Goal: Task Accomplishment & Management: Manage account settings

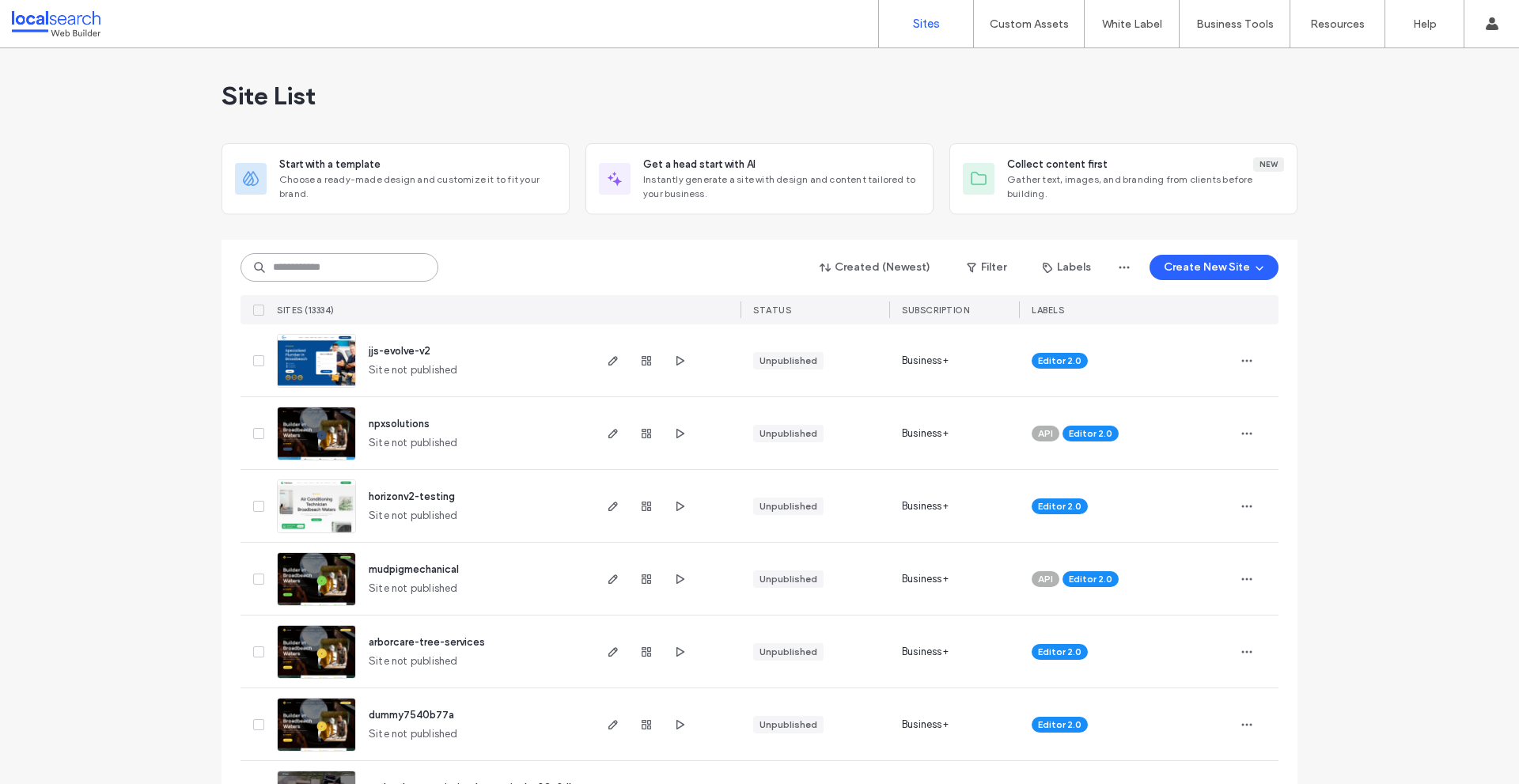
click at [399, 270] on input at bounding box center [339, 267] width 198 height 29
paste input "********"
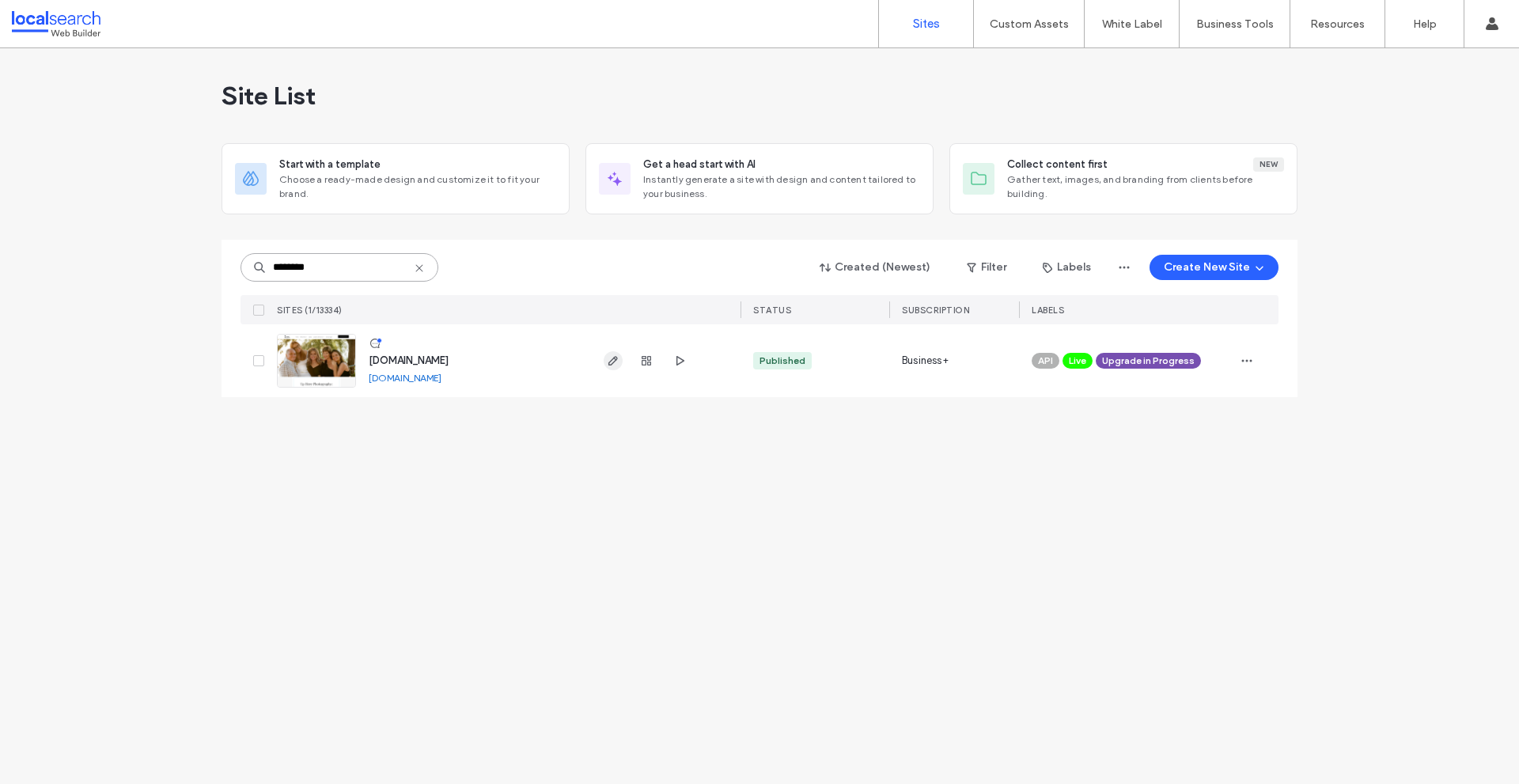
type input "********"
click at [607, 362] on icon "button" at bounding box center [613, 360] width 12 height 12
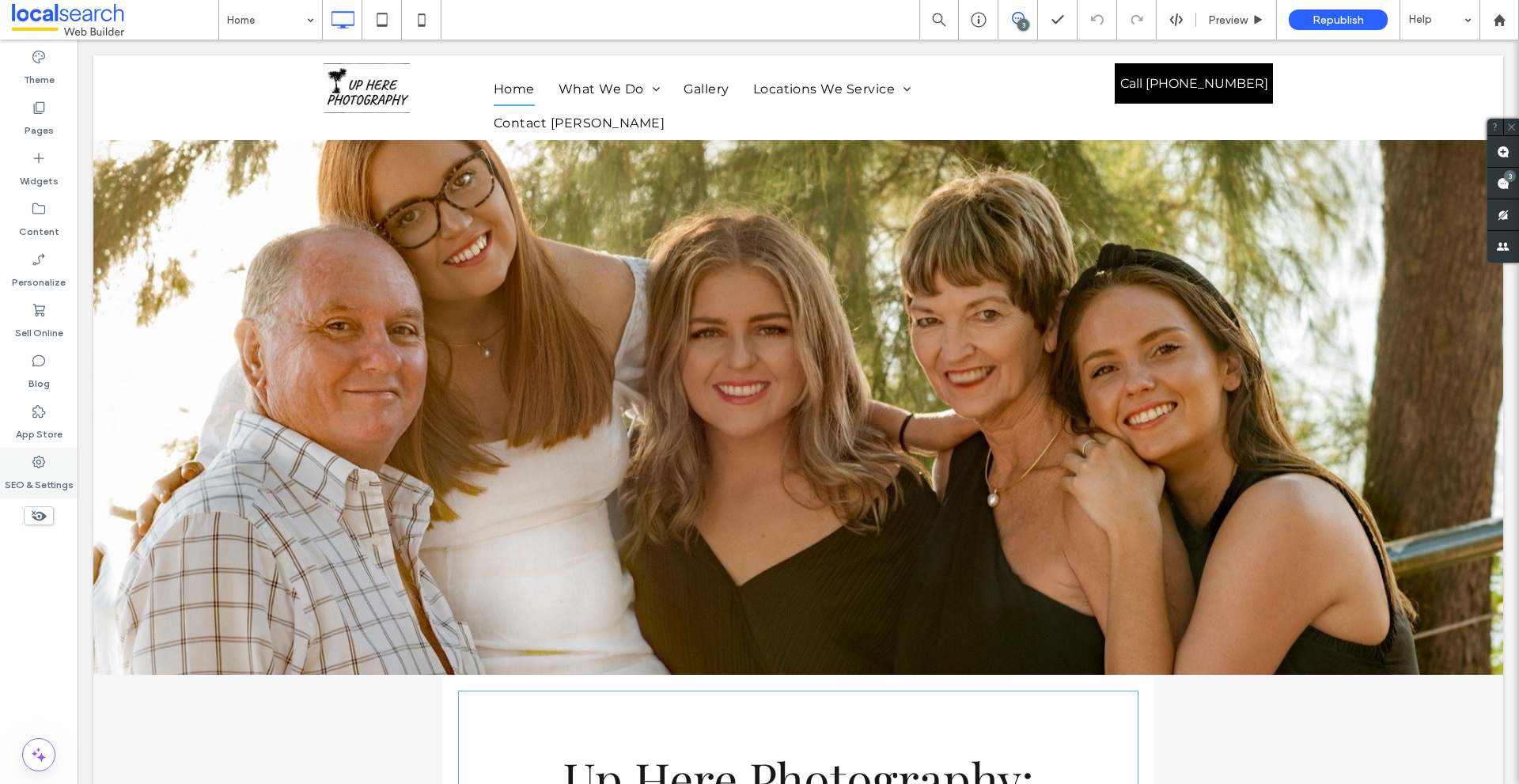
click at [51, 464] on div "SEO & Settings" at bounding box center [39, 473] width 77 height 51
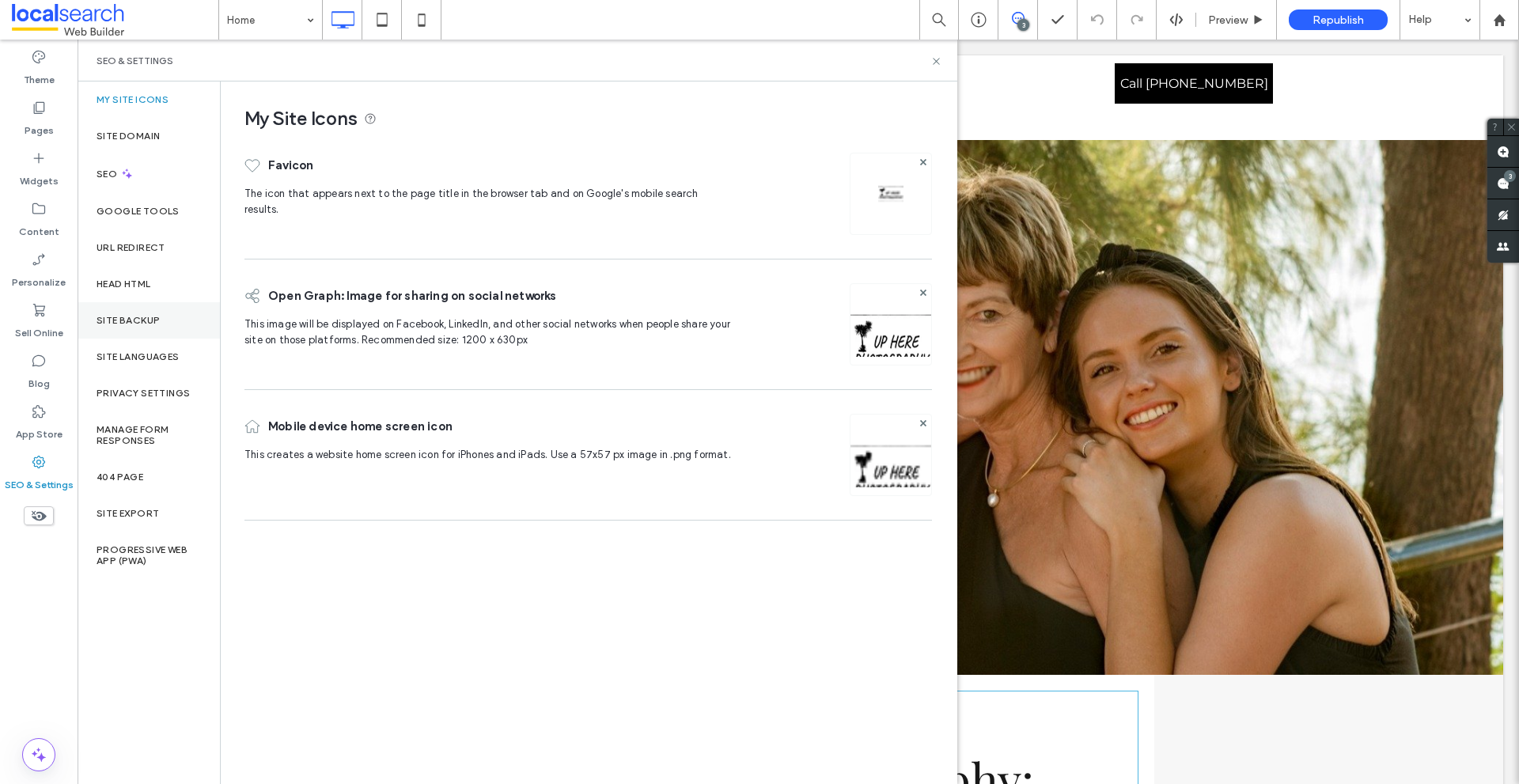
click at [168, 331] on div "Site Backup" at bounding box center [148, 320] width 142 height 36
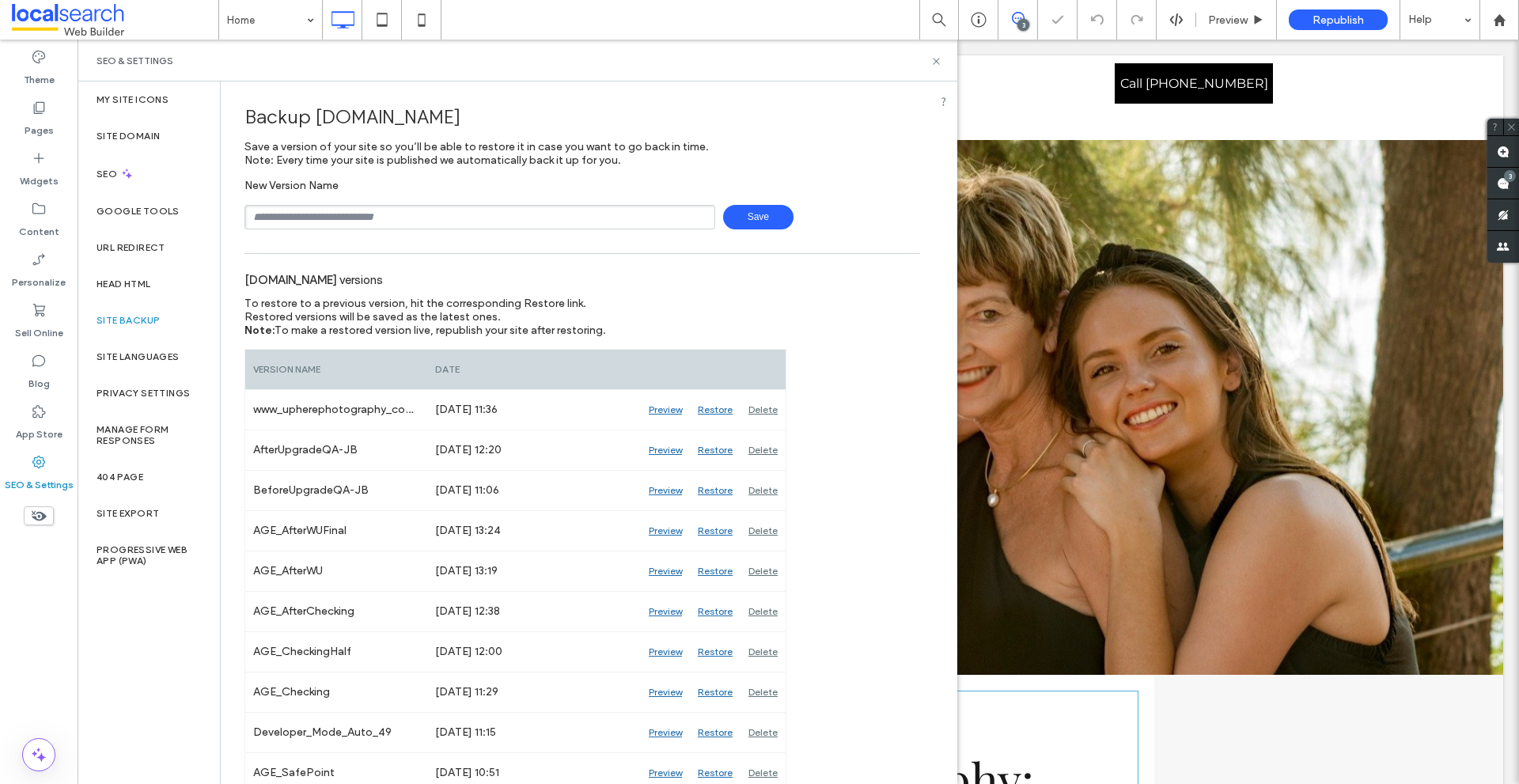
click at [304, 215] on input "text" at bounding box center [480, 218] width 470 height 25
type input "**********"
click at [737, 213] on span "Save" at bounding box center [758, 218] width 71 height 25
click at [938, 58] on icon at bounding box center [936, 61] width 11 height 11
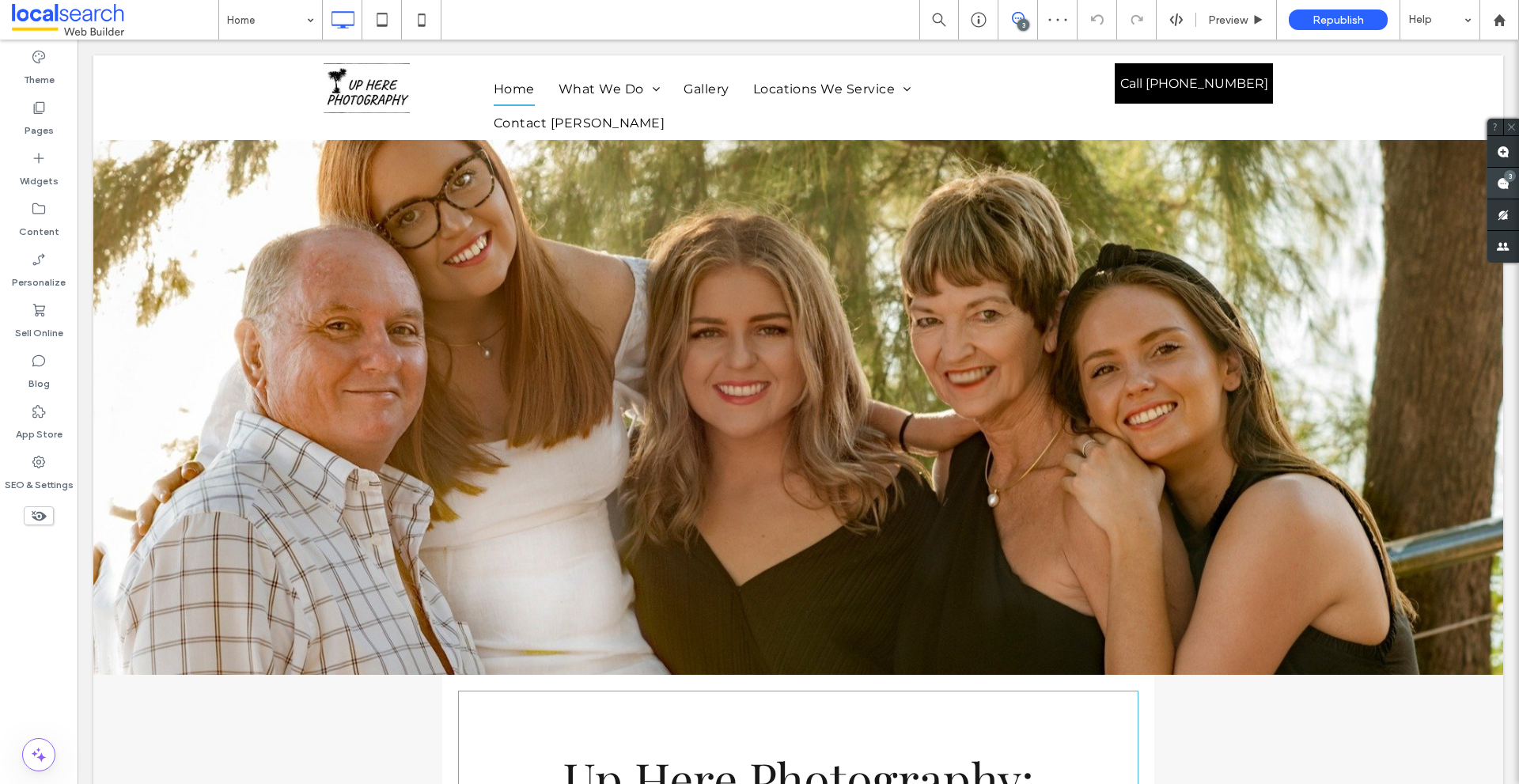
click at [1497, 184] on use at bounding box center [1503, 183] width 12 height 12
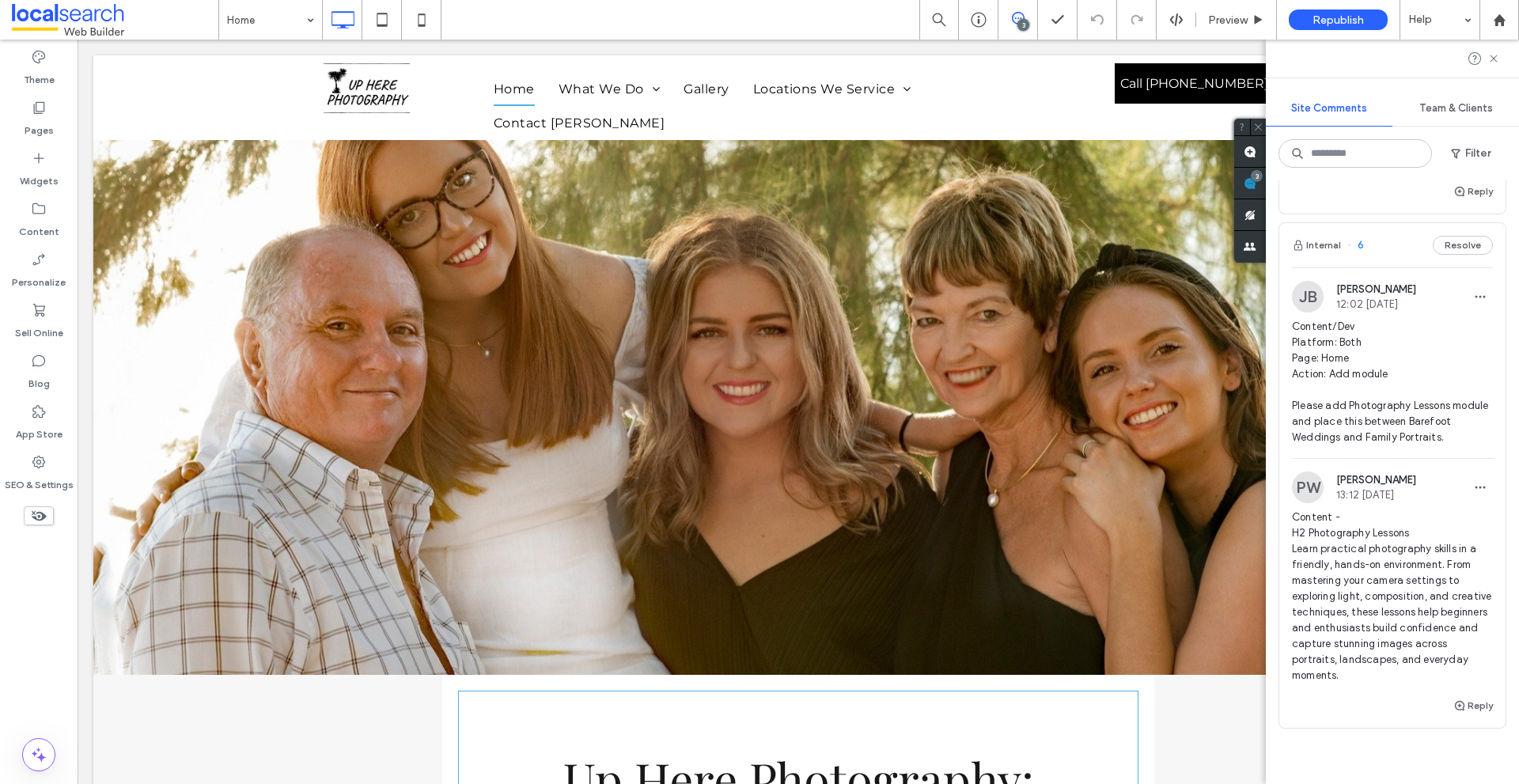
scroll to position [1240, 0]
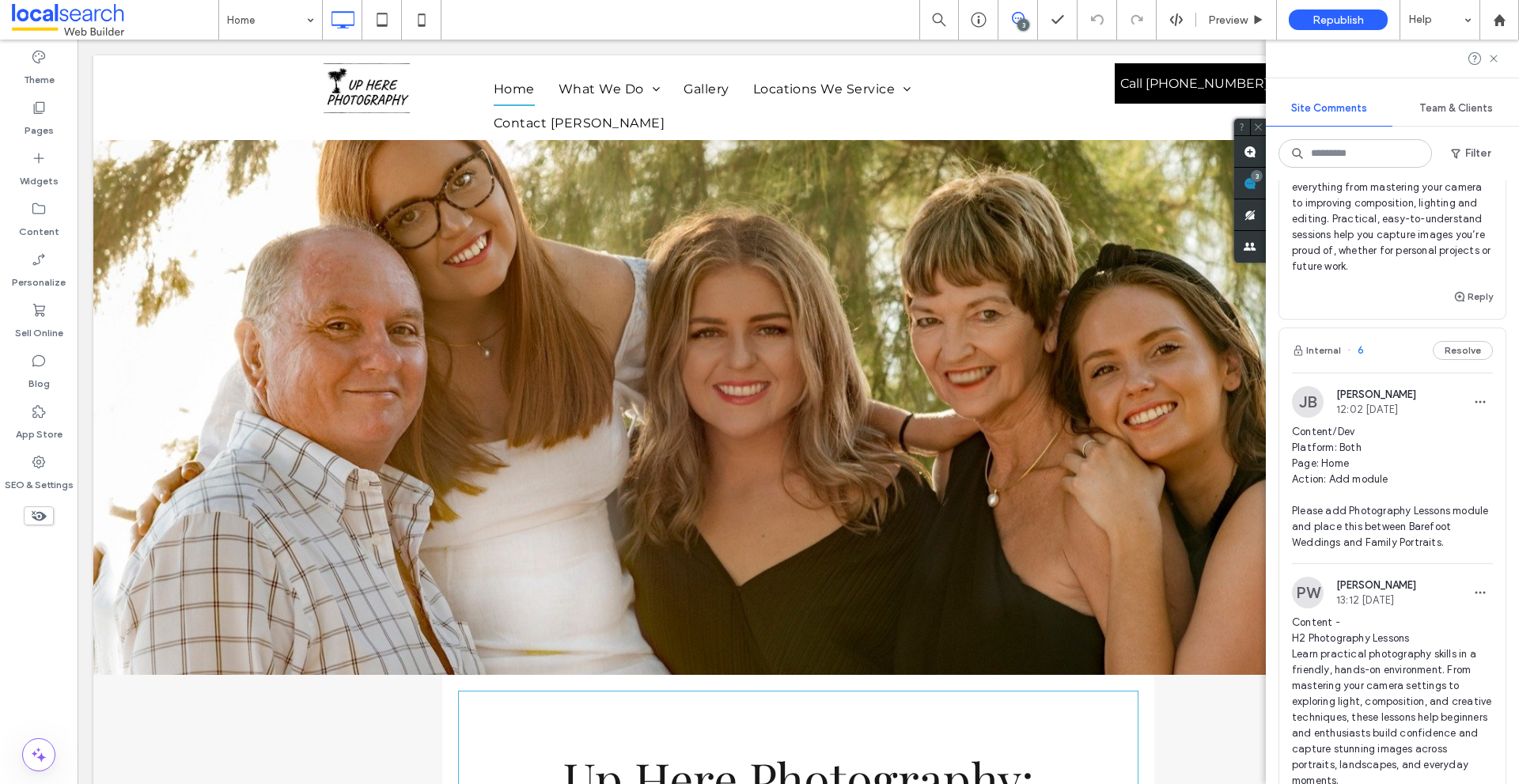
click at [1319, 397] on div "JB Jesse Brown 12:02 Aug 18 2025" at bounding box center [1353, 401] width 124 height 32
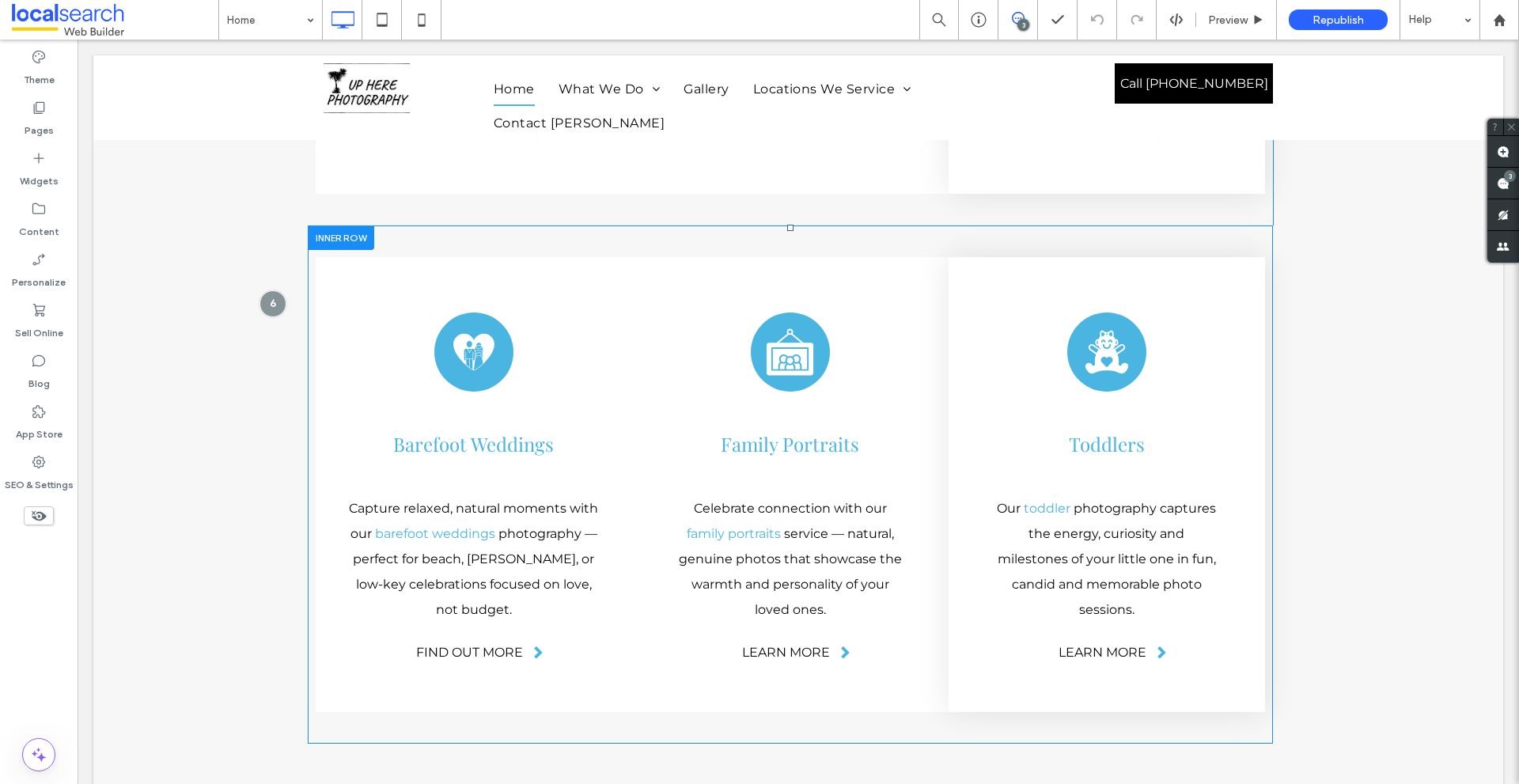
scroll to position [3647, 0]
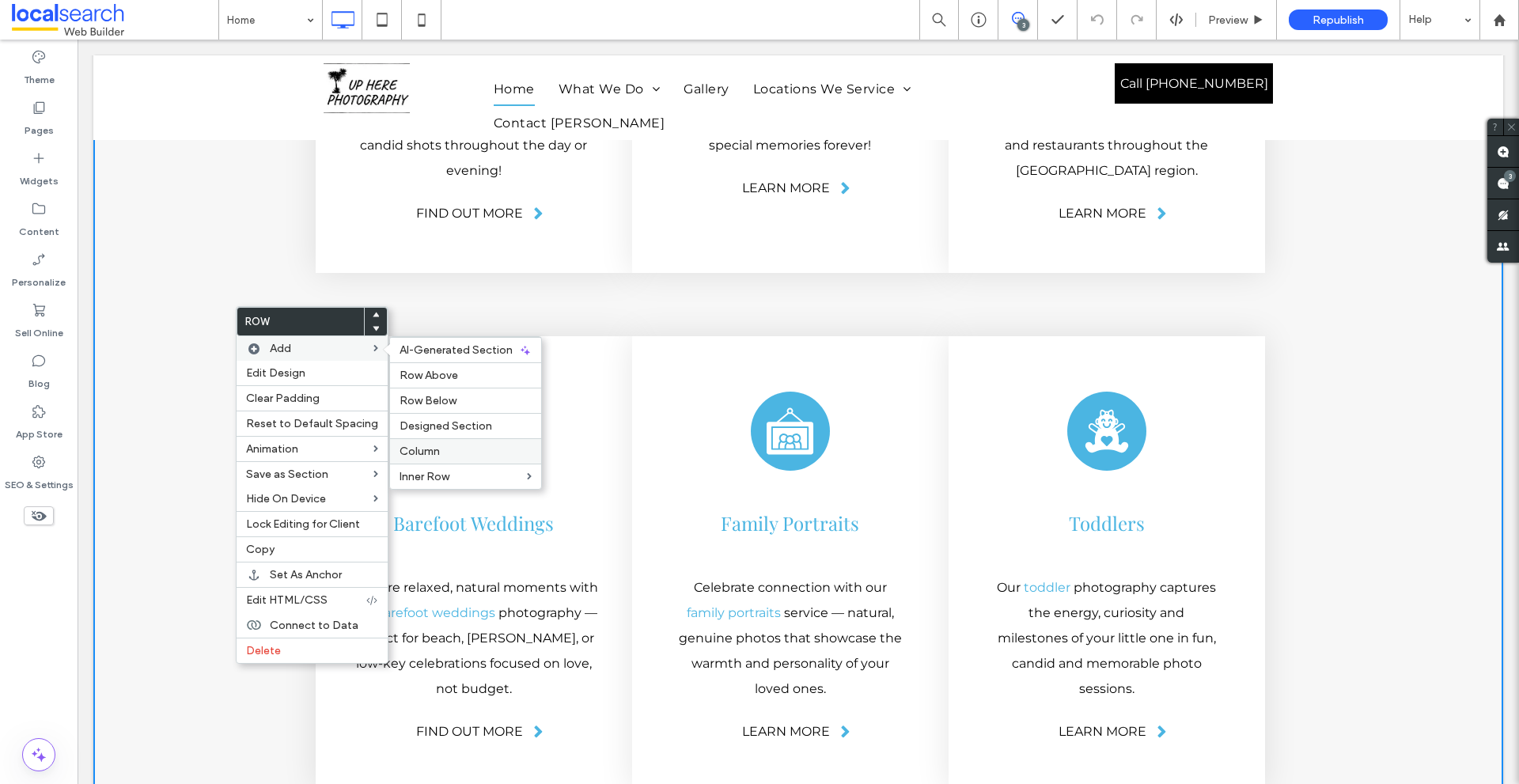
click at [427, 452] on span "Column" at bounding box center [419, 451] width 40 height 13
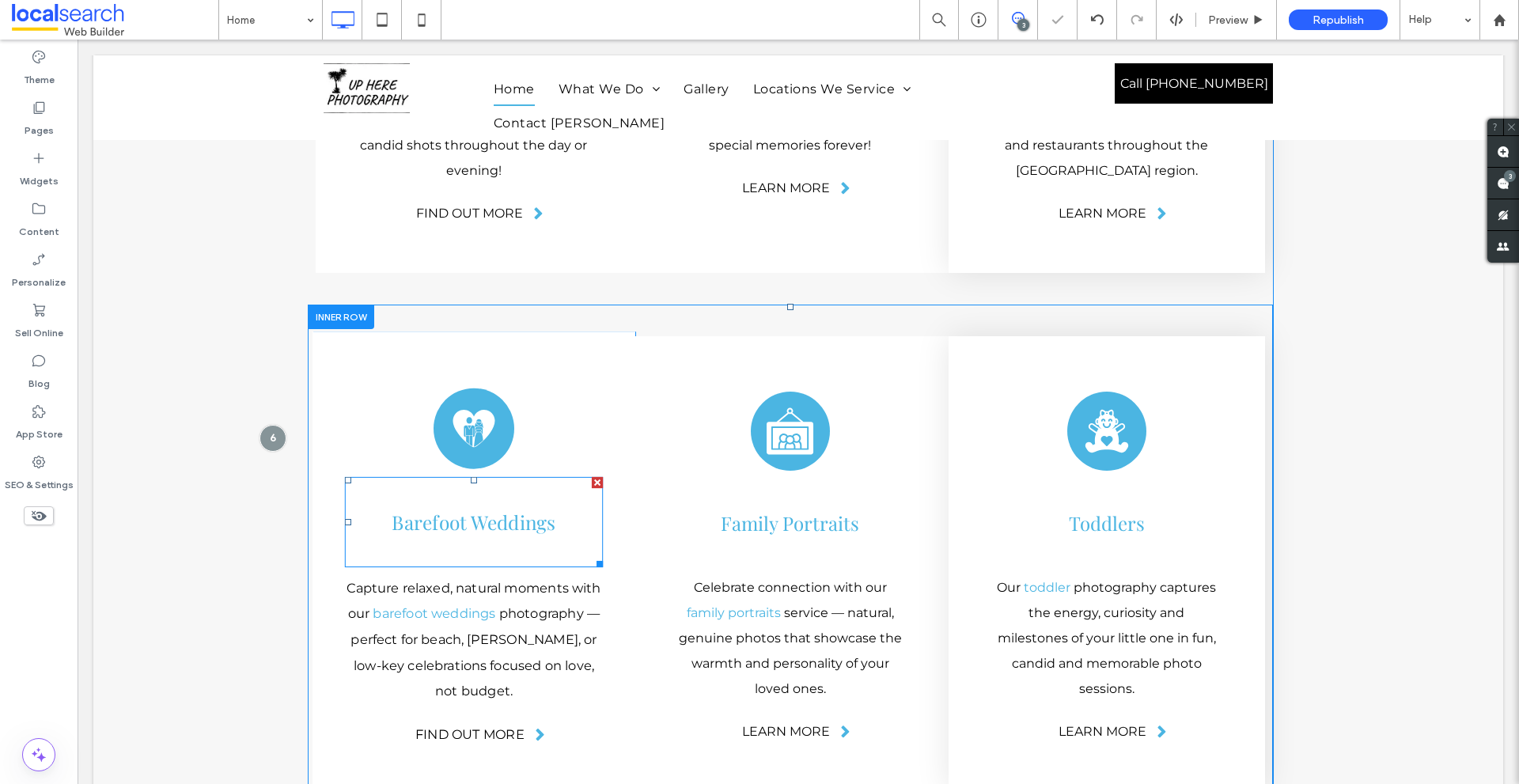
scroll to position [3410, 0]
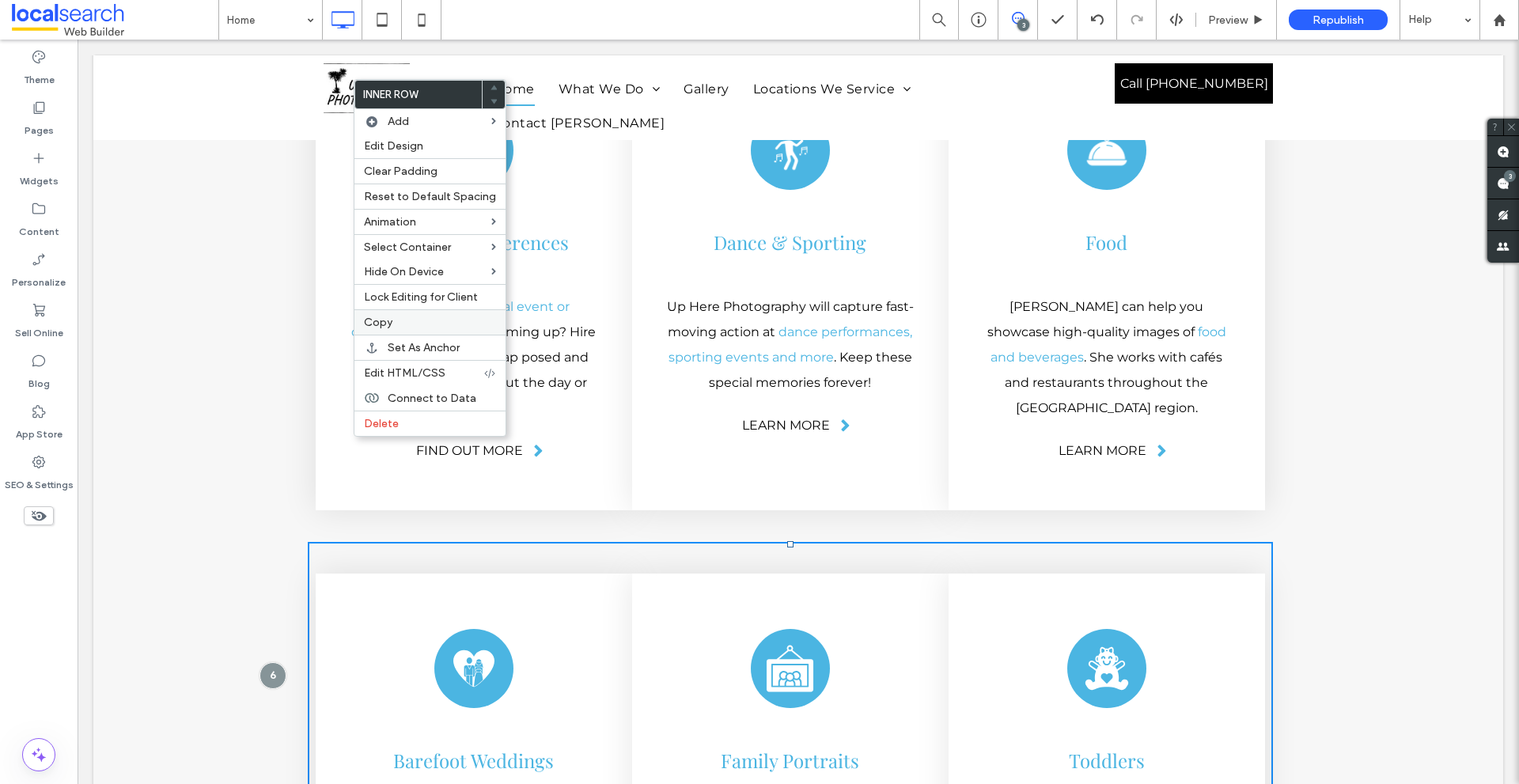
click at [393, 323] on label "Copy" at bounding box center [429, 322] width 132 height 13
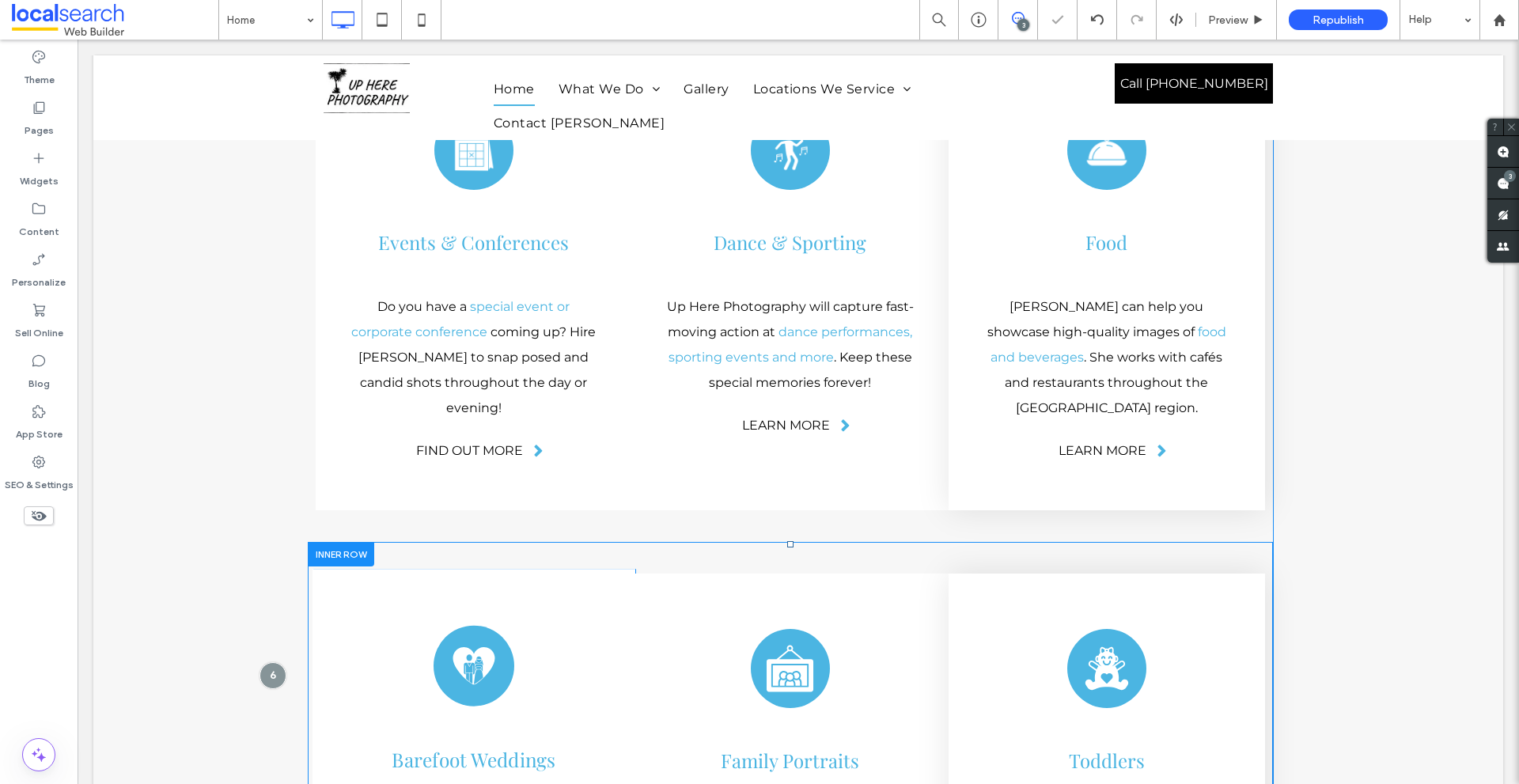
scroll to position [3726, 0]
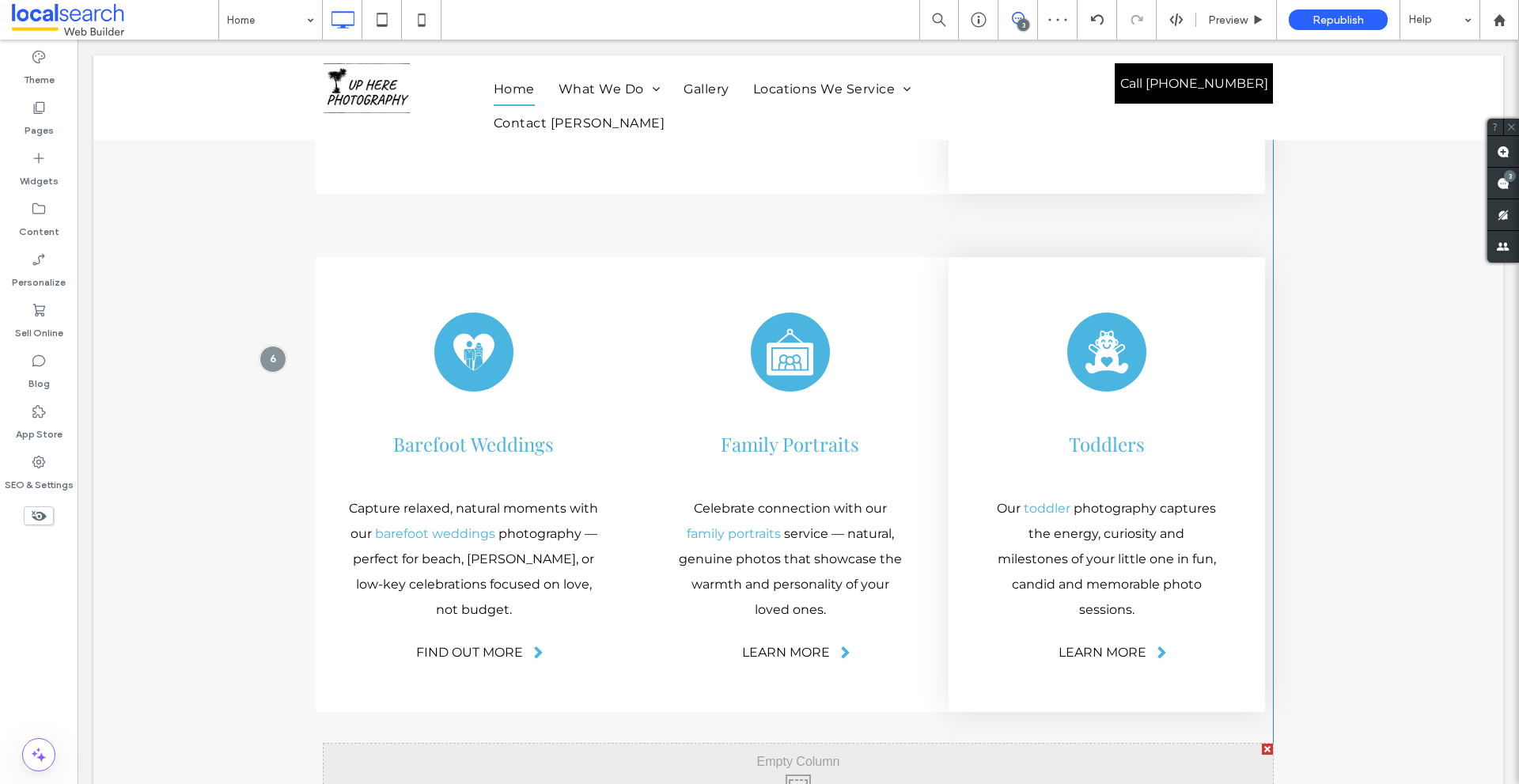
click at [314, 625] on div "Portrait Icon Portraits Maternity shoots, family portraits, corporate headshots…" at bounding box center [798, 6] width 1410 height 1759
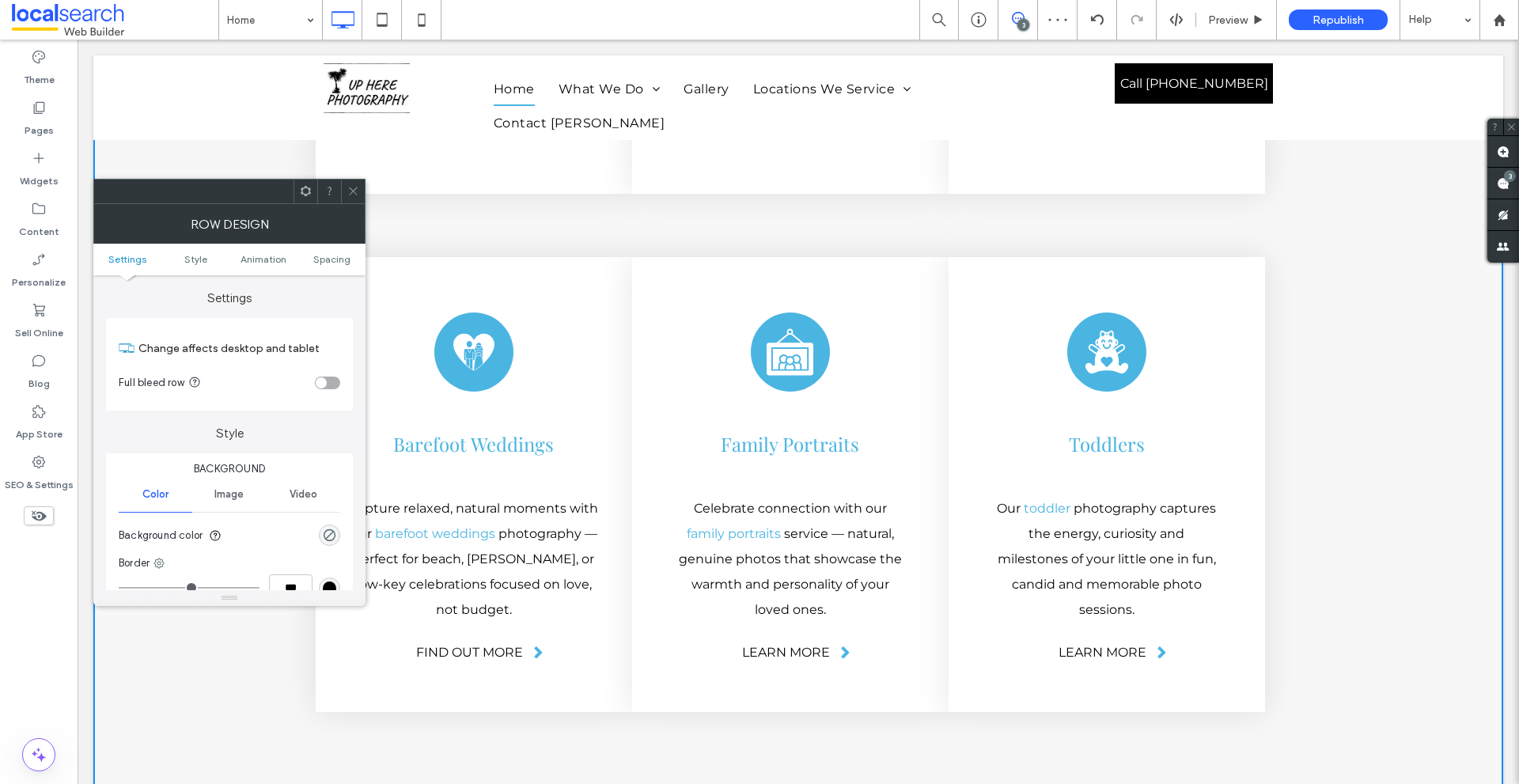
click at [352, 190] on icon at bounding box center [353, 190] width 11 height 11
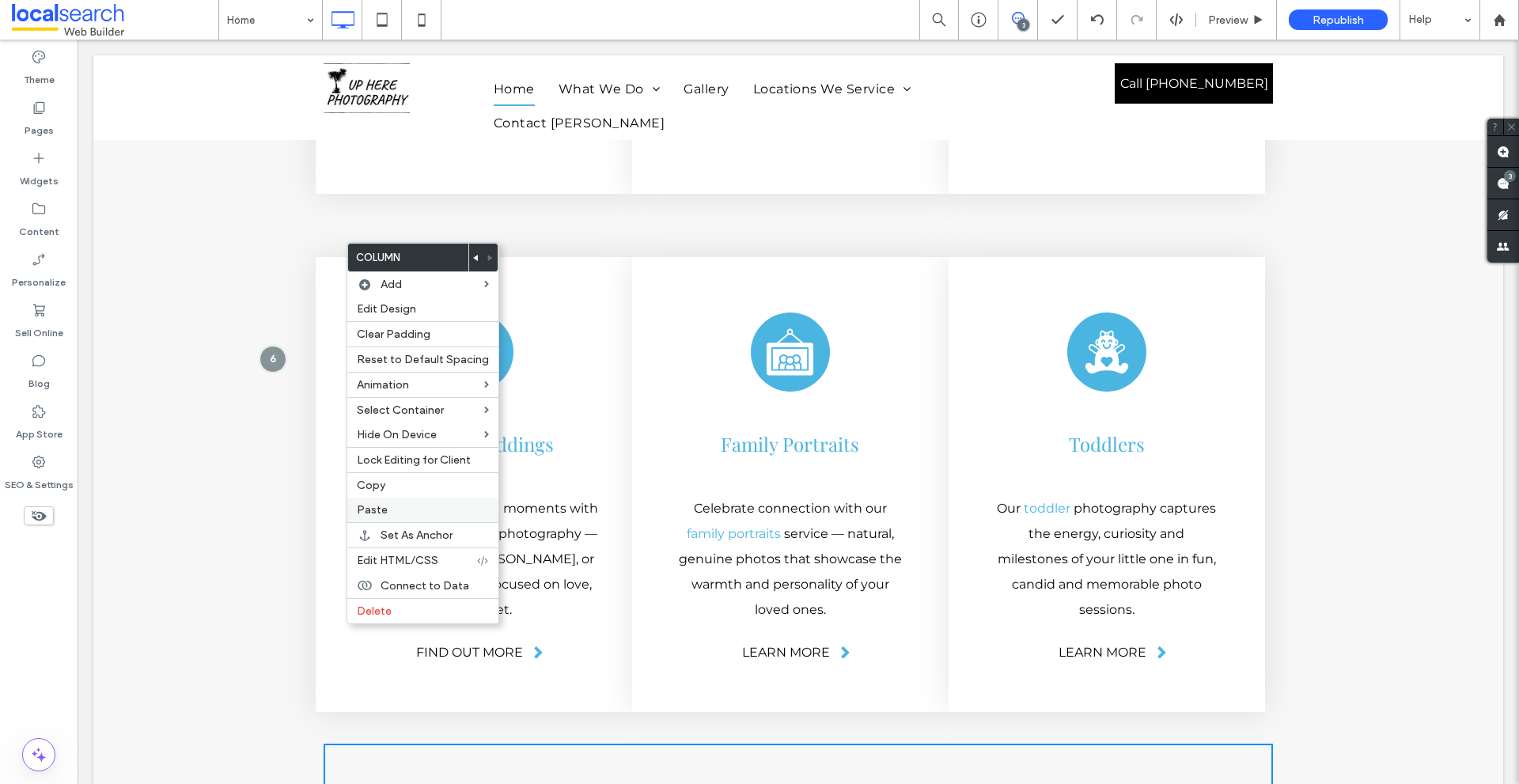
click at [389, 515] on label "Paste" at bounding box center [422, 510] width 132 height 13
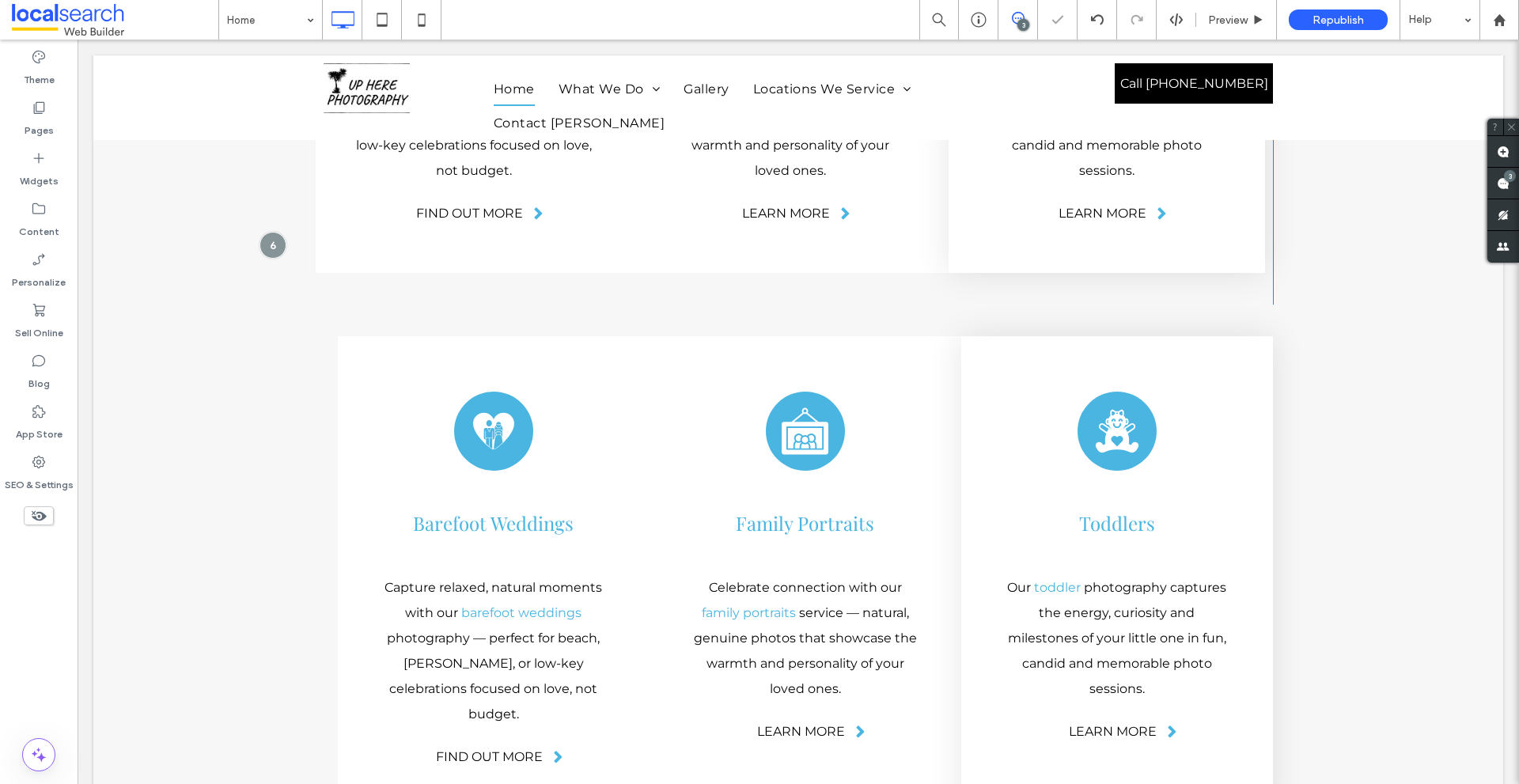
scroll to position [4007, 0]
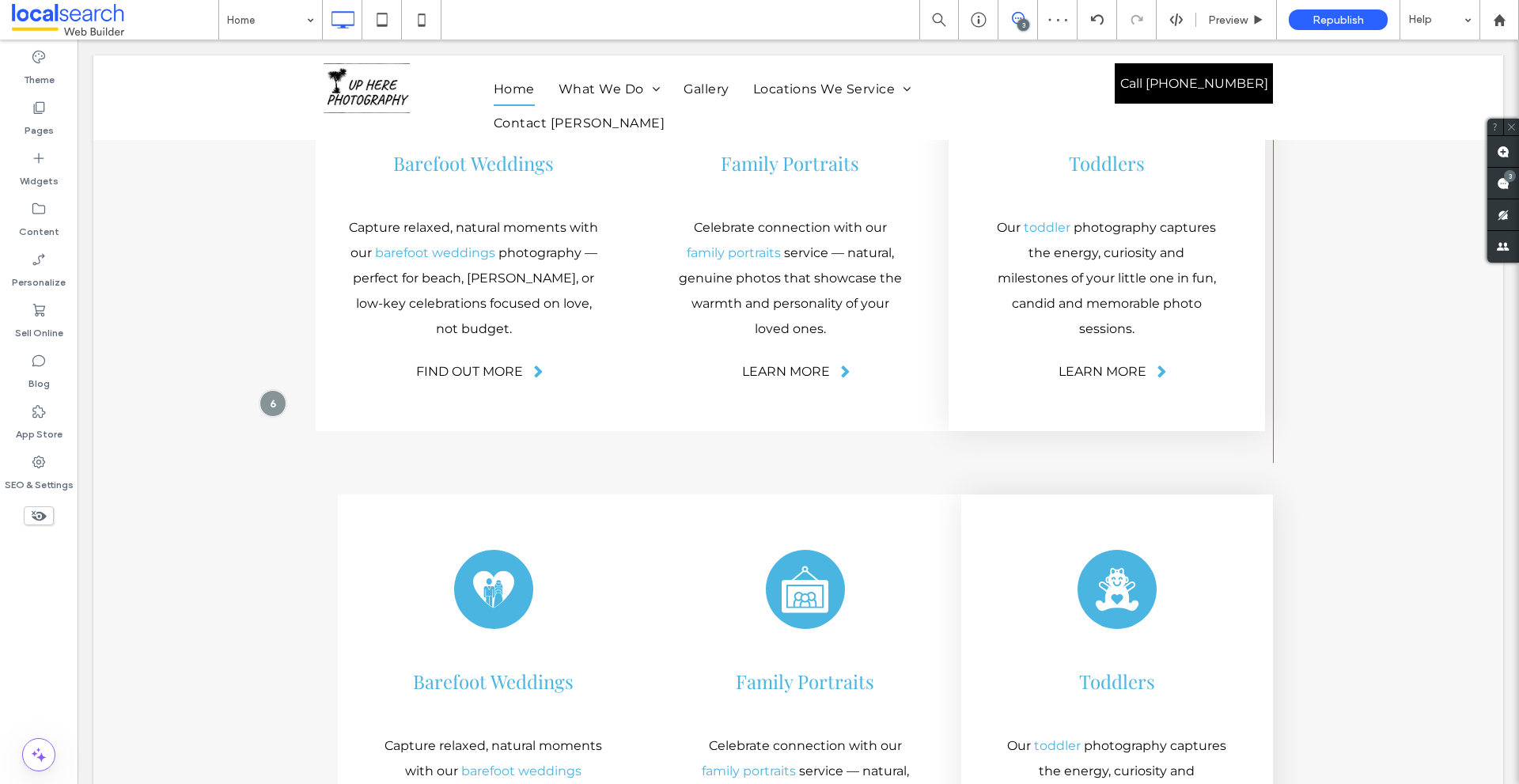
click at [324, 463] on div "Click To Paste Click To Paste Wedding Icon Barefoot Weddings ﻿ Capture relaxed,…" at bounding box center [798, 735] width 949 height 543
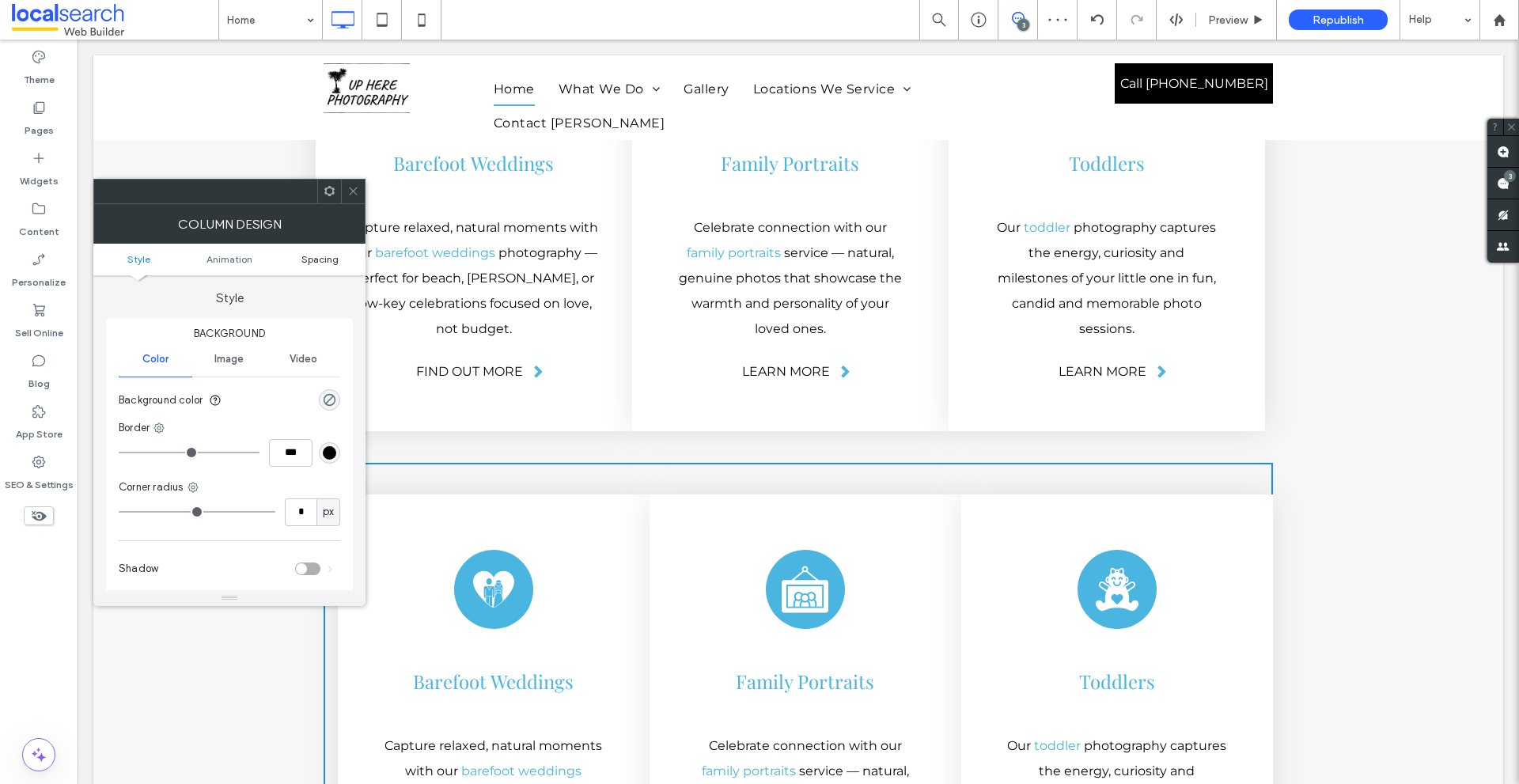
click at [333, 259] on span "Spacing" at bounding box center [319, 259] width 37 height 11
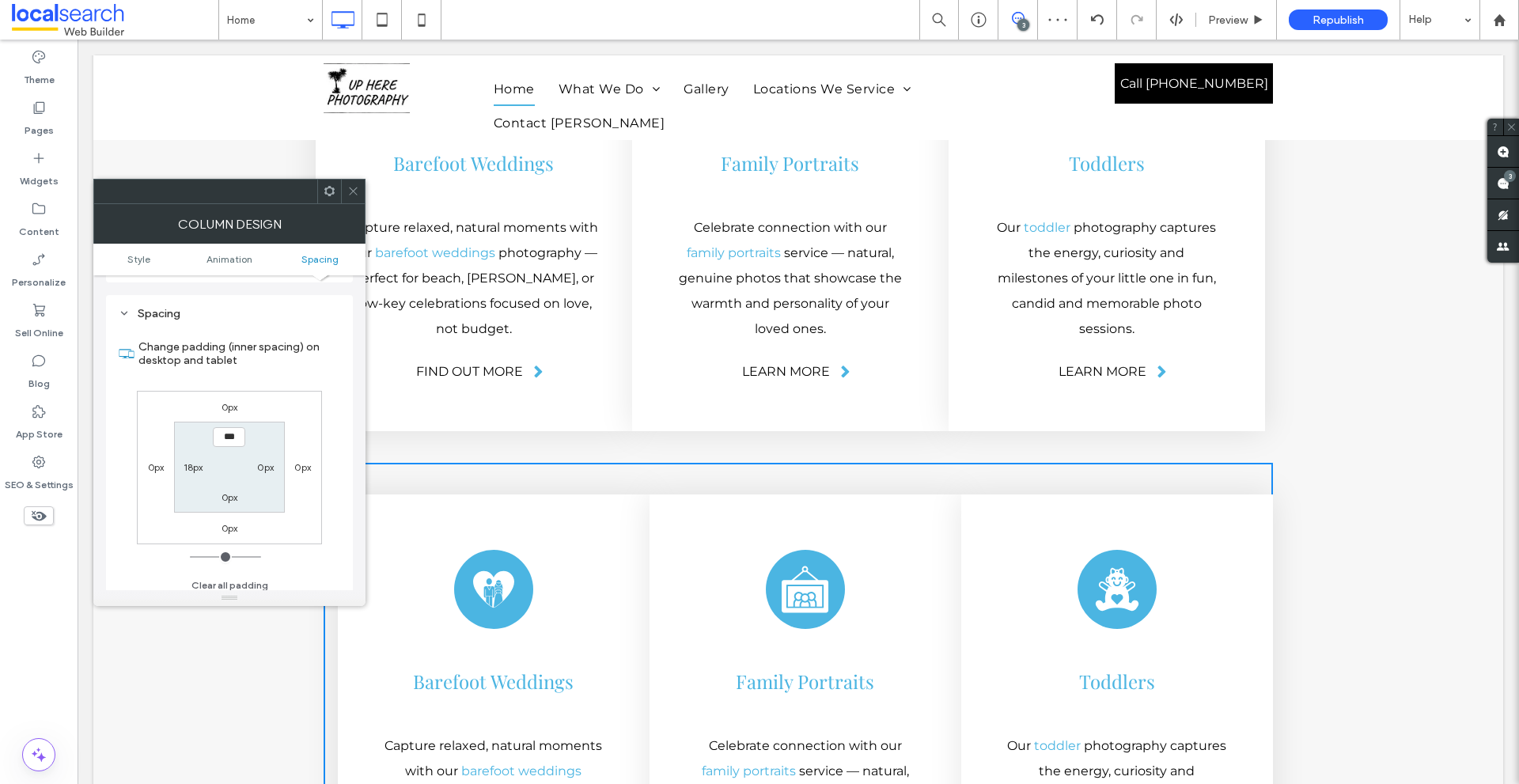
scroll to position [371, 0]
click at [194, 461] on label "18px" at bounding box center [193, 460] width 20 height 11
type input "**"
type input "*"
type input "***"
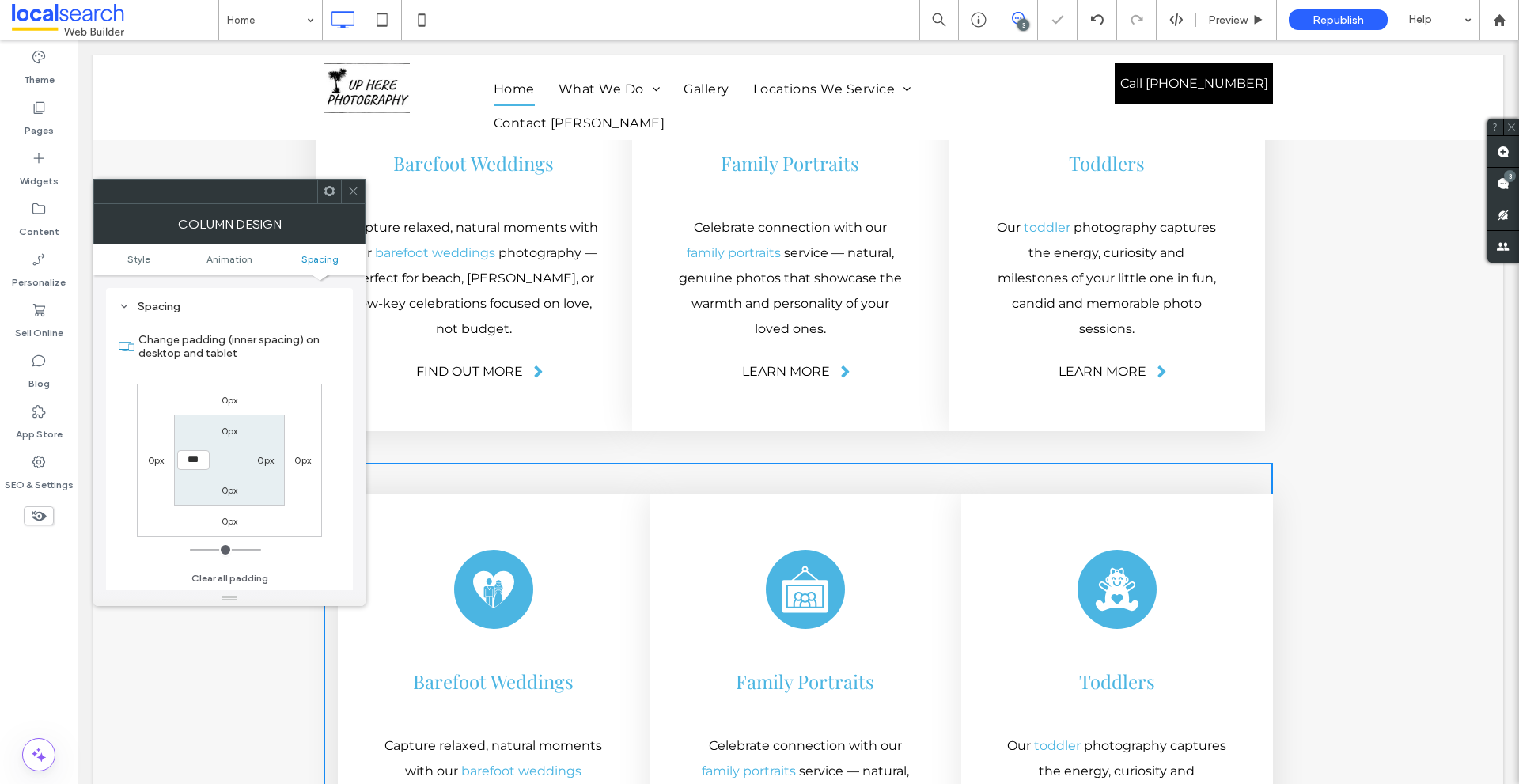
click at [310, 364] on label "Change padding (inner spacing) on desktop and tablet" at bounding box center [240, 346] width 202 height 43
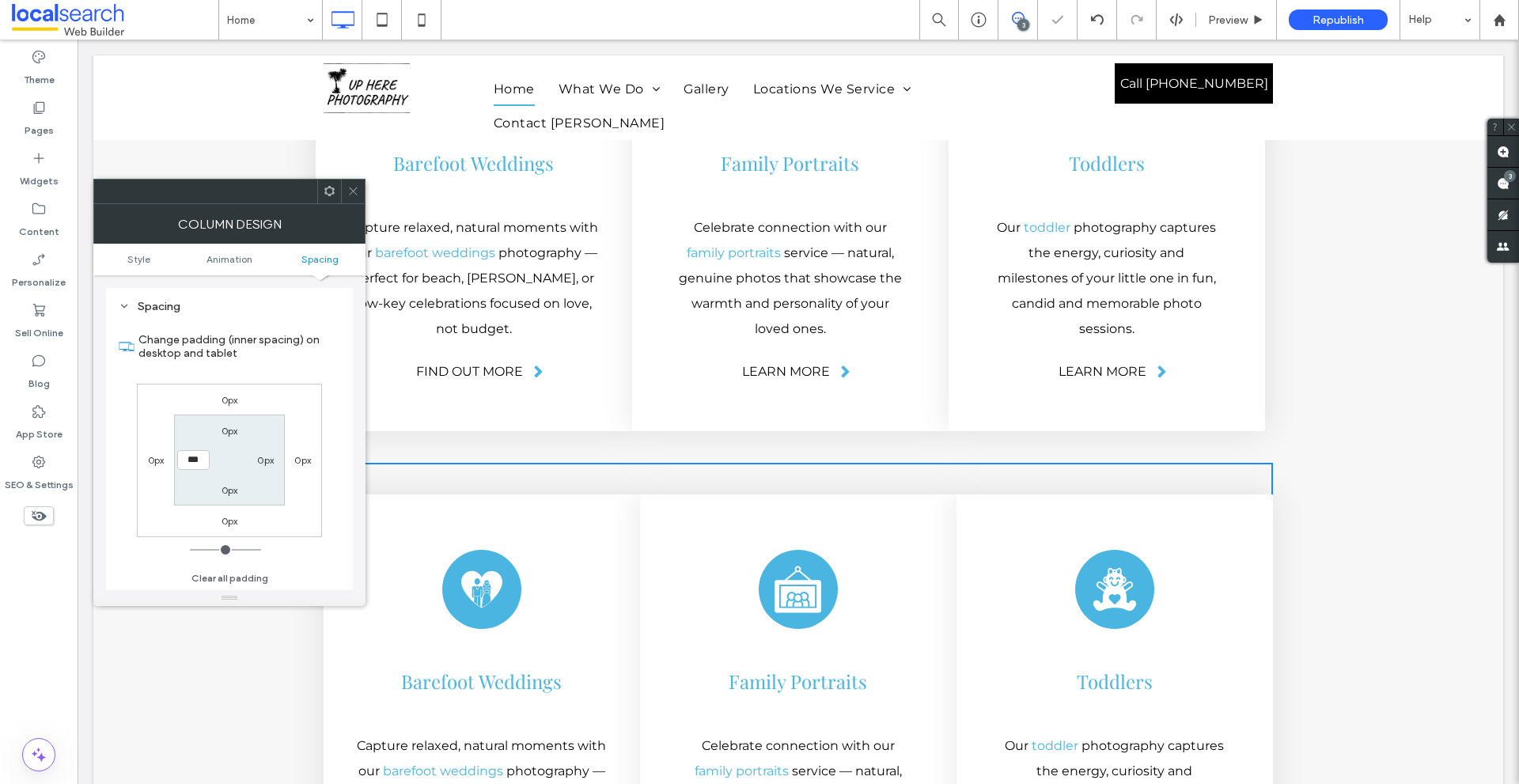
click at [356, 191] on icon at bounding box center [353, 190] width 11 height 11
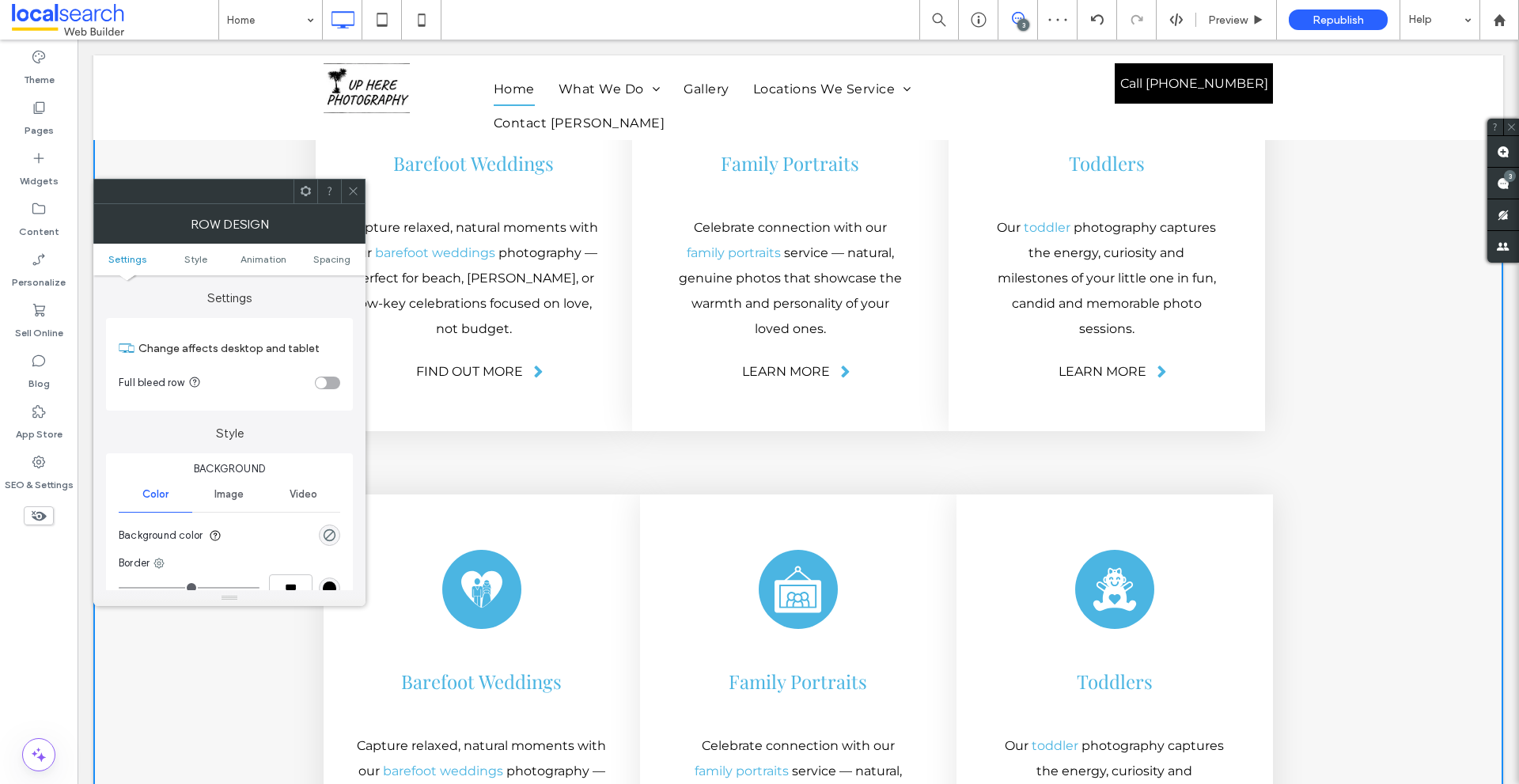
click at [358, 200] on span at bounding box center [353, 191] width 11 height 24
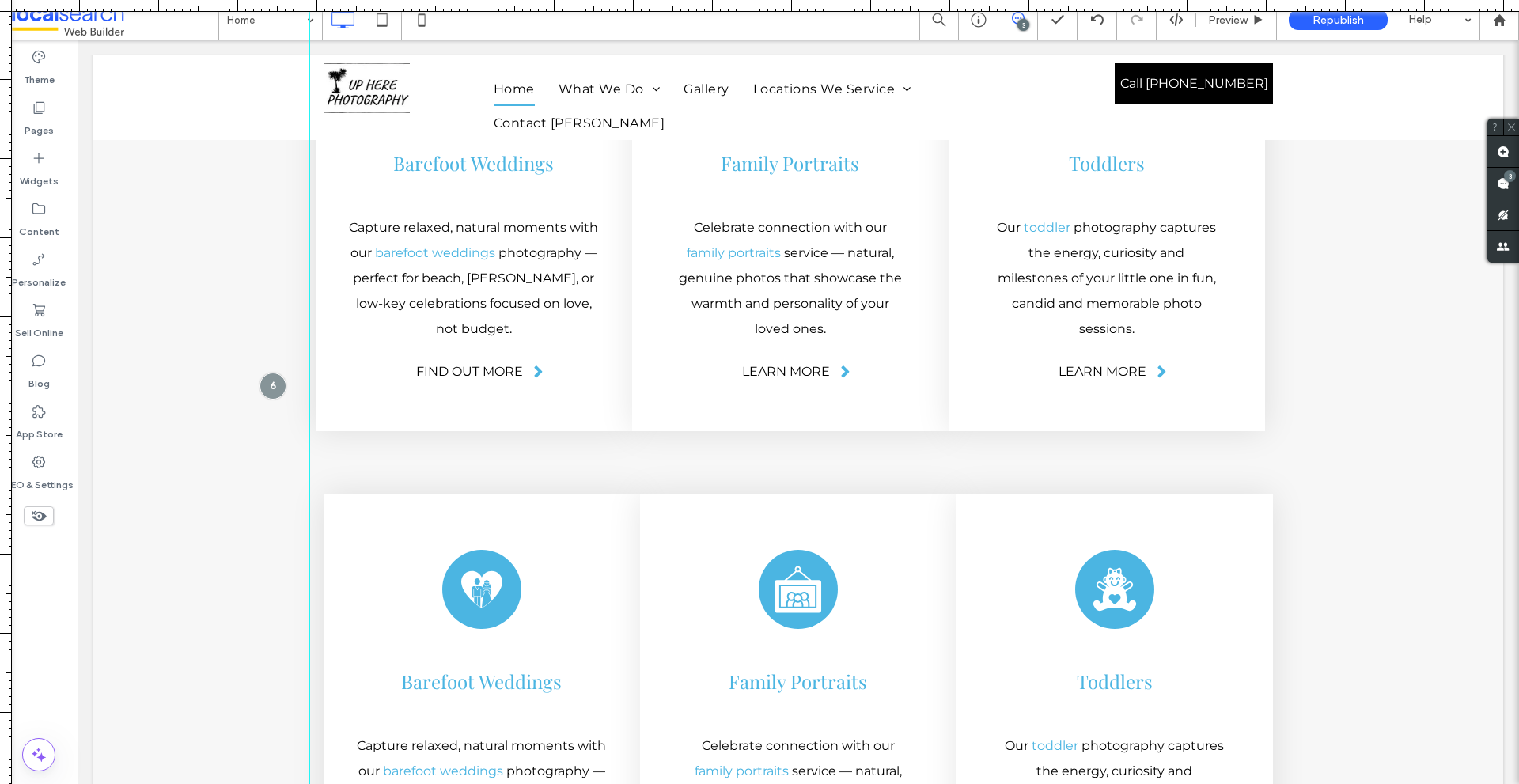
drag, startPoint x: 10, startPoint y: 180, endPoint x: 310, endPoint y: 442, distance: 398.3
click at [310, 783] on div at bounding box center [760, 784] width 1519 height 0
click at [334, 463] on div at bounding box center [356, 475] width 67 height 25
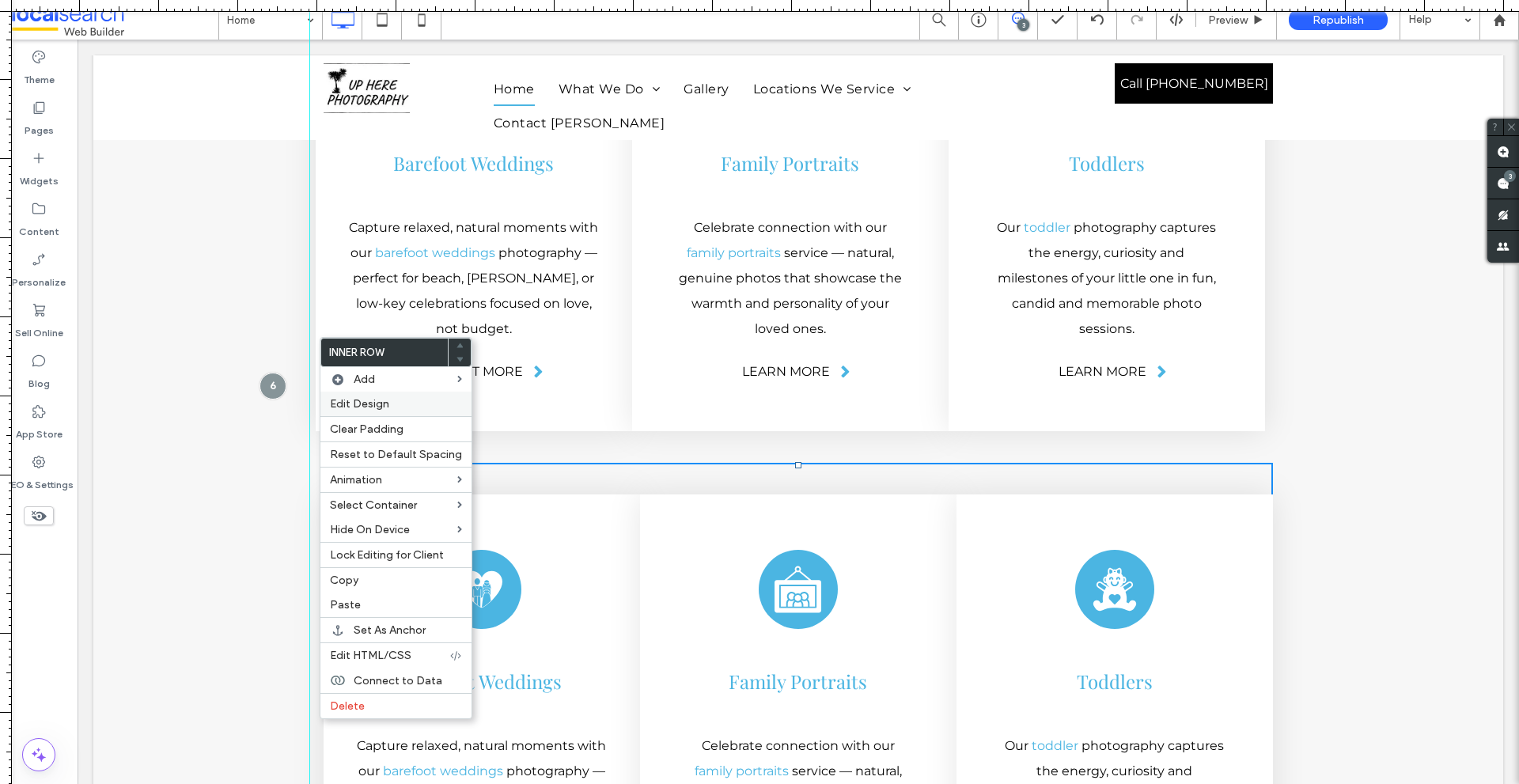
click at [350, 400] on span "Edit Design" at bounding box center [360, 404] width 59 height 13
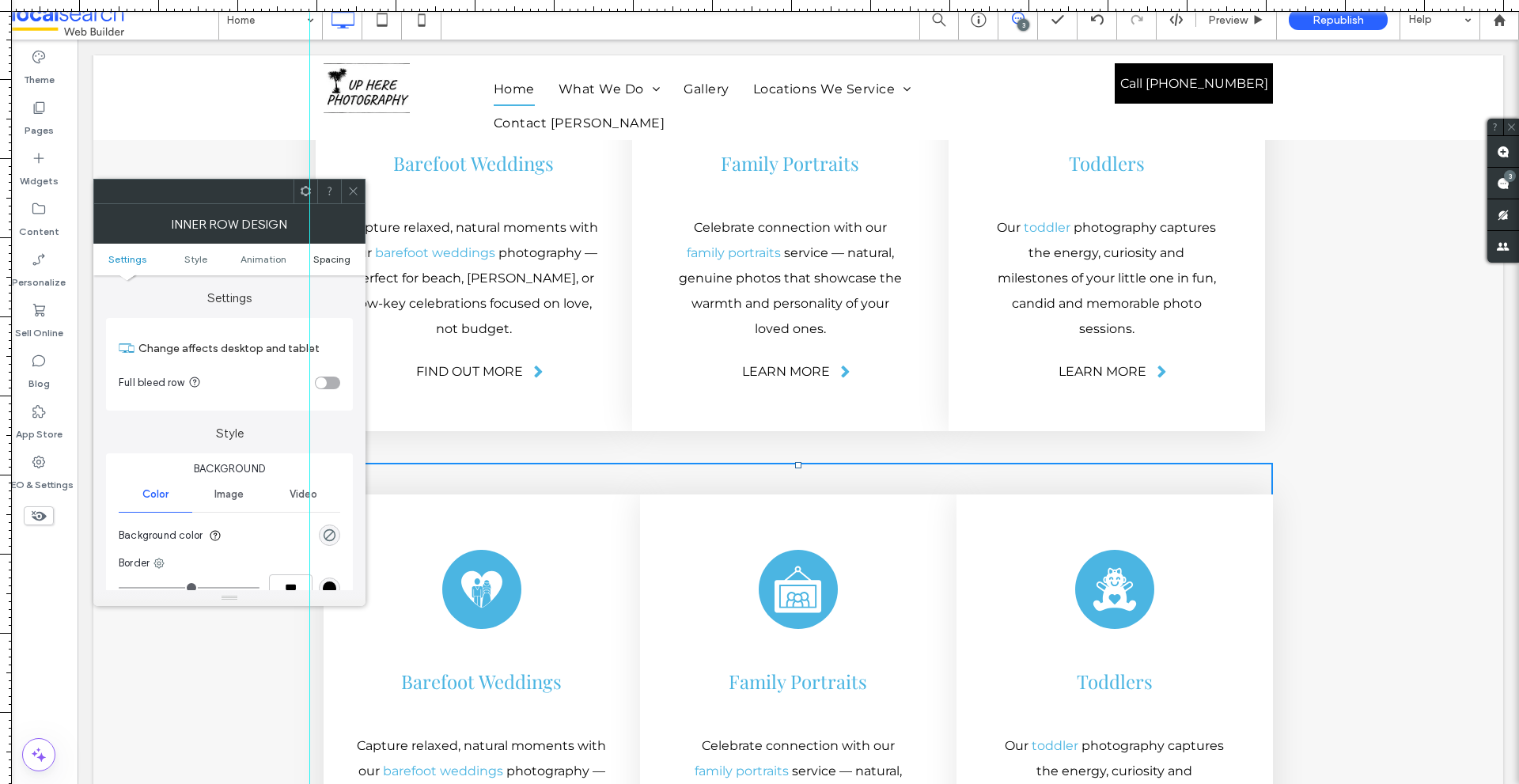
click at [337, 259] on span "Spacing" at bounding box center [331, 259] width 37 height 11
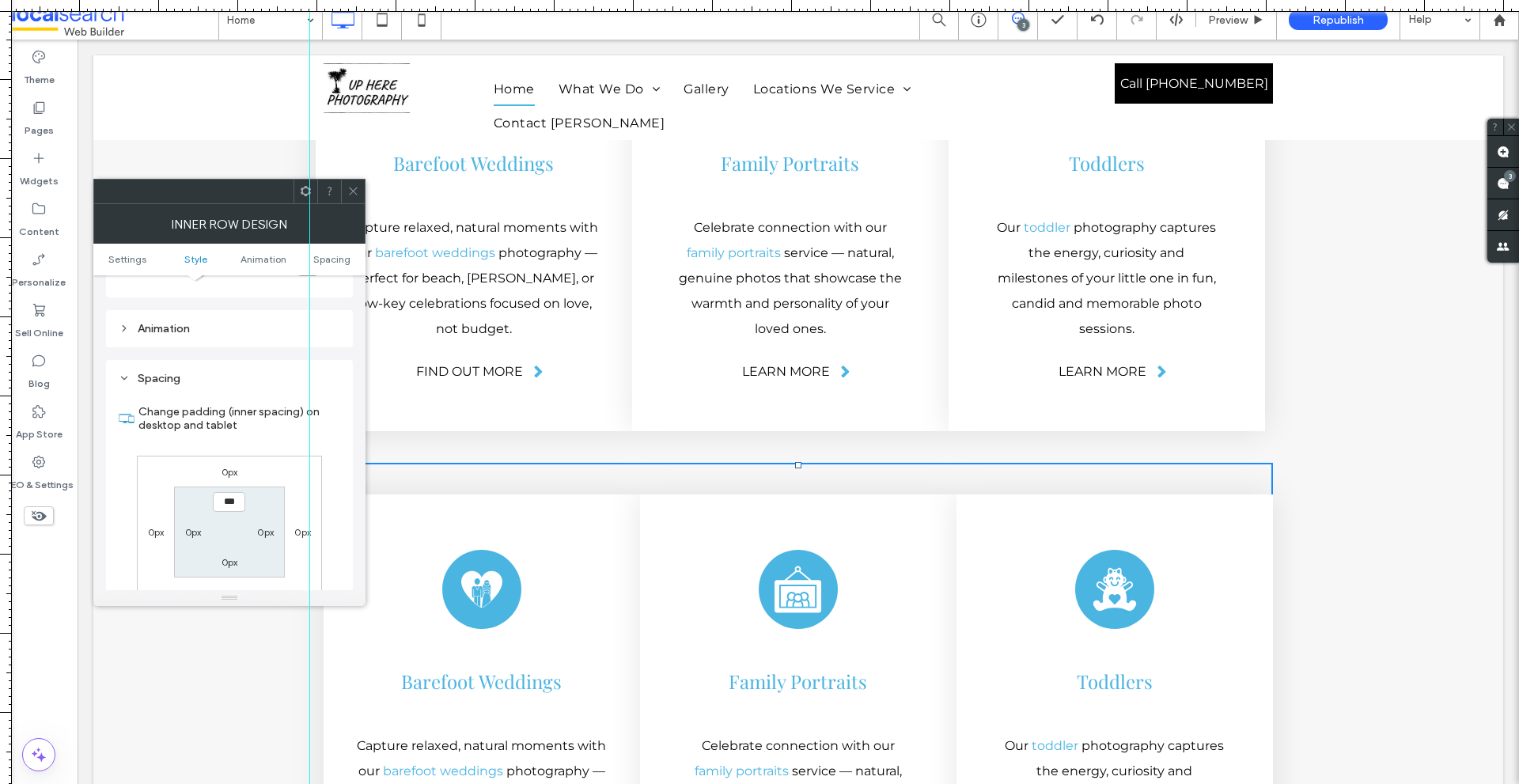
scroll to position [507, 0]
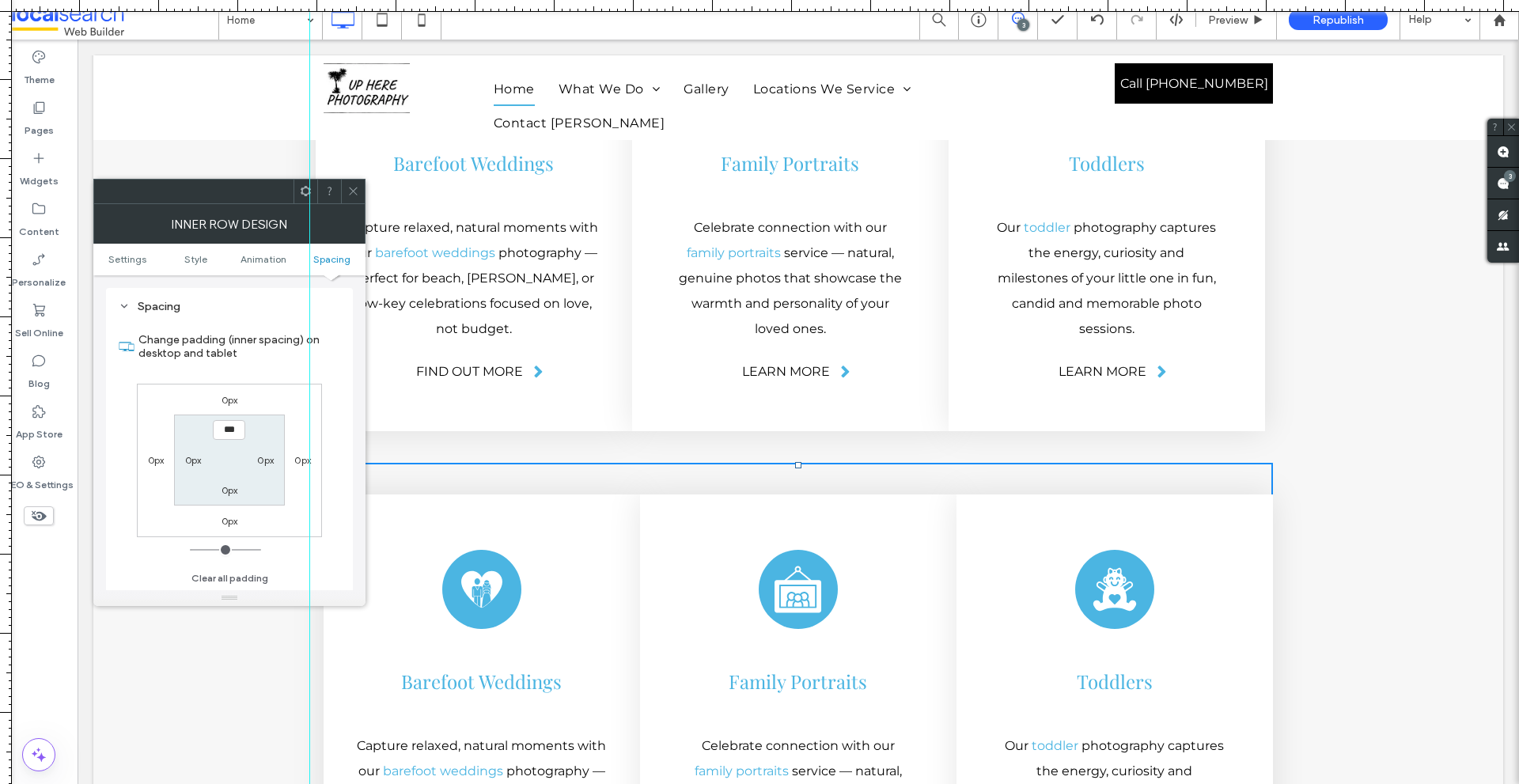
click at [355, 195] on icon at bounding box center [353, 190] width 11 height 11
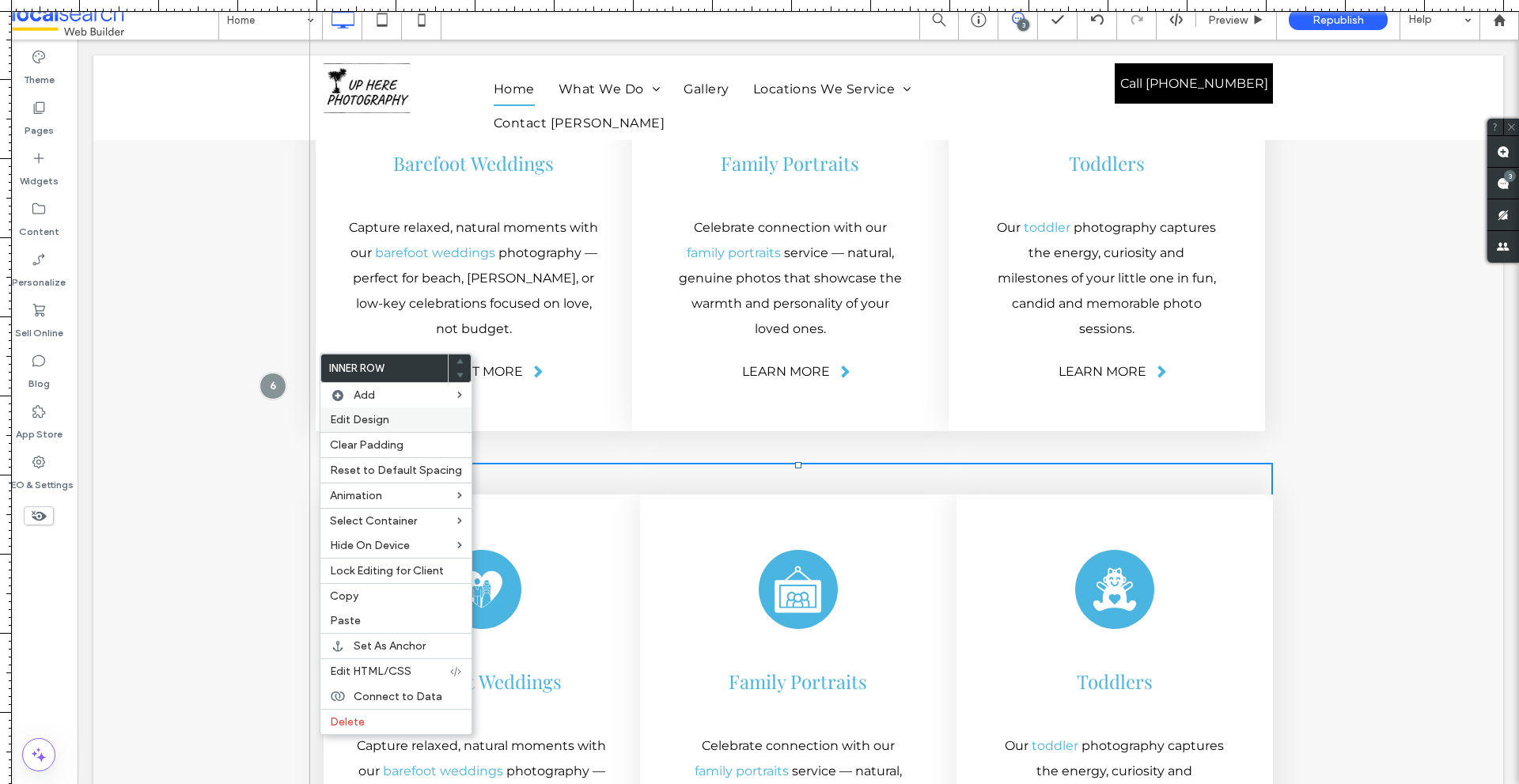
click at [366, 419] on span "Edit Design" at bounding box center [360, 420] width 59 height 13
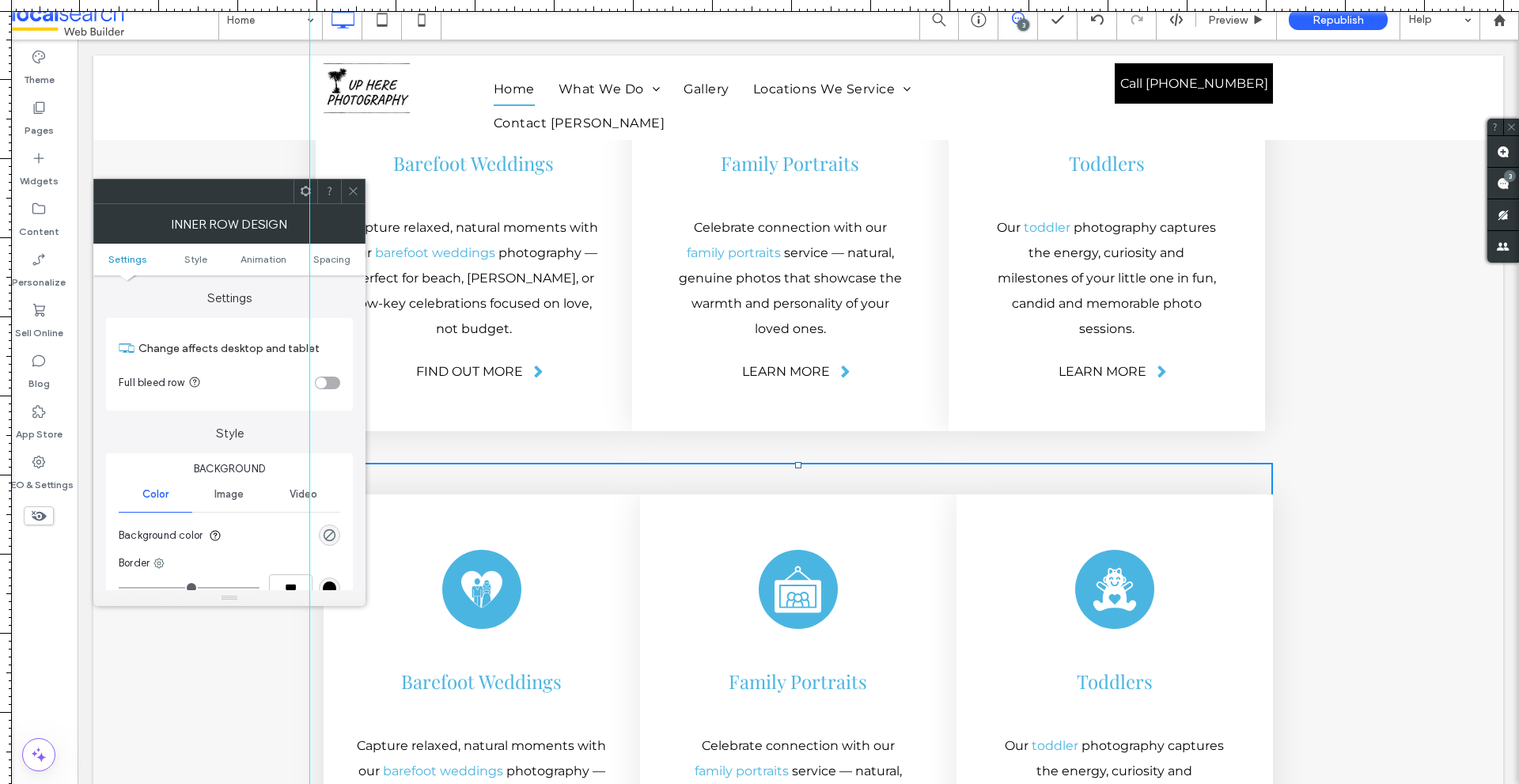
click at [328, 269] on ul "Settings Style Animation Spacing" at bounding box center [229, 259] width 272 height 32
click at [330, 265] on ul "Settings Style Animation Spacing" at bounding box center [229, 259] width 272 height 32
click at [334, 257] on span "Spacing" at bounding box center [331, 259] width 37 height 11
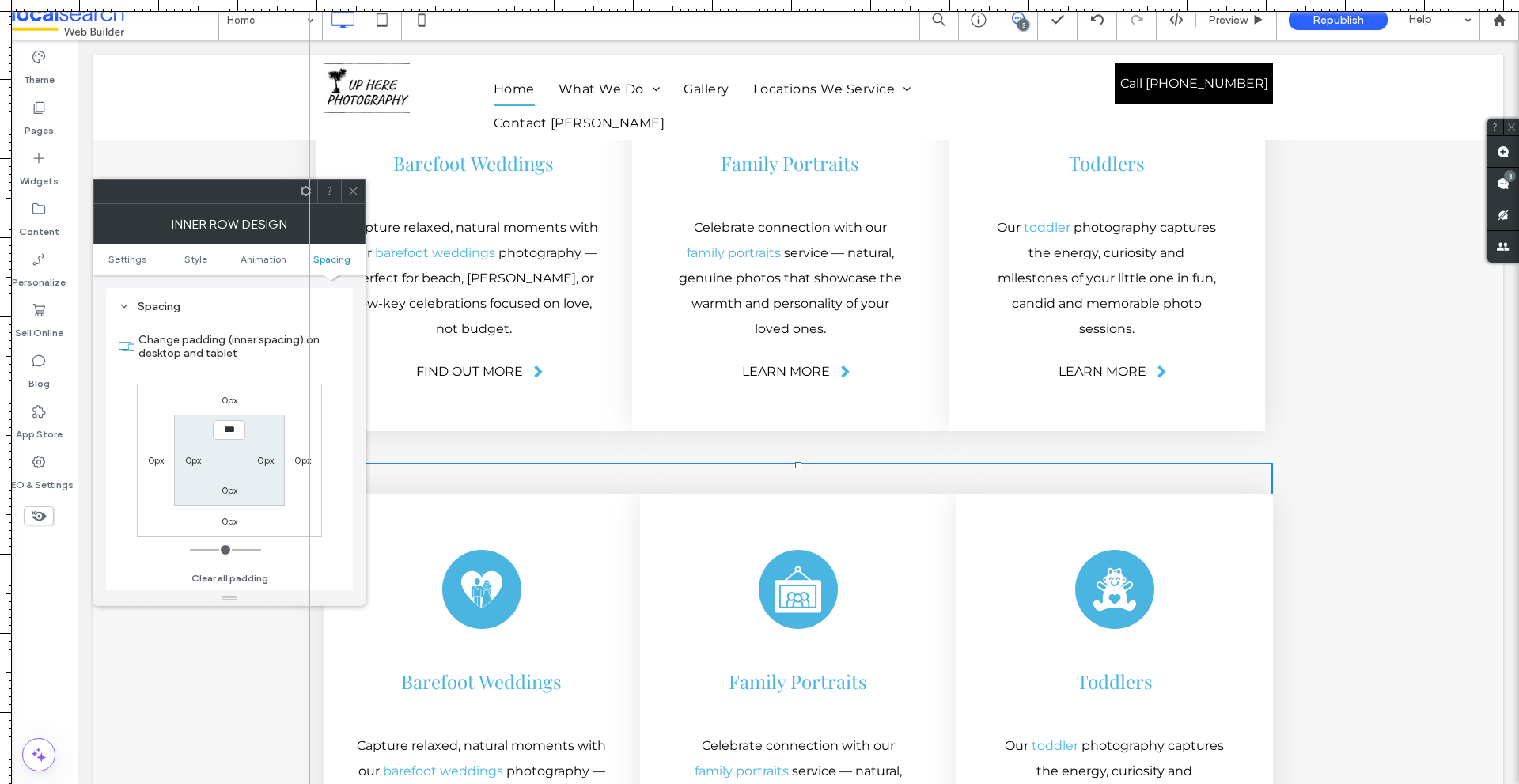
click at [356, 182] on span at bounding box center [353, 191] width 11 height 24
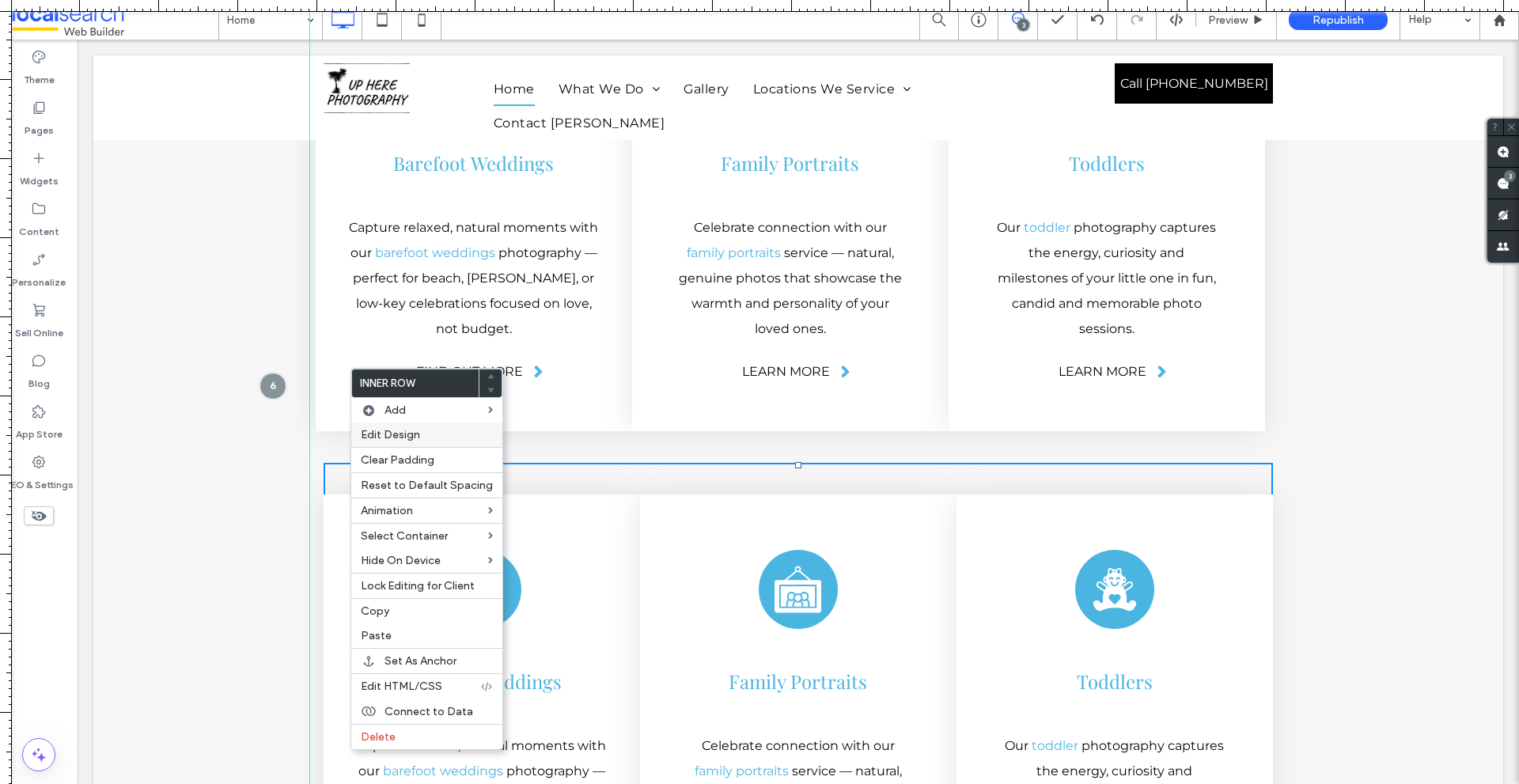
click at [377, 427] on div "Edit Design" at bounding box center [427, 434] width 151 height 25
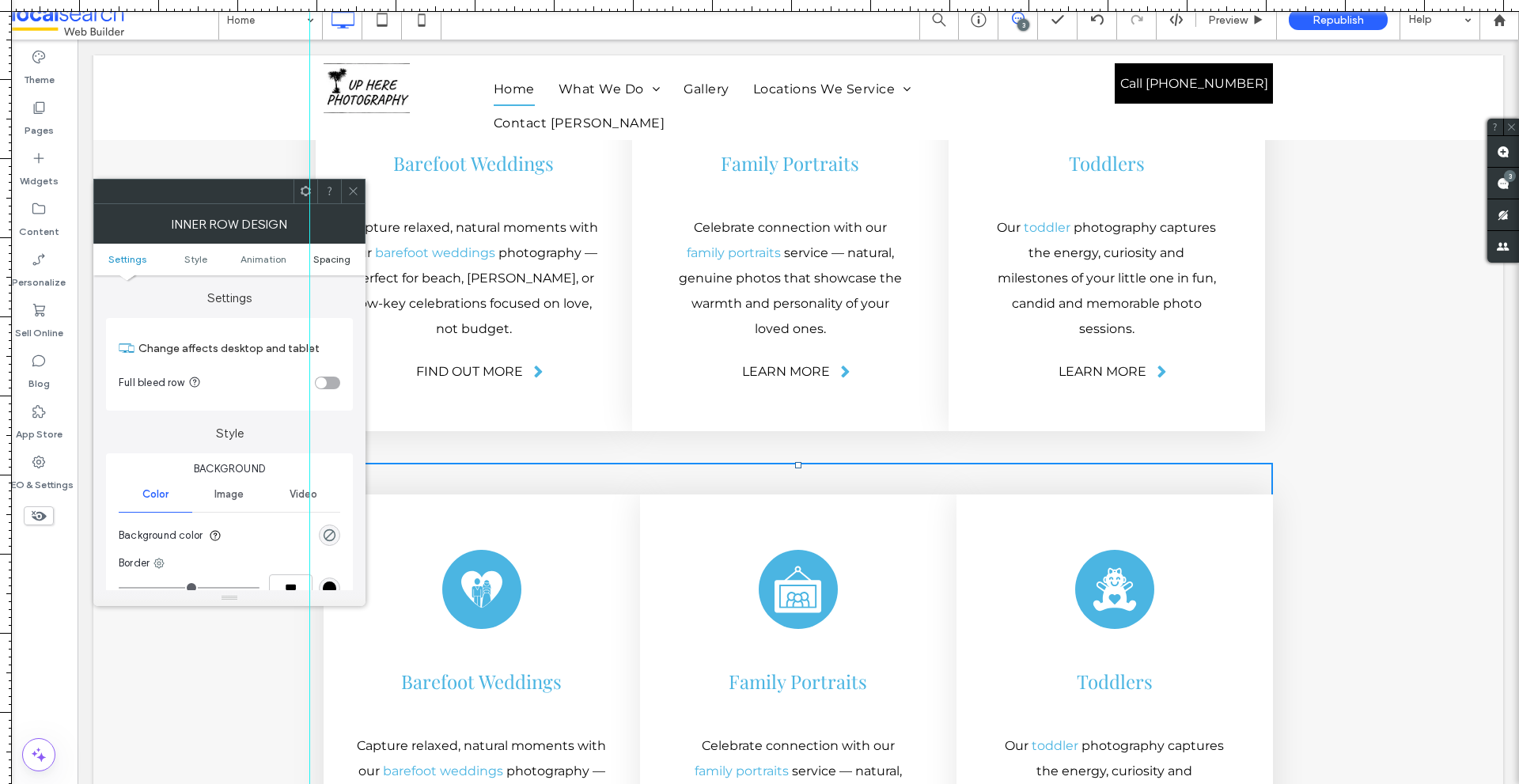
click at [326, 253] on span "Spacing" at bounding box center [331, 259] width 37 height 11
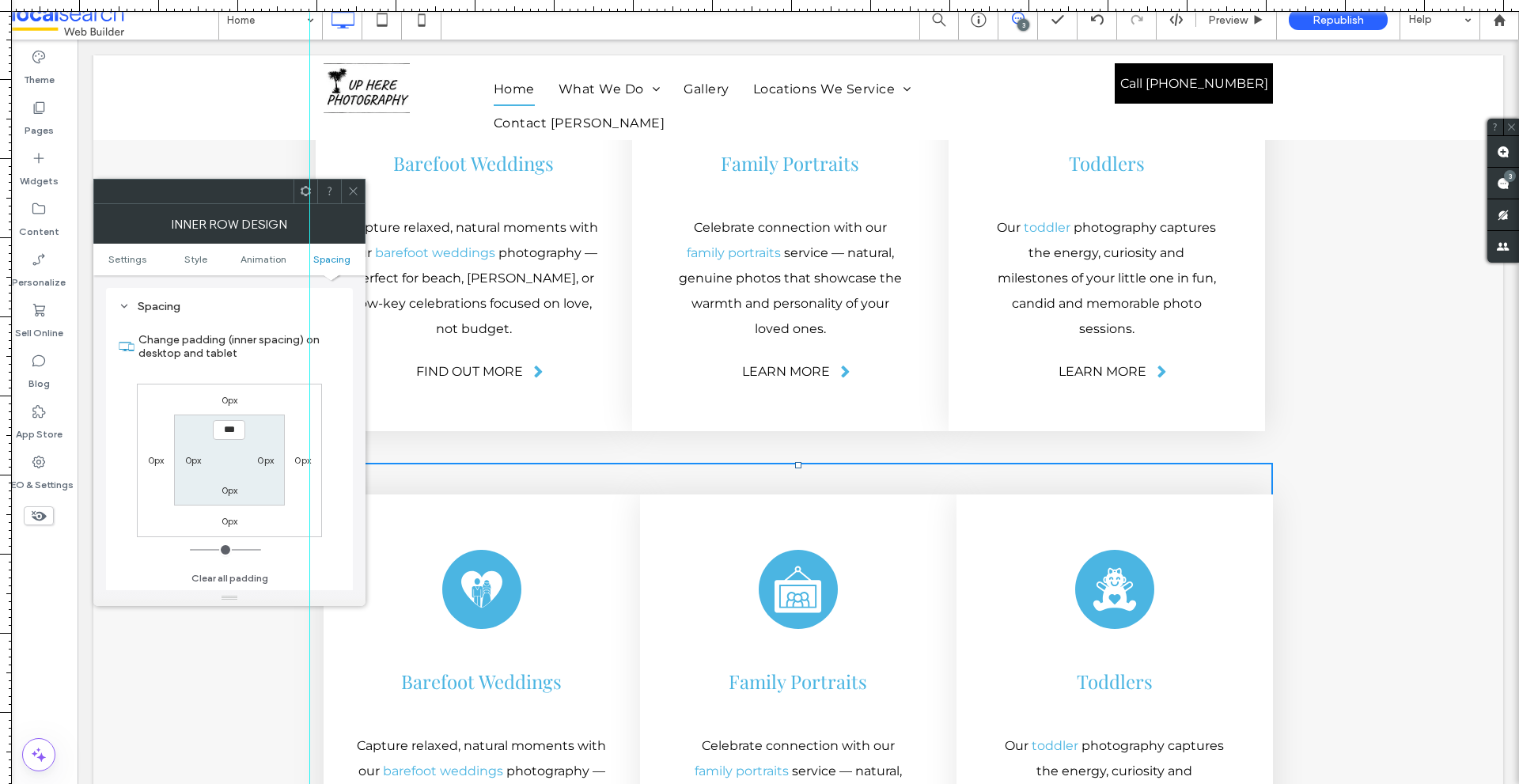
click at [354, 191] on use at bounding box center [353, 191] width 8 height 8
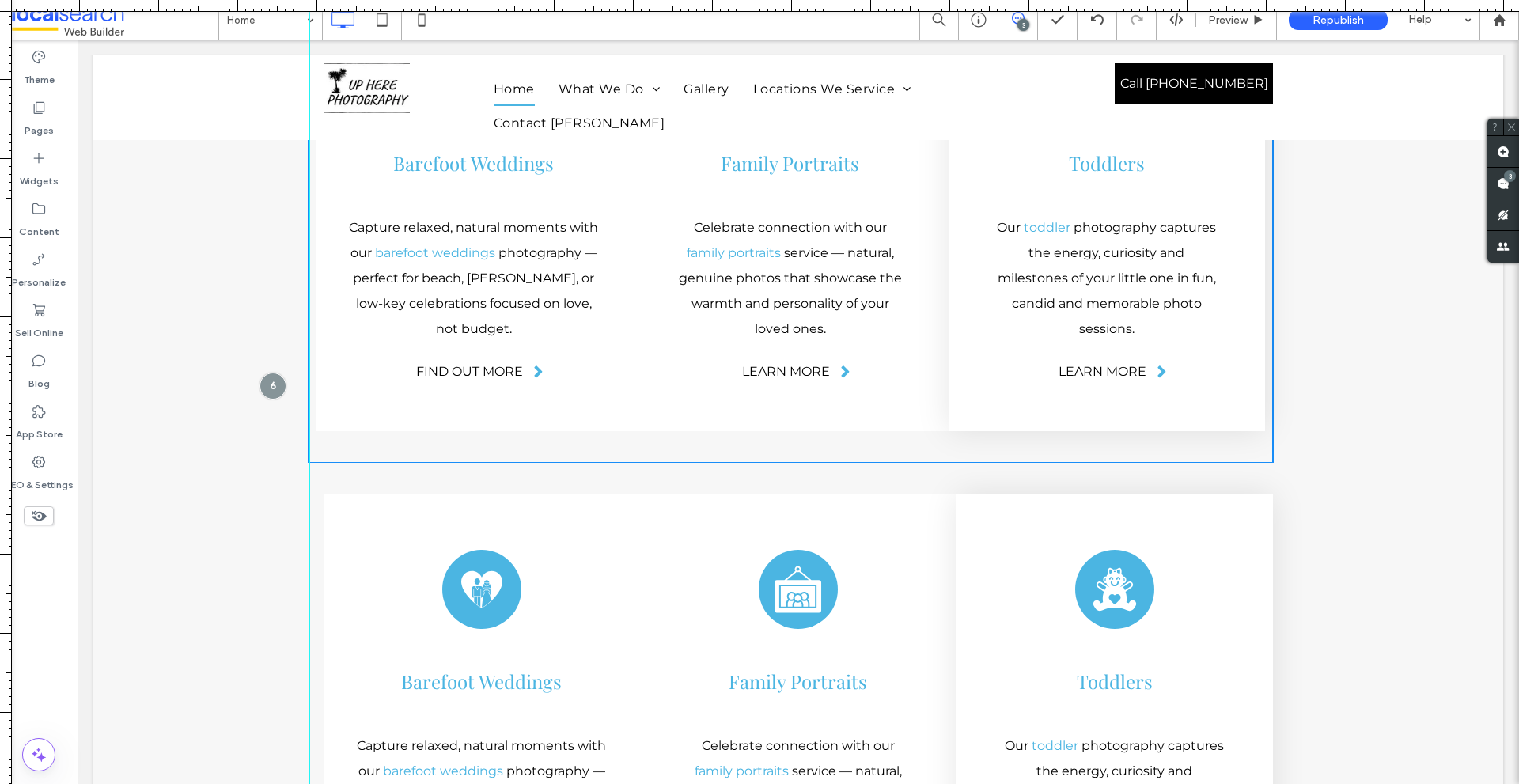
click at [321, 318] on div "Wedding Icon Barefoot Weddings ﻿ Capture relaxed, natural moments with our bare…" at bounding box center [790, 204] width 949 height 518
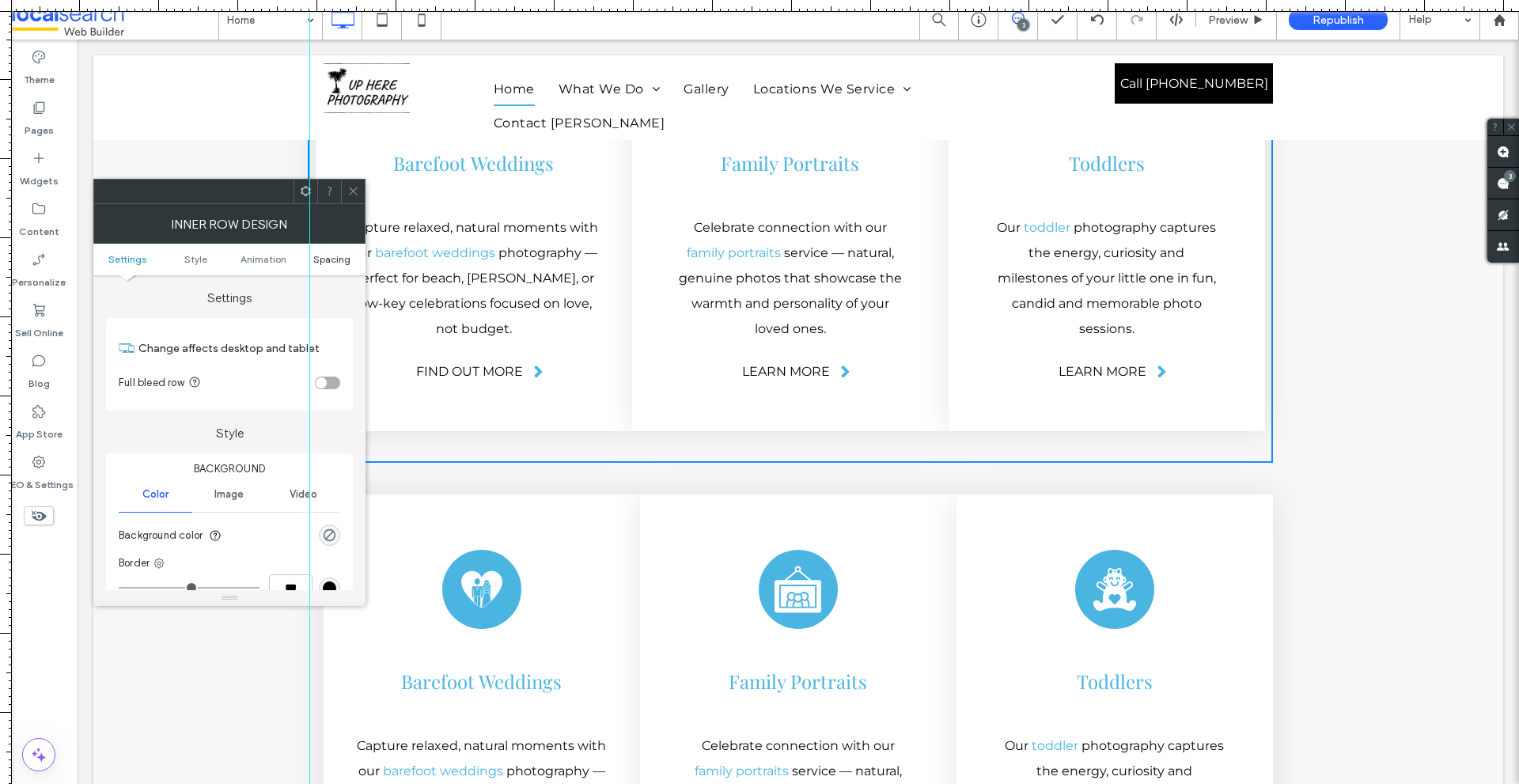
click at [328, 259] on span "Spacing" at bounding box center [331, 259] width 37 height 11
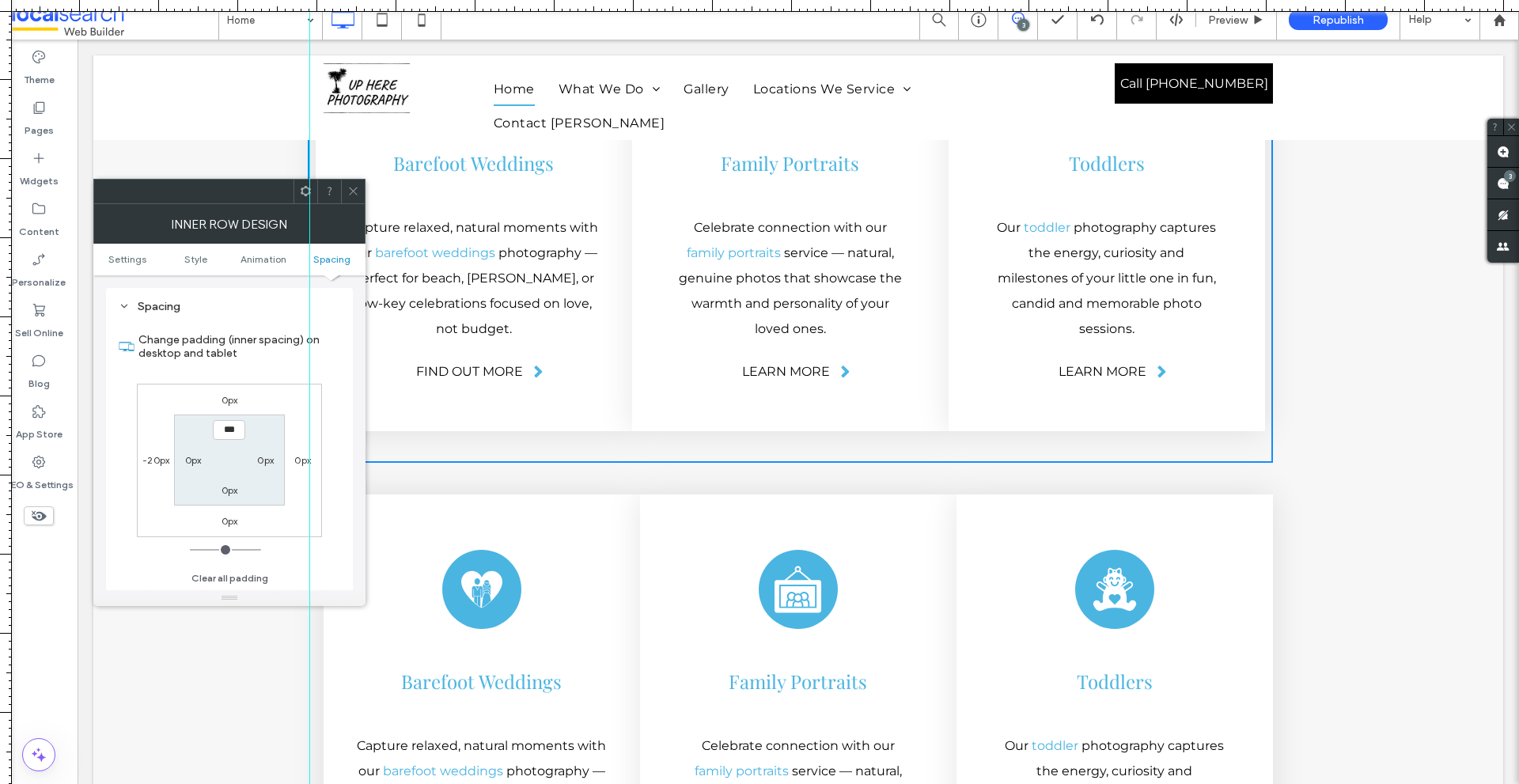
click at [159, 457] on label "-20px" at bounding box center [155, 460] width 27 height 11
type input "*"
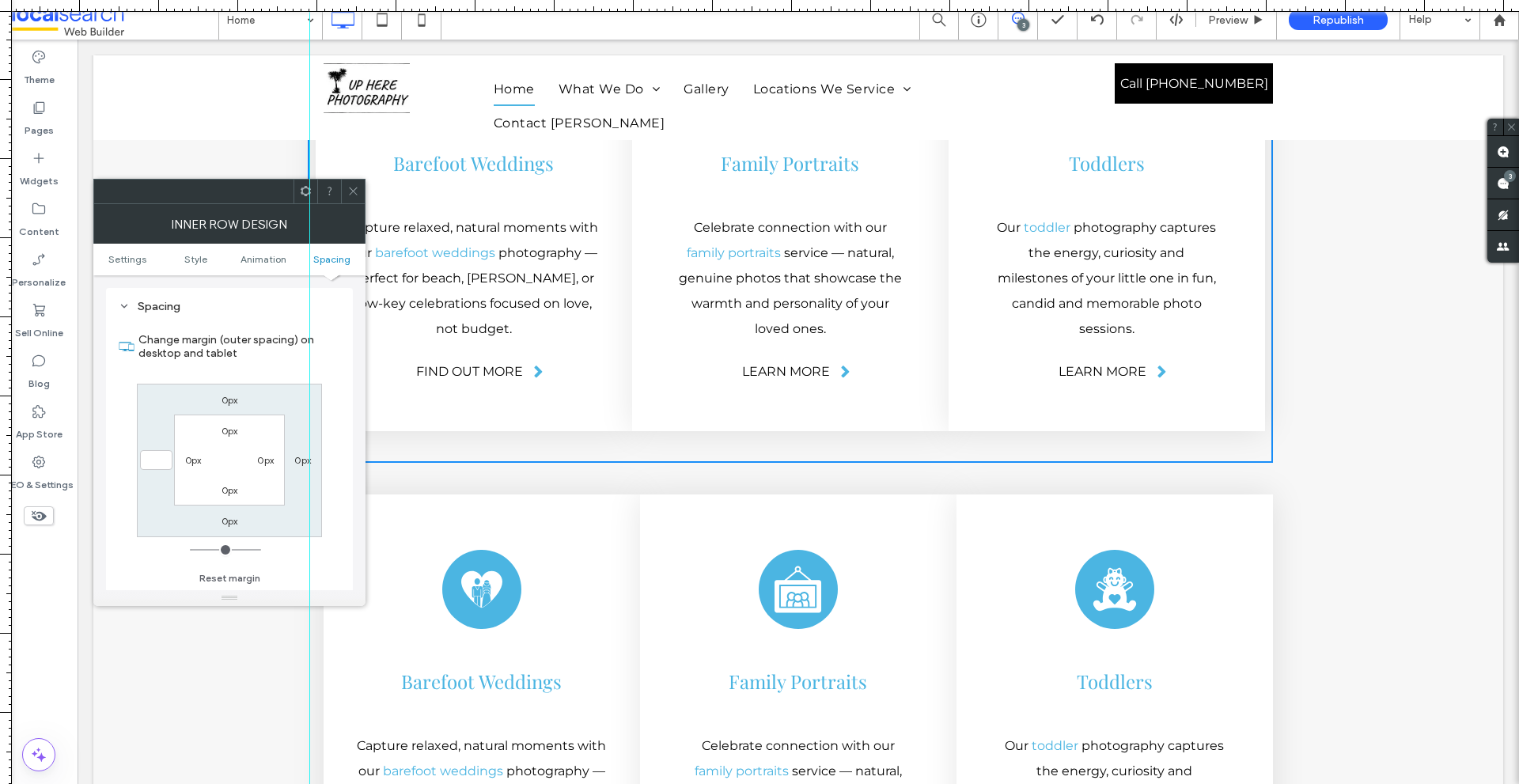
type input "*"
type input "***"
click at [328, 404] on div "Change margin (outer spacing) on desktop and tablet 0px 0px 0px *** 0px 0px 0px…" at bounding box center [230, 453] width 222 height 273
click at [348, 186] on icon at bounding box center [353, 190] width 11 height 11
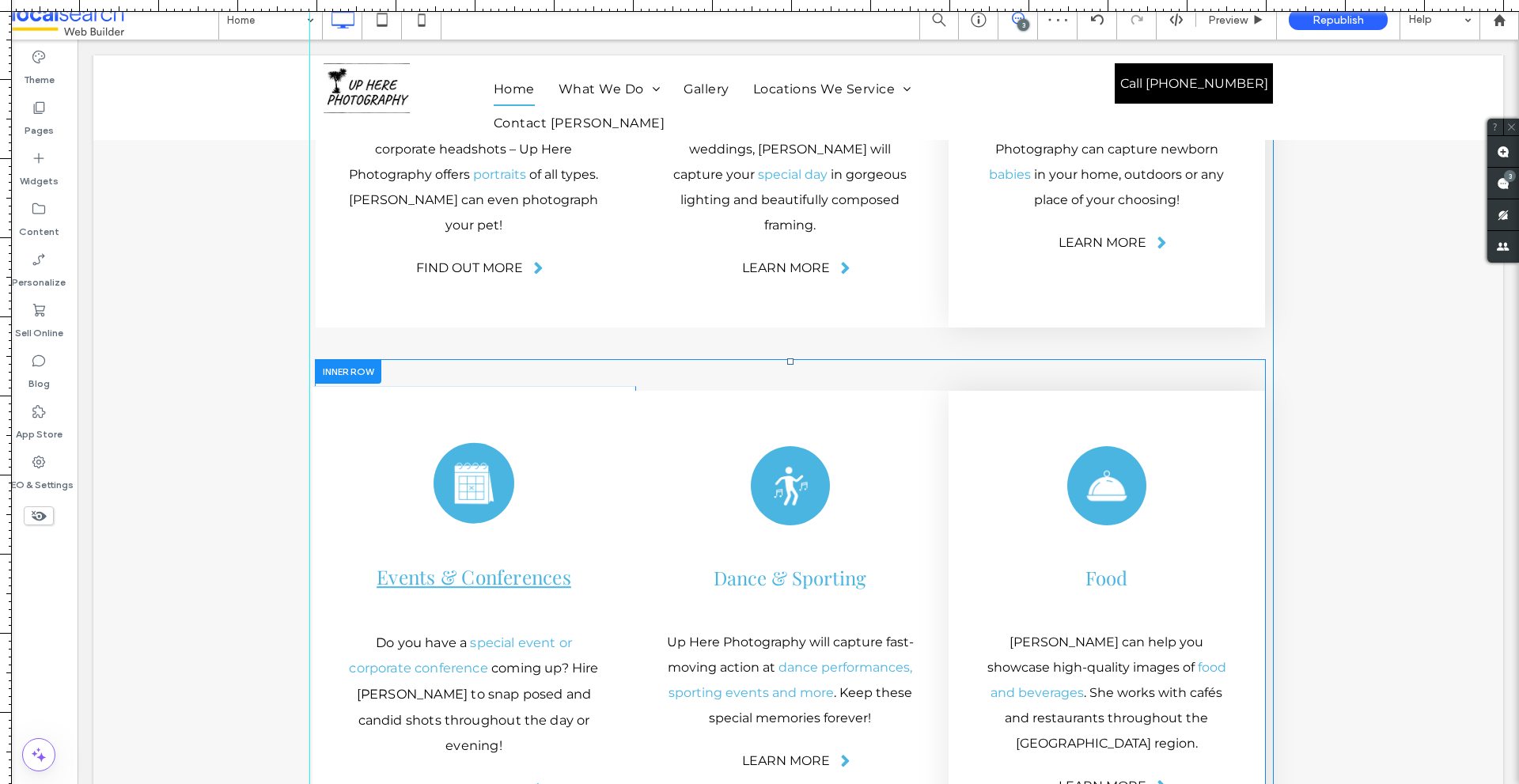
scroll to position [3058, 0]
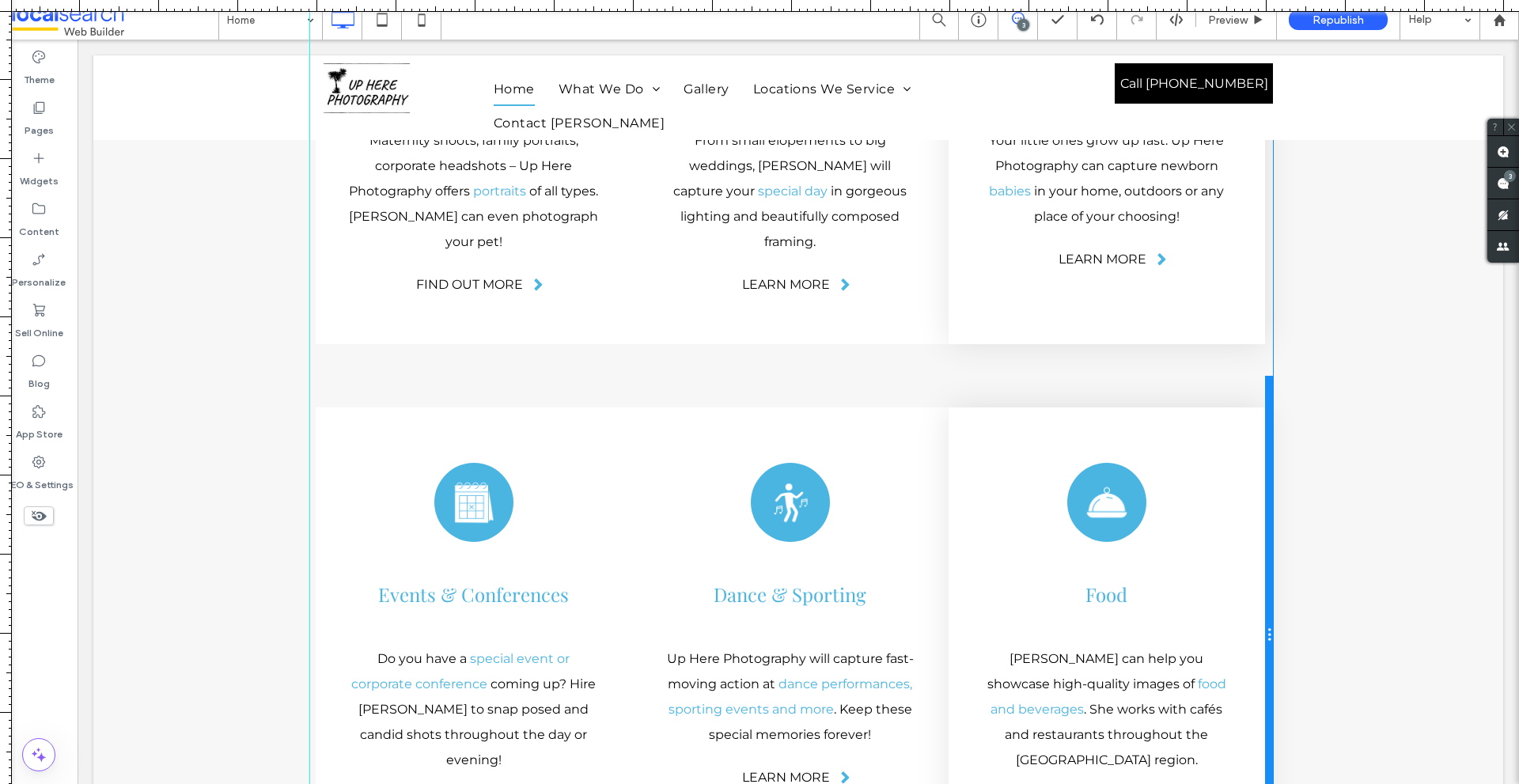
click at [1264, 376] on div at bounding box center [1269, 635] width 8 height 518
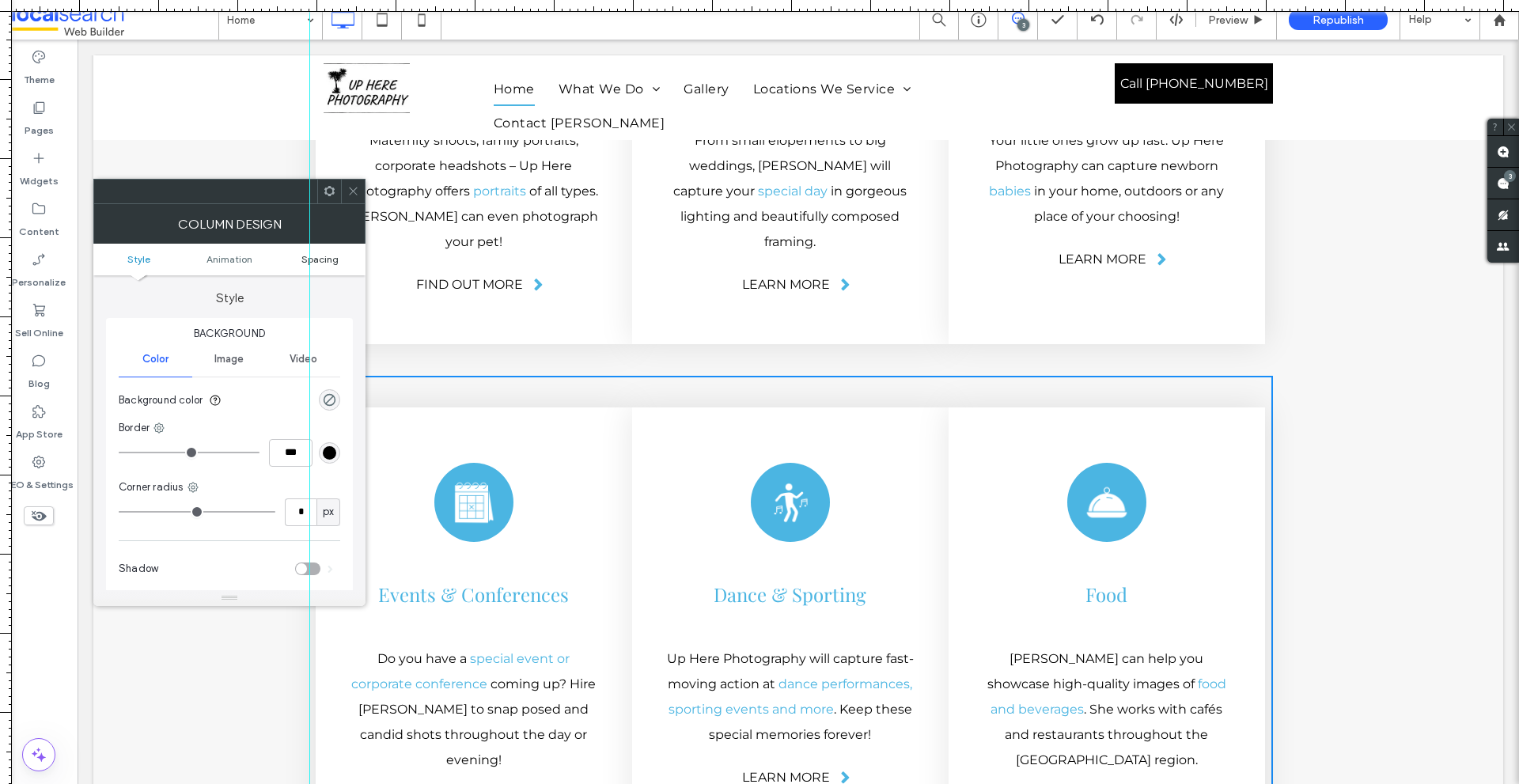
click at [325, 258] on span "Spacing" at bounding box center [319, 259] width 37 height 11
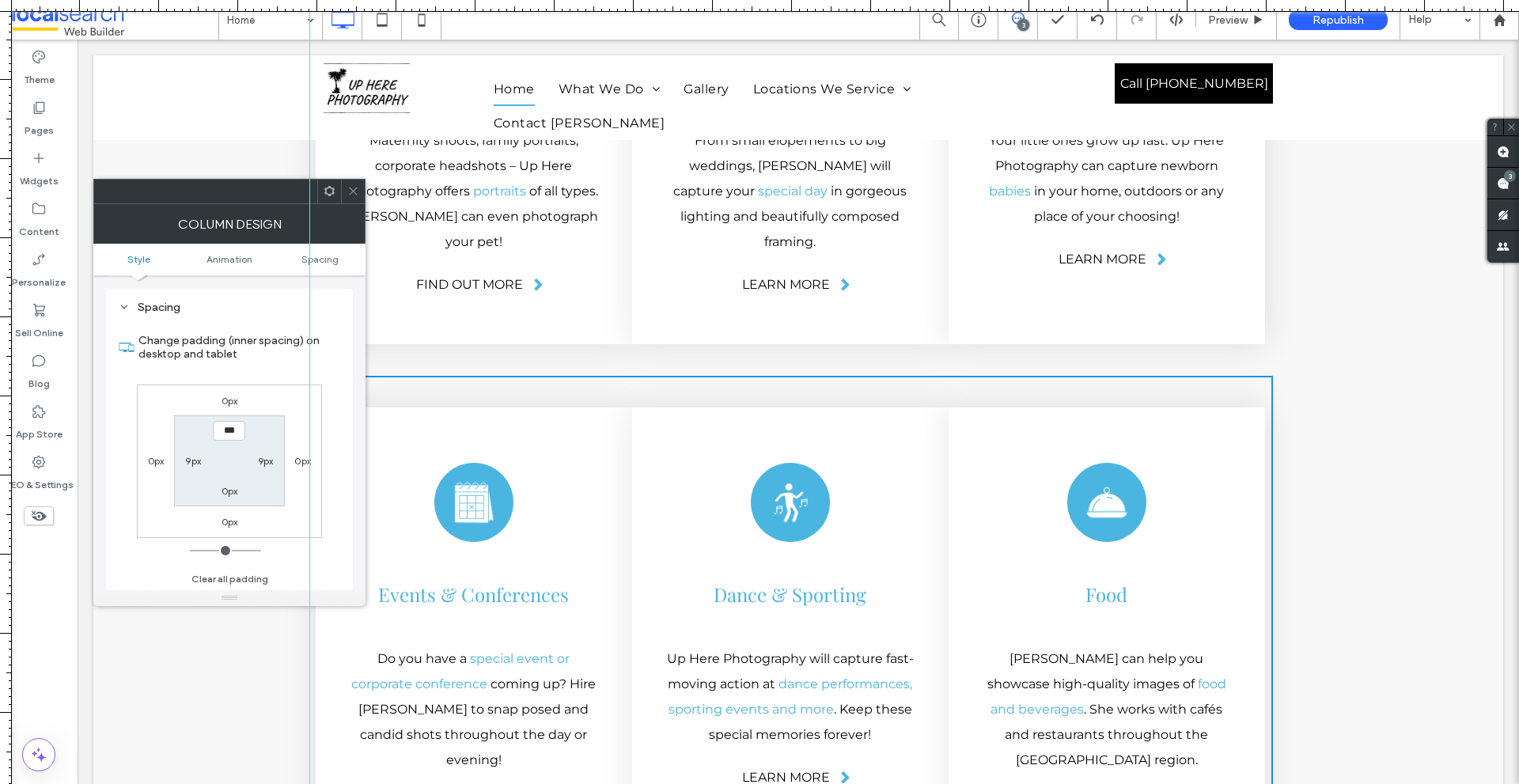
scroll to position [371, 0]
drag, startPoint x: 351, startPoint y: 189, endPoint x: 289, endPoint y: 183, distance: 62.3
click at [351, 189] on use at bounding box center [353, 191] width 8 height 8
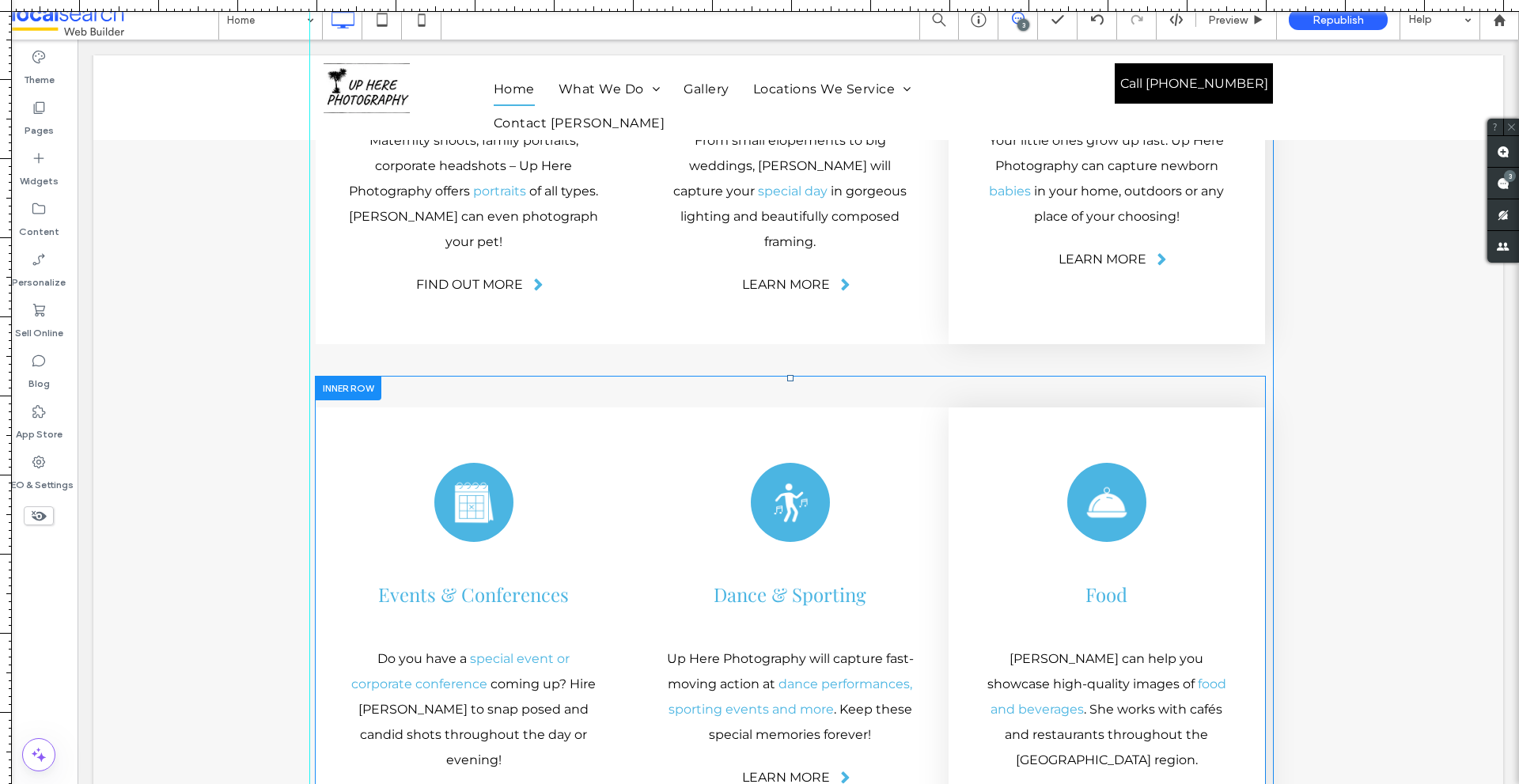
click at [330, 376] on div at bounding box center [347, 388] width 67 height 25
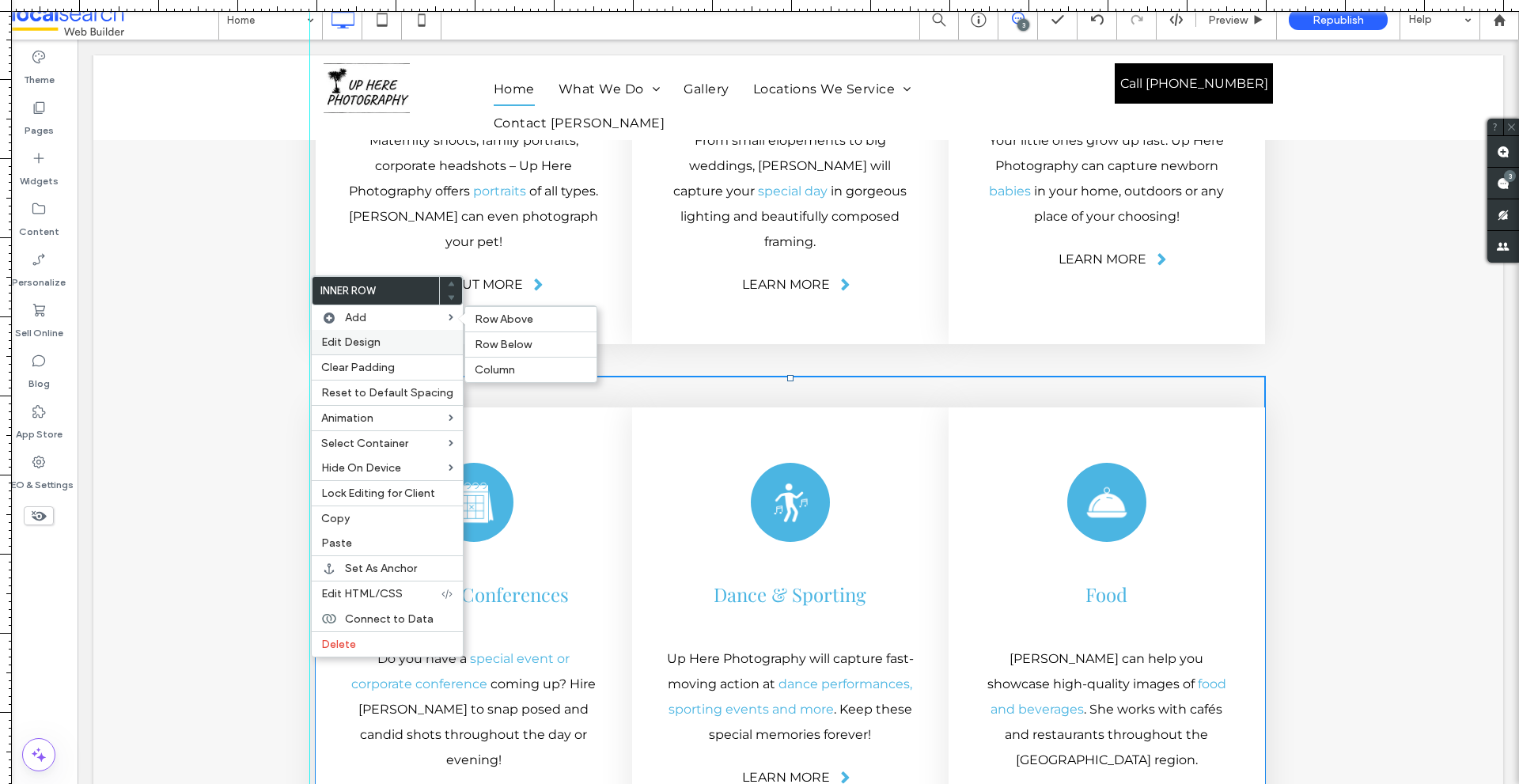
click at [356, 334] on div "Edit Design" at bounding box center [388, 342] width 151 height 25
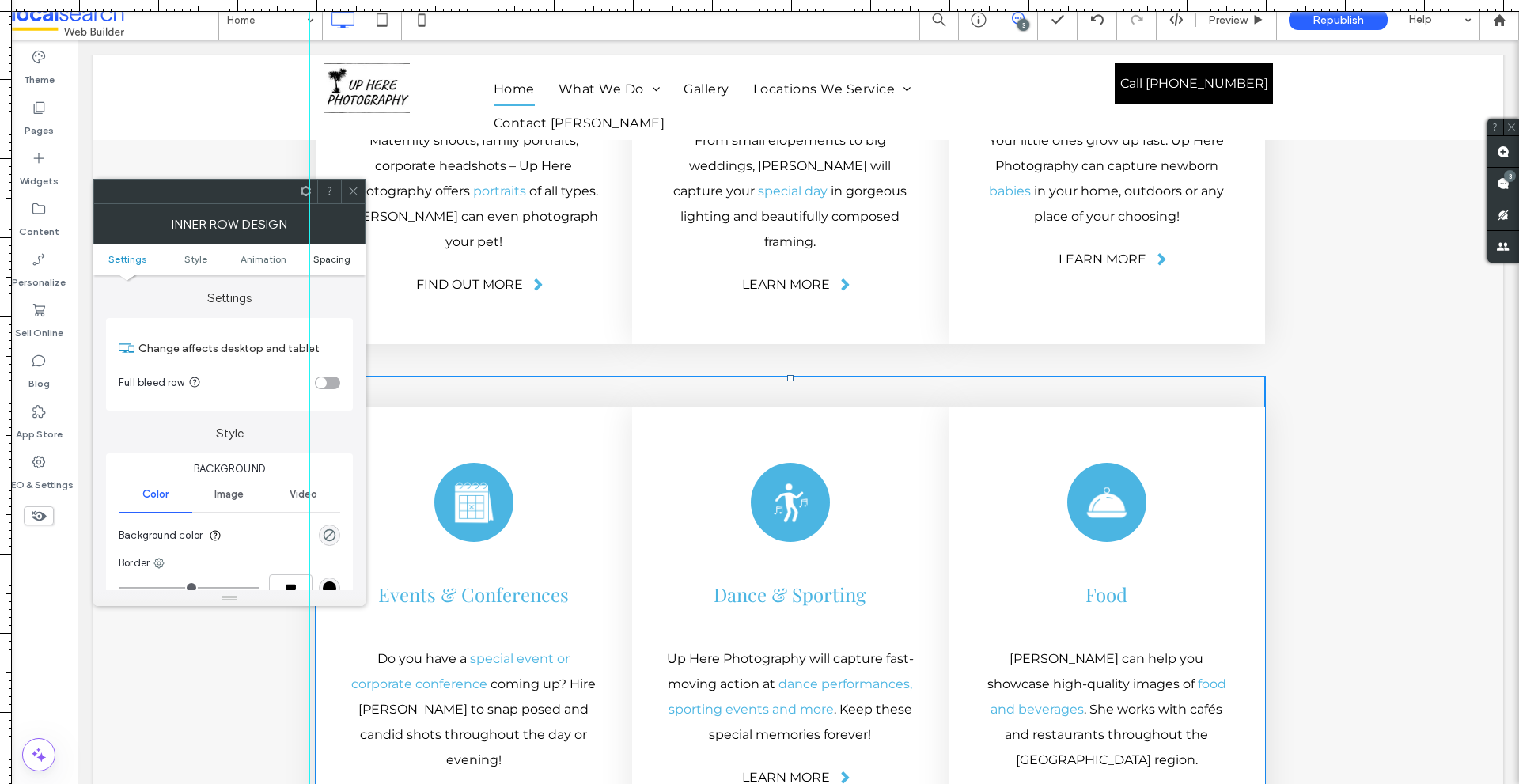
click at [339, 255] on span "Spacing" at bounding box center [331, 259] width 37 height 11
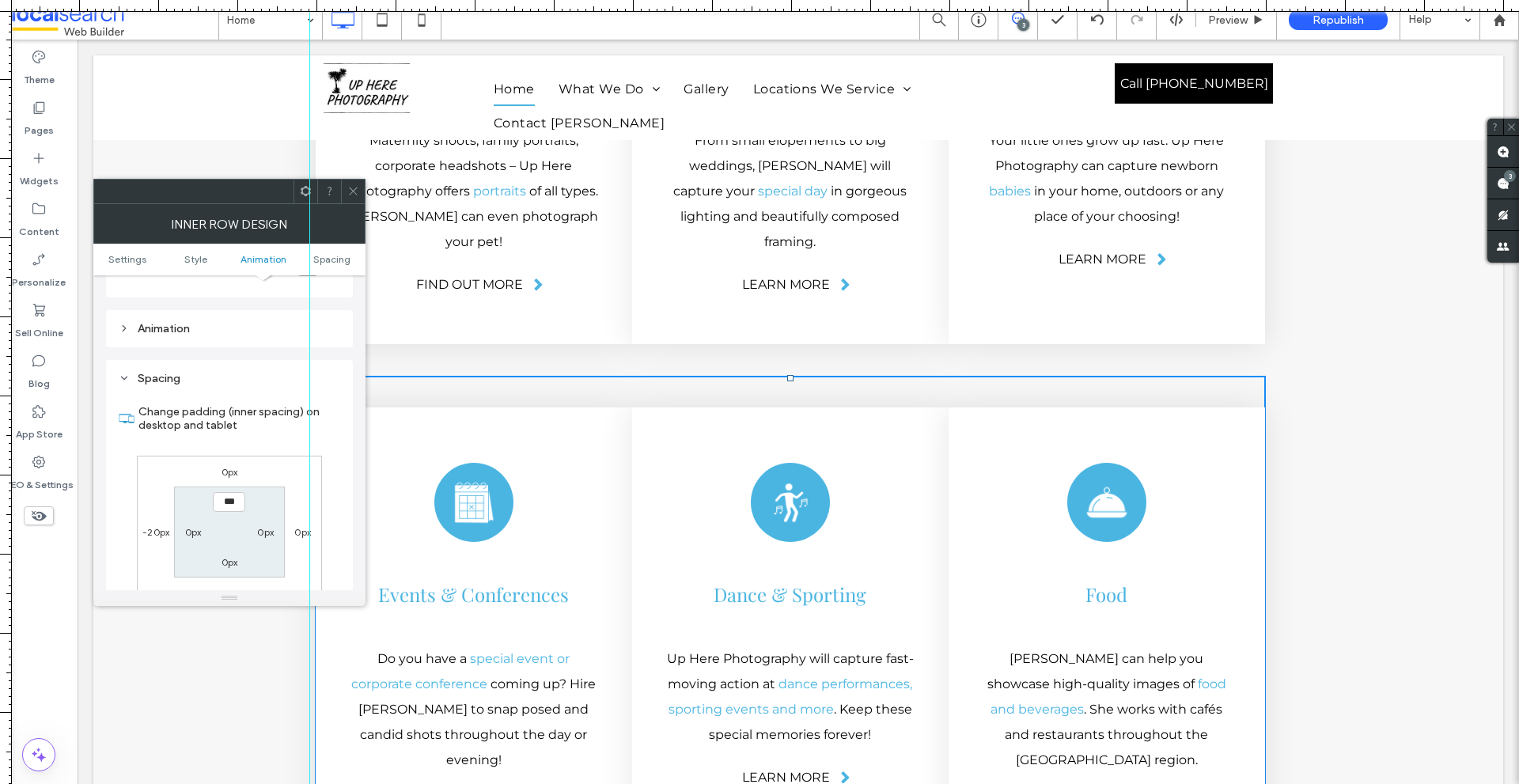
scroll to position [507, 0]
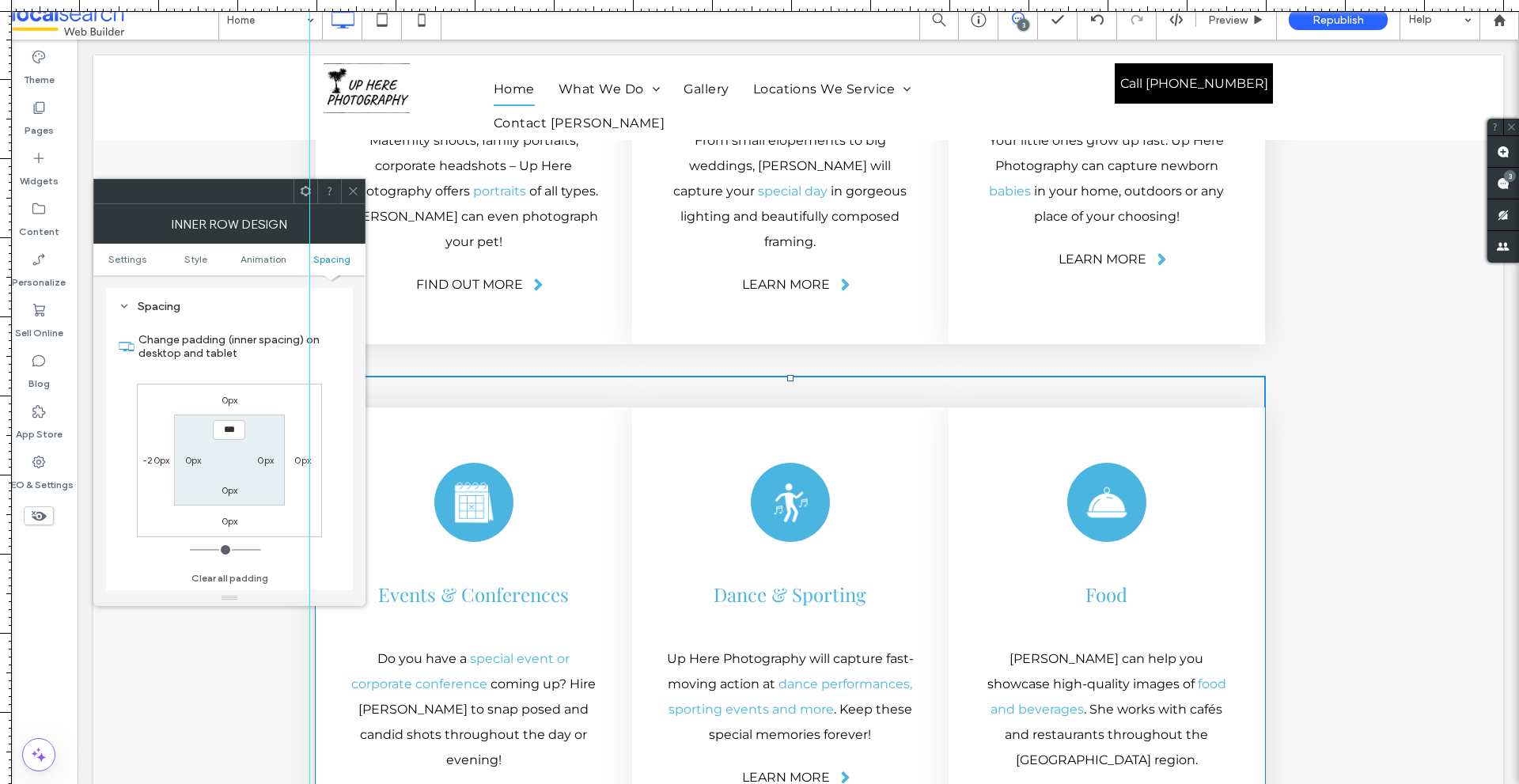
click at [349, 188] on icon at bounding box center [353, 190] width 11 height 11
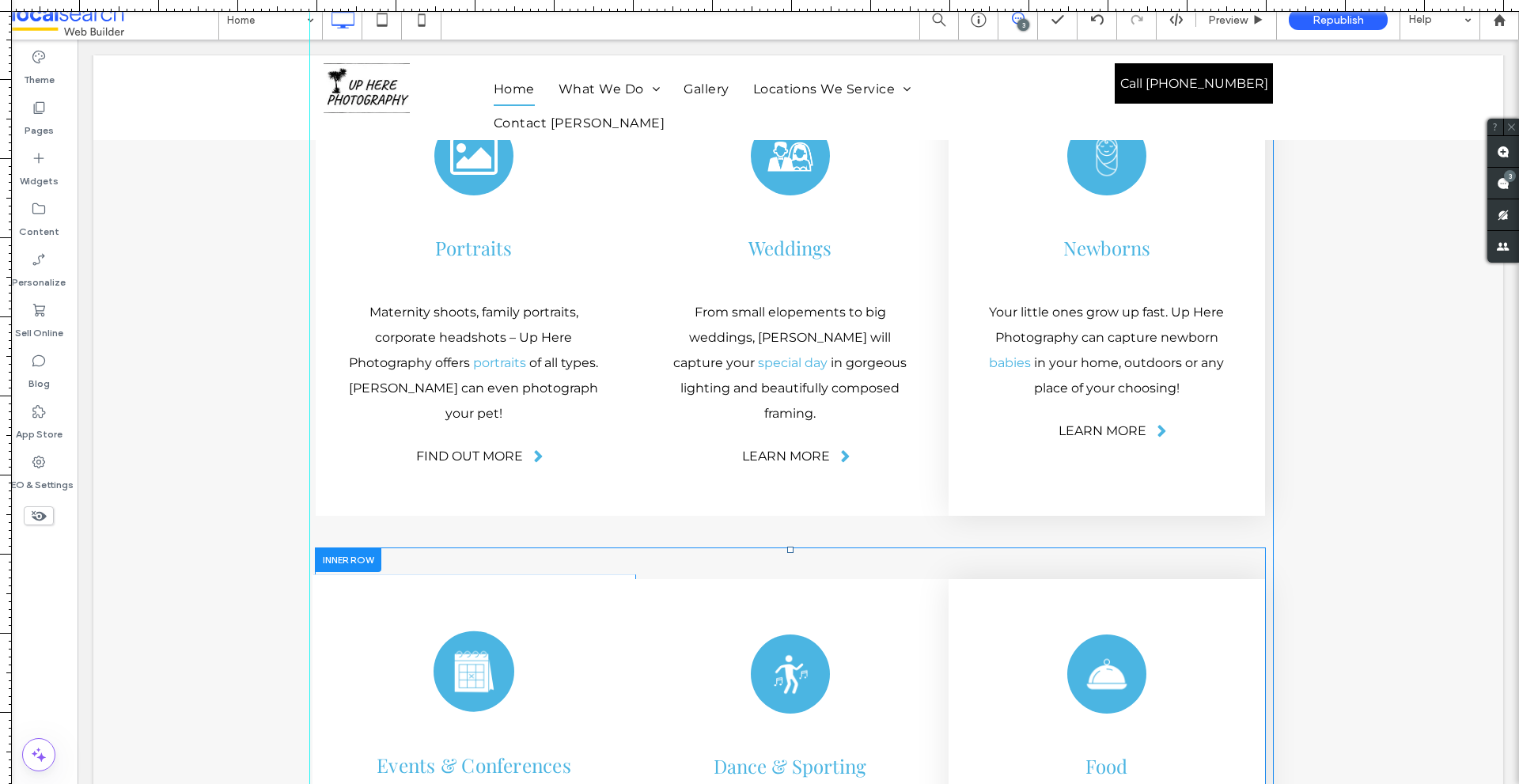
scroll to position [3058, 0]
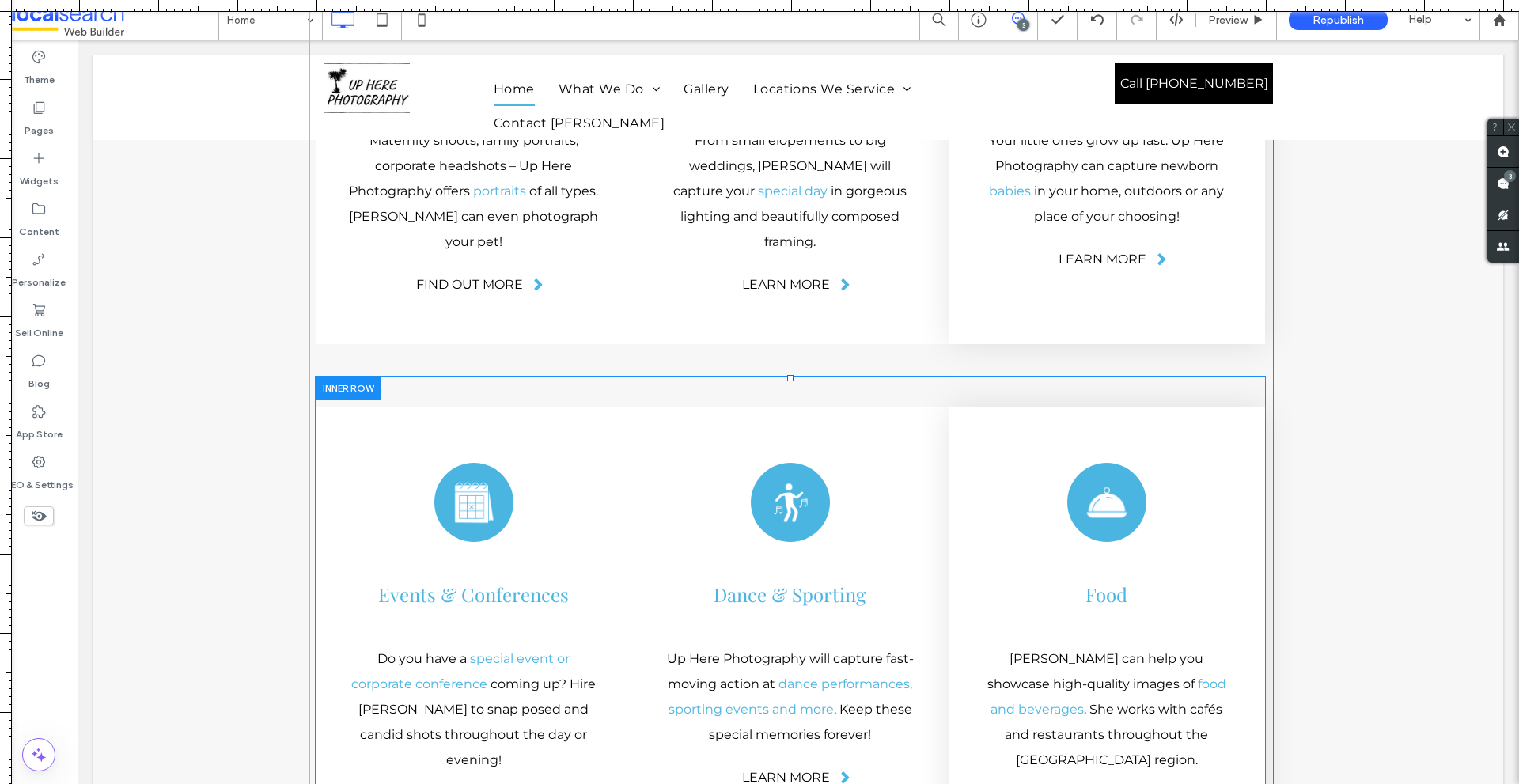
click at [351, 376] on div at bounding box center [347, 388] width 67 height 25
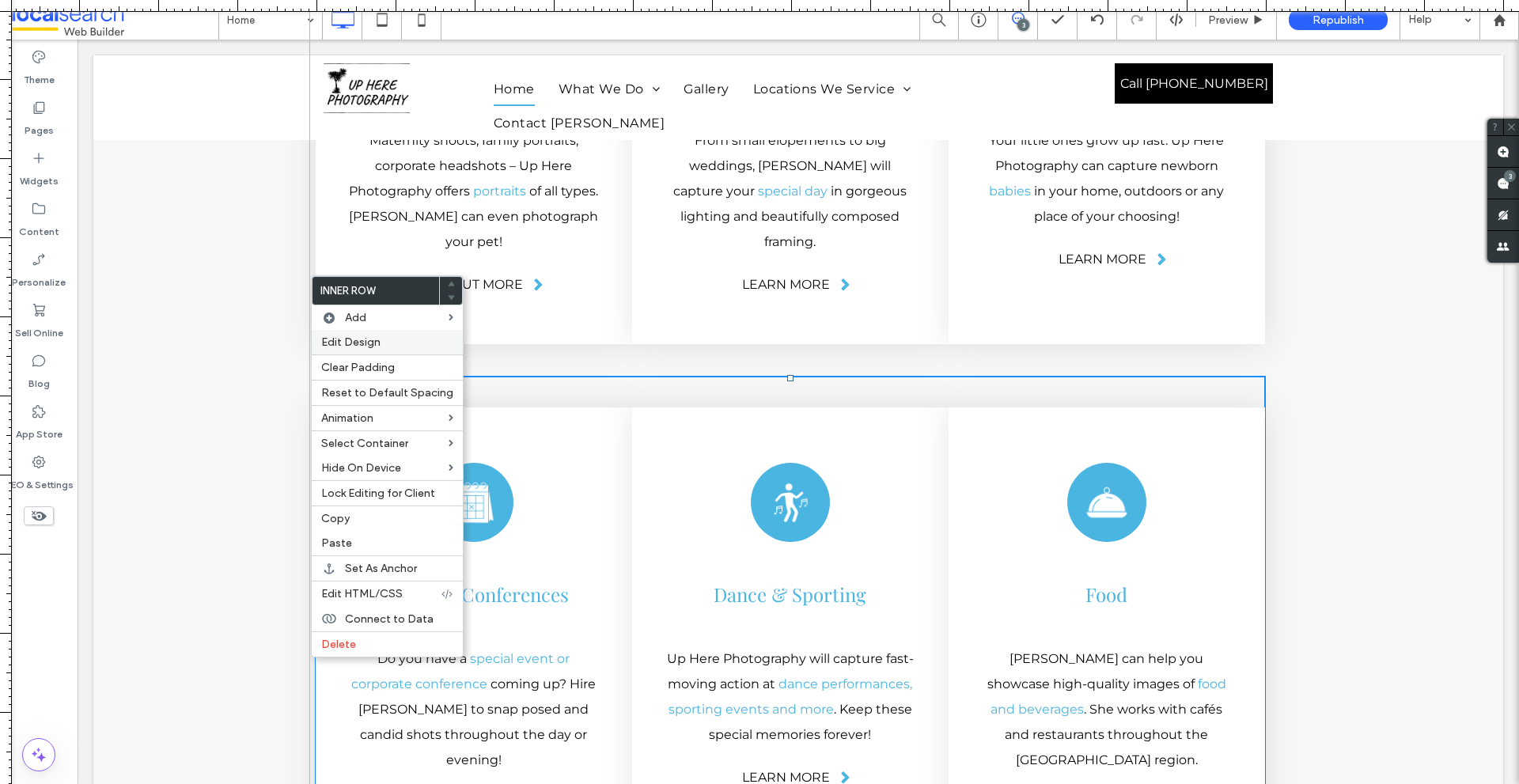
click at [368, 339] on span "Edit Design" at bounding box center [351, 342] width 59 height 13
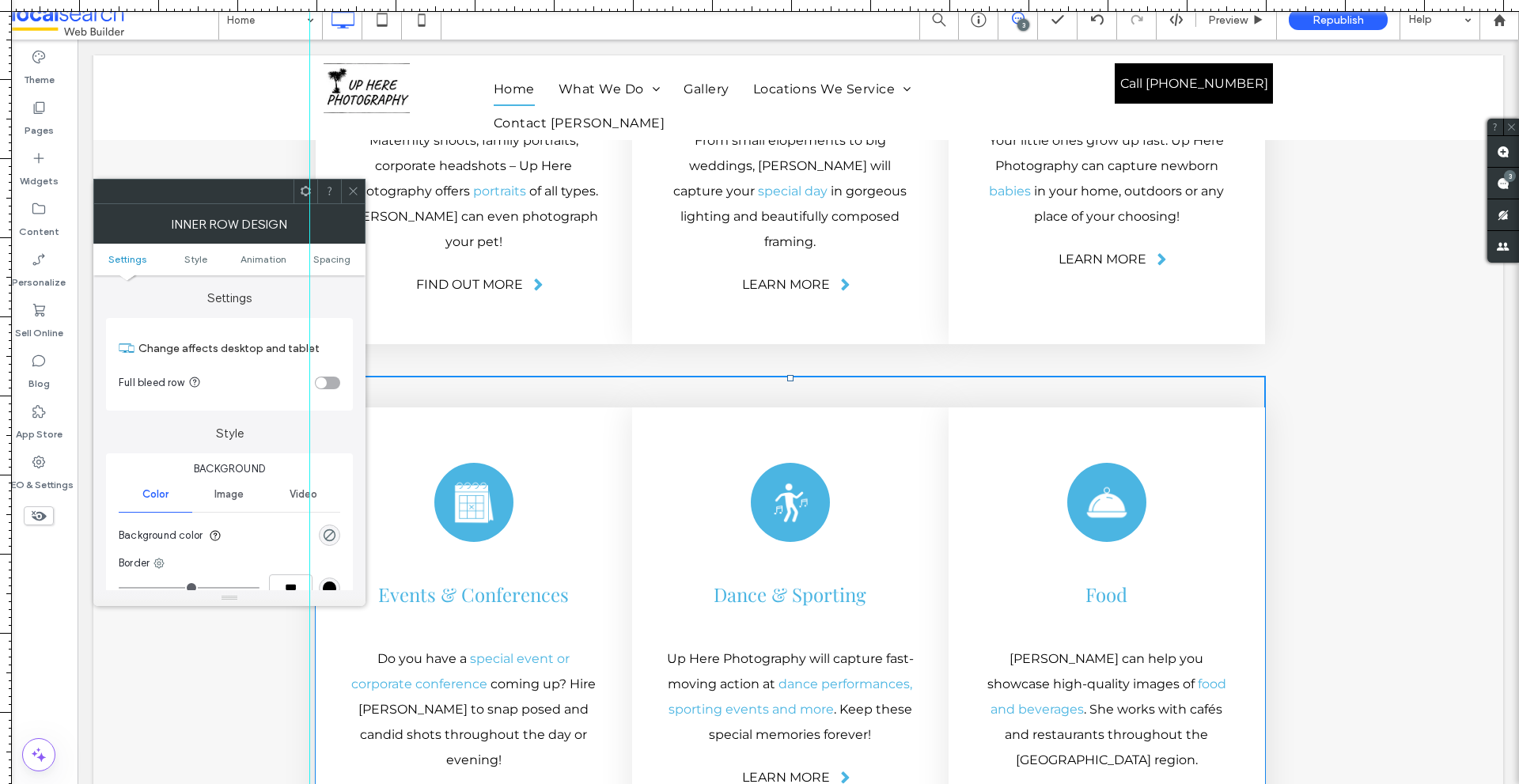
click at [324, 266] on ul "Settings Style Animation Spacing" at bounding box center [229, 259] width 272 height 32
click at [328, 264] on span "Spacing" at bounding box center [331, 259] width 37 height 11
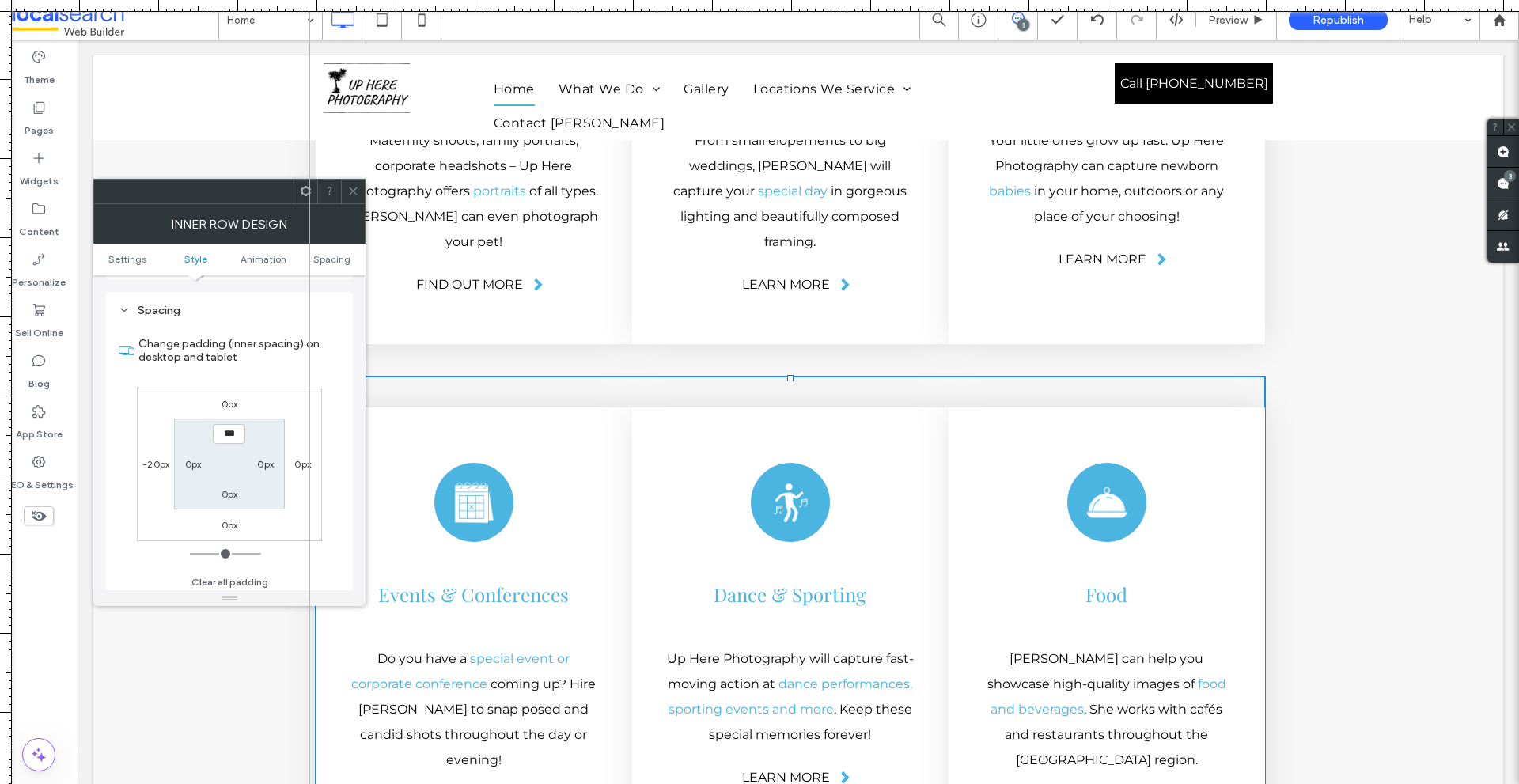
scroll to position [507, 0]
click at [162, 450] on div "0px 0px 0px -20px *** 0px 0px 0px" at bounding box center [229, 460] width 185 height 154
click at [162, 454] on label "-20px" at bounding box center [155, 460] width 27 height 11
type input "*"
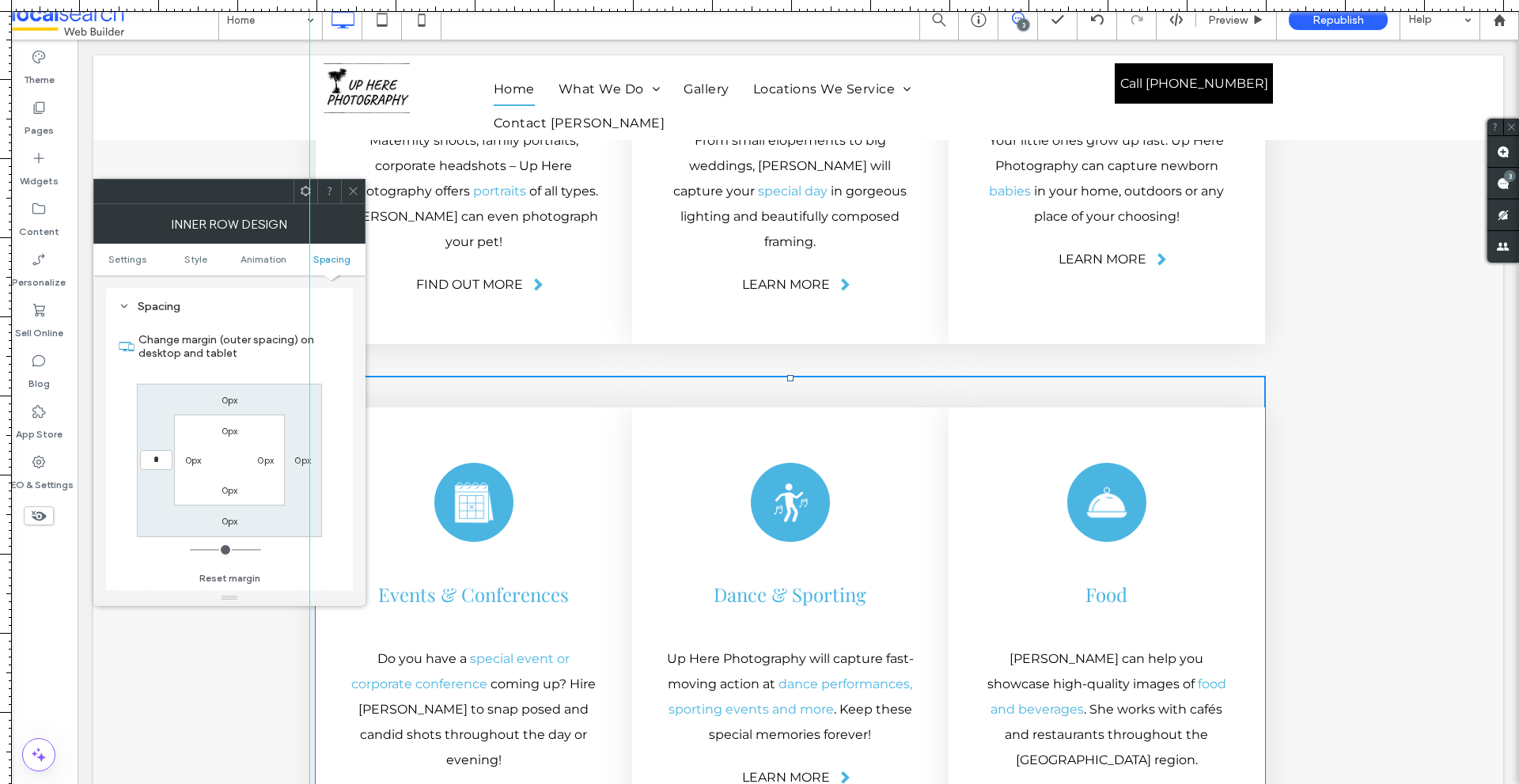
type input "*"
type input "***"
click at [341, 360] on div "Spacing Change margin (outer spacing) on desktop and tablet 0px 0px 0px *** 0px…" at bounding box center [229, 445] width 247 height 314
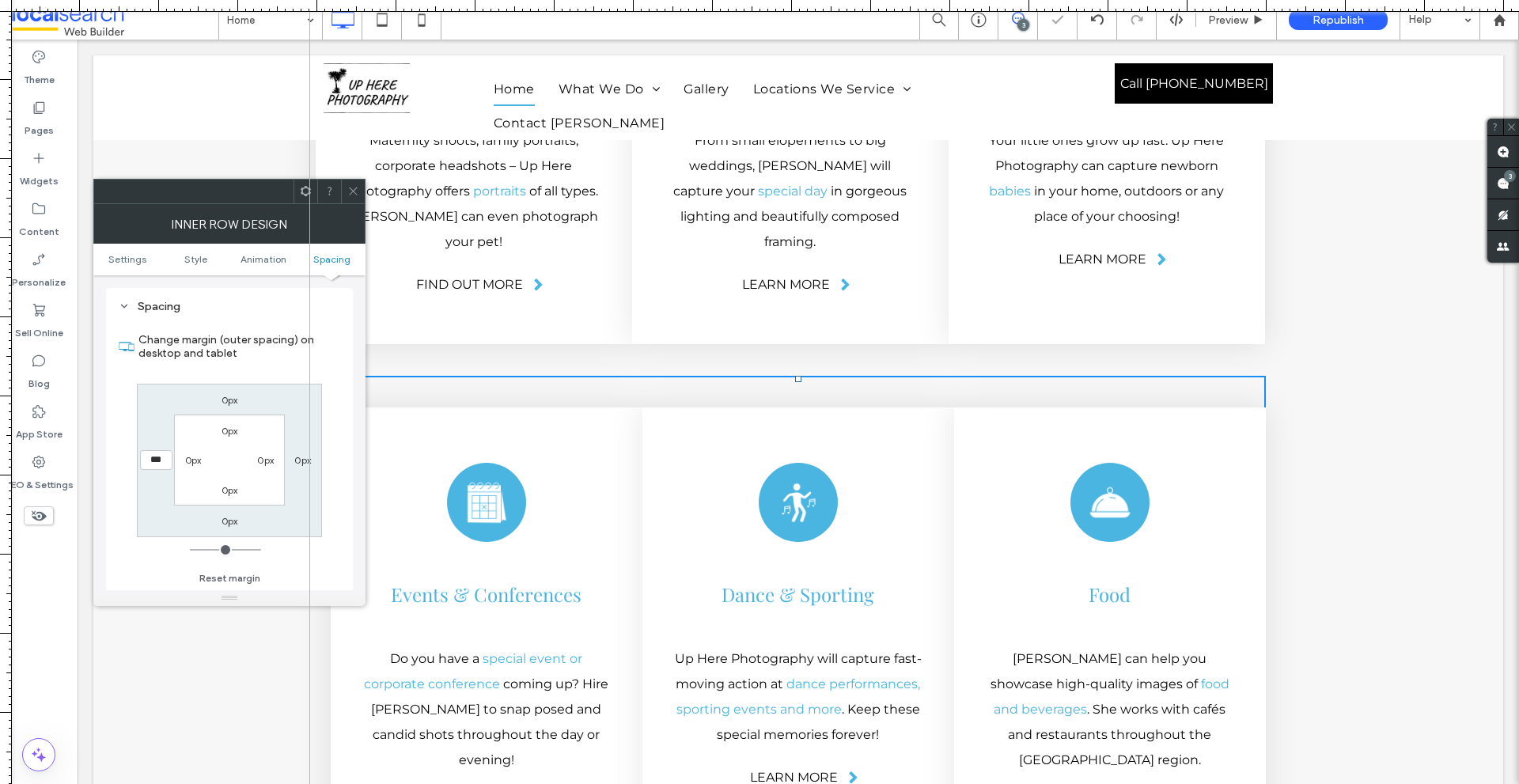
click at [359, 183] on div at bounding box center [352, 191] width 24 height 24
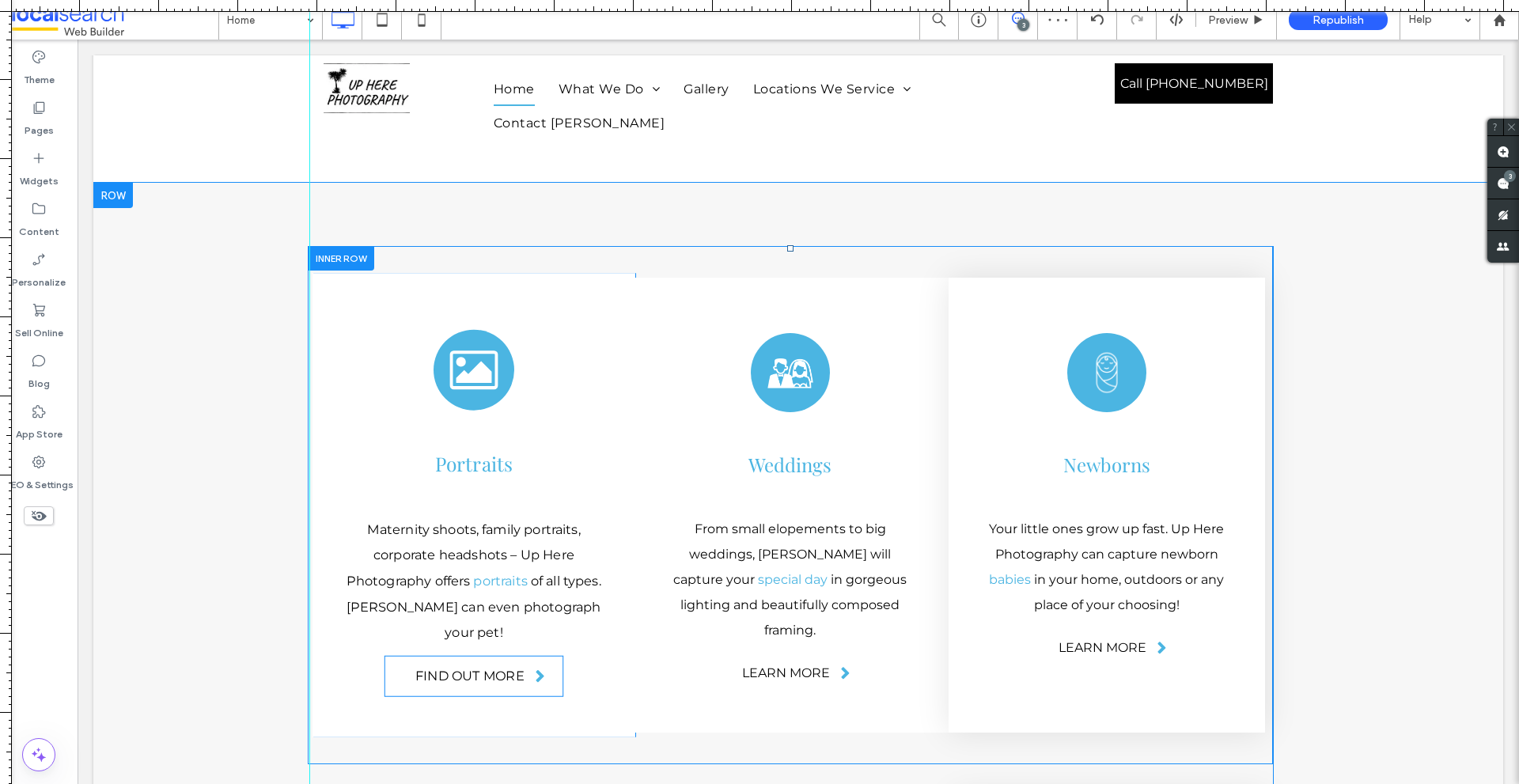
scroll to position [2663, 0]
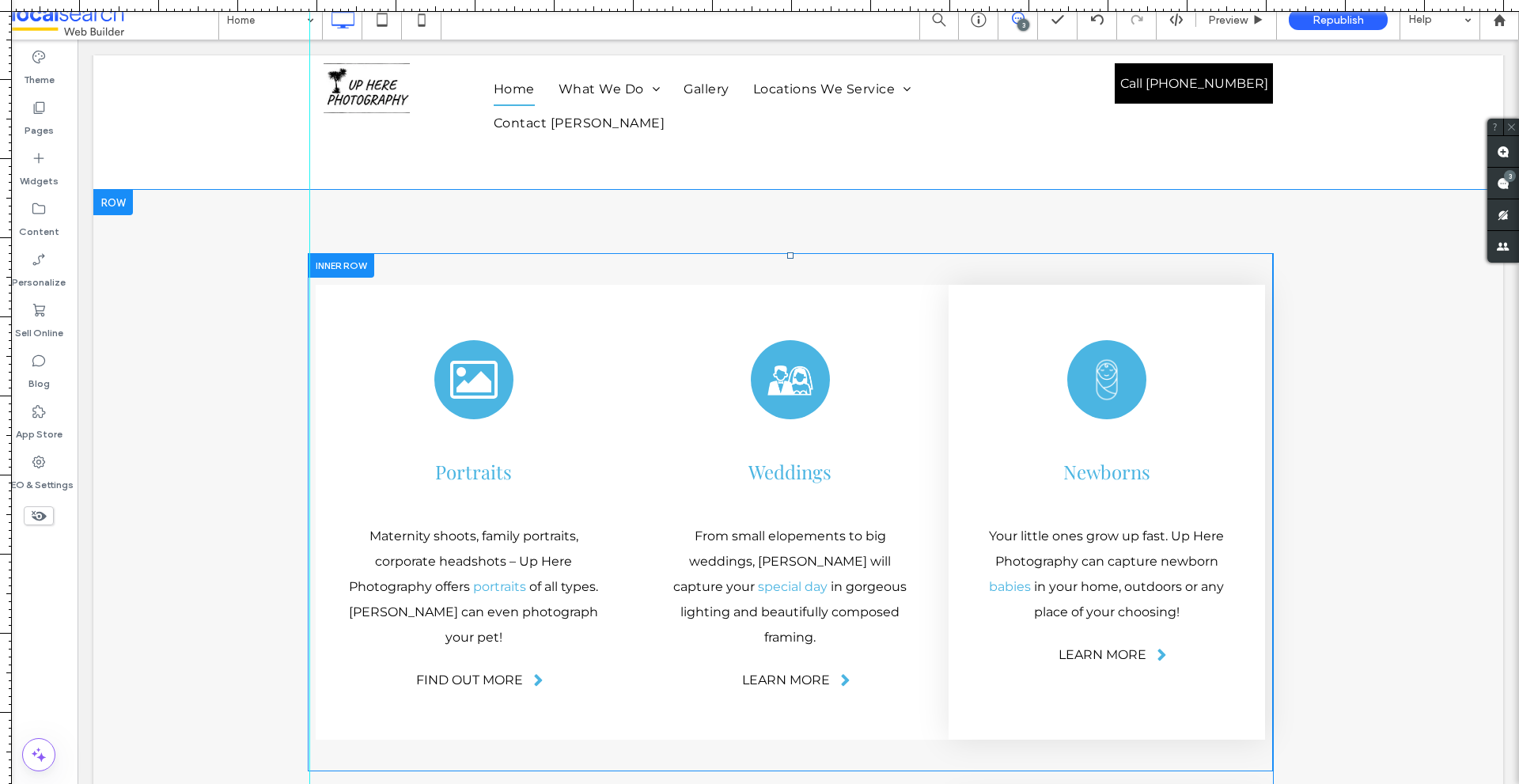
click at [357, 253] on div at bounding box center [341, 265] width 67 height 25
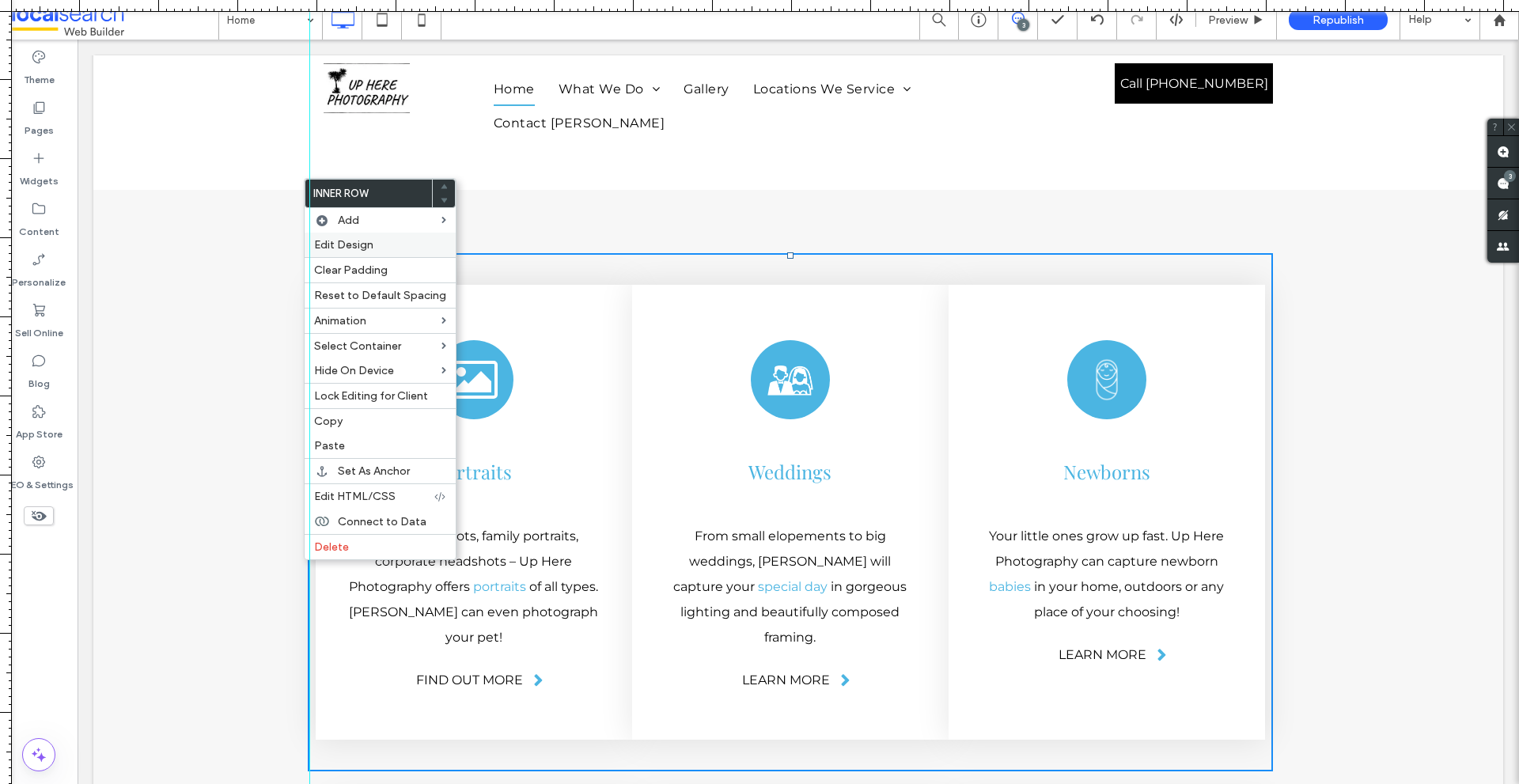
click at [364, 245] on span "Edit Design" at bounding box center [343, 245] width 59 height 13
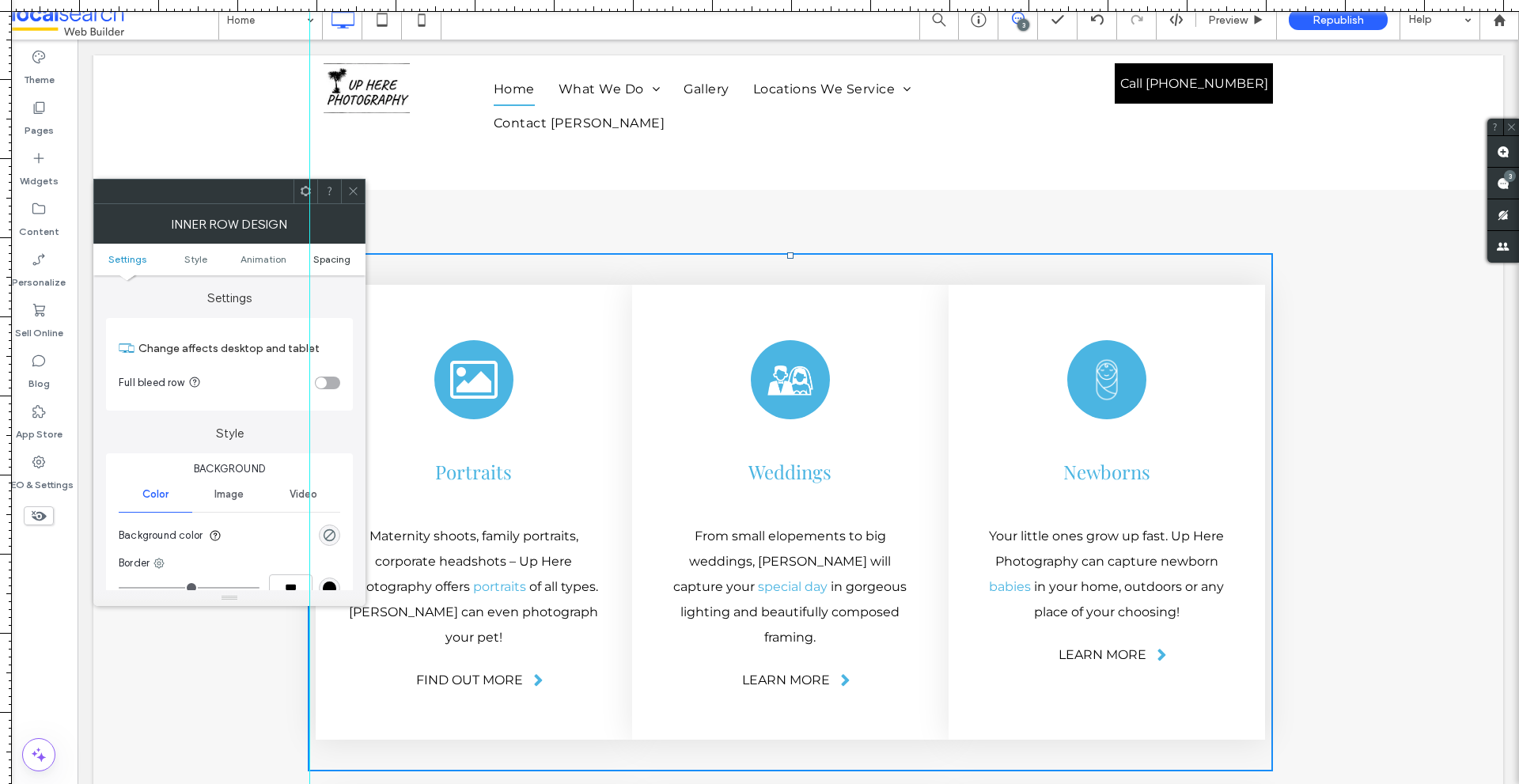
click at [345, 259] on span "Spacing" at bounding box center [331, 259] width 37 height 11
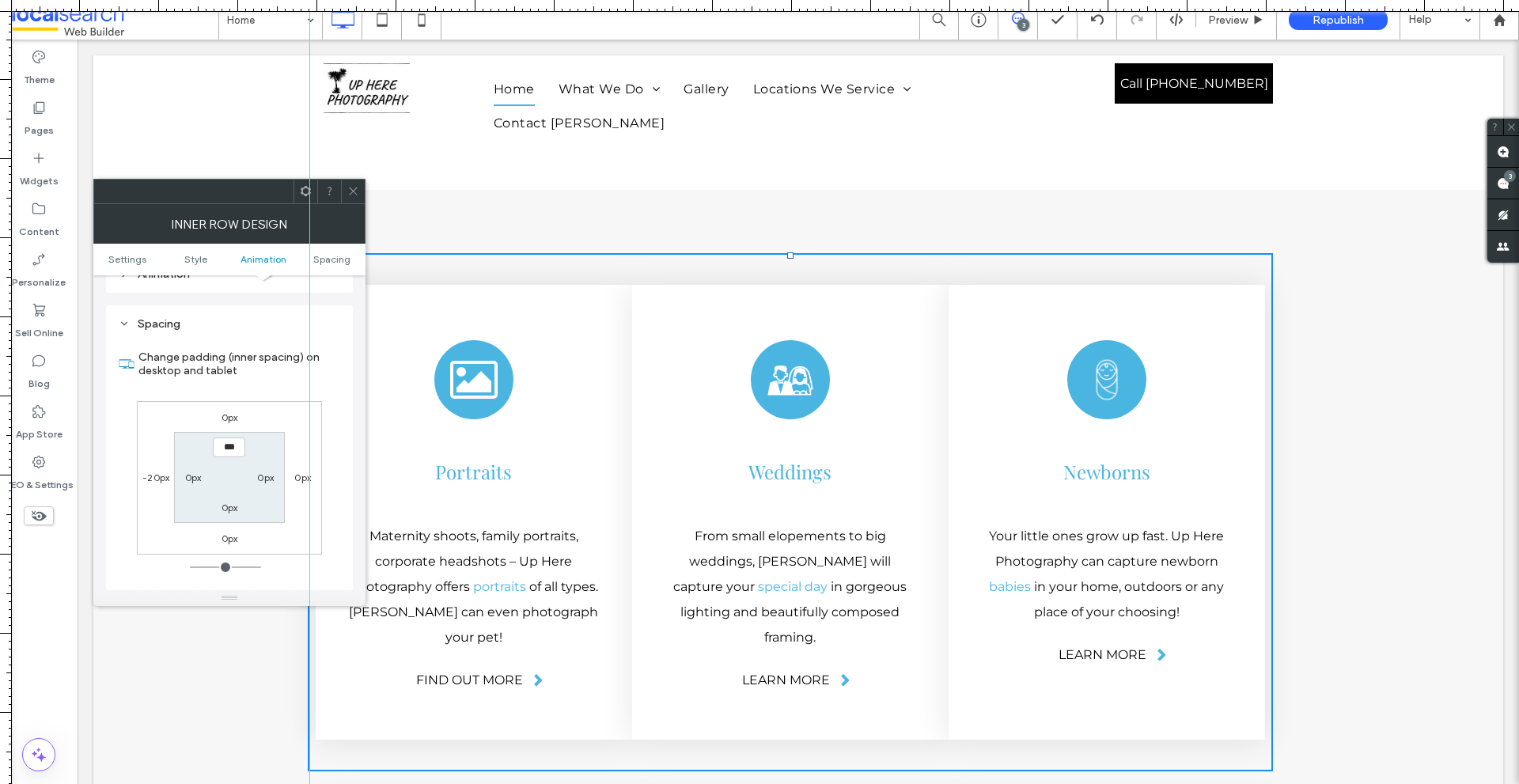
scroll to position [507, 0]
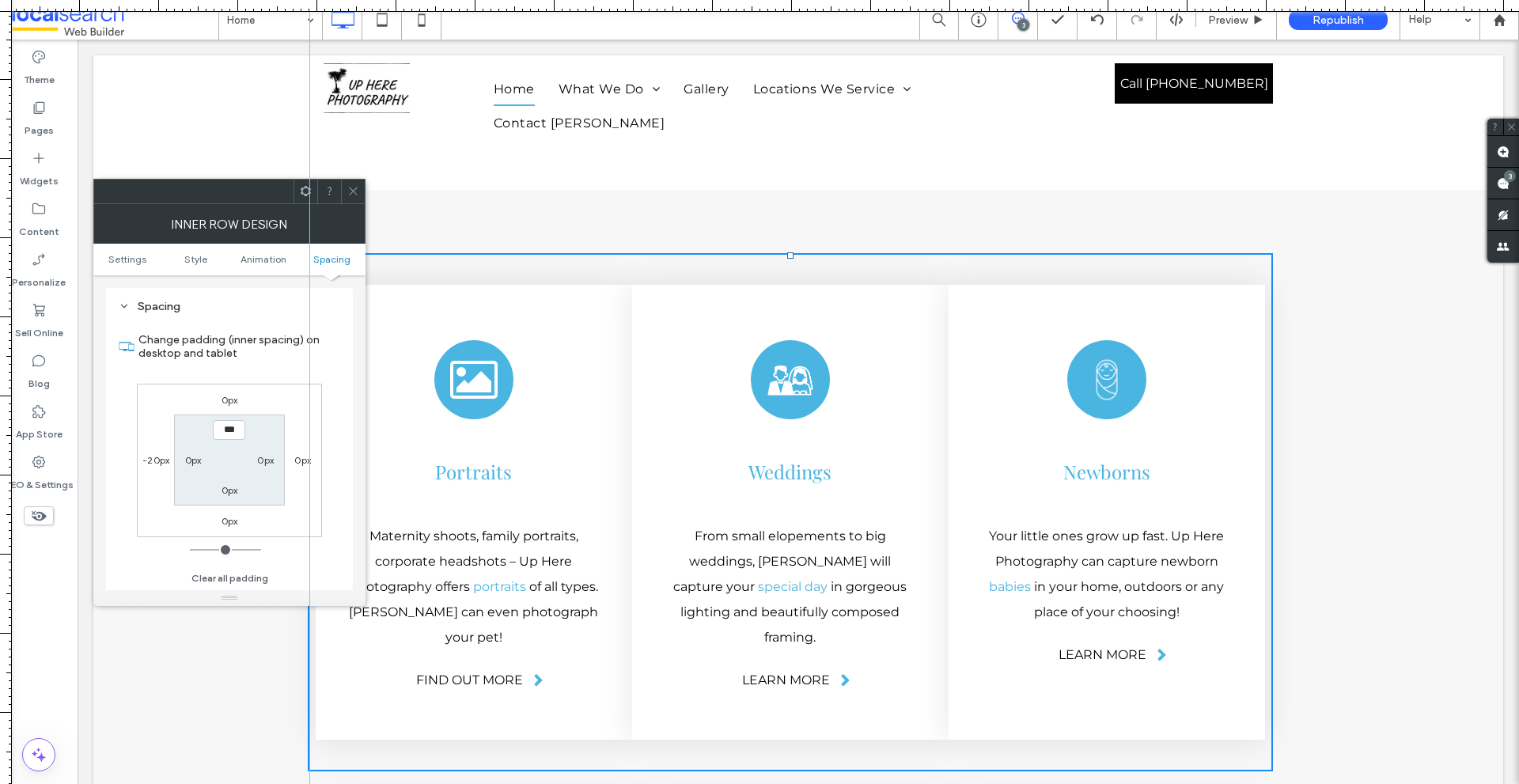
click at [163, 456] on label "-20px" at bounding box center [155, 460] width 27 height 11
type input "*"
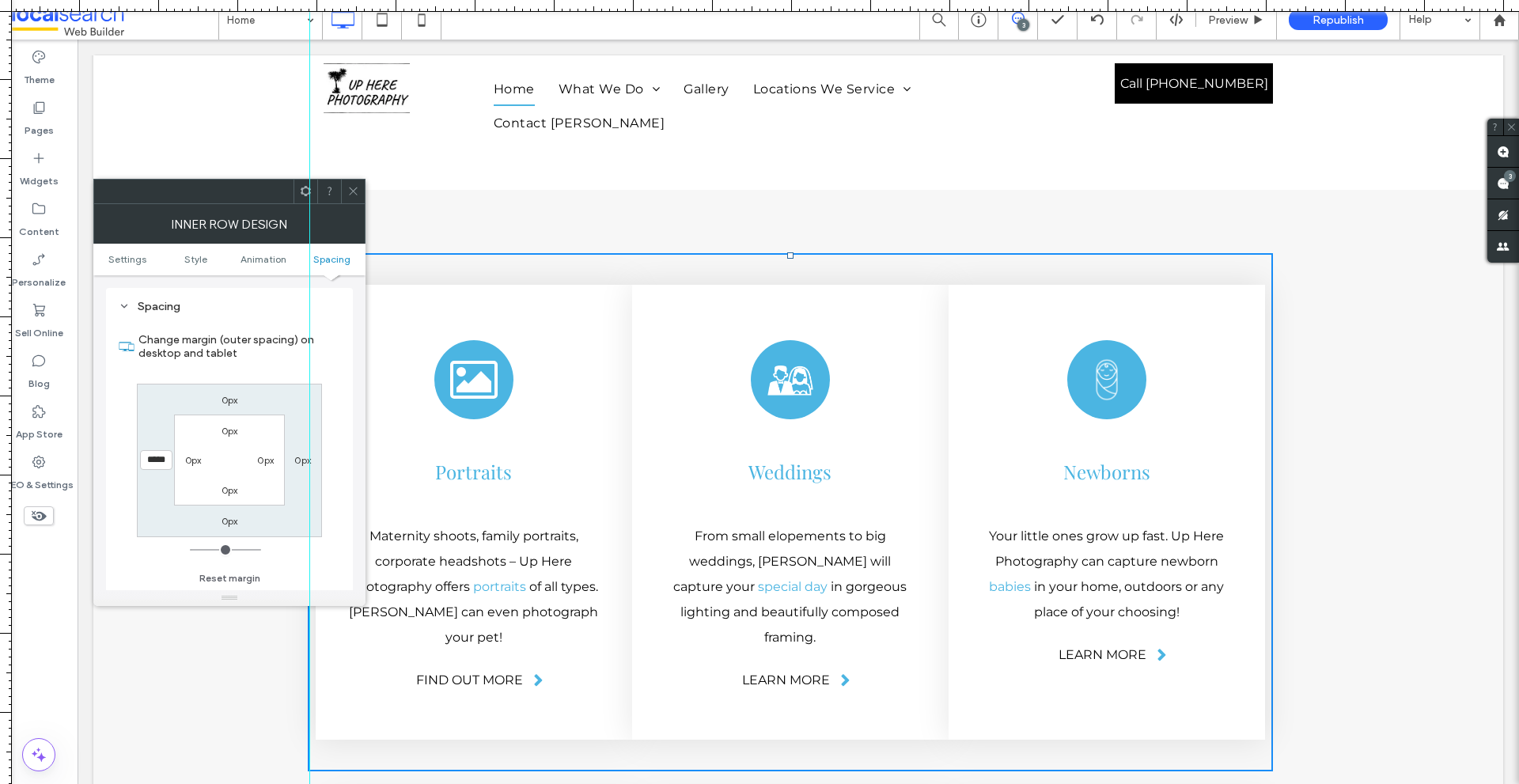
click at [319, 388] on div "0px 0px 0px ***** 0px 0px 0px 0px" at bounding box center [229, 460] width 185 height 154
click at [351, 192] on icon at bounding box center [353, 190] width 11 height 11
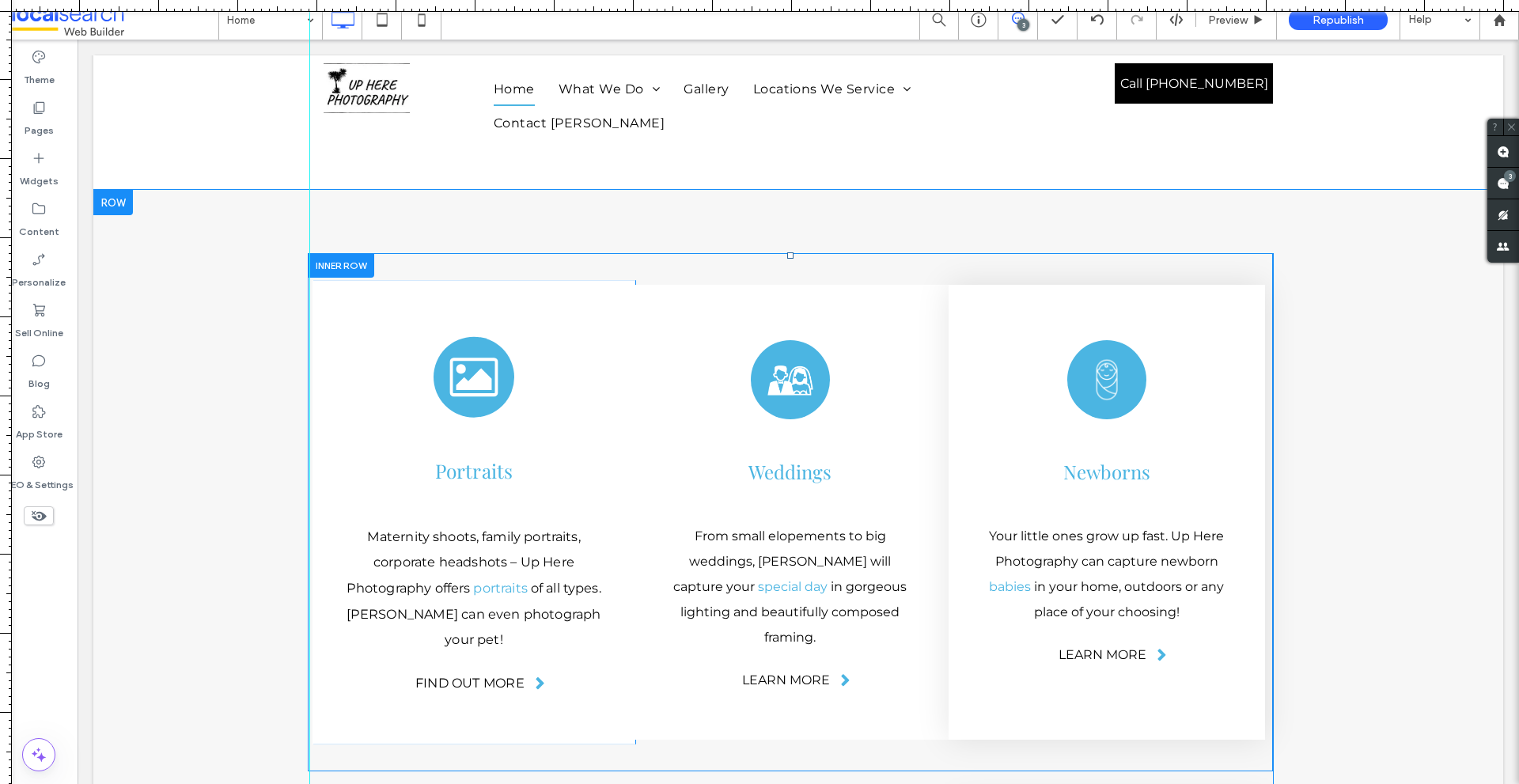
scroll to position [2821, 0]
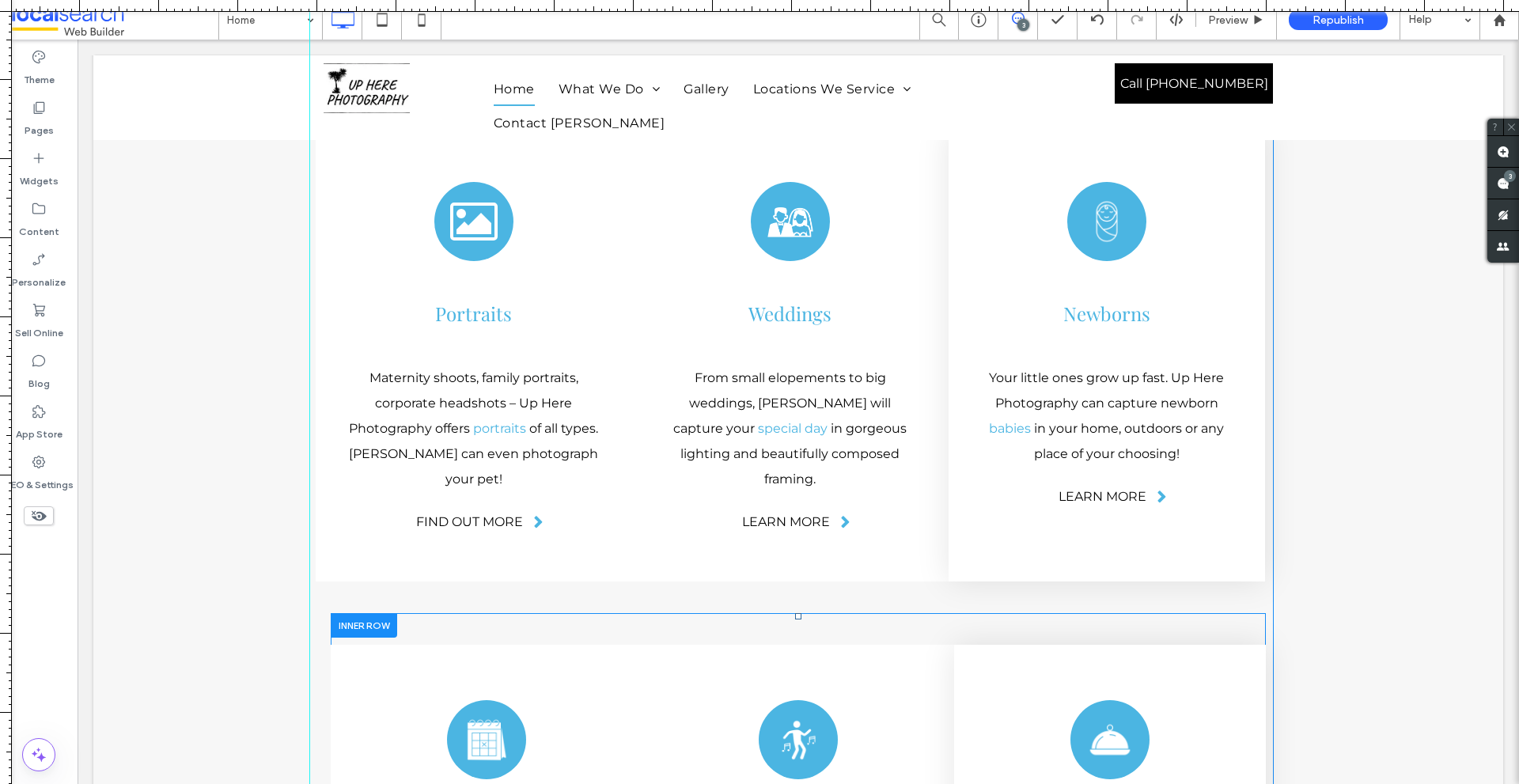
click at [340, 613] on div at bounding box center [364, 626] width 67 height 25
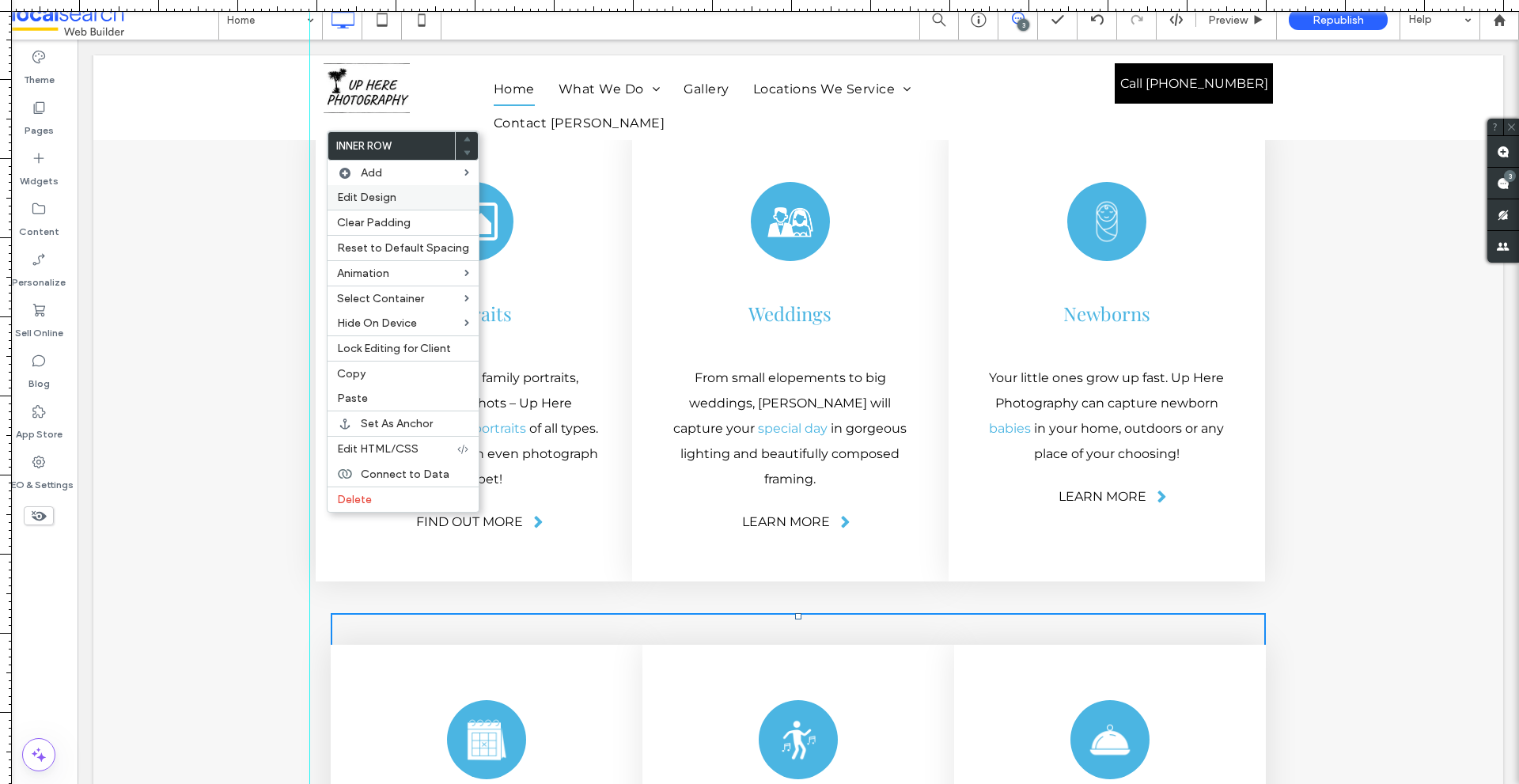
click at [388, 206] on div "Edit Design" at bounding box center [403, 197] width 151 height 25
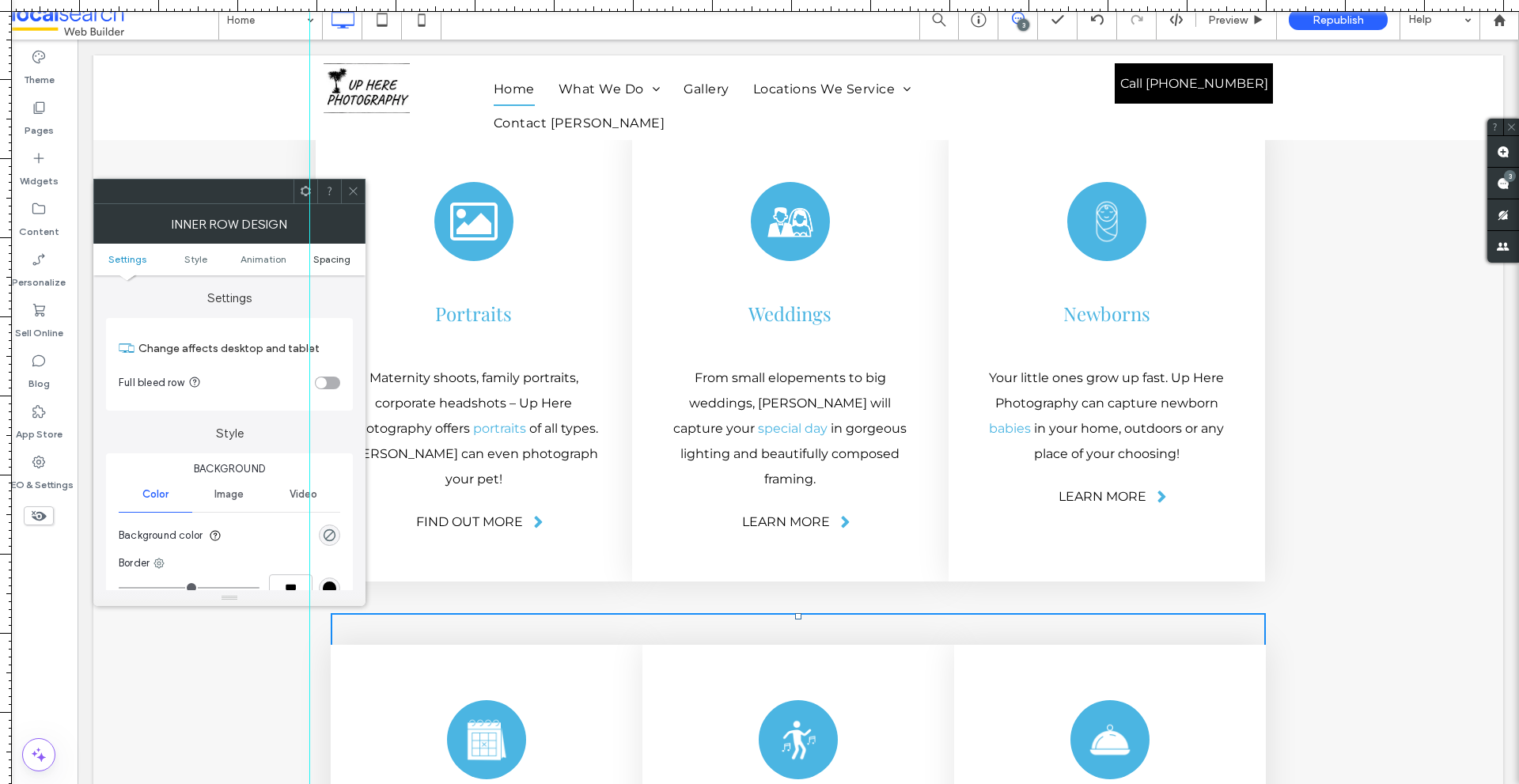
click at [346, 257] on span "Spacing" at bounding box center [331, 259] width 37 height 11
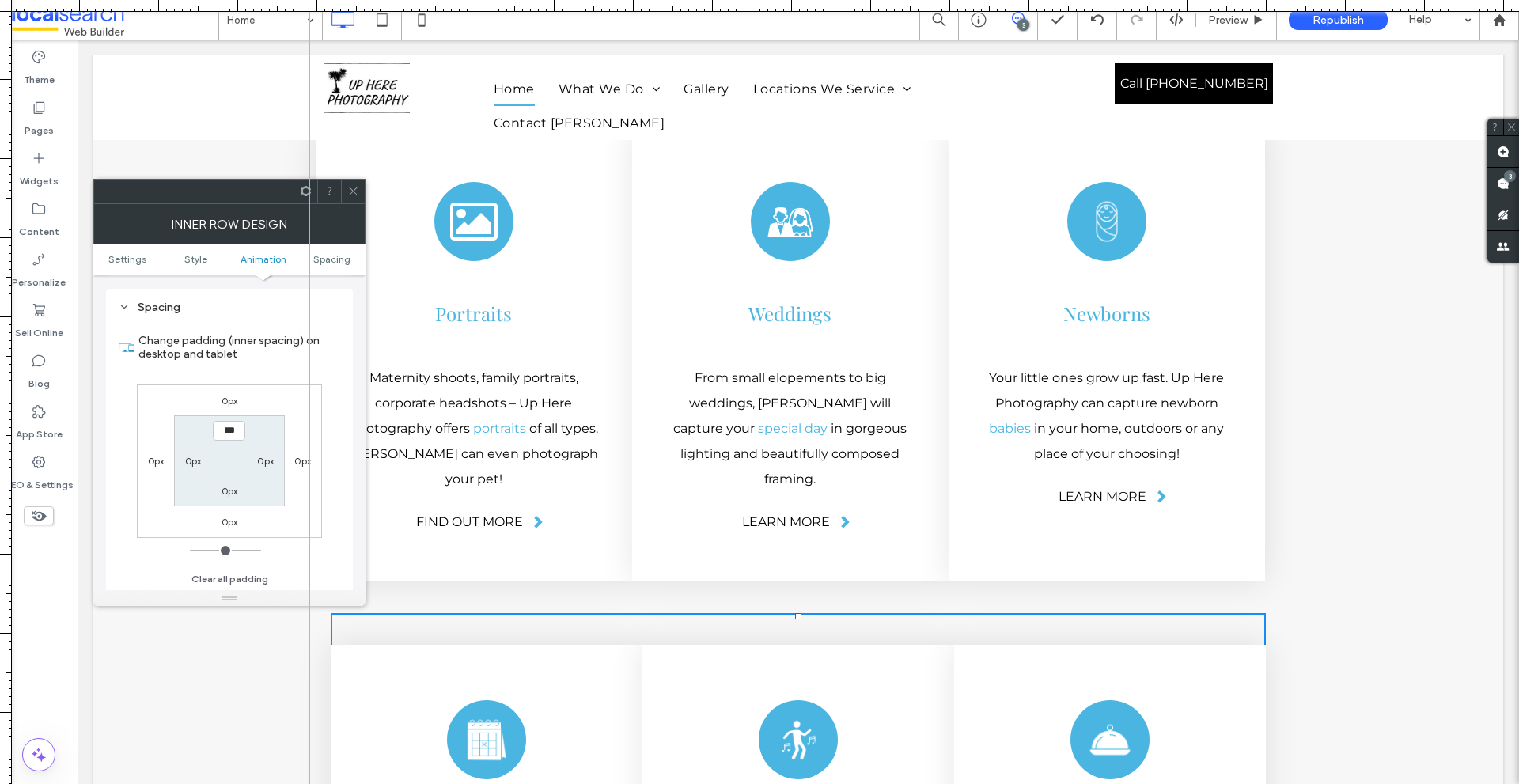
scroll to position [507, 0]
click at [159, 462] on label "0px" at bounding box center [156, 460] width 16 height 11
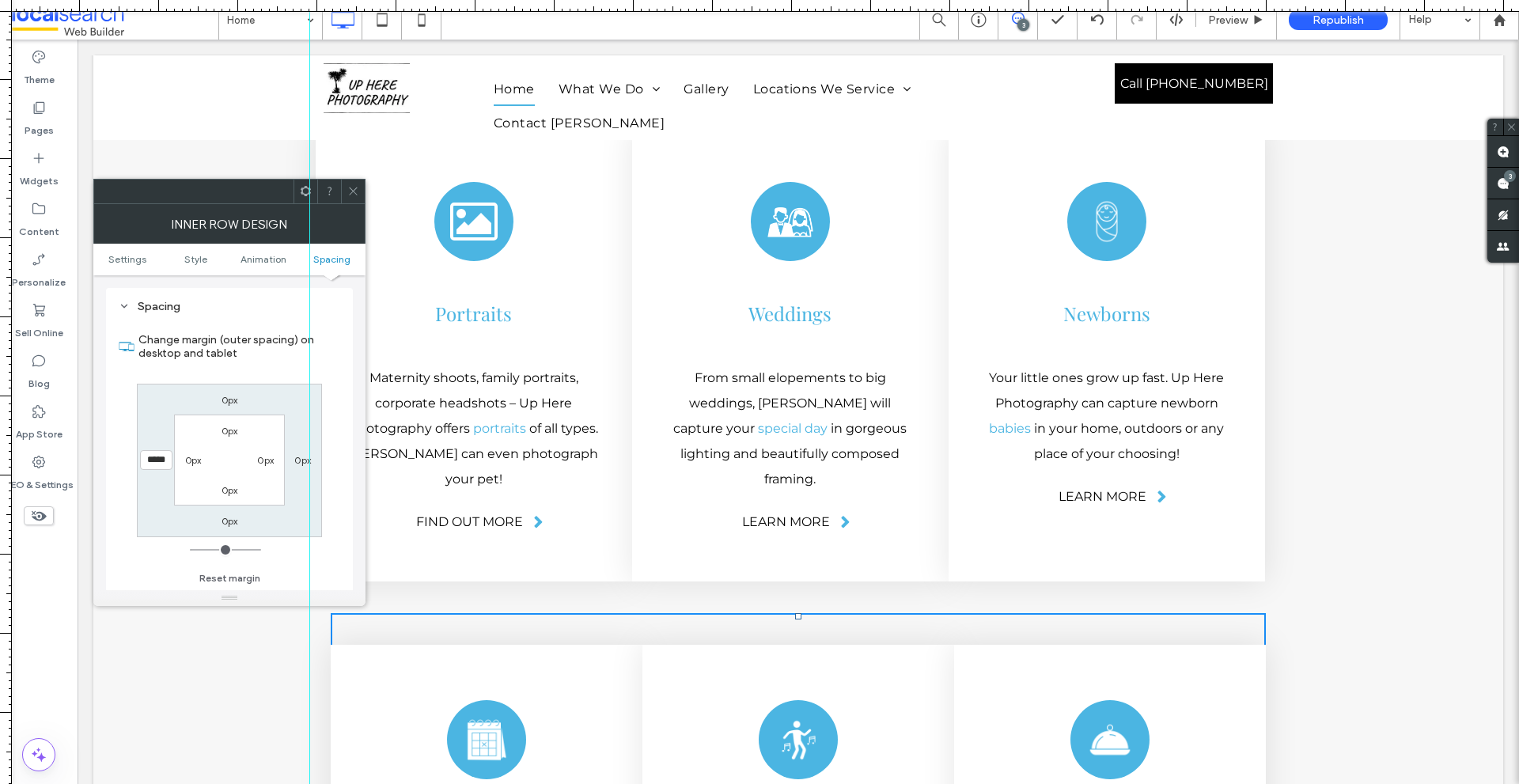
scroll to position [0, 1]
type input "*****"
type input "*"
click at [325, 373] on section "Change margin (outer spacing) on desktop and tablet" at bounding box center [230, 346] width 222 height 58
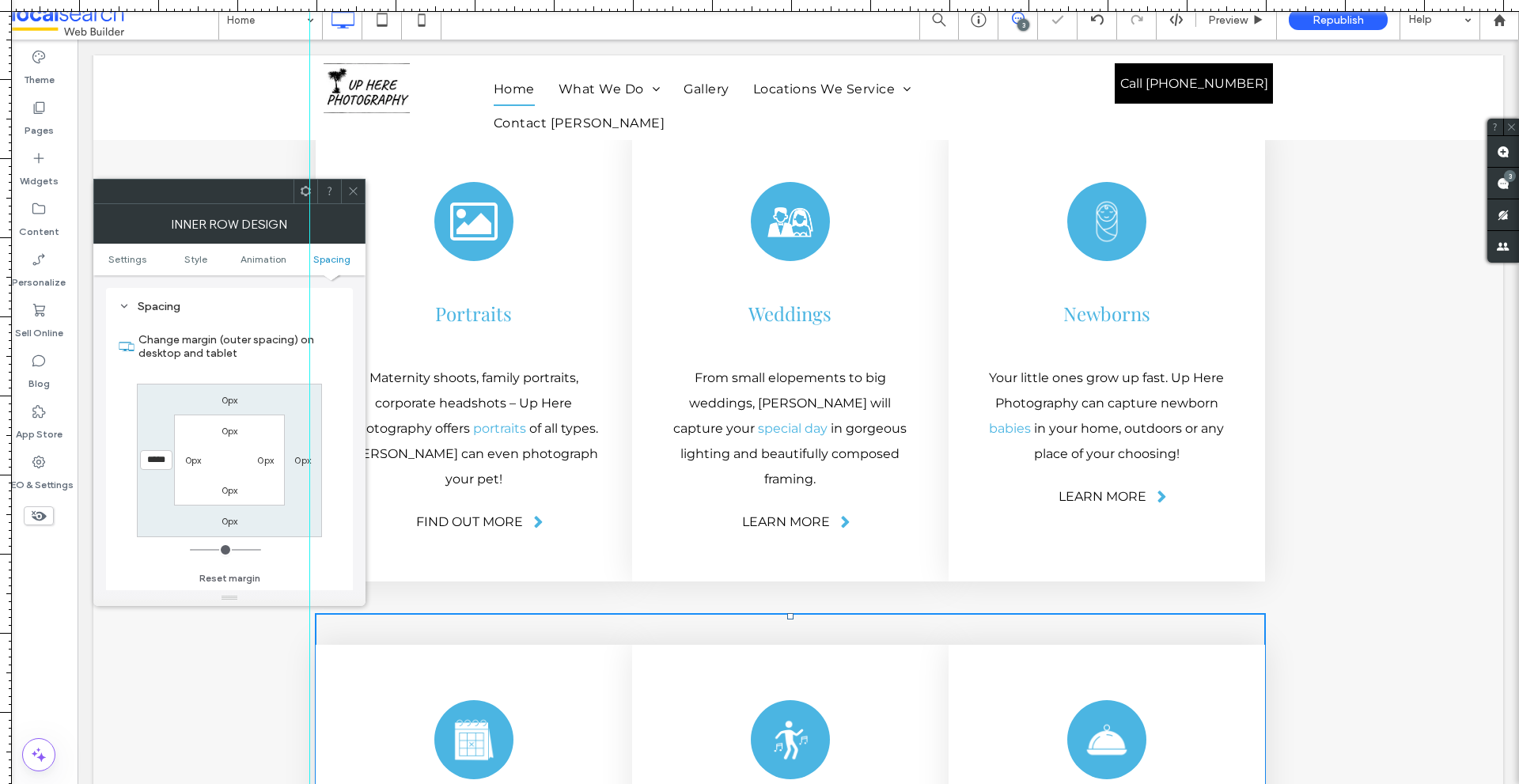
click at [356, 185] on icon at bounding box center [353, 190] width 11 height 11
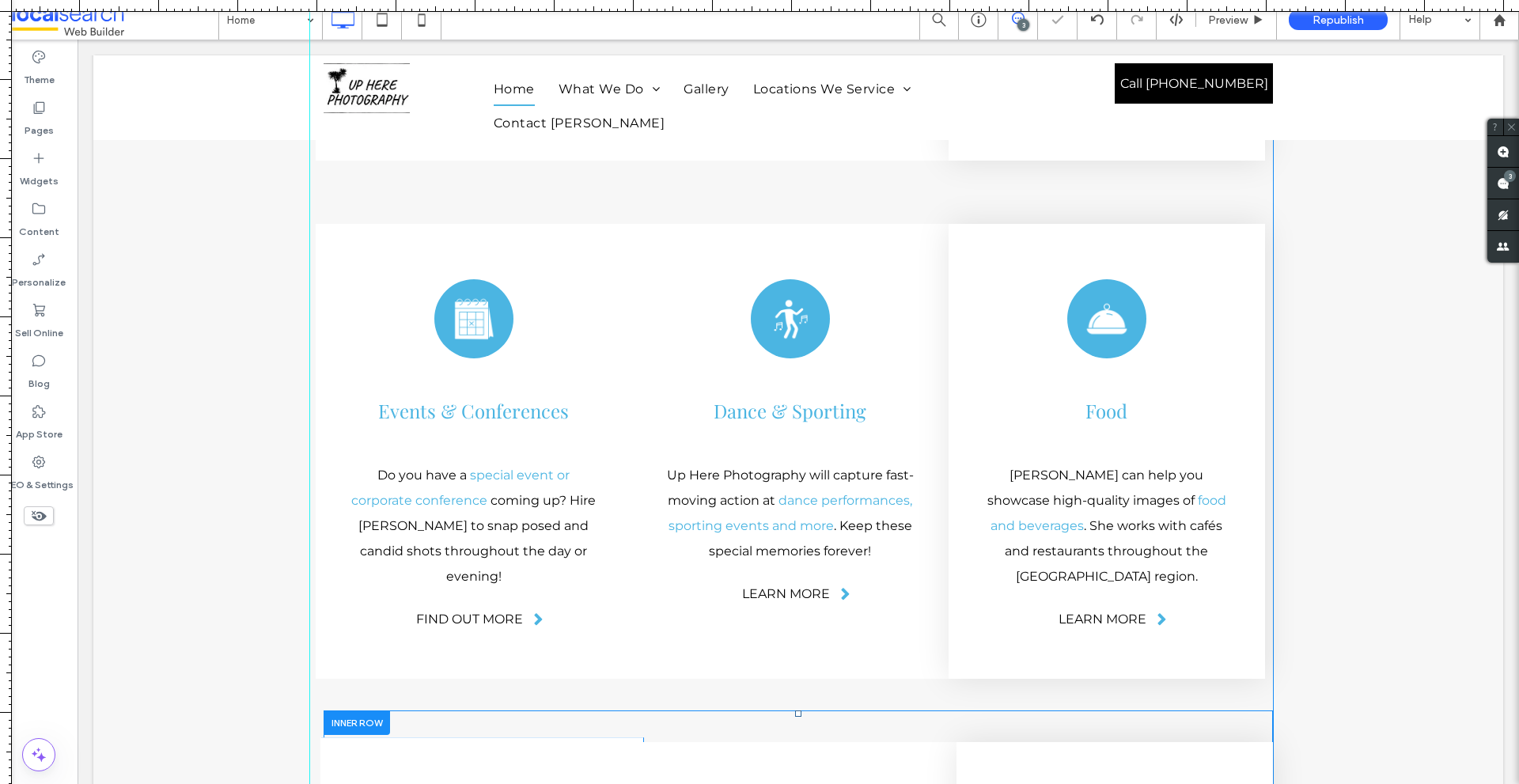
scroll to position [3375, 0]
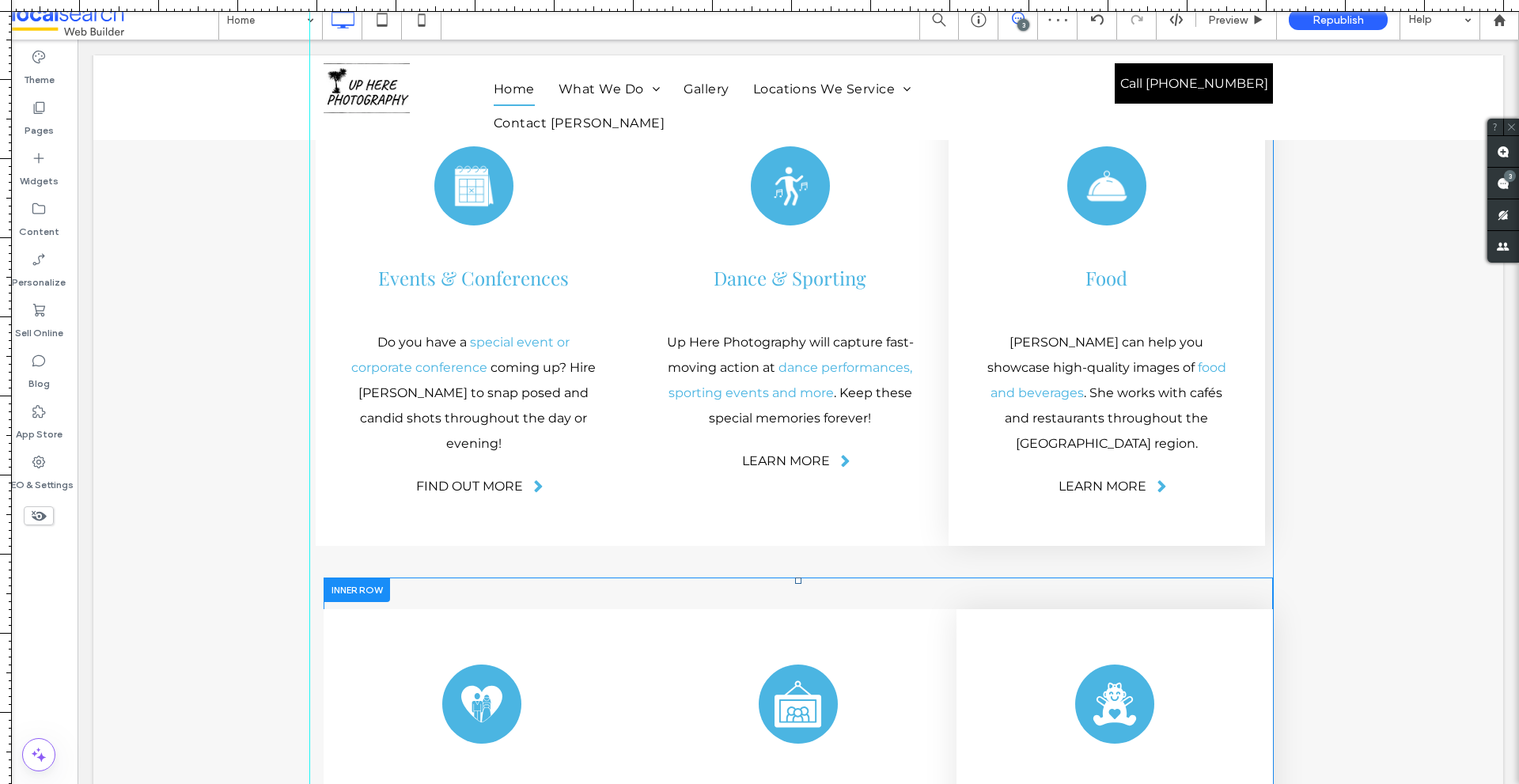
click at [368, 577] on div at bounding box center [356, 589] width 67 height 25
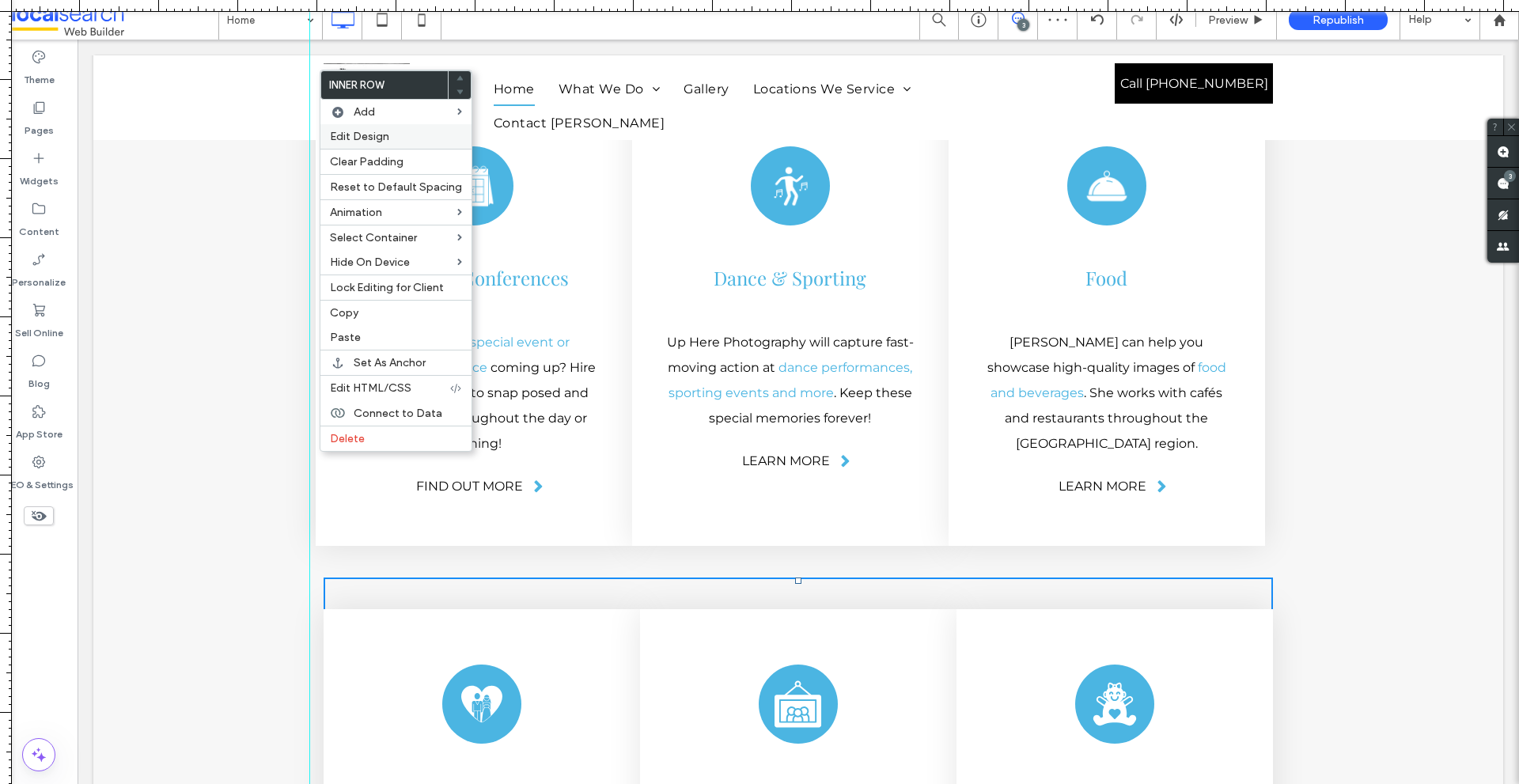
click at [387, 146] on div "Edit Design" at bounding box center [396, 136] width 151 height 25
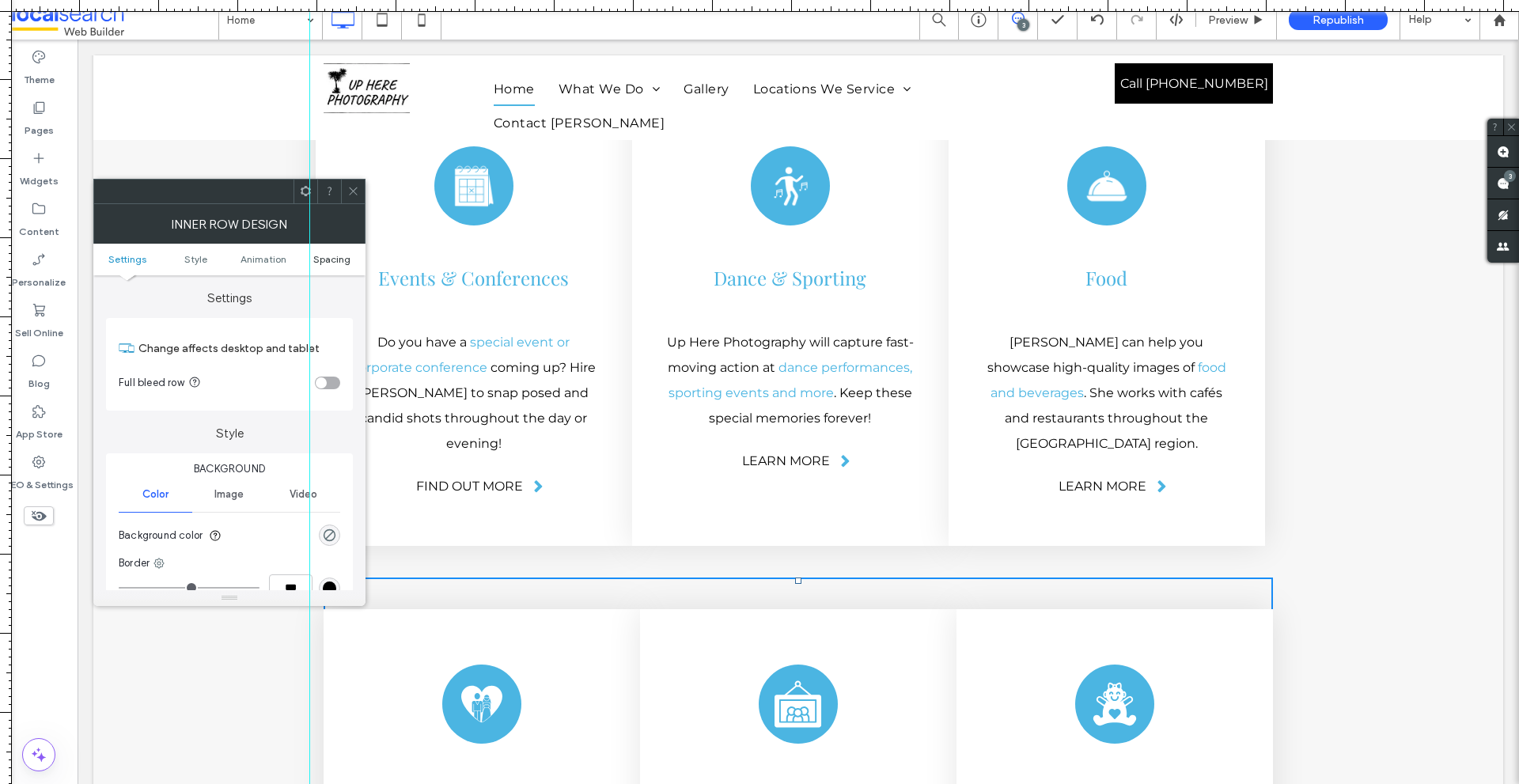
click at [344, 260] on span "Spacing" at bounding box center [331, 259] width 37 height 11
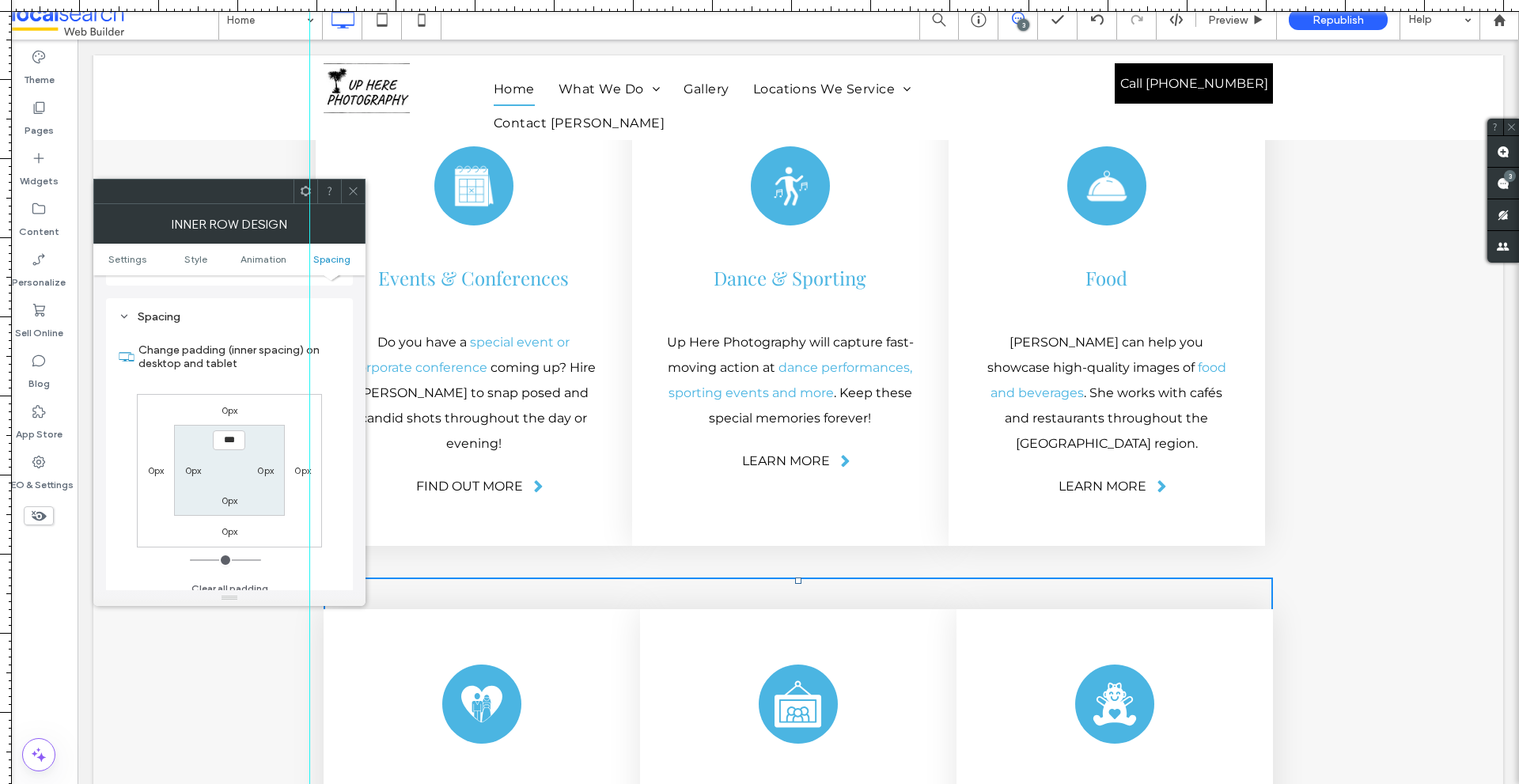
scroll to position [507, 0]
click at [159, 460] on label "0px" at bounding box center [156, 460] width 16 height 11
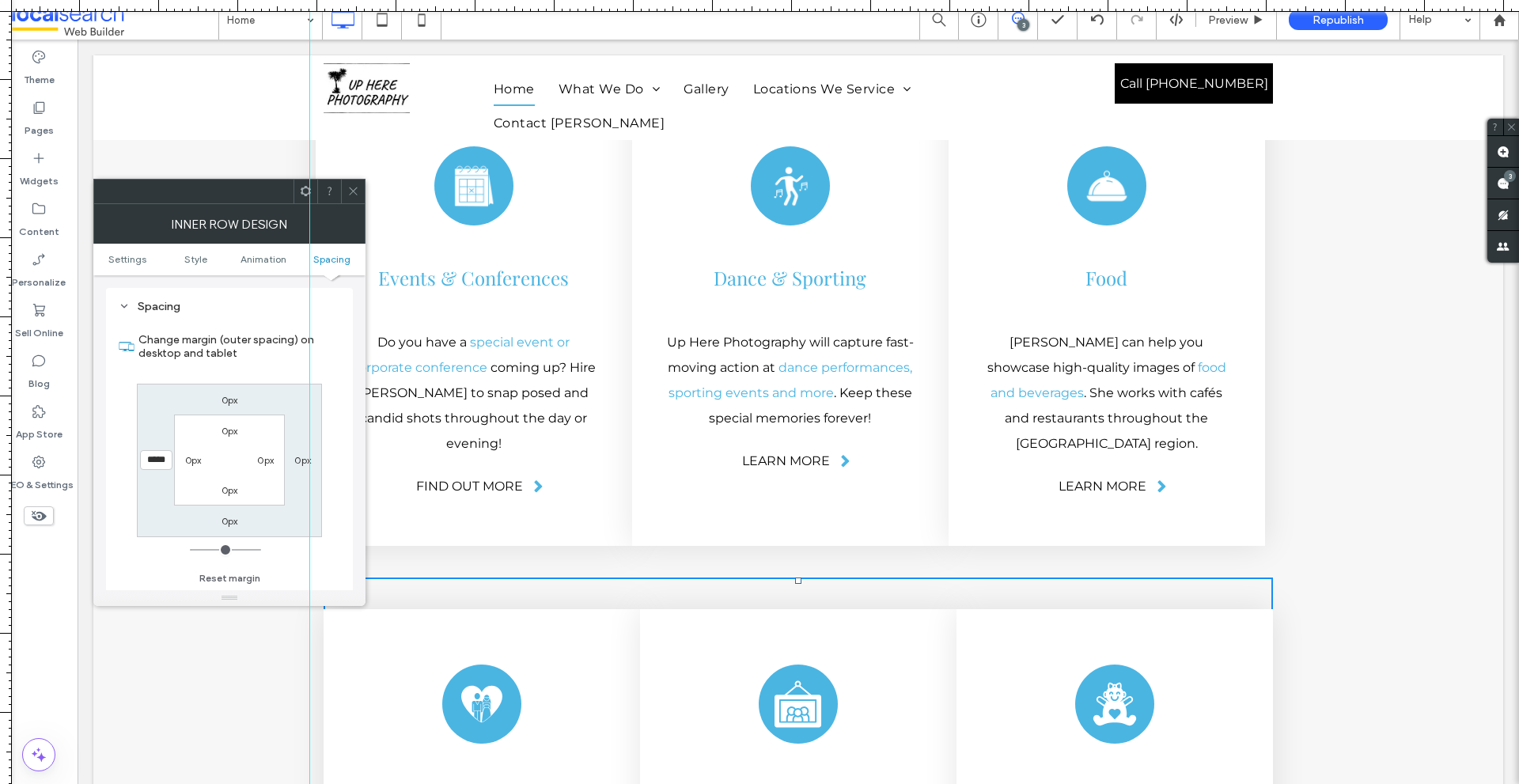
scroll to position [0, 1]
type input "*****"
type input "*"
click at [324, 387] on div "Change margin (outer spacing) on desktop and tablet 0px 0px 0px ***** 0px 0px 0…" at bounding box center [230, 453] width 222 height 273
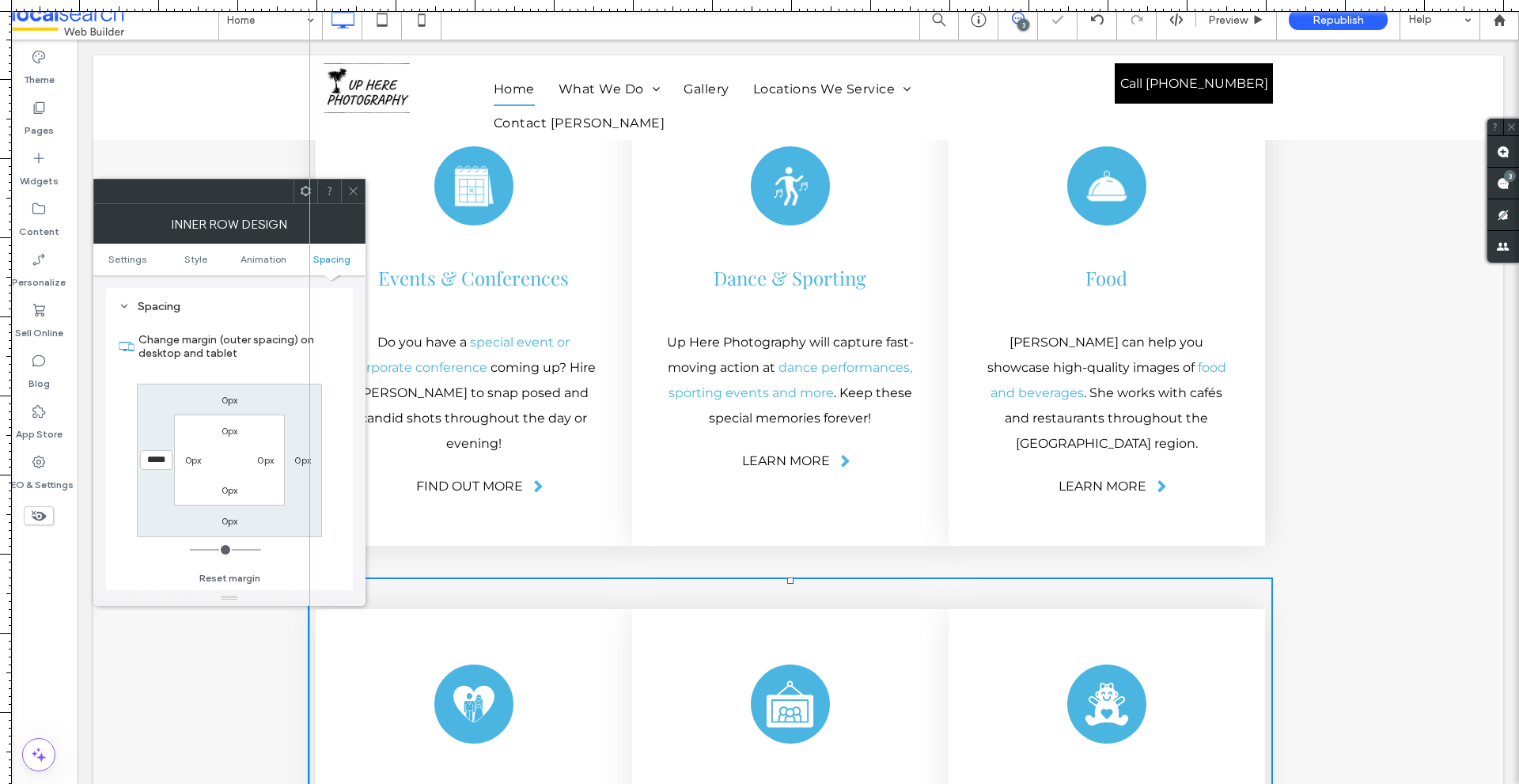
click at [353, 193] on icon at bounding box center [353, 190] width 11 height 11
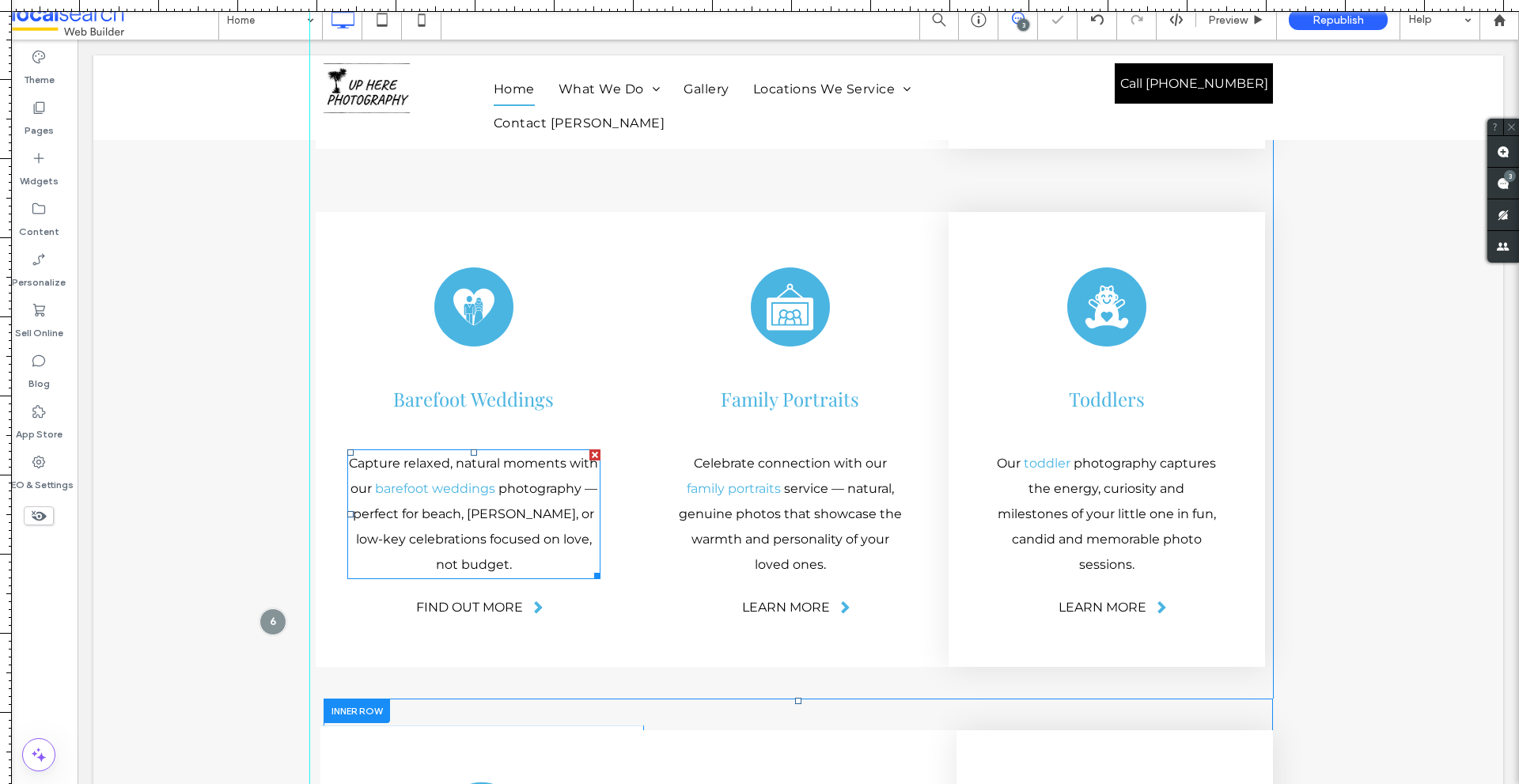
scroll to position [3928, 0]
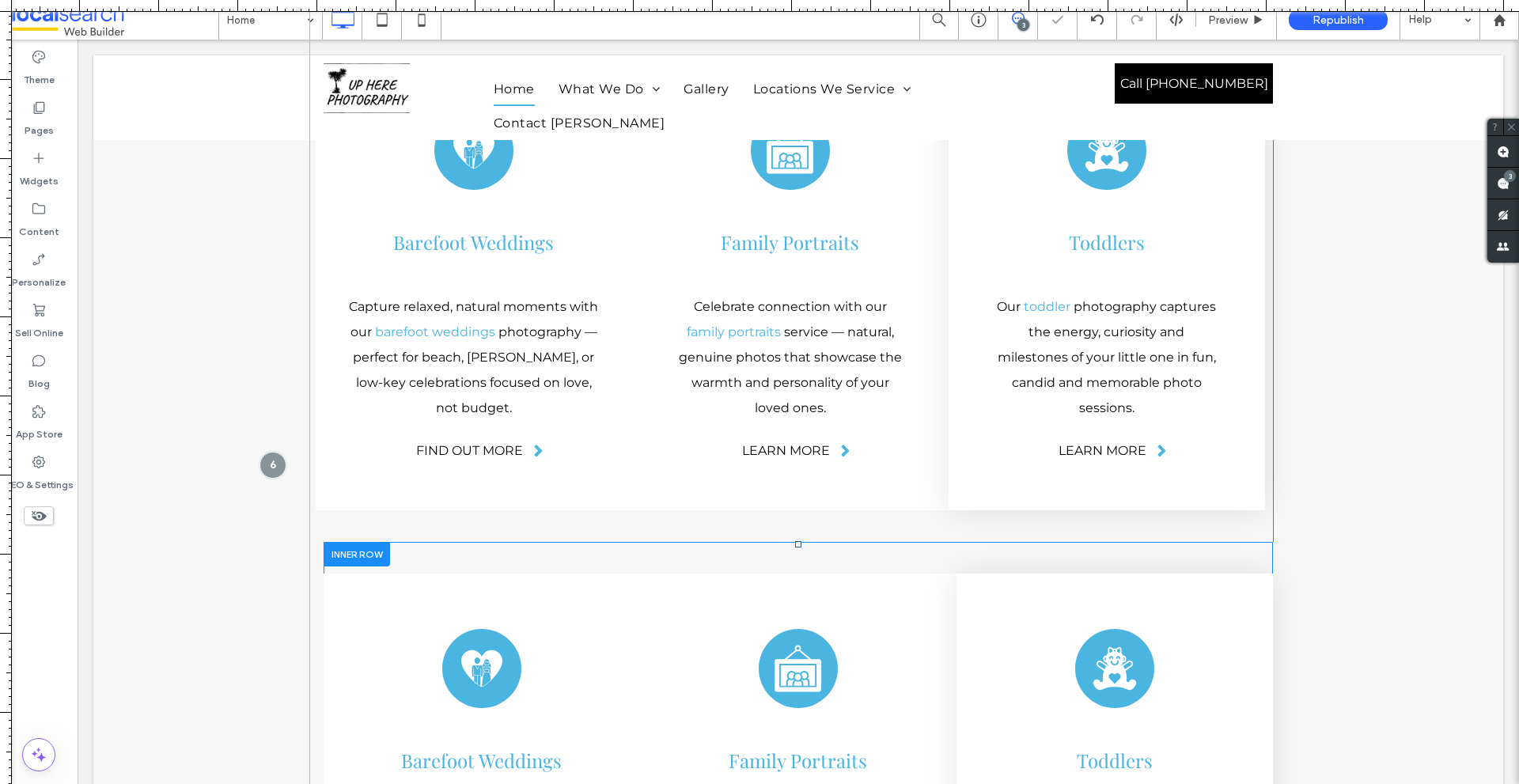
click at [351, 542] on div at bounding box center [356, 554] width 67 height 25
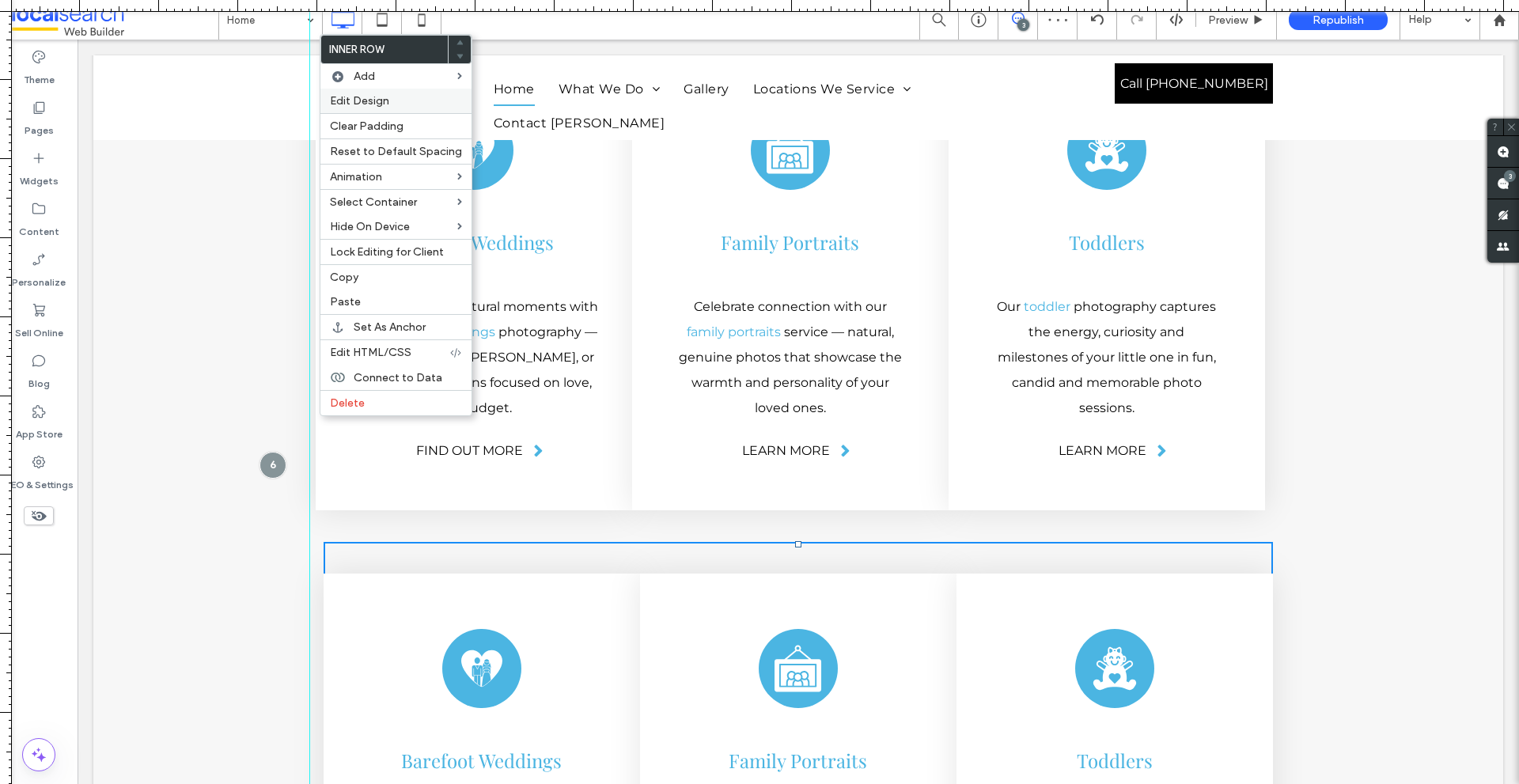
click at [393, 94] on label "Edit Design" at bounding box center [396, 101] width 132 height 13
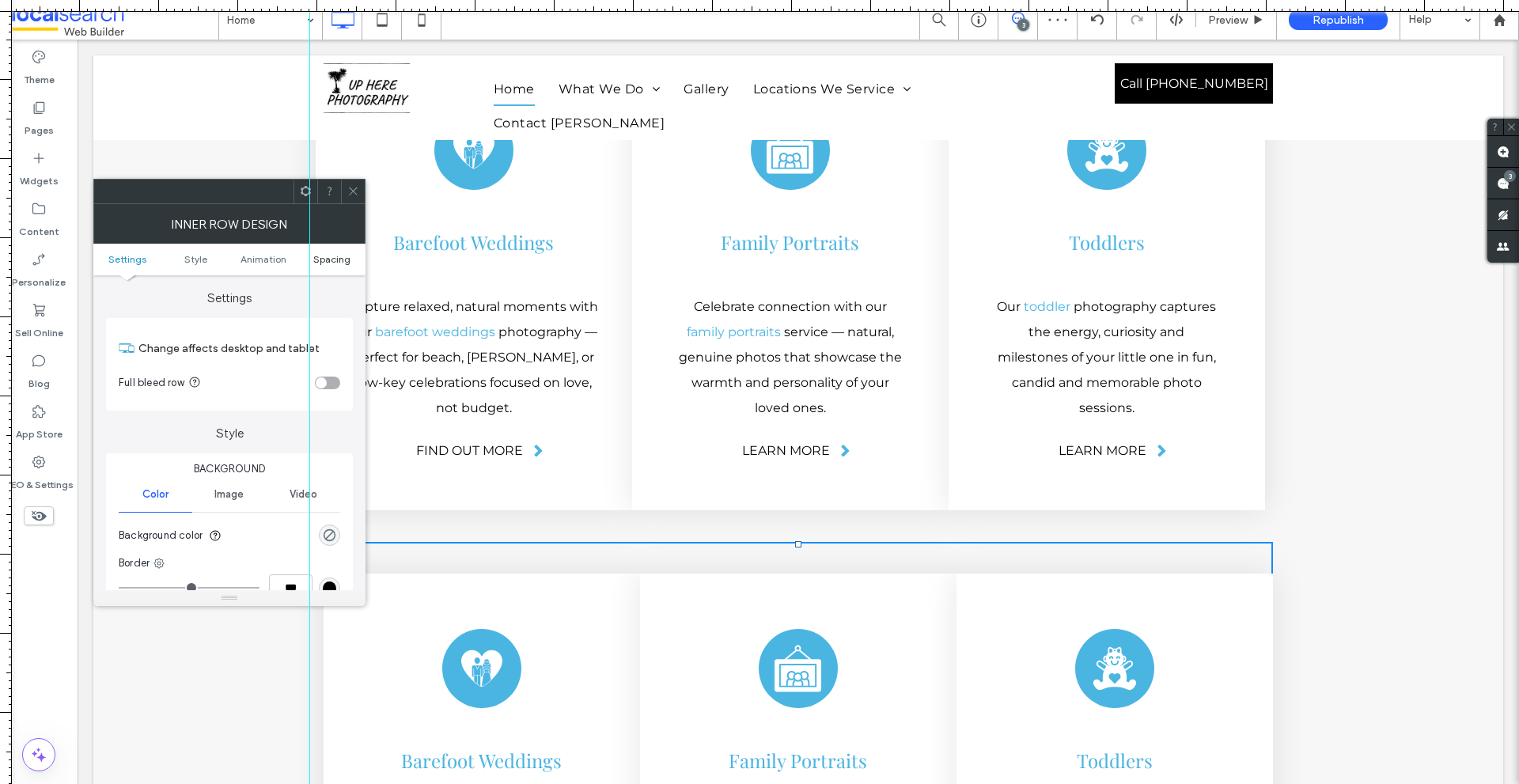
click at [337, 258] on span "Spacing" at bounding box center [331, 259] width 37 height 11
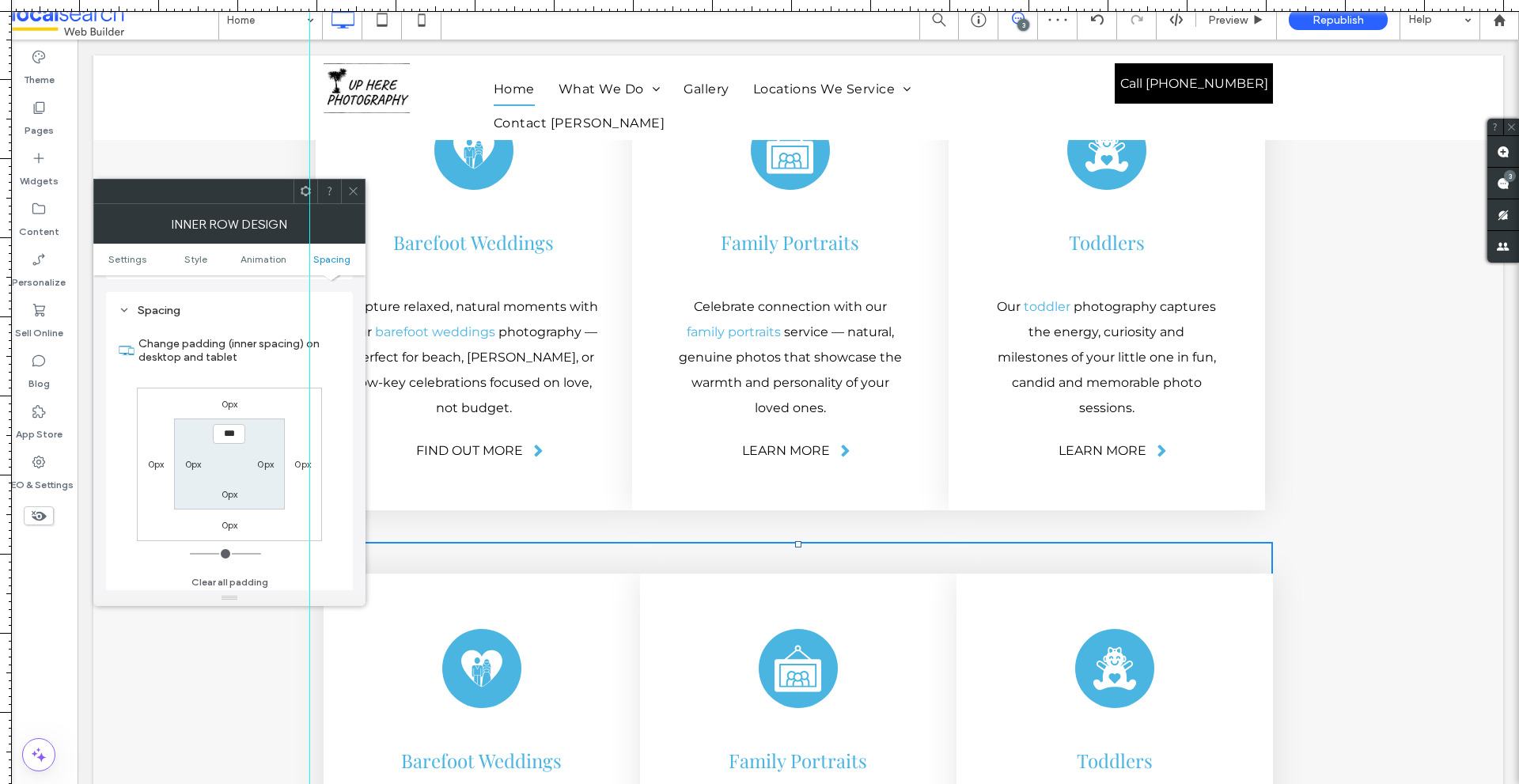
scroll to position [507, 0]
click at [154, 453] on div "0px" at bounding box center [156, 459] width 16 height 16
click at [151, 457] on label "0px" at bounding box center [156, 460] width 16 height 11
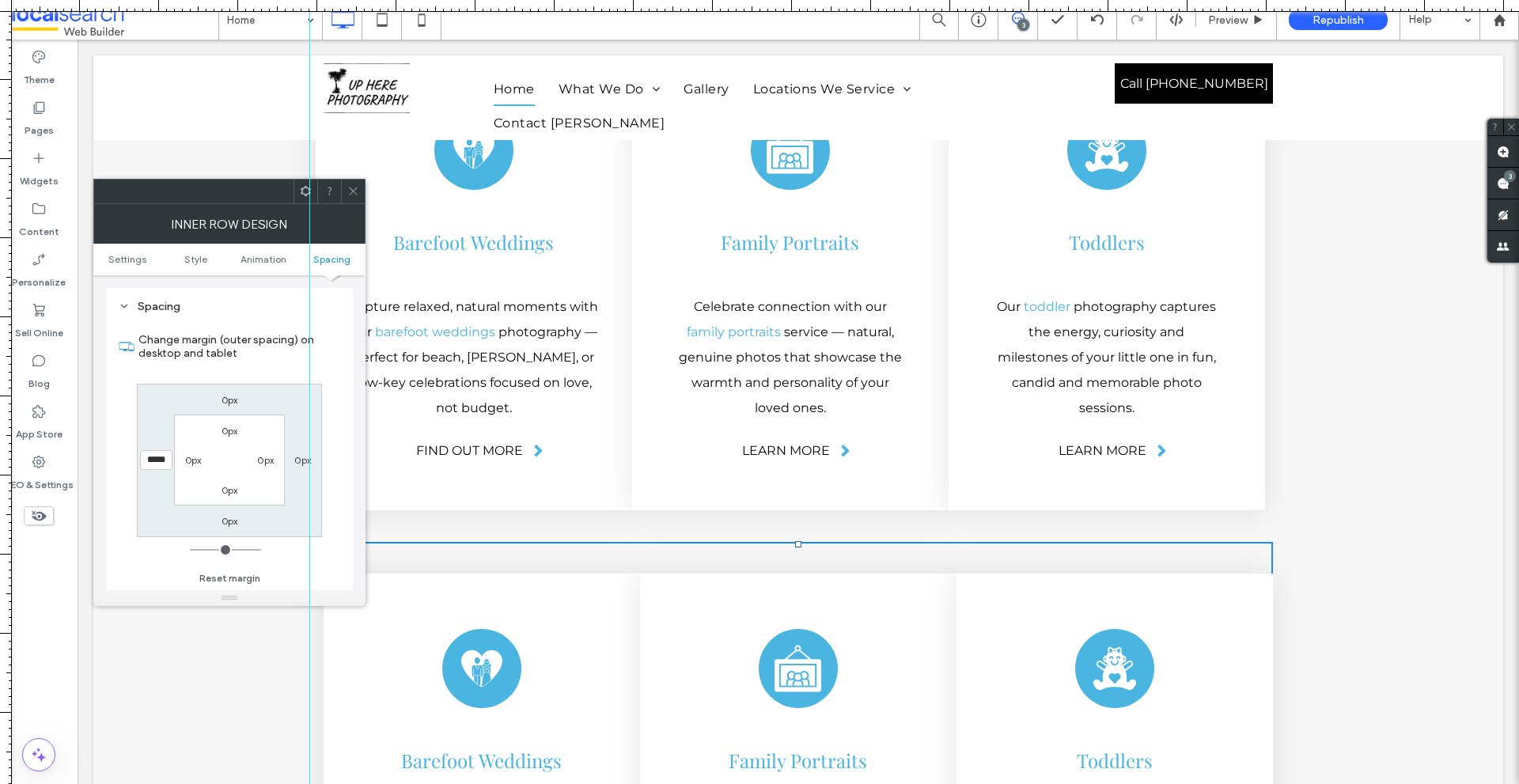
scroll to position [0, 1]
type input "*****"
type input "*"
click at [325, 363] on label "Change margin (outer spacing) on desktop and tablet" at bounding box center [240, 346] width 202 height 43
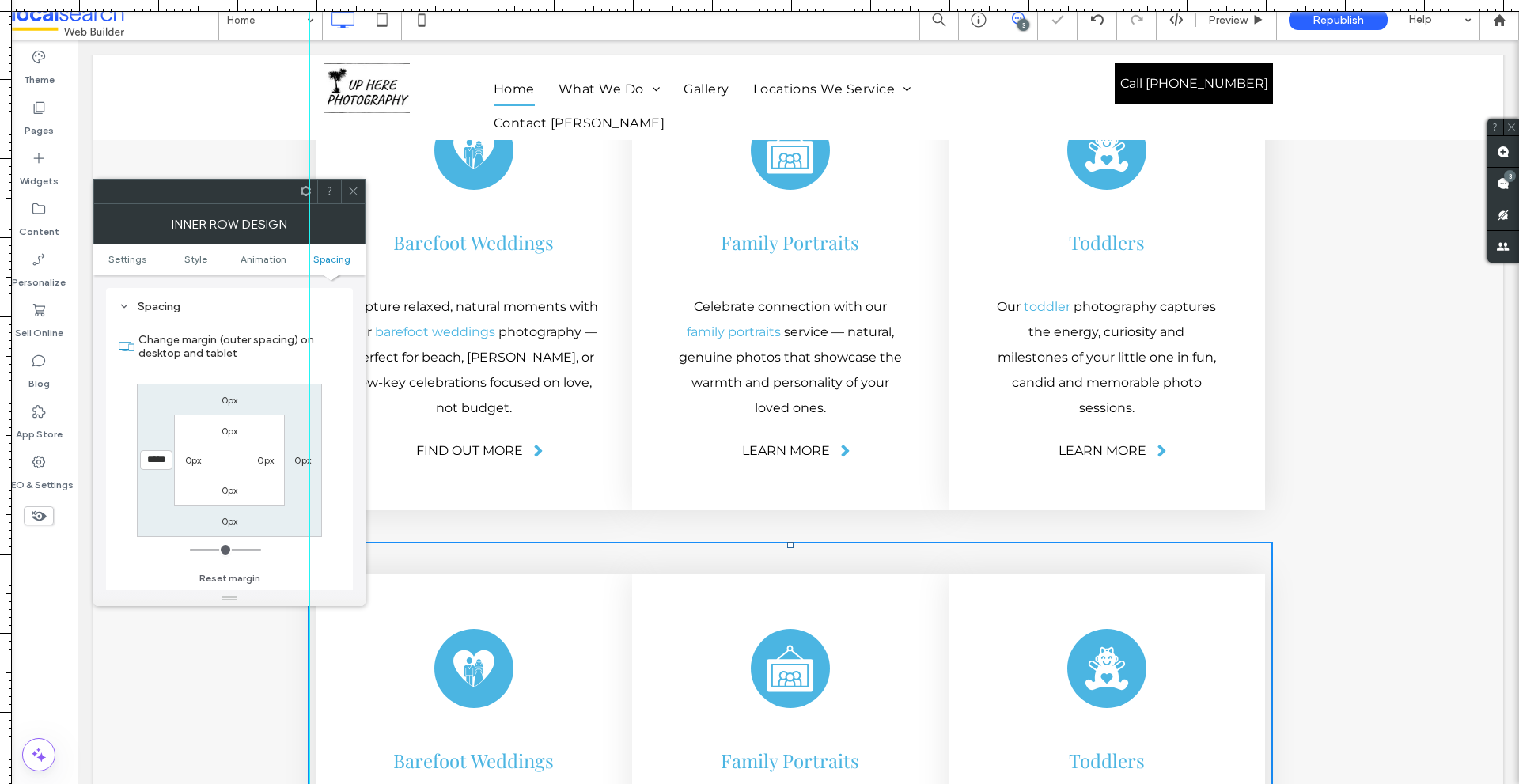
click at [356, 195] on use at bounding box center [353, 191] width 8 height 8
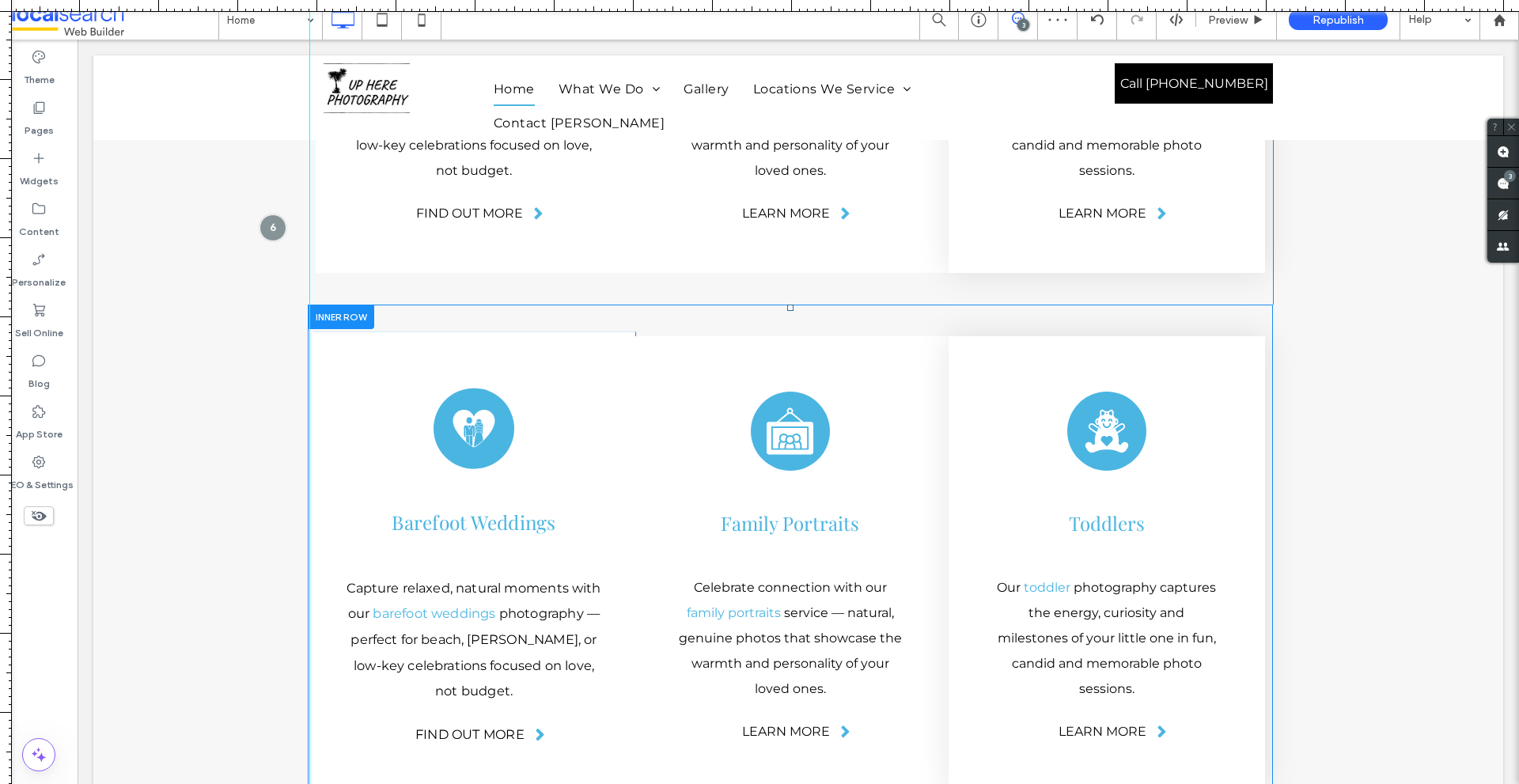
scroll to position [3849, 0]
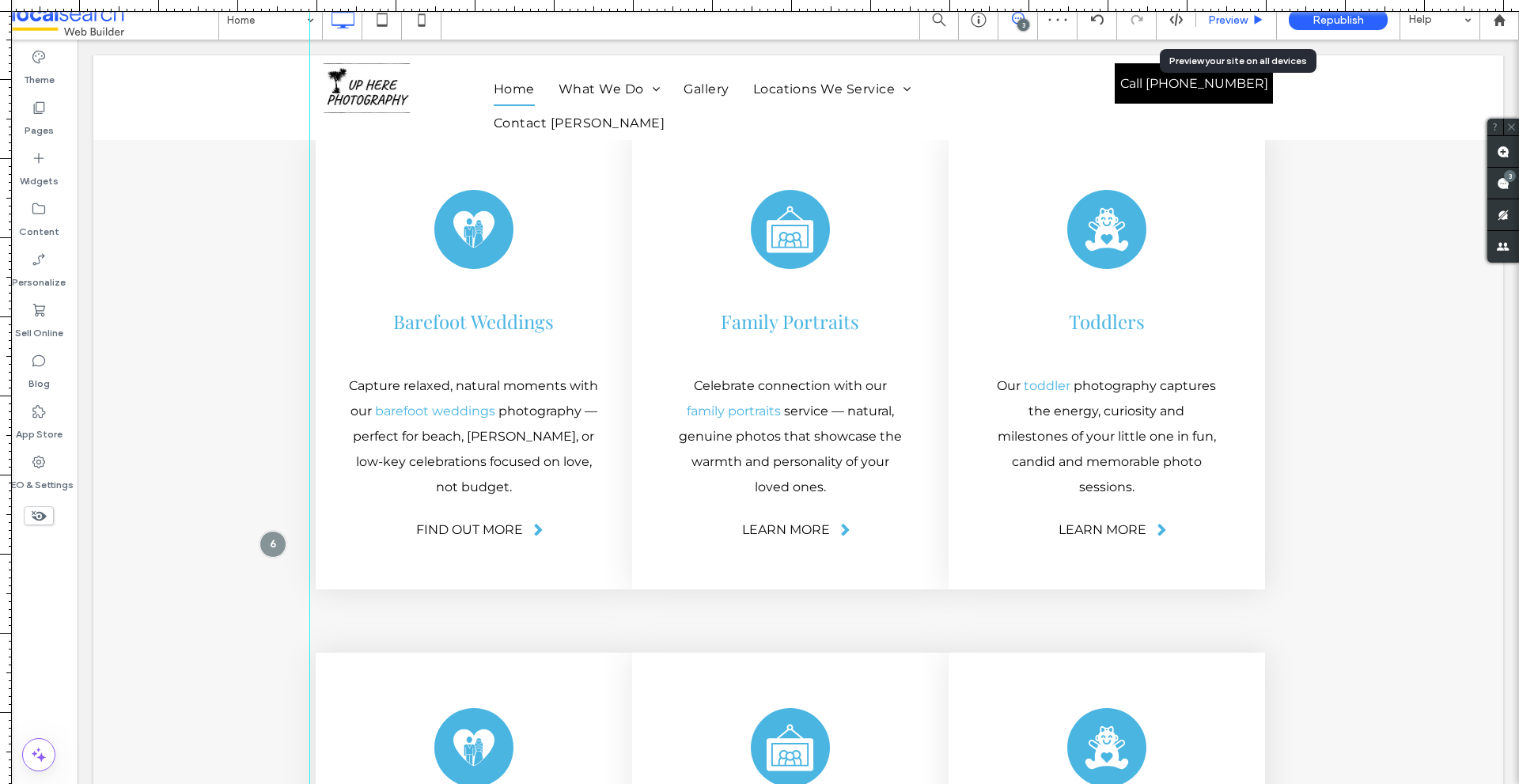
click at [1223, 13] on span "Preview" at bounding box center [1228, 20] width 39 height 13
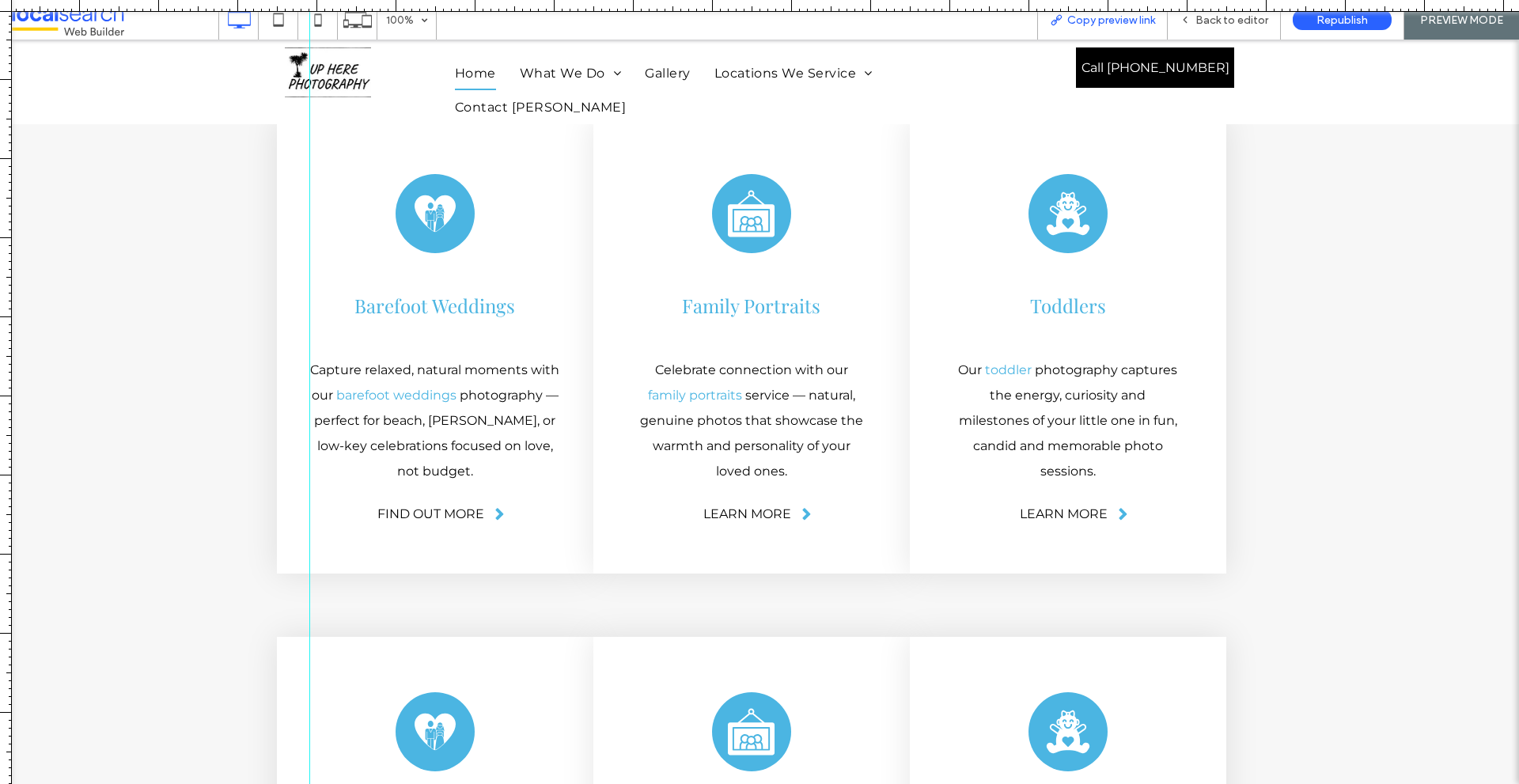
click at [1096, 20] on span "Copy preview link" at bounding box center [1111, 20] width 88 height 13
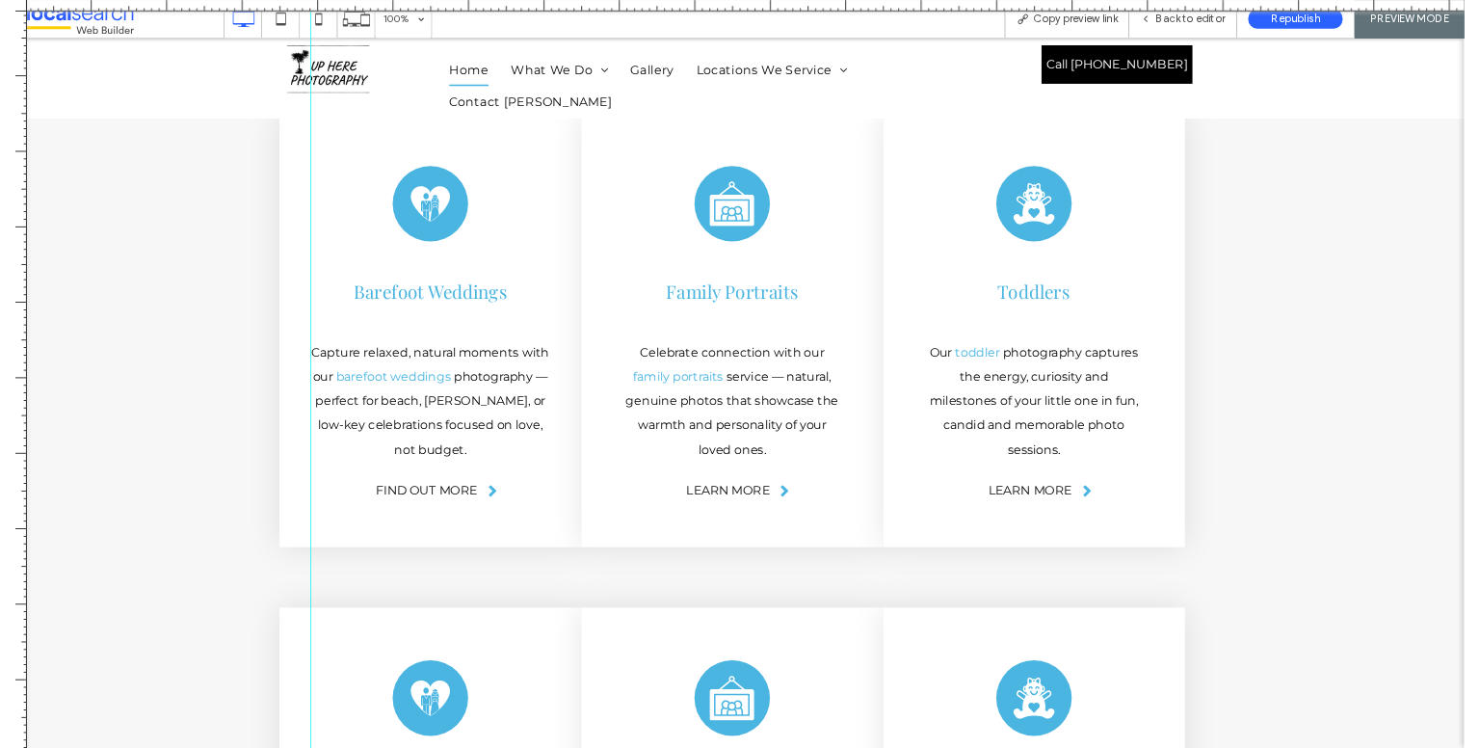
scroll to position [4689, 0]
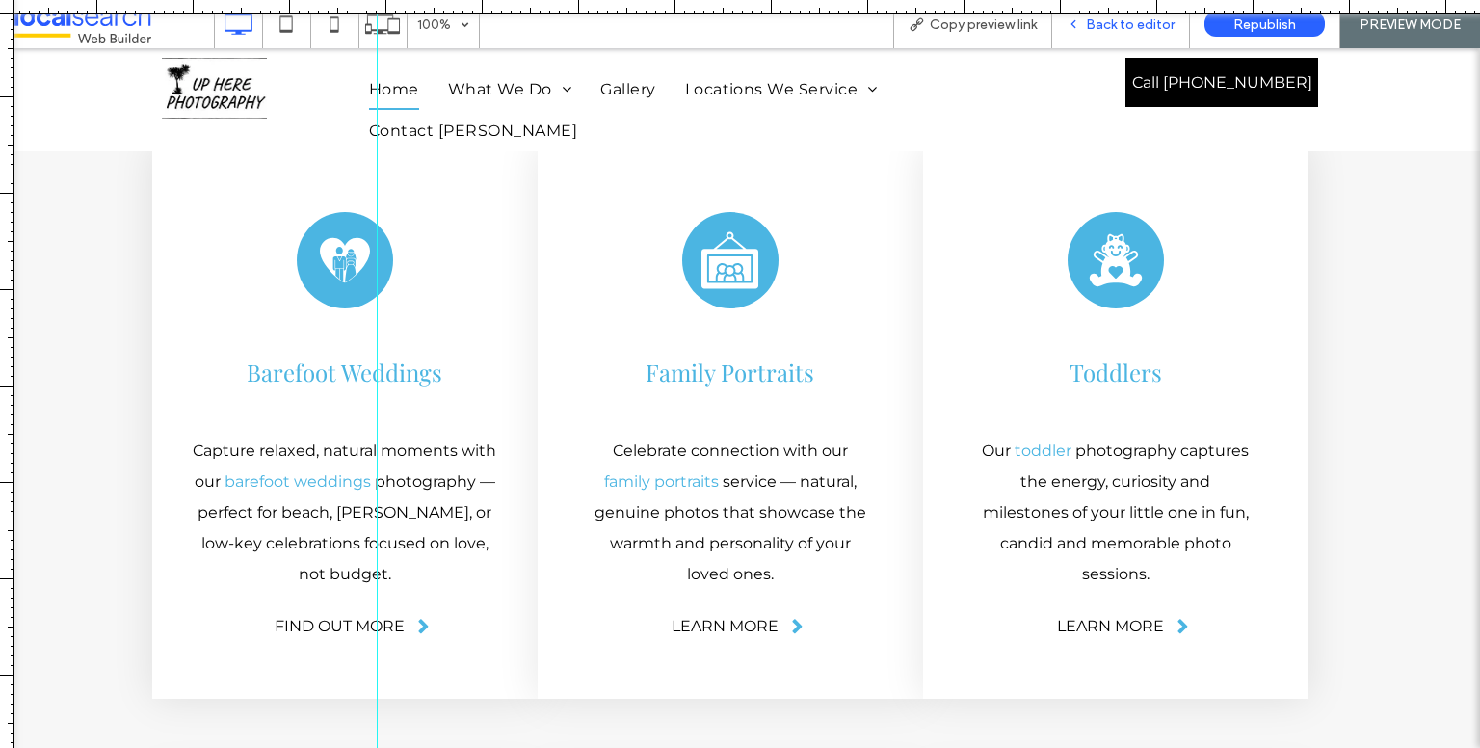
click at [1075, 25] on use at bounding box center [1073, 24] width 4 height 7
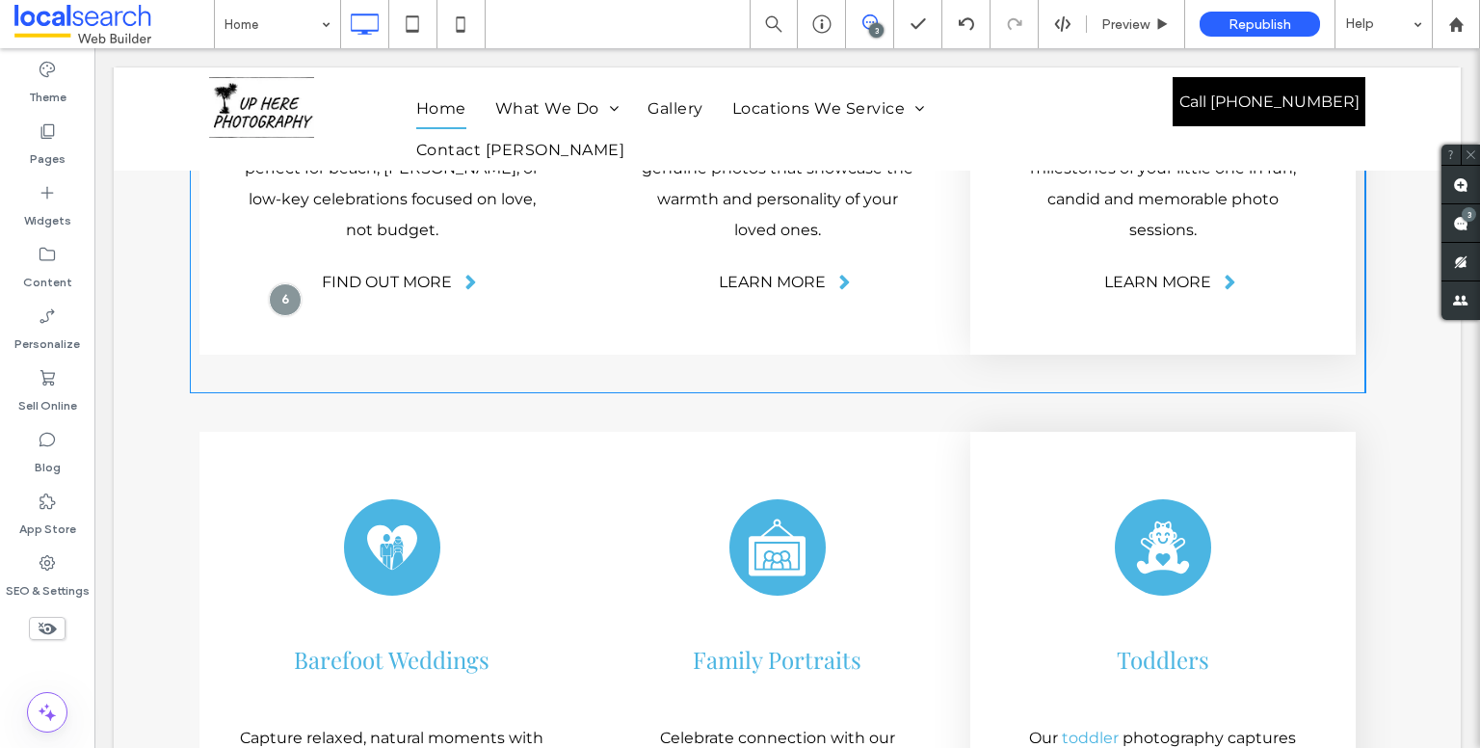
scroll to position [4978, 0]
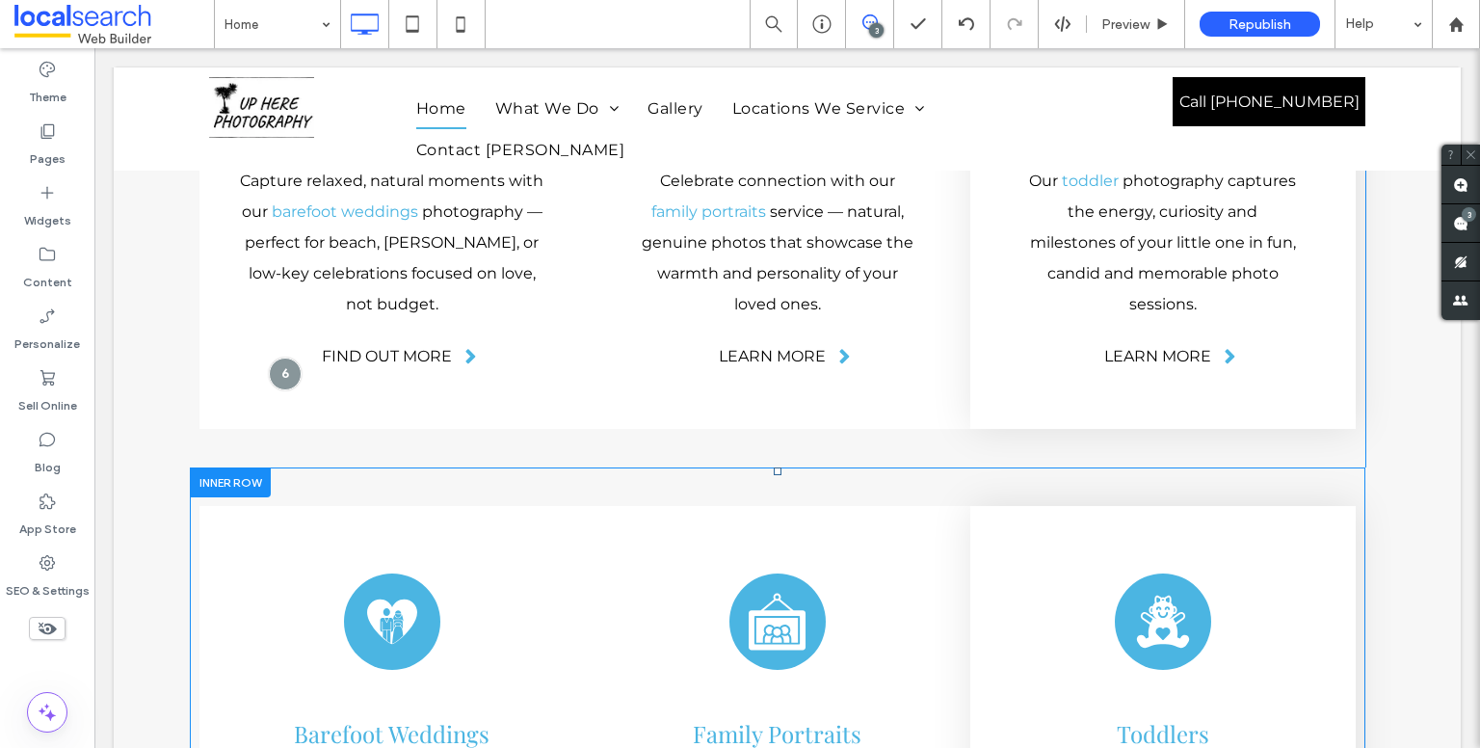
click at [231, 467] on div at bounding box center [230, 482] width 81 height 30
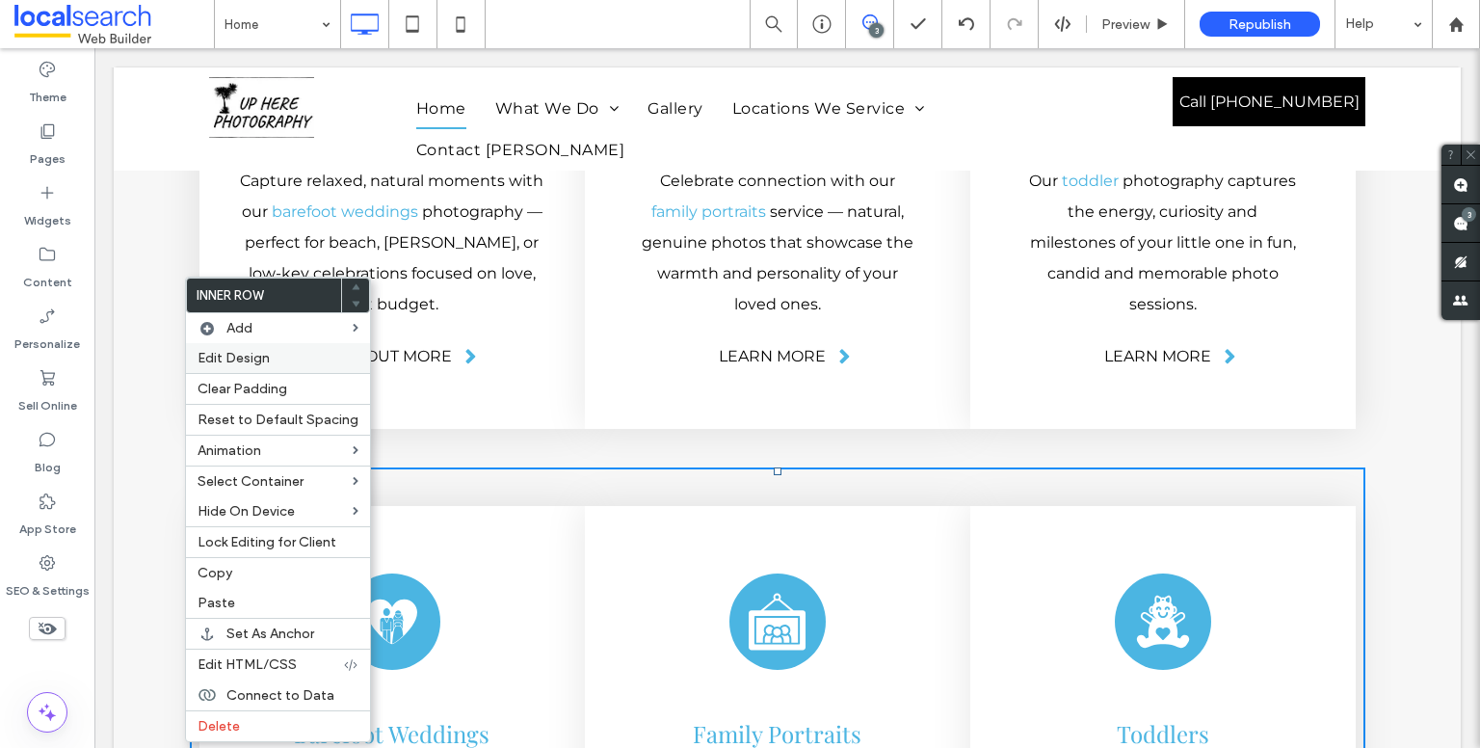
click at [308, 359] on label "Edit Design" at bounding box center [277, 358] width 161 height 16
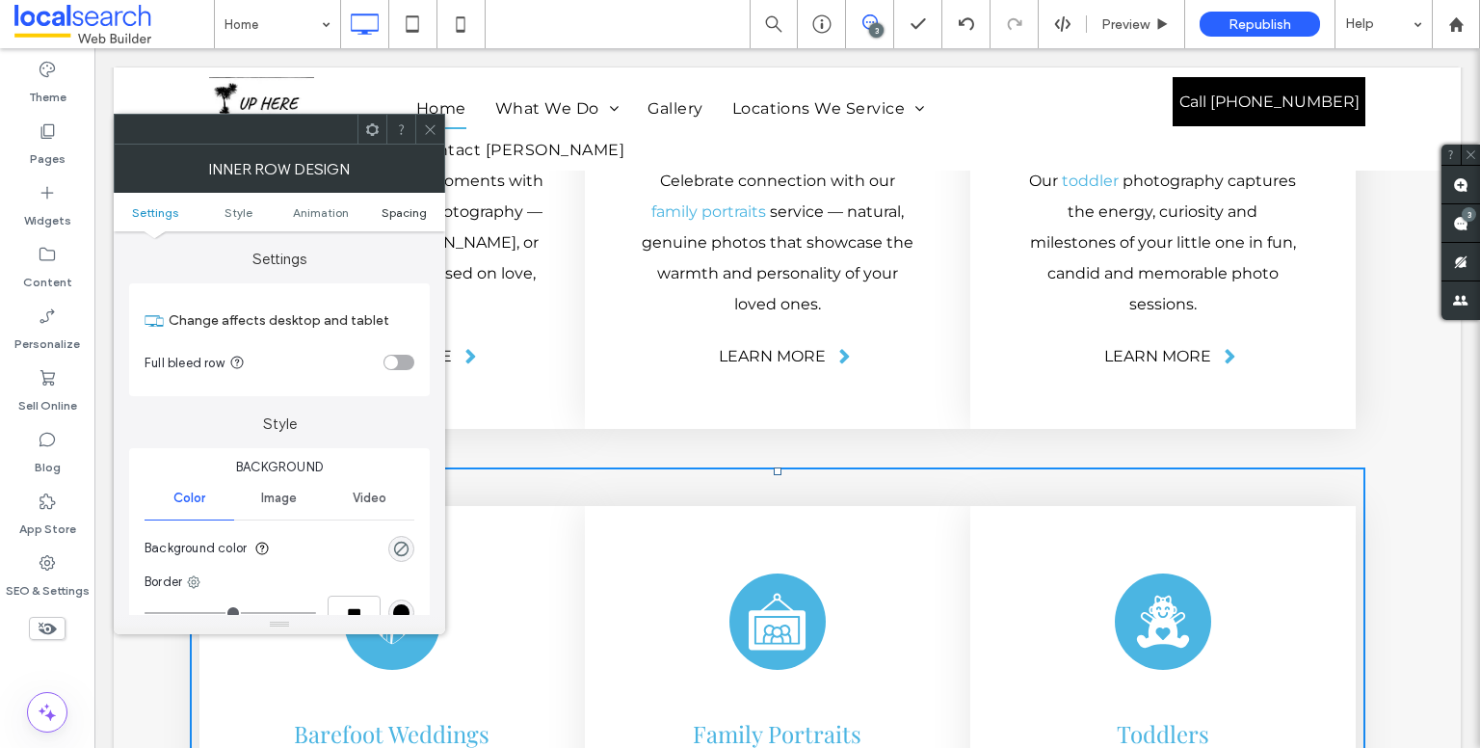
click at [391, 213] on span "Spacing" at bounding box center [403, 212] width 45 height 14
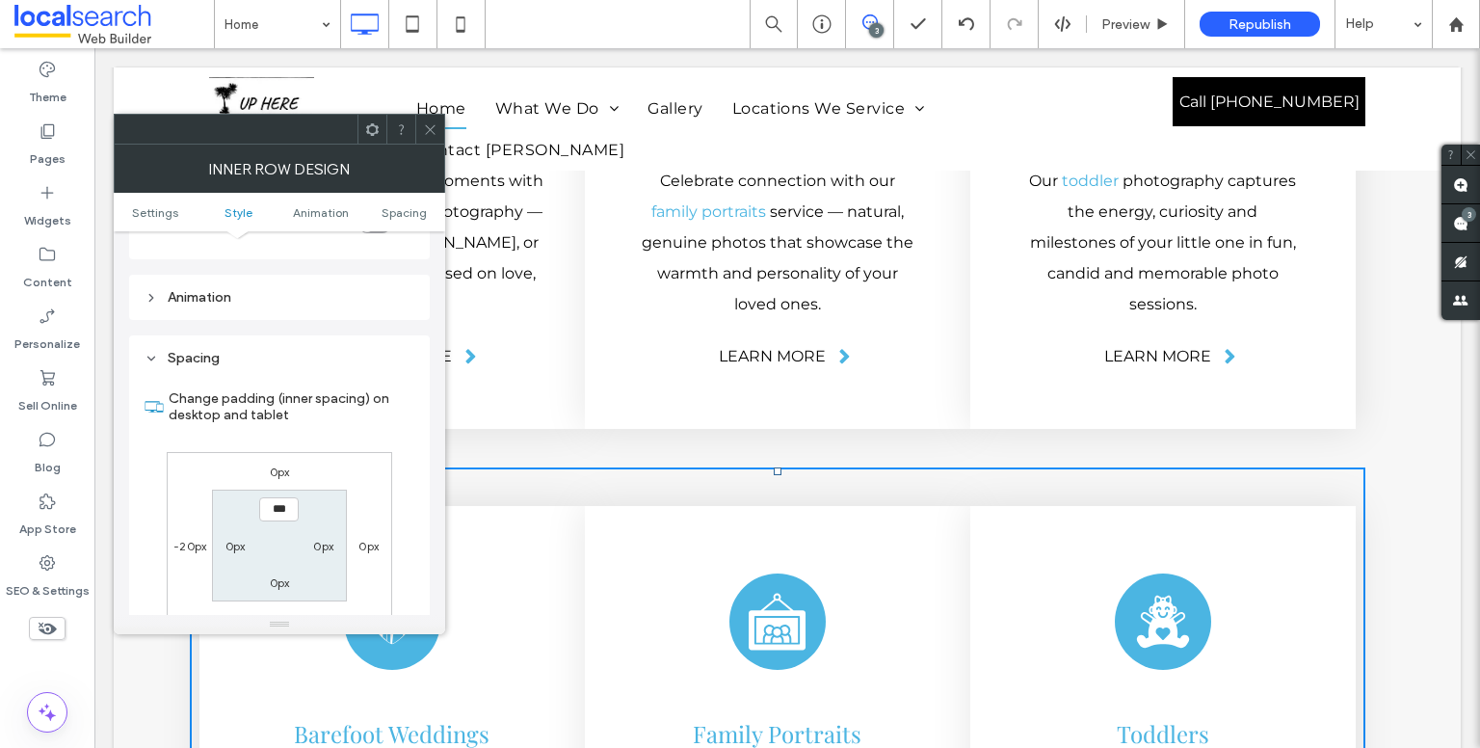
scroll to position [617, 0]
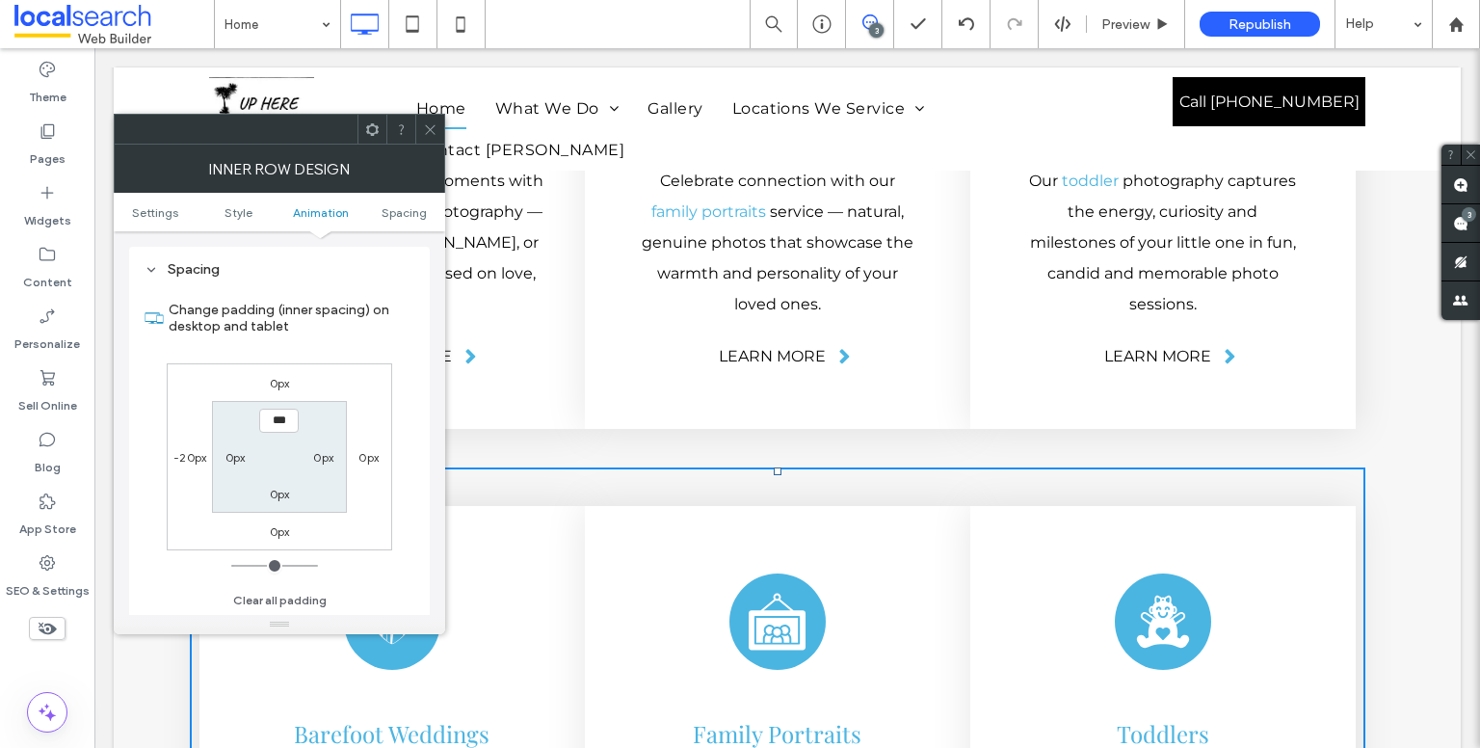
click at [194, 452] on label "-20px" at bounding box center [189, 457] width 33 height 14
type input "*"
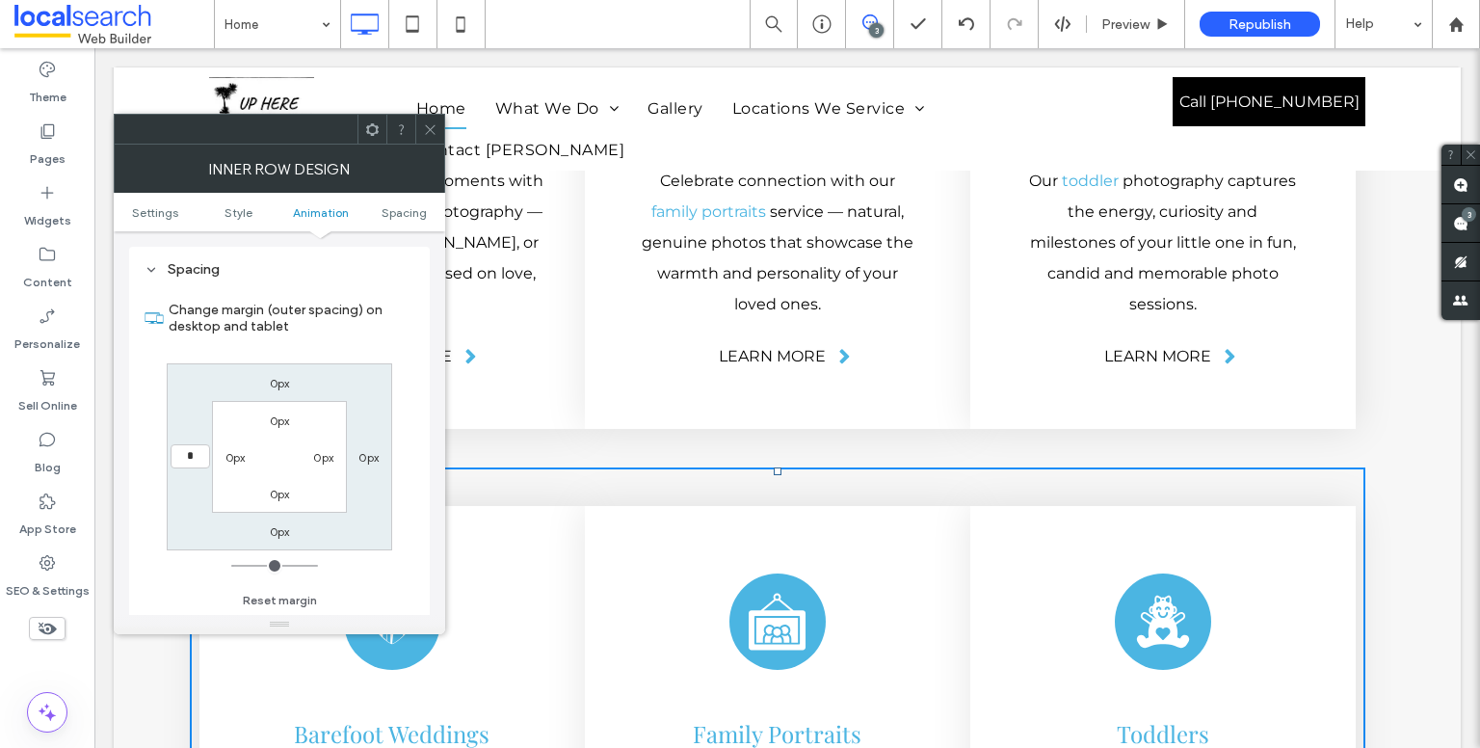
type input "*"
type input "***"
click at [340, 336] on label "Change margin (outer spacing) on desktop and tablet" at bounding box center [292, 318] width 246 height 52
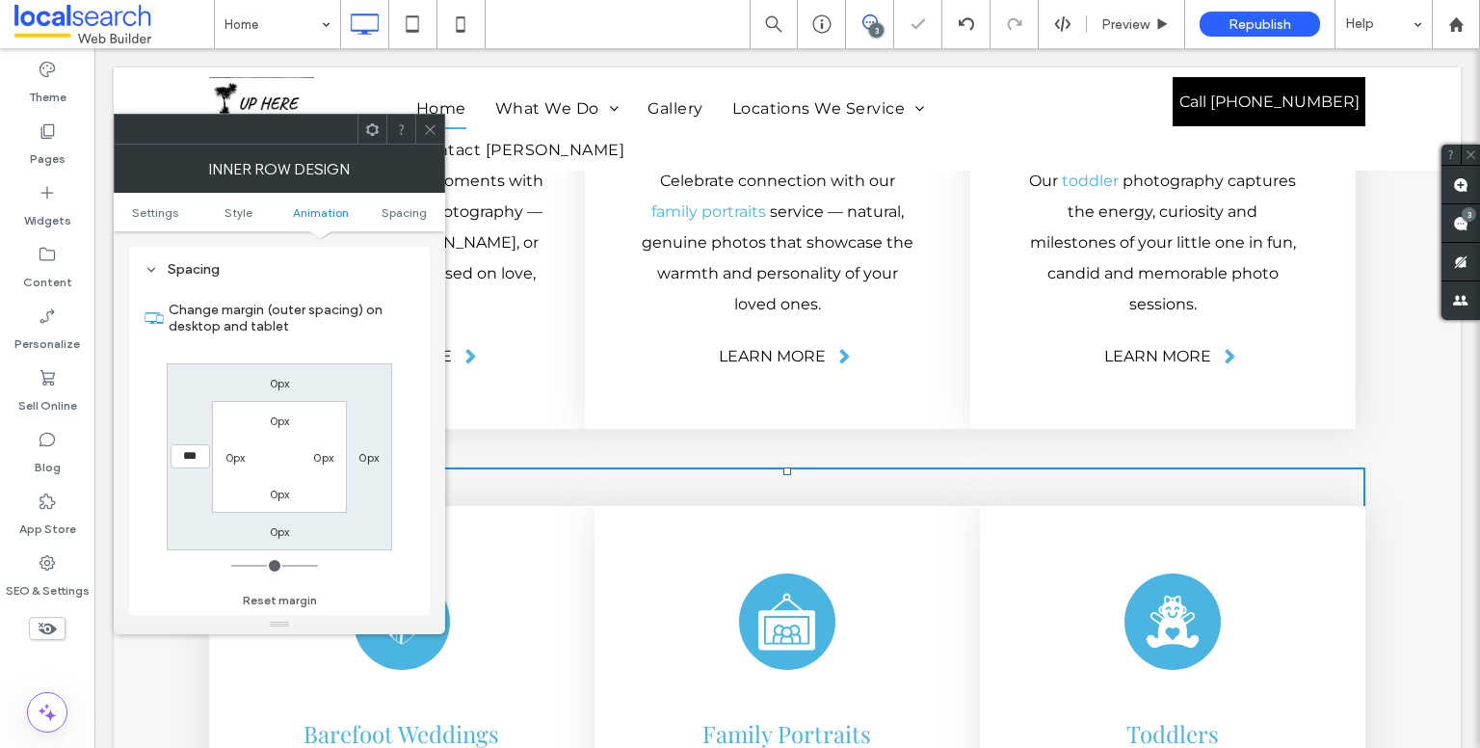
drag, startPoint x: 433, startPoint y: 128, endPoint x: 338, endPoint y: 35, distance: 132.8
click at [433, 128] on icon at bounding box center [430, 129] width 14 height 14
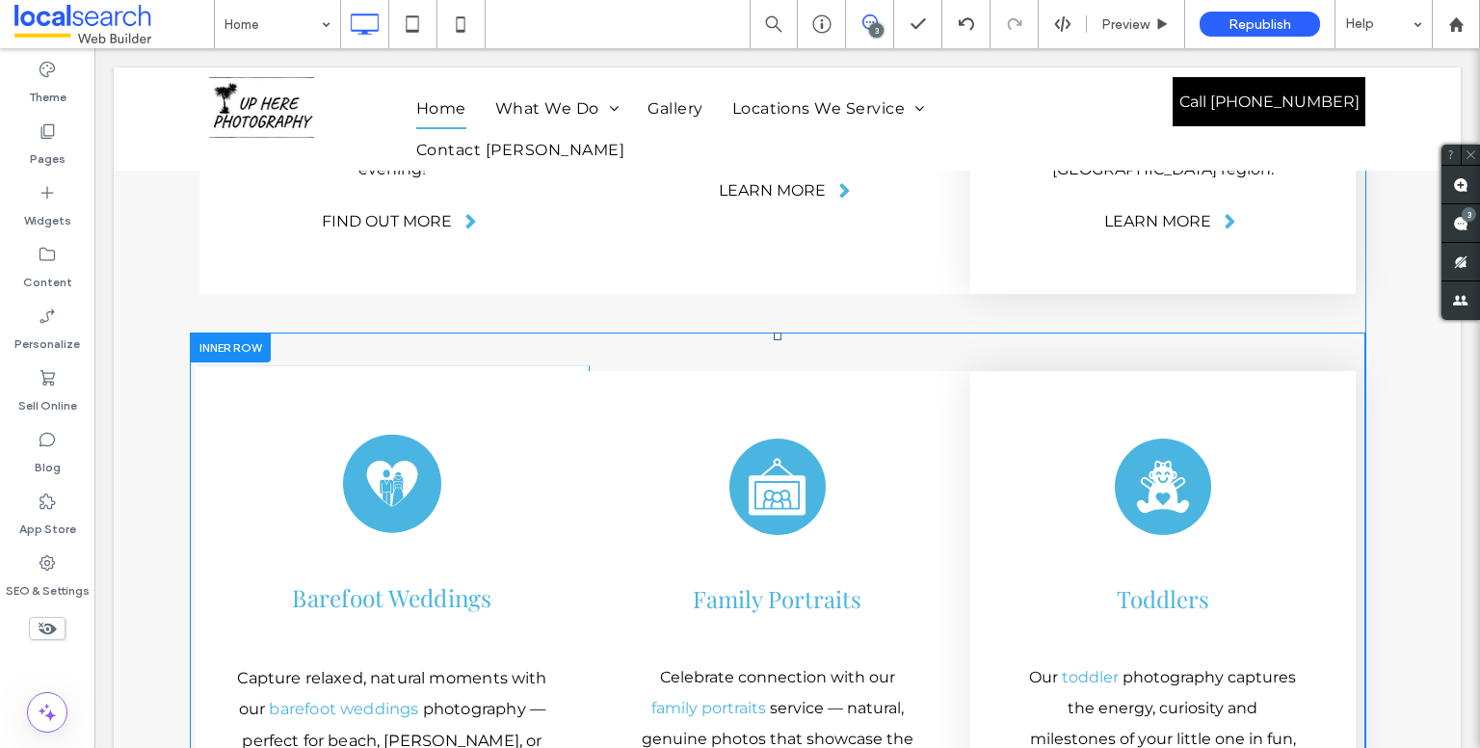
scroll to position [4303, 0]
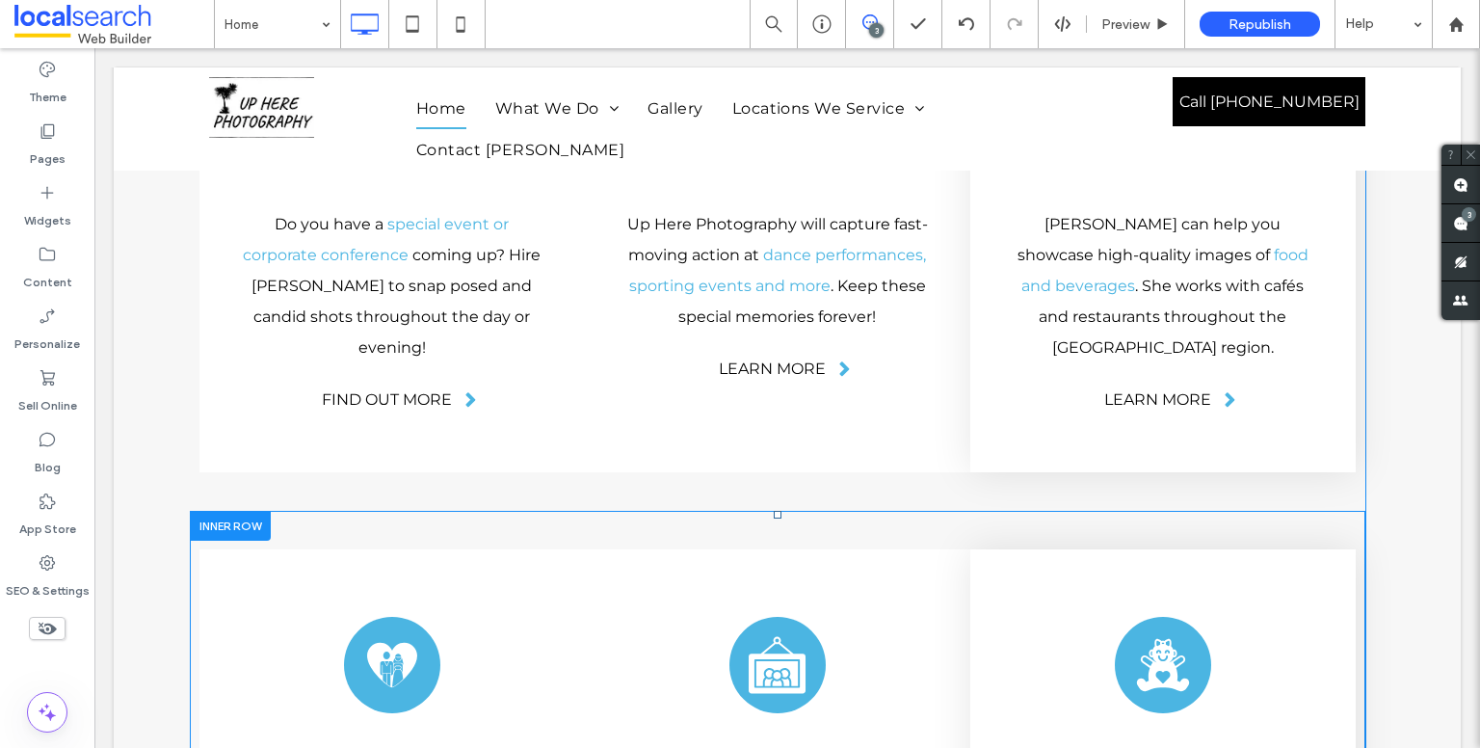
click at [220, 511] on div at bounding box center [230, 526] width 81 height 30
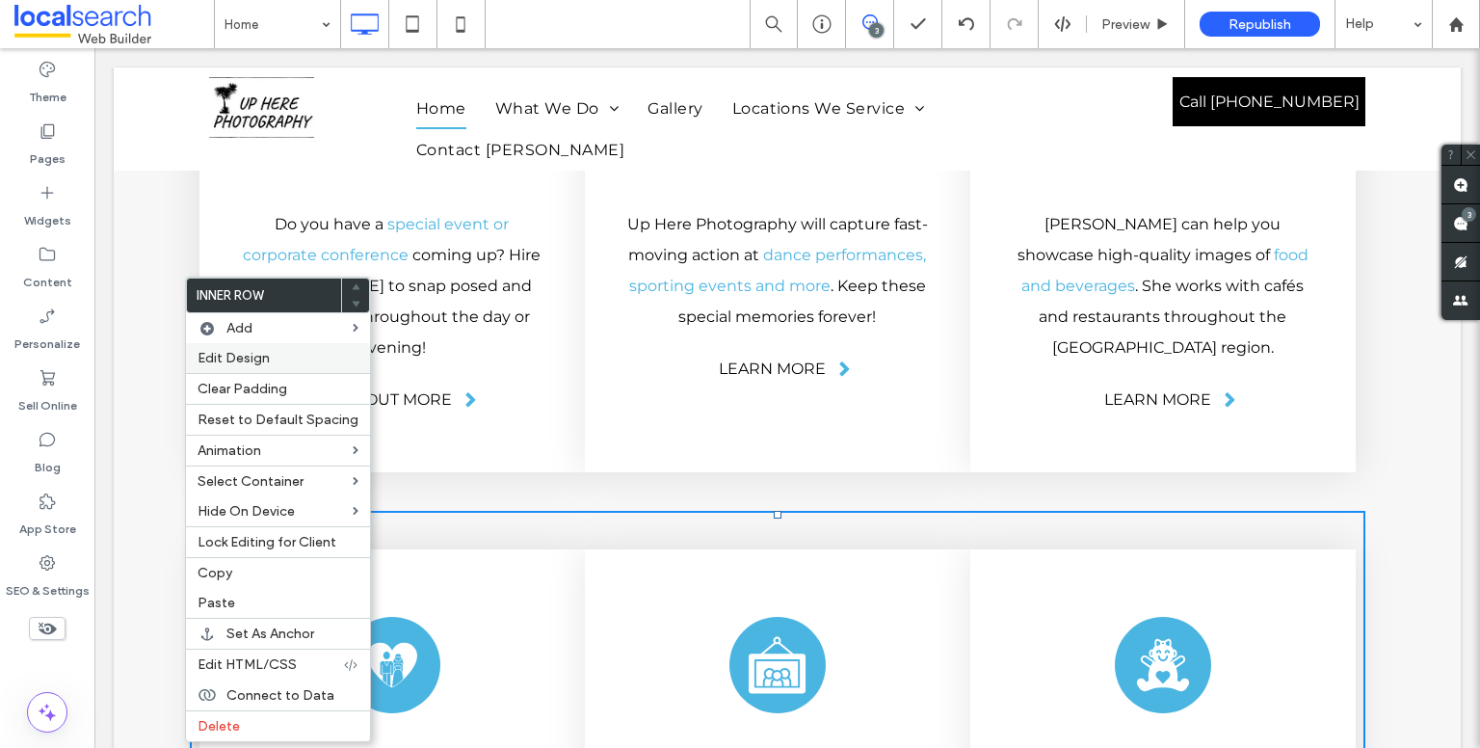
click at [313, 365] on label "Edit Design" at bounding box center [277, 358] width 161 height 16
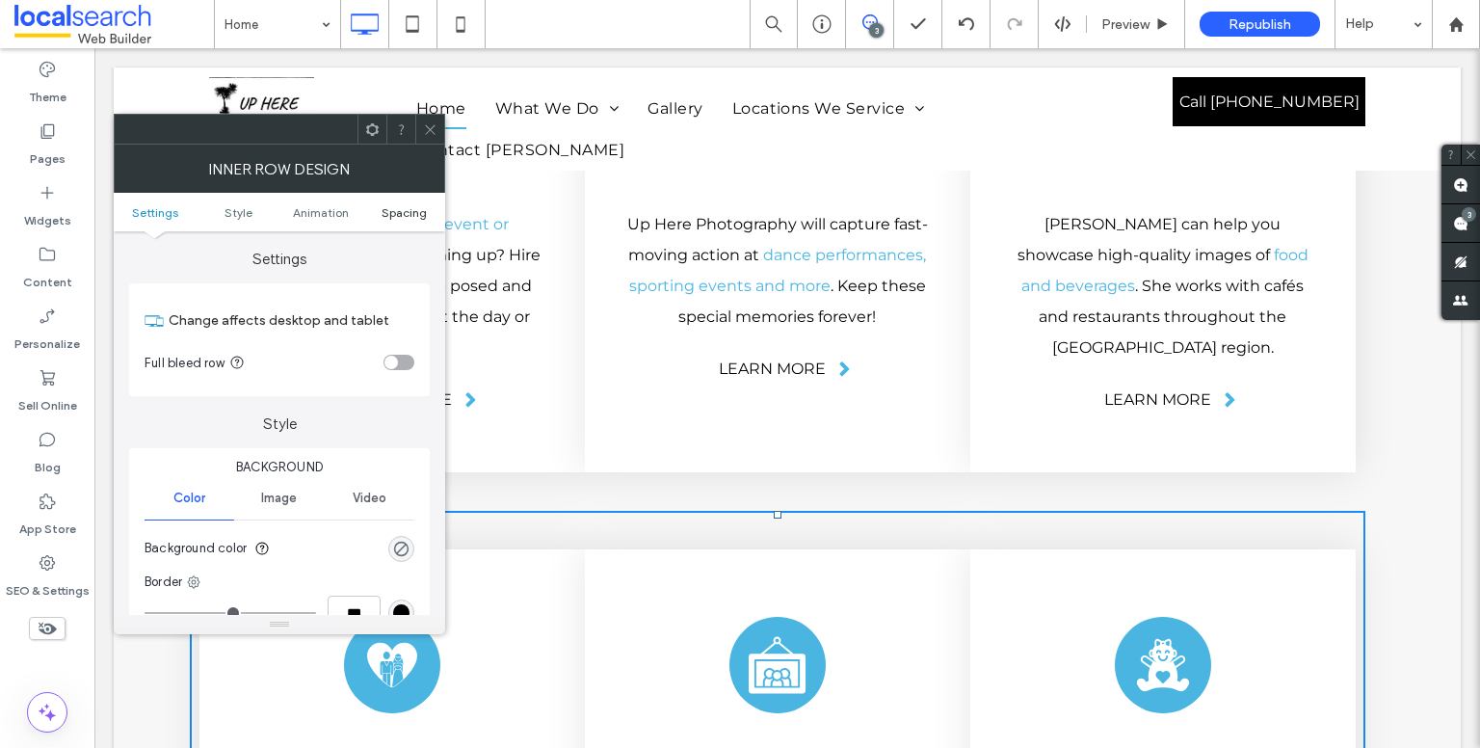
click at [393, 215] on span "Spacing" at bounding box center [403, 212] width 45 height 14
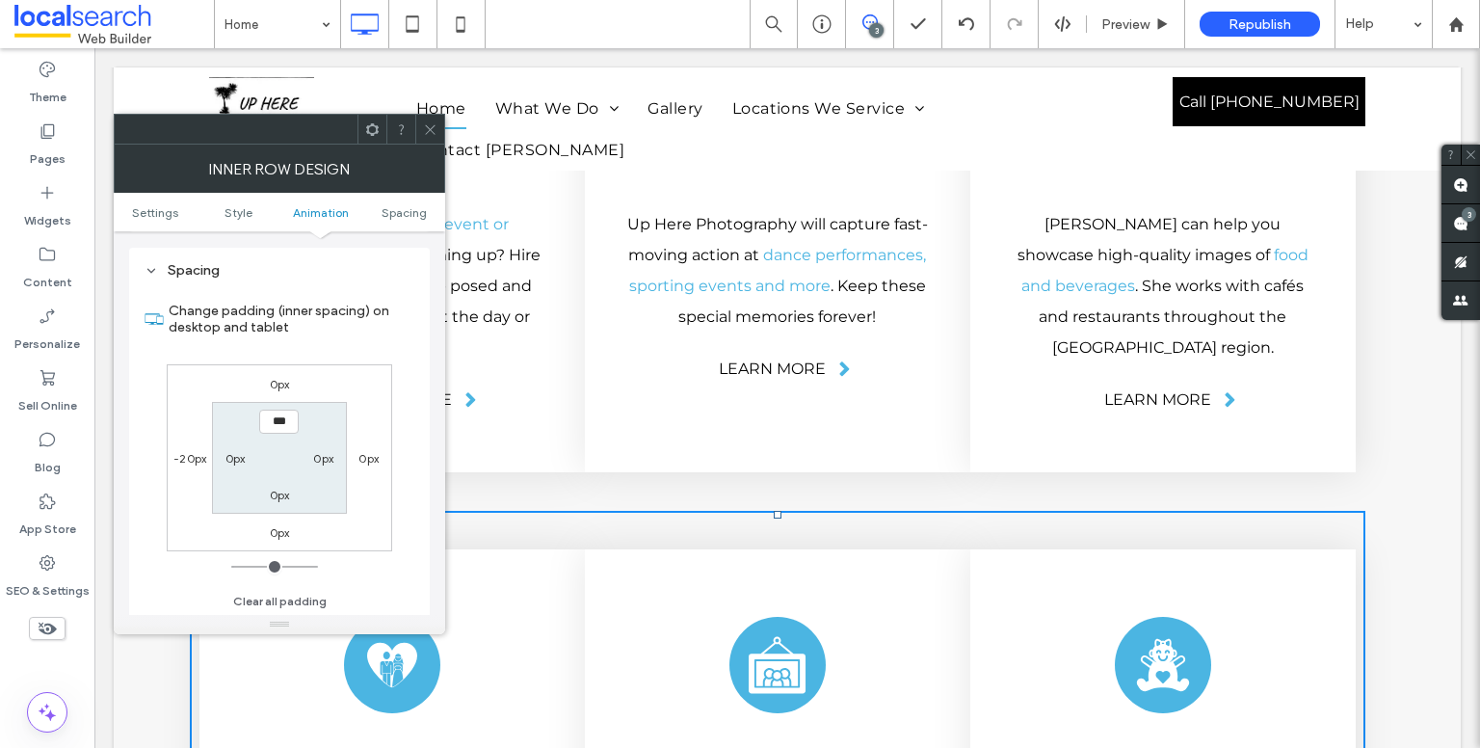
scroll to position [617, 0]
click at [191, 456] on label "-20px" at bounding box center [189, 457] width 33 height 14
type input "*"
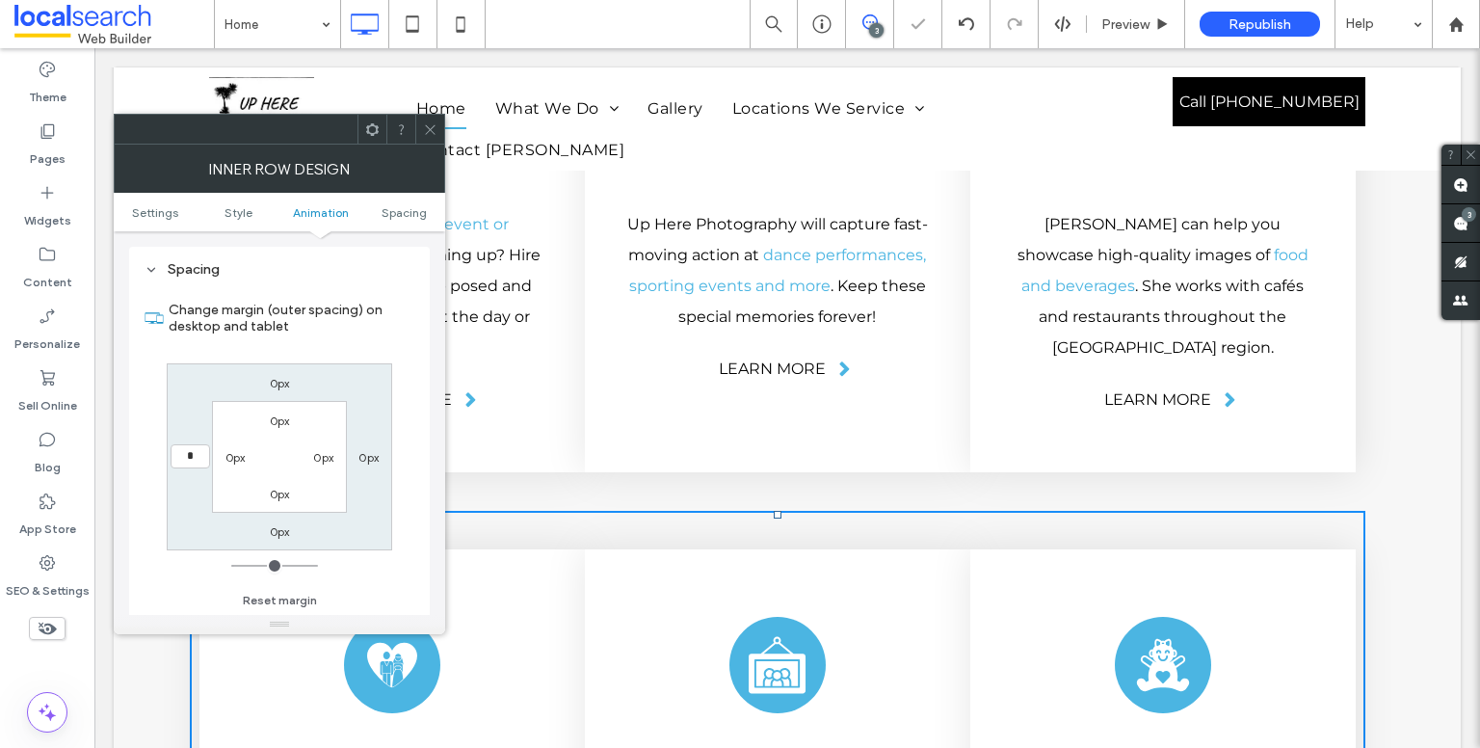
type input "*"
type input "***"
click at [347, 355] on div "Change margin (outer spacing) on desktop and tablet 0px 0px 0px *** 0px 0px 0px…" at bounding box center [280, 448] width 270 height 332
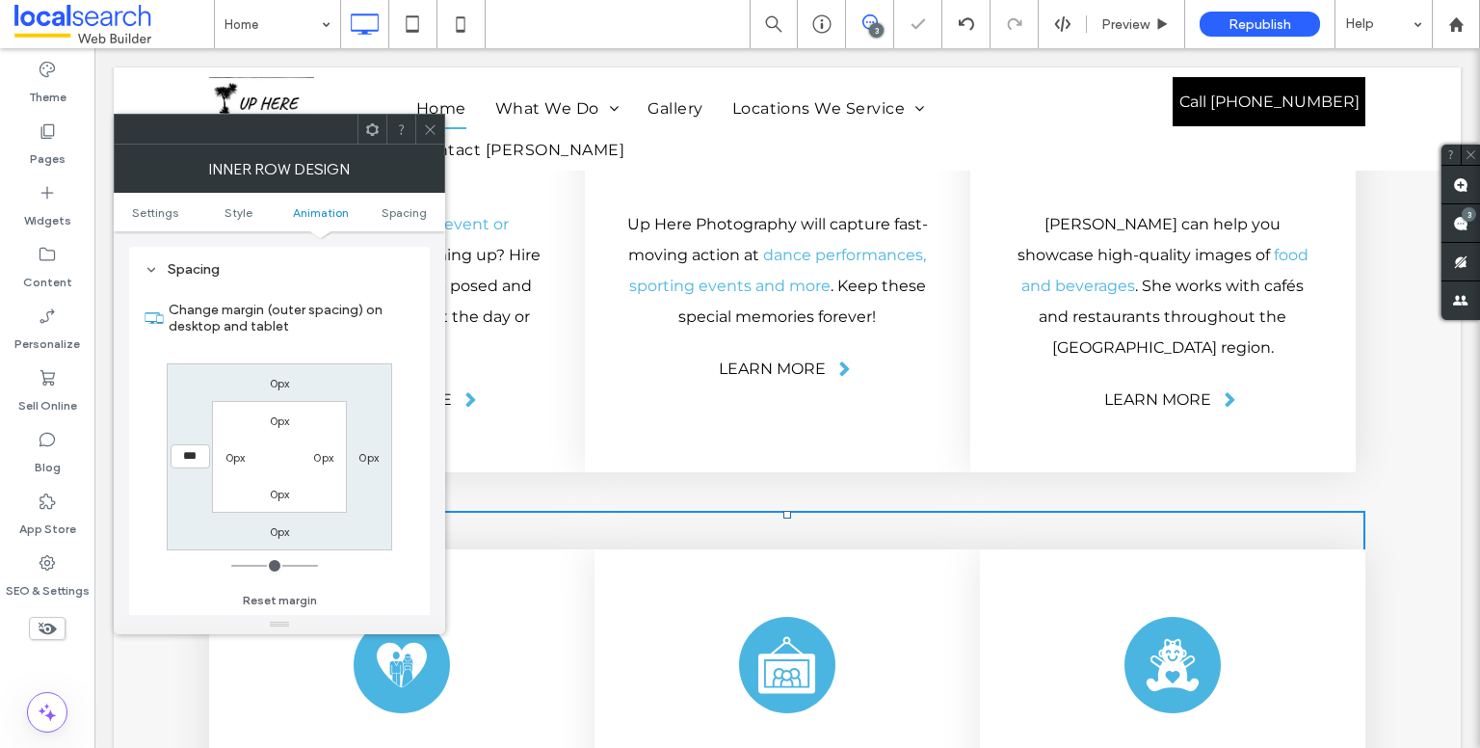
click at [432, 134] on icon at bounding box center [430, 129] width 14 height 14
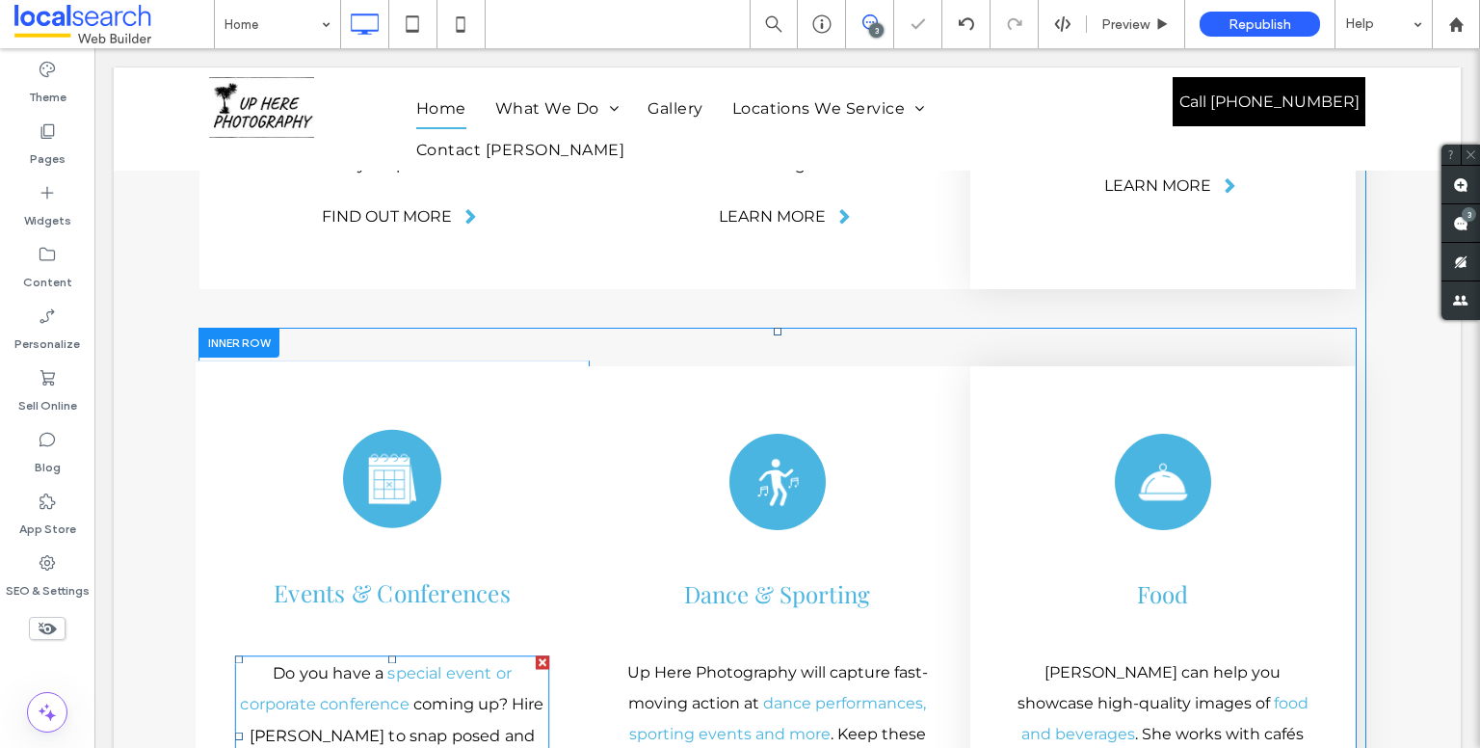
scroll to position [3822, 0]
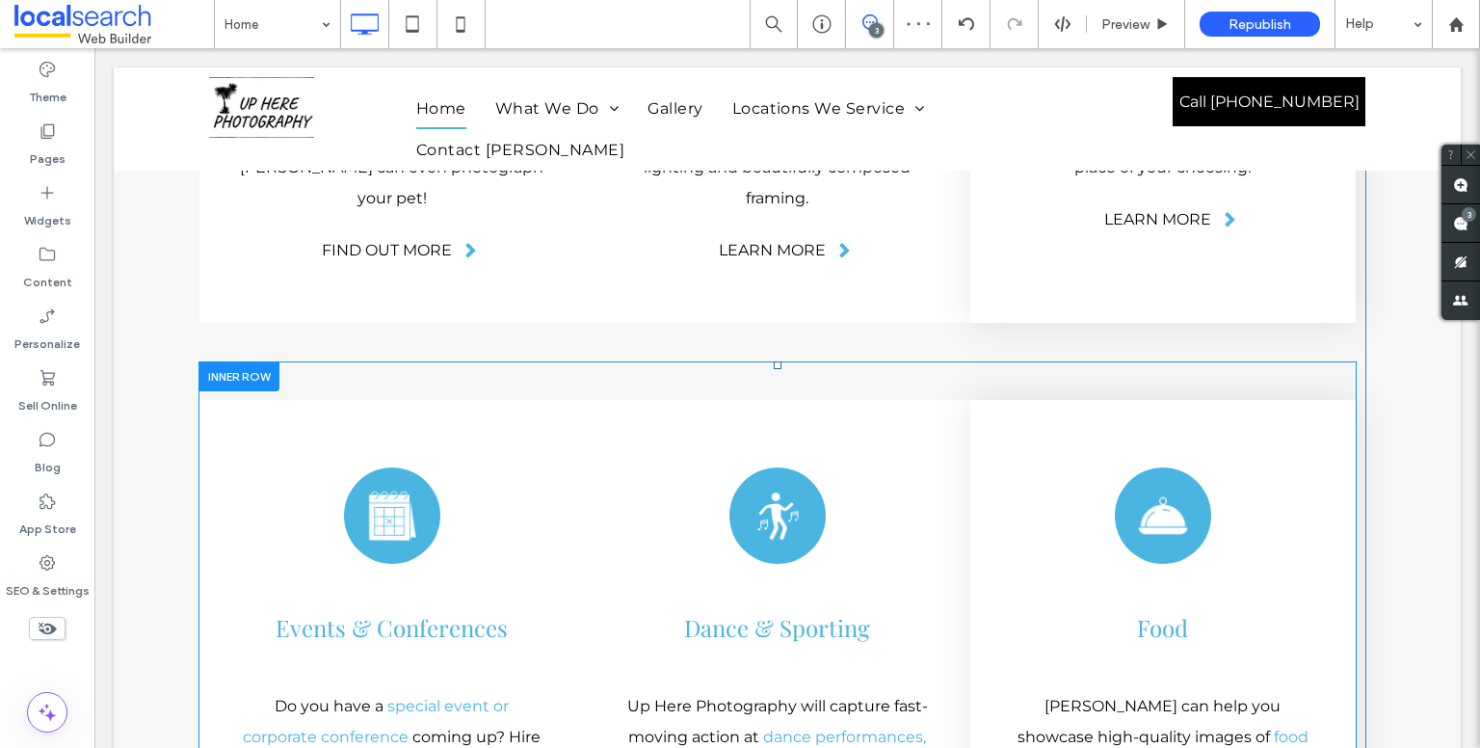
click at [212, 361] on div at bounding box center [238, 376] width 81 height 30
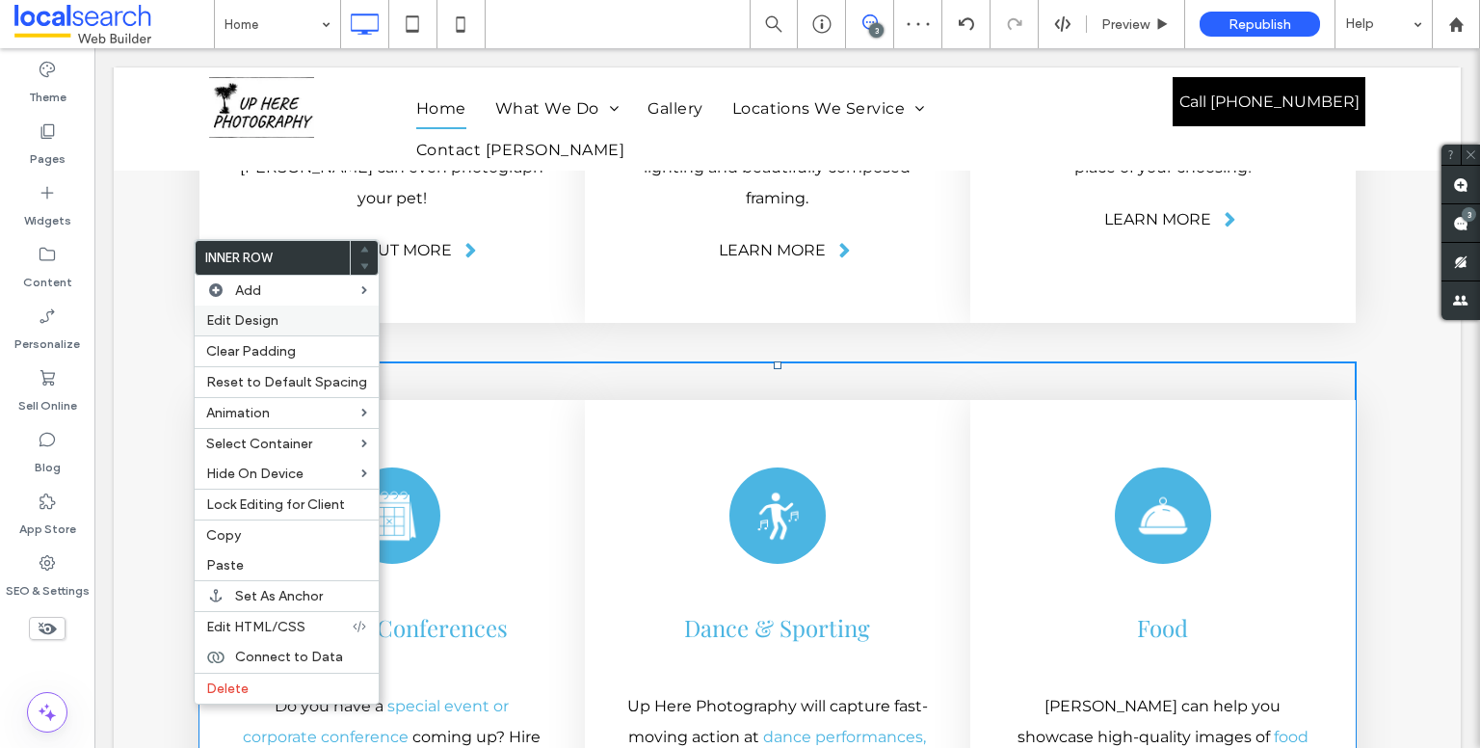
click at [274, 329] on div "Edit Design" at bounding box center [287, 320] width 184 height 30
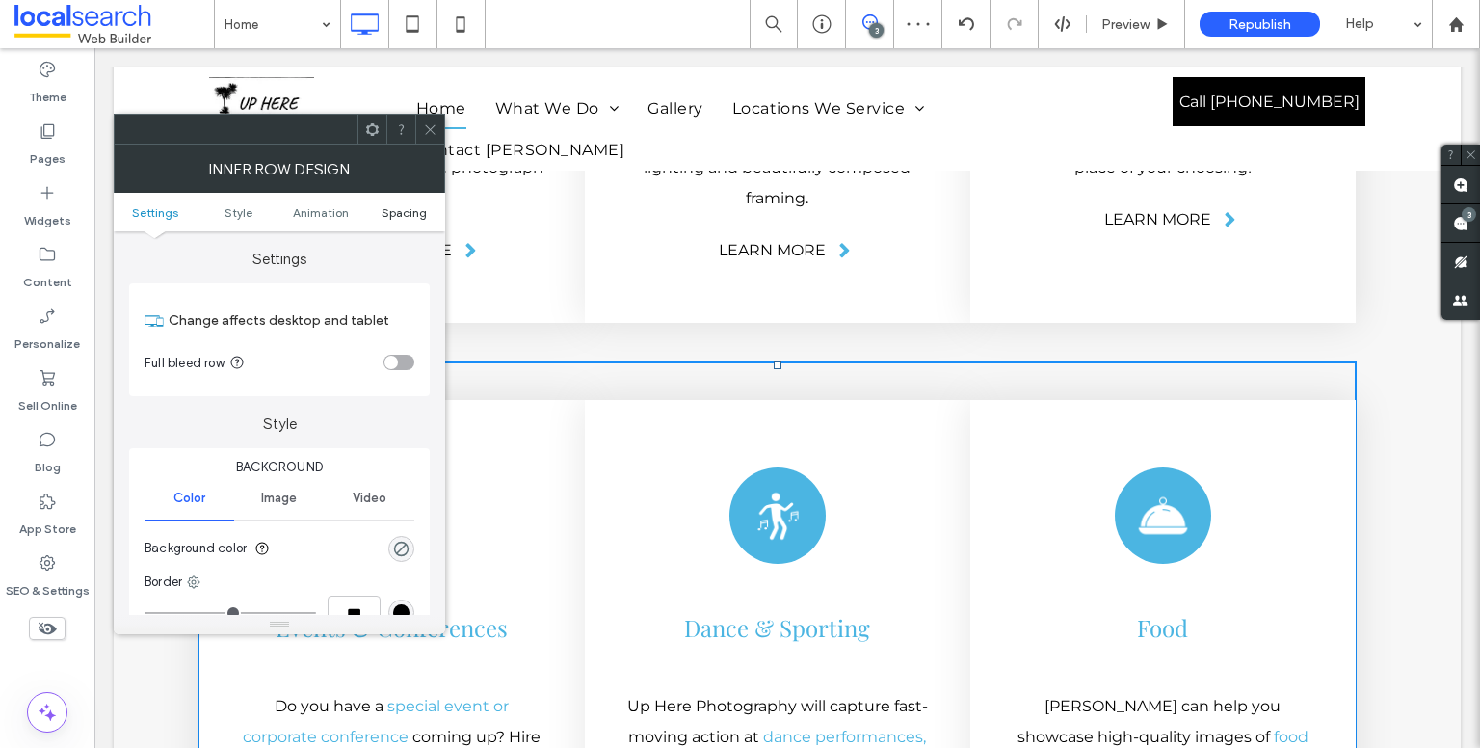
click at [391, 217] on span "Spacing" at bounding box center [403, 212] width 45 height 14
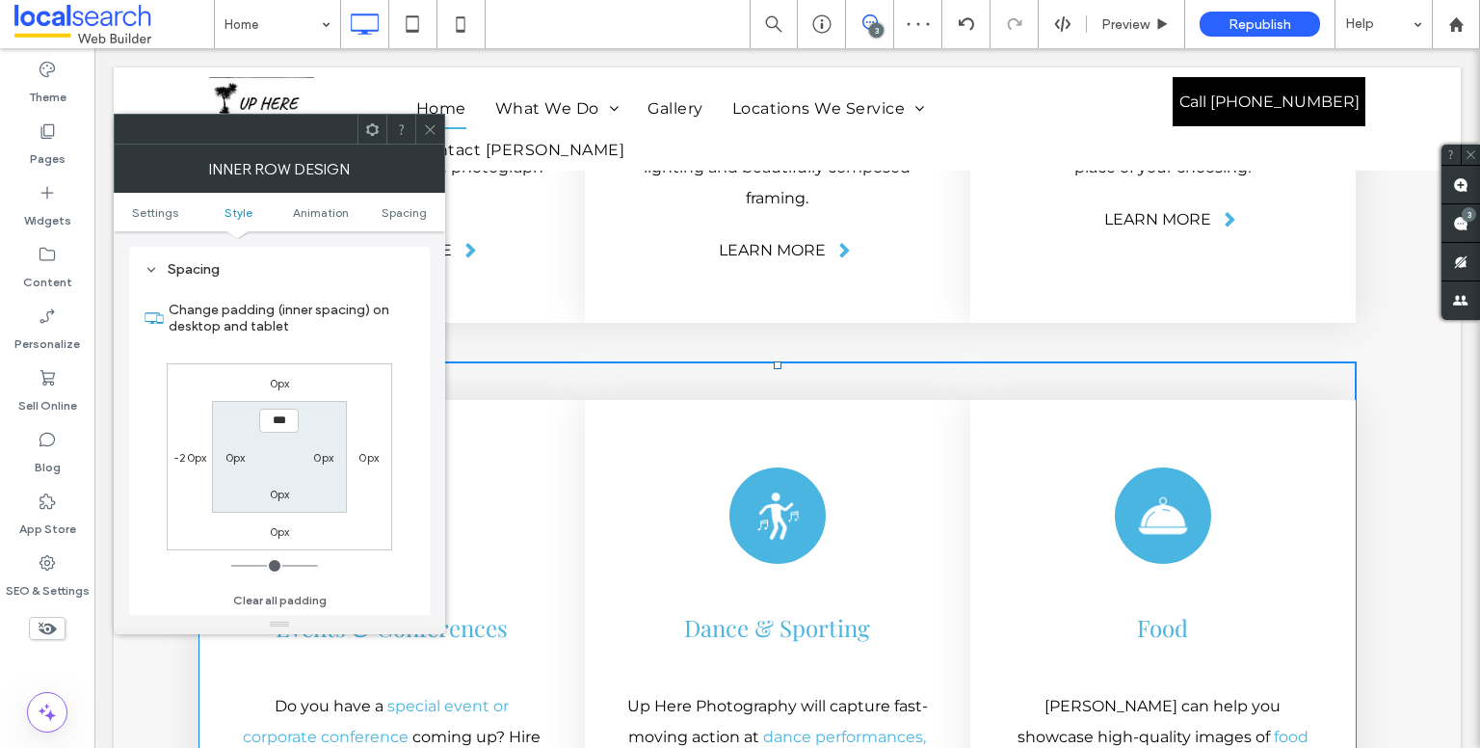
scroll to position [617, 0]
click at [187, 450] on label "-20px" at bounding box center [189, 457] width 33 height 14
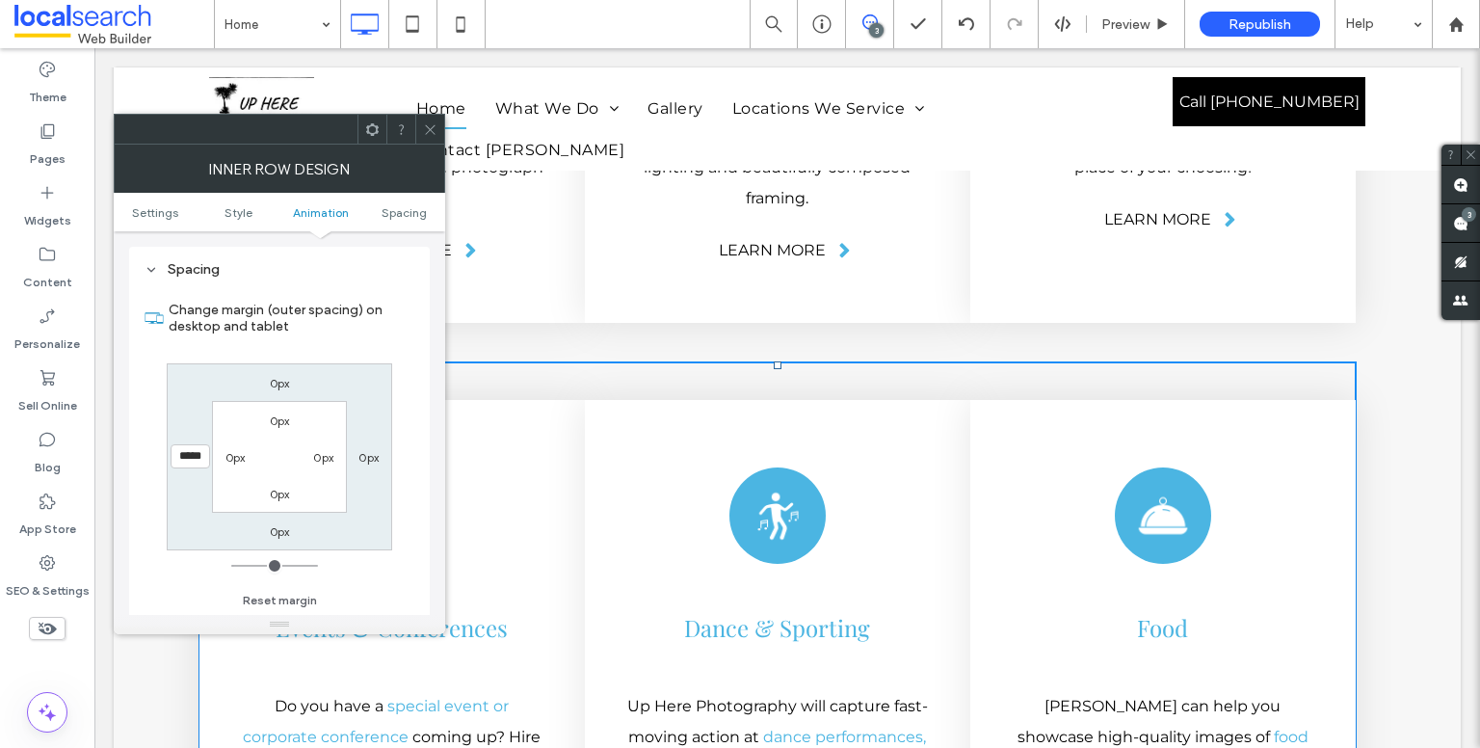
type input "*"
type input "***"
click at [331, 379] on div "0px 0px 0px *** 0px 0px 0px 0px" at bounding box center [279, 456] width 225 height 187
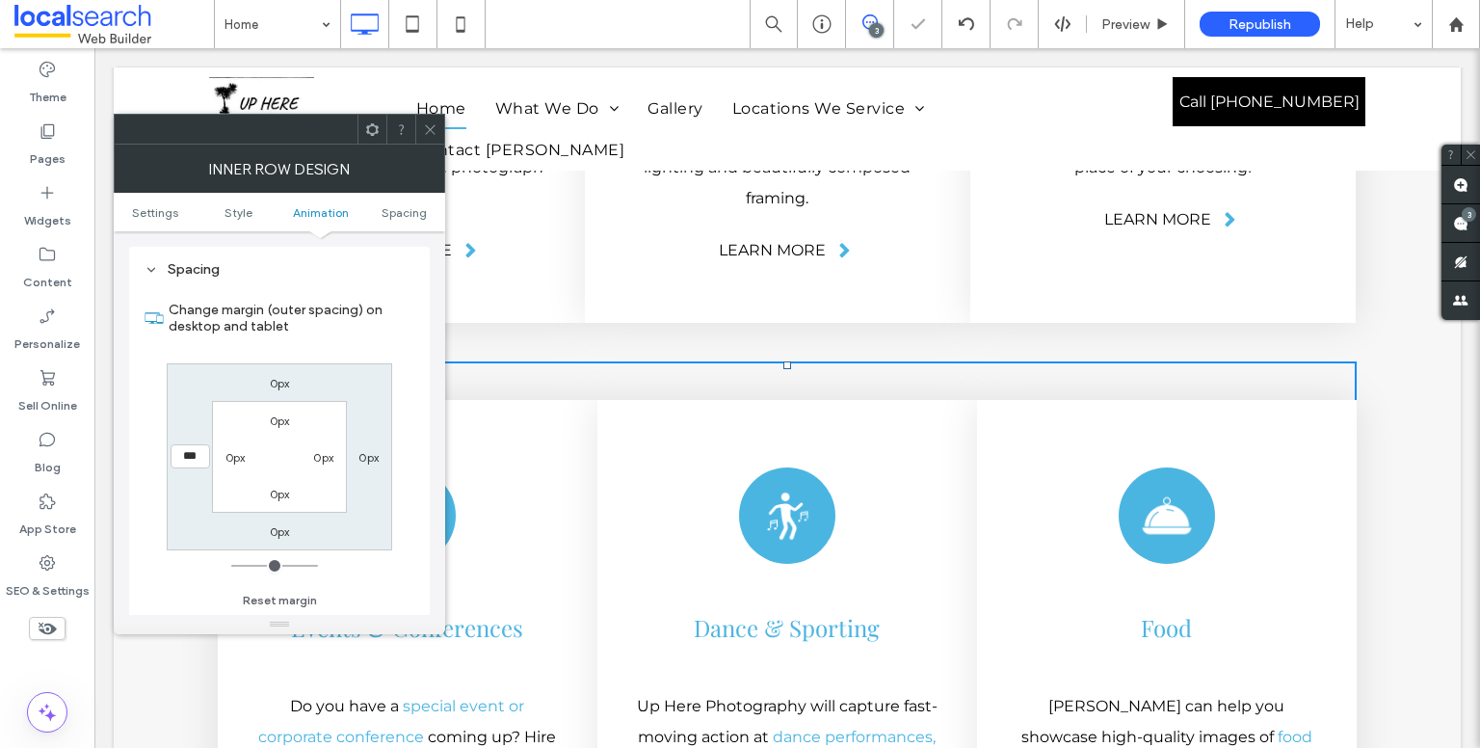
click at [434, 135] on icon at bounding box center [430, 129] width 14 height 14
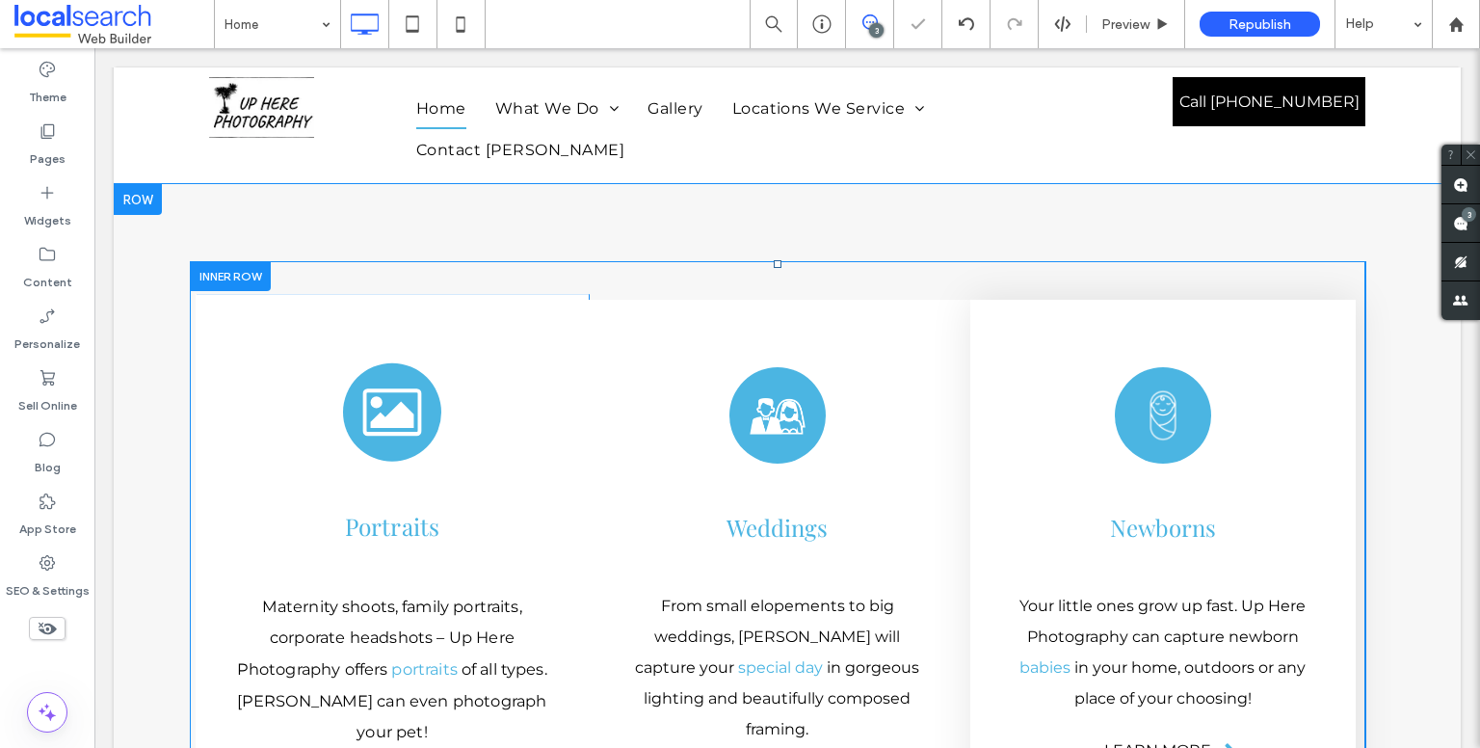
scroll to position [3147, 0]
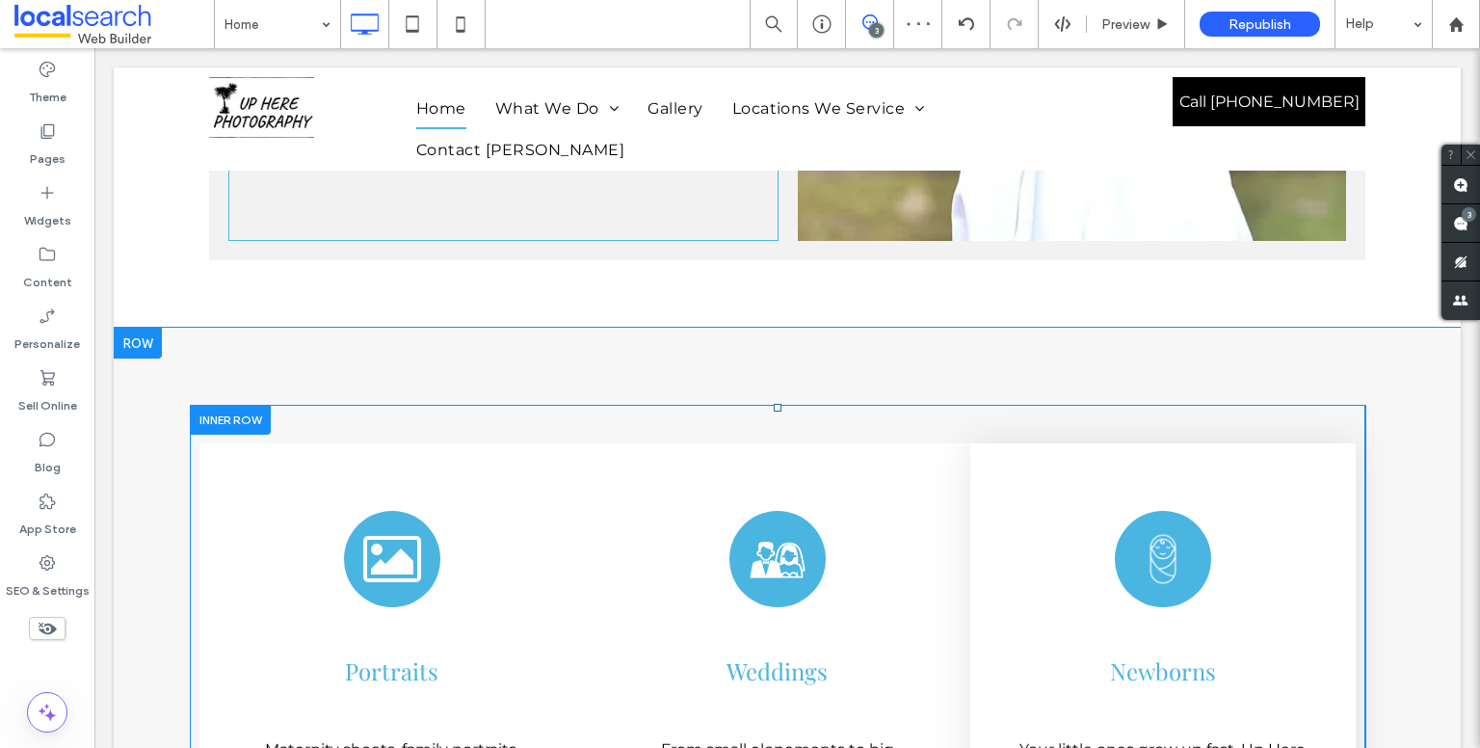
click at [241, 405] on div at bounding box center [230, 420] width 81 height 30
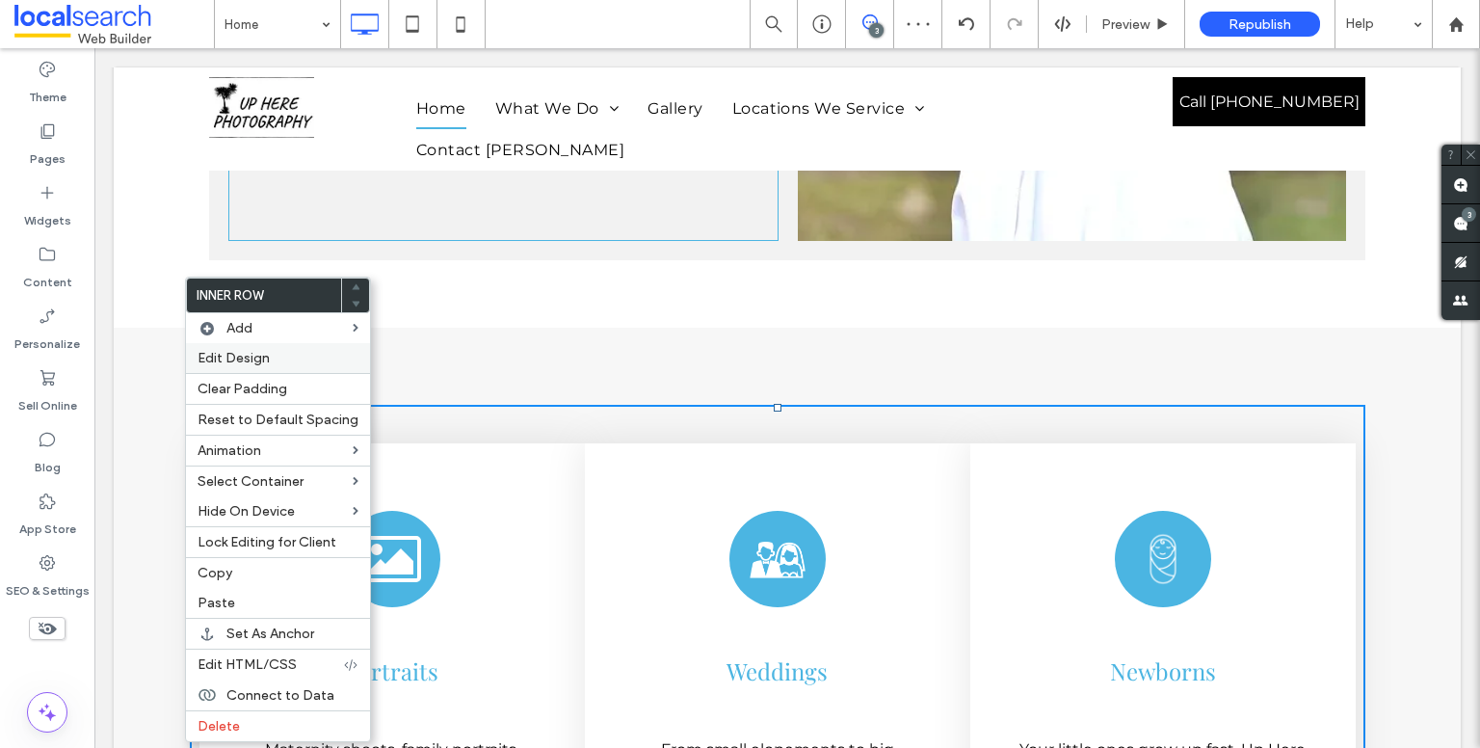
click at [279, 361] on label "Edit Design" at bounding box center [277, 358] width 161 height 16
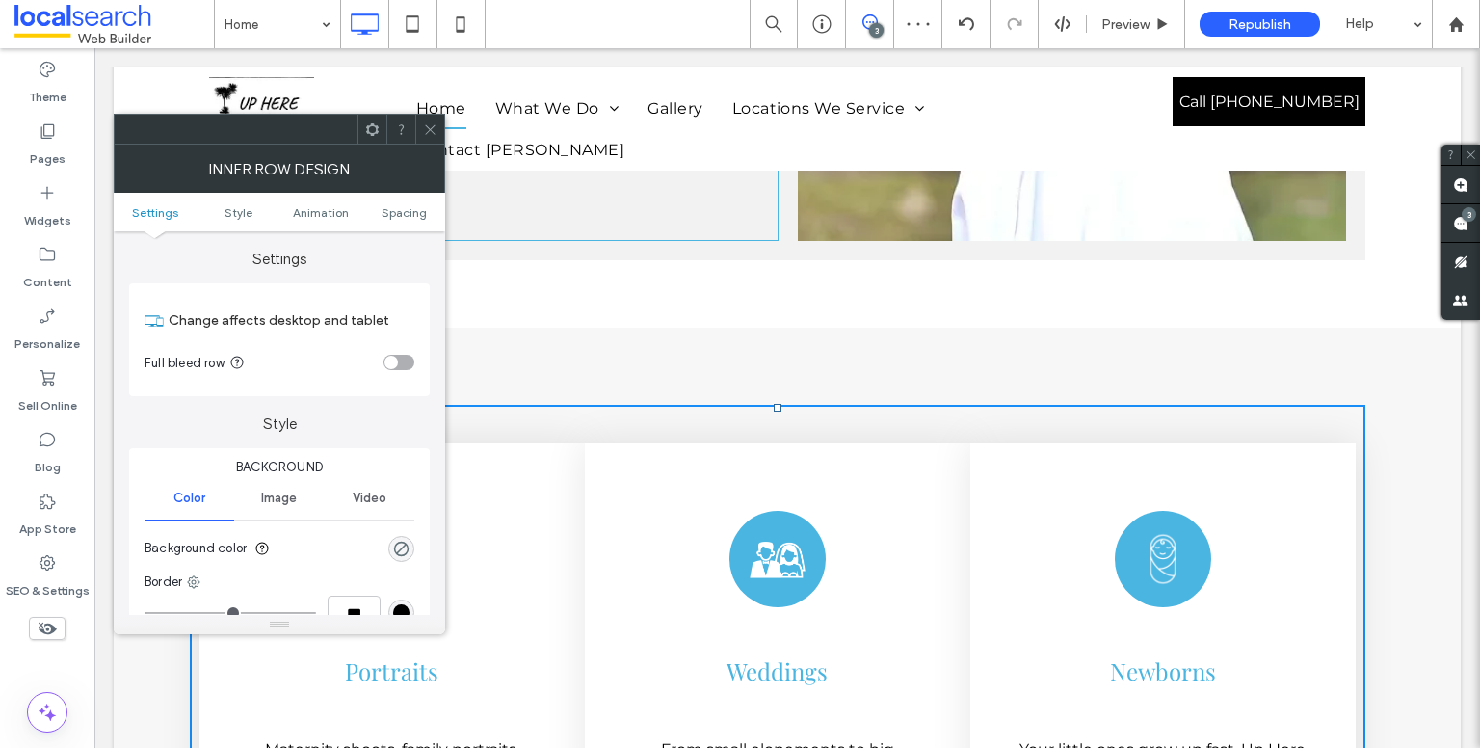
click at [396, 219] on ul "Settings Style Animation Spacing" at bounding box center [279, 212] width 331 height 39
click at [392, 214] on span "Spacing" at bounding box center [403, 212] width 45 height 14
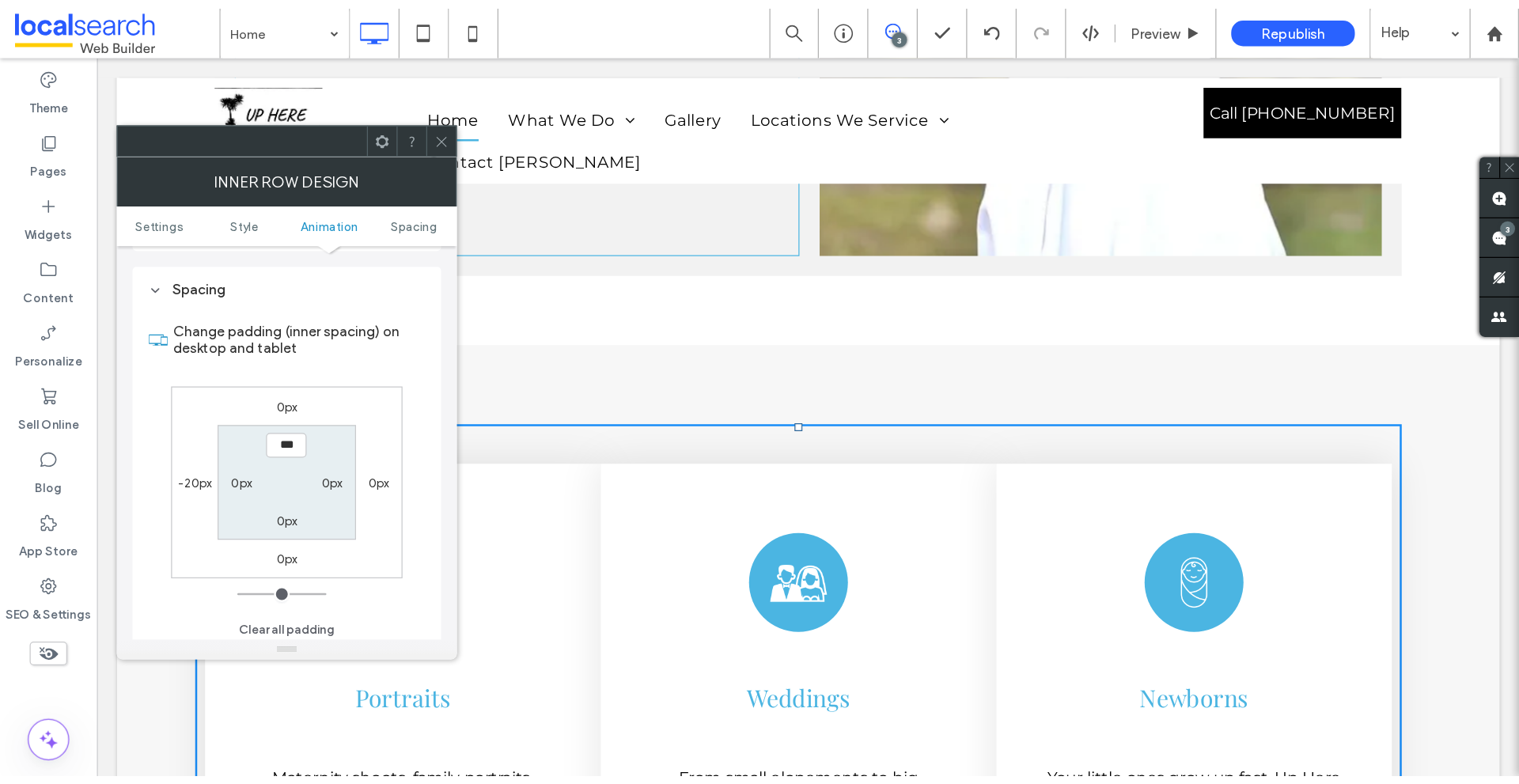
scroll to position [507, 0]
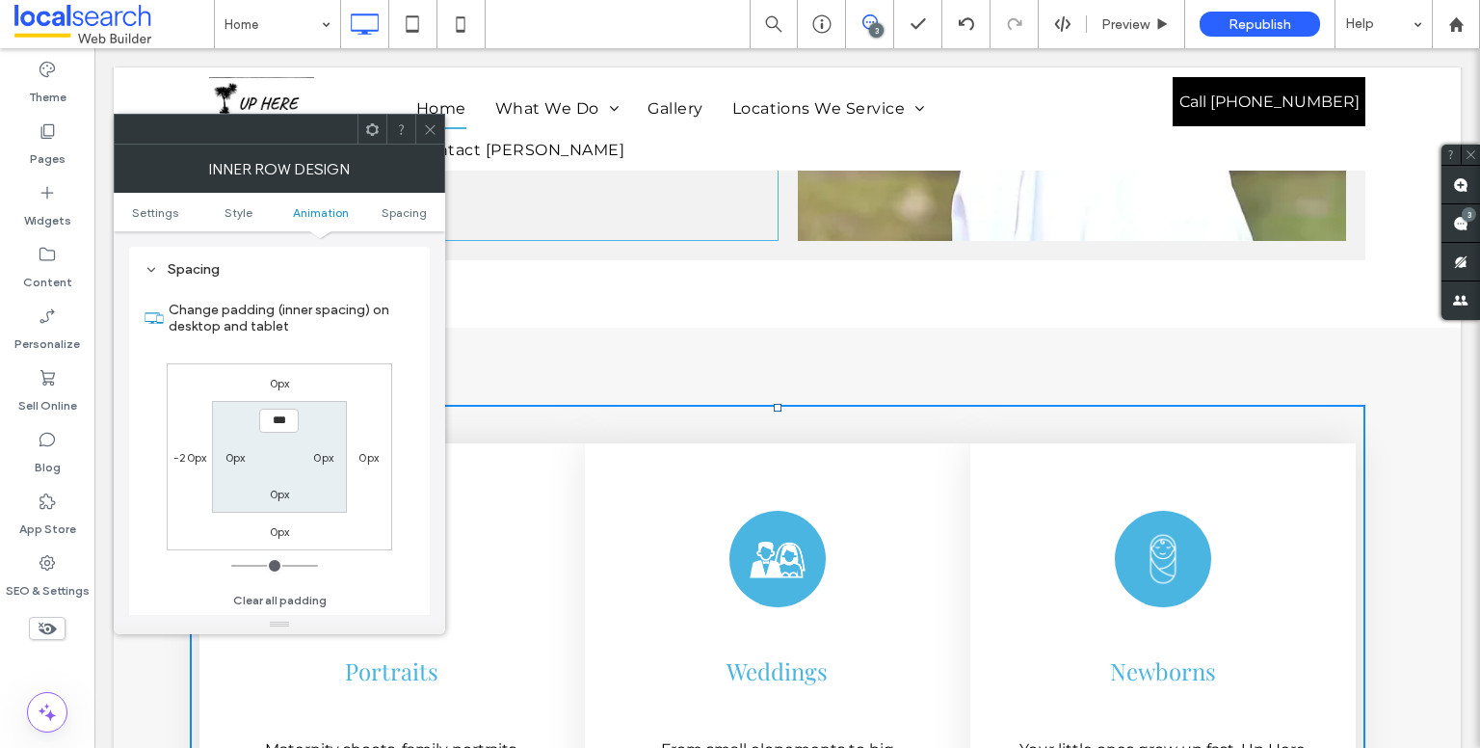
click at [197, 456] on label "-20px" at bounding box center [189, 457] width 33 height 14
type input "*"
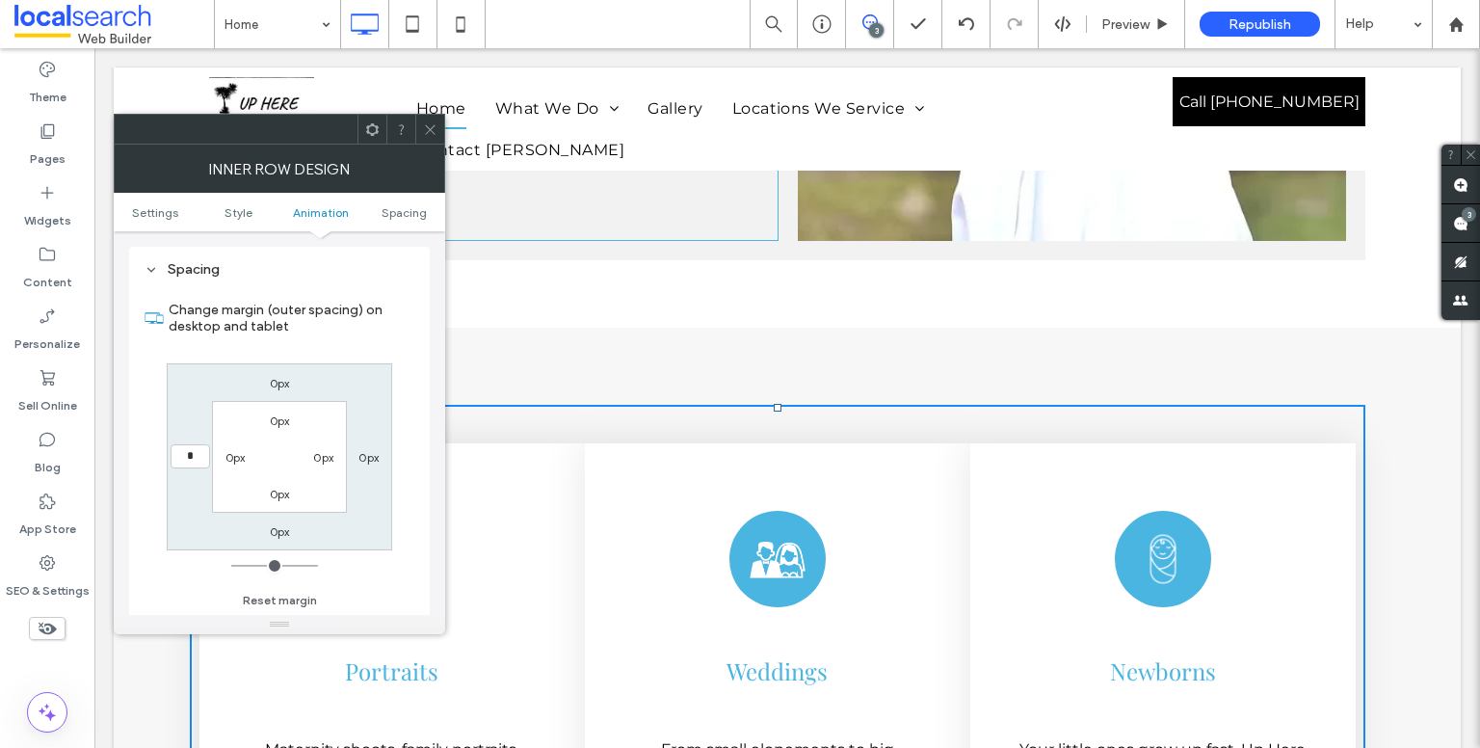
type input "*"
type input "***"
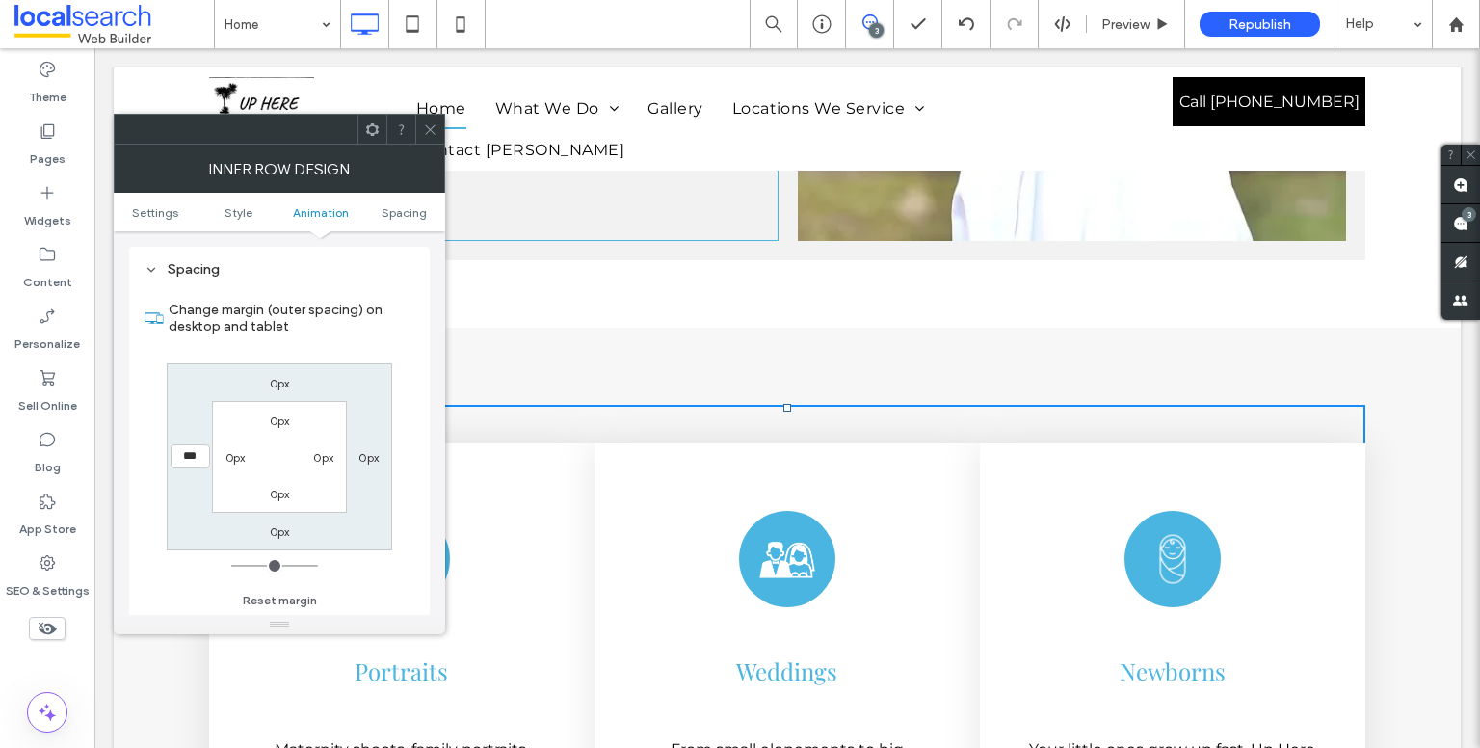
click at [328, 336] on label "Change margin (outer spacing) on desktop and tablet" at bounding box center [292, 318] width 246 height 52
click at [433, 133] on icon at bounding box center [430, 129] width 14 height 14
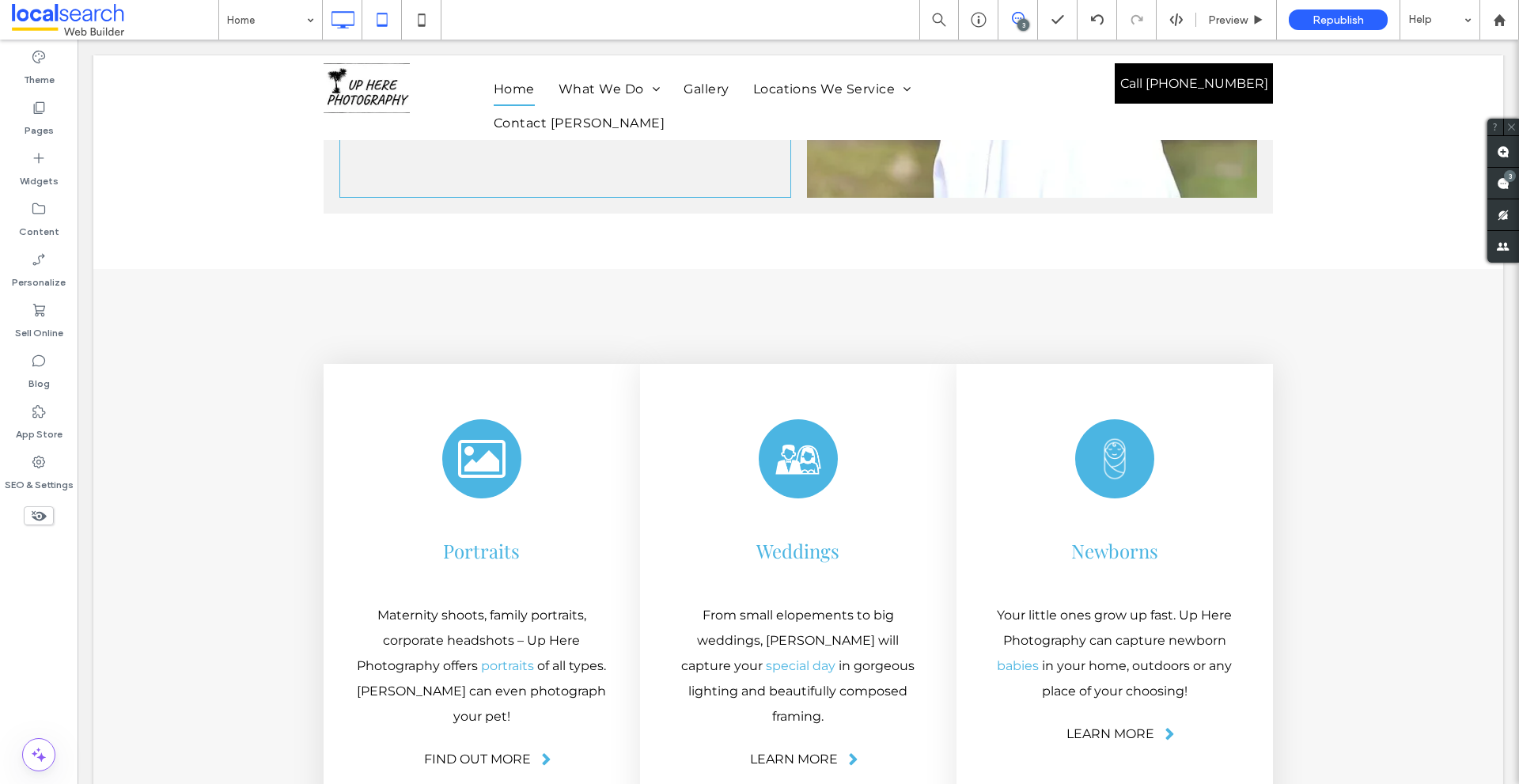
scroll to position [2584, 0]
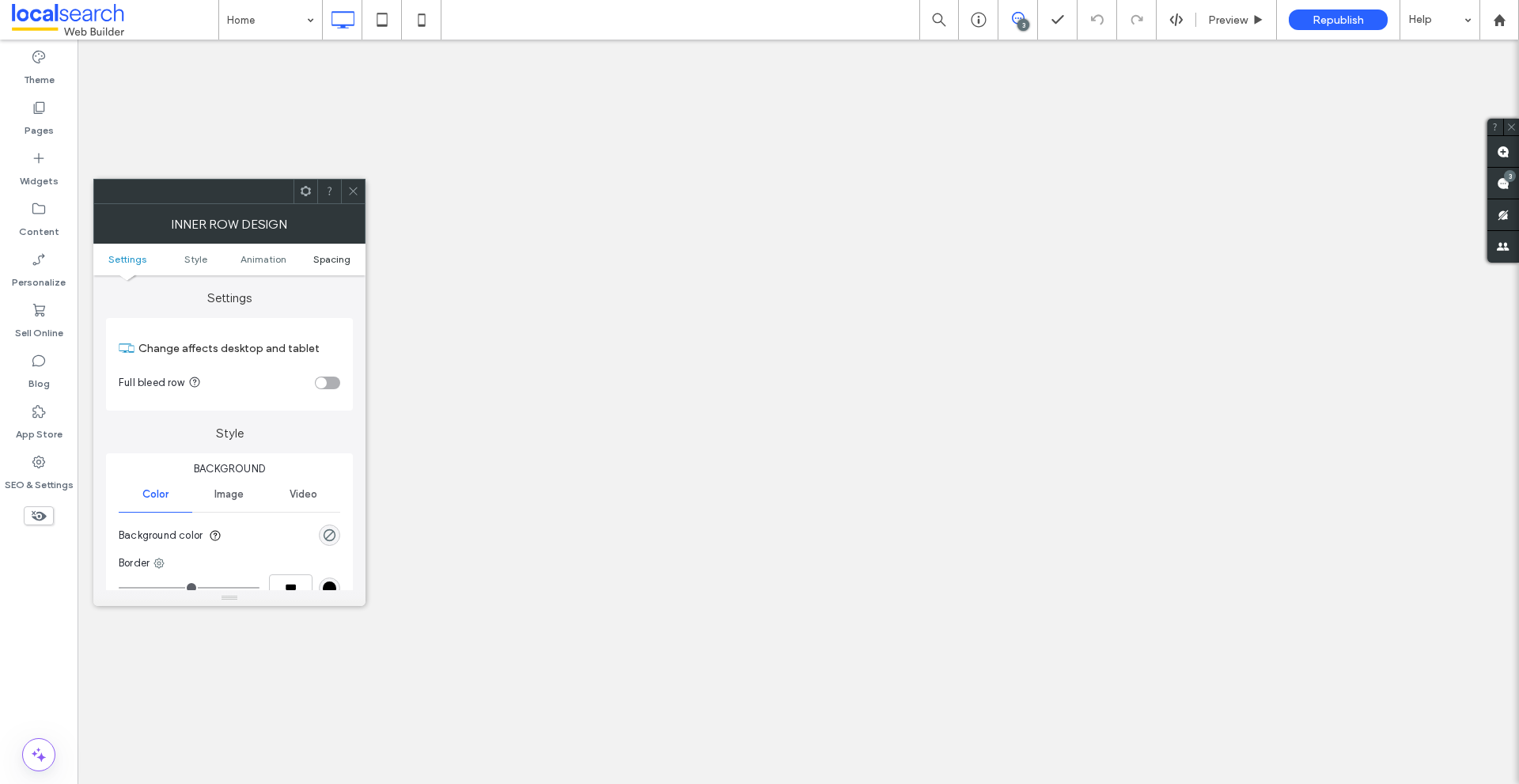
click at [342, 254] on span "Spacing" at bounding box center [331, 259] width 37 height 11
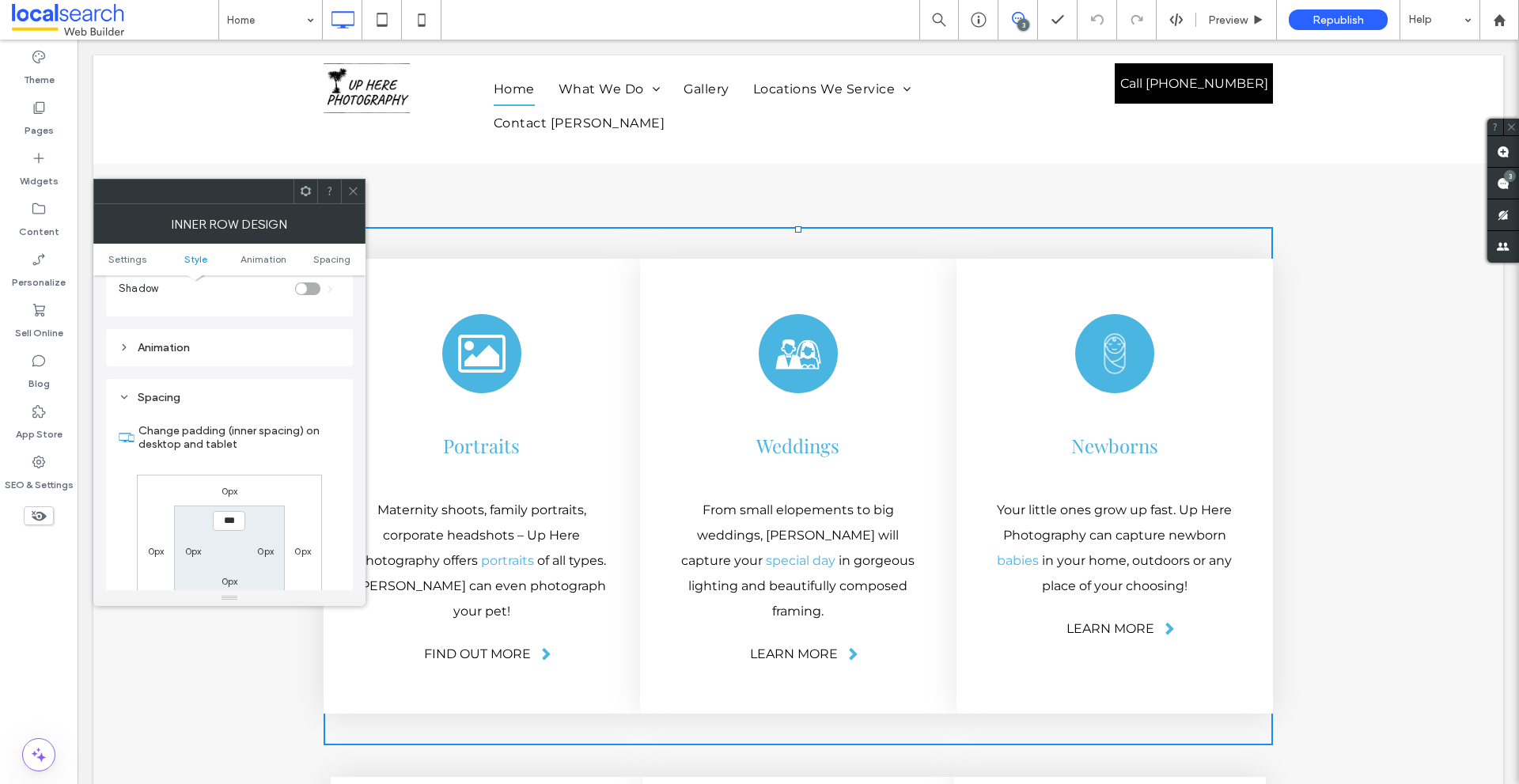
scroll to position [507, 0]
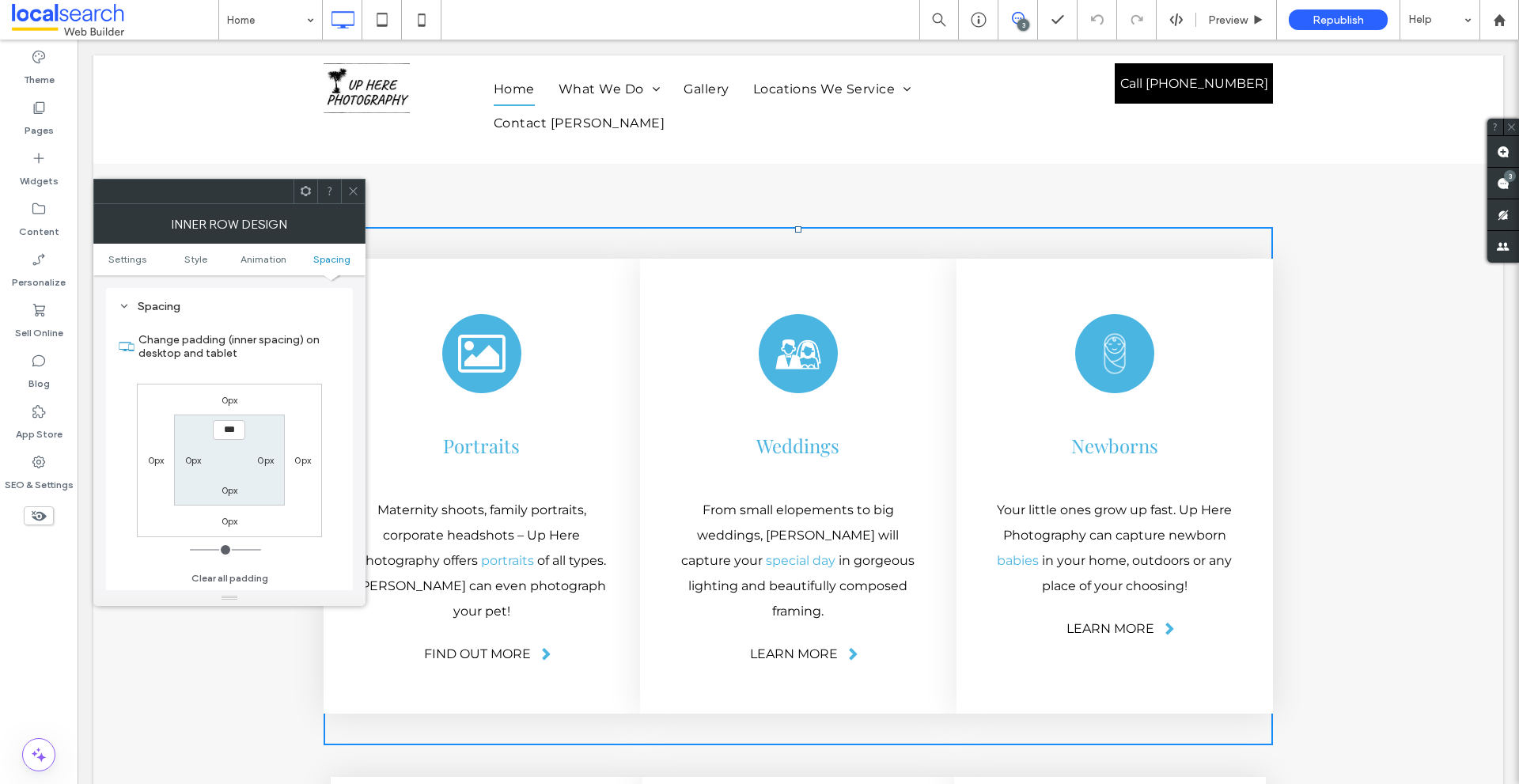
click at [359, 190] on div at bounding box center [352, 191] width 24 height 24
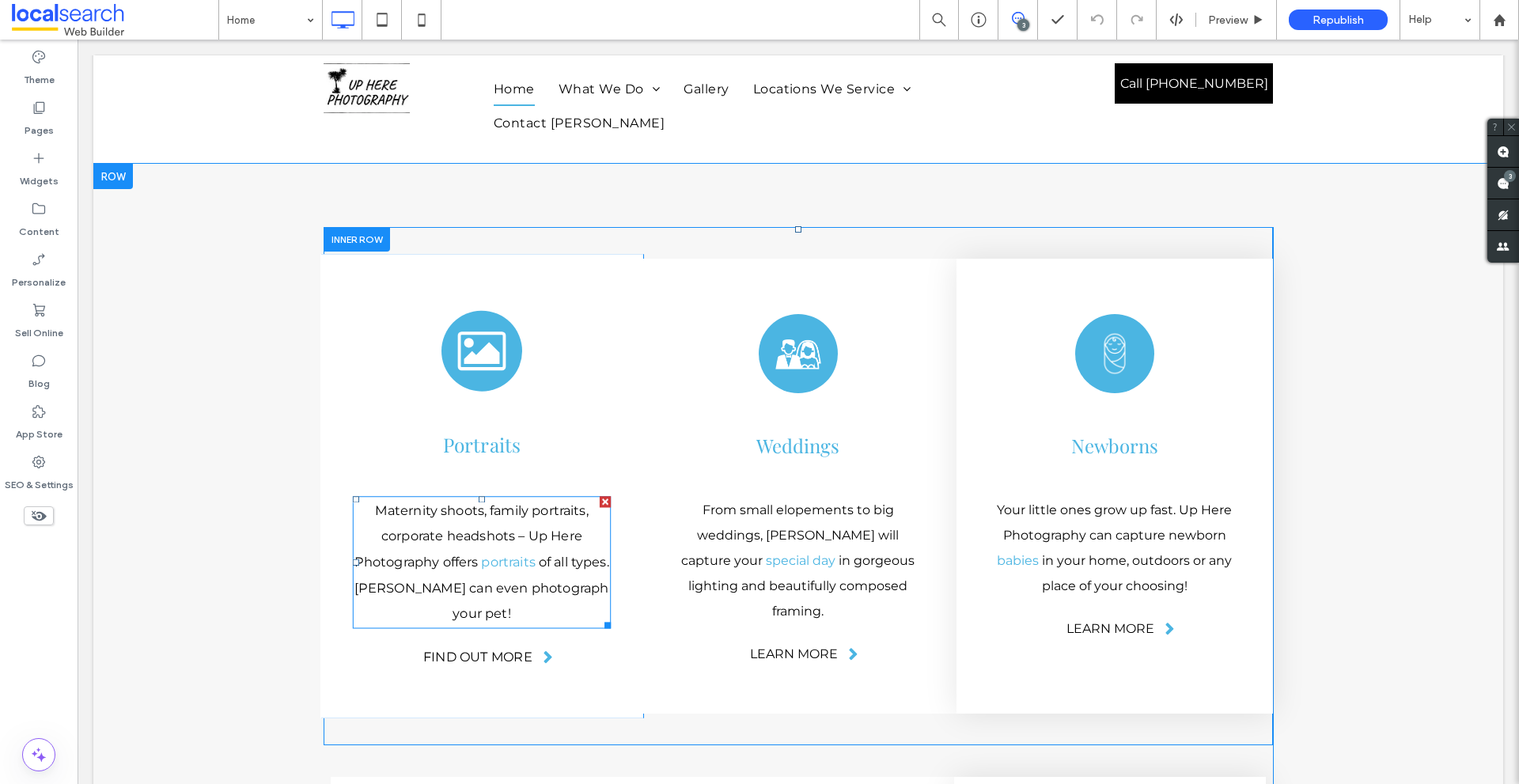
scroll to position [3005, 0]
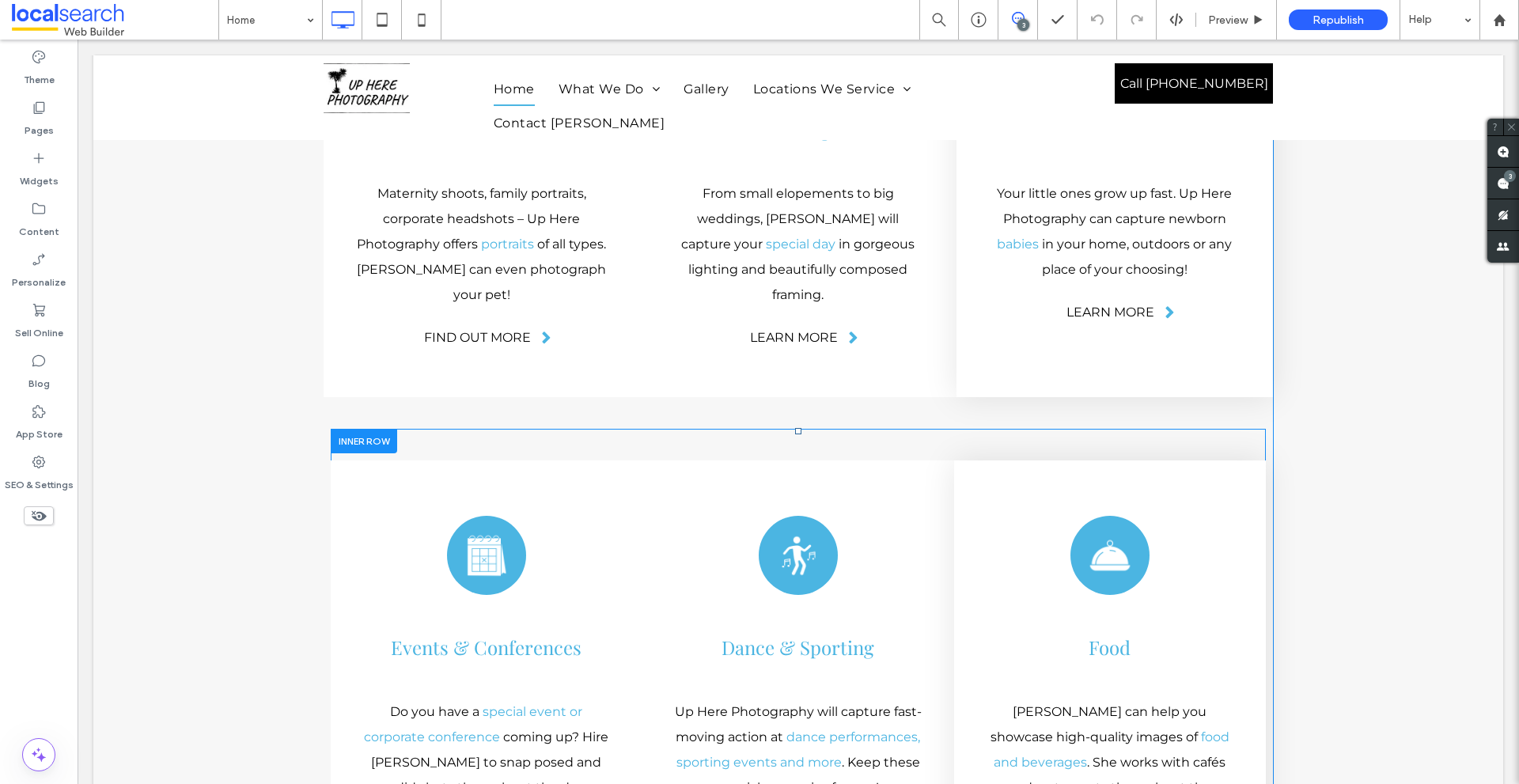
click at [369, 429] on div at bounding box center [364, 441] width 67 height 25
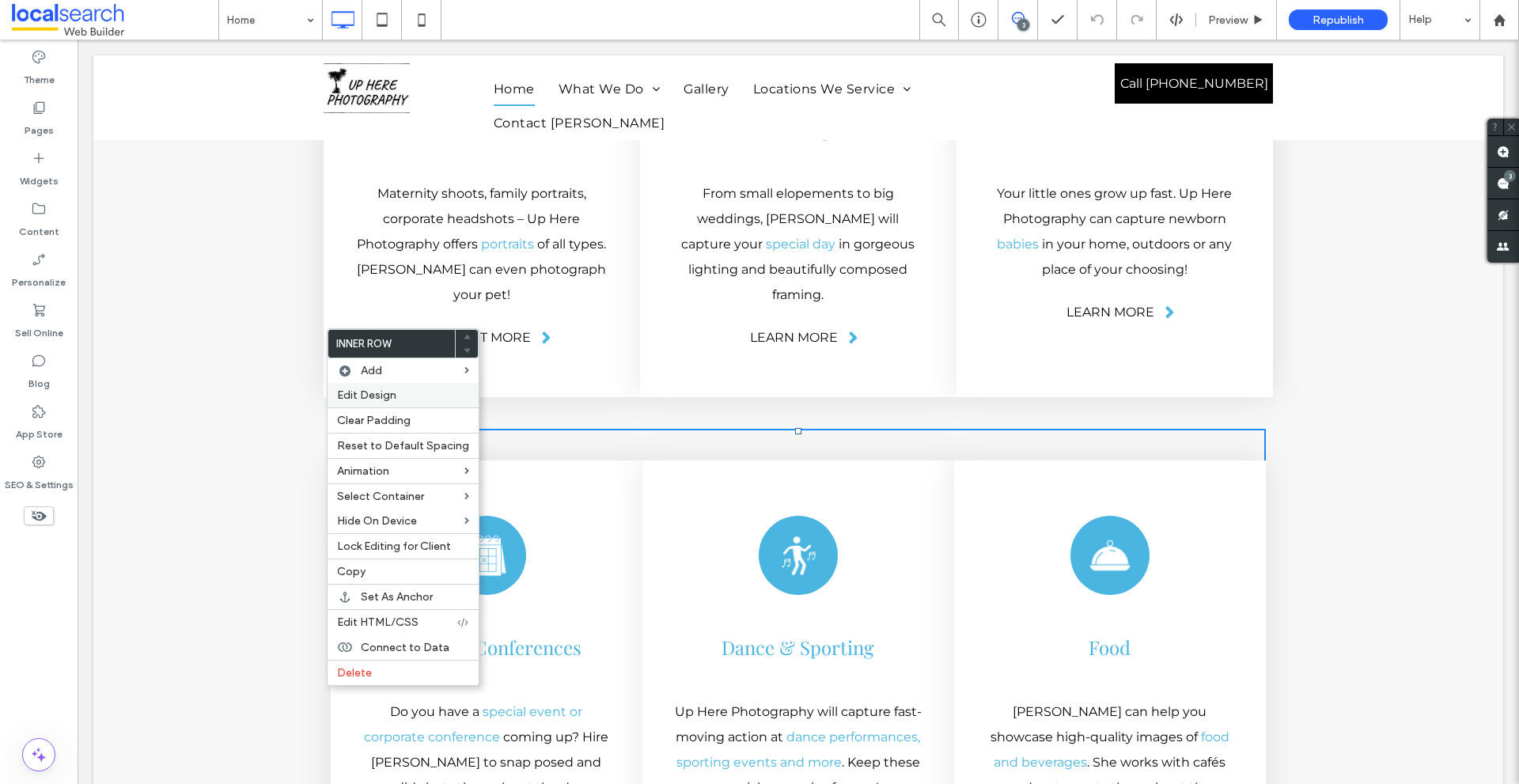
click at [374, 388] on span "Edit Design" at bounding box center [366, 395] width 59 height 13
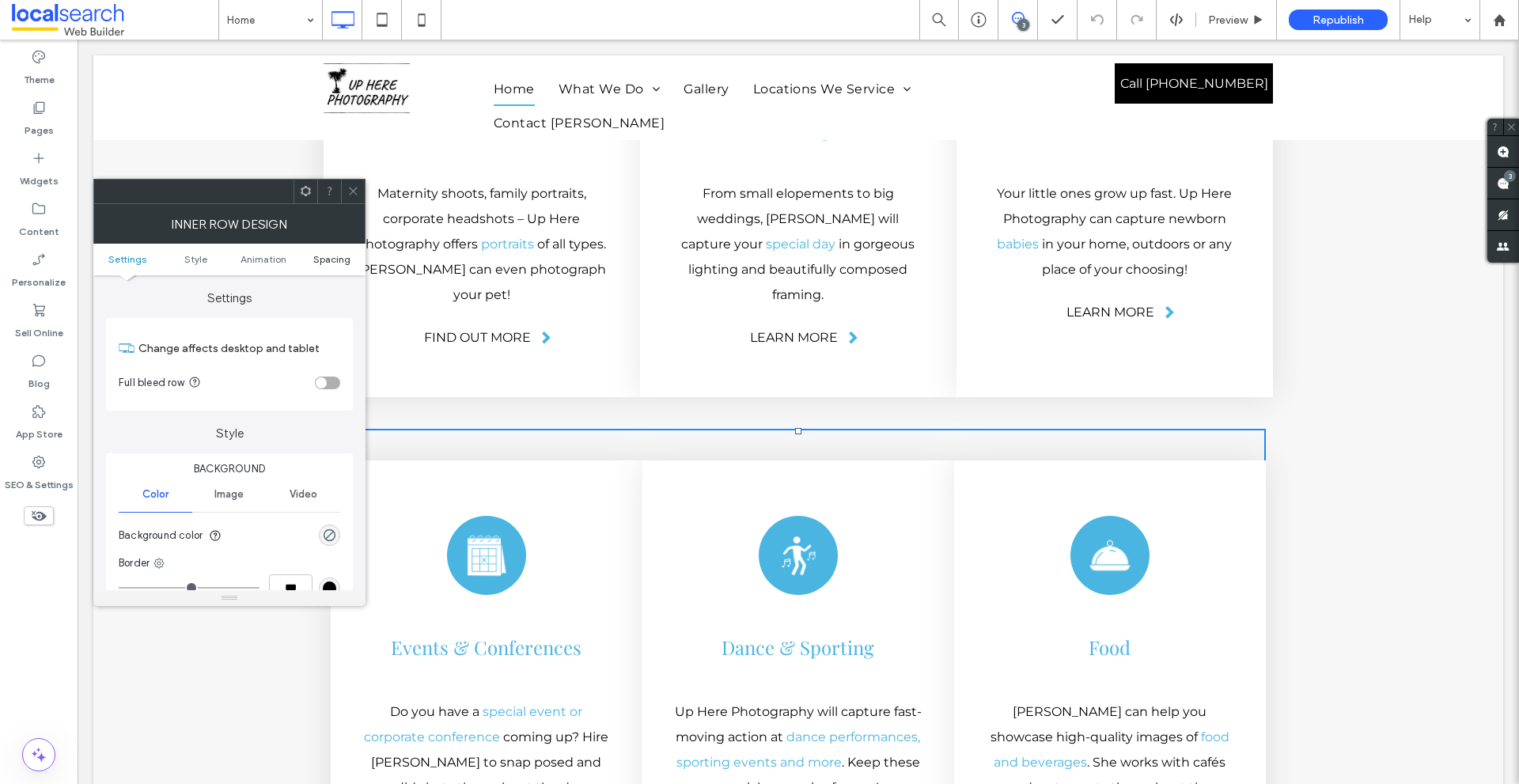
click at [339, 264] on span "Spacing" at bounding box center [331, 259] width 37 height 11
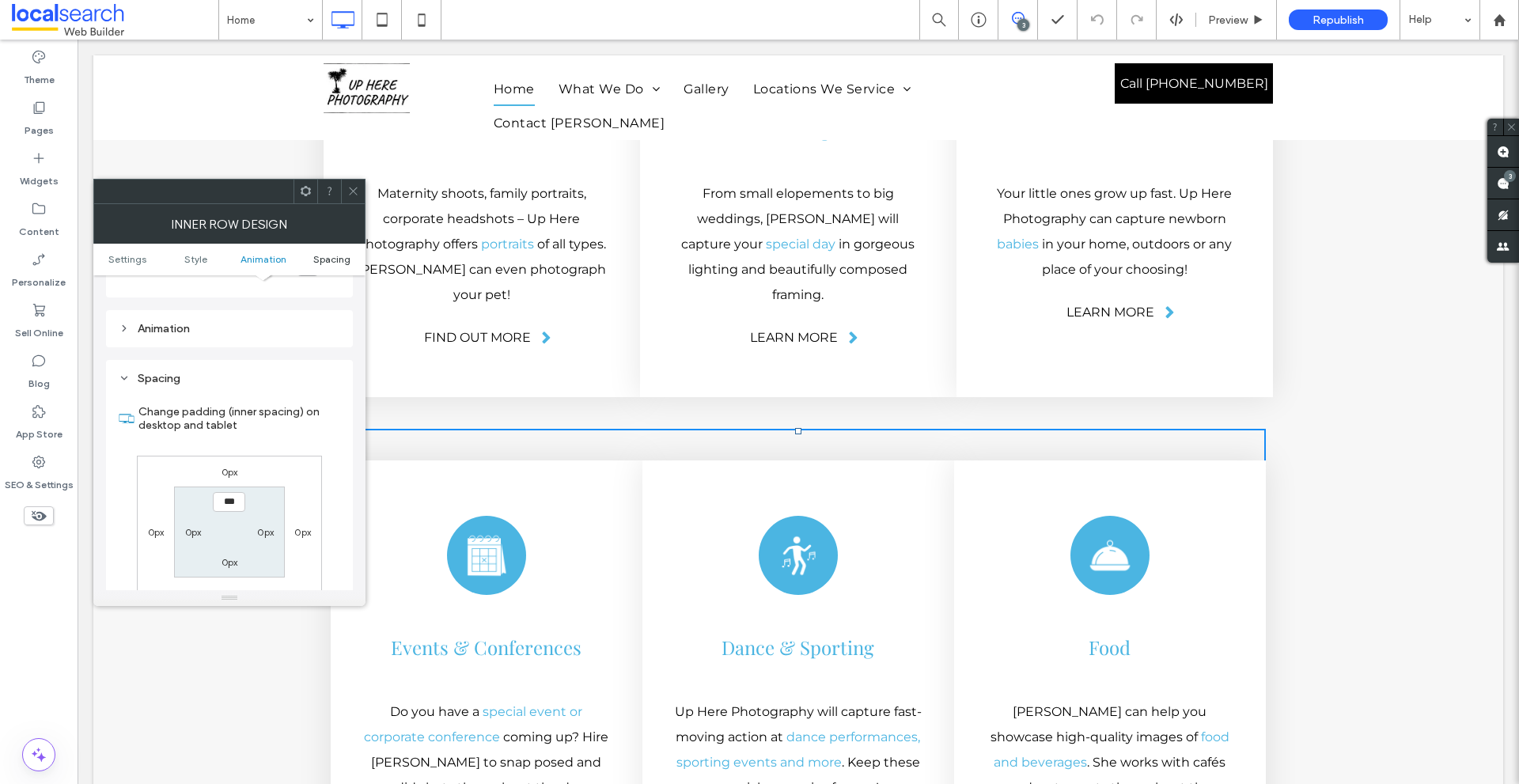
scroll to position [507, 0]
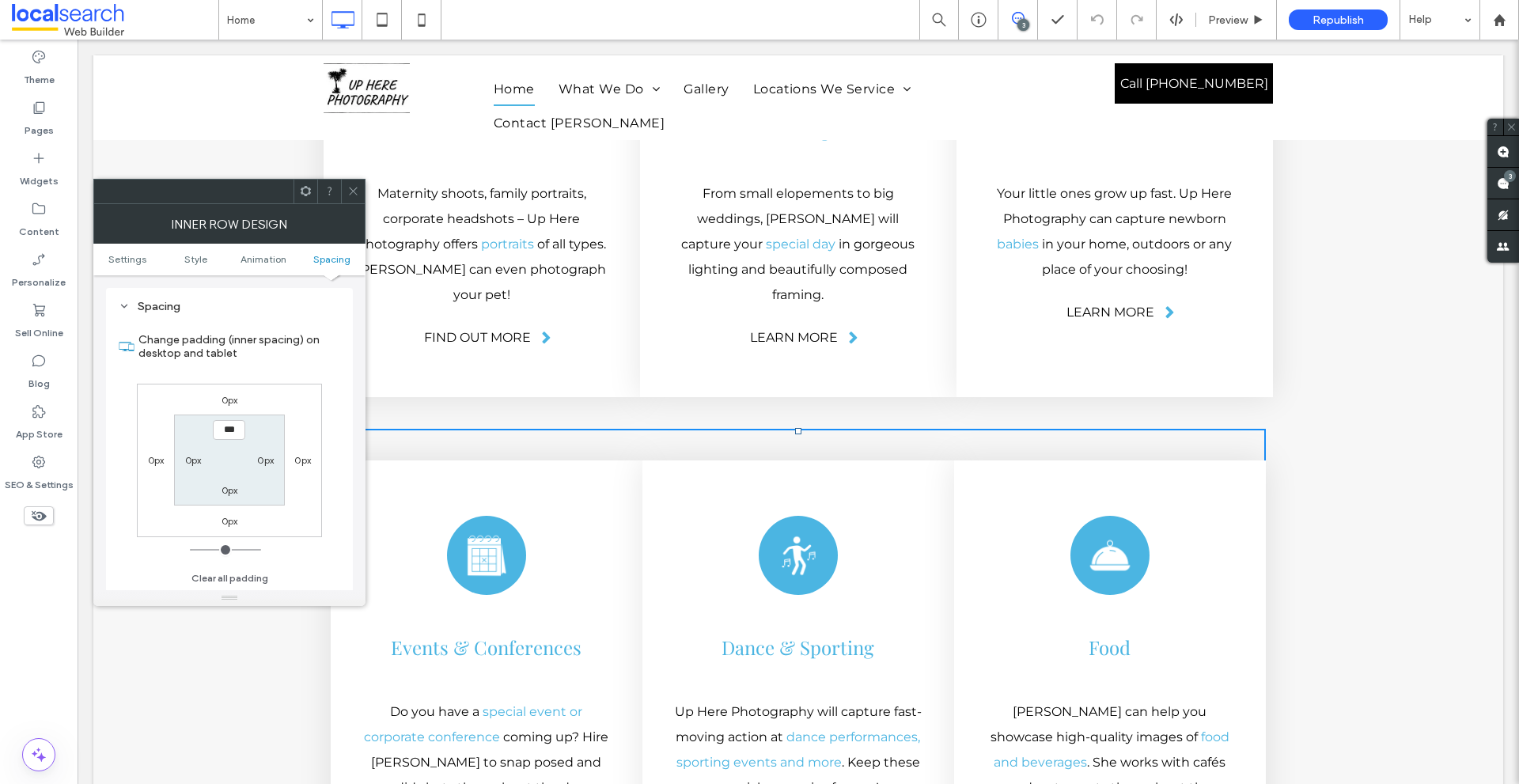
click at [298, 411] on div "0px 0px 0px 0px *** 0px 0px 0px" at bounding box center [229, 460] width 185 height 154
click at [353, 189] on icon at bounding box center [353, 190] width 11 height 11
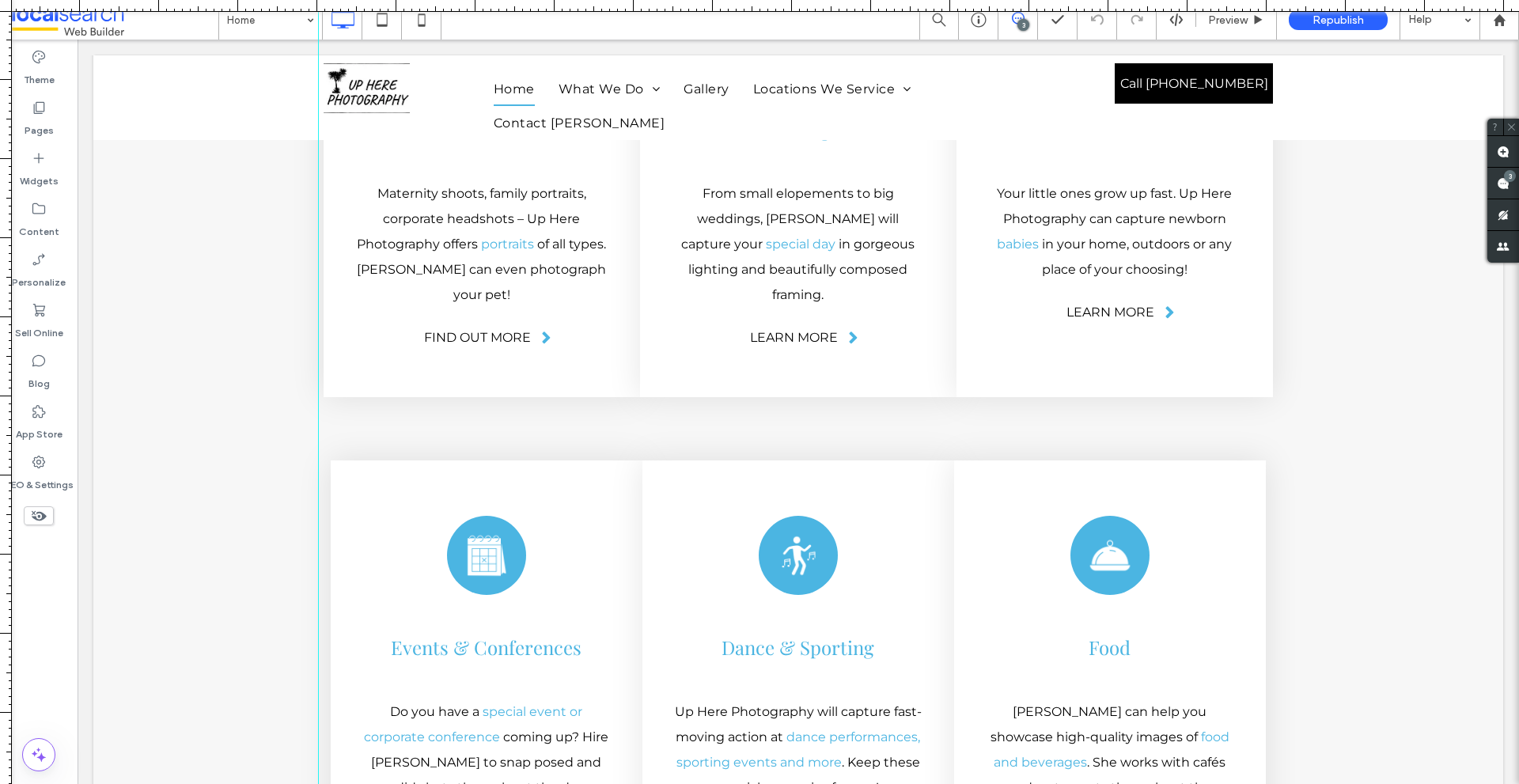
drag, startPoint x: 11, startPoint y: 316, endPoint x: 318, endPoint y: 499, distance: 357.4
click at [318, 783] on div at bounding box center [760, 784] width 1519 height 0
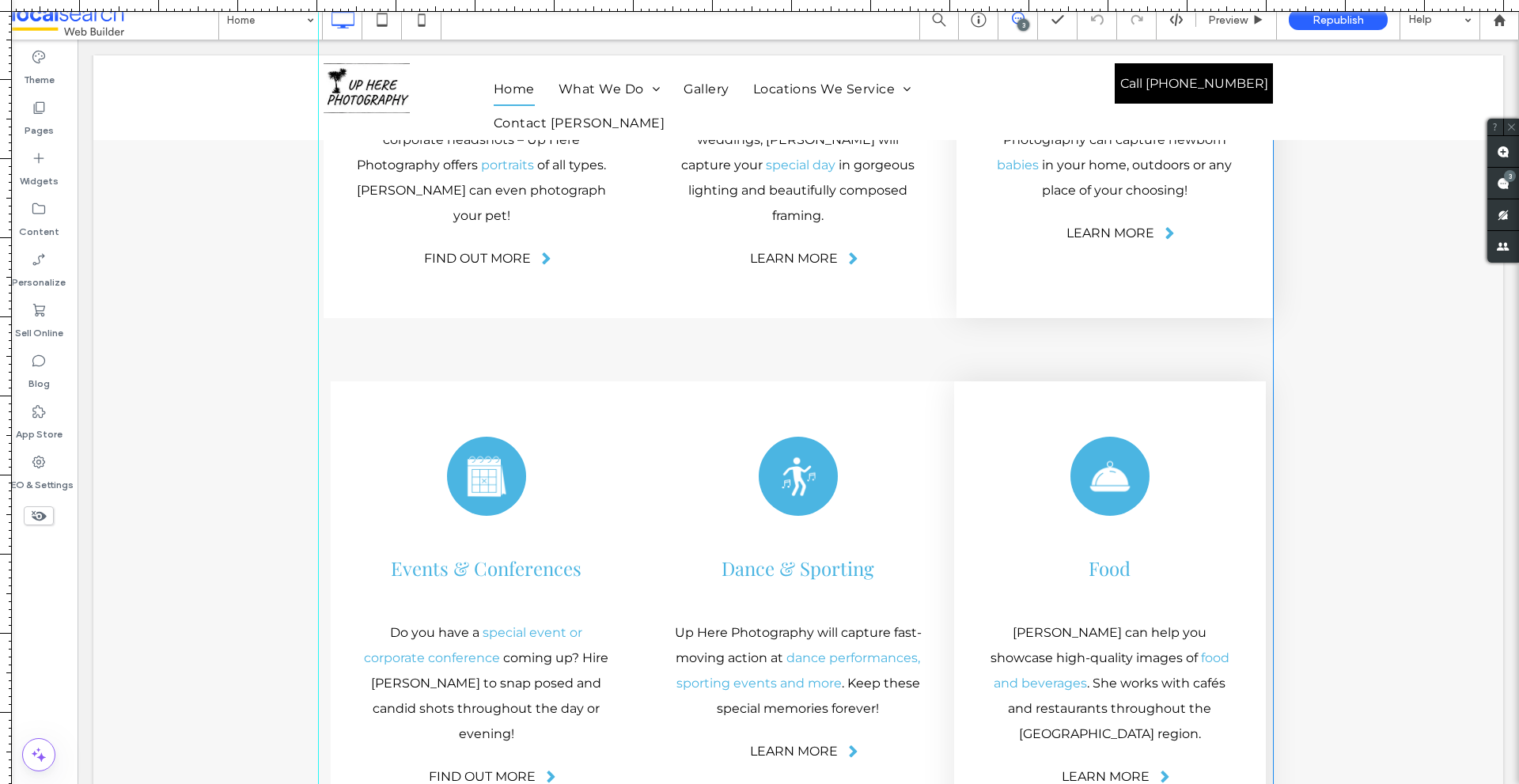
scroll to position [3085, 0]
click at [378, 349] on div at bounding box center [364, 361] width 67 height 25
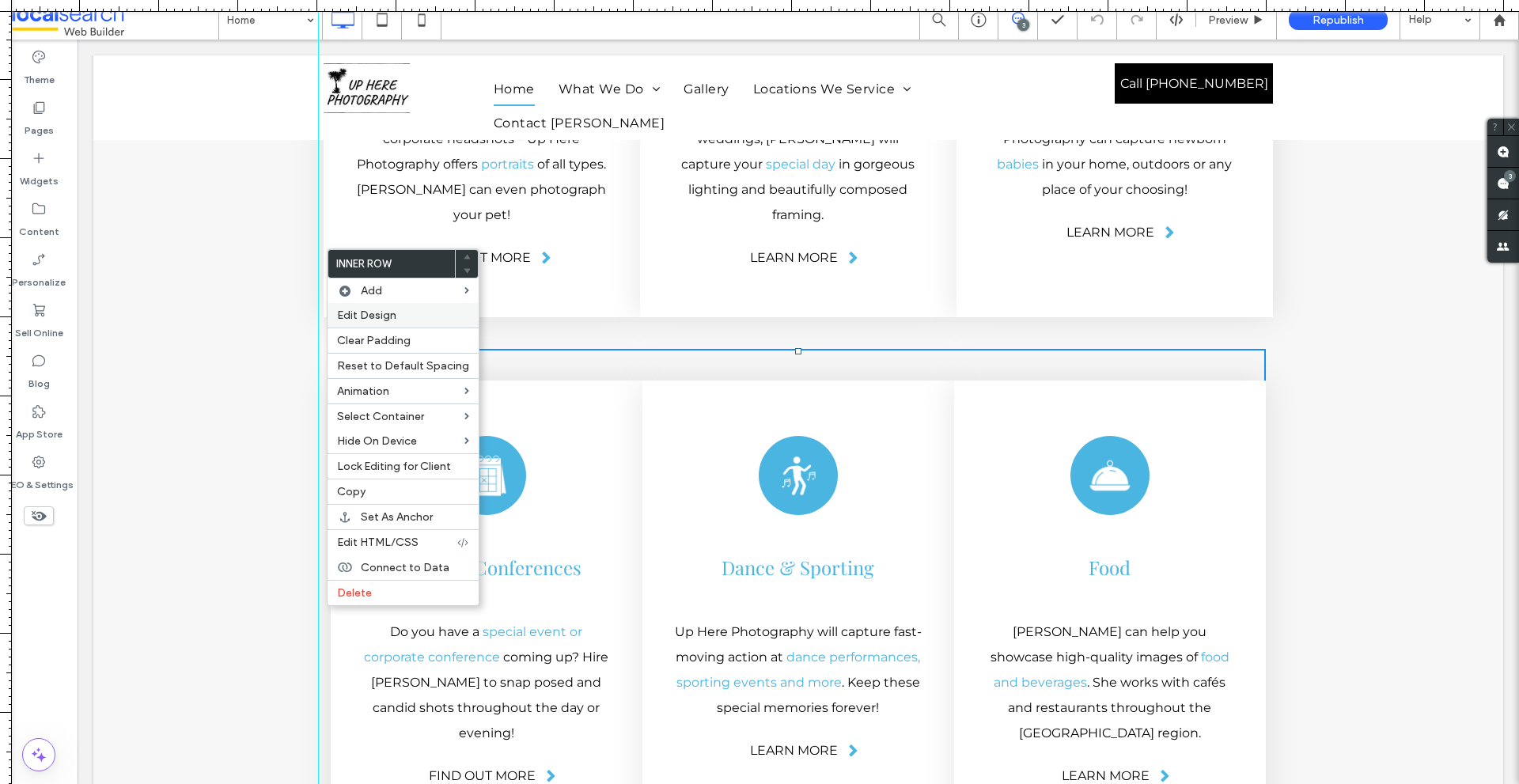
click at [381, 310] on span "Edit Design" at bounding box center [366, 315] width 59 height 13
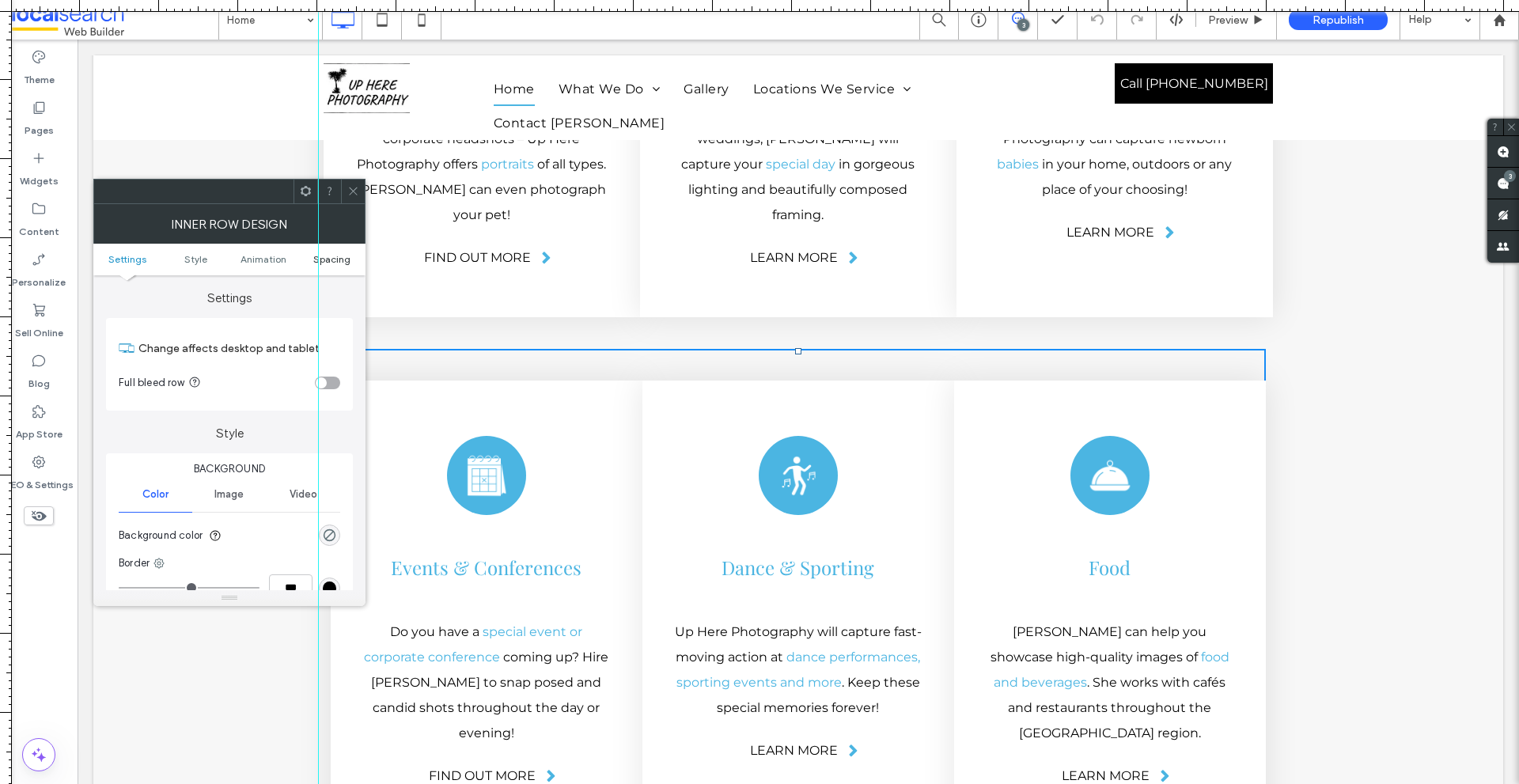
click at [335, 263] on span "Spacing" at bounding box center [331, 259] width 37 height 11
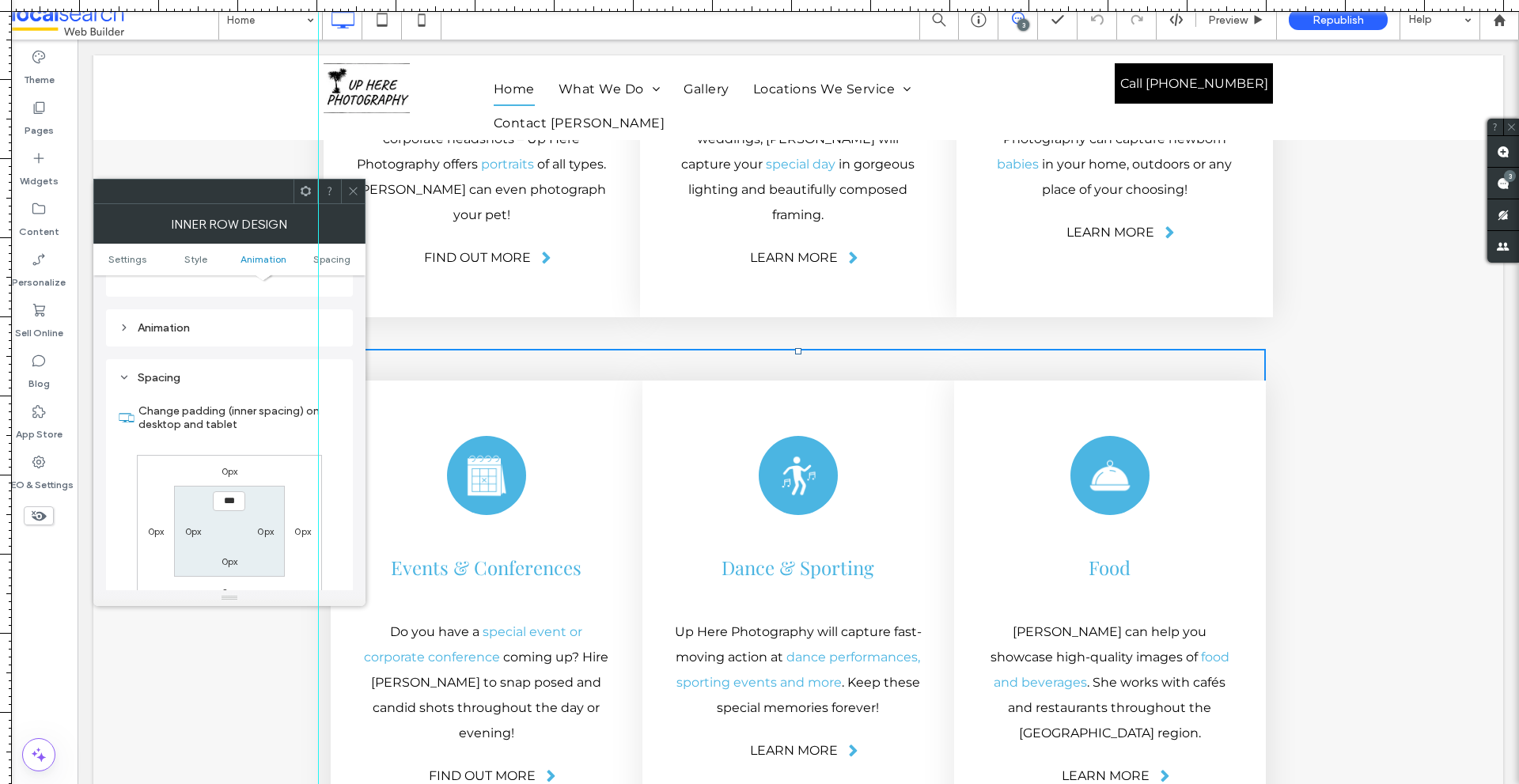
scroll to position [507, 0]
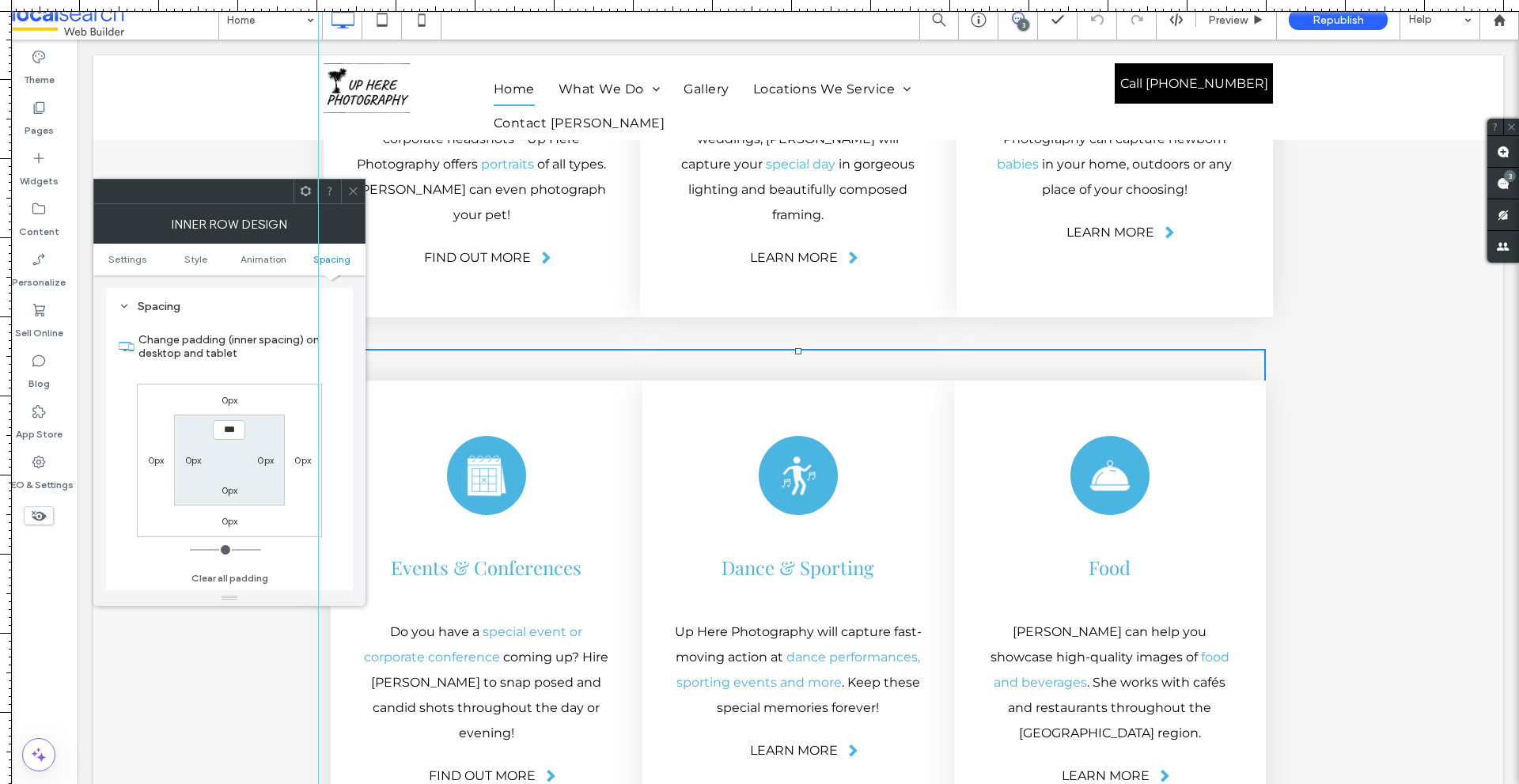
click at [354, 189] on icon at bounding box center [353, 190] width 11 height 11
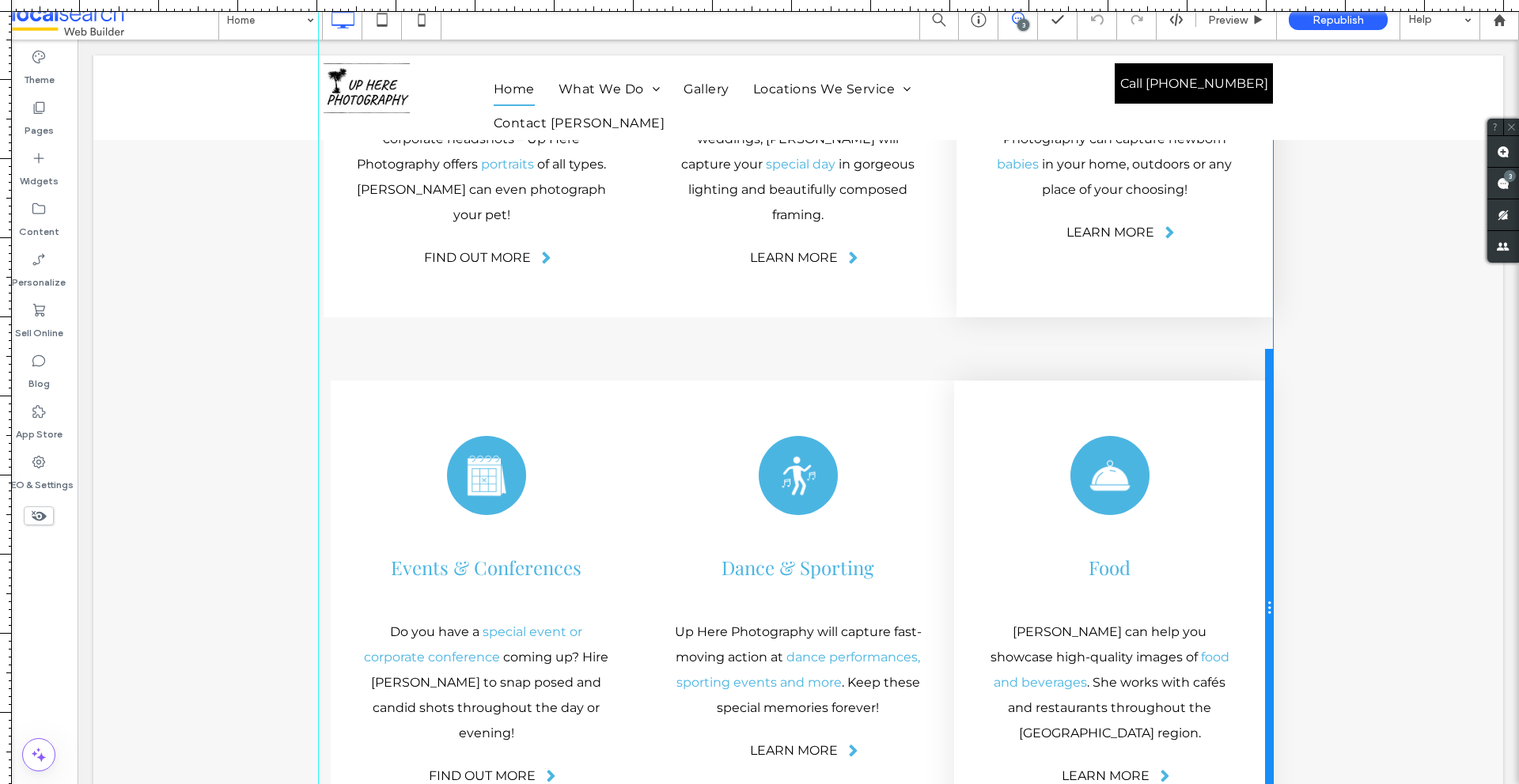
click at [1265, 349] on div at bounding box center [1269, 607] width 8 height 518
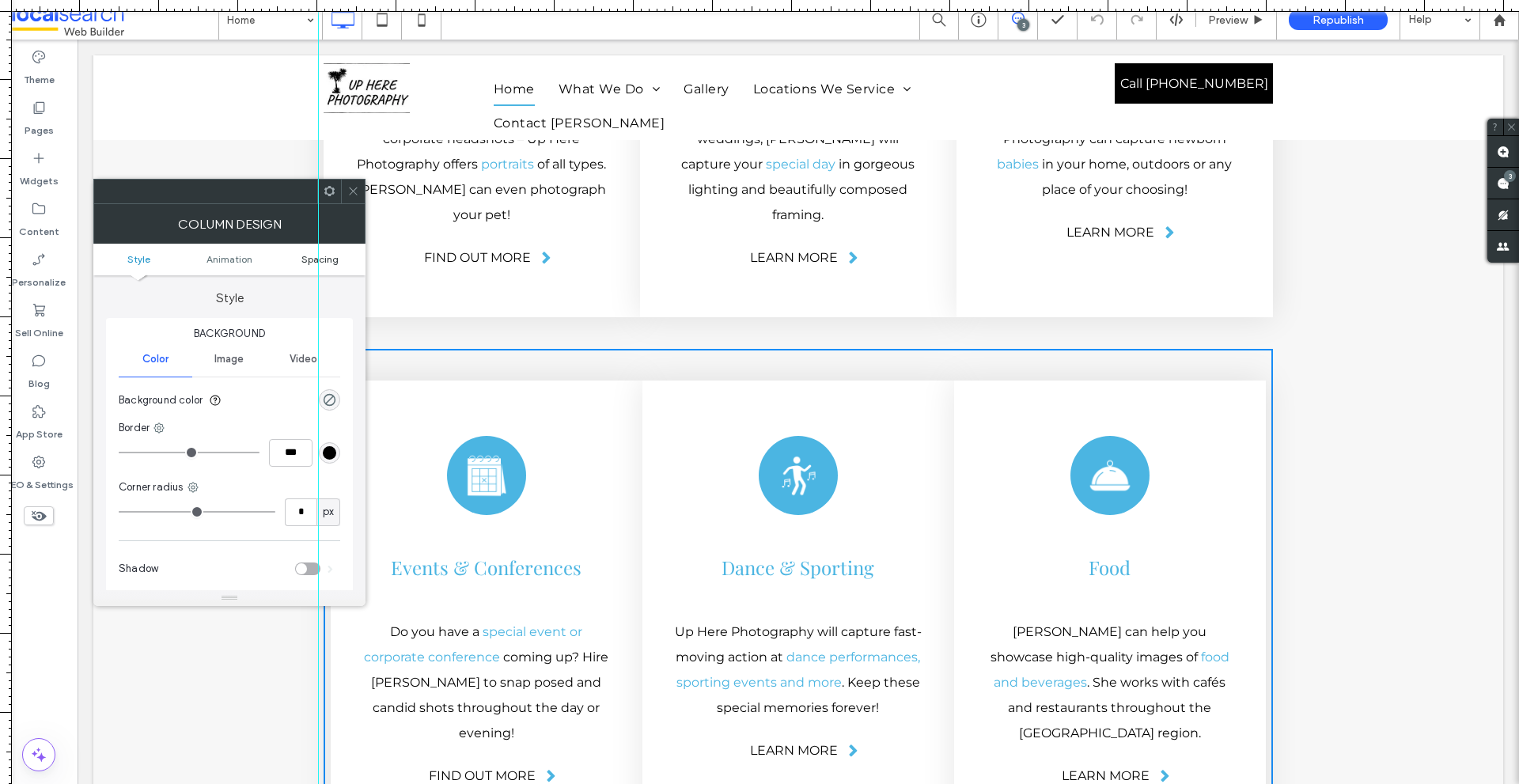
click at [329, 259] on span "Spacing" at bounding box center [319, 259] width 37 height 11
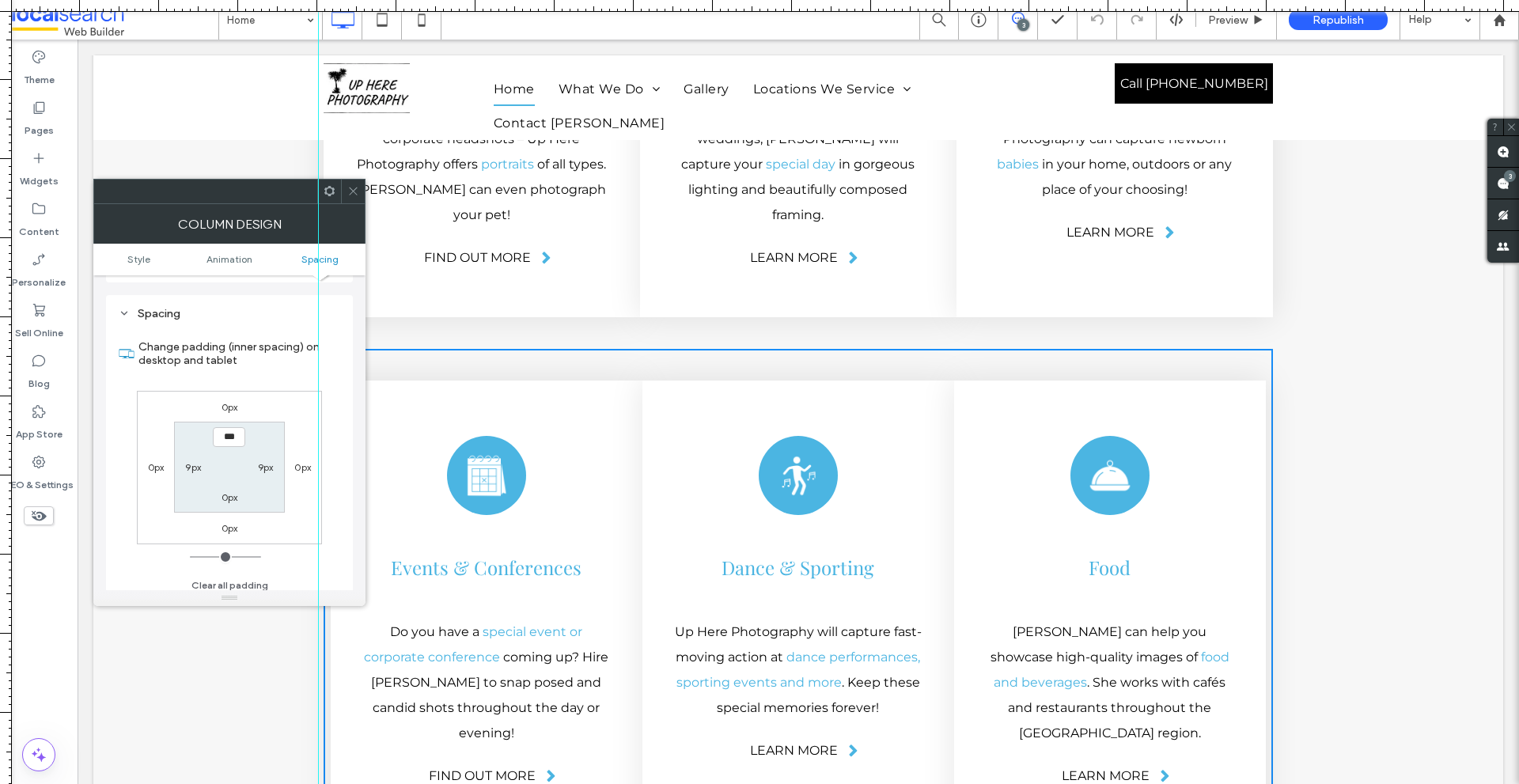
scroll to position [371, 0]
click at [266, 463] on label "9px" at bounding box center [265, 460] width 16 height 11
type input "*"
click at [189, 463] on label "9px" at bounding box center [192, 460] width 16 height 11
type input "*"
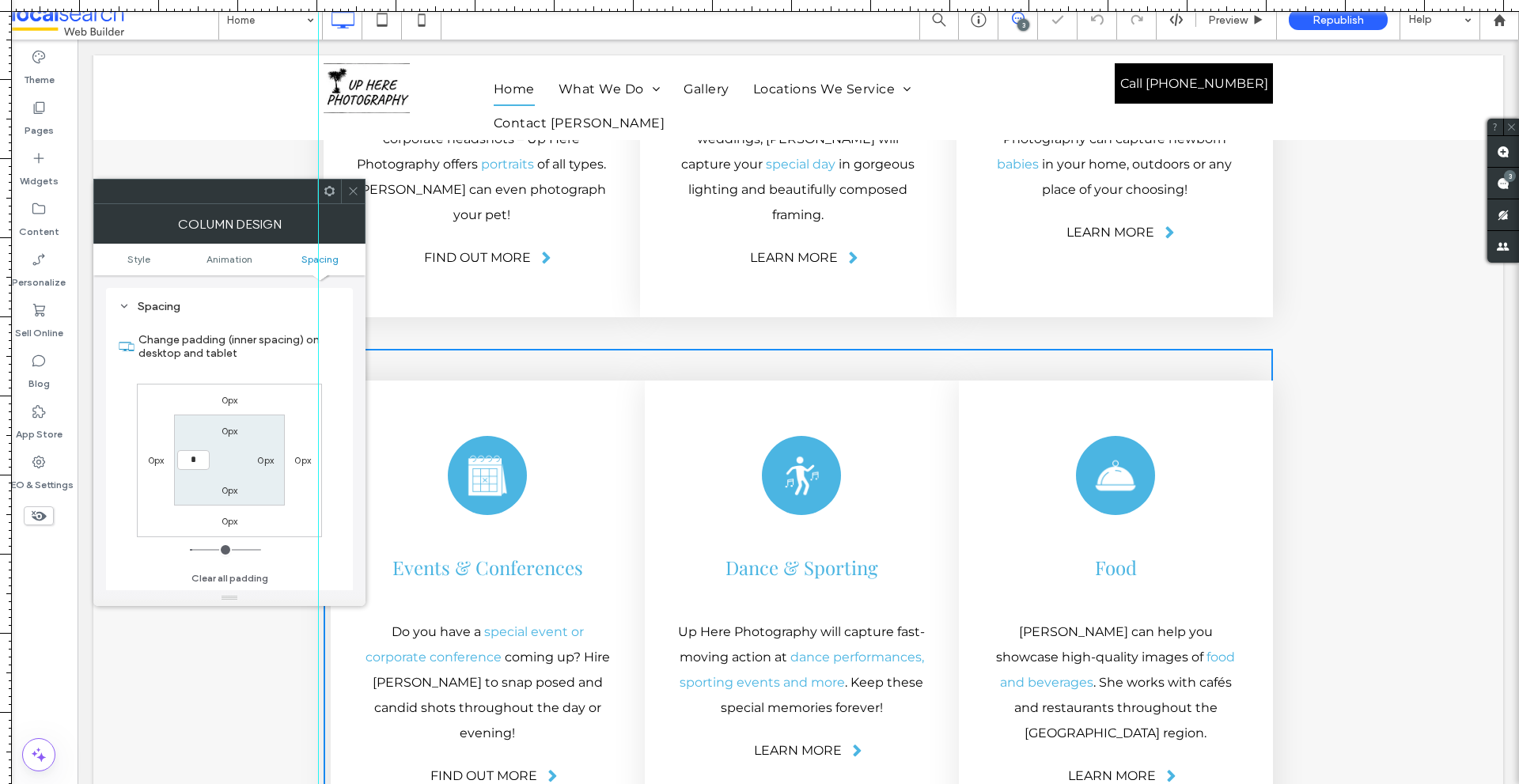
type input "*"
type input "***"
click at [349, 393] on div "Spacing Change padding (inner spacing) on desktop and tablet 0px 0px 0px 0px 0p…" at bounding box center [229, 445] width 247 height 314
click at [356, 179] on div at bounding box center [229, 191] width 272 height 25
click at [356, 190] on icon at bounding box center [353, 190] width 11 height 11
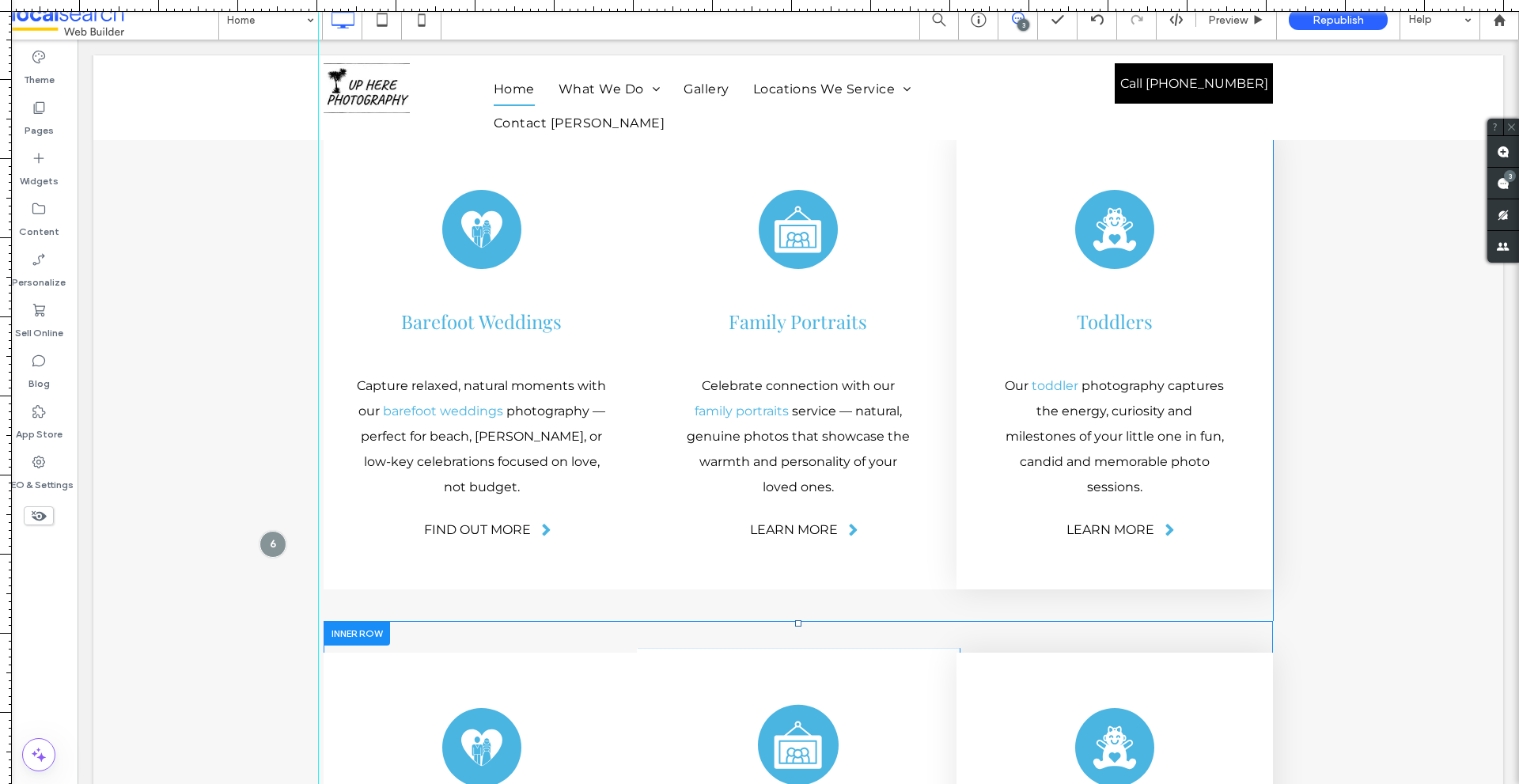
scroll to position [4007, 0]
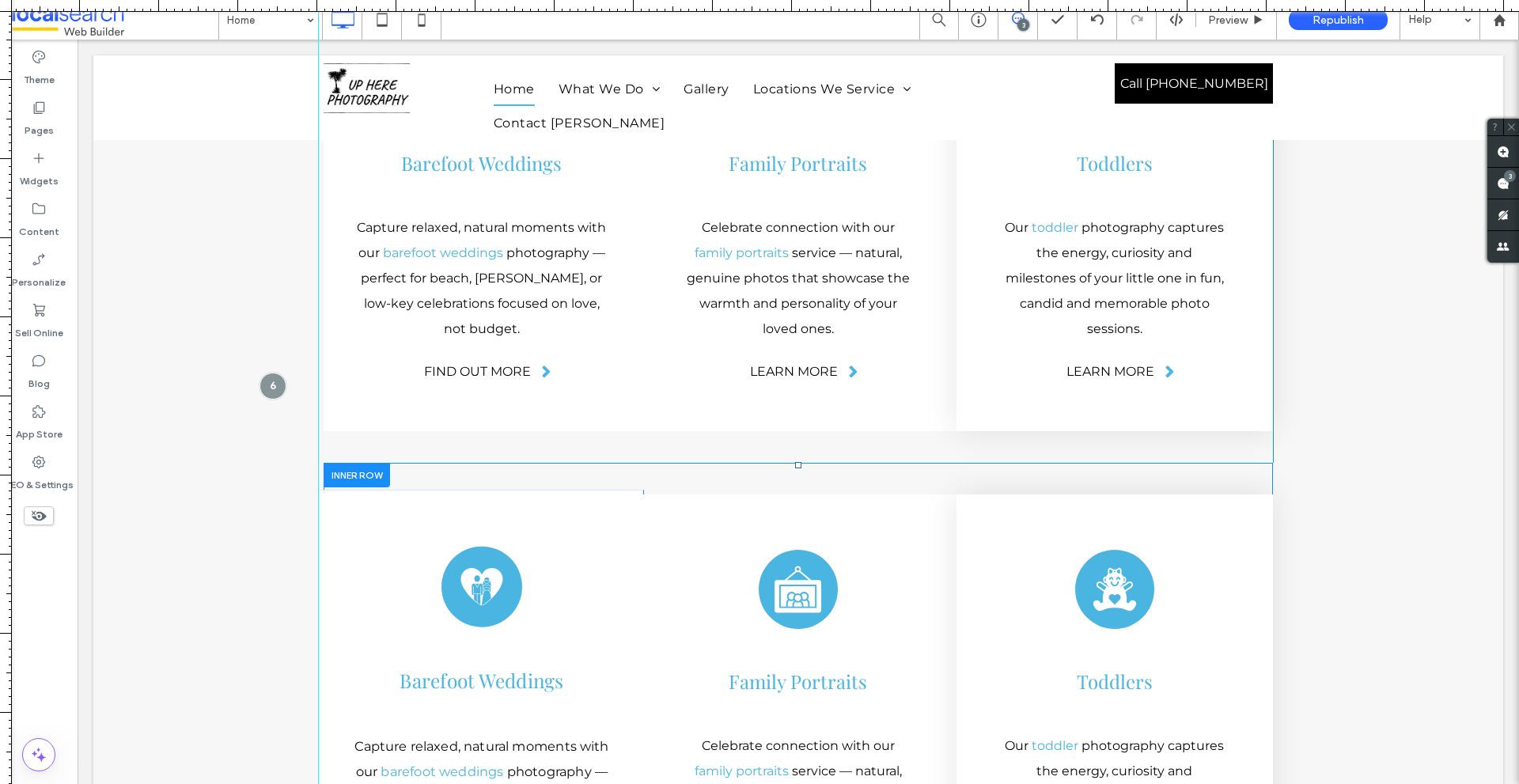
click at [620, 489] on div "Wedding Icon Barefoot Weddings ﻿ Capture relaxed, natural moments with our bare…" at bounding box center [481, 721] width 323 height 464
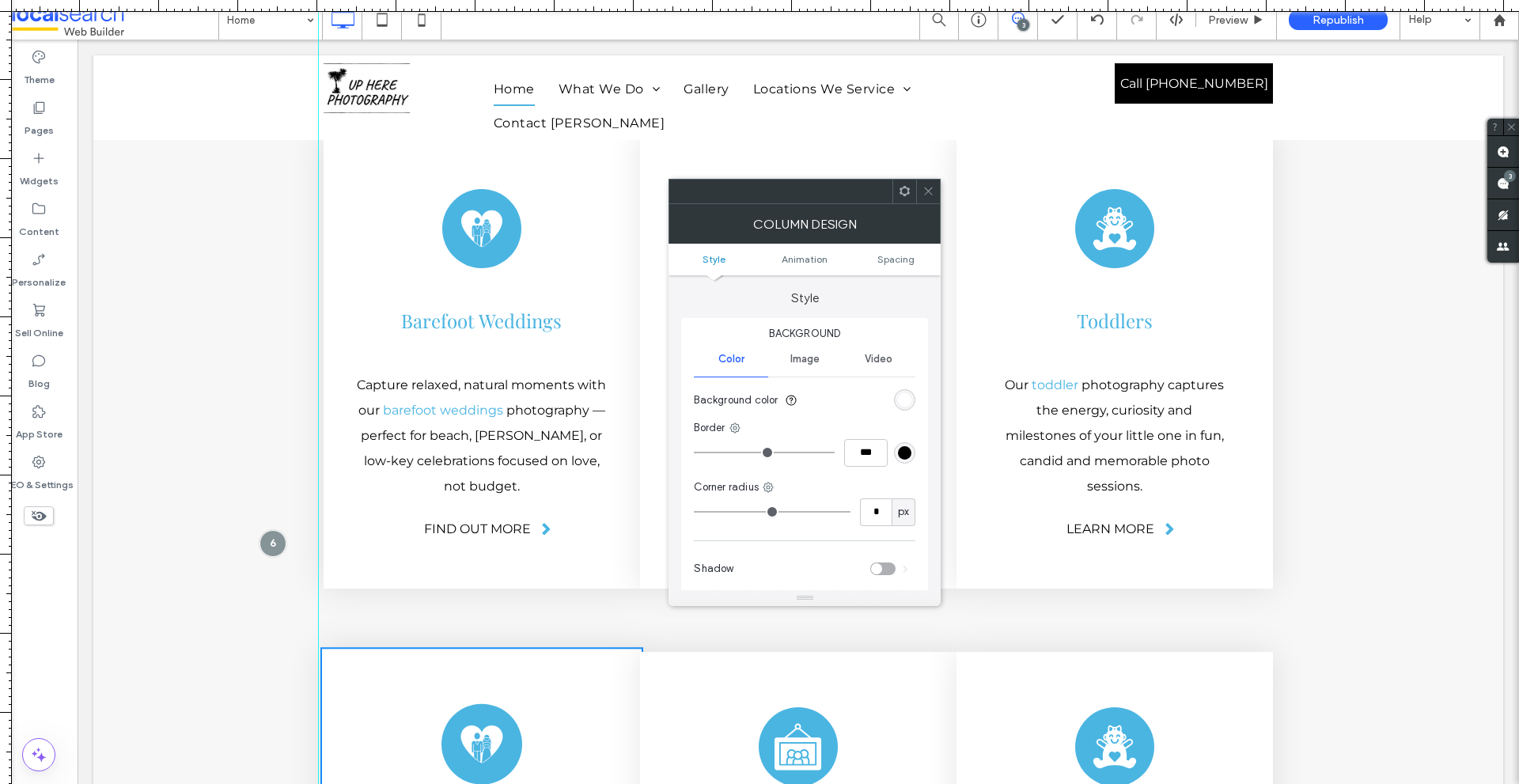
scroll to position [3849, 0]
click at [906, 200] on span at bounding box center [904, 191] width 11 height 24
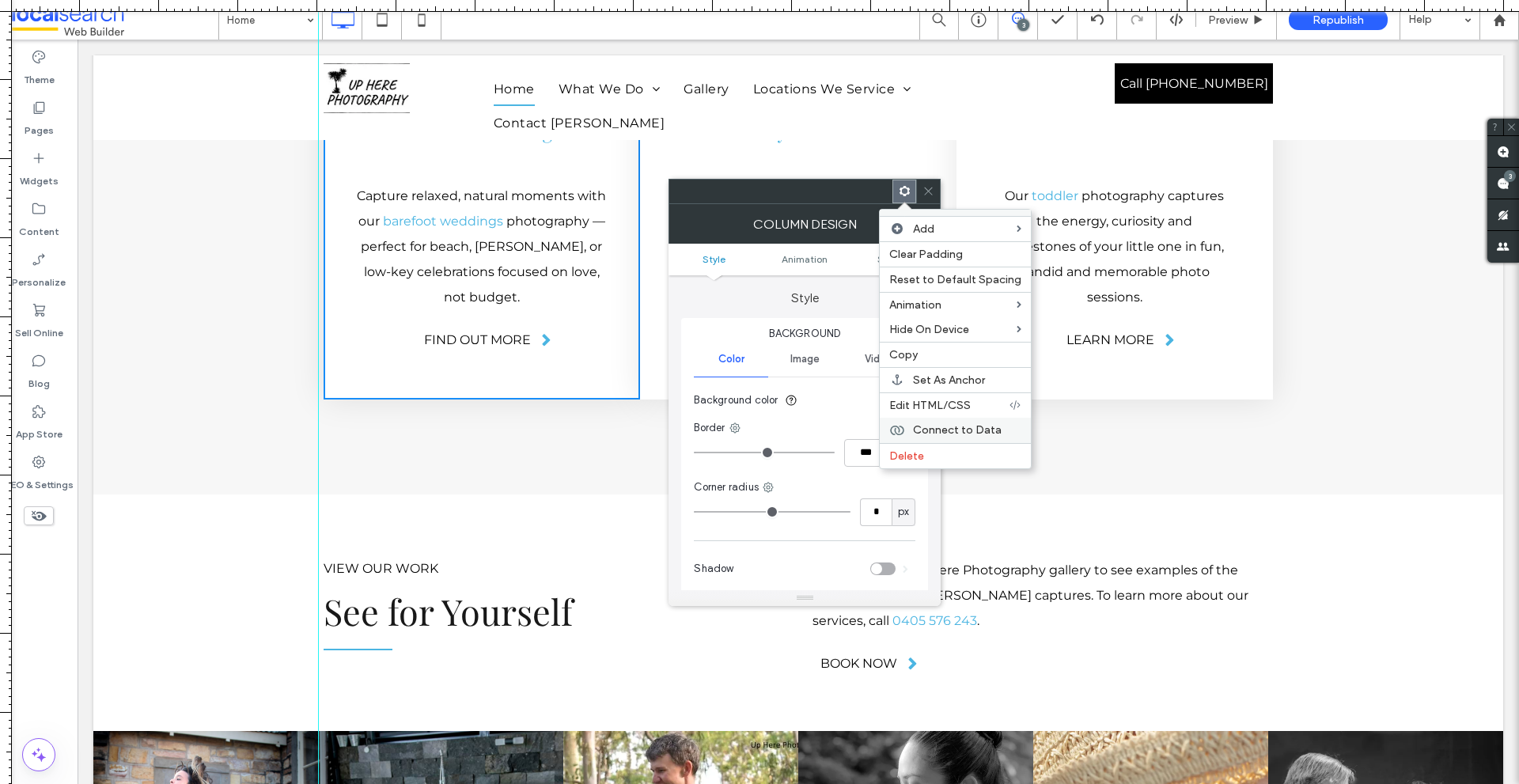
scroll to position [4482, 0]
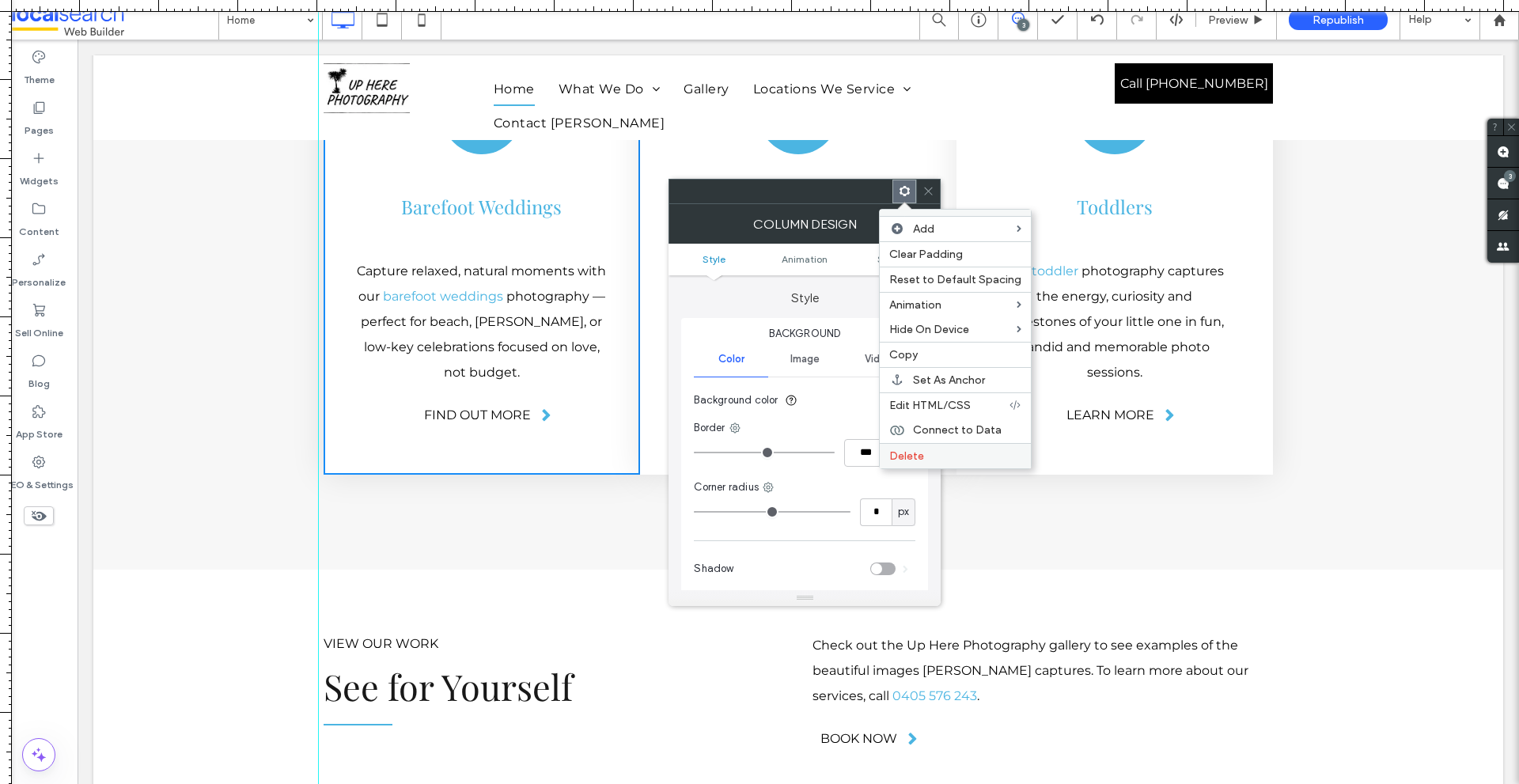
click at [918, 456] on span "Delete" at bounding box center [906, 456] width 34 height 13
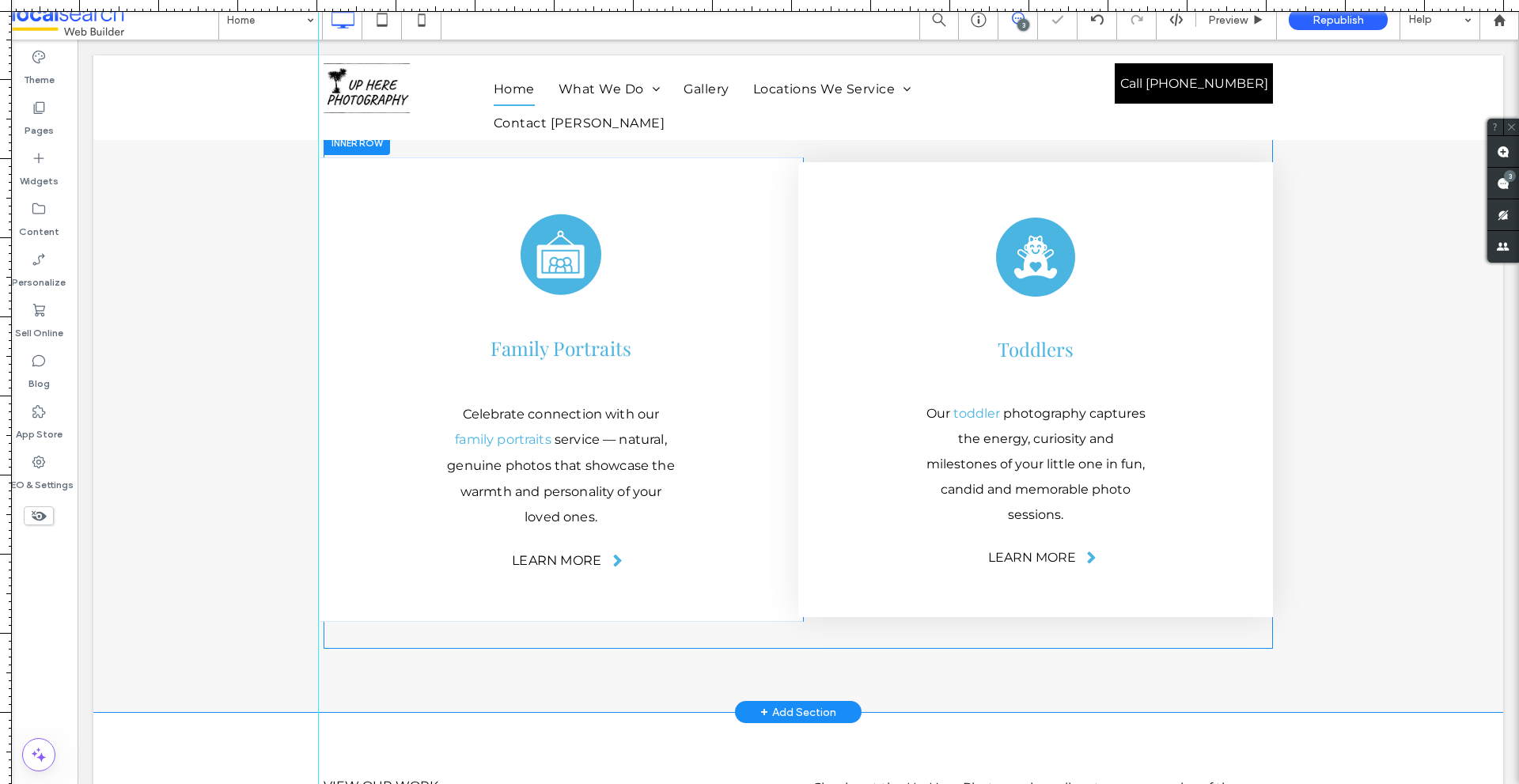
scroll to position [4087, 0]
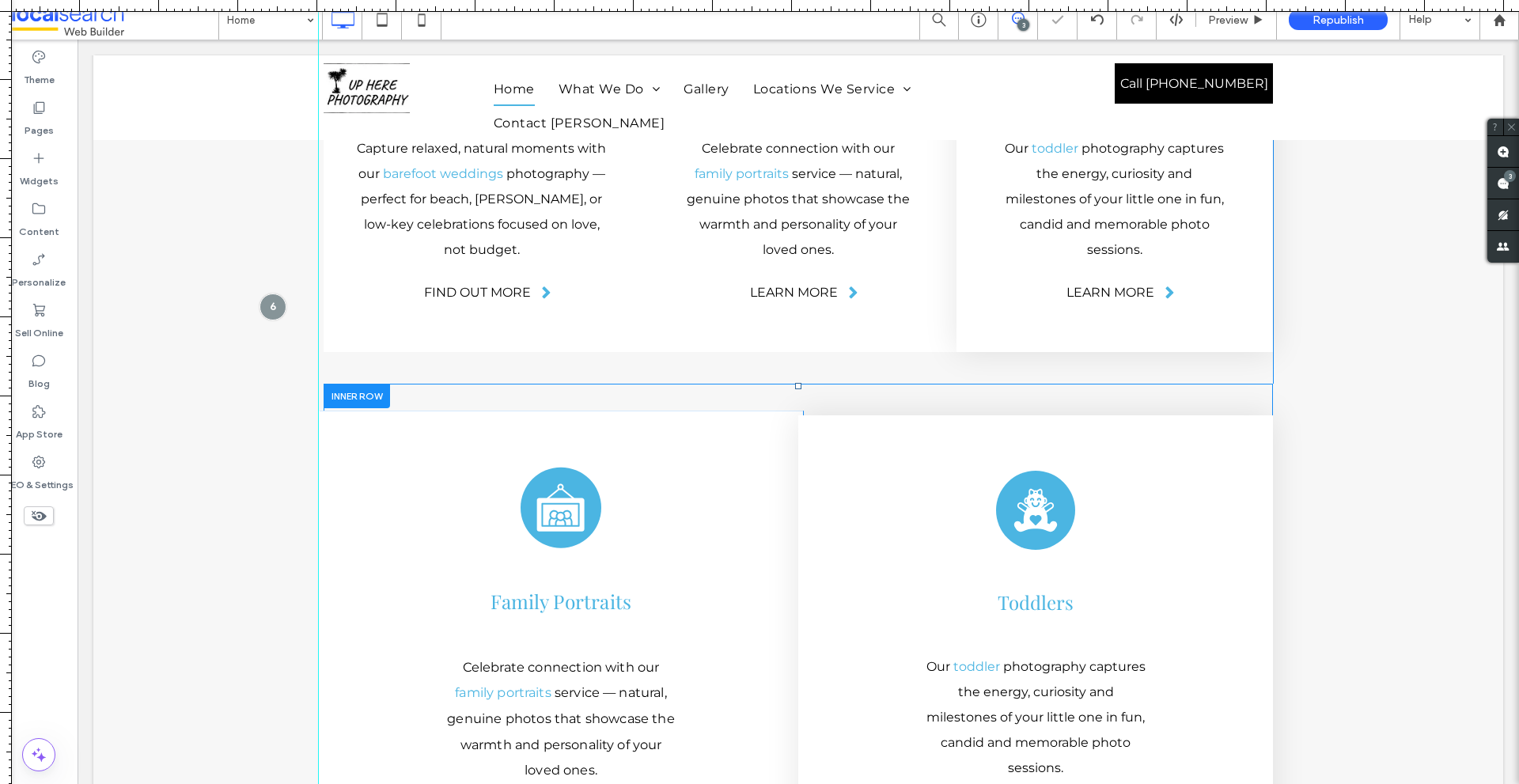
click at [375, 410] on div "Family Portraits Icon Family Portraits Celebrate connection with our family por…" at bounding box center [561, 642] width 484 height 464
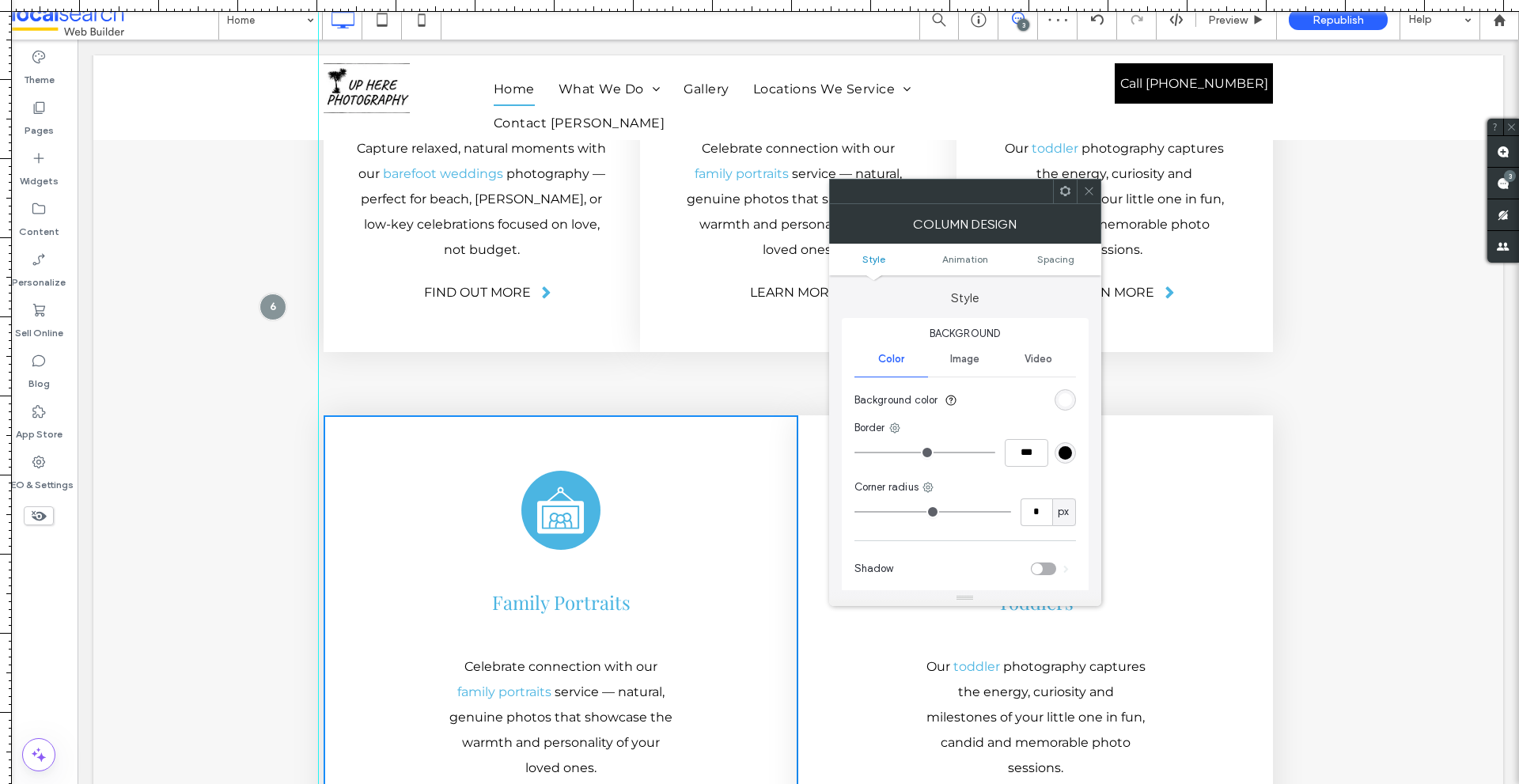
click at [1069, 199] on span at bounding box center [1065, 191] width 11 height 24
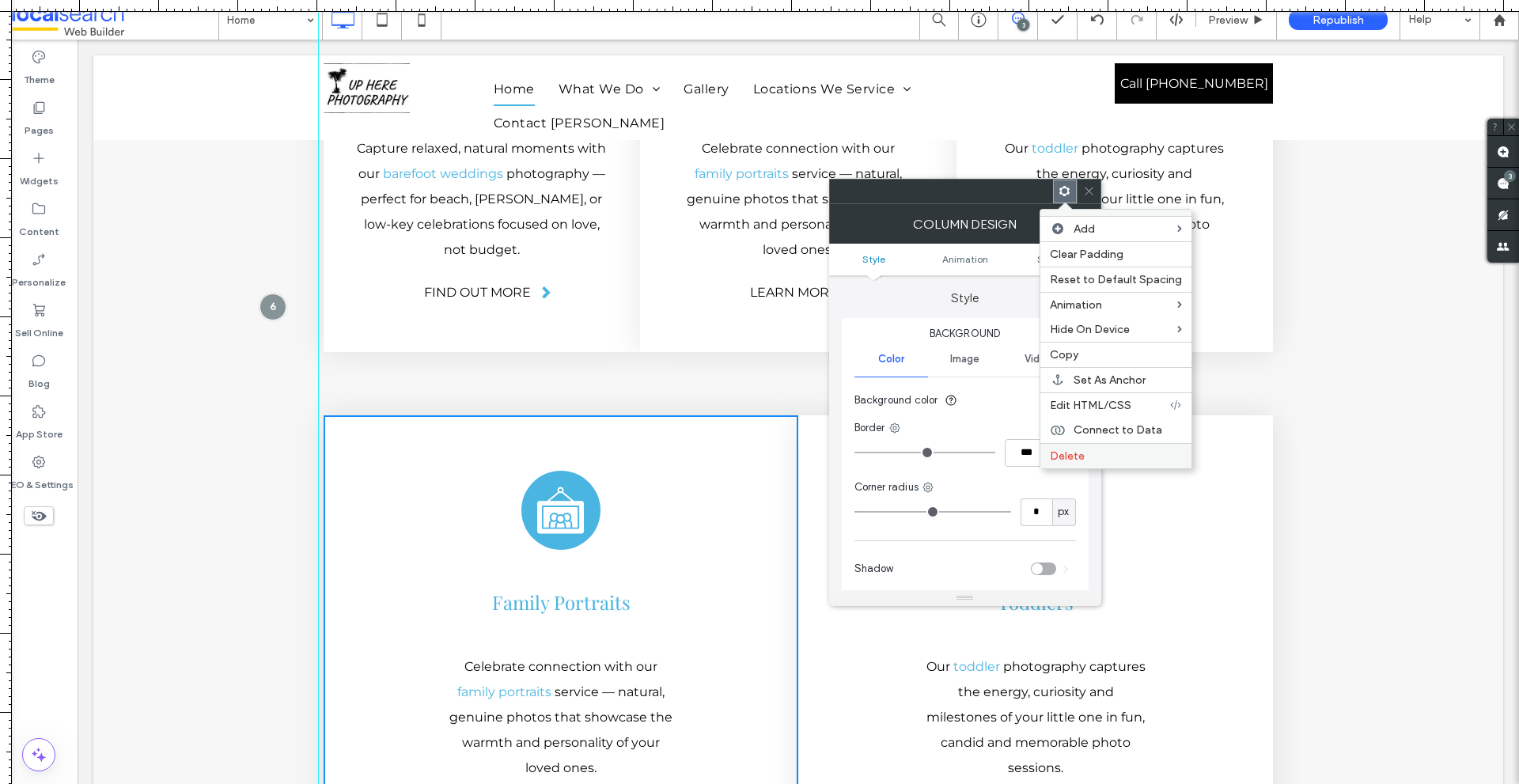
click at [1068, 453] on span "Delete" at bounding box center [1067, 456] width 34 height 13
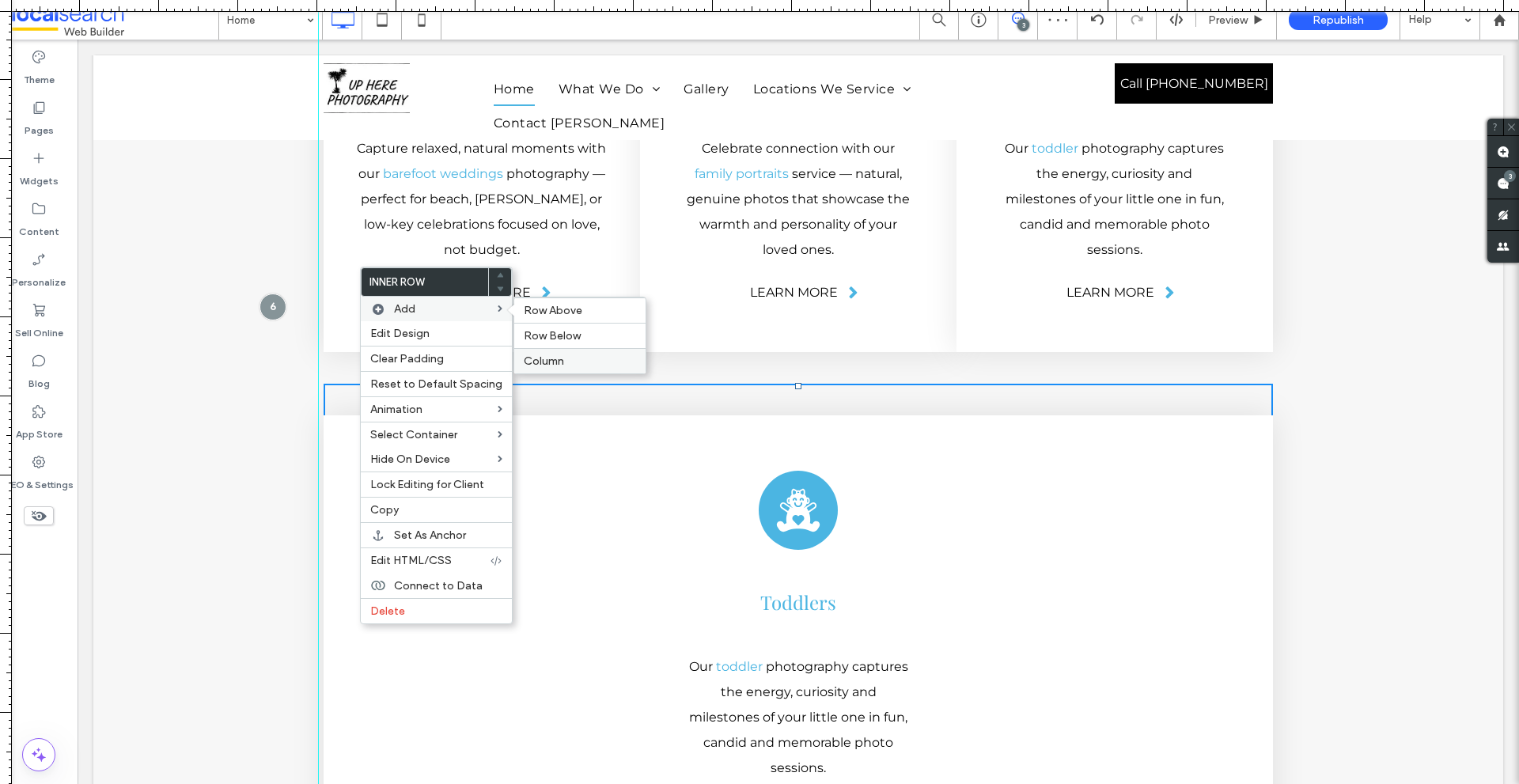
click at [539, 356] on span "Column" at bounding box center [544, 361] width 40 height 13
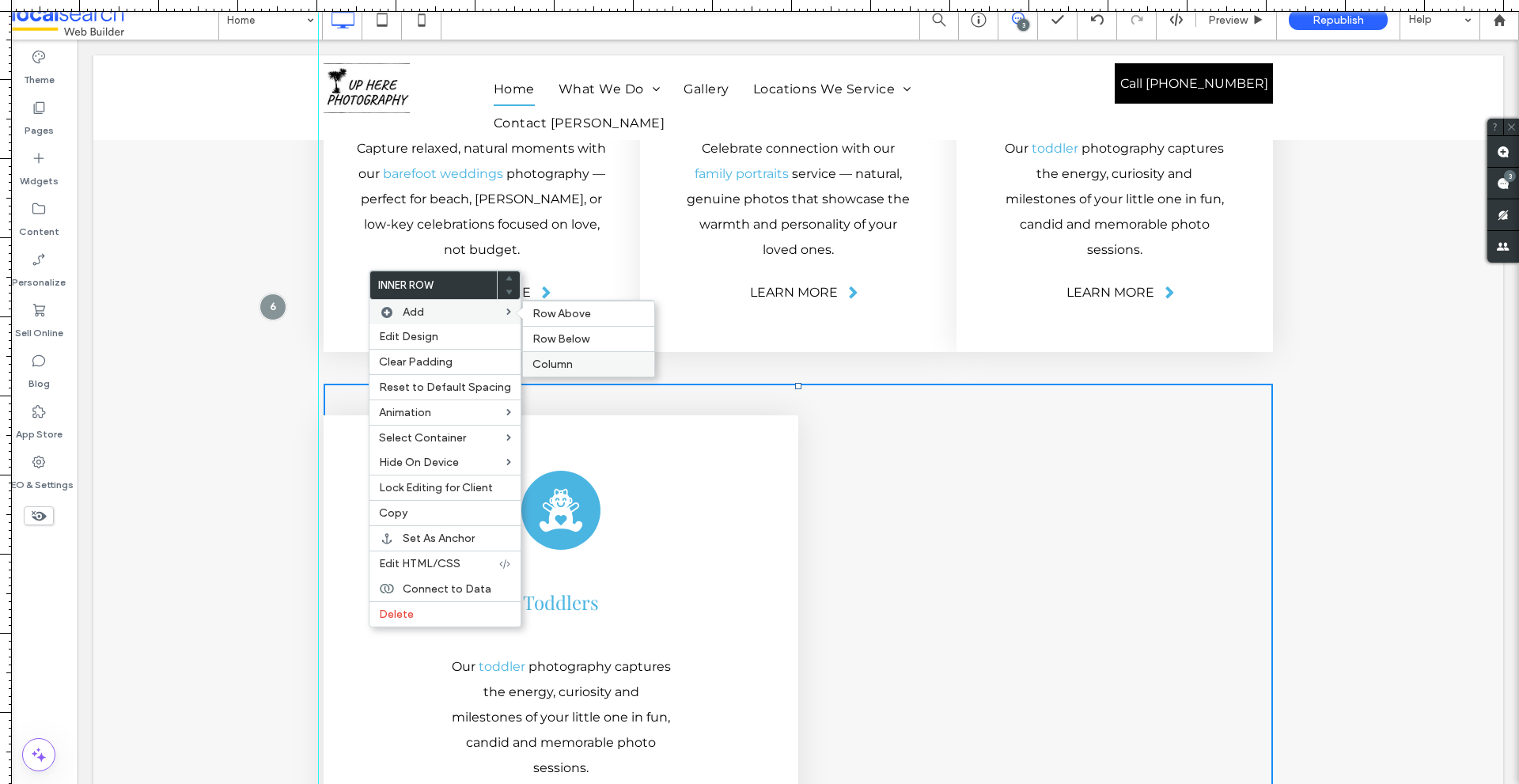
click at [561, 360] on span "Column" at bounding box center [552, 364] width 40 height 13
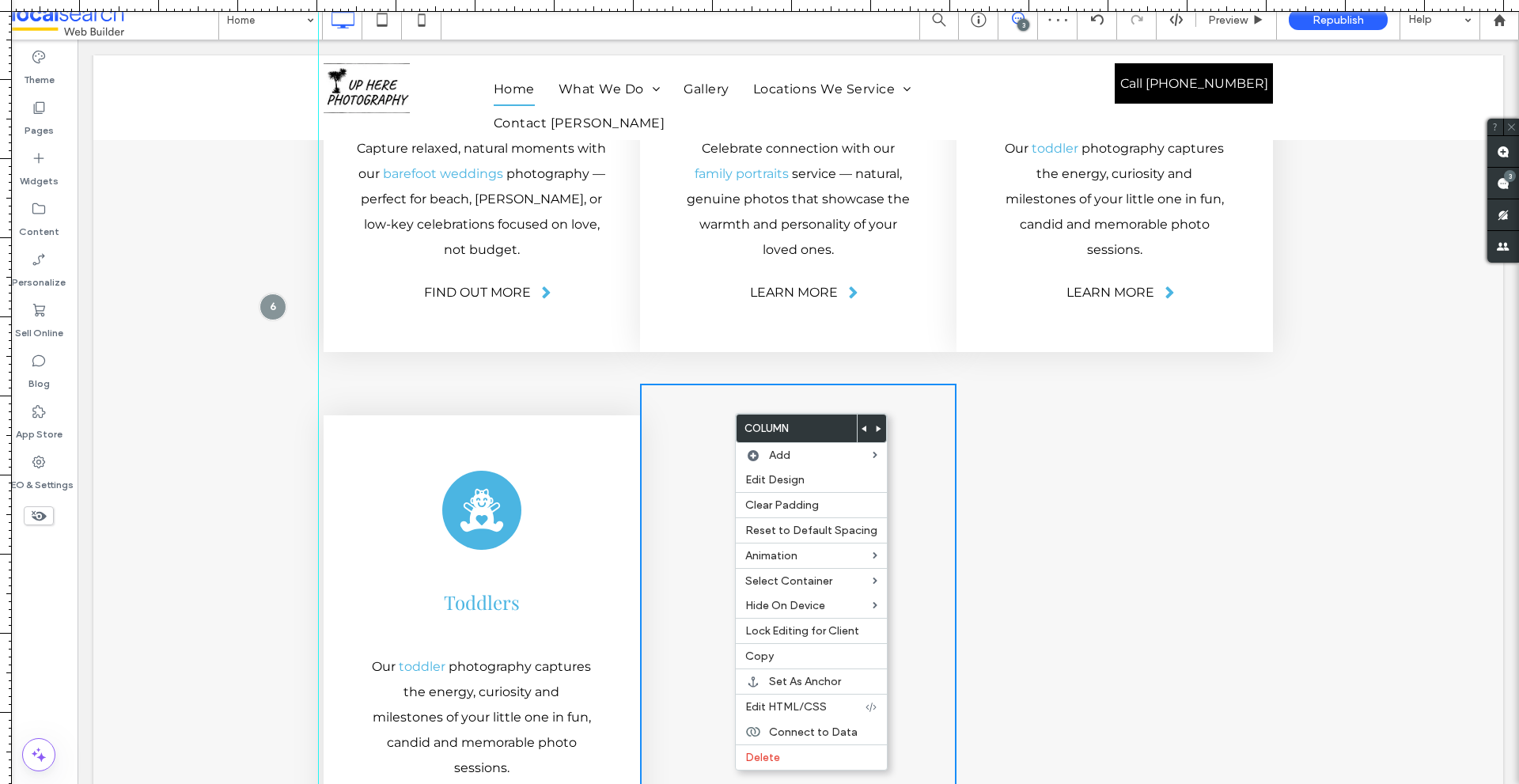
click at [861, 427] on use at bounding box center [864, 429] width 5 height 7
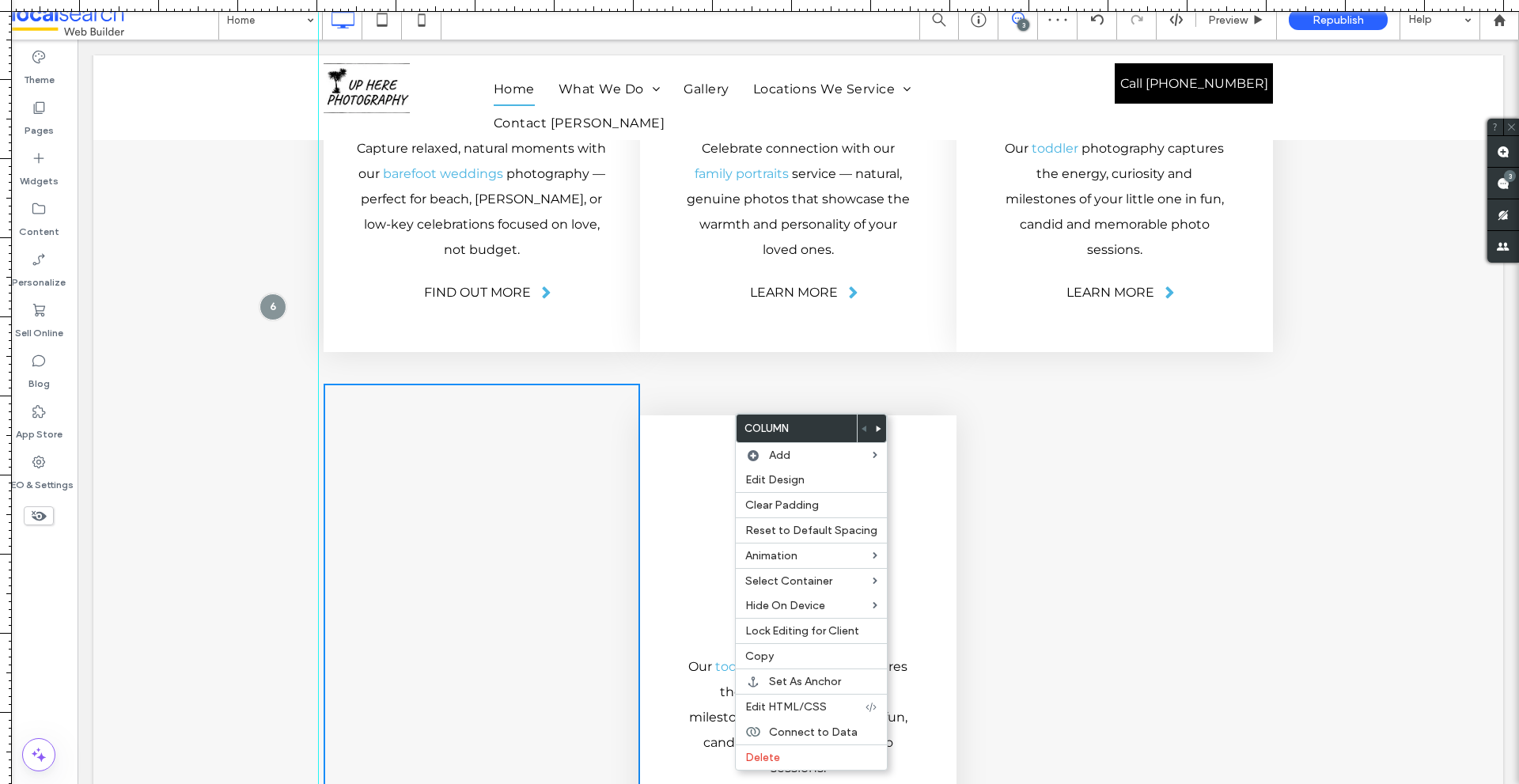
click at [580, 383] on div "Click To Paste Click To Paste" at bounding box center [481, 642] width 316 height 518
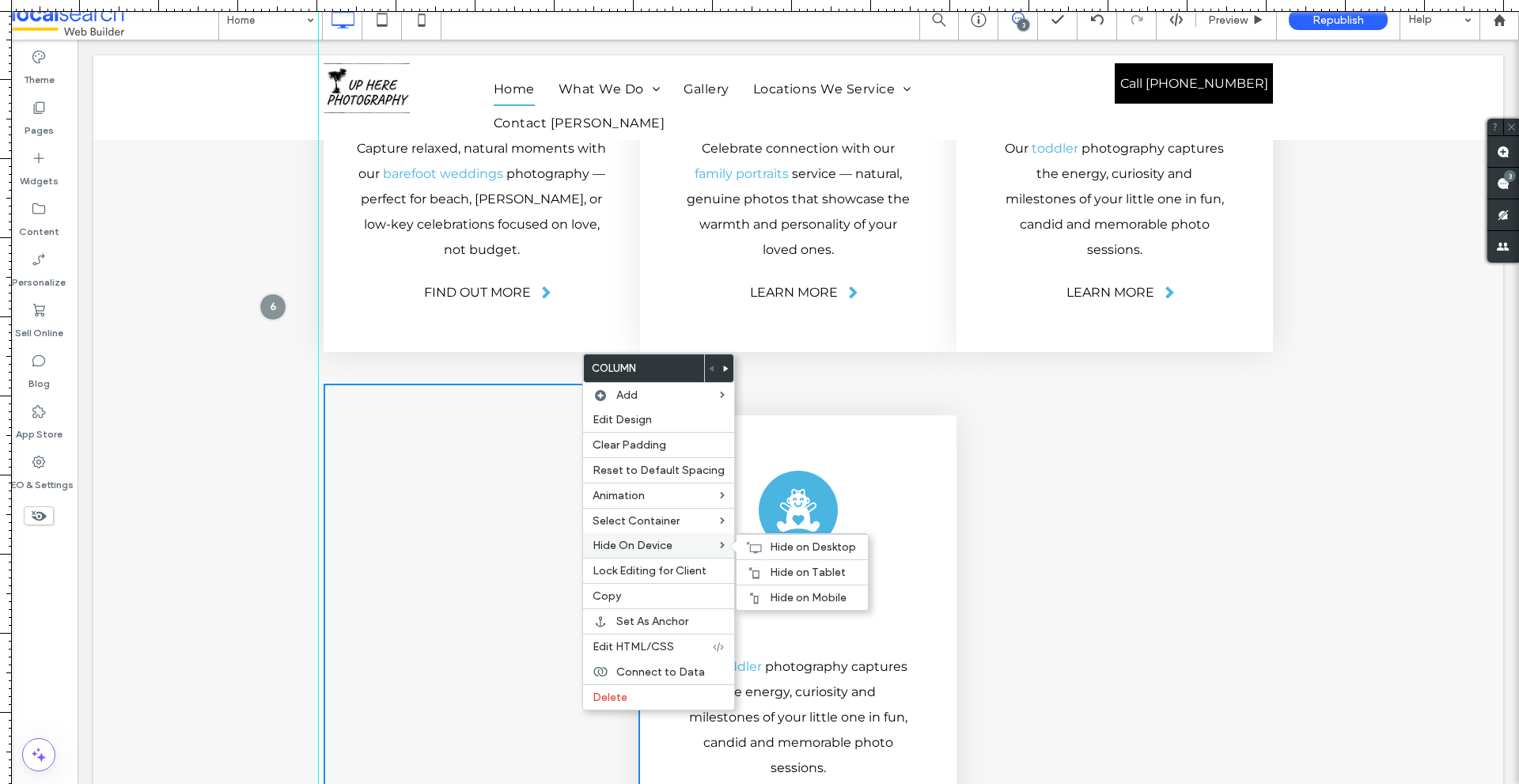
click at [704, 547] on label "Hide On Device" at bounding box center [656, 545] width 127 height 13
click at [810, 607] on div "Hide on Mobile" at bounding box center [802, 597] width 131 height 25
click at [1119, 467] on div "Click To Paste Click To Paste" at bounding box center [1114, 642] width 316 height 518
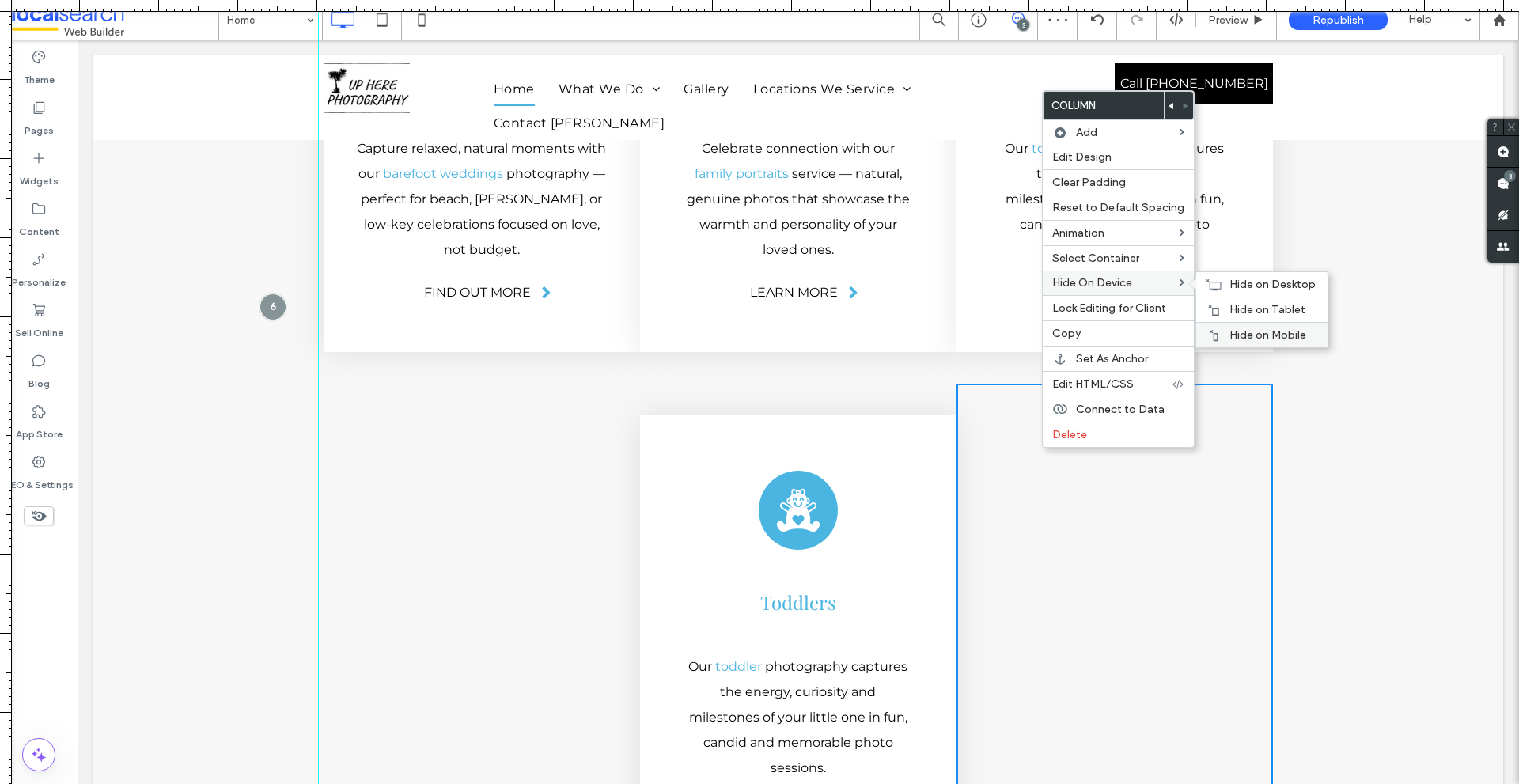
click at [1231, 333] on span "Hide on Mobile" at bounding box center [1267, 335] width 76 height 13
click at [832, 236] on div "Wedding Icon Barefoot Weddings ﻿ Capture relaxed, natural moments with our bare…" at bounding box center [798, 124] width 949 height 518
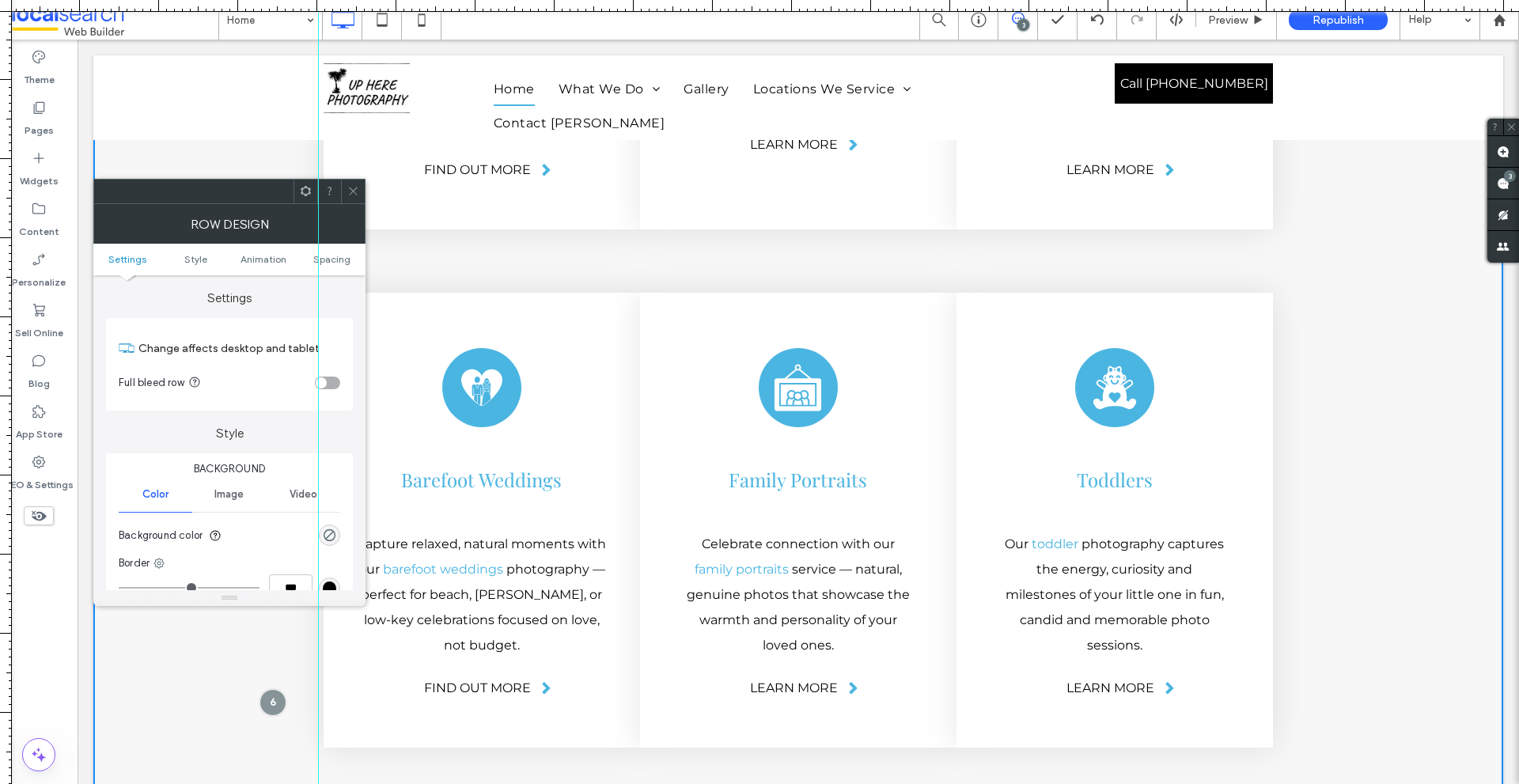
scroll to position [4007, 0]
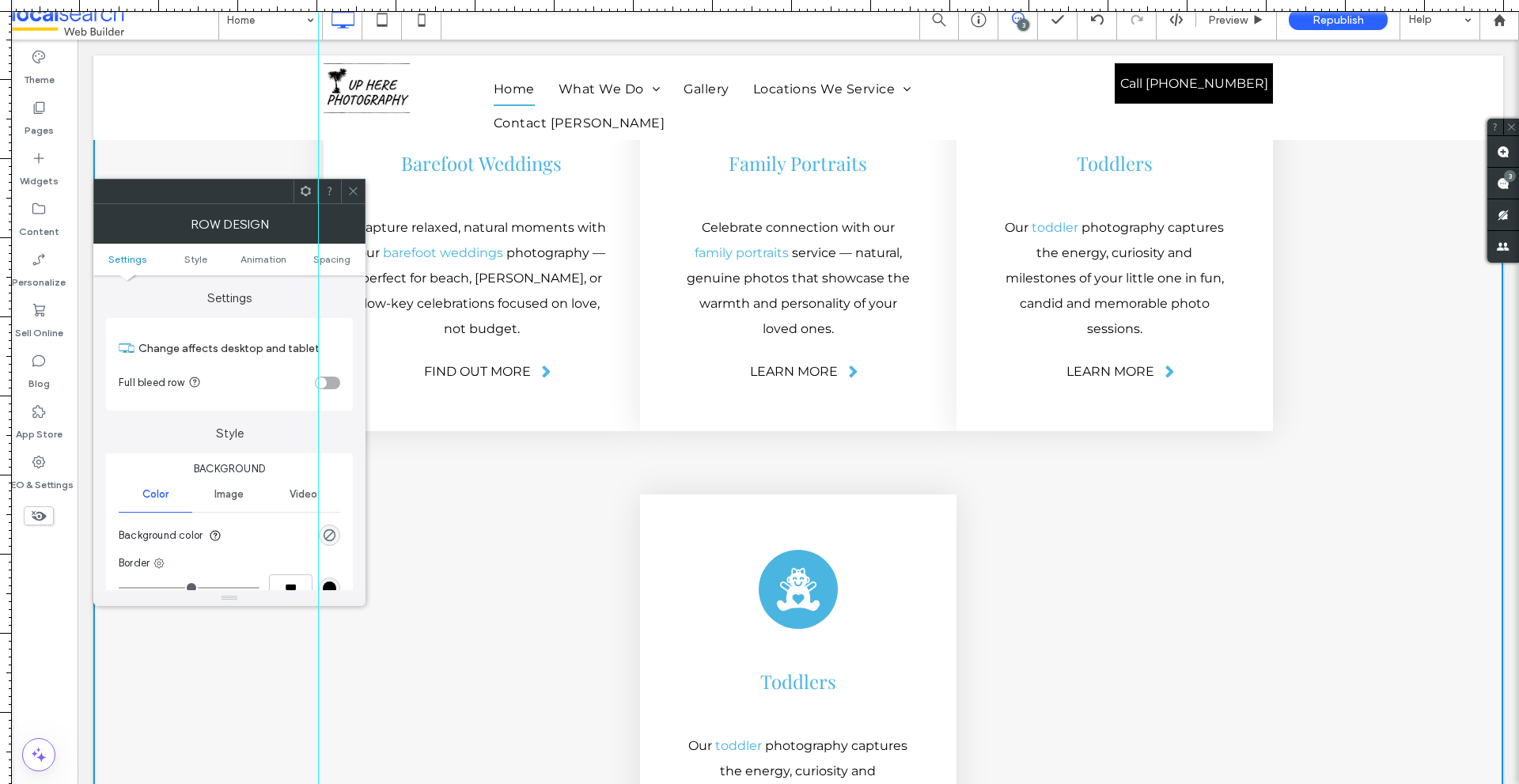
click at [603, 463] on div "Click To Paste Click To Paste" at bounding box center [481, 722] width 316 height 518
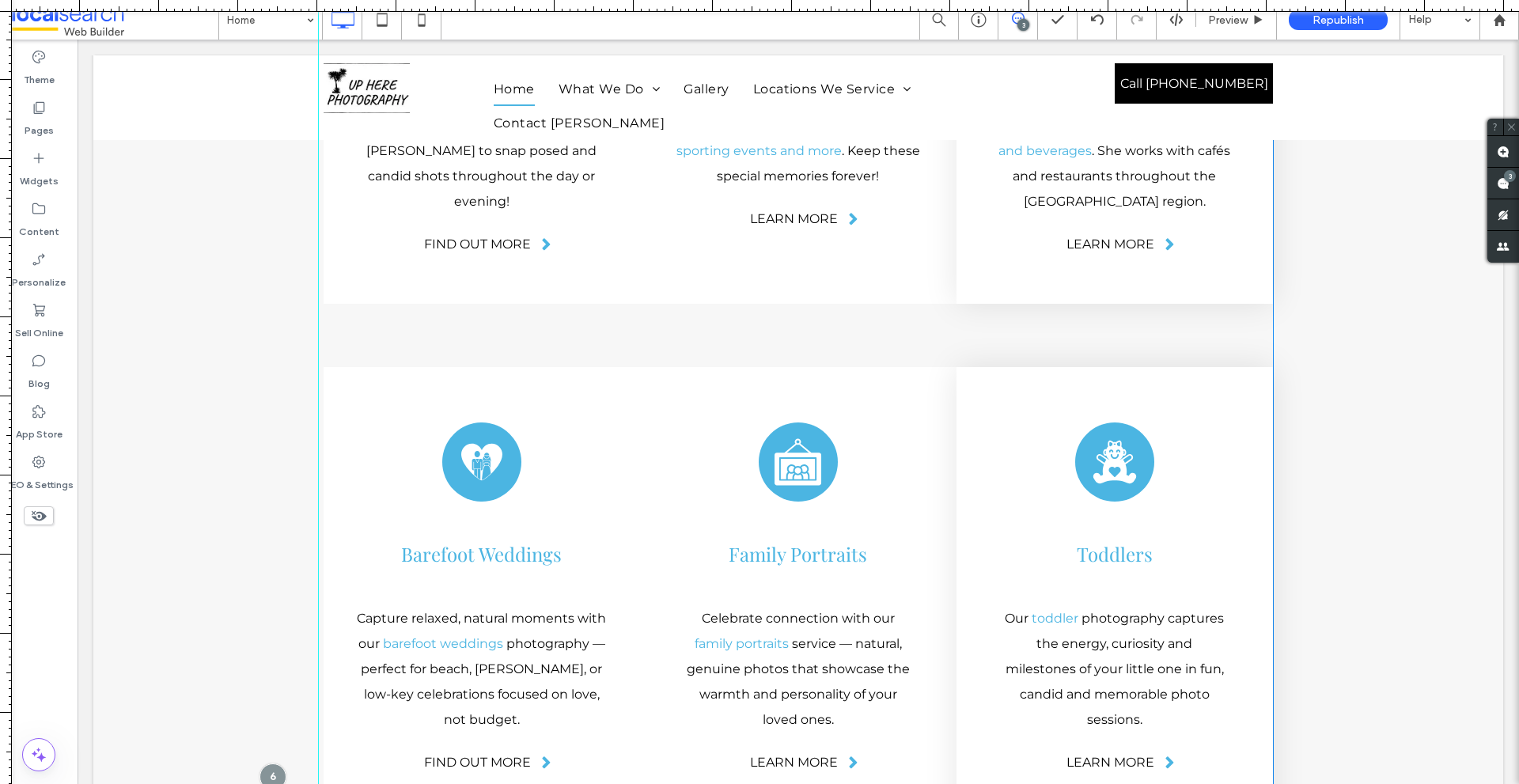
scroll to position [3612, 0]
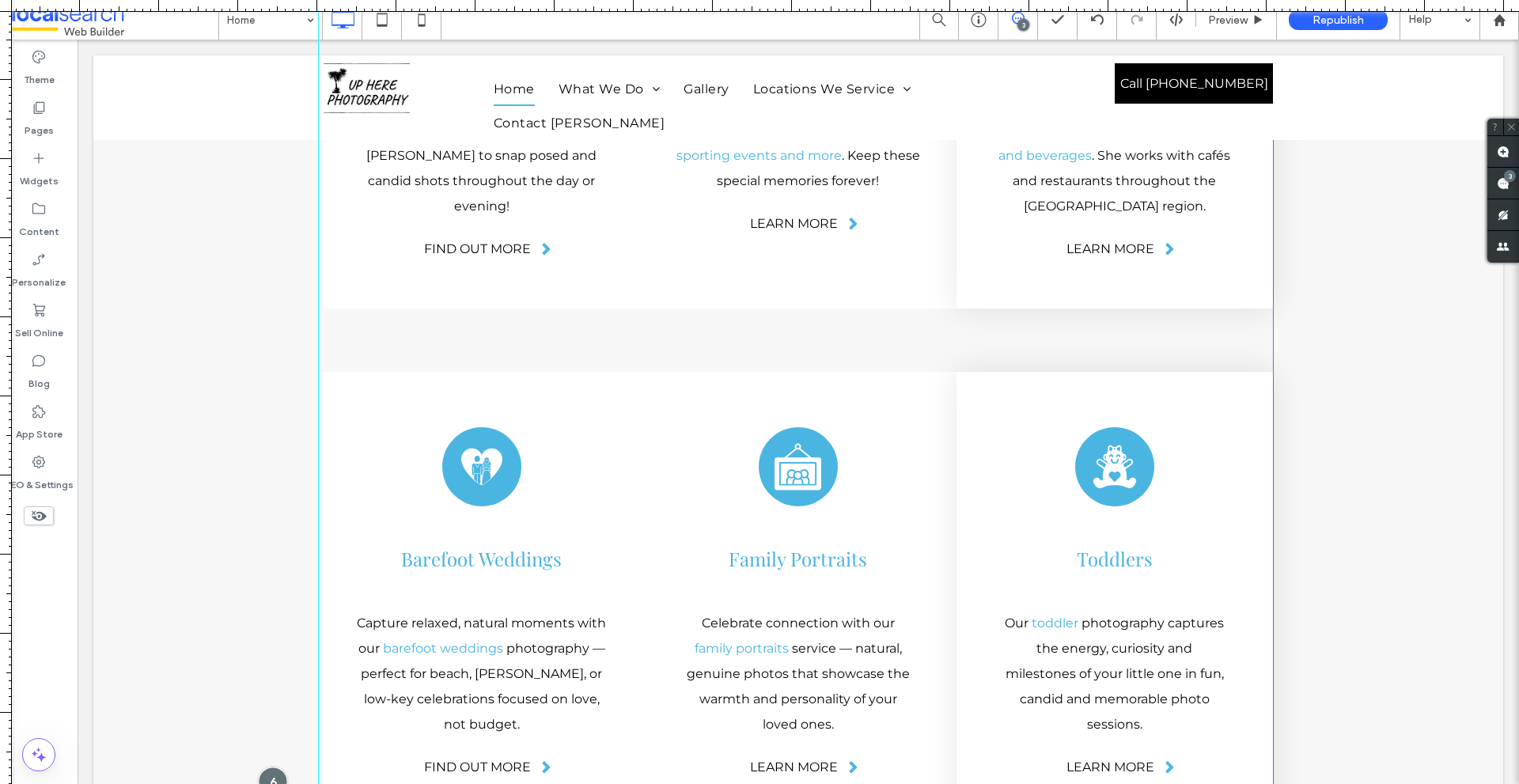
click at [275, 766] on div at bounding box center [273, 781] width 30 height 30
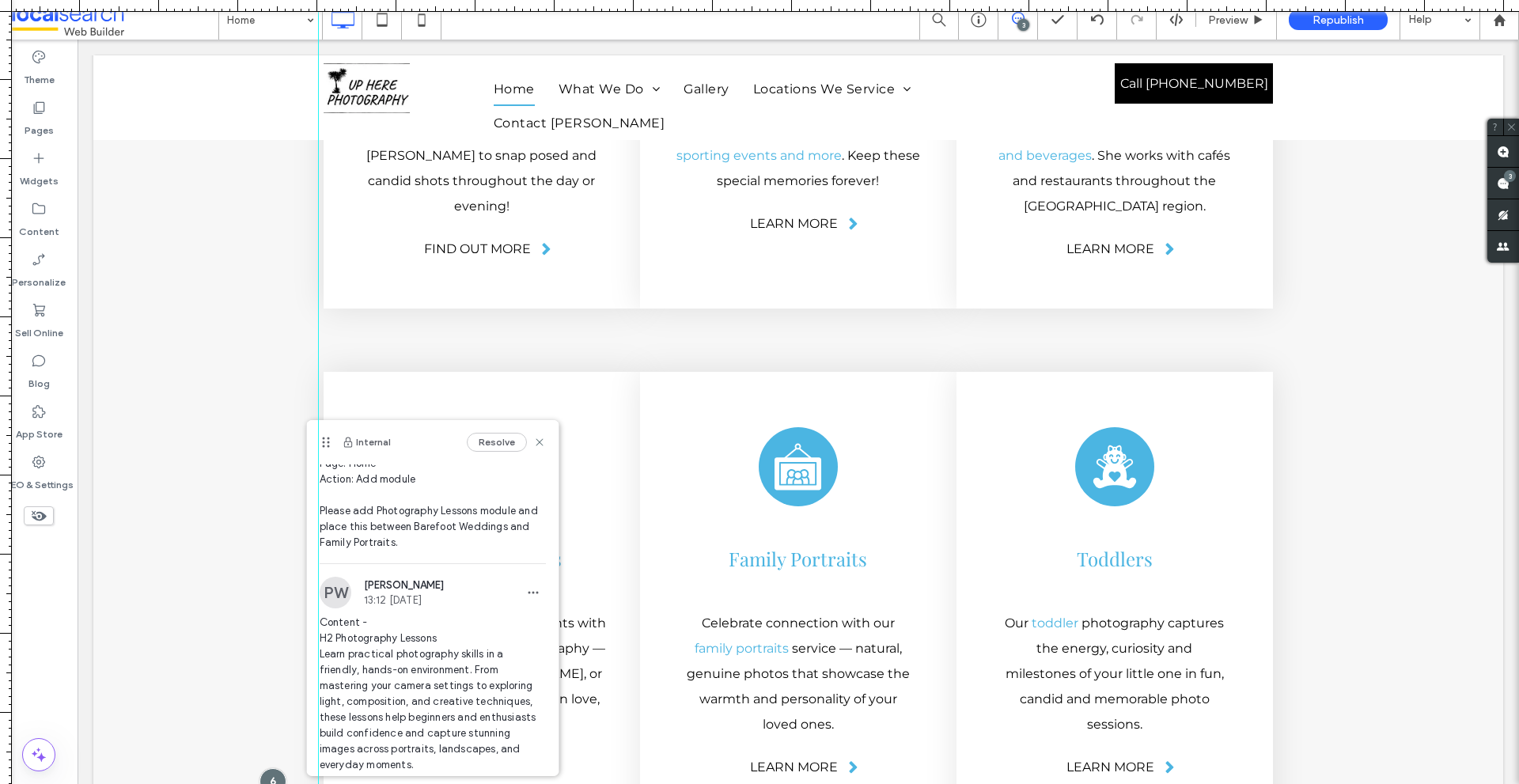
scroll to position [0, 0]
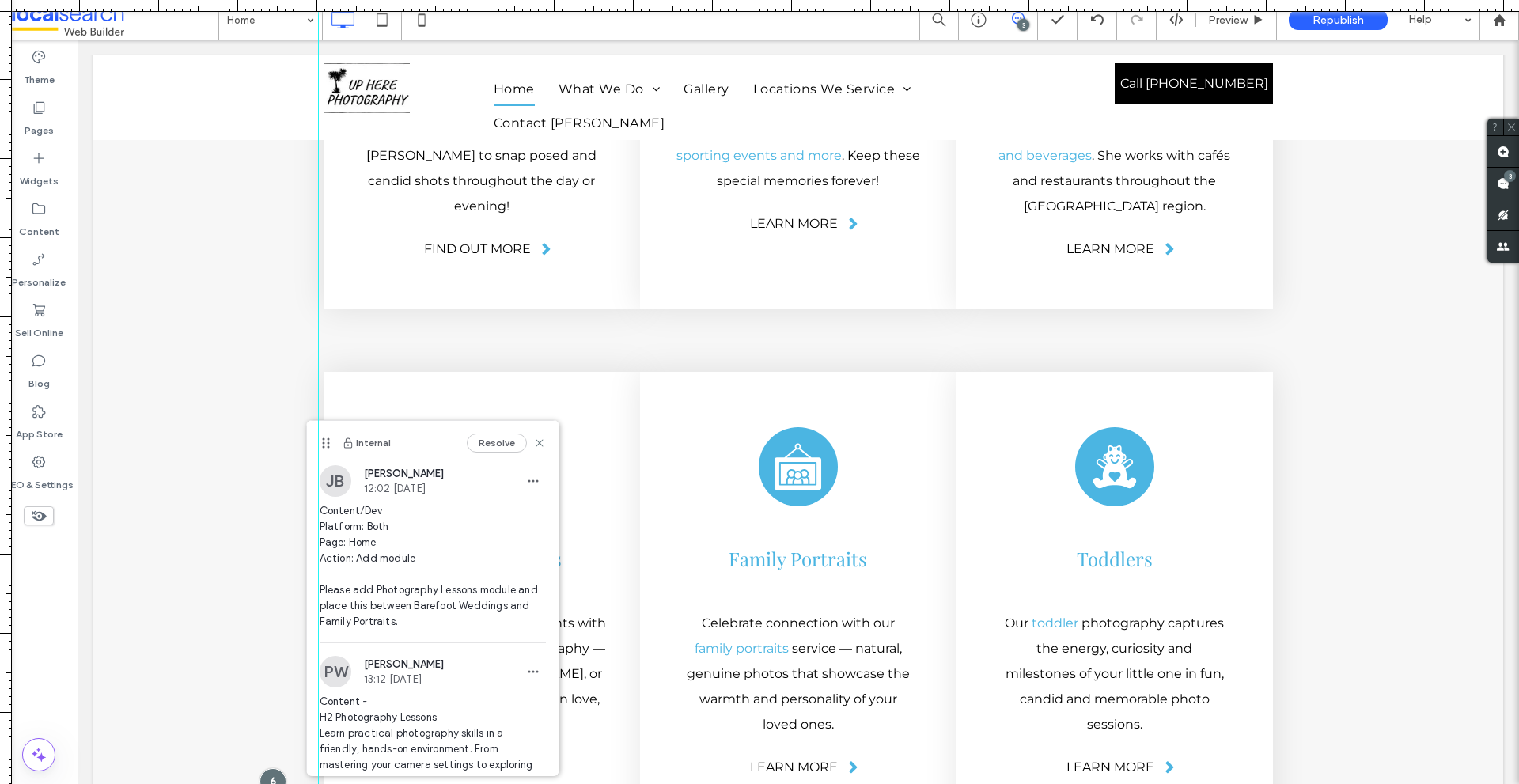
click at [360, 713] on span "Content - H2 Photography Lessons Learn practical photography skills in a friend…" at bounding box center [433, 773] width 227 height 158
drag, startPoint x: 360, startPoint y: 713, endPoint x: 409, endPoint y: 716, distance: 49.1
click at [409, 716] on span "Content - H2 Photography Lessons Learn practical photography skills in a friend…" at bounding box center [433, 773] width 227 height 158
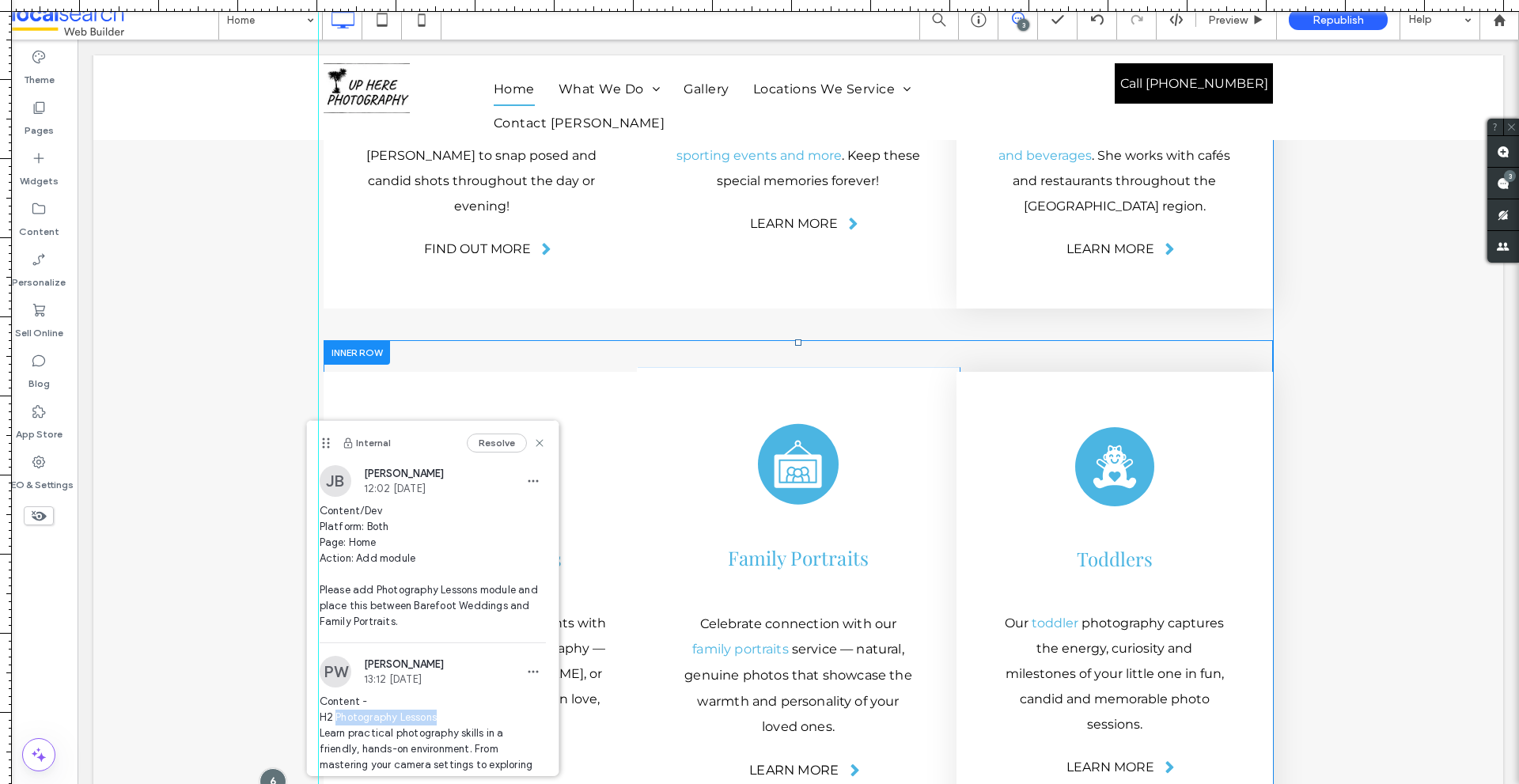
copy span "Photography Lessons"
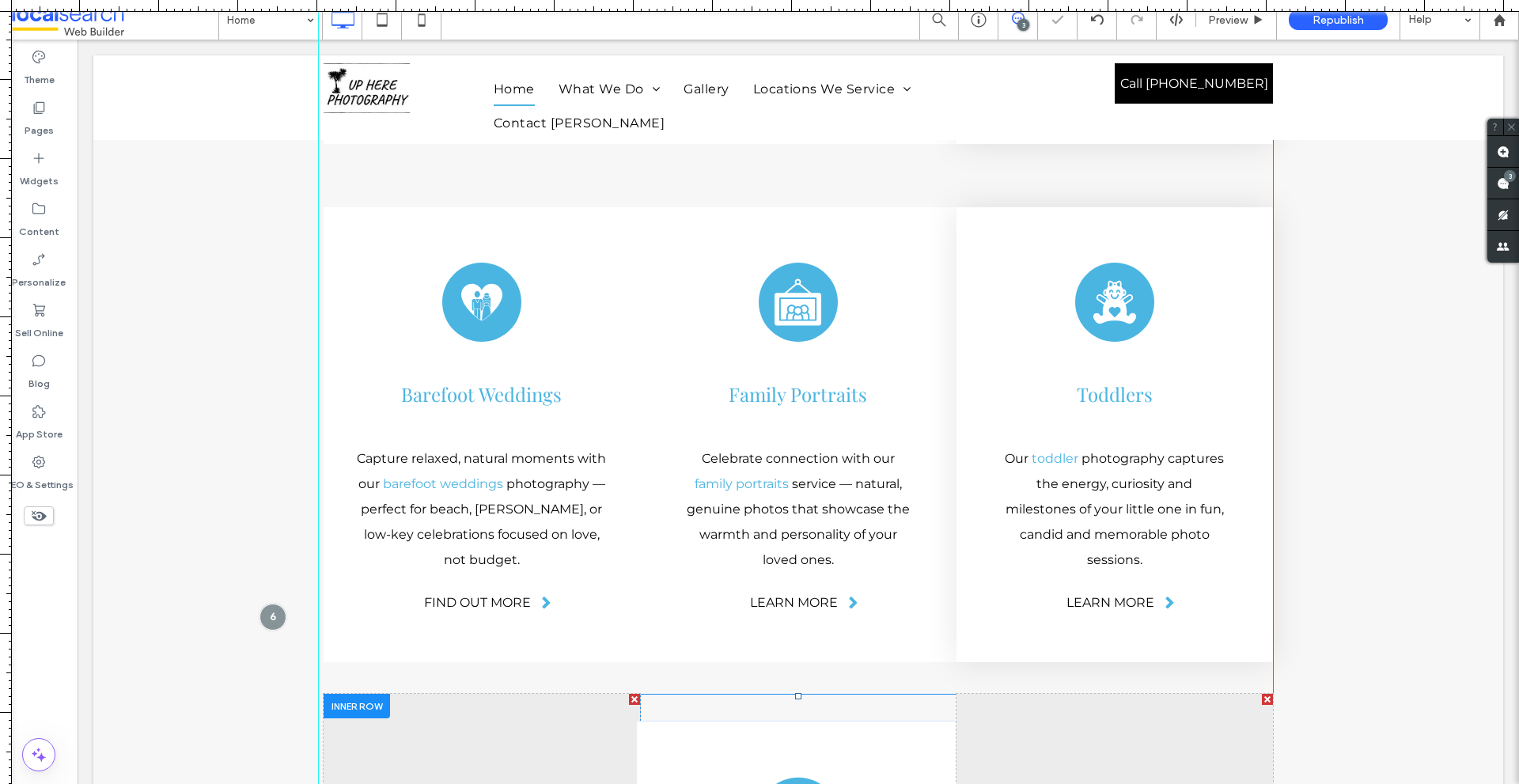
scroll to position [3928, 0]
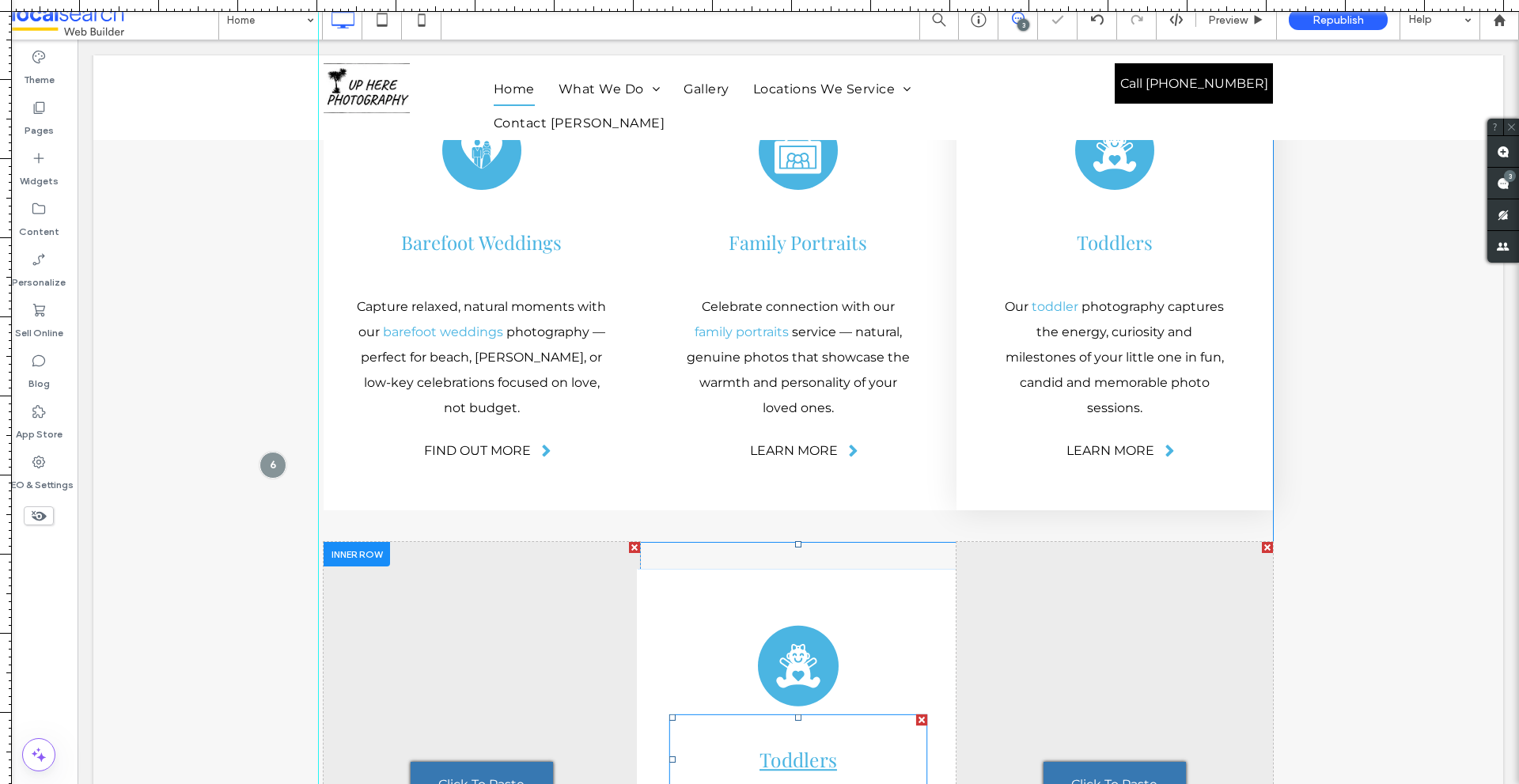
click at [761, 746] on link "Toddlers" at bounding box center [798, 759] width 77 height 26
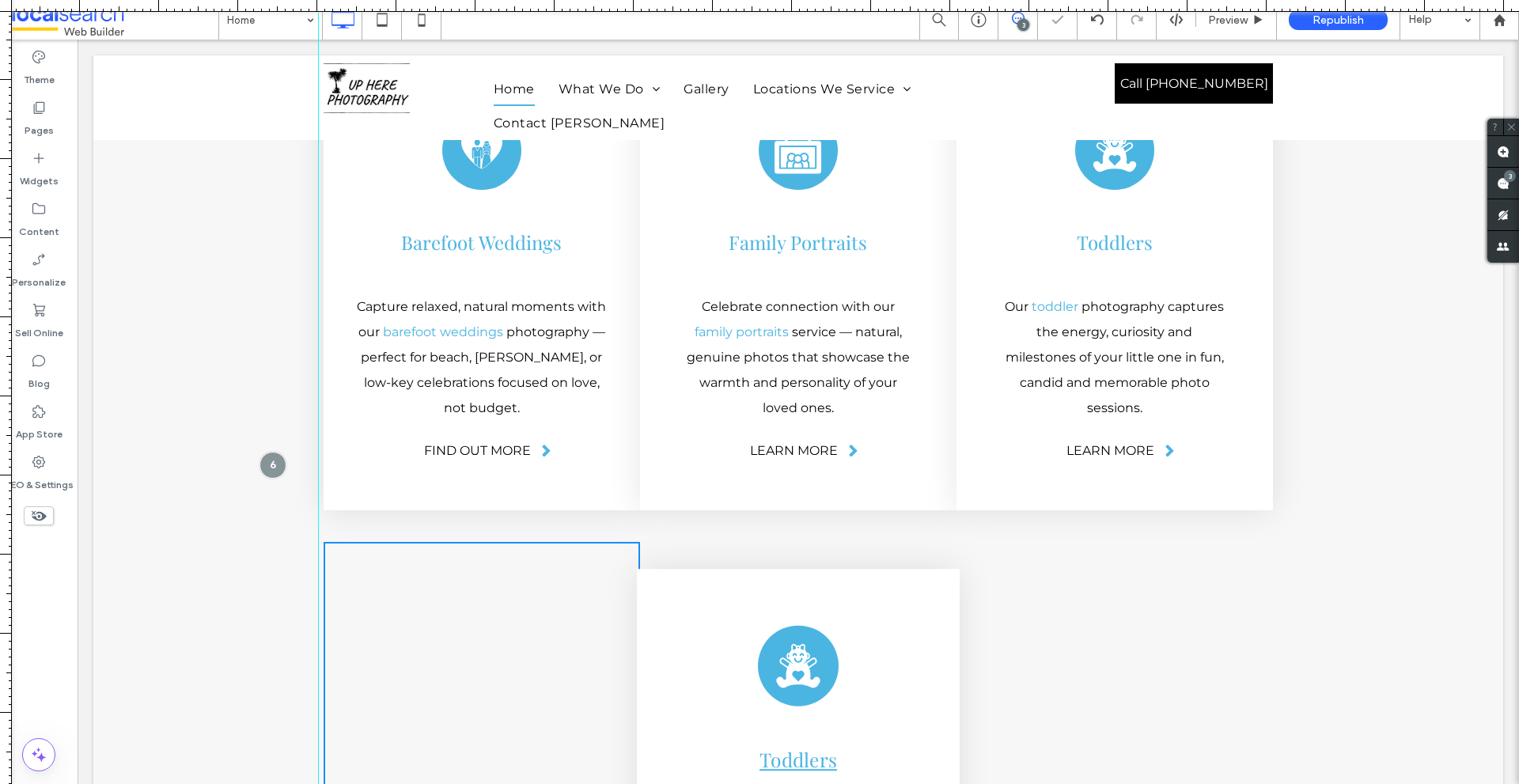
click at [761, 746] on link "Toddlers" at bounding box center [798, 759] width 77 height 26
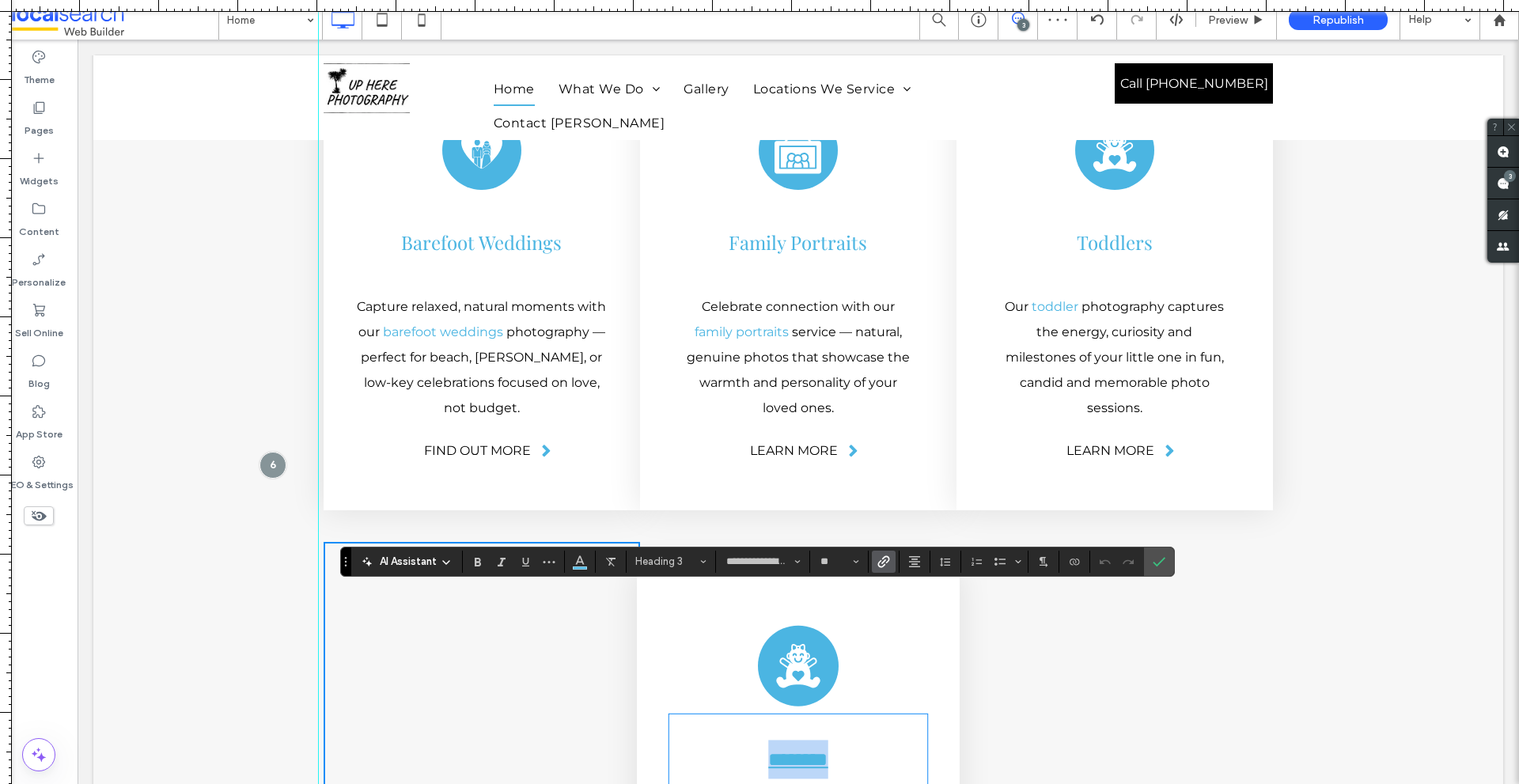
click at [792, 750] on link "********" at bounding box center [797, 759] width 59 height 19
drag, startPoint x: 770, startPoint y: 641, endPoint x: 780, endPoint y: 641, distance: 10.0
click at [780, 750] on link "********" at bounding box center [797, 759] width 59 height 19
click at [768, 750] on link "********" at bounding box center [797, 759] width 59 height 19
type input "**********"
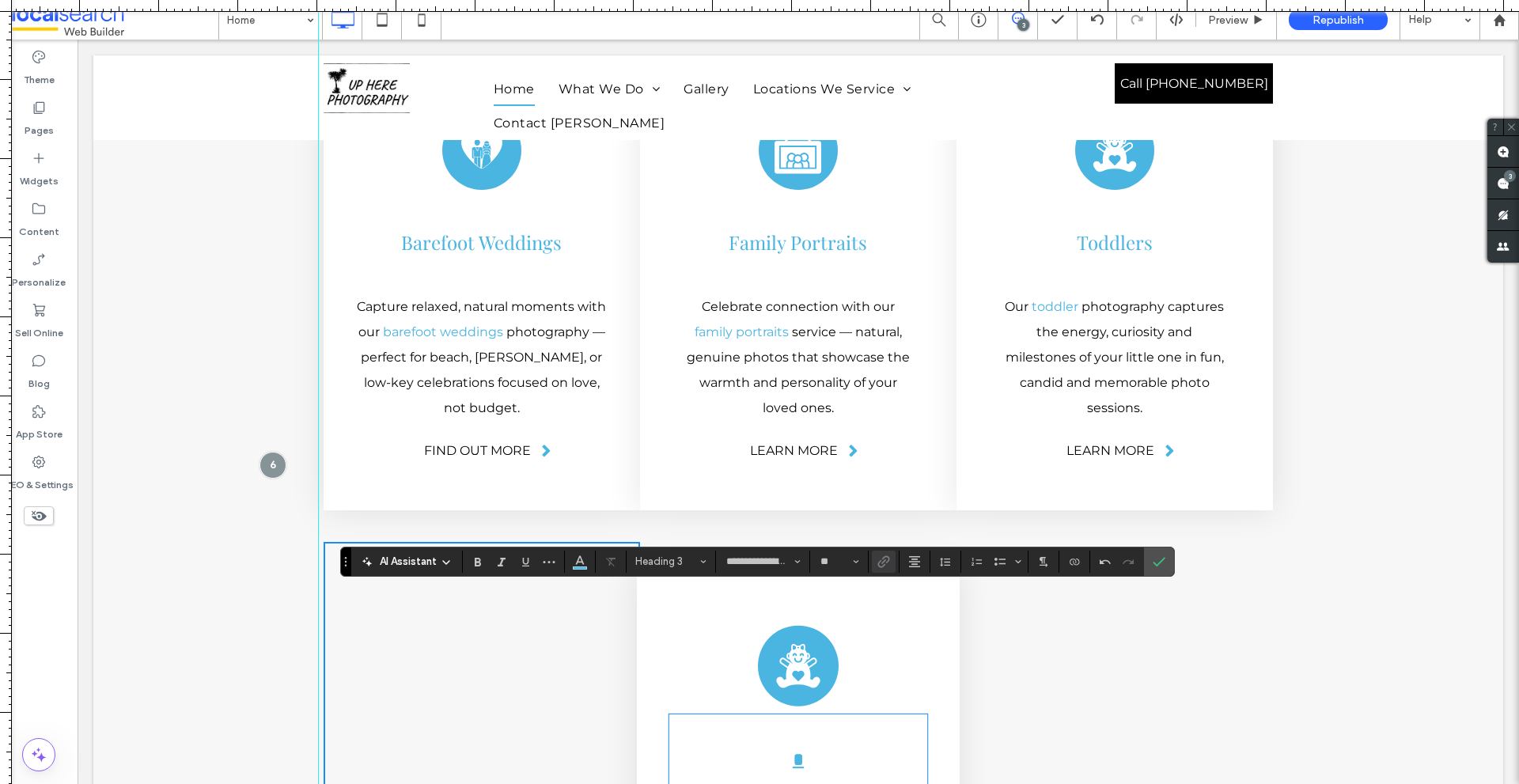
type input "**"
type input "**********"
type input "**"
copy link "**********"
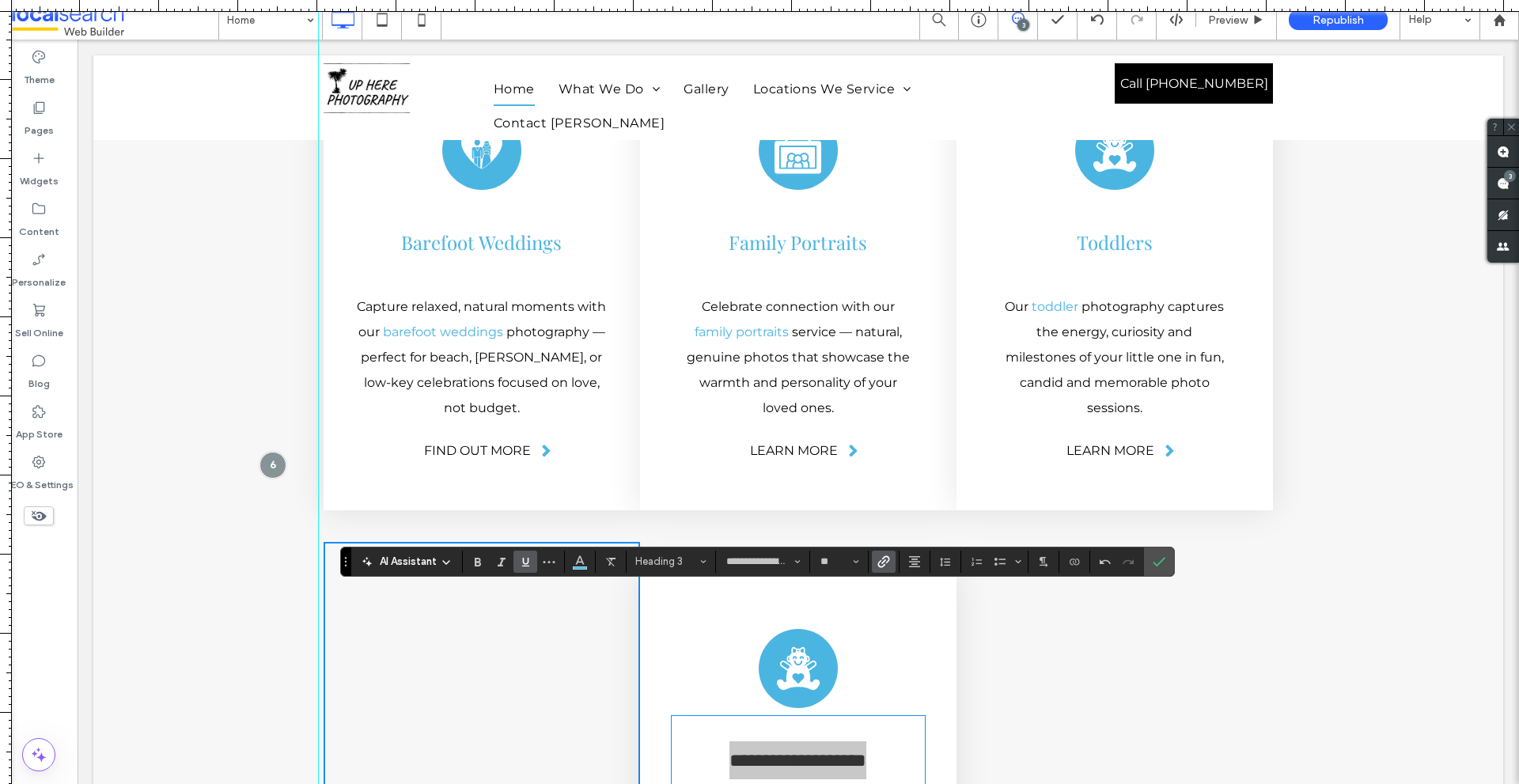
click at [877, 566] on icon "Link" at bounding box center [883, 561] width 12 height 12
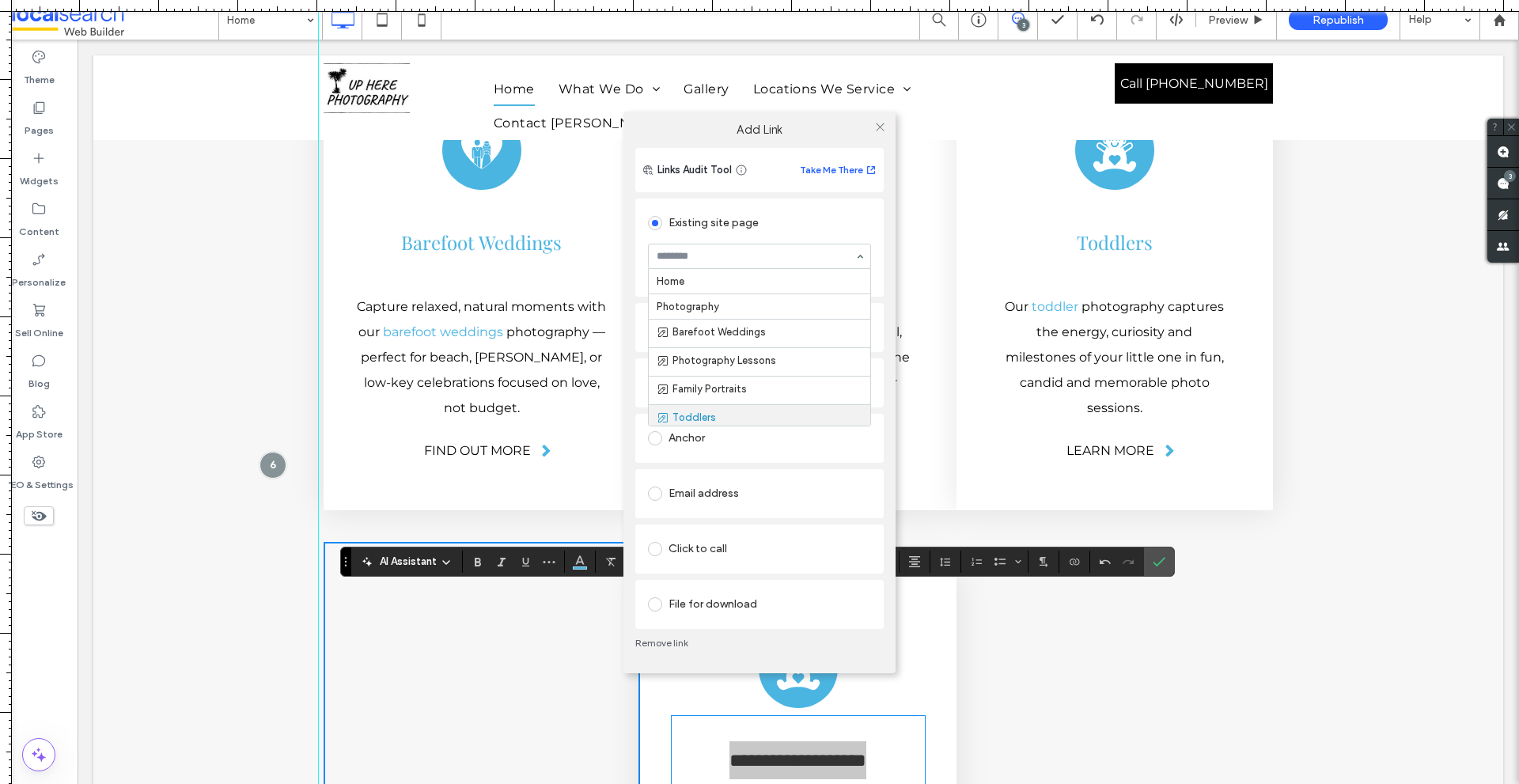
scroll to position [115, 0]
type input "**********"
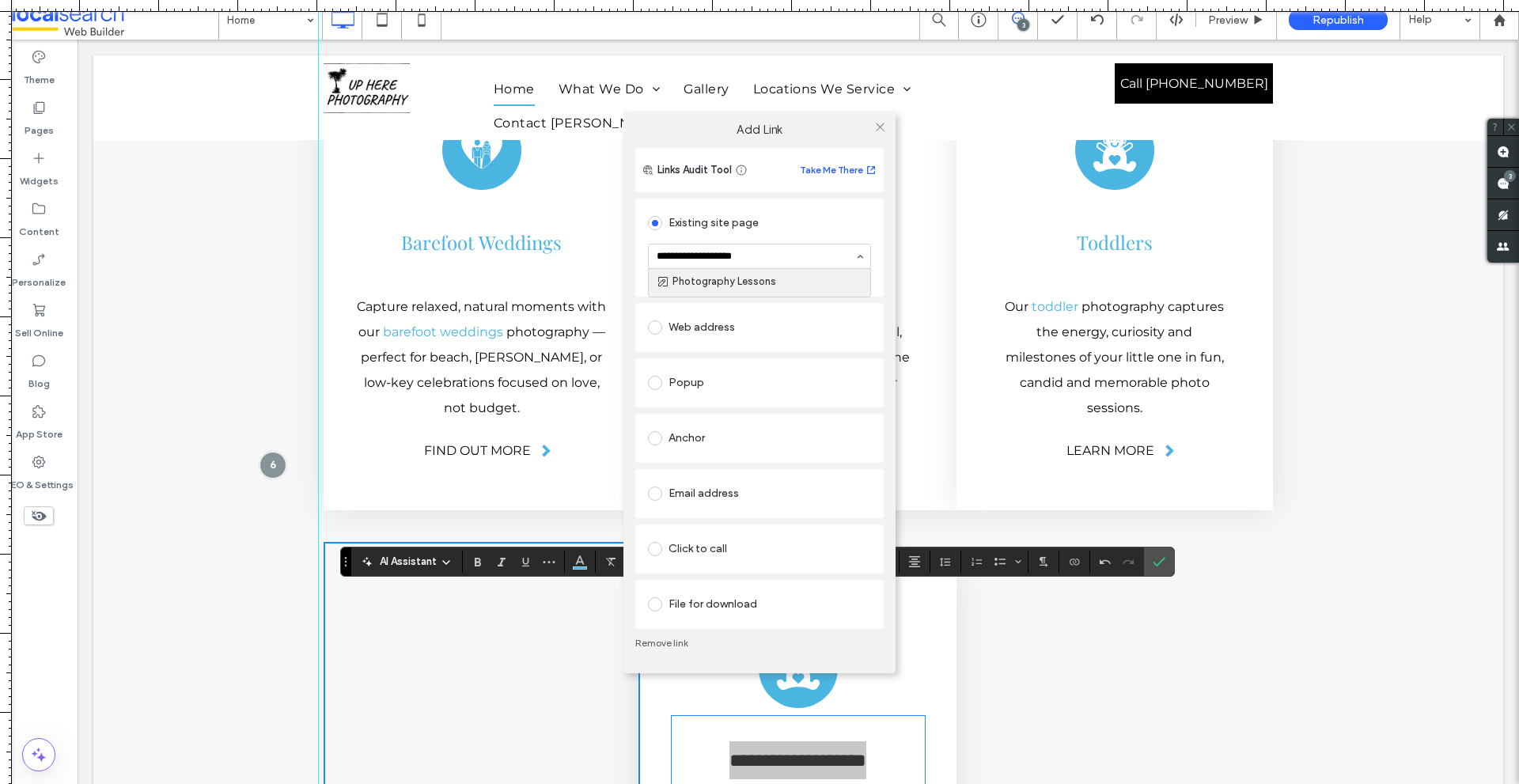
scroll to position [0, 0]
click at [878, 128] on icon at bounding box center [879, 126] width 11 height 11
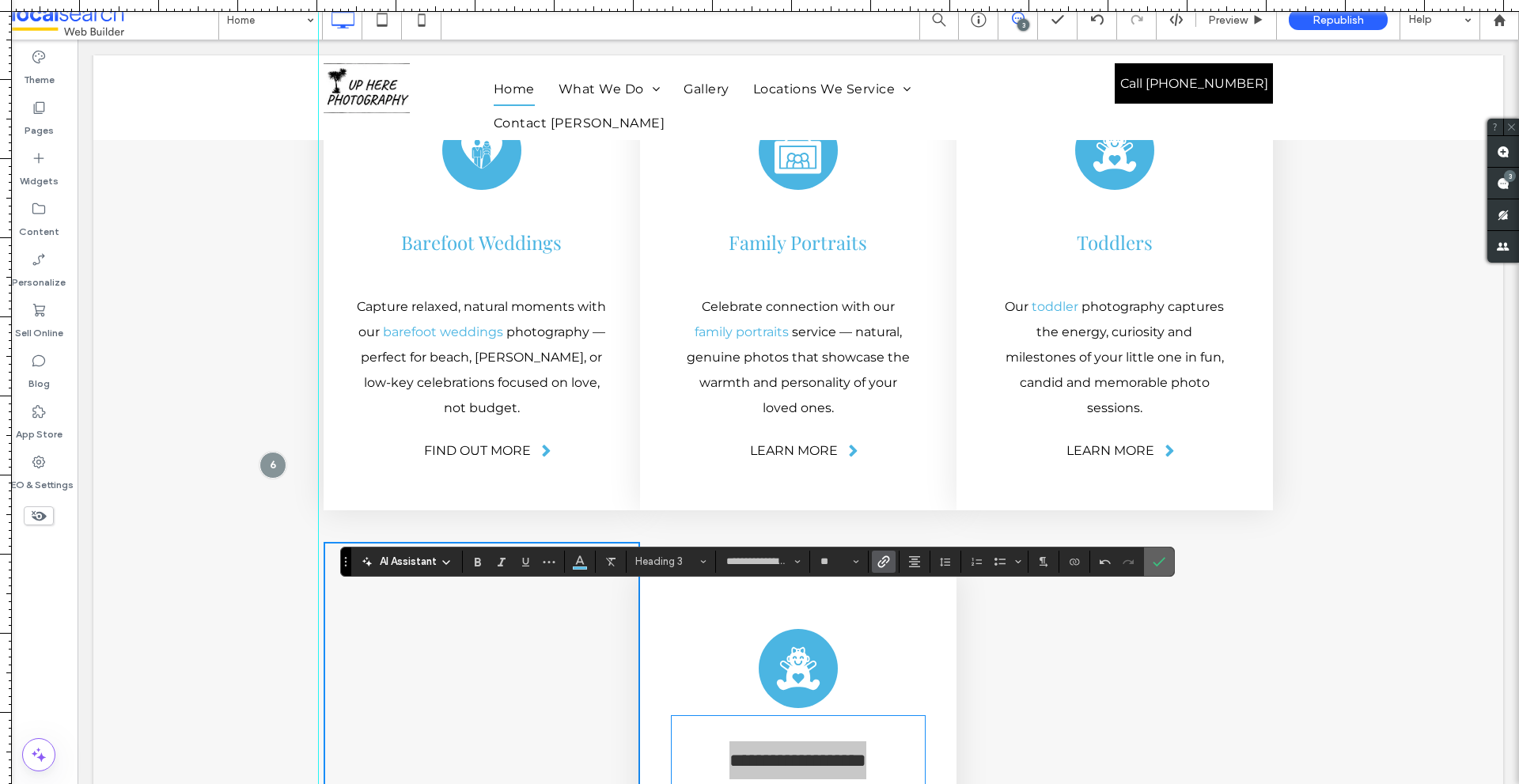
click at [1149, 560] on label "Confirm" at bounding box center [1159, 562] width 24 height 29
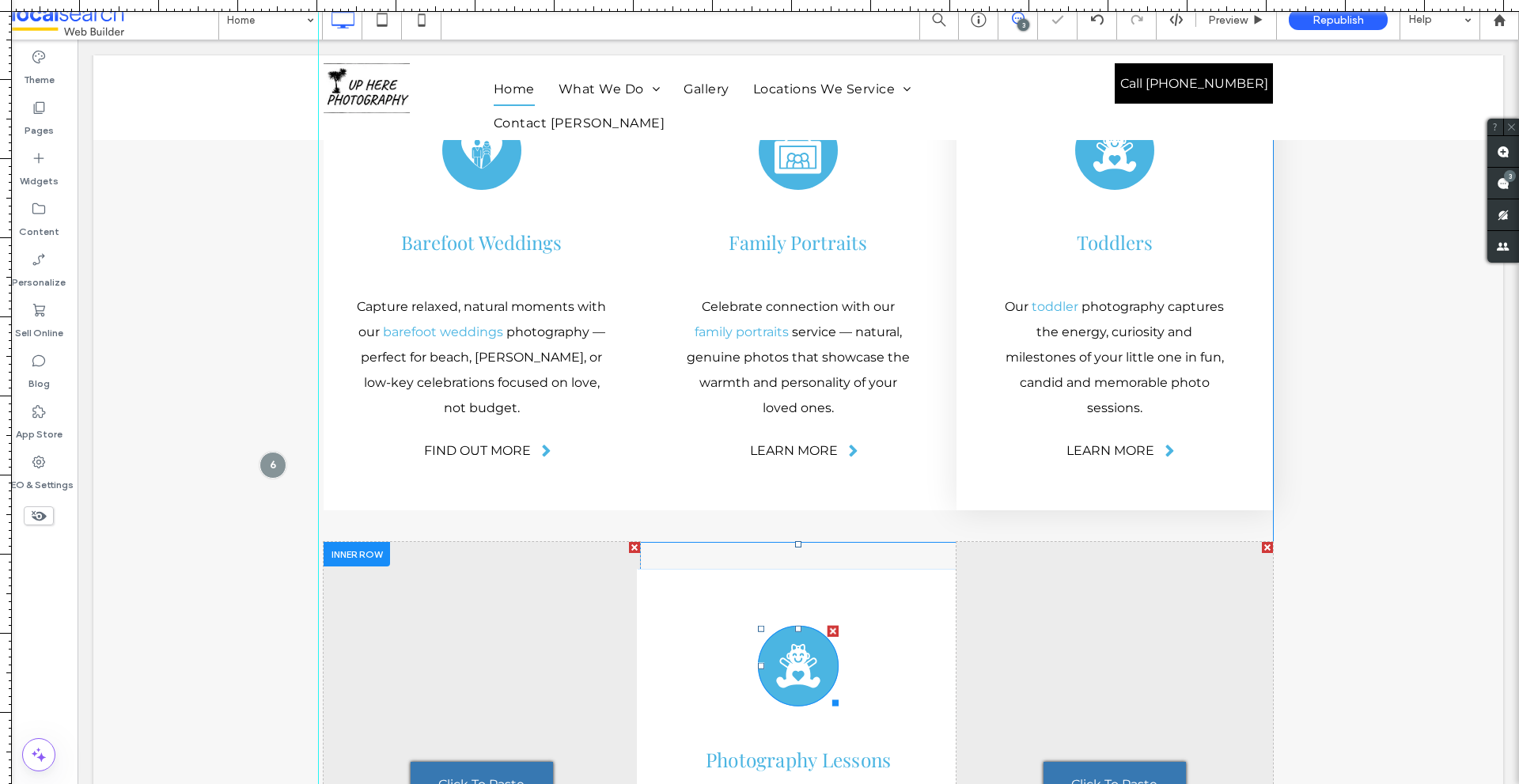
click at [800, 644] on icon at bounding box center [797, 665] width 44 height 44
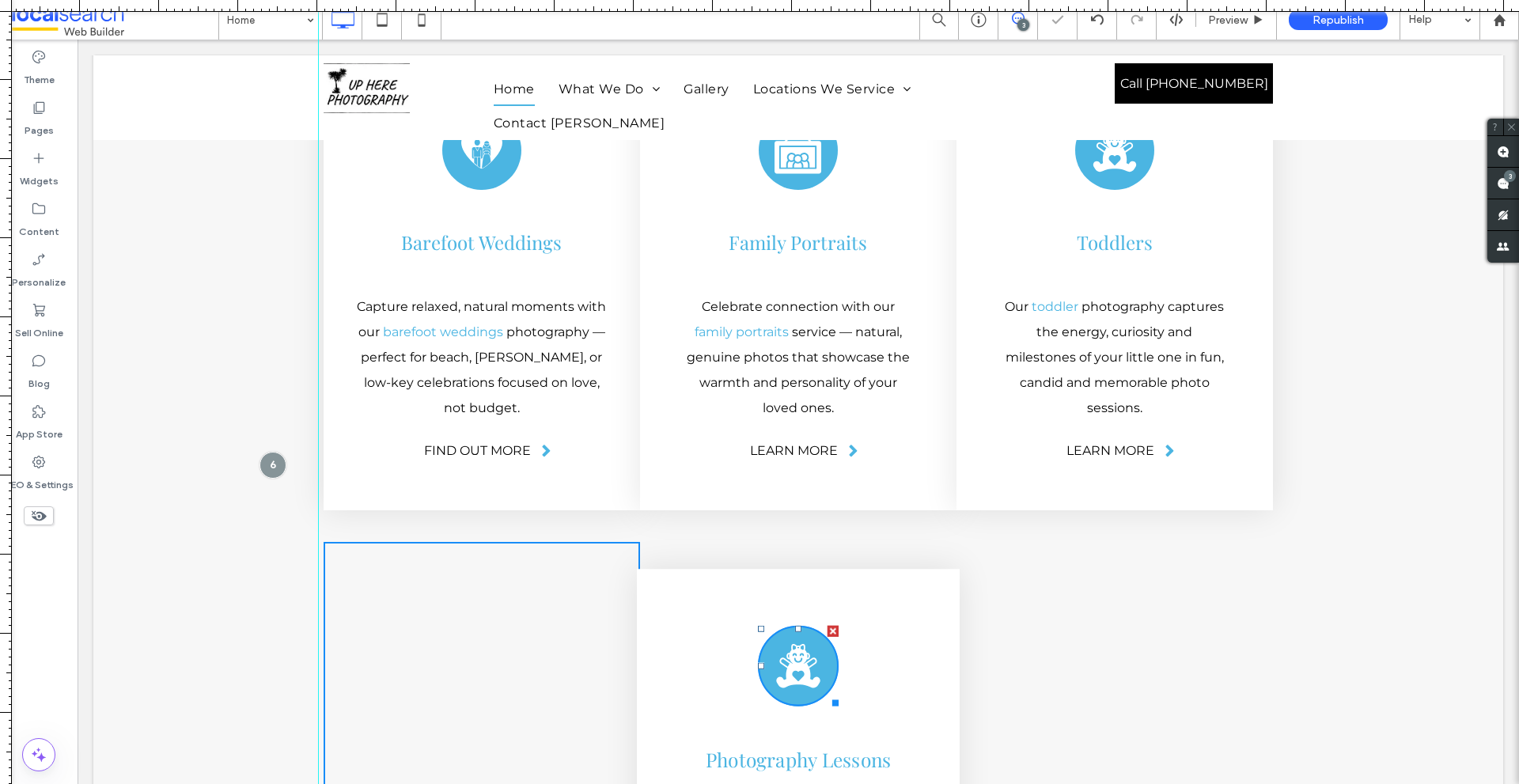
click at [800, 644] on icon at bounding box center [797, 665] width 44 height 44
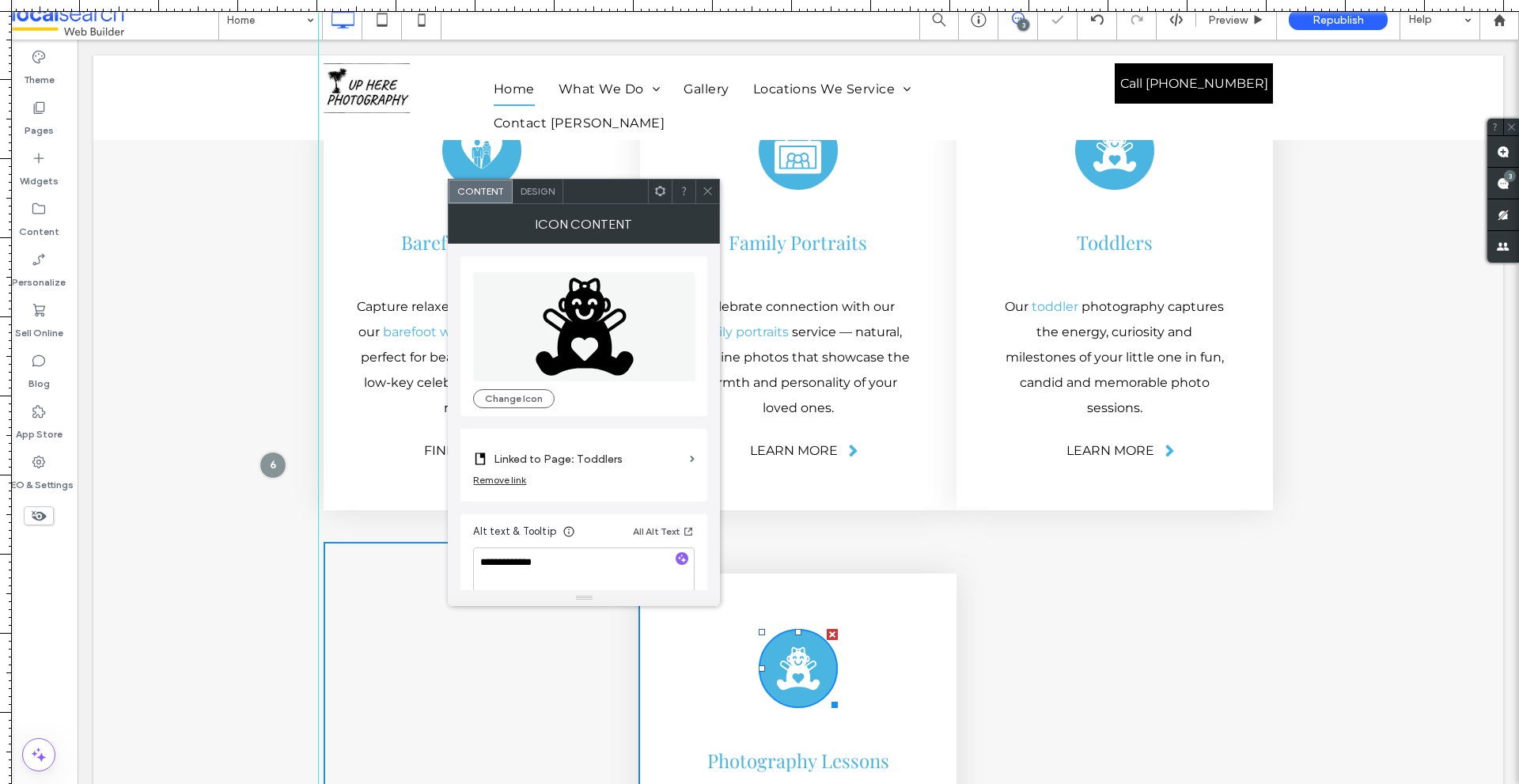
click at [581, 344] on icon "Toddlers Icon" at bounding box center [585, 326] width 223 height 109
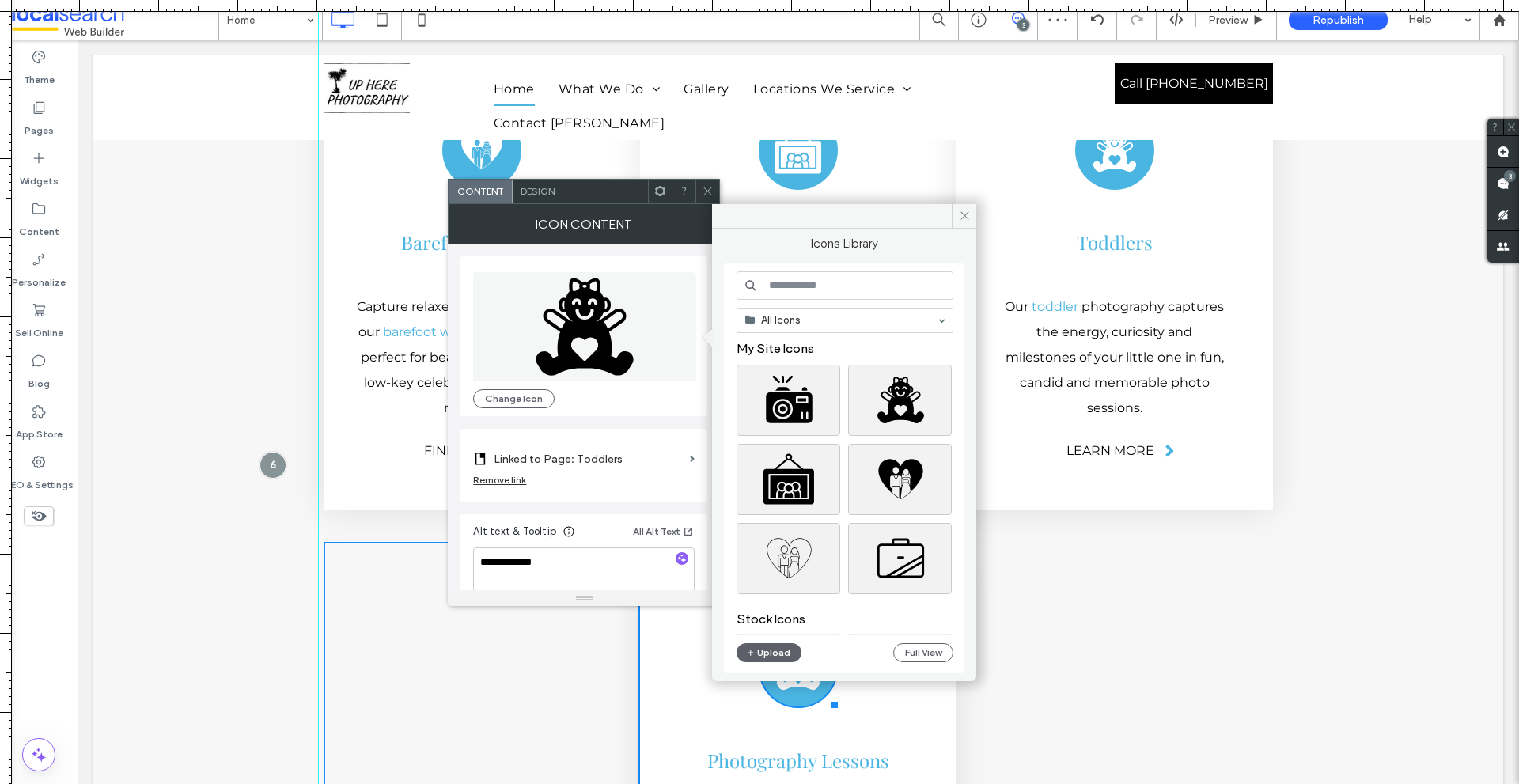
click at [820, 294] on input at bounding box center [845, 285] width 217 height 29
paste input "**********"
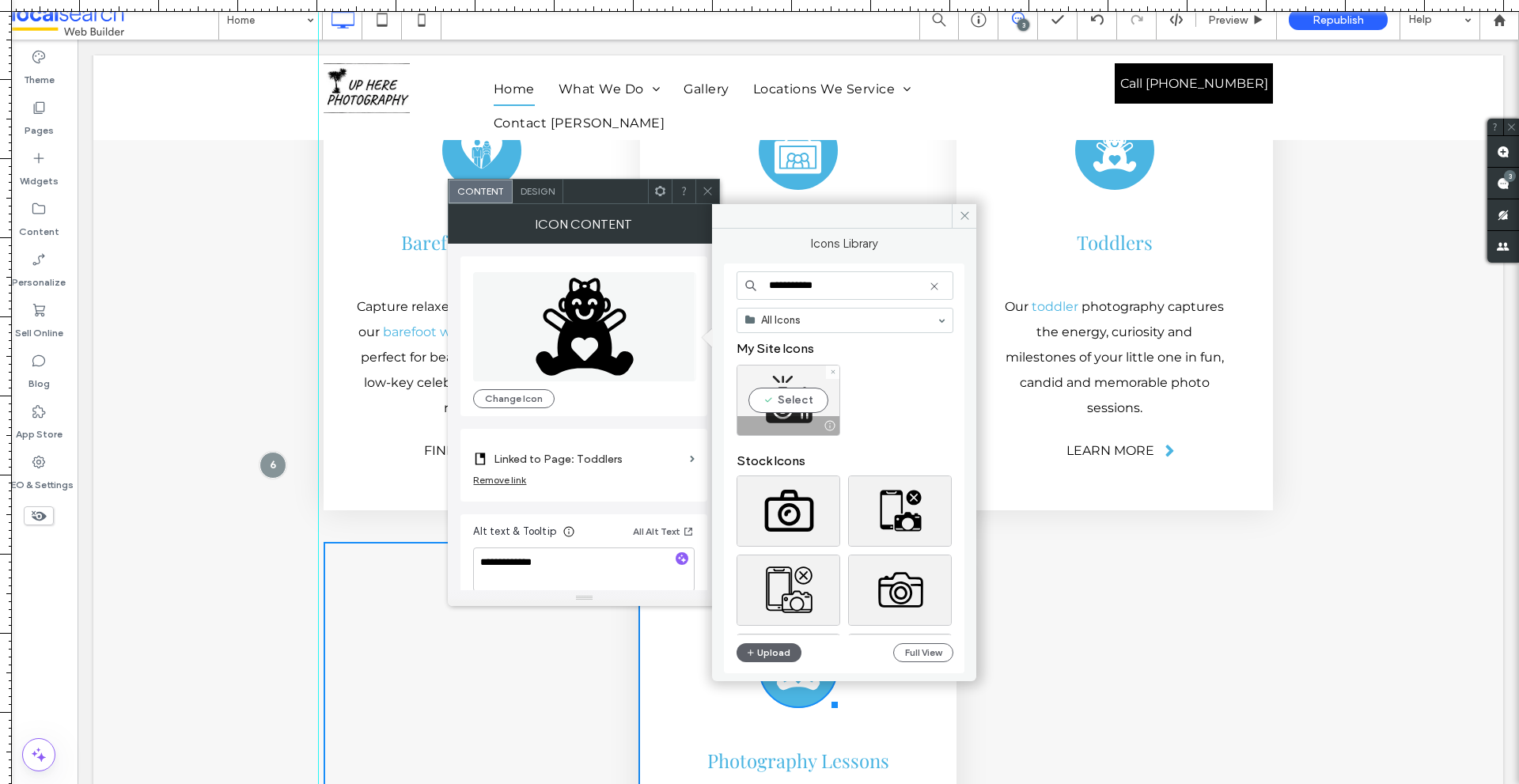
type input "**********"
click at [794, 400] on div "Select" at bounding box center [788, 400] width 103 height 71
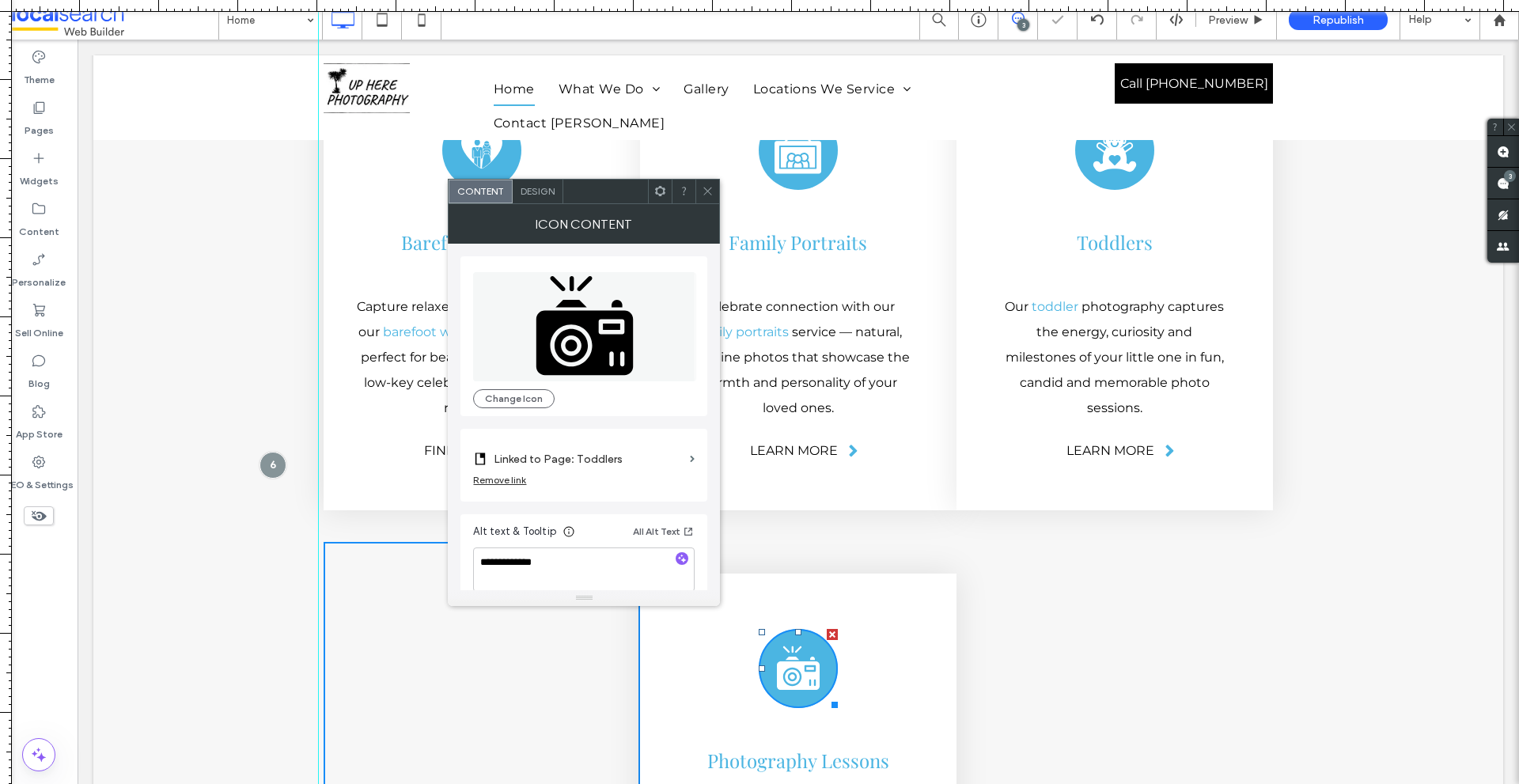
click at [709, 189] on icon at bounding box center [707, 190] width 11 height 11
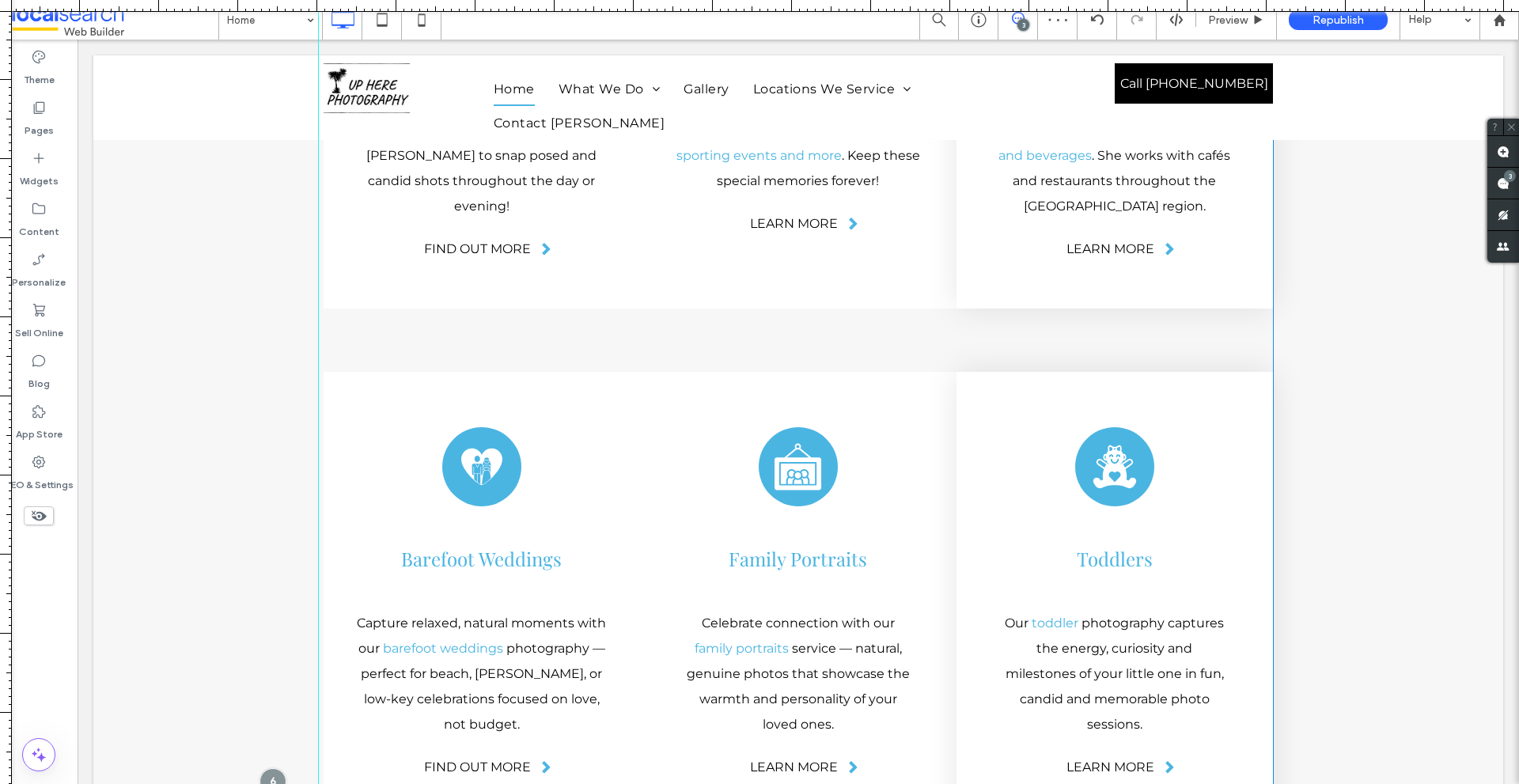
scroll to position [3928, 0]
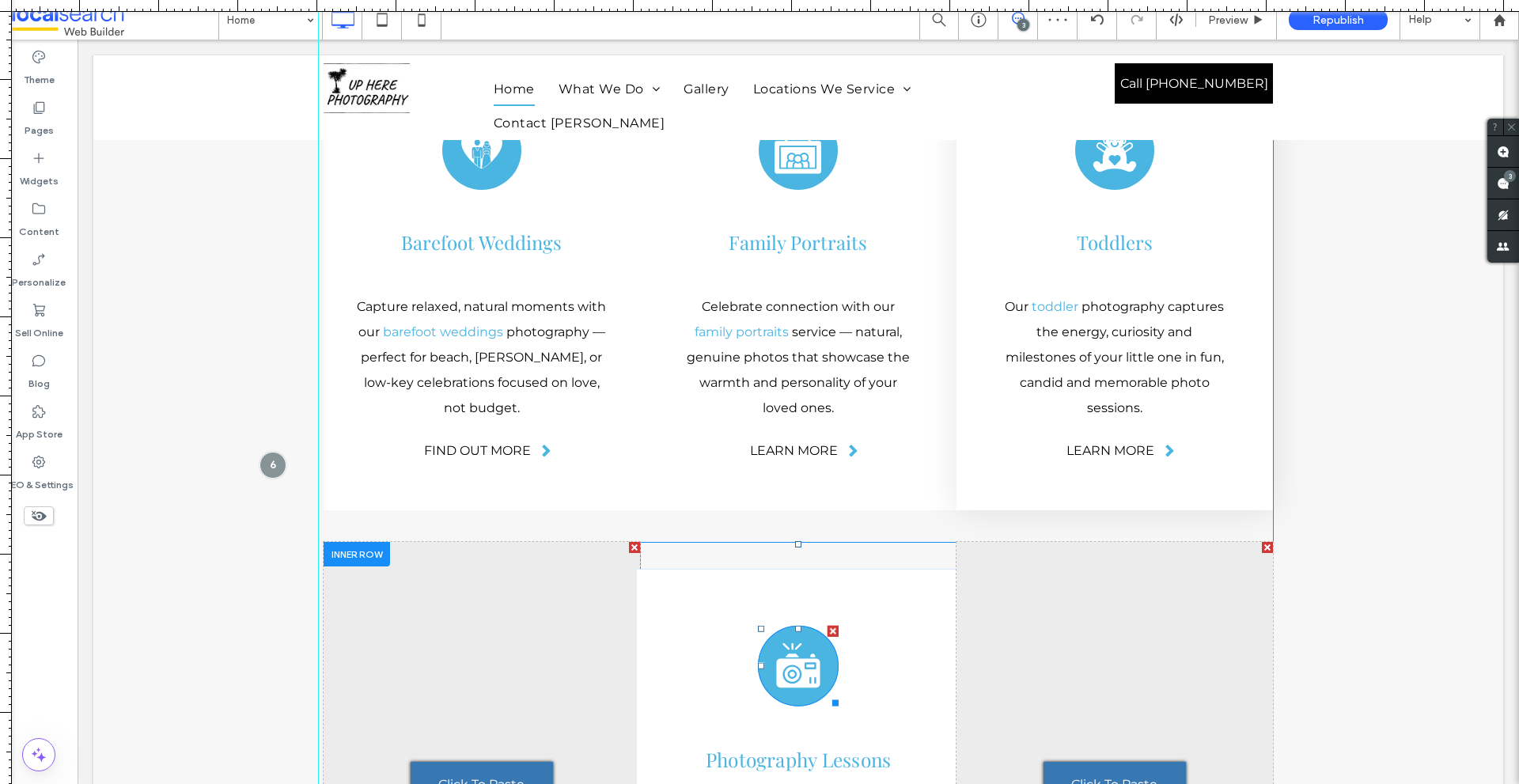
click at [785, 653] on icon at bounding box center [792, 655] width 14 height 3
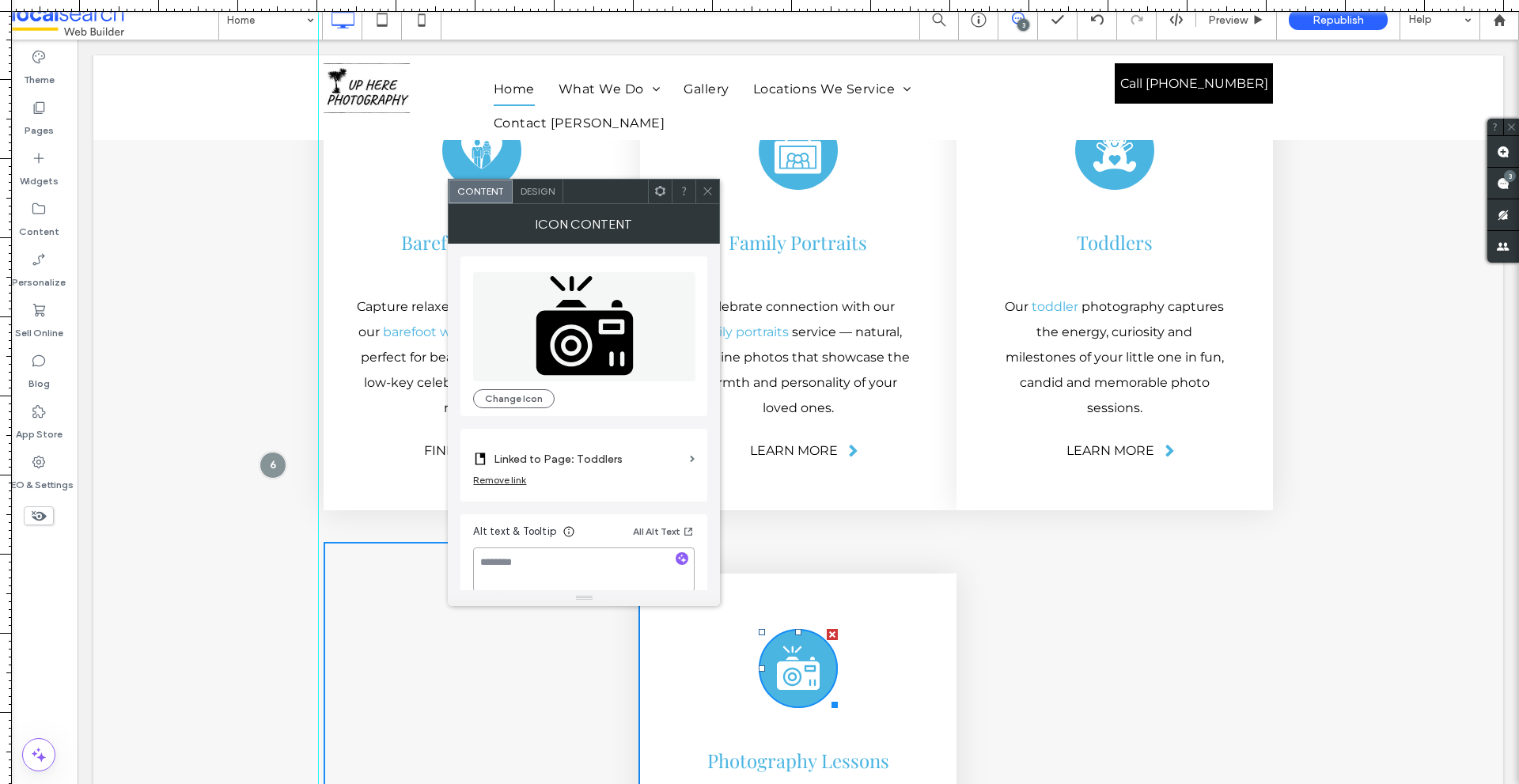
click at [593, 553] on textarea at bounding box center [584, 570] width 222 height 44
type textarea "**********"
click at [603, 459] on label "Linked to Page: Toddlers" at bounding box center [588, 459] width 190 height 30
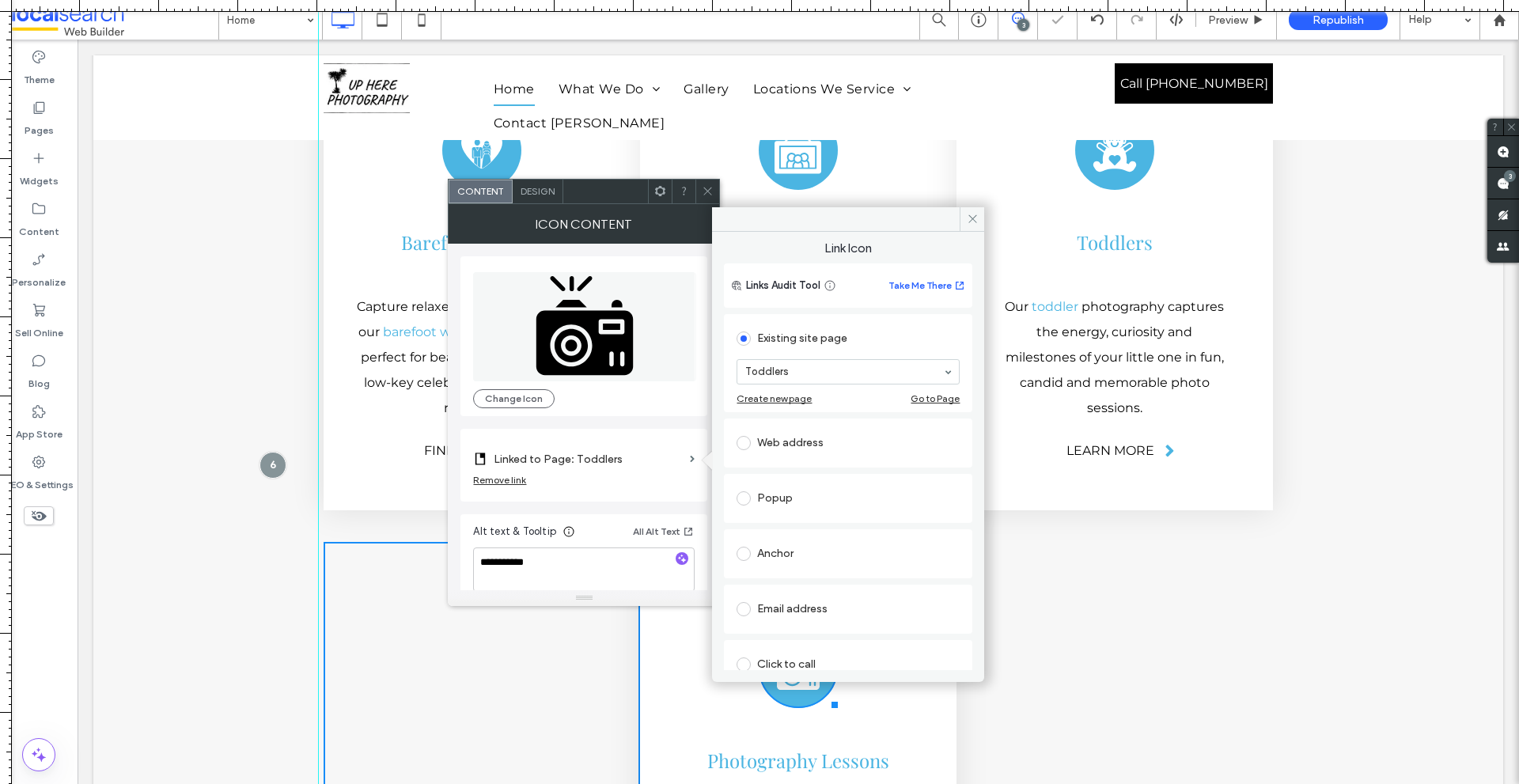
click at [771, 351] on section "Toddlers" at bounding box center [848, 372] width 223 height 41
paste input "**********"
type input "**********"
click at [706, 195] on icon at bounding box center [707, 190] width 11 height 11
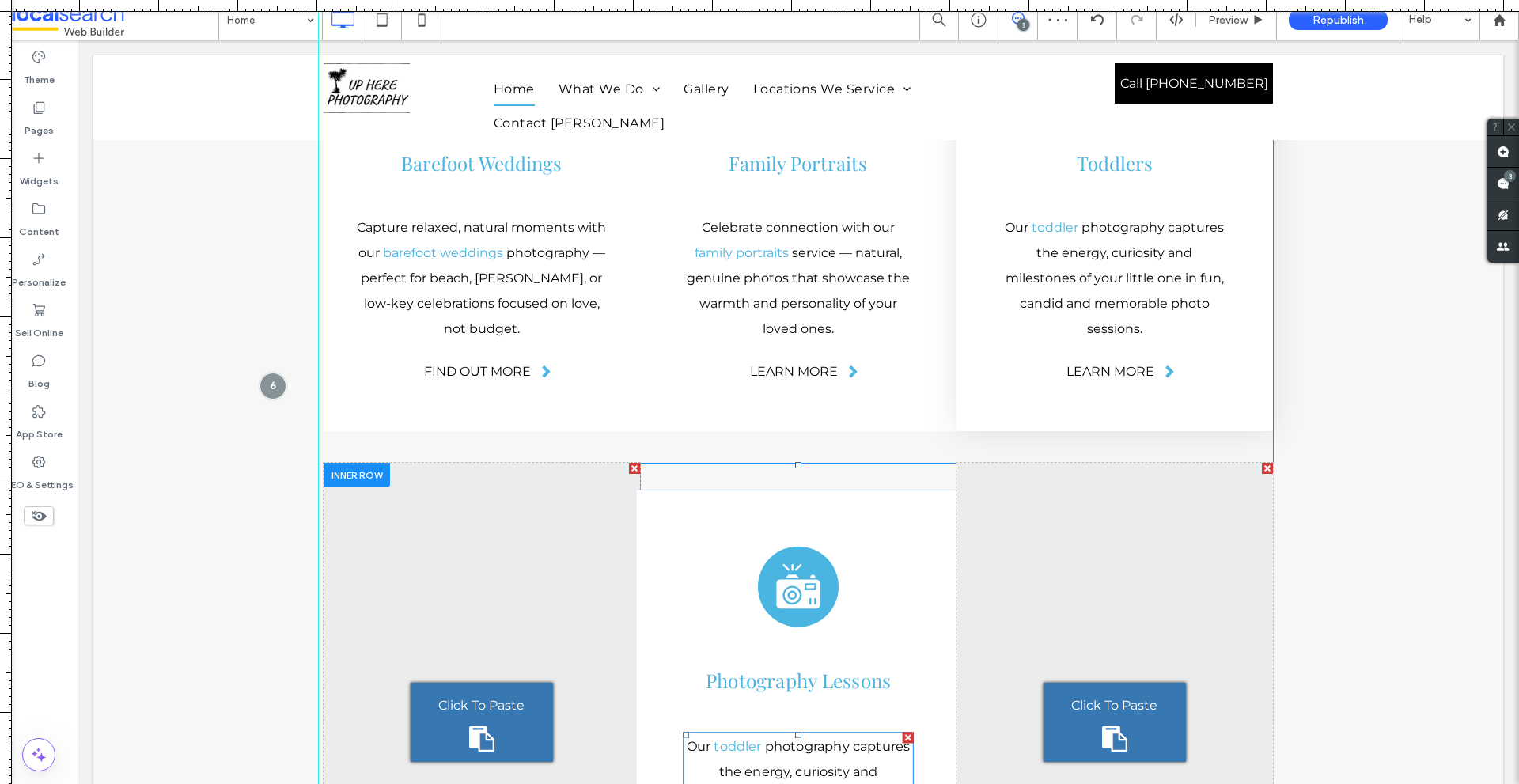
scroll to position [4087, 0]
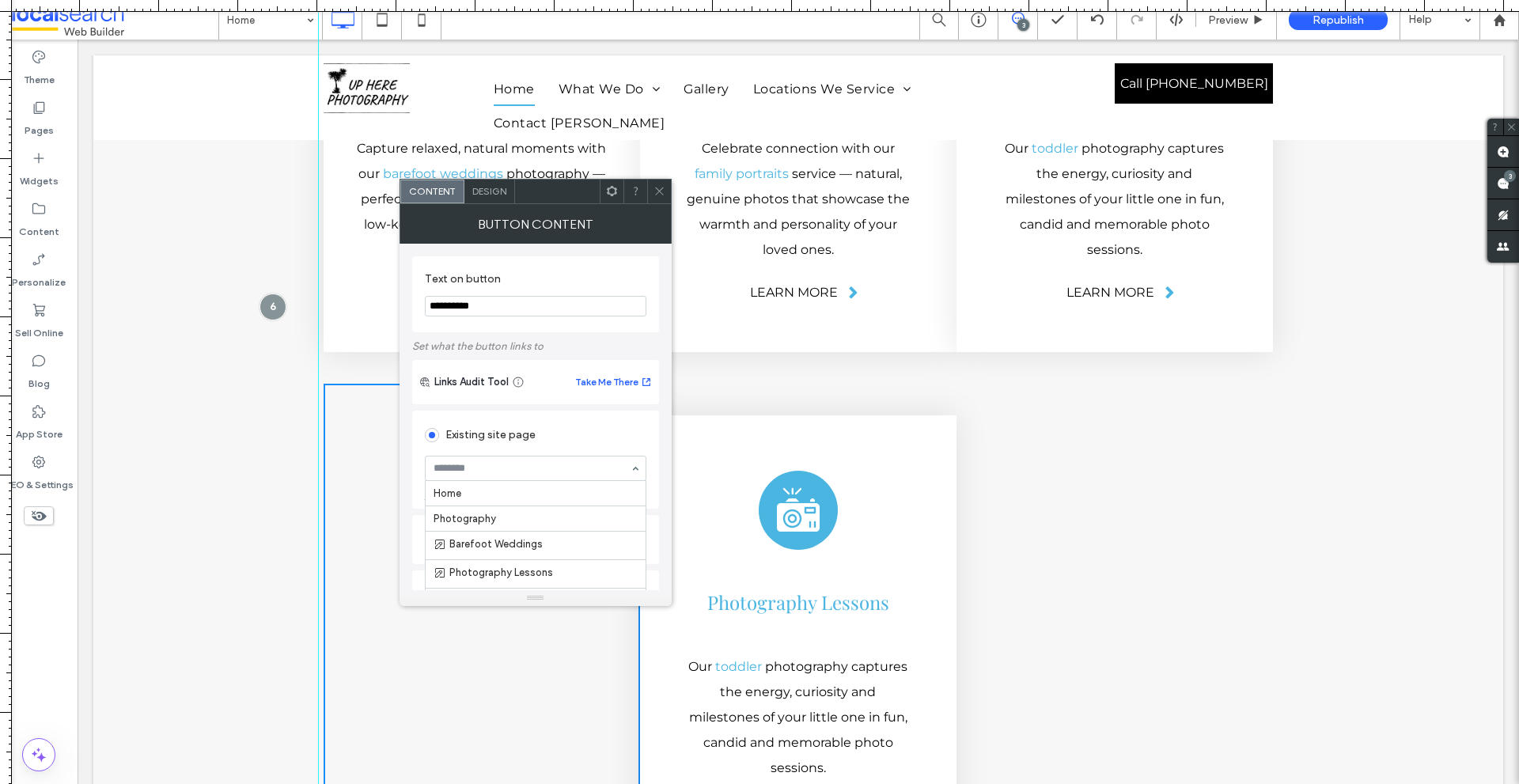
scroll to position [115, 0]
paste input "**********"
type input "**********"
click at [657, 190] on icon at bounding box center [659, 190] width 11 height 11
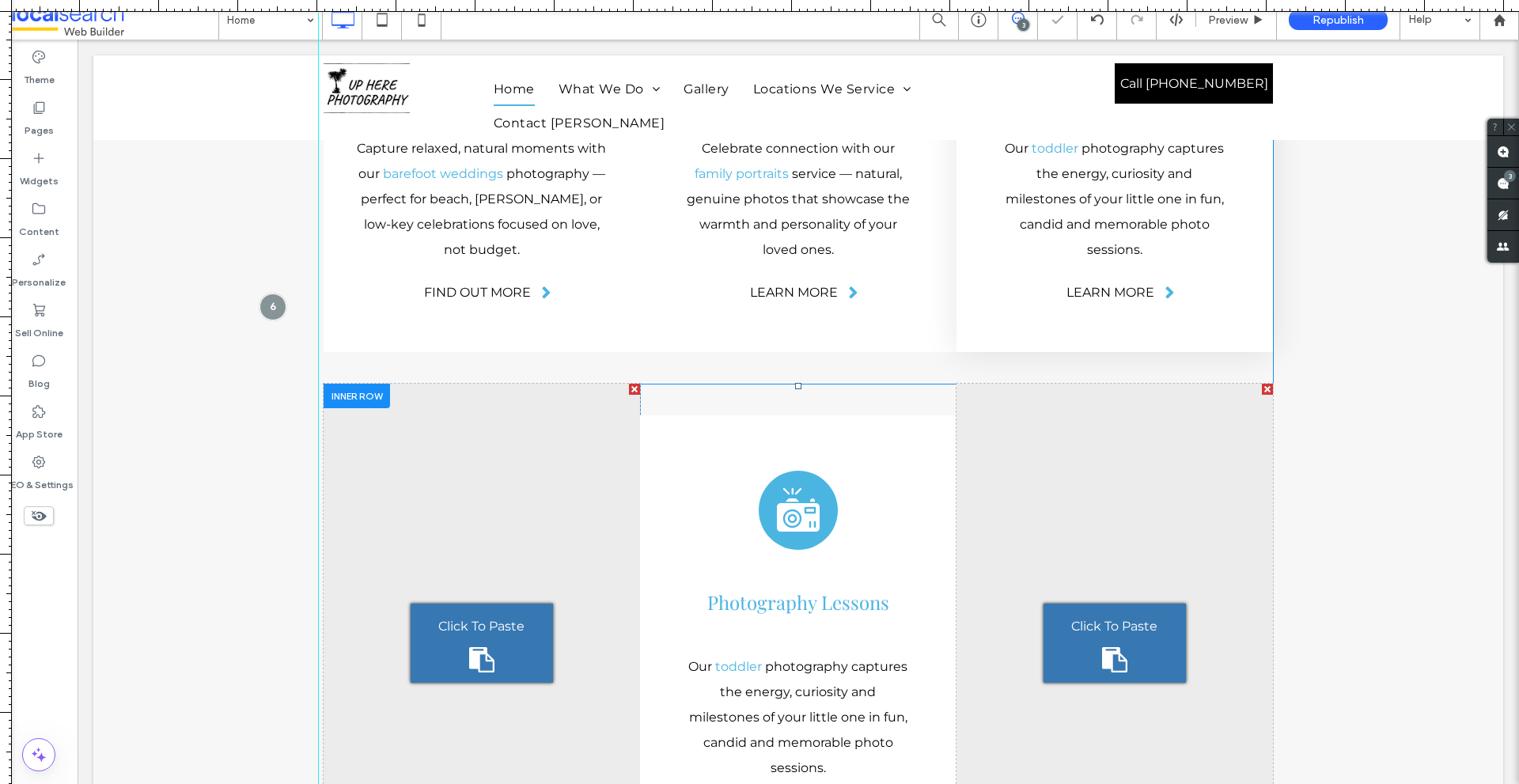
scroll to position [3928, 0]
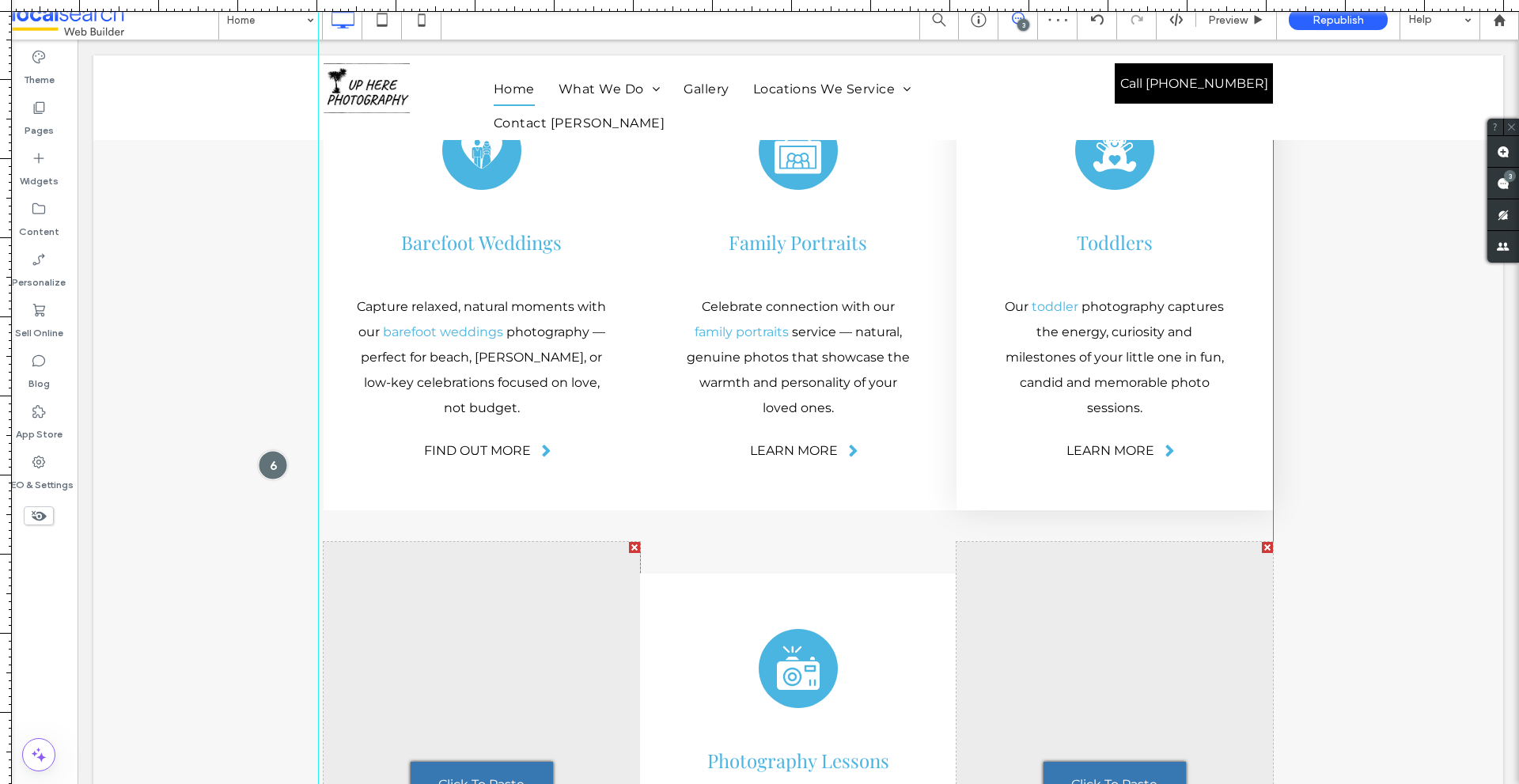
click at [268, 450] on div at bounding box center [273, 465] width 30 height 30
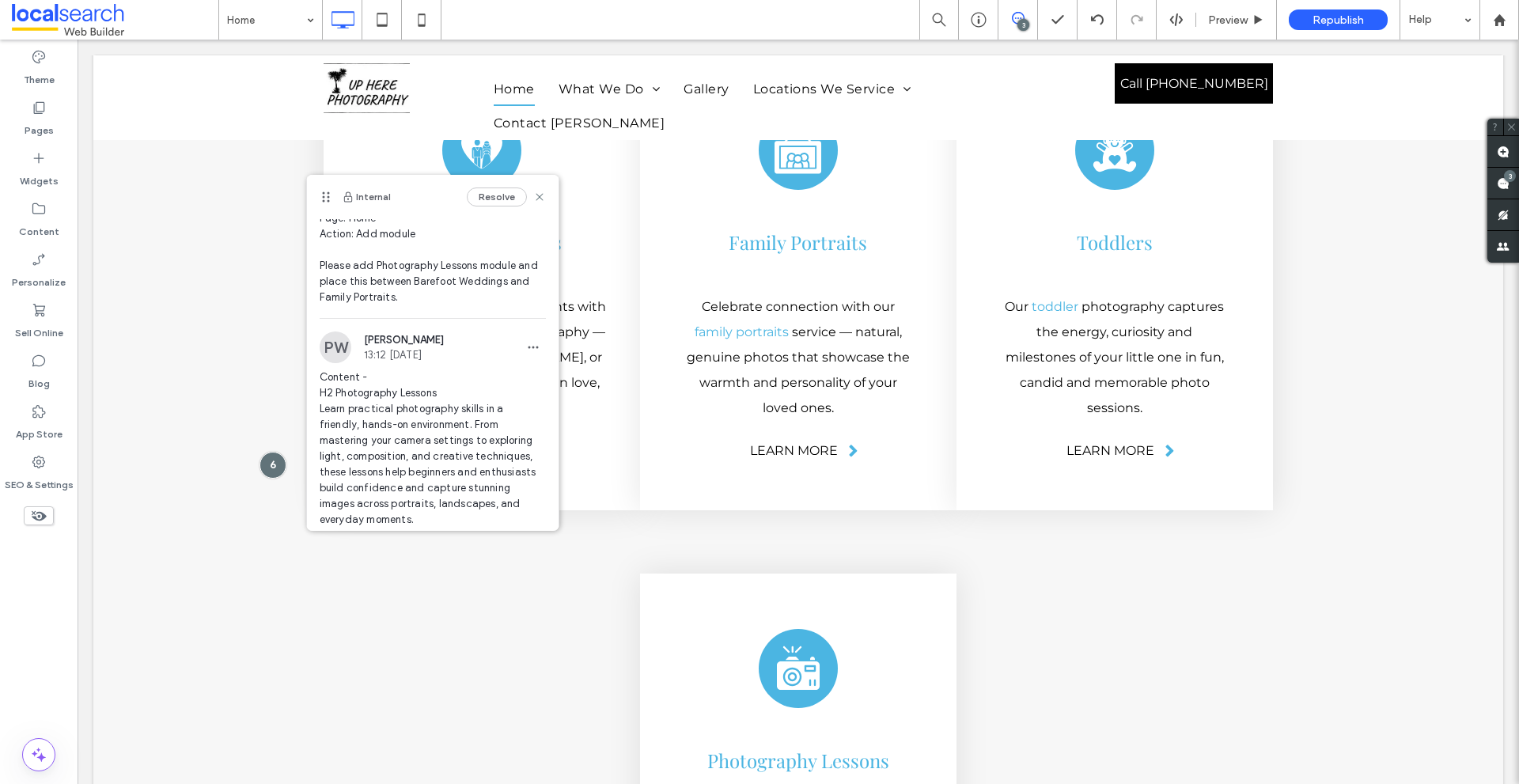
scroll to position [136, 0]
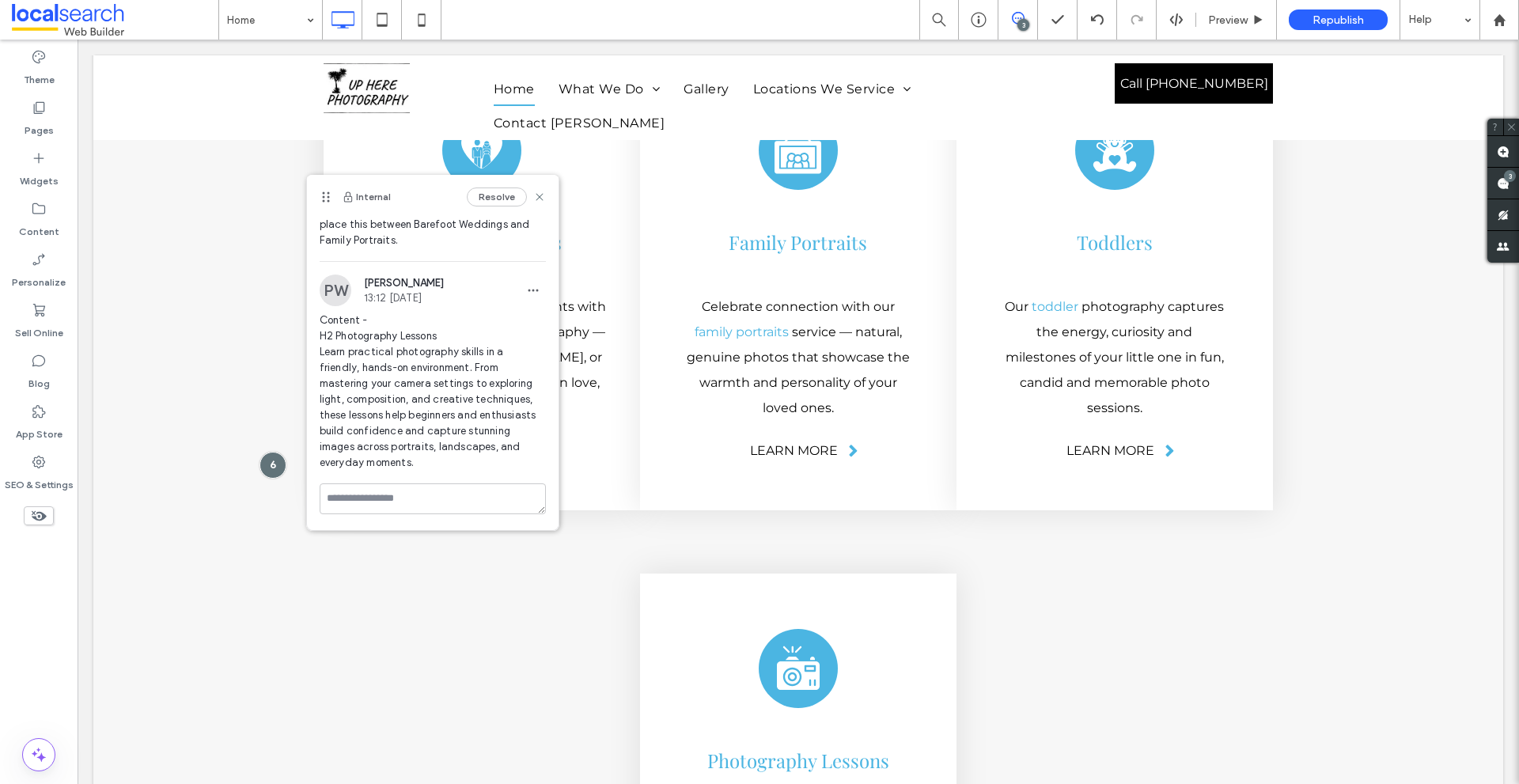
click at [334, 347] on span "Content - H2 Photography Lessons Learn practical photography skills in a friend…" at bounding box center [433, 392] width 227 height 158
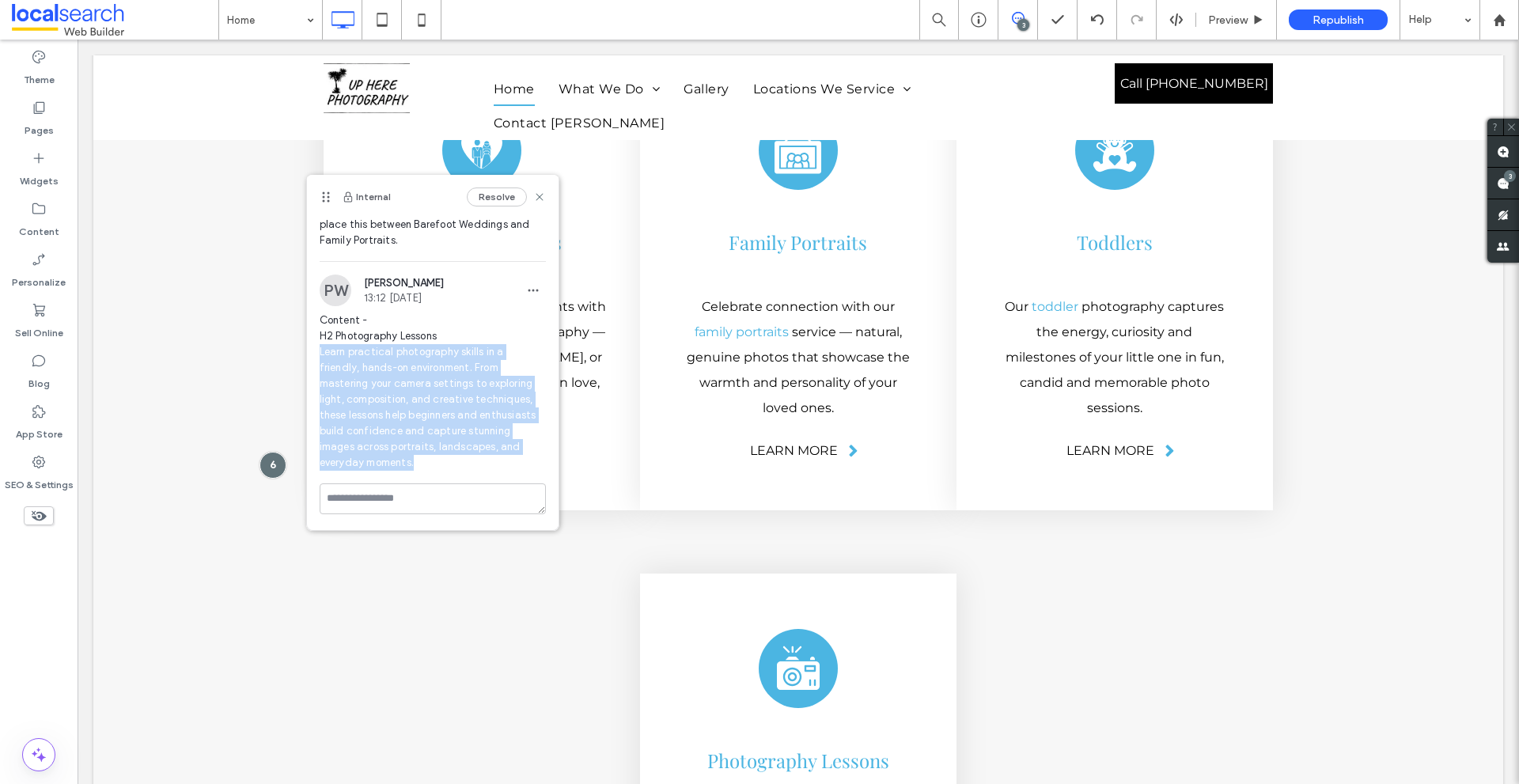
drag, startPoint x: 334, startPoint y: 347, endPoint x: 501, endPoint y: 461, distance: 202.2
click at [501, 461] on span "Content - H2 Photography Lessons Learn practical photography skills in a friend…" at bounding box center [433, 392] width 227 height 158
copy span "Learn practical photography skills in a friendly, hands-on environment. From ma…"
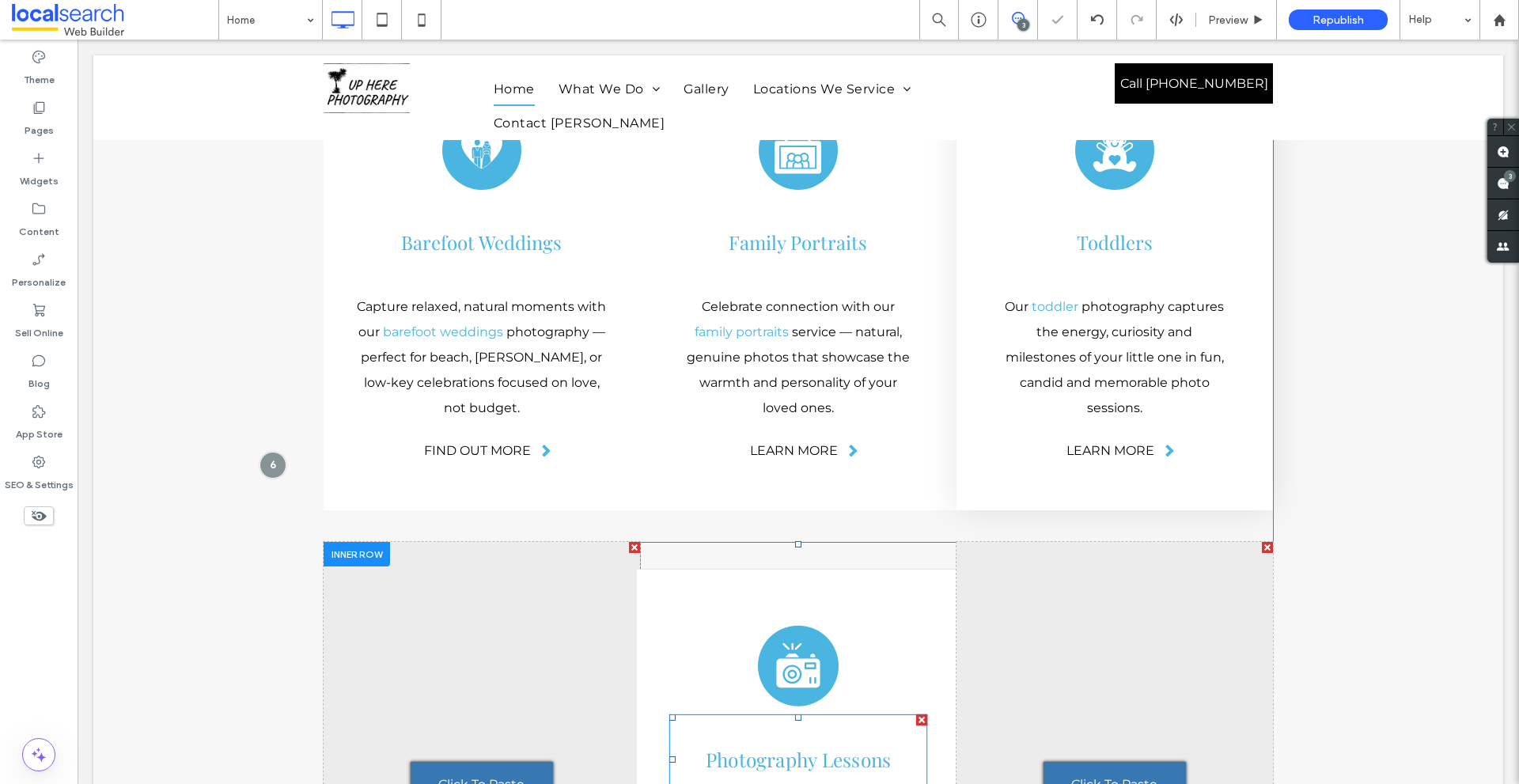
scroll to position [4087, 0]
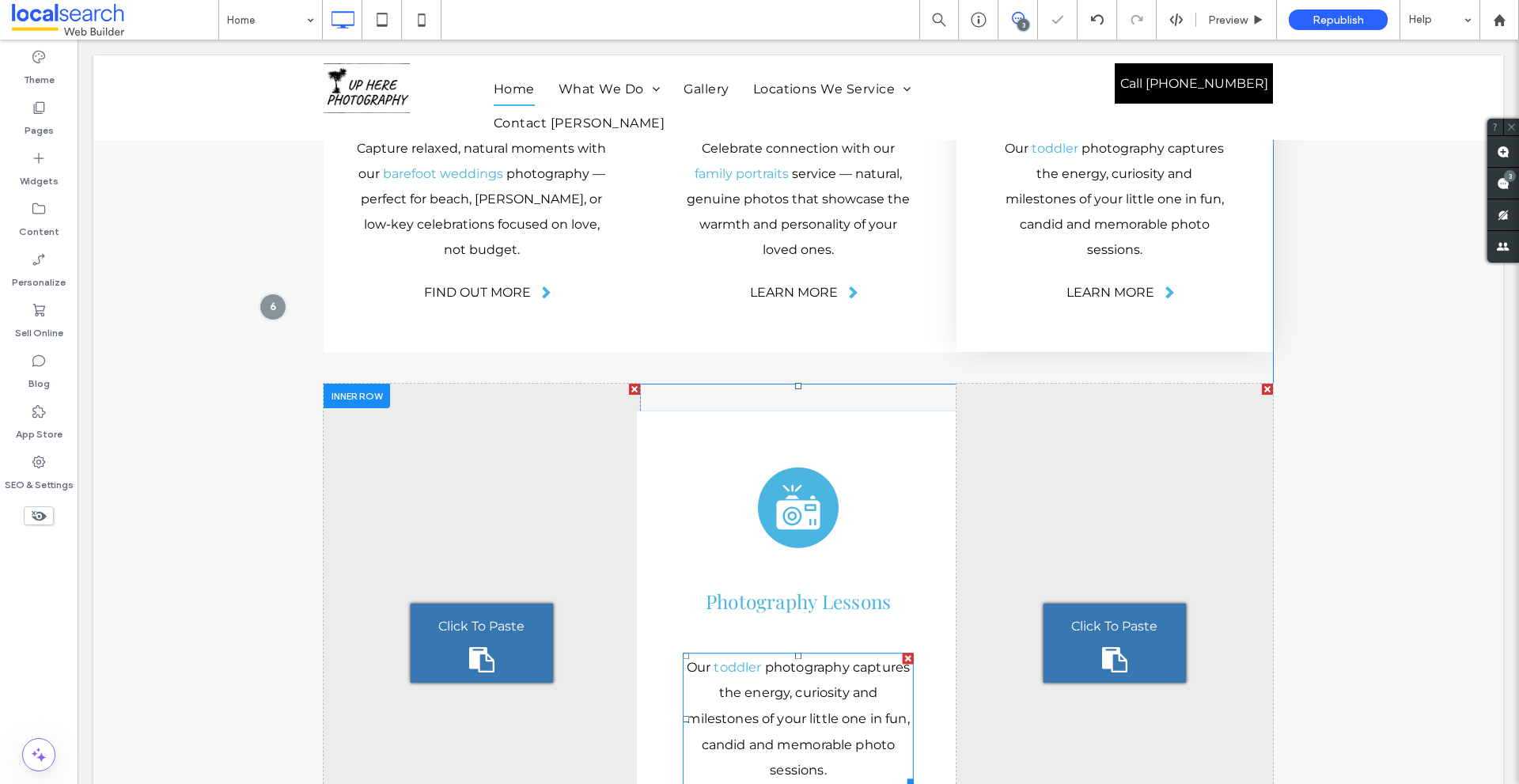
click at [799, 658] on span "photography captures the energy, curiosity and milestones of your little one in…" at bounding box center [798, 718] width 223 height 119
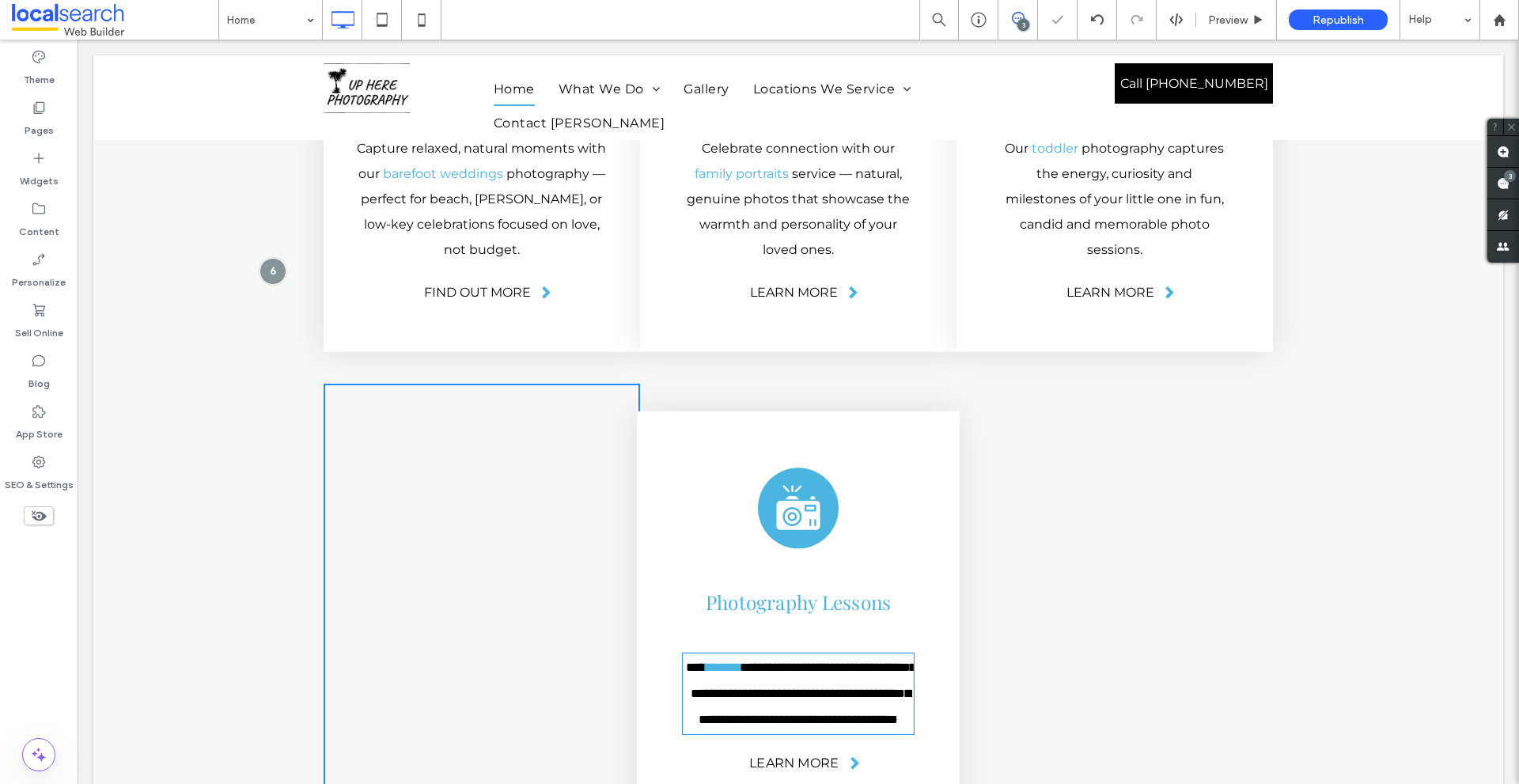
type input "**********"
type input "**"
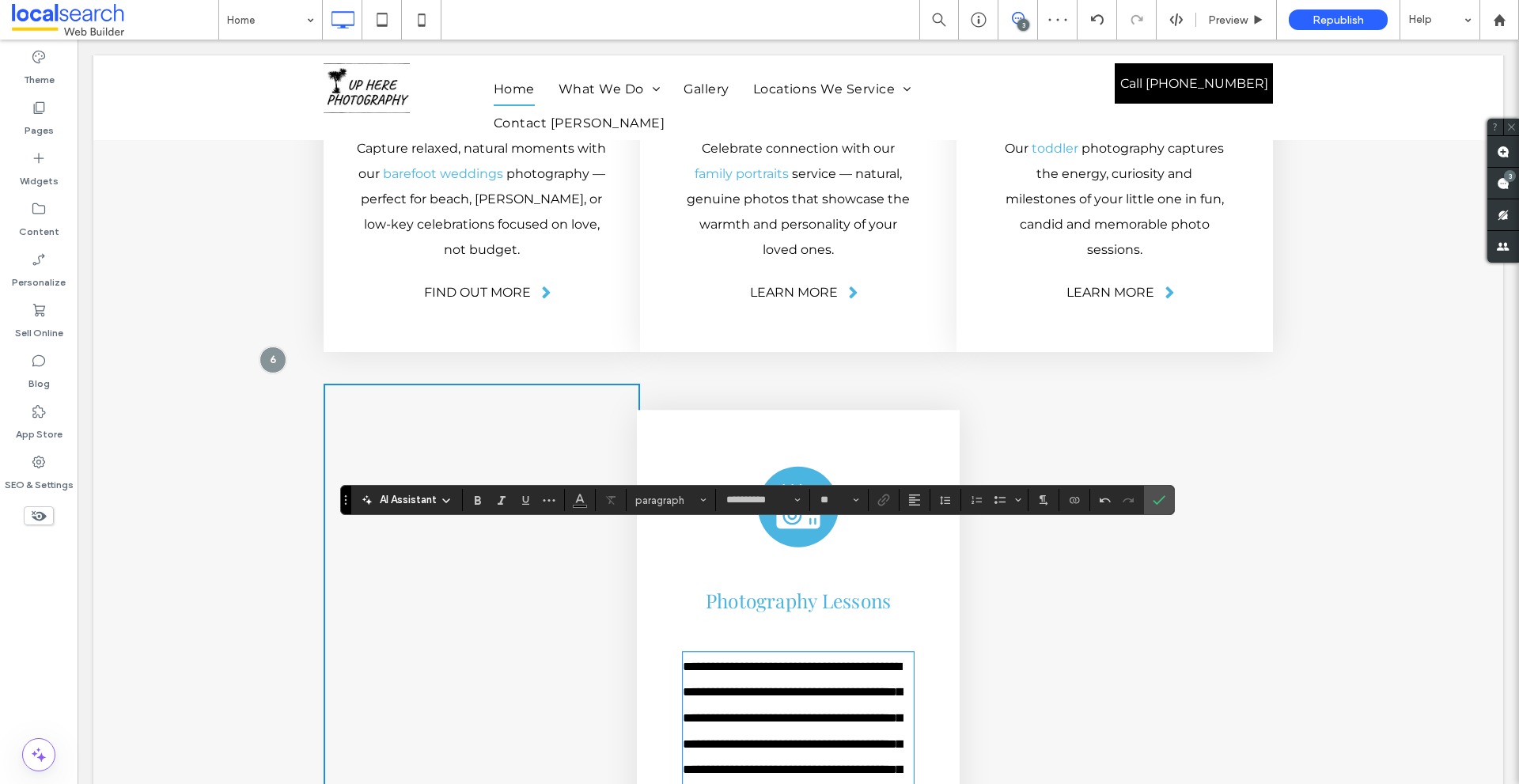
scroll to position [4486, 0]
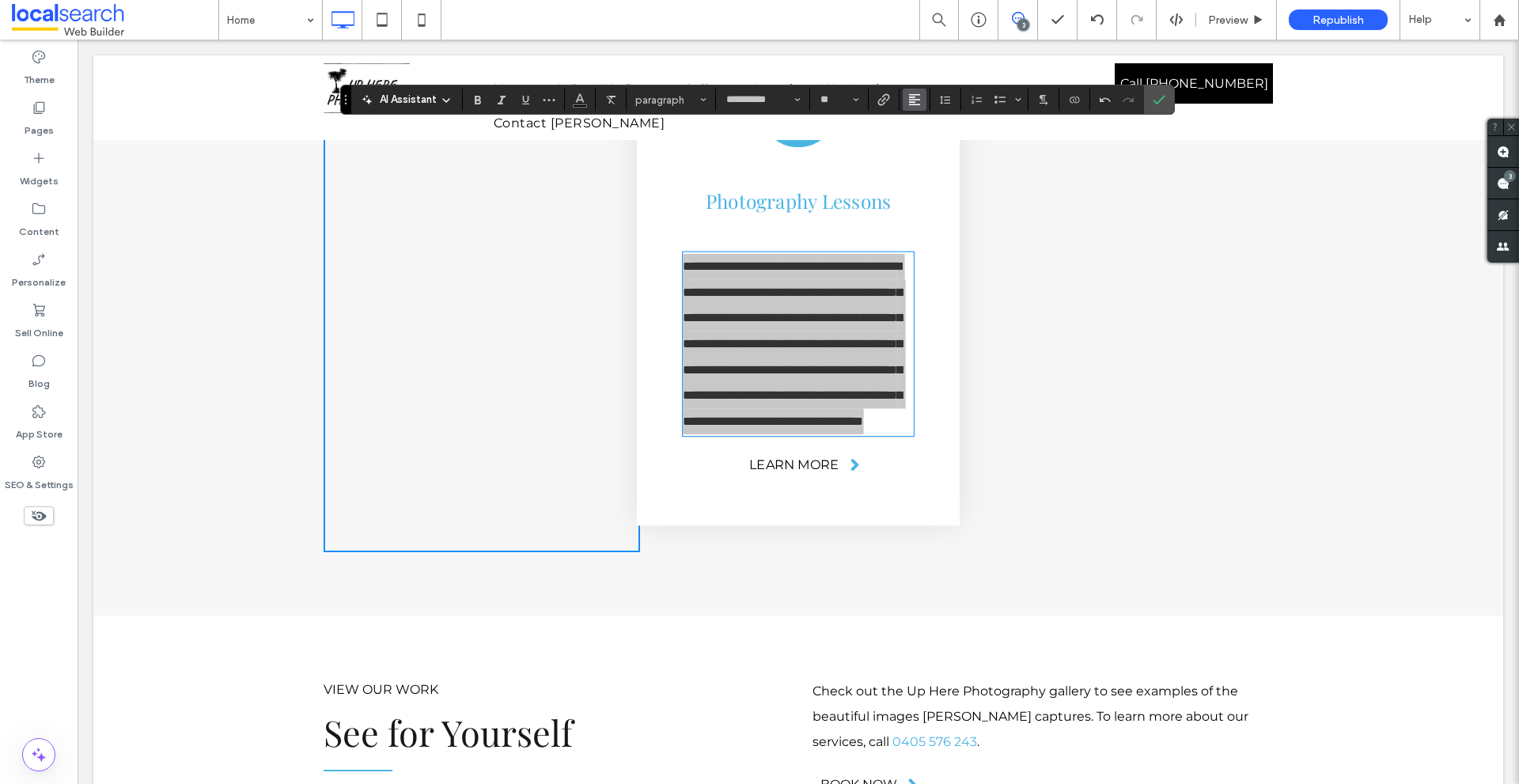
click at [917, 108] on span "Alignment" at bounding box center [914, 99] width 12 height 21
click at [933, 159] on label "ui.textEditor.alignment.center" at bounding box center [929, 149] width 55 height 23
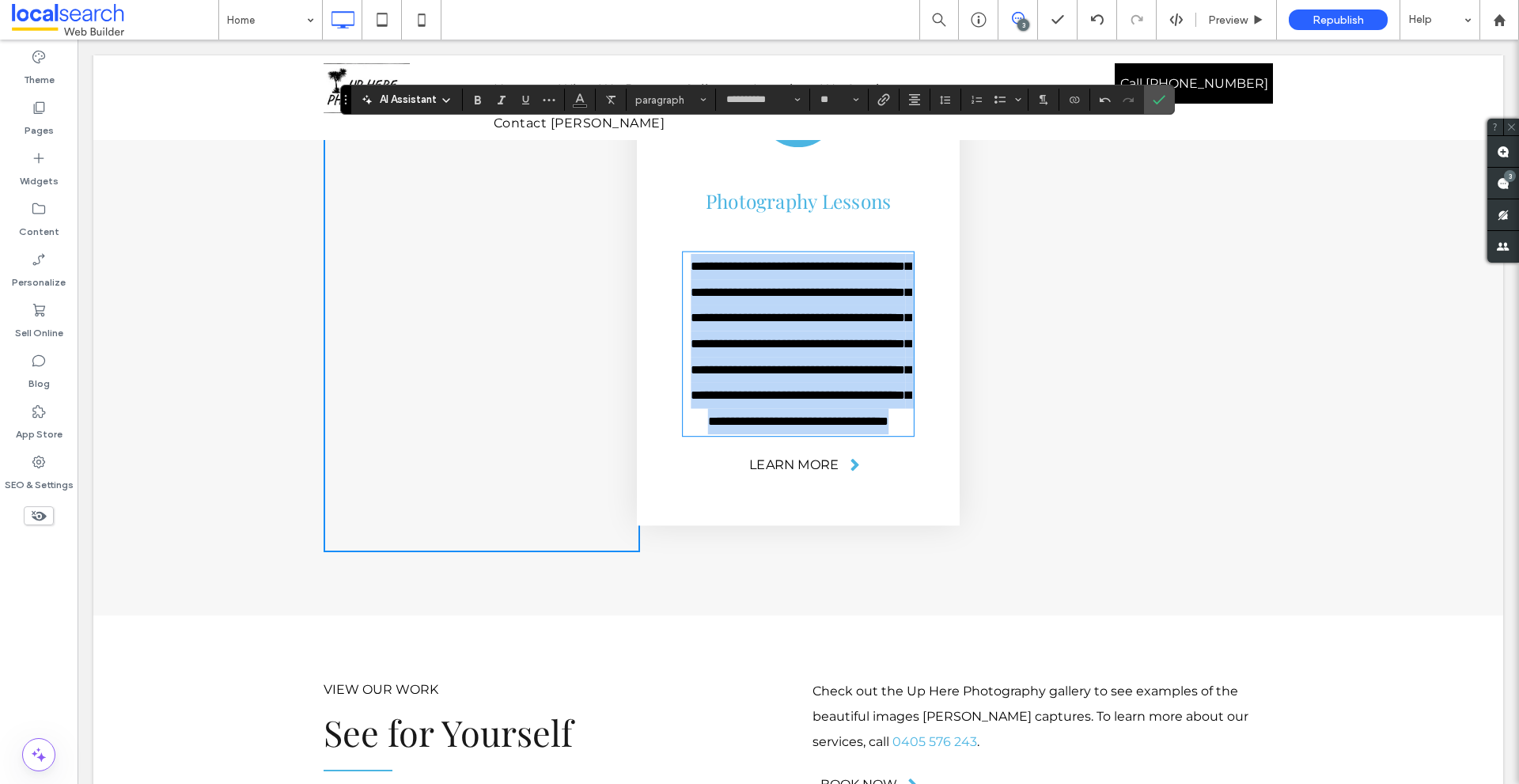
click at [831, 273] on span "**********" at bounding box center [800, 343] width 219 height 167
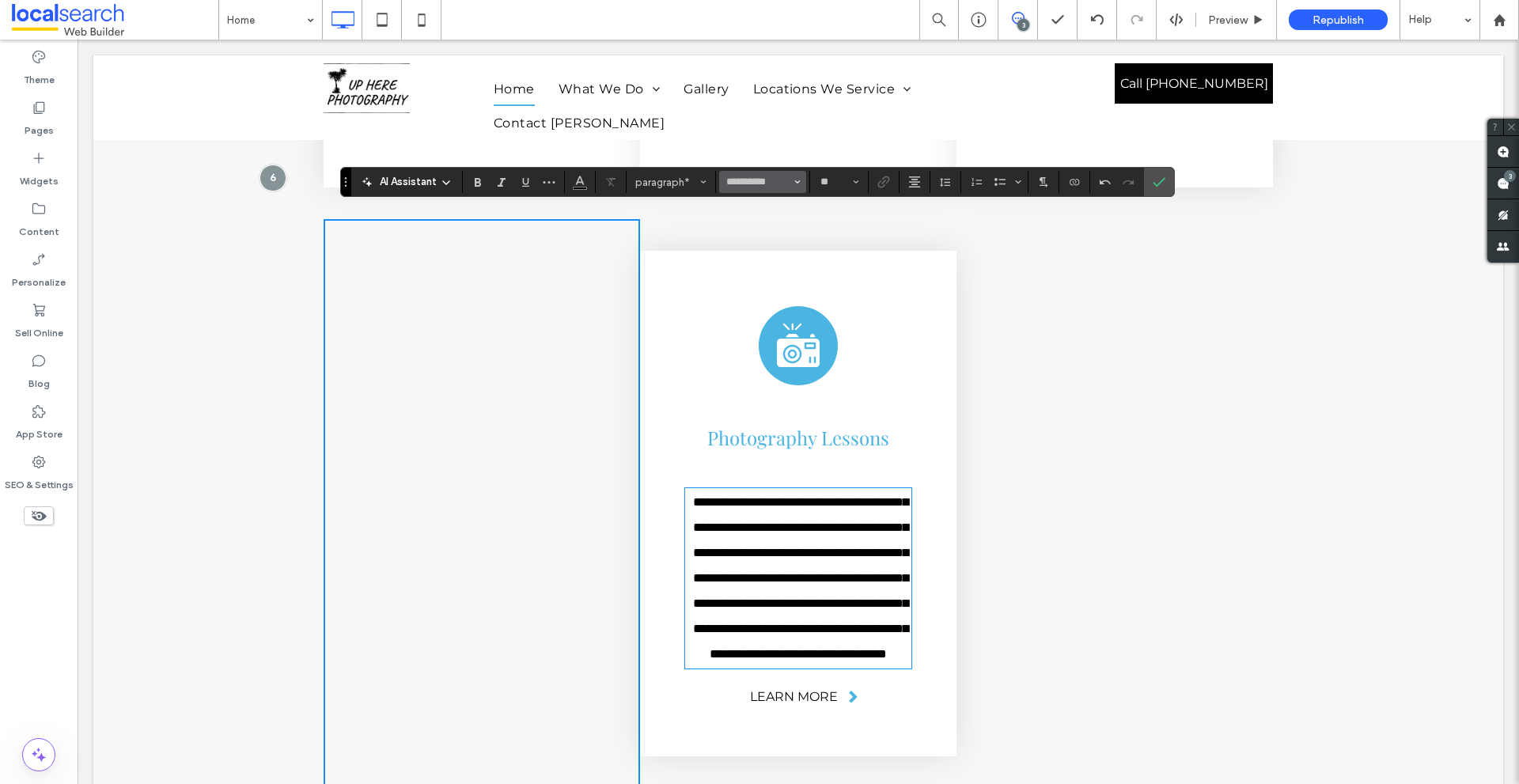
scroll to position [4249, 0]
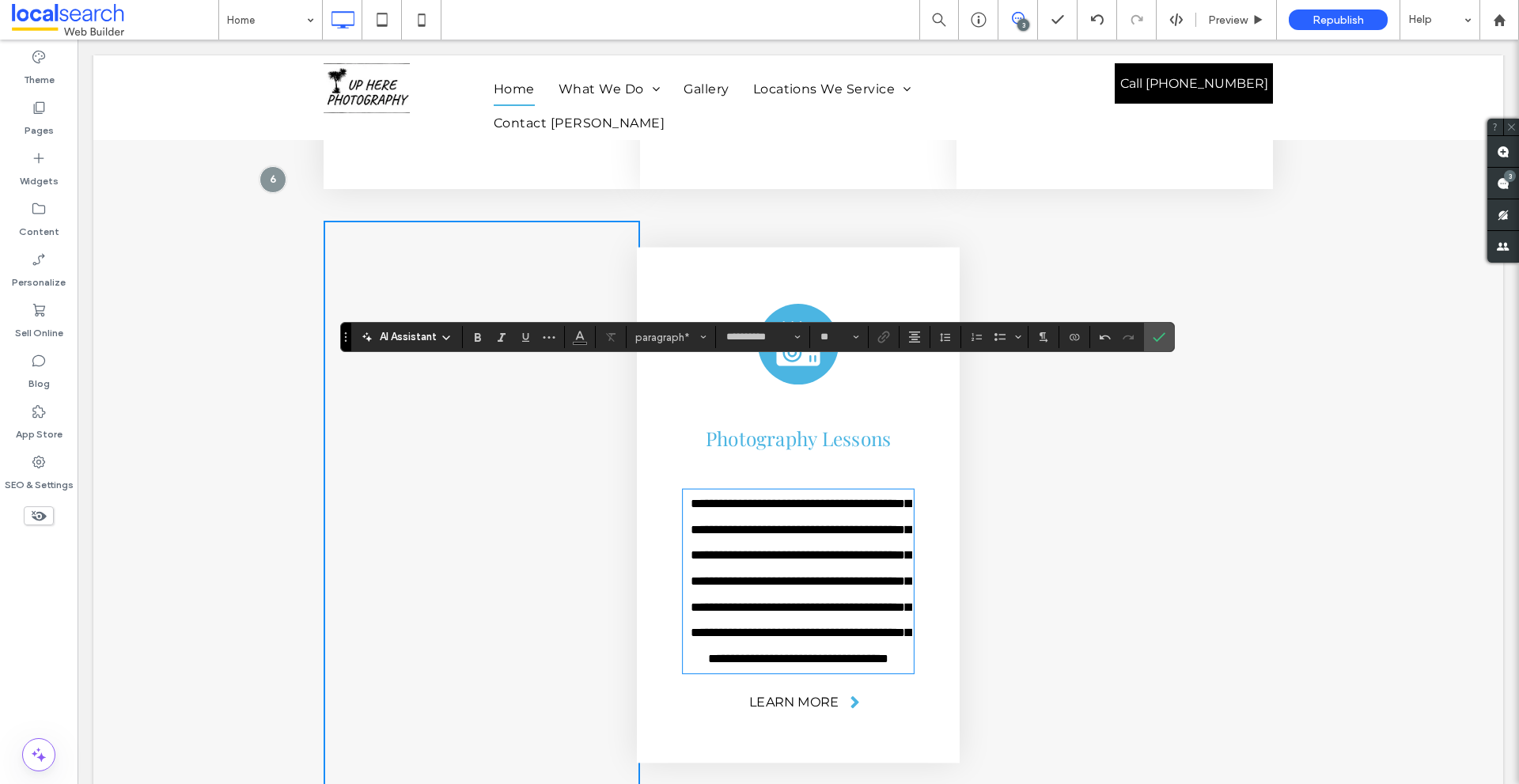
click at [811, 497] on span "**********" at bounding box center [800, 580] width 219 height 167
drag, startPoint x: 811, startPoint y: 374, endPoint x: 821, endPoint y: 374, distance: 10.0
click at [821, 497] on span "**********" at bounding box center [800, 580] width 219 height 167
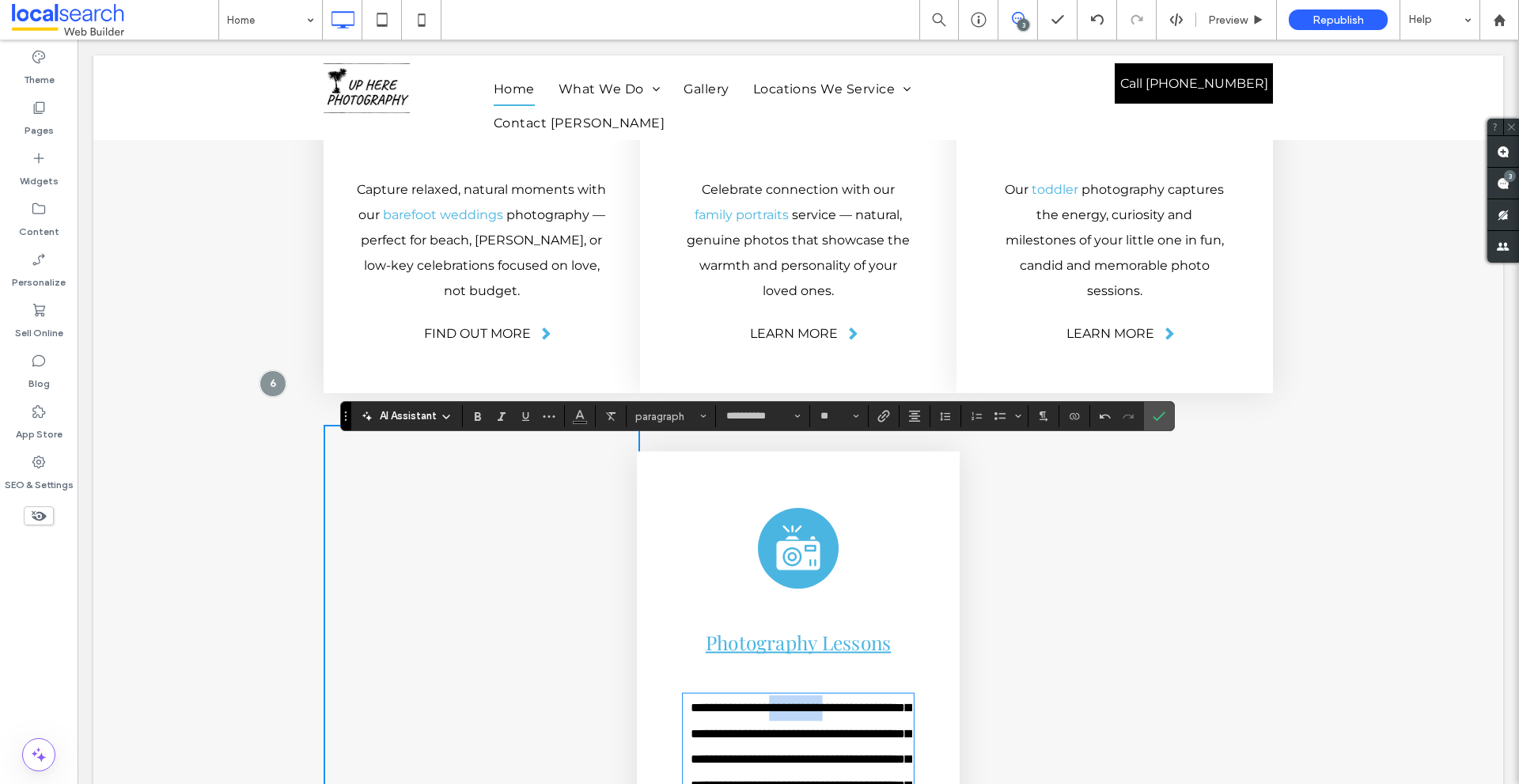
scroll to position [4170, 0]
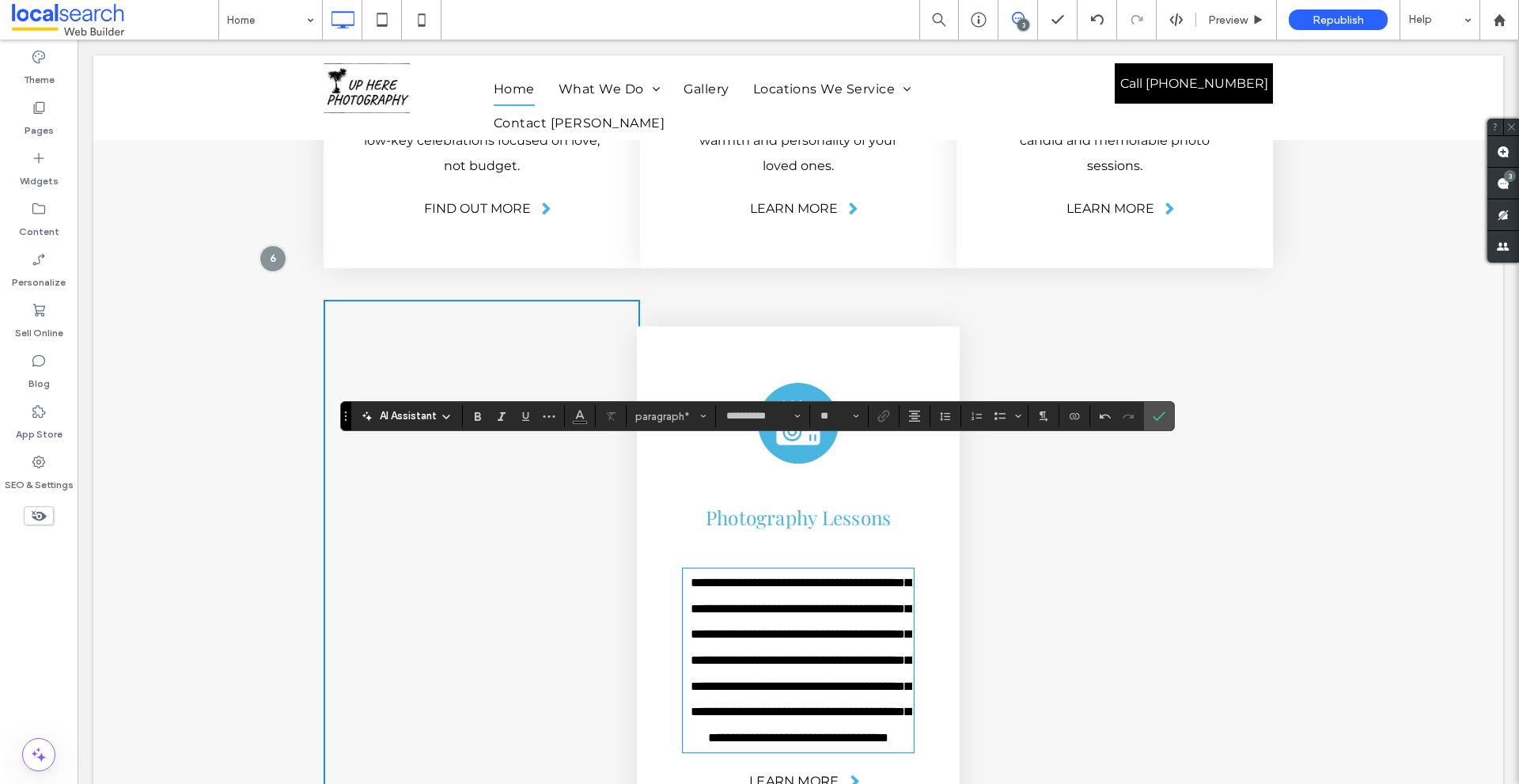
click at [818, 576] on span "**********" at bounding box center [800, 659] width 219 height 167
click at [814, 576] on span "**********" at bounding box center [800, 659] width 219 height 167
drag, startPoint x: 814, startPoint y: 454, endPoint x: 855, endPoint y: 453, distance: 41.0
click at [855, 576] on span "**********" at bounding box center [800, 659] width 219 height 167
copy span "**********"
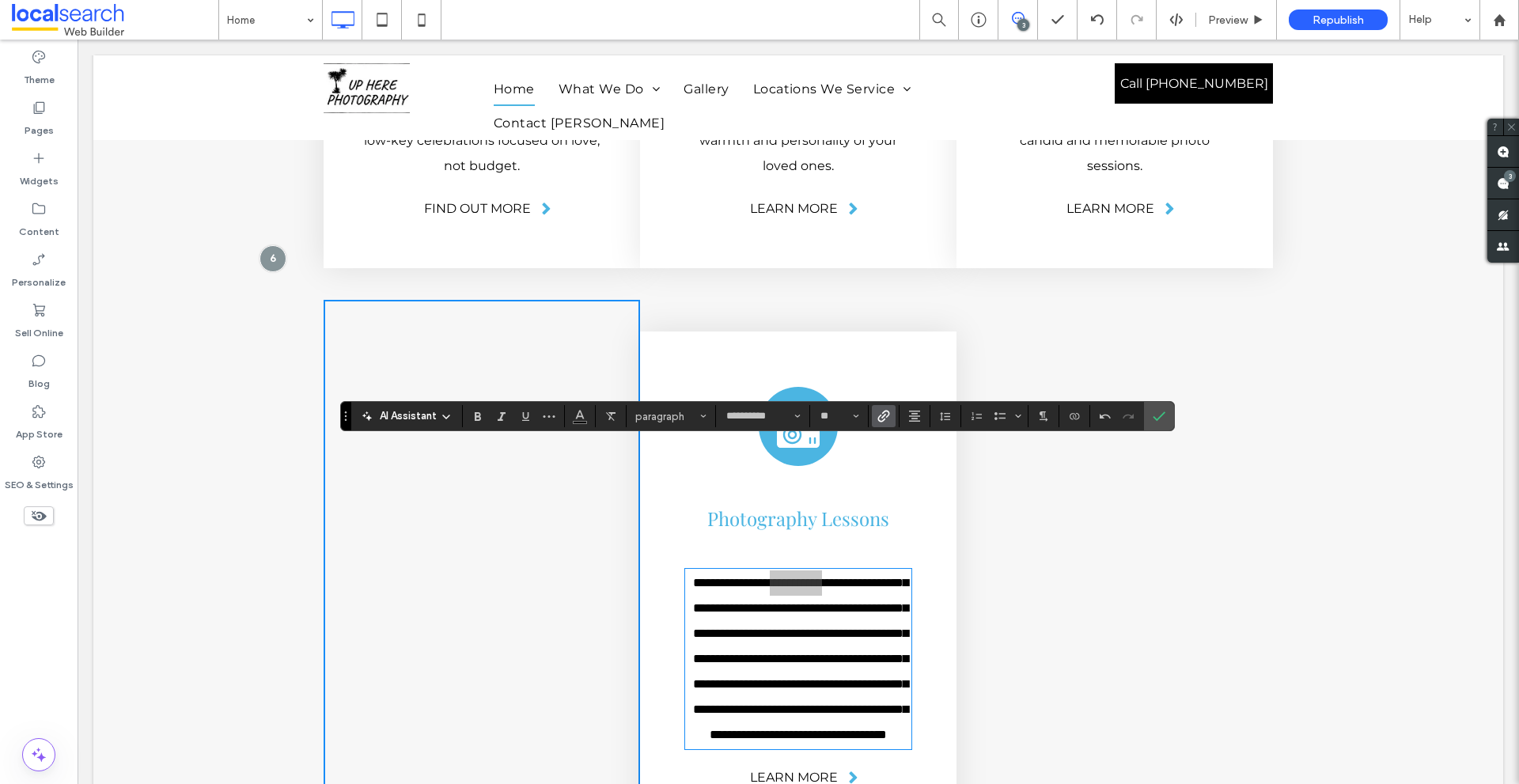
click at [883, 418] on icon "Link" at bounding box center [883, 415] width 12 height 12
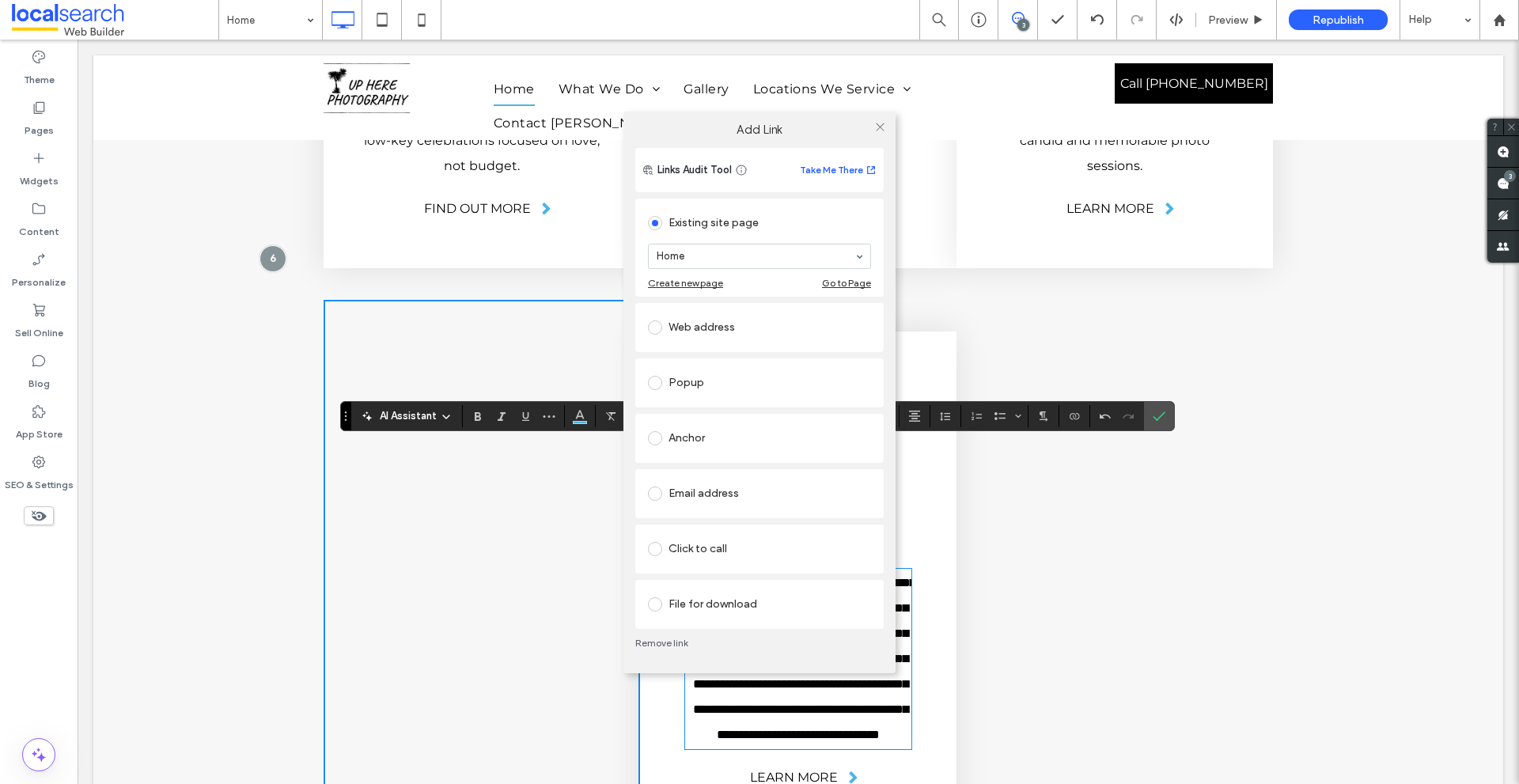
paste input "**********"
type input "**********"
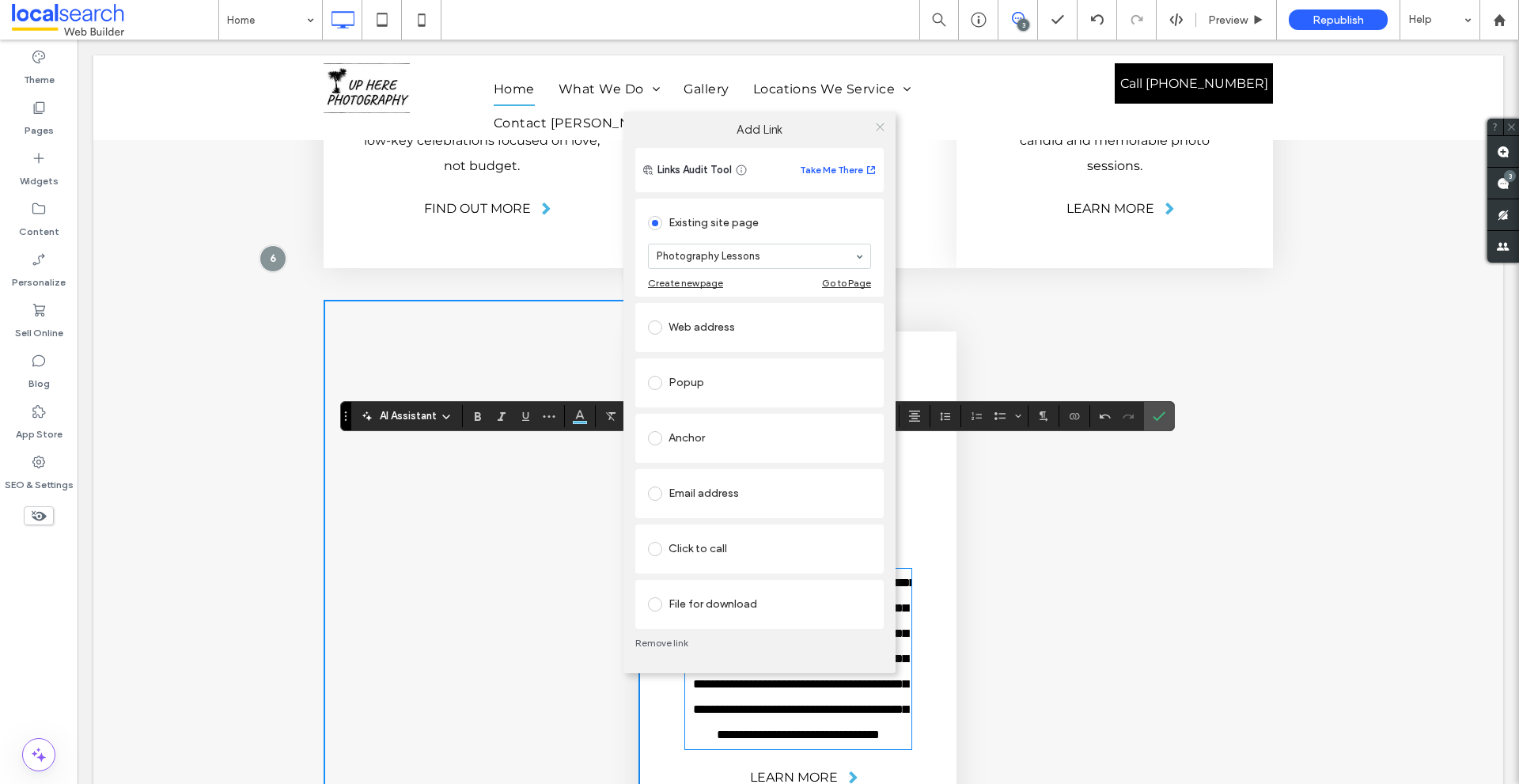
click at [879, 122] on icon at bounding box center [879, 126] width 11 height 11
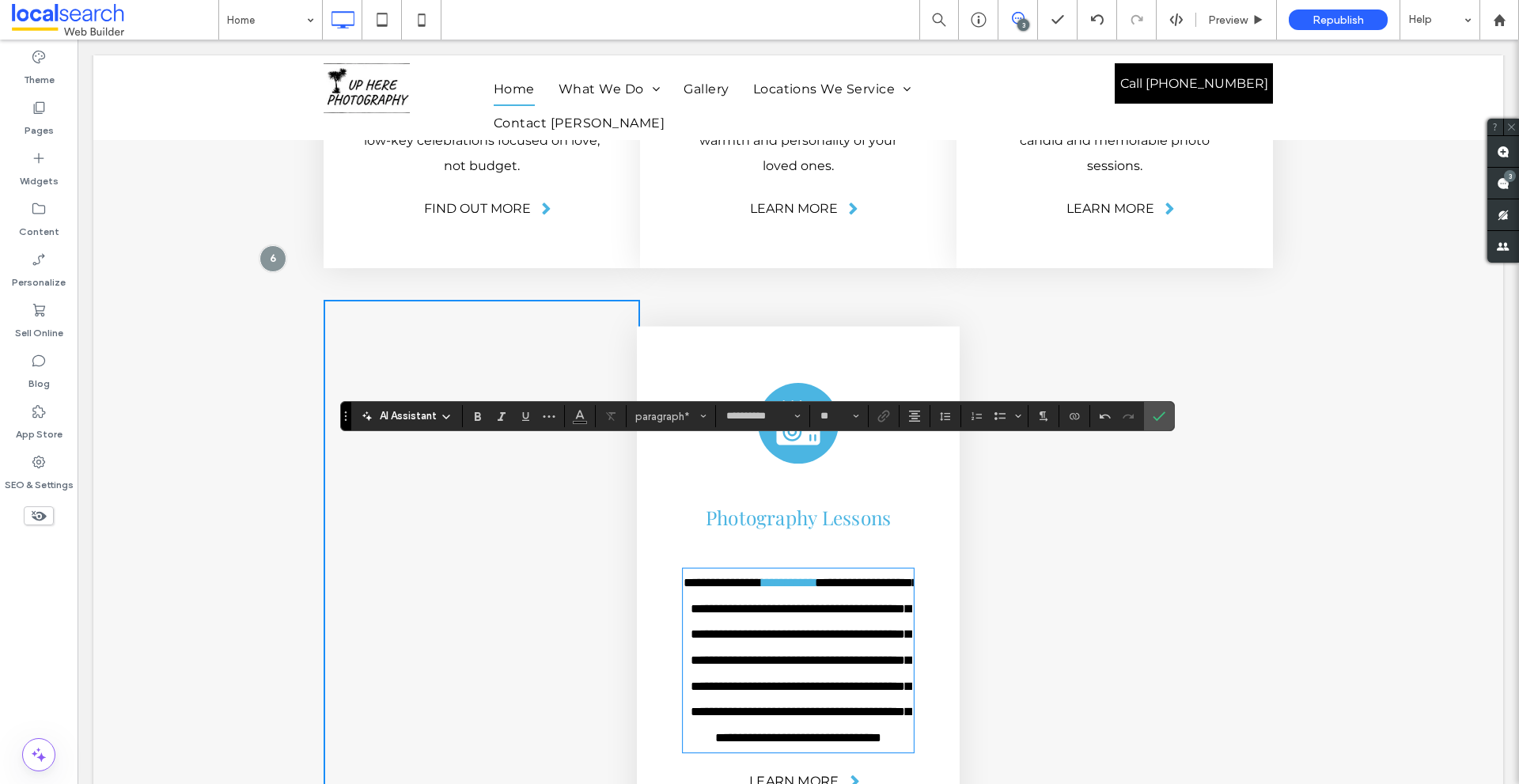
click at [806, 571] on p "**********" at bounding box center [797, 661] width 231 height 181
click at [815, 576] on link "**********" at bounding box center [788, 582] width 53 height 11
drag, startPoint x: 828, startPoint y: 452, endPoint x: 865, endPoint y: 452, distance: 37.0
click at [815, 576] on link "**********" at bounding box center [788, 582] width 53 height 11
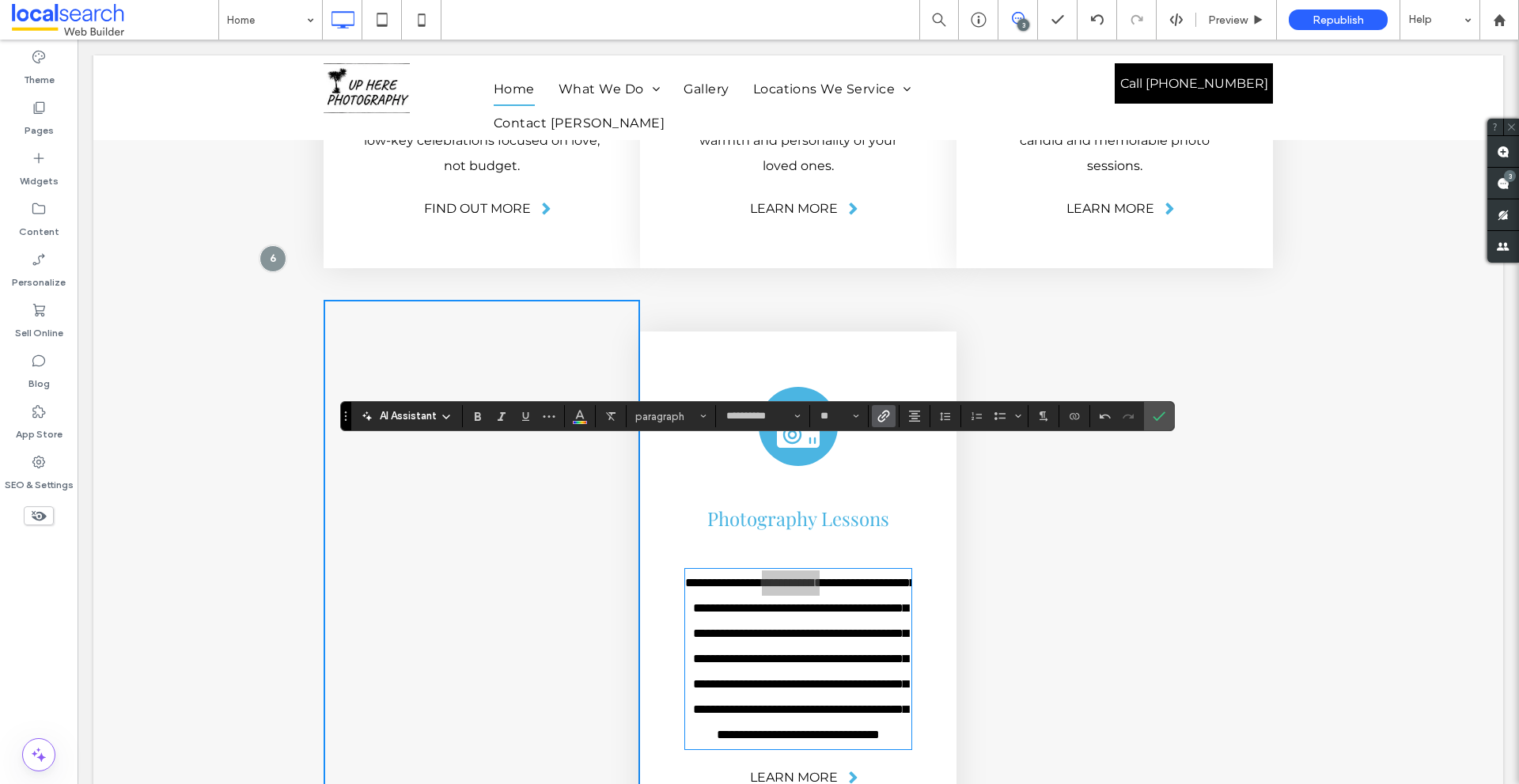
click at [881, 410] on icon "Link" at bounding box center [883, 415] width 12 height 12
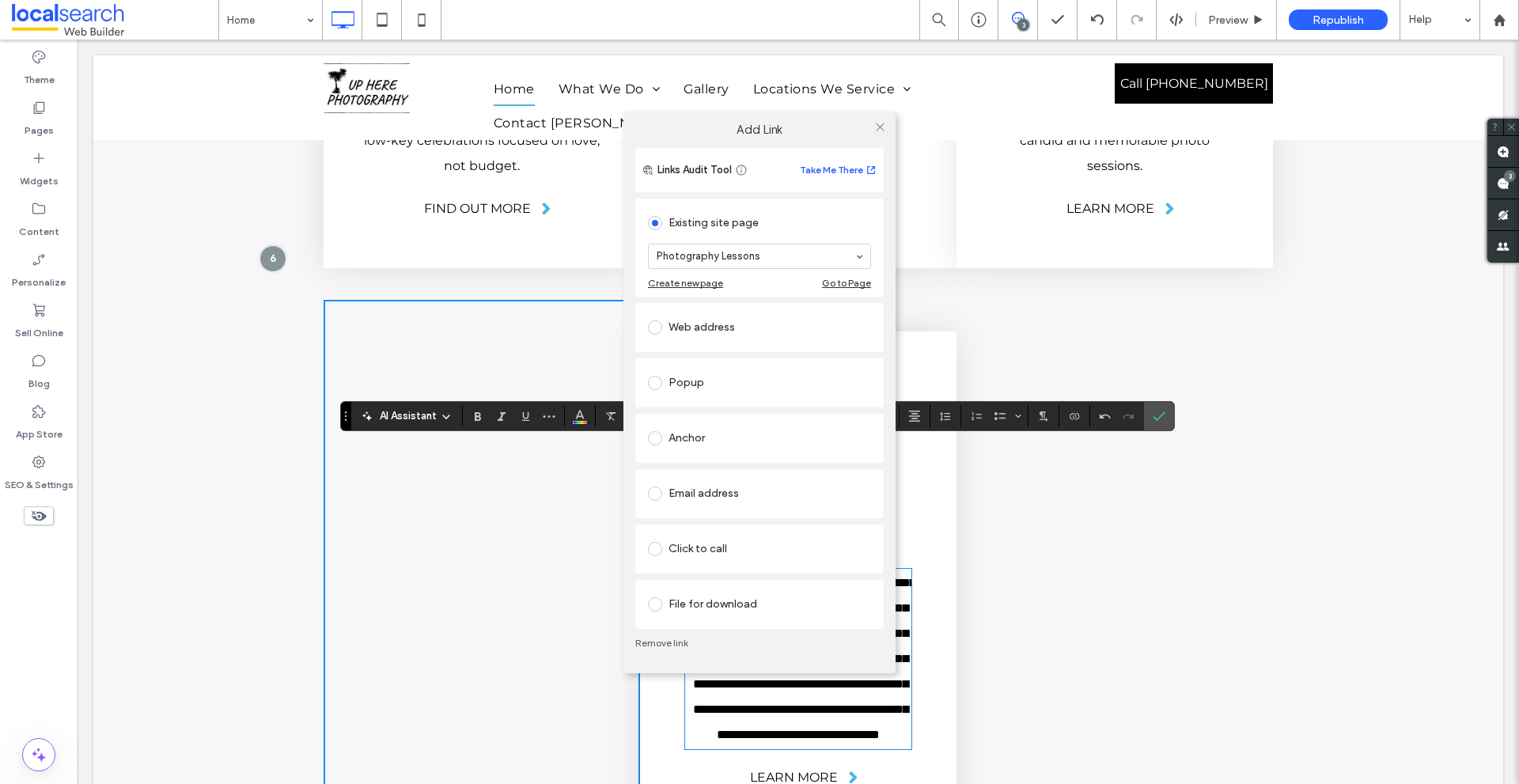
click at [662, 648] on link "Remove link" at bounding box center [760, 642] width 248 height 12
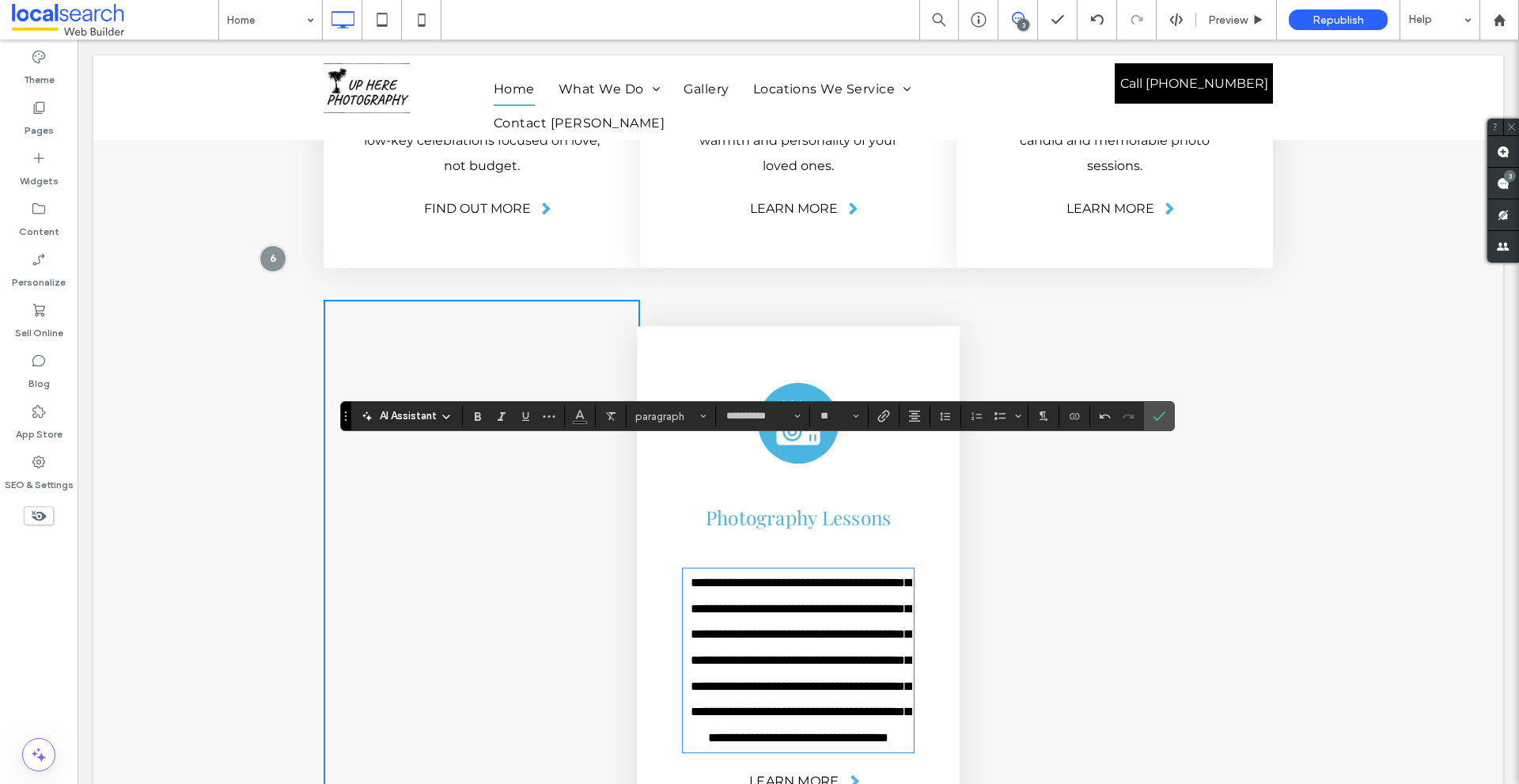
click at [856, 576] on span "**********" at bounding box center [800, 659] width 219 height 167
click at [838, 576] on span "**********" at bounding box center [800, 659] width 219 height 167
drag, startPoint x: 838, startPoint y: 456, endPoint x: 874, endPoint y: 456, distance: 36.0
click at [874, 576] on span "**********" at bounding box center [800, 659] width 219 height 167
copy span "**********"
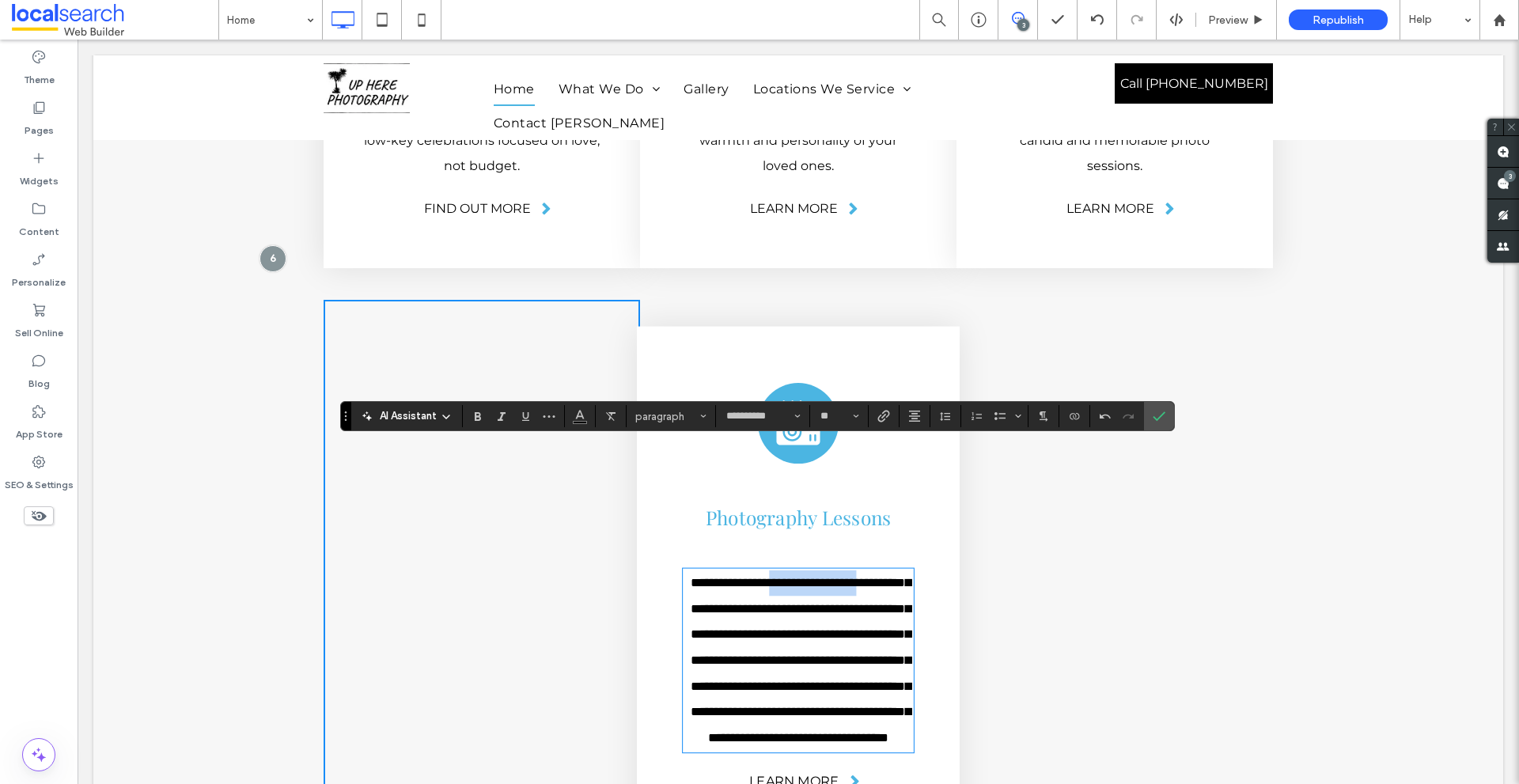
click at [824, 576] on span "**********" at bounding box center [800, 659] width 219 height 167
drag, startPoint x: 824, startPoint y: 461, endPoint x: 875, endPoint y: 461, distance: 51.0
click at [875, 576] on span "**********" at bounding box center [800, 659] width 219 height 167
copy span "**********"
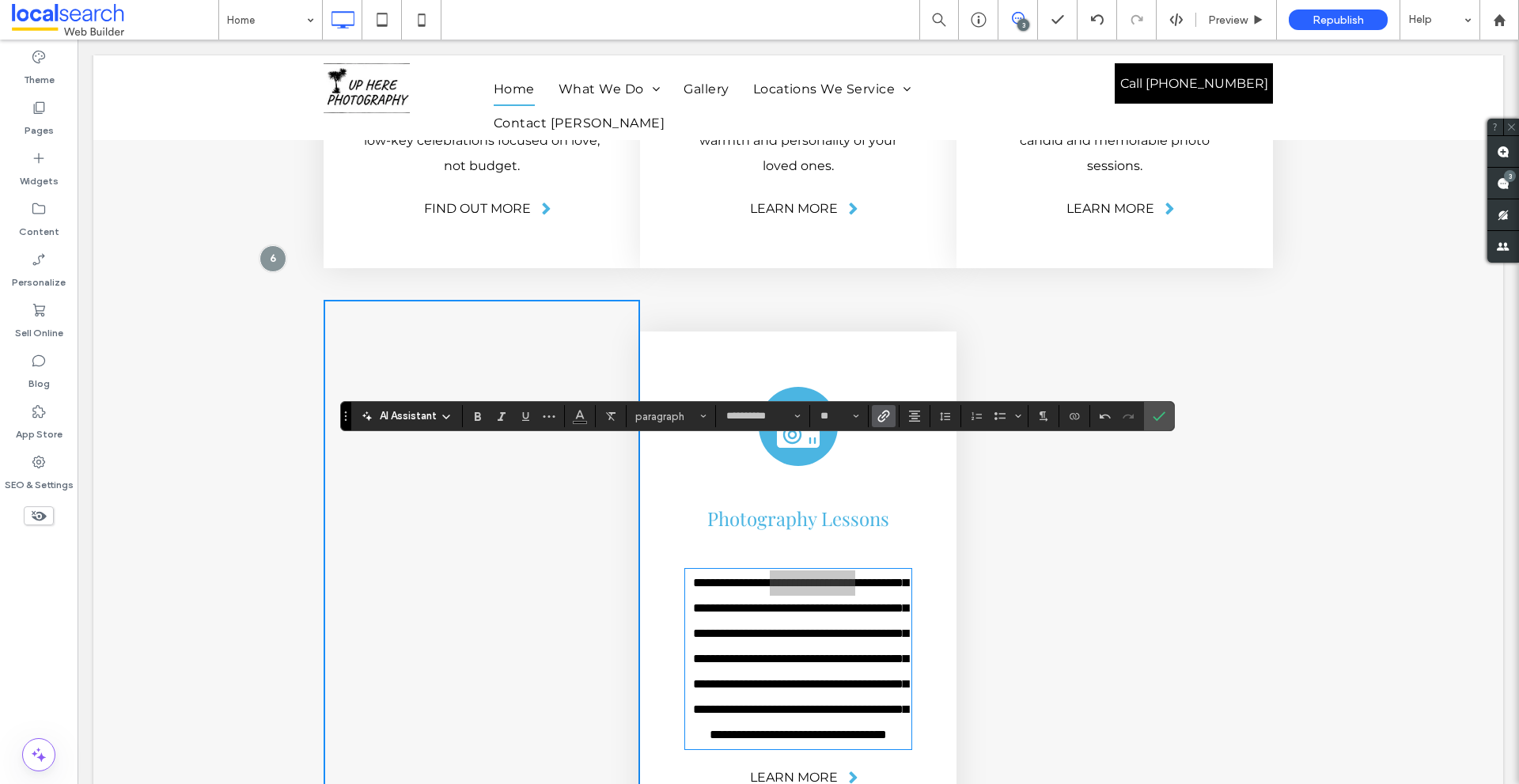
click at [879, 411] on icon "Link" at bounding box center [883, 415] width 12 height 12
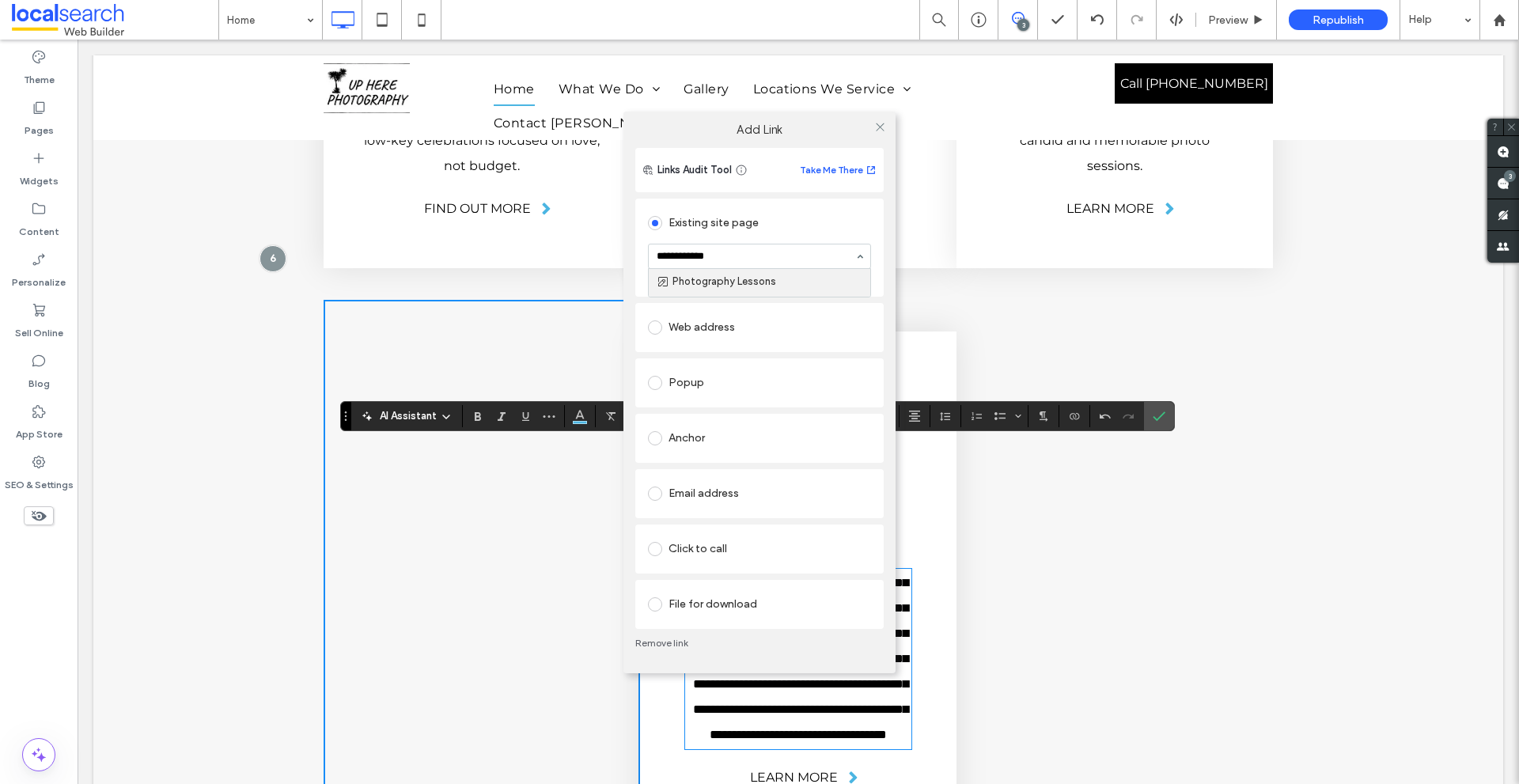
type input "**********"
click at [879, 127] on use at bounding box center [879, 127] width 8 height 8
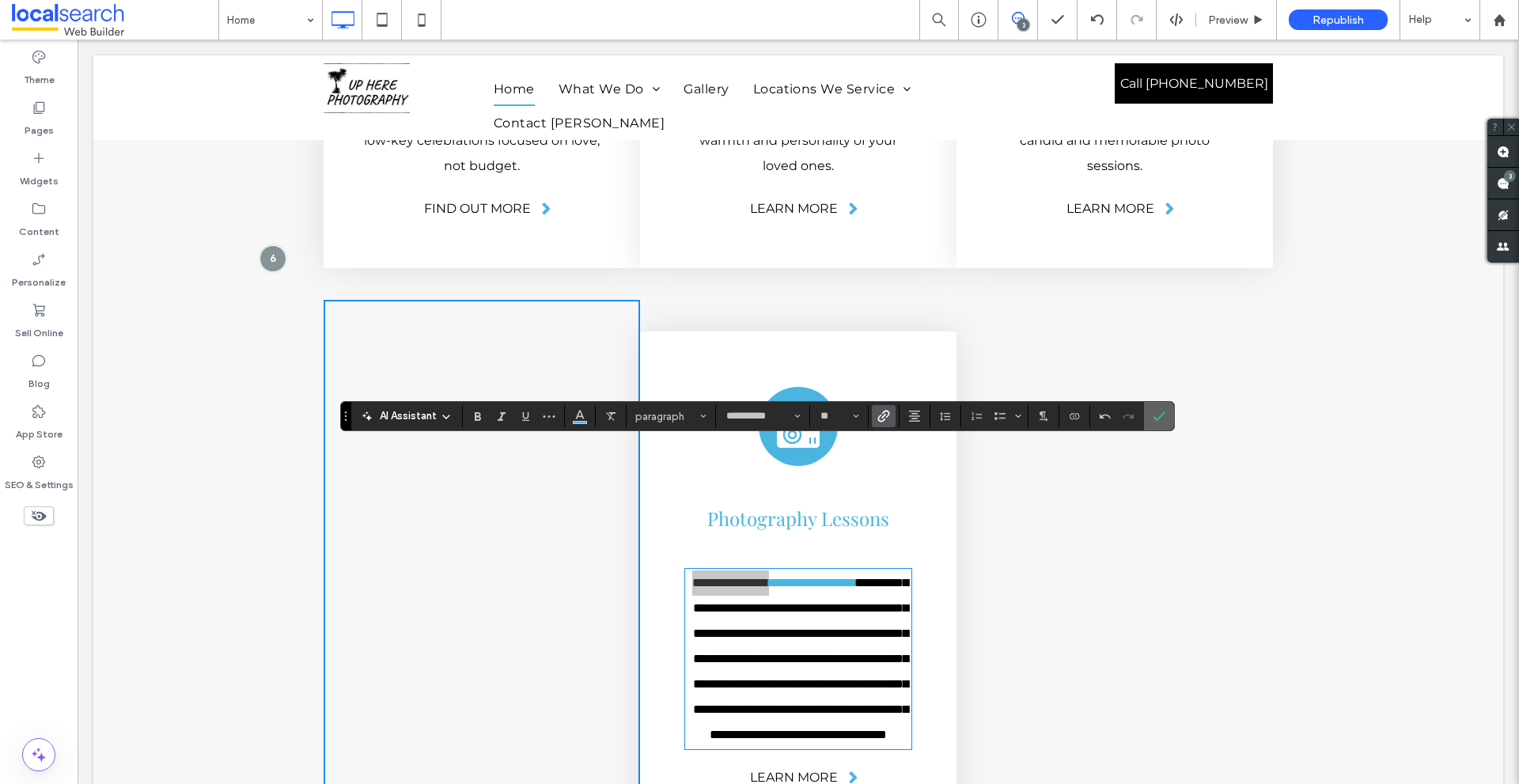
click at [1165, 428] on label "Confirm" at bounding box center [1159, 415] width 24 height 29
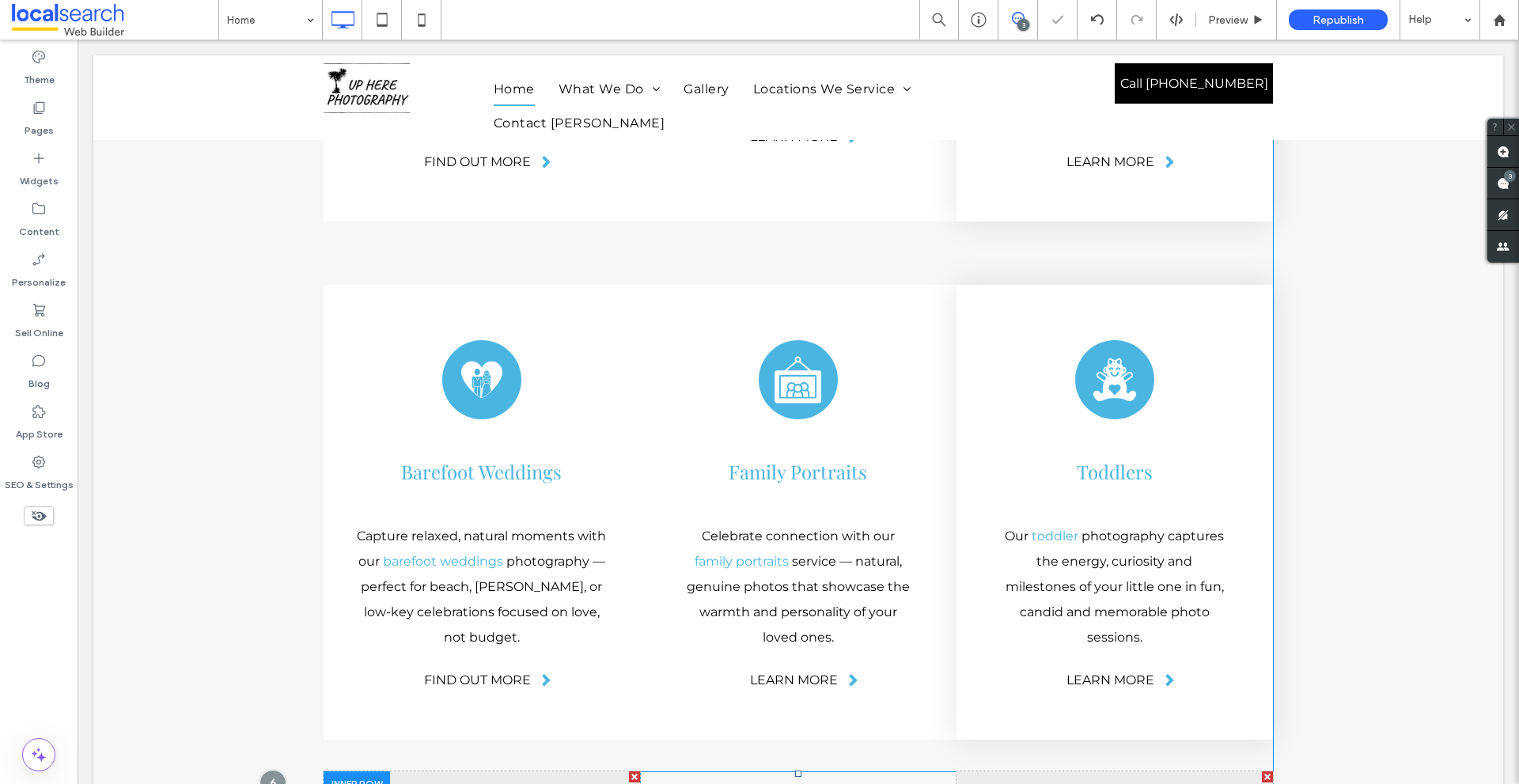
scroll to position [3696, 0]
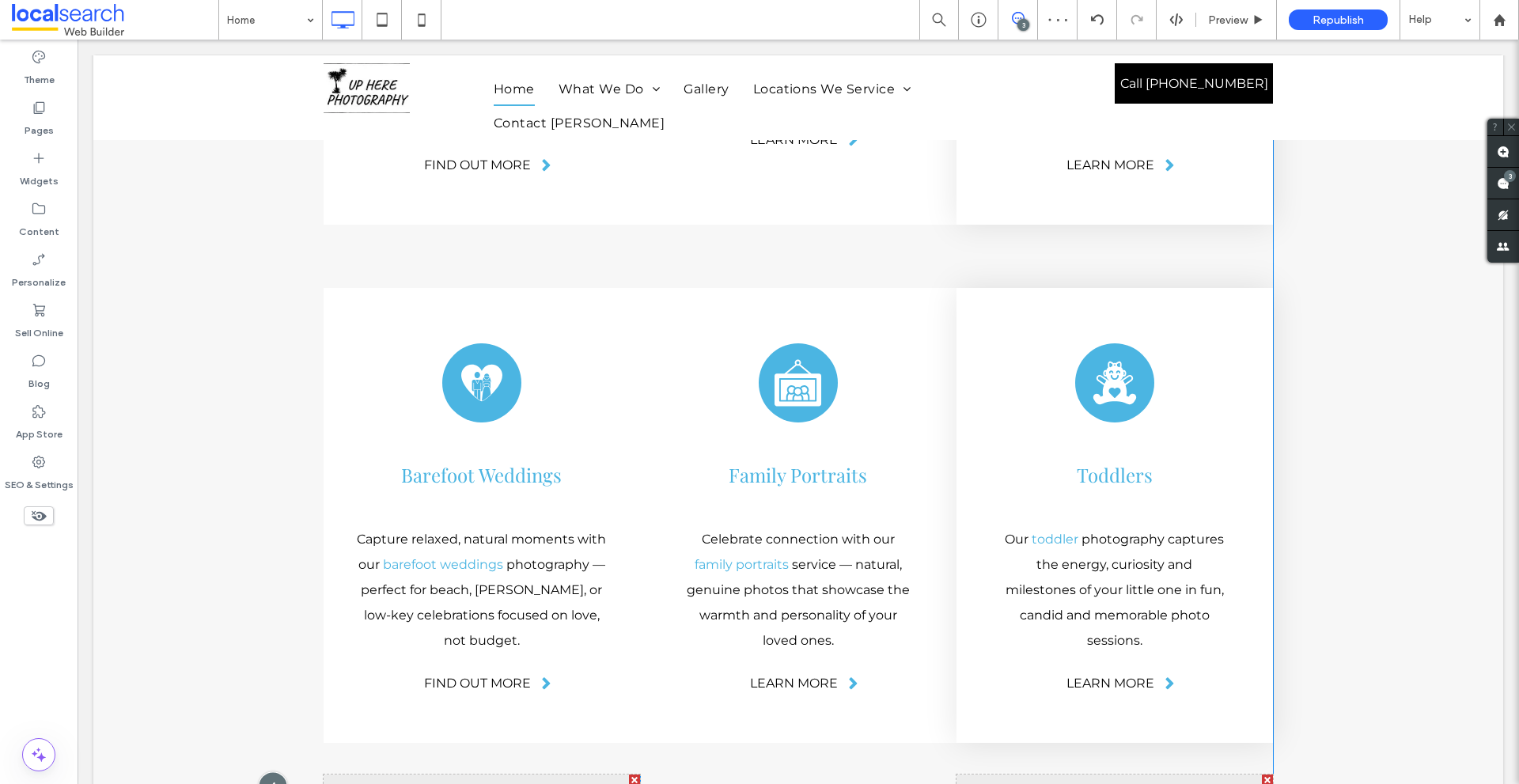
click at [277, 771] on div at bounding box center [273, 786] width 30 height 30
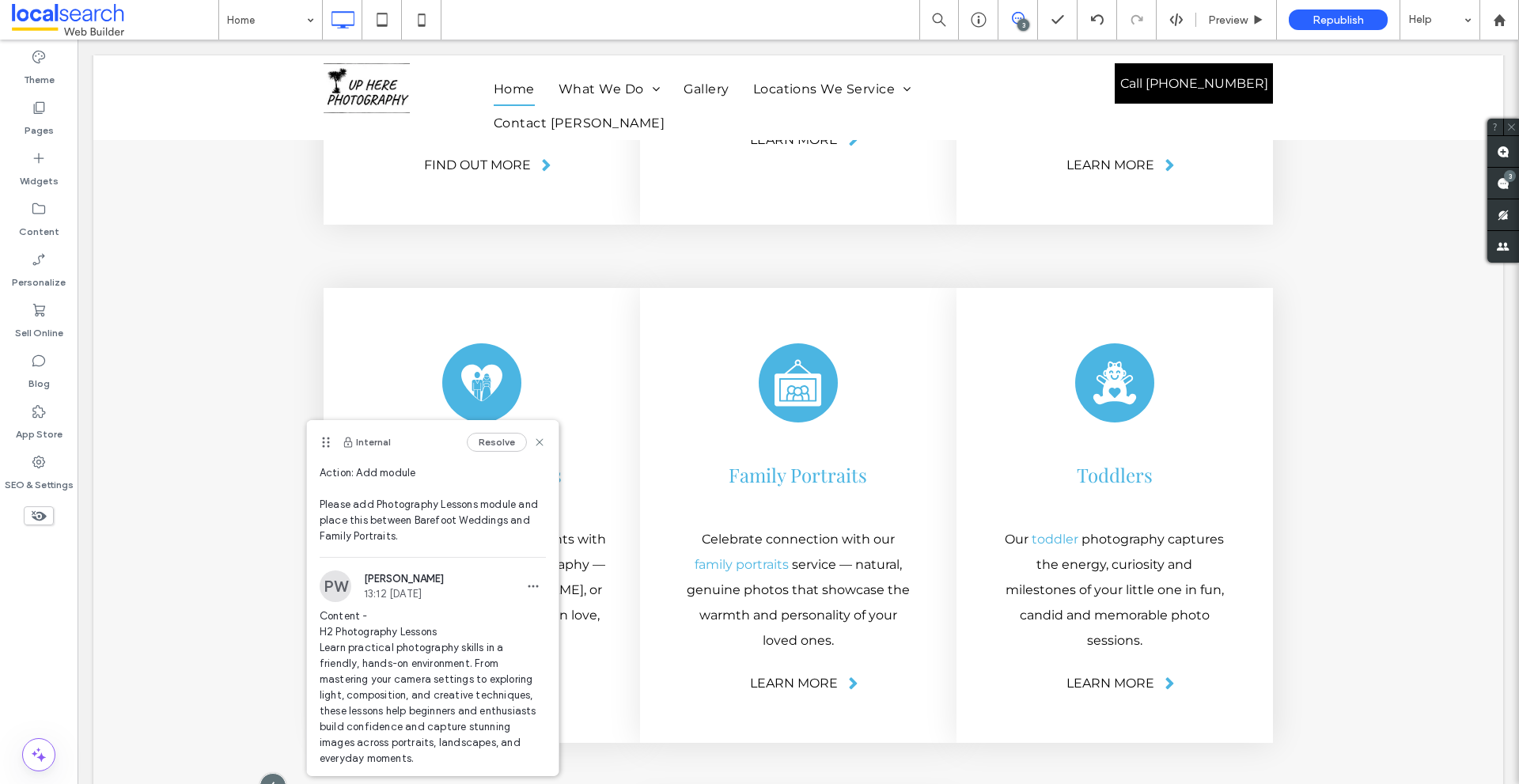
scroll to position [0, 0]
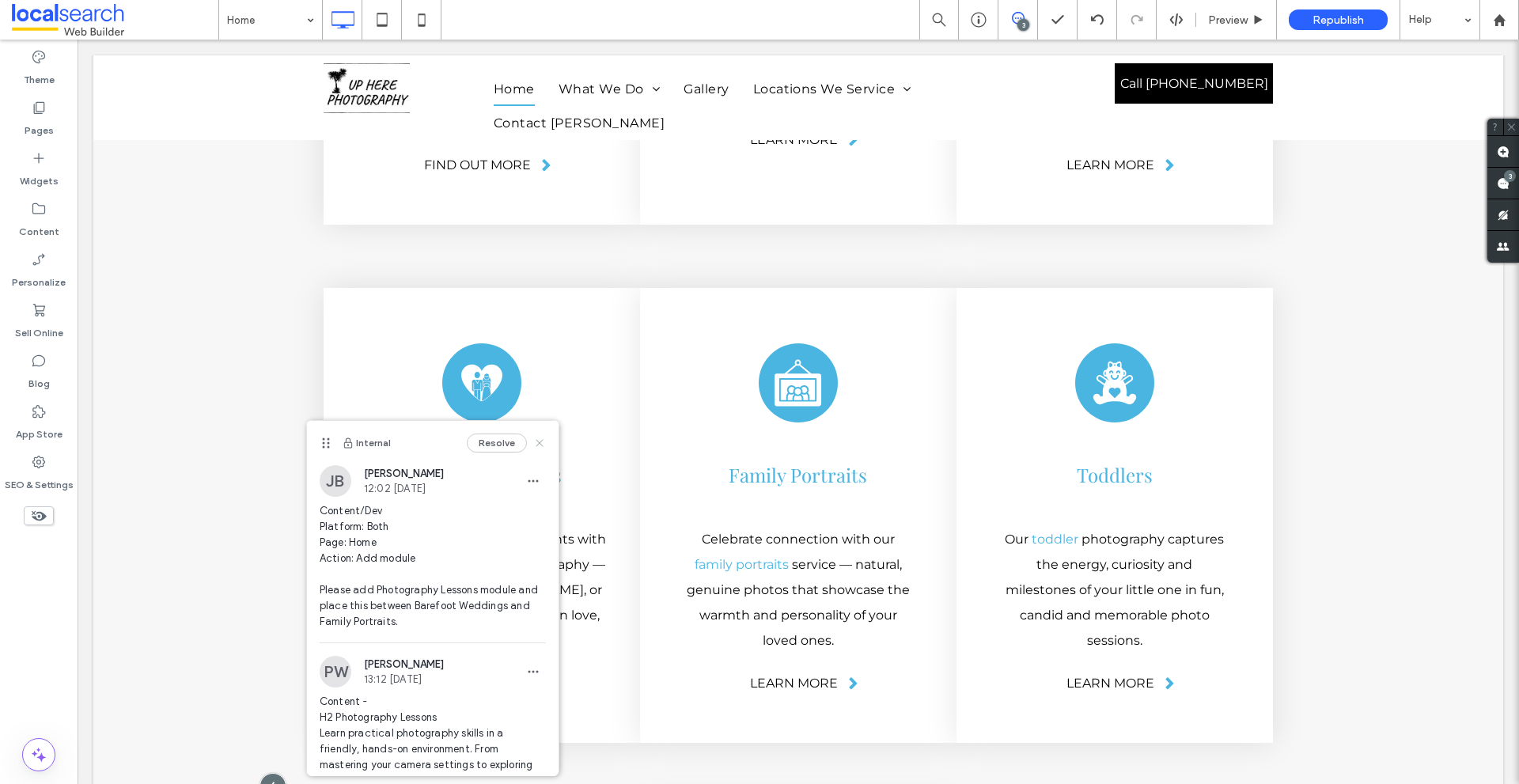
click at [535, 444] on use at bounding box center [539, 442] width 7 height 7
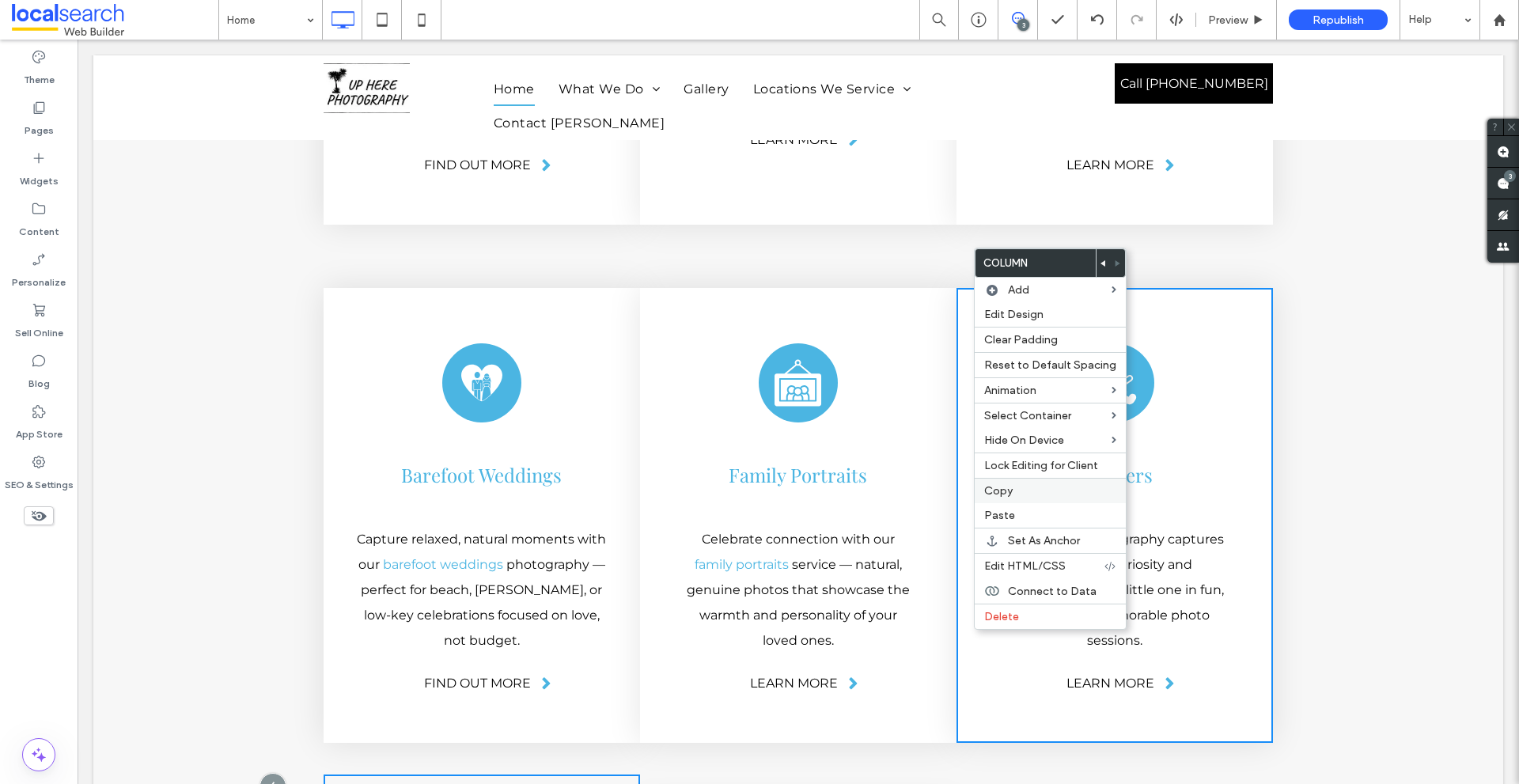
click at [1001, 488] on span "Copy" at bounding box center [998, 491] width 29 height 13
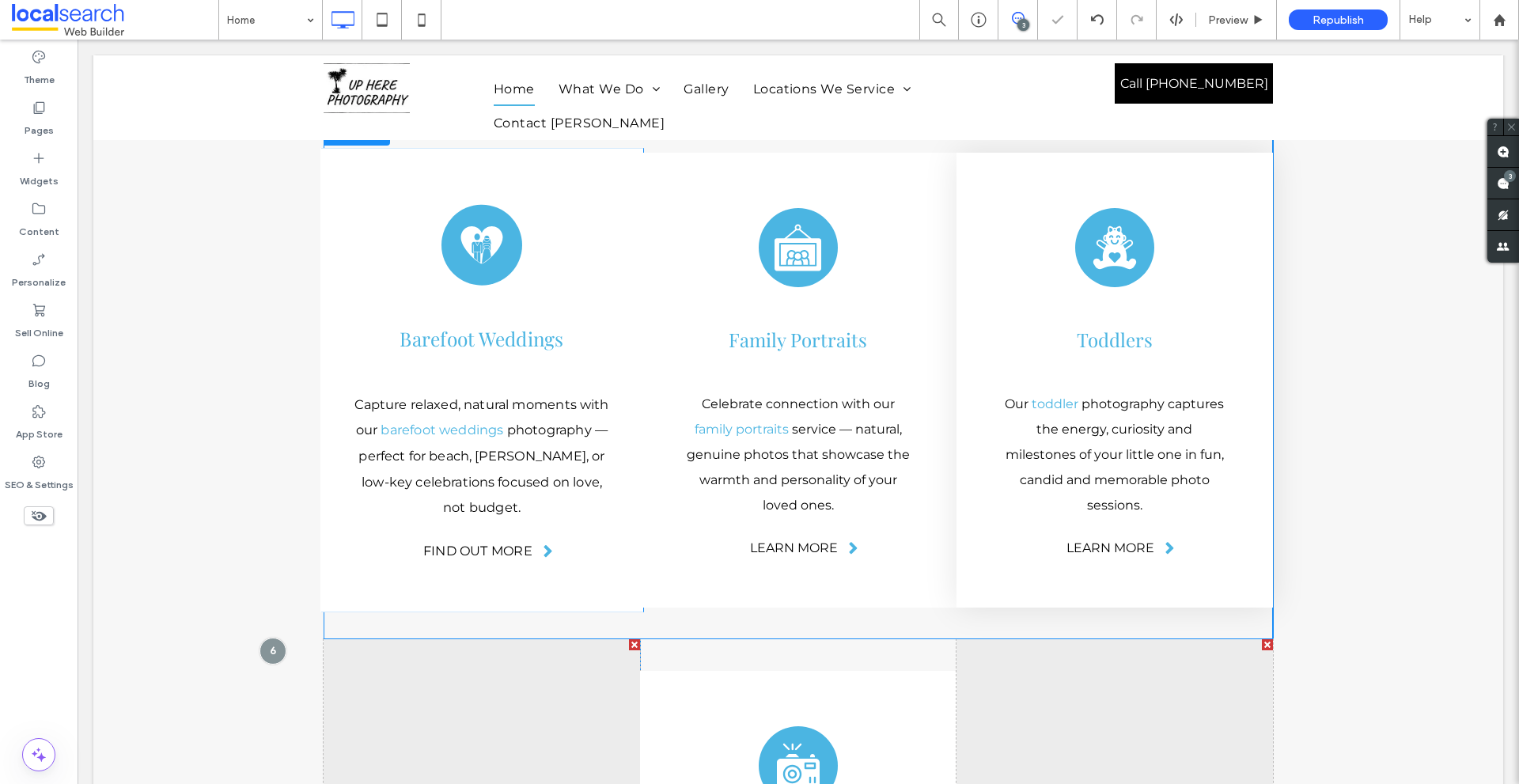
scroll to position [4012, 0]
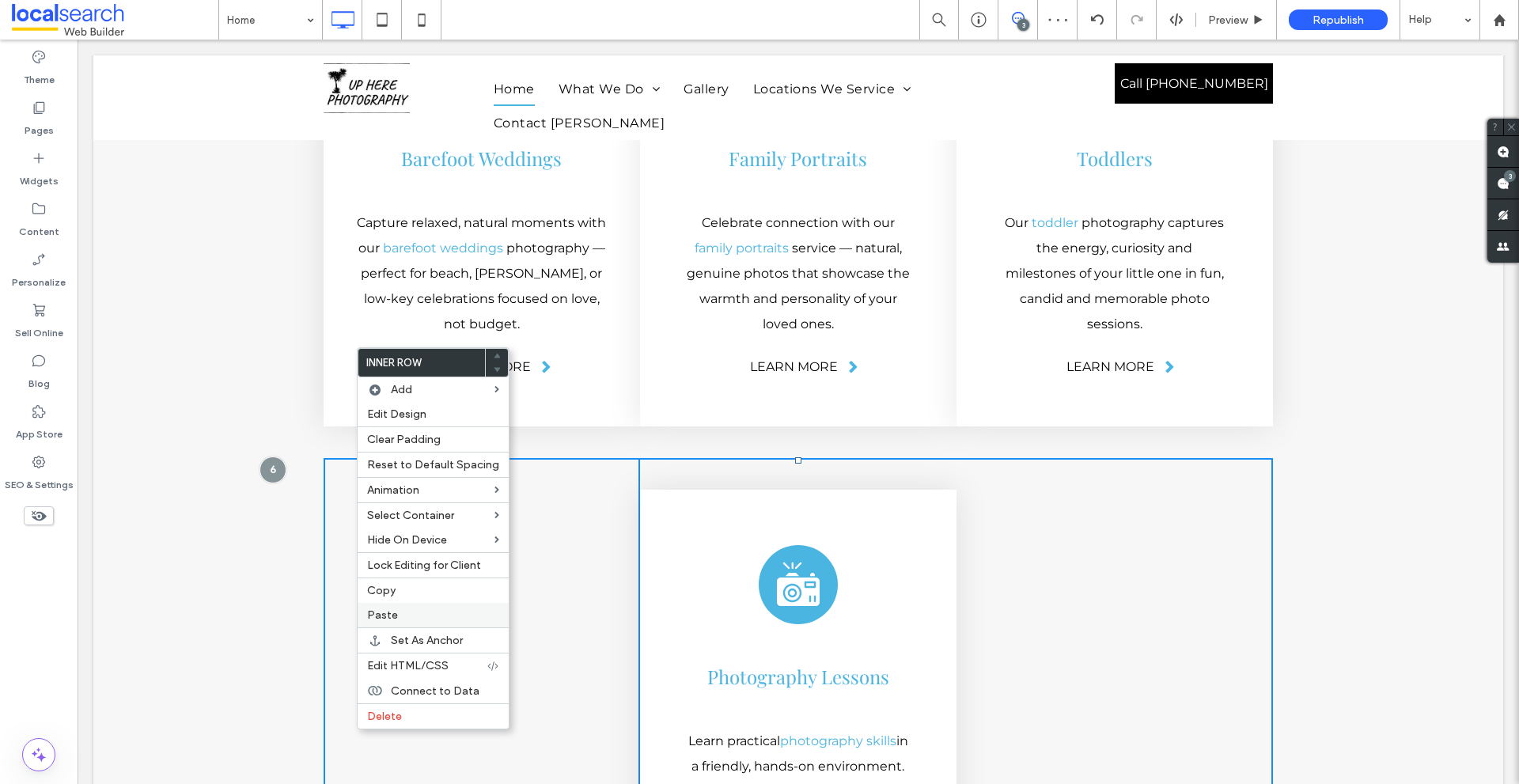
click at [384, 610] on span "Paste" at bounding box center [383, 615] width 31 height 13
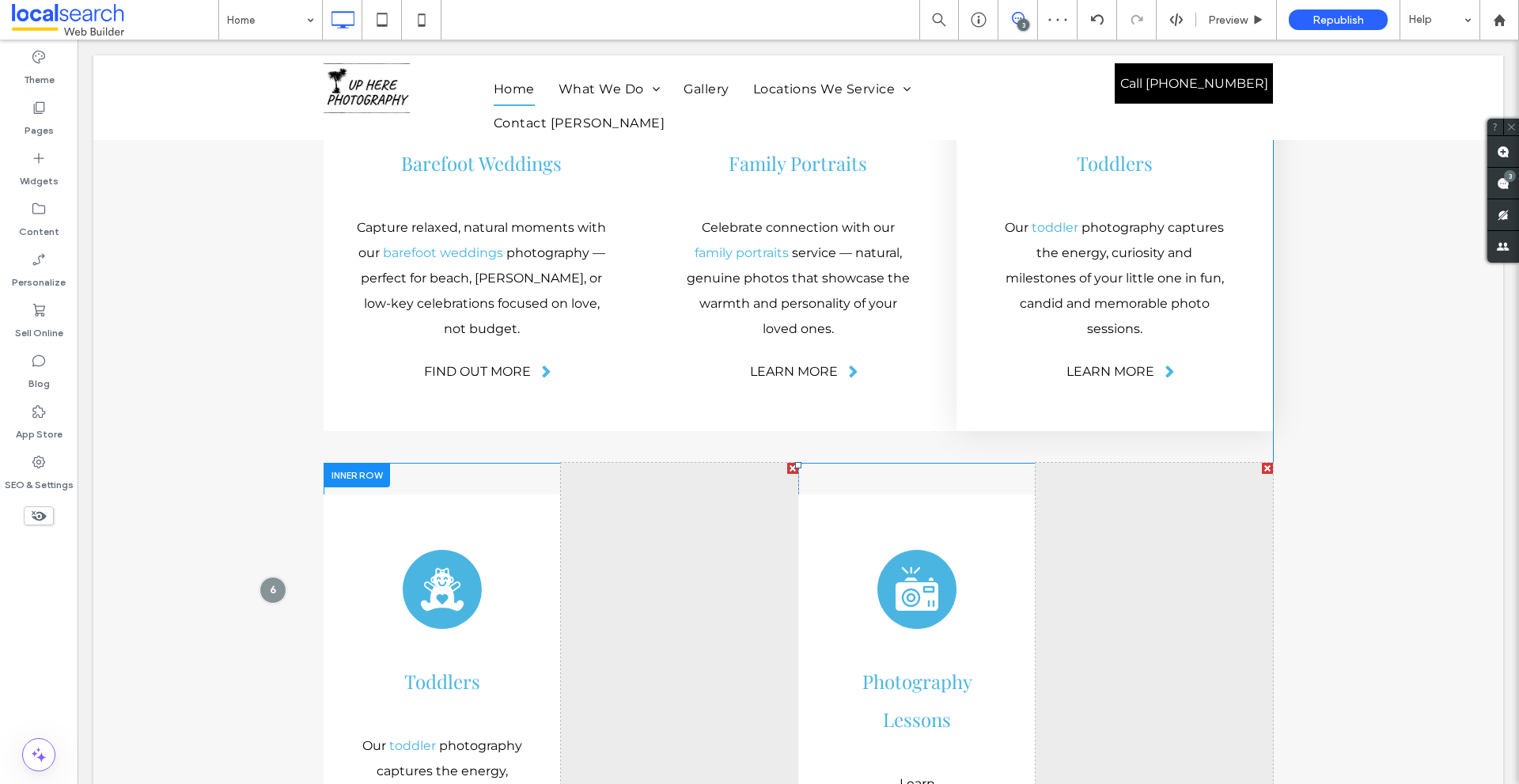
scroll to position [3933, 0]
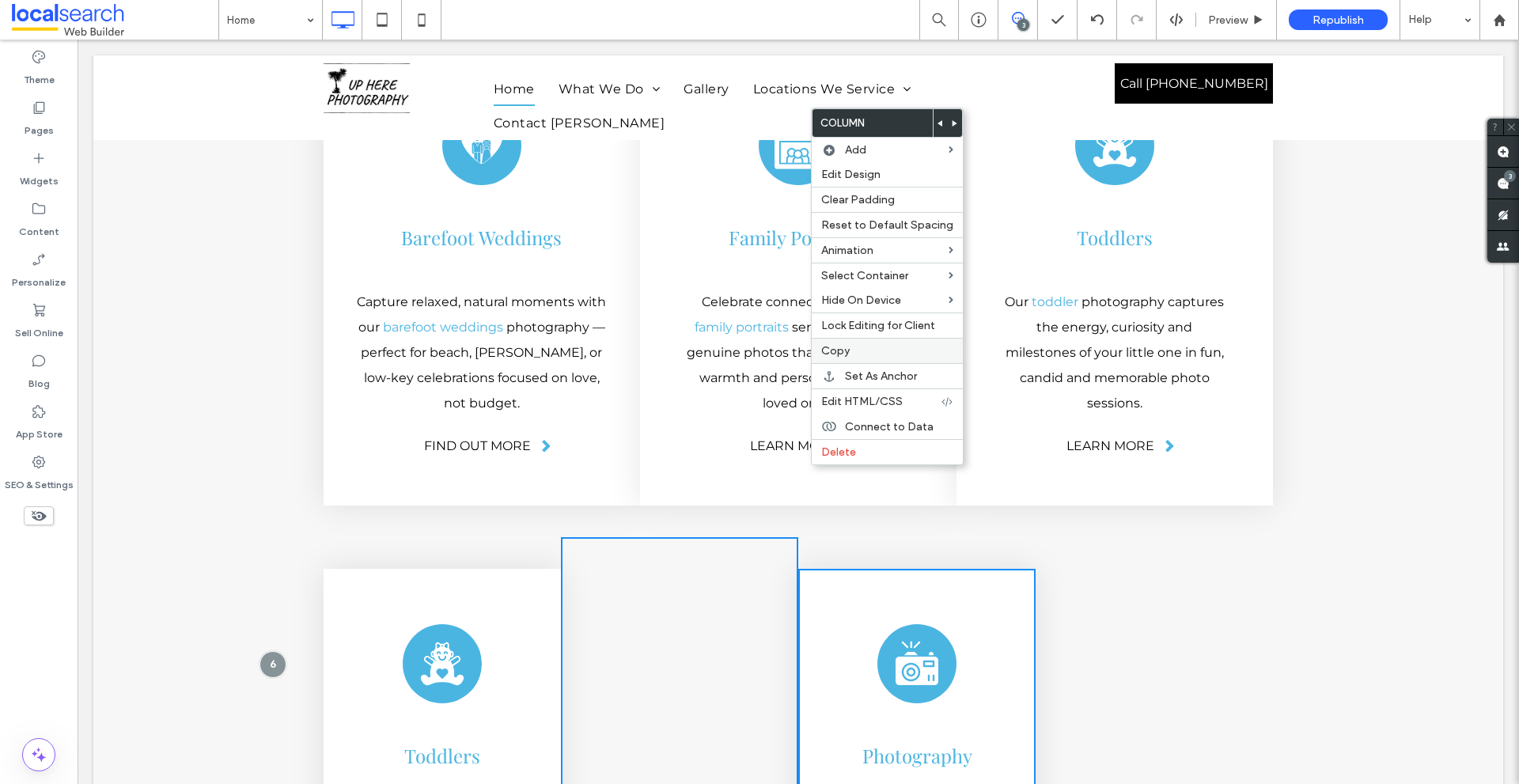
click at [846, 353] on span "Copy" at bounding box center [835, 351] width 29 height 13
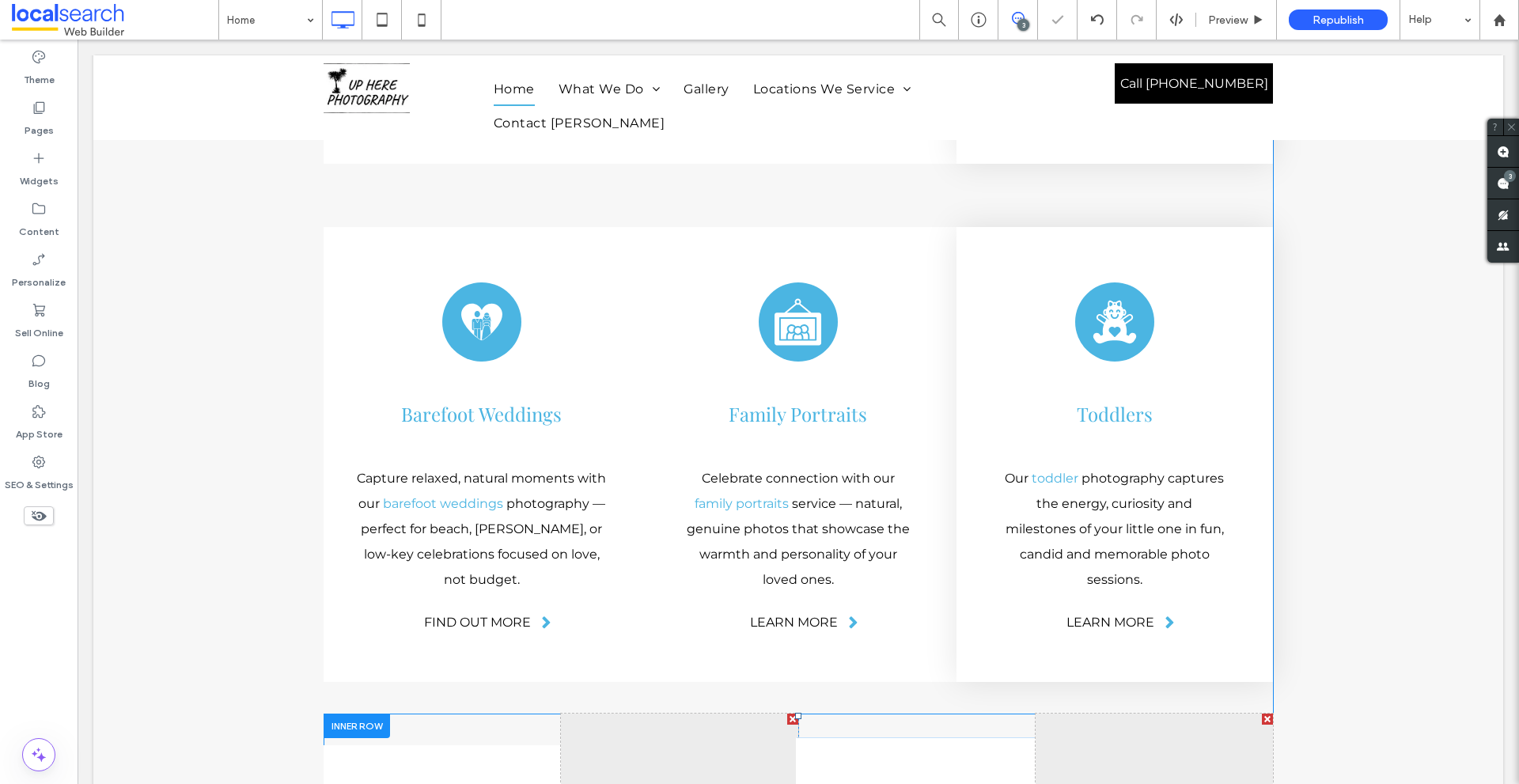
scroll to position [3616, 0]
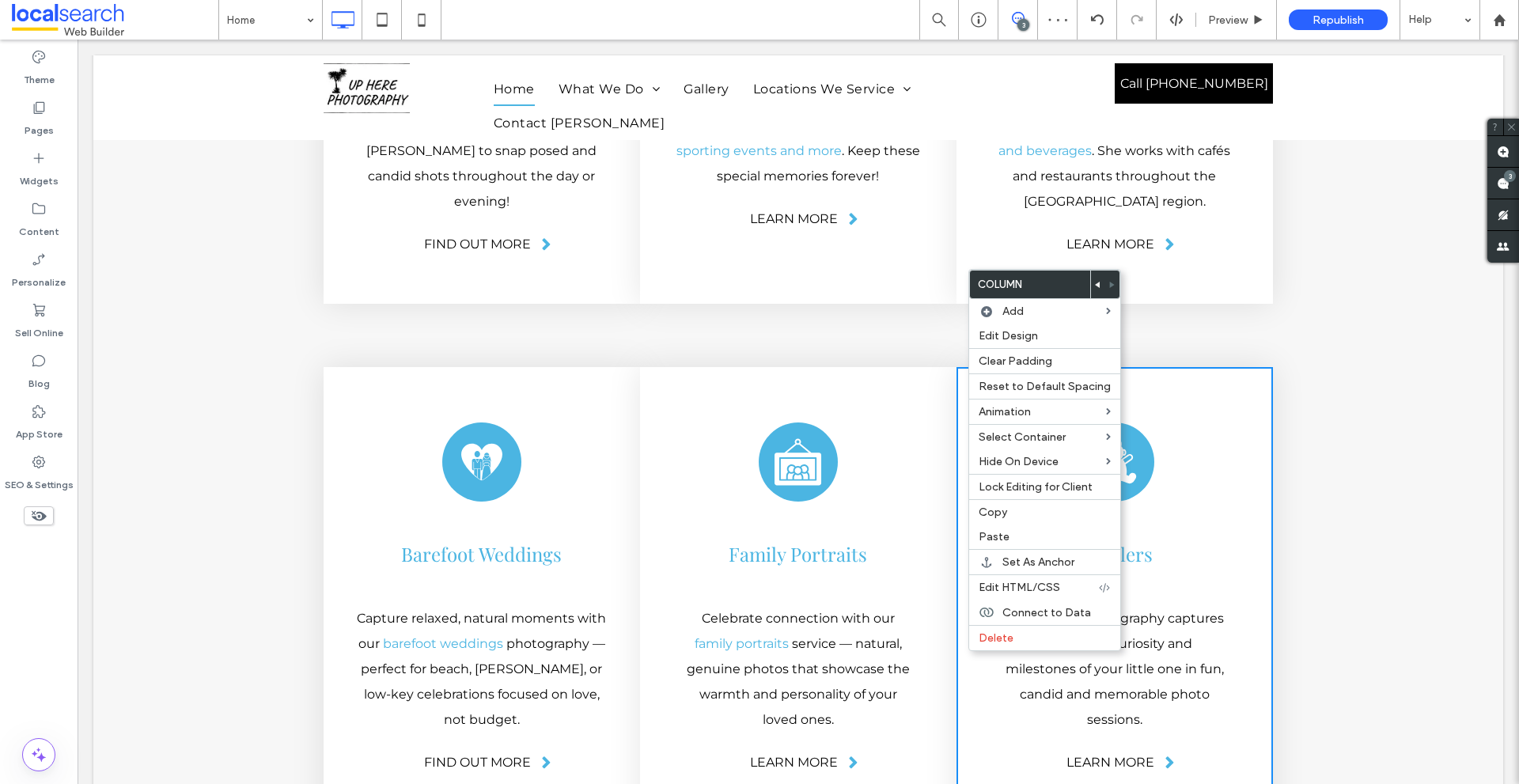
click at [805, 335] on div "Wedding Icon Barefoot Weddings ﻿ Capture relaxed, natural moments with our bare…" at bounding box center [798, 594] width 949 height 518
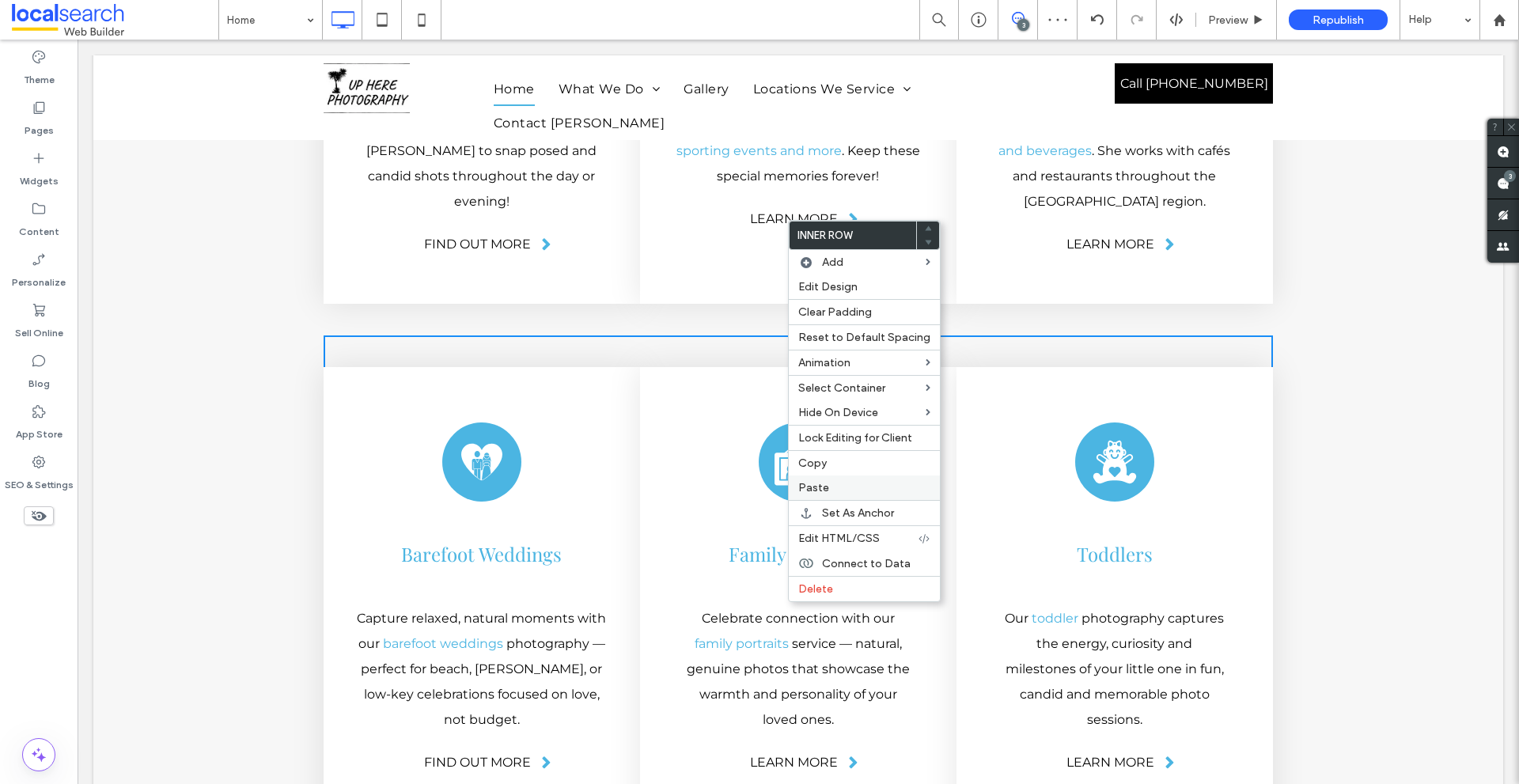
click at [809, 486] on span "Paste" at bounding box center [814, 488] width 31 height 13
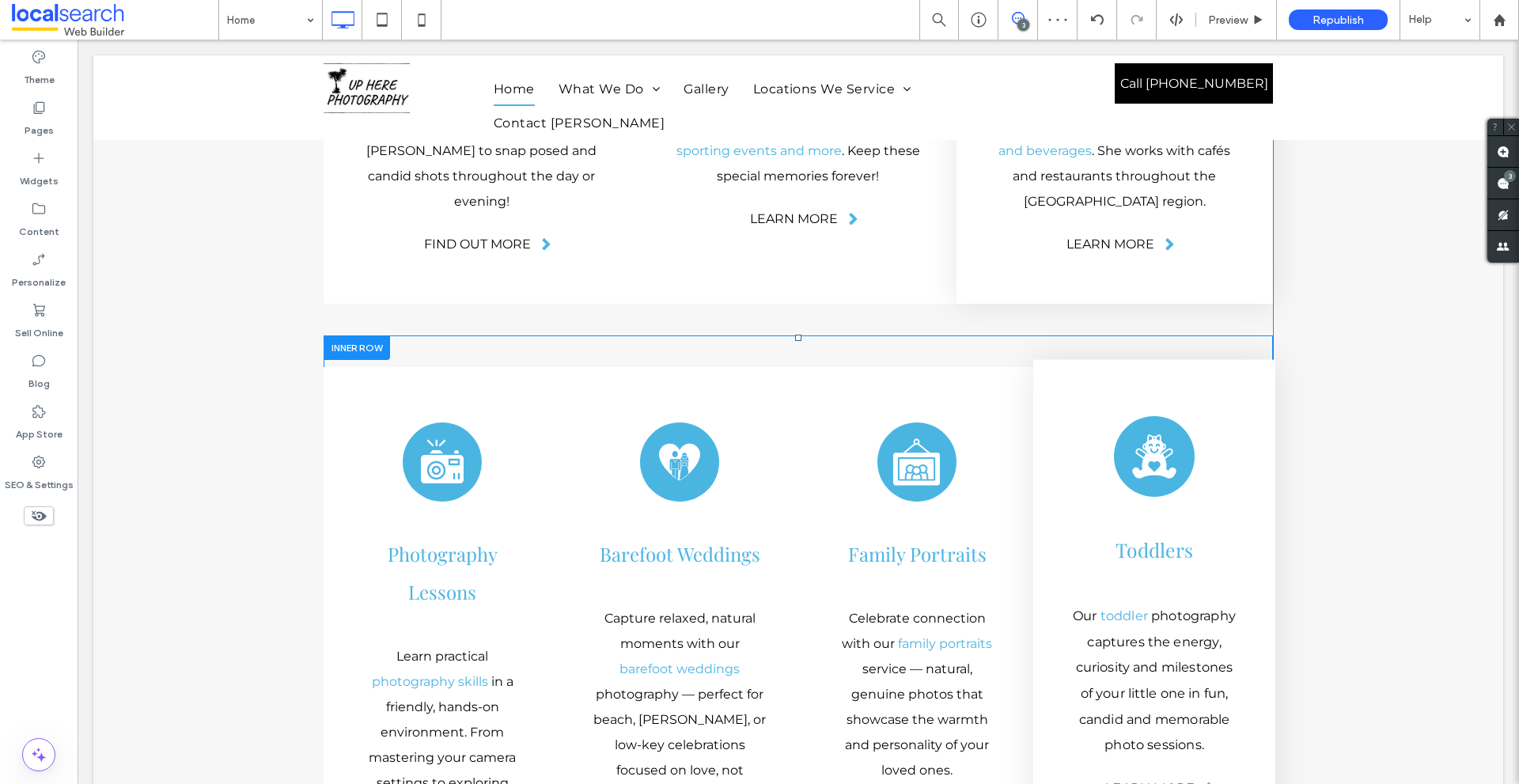
click at [1053, 367] on div "Toddlers Icon Toddlers Our toddler photography captures the energy, curiosity a…" at bounding box center [1154, 740] width 242 height 761
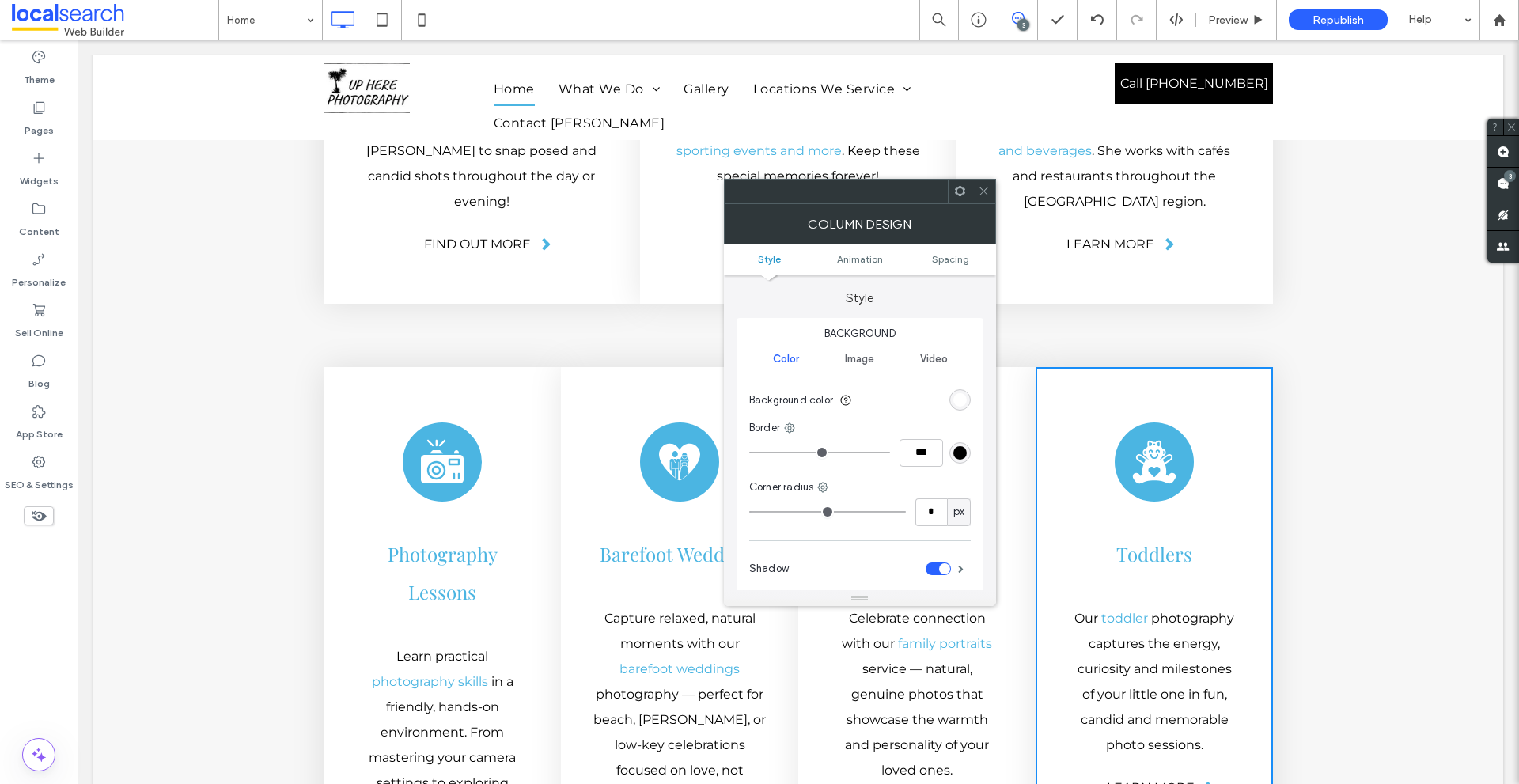
click at [963, 204] on div "Column Design" at bounding box center [859, 224] width 272 height 39
click at [965, 191] on icon at bounding box center [960, 190] width 11 height 11
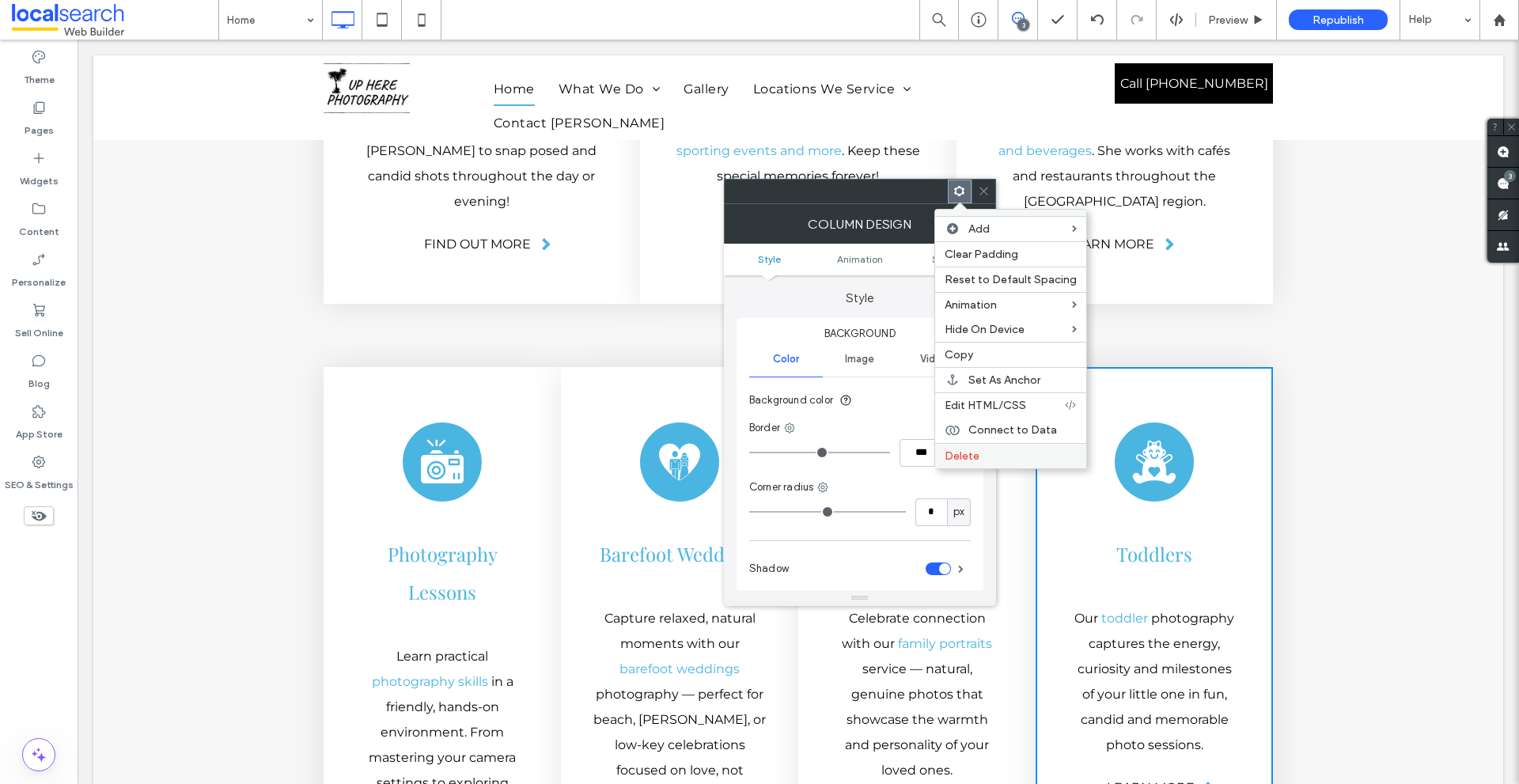
click at [964, 448] on div "Delete" at bounding box center [1011, 455] width 151 height 25
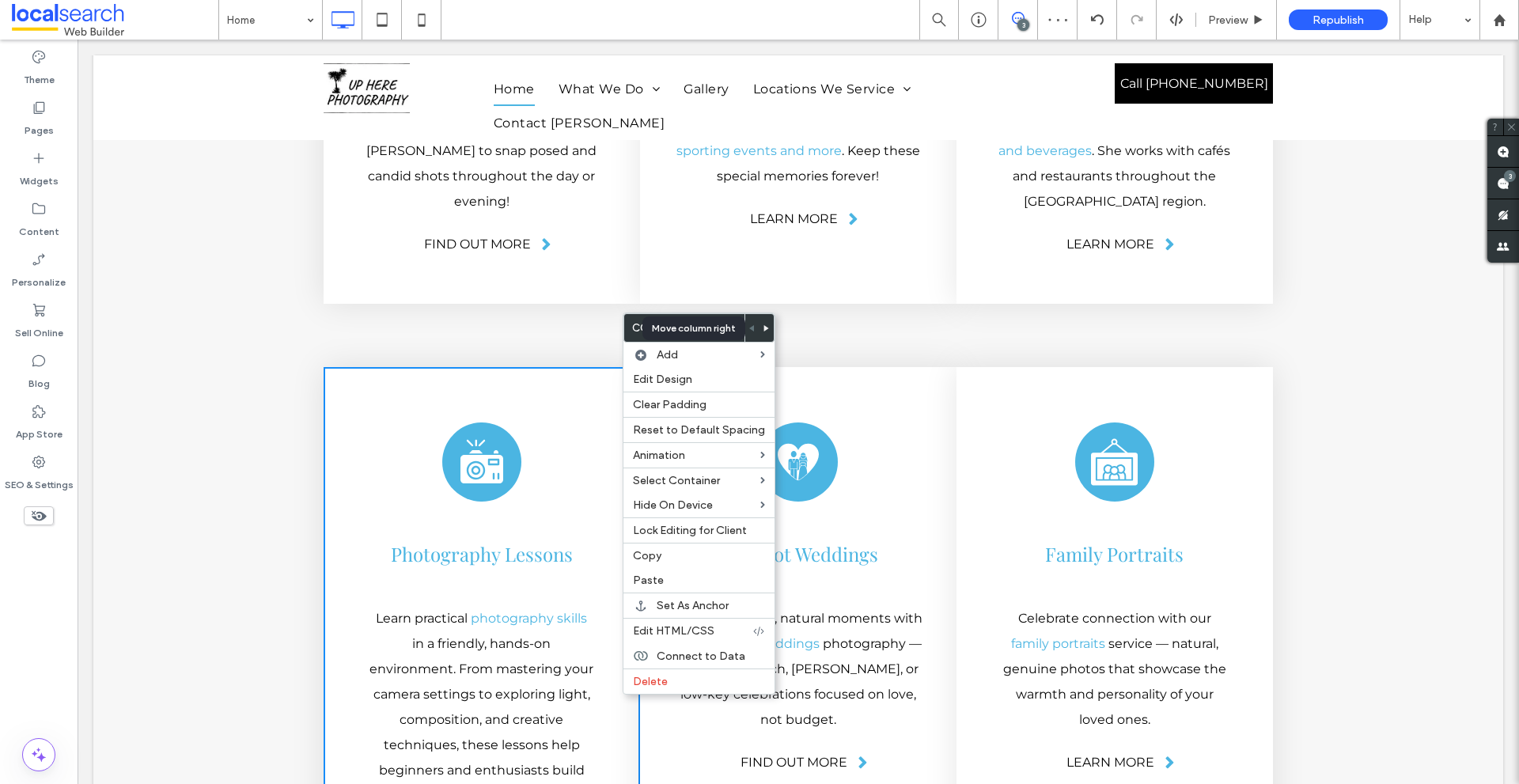
click at [764, 328] on use at bounding box center [767, 328] width 5 height 7
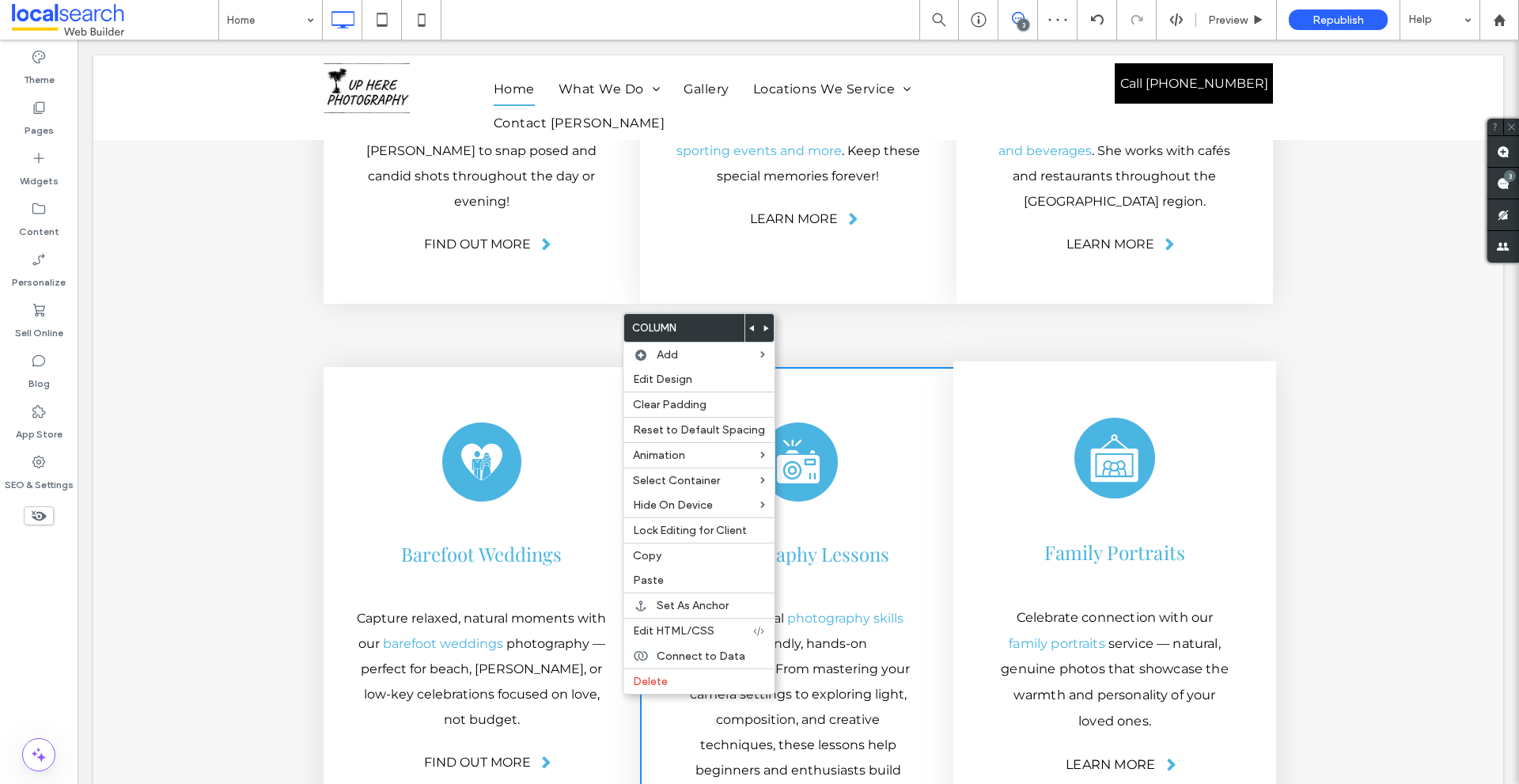
click at [1000, 532] on h3 "Family Portraits" at bounding box center [1114, 551] width 258 height 39
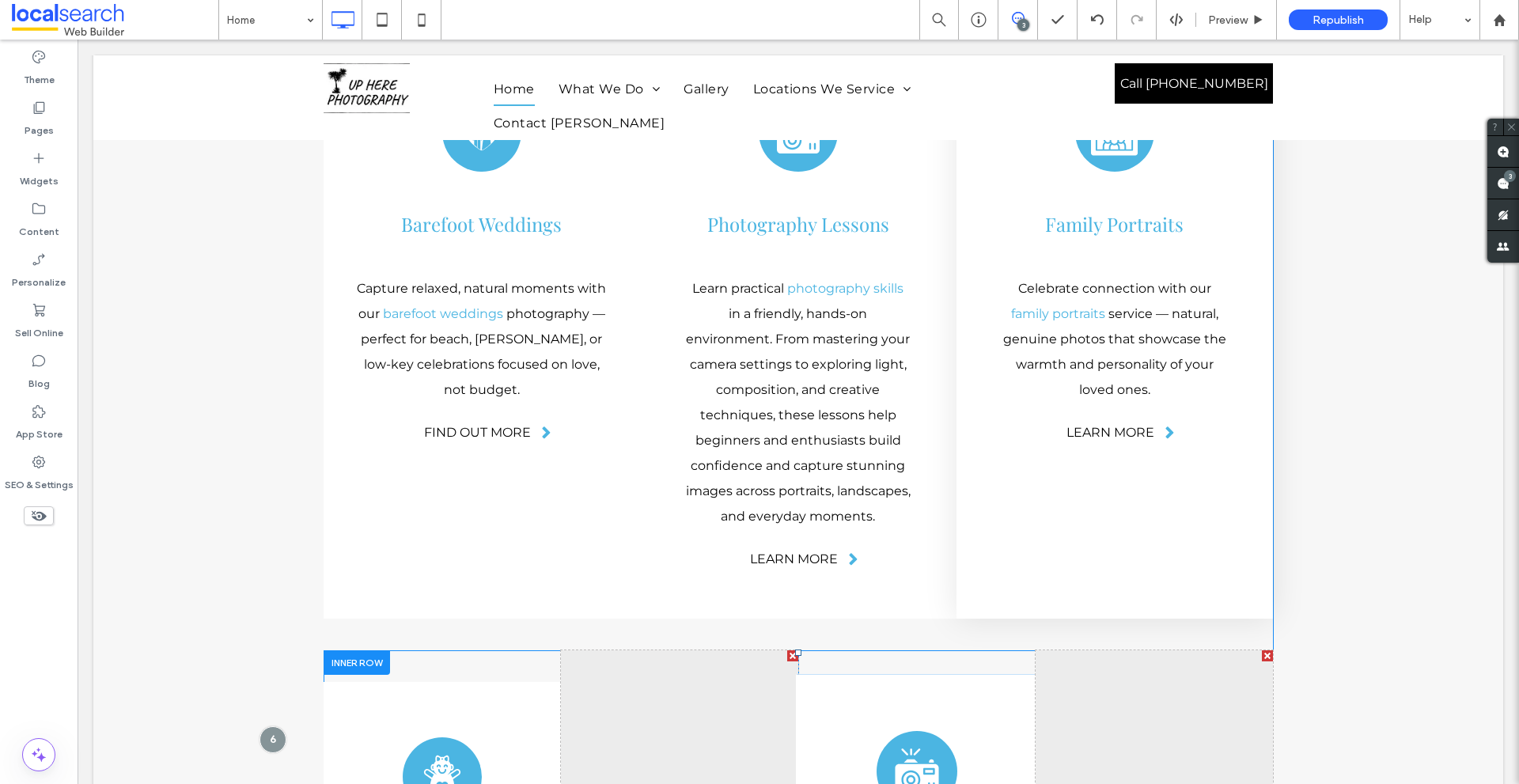
scroll to position [4170, 0]
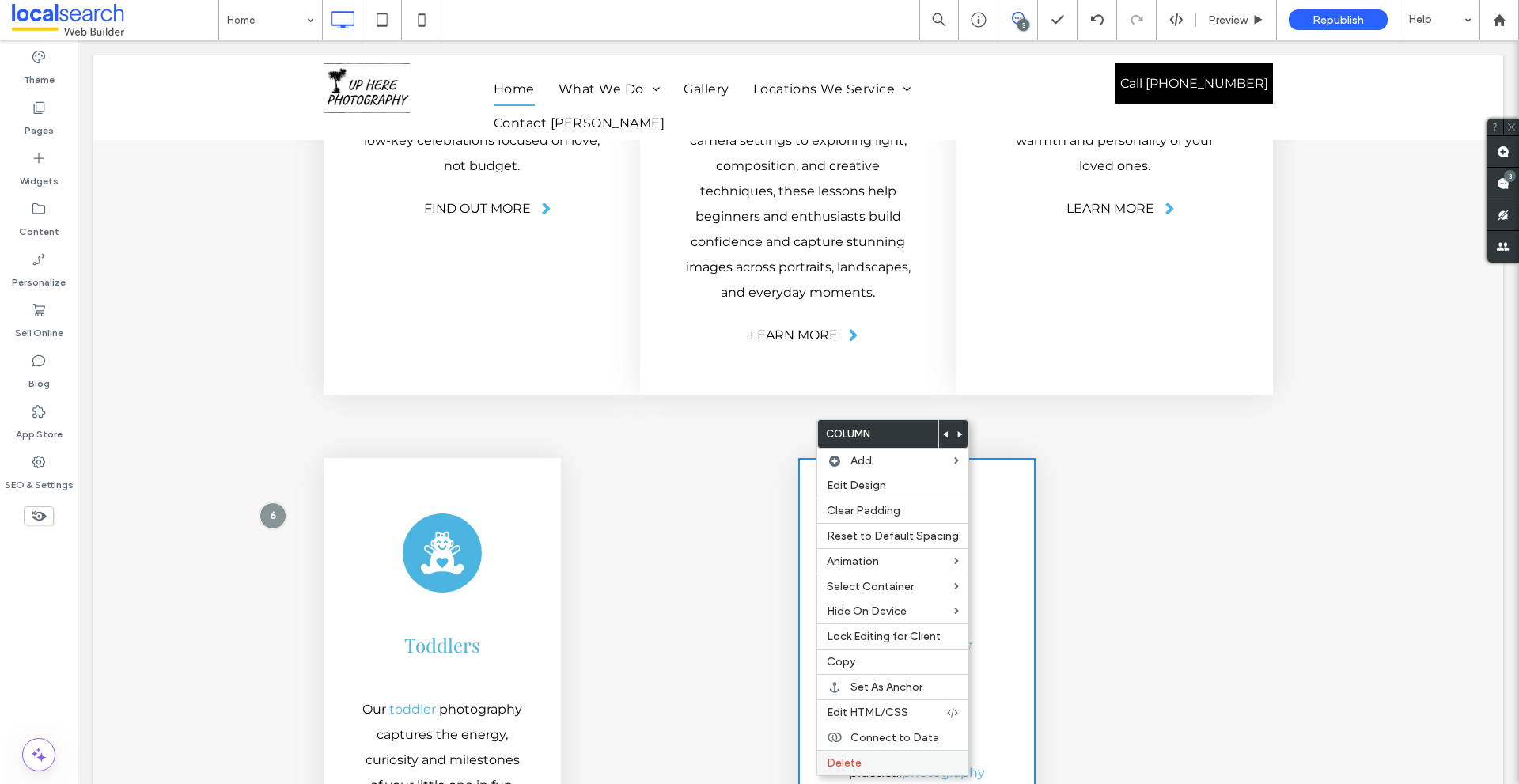
click at [840, 758] on span "Delete" at bounding box center [844, 763] width 34 height 13
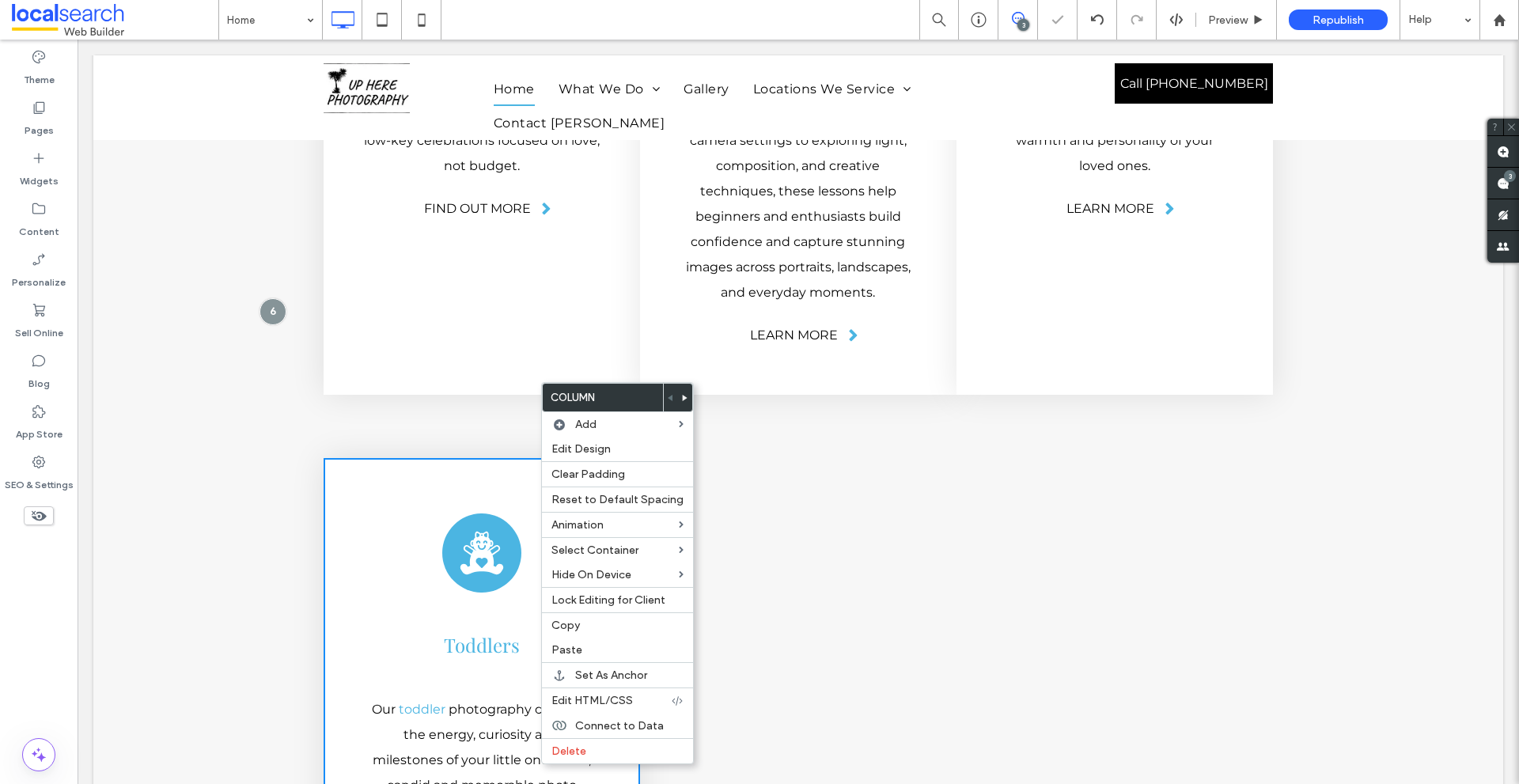
click at [544, 426] on div "Toddlers Icon Toddlers Our toddler photography captures the energy, curiosity a…" at bounding box center [798, 685] width 949 height 518
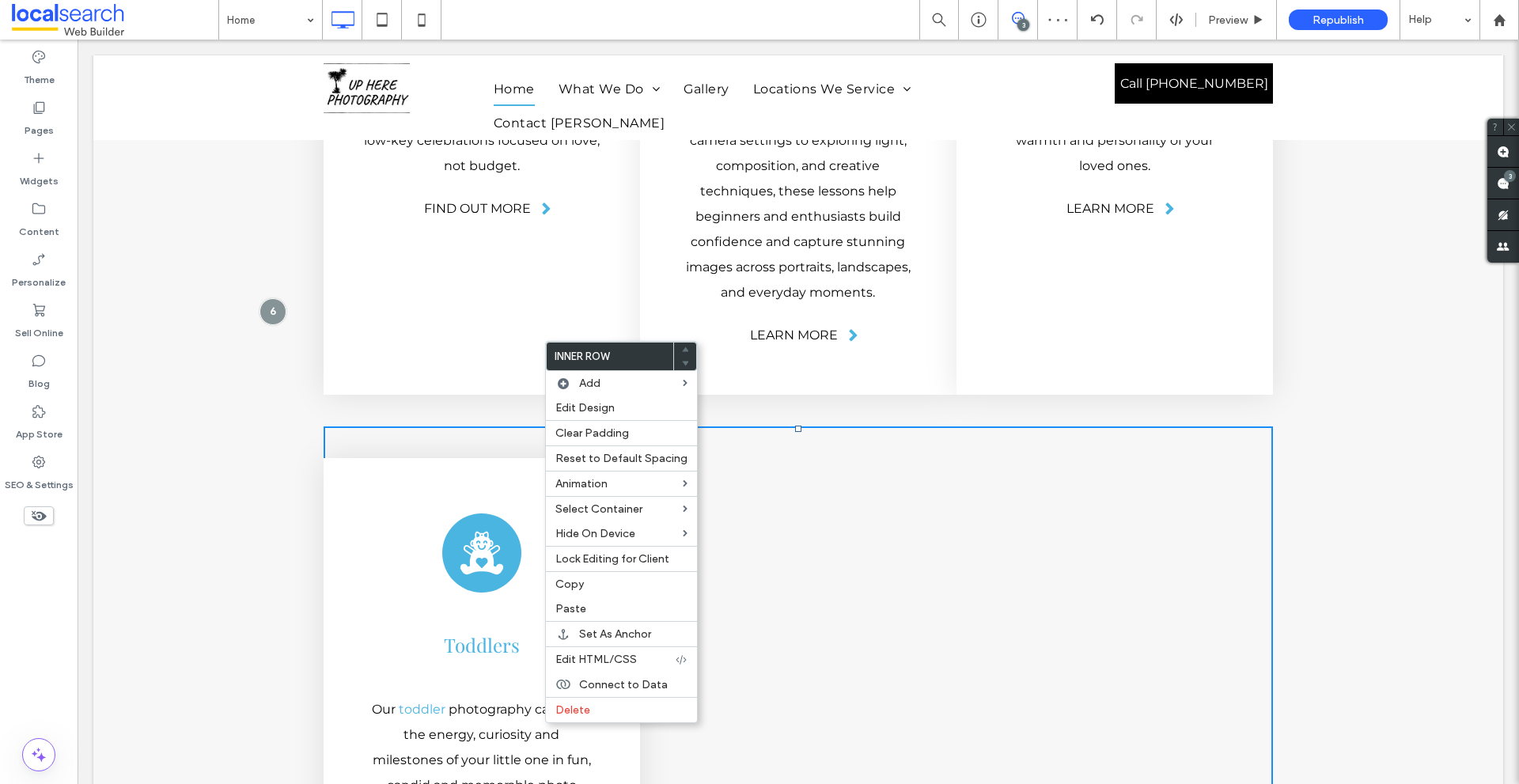
click at [479, 426] on div "Toddlers Icon Toddlers Our toddler photography captures the energy, curiosity a…" at bounding box center [798, 685] width 949 height 518
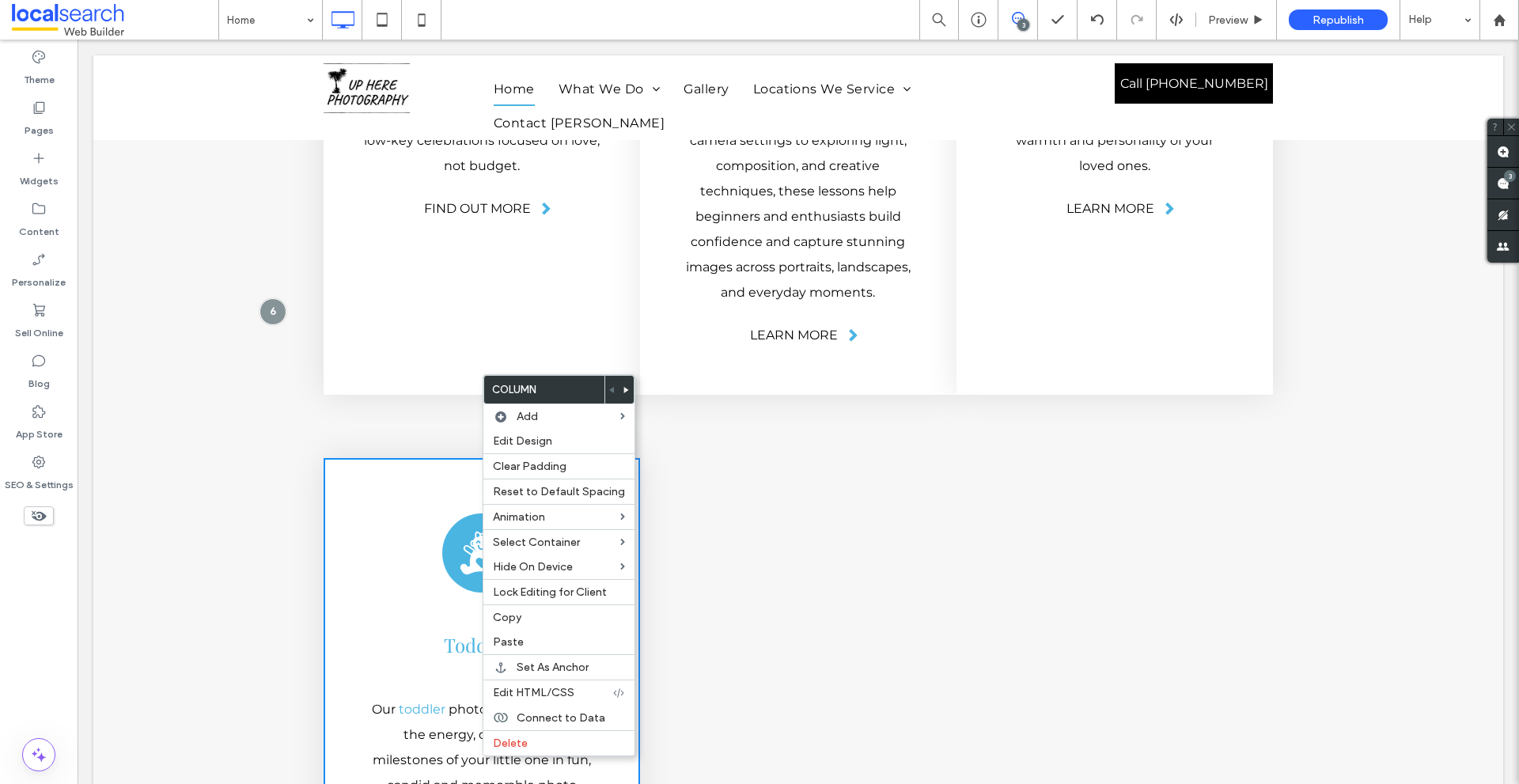
click at [623, 394] on span at bounding box center [626, 390] width 7 height 28
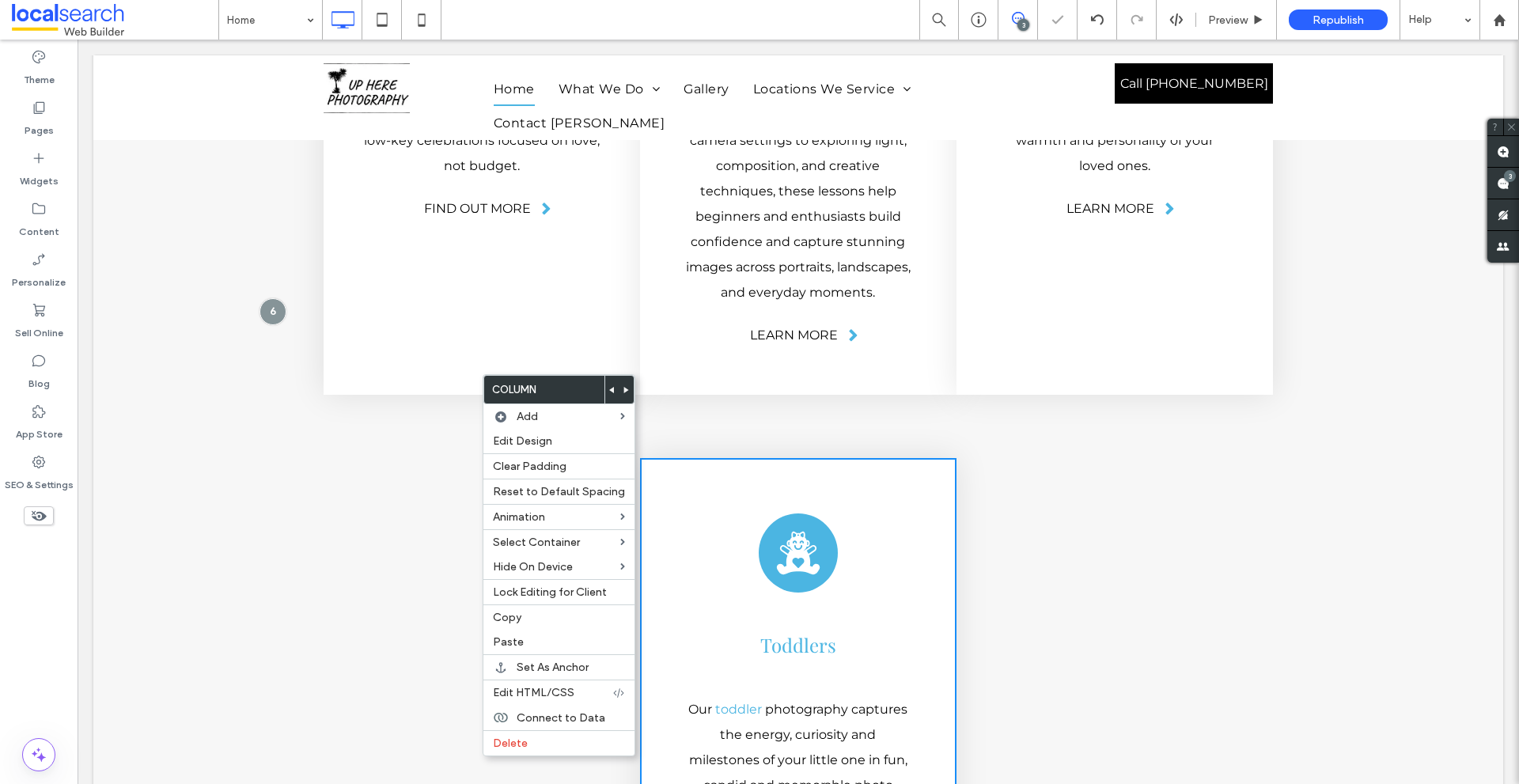
click at [775, 426] on div "Click To Paste Click To Paste Toddlers Icon Toddlers Our toddler photography ca…" at bounding box center [798, 685] width 949 height 518
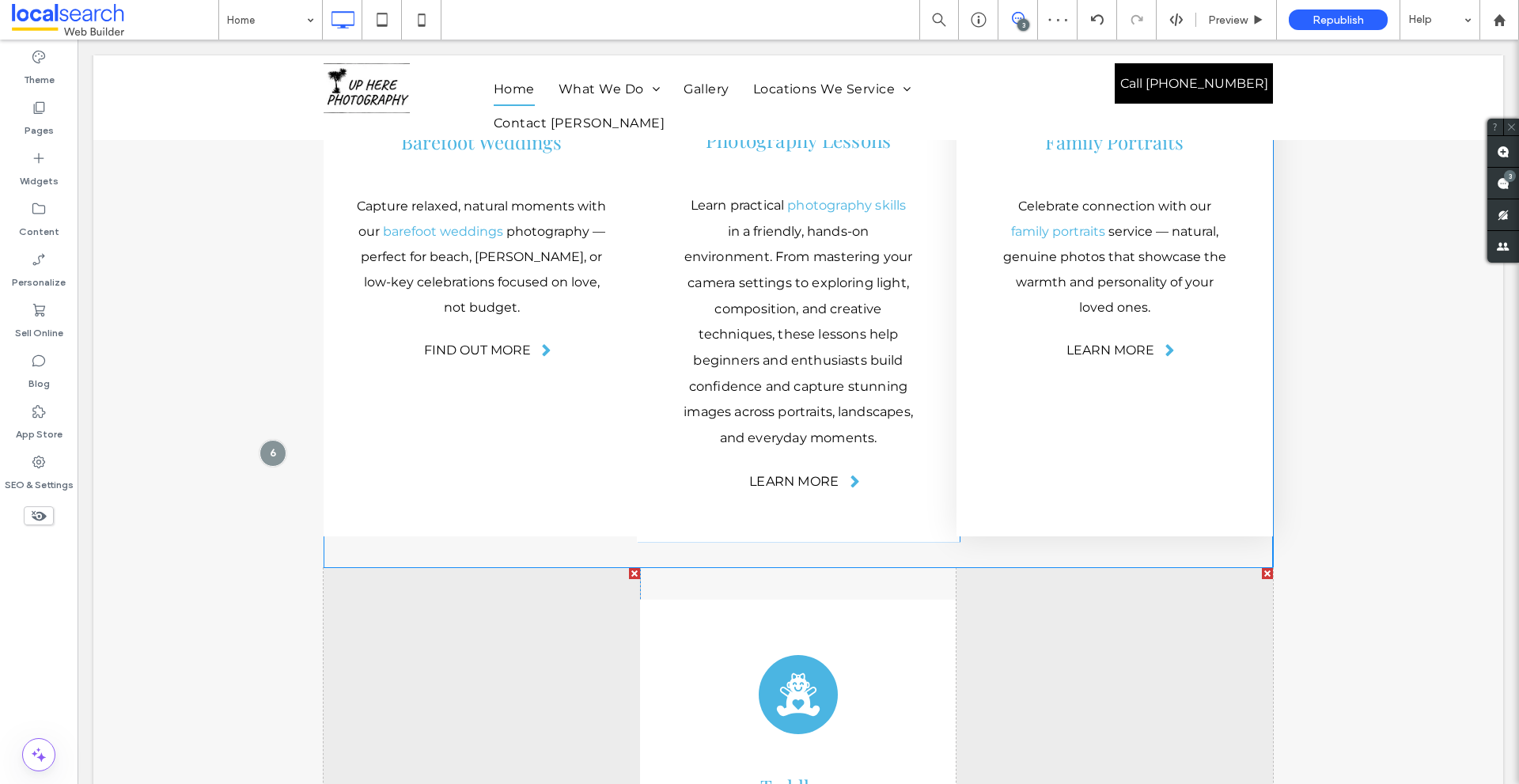
scroll to position [3854, 0]
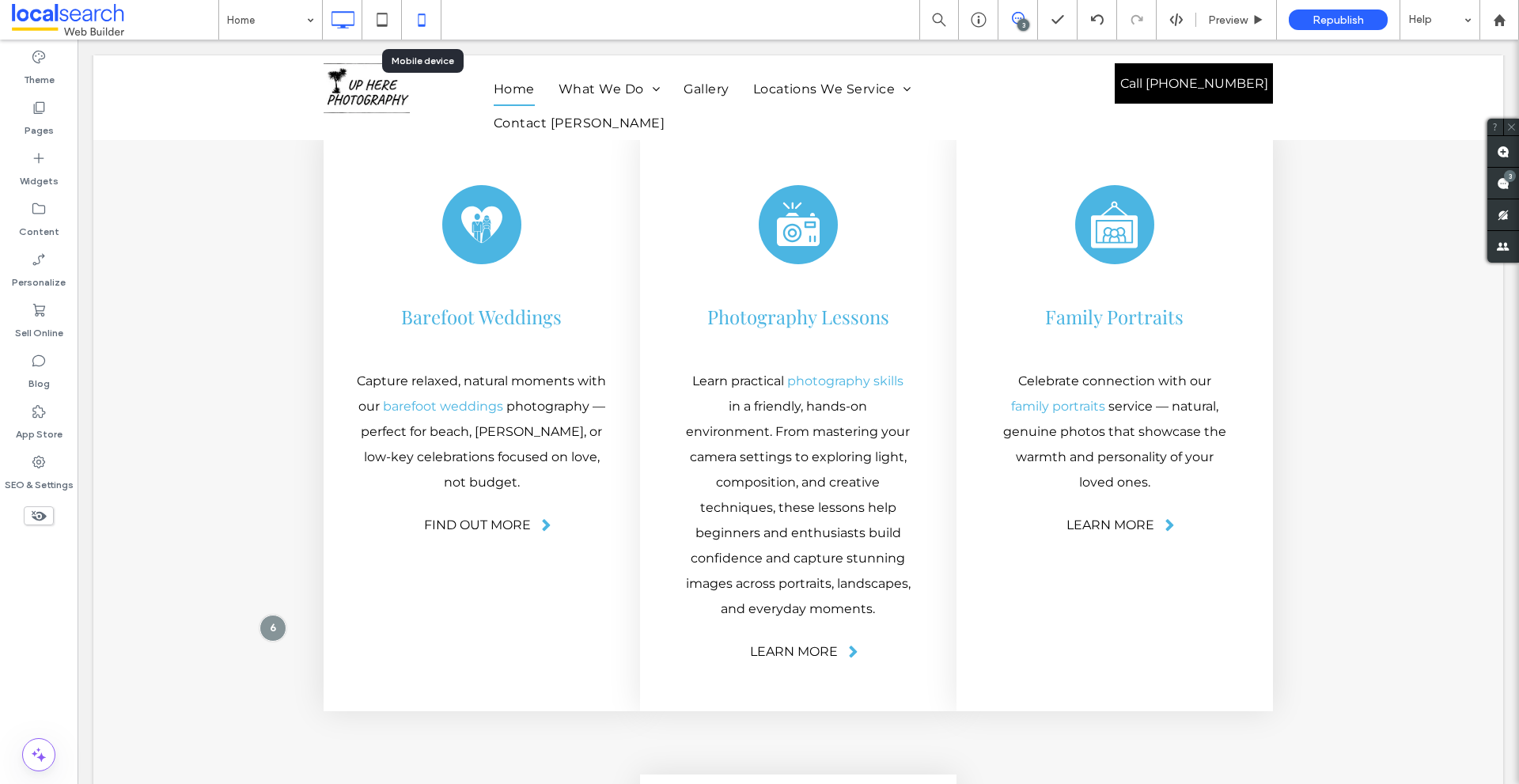
click at [420, 18] on icon at bounding box center [421, 20] width 32 height 32
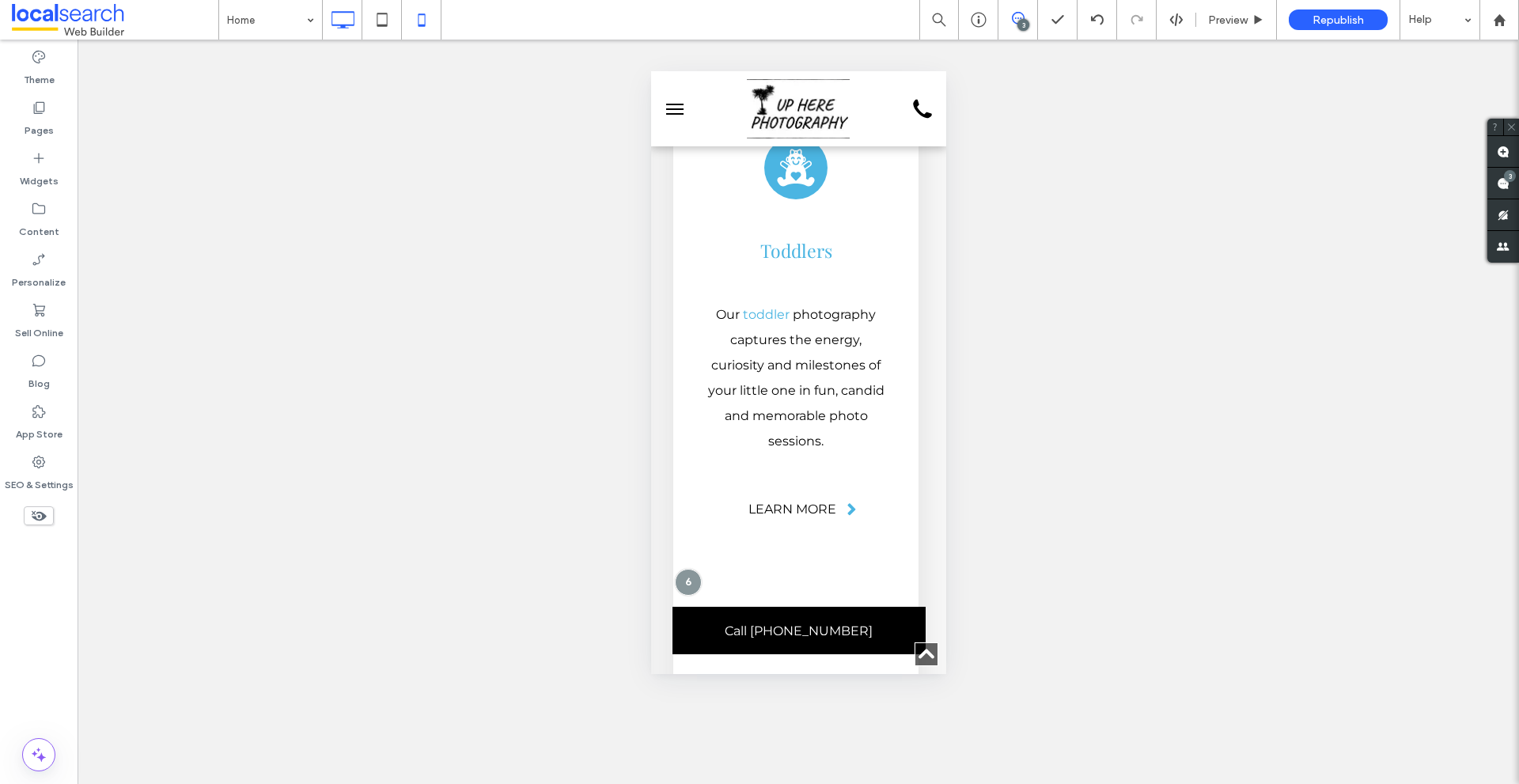
scroll to position [0, 2375]
click at [338, 21] on icon at bounding box center [342, 20] width 32 height 32
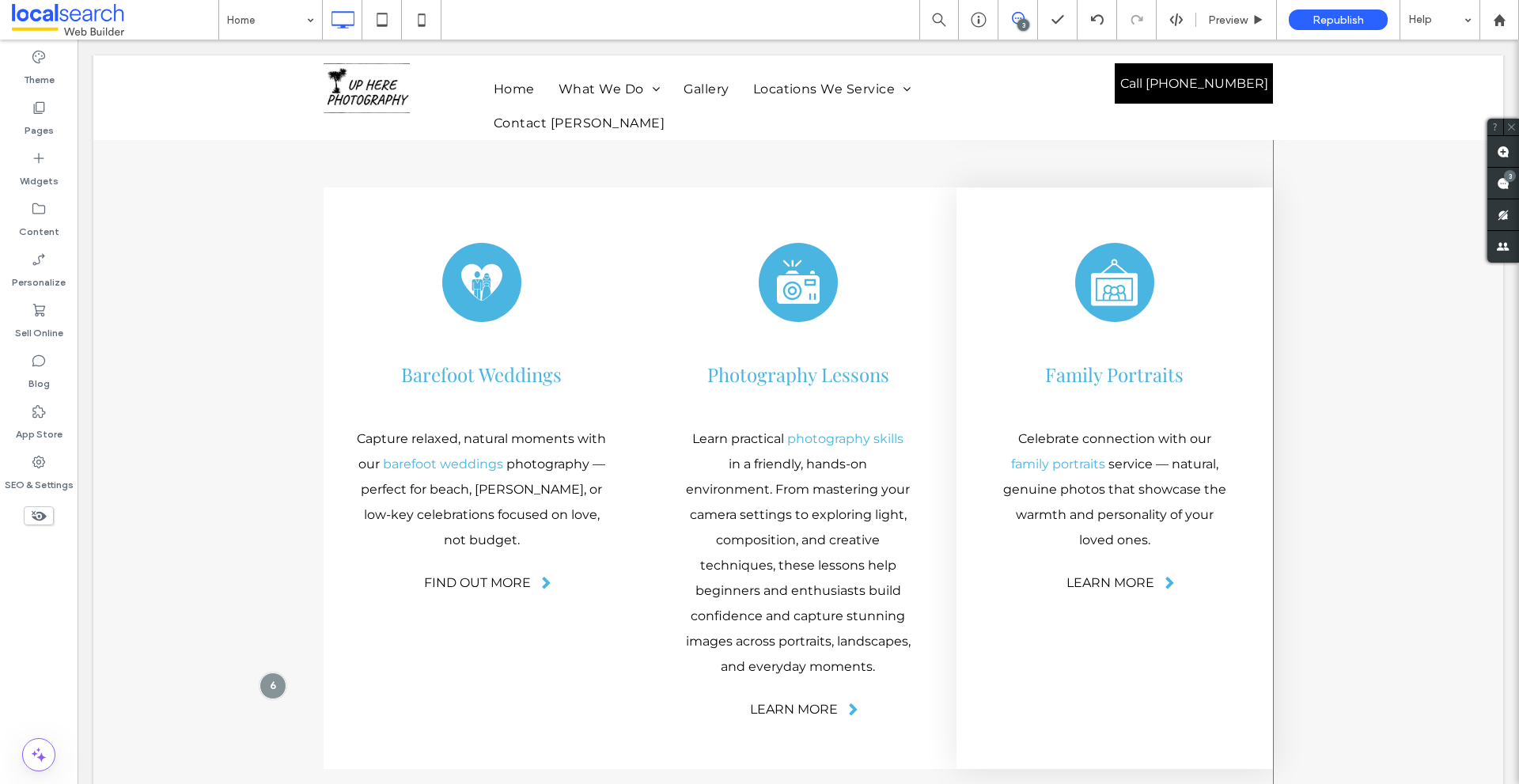
scroll to position [3954, 0]
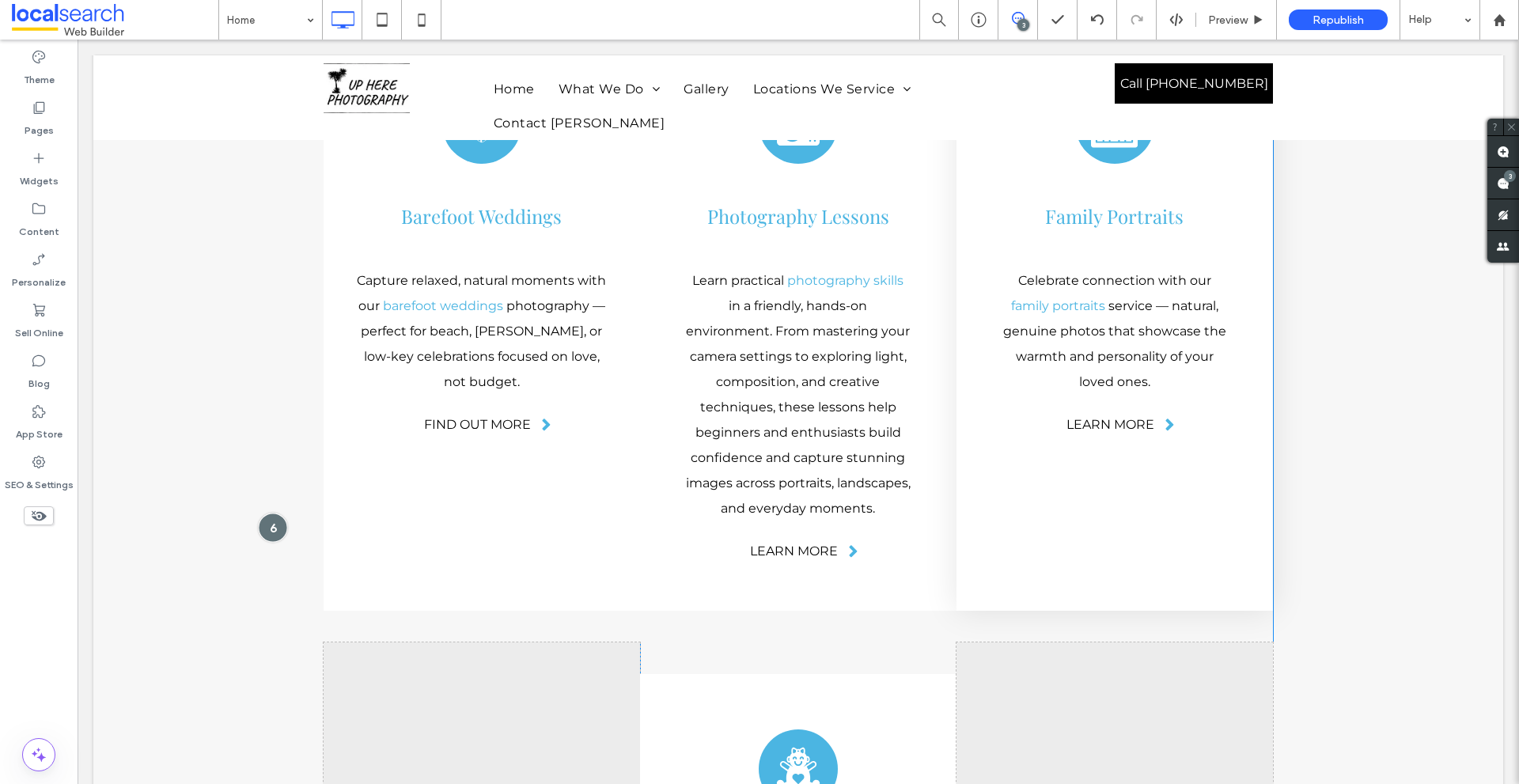
click at [269, 512] on div at bounding box center [273, 527] width 30 height 30
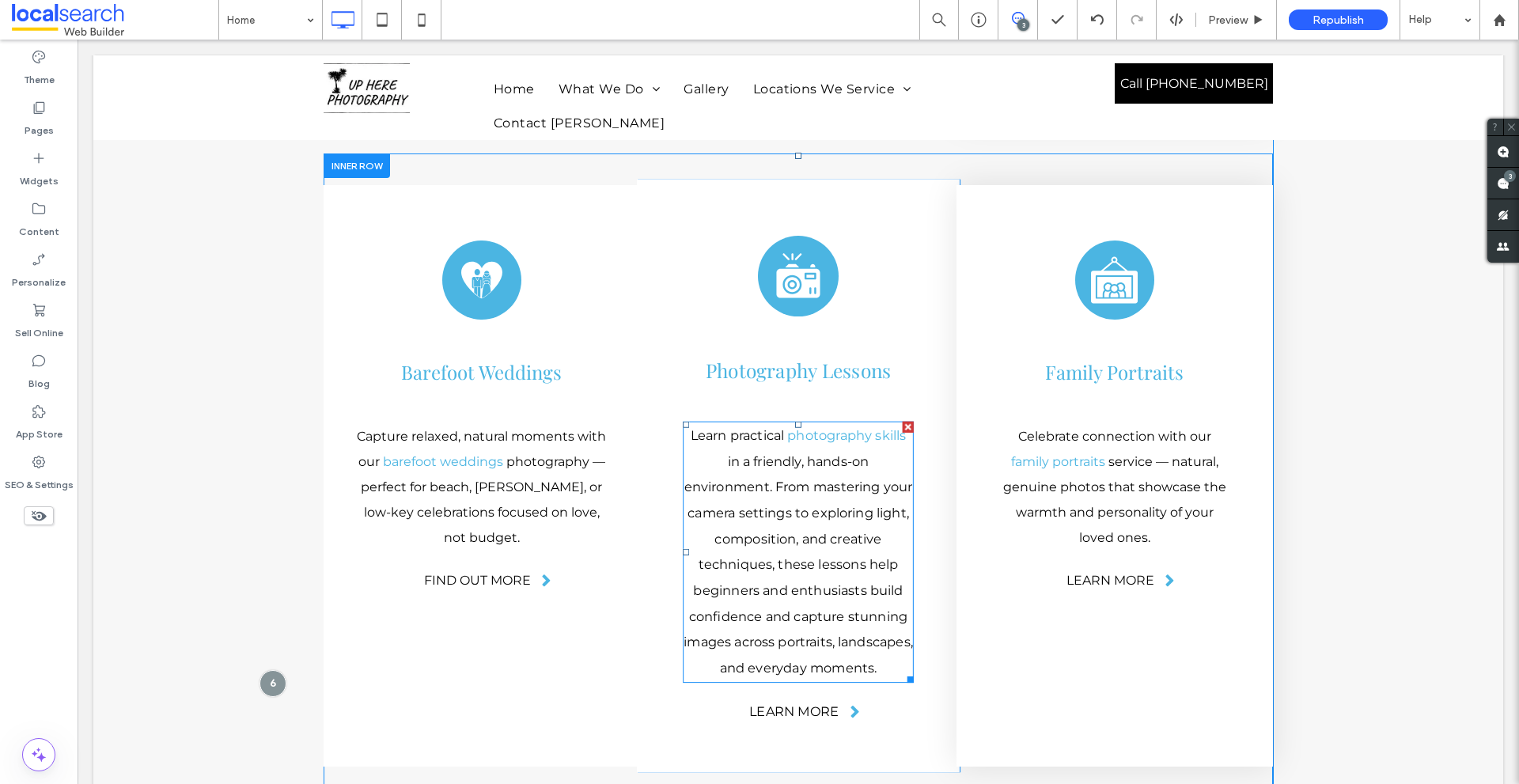
scroll to position [3796, 0]
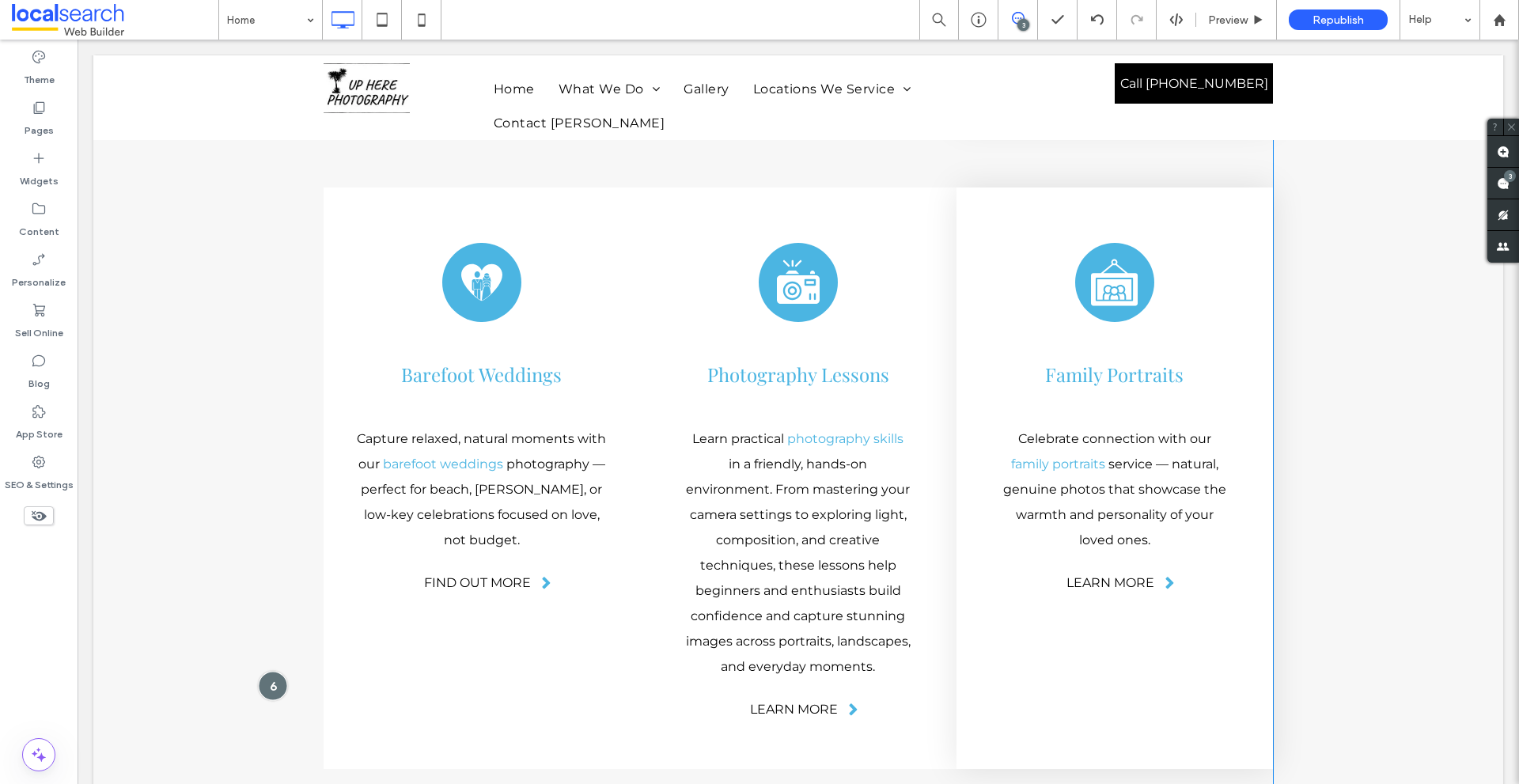
click at [277, 671] on div at bounding box center [273, 685] width 30 height 30
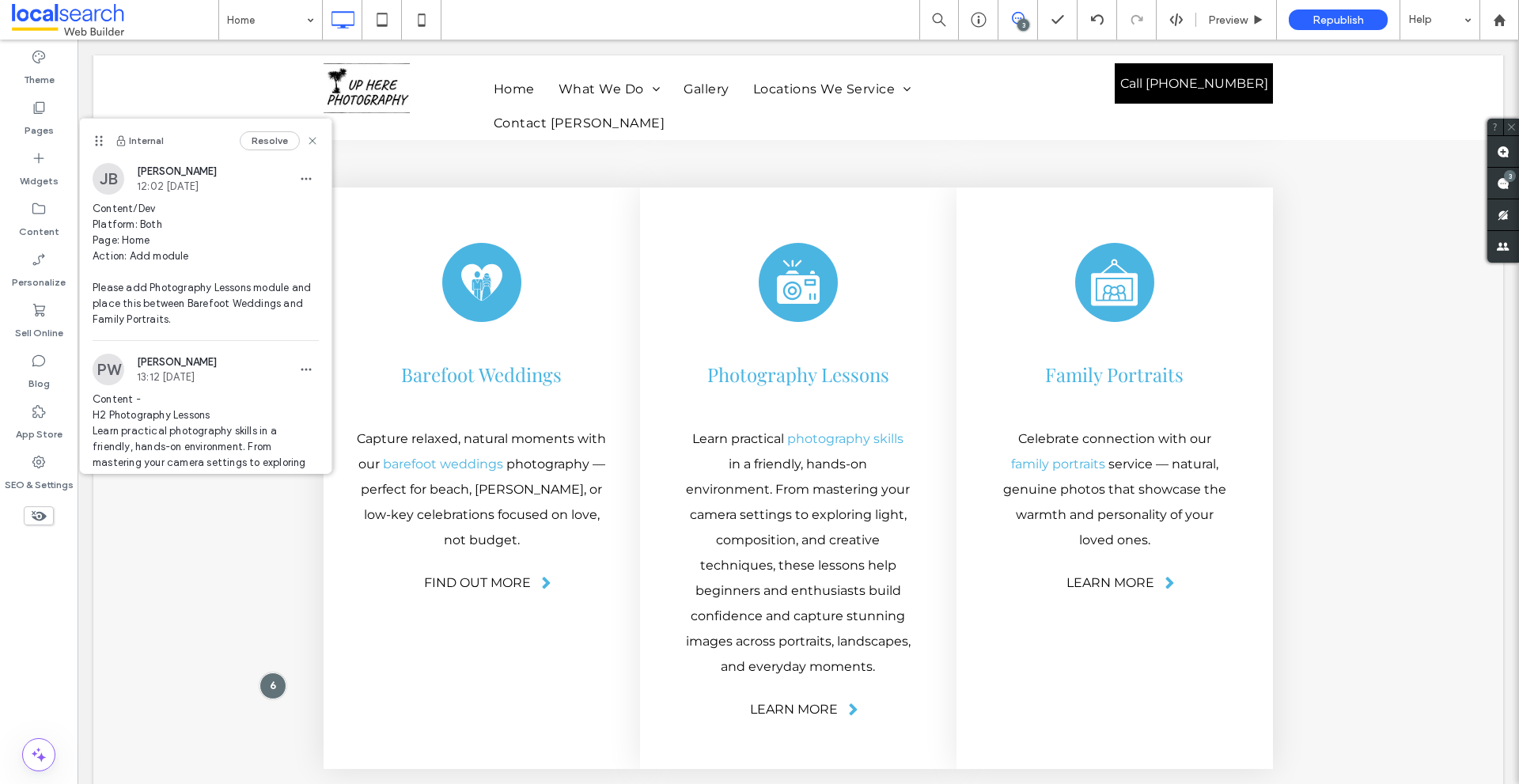
drag, startPoint x: 325, startPoint y: 438, endPoint x: 89, endPoint y: 142, distance: 378.6
click at [89, 142] on div "Internal Resolve" at bounding box center [205, 141] width 251 height 44
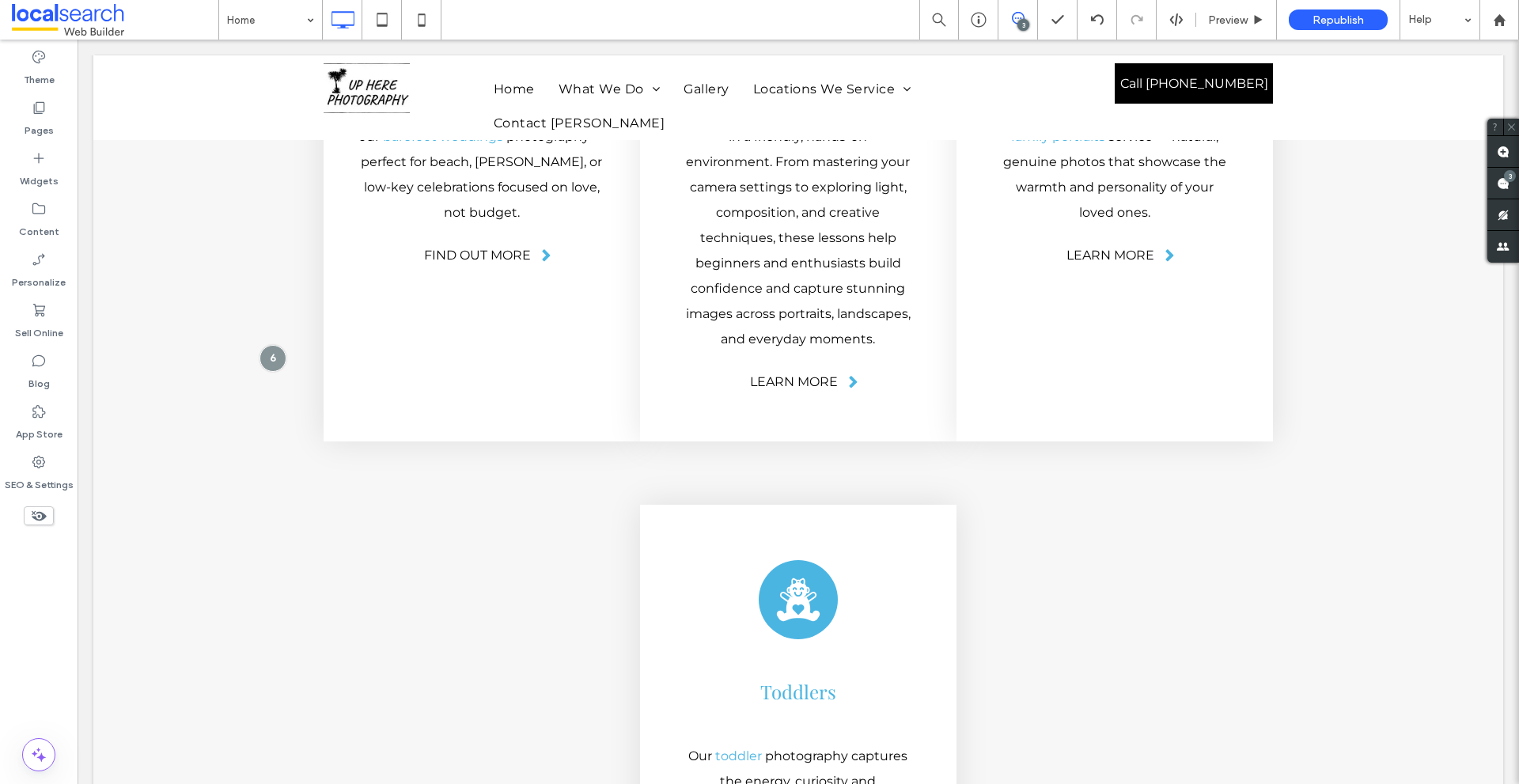
scroll to position [4033, 0]
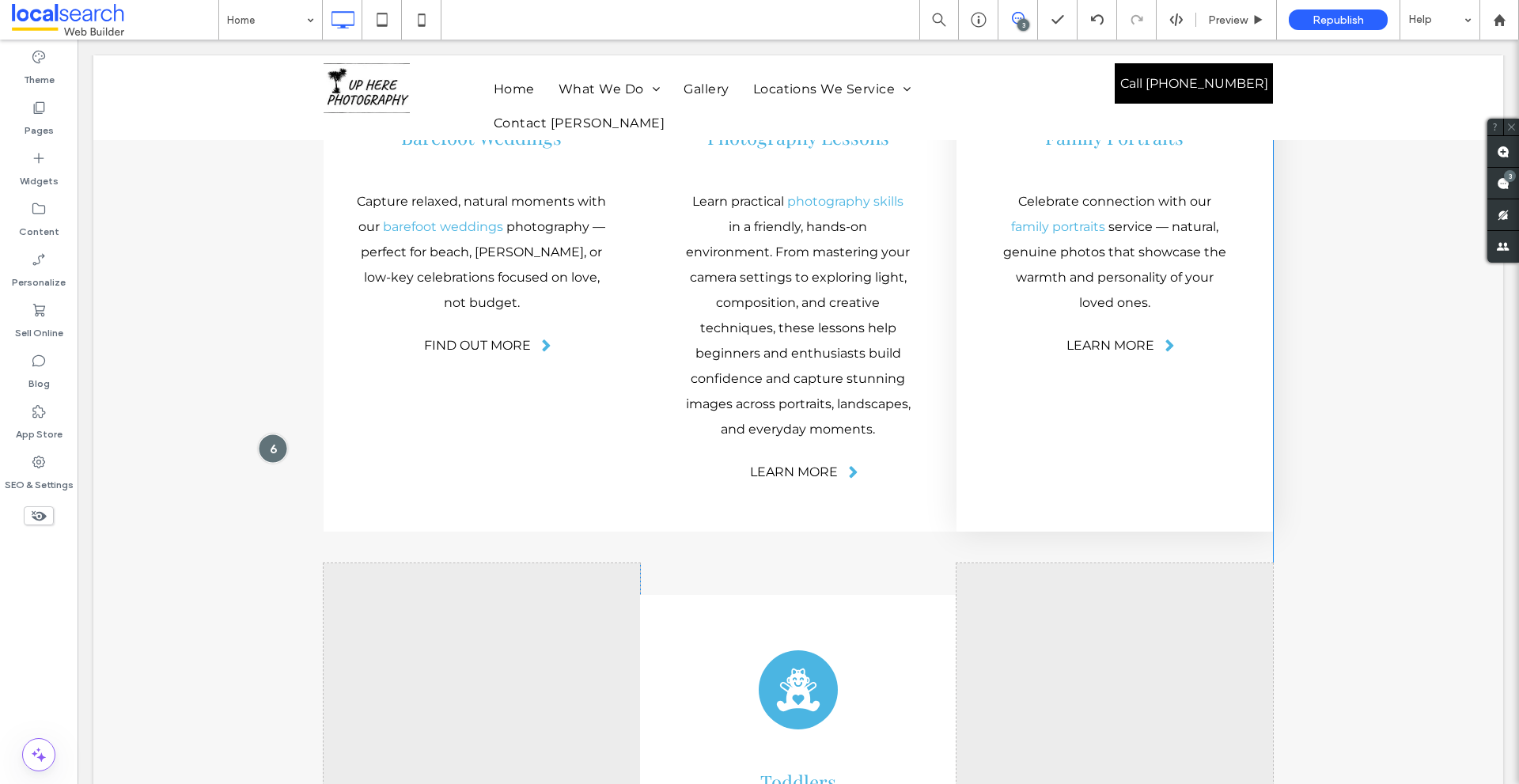
click at [269, 433] on div at bounding box center [273, 448] width 30 height 30
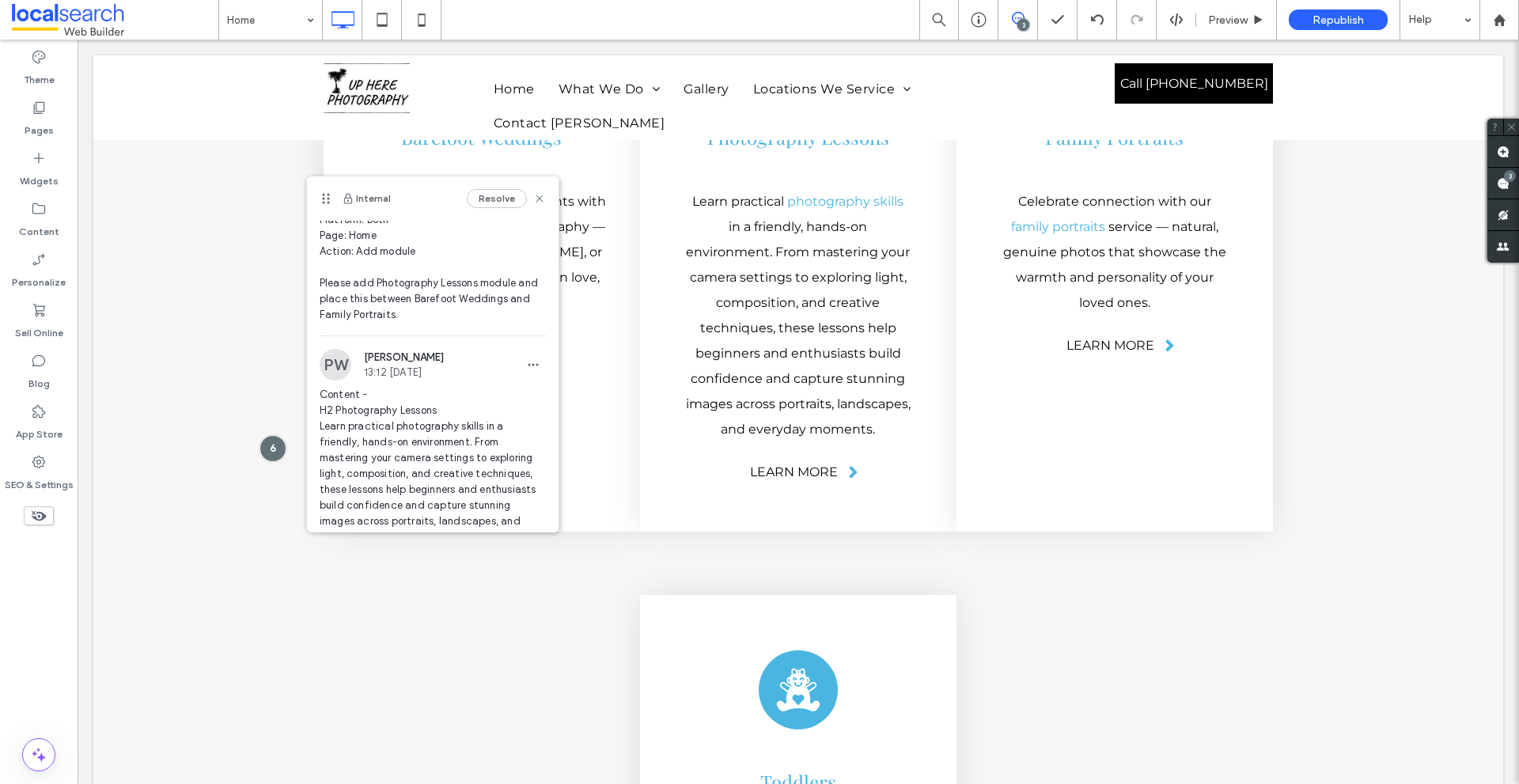
scroll to position [136, 0]
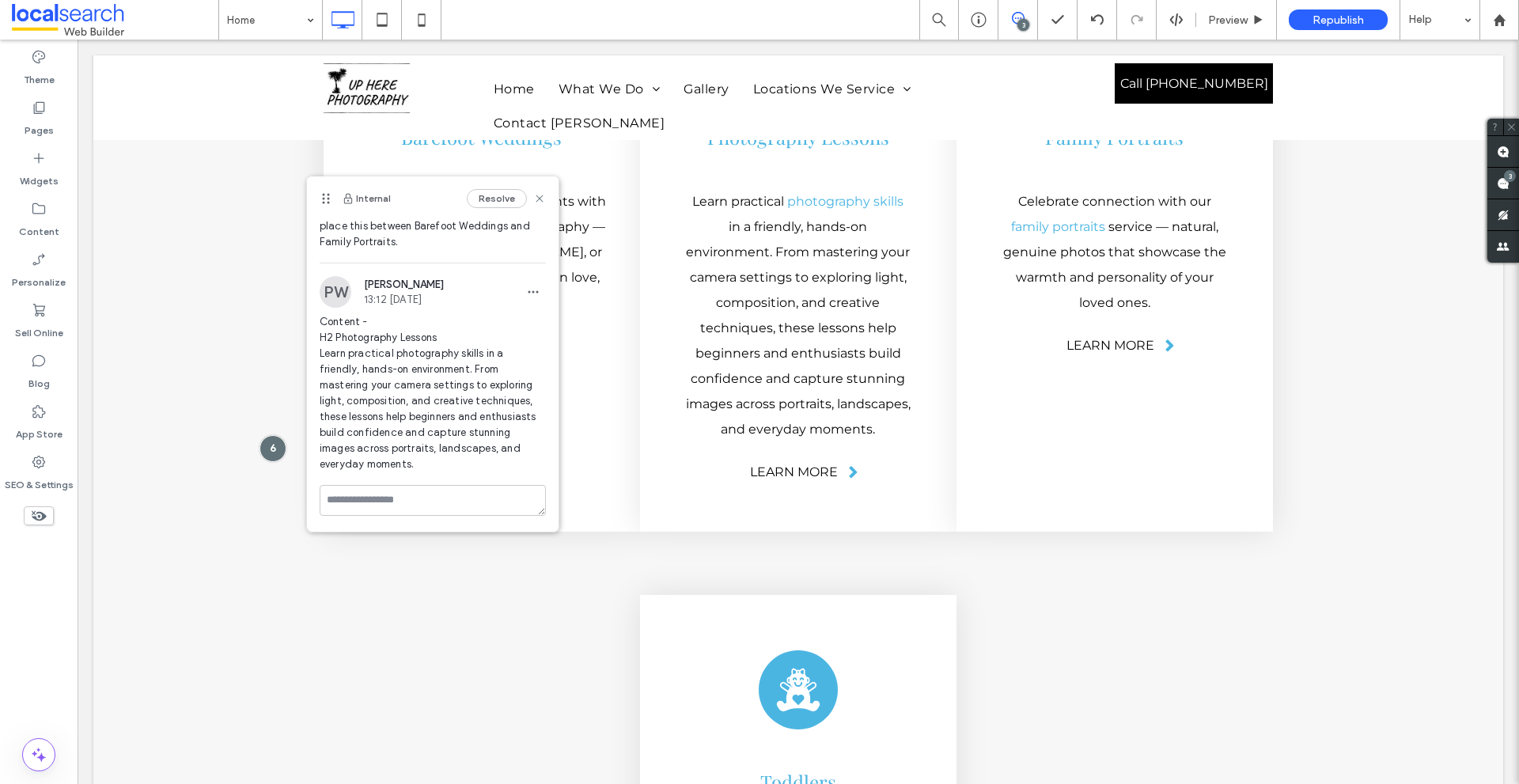
click at [436, 516] on div at bounding box center [433, 502] width 227 height 34
click at [435, 512] on textarea at bounding box center [433, 501] width 227 height 31
type textarea "**********"
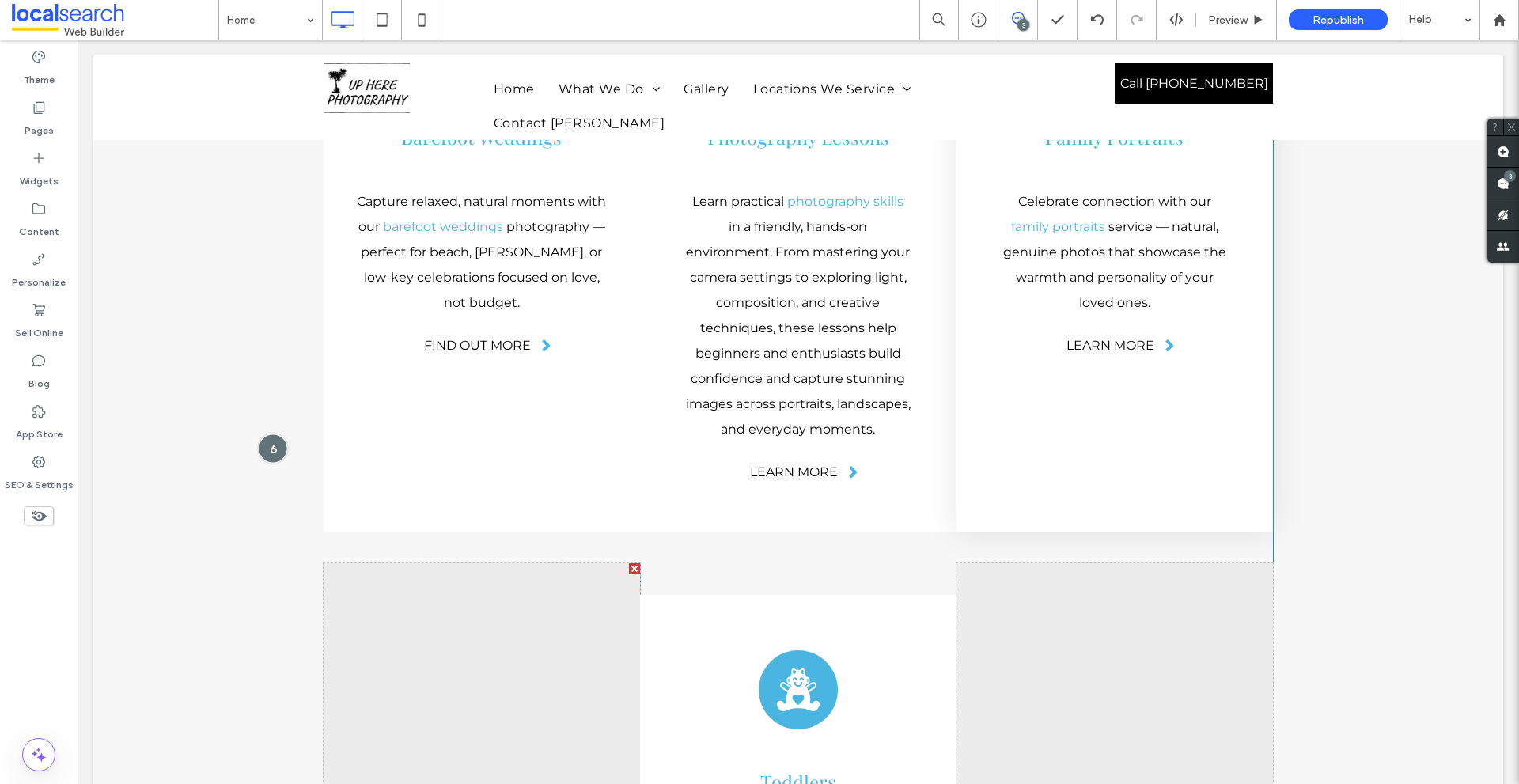
click at [272, 433] on div at bounding box center [273, 448] width 30 height 30
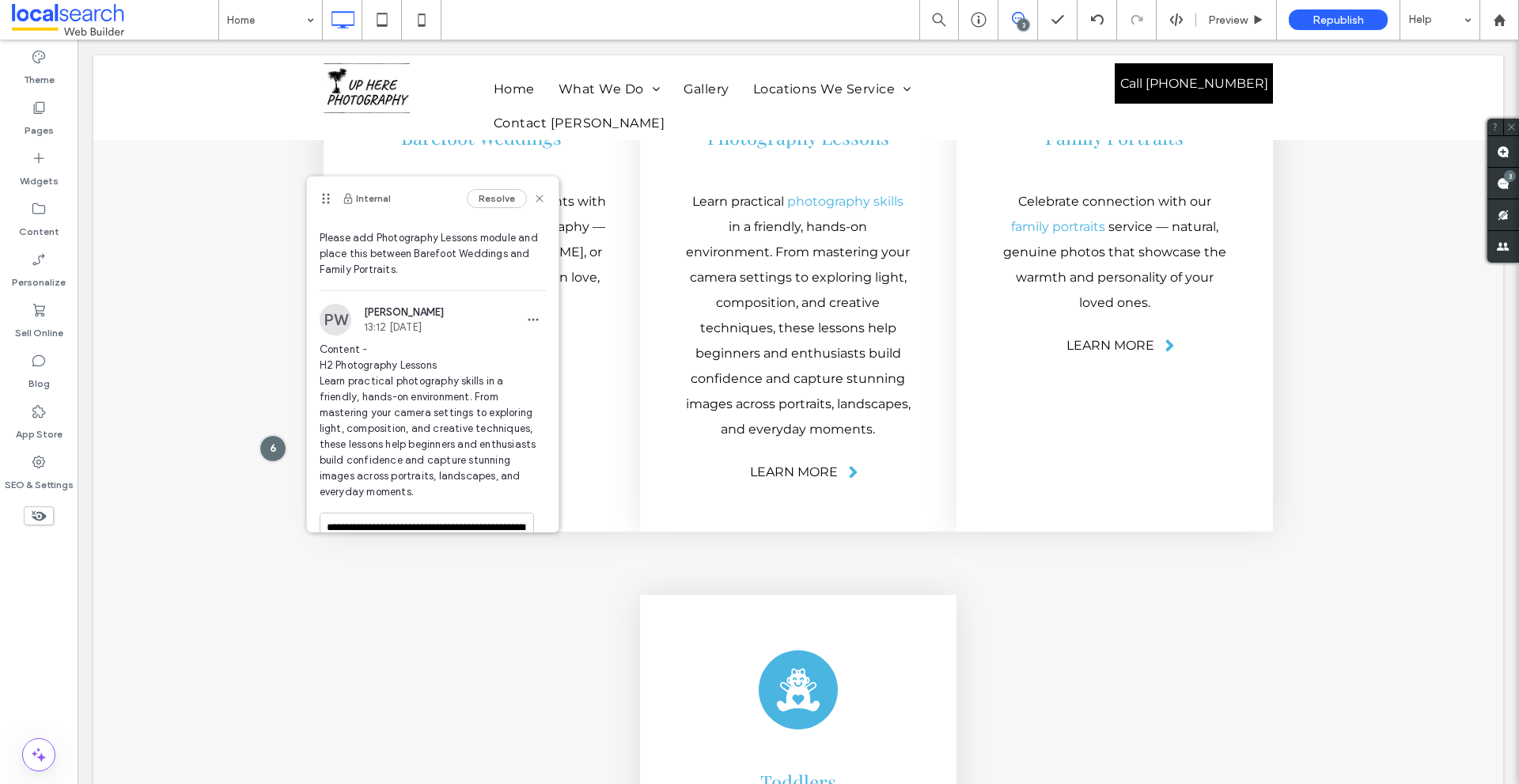
scroll to position [136, 0]
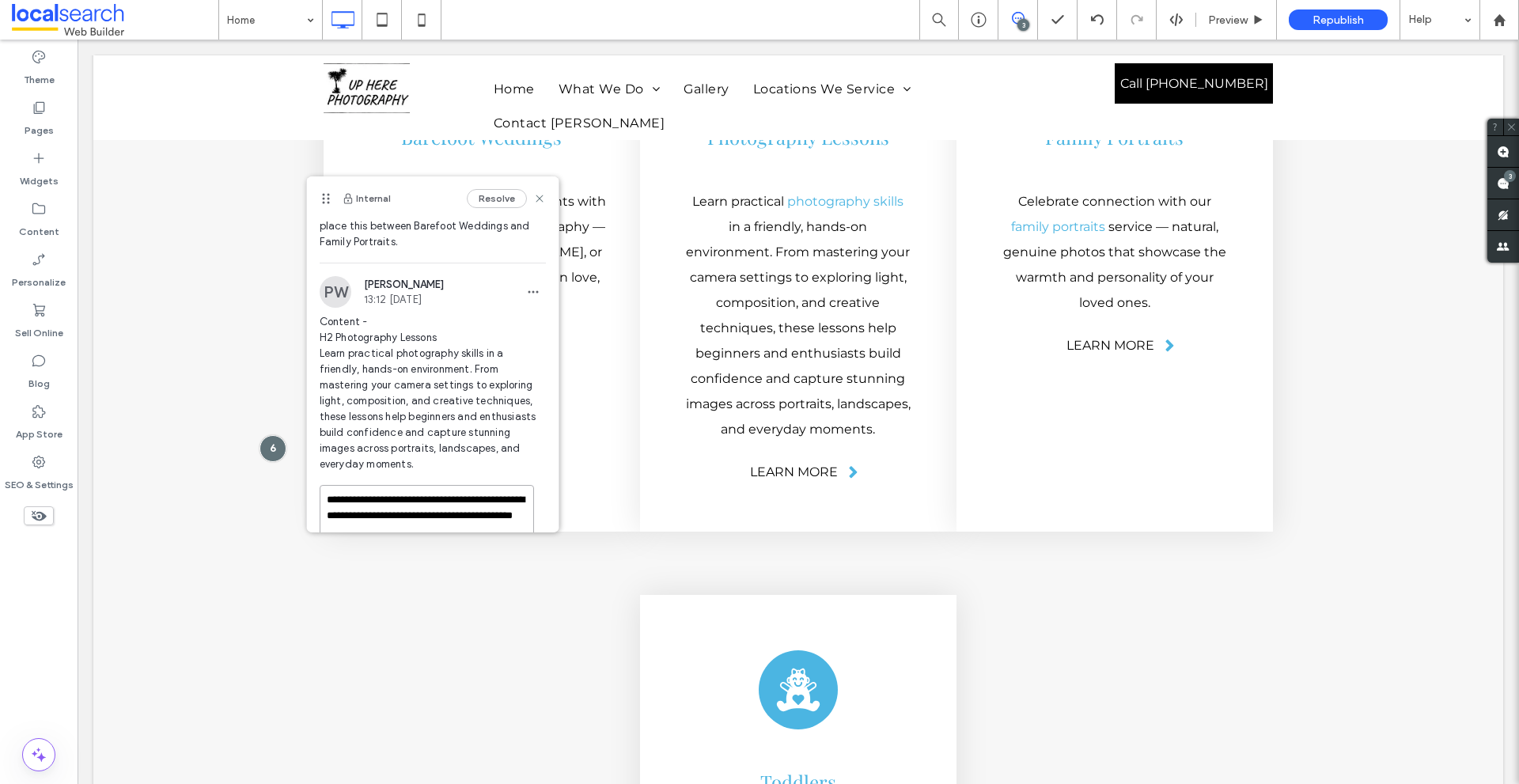
click at [443, 506] on textarea "**********" at bounding box center [426, 525] width 214 height 79
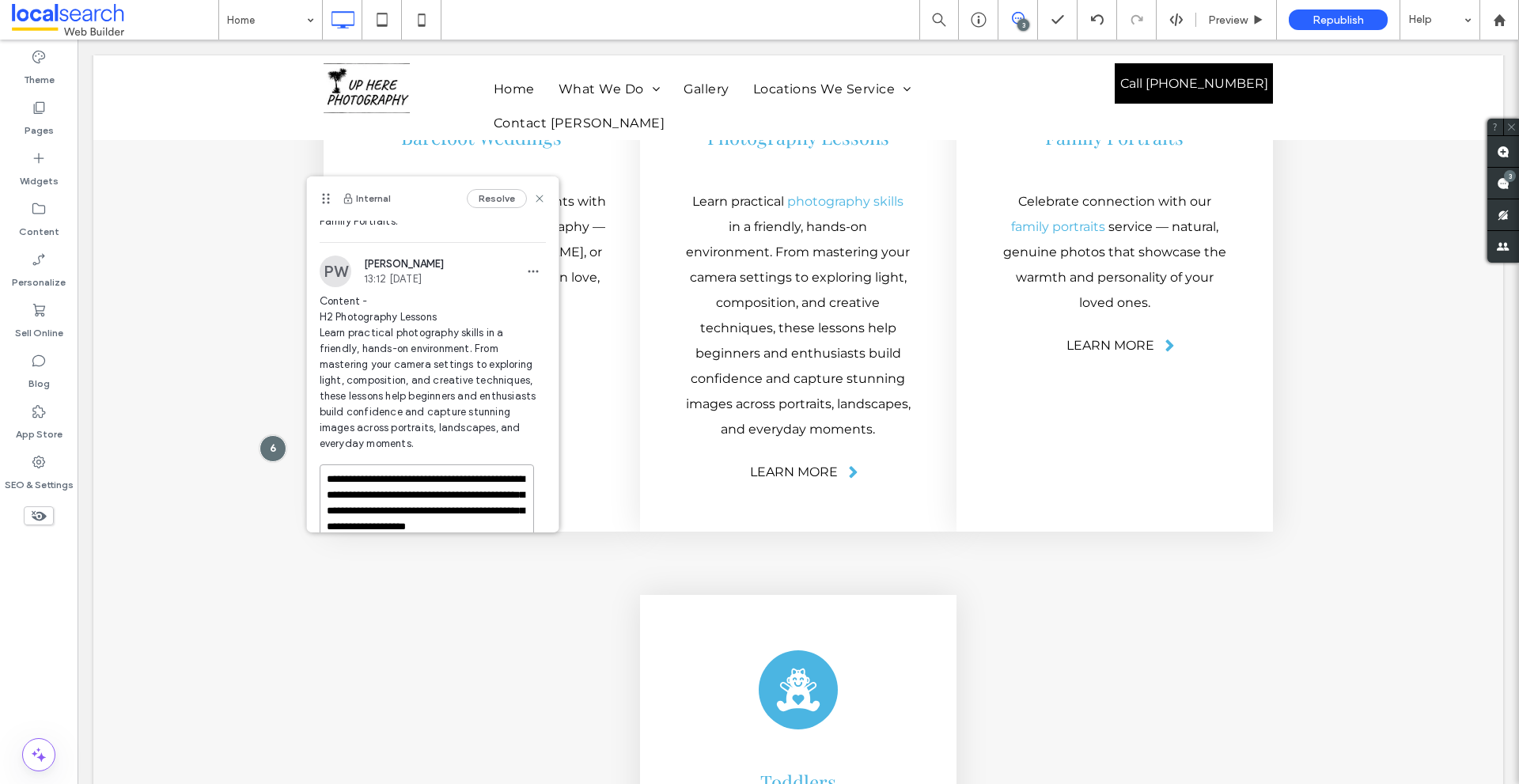
click at [465, 488] on textarea "**********" at bounding box center [426, 503] width 214 height 79
click at [420, 475] on textarea "**********" at bounding box center [426, 503] width 214 height 79
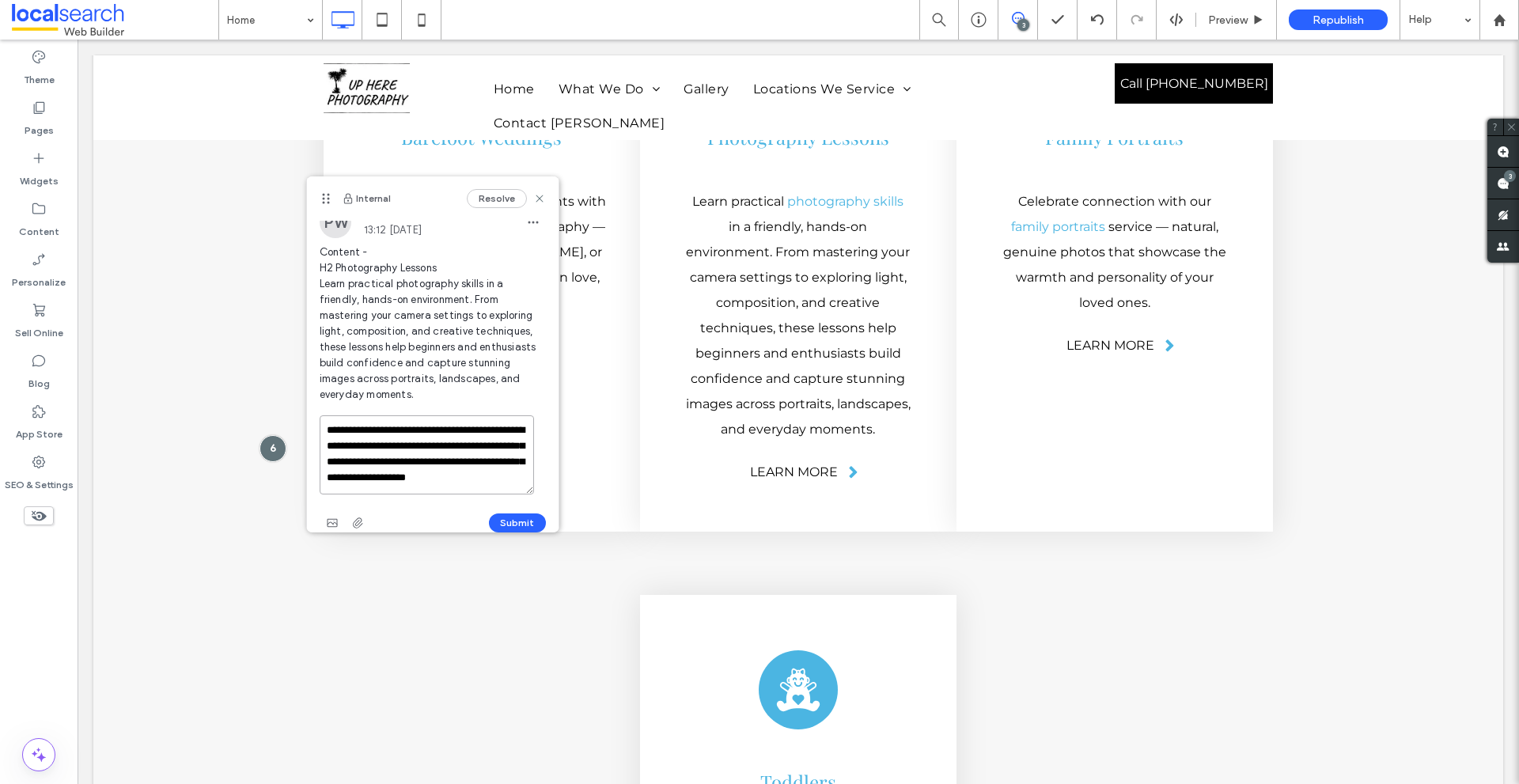
scroll to position [222, 0]
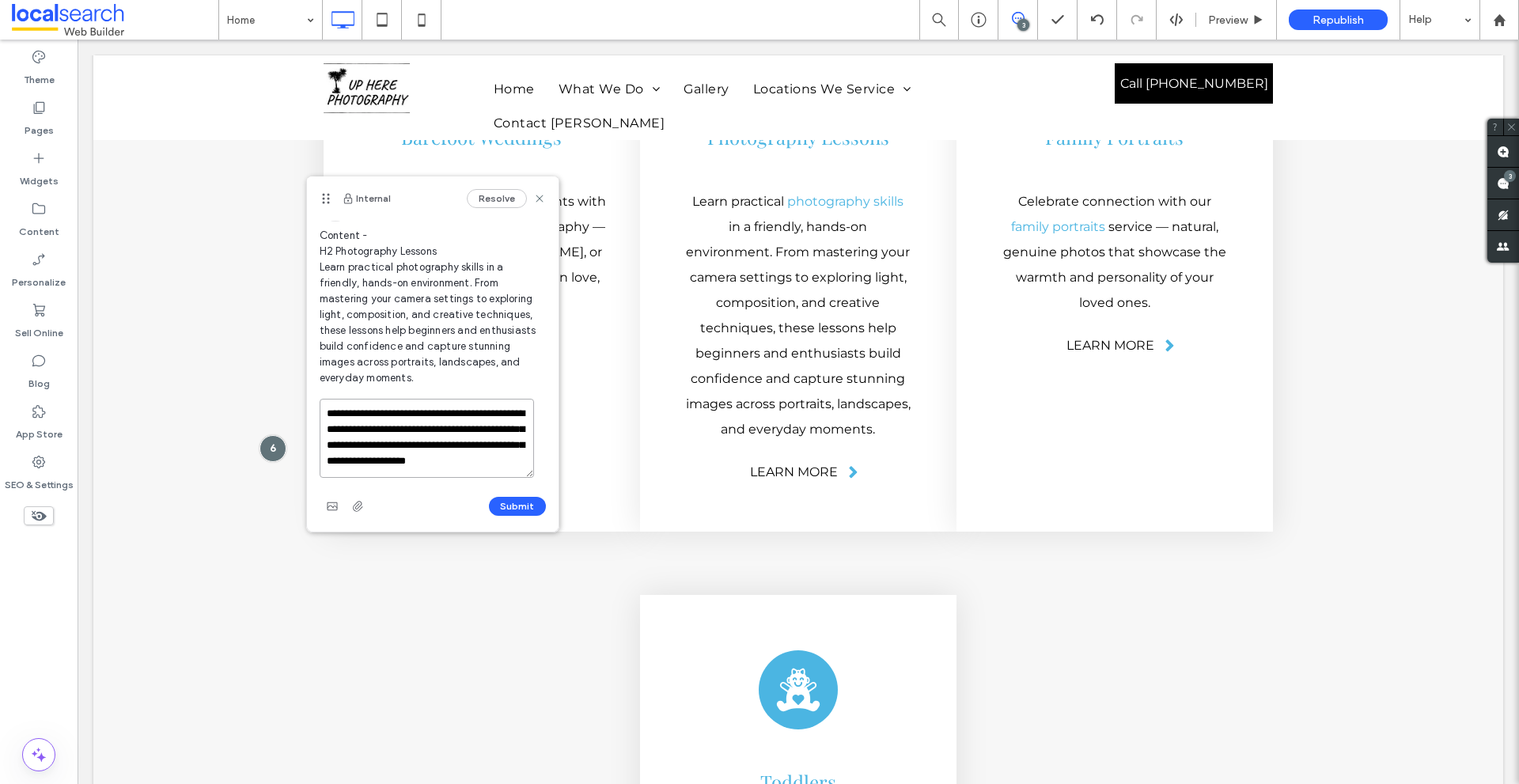
drag, startPoint x: 420, startPoint y: 475, endPoint x: 525, endPoint y: 530, distance: 118.5
click at [525, 530] on div "**********" at bounding box center [433, 465] width 251 height 133
paste textarea "**"
click at [415, 410] on textarea "**********" at bounding box center [426, 438] width 214 height 79
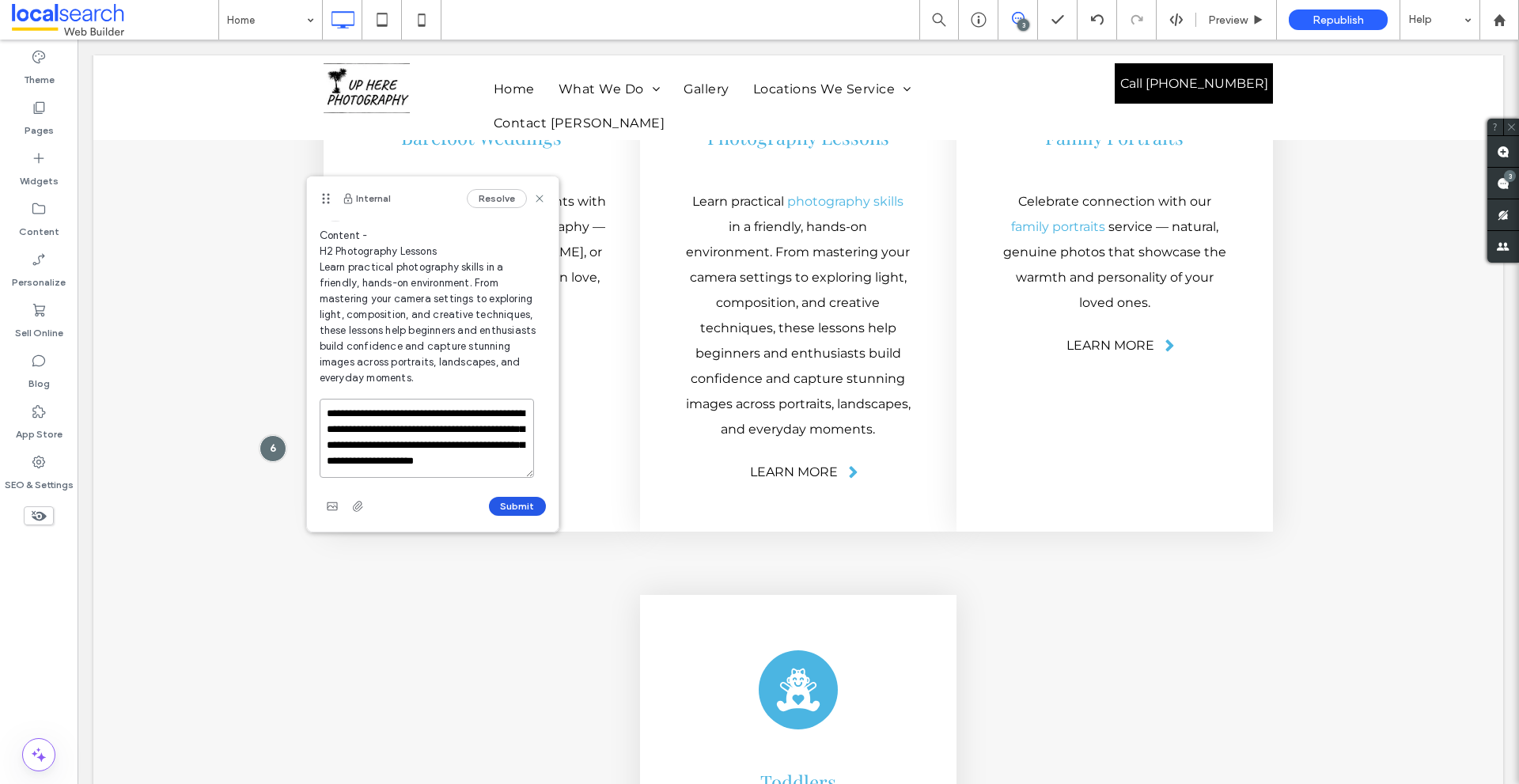
type textarea "**********"
click at [515, 503] on button "Submit" at bounding box center [516, 506] width 57 height 19
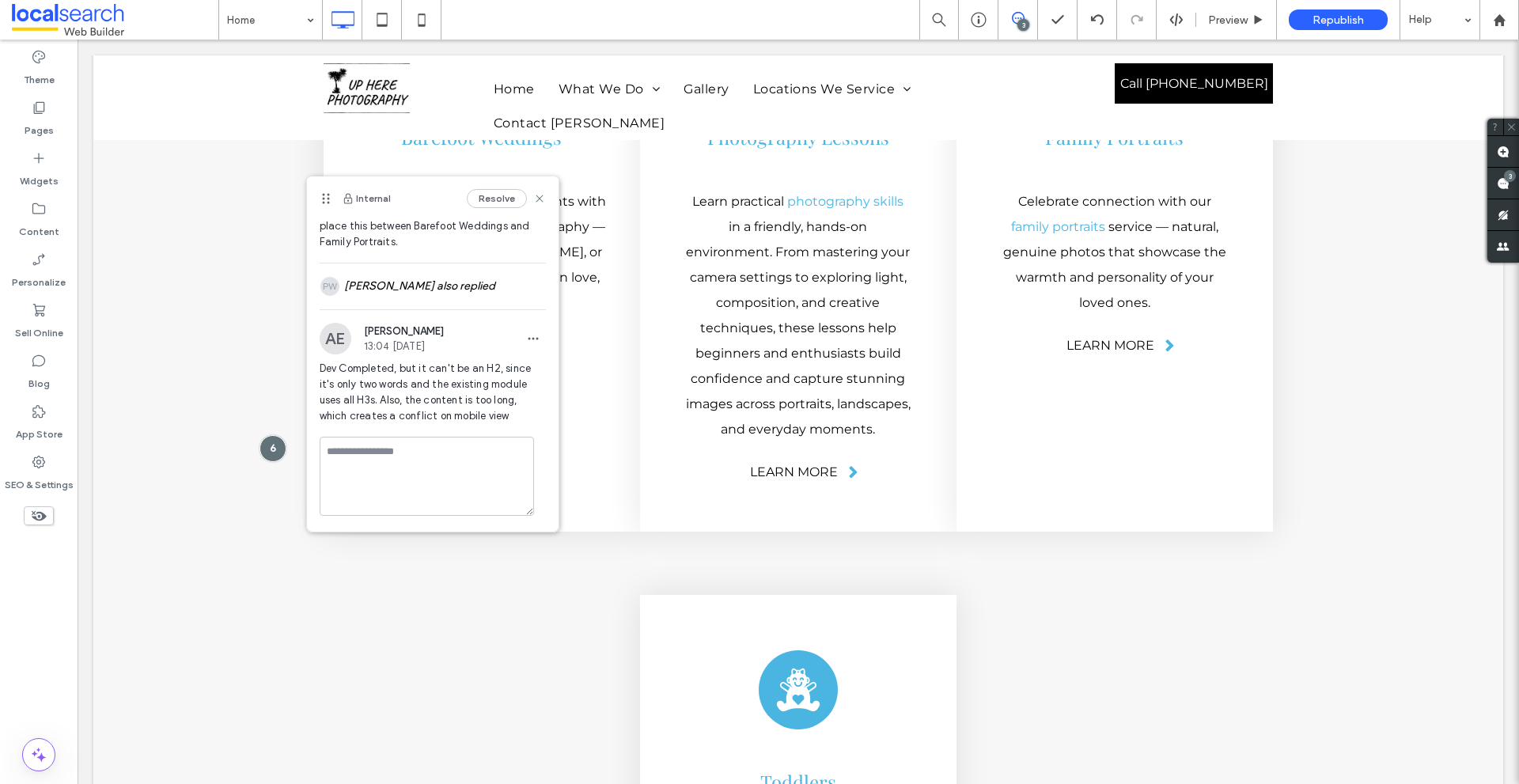
scroll to position [88, 0]
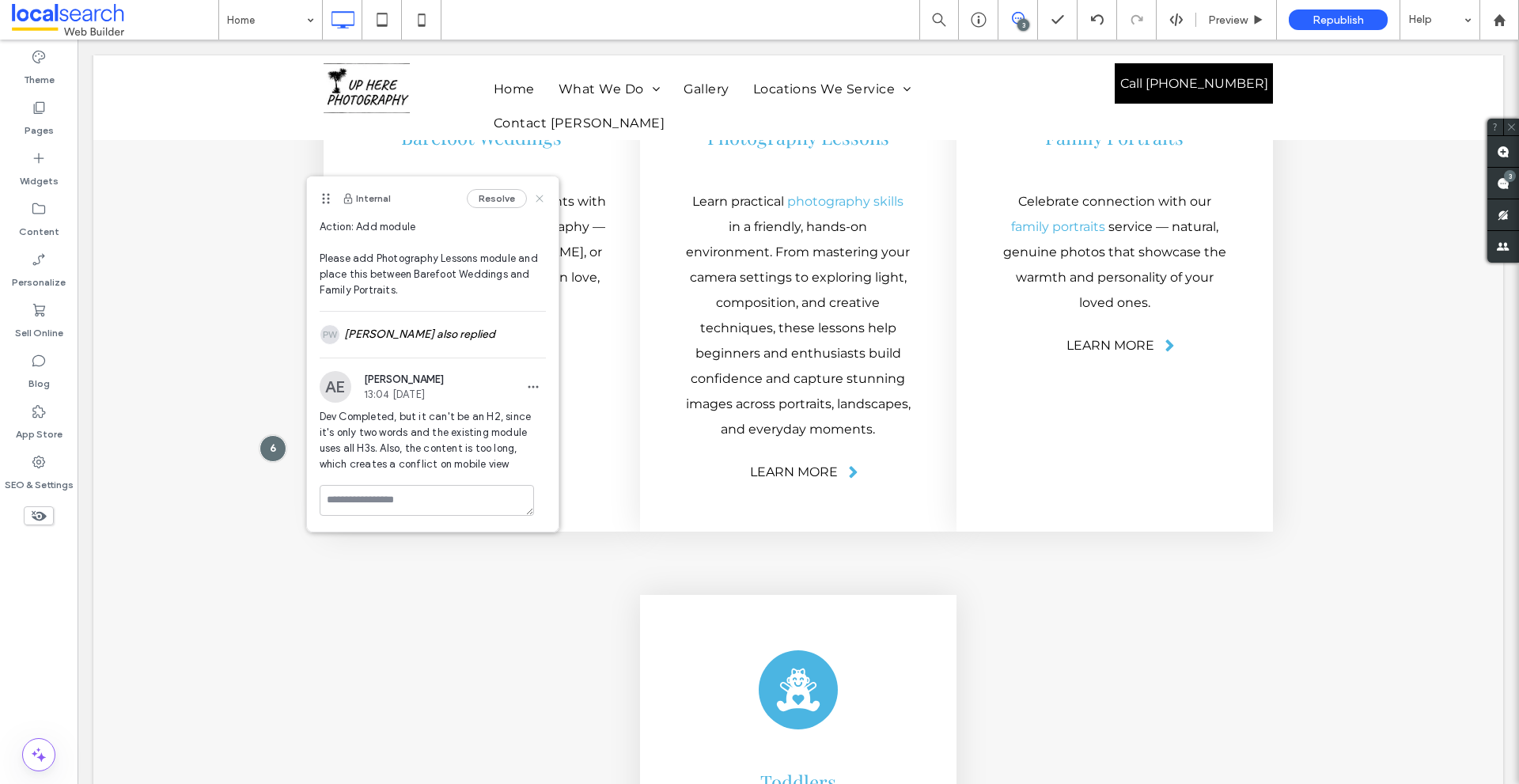
click at [533, 202] on icon at bounding box center [539, 198] width 12 height 12
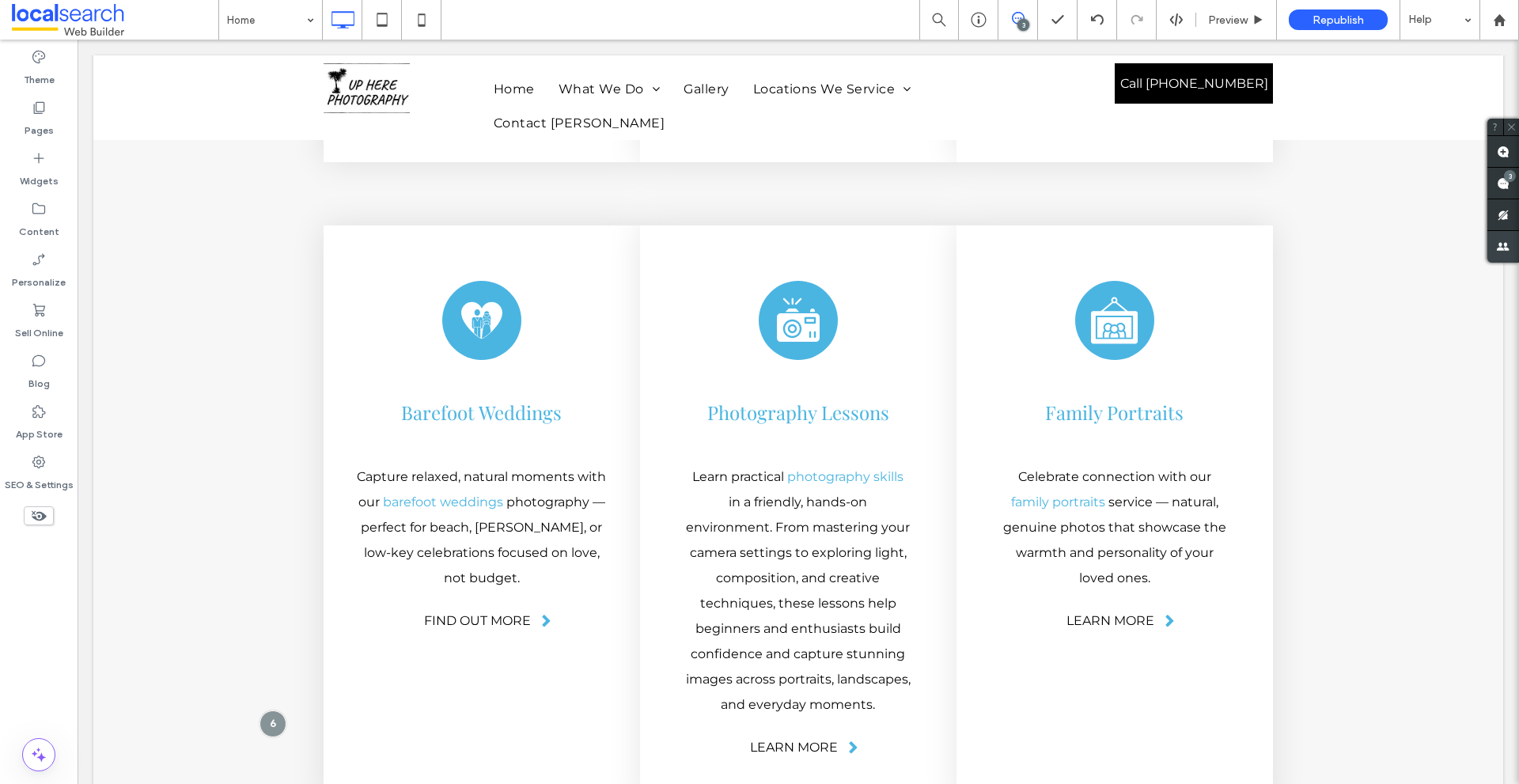
scroll to position [3875, 0]
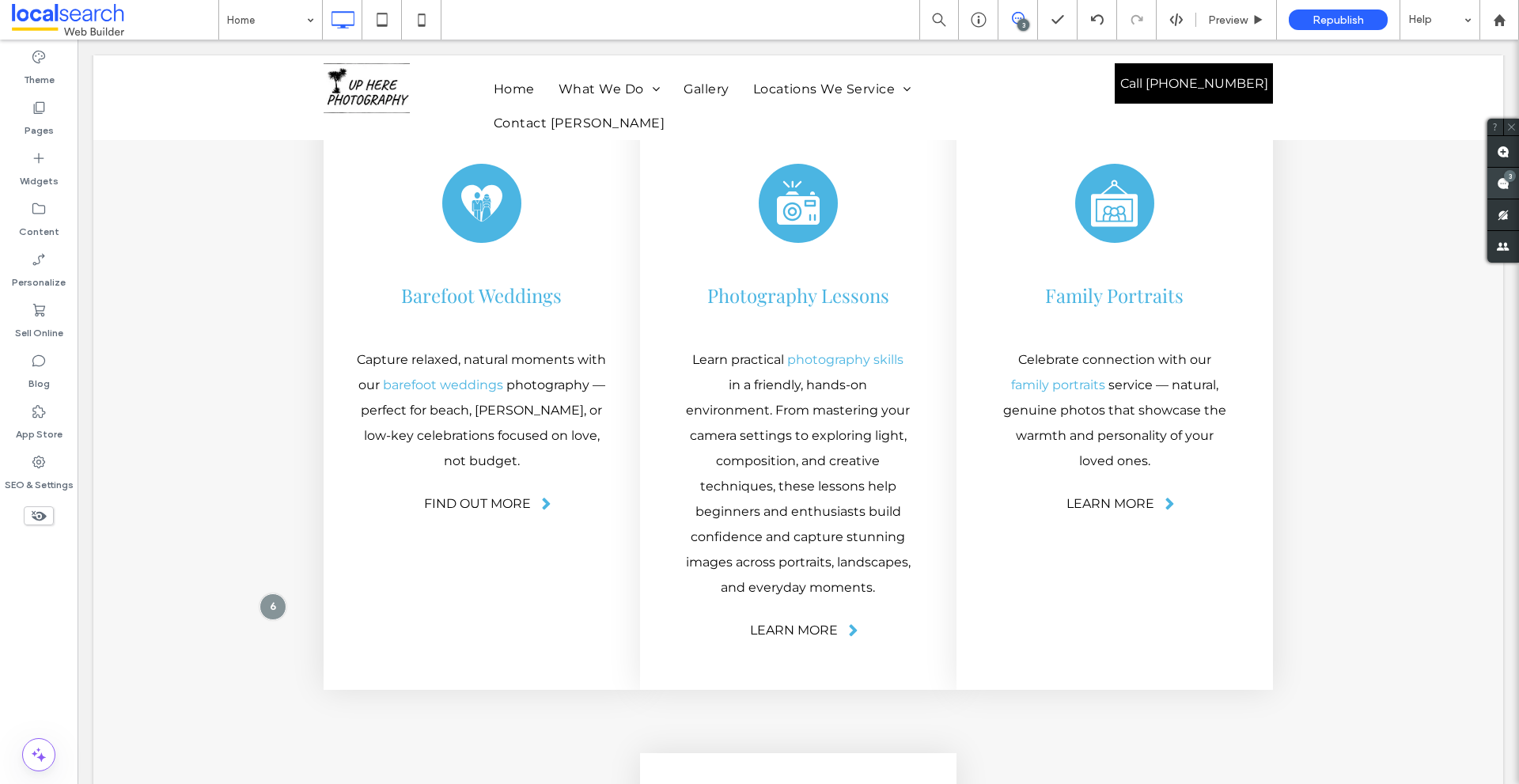
click at [1498, 177] on use at bounding box center [1503, 183] width 12 height 12
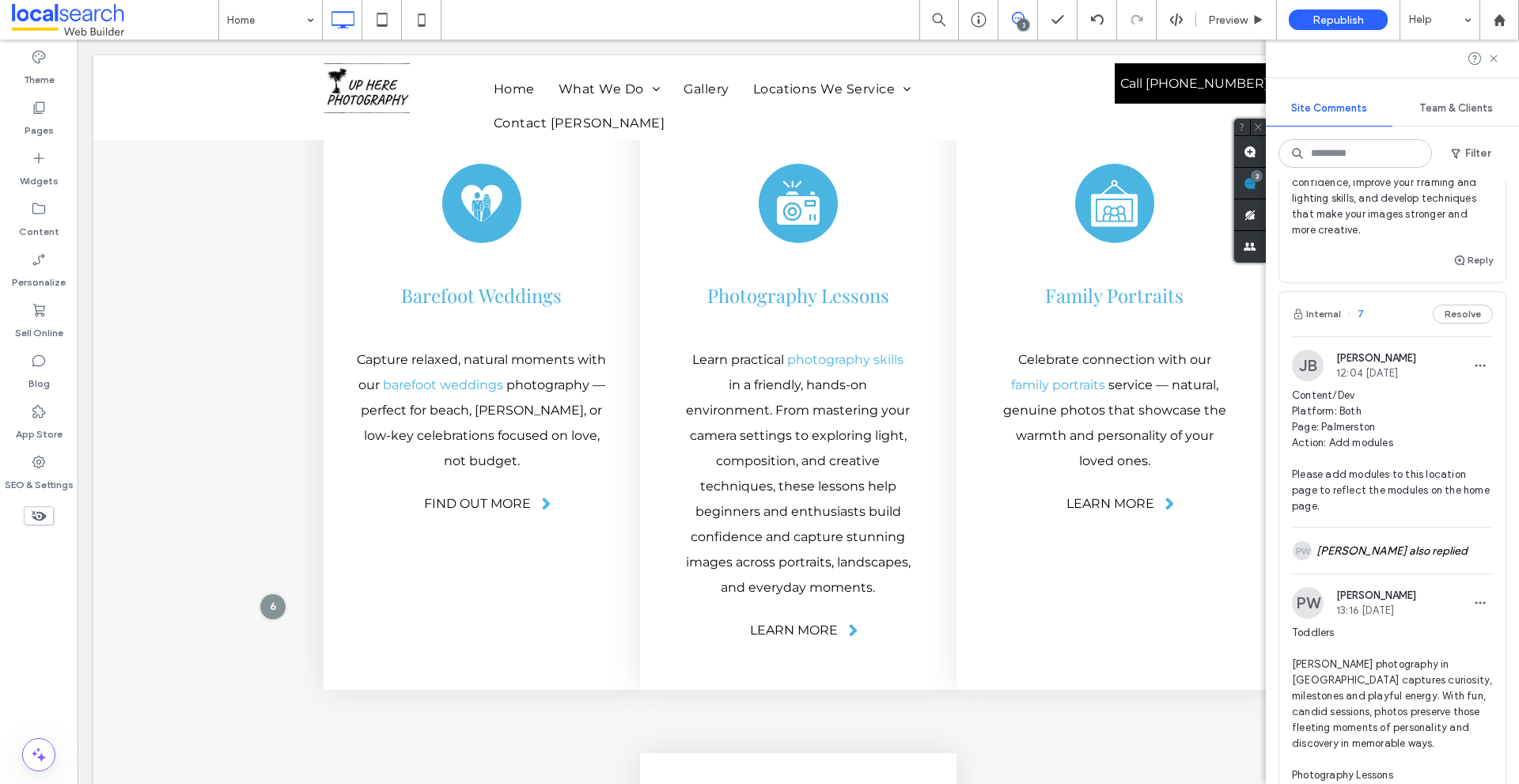
scroll to position [589, 0]
click at [1310, 362] on img at bounding box center [1307, 366] width 32 height 32
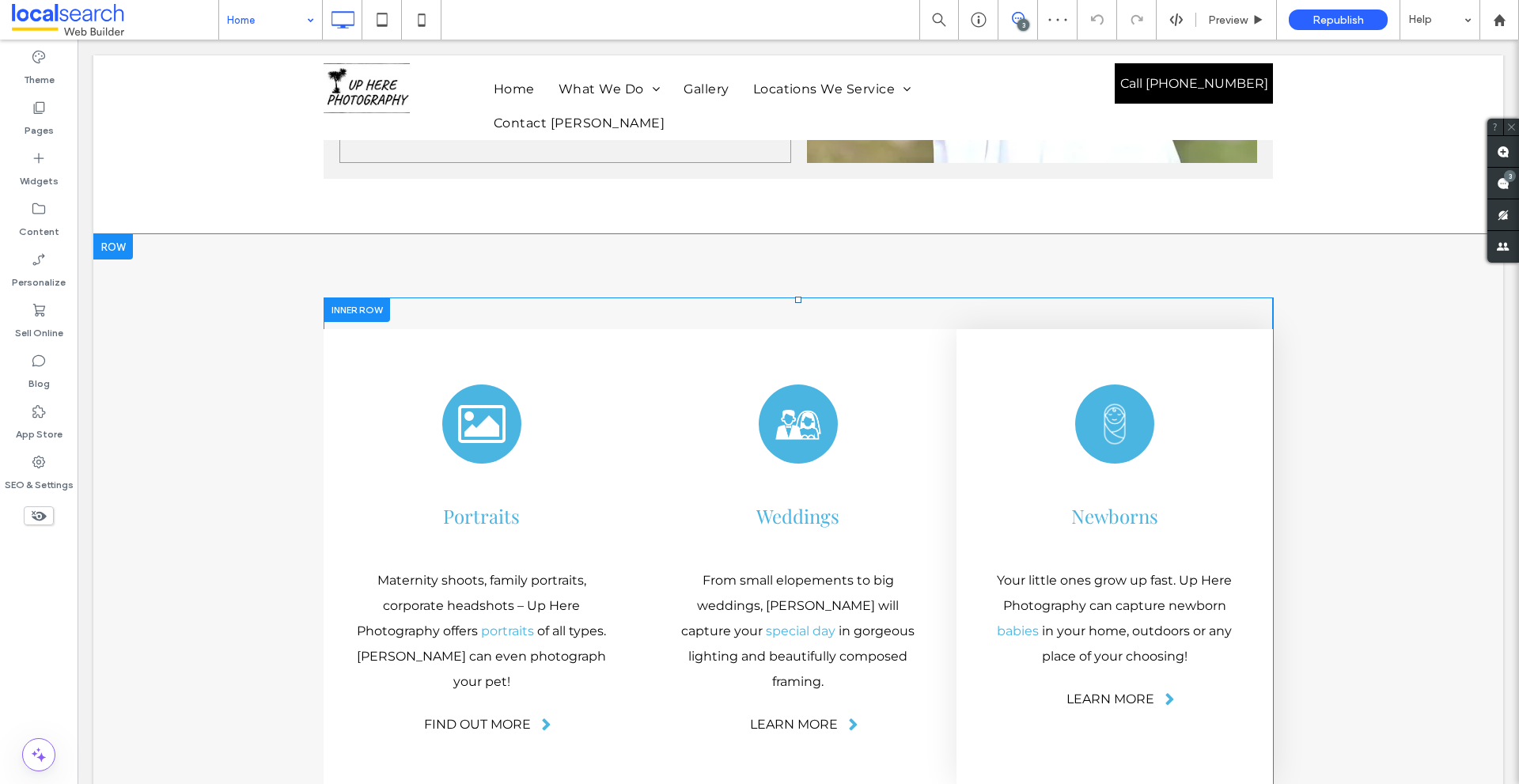
scroll to position [2616, 0]
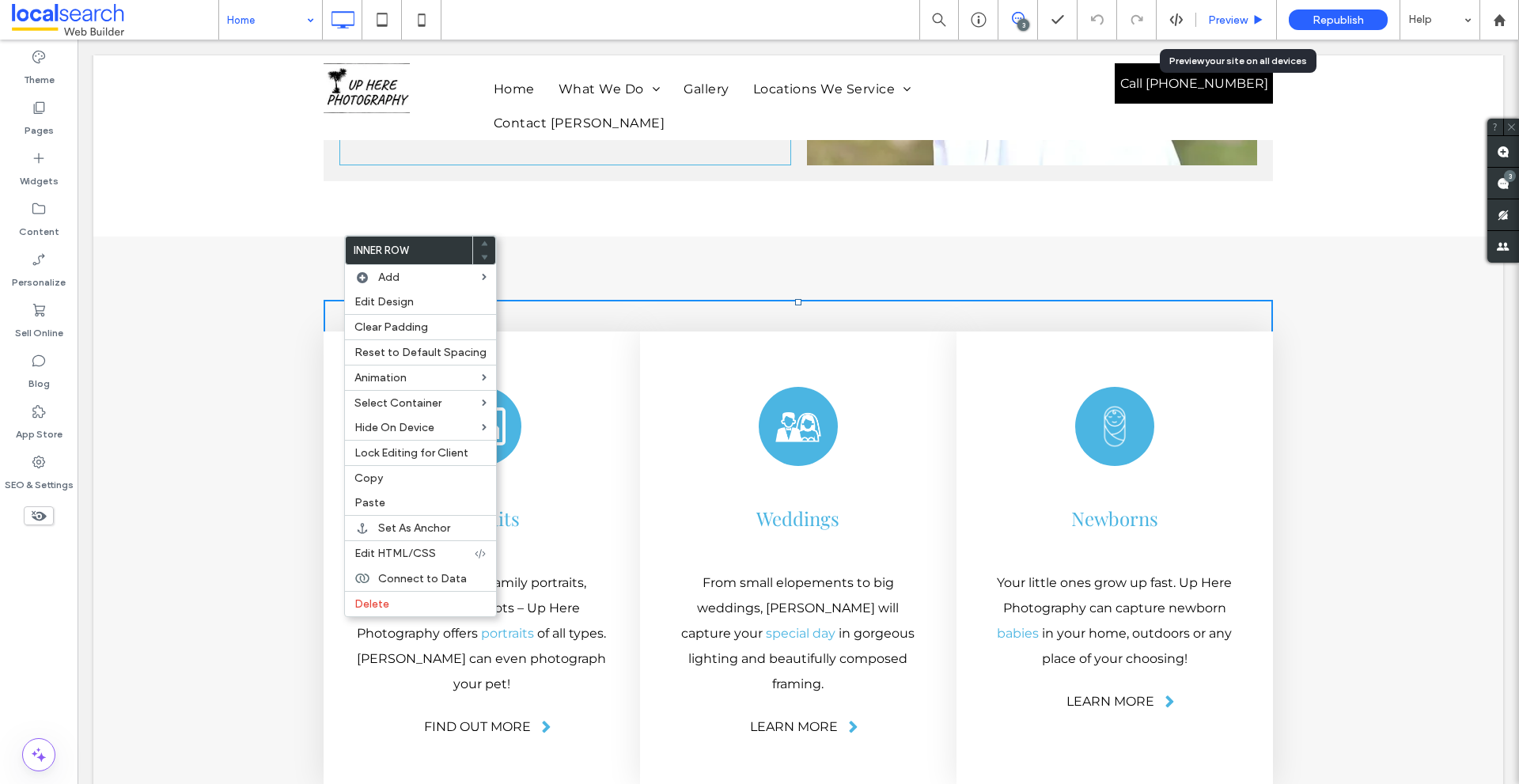
click at [1222, 17] on span "Preview" at bounding box center [1228, 20] width 39 height 13
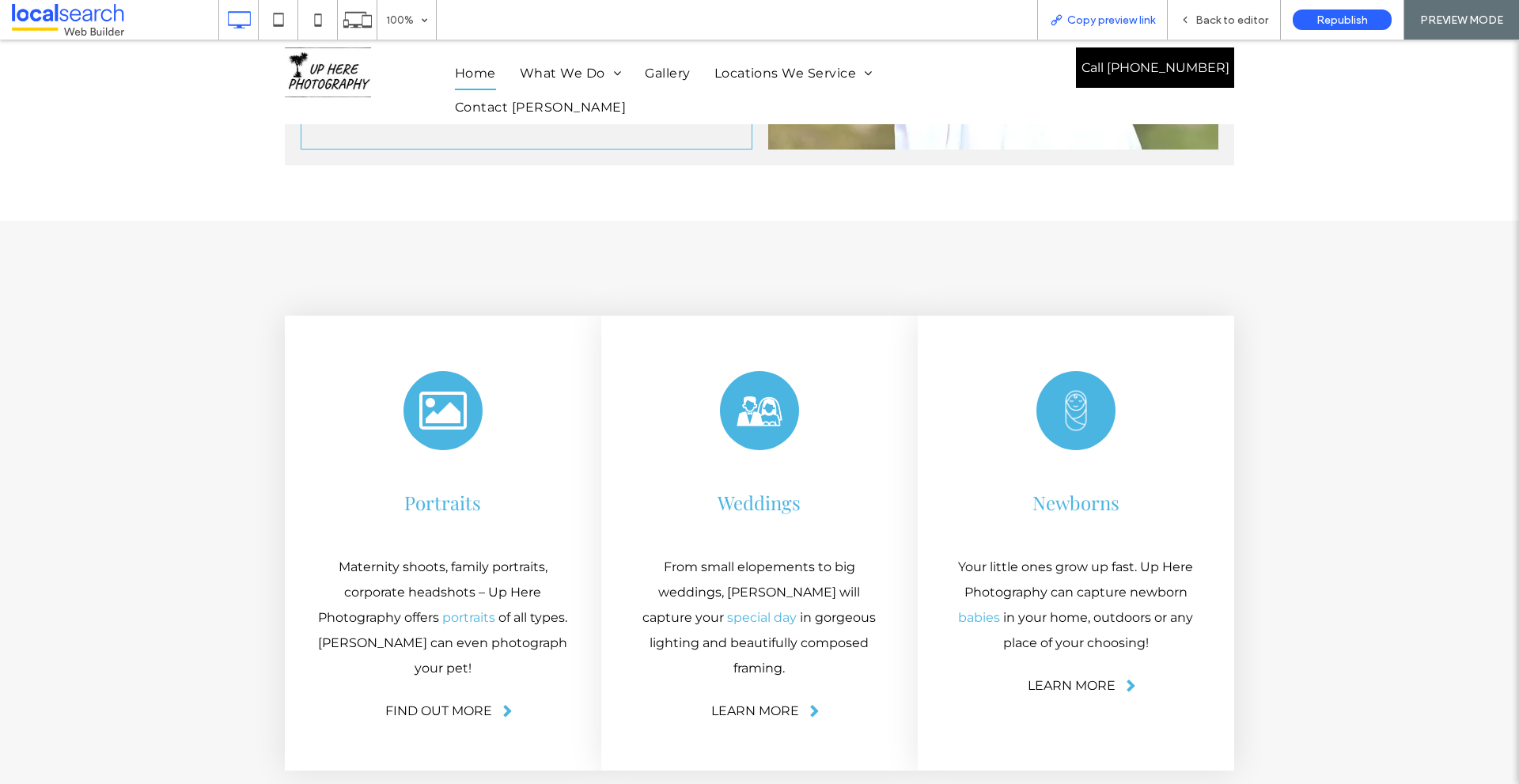
click at [1124, 20] on span "Copy preview link" at bounding box center [1111, 20] width 88 height 13
drag, startPoint x: 1204, startPoint y: 11, endPoint x: 874, endPoint y: 59, distance: 333.5
click at [1204, 11] on div "Back to editor" at bounding box center [1224, 20] width 113 height 39
drag, startPoint x: 317, startPoint y: 189, endPoint x: 1186, endPoint y: 21, distance: 885.1
click at [1186, 21] on icon at bounding box center [1184, 19] width 11 height 11
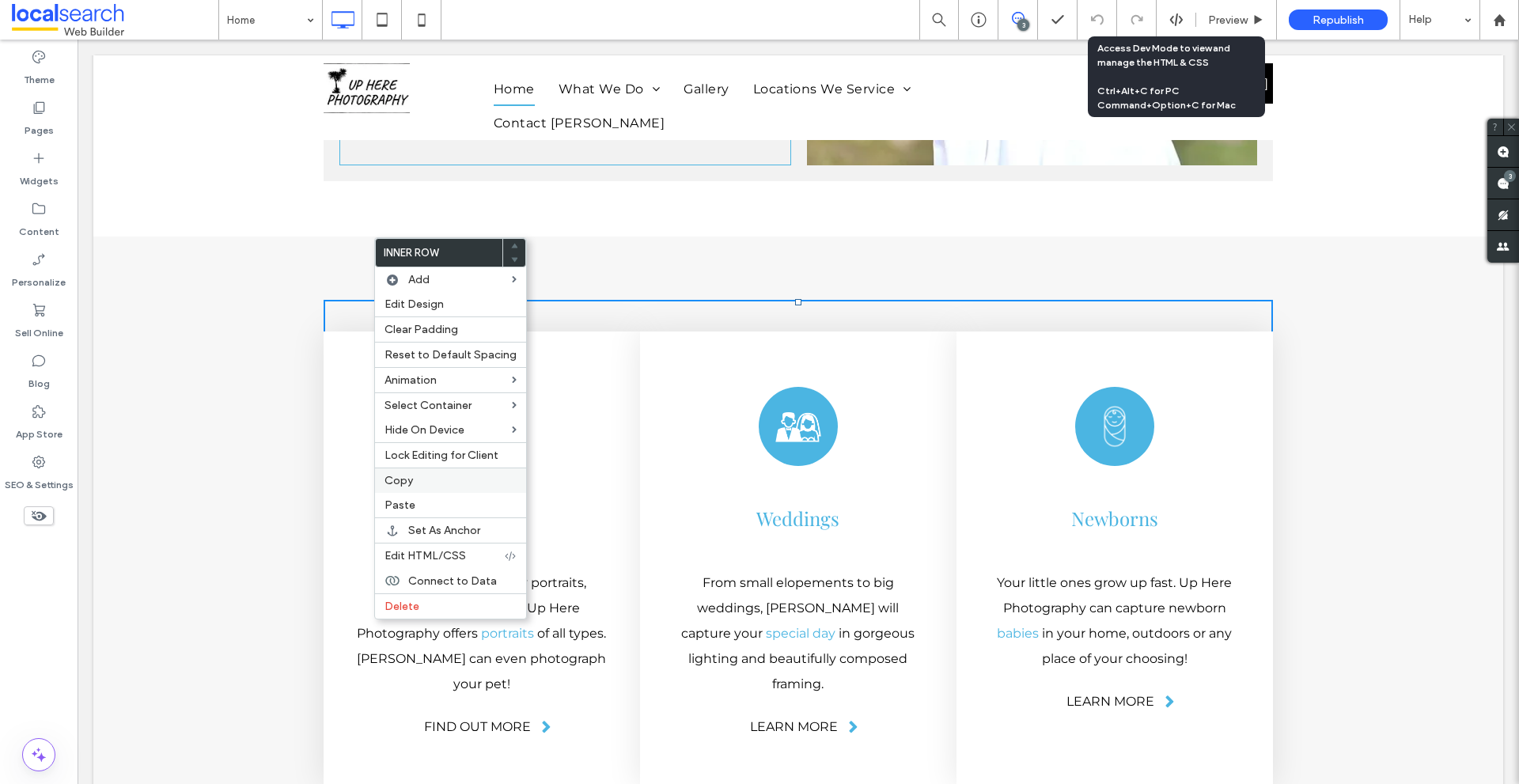
click at [388, 488] on div "Copy" at bounding box center [451, 479] width 151 height 25
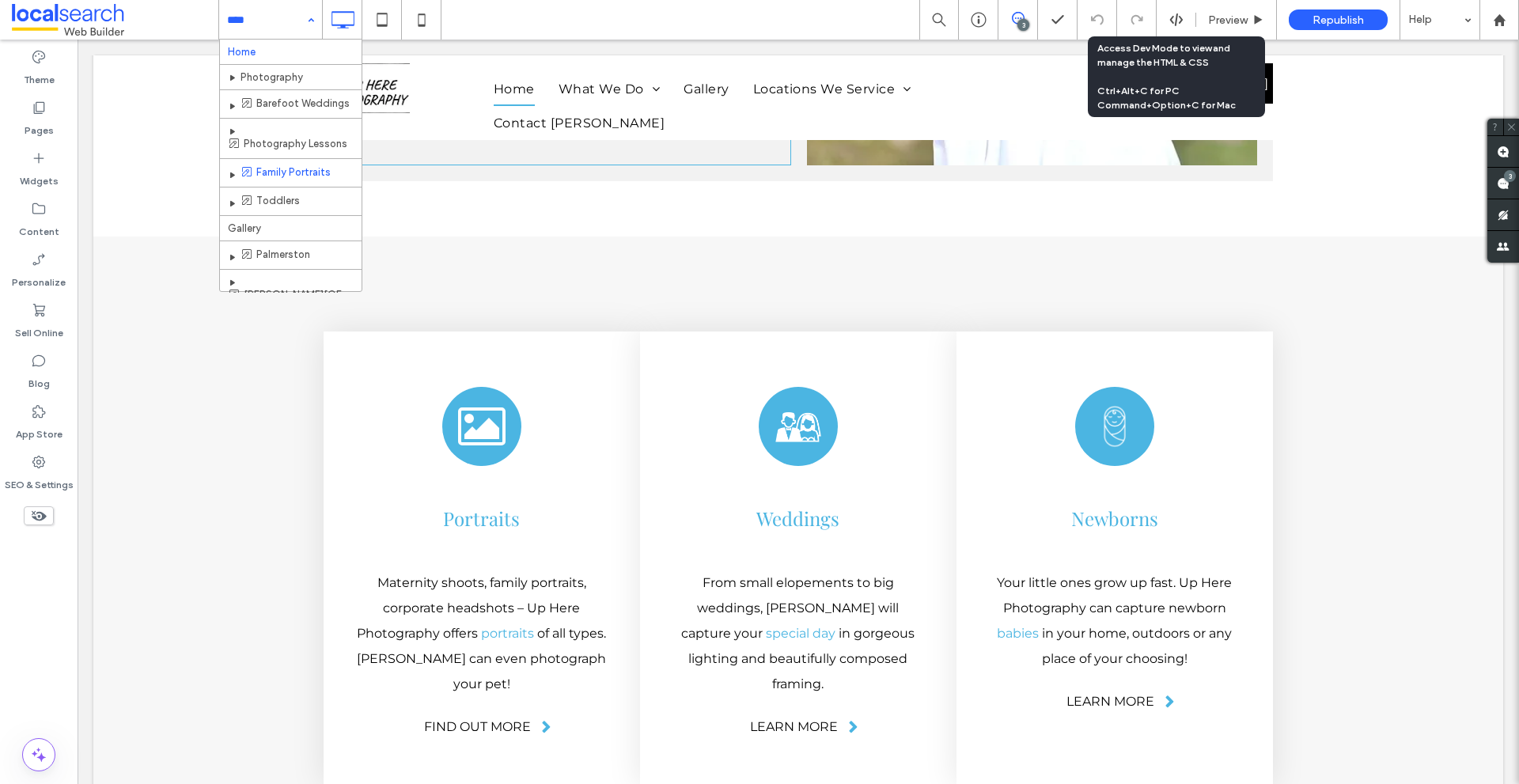
scroll to position [42, 0]
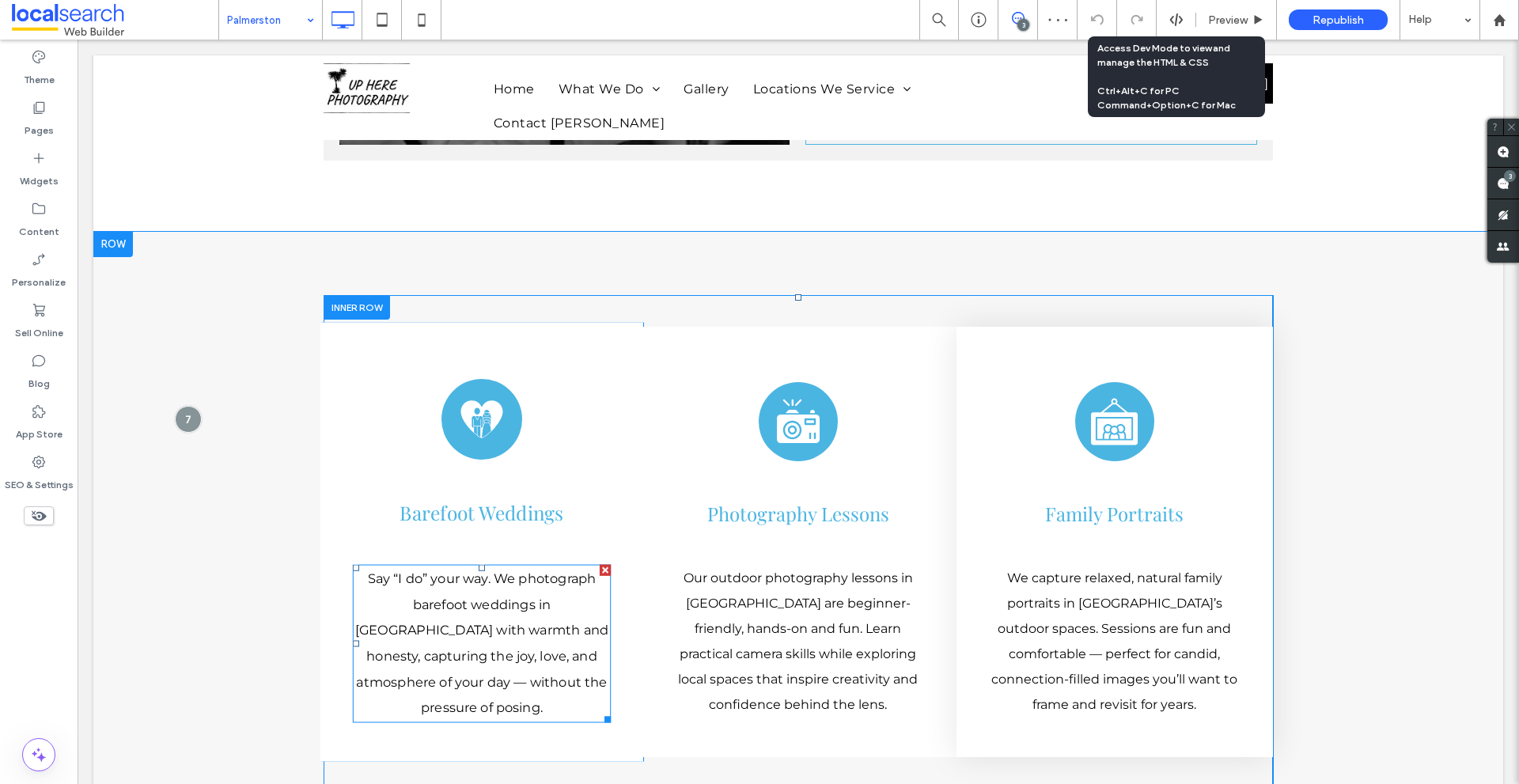
scroll to position [3822, 0]
click at [343, 294] on div at bounding box center [356, 306] width 67 height 25
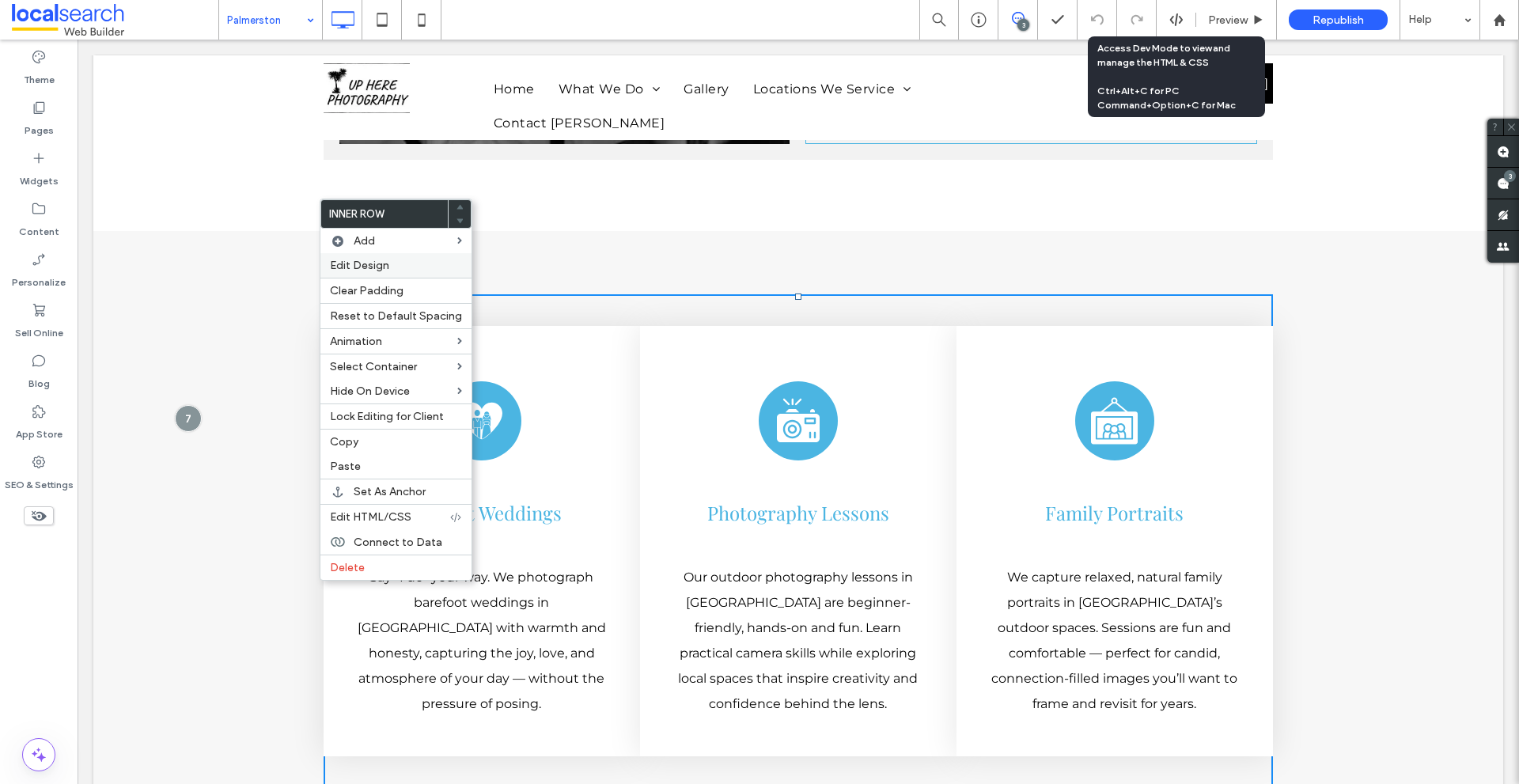
click at [347, 273] on div "Edit Design" at bounding box center [396, 265] width 151 height 25
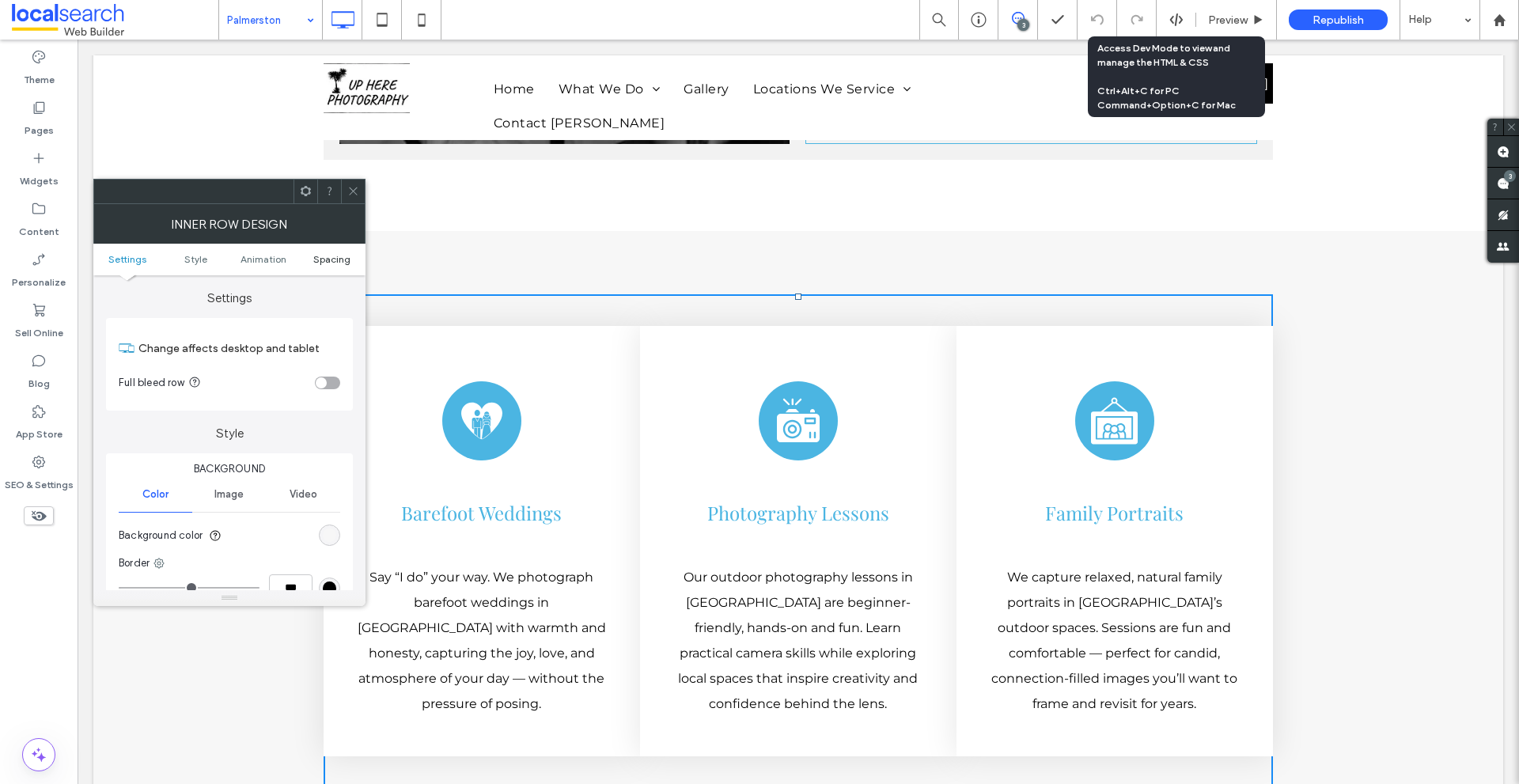
click at [321, 259] on span "Spacing" at bounding box center [331, 259] width 37 height 11
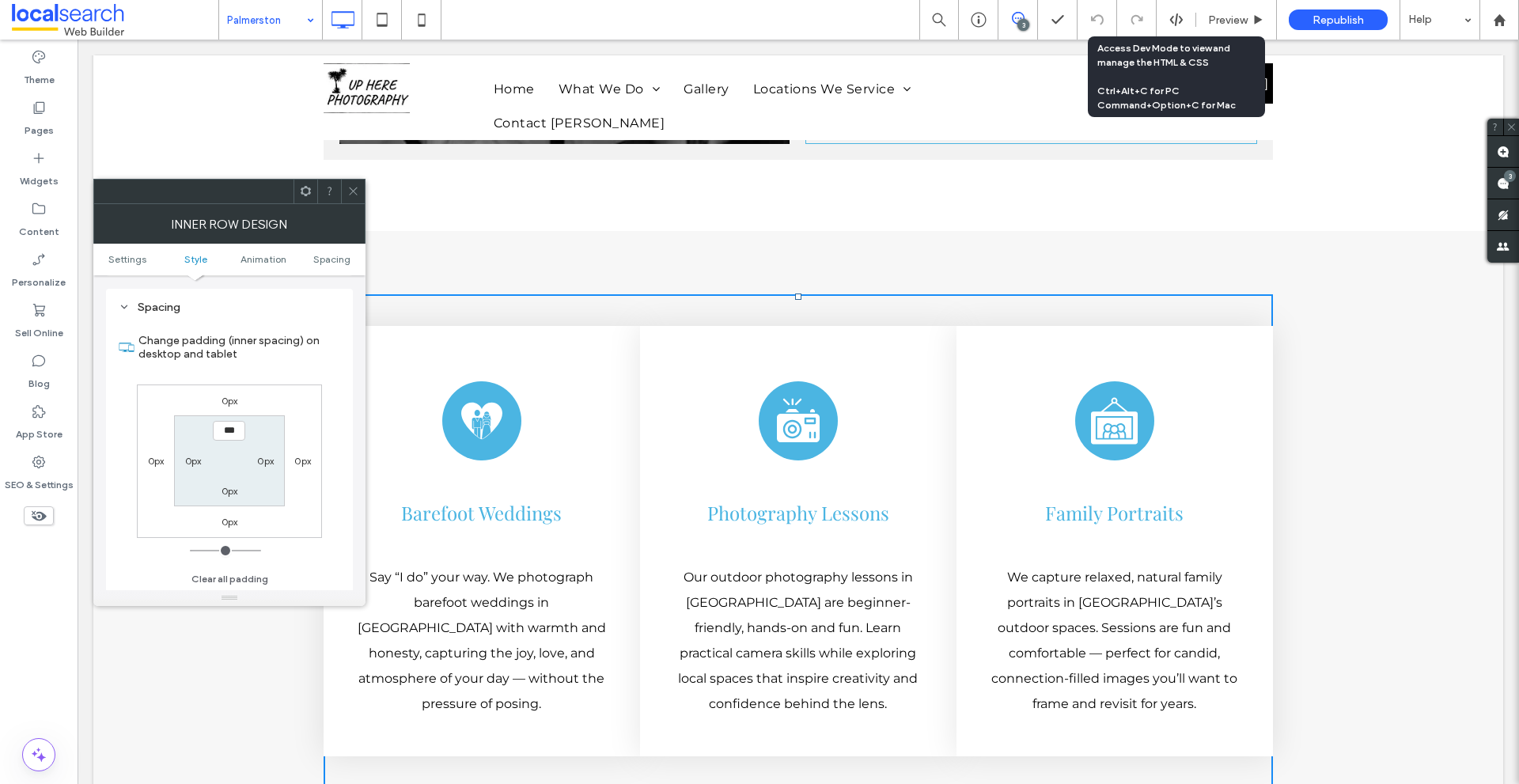
scroll to position [507, 0]
click at [348, 186] on icon at bounding box center [353, 190] width 11 height 11
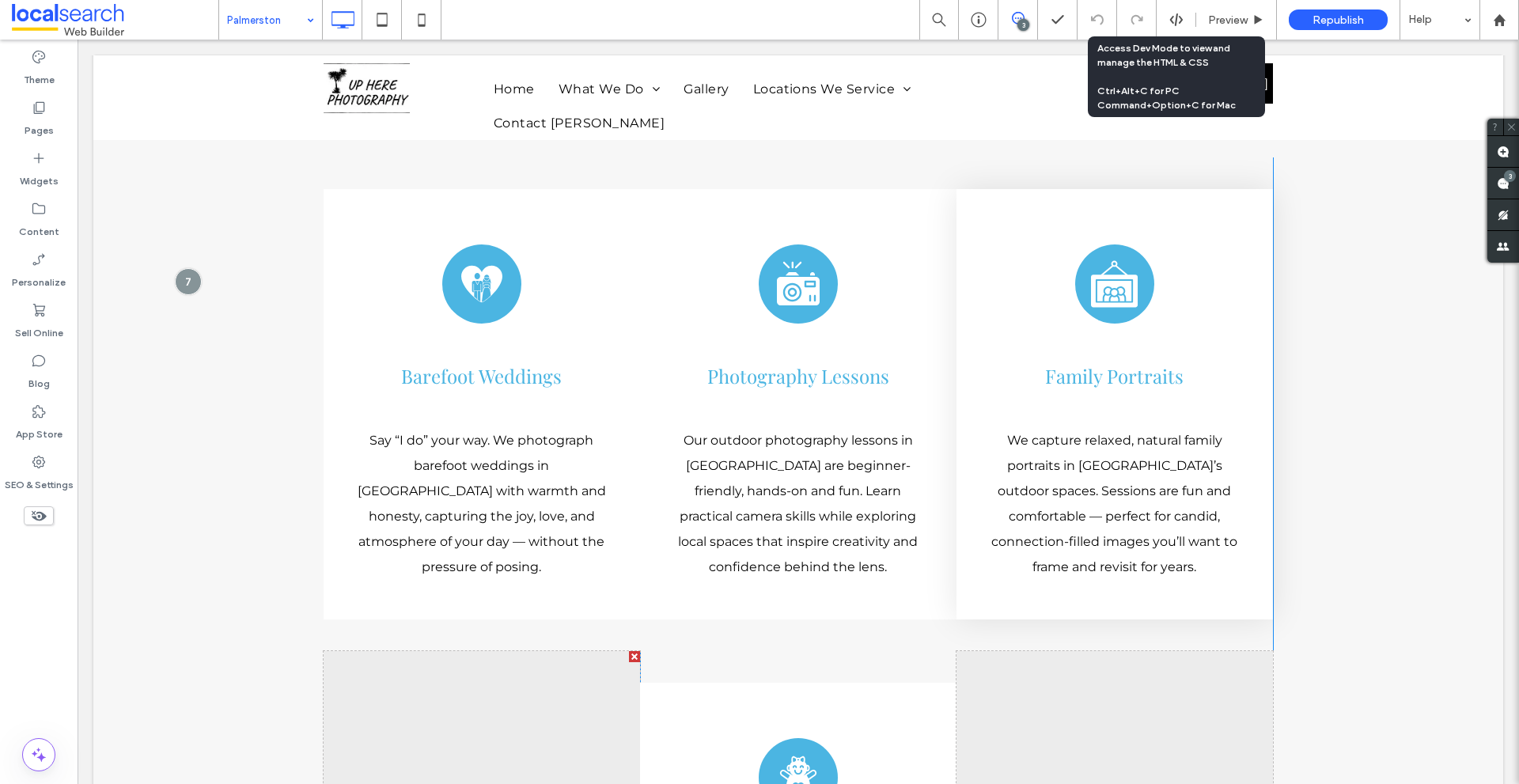
scroll to position [3822, 0]
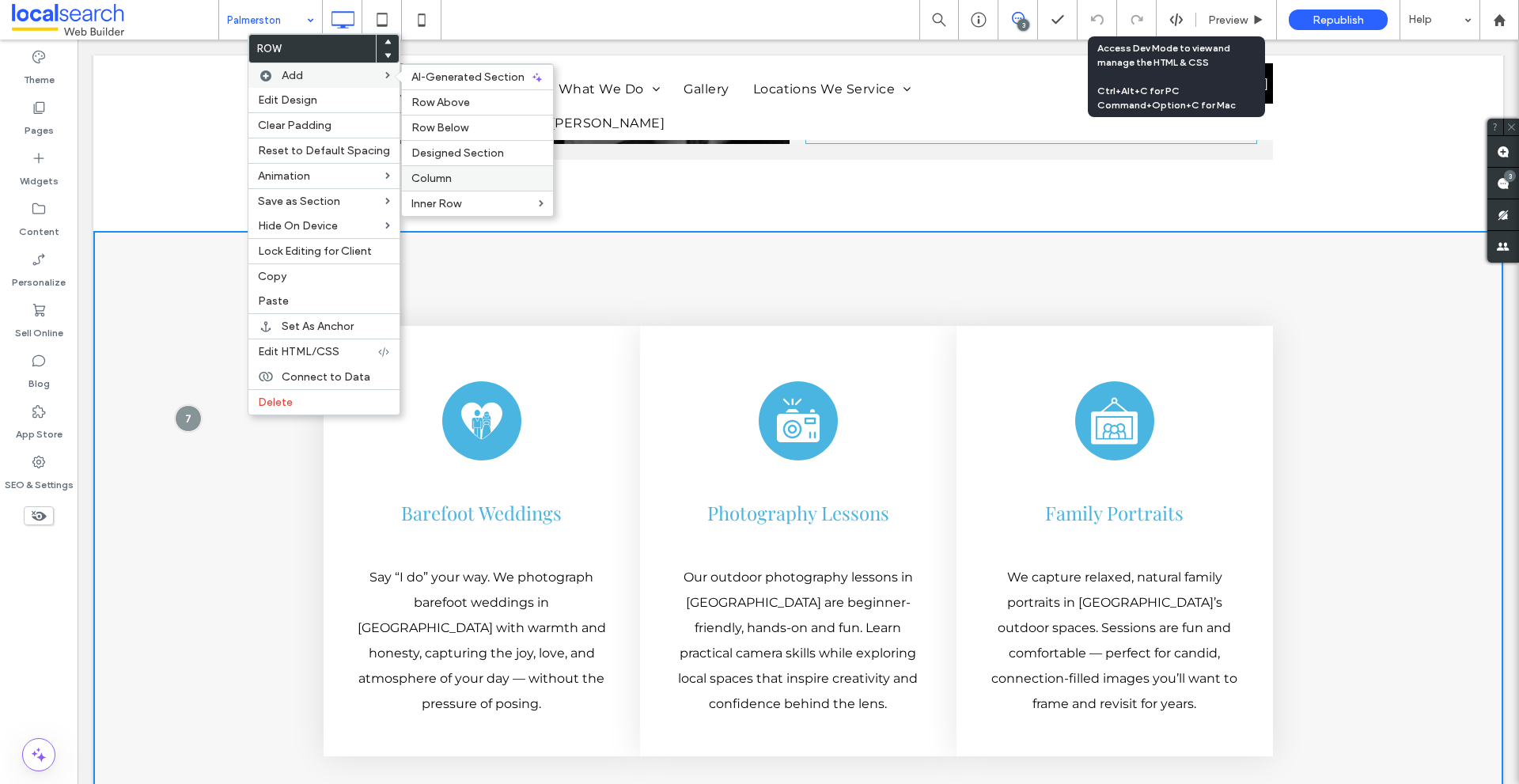
click at [442, 169] on div "Column" at bounding box center [477, 177] width 151 height 25
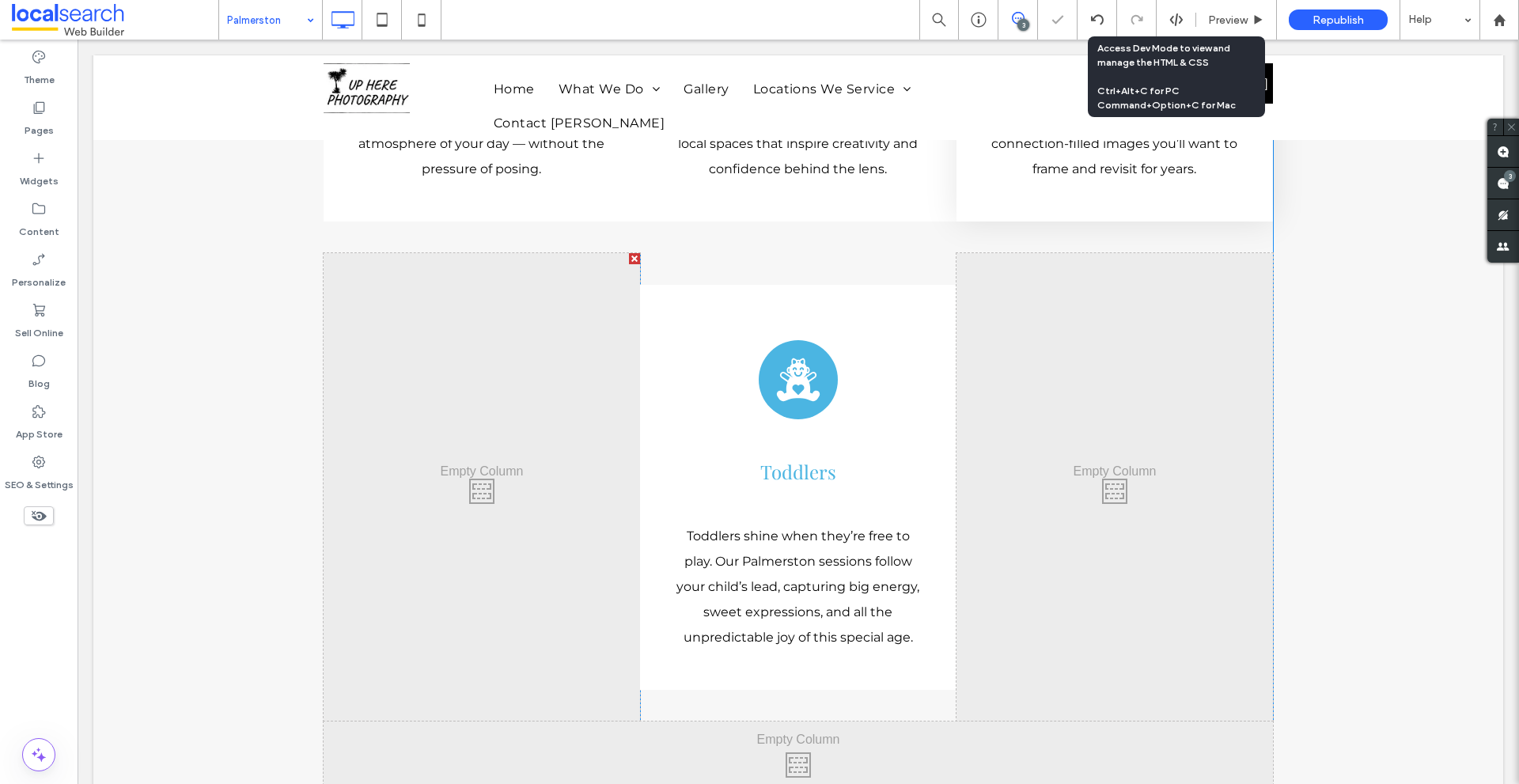
scroll to position [4358, 0]
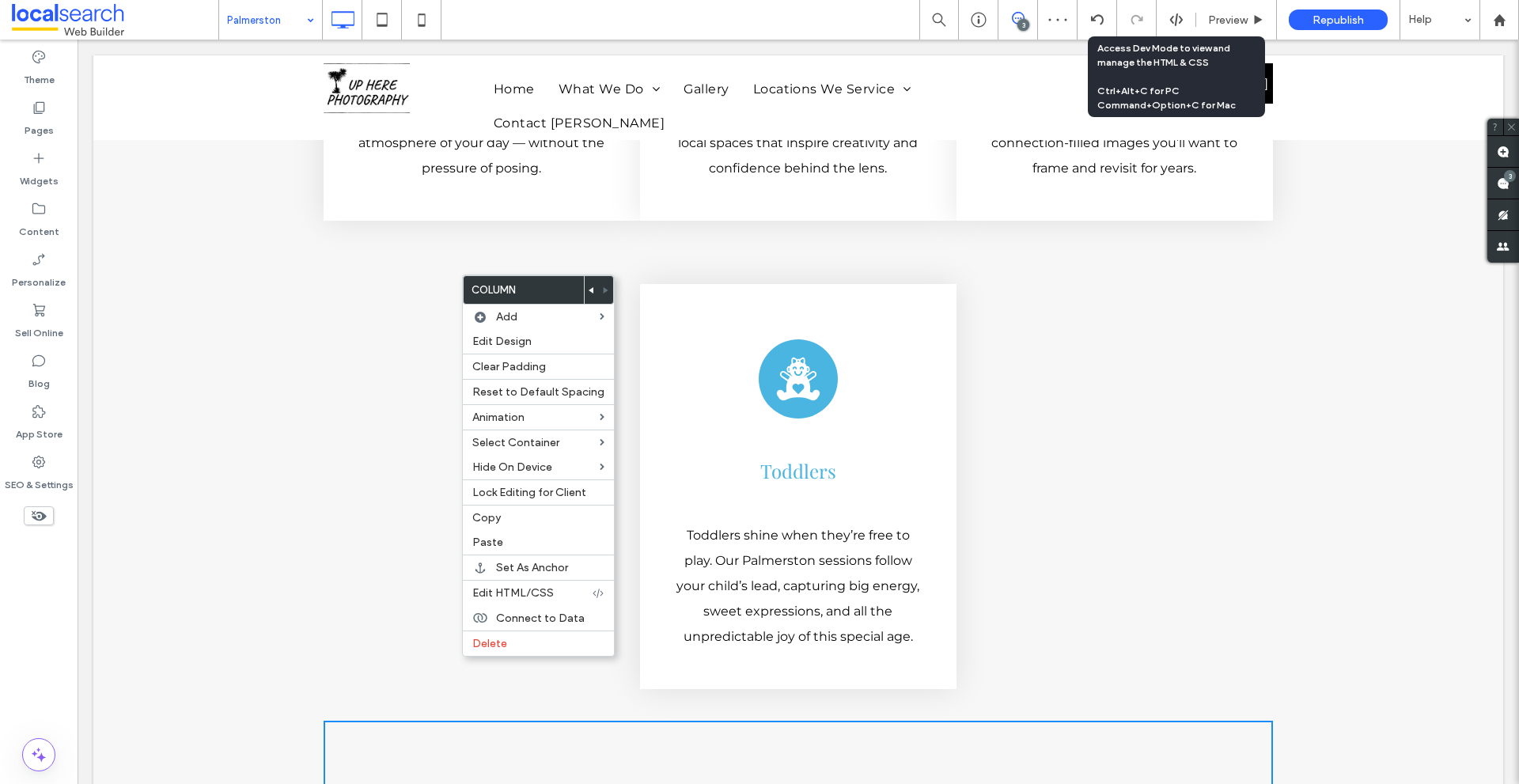
click at [589, 289] on use at bounding box center [591, 291] width 5 height 7
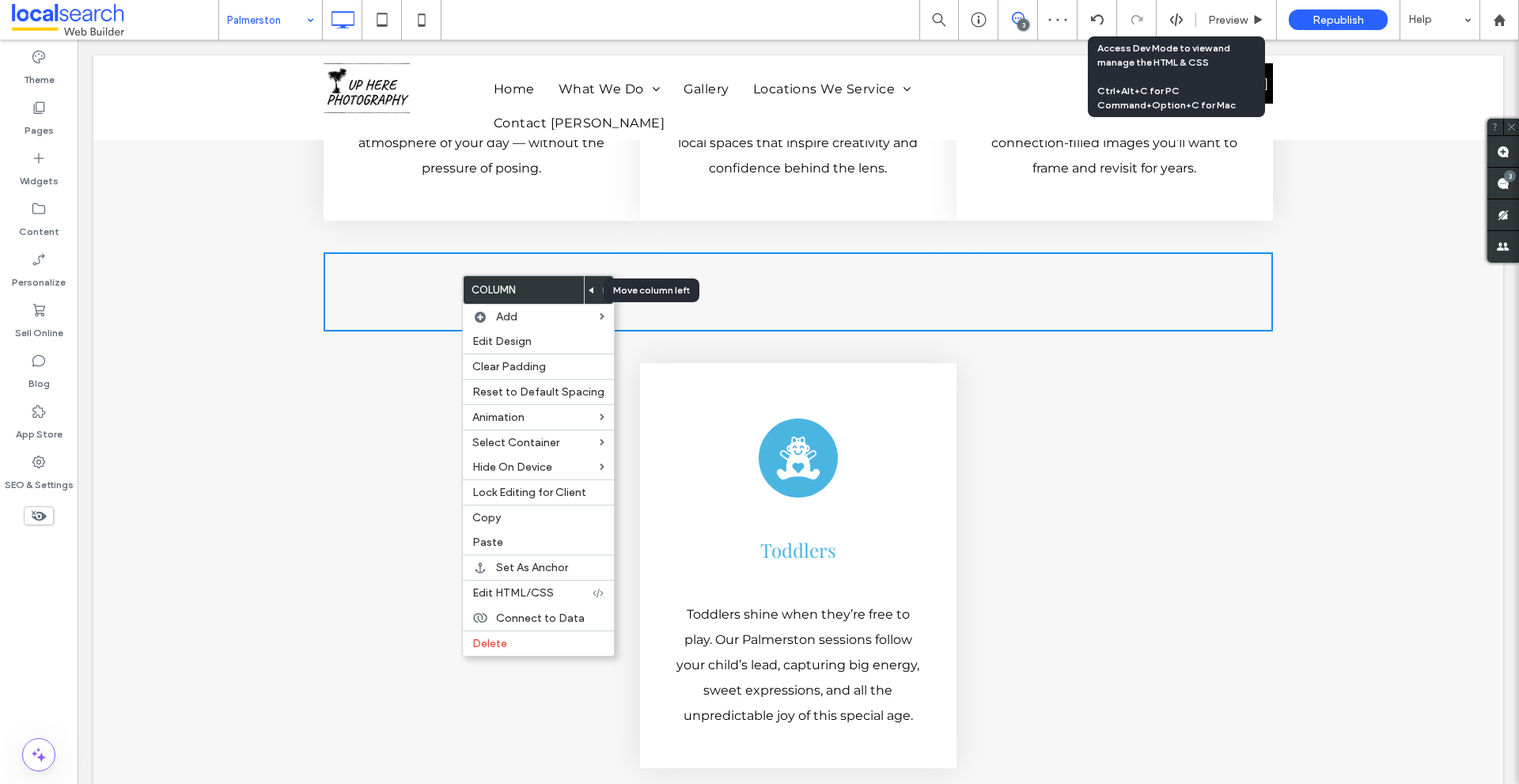
click at [589, 289] on use at bounding box center [591, 291] width 5 height 7
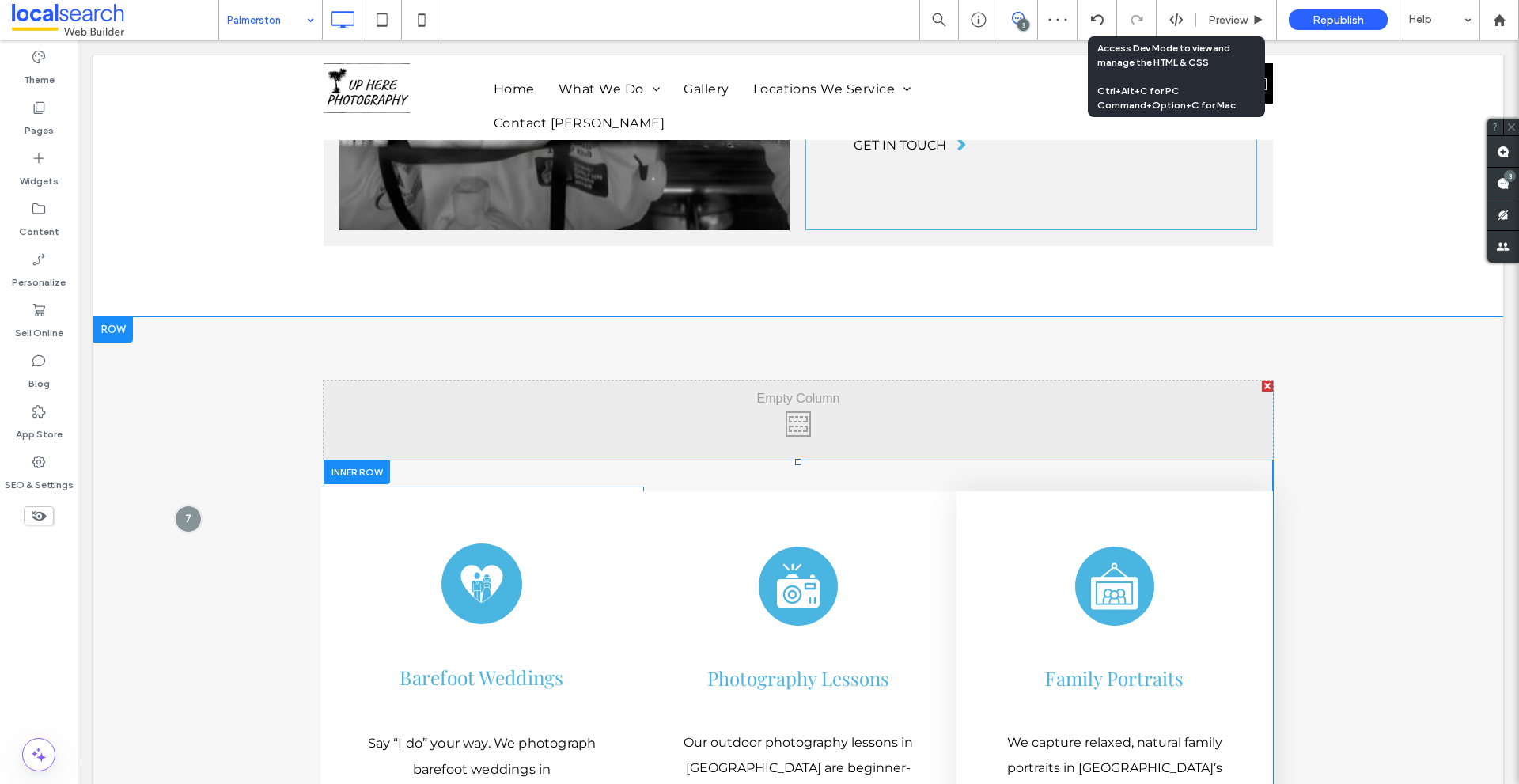
scroll to position [3685, 0]
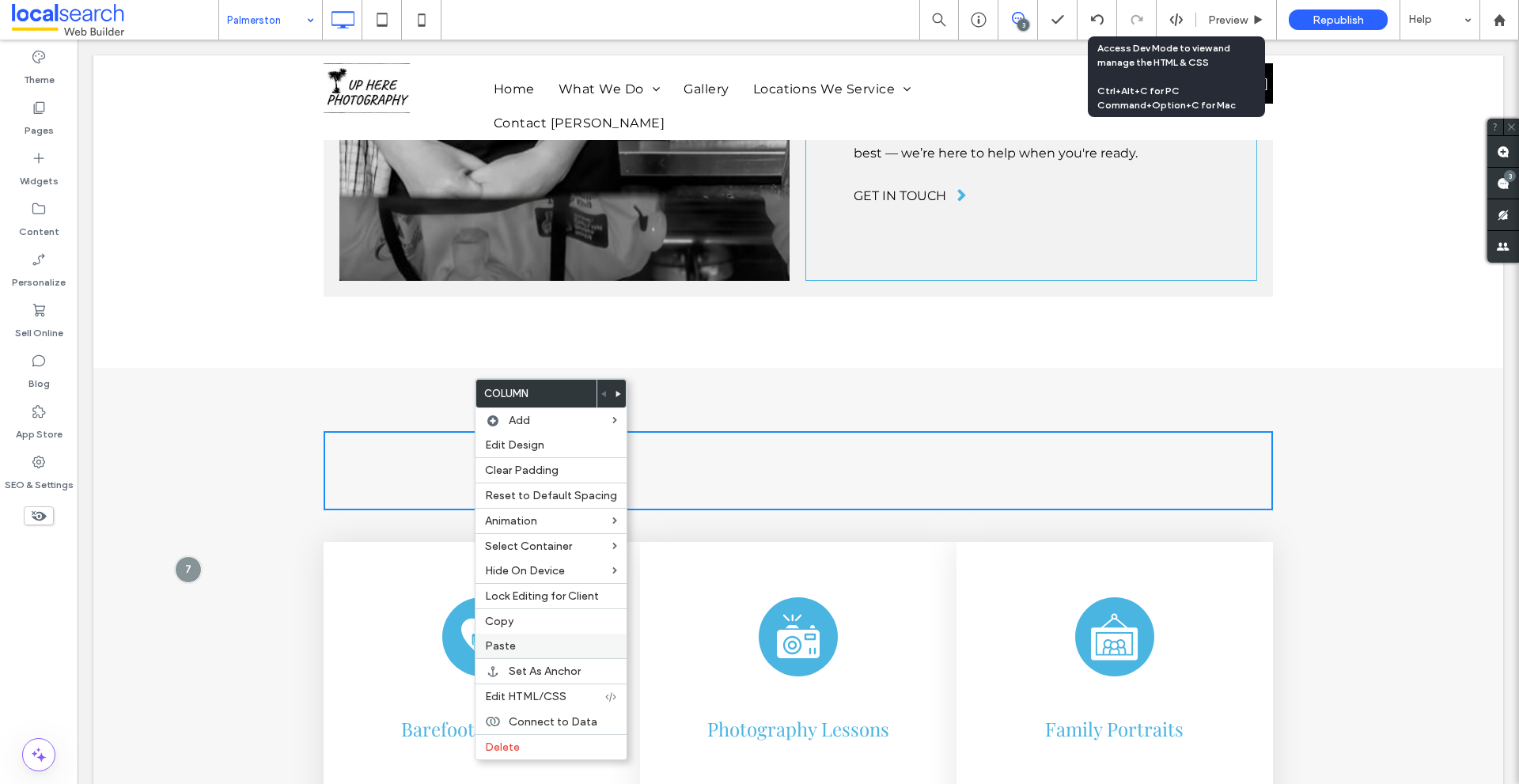
click at [492, 640] on span "Paste" at bounding box center [501, 645] width 31 height 13
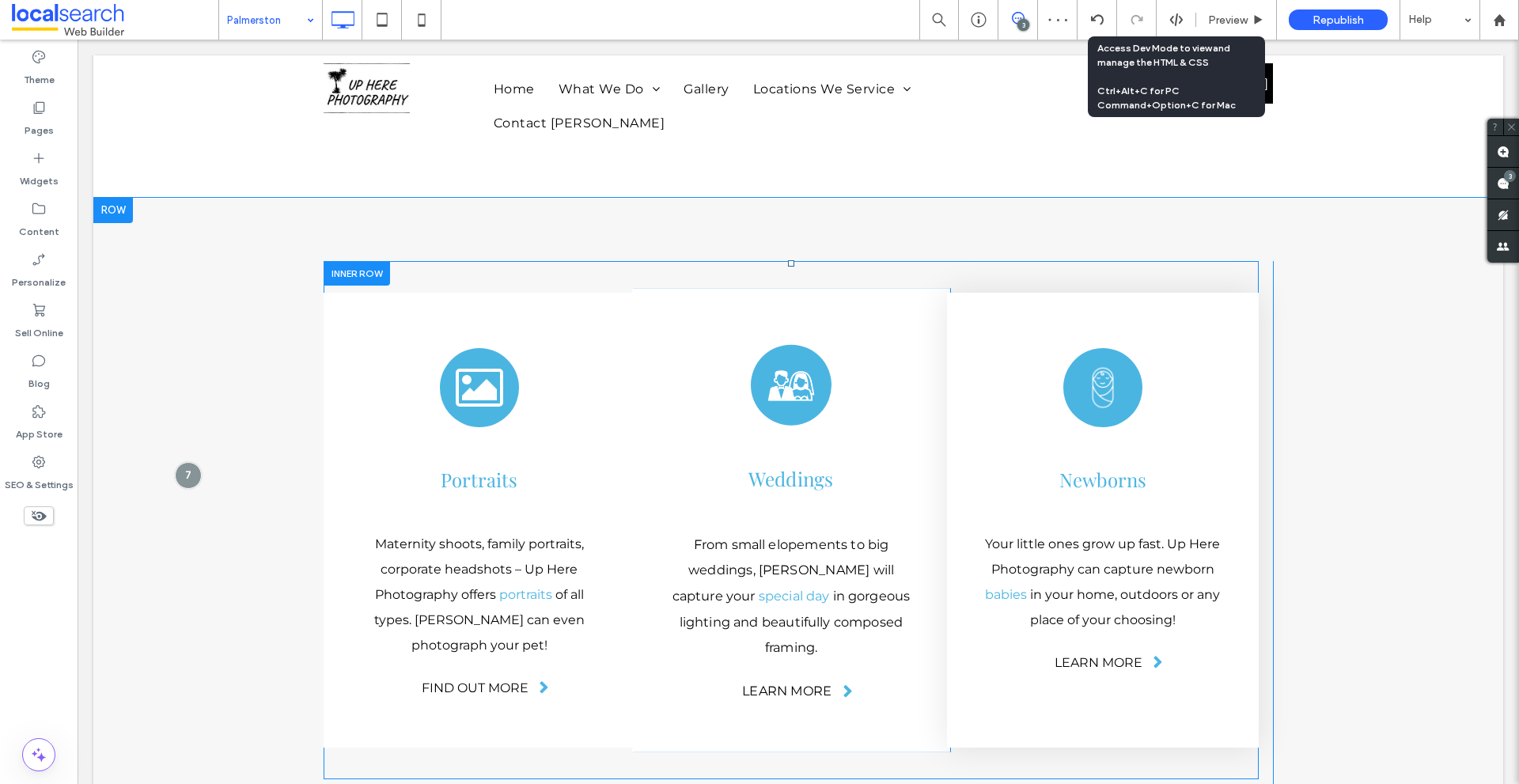
scroll to position [3844, 0]
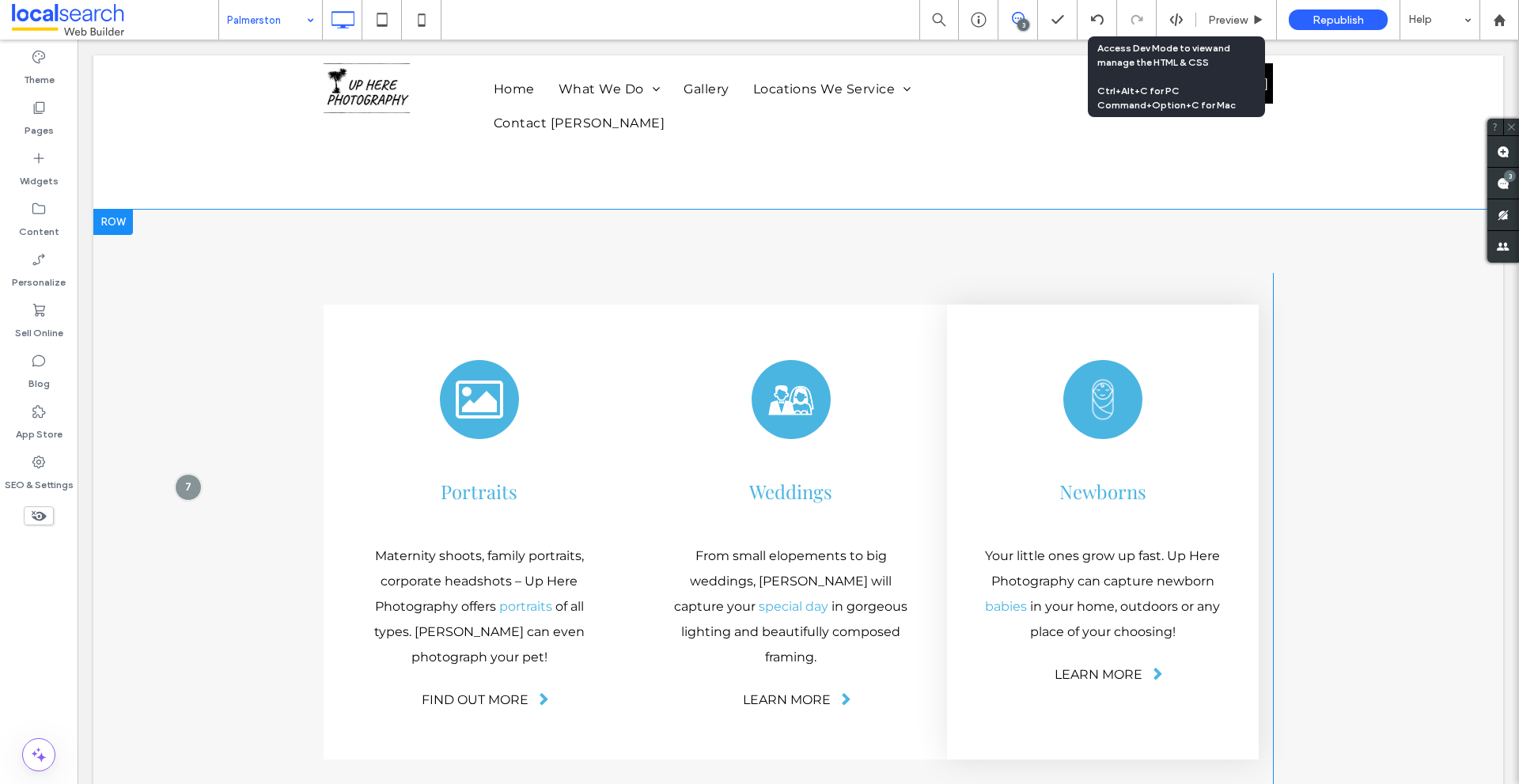
click at [1260, 273] on div "Click To Paste Click To Paste Portrait Icon Portraits Maternity shoots, family …" at bounding box center [798, 531] width 949 height 518
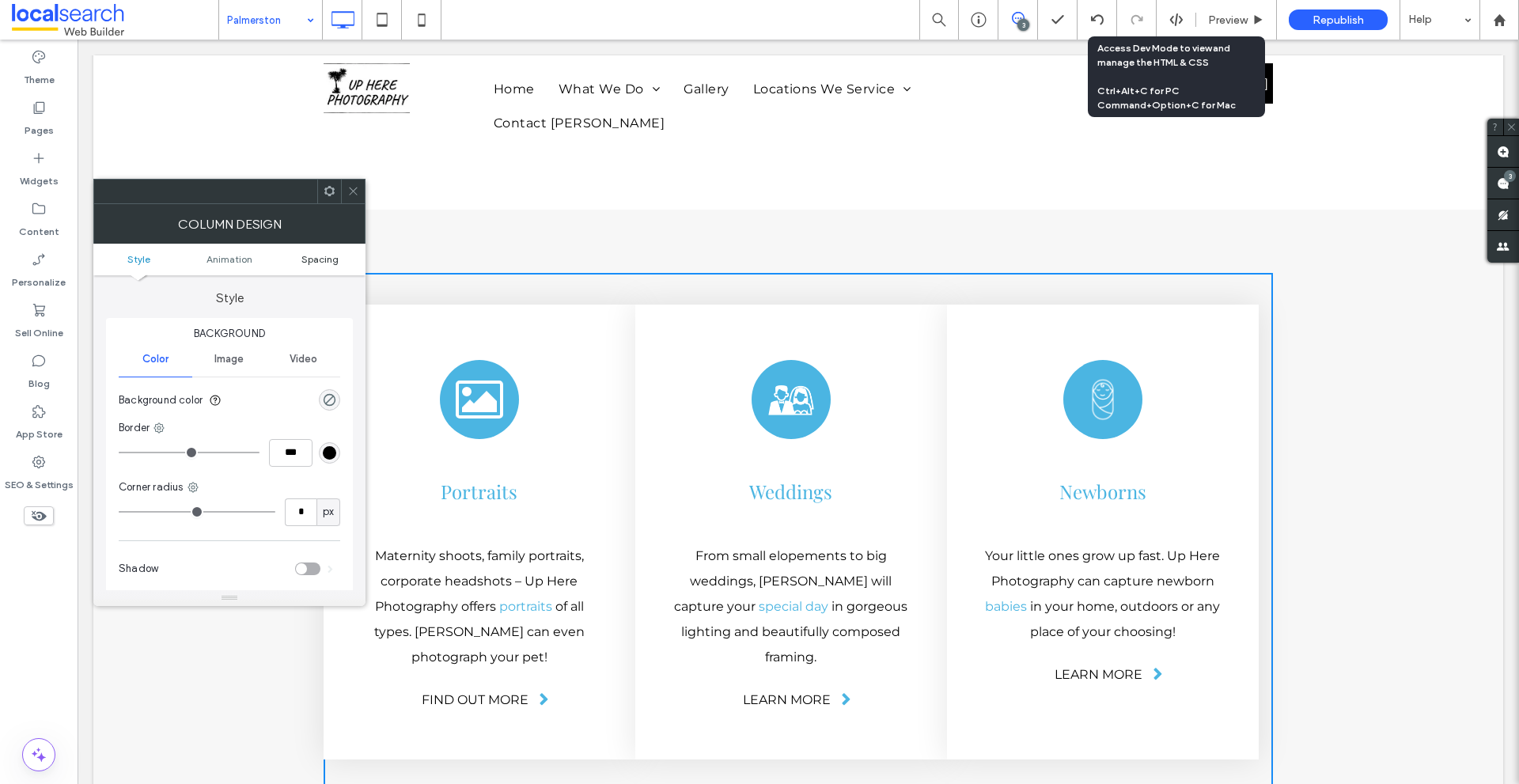
click at [299, 258] on link "Spacing" at bounding box center [319, 259] width 91 height 11
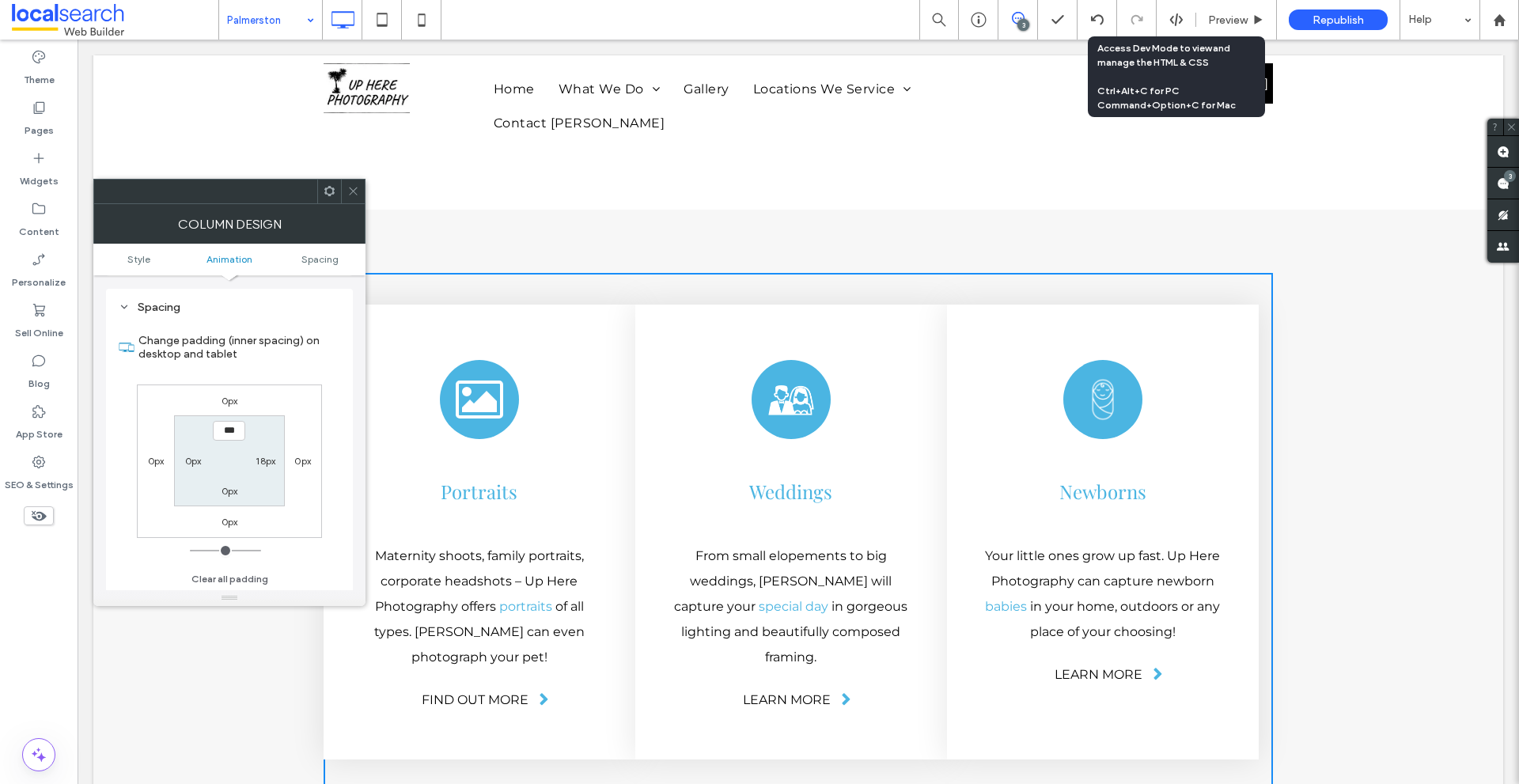
scroll to position [371, 0]
click at [255, 464] on label "18px" at bounding box center [265, 460] width 20 height 11
type input "**"
type input "*"
type input "***"
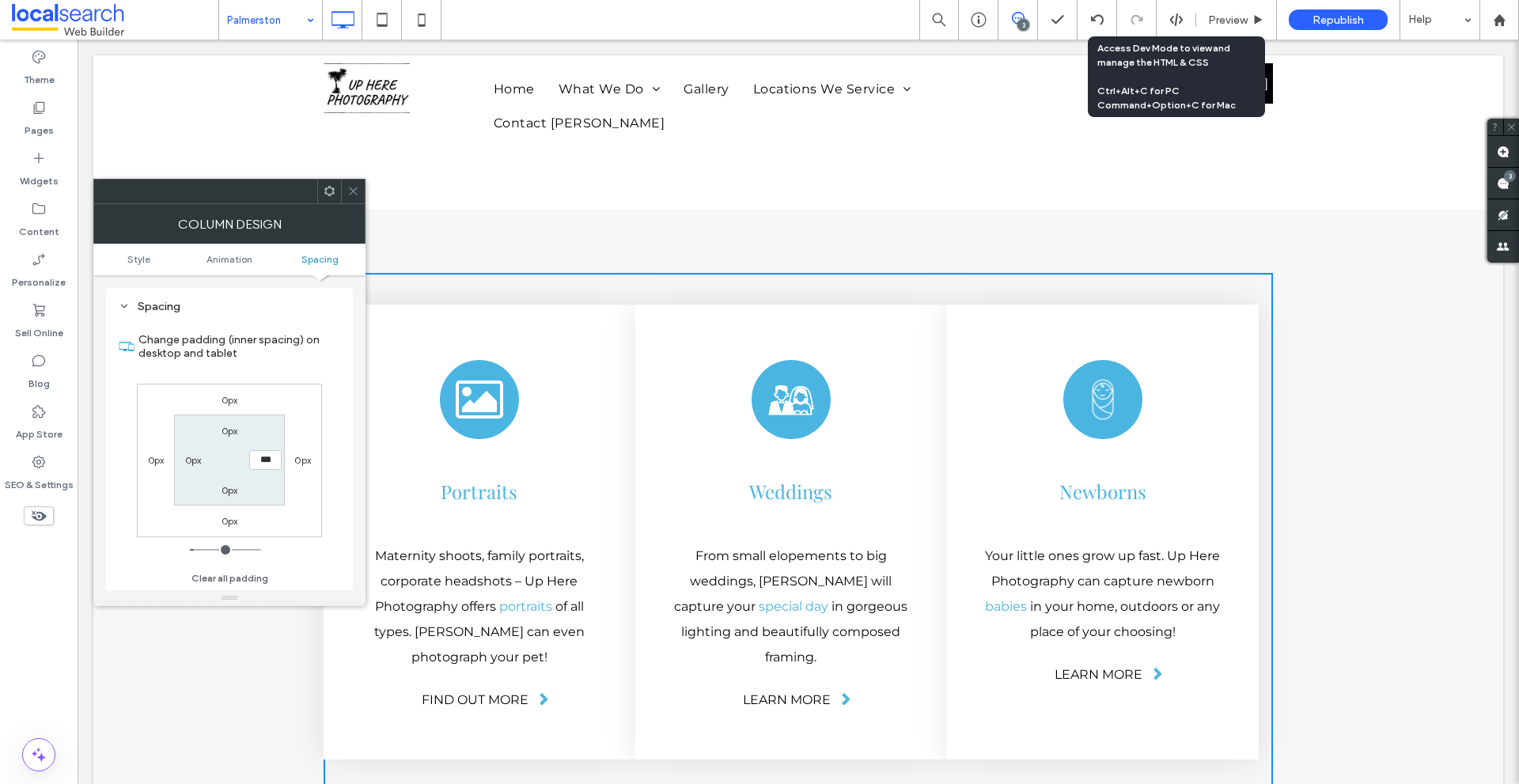
click at [300, 392] on div "0px 0px 0px 0px 0px *** 0px 0px" at bounding box center [229, 460] width 185 height 154
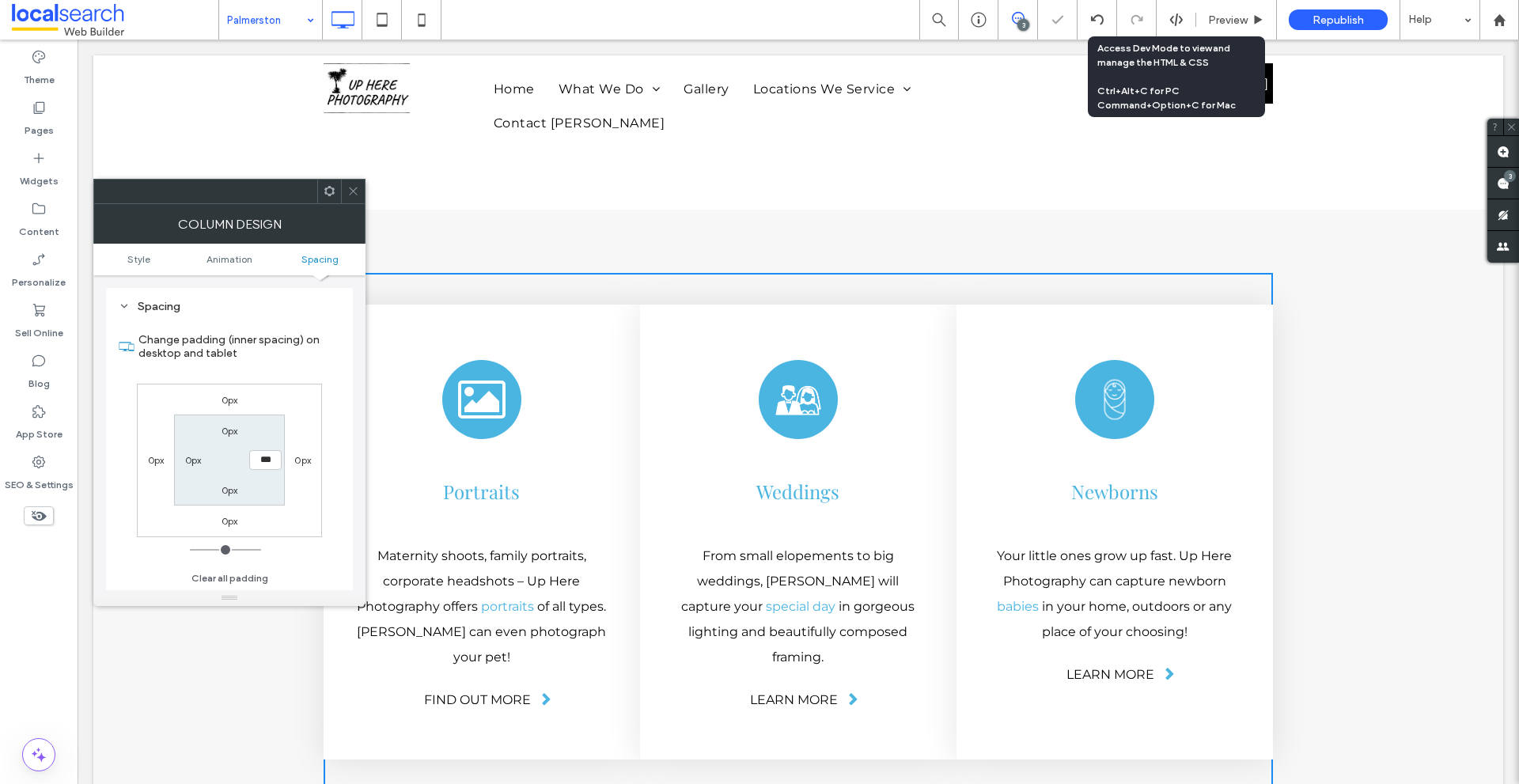
drag, startPoint x: 354, startPoint y: 183, endPoint x: 1440, endPoint y: 335, distance: 1096.6
click at [354, 183] on span at bounding box center [353, 191] width 11 height 24
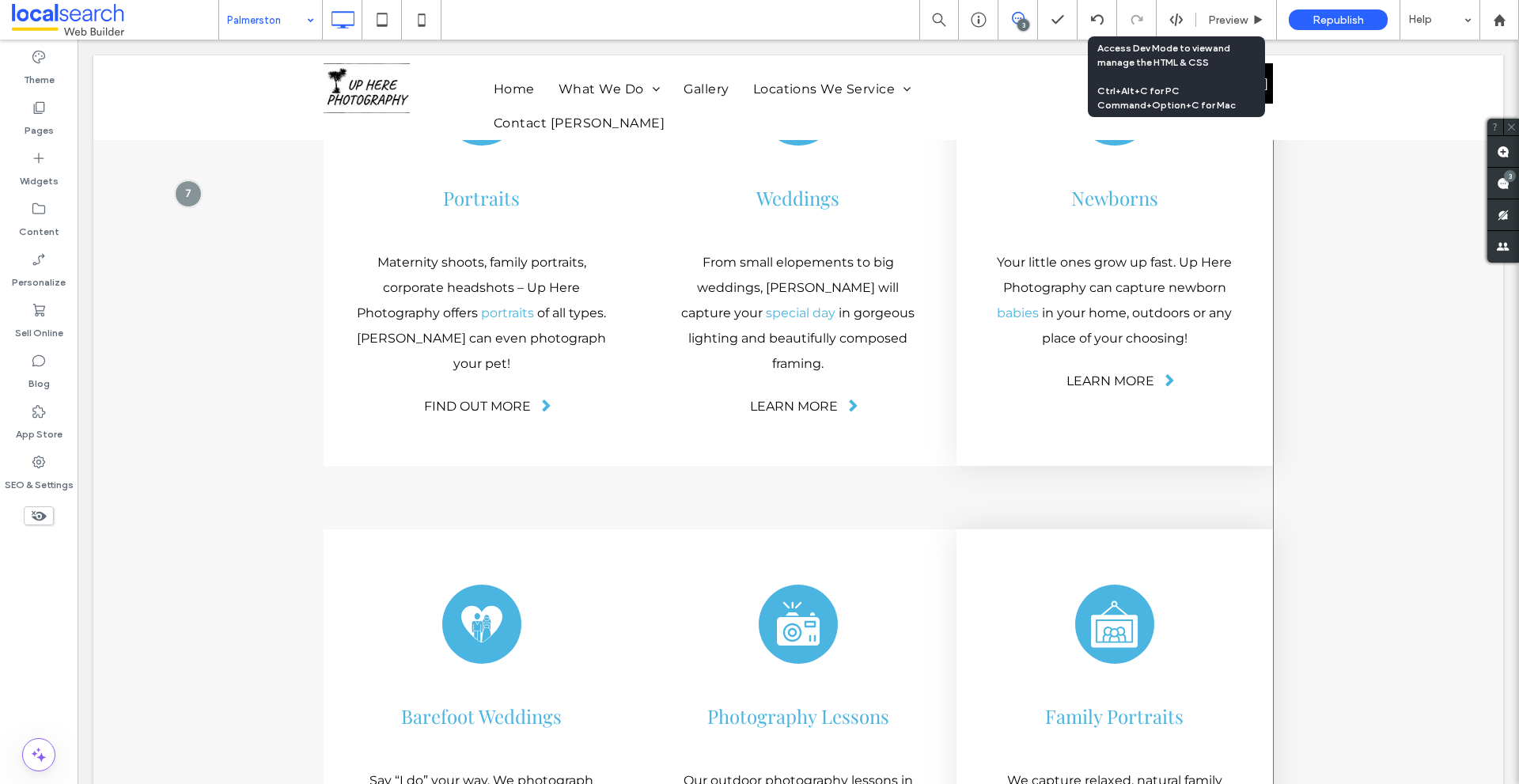
scroll to position [3922, 0]
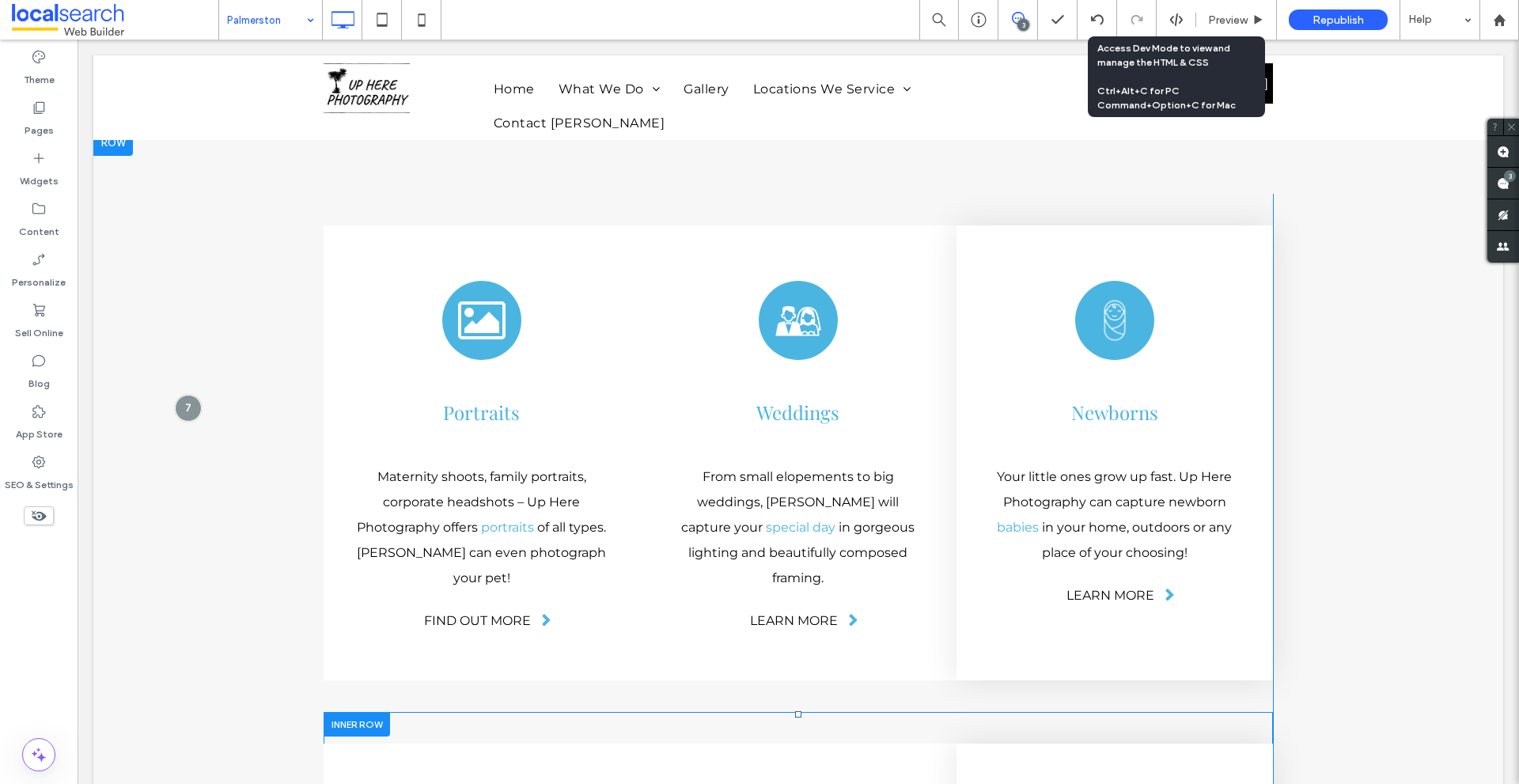
click at [356, 712] on div at bounding box center [356, 724] width 67 height 25
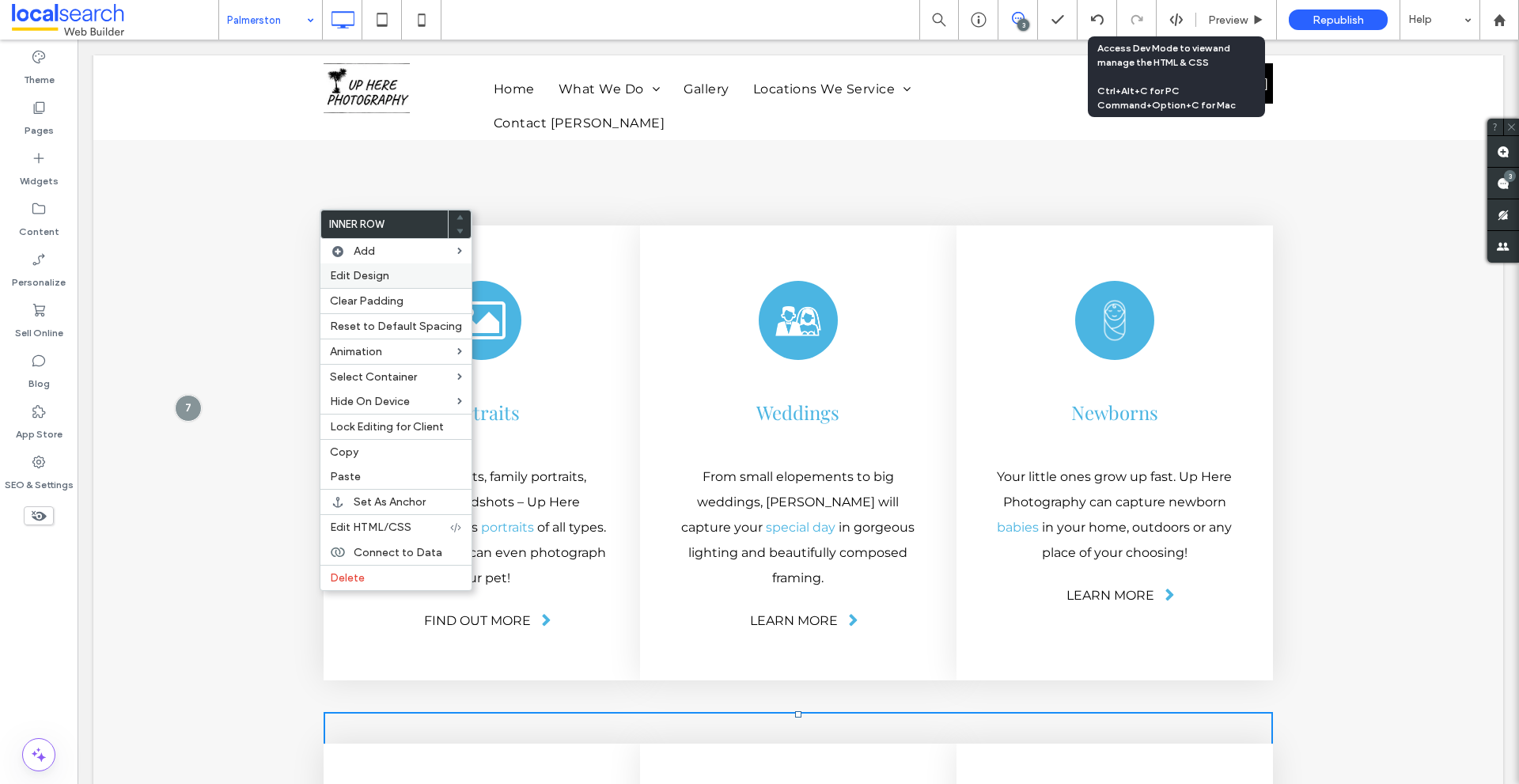
click at [325, 275] on div "Edit Design" at bounding box center [396, 276] width 151 height 25
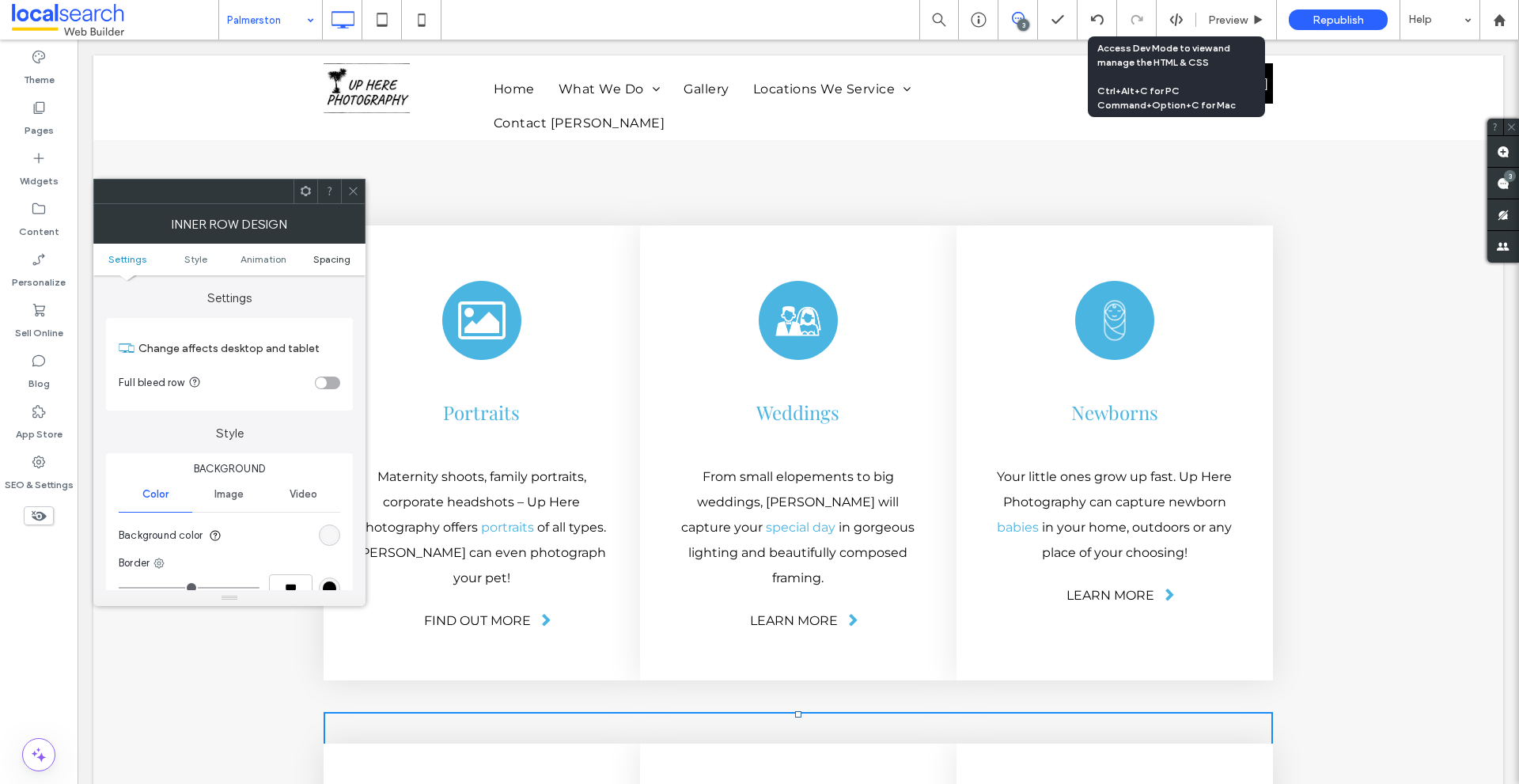
click at [328, 260] on span "Spacing" at bounding box center [331, 259] width 37 height 11
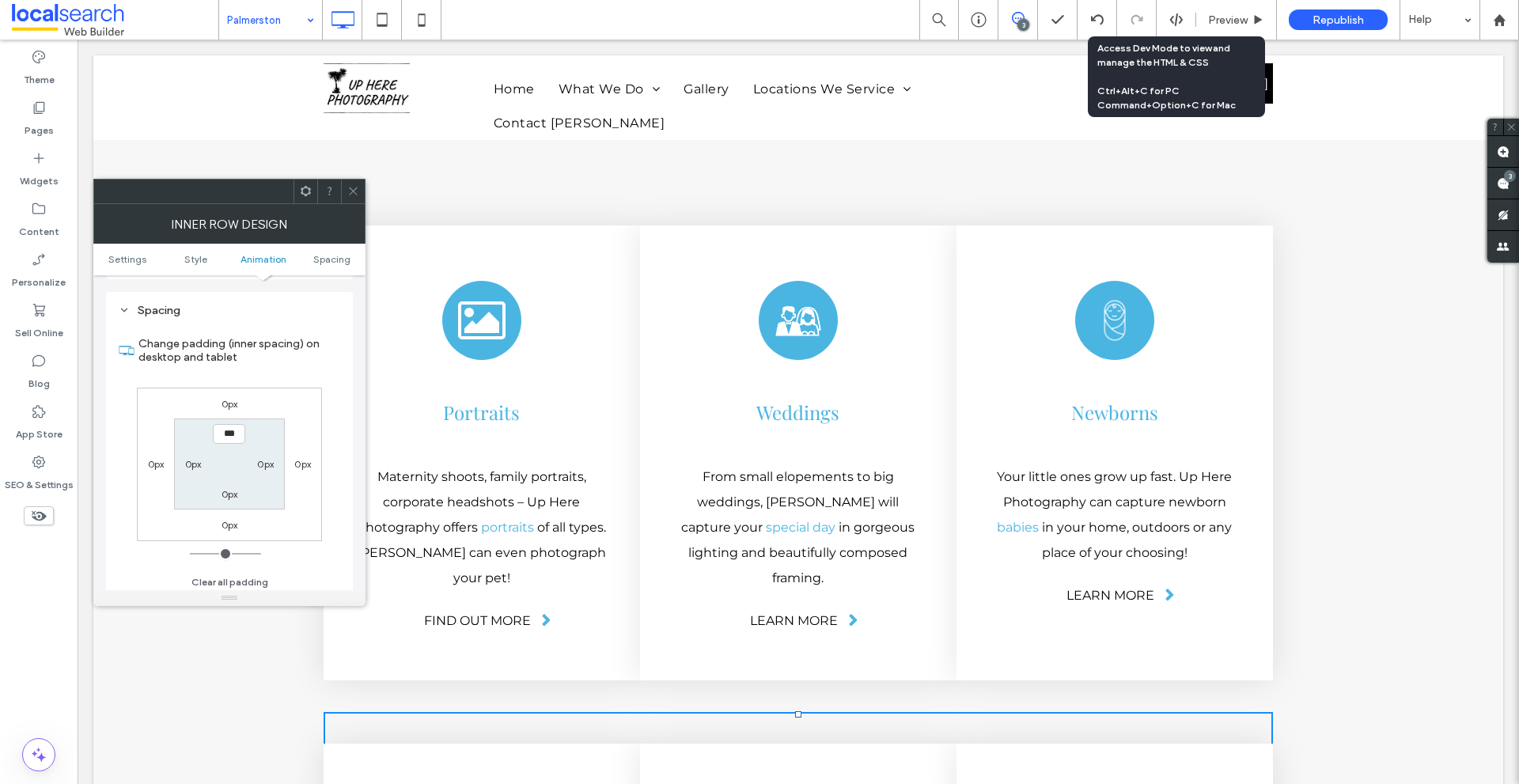
scroll to position [507, 0]
drag, startPoint x: 347, startPoint y: 186, endPoint x: 801, endPoint y: 263, distance: 460.5
click at [347, 186] on icon at bounding box center [353, 190] width 11 height 11
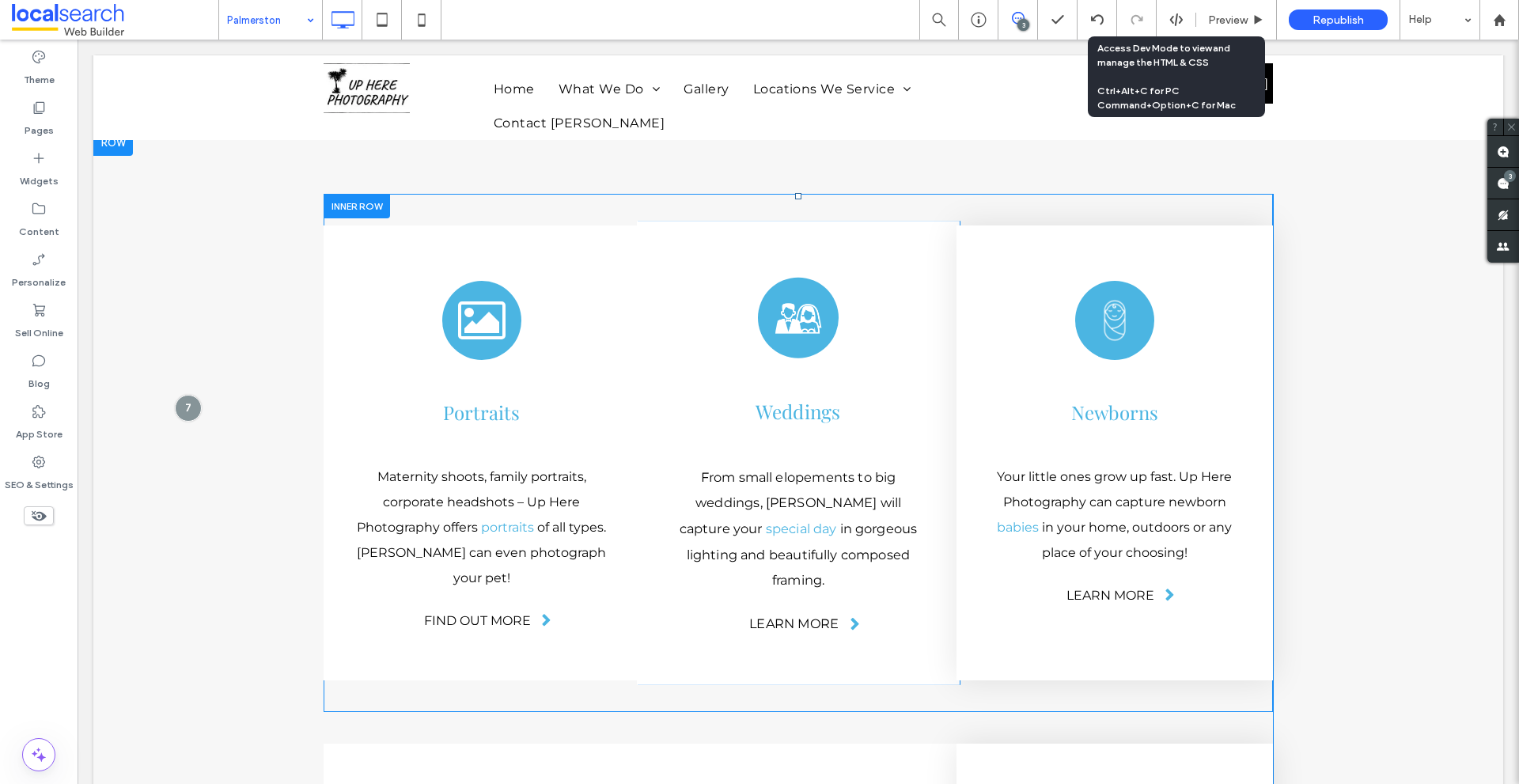
scroll to position [3844, 0]
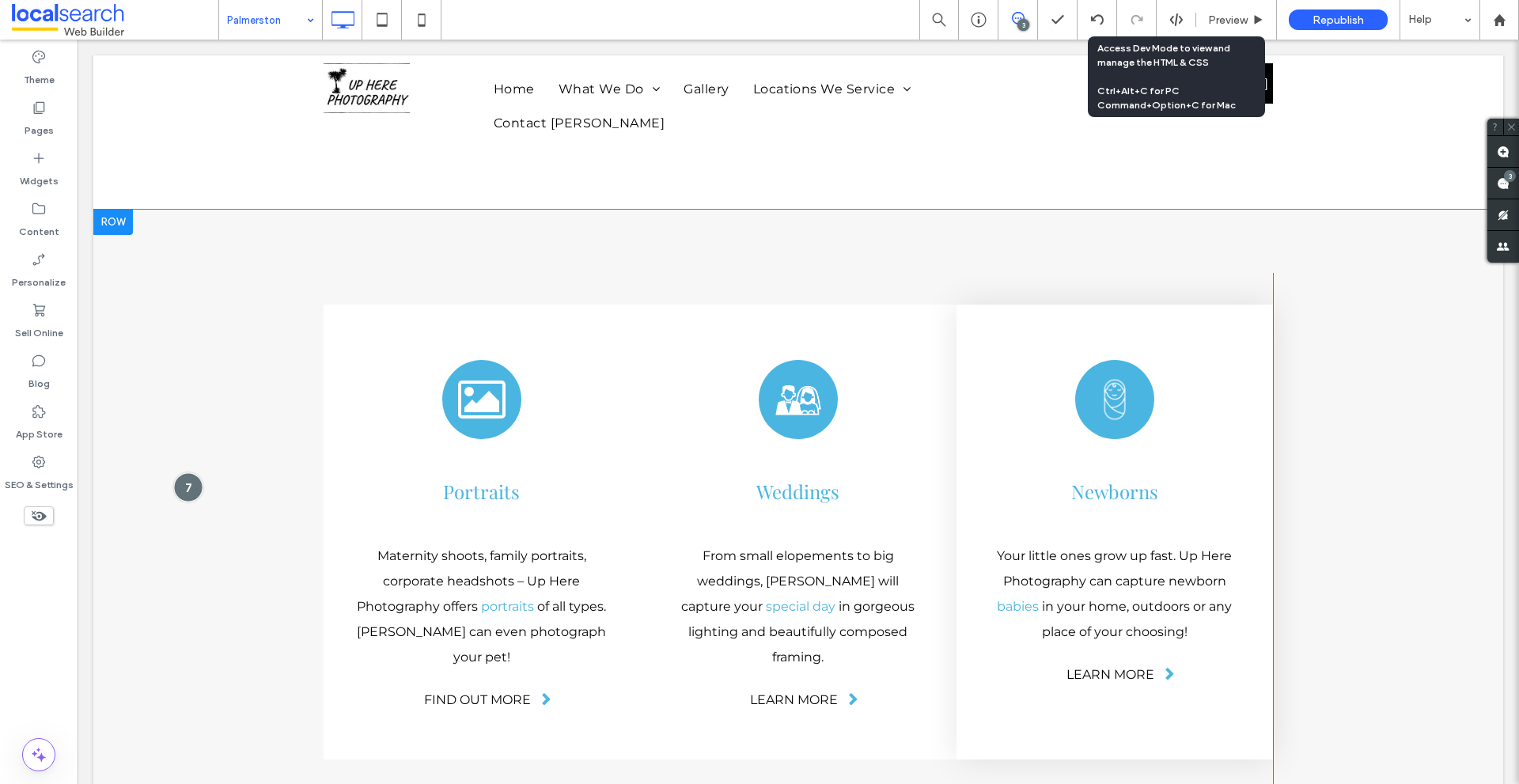
click at [192, 472] on div at bounding box center [188, 487] width 30 height 30
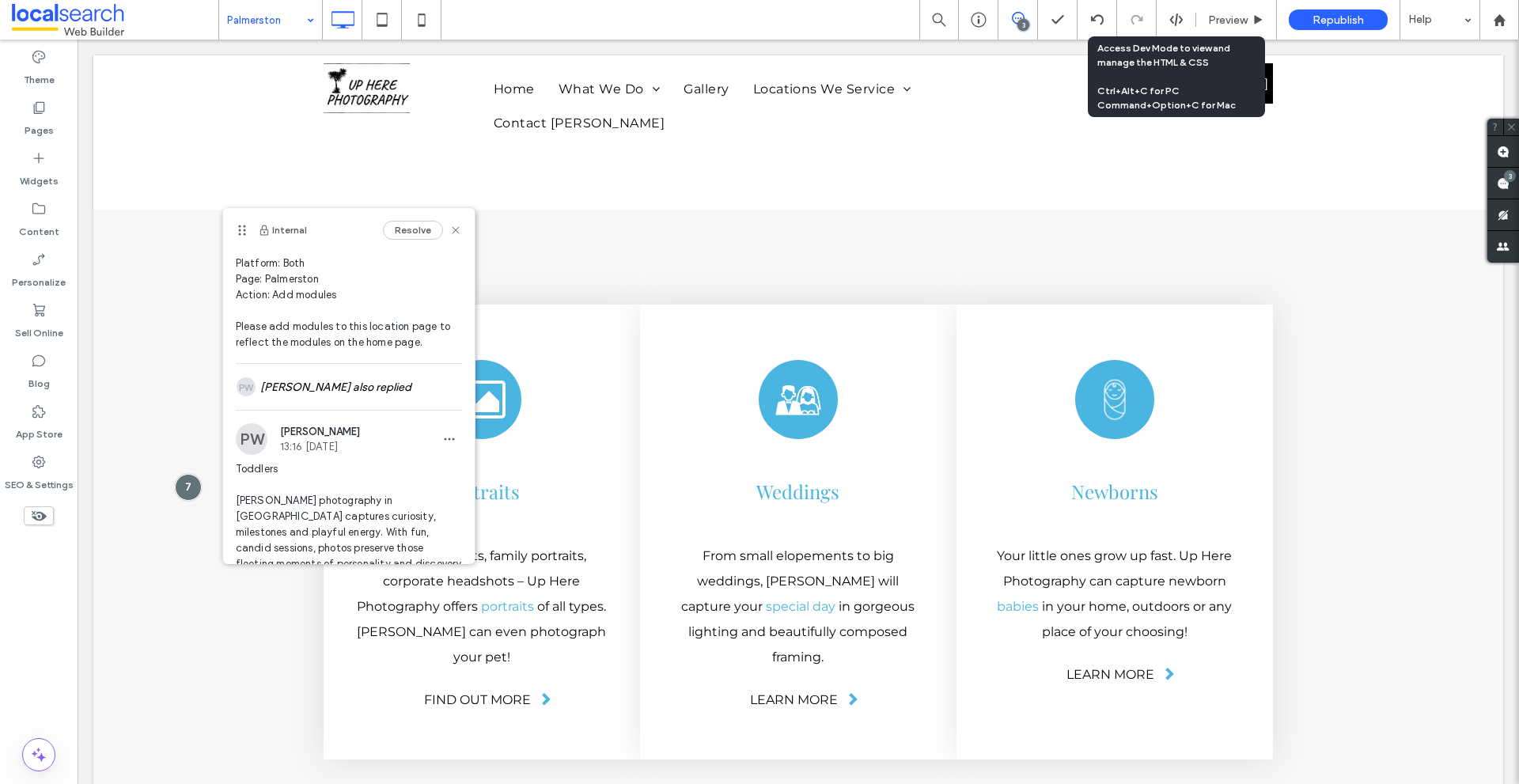
scroll to position [79, 0]
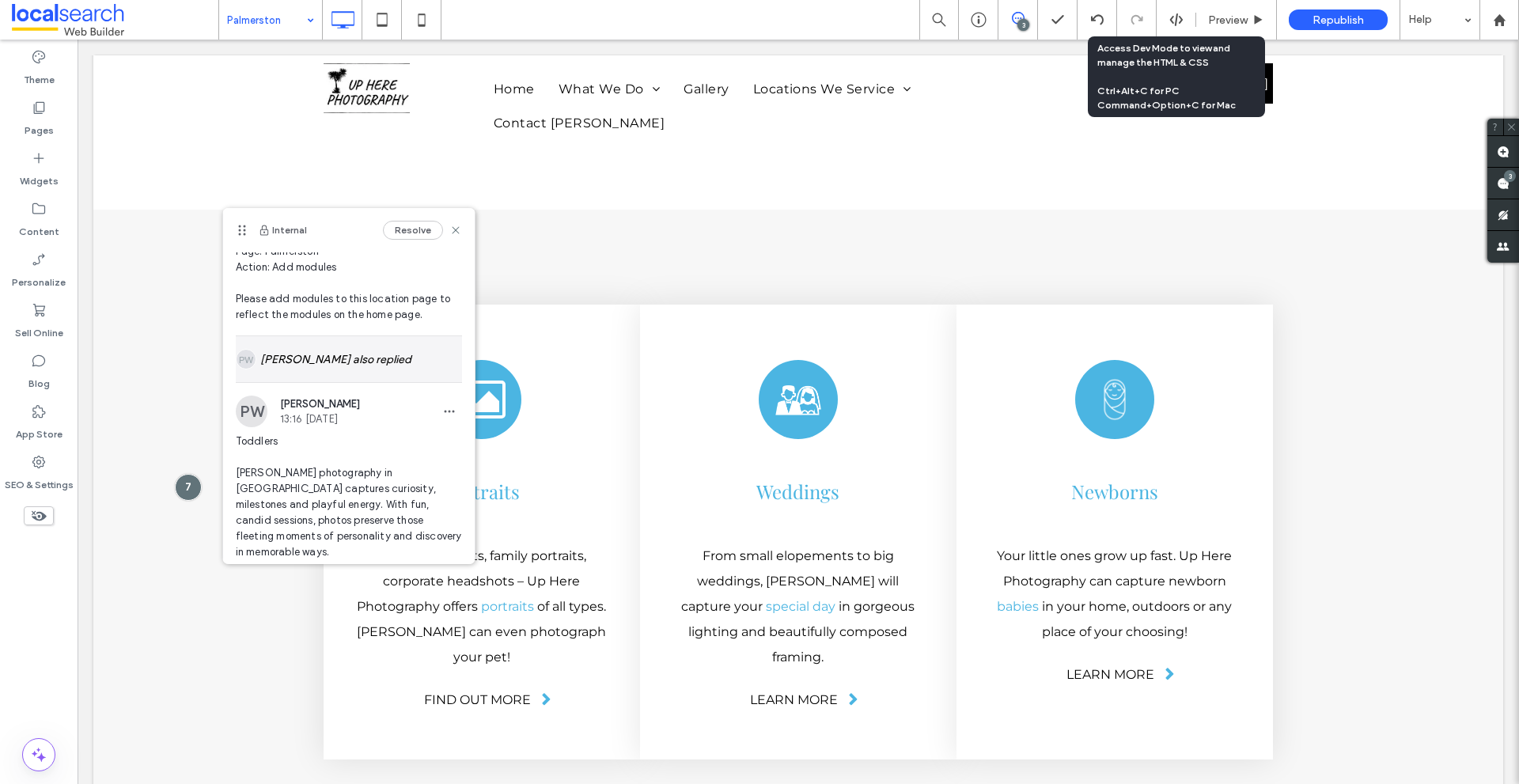
click at [317, 369] on div "[PERSON_NAME] also replied" at bounding box center [349, 359] width 227 height 46
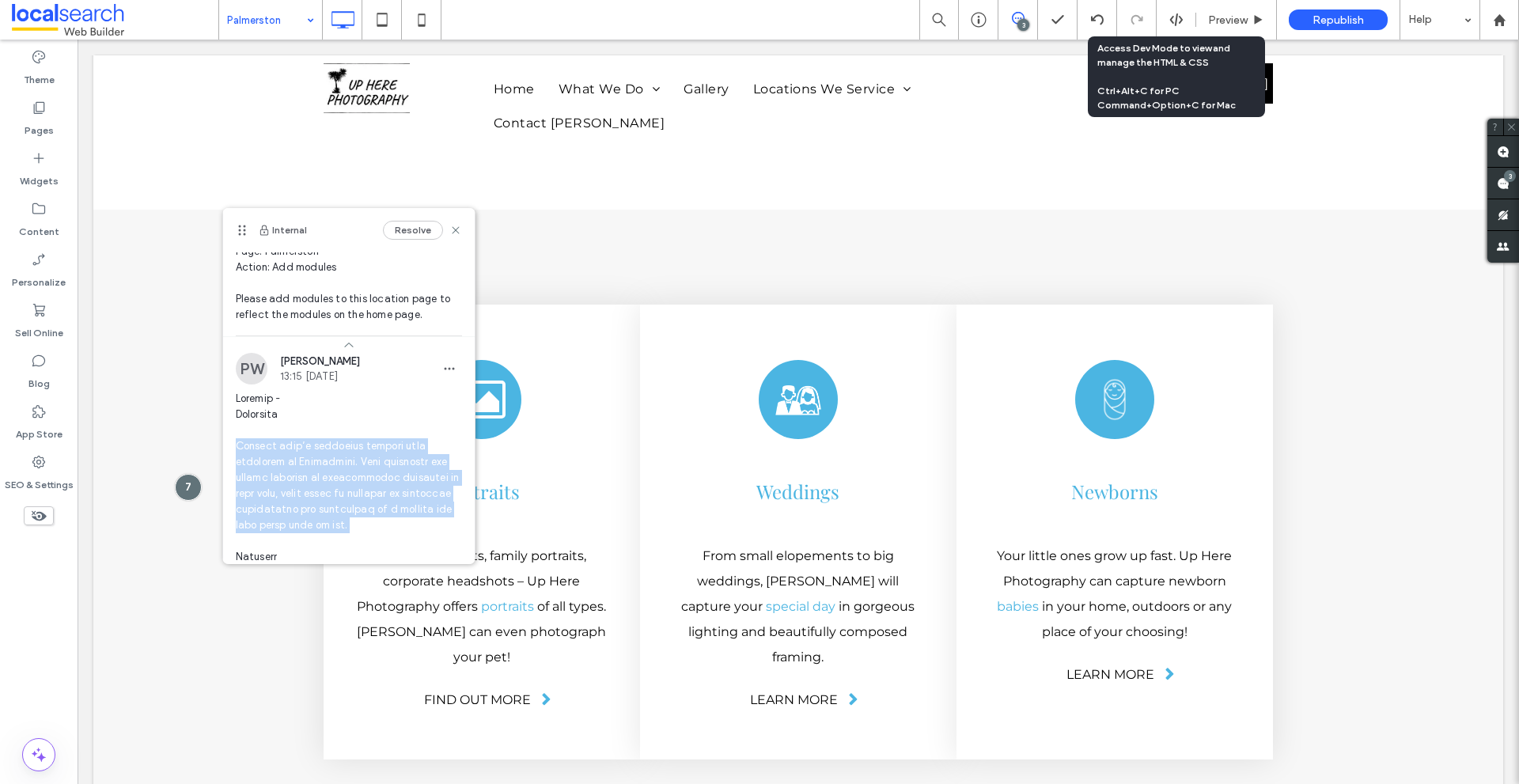
drag, startPoint x: 256, startPoint y: 446, endPoint x: 342, endPoint y: 522, distance: 114.8
copy span "Capture life’s important moments with portraits in Palmerston. From maternity a…"
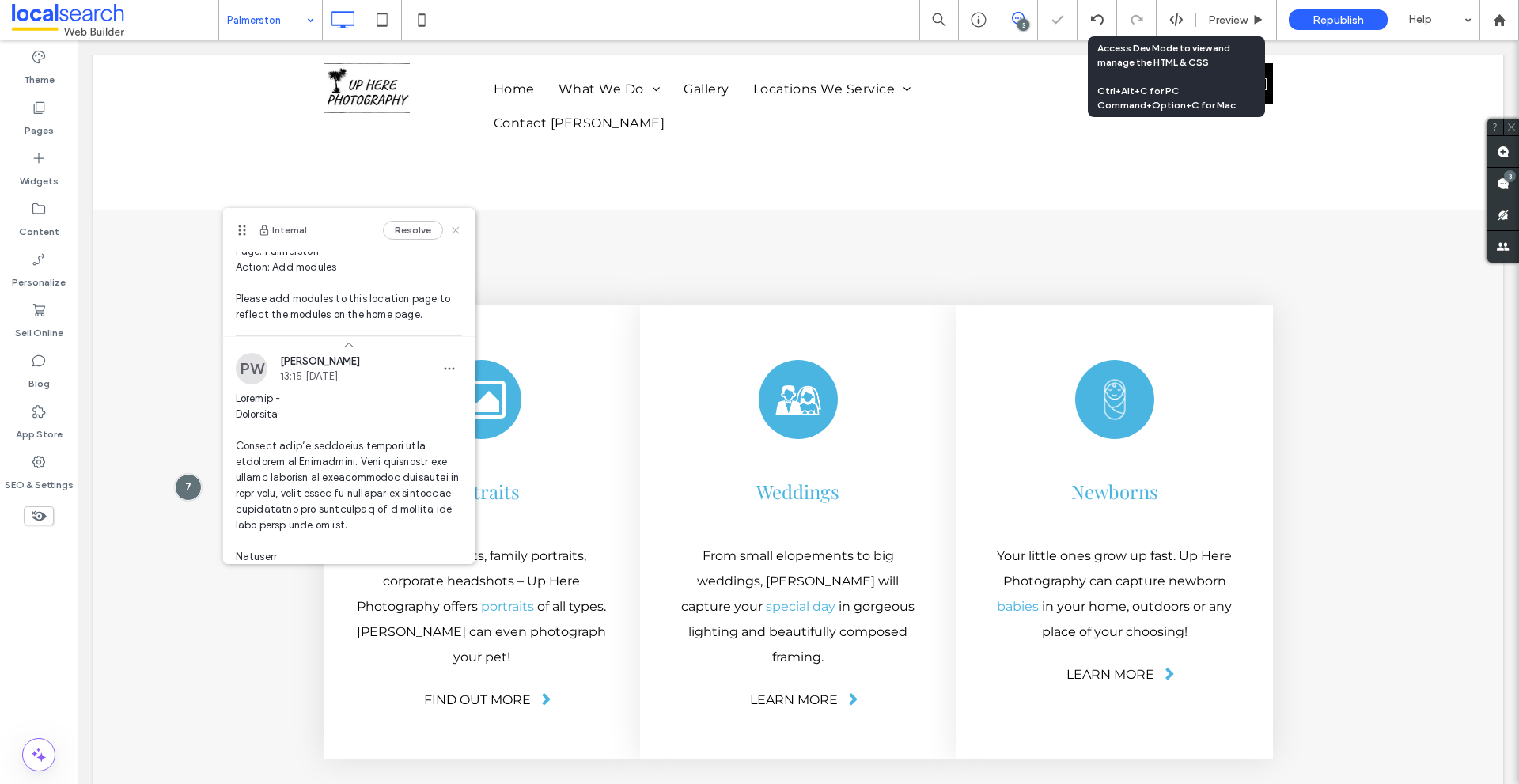
click at [452, 232] on use at bounding box center [455, 230] width 7 height 7
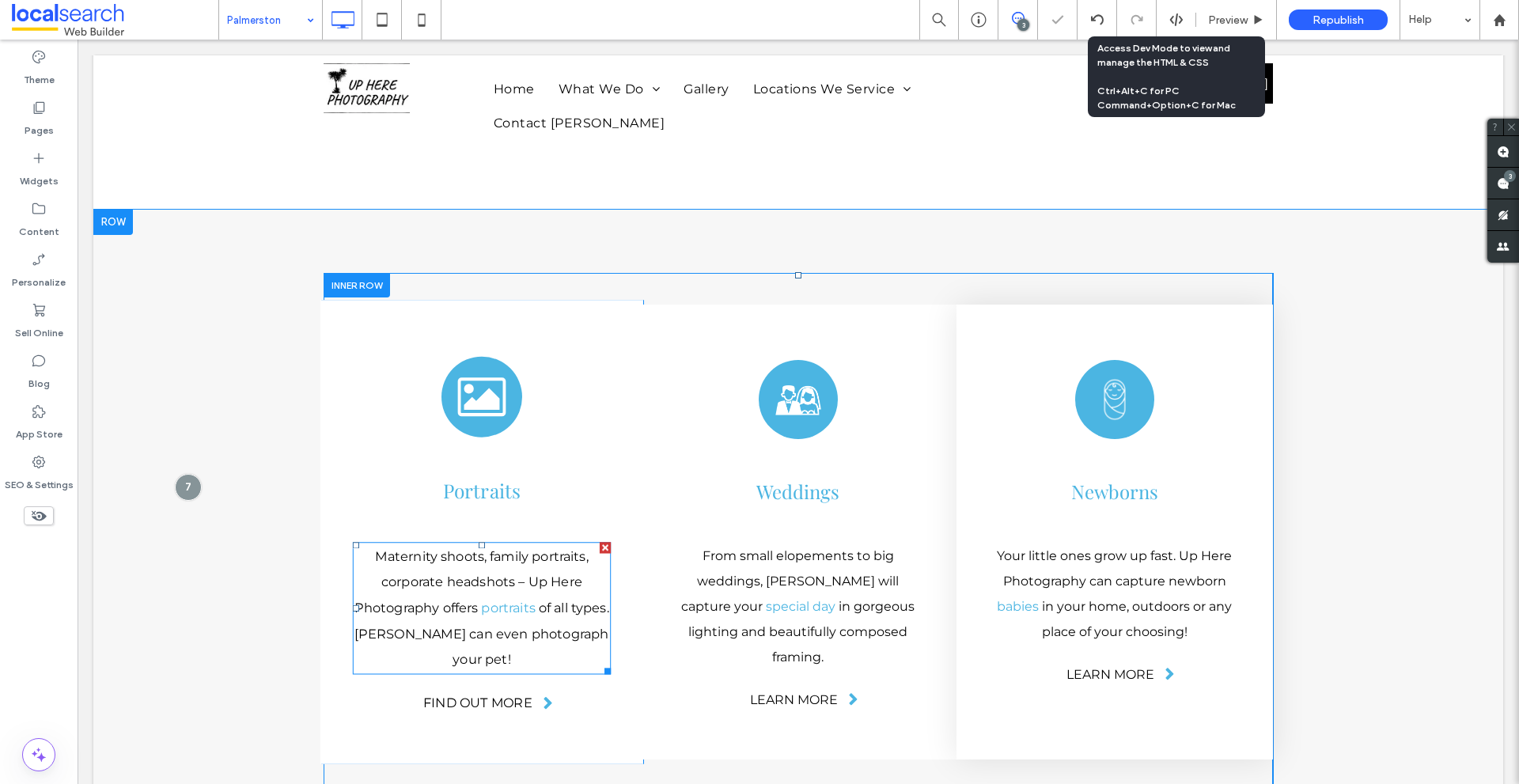
click at [430, 548] on span "Maternity shoots, family portraits, corporate headshots – Up Here Photography o…" at bounding box center [471, 582] width 233 height 67
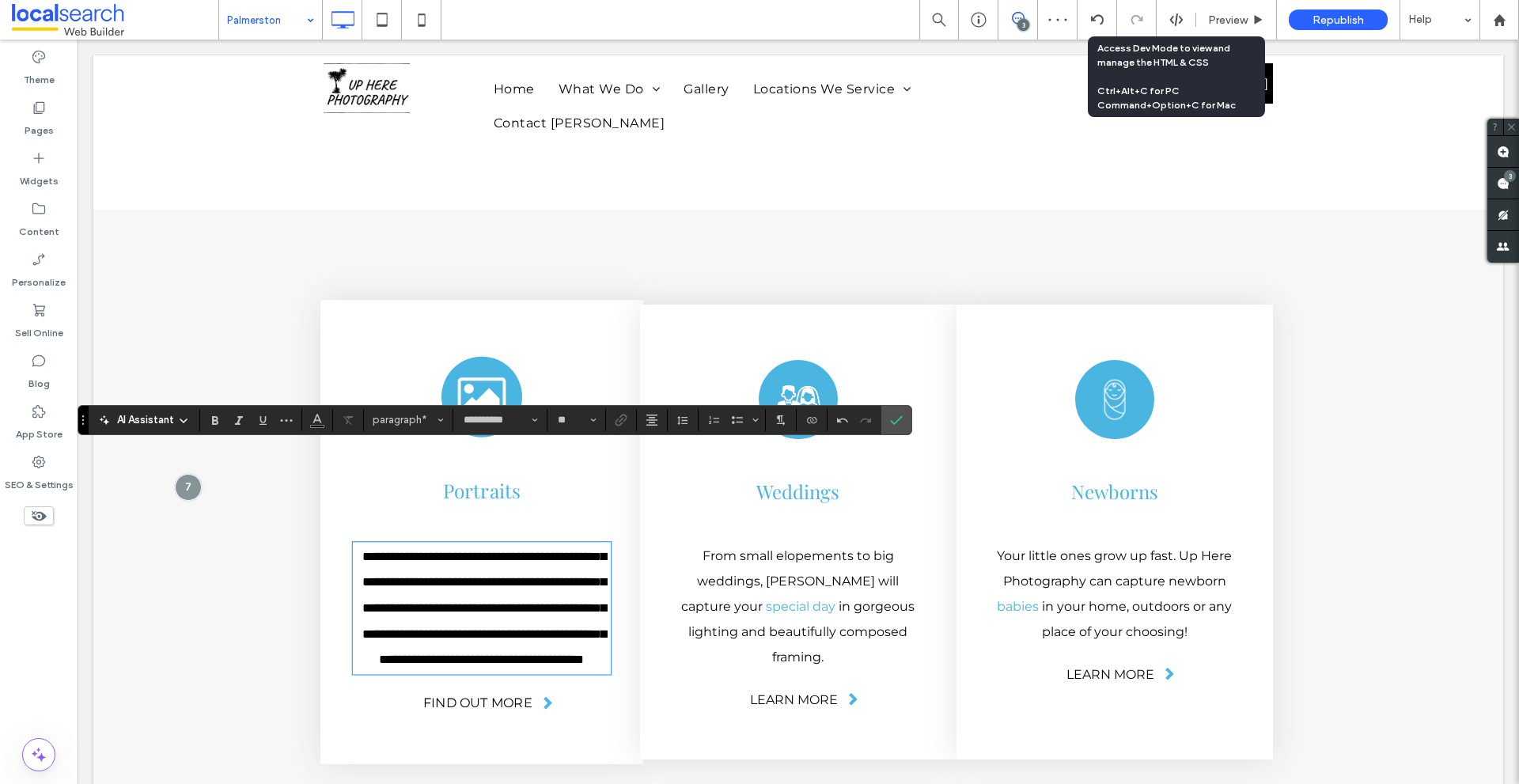
scroll to position [3844, 0]
click at [381, 549] on span "**********" at bounding box center [484, 607] width 244 height 116
click at [379, 549] on span "**********" at bounding box center [484, 607] width 244 height 116
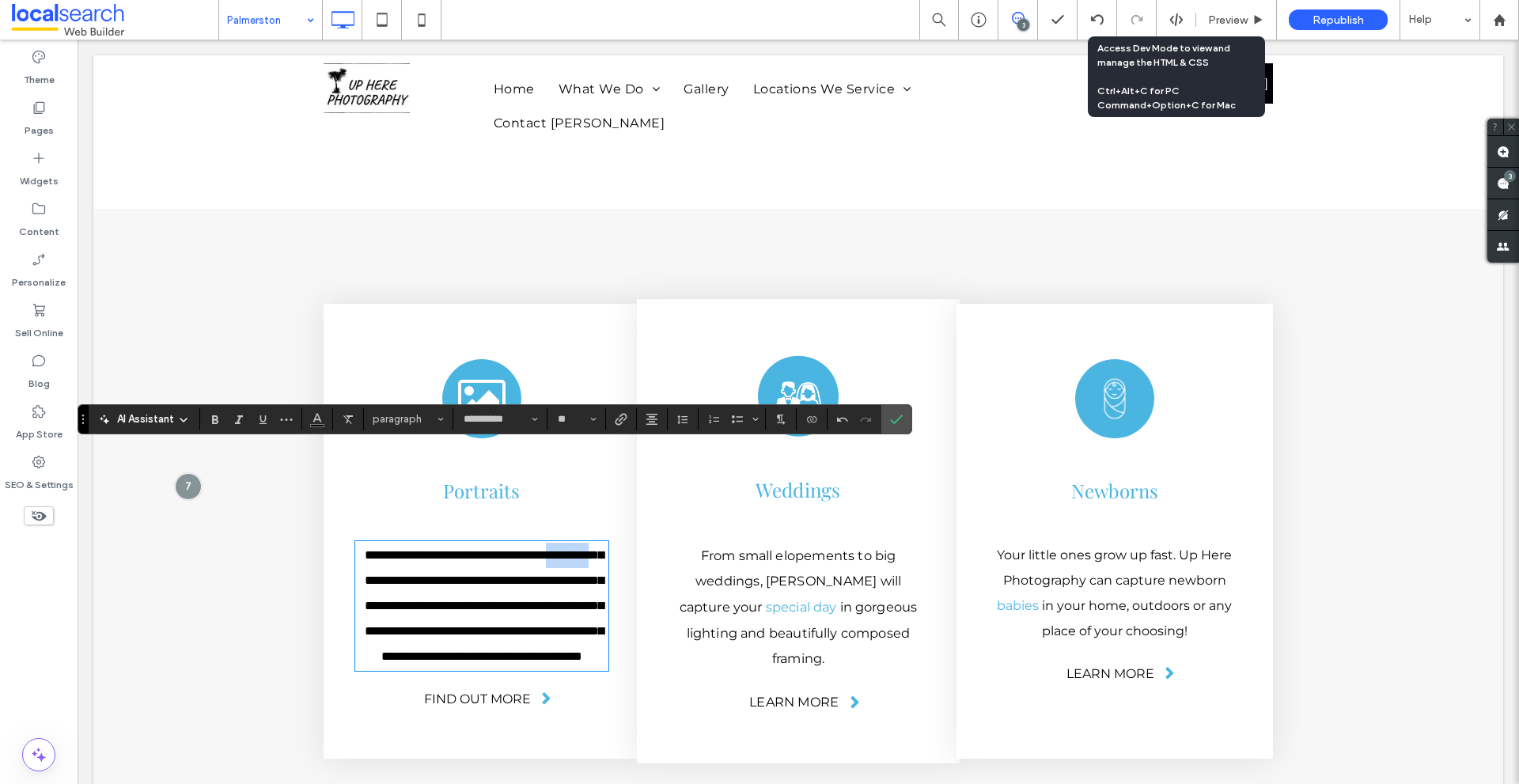
copy span "*********"
click at [623, 422] on icon "Link" at bounding box center [621, 419] width 12 height 12
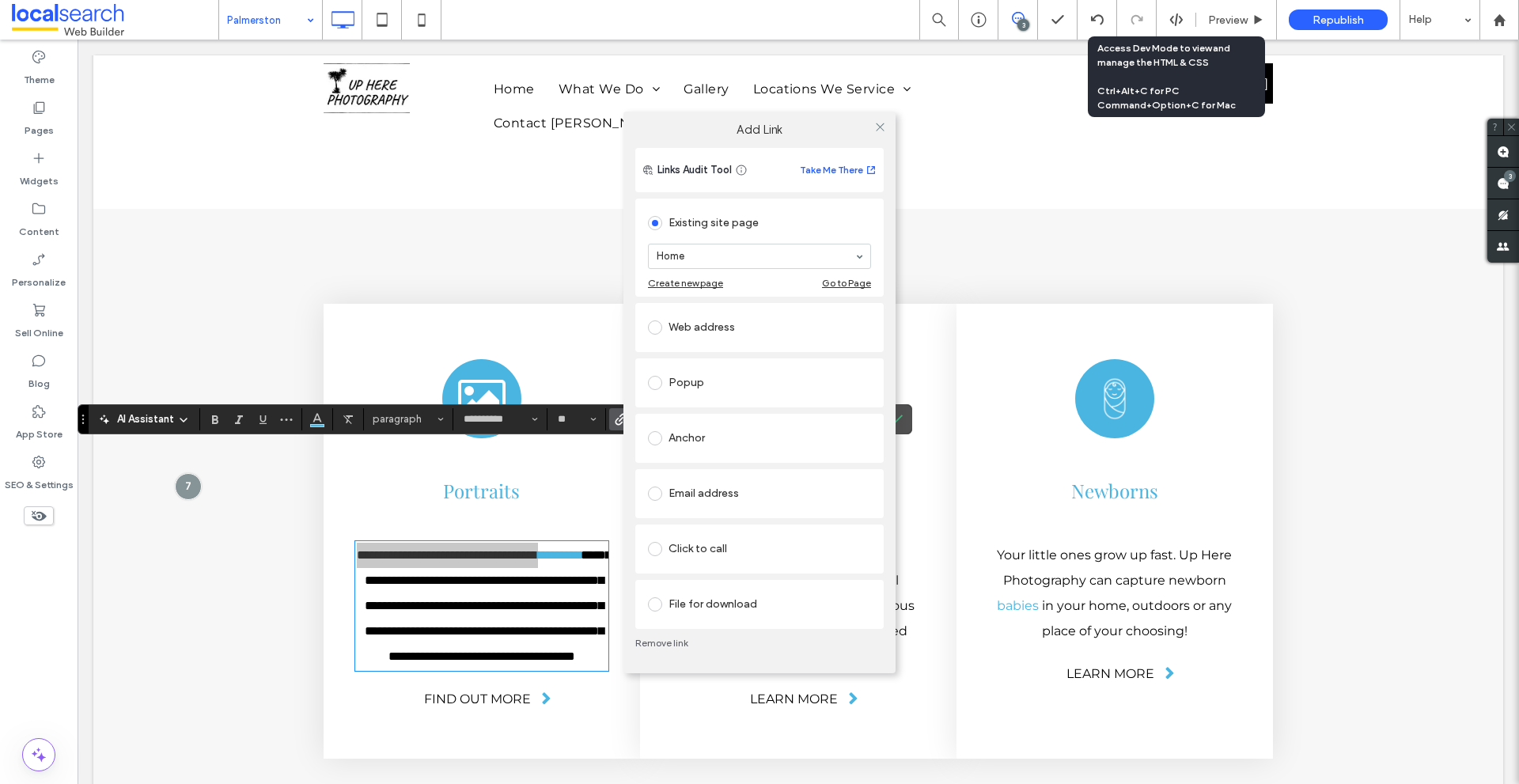
click at [719, 328] on div "Web address" at bounding box center [760, 327] width 223 height 25
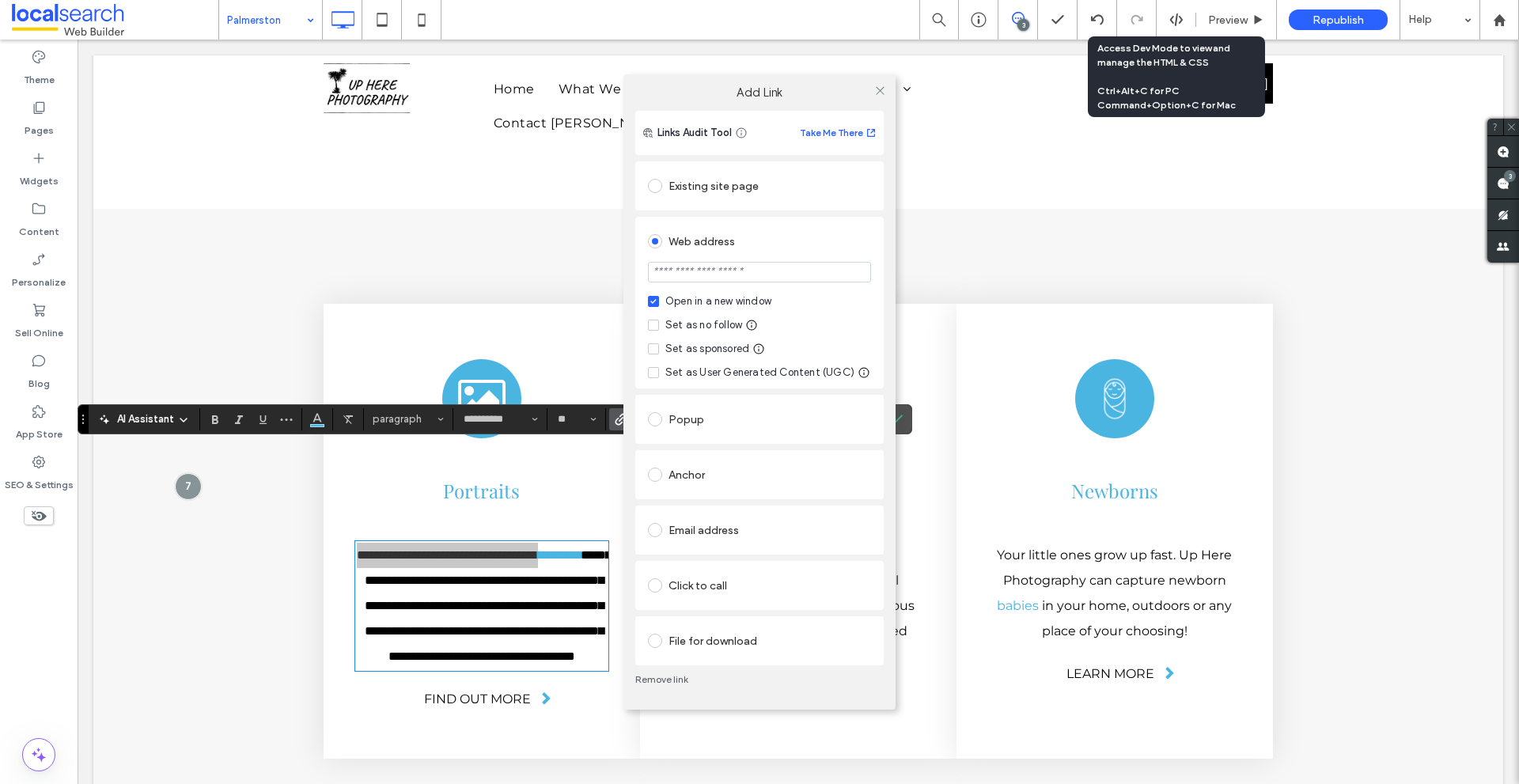
click at [708, 470] on div "Anchor" at bounding box center [760, 475] width 223 height 25
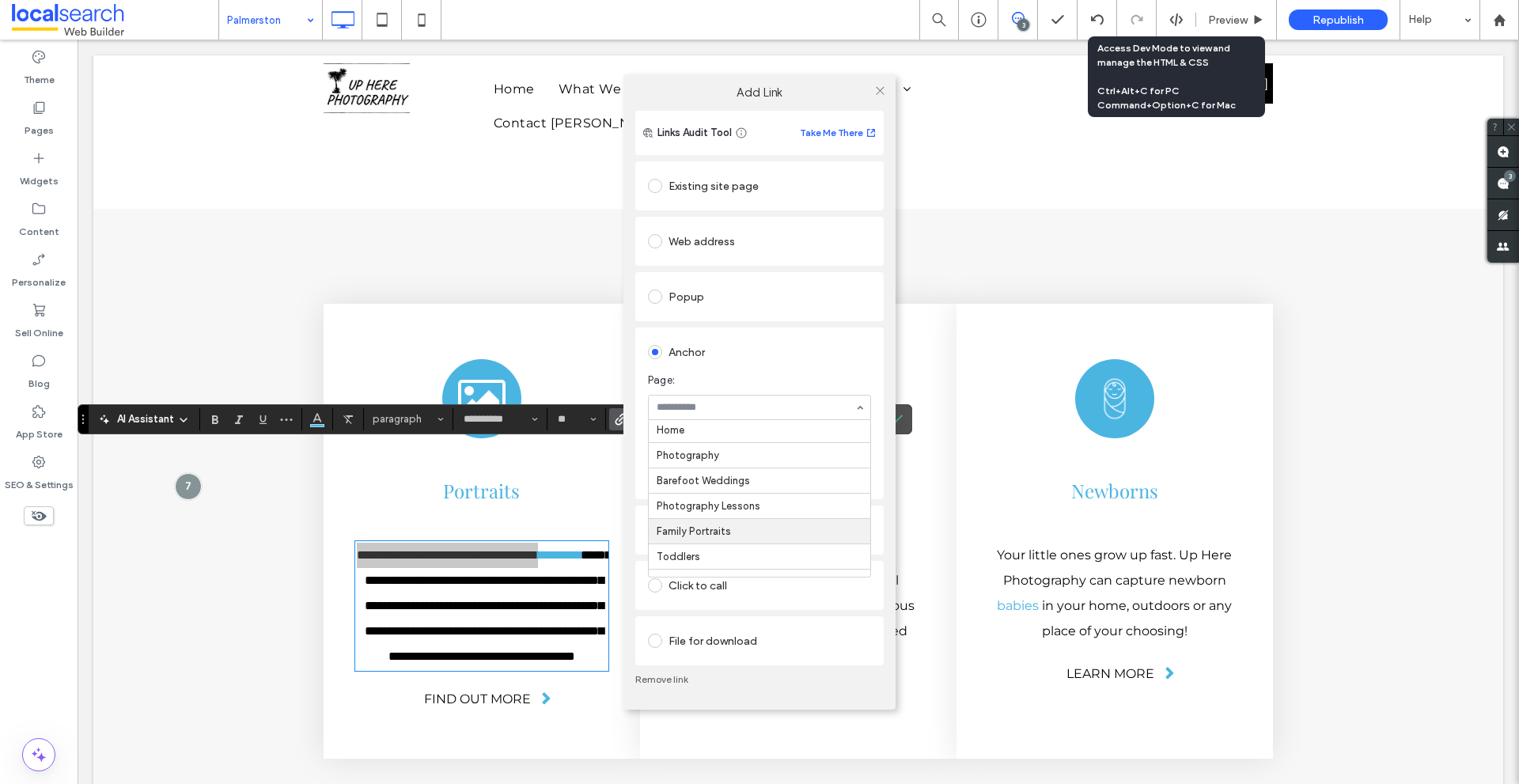
scroll to position [0, 0]
paste input "*********"
type input "*********"
click at [877, 89] on icon at bounding box center [879, 90] width 11 height 11
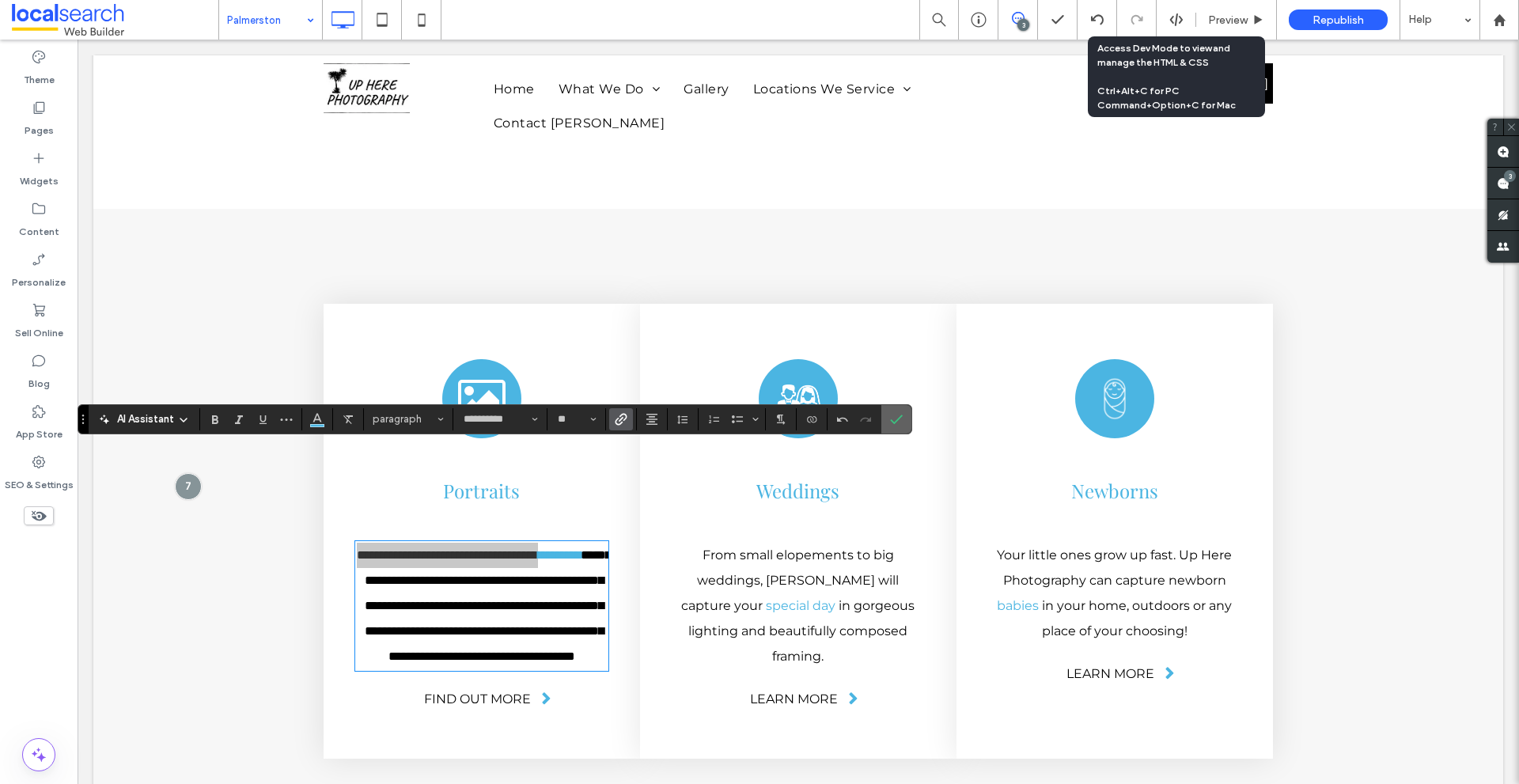
click at [894, 424] on icon "Confirm" at bounding box center [896, 419] width 12 height 12
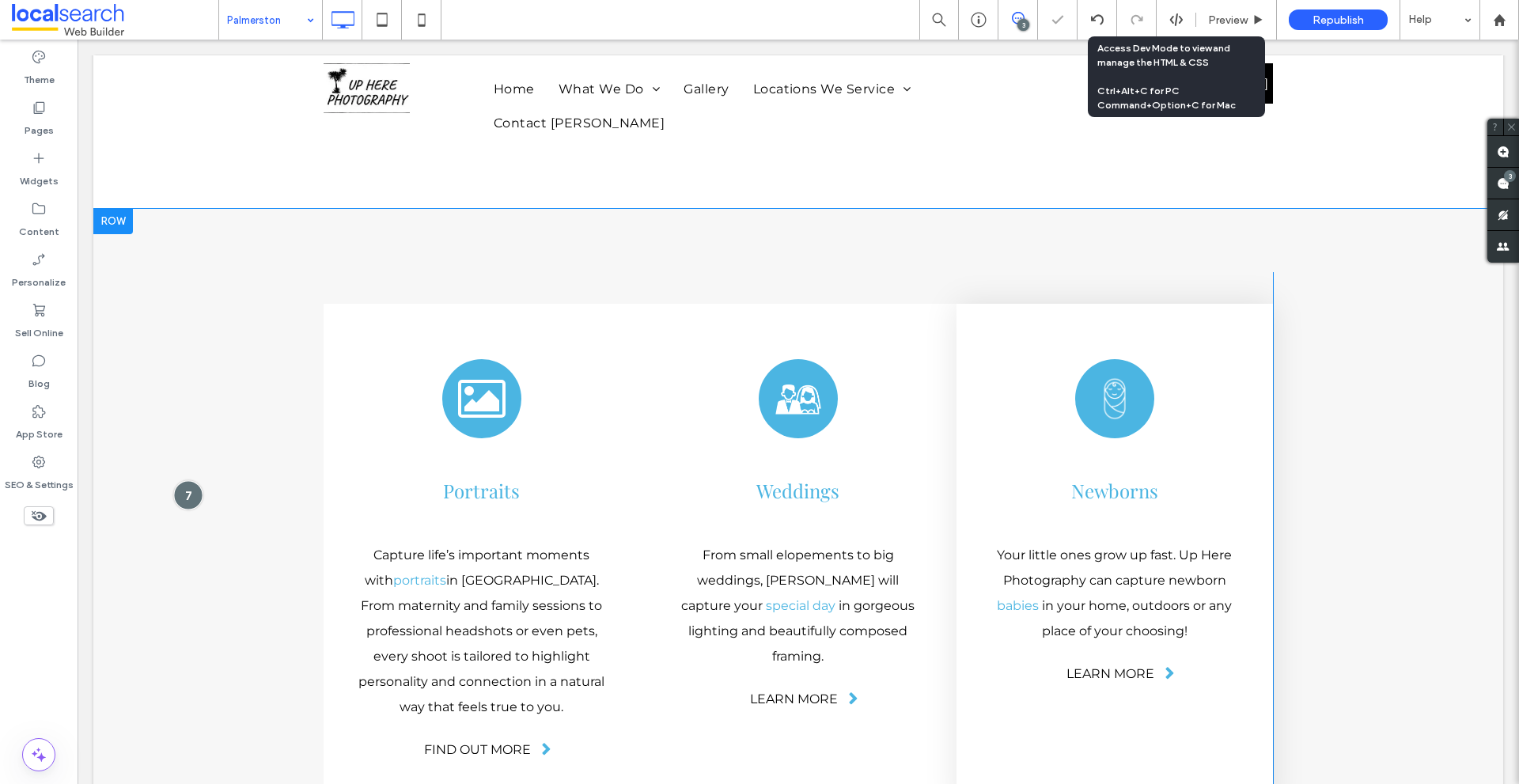
click at [199, 480] on div at bounding box center [188, 495] width 30 height 30
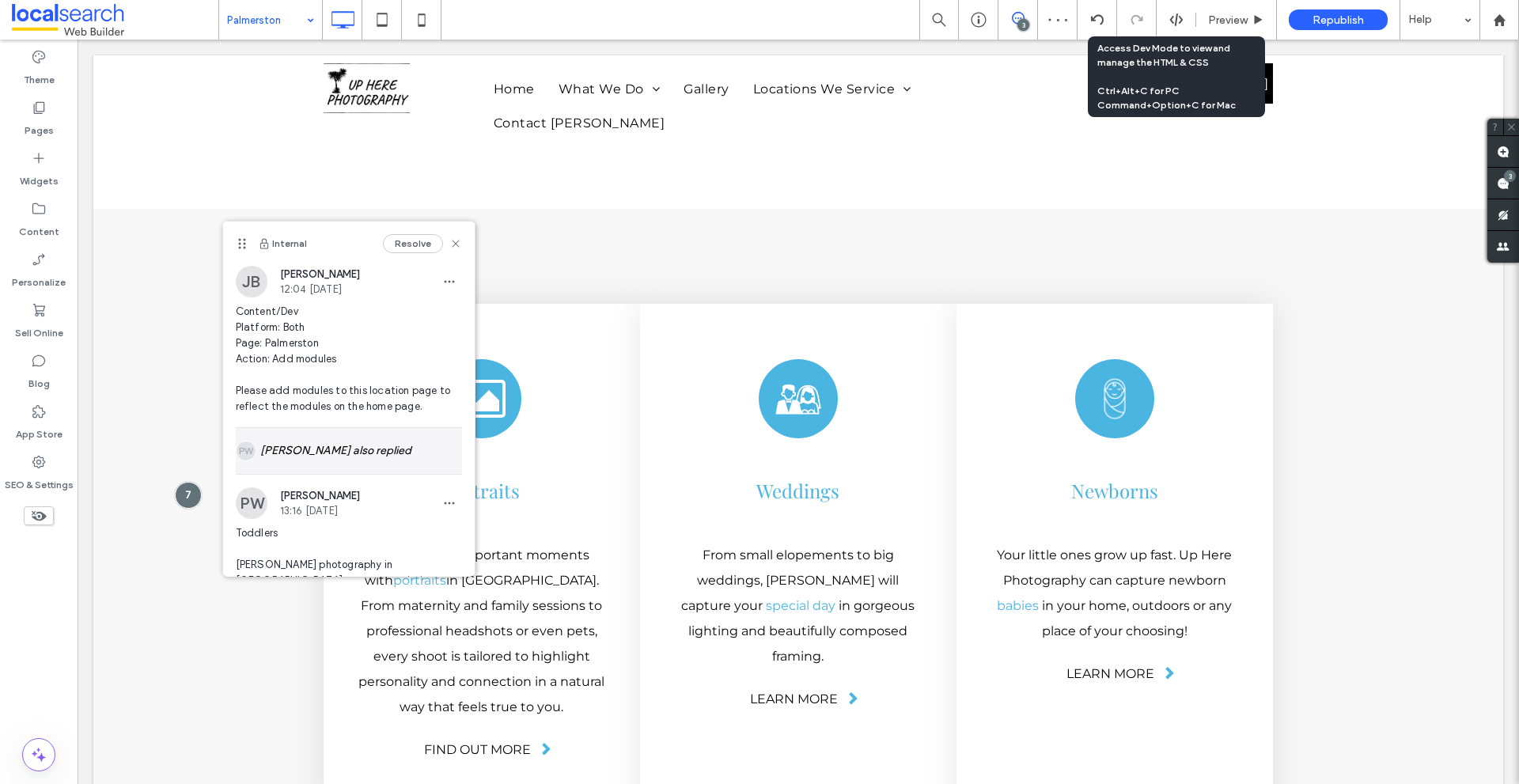
click at [346, 443] on div "[PERSON_NAME] also replied" at bounding box center [349, 451] width 227 height 46
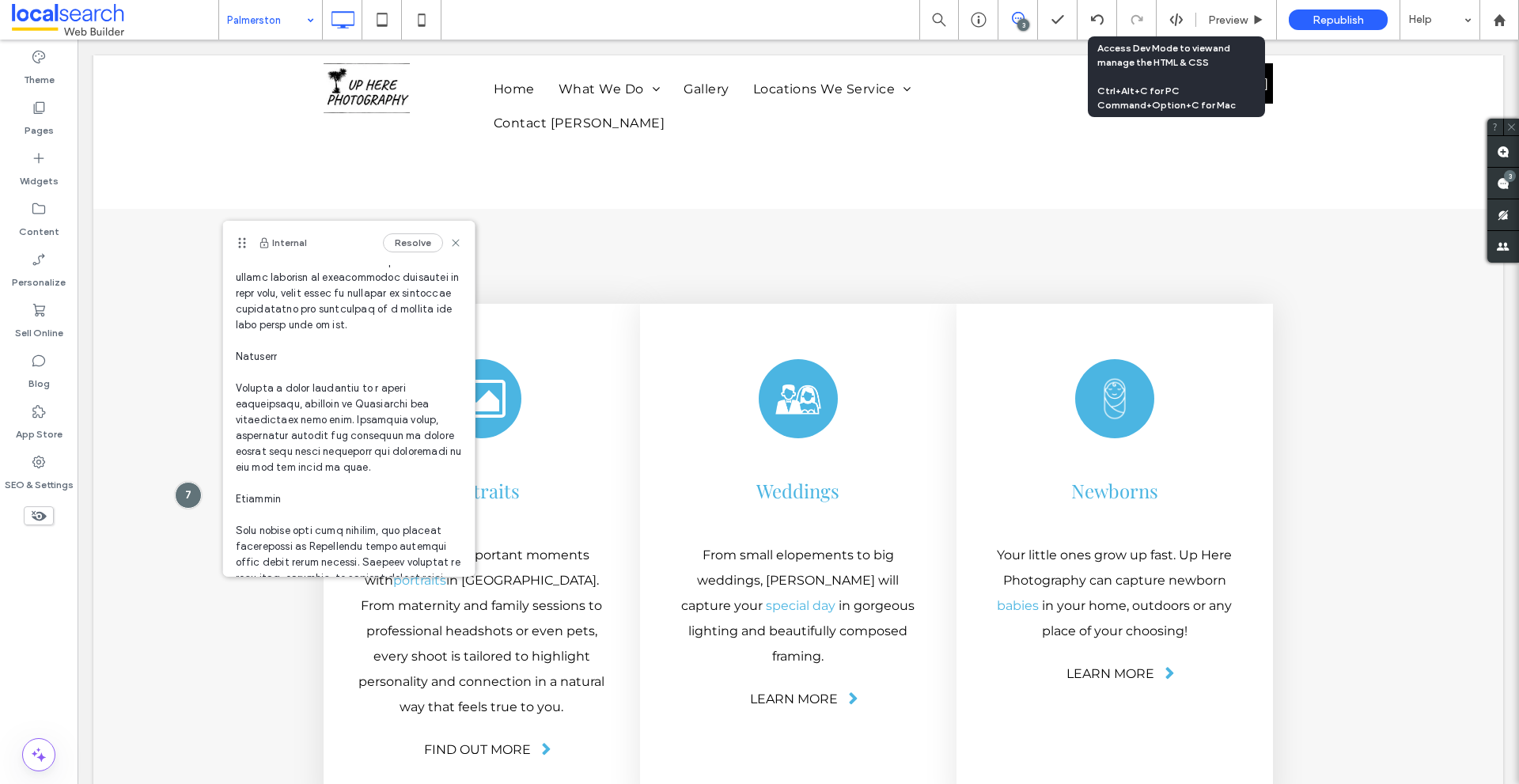
scroll to position [316, 0]
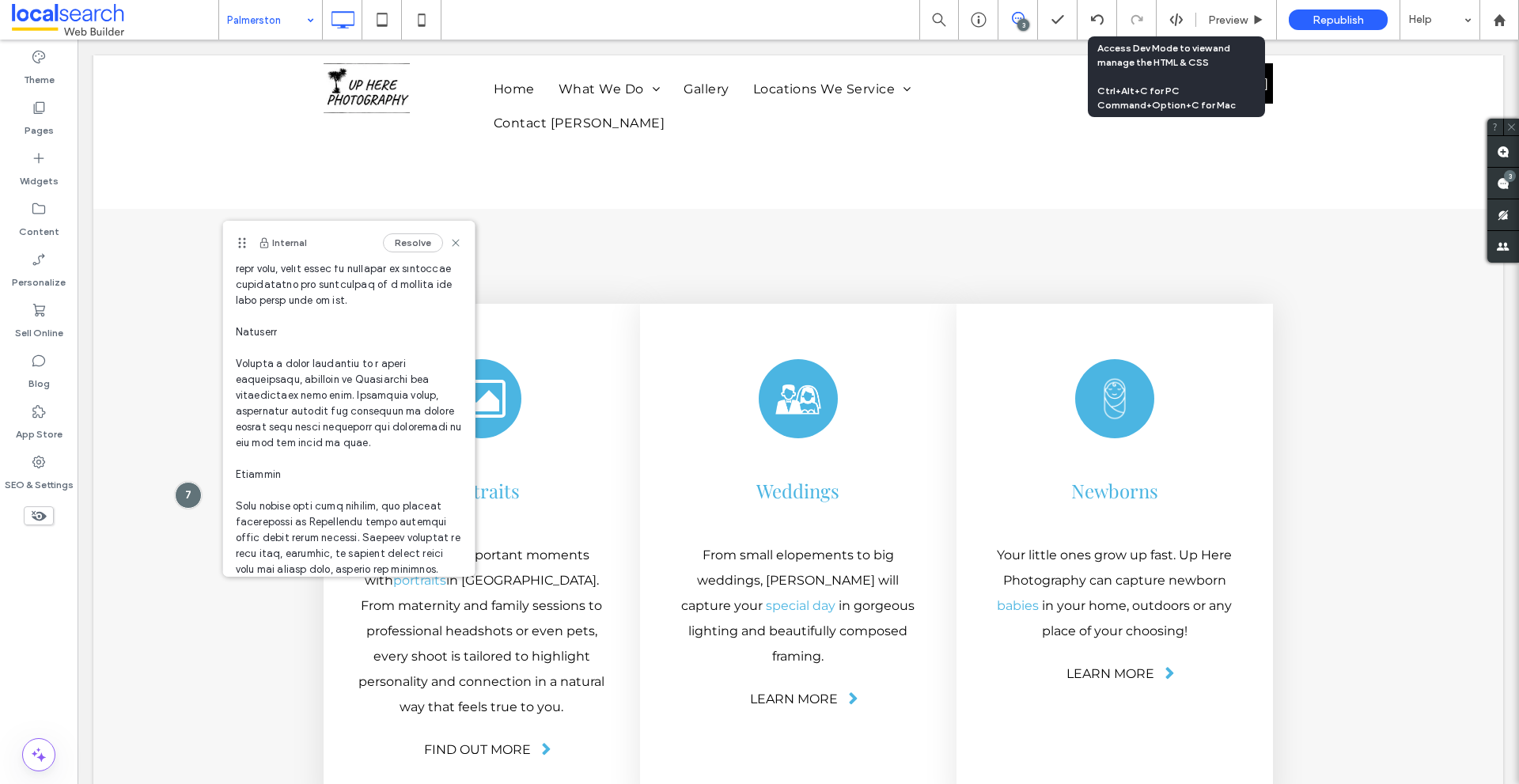
click at [250, 360] on span at bounding box center [349, 711] width 227 height 1091
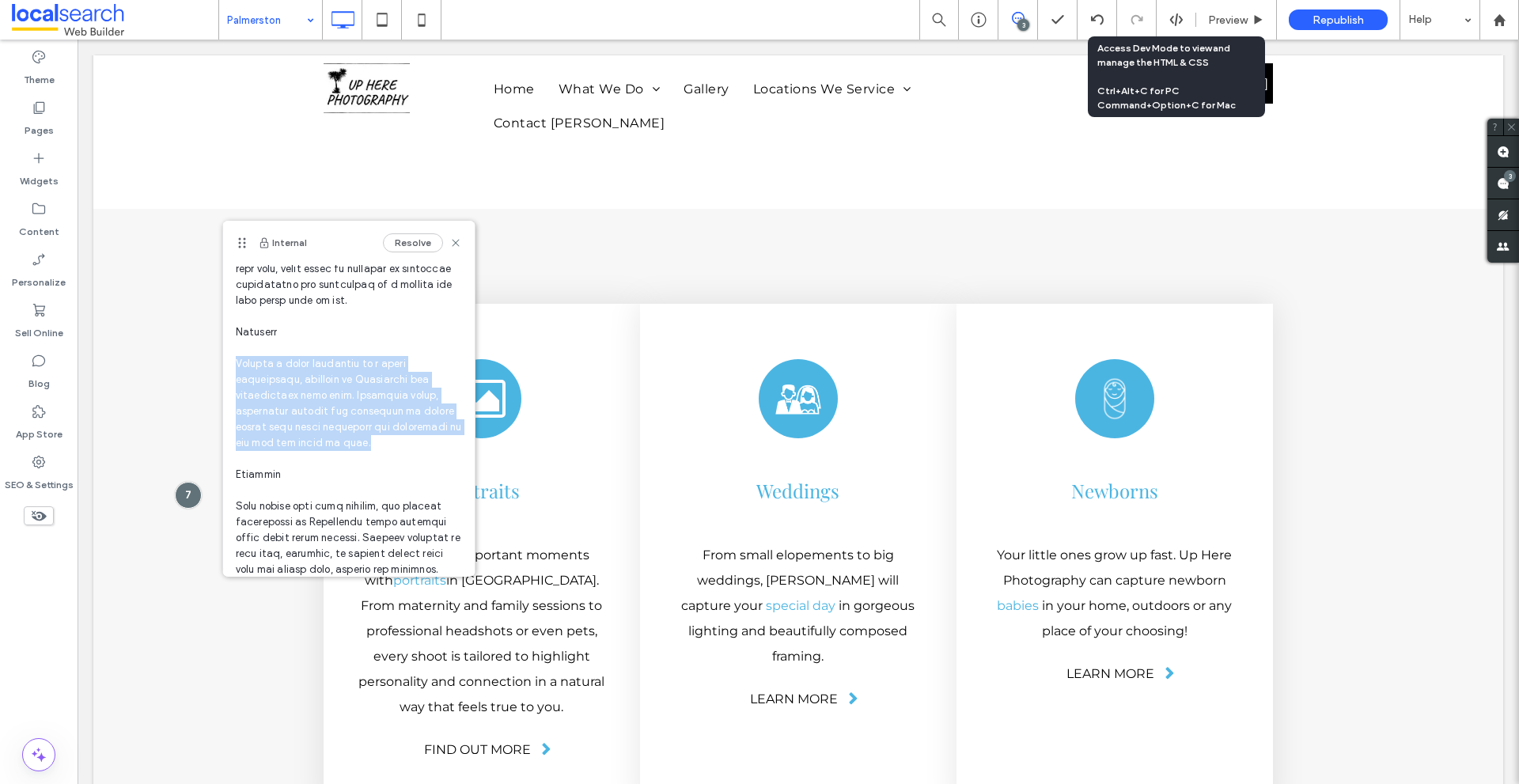
drag, startPoint x: 250, startPoint y: 360, endPoint x: 429, endPoint y: 442, distance: 196.9
click at [429, 442] on span at bounding box center [349, 711] width 227 height 1091
copy span "Whether a small elopement or a large celebration, weddings in Palmerston are ph…"
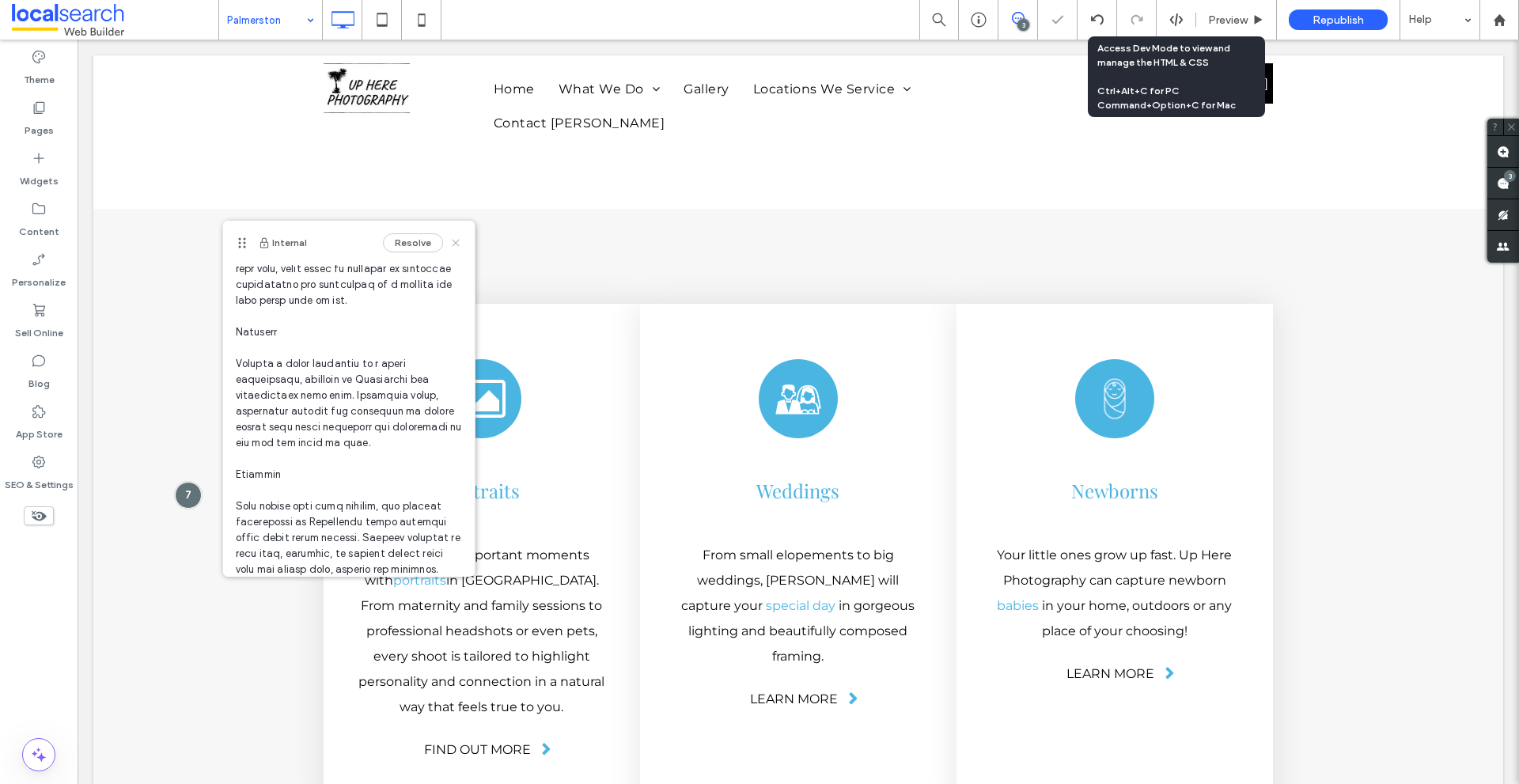
click at [449, 245] on icon at bounding box center [455, 242] width 12 height 12
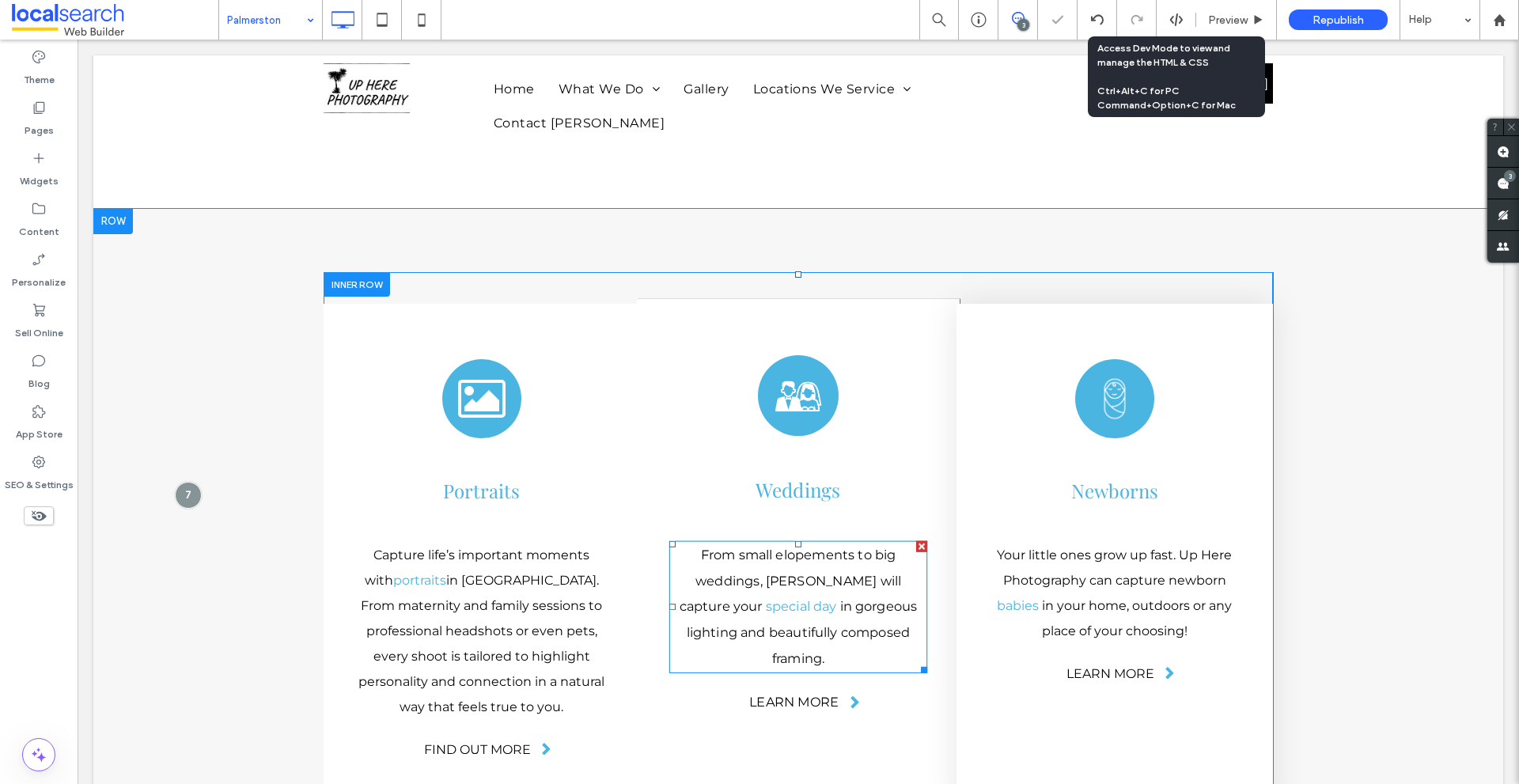
click at [769, 547] on span "From small elopements to big weddings, Gayle will capture your" at bounding box center [791, 580] width 222 height 67
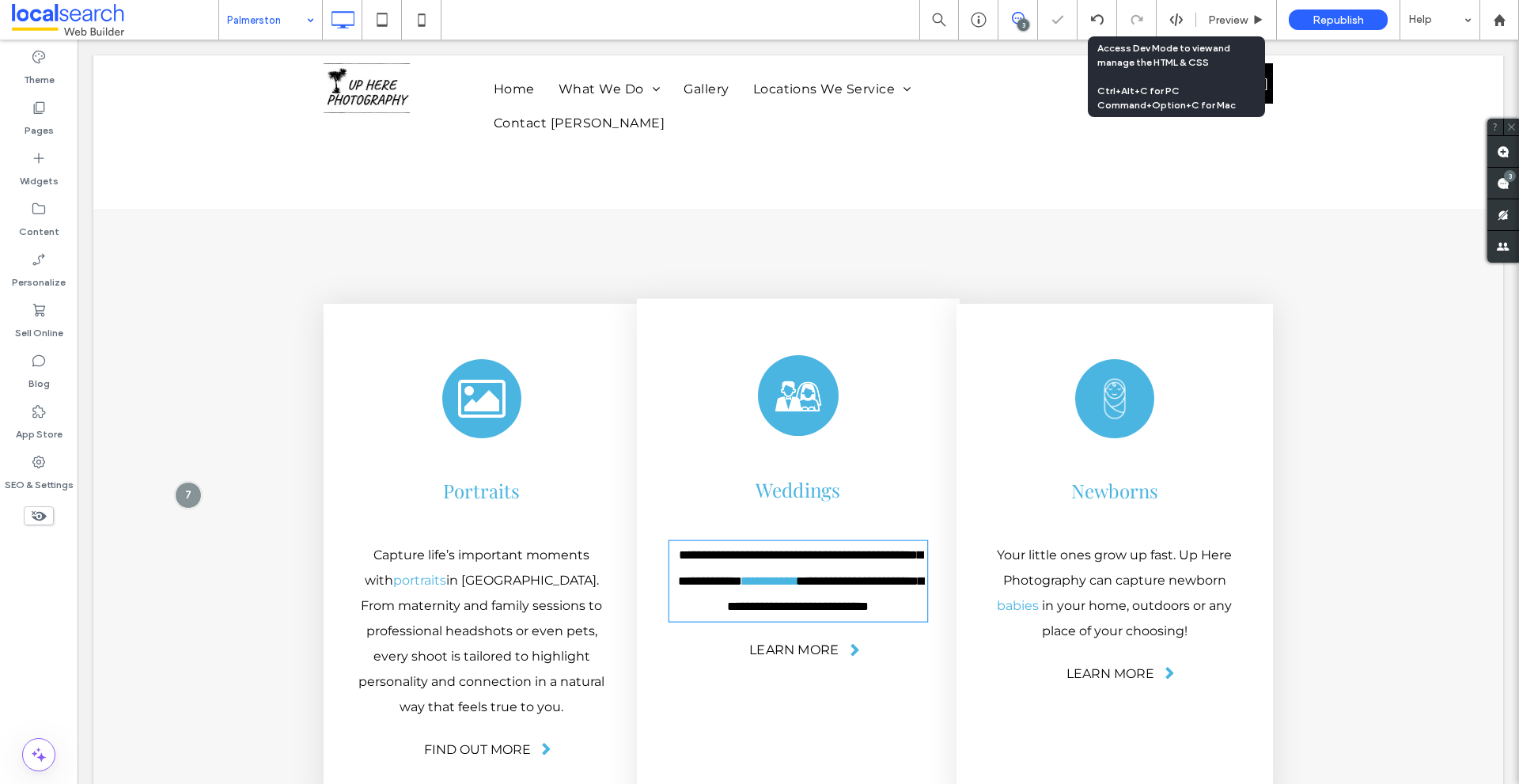
click at [769, 548] on span "**********" at bounding box center [801, 567] width 245 height 38
type input "**********"
type input "**"
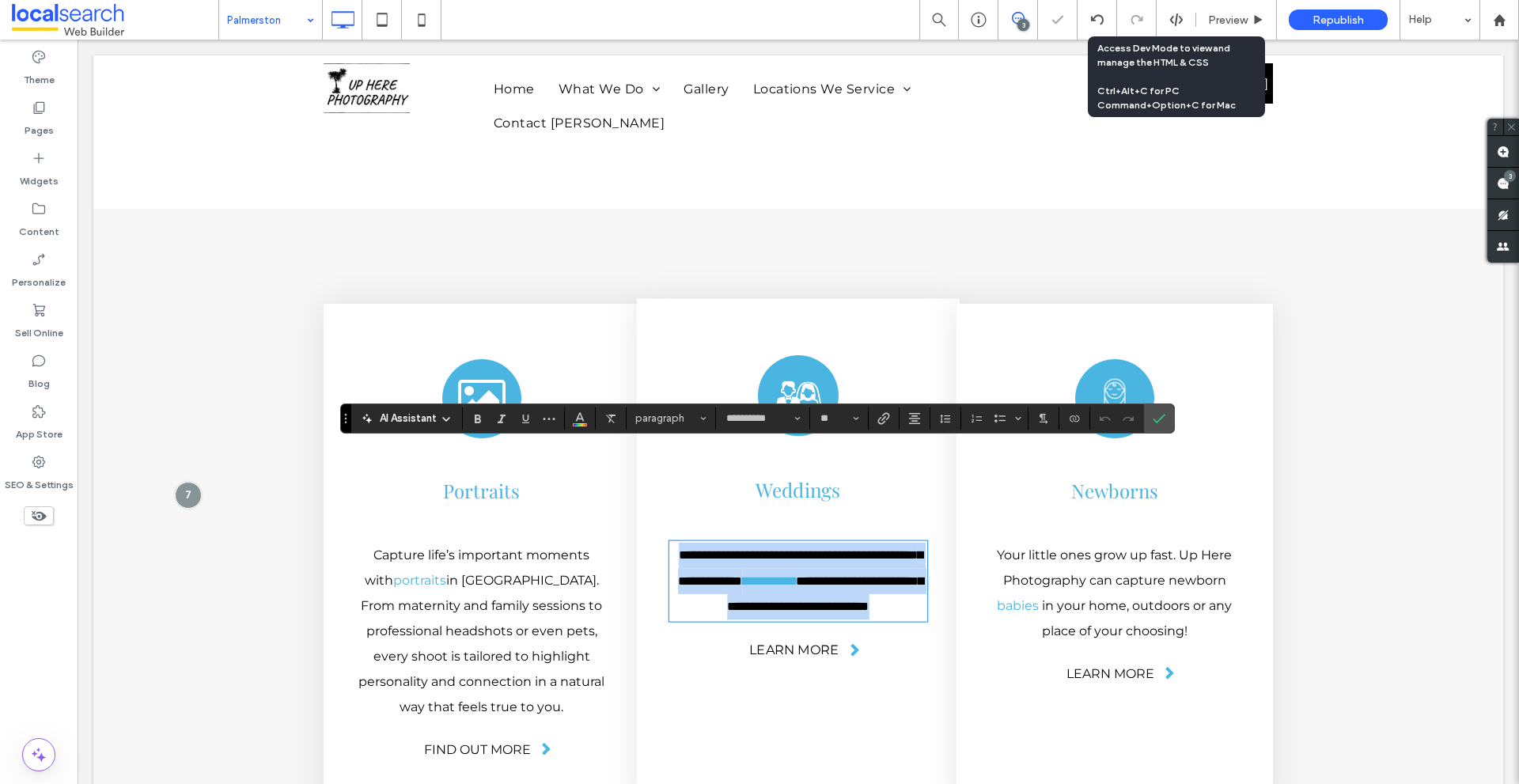
paste div
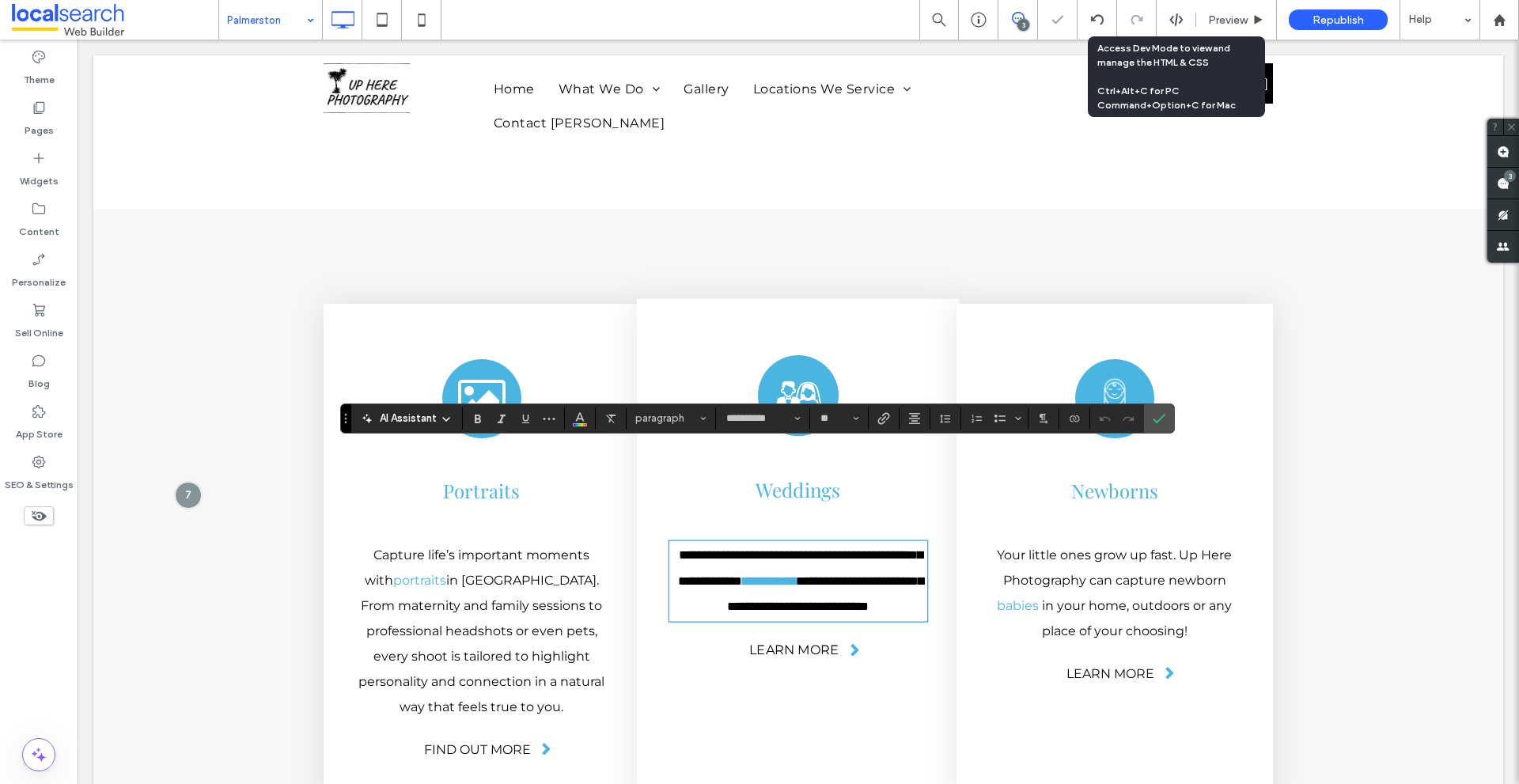
scroll to position [0, 0]
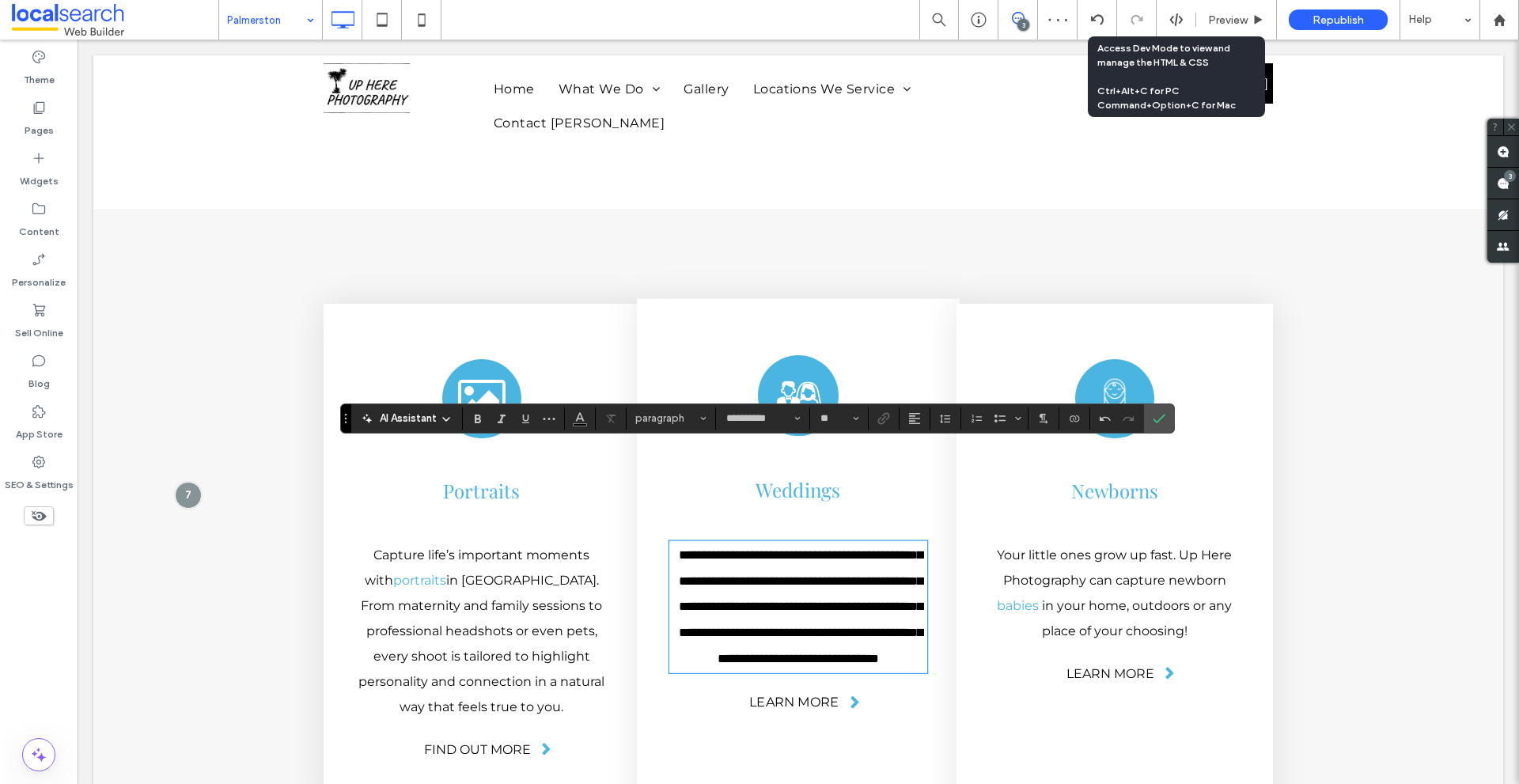
click at [794, 548] on span "**********" at bounding box center [801, 606] width 244 height 116
click at [792, 548] on span "**********" at bounding box center [801, 606] width 244 height 116
copy span "********"
click at [888, 424] on span "Link" at bounding box center [883, 418] width 12 height 21
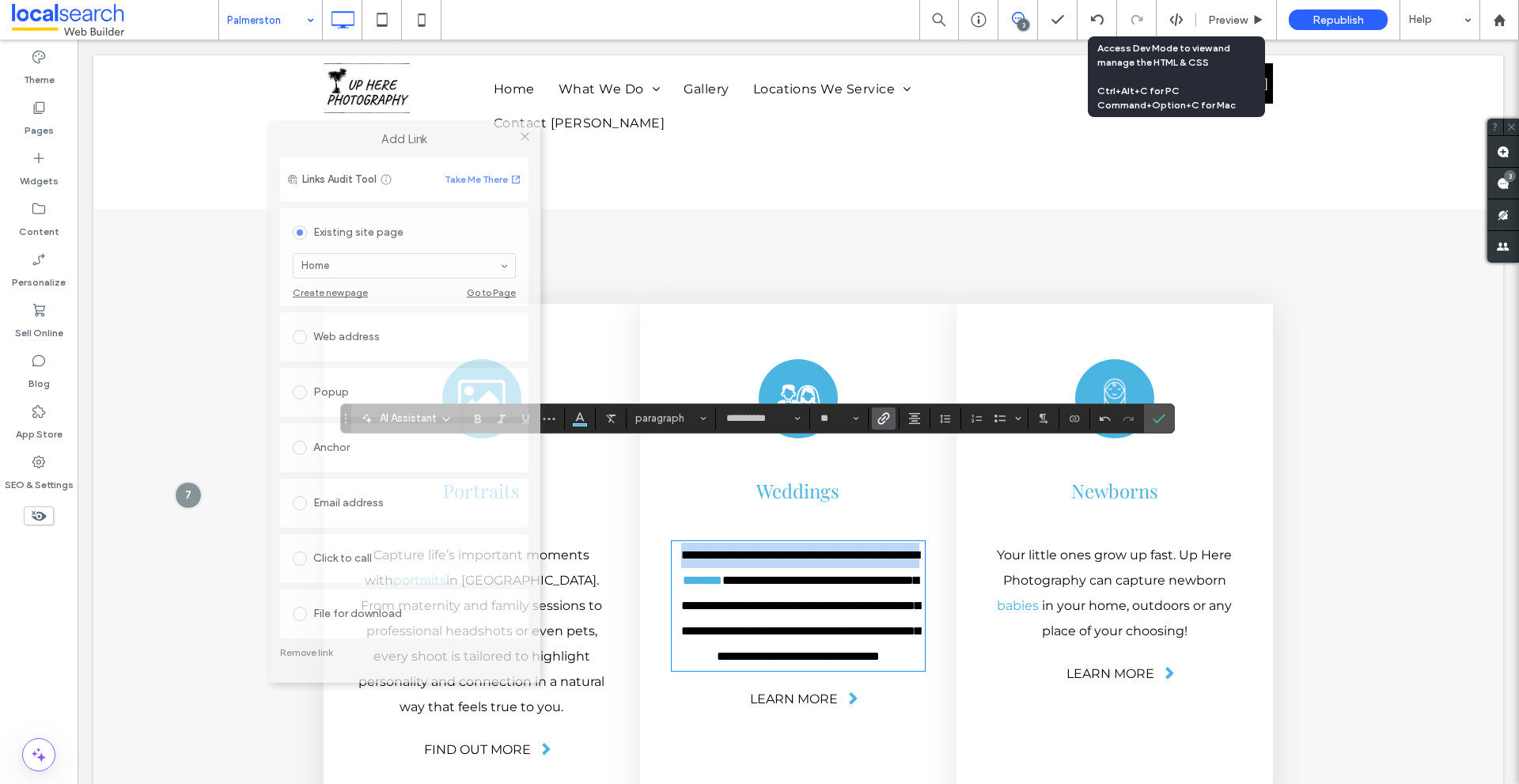
drag, startPoint x: 698, startPoint y: 131, endPoint x: 270, endPoint y: 113, distance: 428.4
click at [279, 132] on label "Add Link" at bounding box center [404, 139] width 250 height 14
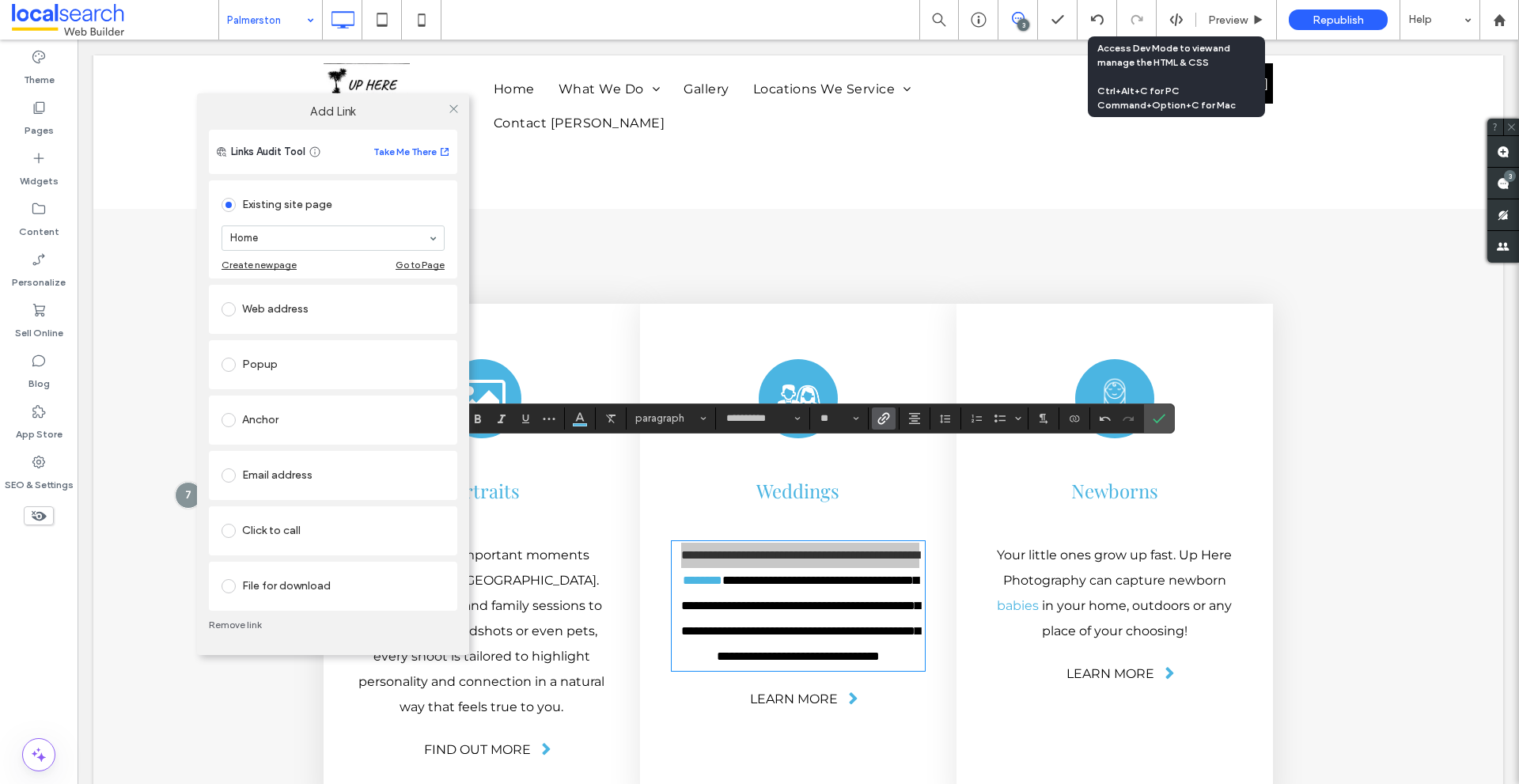
click at [272, 409] on div "Anchor" at bounding box center [333, 420] width 223 height 25
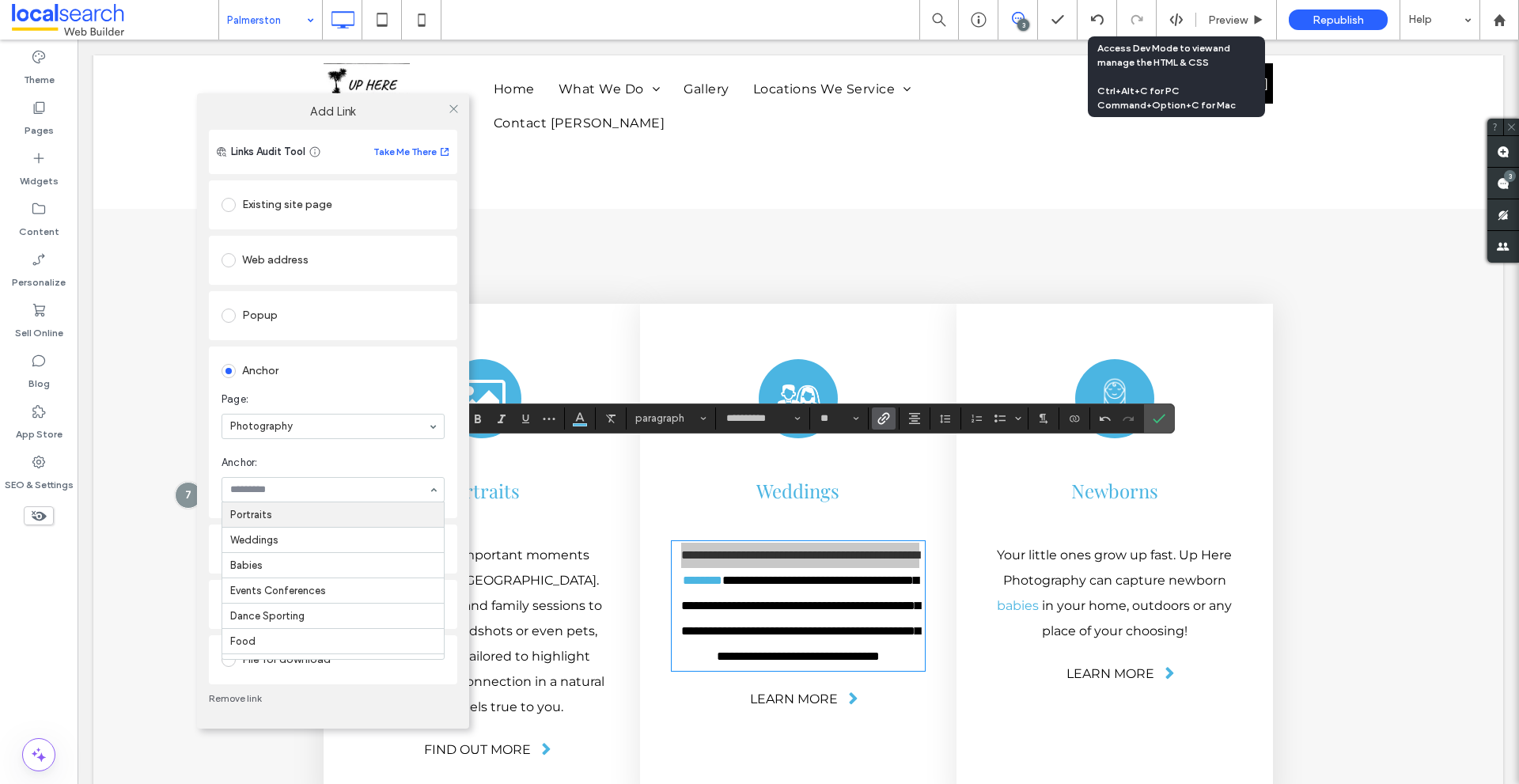
paste input "********"
type input "********"
click at [449, 108] on icon at bounding box center [453, 108] width 11 height 11
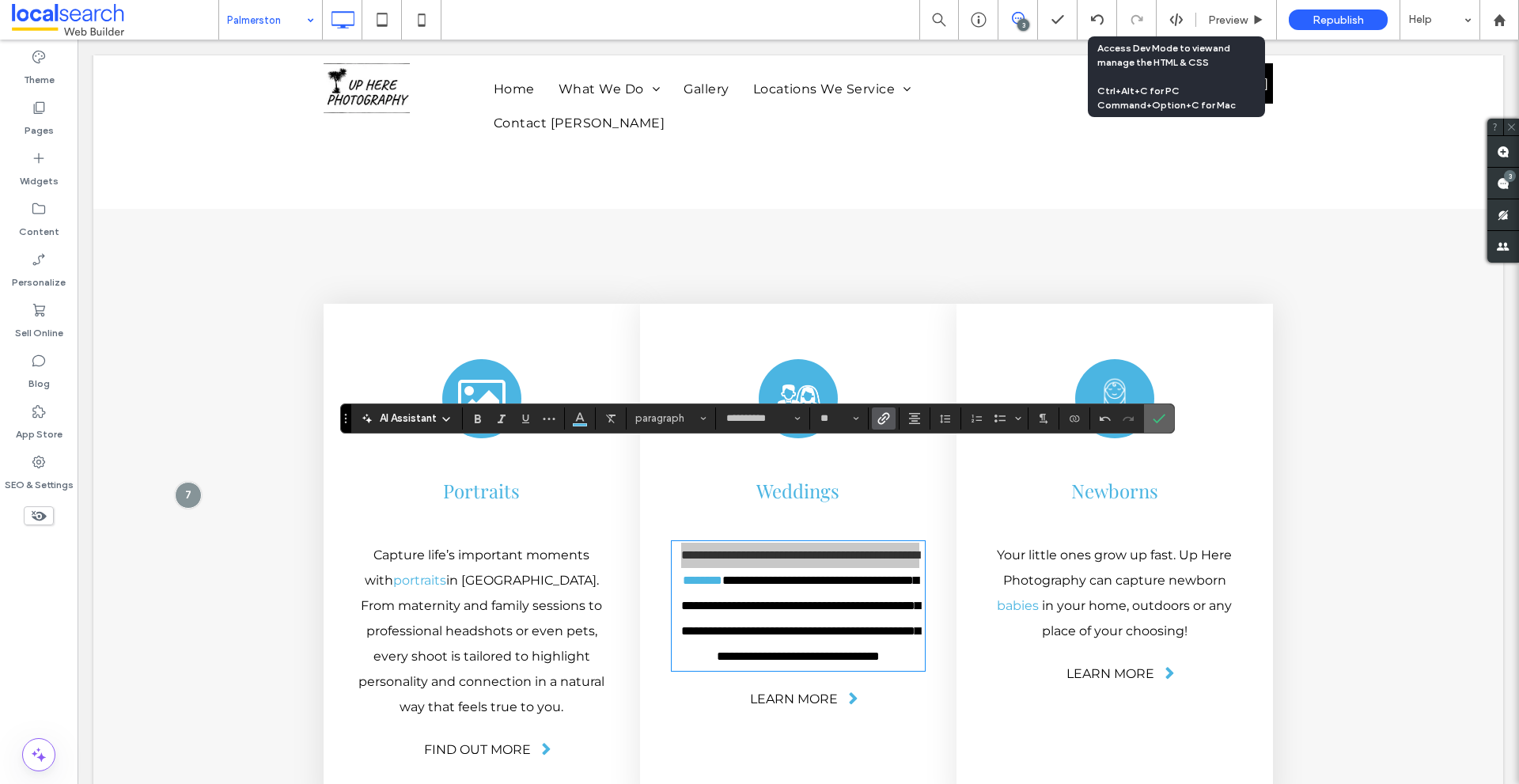
click at [1159, 410] on span "Confirm" at bounding box center [1159, 418] width 12 height 27
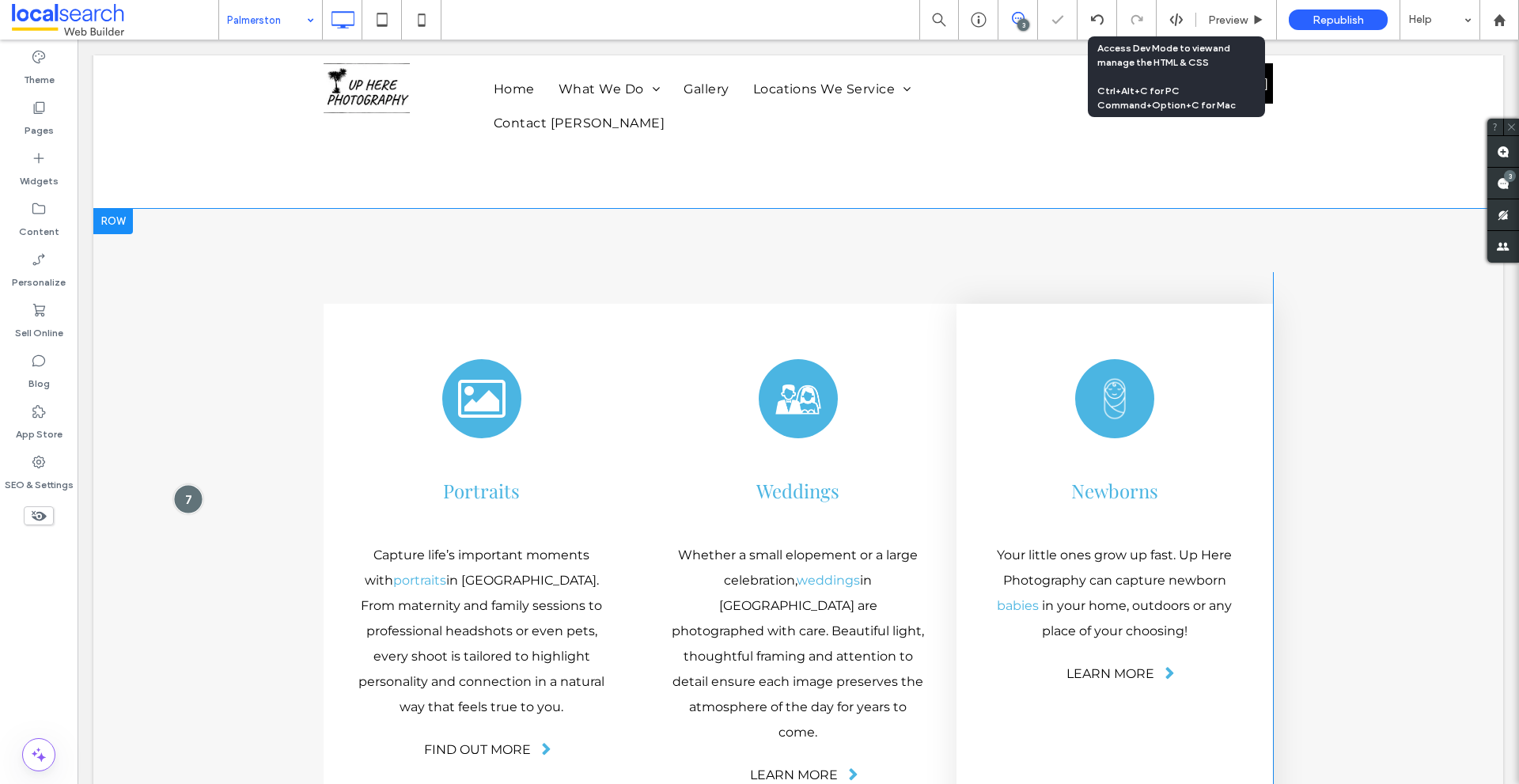
click at [183, 485] on div at bounding box center [188, 500] width 30 height 30
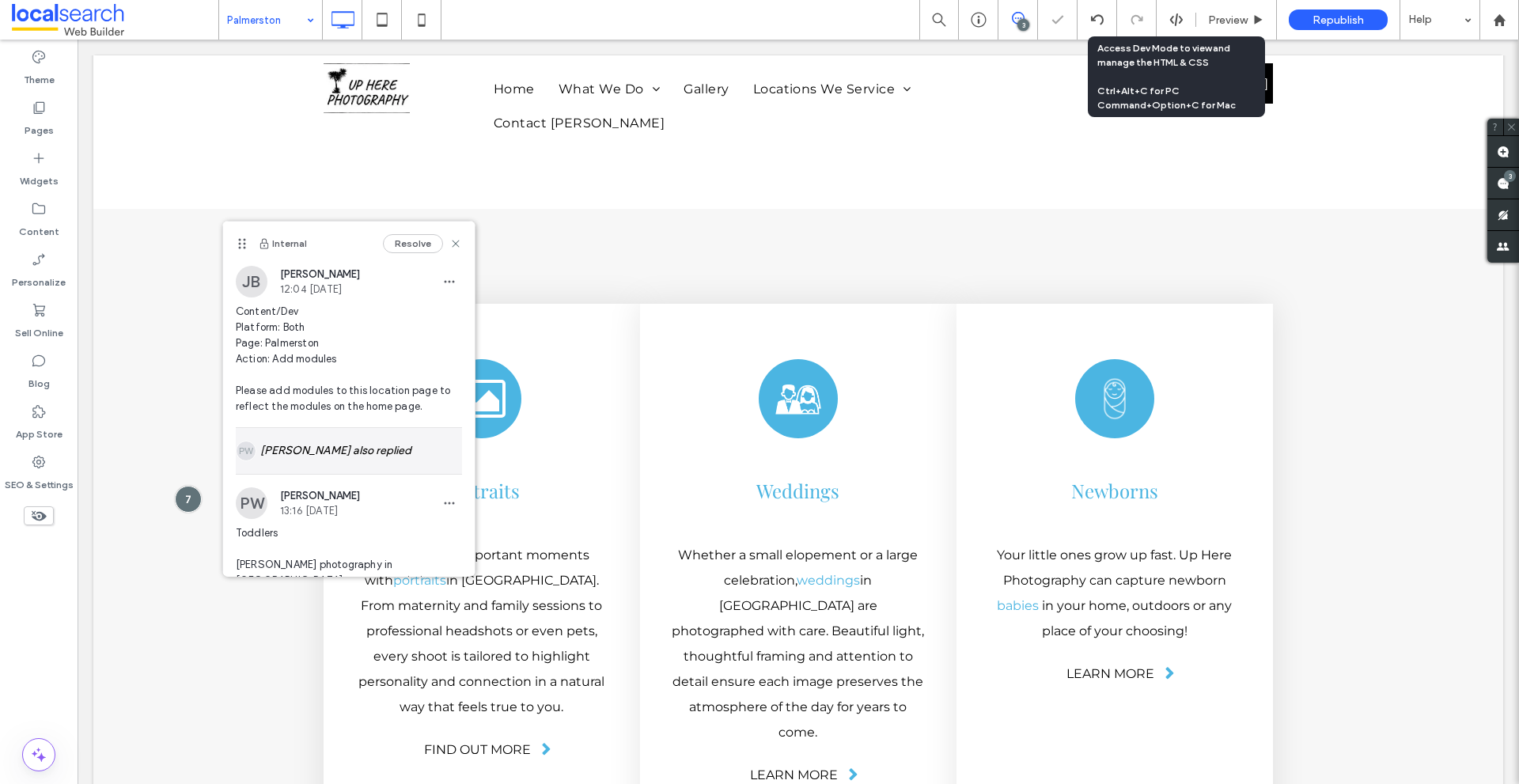
click at [291, 442] on div "[PERSON_NAME] also replied" at bounding box center [349, 451] width 227 height 46
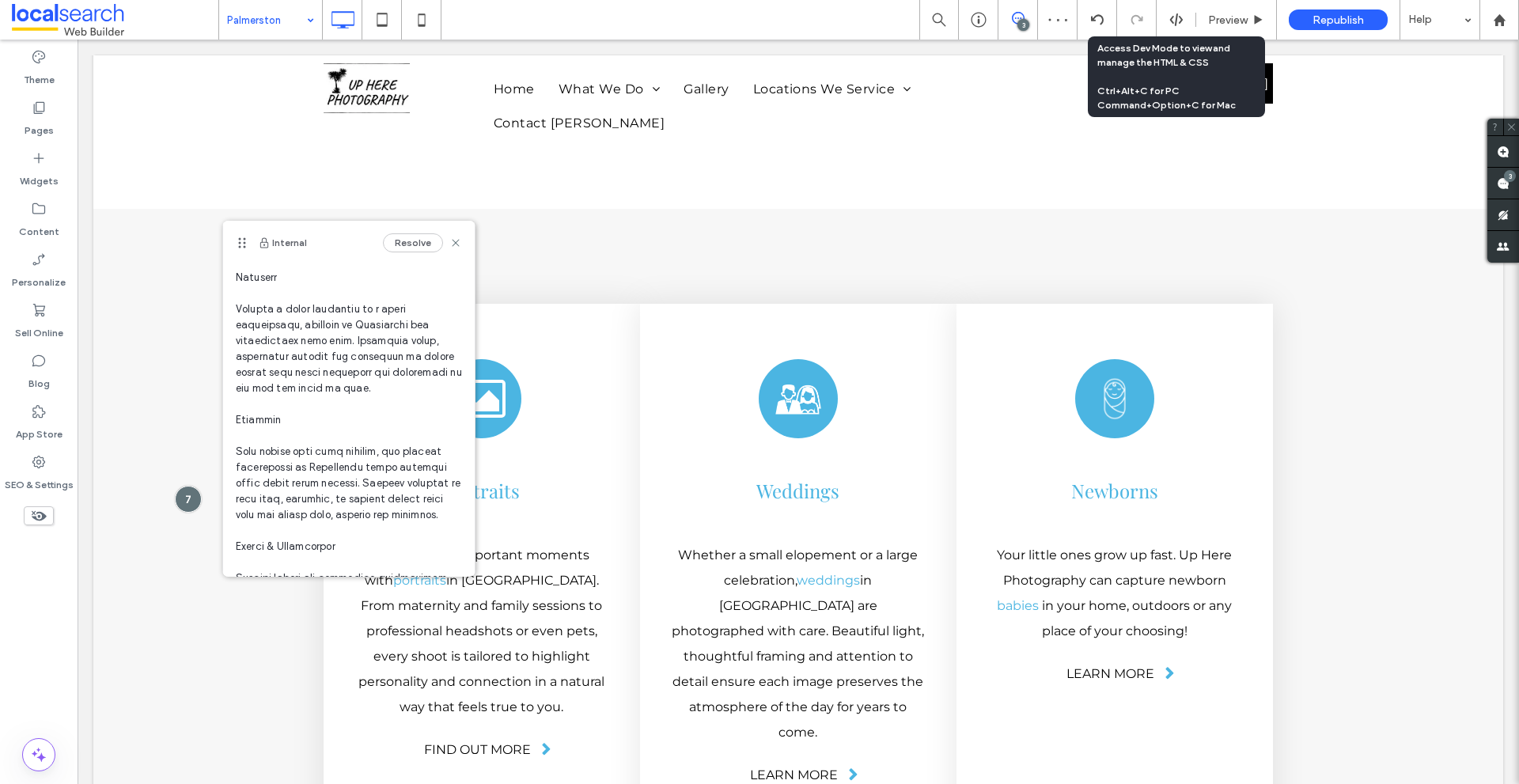
scroll to position [396, 0]
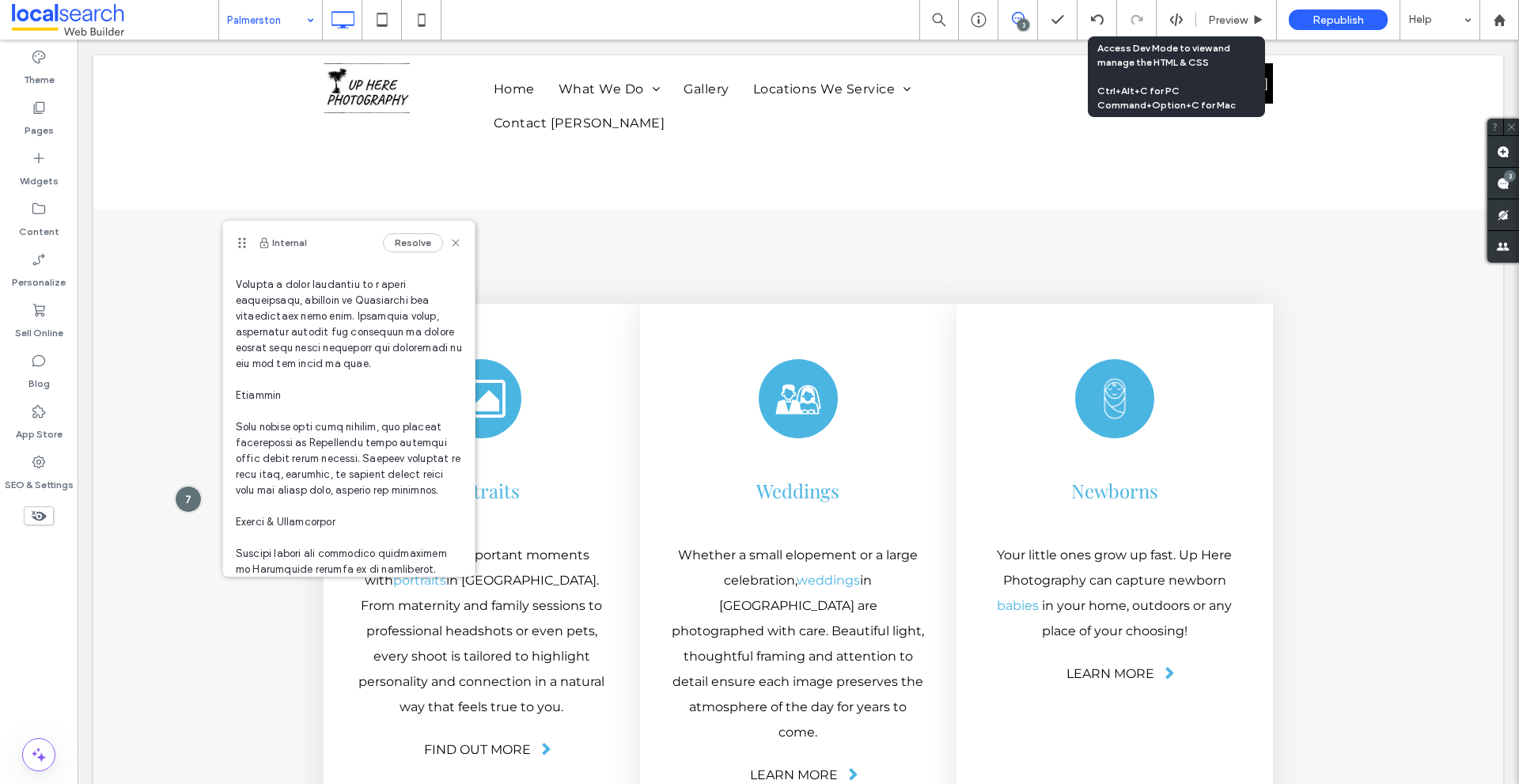
click at [243, 428] on span at bounding box center [349, 632] width 227 height 1091
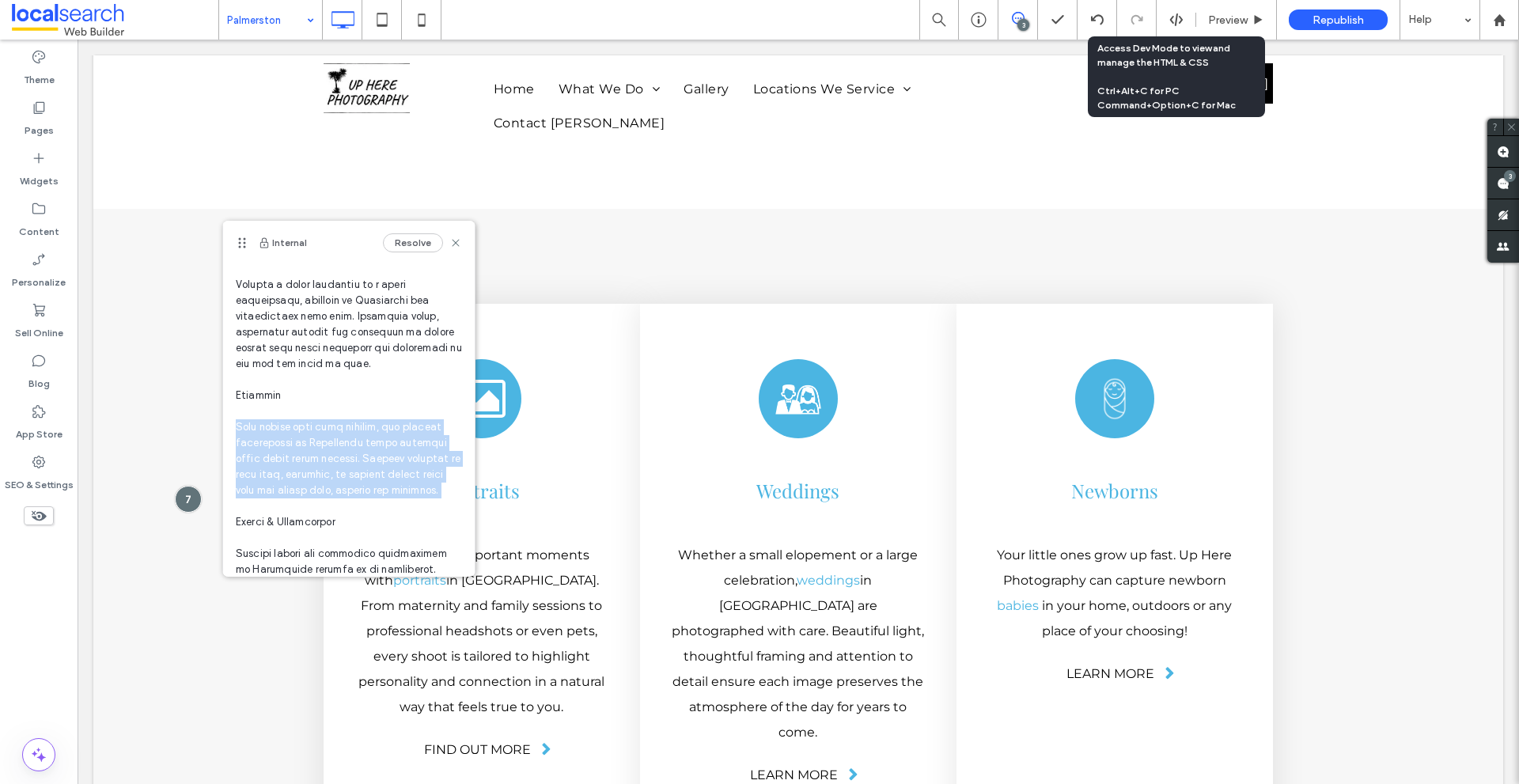
drag, startPoint x: 243, startPoint y: 428, endPoint x: 283, endPoint y: 507, distance: 88.5
click at [283, 507] on span at bounding box center [349, 632] width 227 height 1091
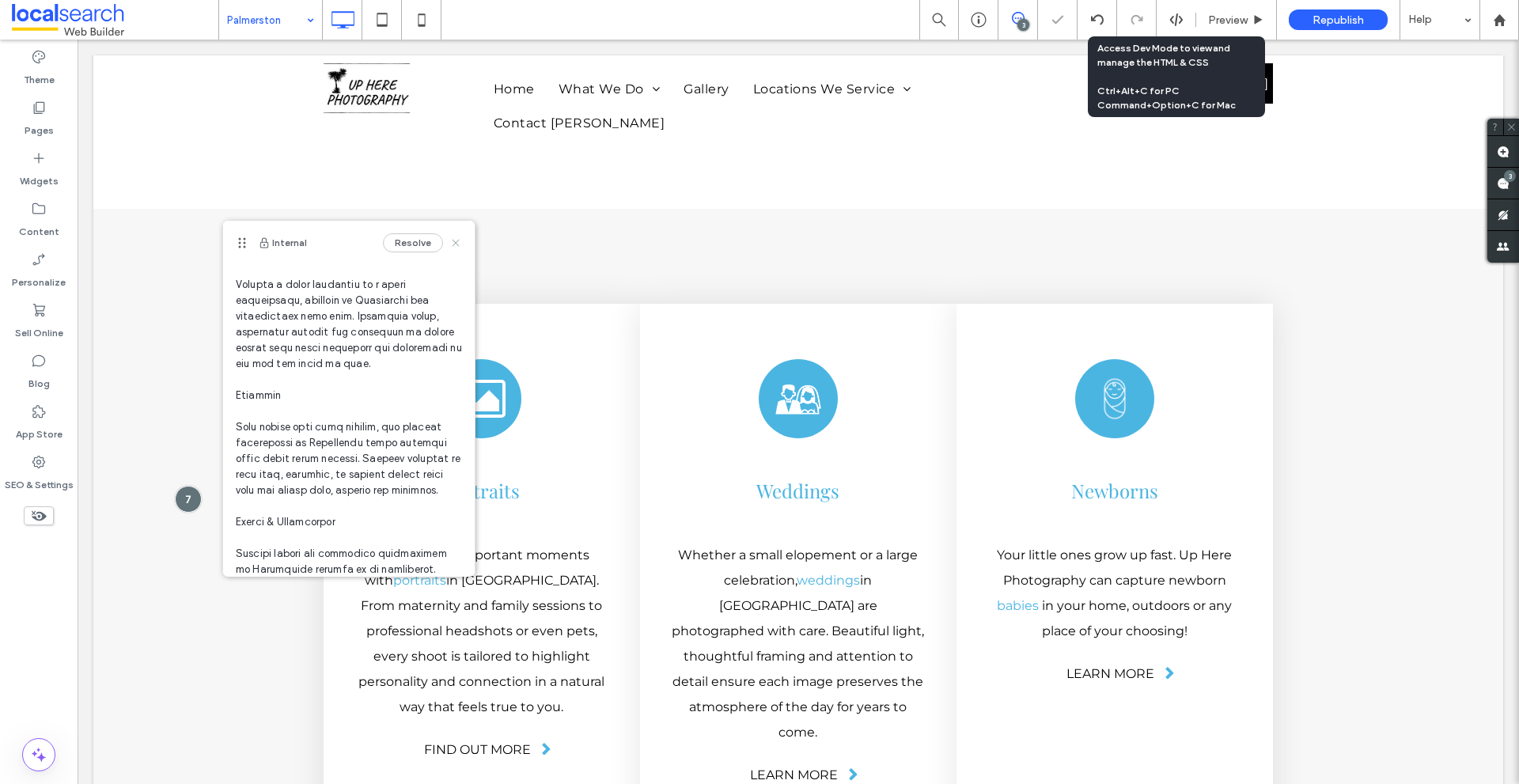
drag, startPoint x: 445, startPoint y: 248, endPoint x: 379, endPoint y: 209, distance: 76.7
click at [449, 248] on icon at bounding box center [455, 242] width 12 height 12
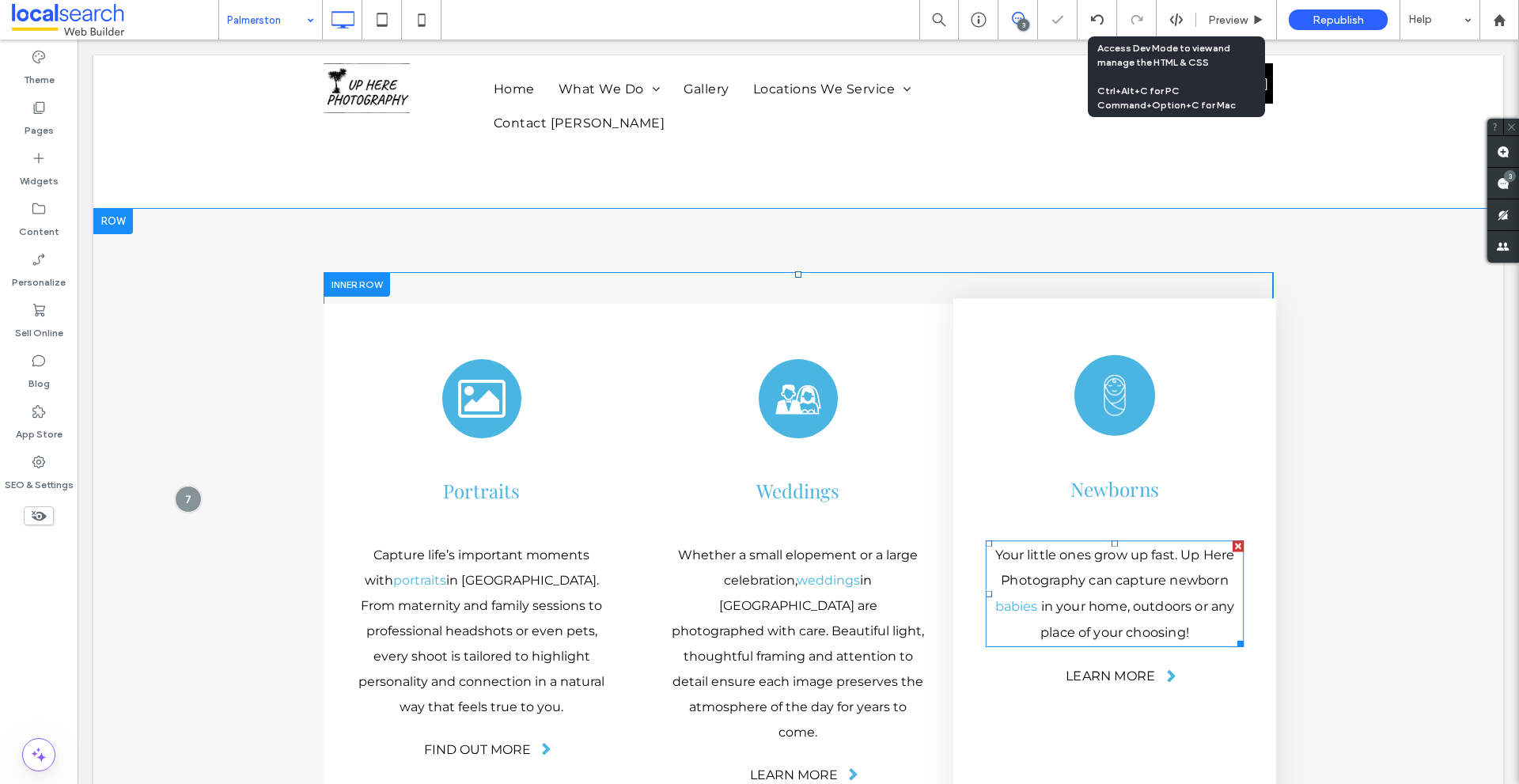
click at [1120, 542] on p "Your little ones grow up fast. Up Here Photography can capture newborn babies i…" at bounding box center [1114, 594] width 258 height 103
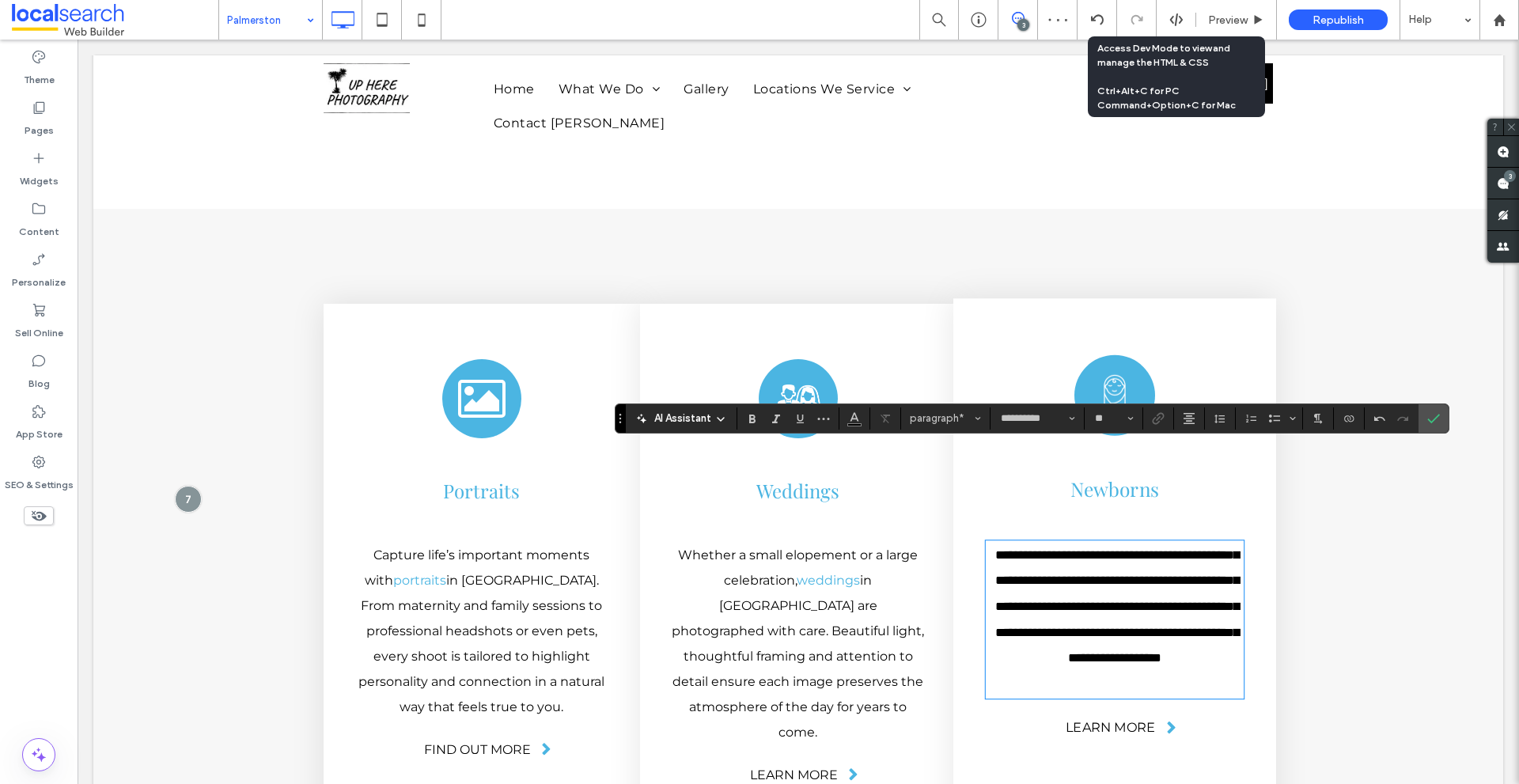
scroll to position [3845, 0]
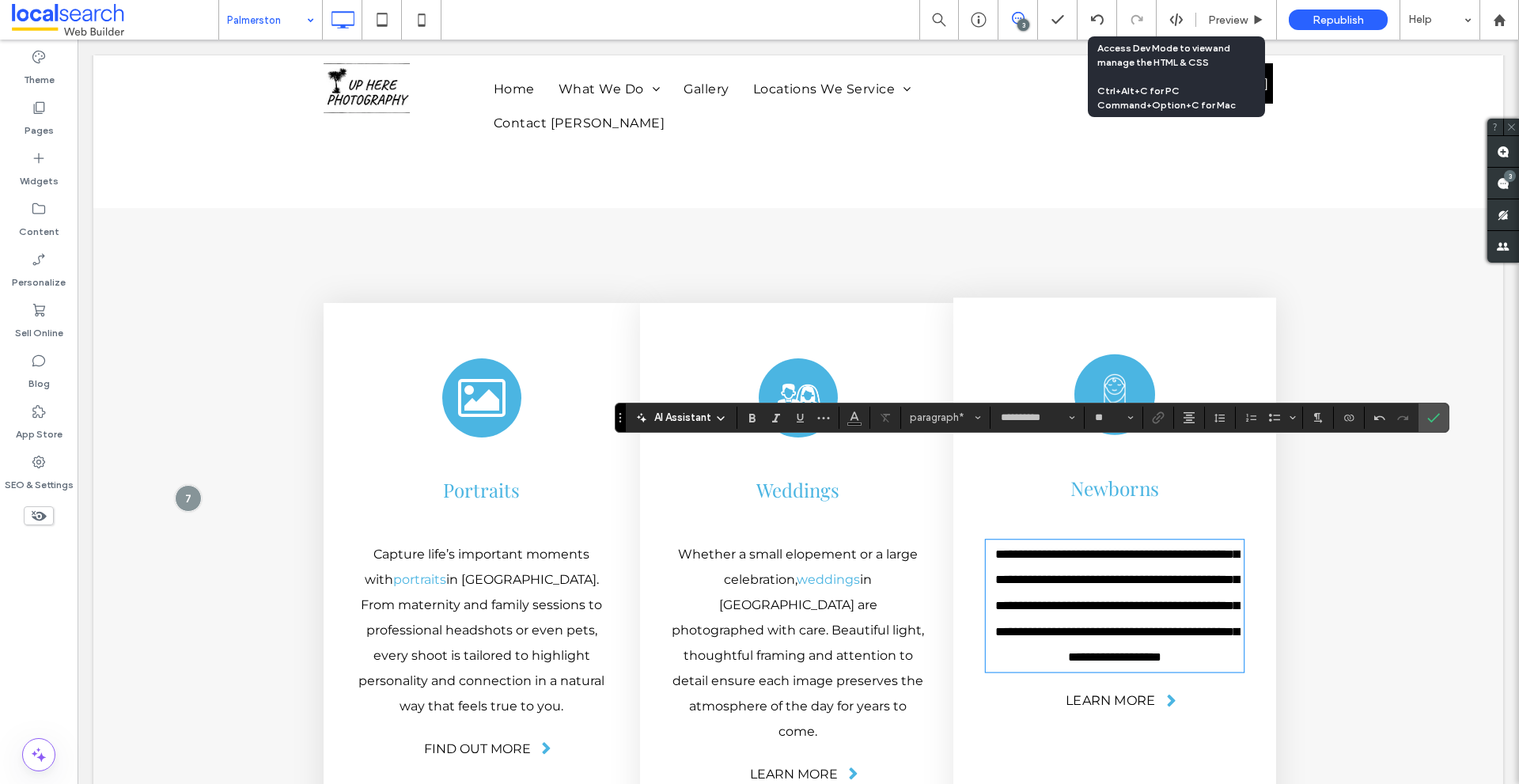
click at [1031, 548] on span "**********" at bounding box center [1117, 605] width 244 height 116
click at [1030, 548] on span "**********" at bounding box center [1117, 605] width 244 height 116
click at [1152, 420] on icon "Link" at bounding box center [1158, 417] width 12 height 12
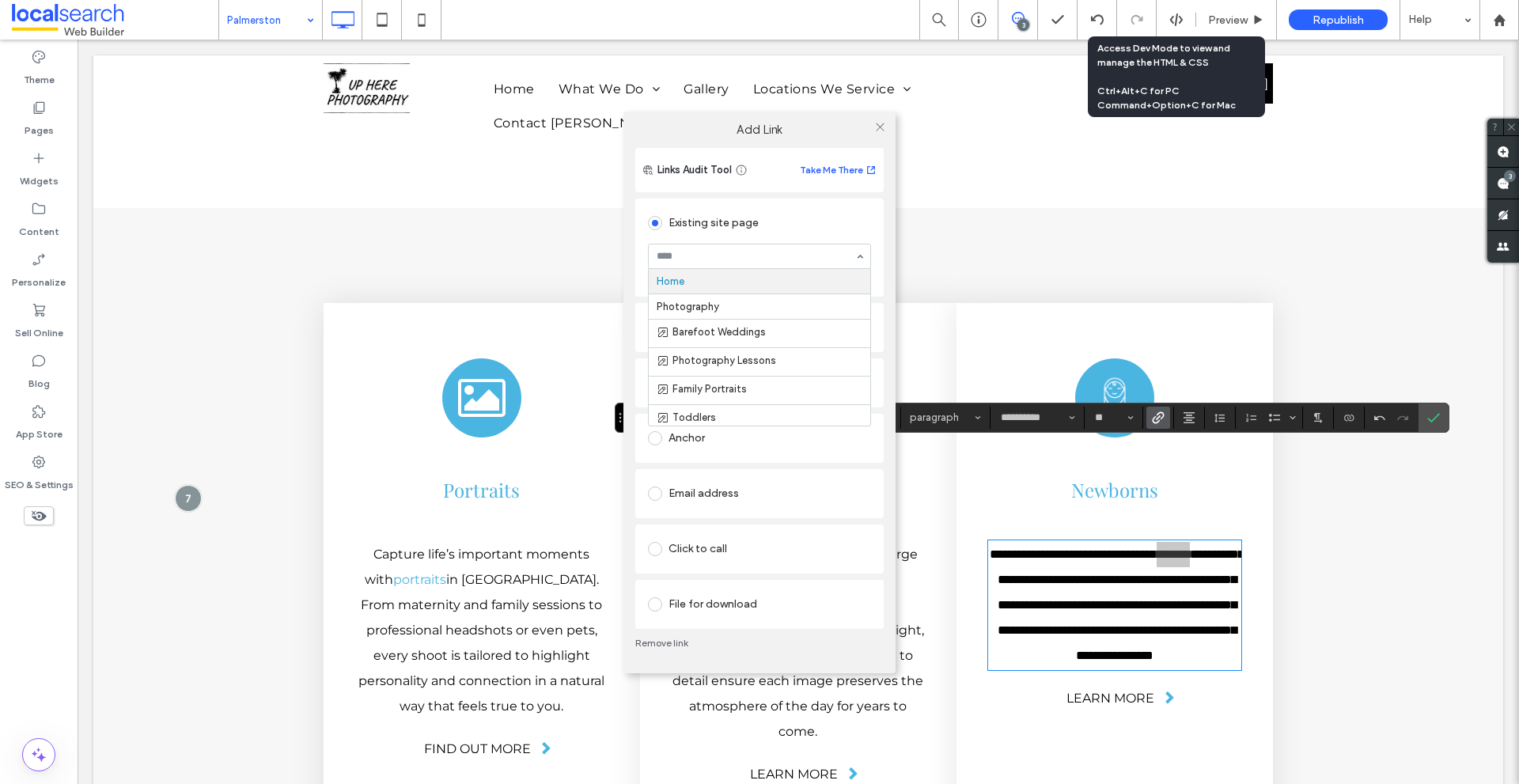
paste input "*******"
type input "*******"
click at [721, 422] on div "Anchor" at bounding box center [760, 438] width 223 height 33
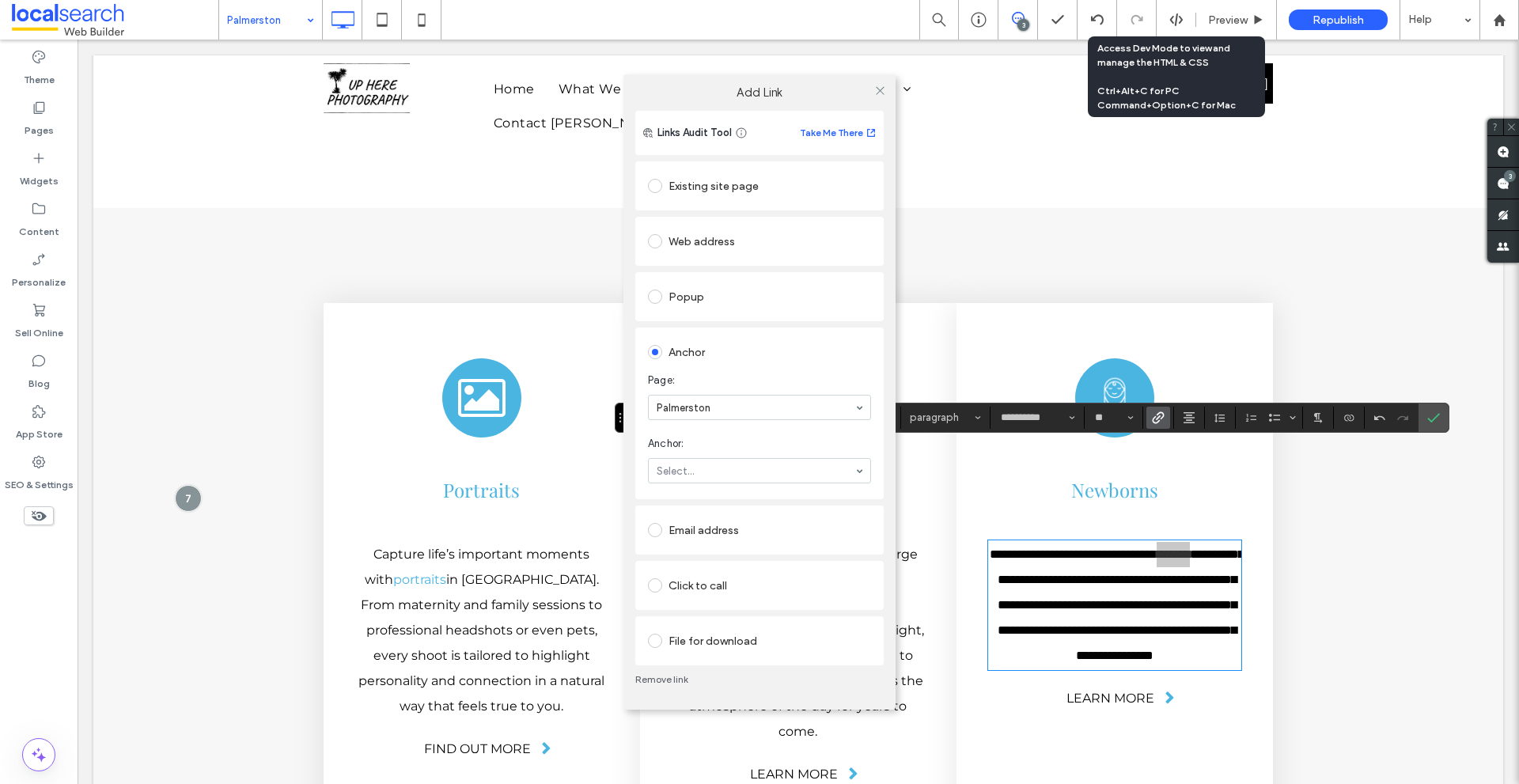
click at [732, 420] on section "Page: Palmerston" at bounding box center [760, 396] width 223 height 63
paste input "*******"
type input "**"
click at [882, 94] on icon at bounding box center [879, 90] width 11 height 11
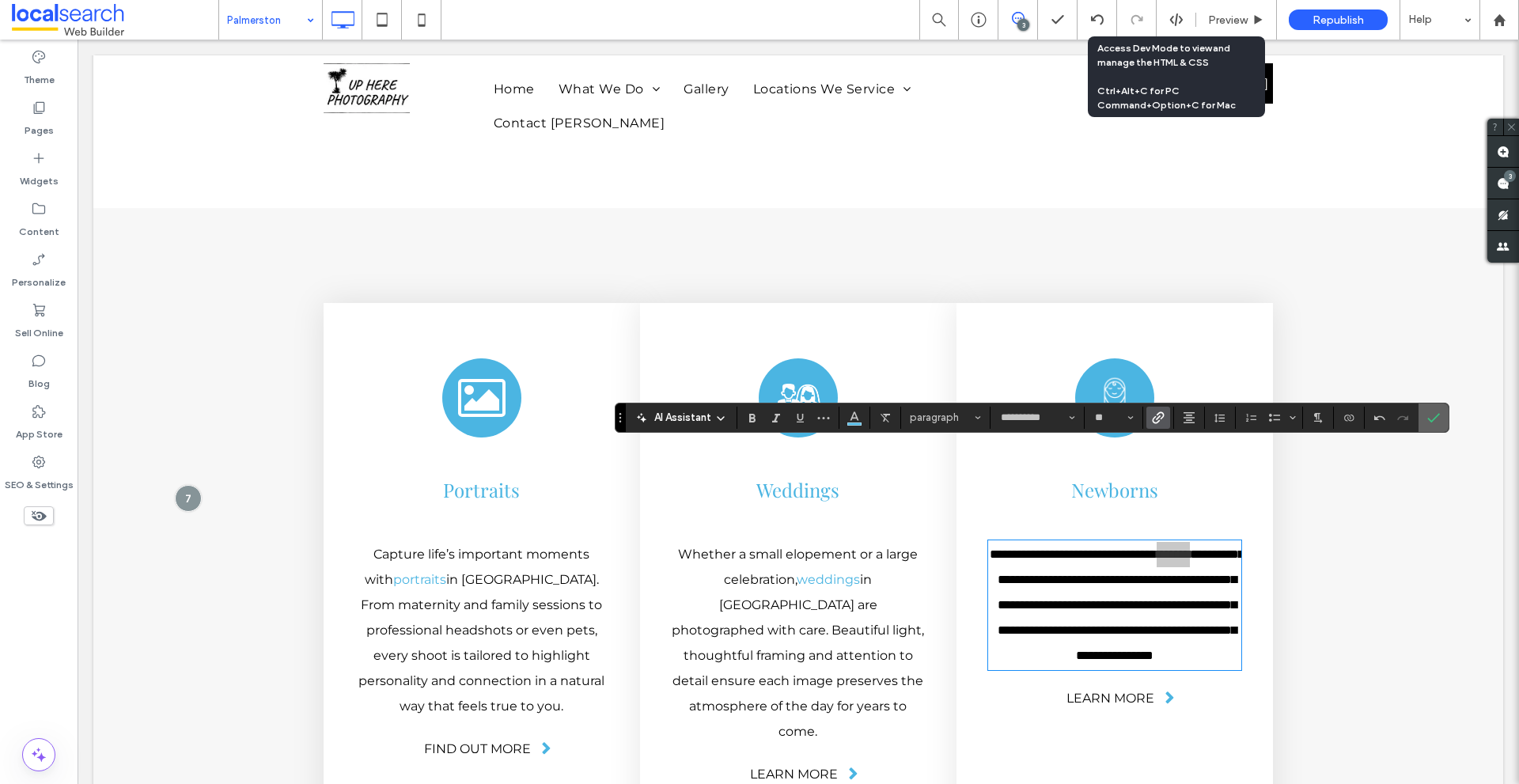
click at [1437, 421] on icon "Confirm" at bounding box center [1433, 417] width 12 height 12
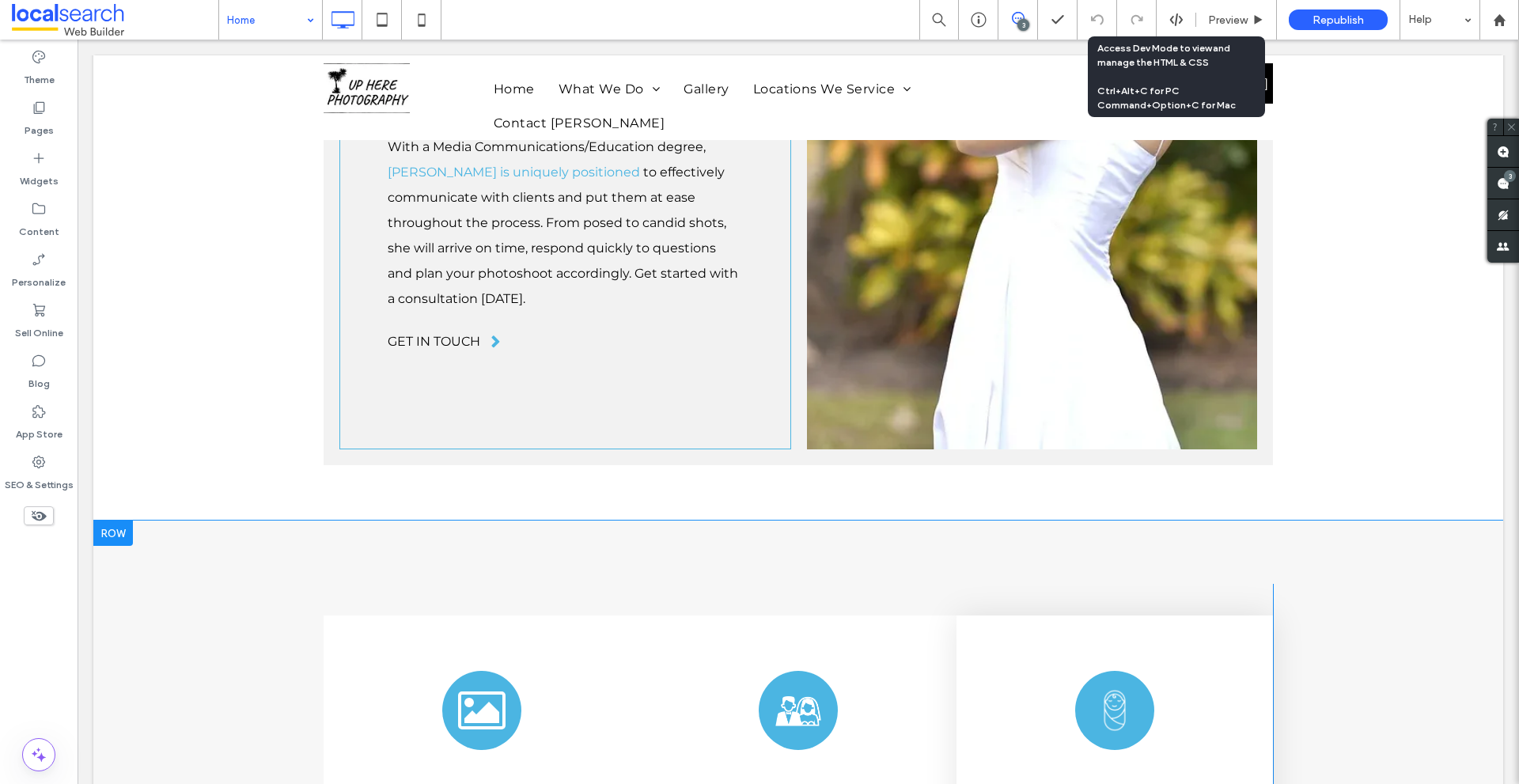
scroll to position [2331, 0]
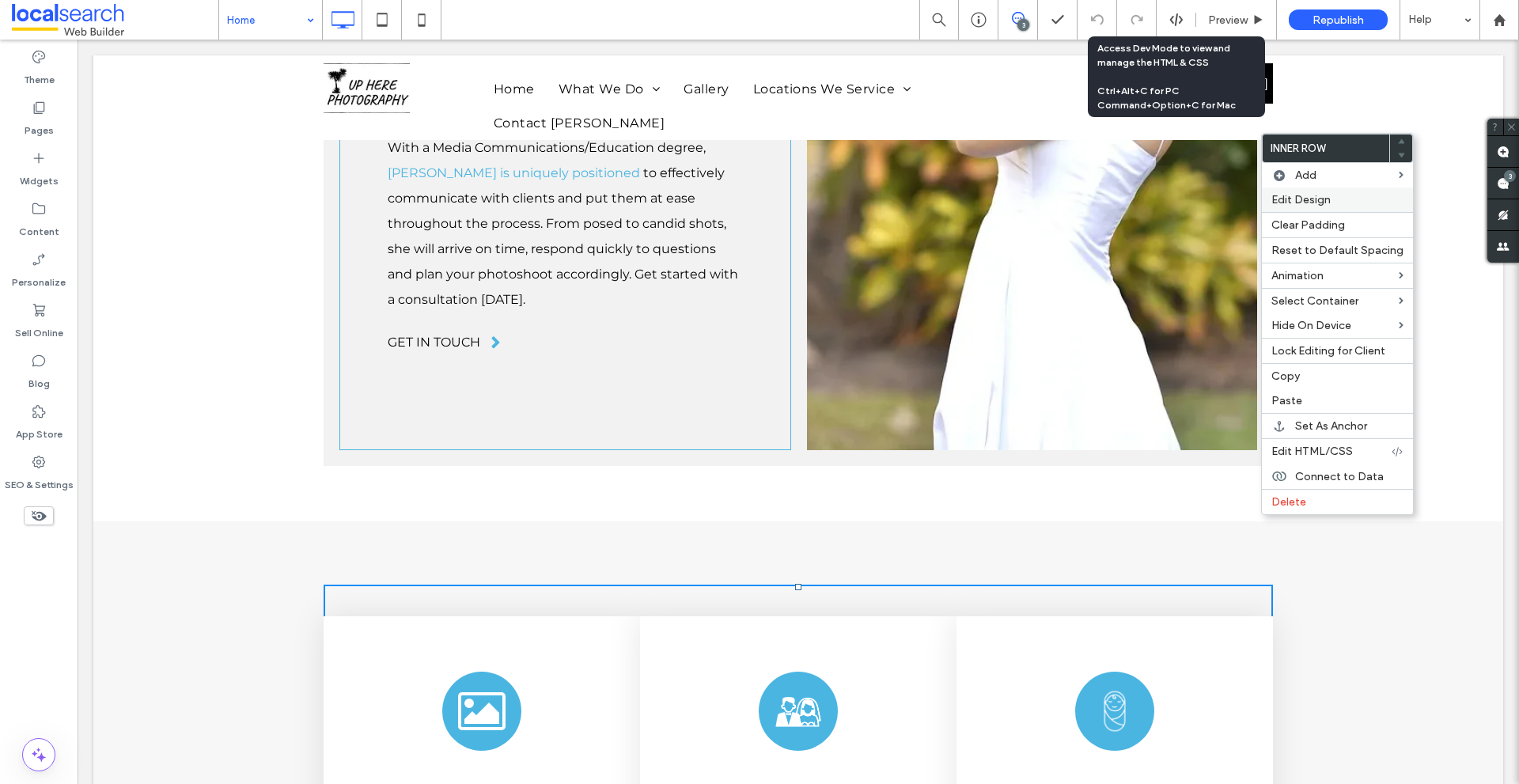
click at [1283, 206] on div "Edit Design" at bounding box center [1338, 199] width 151 height 25
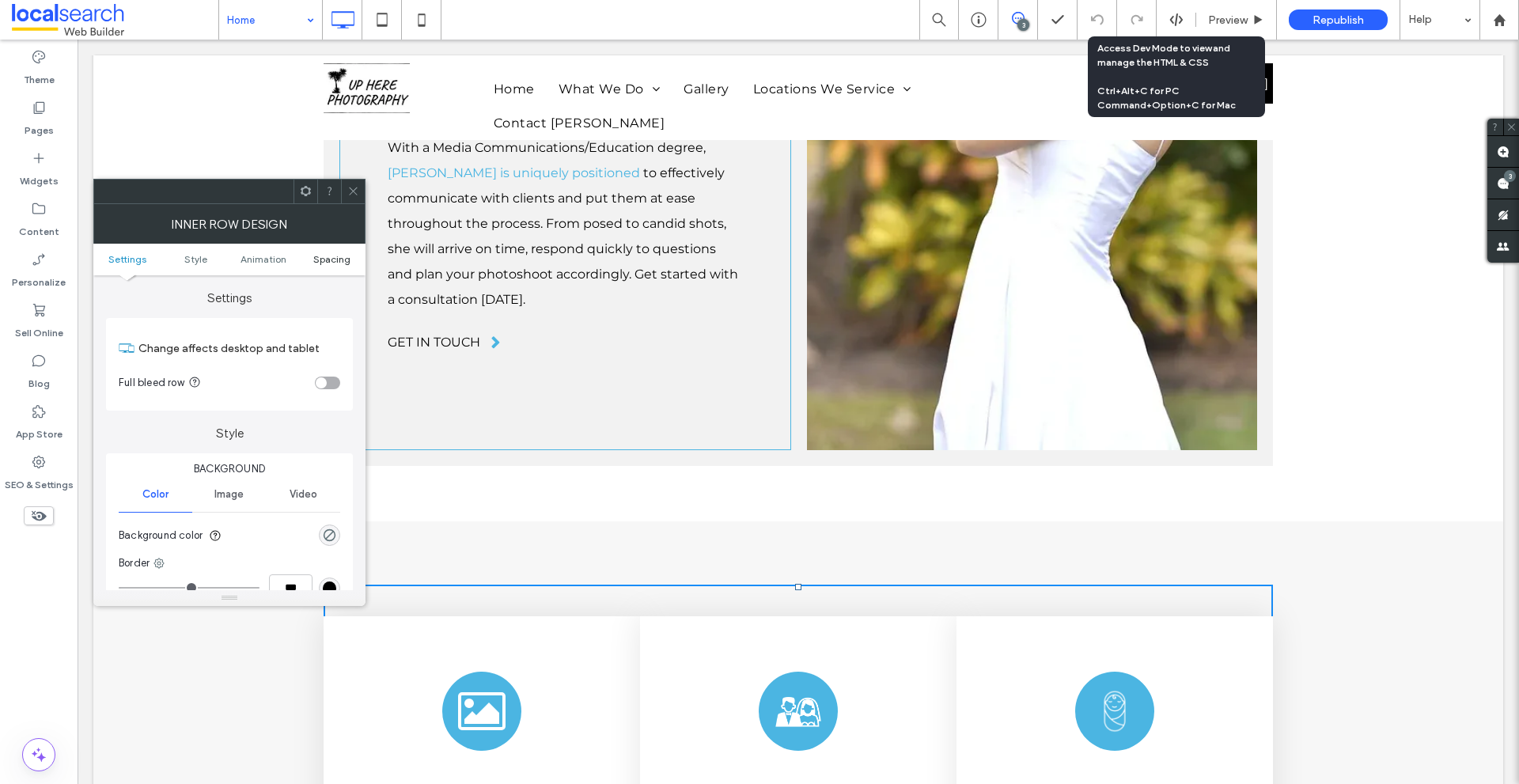
click at [338, 261] on span "Spacing" at bounding box center [331, 259] width 37 height 11
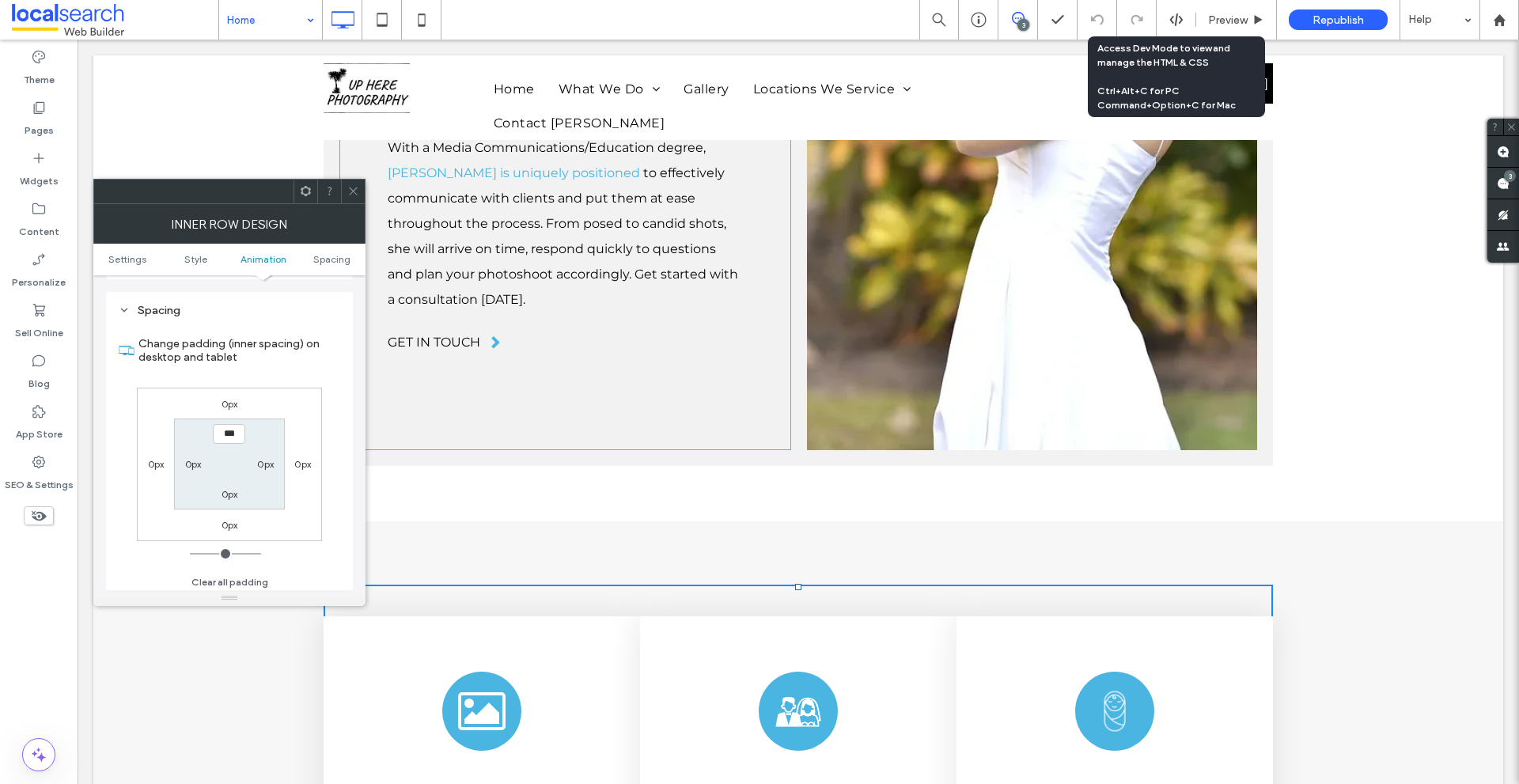
scroll to position [507, 0]
drag, startPoint x: 355, startPoint y: 188, endPoint x: 310, endPoint y: 177, distance: 46.3
click at [355, 188] on icon at bounding box center [353, 190] width 11 height 11
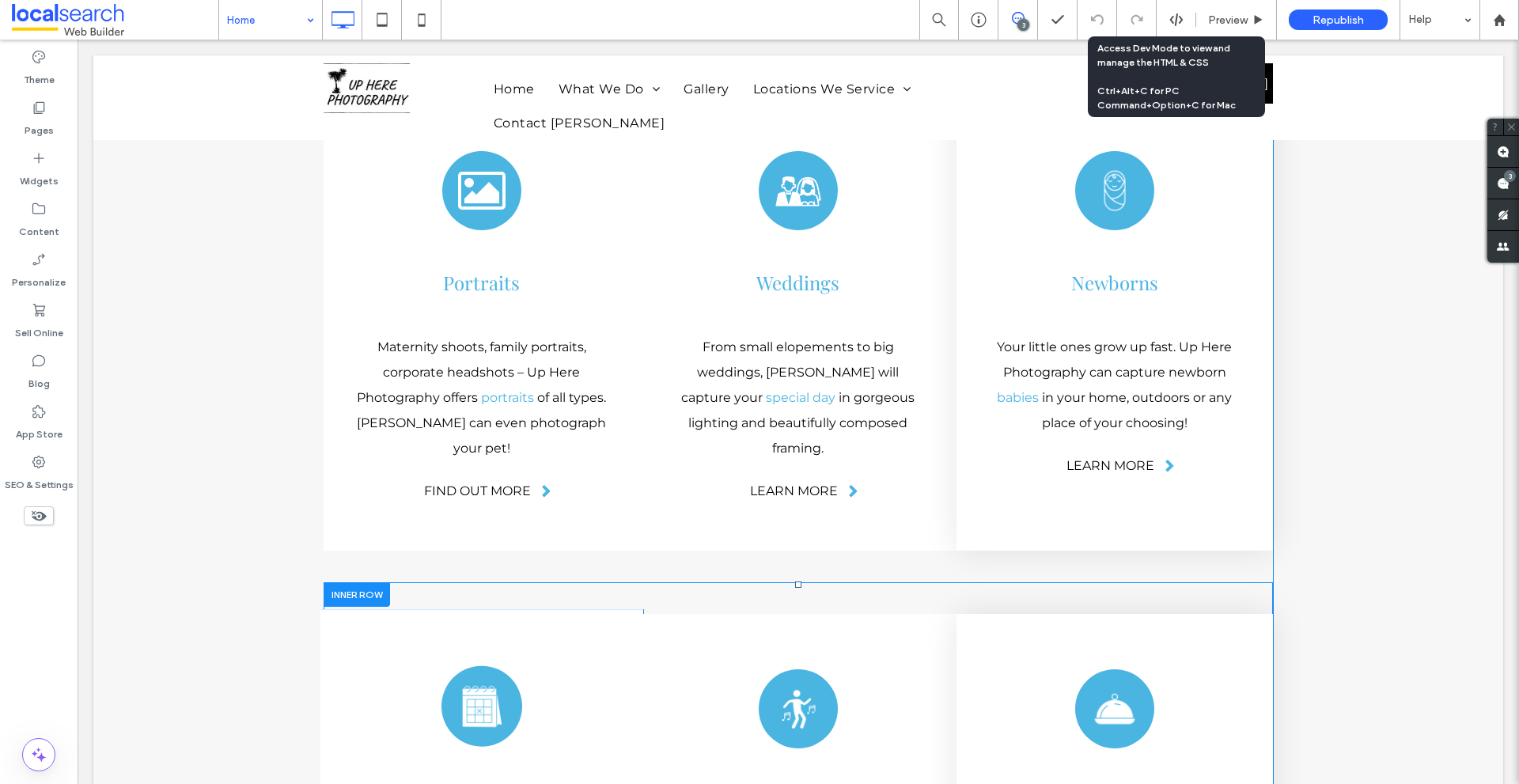
scroll to position [2923, 0]
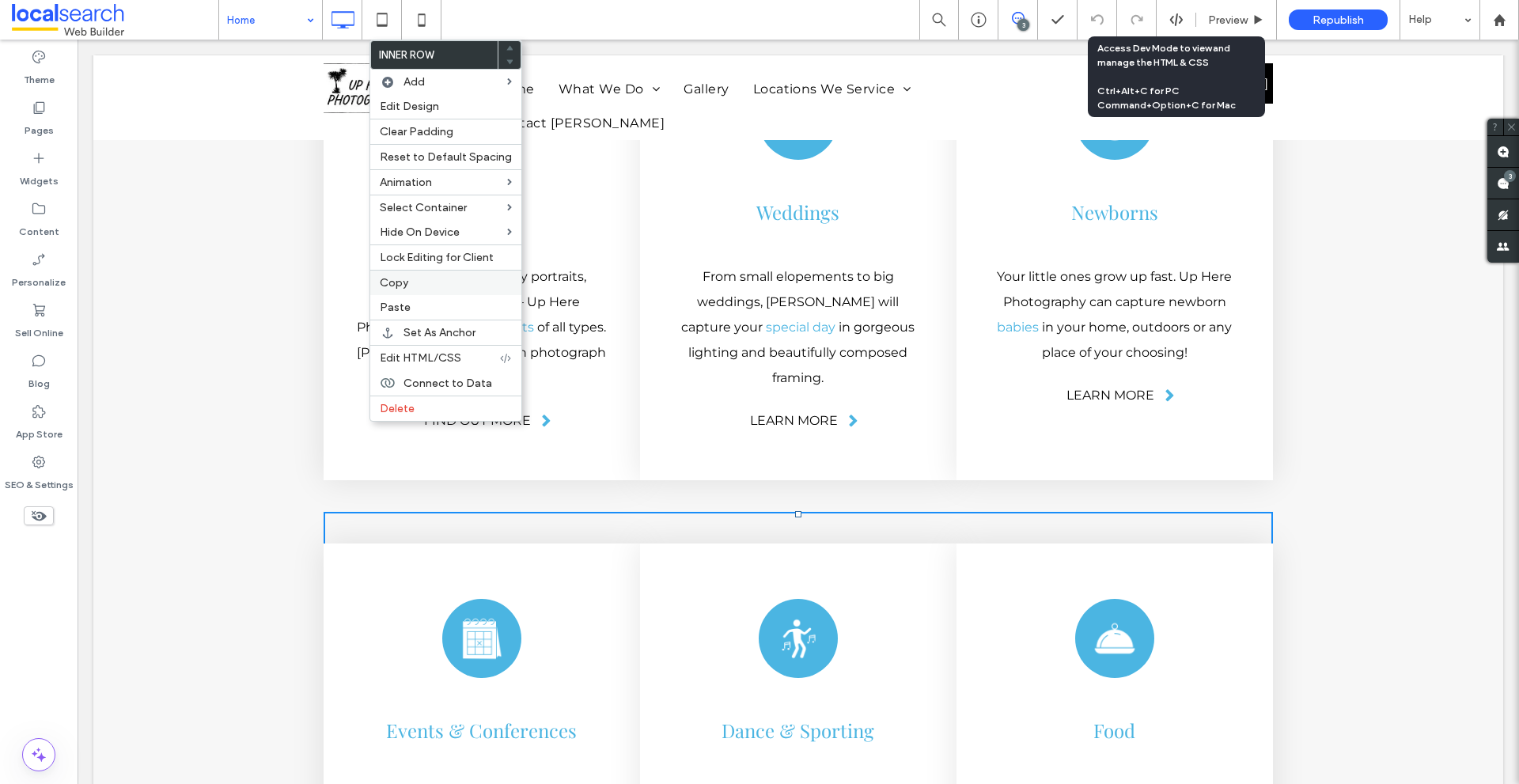
click at [406, 285] on span "Copy" at bounding box center [393, 282] width 29 height 13
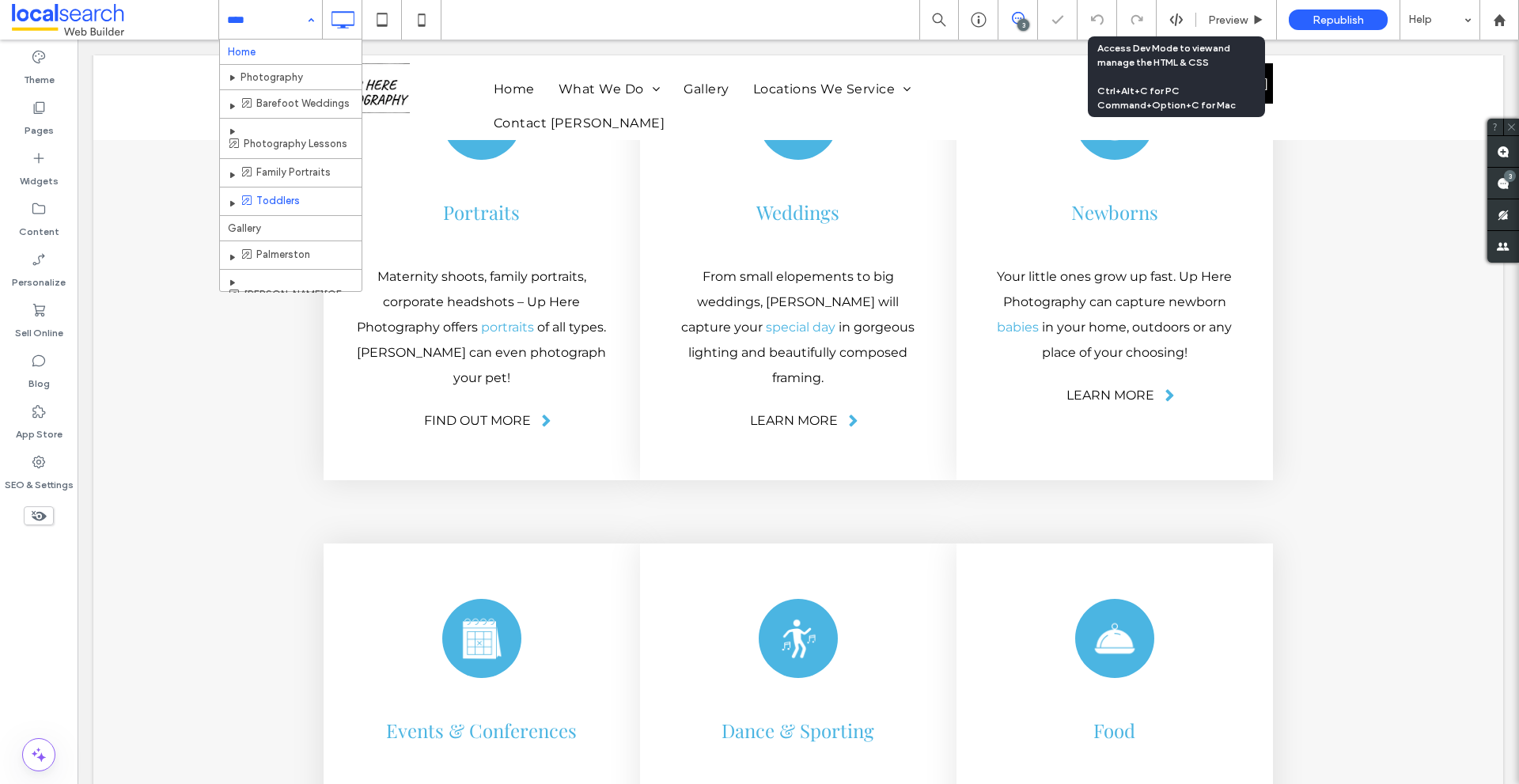
scroll to position [42, 0]
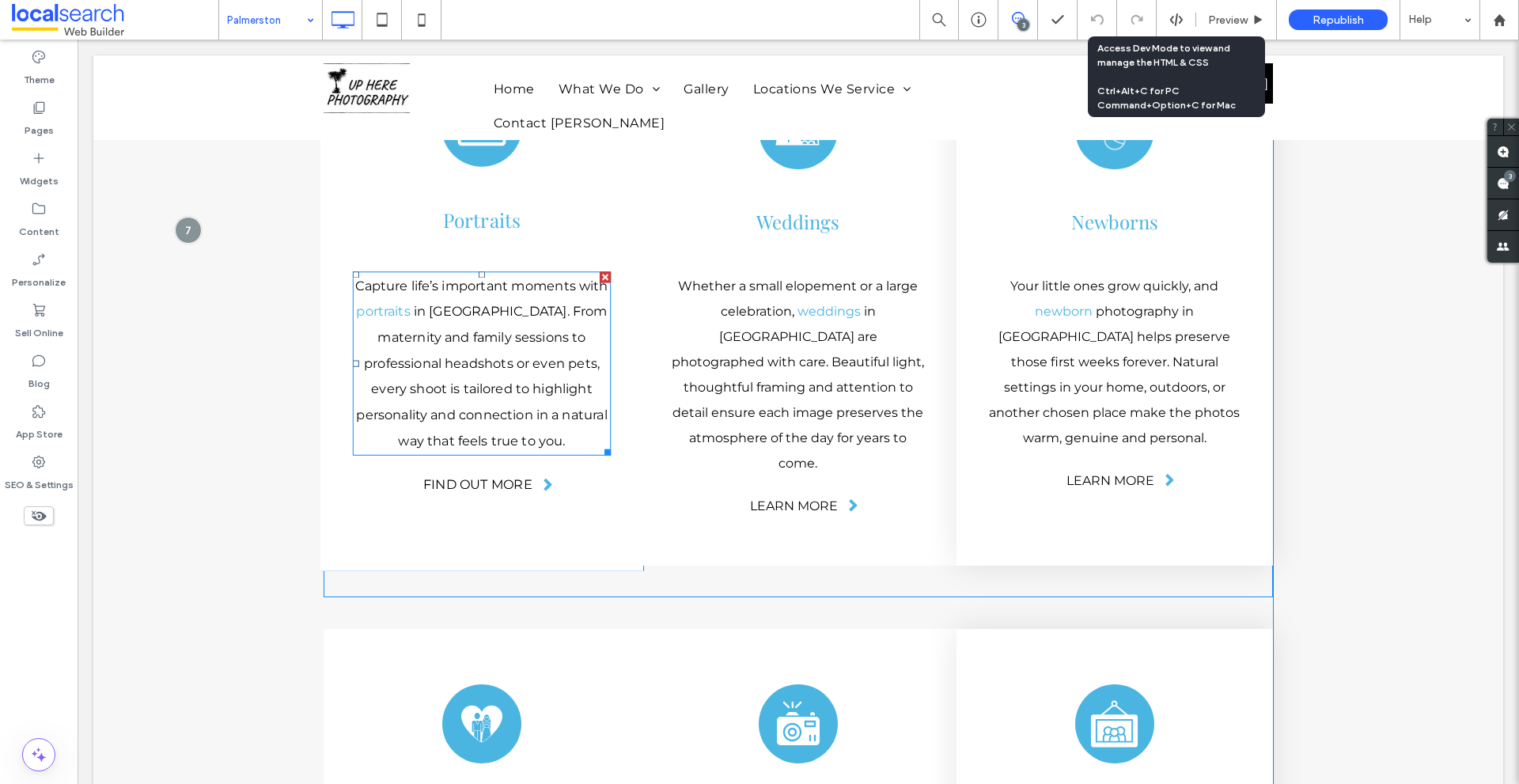
scroll to position [4114, 0]
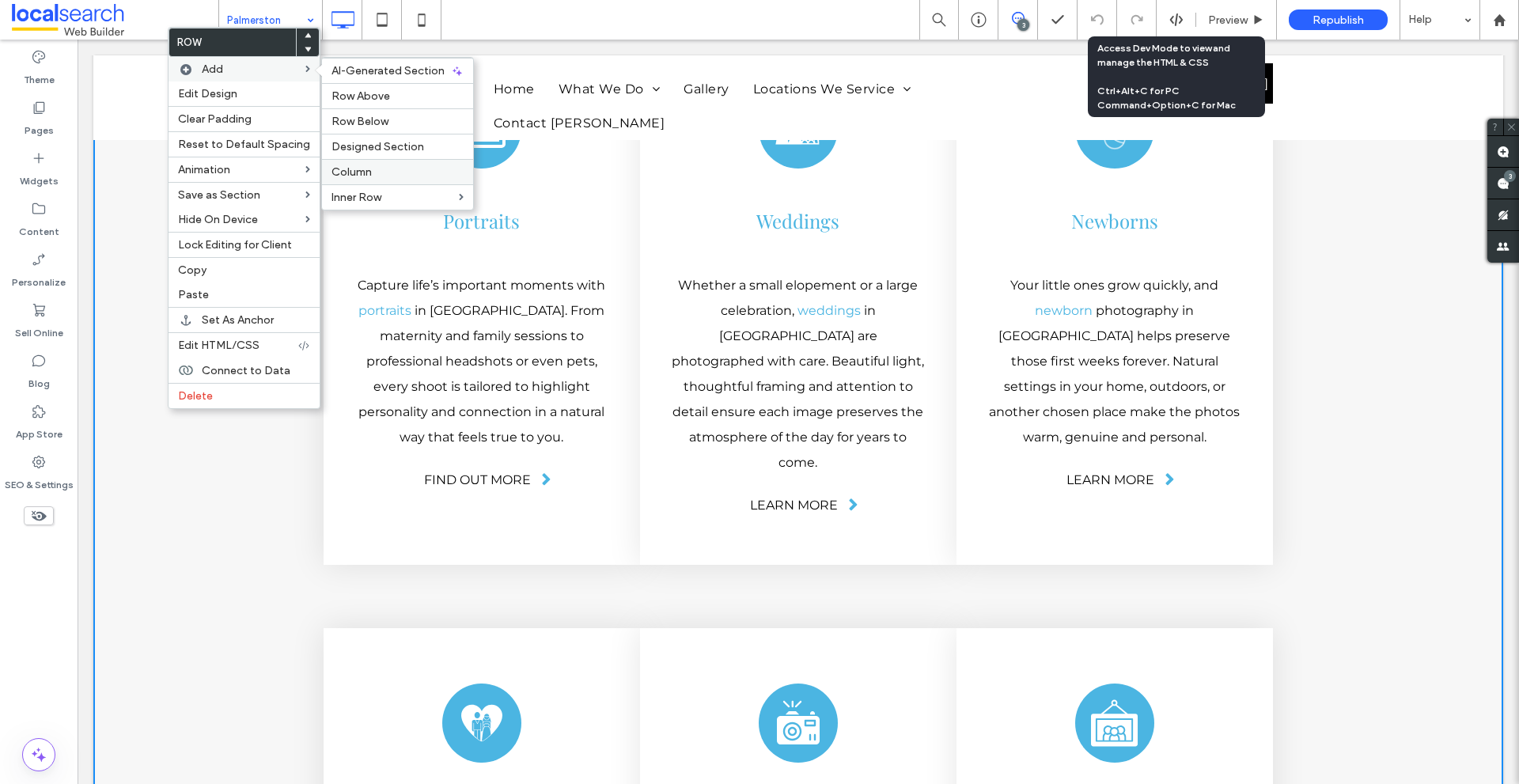
click at [356, 160] on div "Column" at bounding box center [397, 172] width 151 height 25
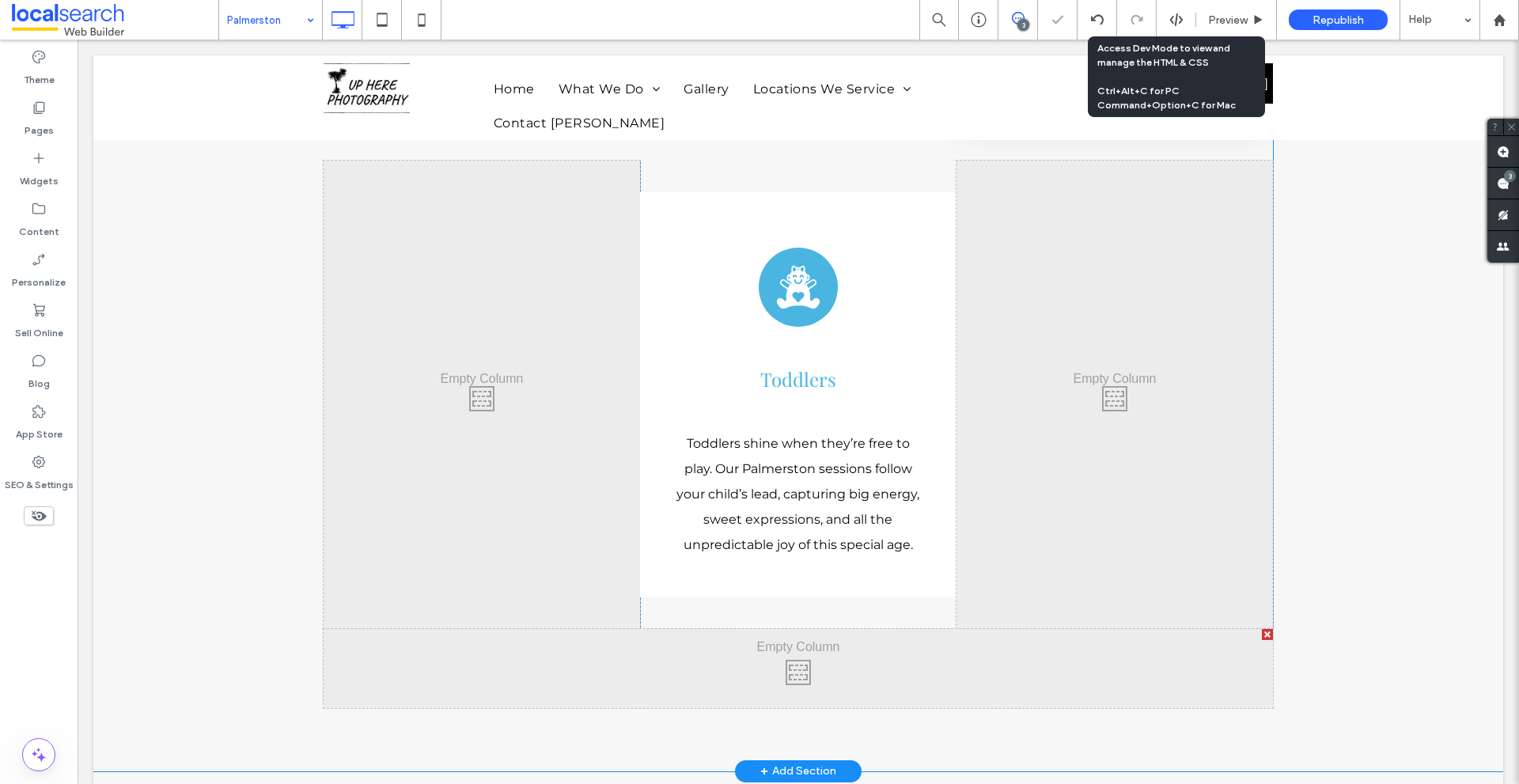
scroll to position [5044, 0]
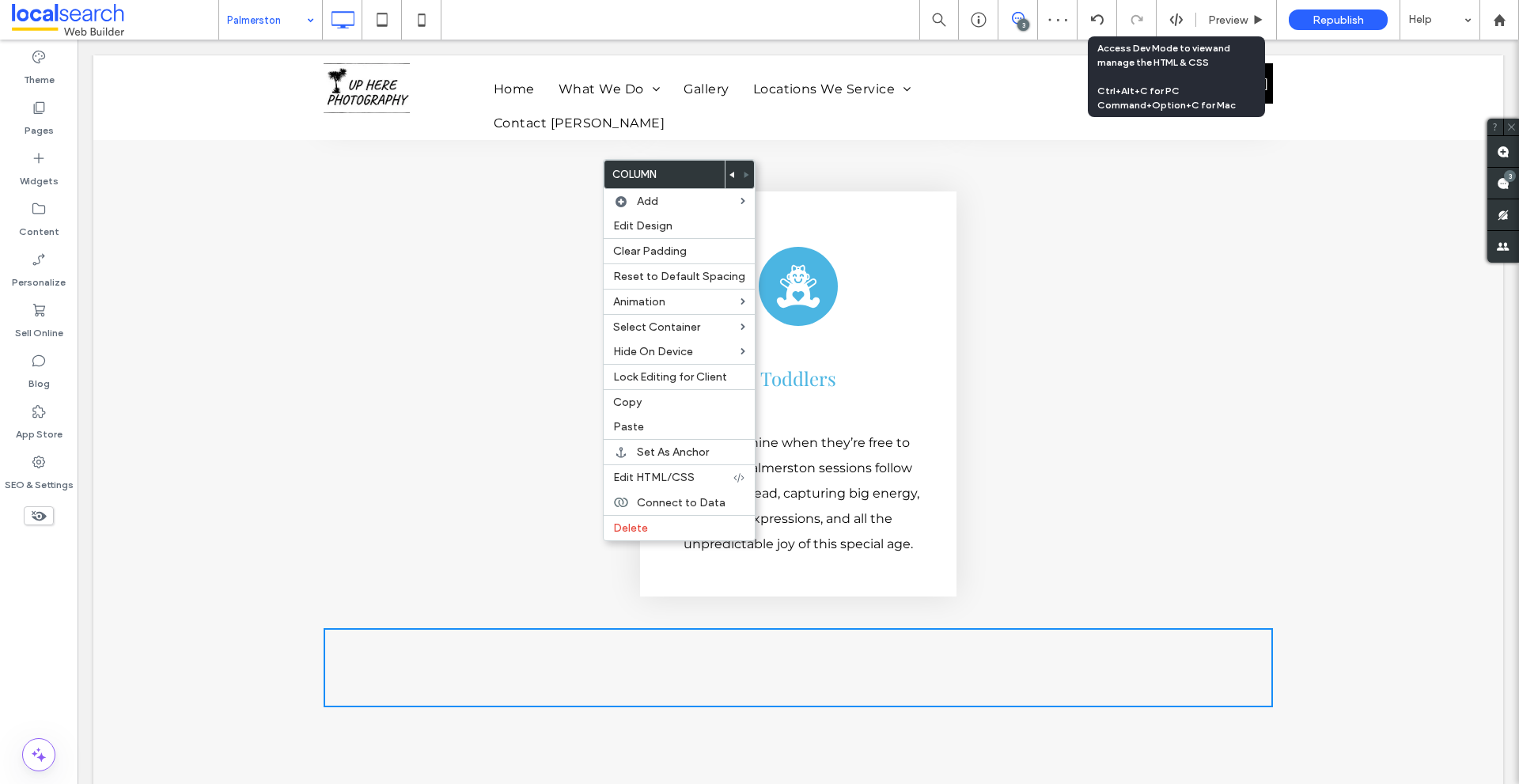
click at [729, 173] on icon at bounding box center [732, 175] width 7 height 7
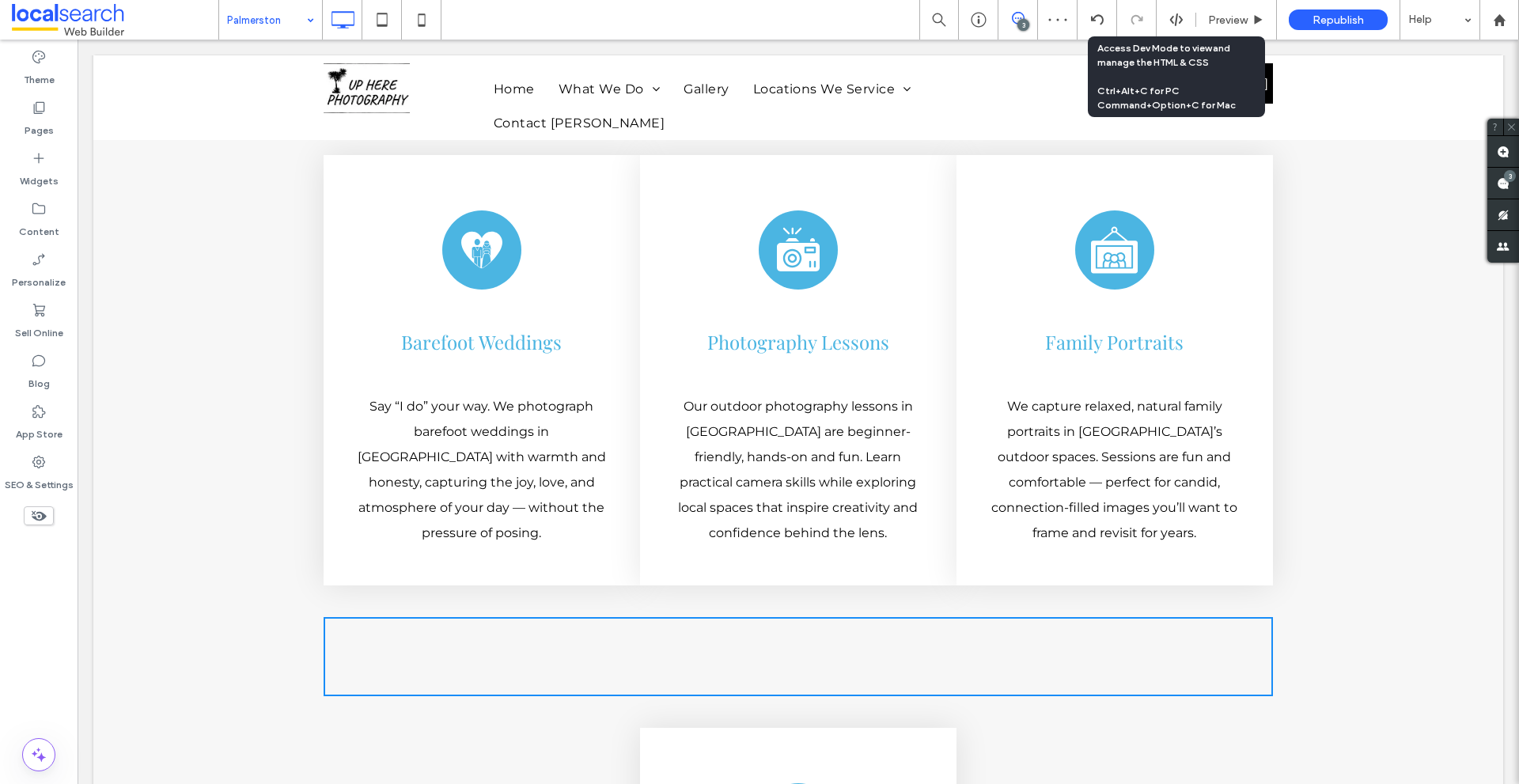
scroll to position [4586, 0]
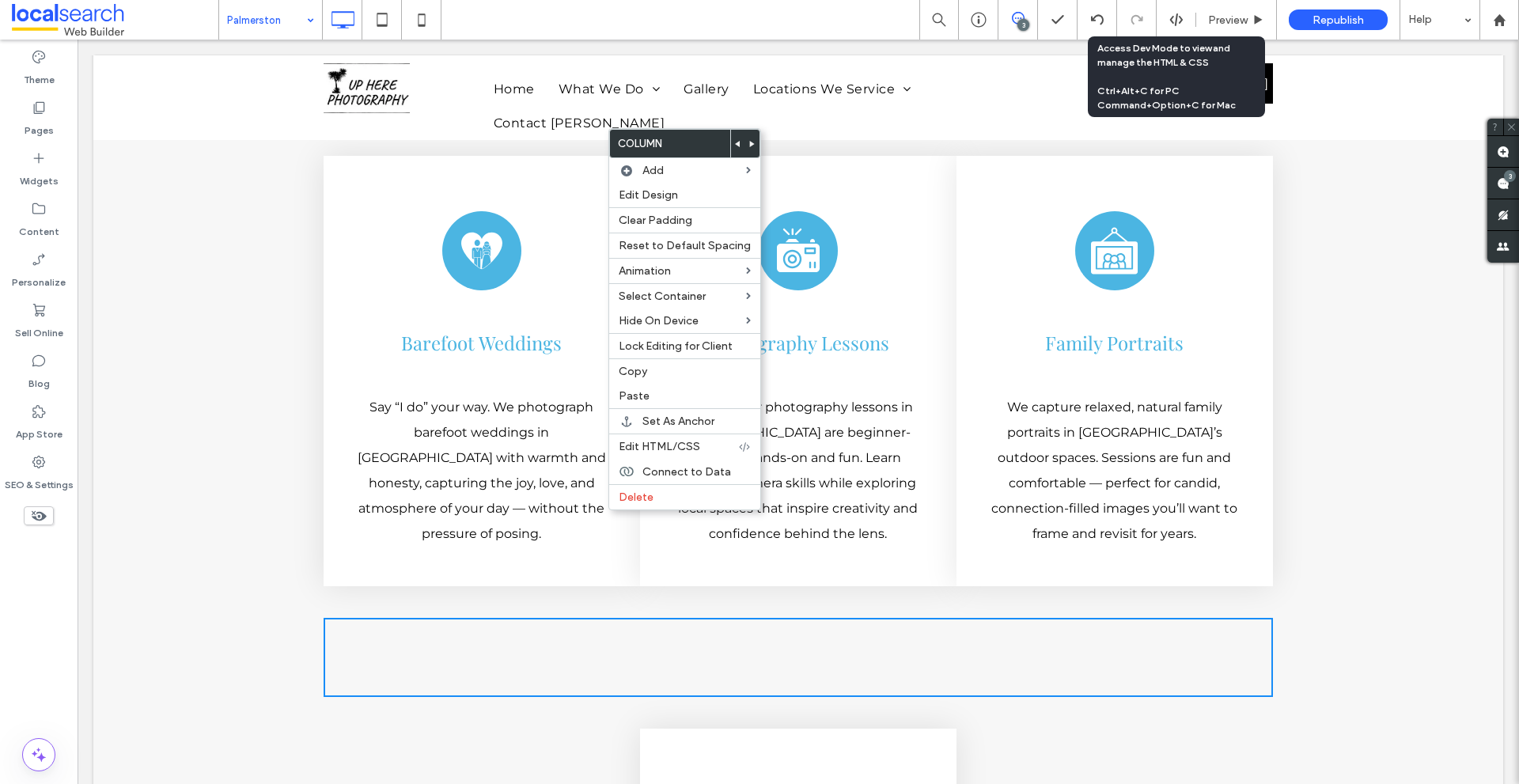
click at [735, 140] on icon at bounding box center [738, 144] width 7 height 7
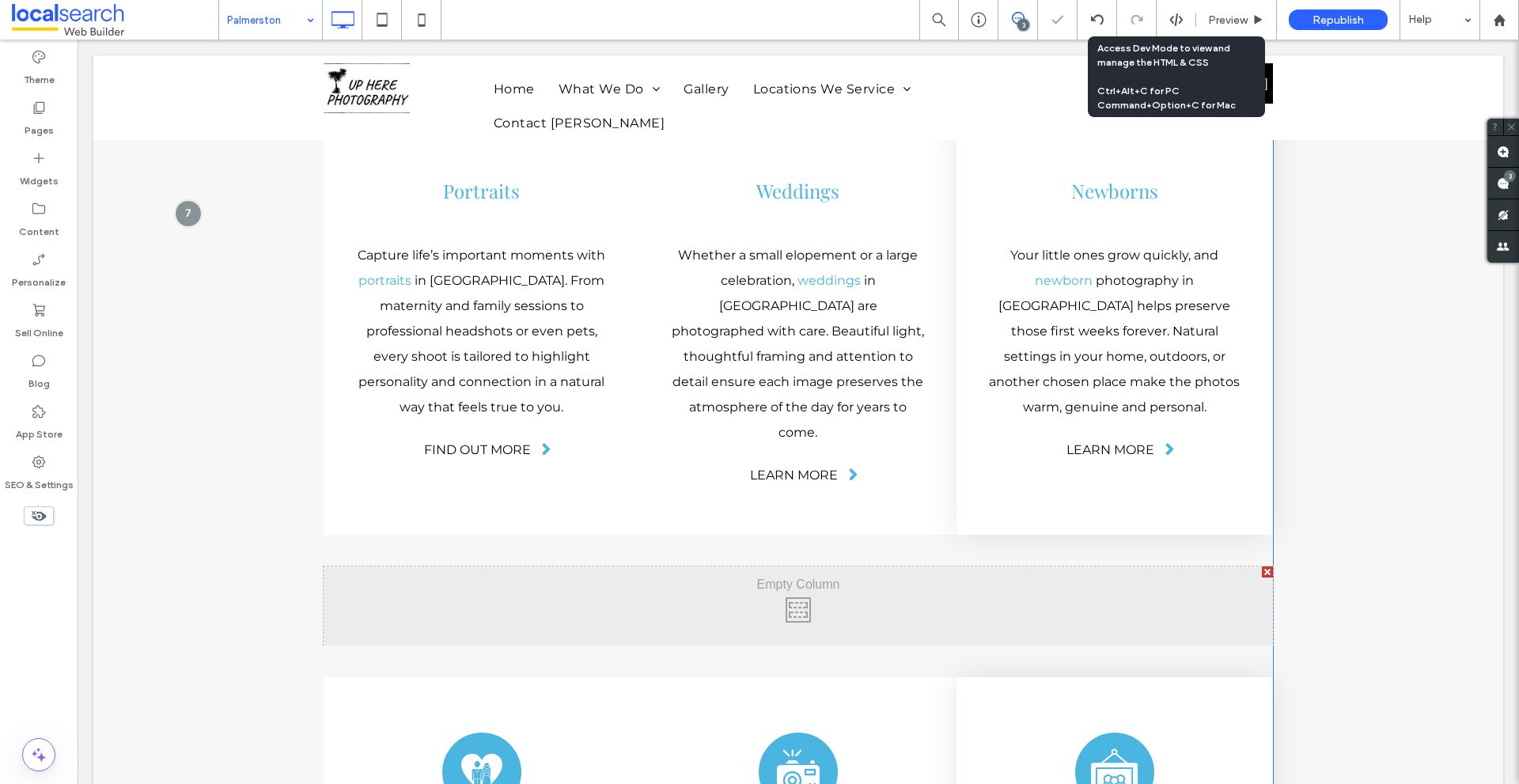
scroll to position [4143, 0]
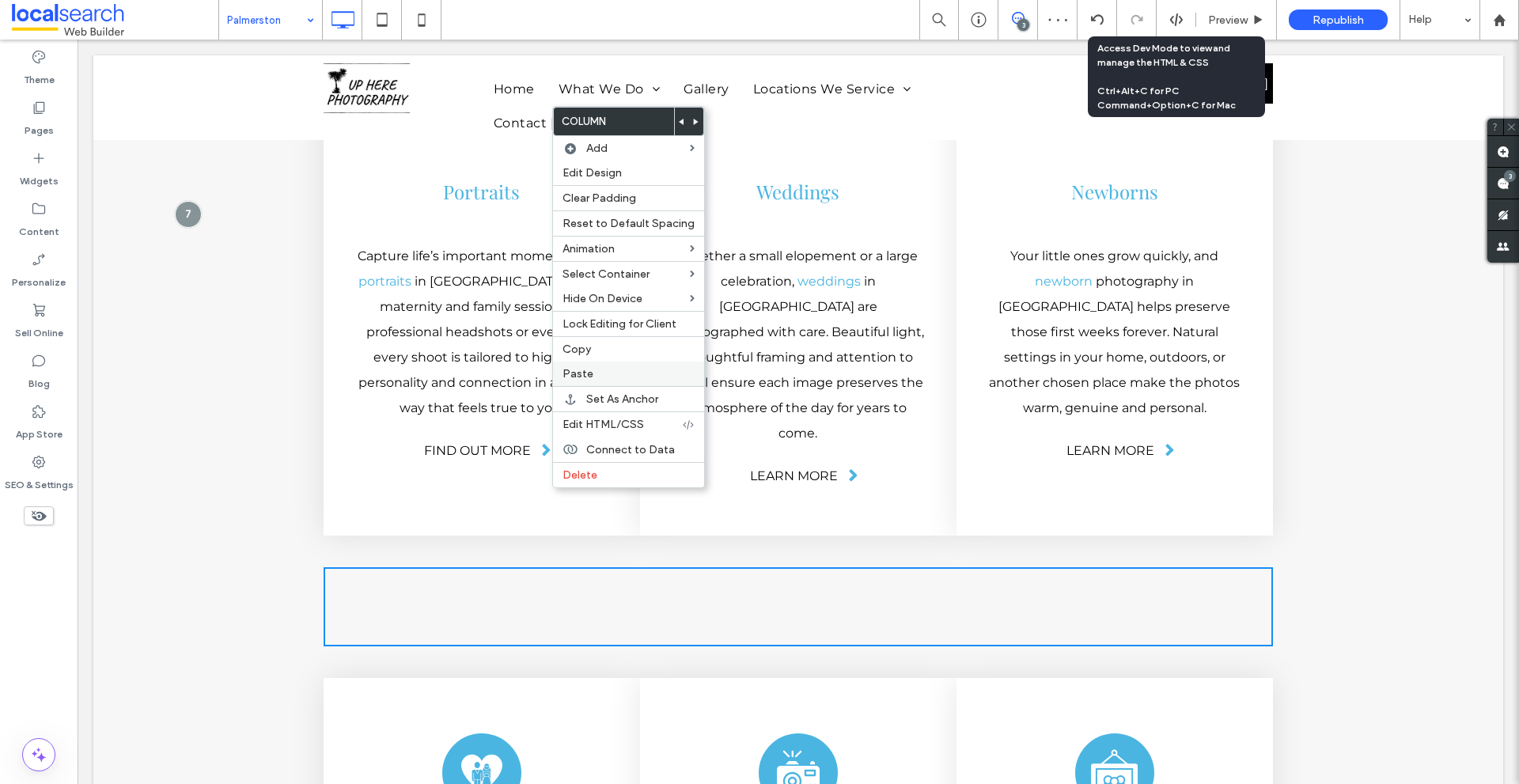
click at [584, 367] on span "Paste" at bounding box center [578, 374] width 31 height 13
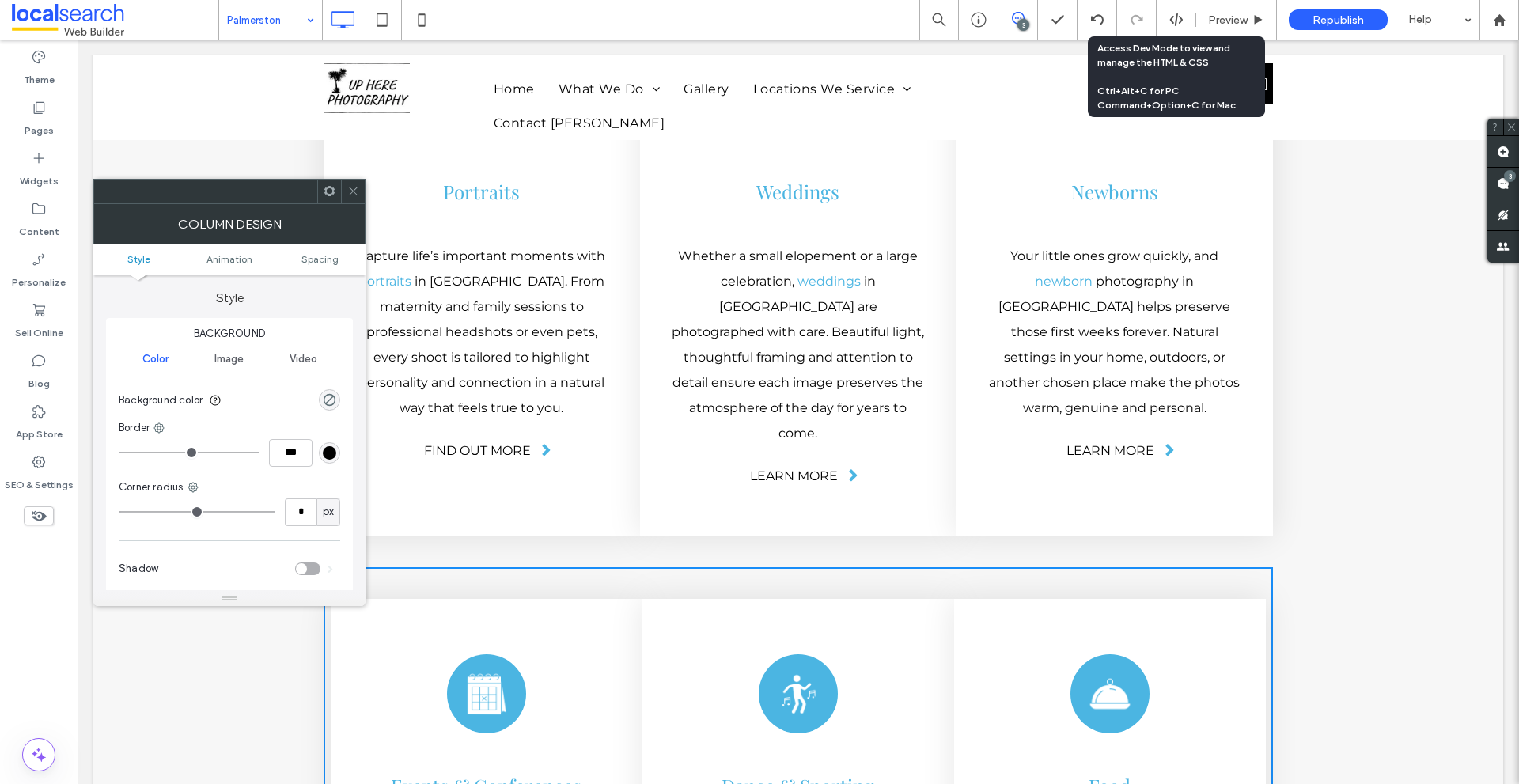
click at [320, 267] on ul "Style Animation Spacing" at bounding box center [229, 259] width 272 height 32
click at [322, 259] on span "Spacing" at bounding box center [319, 259] width 37 height 11
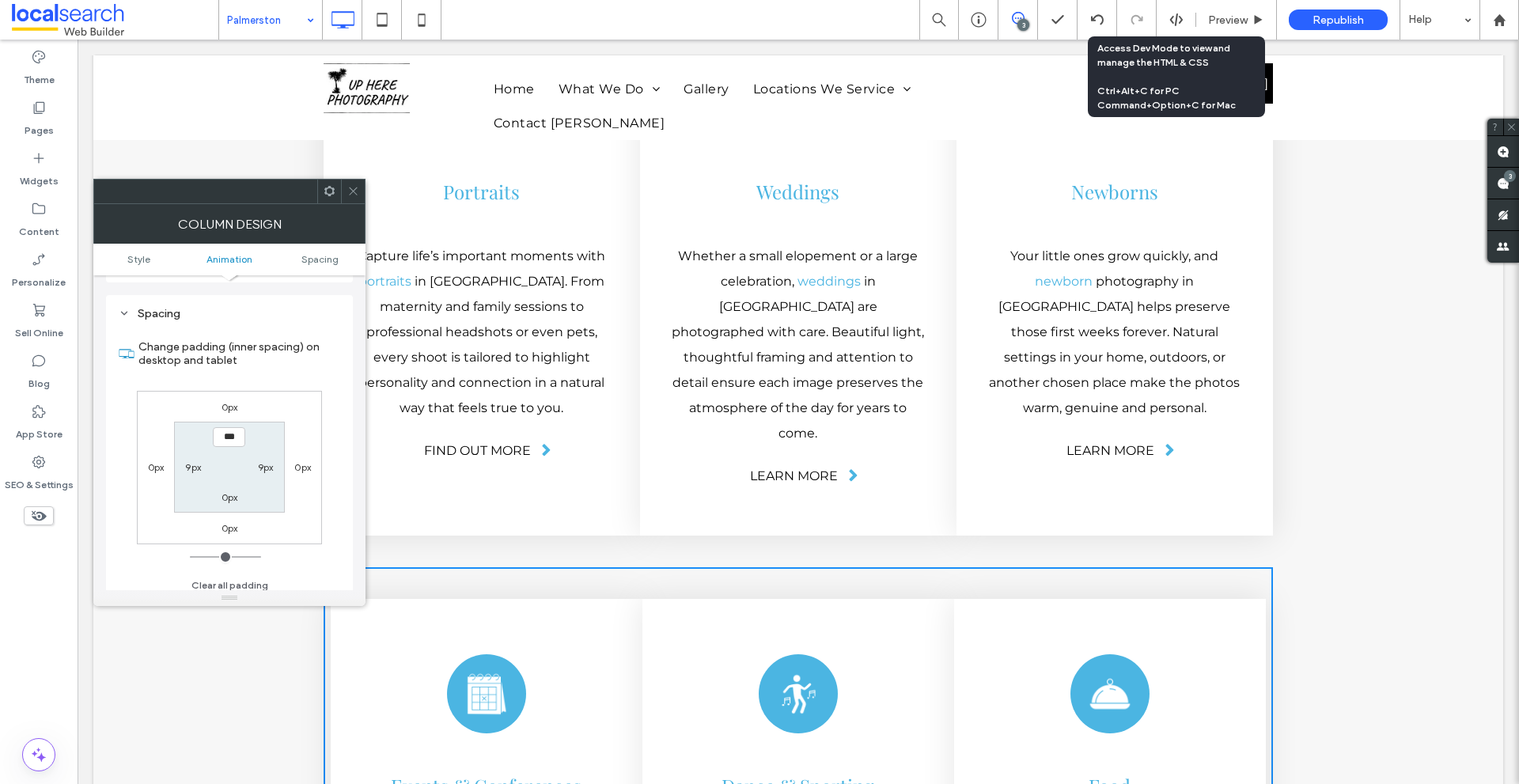
scroll to position [371, 0]
click at [271, 451] on section "*** 9px 0px 9px" at bounding box center [229, 460] width 110 height 91
click at [267, 461] on label "9px" at bounding box center [265, 460] width 16 height 11
type input "*"
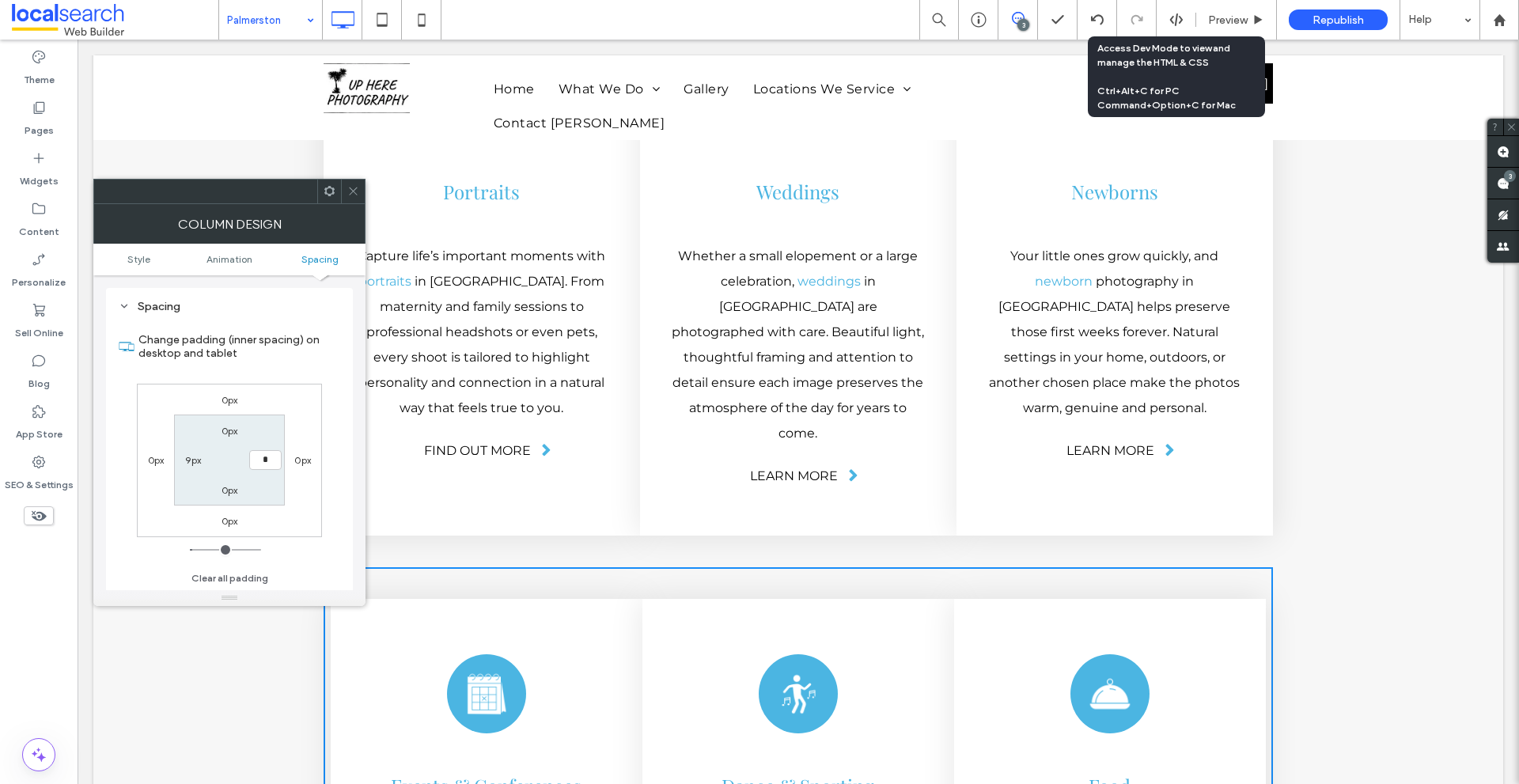
type input "***"
click at [186, 461] on label "9px" at bounding box center [192, 460] width 16 height 11
type input "*"
type input "***"
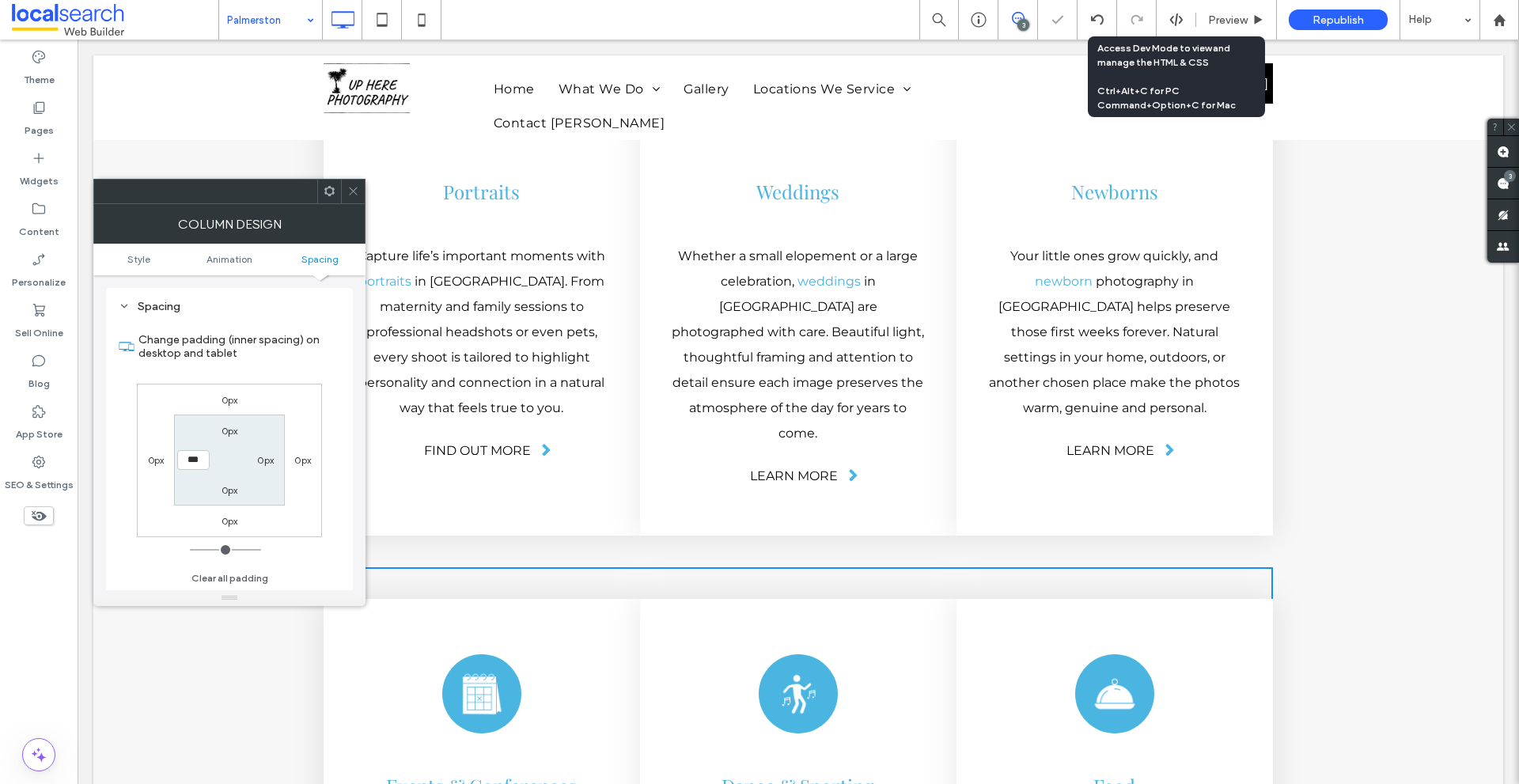
click at [310, 395] on div "0px 0px 0px 0px 0px 0px 0px ***" at bounding box center [229, 460] width 185 height 154
click at [359, 187] on div at bounding box center [352, 191] width 24 height 24
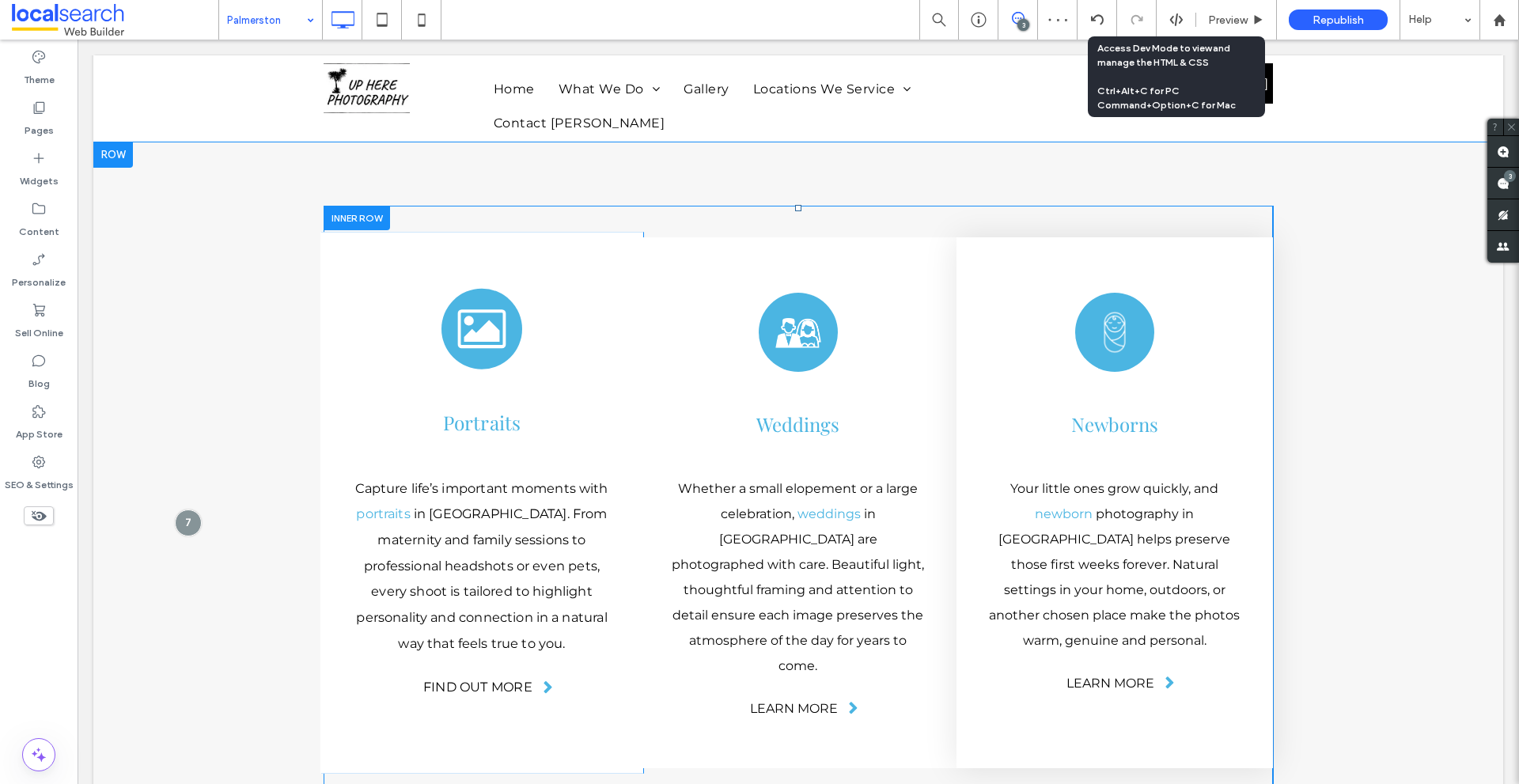
scroll to position [3906, 0]
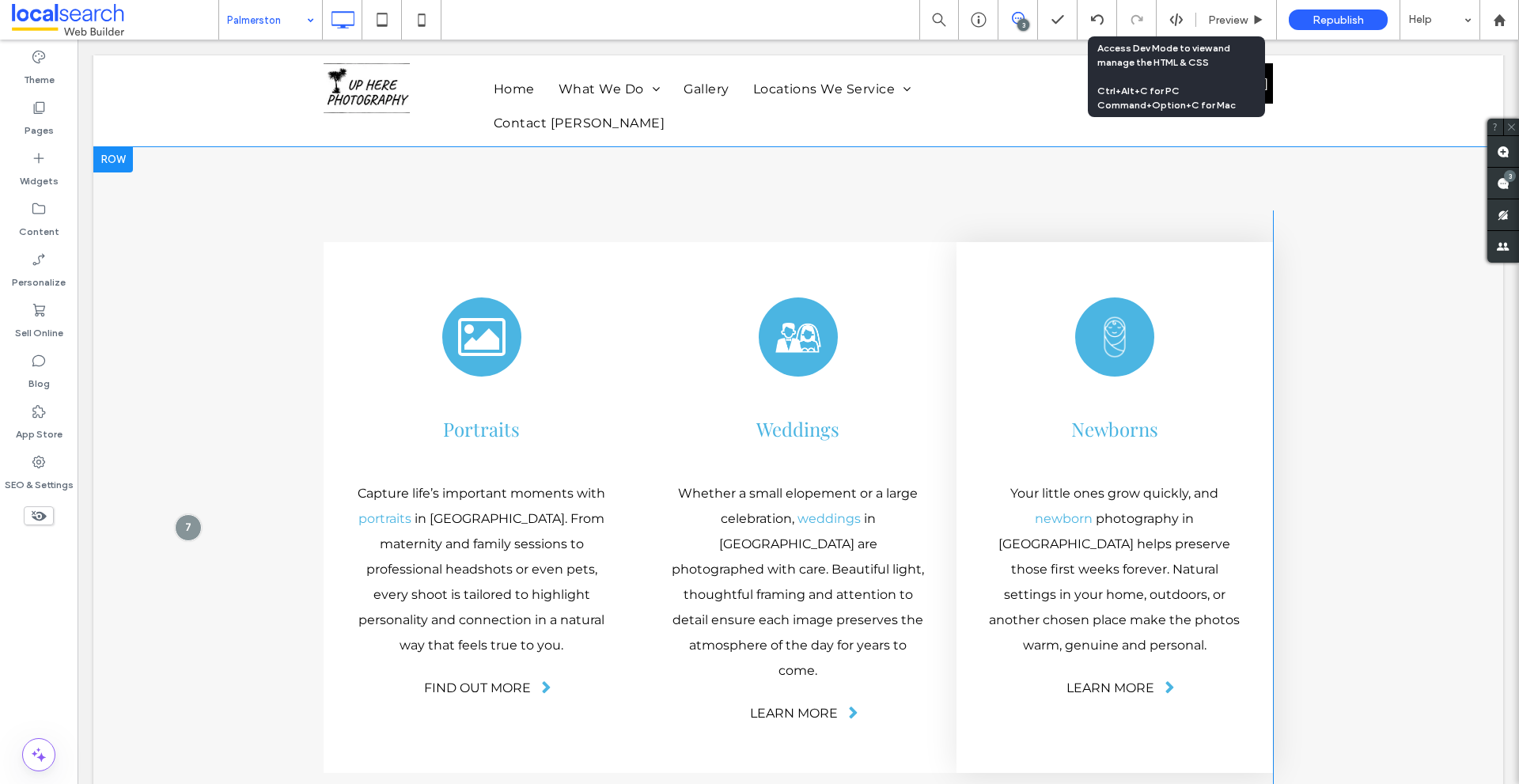
drag, startPoint x: 186, startPoint y: 418, endPoint x: 188, endPoint y: 442, distance: 24.1
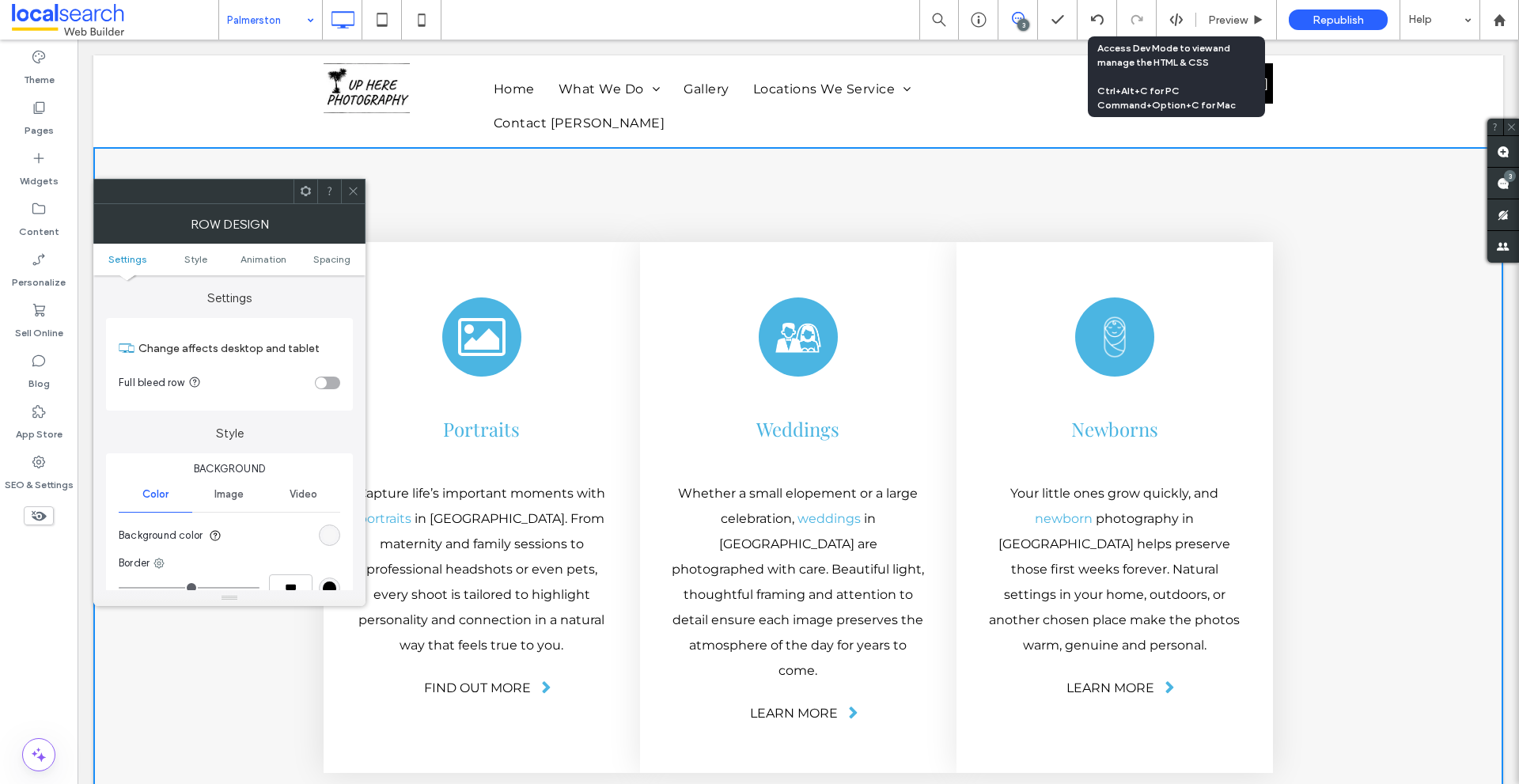
click at [356, 190] on icon at bounding box center [353, 190] width 11 height 11
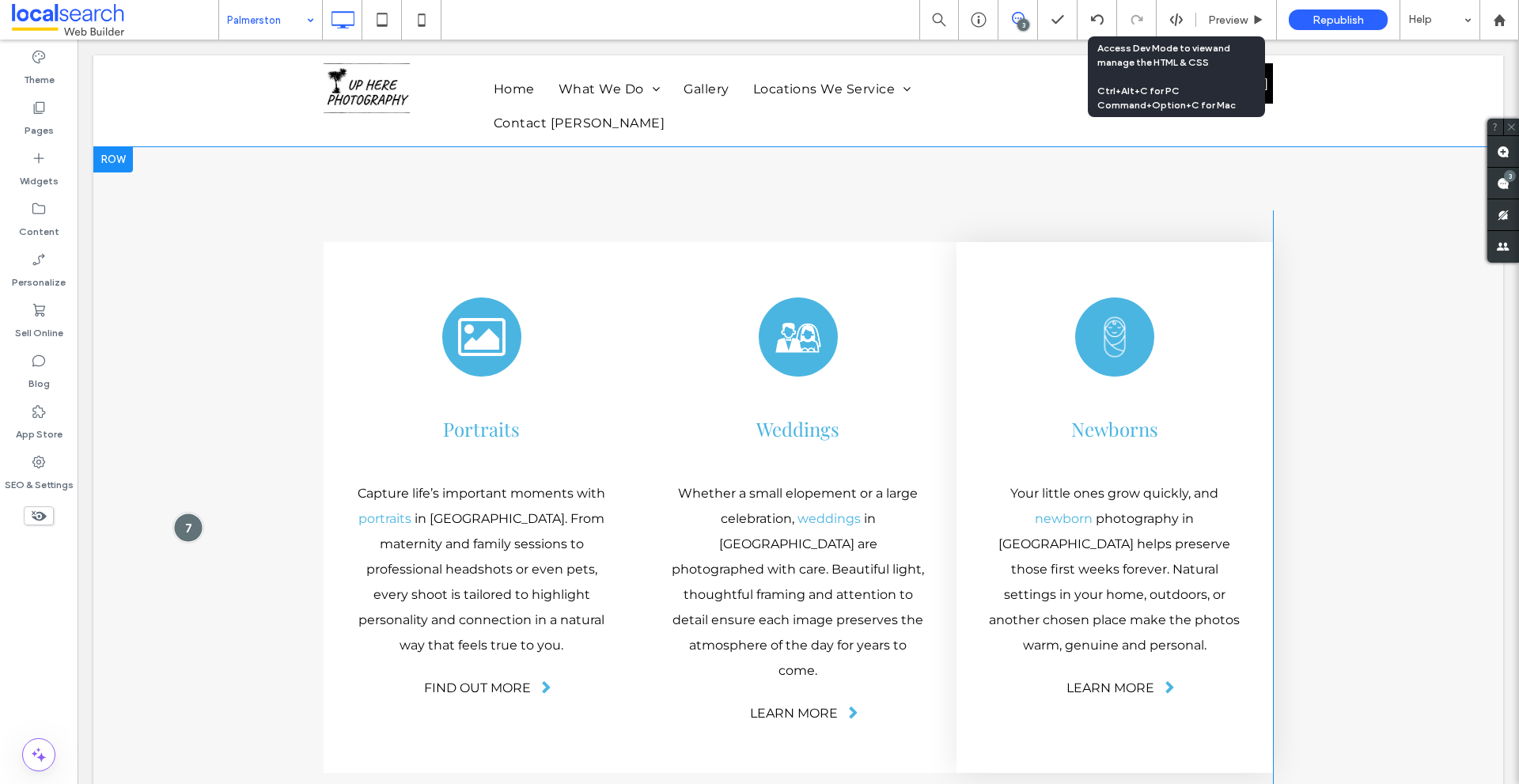
click at [191, 512] on div at bounding box center [188, 527] width 30 height 30
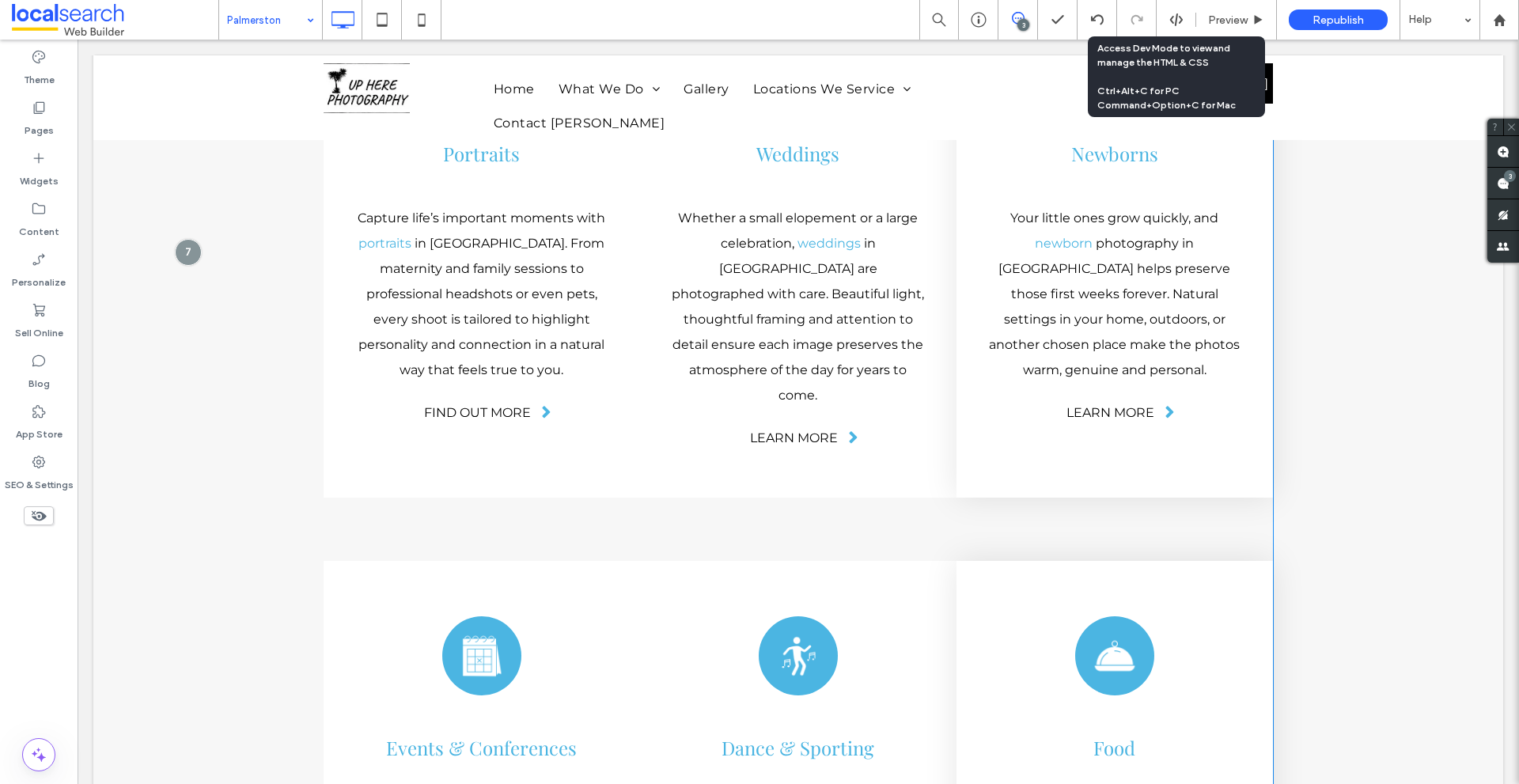
scroll to position [4180, 0]
click at [194, 238] on div at bounding box center [188, 253] width 30 height 30
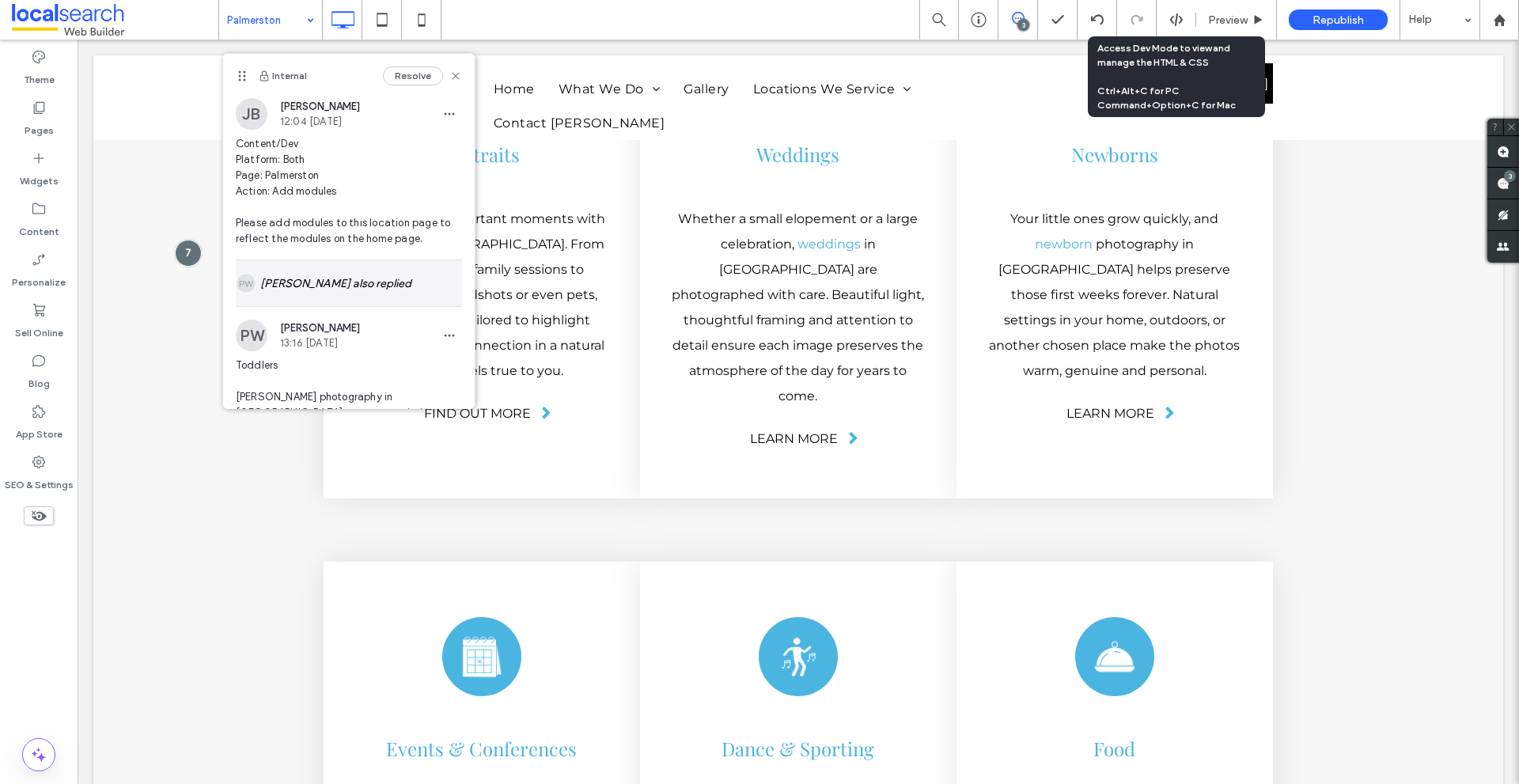
click at [298, 287] on div "[PERSON_NAME] also replied" at bounding box center [349, 283] width 227 height 46
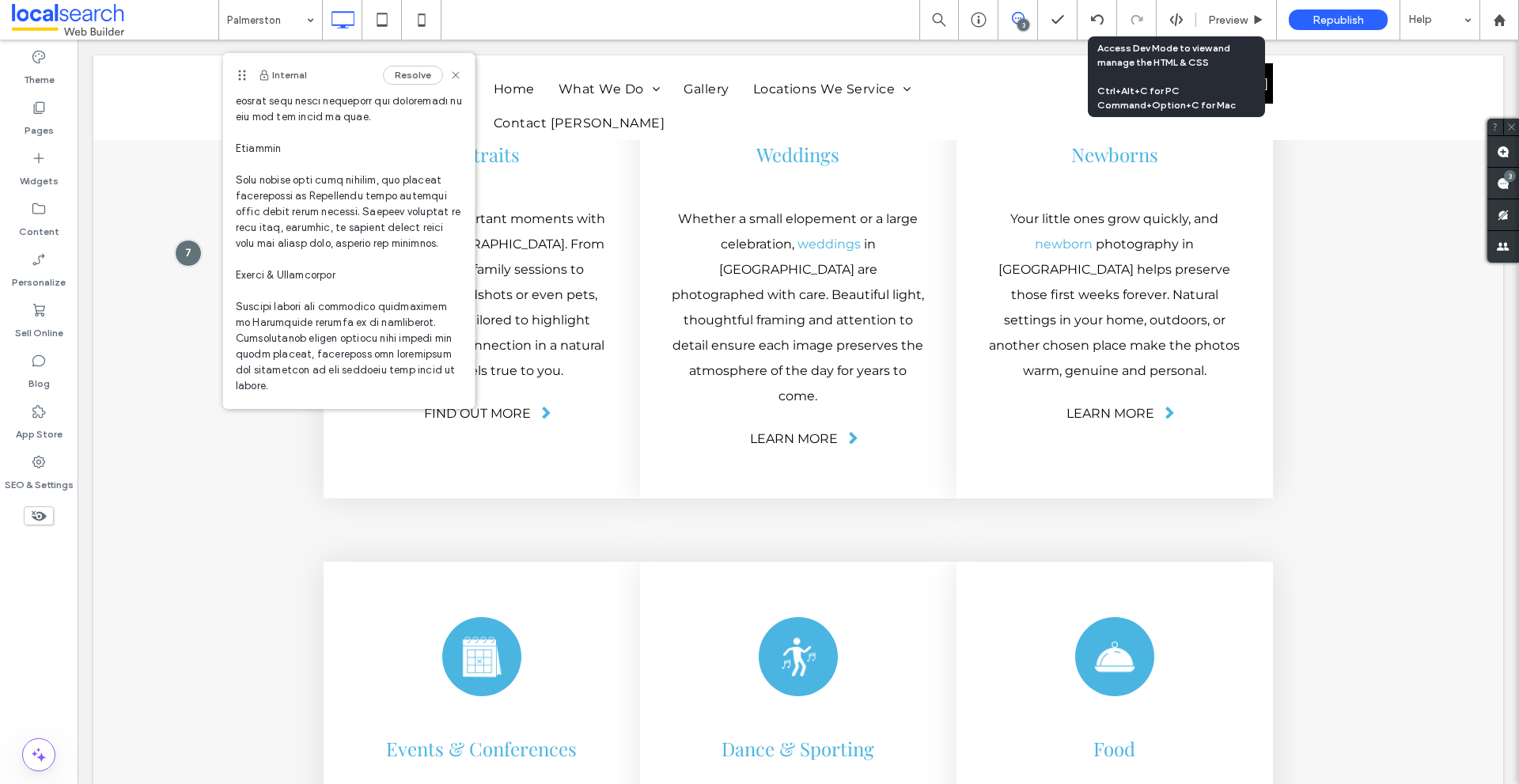
scroll to position [553, 0]
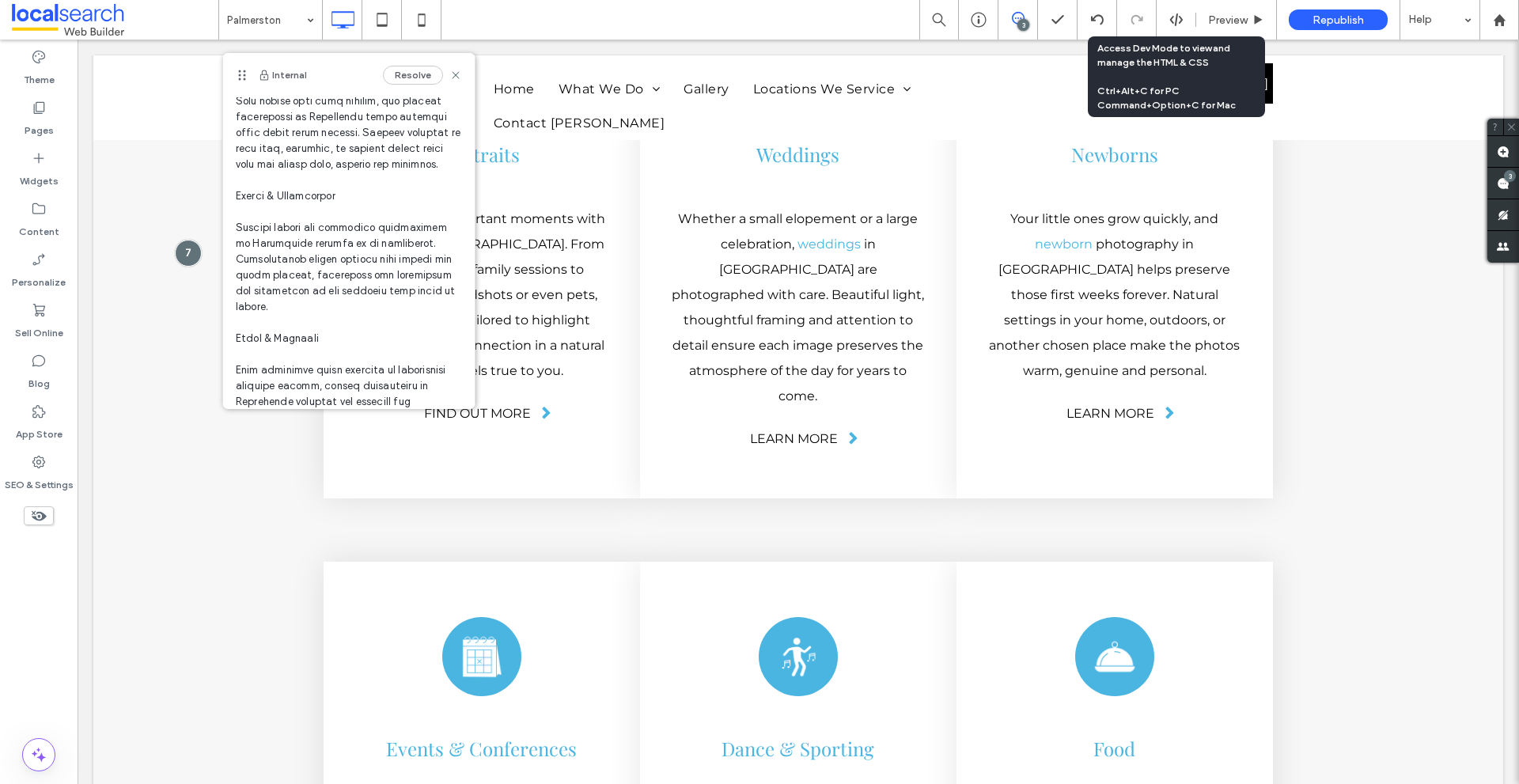
click at [249, 235] on span at bounding box center [349, 306] width 227 height 1091
click at [249, 238] on span at bounding box center [349, 306] width 227 height 1091
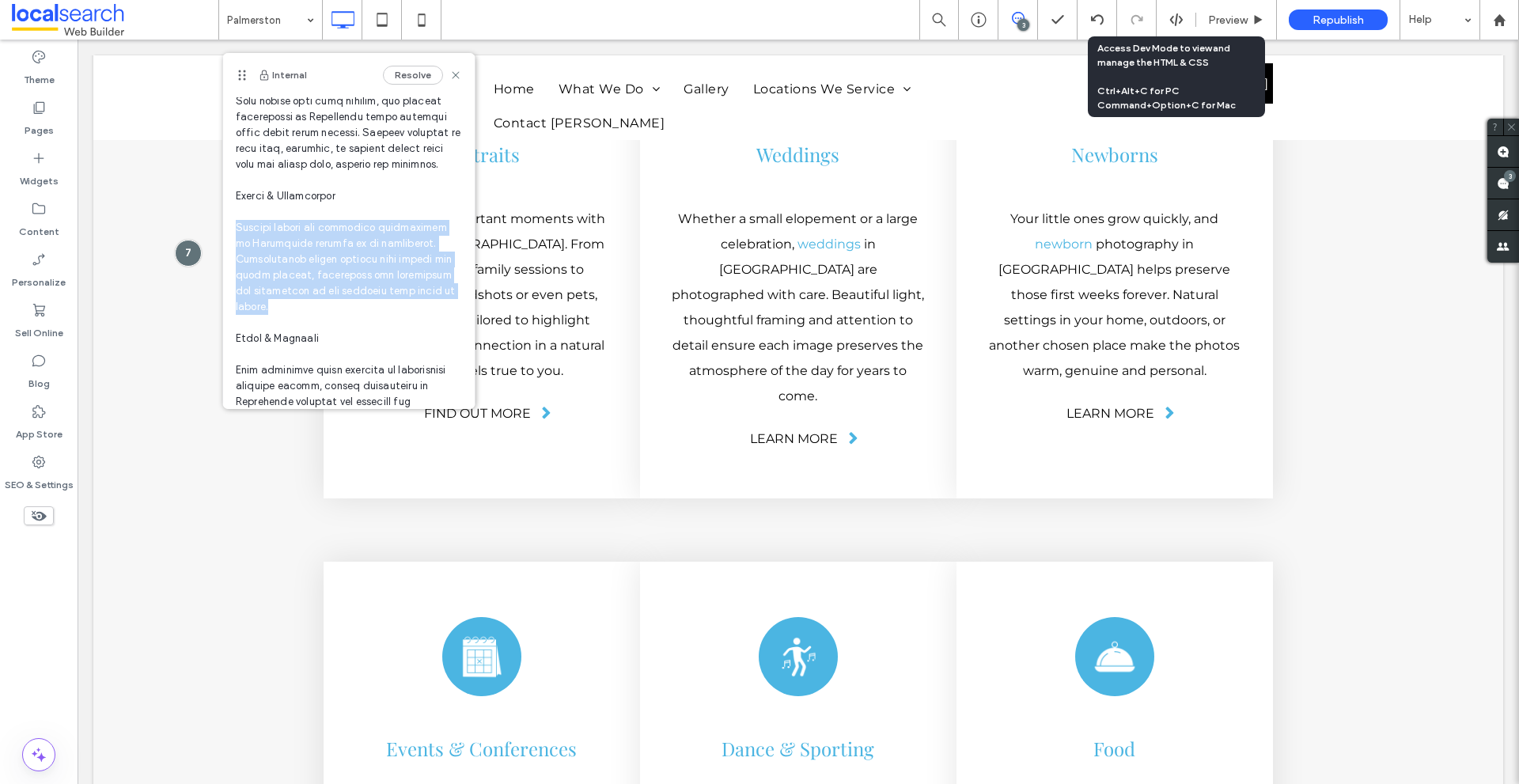
drag, startPoint x: 249, startPoint y: 238, endPoint x: 325, endPoint y: 322, distance: 113.3
click at [325, 322] on span at bounding box center [349, 306] width 227 height 1091
copy span "Special events and corporate conferences in [GEOGRAPHIC_DATA] deserve to be rem…"
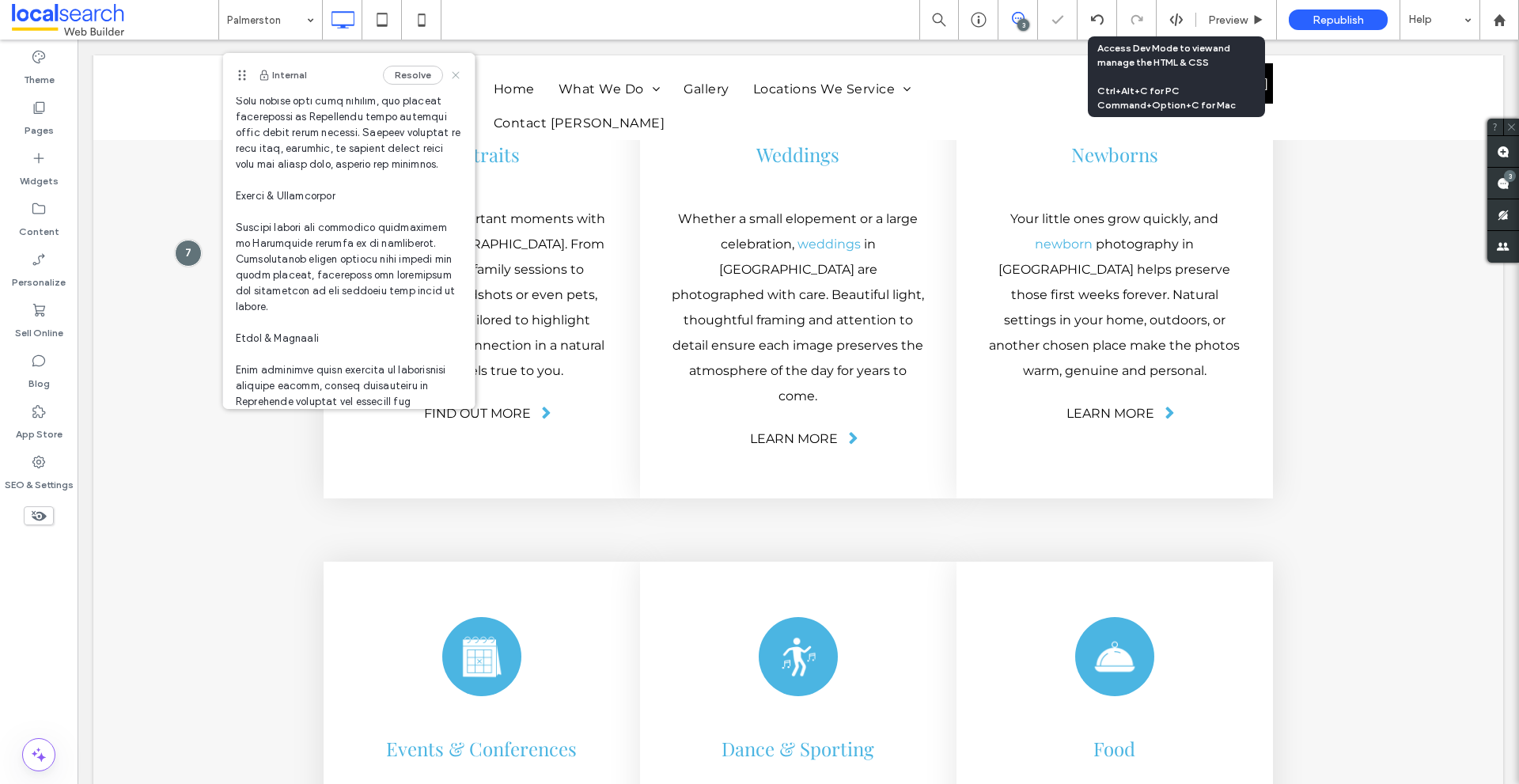
click at [449, 80] on icon at bounding box center [455, 75] width 12 height 12
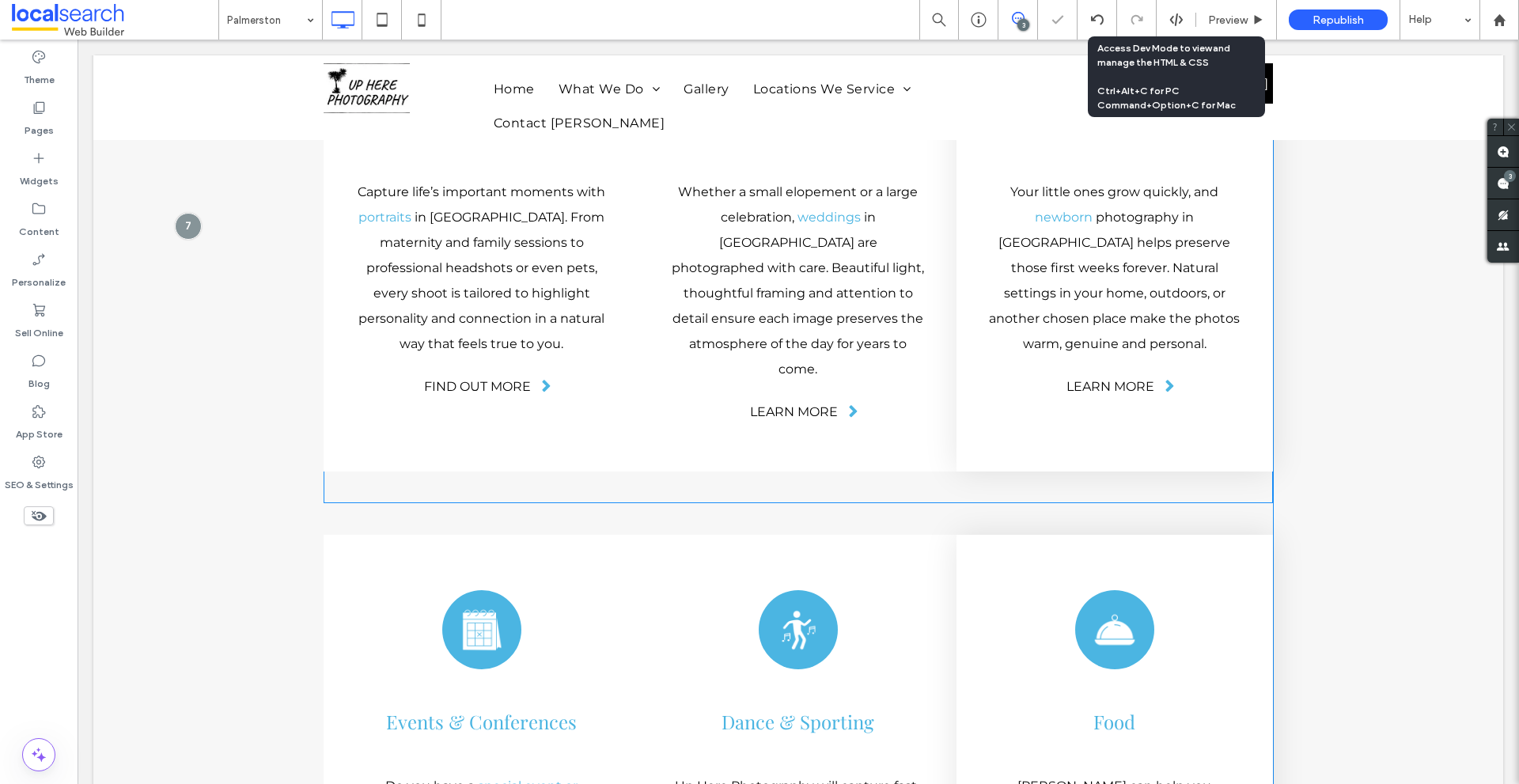
scroll to position [4497, 0]
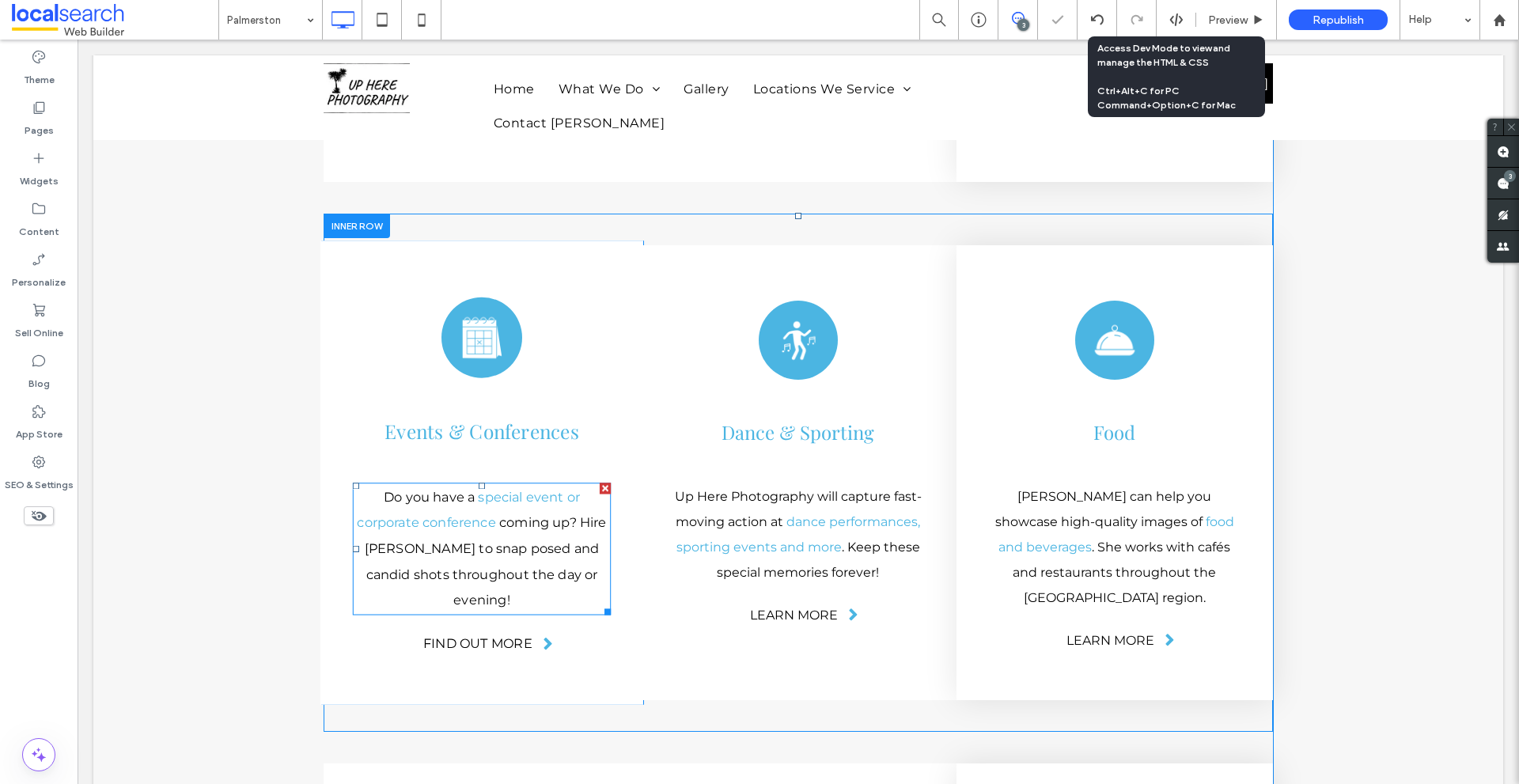
click at [457, 484] on p "Do you have a special event or corporate conference coming up? Hire [PERSON_NAM…" at bounding box center [482, 548] width 258 height 129
type input "**********"
type input "**"
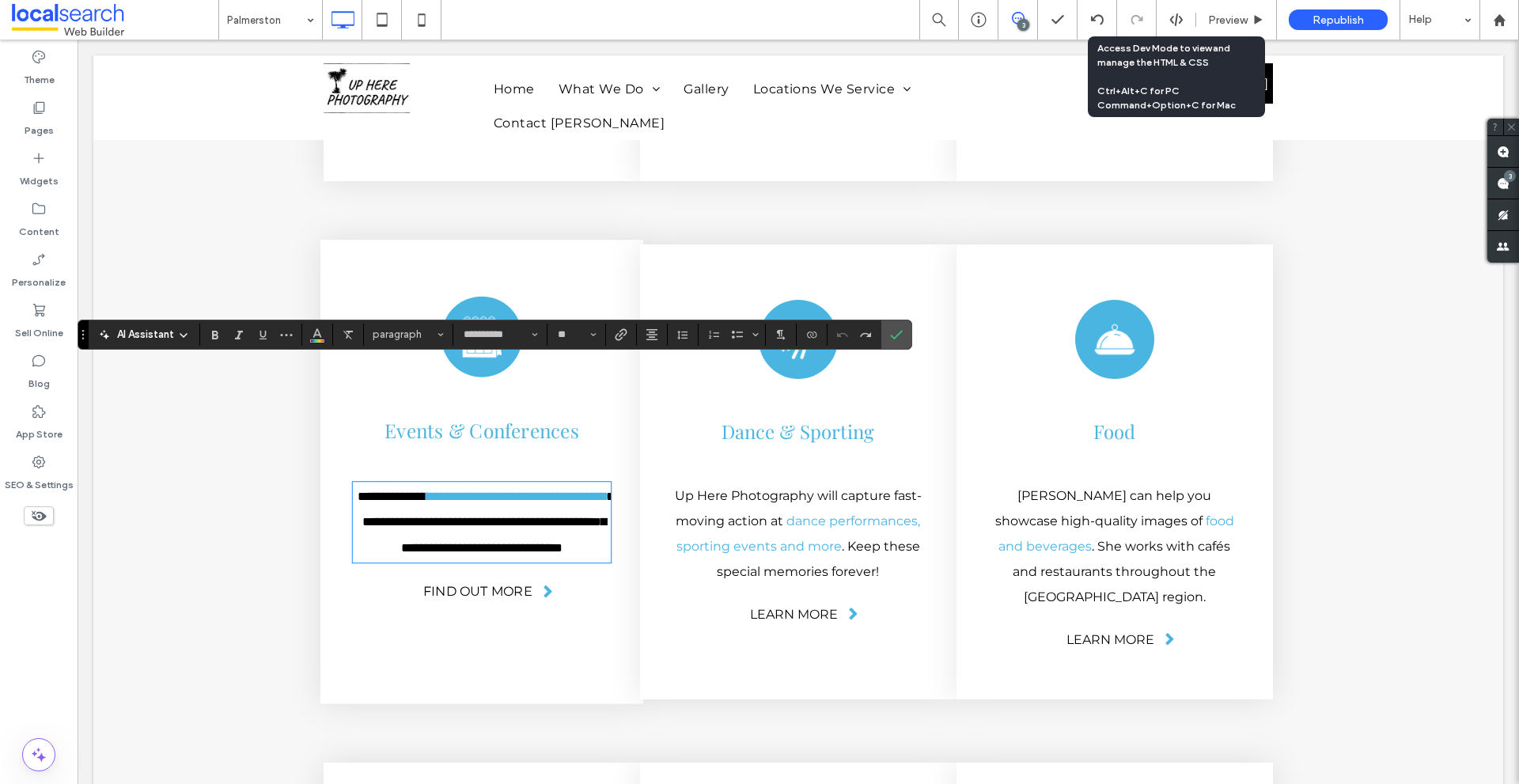
scroll to position [0, 0]
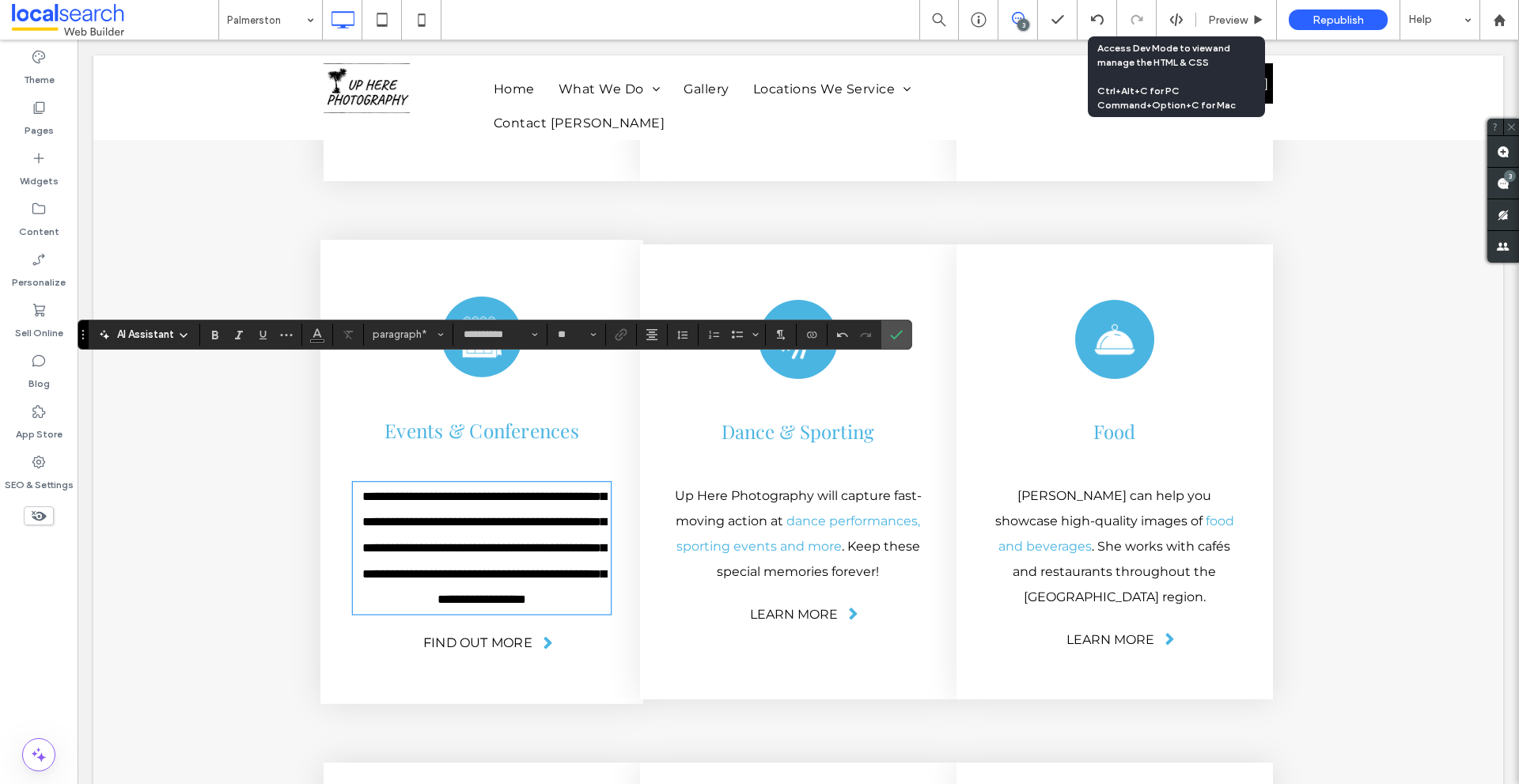
click at [418, 489] on span "**********" at bounding box center [484, 547] width 244 height 116
drag, startPoint x: 418, startPoint y: 375, endPoint x: 407, endPoint y: 398, distance: 25.5
click at [407, 489] on span "**********" at bounding box center [484, 547] width 244 height 116
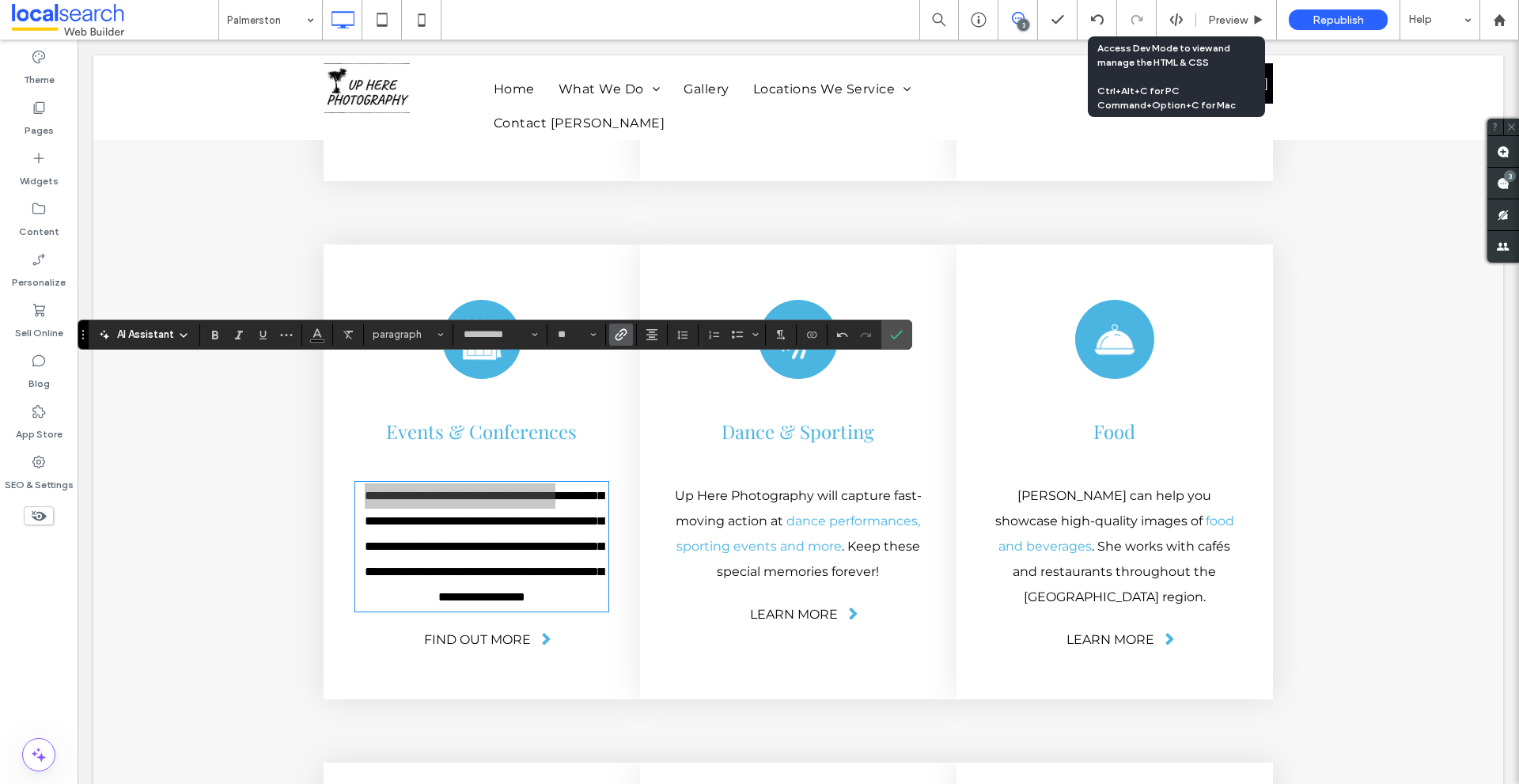
click at [617, 332] on icon "Link" at bounding box center [621, 334] width 12 height 12
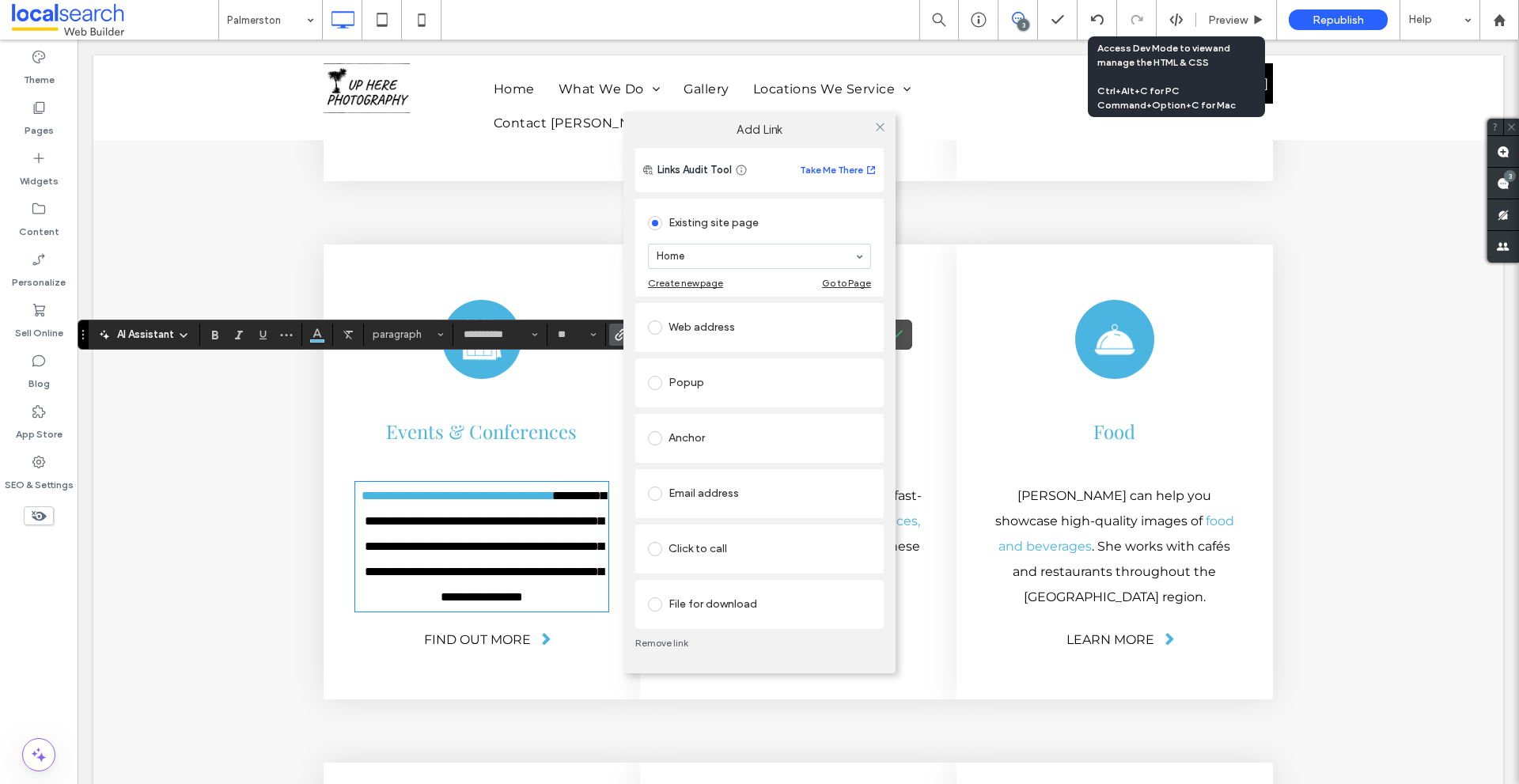
click at [701, 443] on div "Anchor" at bounding box center [760, 438] width 223 height 25
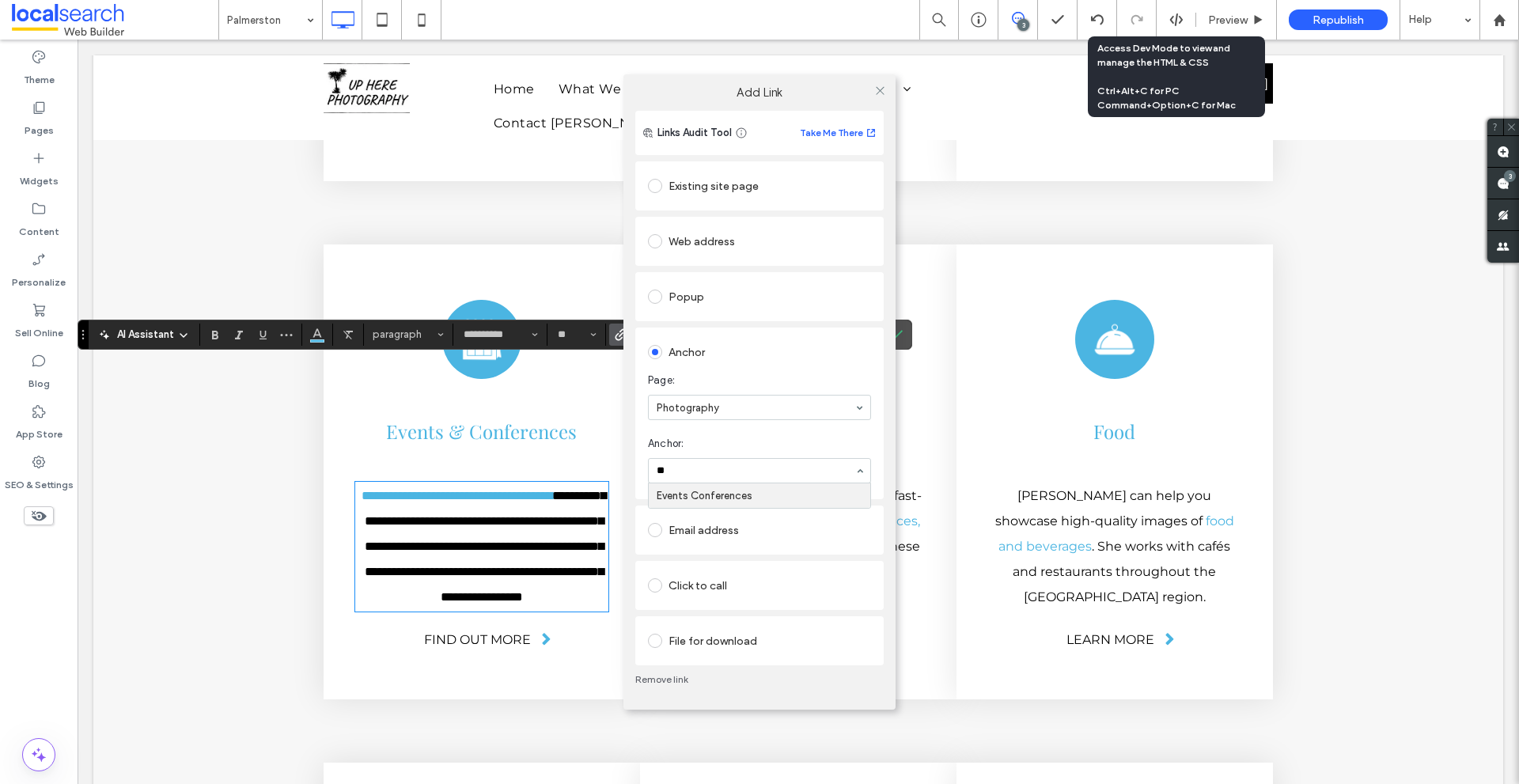
type input "***"
click at [877, 97] on span at bounding box center [879, 89] width 11 height 24
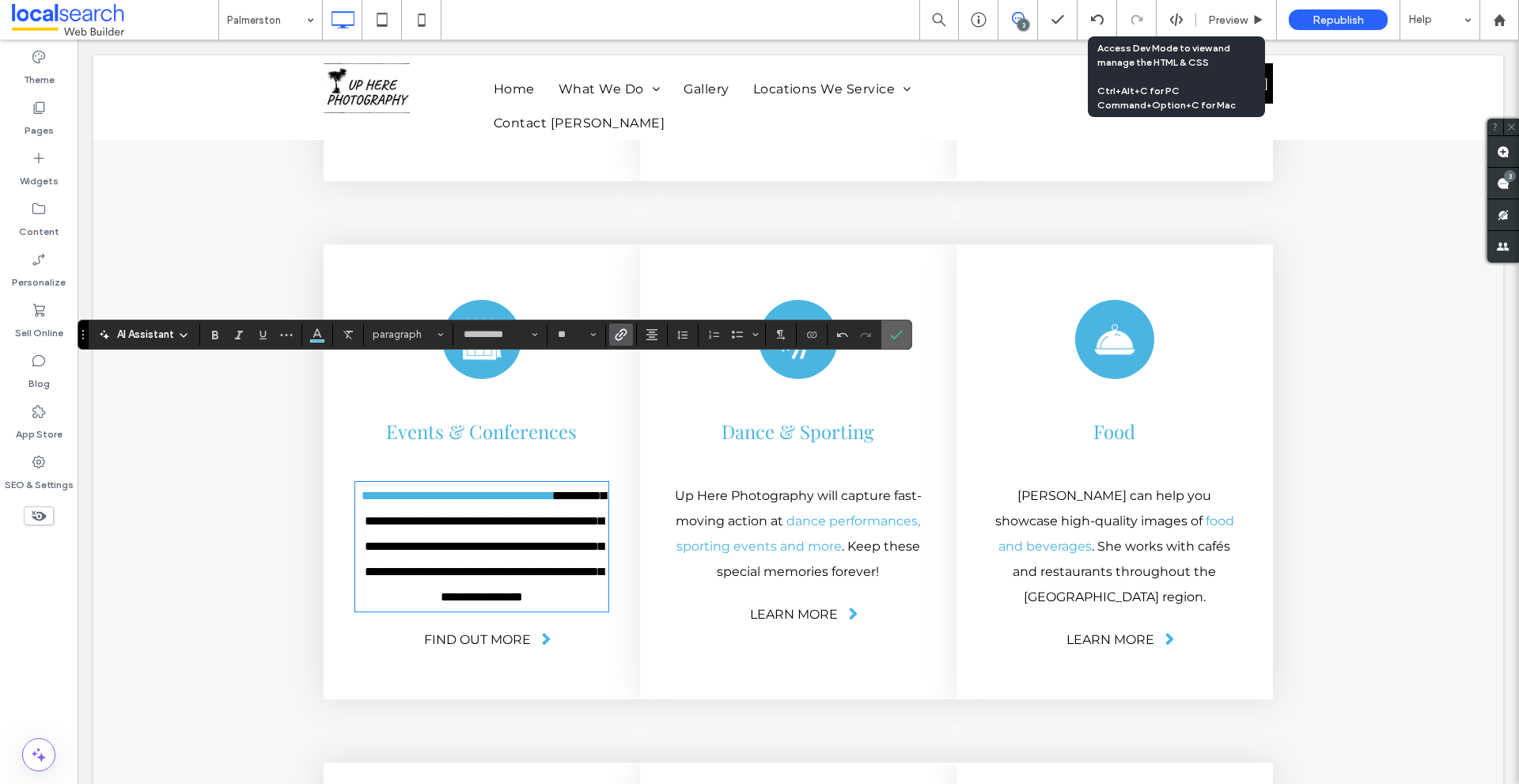
click at [881, 331] on section at bounding box center [896, 334] width 30 height 29
click at [893, 332] on icon "Confirm" at bounding box center [896, 334] width 12 height 12
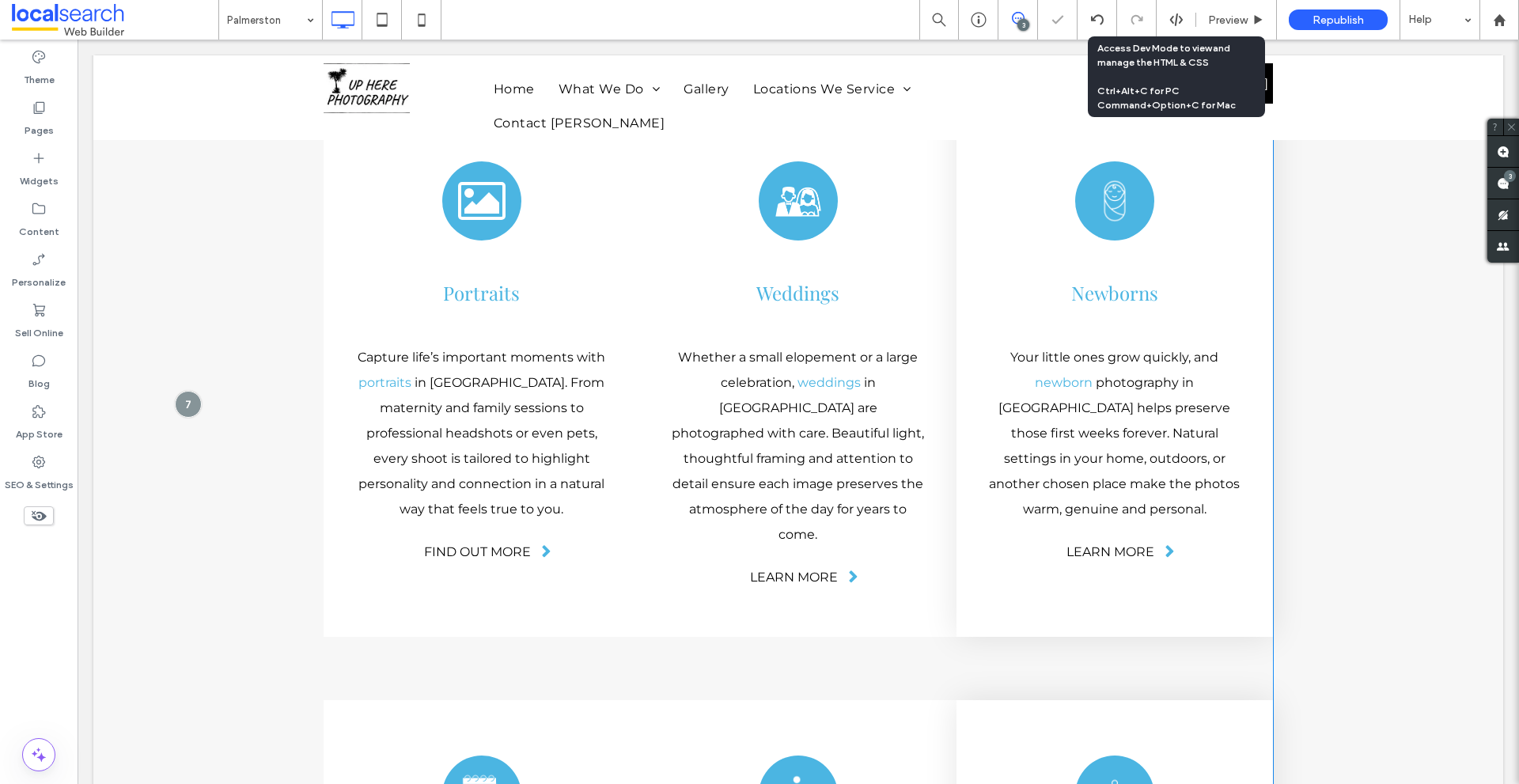
scroll to position [4023, 0]
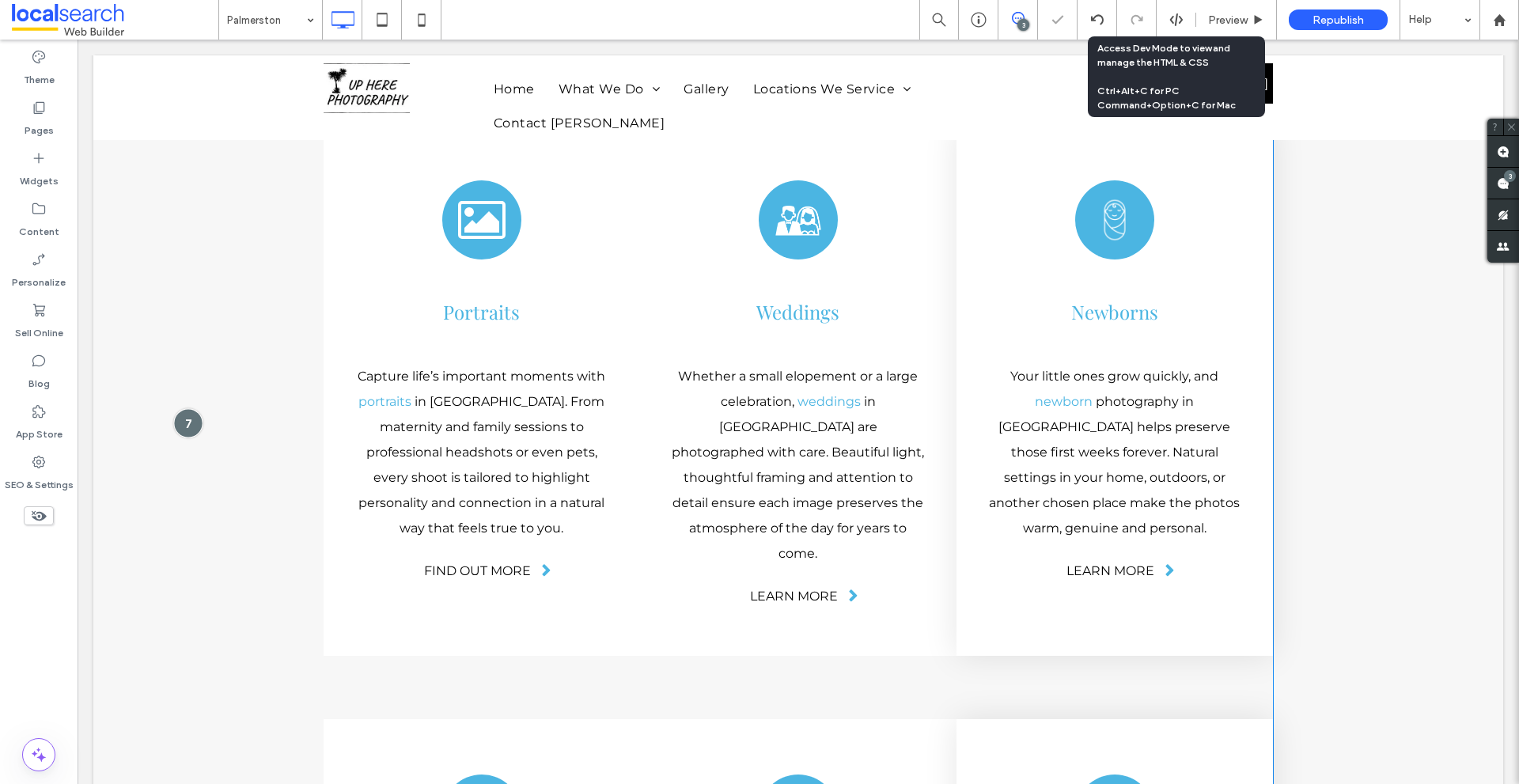
click at [191, 409] on div at bounding box center [188, 424] width 30 height 30
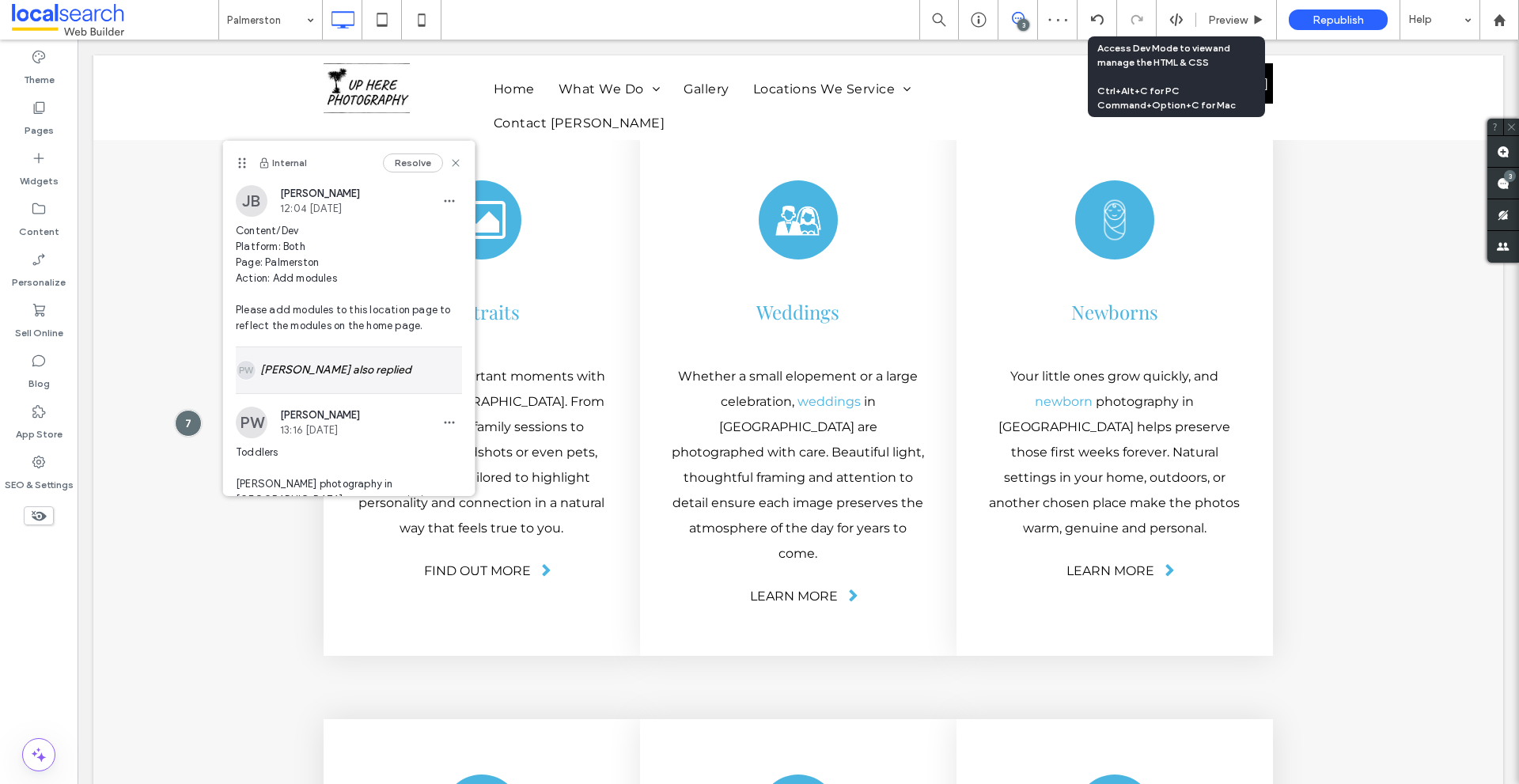
click at [356, 364] on div "[PERSON_NAME] also replied" at bounding box center [349, 370] width 227 height 46
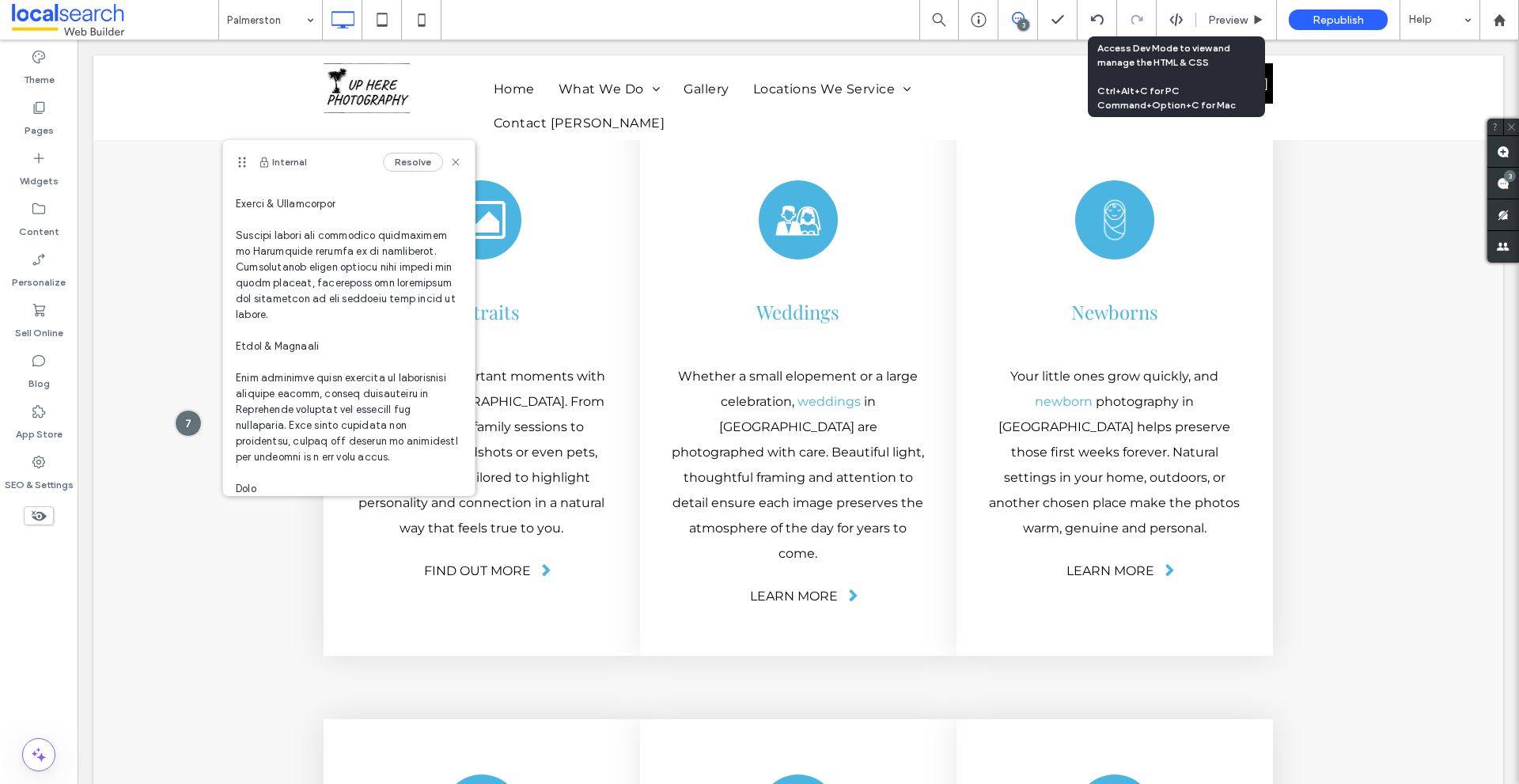
scroll to position [712, 0]
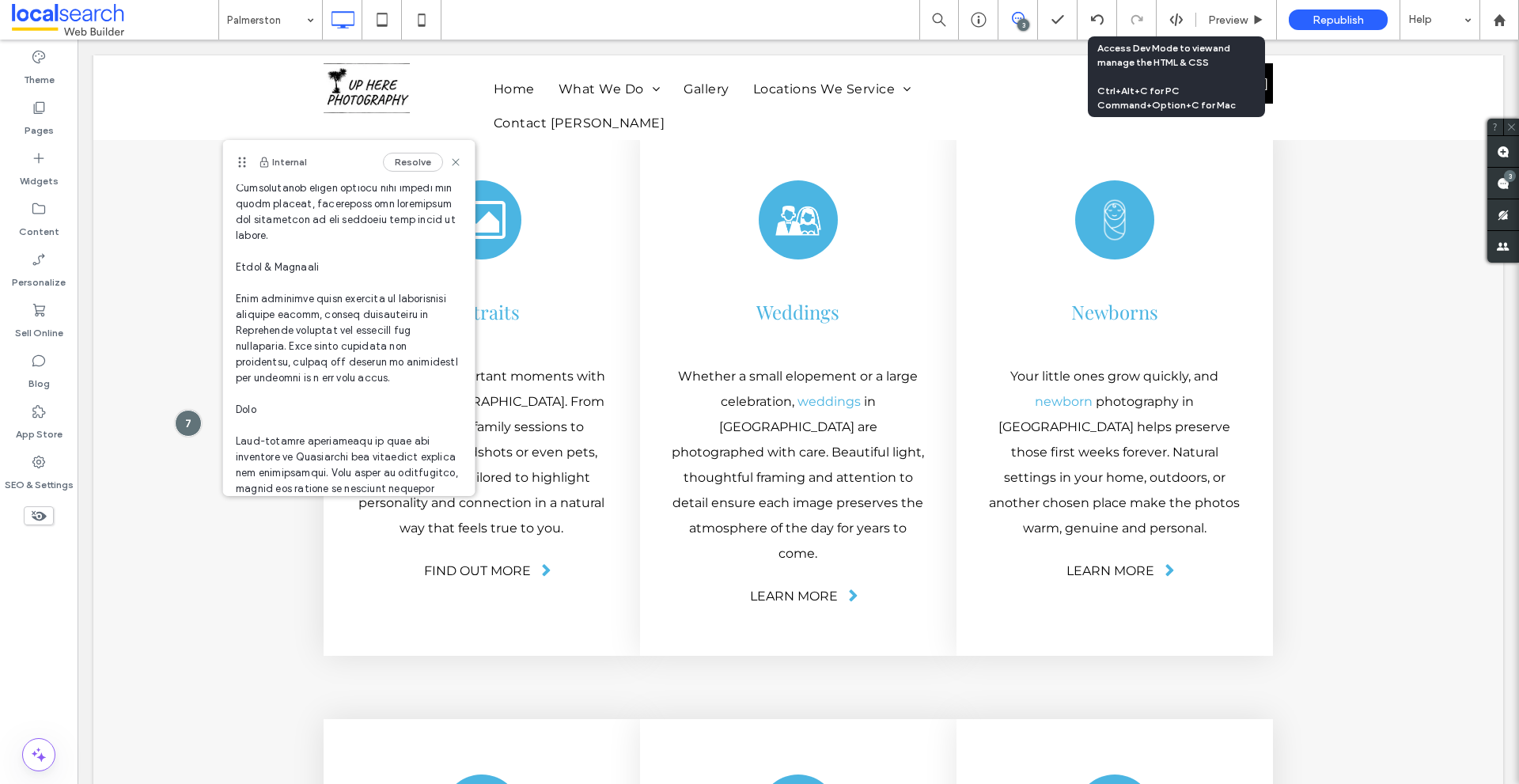
click at [255, 311] on span at bounding box center [349, 235] width 227 height 1091
drag, startPoint x: 255, startPoint y: 311, endPoint x: 253, endPoint y: 323, distance: 12.2
click at [253, 323] on span at bounding box center [349, 235] width 227 height 1091
click at [246, 314] on span at bounding box center [349, 235] width 227 height 1091
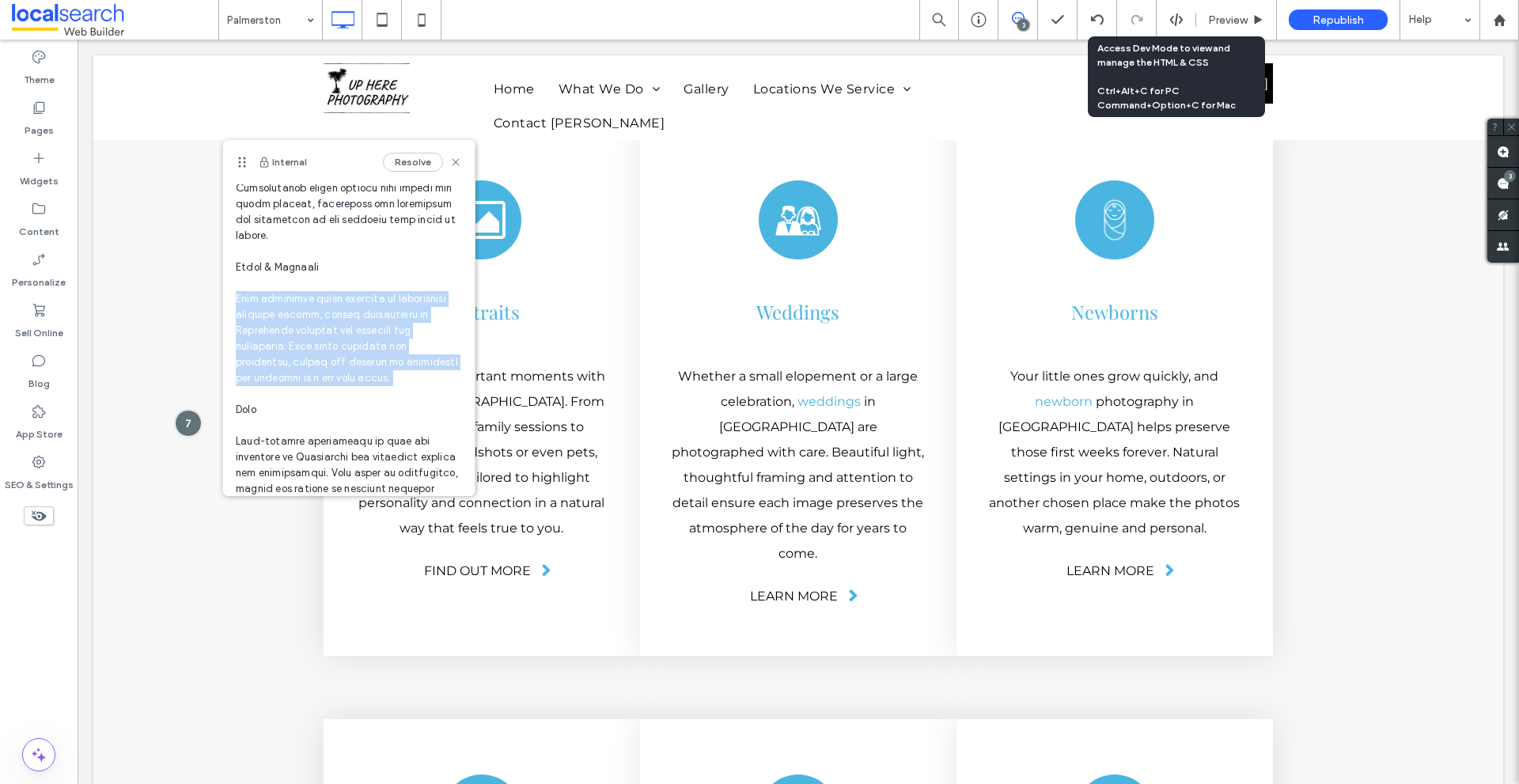
drag, startPoint x: 246, startPoint y: 314, endPoint x: 264, endPoint y: 413, distance: 100.6
click at [264, 413] on span at bounding box center [349, 235] width 227 height 1091
copy span "From energetic dance recitals to competitive sporting events, action photograph…"
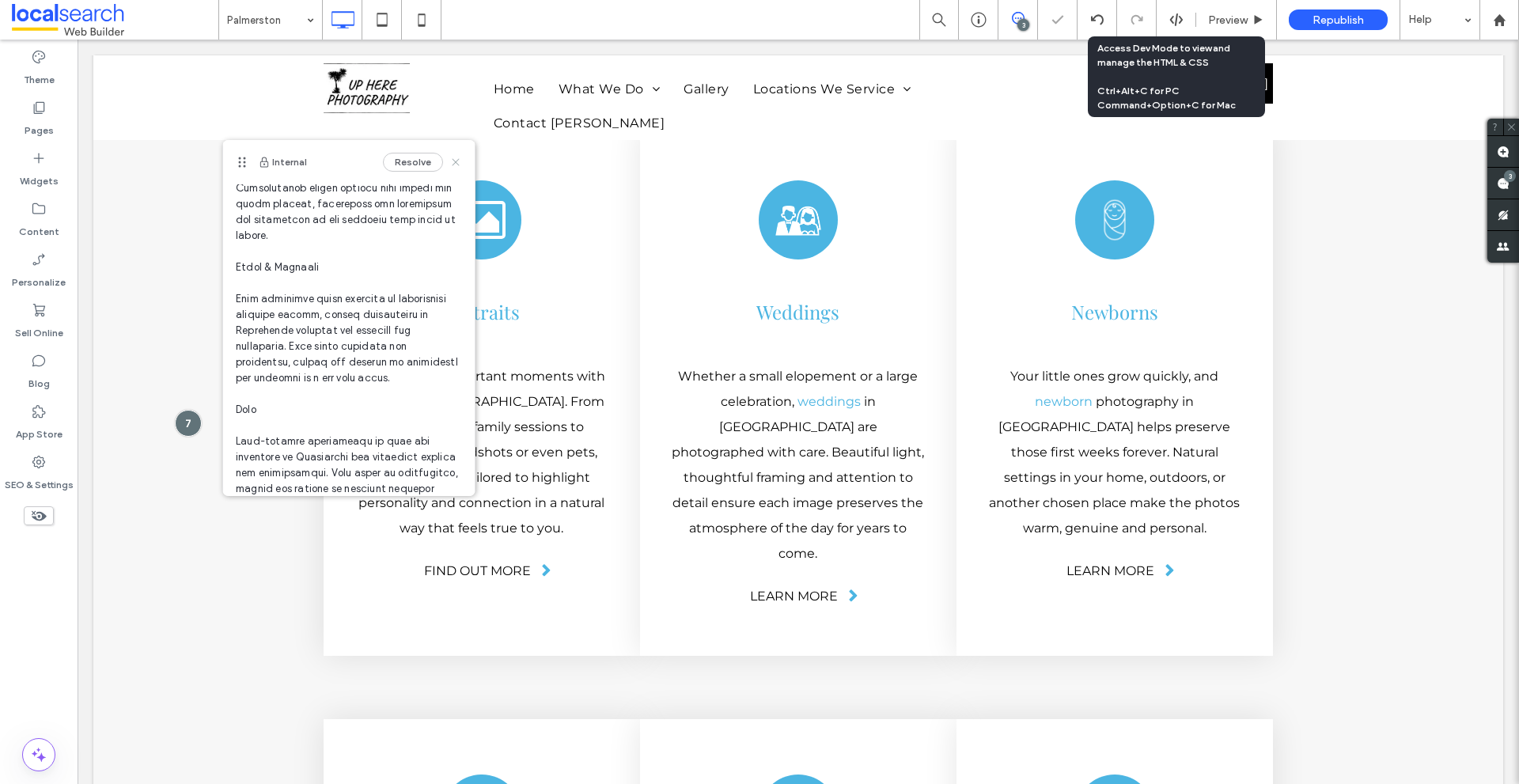
click at [449, 157] on icon at bounding box center [455, 162] width 12 height 12
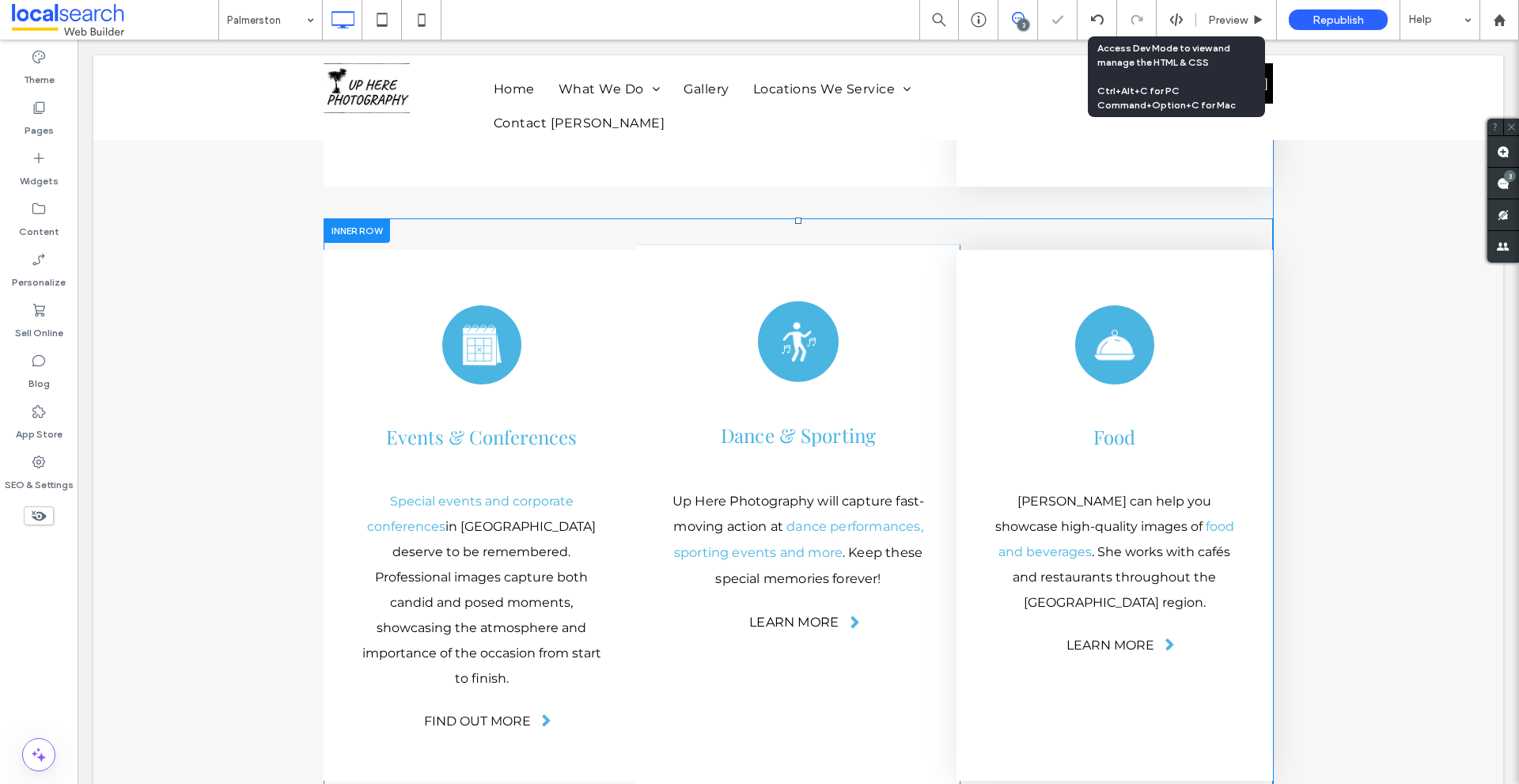
scroll to position [4577, 0]
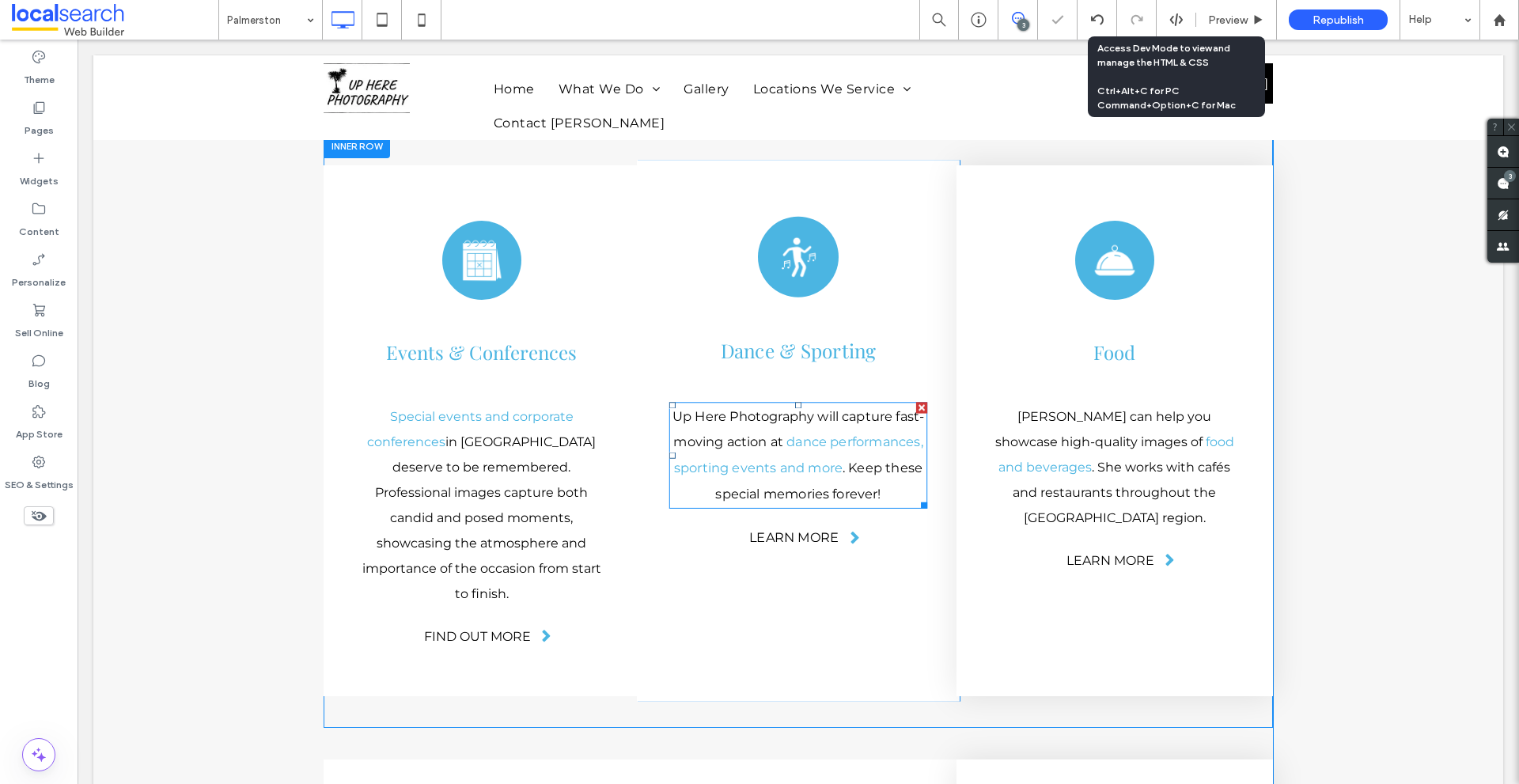
click at [764, 403] on p "Up Here Photography will capture fast-moving action at dance performances, spor…" at bounding box center [798, 455] width 258 height 103
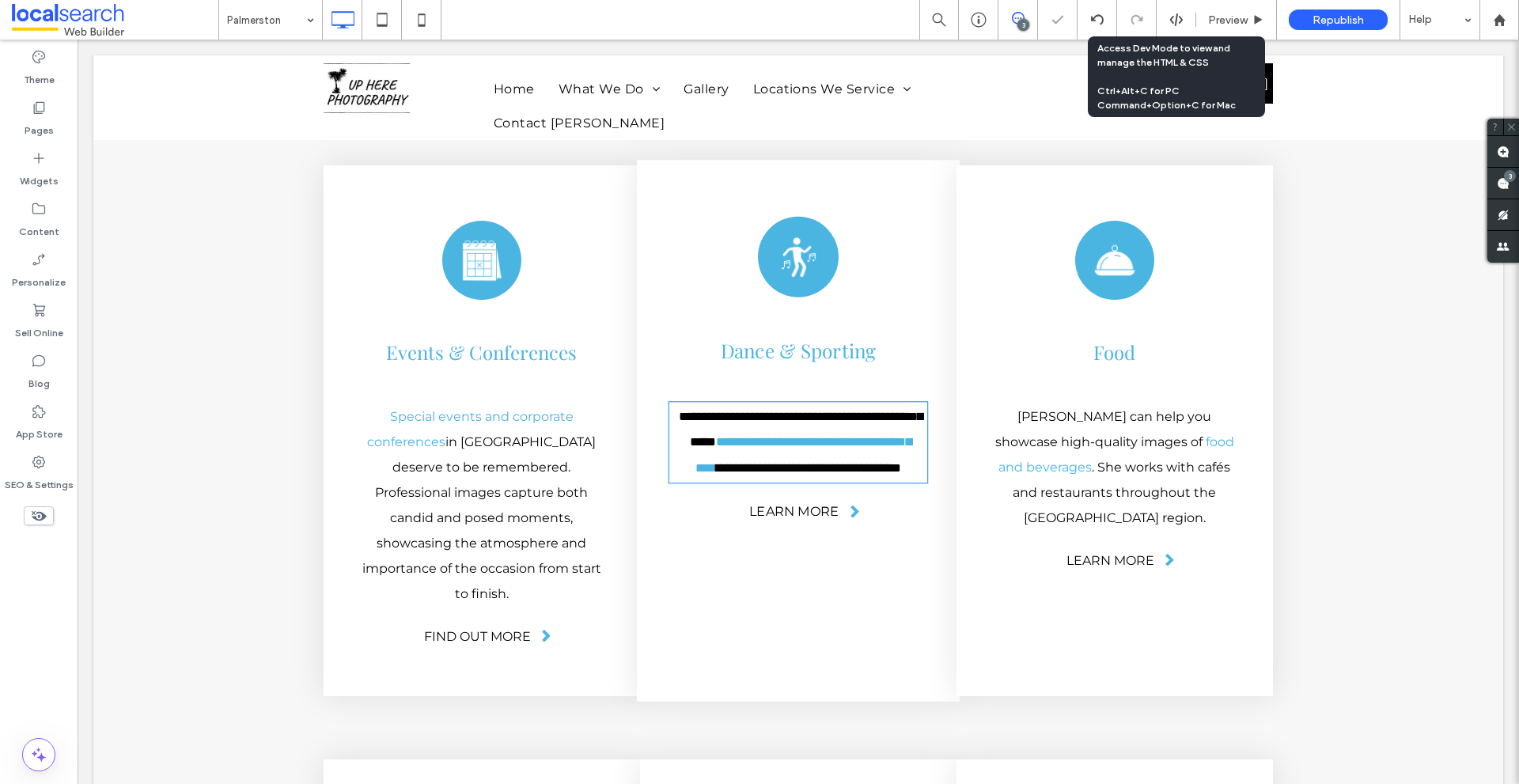
click at [764, 403] on p "**********" at bounding box center [798, 442] width 258 height 77
type input "**********"
type input "**"
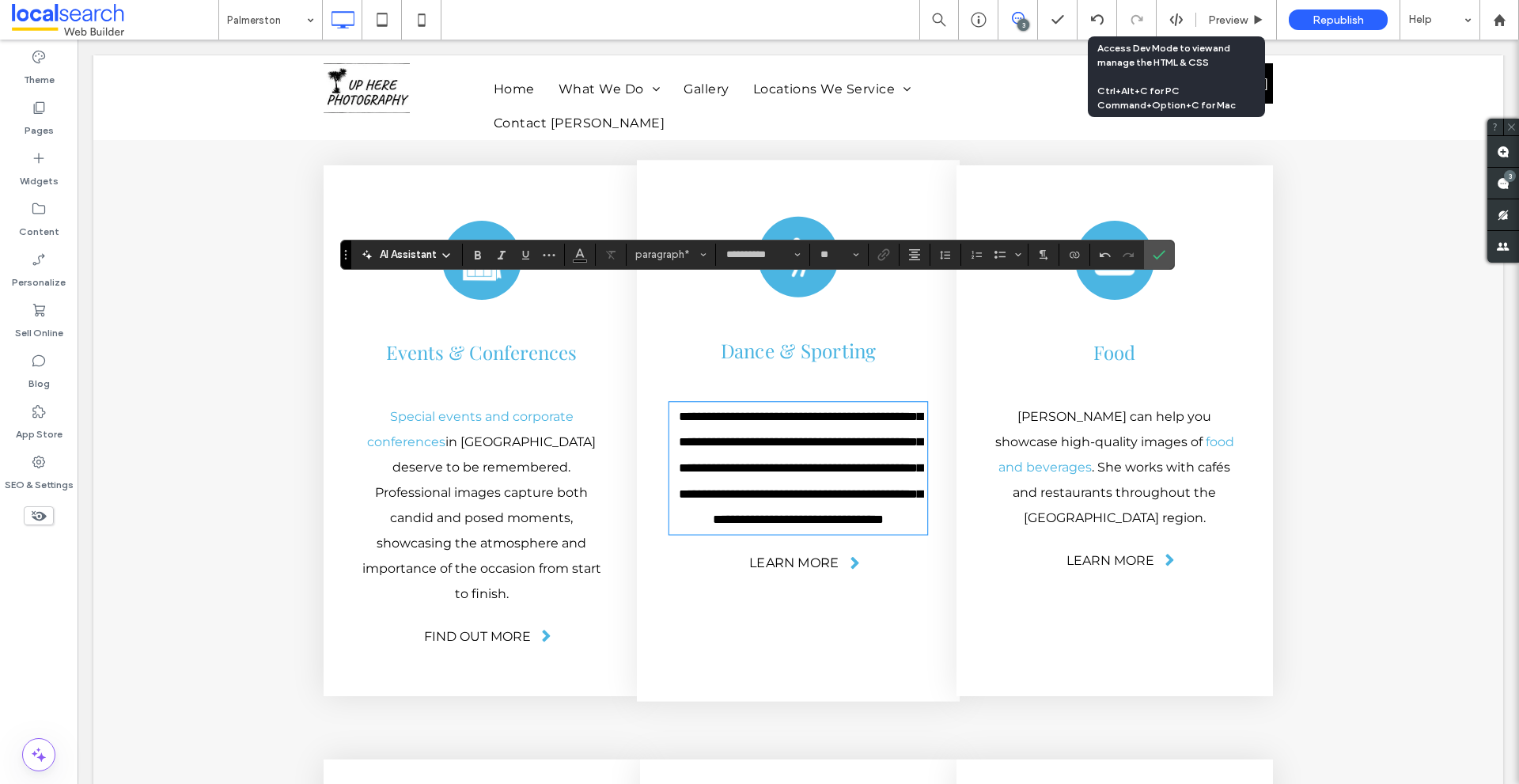
scroll to position [4578, 0]
click at [29, 463] on div "SEO & Settings" at bounding box center [39, 473] width 77 height 51
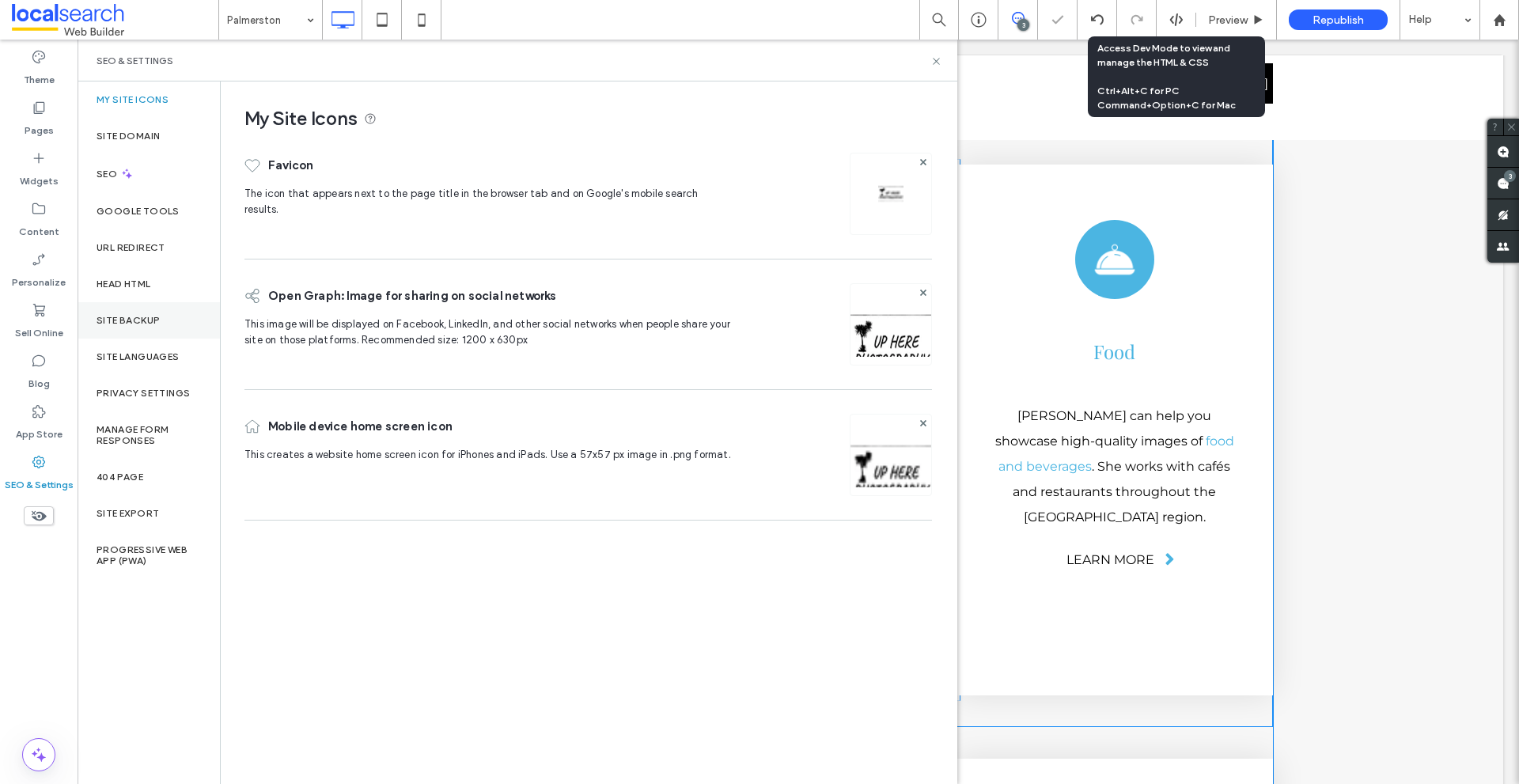
click at [135, 322] on label "Site Backup" at bounding box center [128, 319] width 63 height 11
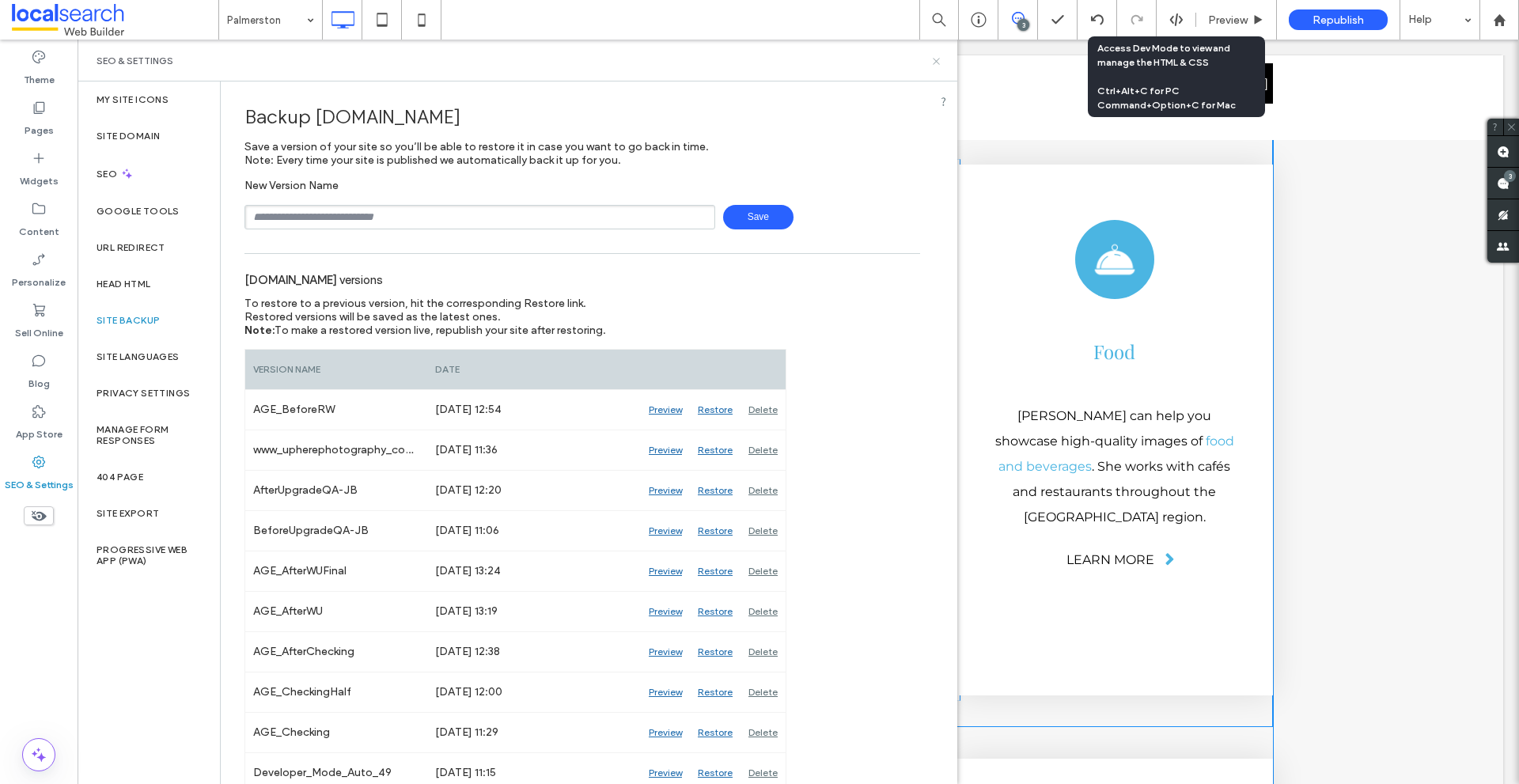
click at [933, 65] on icon at bounding box center [936, 61] width 11 height 11
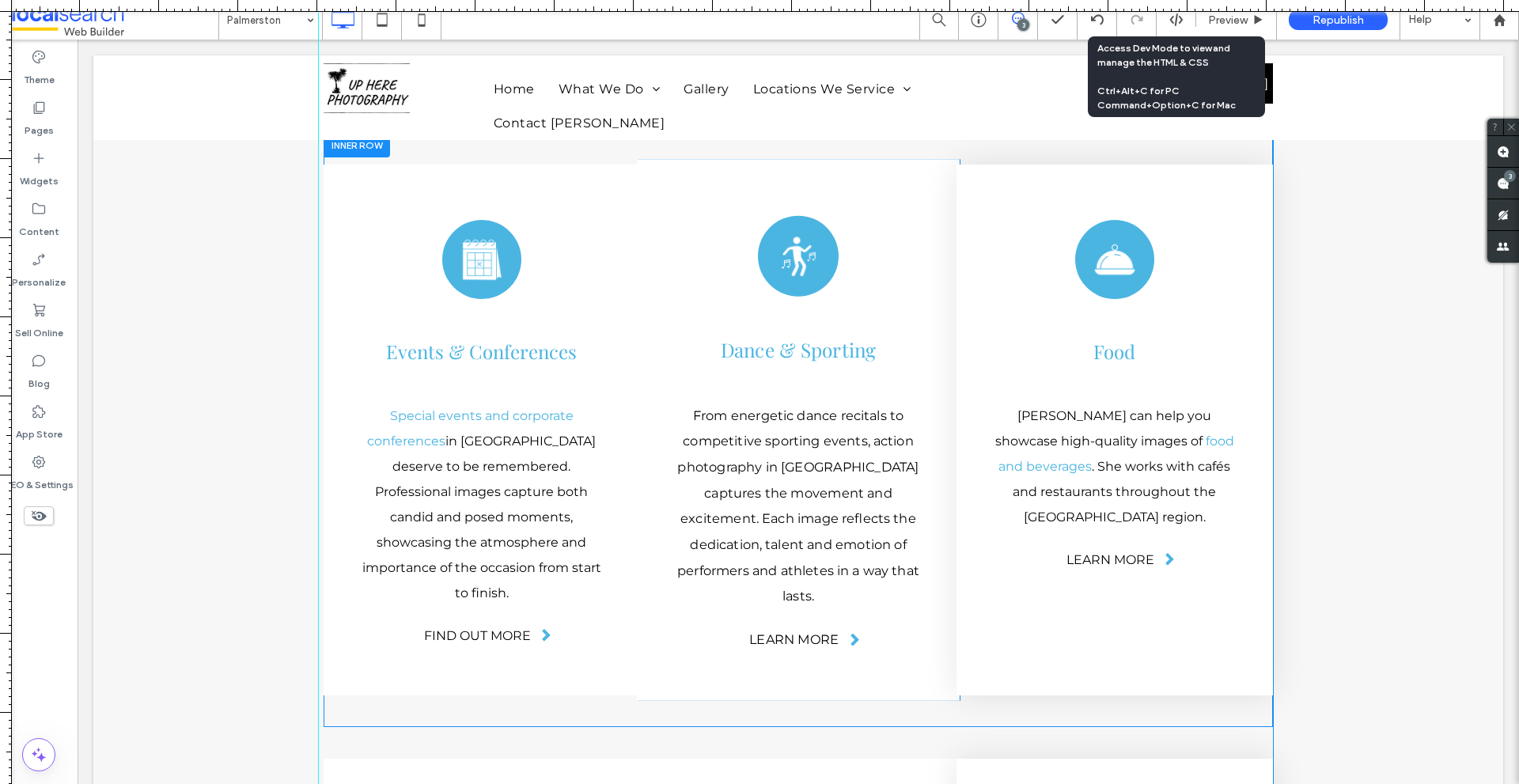
drag, startPoint x: 1078, startPoint y: 2, endPoint x: 1049, endPoint y: -69, distance: 76.7
click at [1049, 0] on html ".wqwq-1{fill:#231f20;} .cls-1q, .cls-2q { fill-rule: evenodd; } .cls-2q { fill:…" at bounding box center [760, 392] width 1519 height 784
click at [795, 407] on span "From energetic dance recitals to competitive sporting events, action photograph…" at bounding box center [798, 505] width 242 height 196
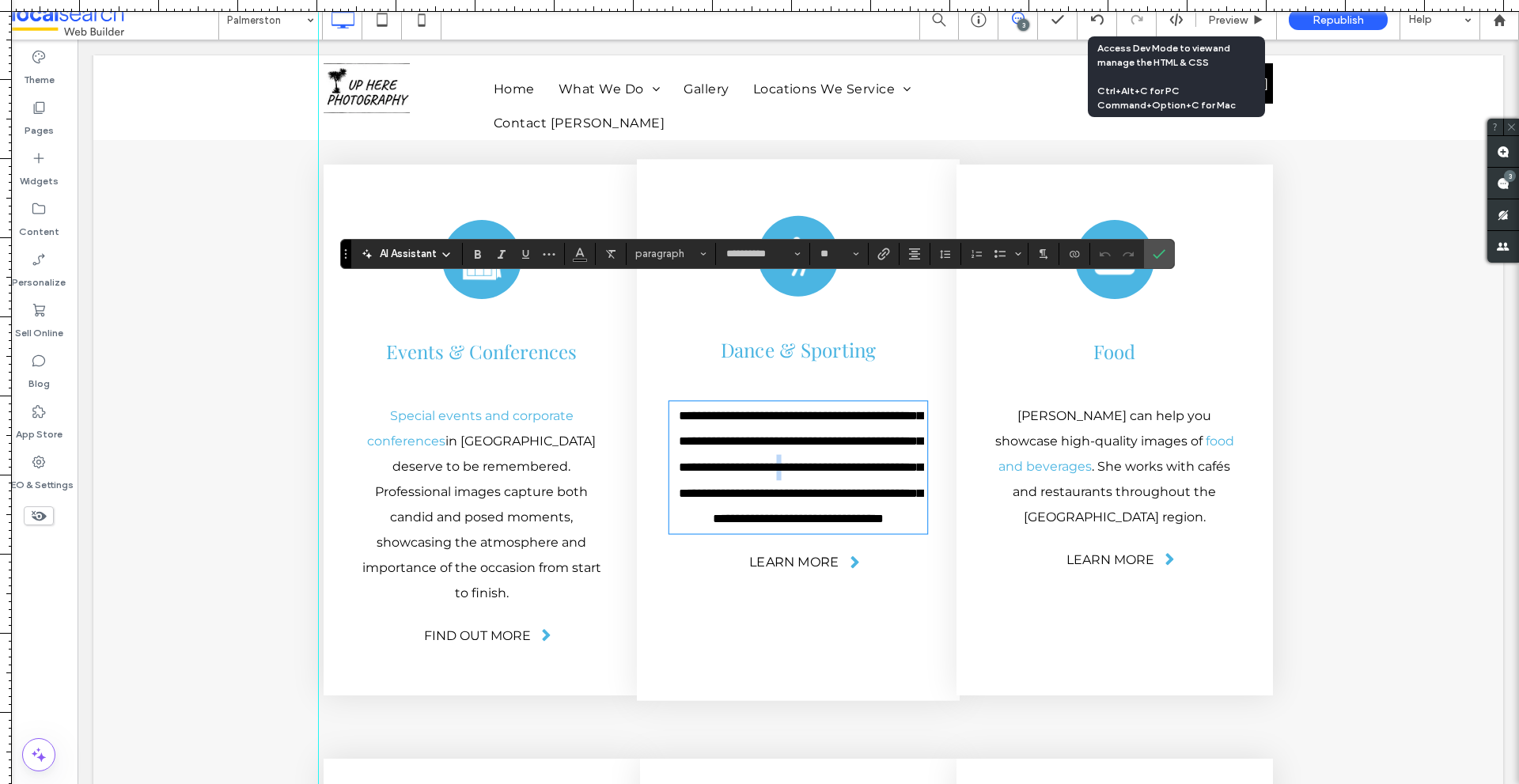
click at [802, 402] on p "**********" at bounding box center [798, 466] width 258 height 129
click at [814, 409] on span "**********" at bounding box center [801, 466] width 244 height 116
drag, startPoint x: 814, startPoint y: 297, endPoint x: 823, endPoint y: 319, distance: 23.8
click at [823, 409] on span "**********" at bounding box center [801, 466] width 244 height 116
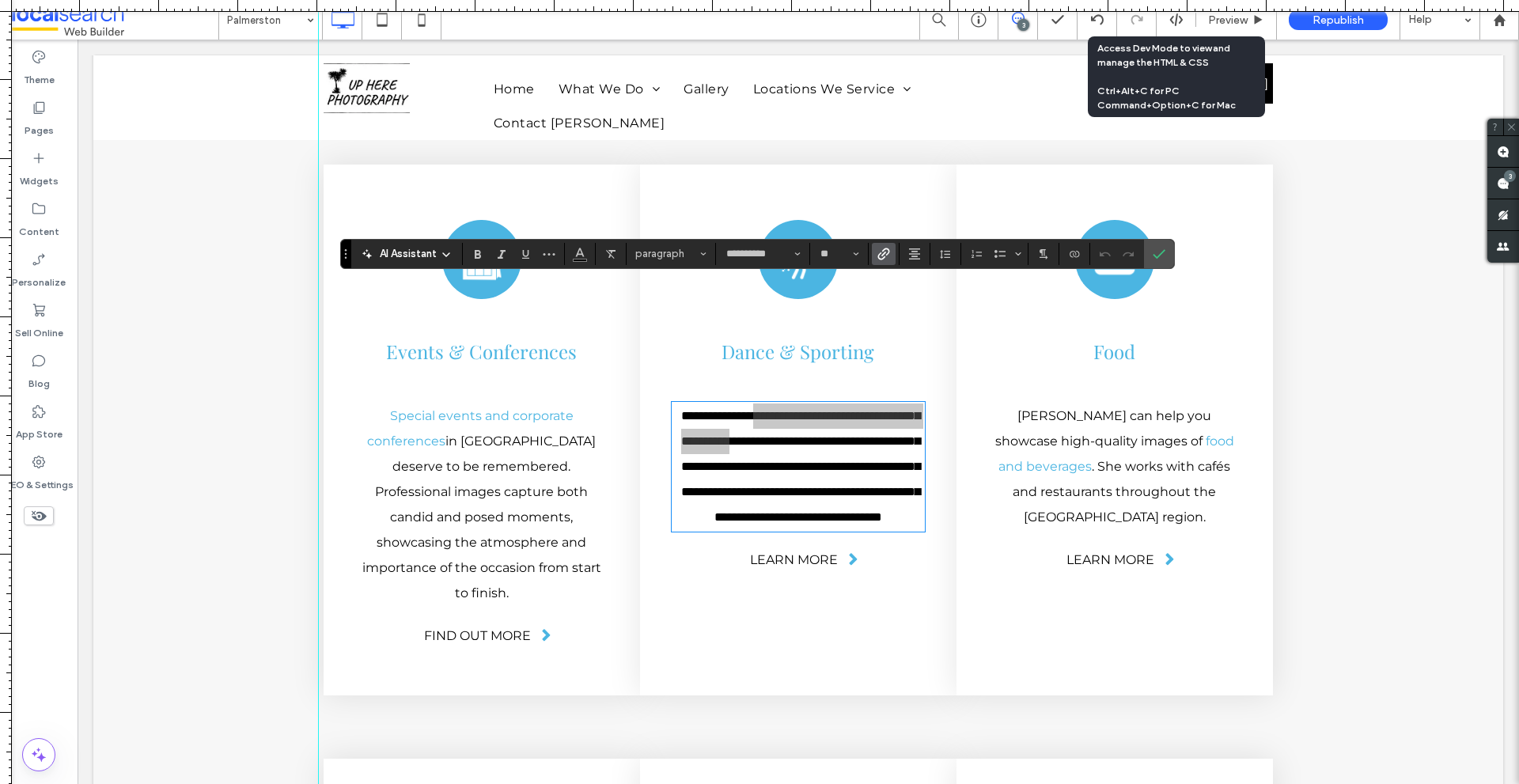
click at [883, 250] on use "Link" at bounding box center [883, 254] width 11 height 11
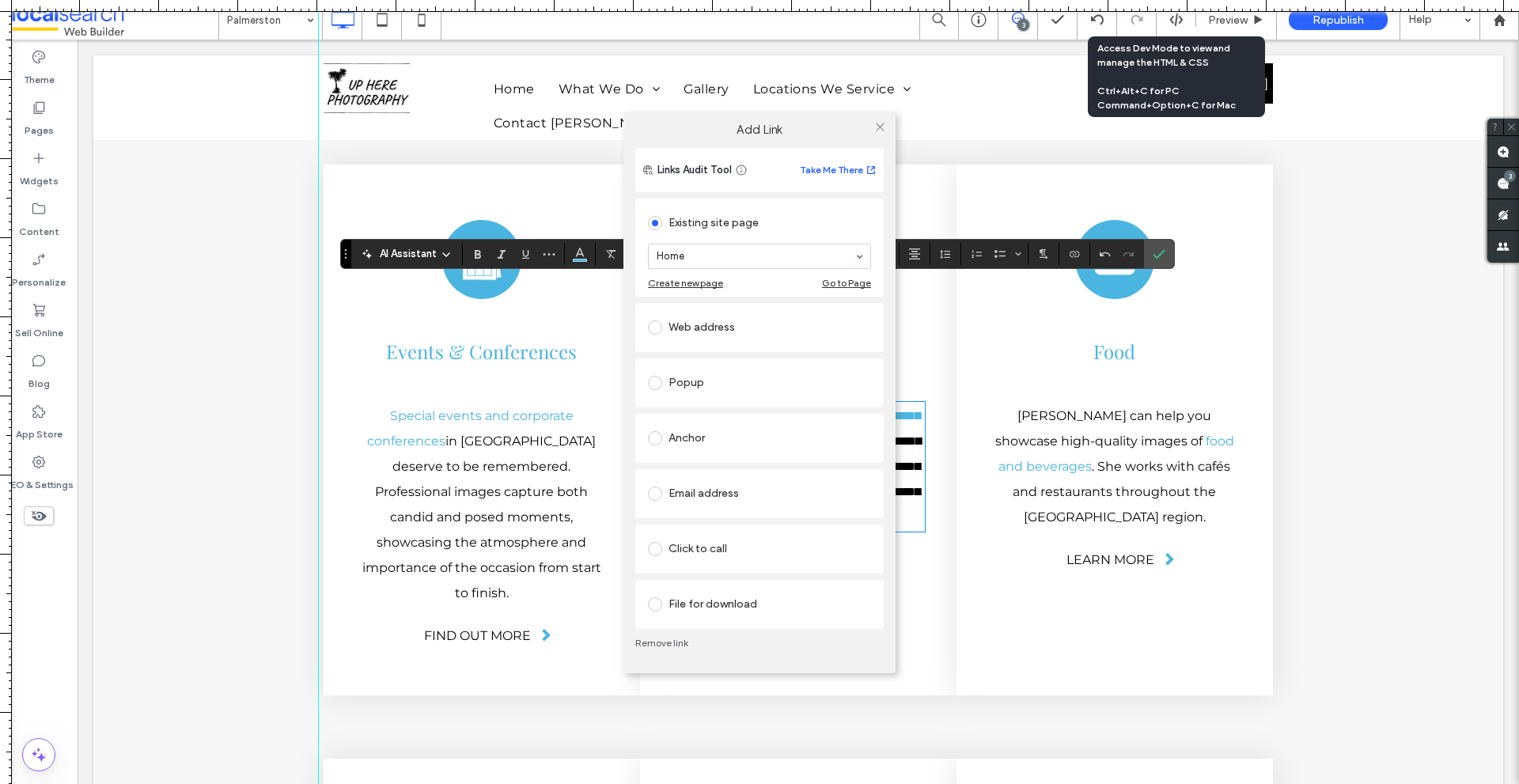
click at [705, 420] on div "Anchor" at bounding box center [760, 438] width 248 height 49
click at [713, 433] on div "Anchor" at bounding box center [760, 438] width 223 height 25
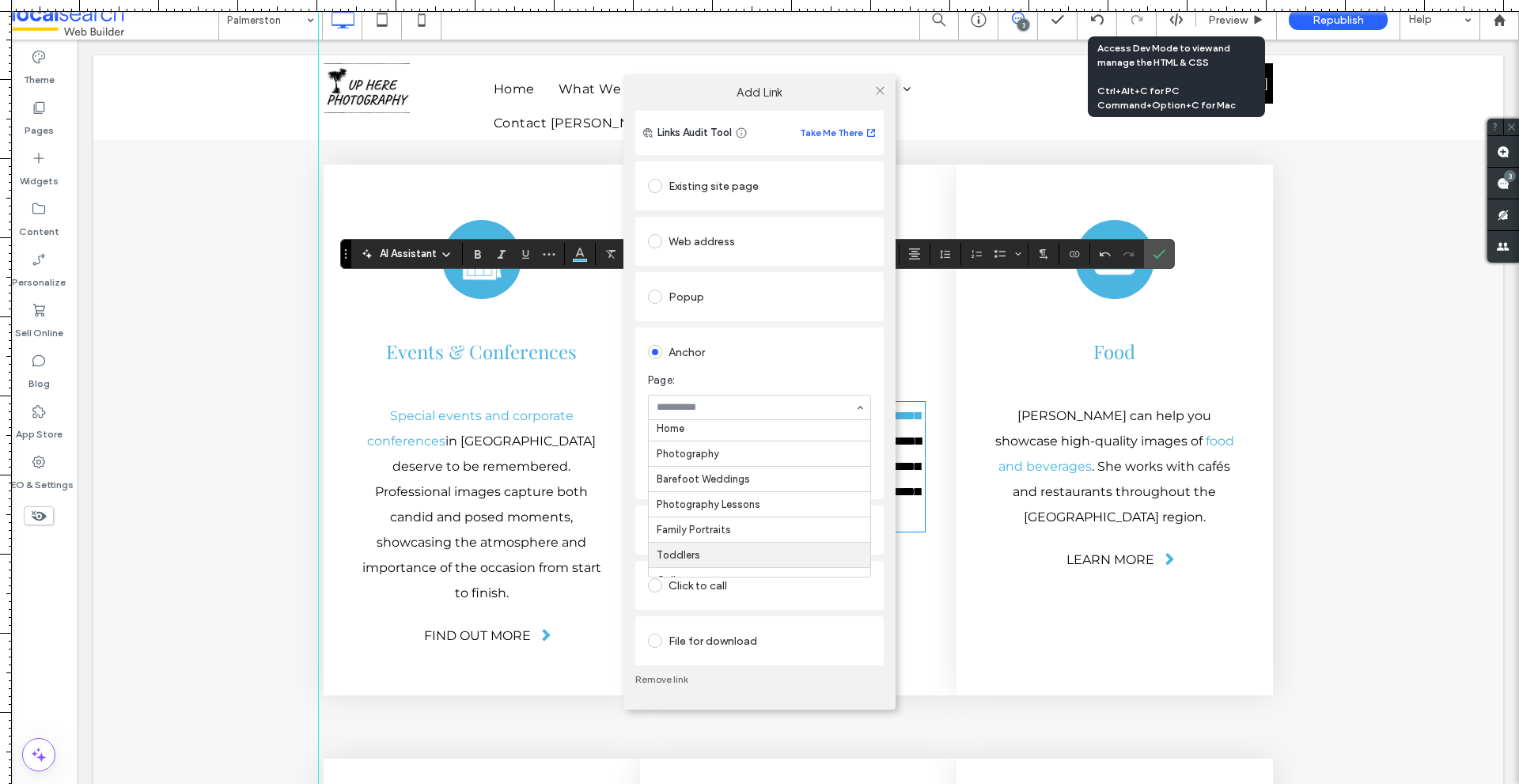
scroll to position [0, 0]
type input "**"
click at [874, 99] on span at bounding box center [879, 89] width 11 height 24
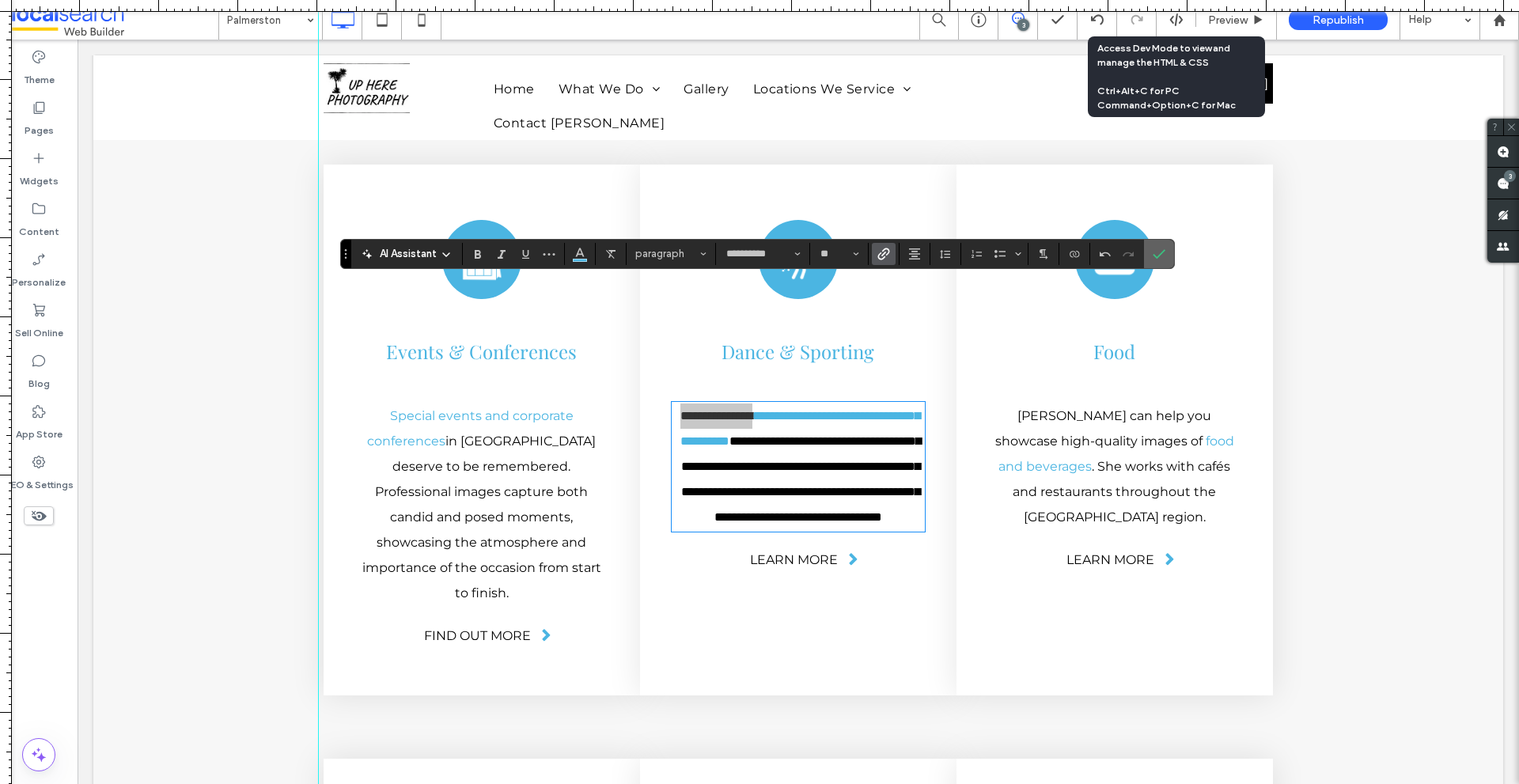
click at [1154, 254] on icon "Confirm" at bounding box center [1159, 254] width 12 height 12
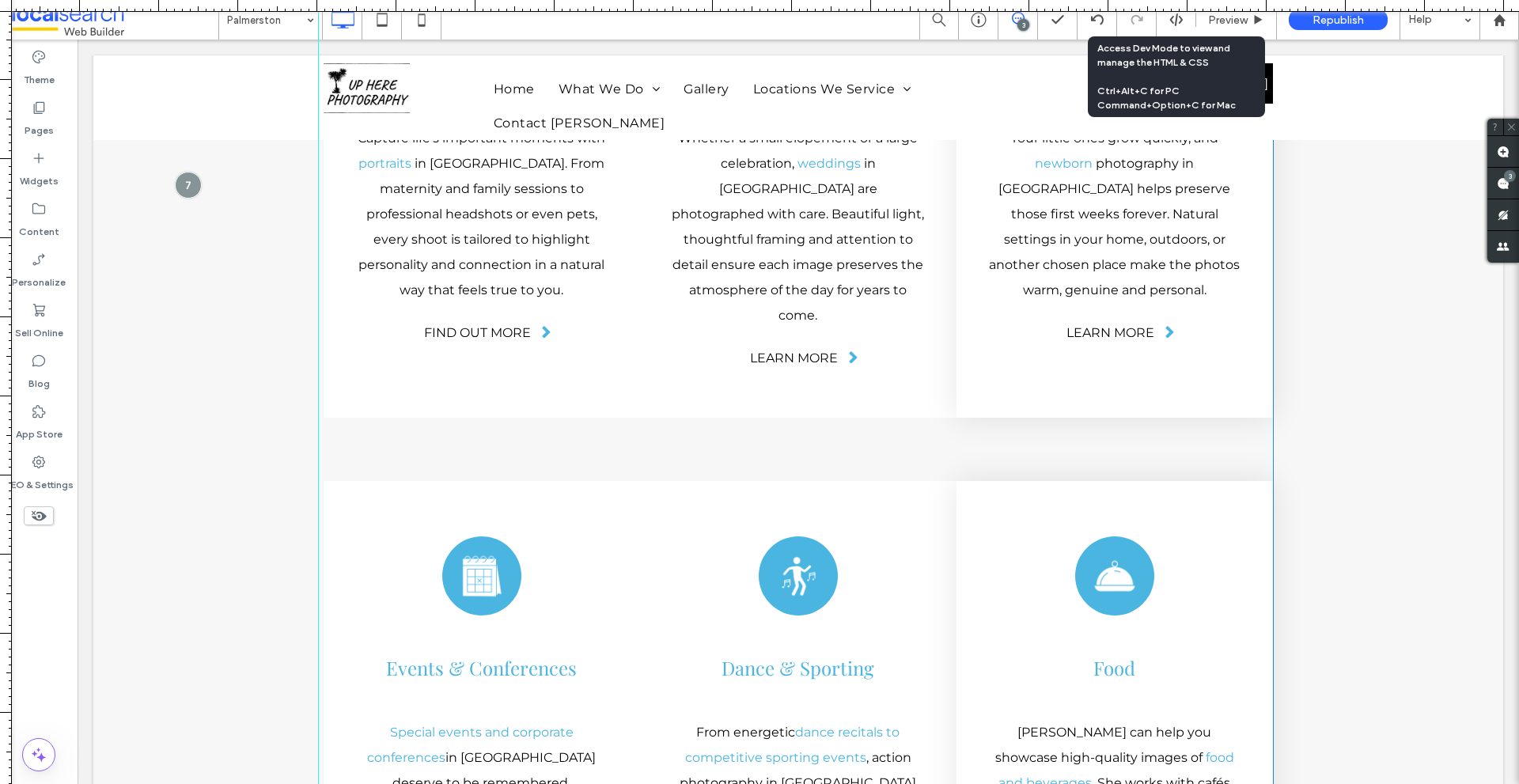
scroll to position [3945, 0]
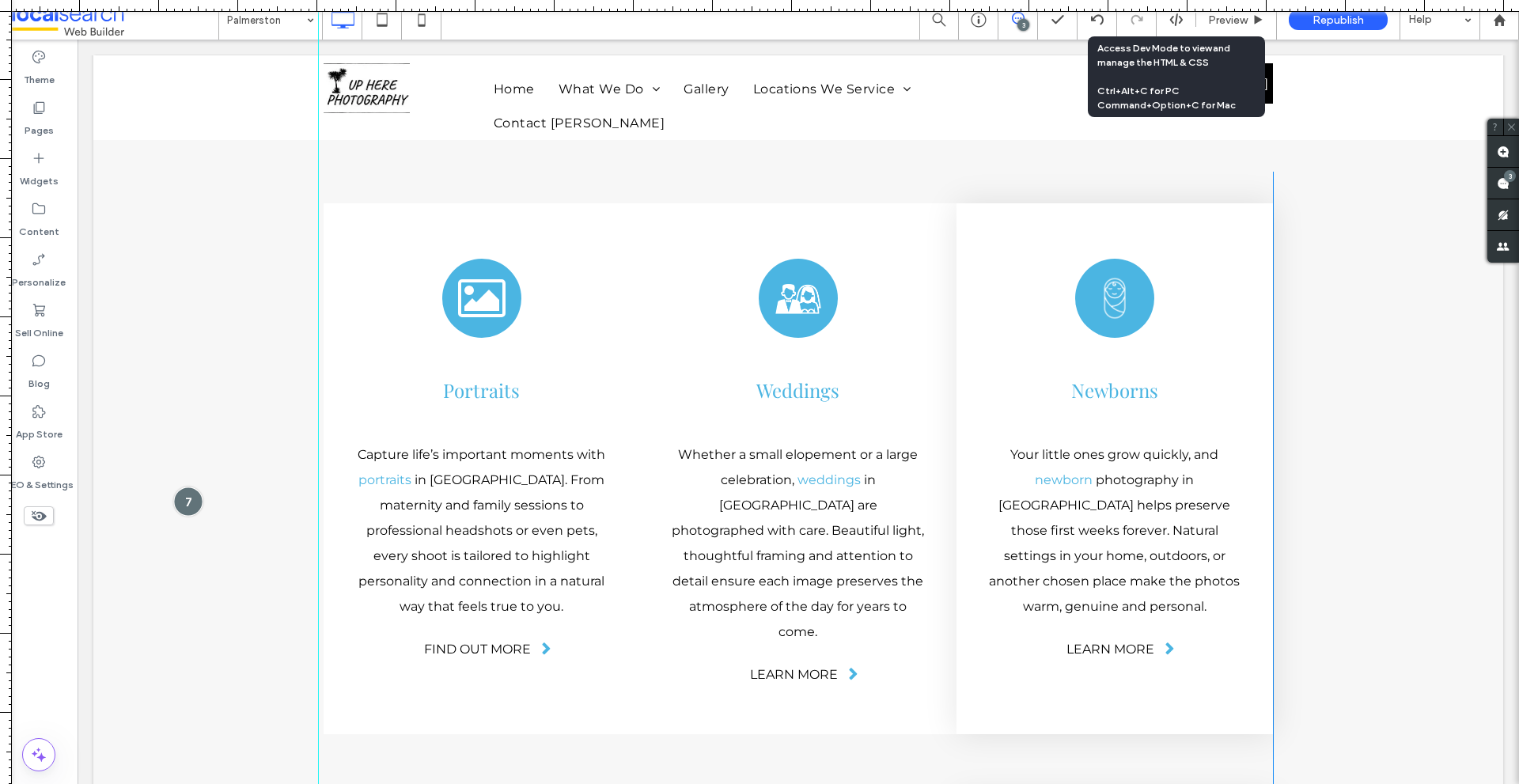
click at [181, 487] on div at bounding box center [188, 502] width 30 height 30
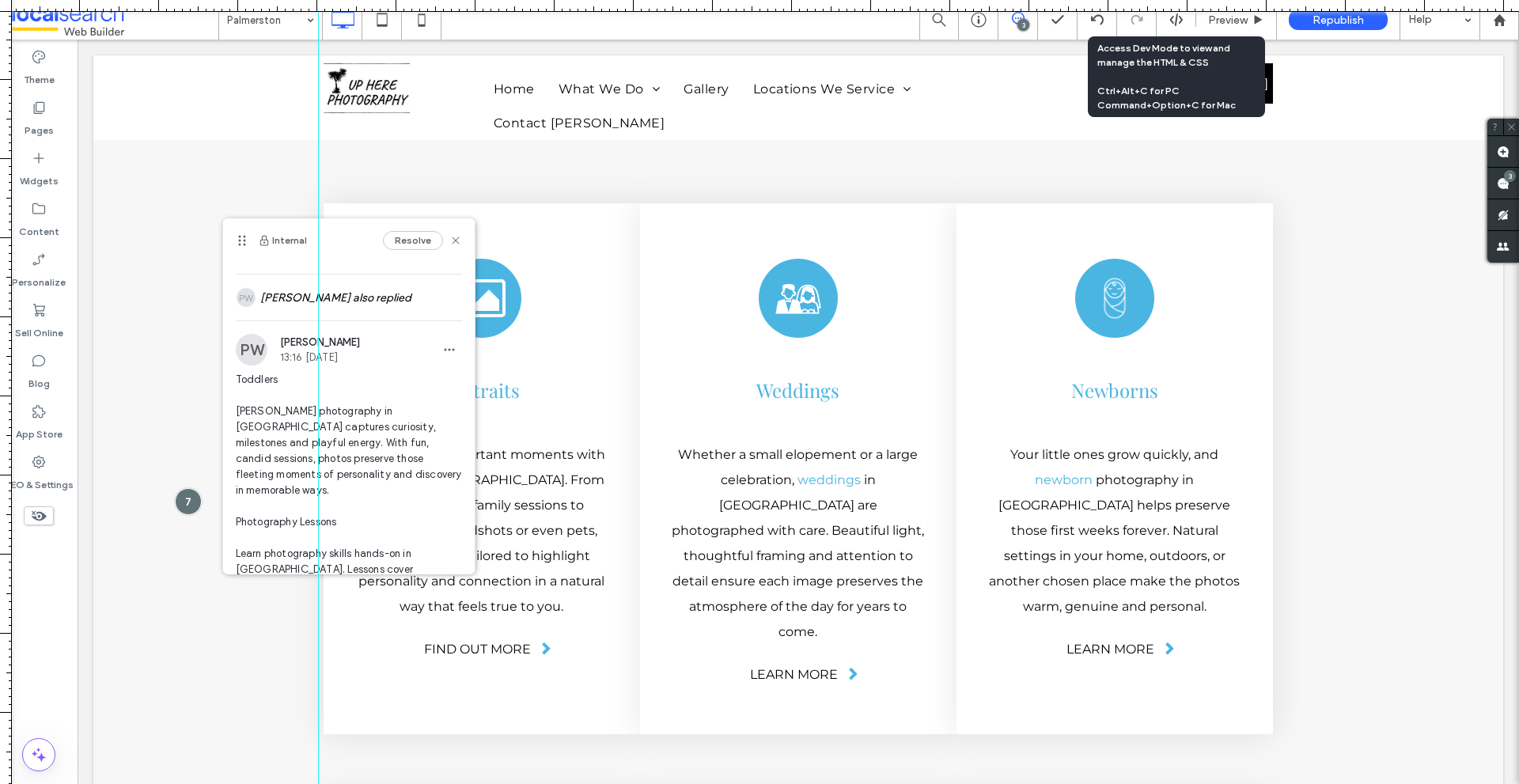
scroll to position [158, 0]
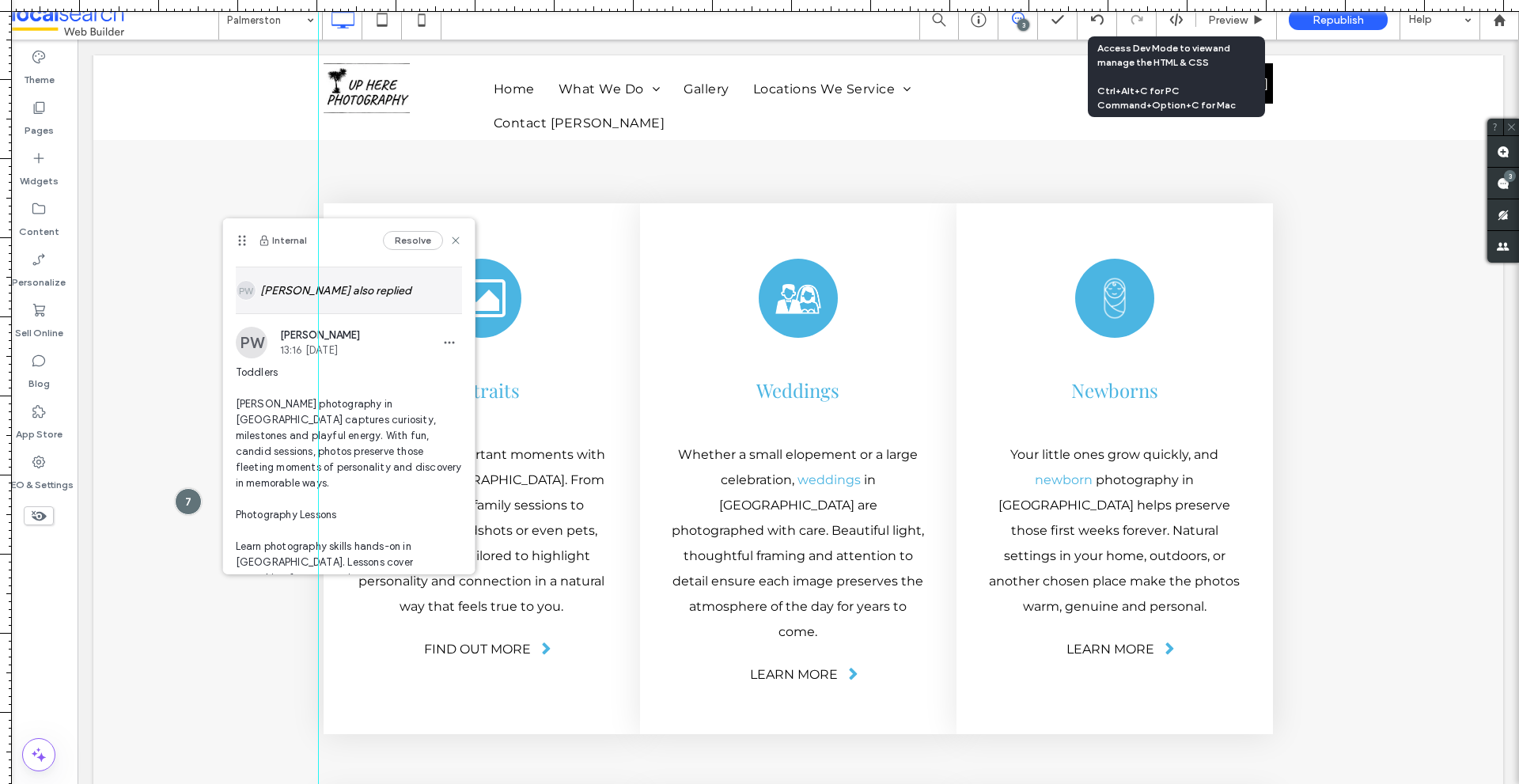
click at [386, 291] on div "[PERSON_NAME] also replied" at bounding box center [349, 291] width 227 height 46
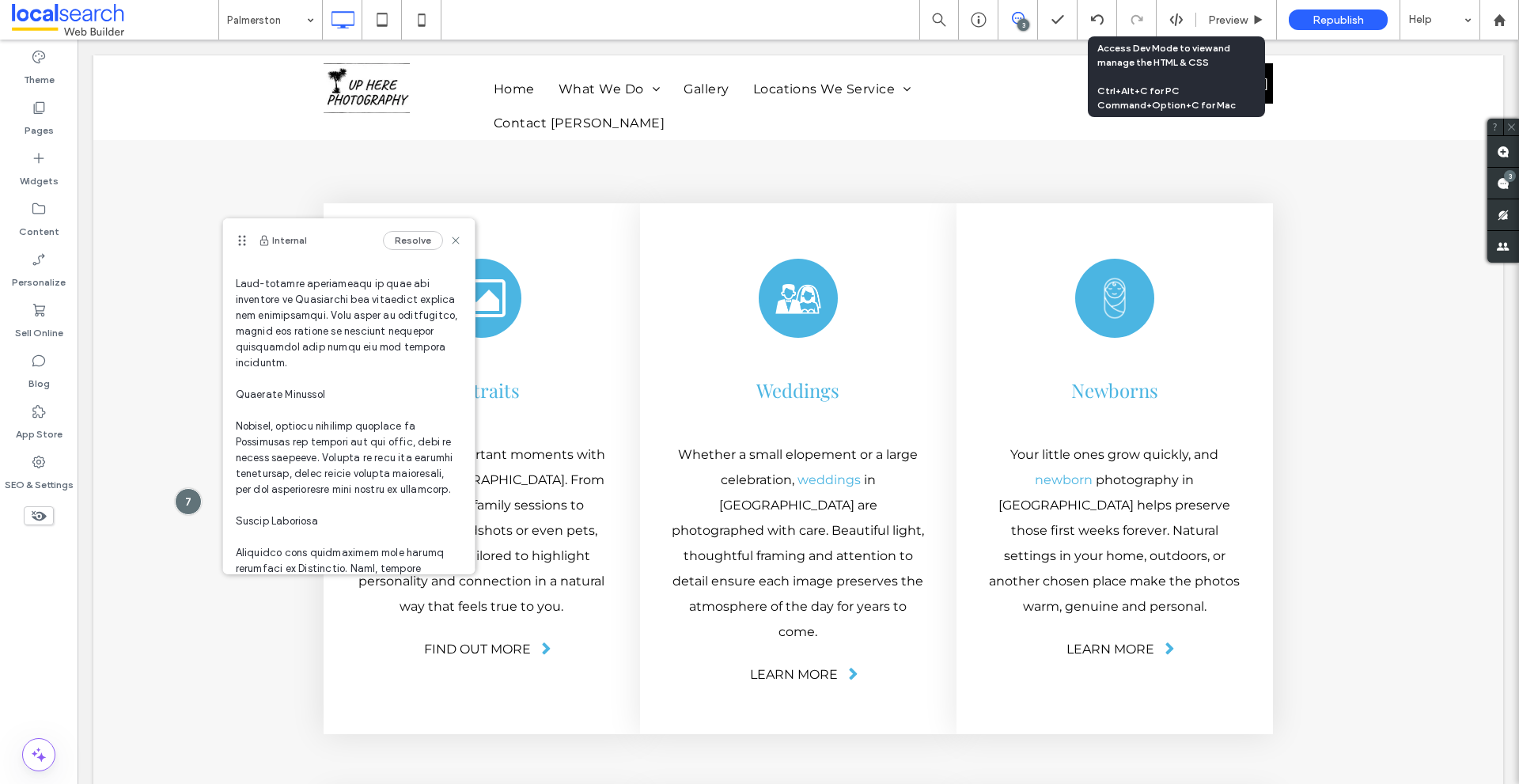
scroll to position [949, 0]
click at [243, 305] on span at bounding box center [349, 76] width 227 height 1091
click at [247, 313] on span at bounding box center [349, 76] width 227 height 1091
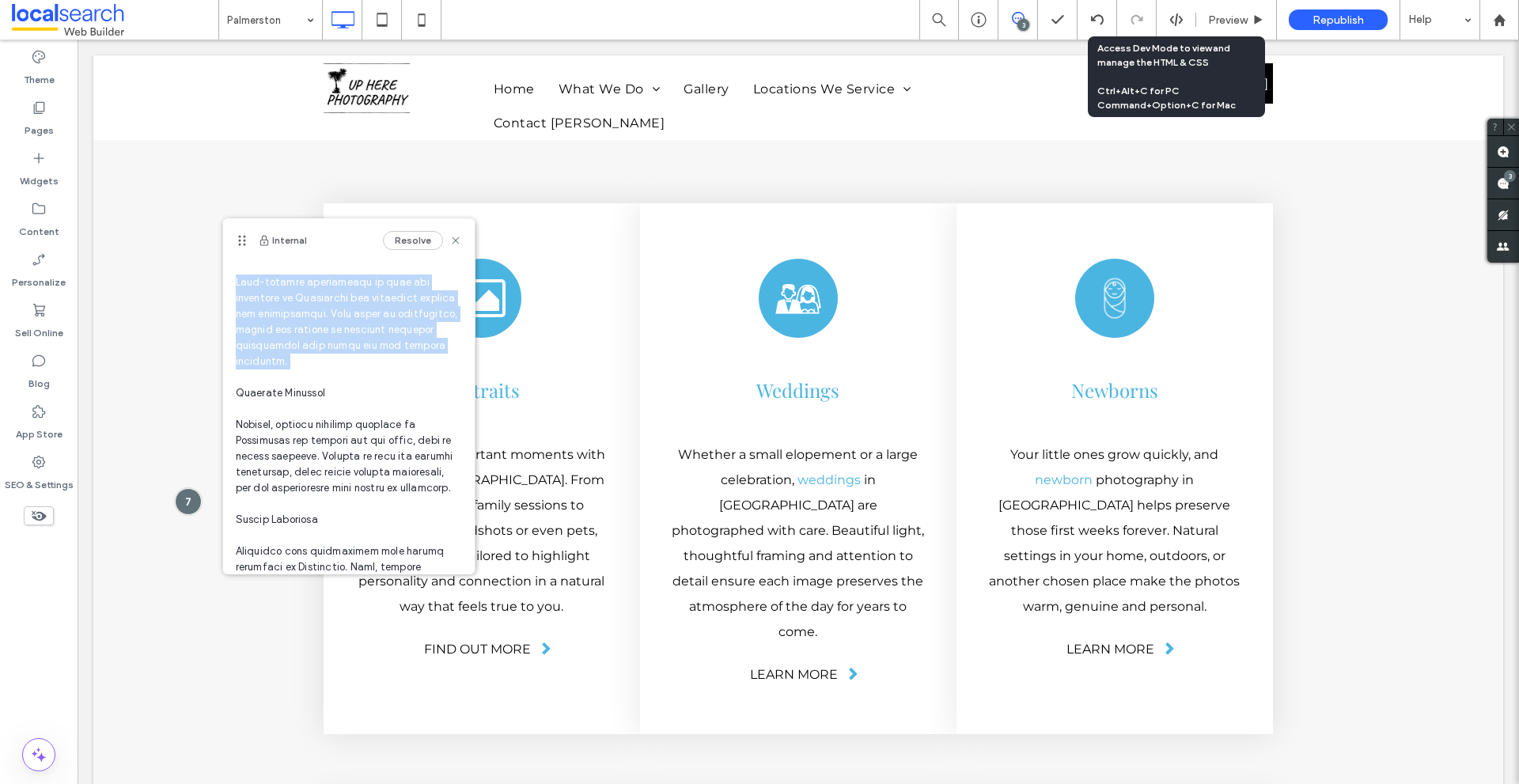
drag, startPoint x: 247, startPoint y: 313, endPoint x: 328, endPoint y: 390, distance: 111.8
click at [328, 390] on span at bounding box center [349, 76] width 227 height 1091
copy span "High-quality photography of food and beverages in [GEOGRAPHIC_DATA] can highlig…"
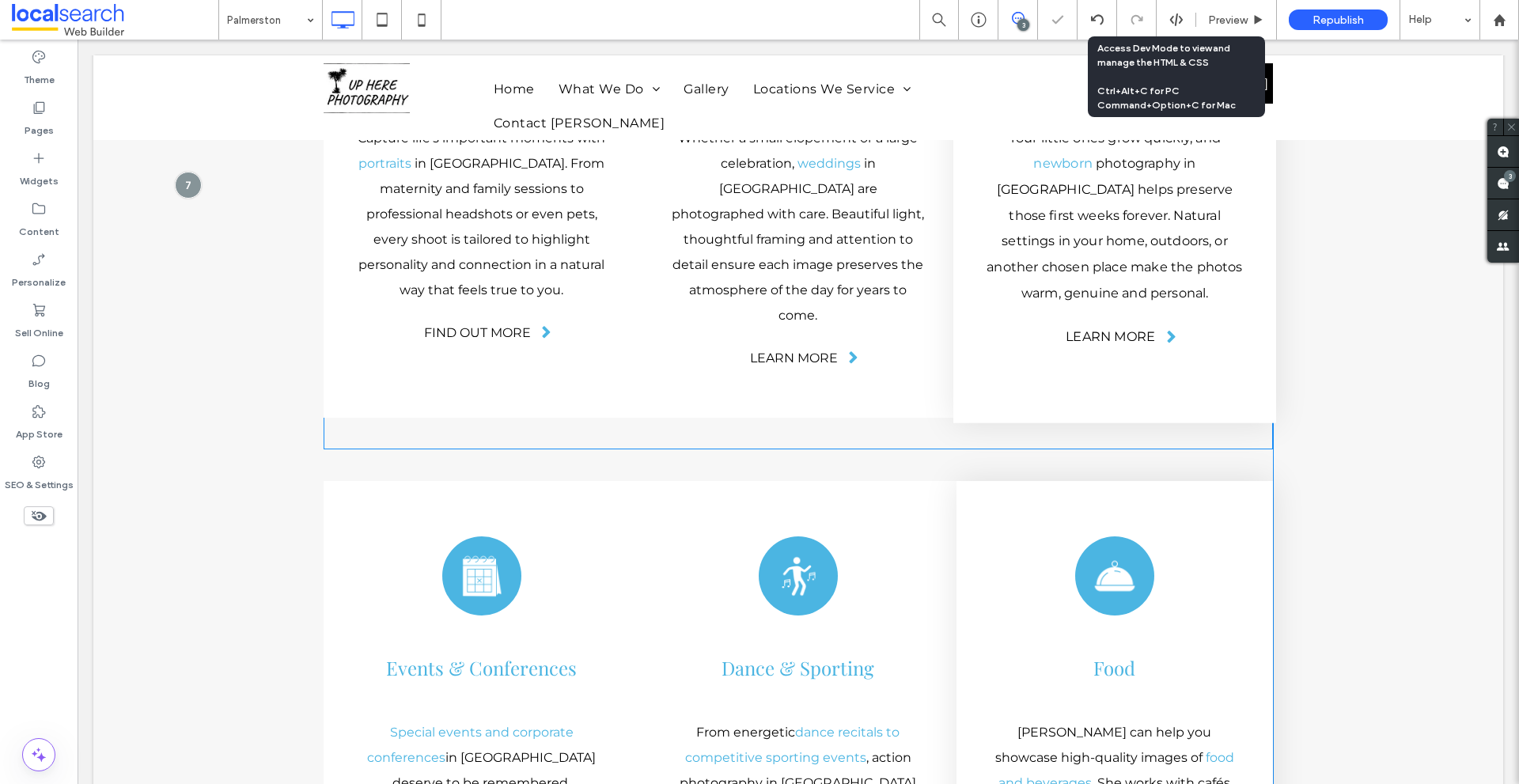
scroll to position [4419, 0]
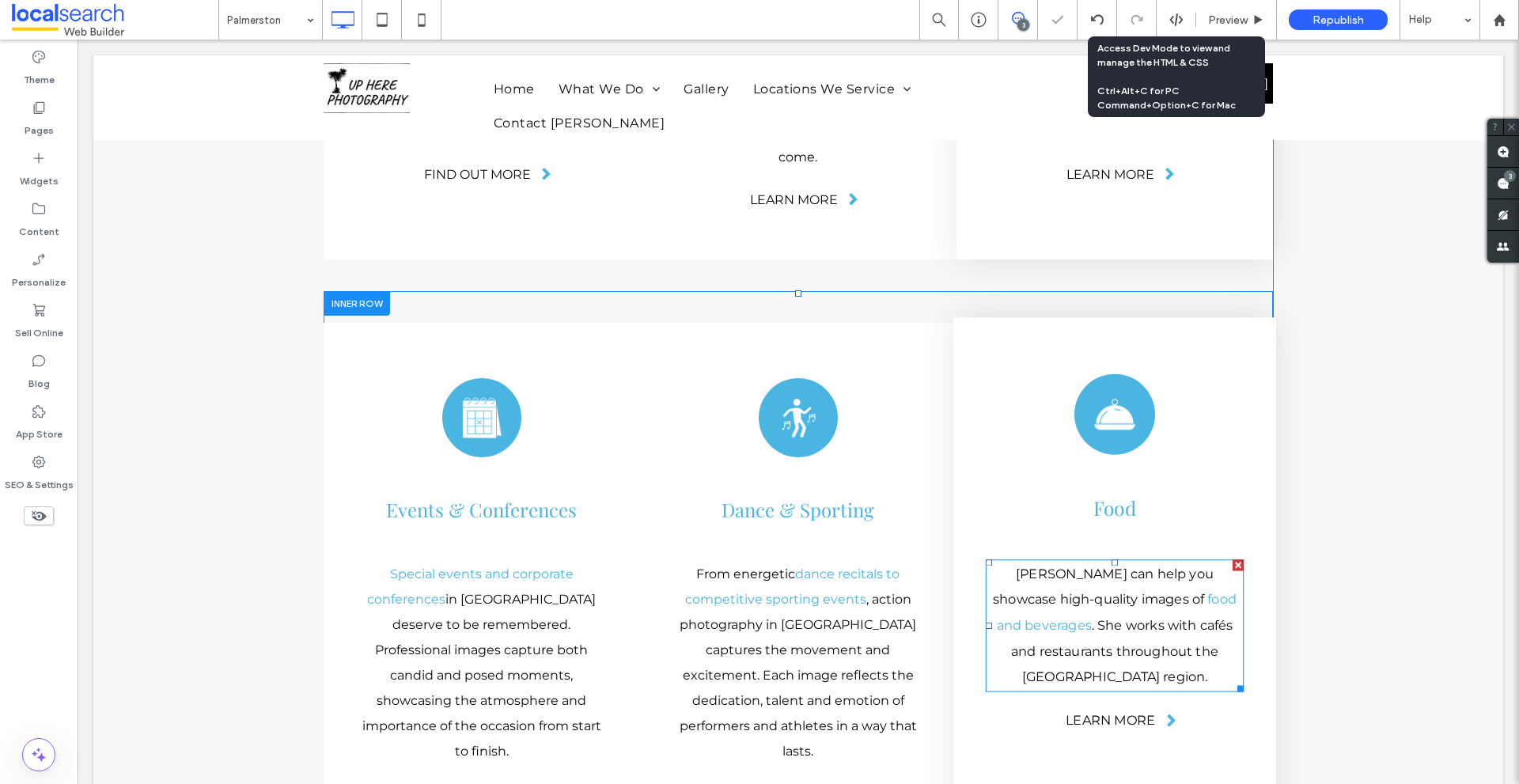
click at [1127, 561] on p "[PERSON_NAME] can help you showcase high-quality images of food and beverages .…" at bounding box center [1114, 625] width 258 height 129
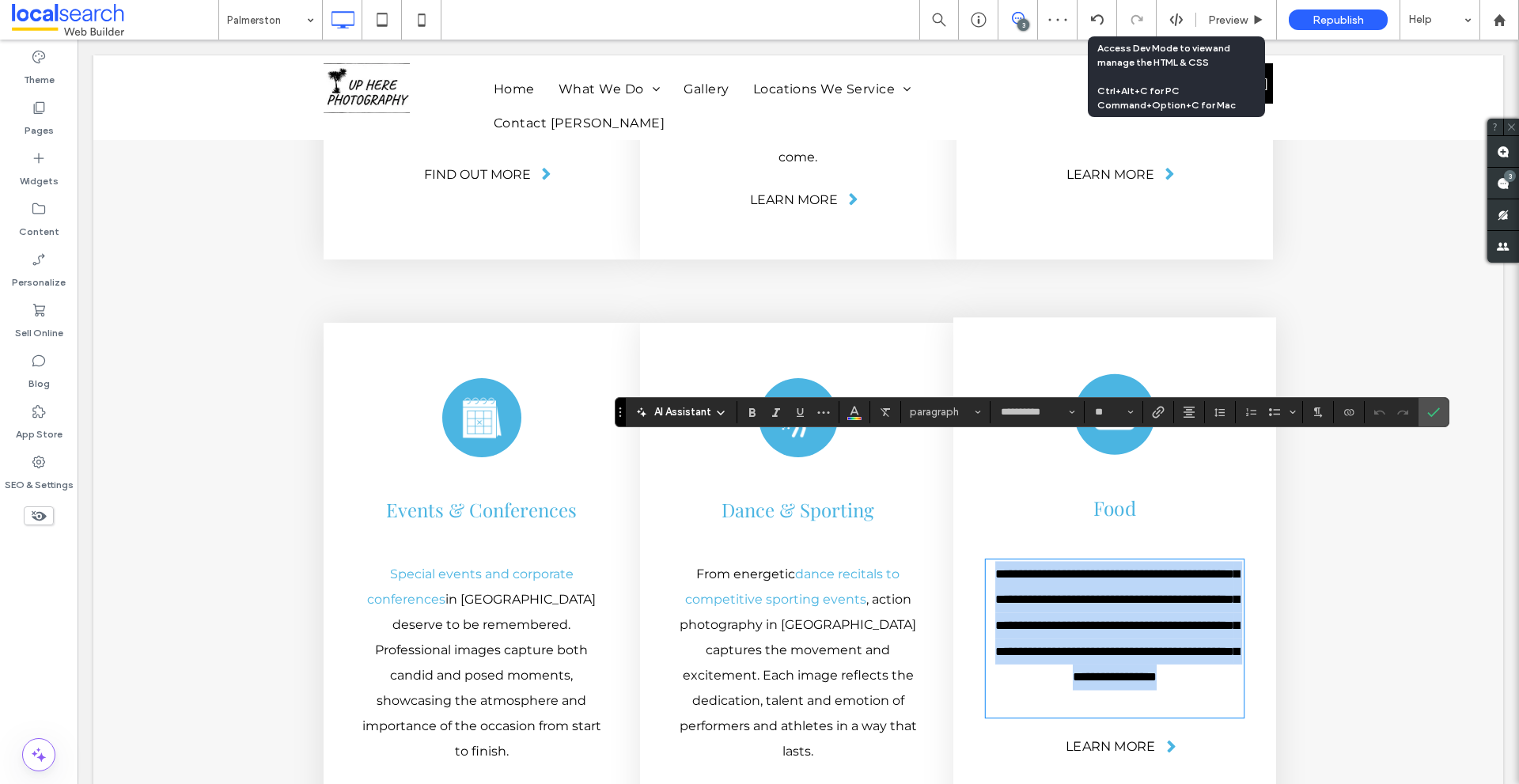
scroll to position [0, 0]
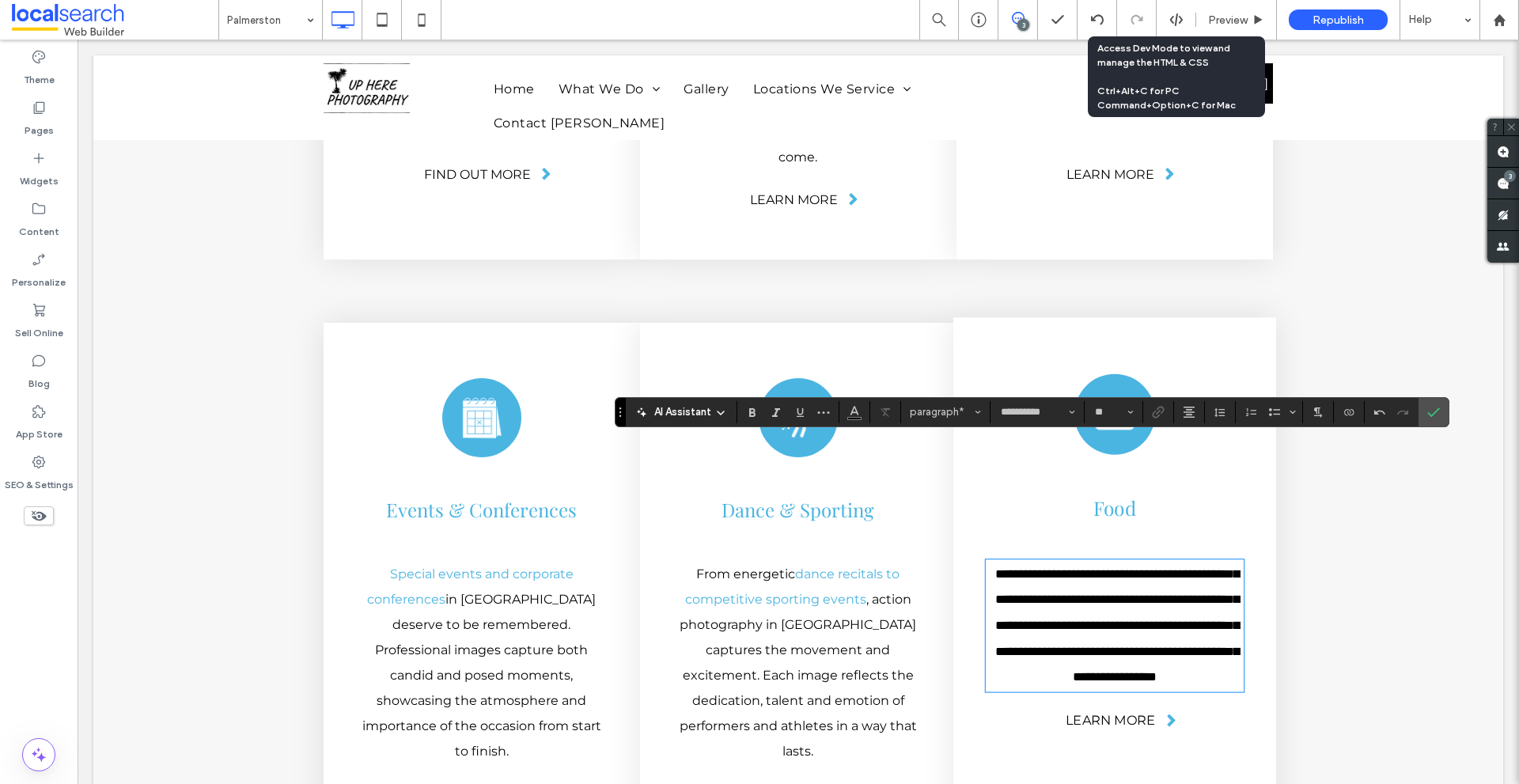
click at [1179, 567] on span "**********" at bounding box center [1117, 625] width 244 height 116
drag, startPoint x: 1179, startPoint y: 454, endPoint x: 1039, endPoint y: 477, distance: 141.9
click at [1039, 567] on span "**********" at bounding box center [1117, 625] width 244 height 116
click at [1160, 413] on use "Link" at bounding box center [1158, 411] width 11 height 11
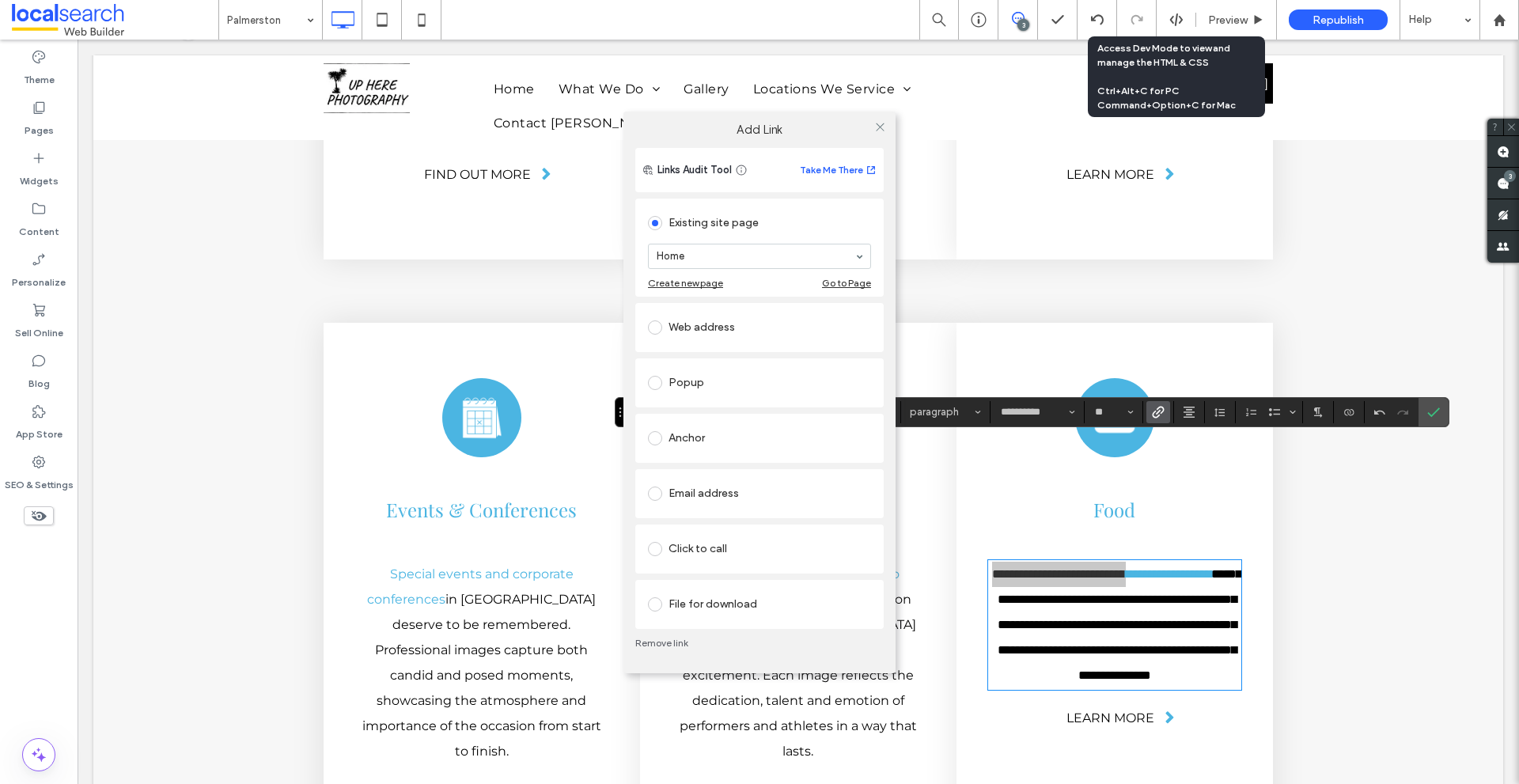
click at [711, 429] on div "Anchor" at bounding box center [760, 438] width 223 height 25
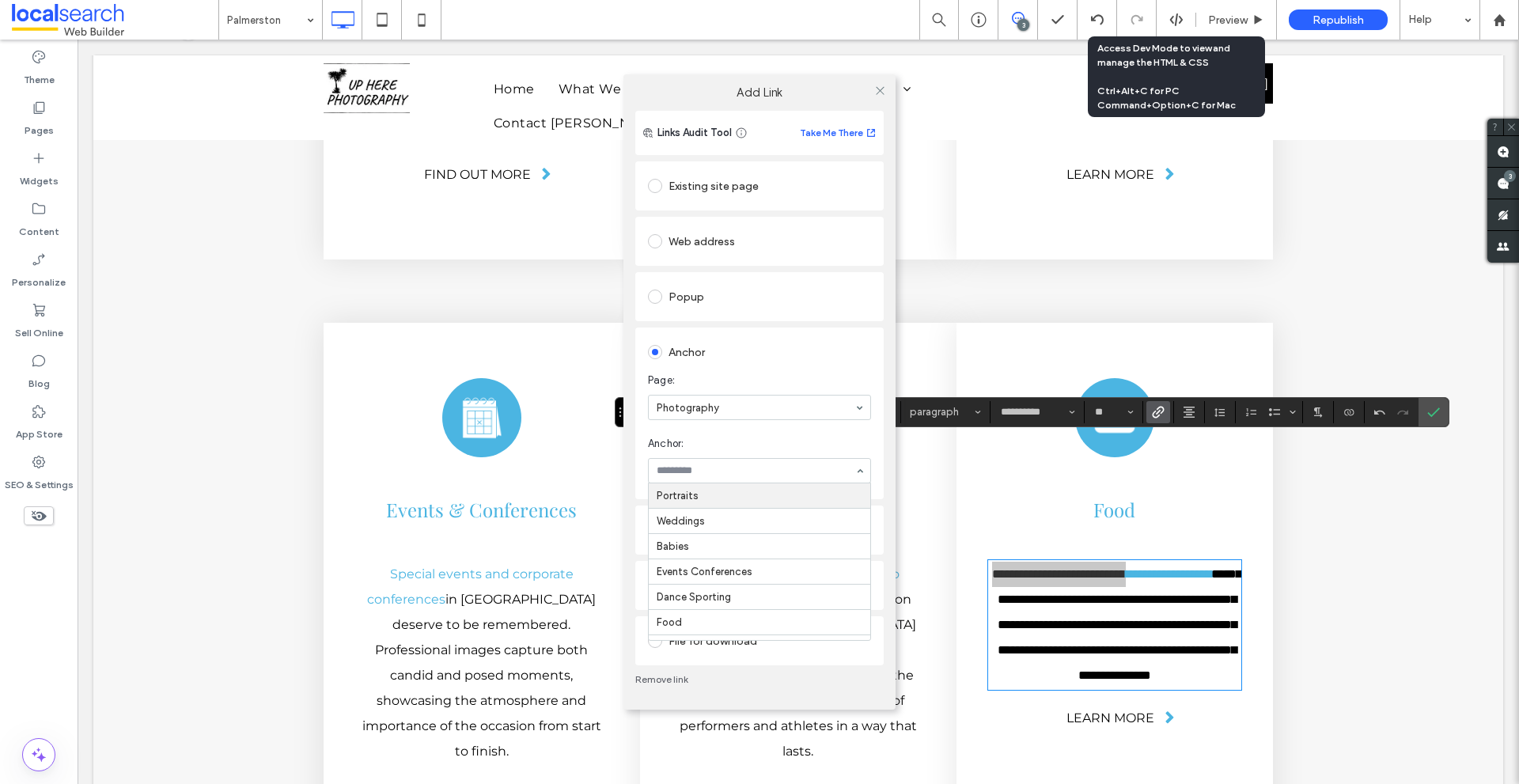
type input "*"
click at [881, 85] on icon at bounding box center [879, 90] width 11 height 11
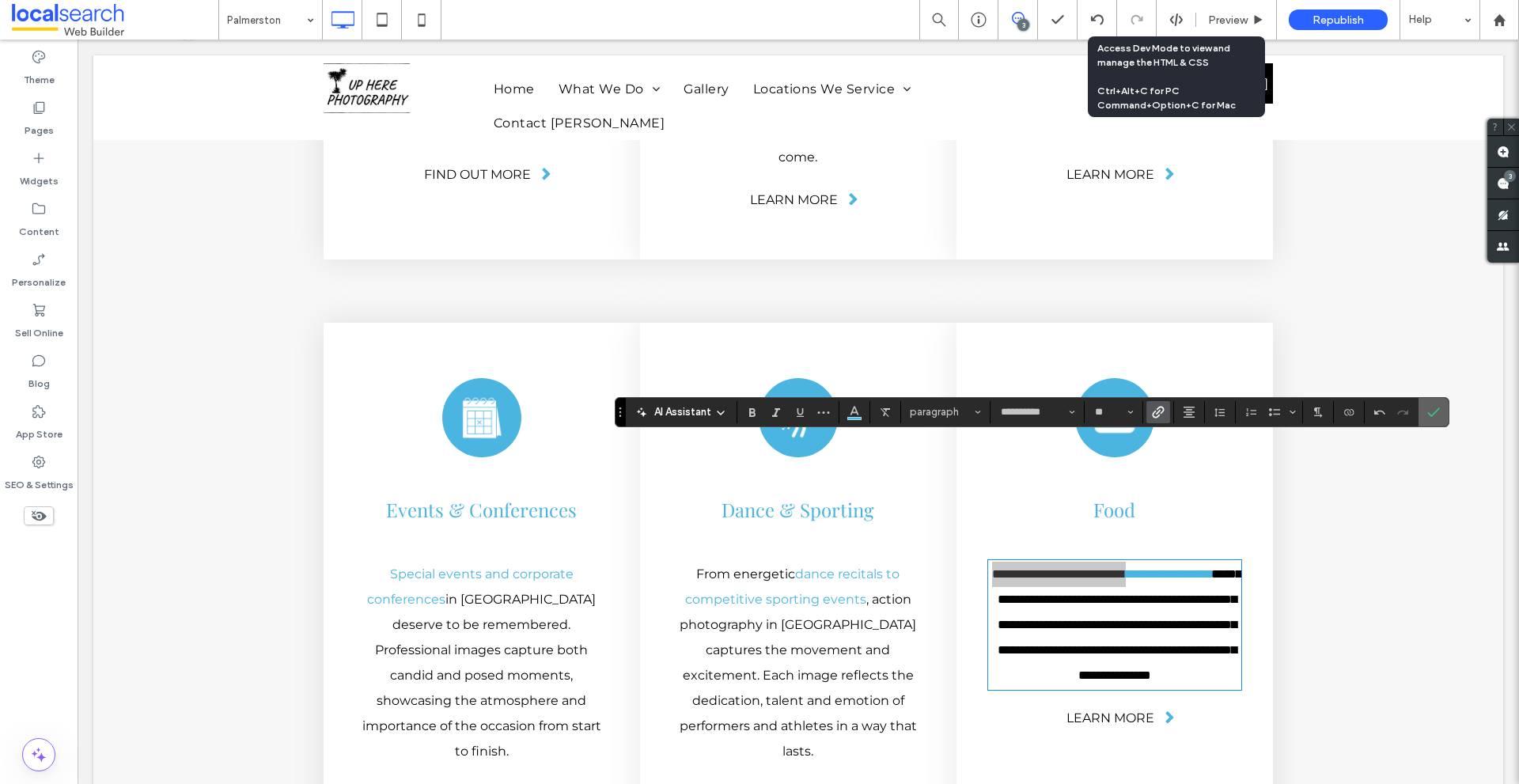
click at [1434, 420] on span "Confirm" at bounding box center [1430, 412] width 7 height 29
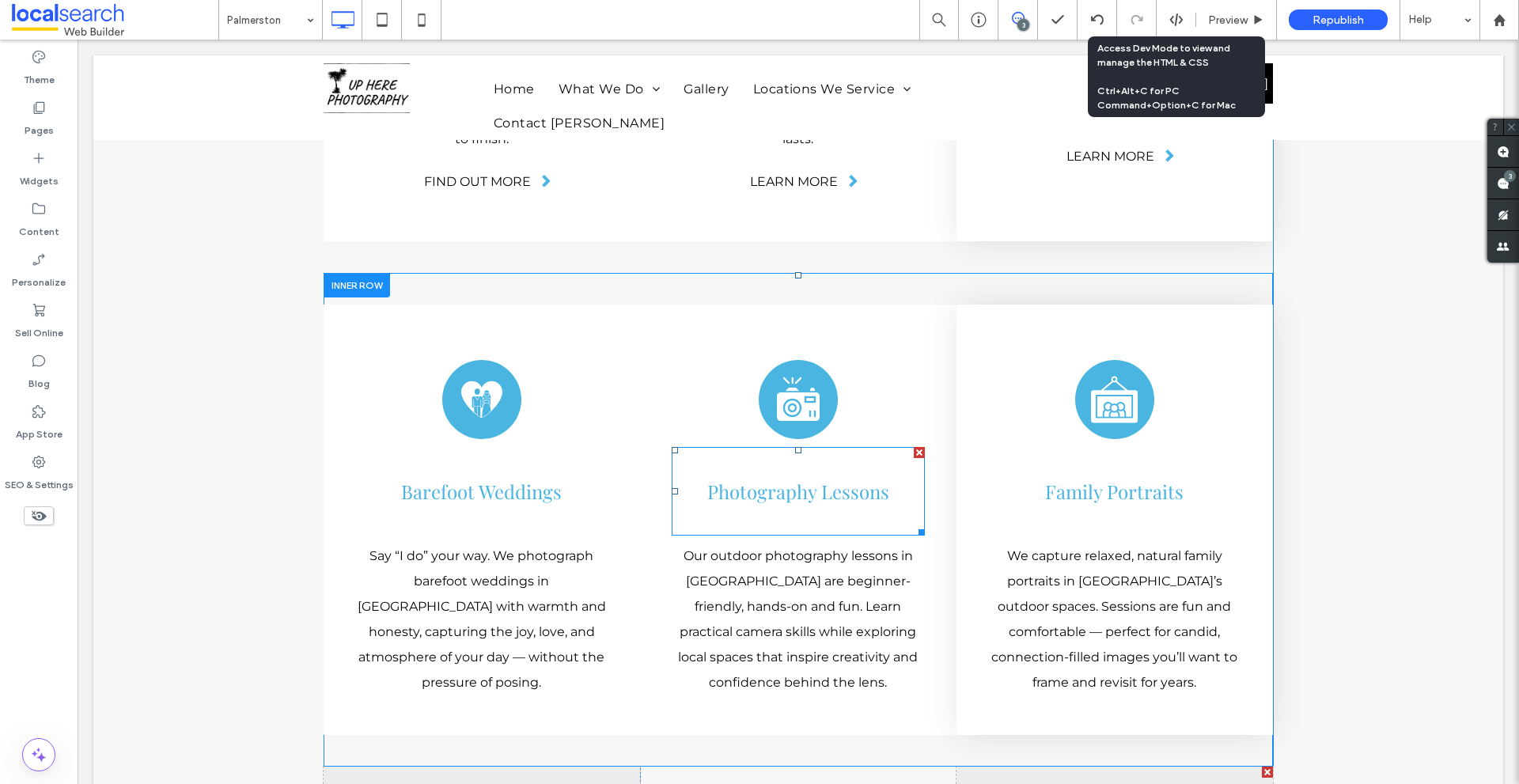
scroll to position [5031, 0]
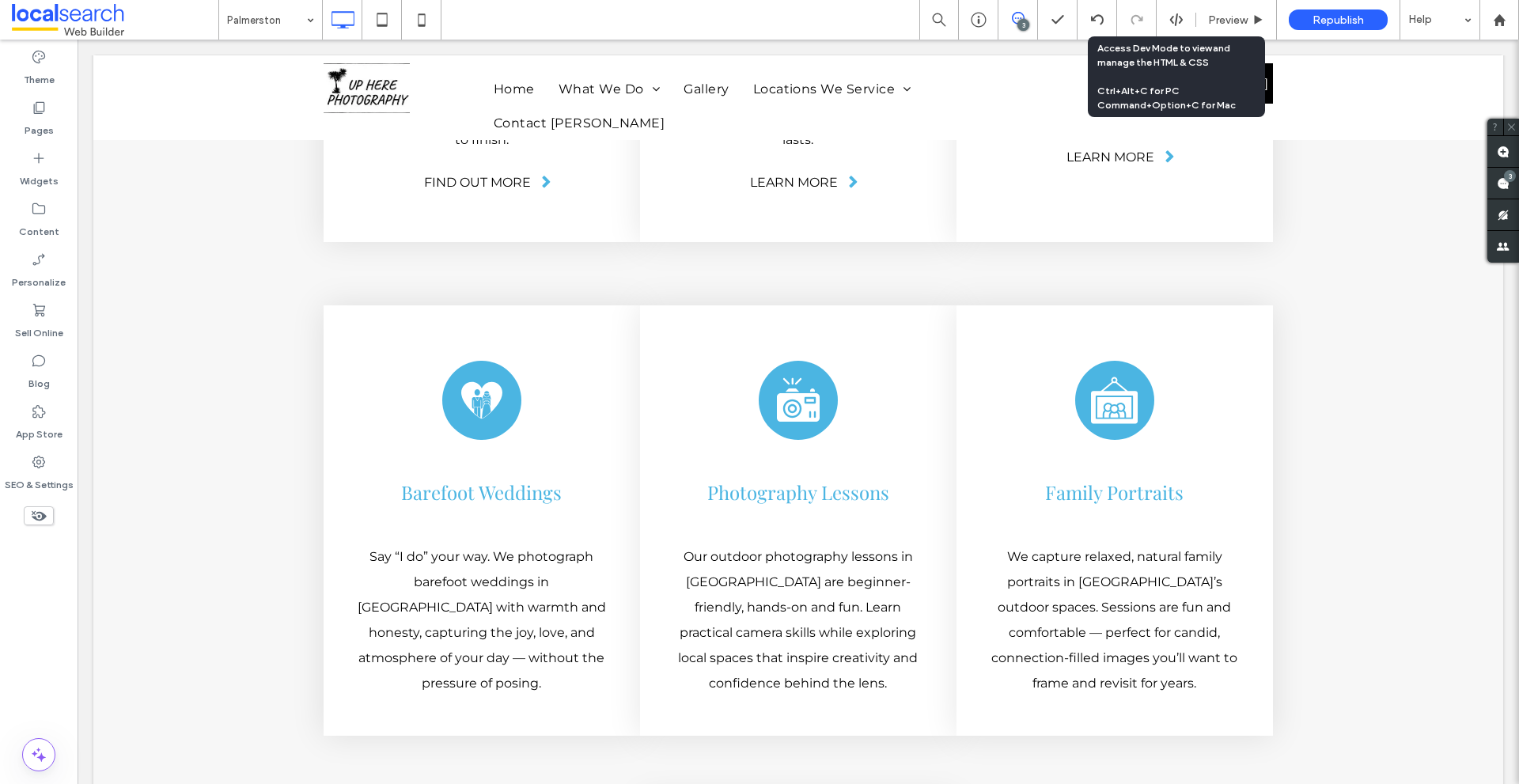
click at [1014, 17] on icon at bounding box center [1017, 17] width 12 height 12
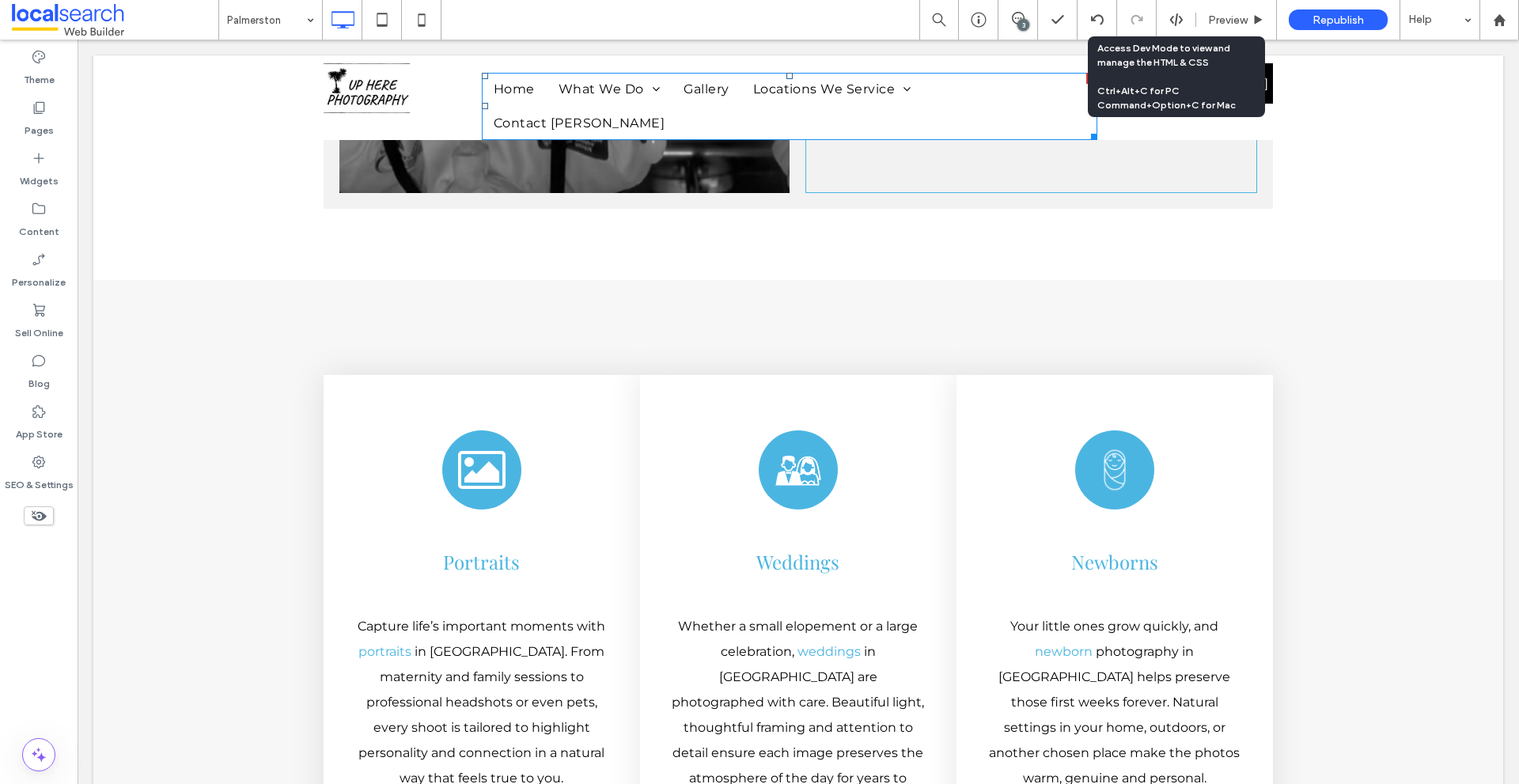
scroll to position [3778, 0]
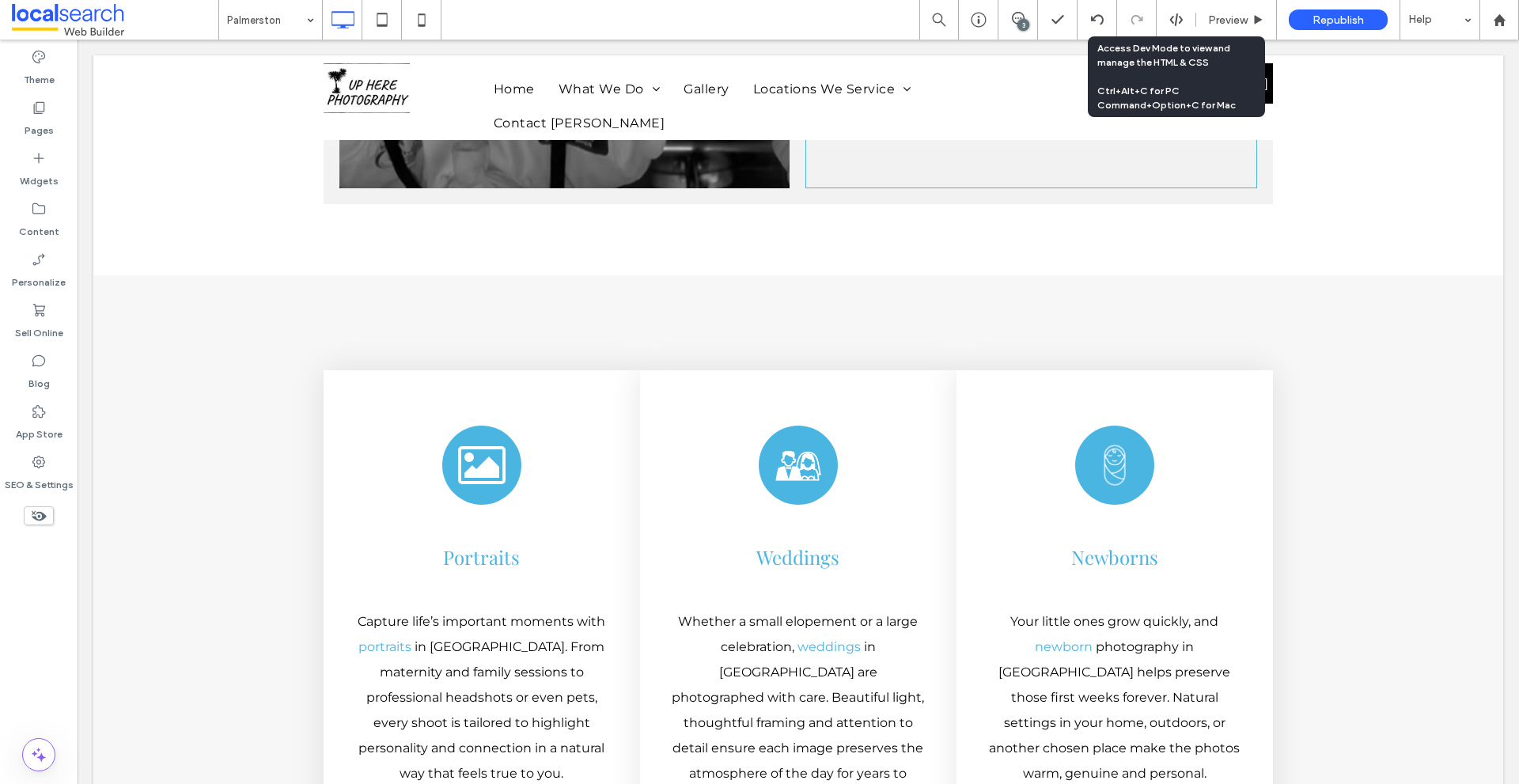
click at [1020, 21] on div "3" at bounding box center [1023, 25] width 11 height 11
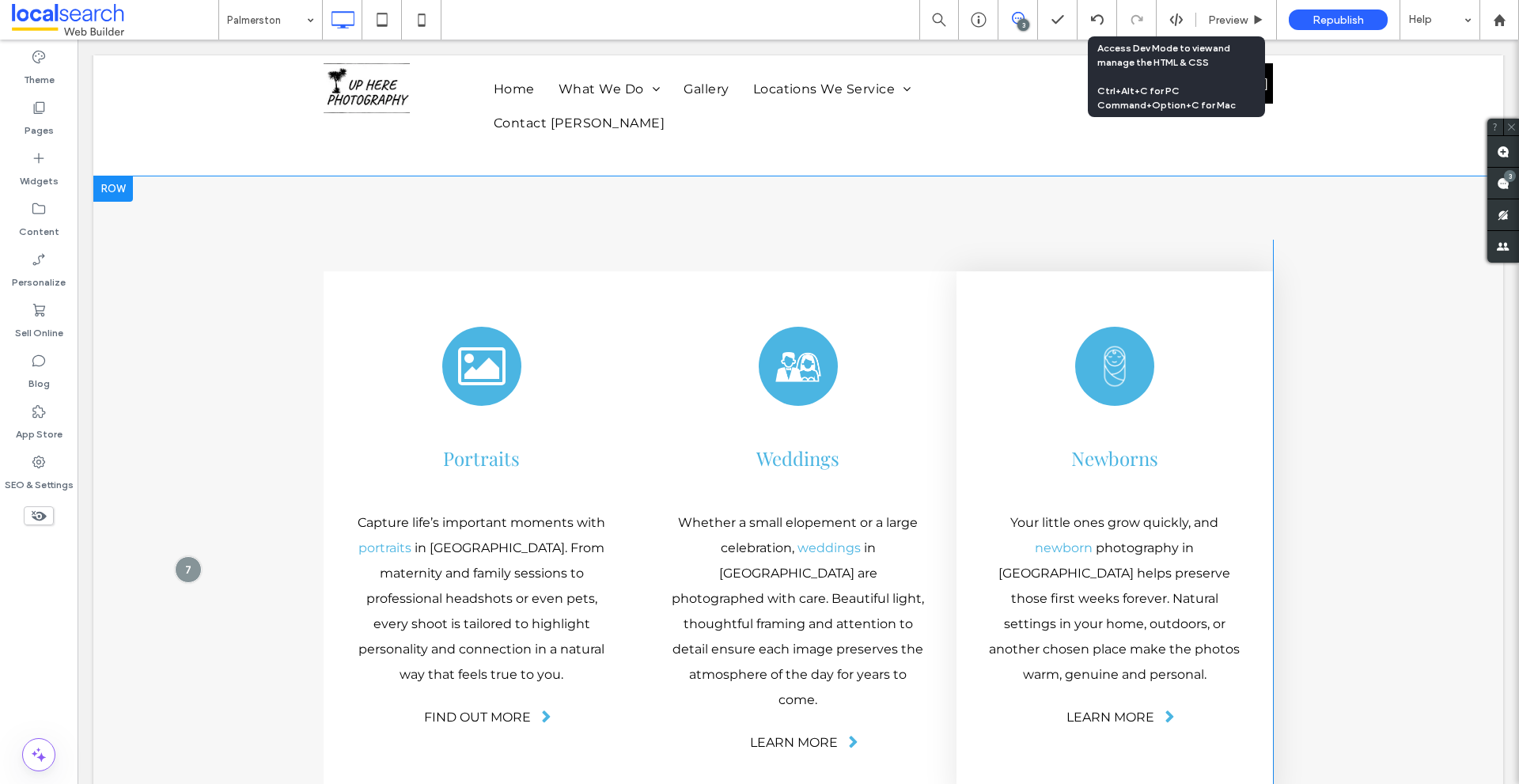
scroll to position [3877, 0]
click at [193, 554] on div at bounding box center [188, 569] width 30 height 30
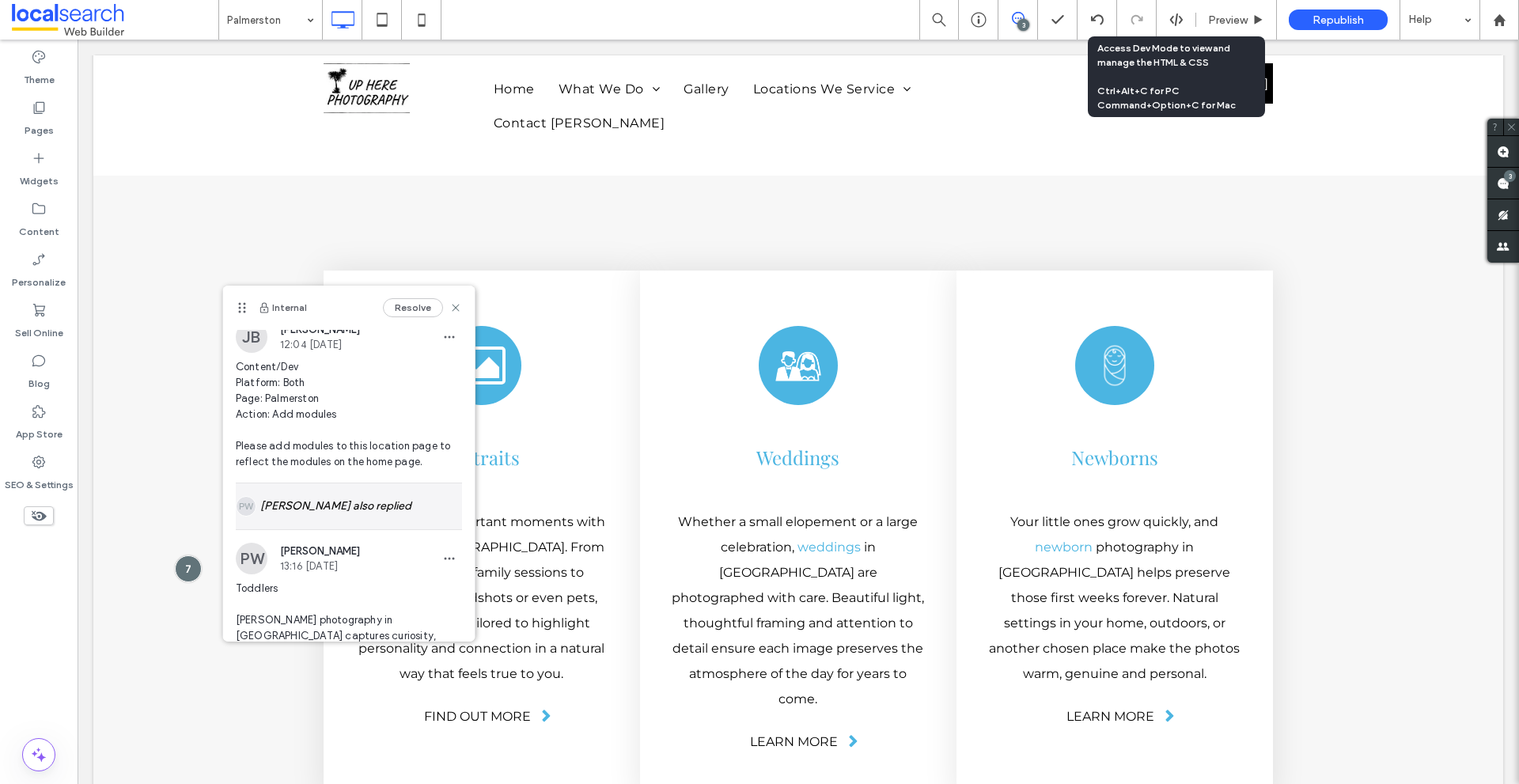
click at [335, 502] on div "[PERSON_NAME] also replied" at bounding box center [349, 507] width 227 height 46
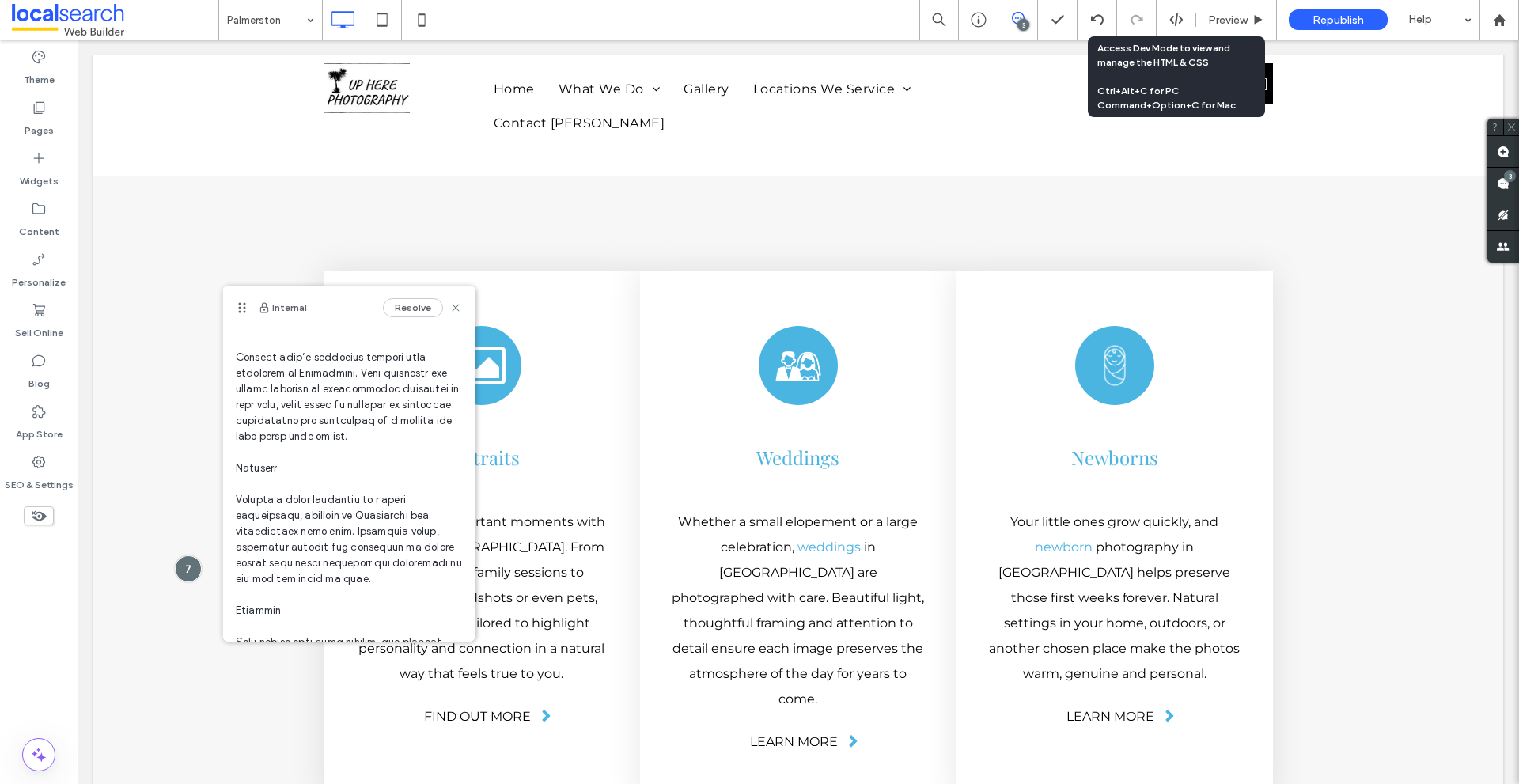
scroll to position [247, 0]
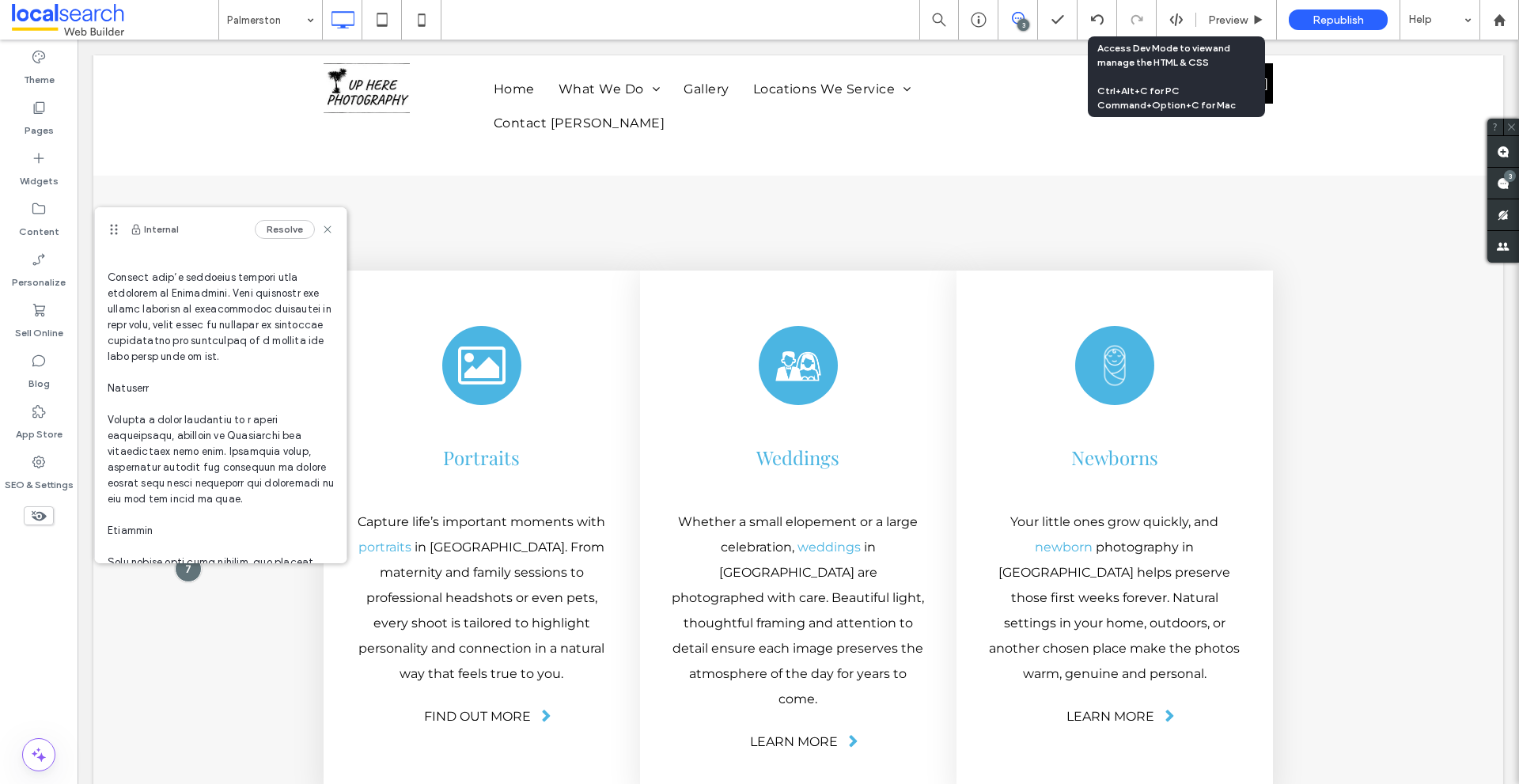
drag, startPoint x: 222, startPoint y: 293, endPoint x: 111, endPoint y: 229, distance: 128.1
click at [111, 229] on use at bounding box center [113, 229] width 7 height 11
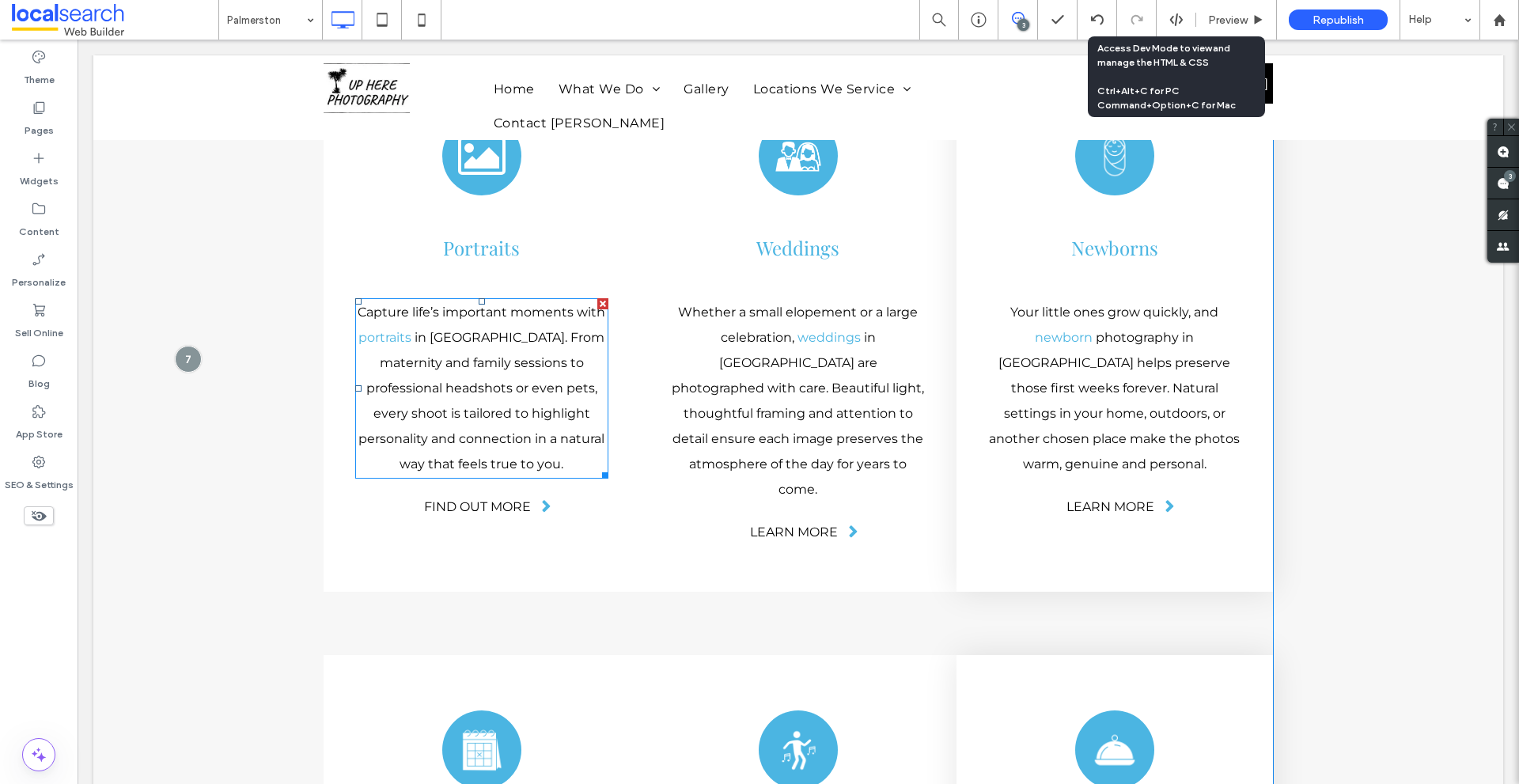
scroll to position [4088, 0]
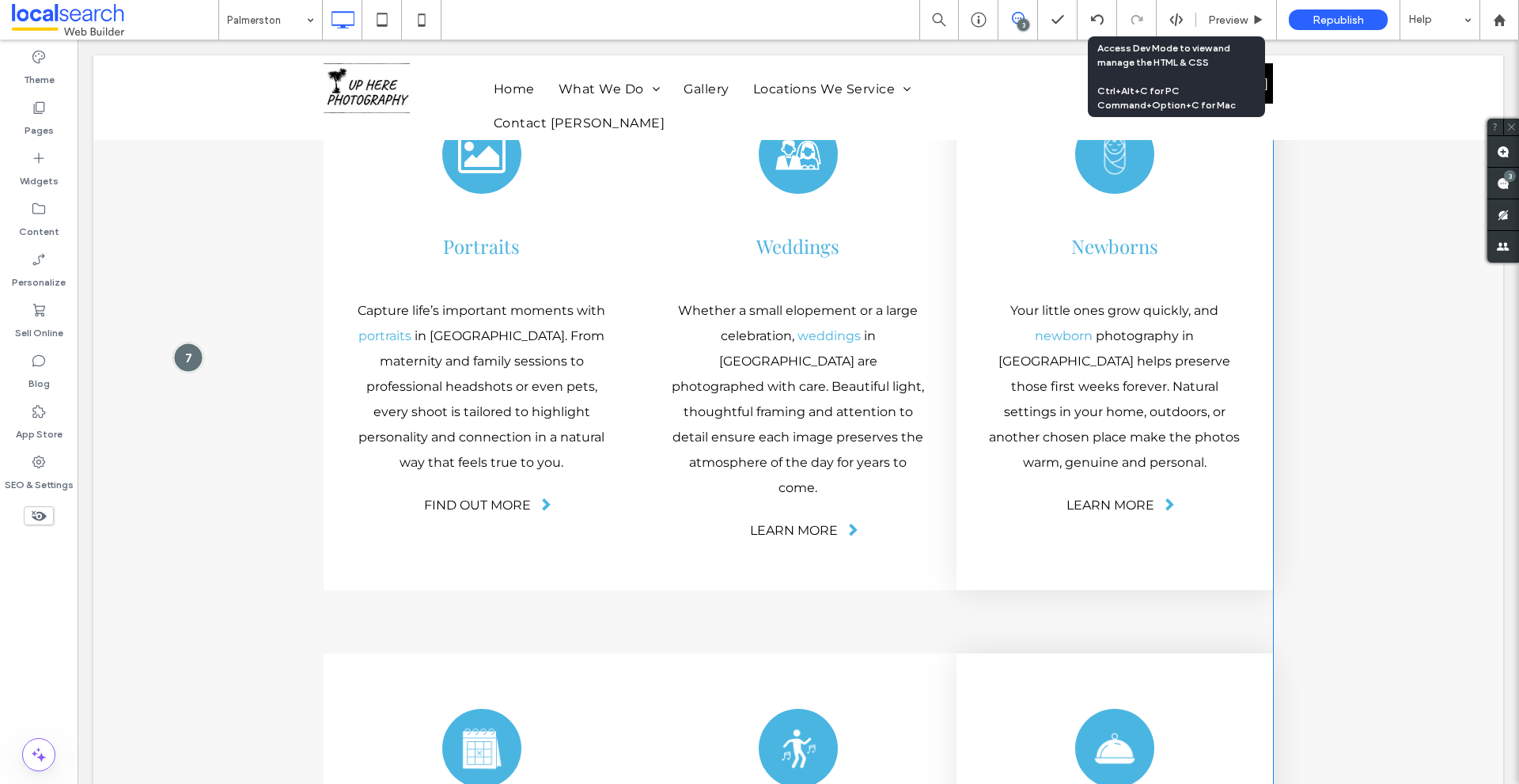
click at [181, 343] on div at bounding box center [188, 358] width 30 height 30
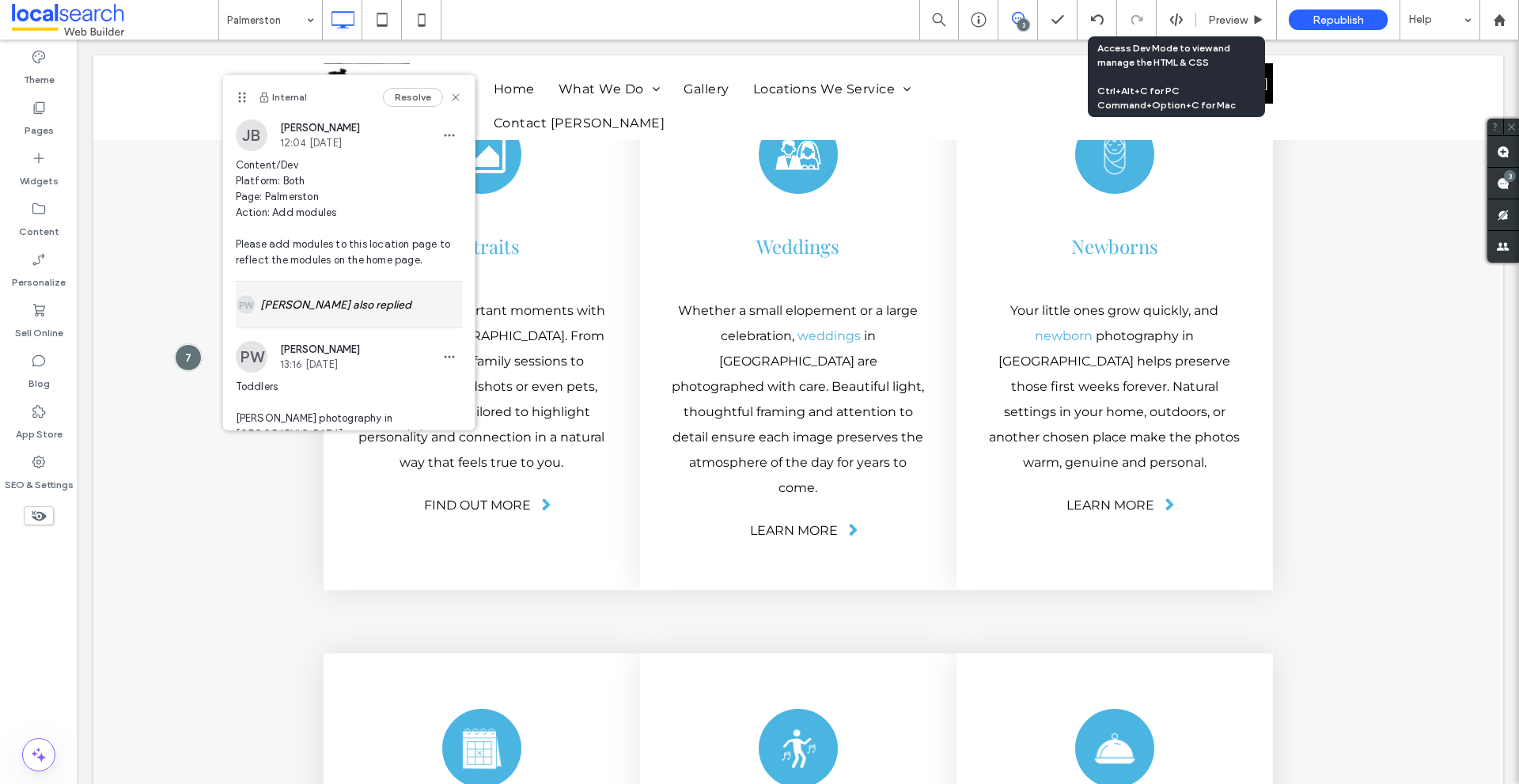
click at [292, 317] on div "[PERSON_NAME] also replied" at bounding box center [349, 305] width 227 height 46
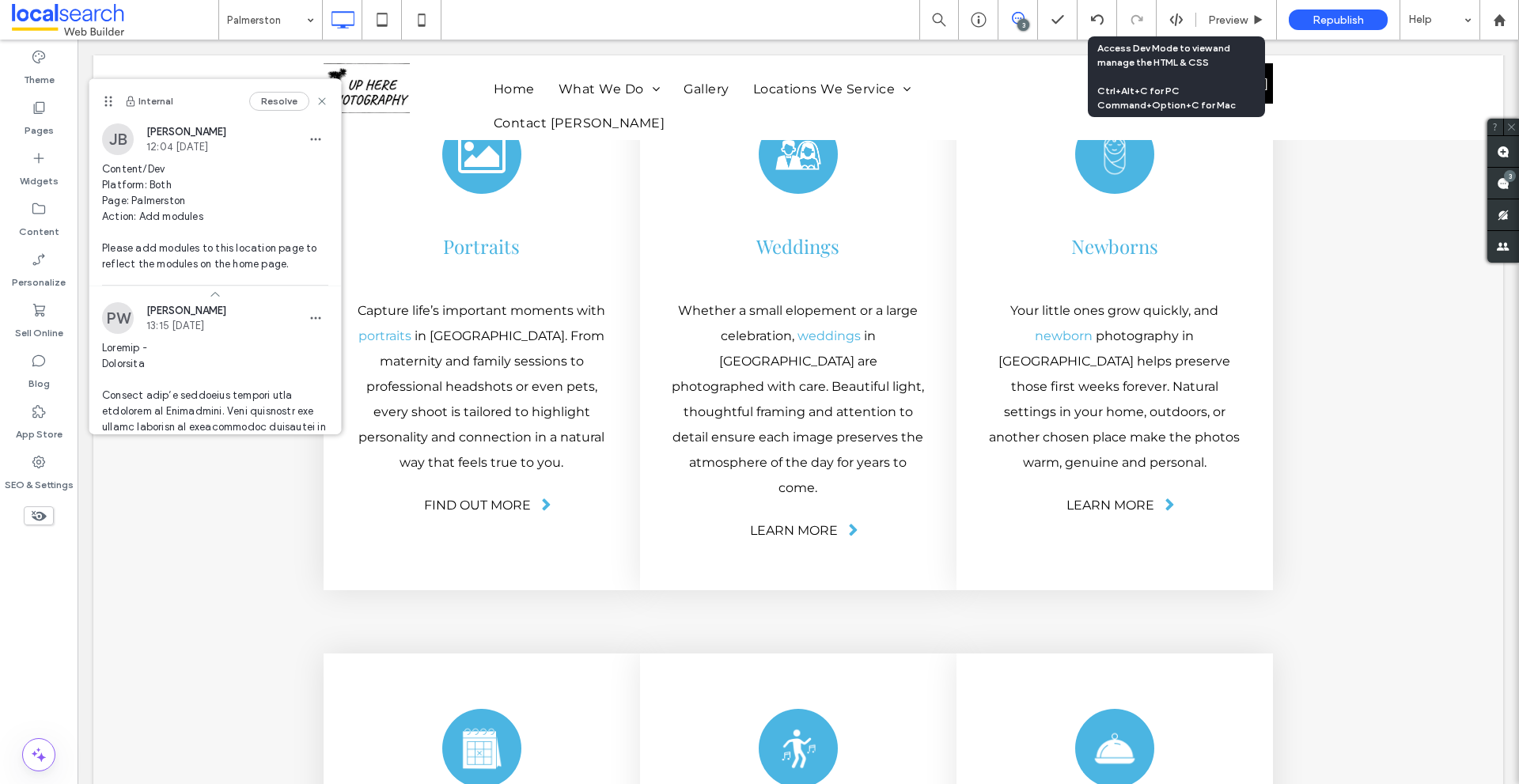
drag, startPoint x: 244, startPoint y: 96, endPoint x: 103, endPoint y: 99, distance: 141.0
click at [103, 99] on icon at bounding box center [108, 101] width 12 height 12
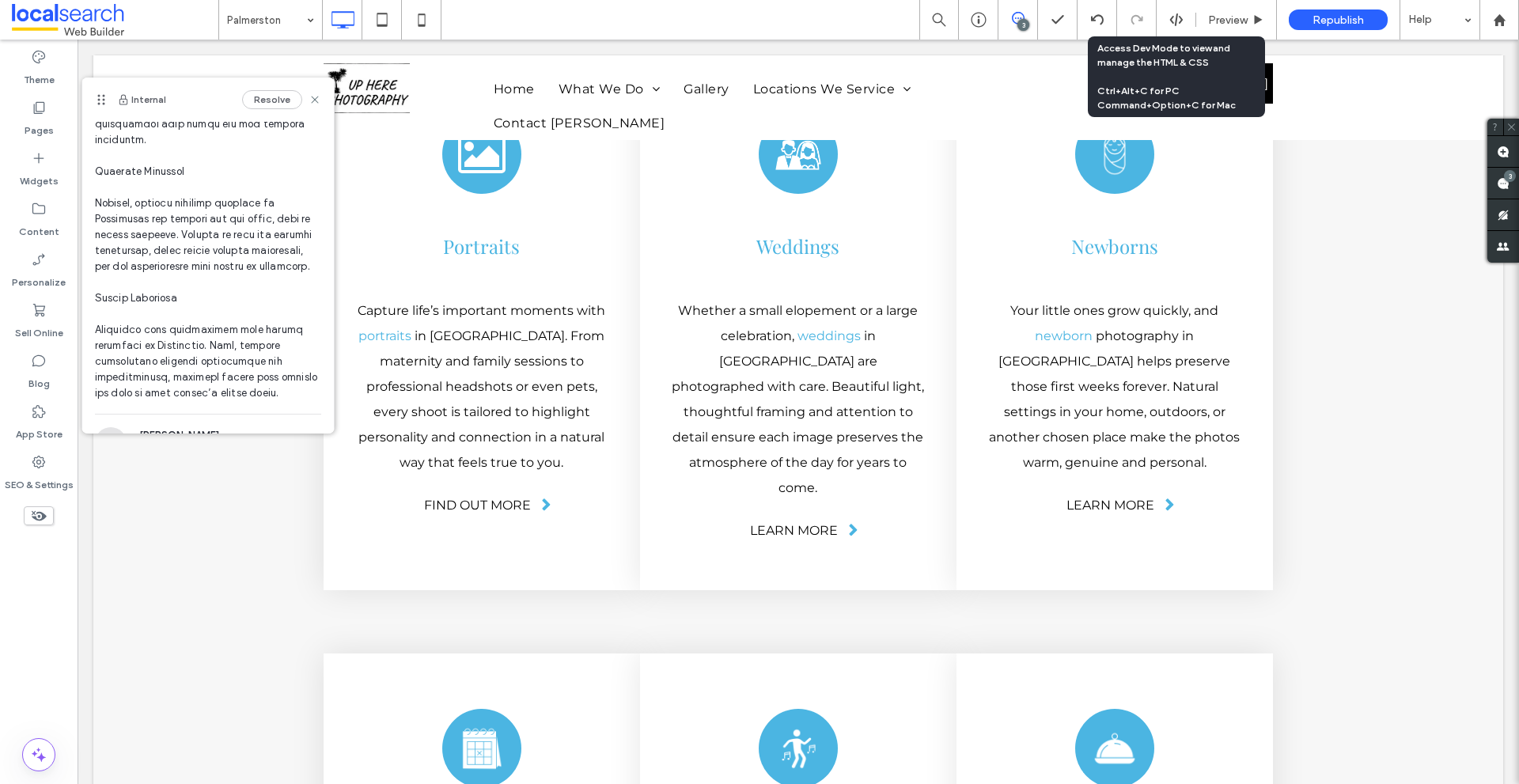
scroll to position [1057, 0]
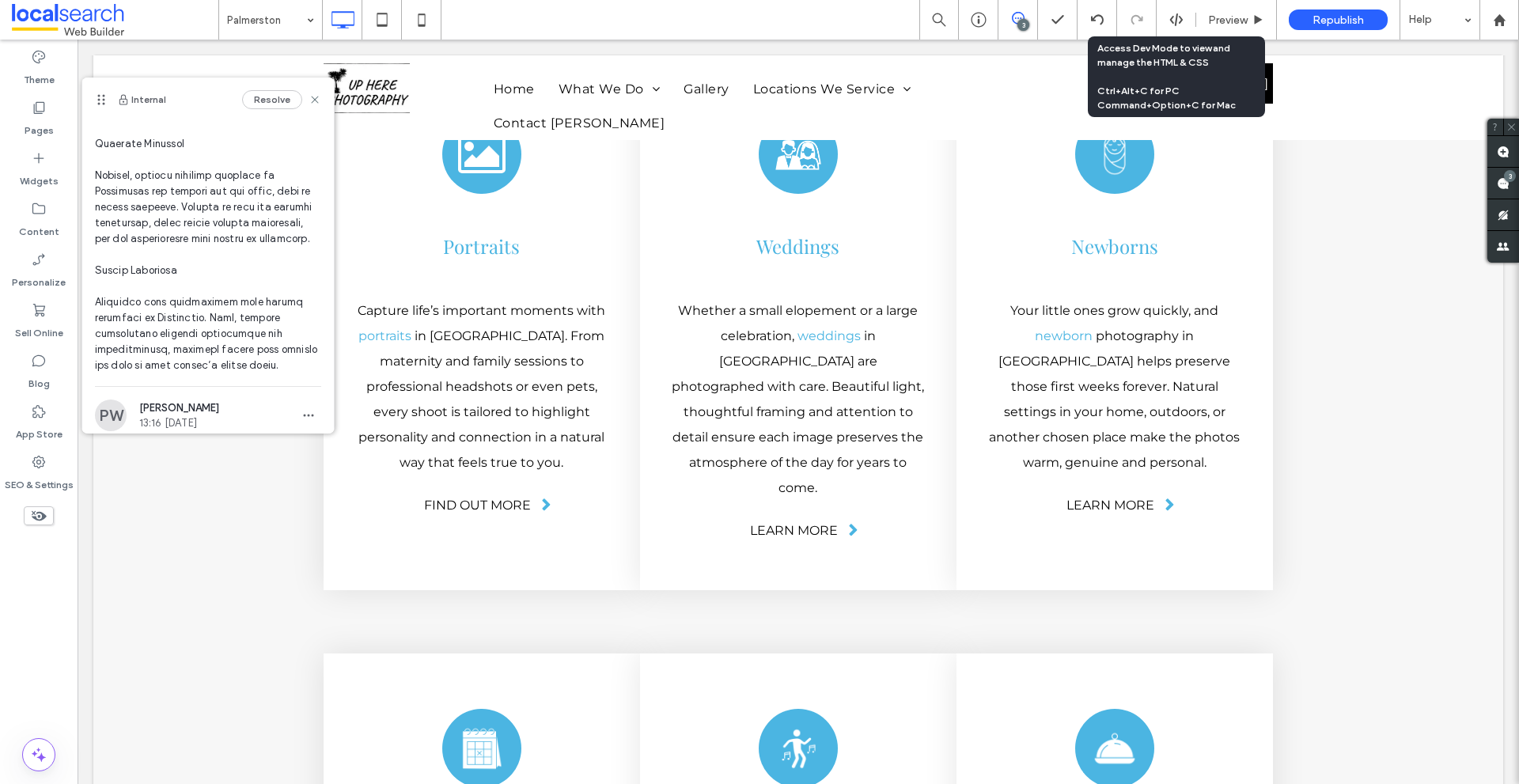
drag, startPoint x: 112, startPoint y: 209, endPoint x: 158, endPoint y: 278, distance: 82.9
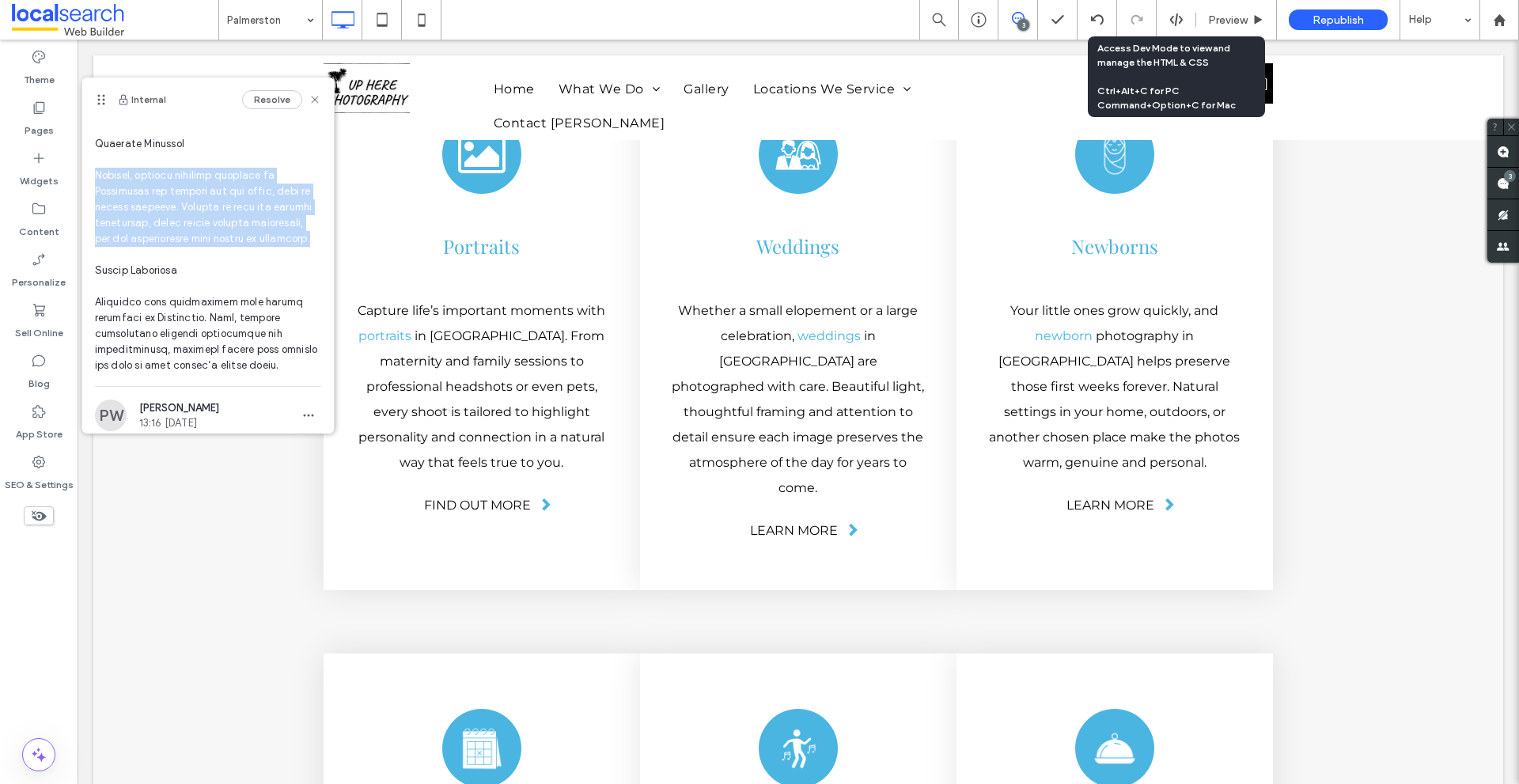
drag, startPoint x: 120, startPoint y: 206, endPoint x: 149, endPoint y: 288, distance: 87.0
copy span "Relaxed, natural barefoot weddings in [GEOGRAPHIC_DATA] are perfect for the bea…"
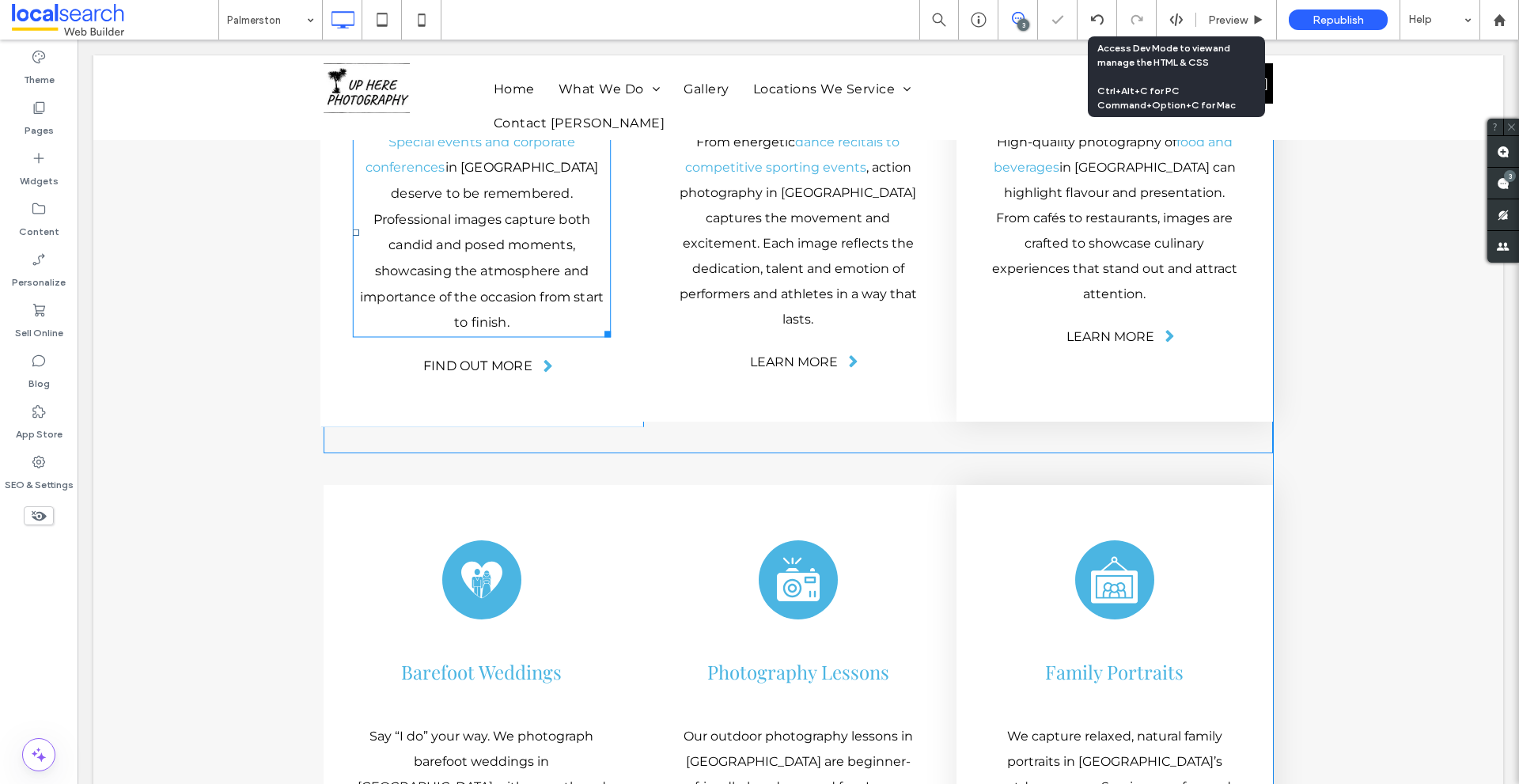
scroll to position [4958, 0]
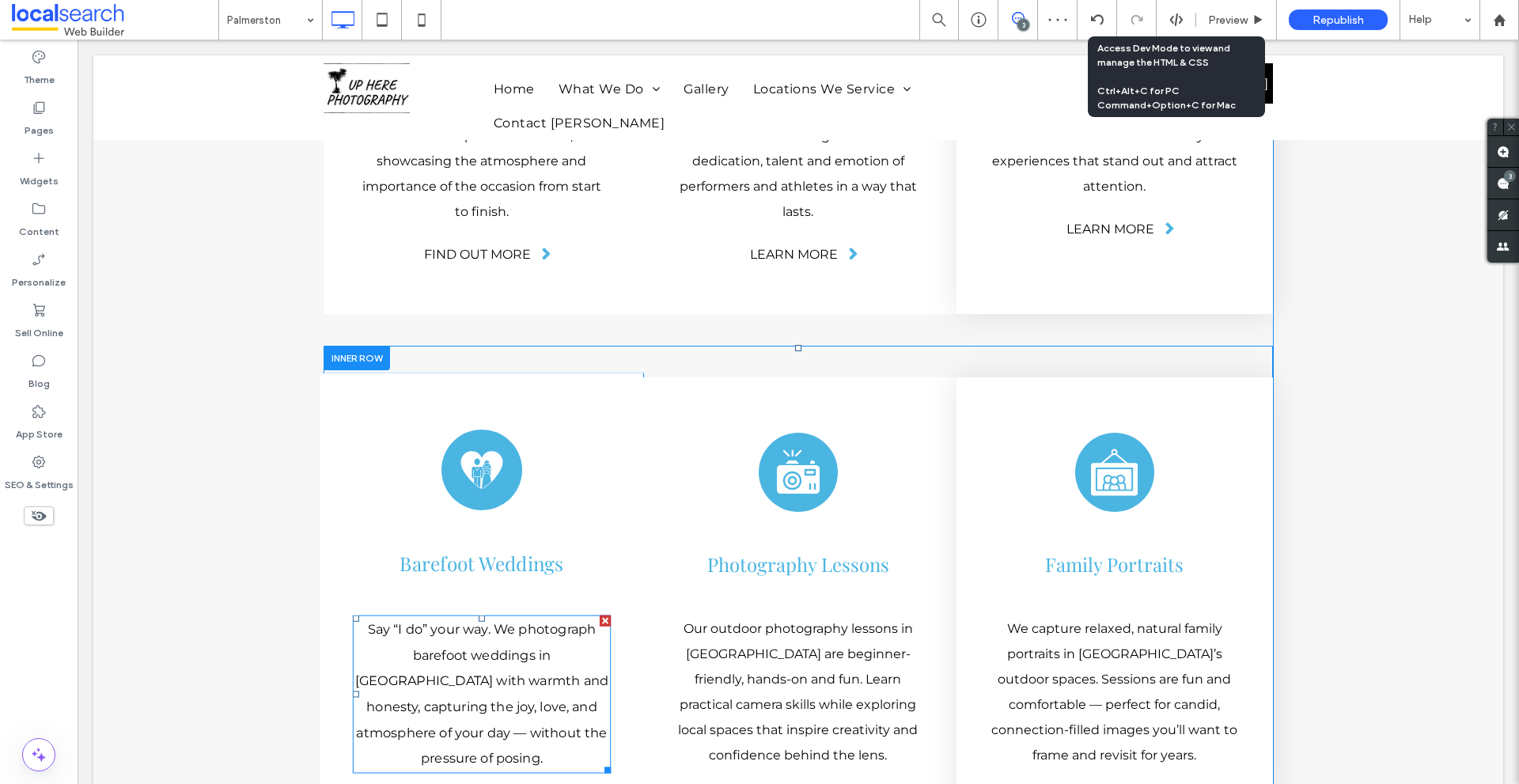
click at [505, 616] on p "Say “I do” your way. We photograph barefoot weddings in [GEOGRAPHIC_DATA] with …" at bounding box center [482, 693] width 258 height 155
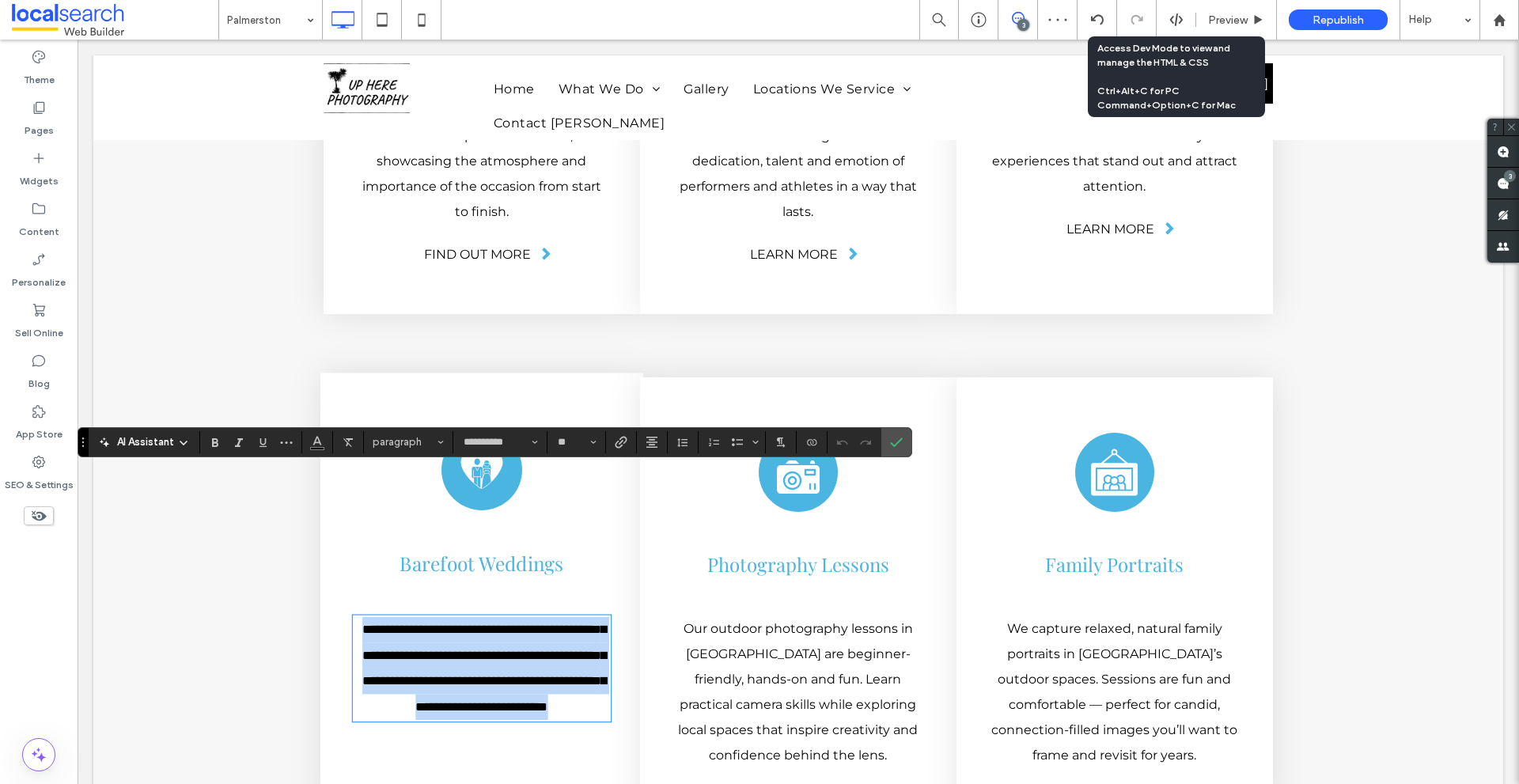
scroll to position [0, 0]
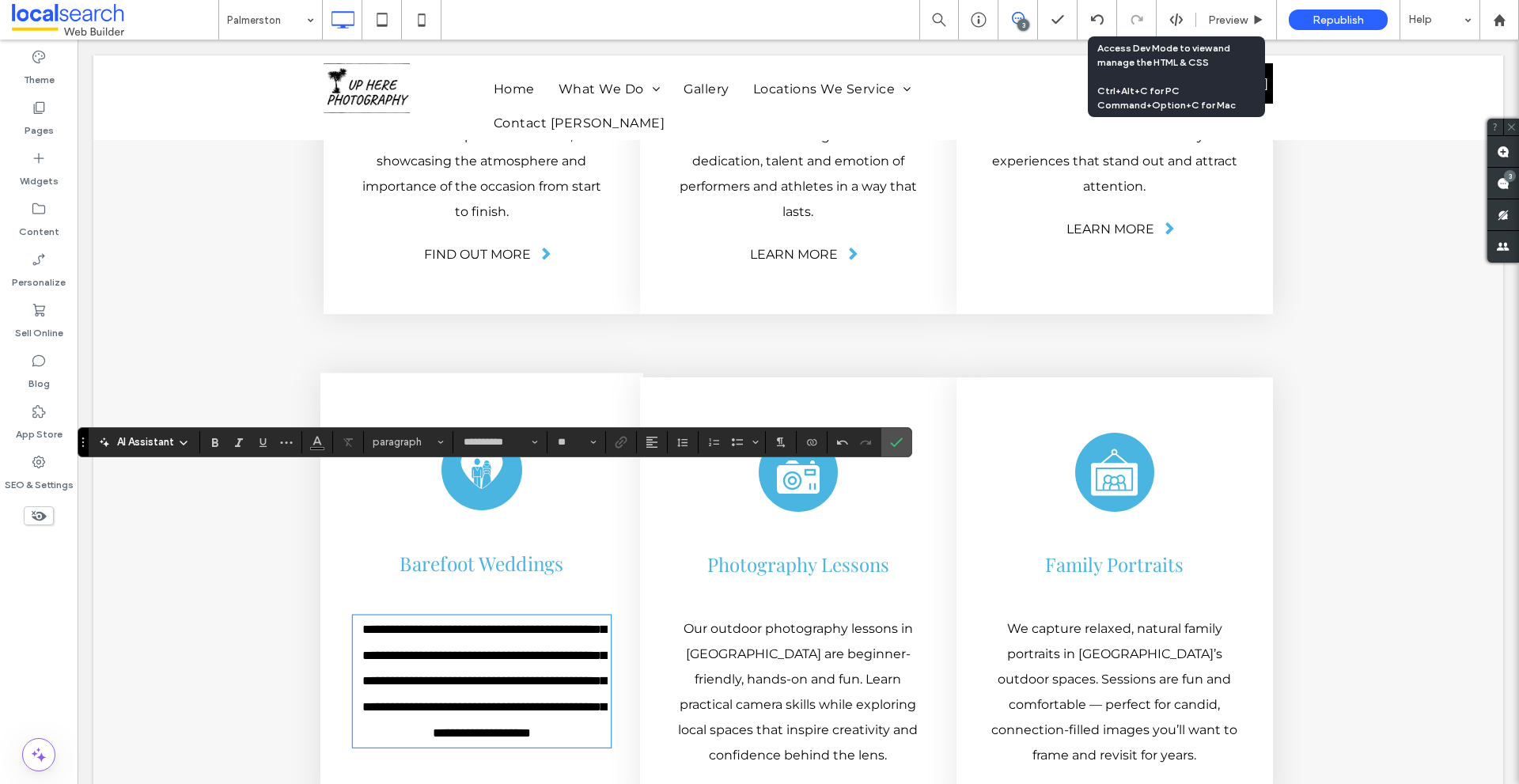
click at [529, 622] on span "**********" at bounding box center [484, 680] width 244 height 116
click at [533, 622] on span "**********" at bounding box center [484, 680] width 244 height 116
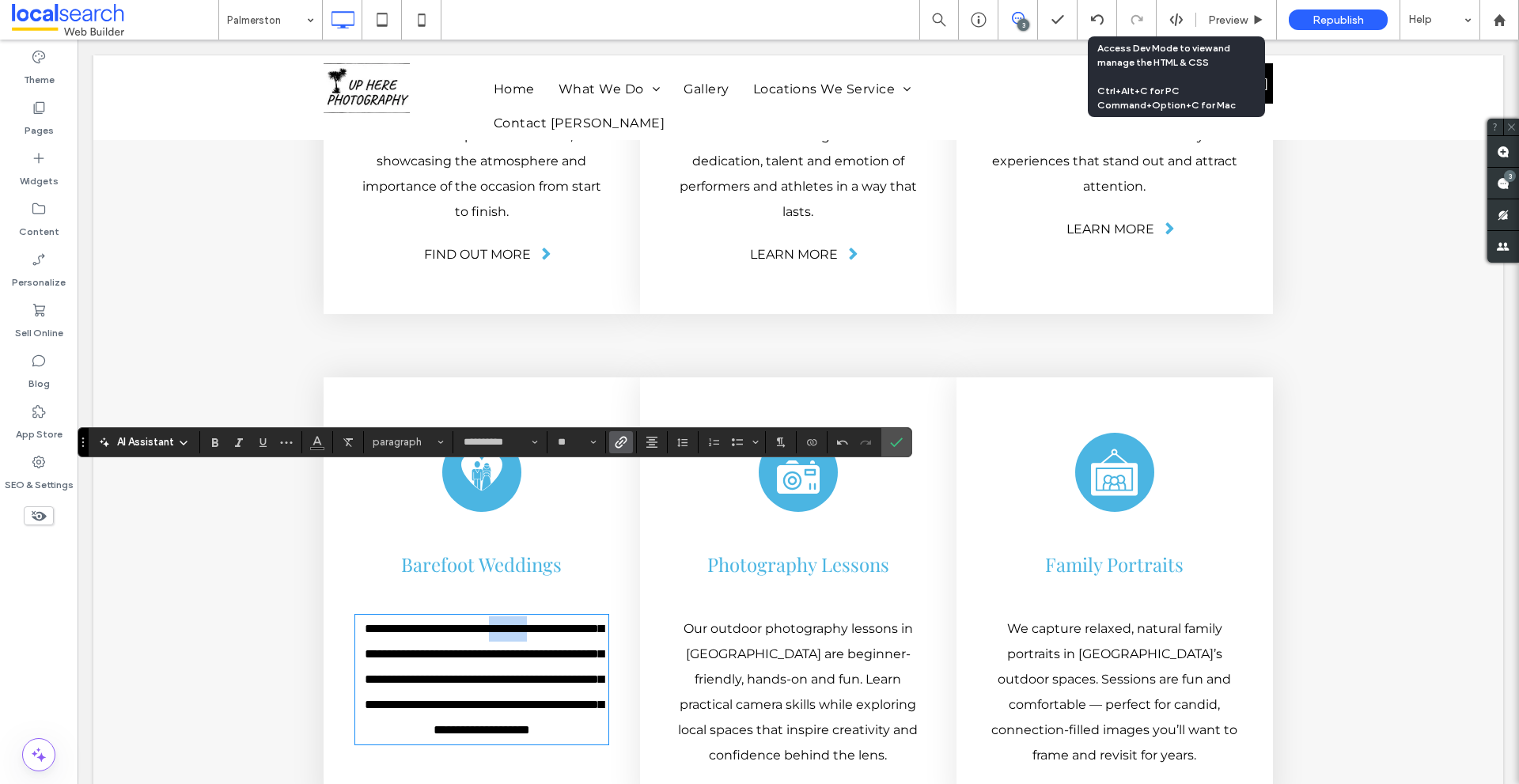
copy span "********"
click at [629, 437] on label "Link" at bounding box center [621, 442] width 24 height 22
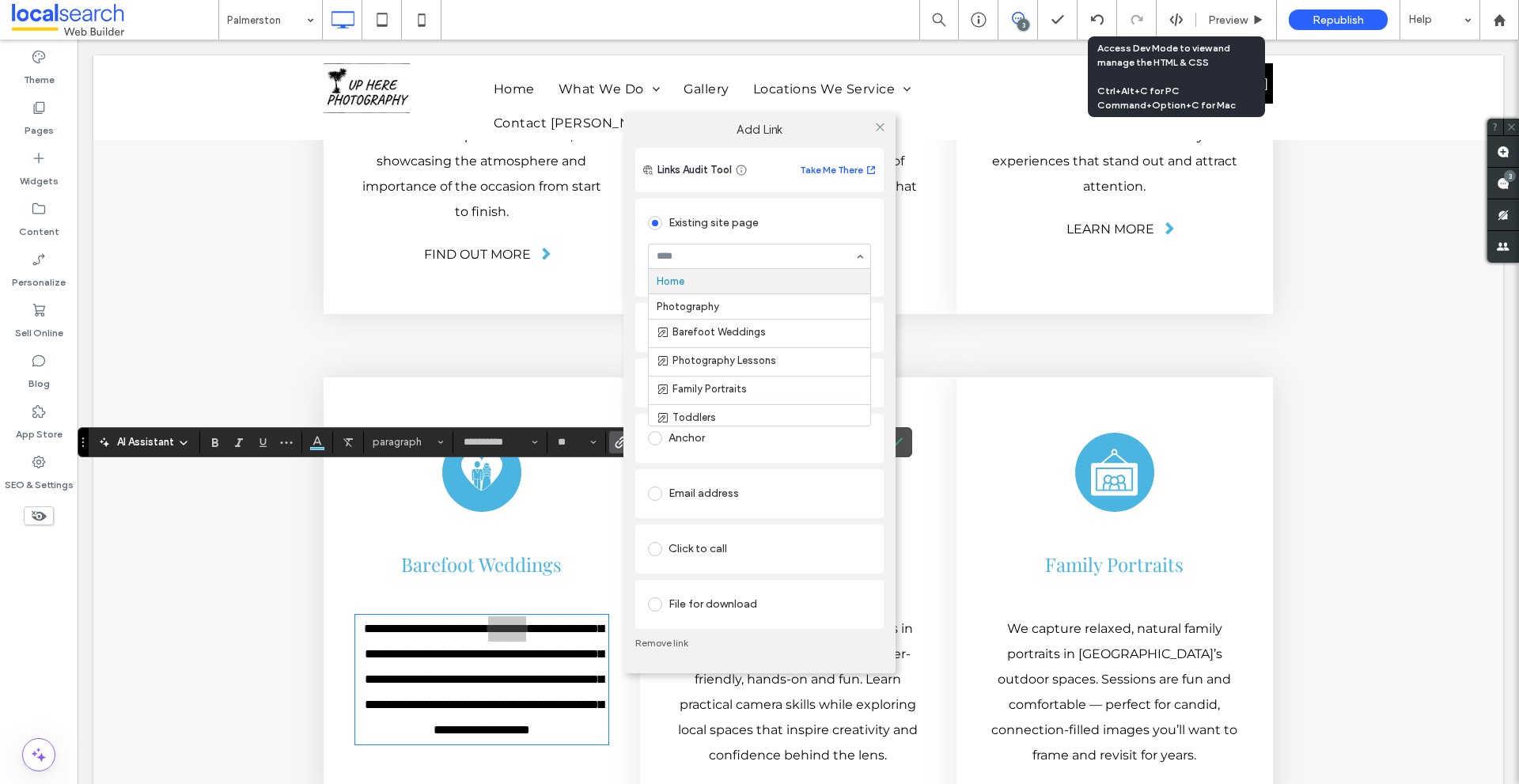
type input "********"
click at [879, 129] on icon at bounding box center [879, 126] width 11 height 11
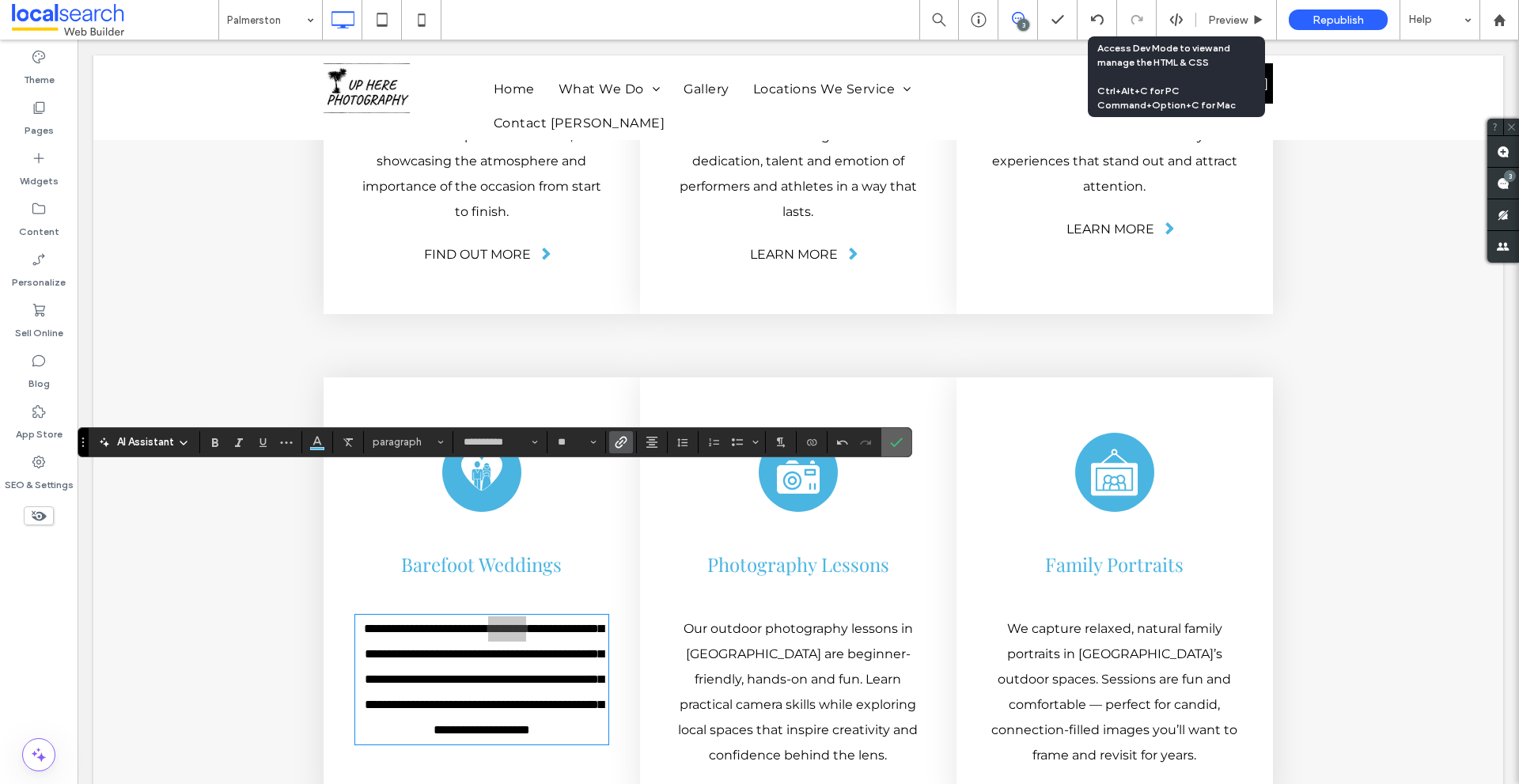
click at [897, 440] on icon "Confirm" at bounding box center [896, 442] width 12 height 12
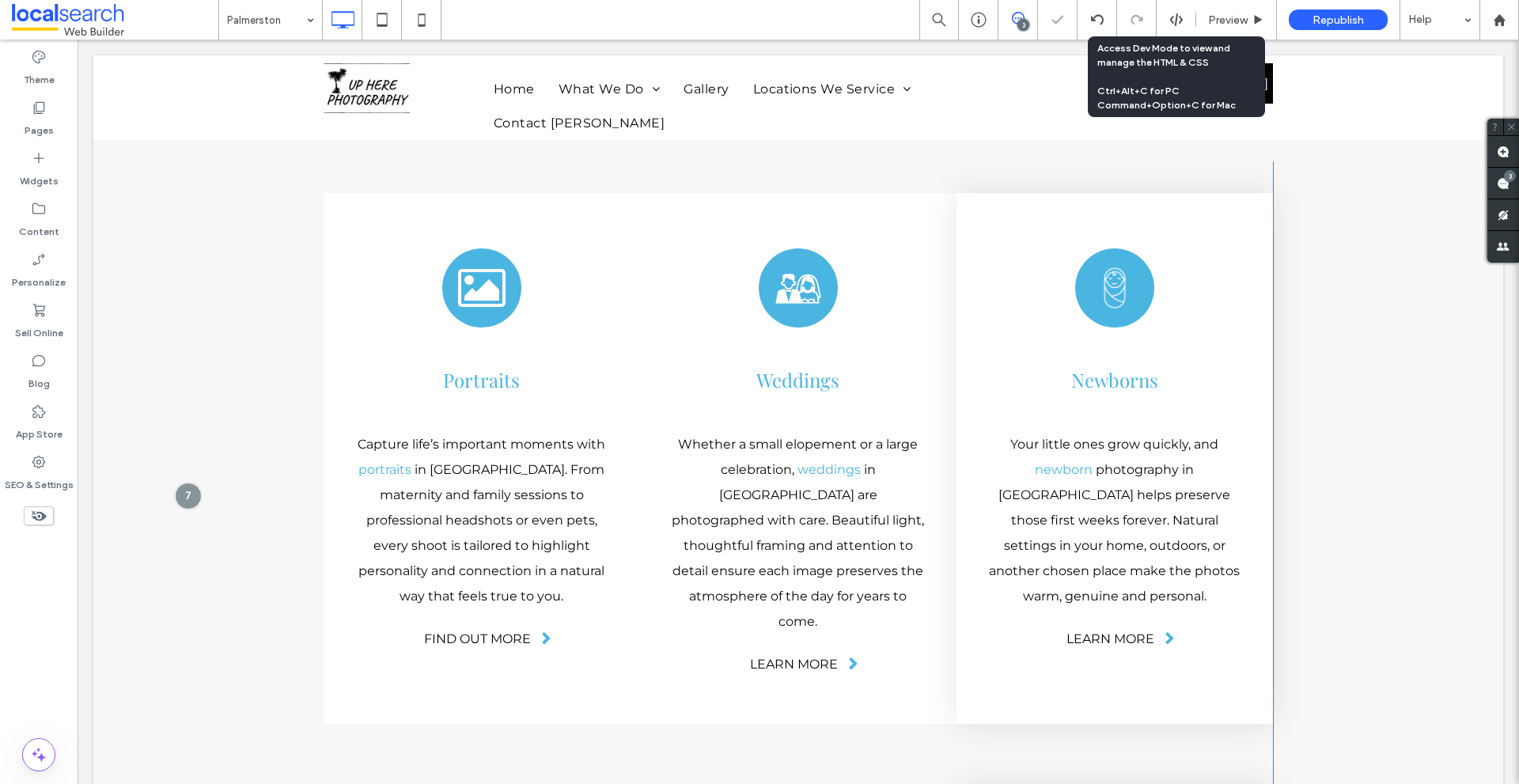
scroll to position [3973, 0]
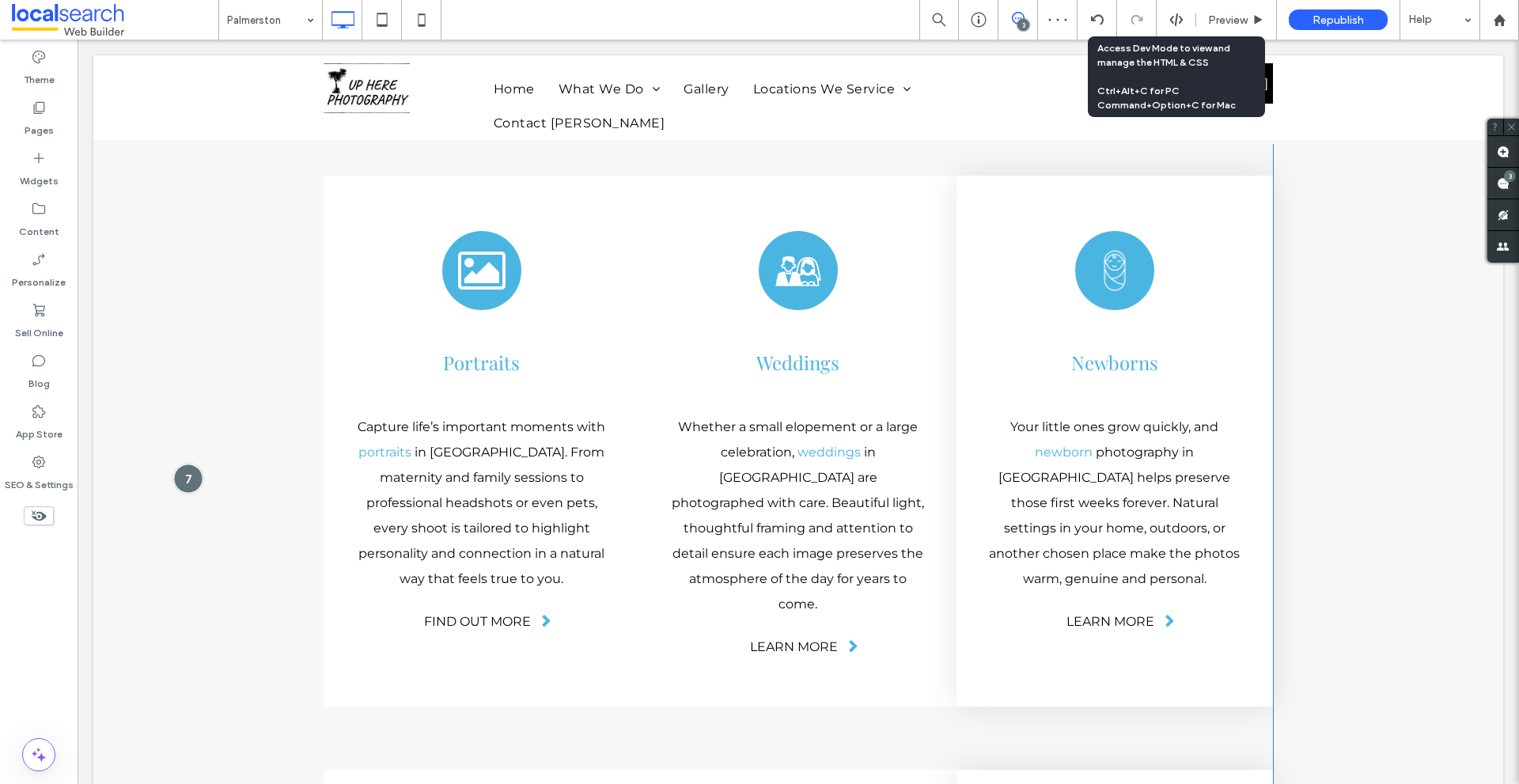
click at [188, 464] on div at bounding box center [188, 479] width 30 height 30
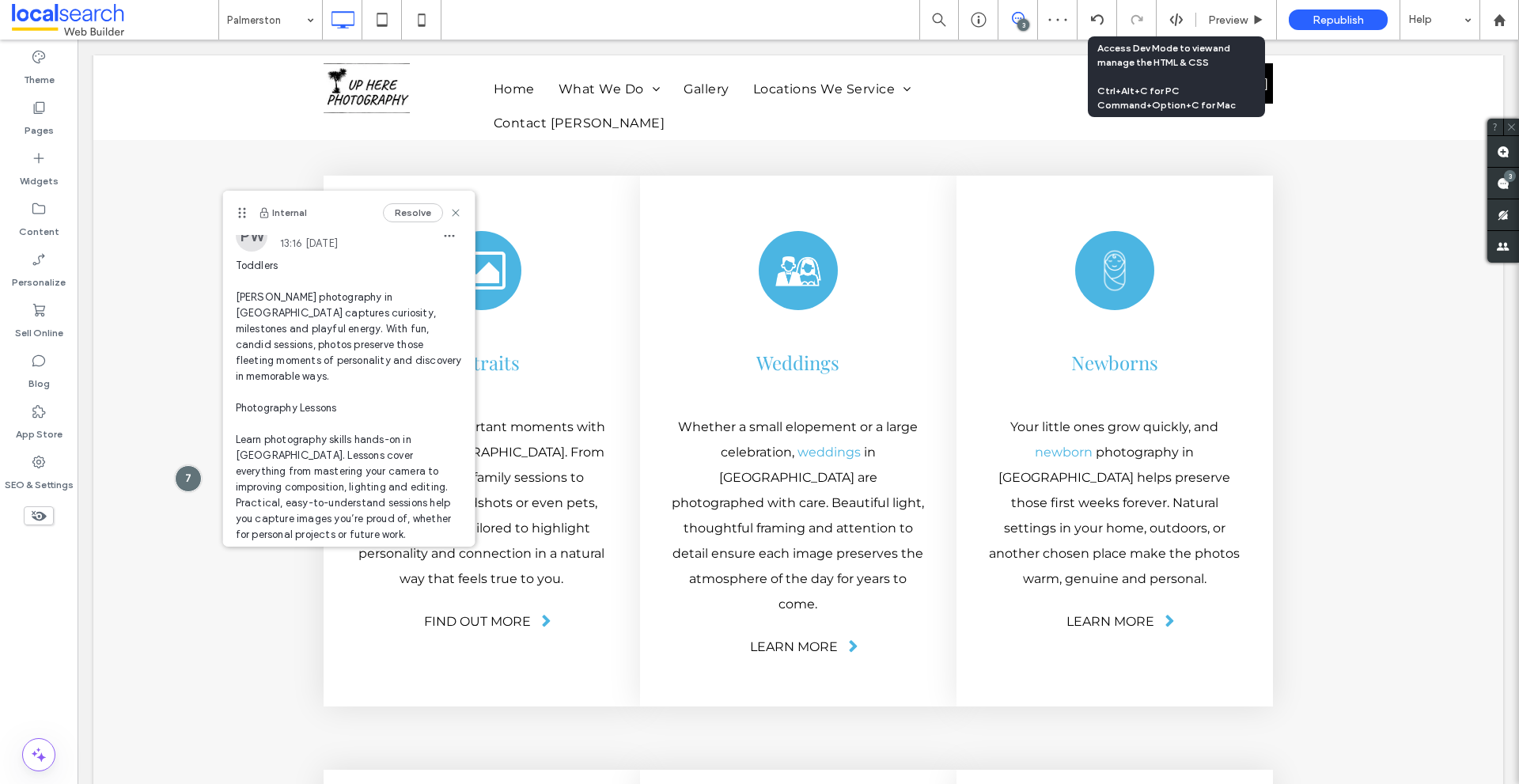
scroll to position [158, 0]
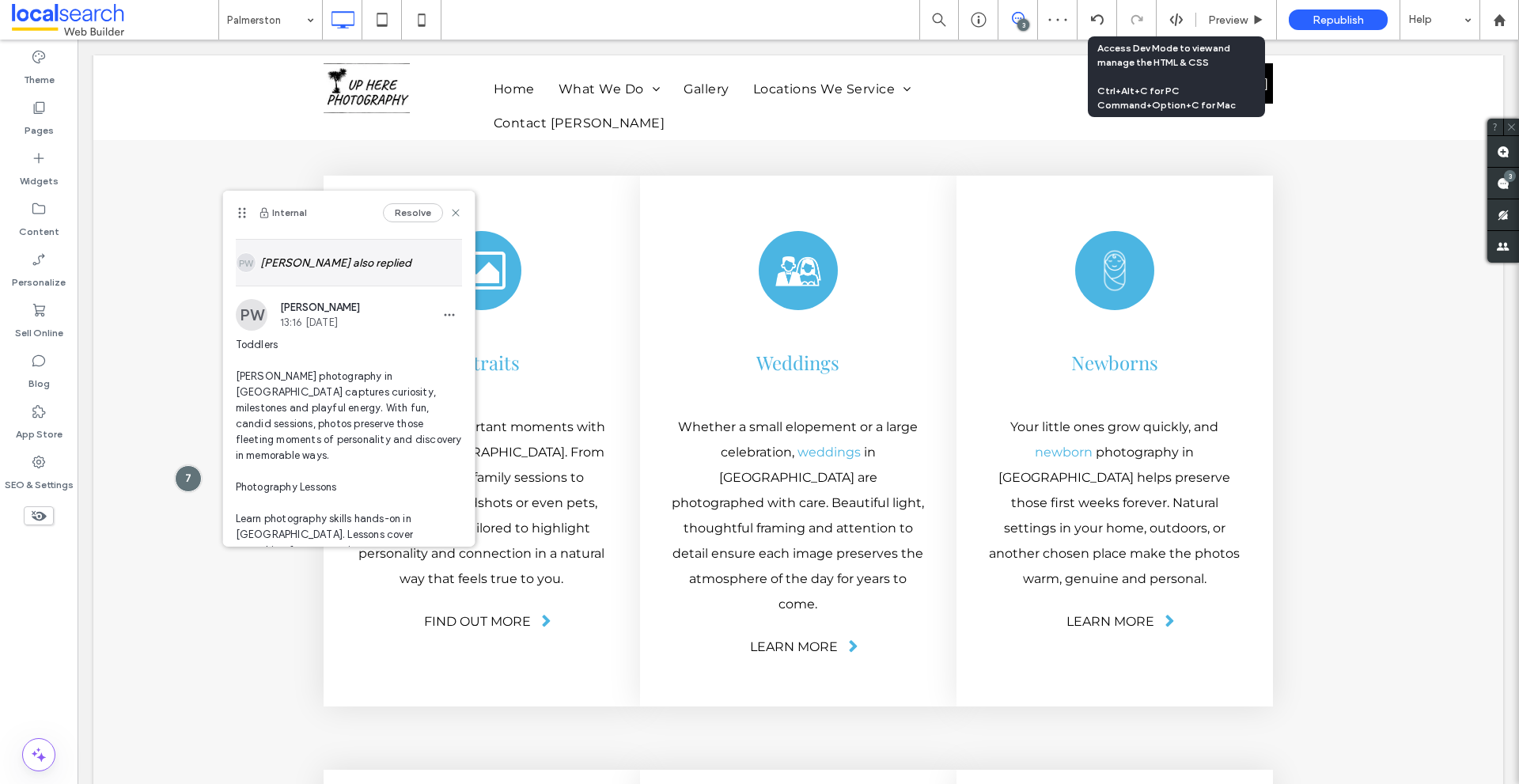
click at [317, 279] on div "[PERSON_NAME] also replied" at bounding box center [349, 263] width 227 height 46
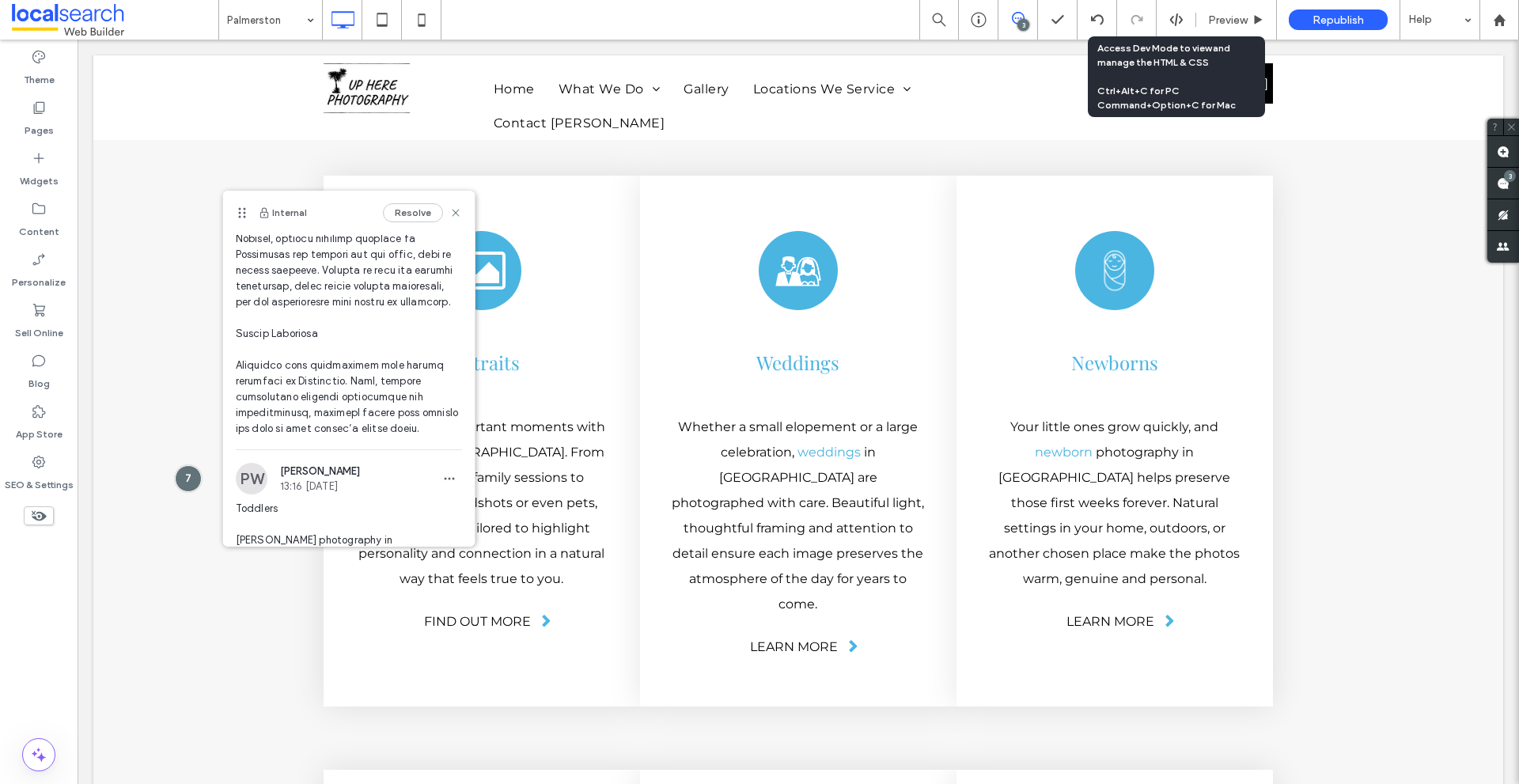
scroll to position [1121, 0]
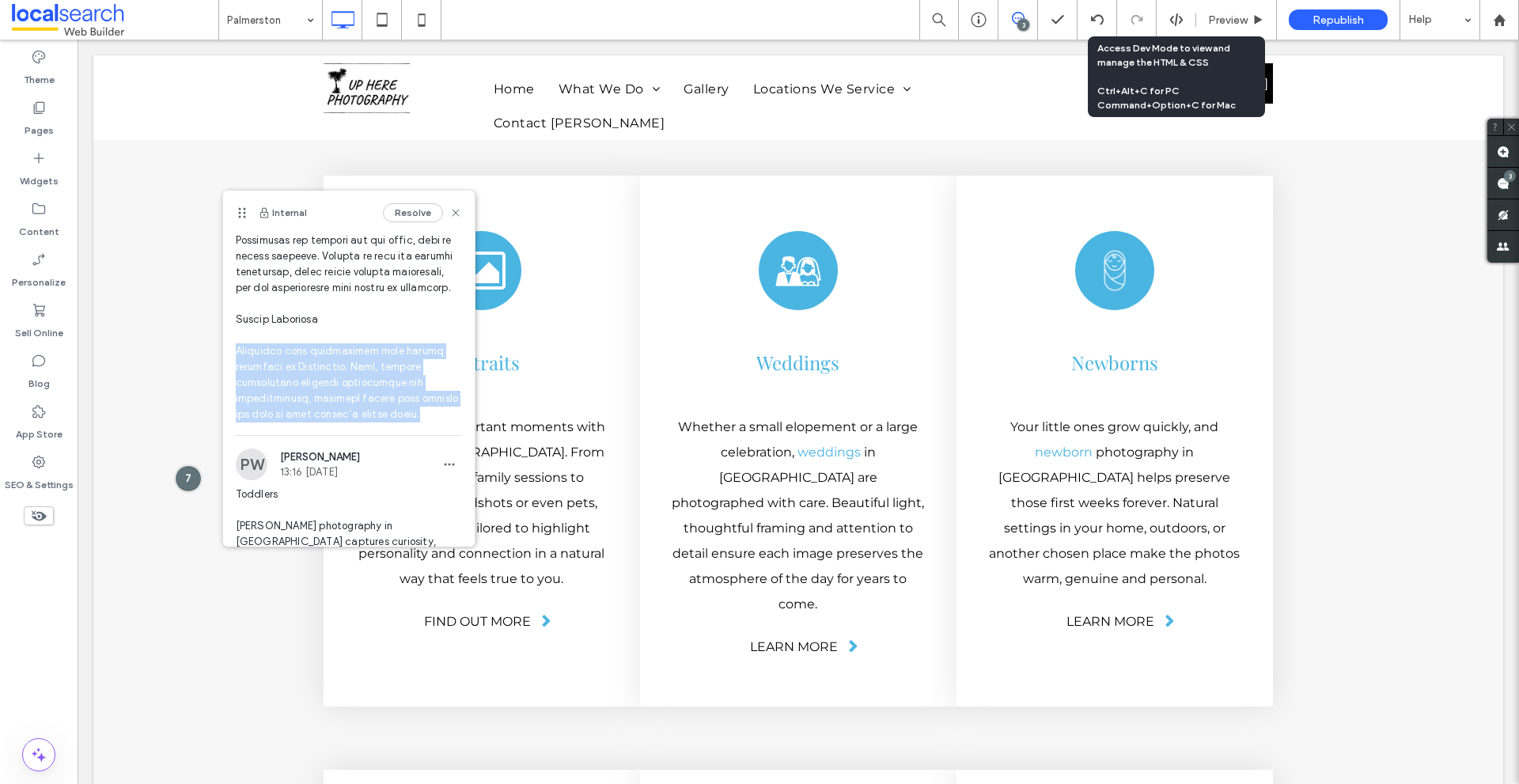
drag, startPoint x: 241, startPoint y: 396, endPoint x: 411, endPoint y: 458, distance: 181.0
copy span "Celebrate your connections with family portraits in [GEOGRAPHIC_DATA]. Warm, ge…"
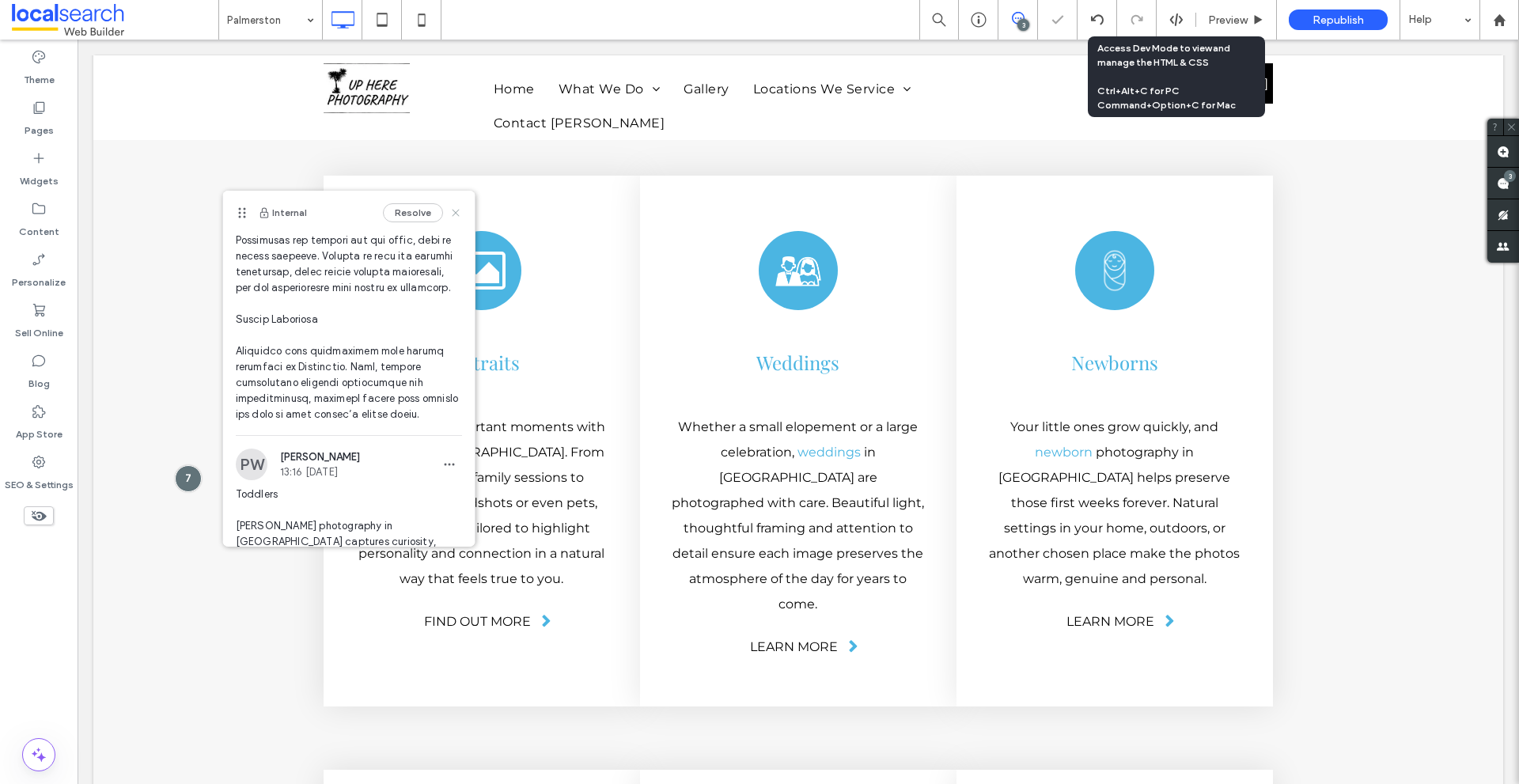
click at [449, 215] on icon at bounding box center [455, 212] width 12 height 12
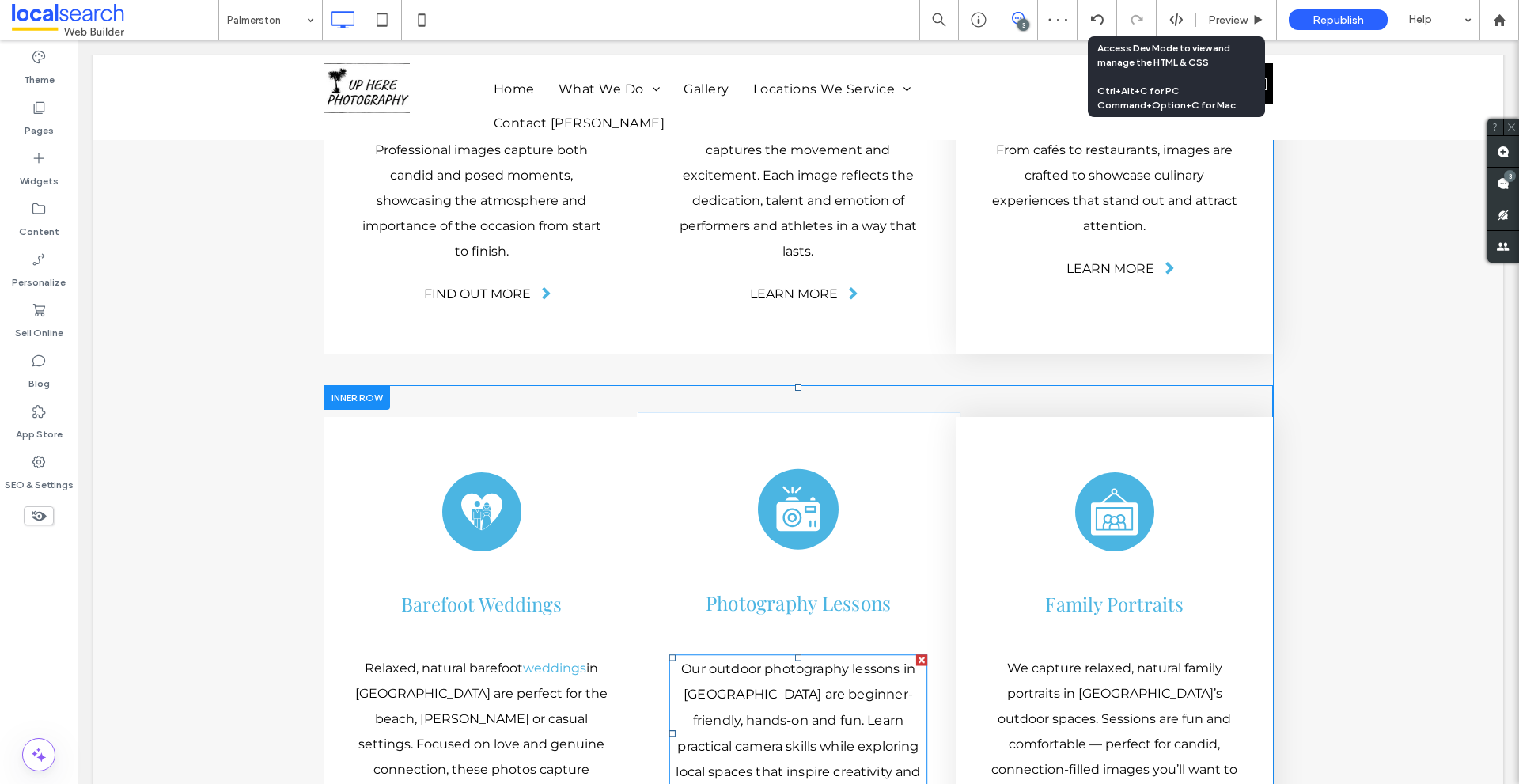
scroll to position [4977, 0]
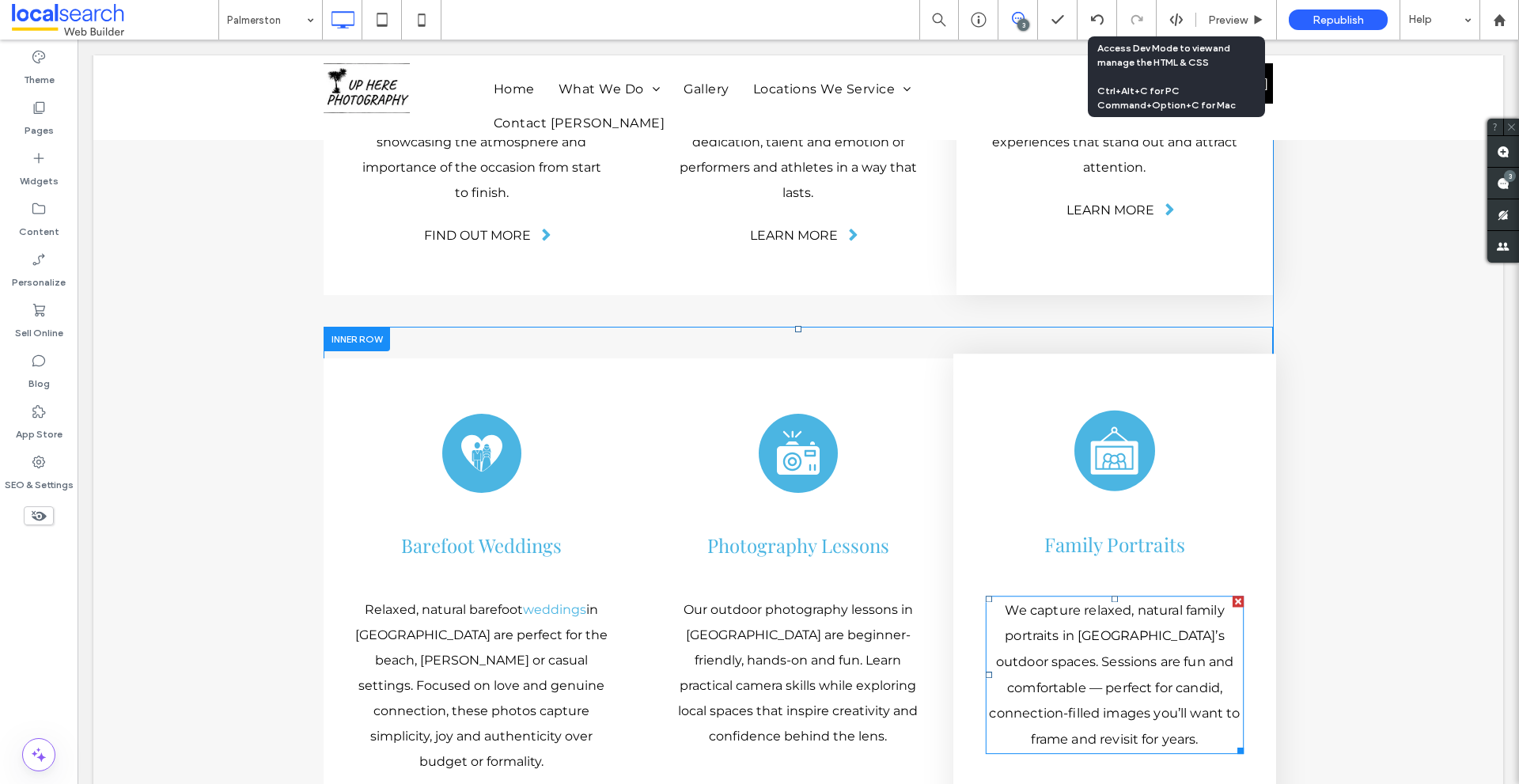
click at [1140, 597] on p "We capture relaxed, natural family portraits in [GEOGRAPHIC_DATA]’s outdoor spa…" at bounding box center [1114, 674] width 258 height 155
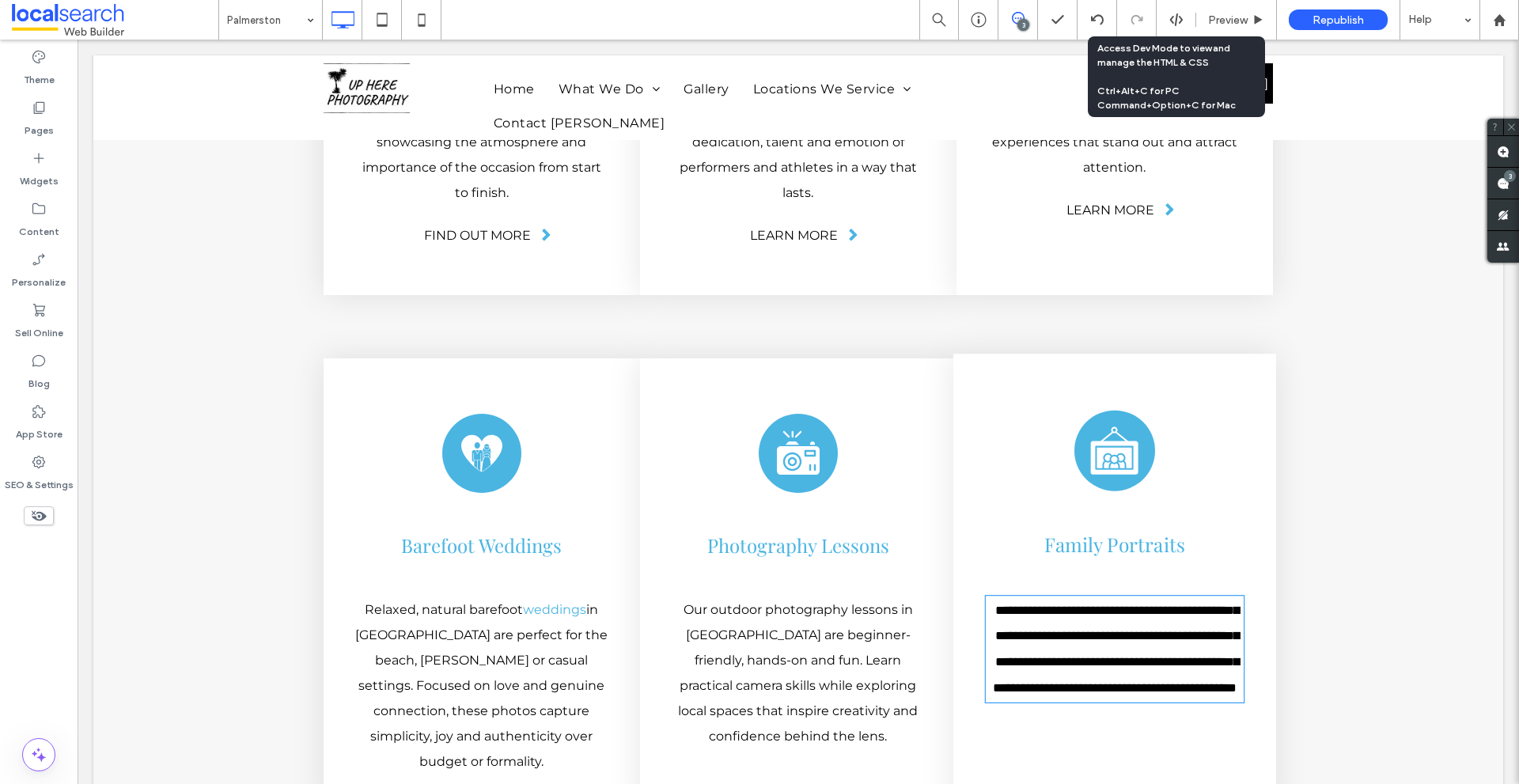
click at [1140, 597] on p "**********" at bounding box center [1114, 649] width 258 height 103
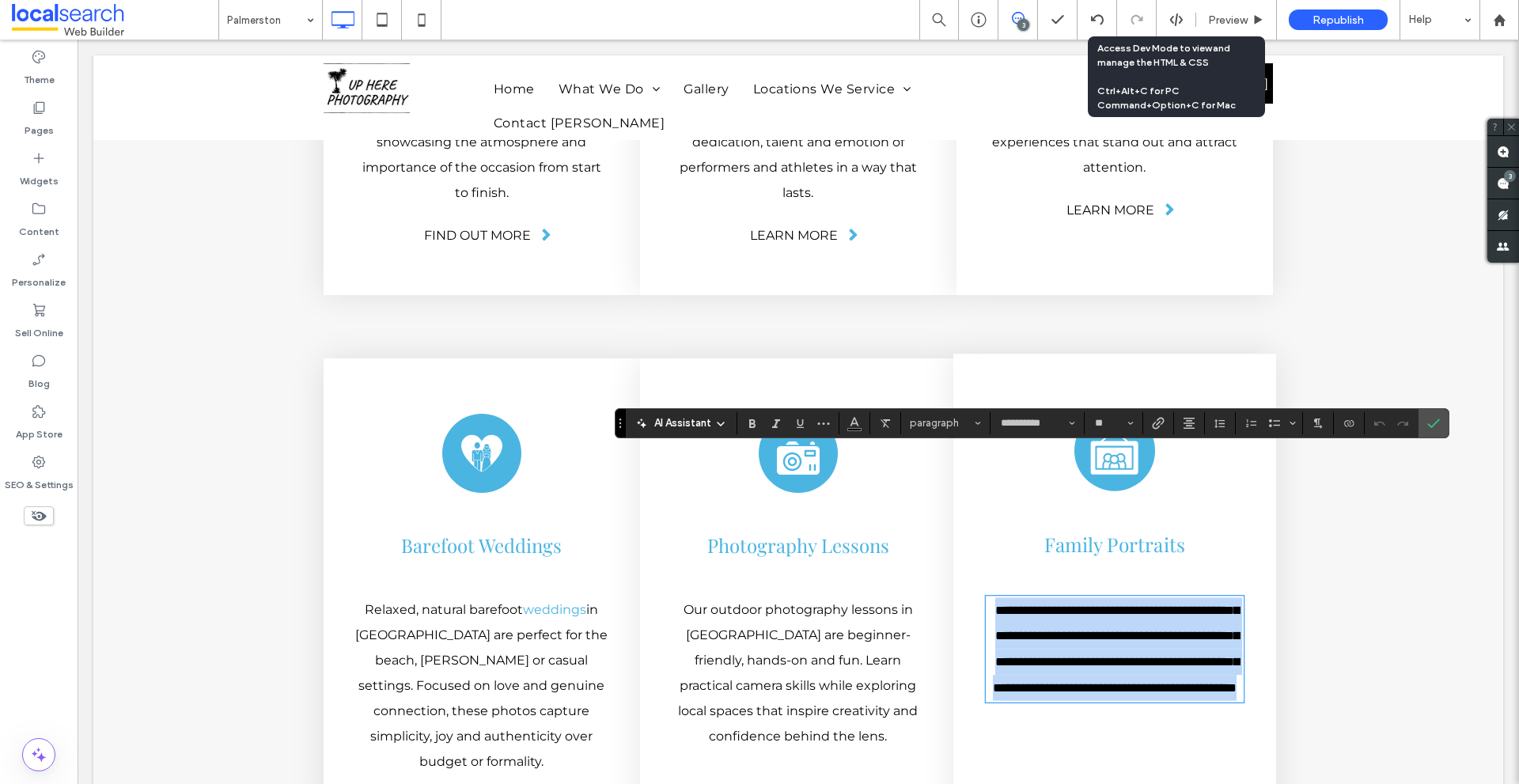
scroll to position [0, 0]
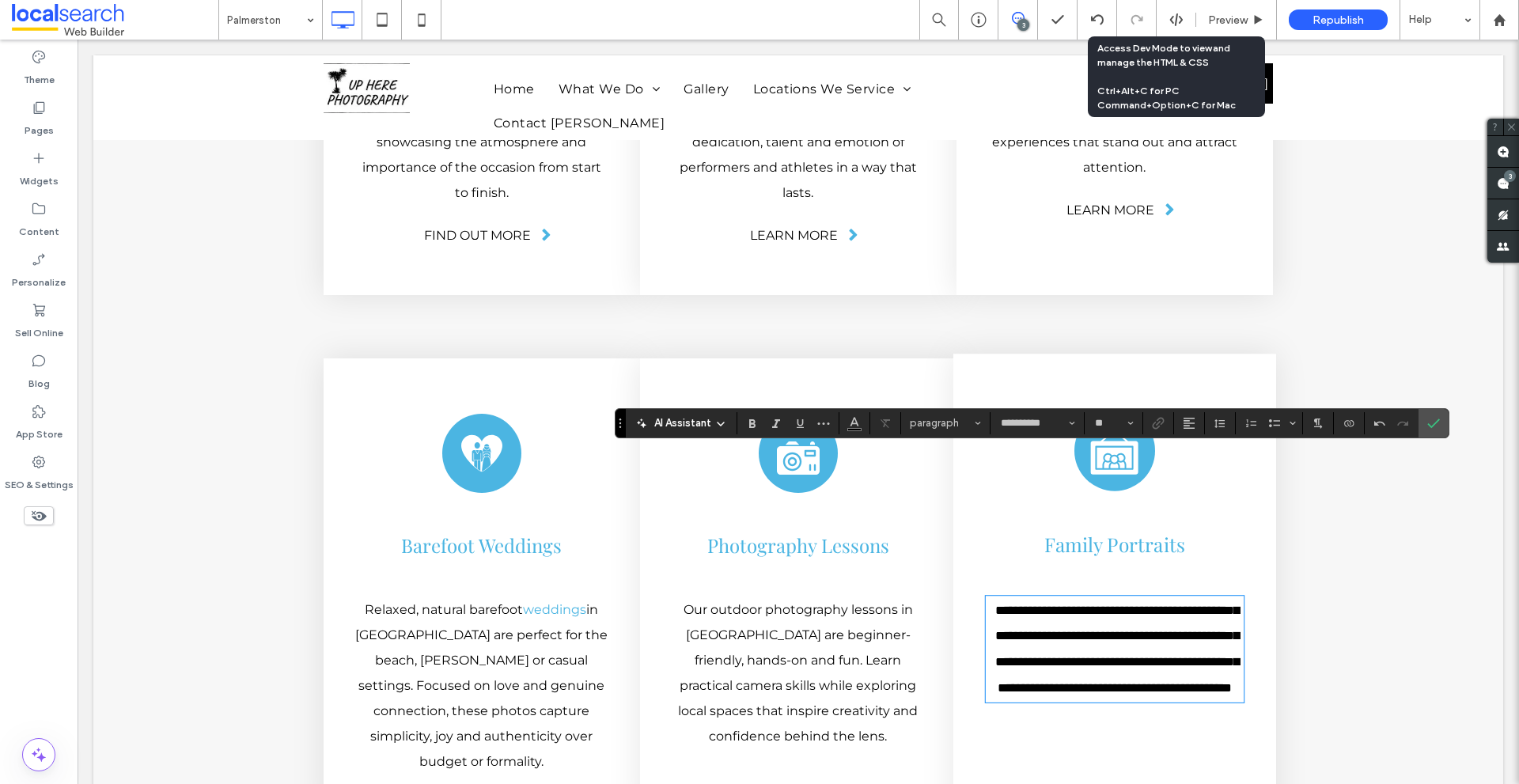
click at [1223, 603] on span "**********" at bounding box center [1117, 648] width 244 height 89
drag, startPoint x: 1223, startPoint y: 465, endPoint x: 1009, endPoint y: 493, distance: 215.8
click at [1009, 603] on span "**********" at bounding box center [1117, 648] width 244 height 89
copy span "**********"
click at [1158, 425] on icon "Link" at bounding box center [1158, 423] width 12 height 12
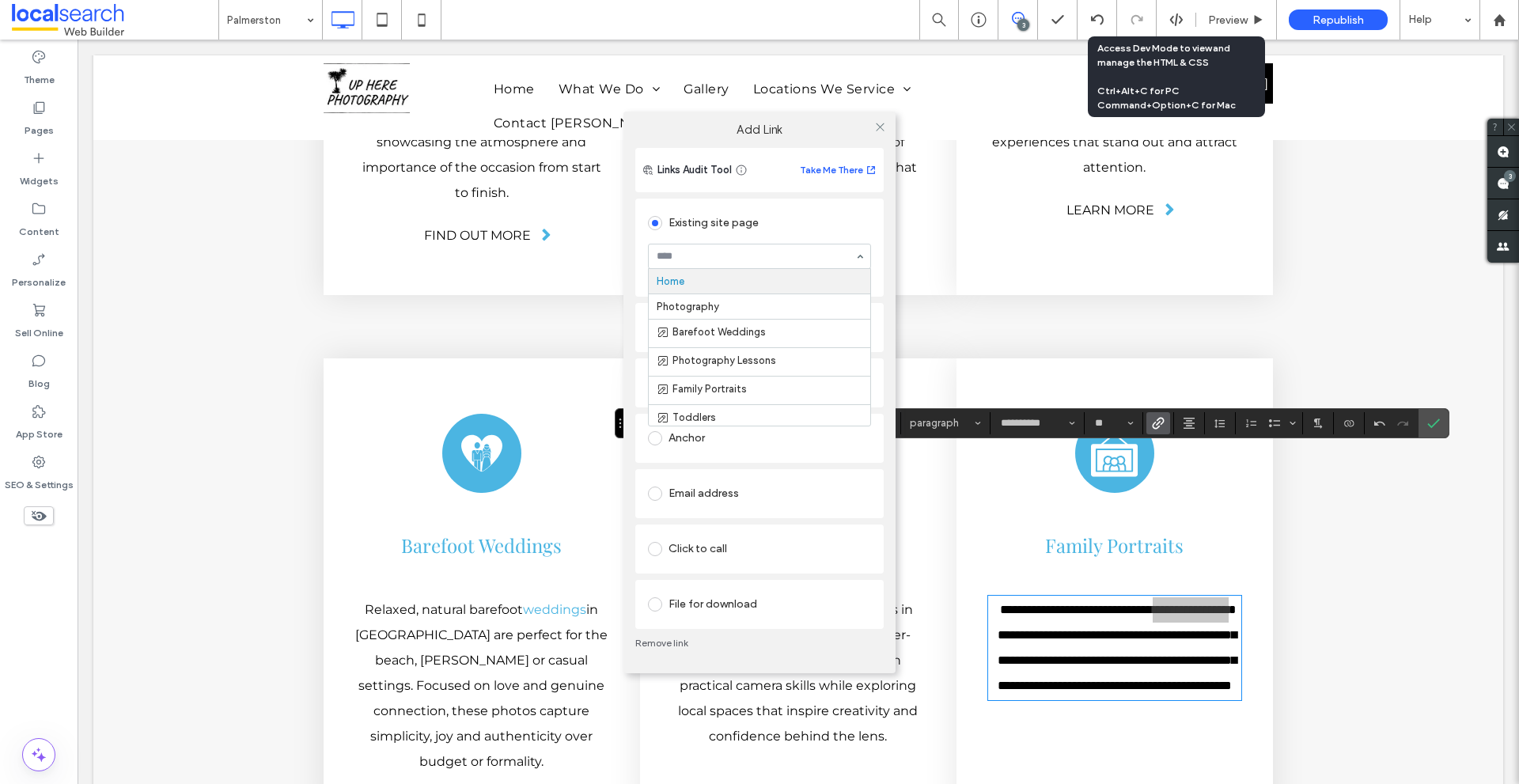
type input "**********"
click at [874, 120] on span at bounding box center [879, 127] width 11 height 24
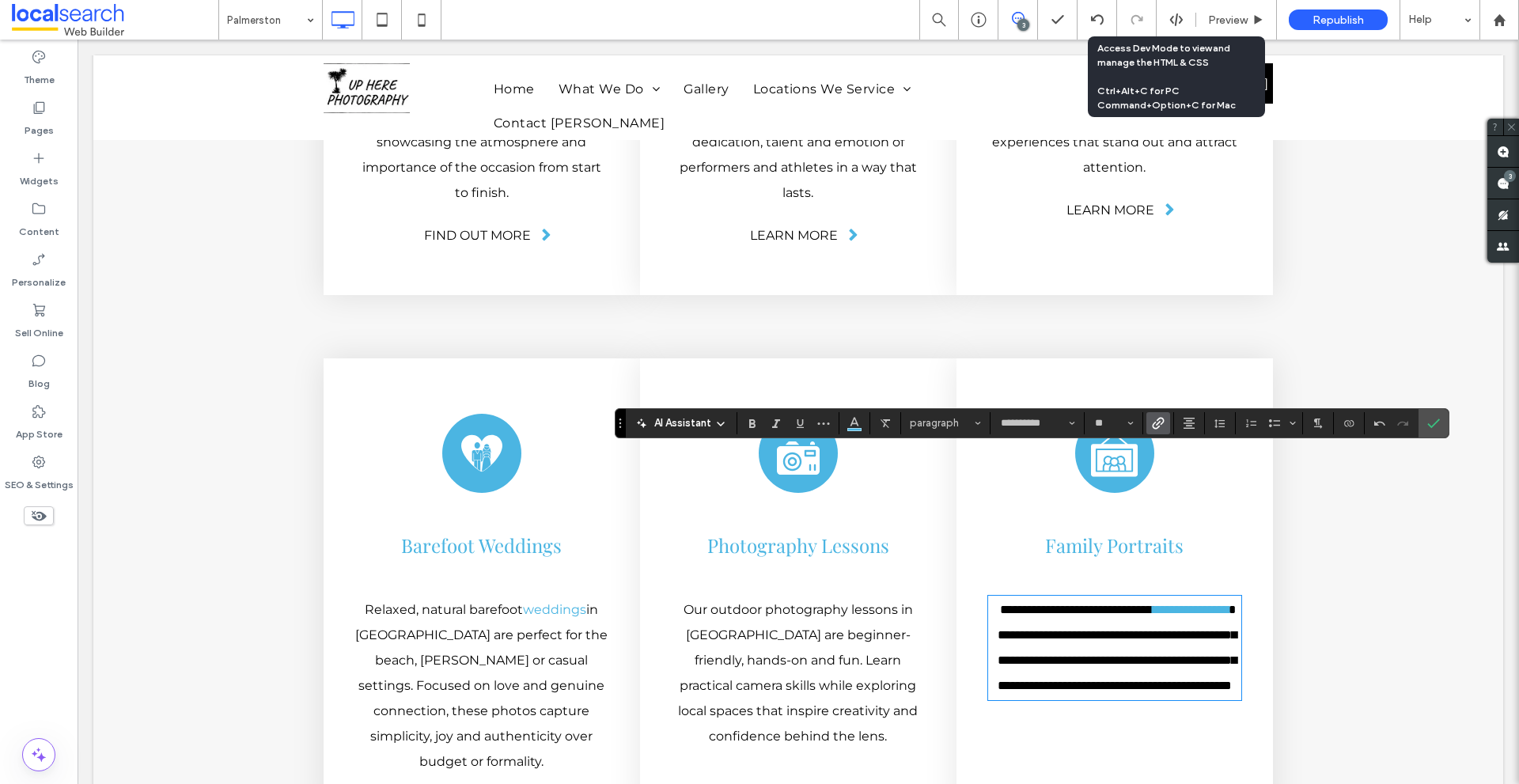
click at [1459, 416] on div "Portrait Icon Portraits Capture life’s important moments with portraits in [GEO…" at bounding box center [798, 226] width 1410 height 2301
click at [1437, 417] on icon "Confirm" at bounding box center [1433, 423] width 12 height 12
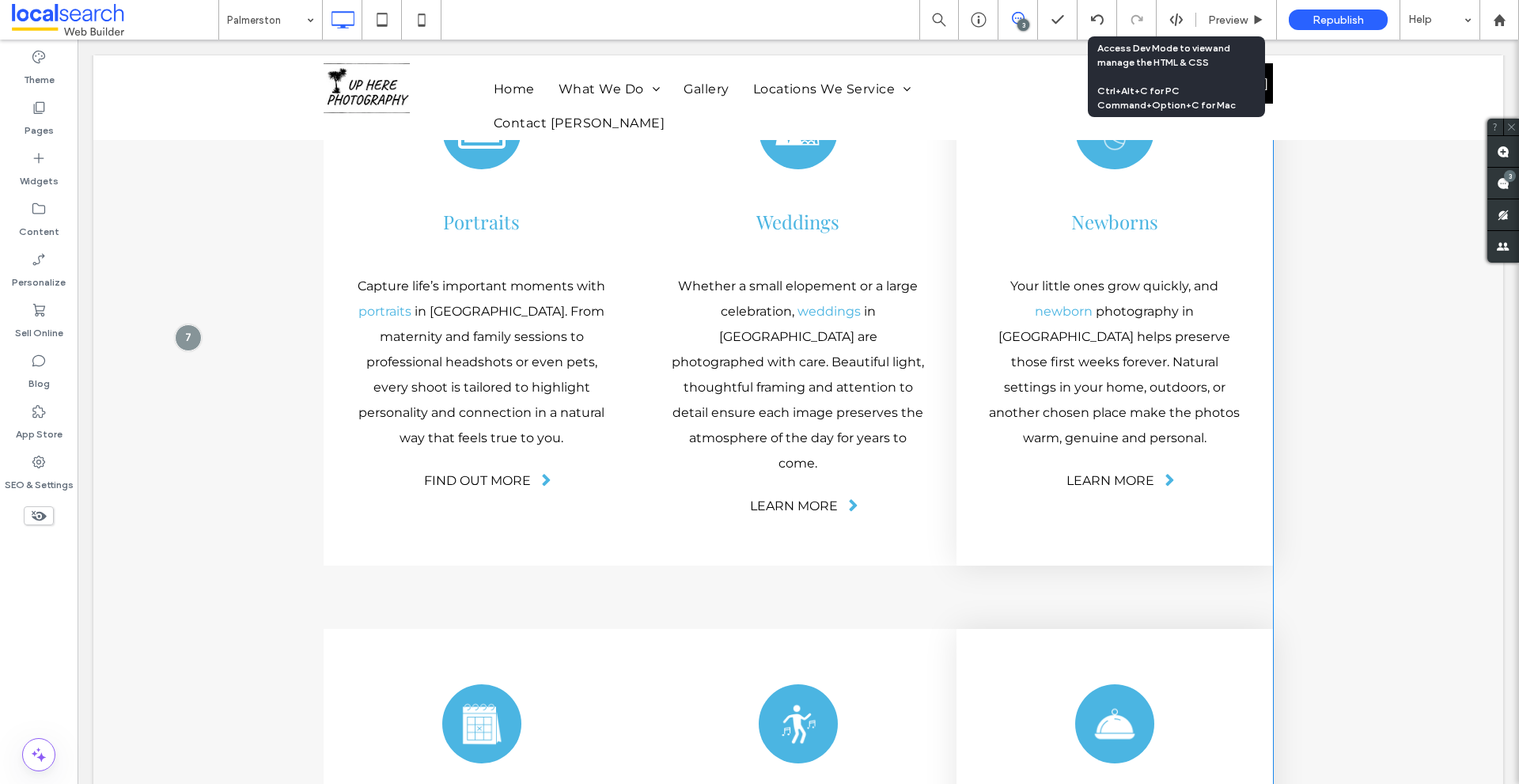
scroll to position [4108, 0]
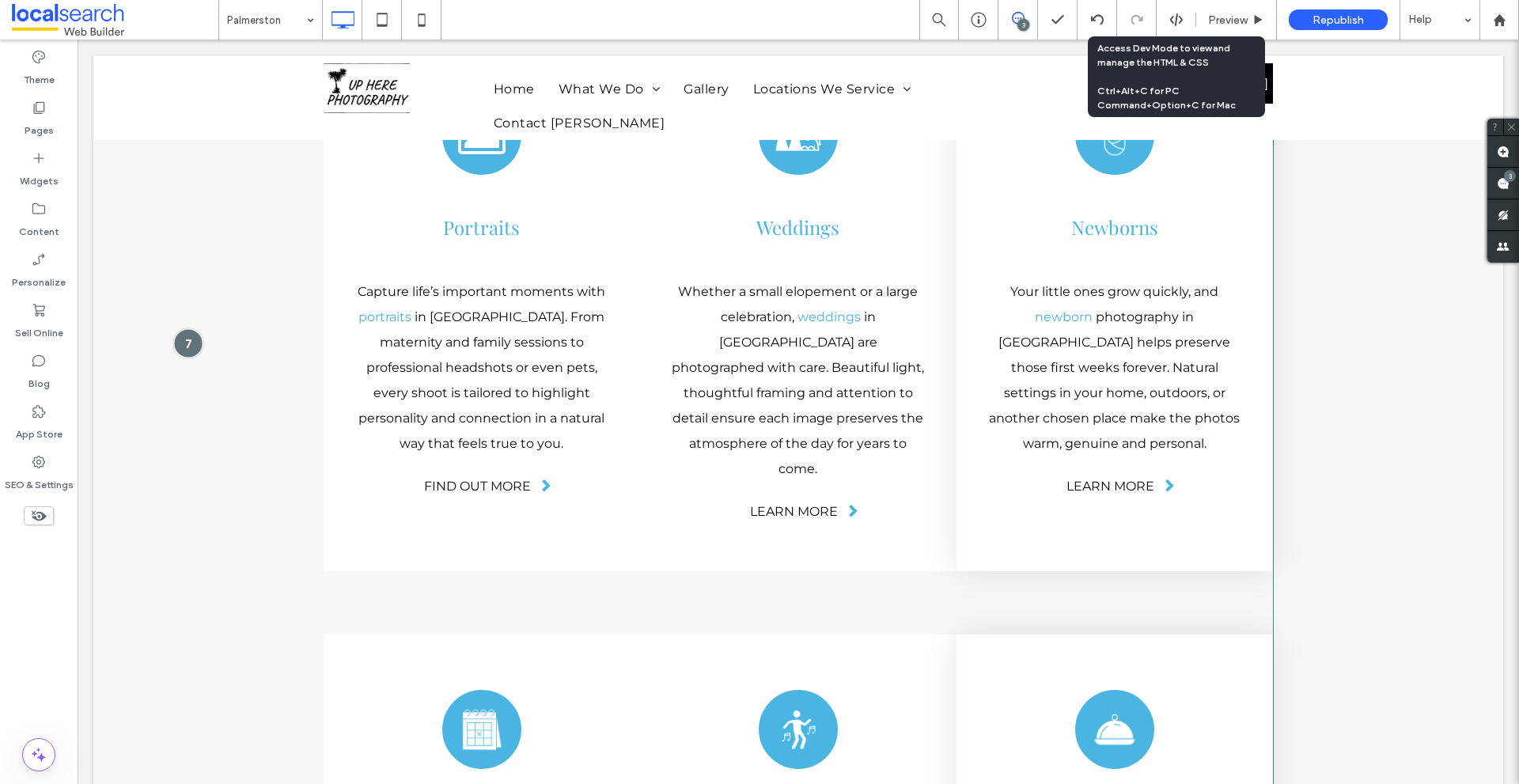
click at [189, 328] on div at bounding box center [188, 343] width 30 height 30
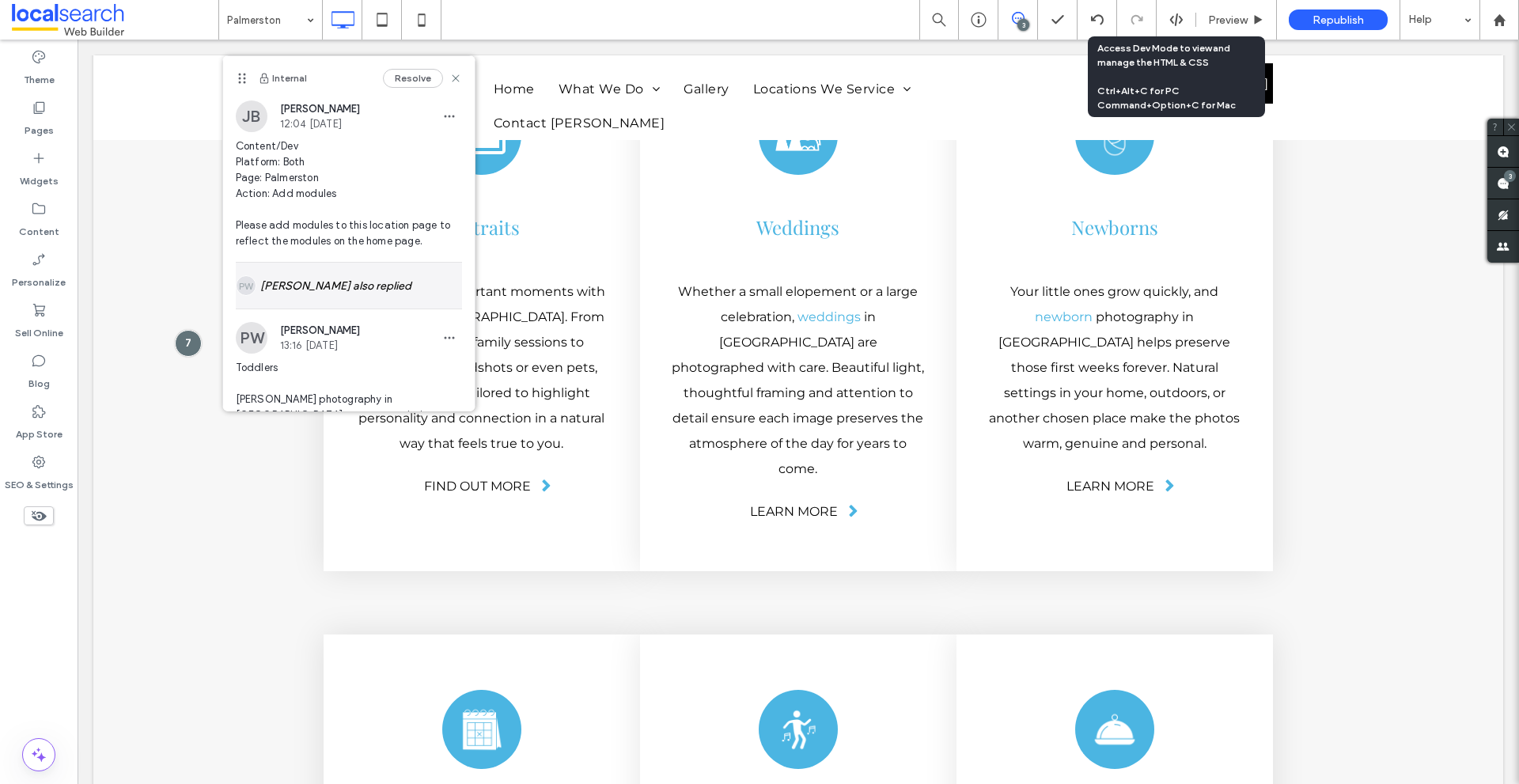
click at [298, 274] on div "[PERSON_NAME] also replied" at bounding box center [349, 286] width 227 height 46
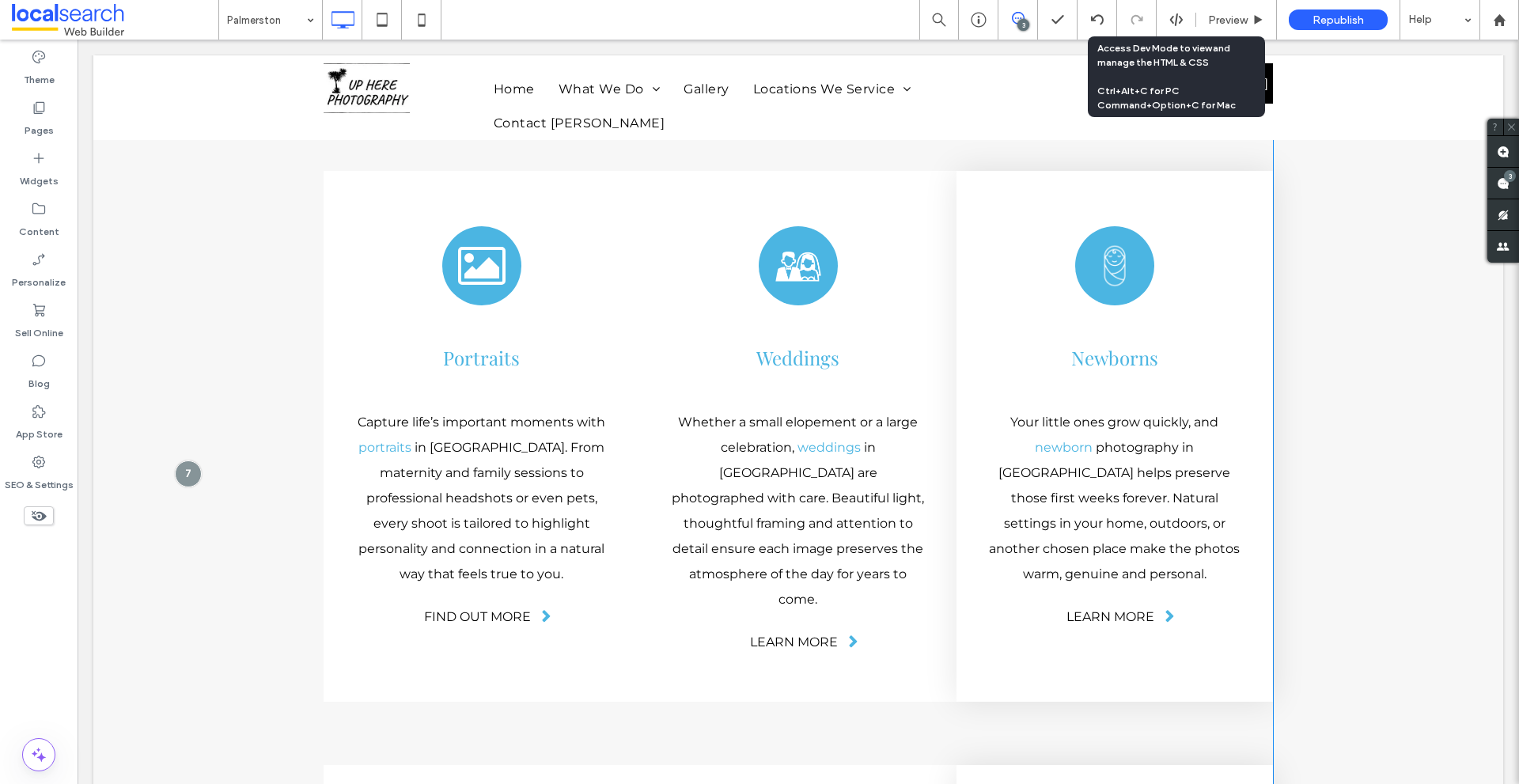
scroll to position [3950, 0]
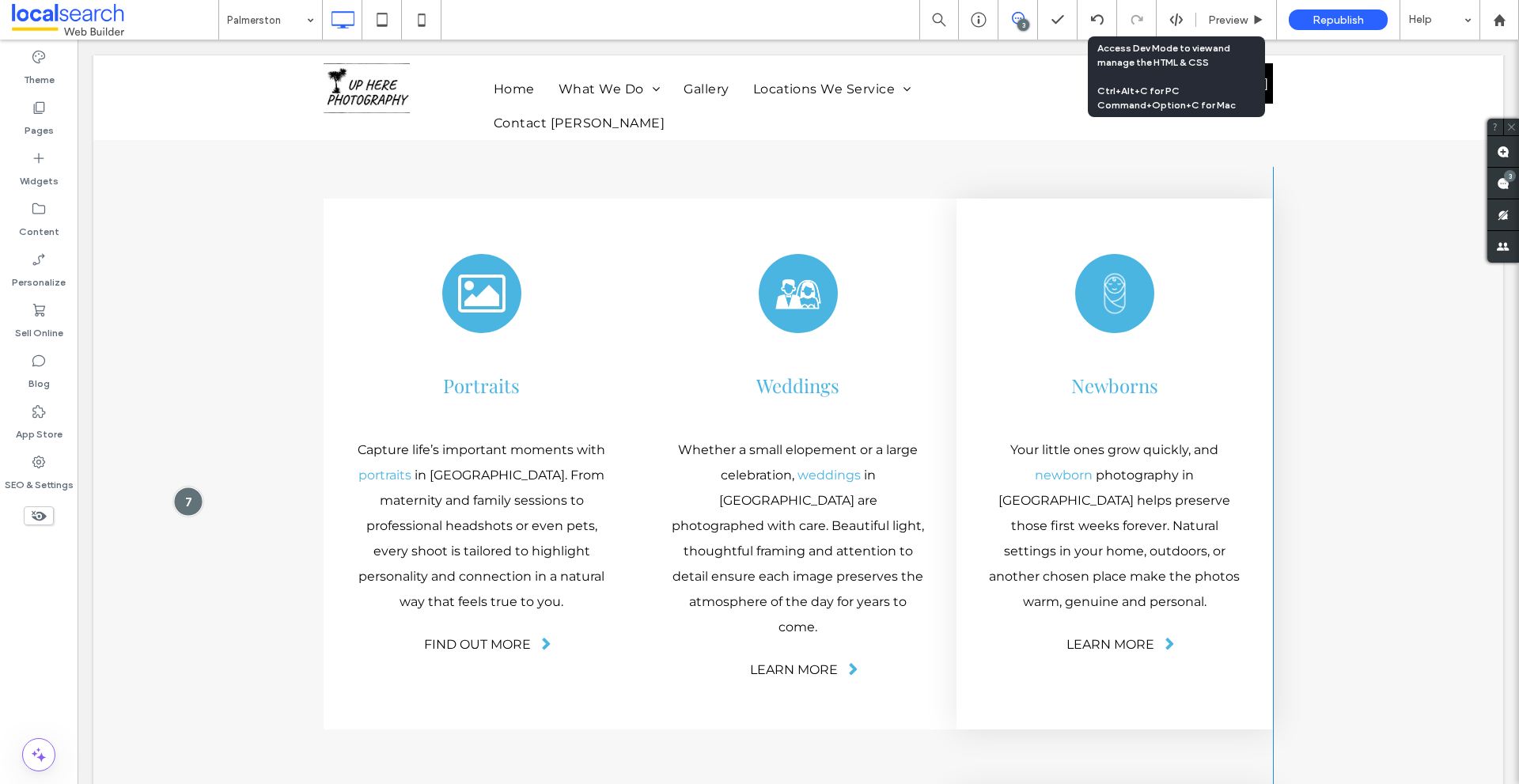
click at [181, 486] on div at bounding box center [188, 501] width 30 height 30
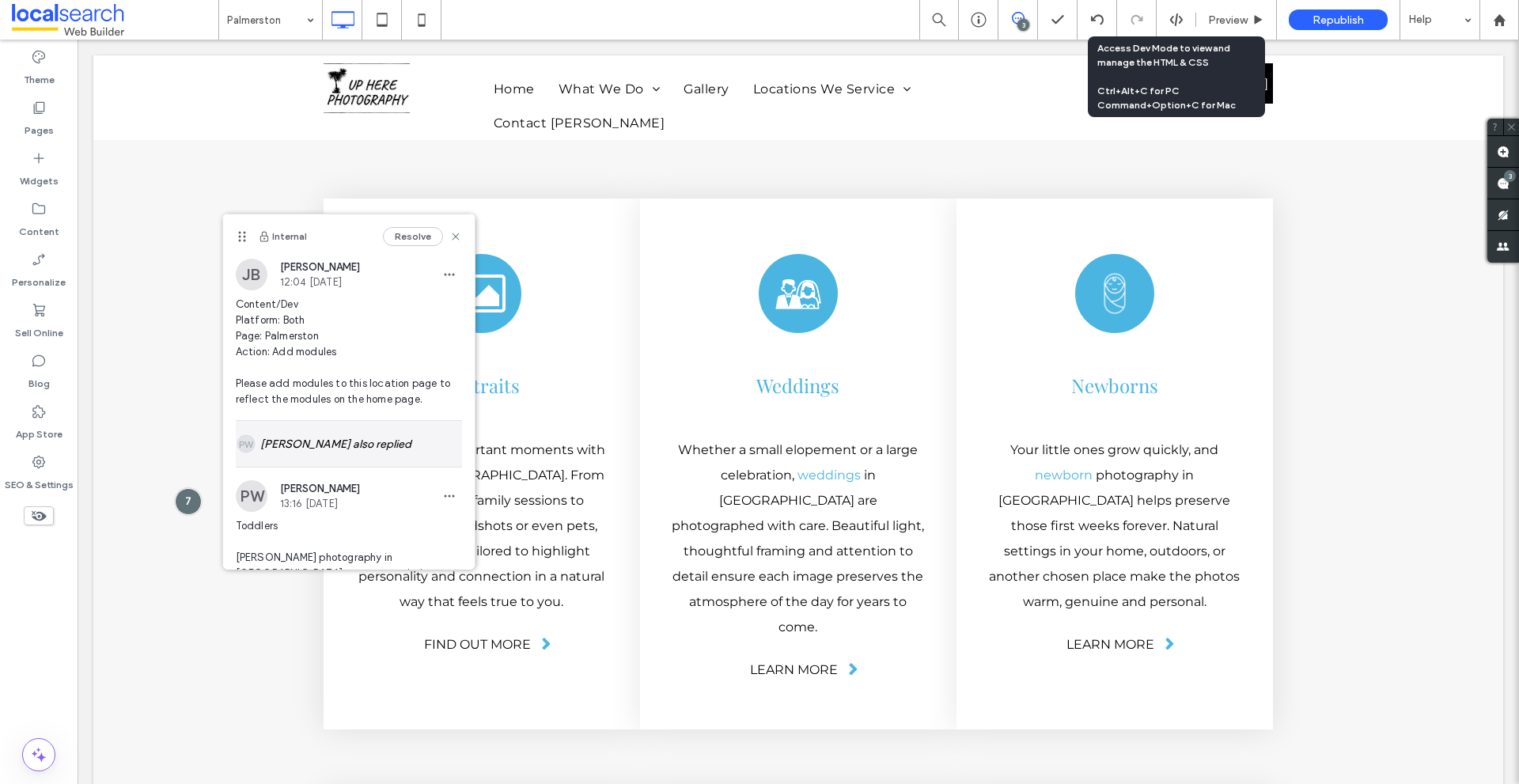
click at [327, 453] on div "[PERSON_NAME] also replied" at bounding box center [349, 443] width 227 height 46
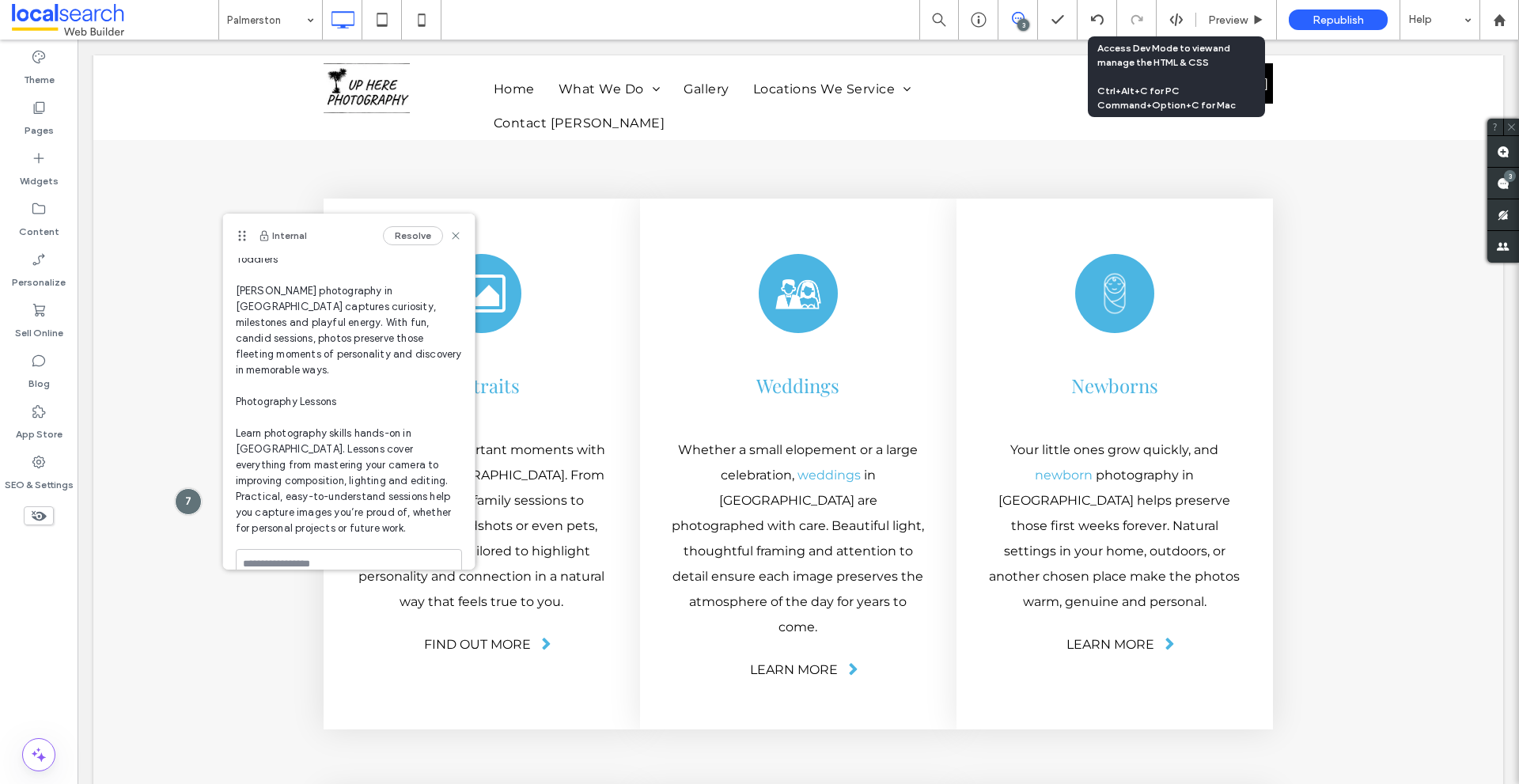
scroll to position [1387, 0]
click at [254, 335] on span "Toddlers [PERSON_NAME] photography in [GEOGRAPHIC_DATA] captures curiosity, mil…" at bounding box center [349, 386] width 227 height 285
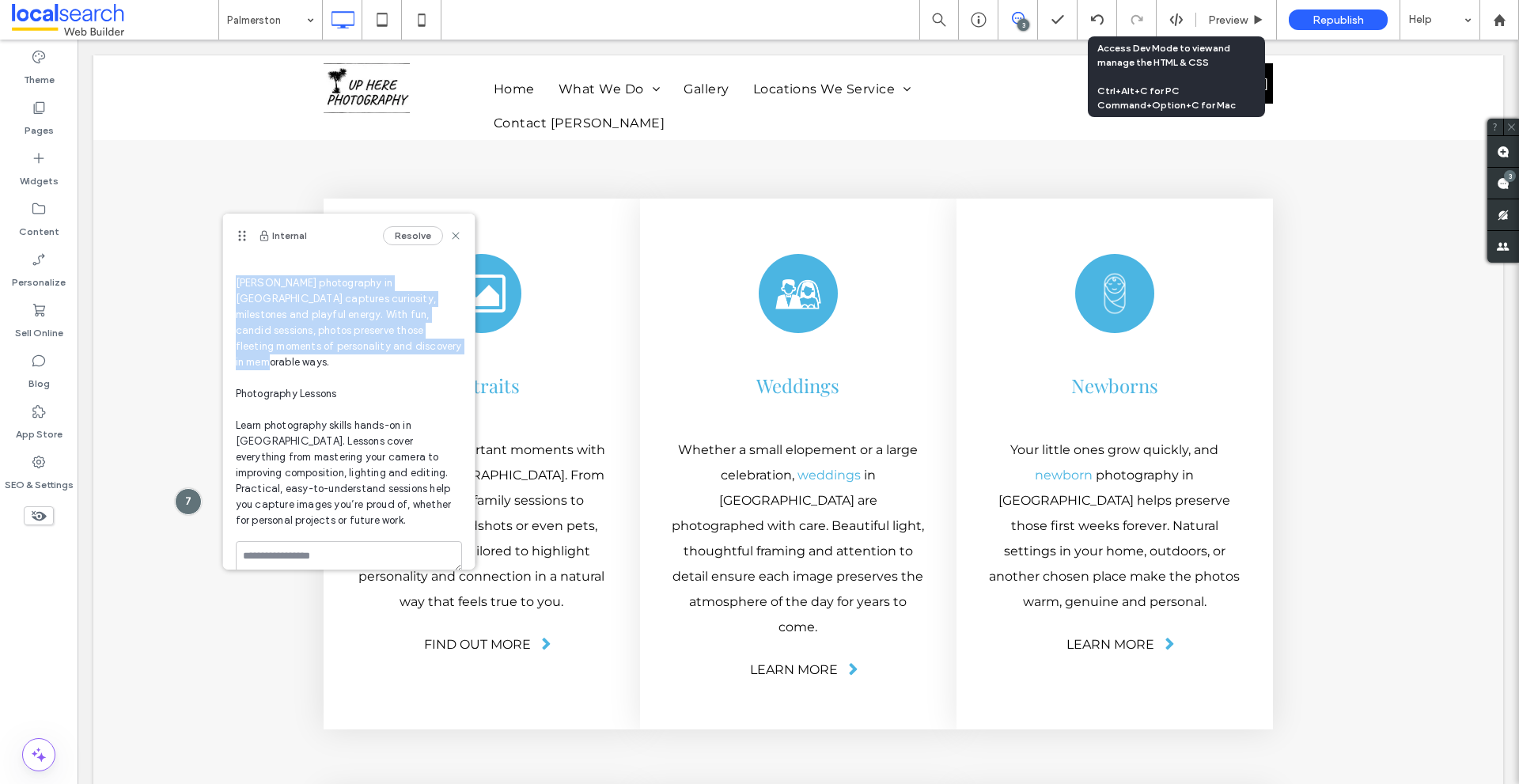
drag, startPoint x: 254, startPoint y: 335, endPoint x: 383, endPoint y: 388, distance: 139.5
click at [383, 388] on span "Toddlers [PERSON_NAME] photography in [GEOGRAPHIC_DATA] captures curiosity, mil…" at bounding box center [349, 386] width 227 height 285
copy span "Toddler photography in [GEOGRAPHIC_DATA] captures curiosity, milestones and pla…"
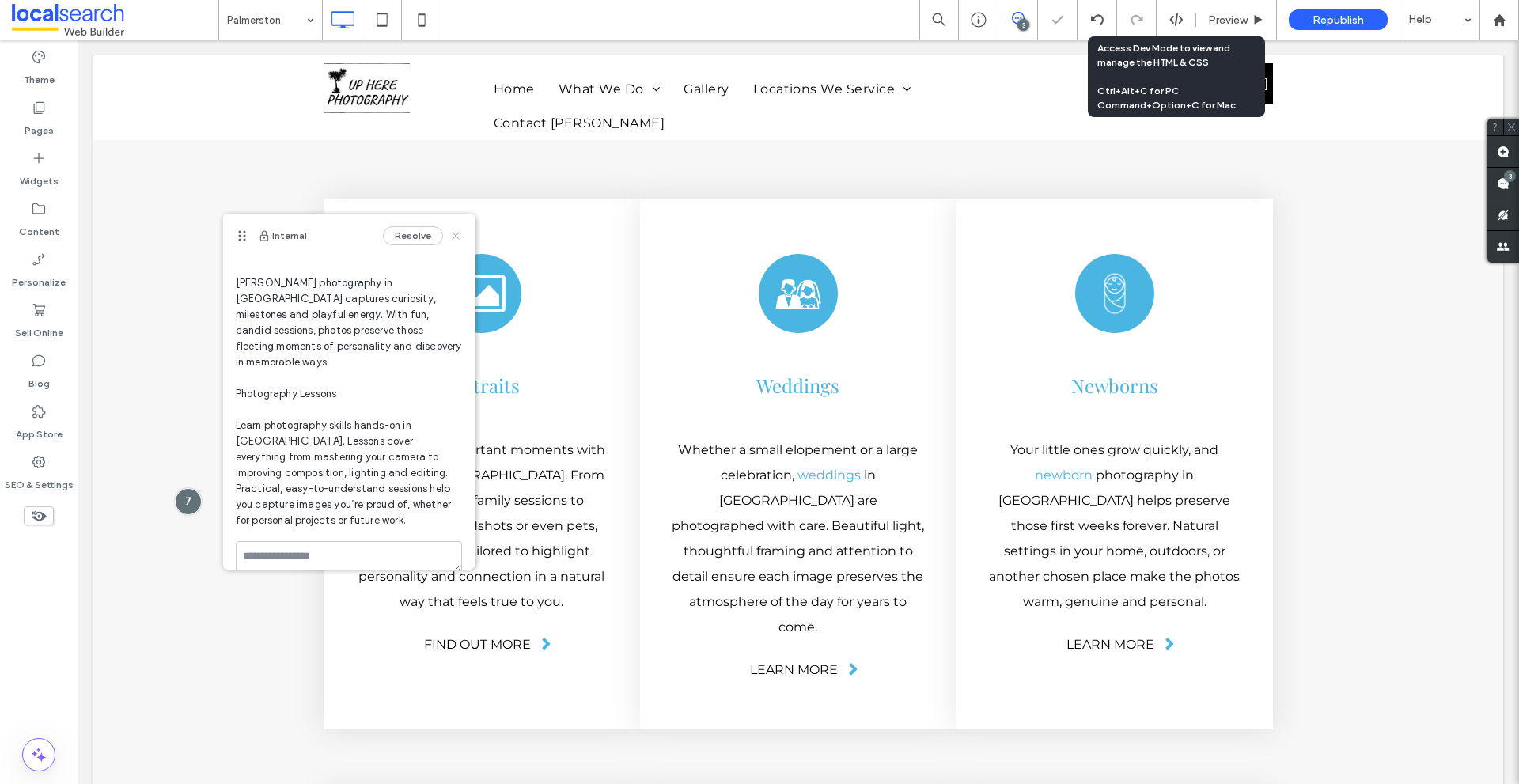
click at [449, 231] on icon at bounding box center [455, 235] width 12 height 12
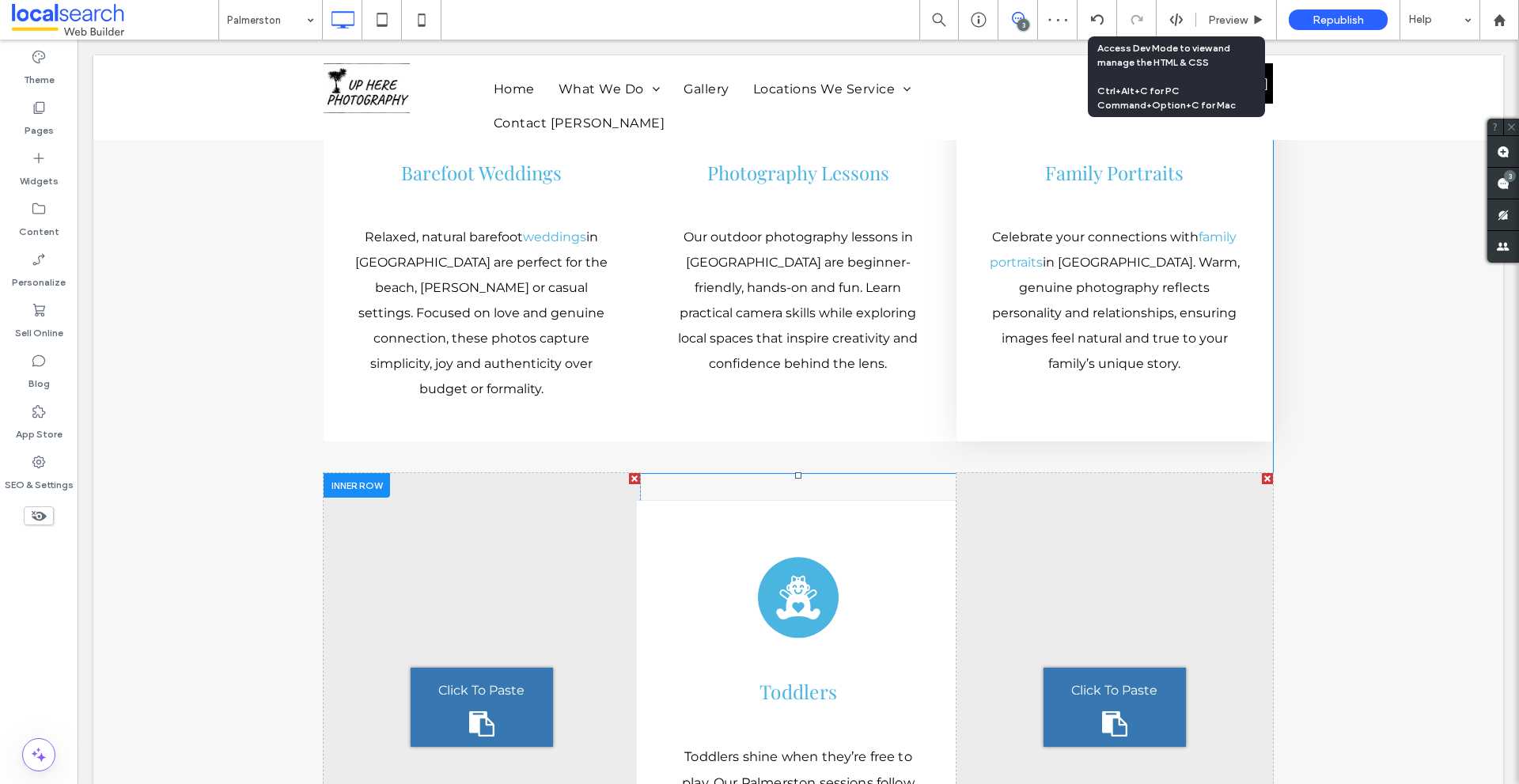
scroll to position [5353, 0]
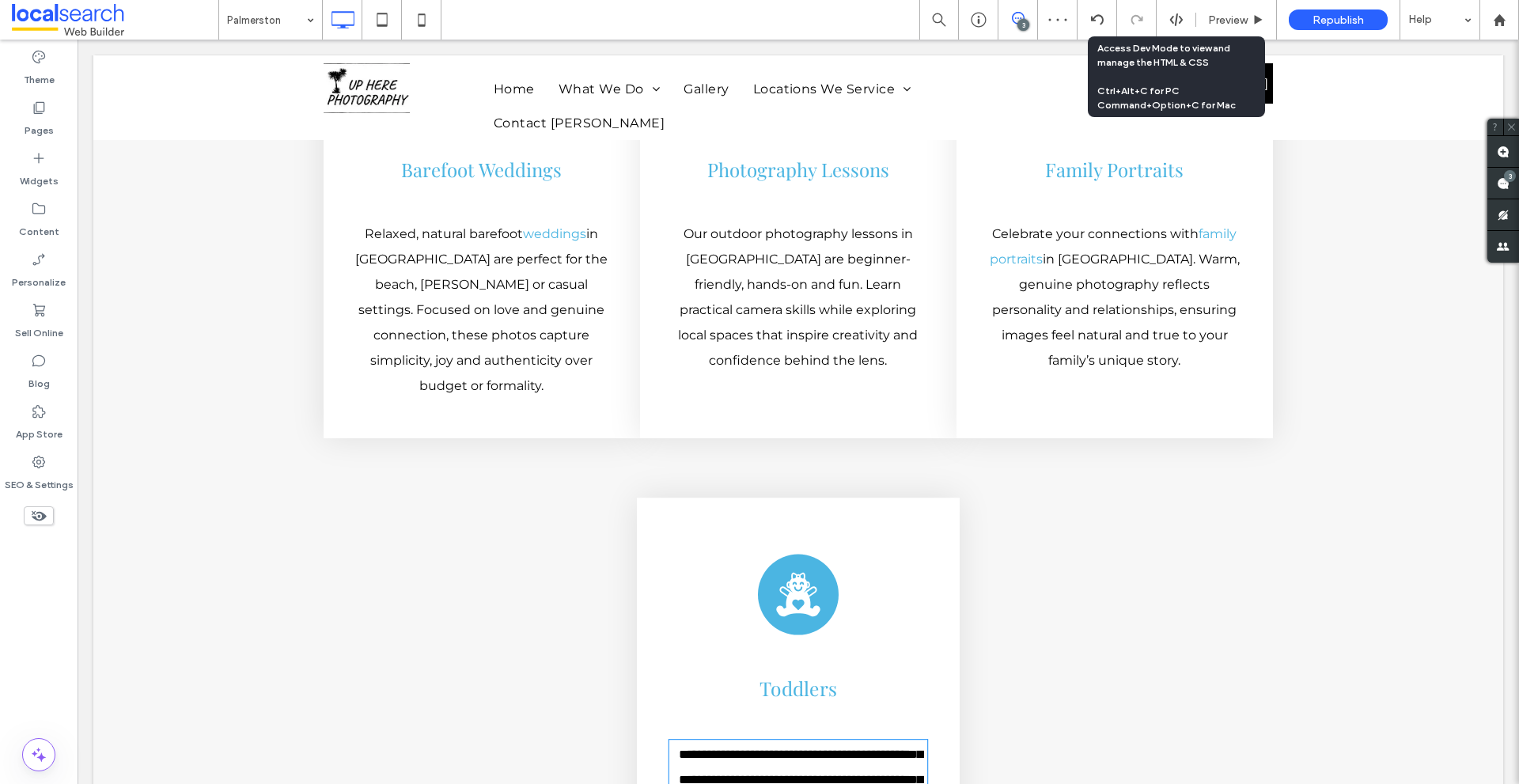
click at [754, 741] on p "**********" at bounding box center [798, 793] width 258 height 103
type input "**********"
type input "**"
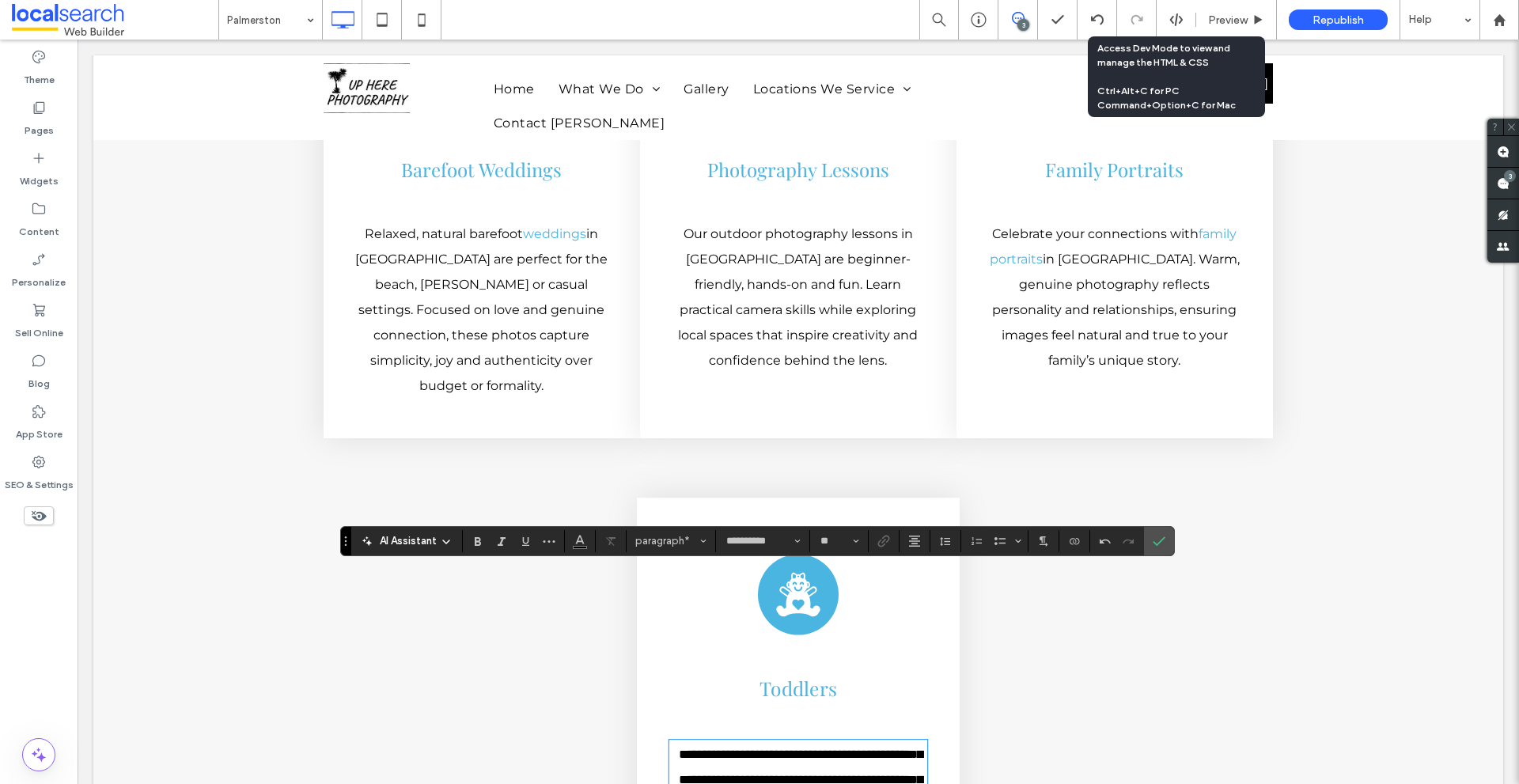
scroll to position [5354, 0]
click at [715, 746] on span "**********" at bounding box center [801, 791] width 244 height 89
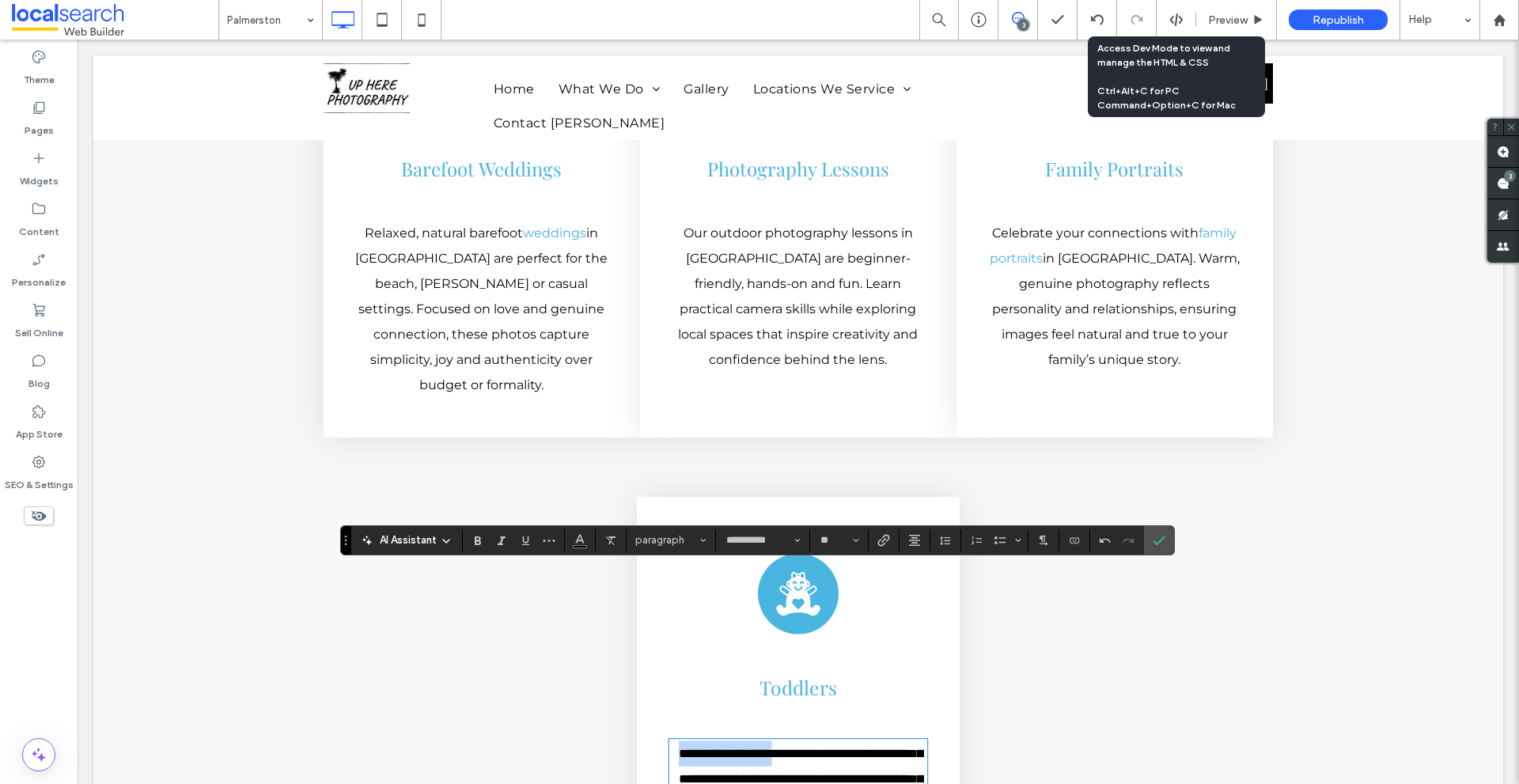
drag, startPoint x: 715, startPoint y: 583, endPoint x: 757, endPoint y: 583, distance: 42.0
click at [757, 746] on span "**********" at bounding box center [801, 791] width 244 height 89
copy span "**********"
click at [886, 539] on icon "Link" at bounding box center [883, 539] width 12 height 12
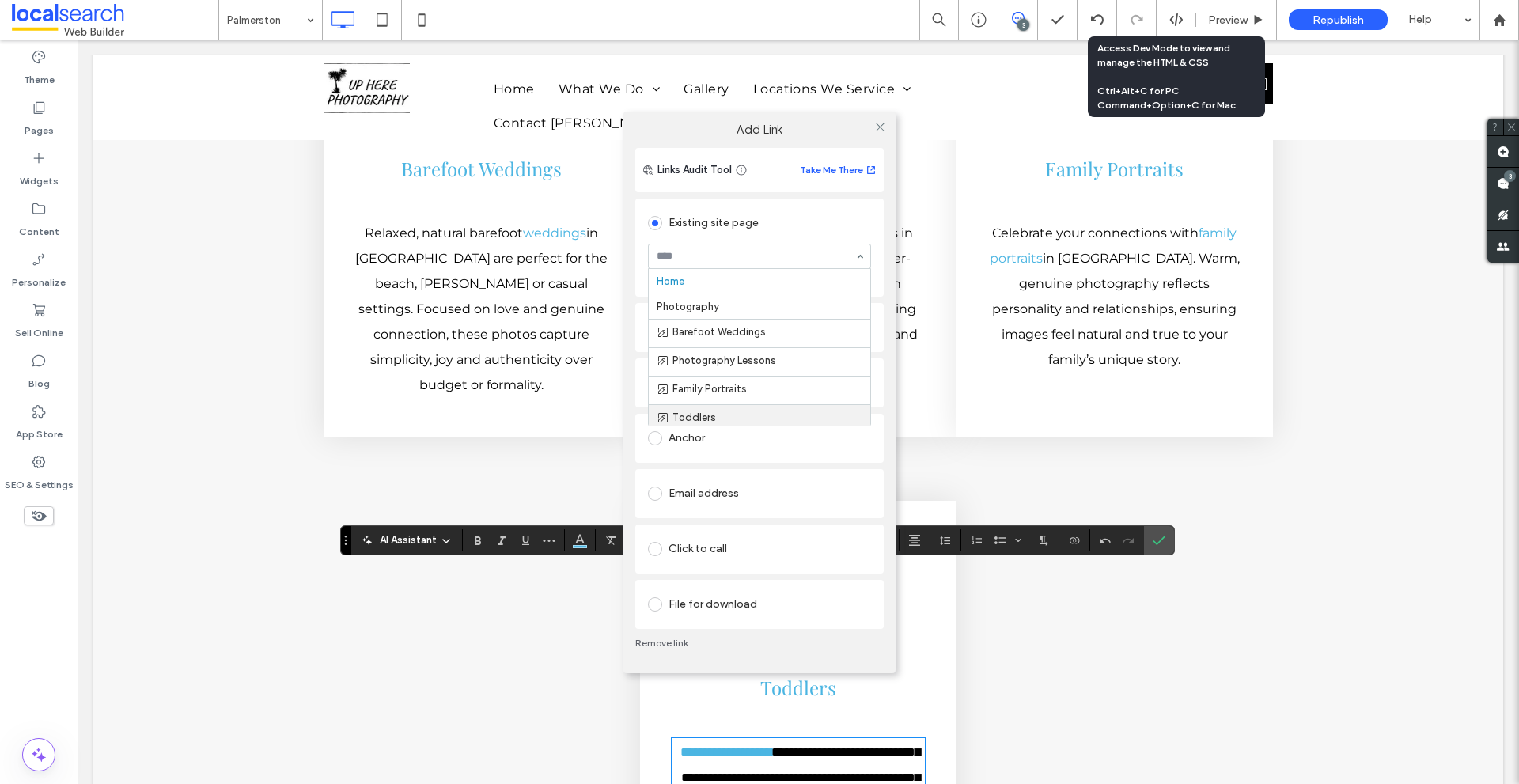
click at [764, 452] on div "Anchor" at bounding box center [760, 438] width 223 height 33
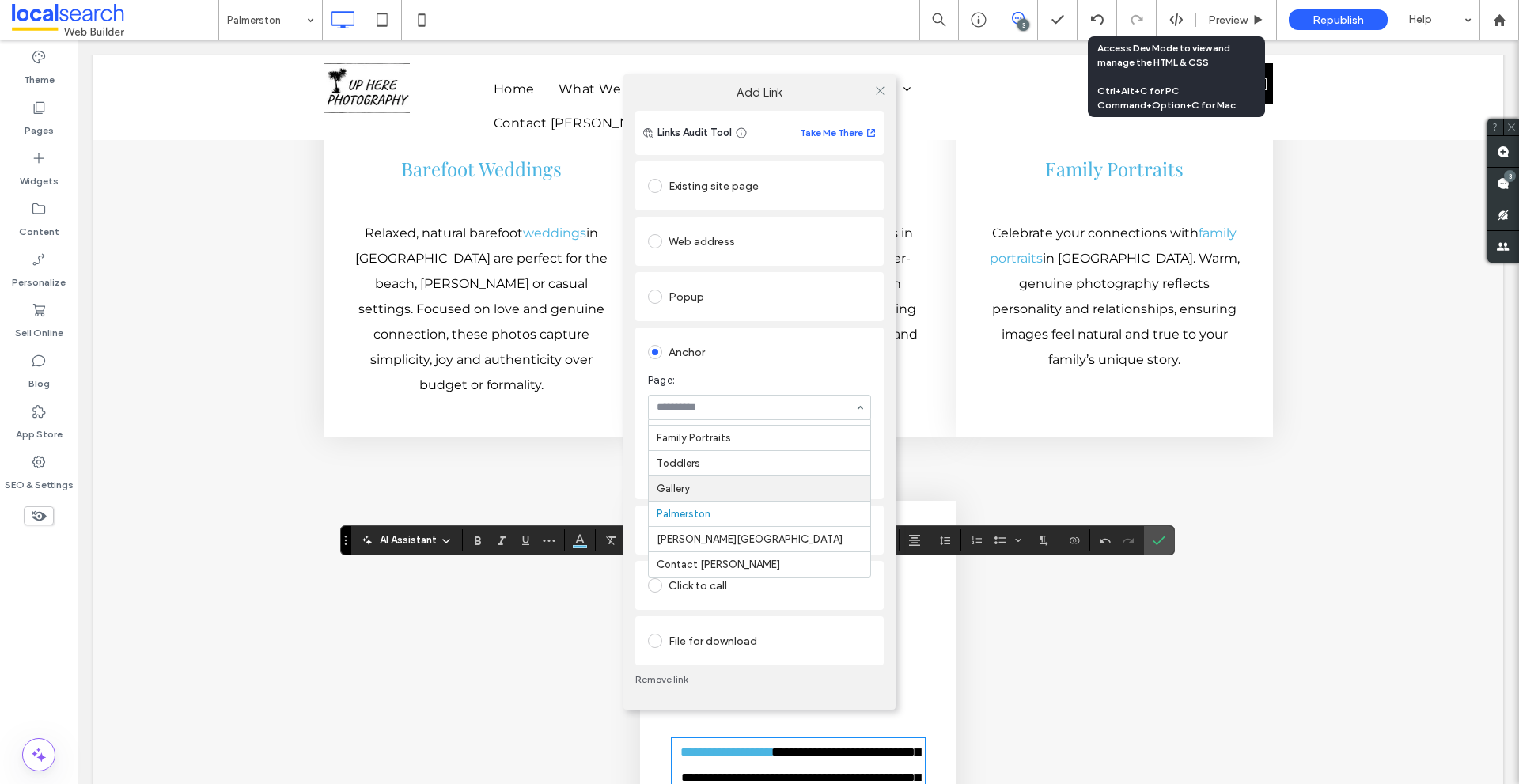
scroll to position [0, 0]
paste input "**********"
type input "****"
click at [877, 91] on icon at bounding box center [879, 90] width 11 height 11
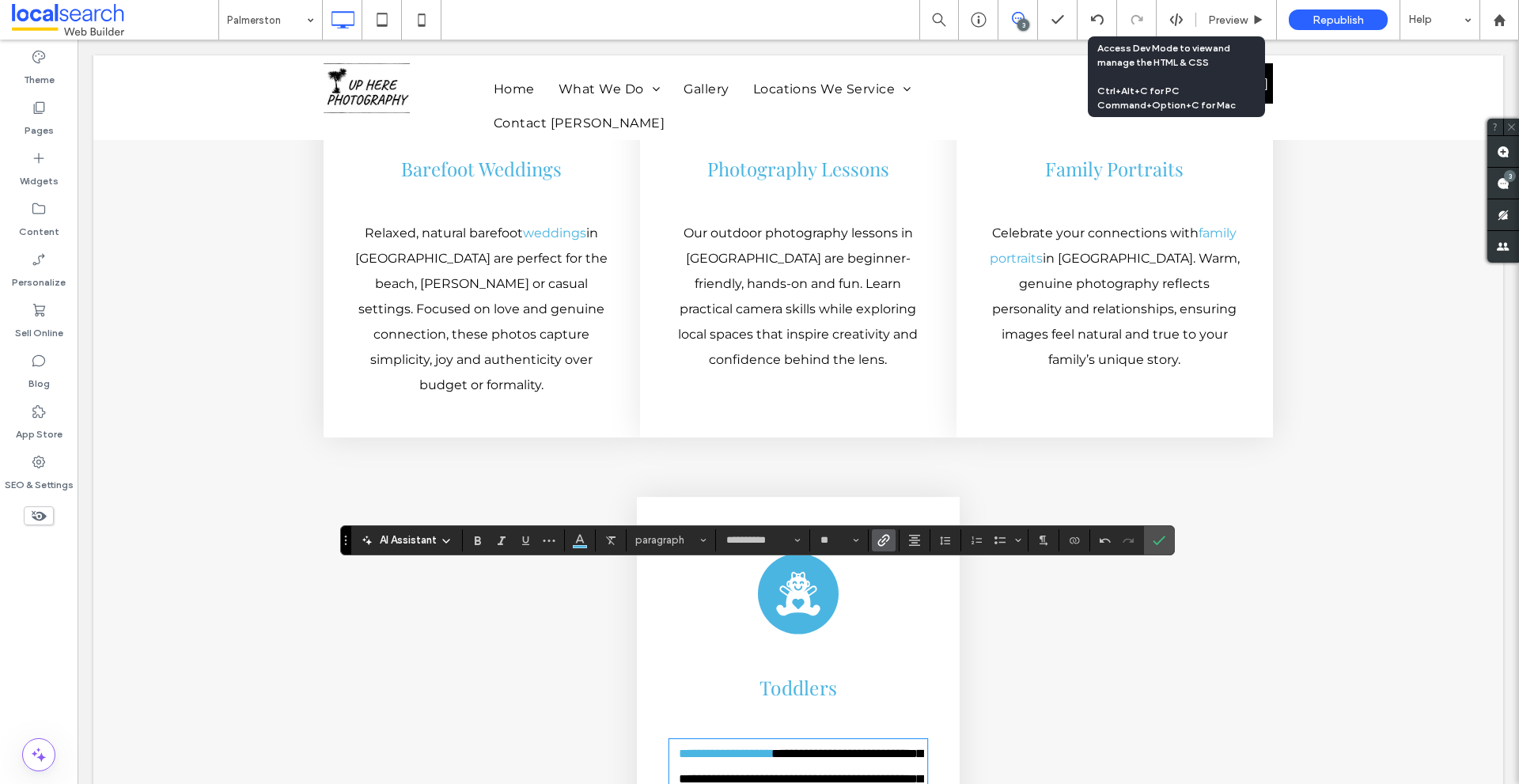
click at [805, 570] on icon "Baby Icon" at bounding box center [797, 594] width 48 height 48
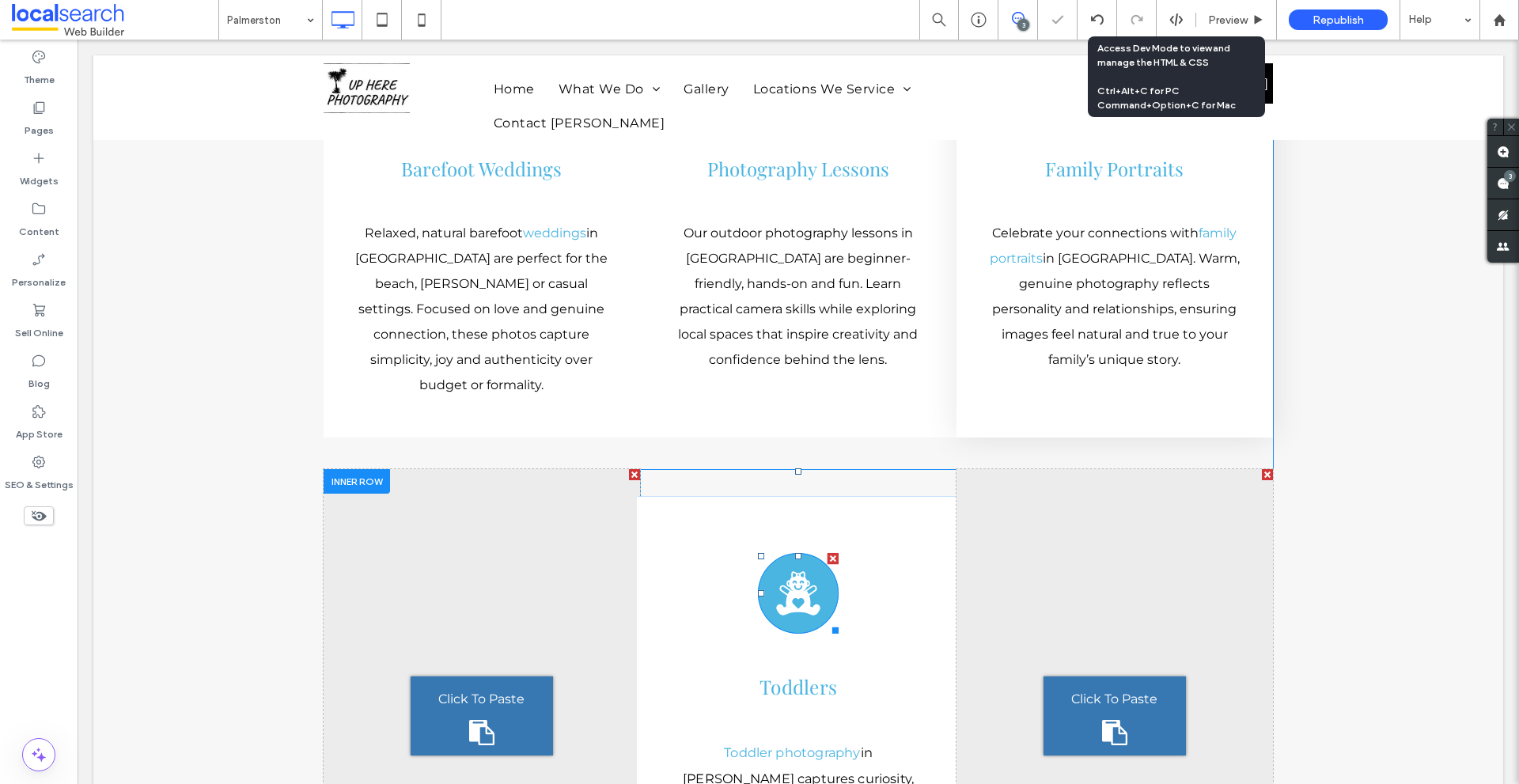
click at [805, 569] on icon "Baby Icon" at bounding box center [797, 593] width 48 height 48
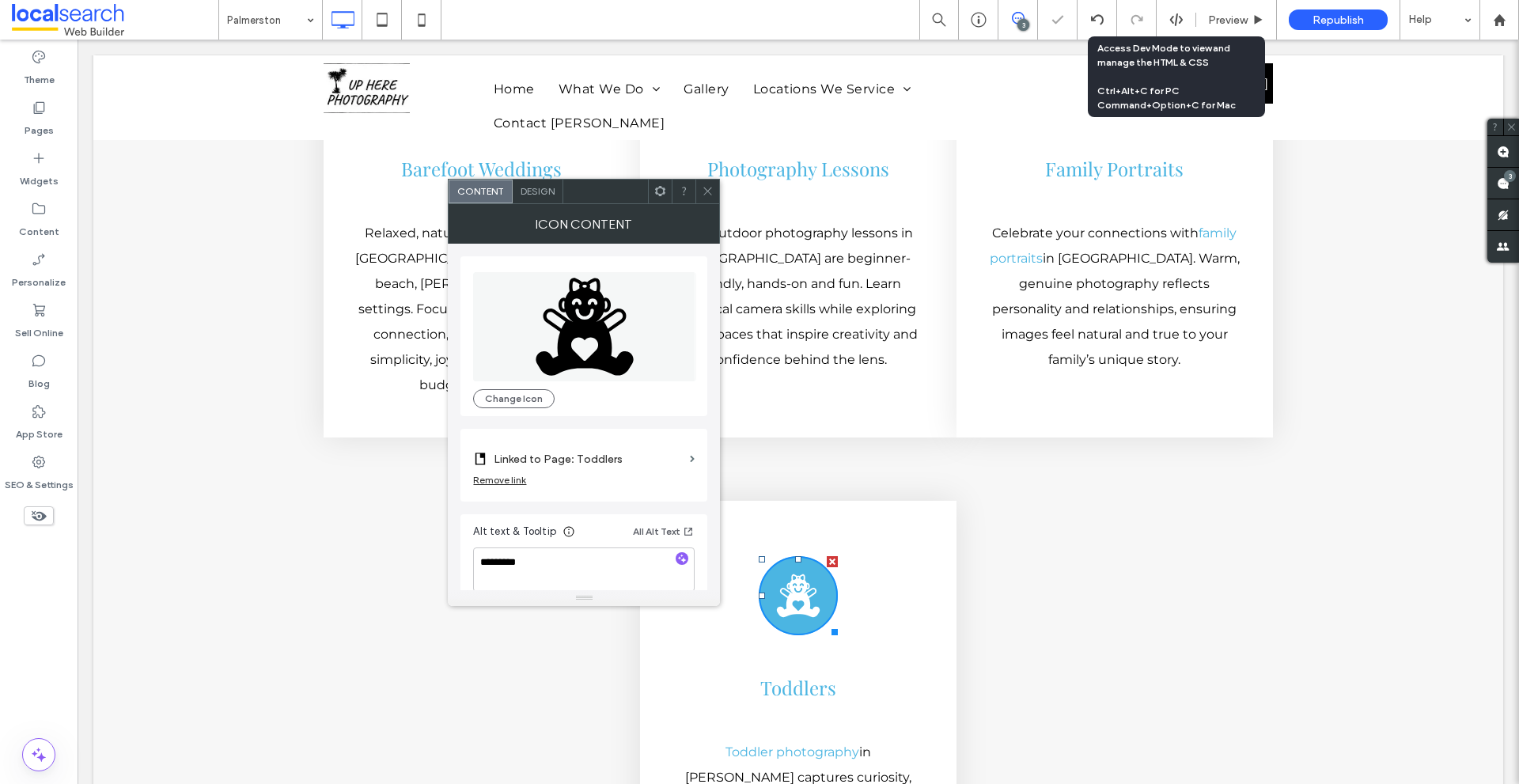
click at [700, 189] on div at bounding box center [707, 191] width 24 height 24
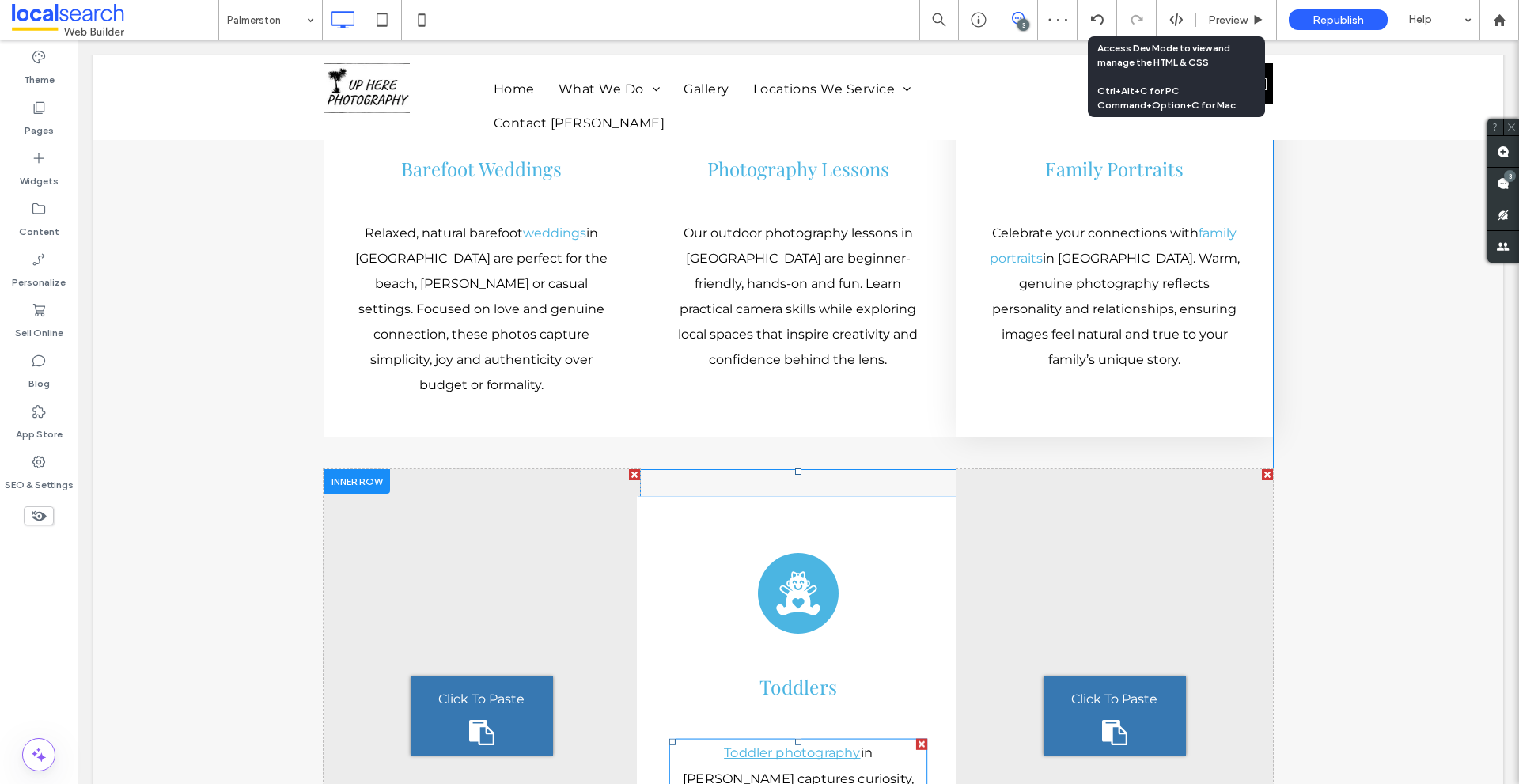
click at [766, 745] on link "Toddler photography" at bounding box center [792, 752] width 136 height 15
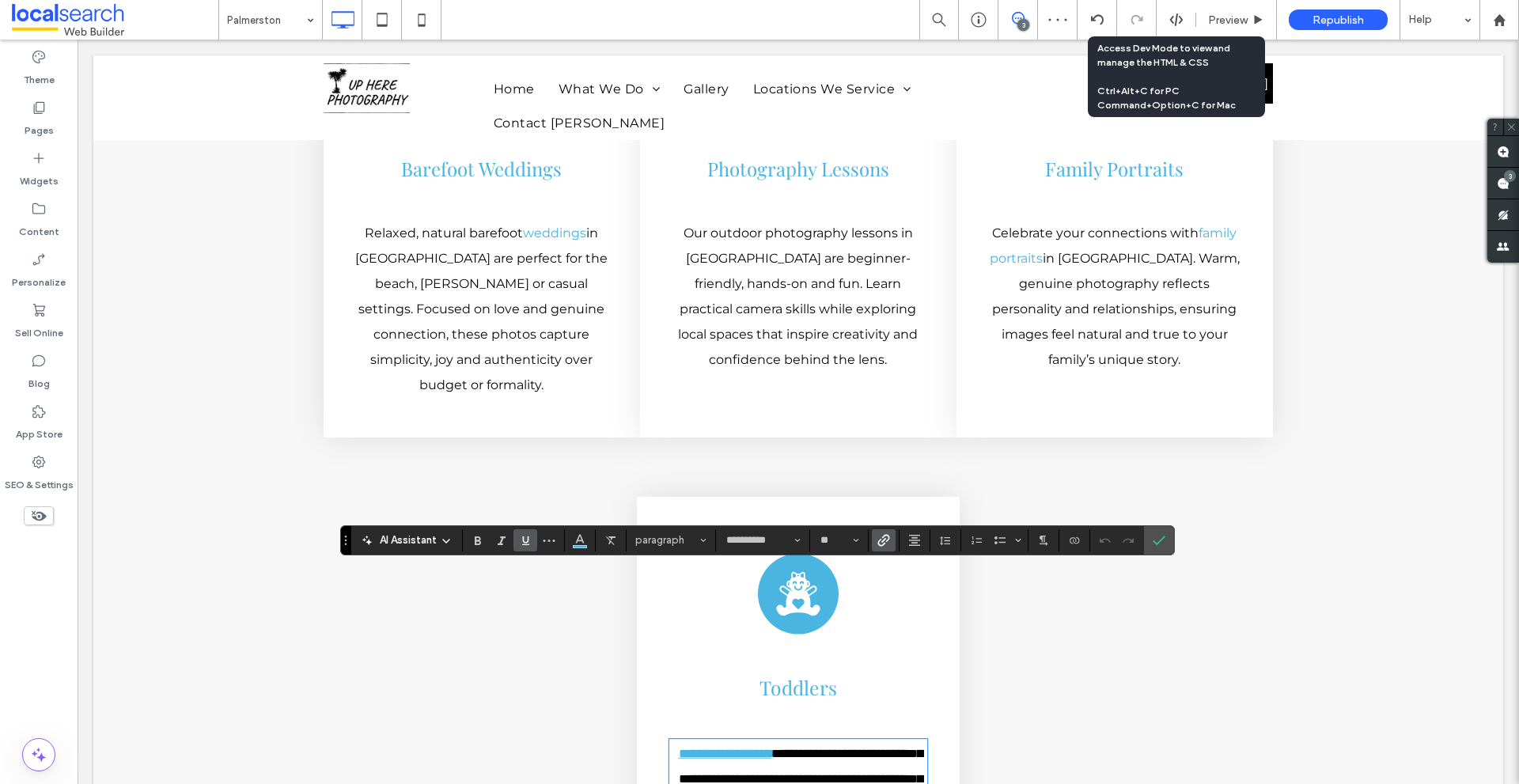
click at [768, 746] on link "**********" at bounding box center [724, 752] width 93 height 11
drag, startPoint x: 768, startPoint y: 583, endPoint x: 711, endPoint y: 577, distance: 57.3
click at [711, 746] on link "**********" at bounding box center [724, 752] width 93 height 11
click at [883, 539] on use "Link" at bounding box center [883, 539] width 11 height 11
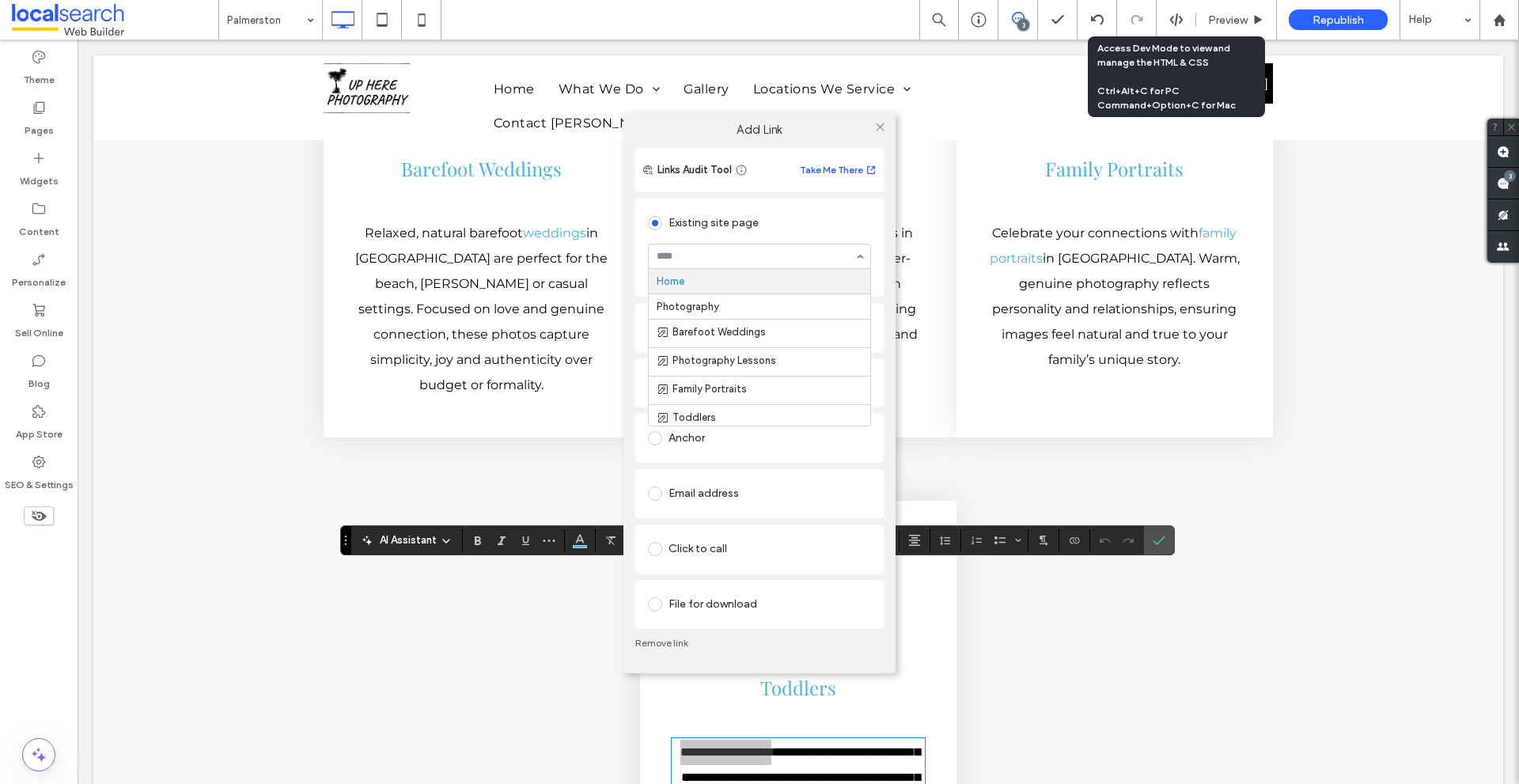
type input "*"
click at [870, 121] on div at bounding box center [879, 127] width 24 height 24
click at [883, 133] on span at bounding box center [879, 127] width 11 height 24
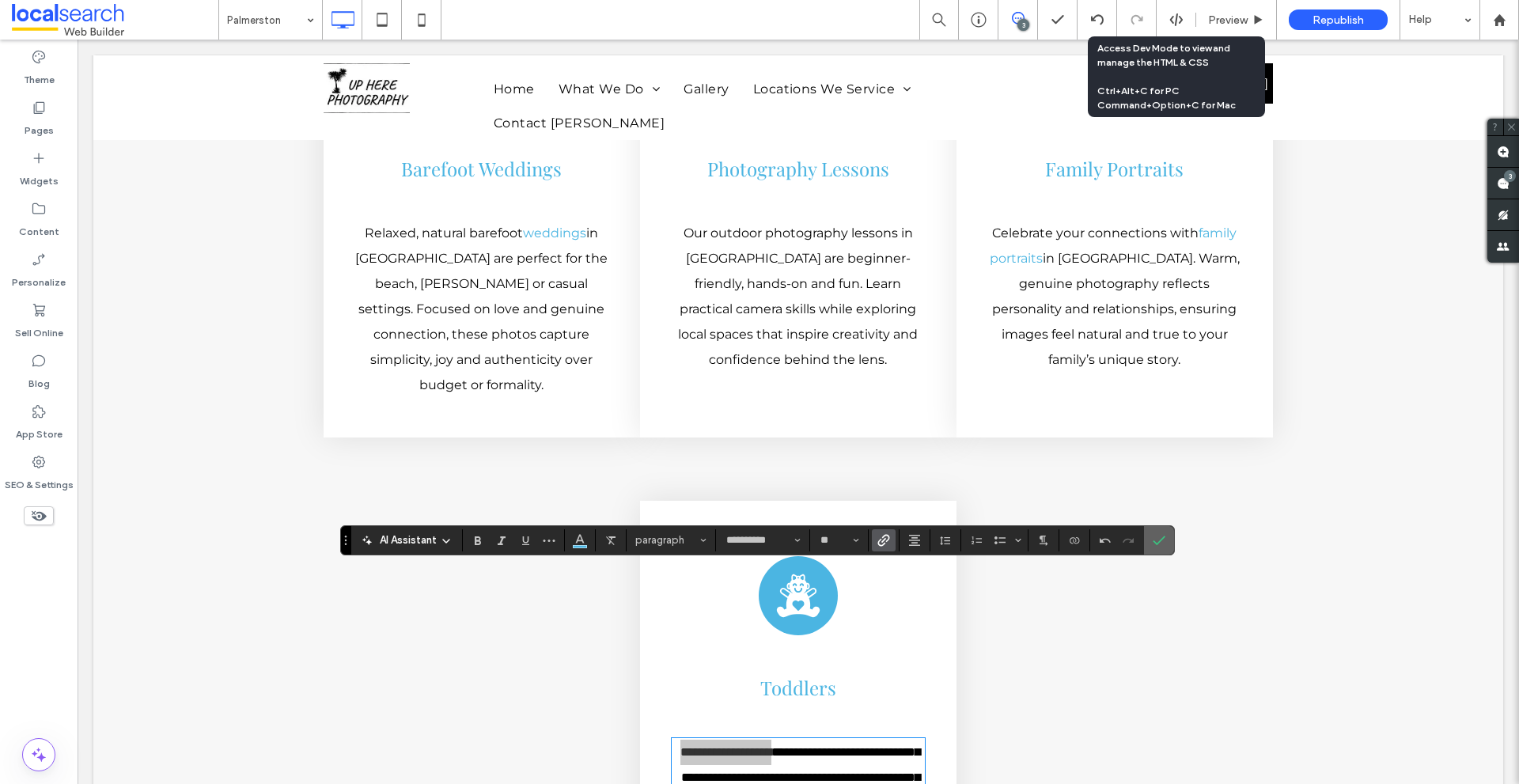
click at [1158, 540] on icon "Confirm" at bounding box center [1159, 539] width 12 height 12
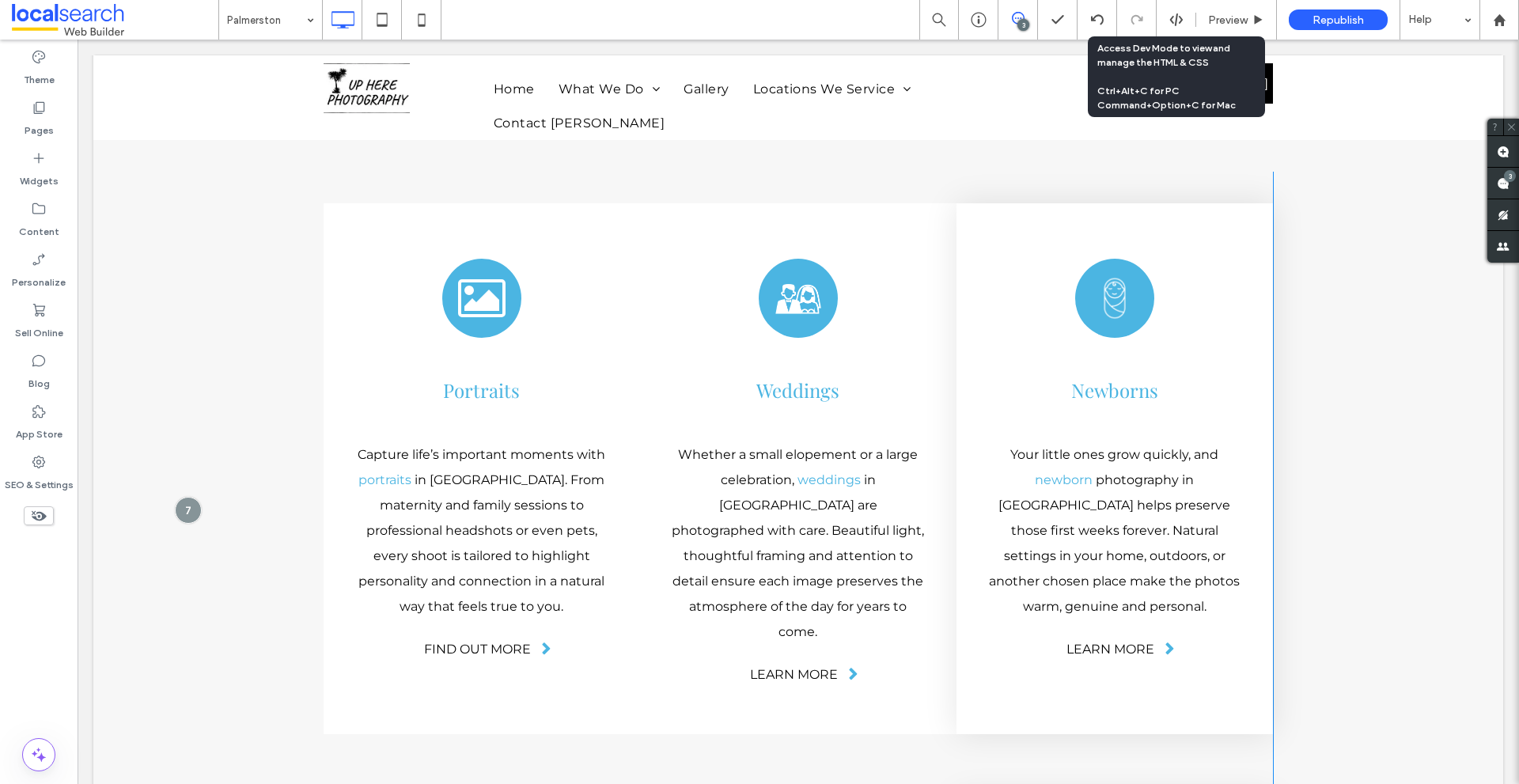
scroll to position [3931, 0]
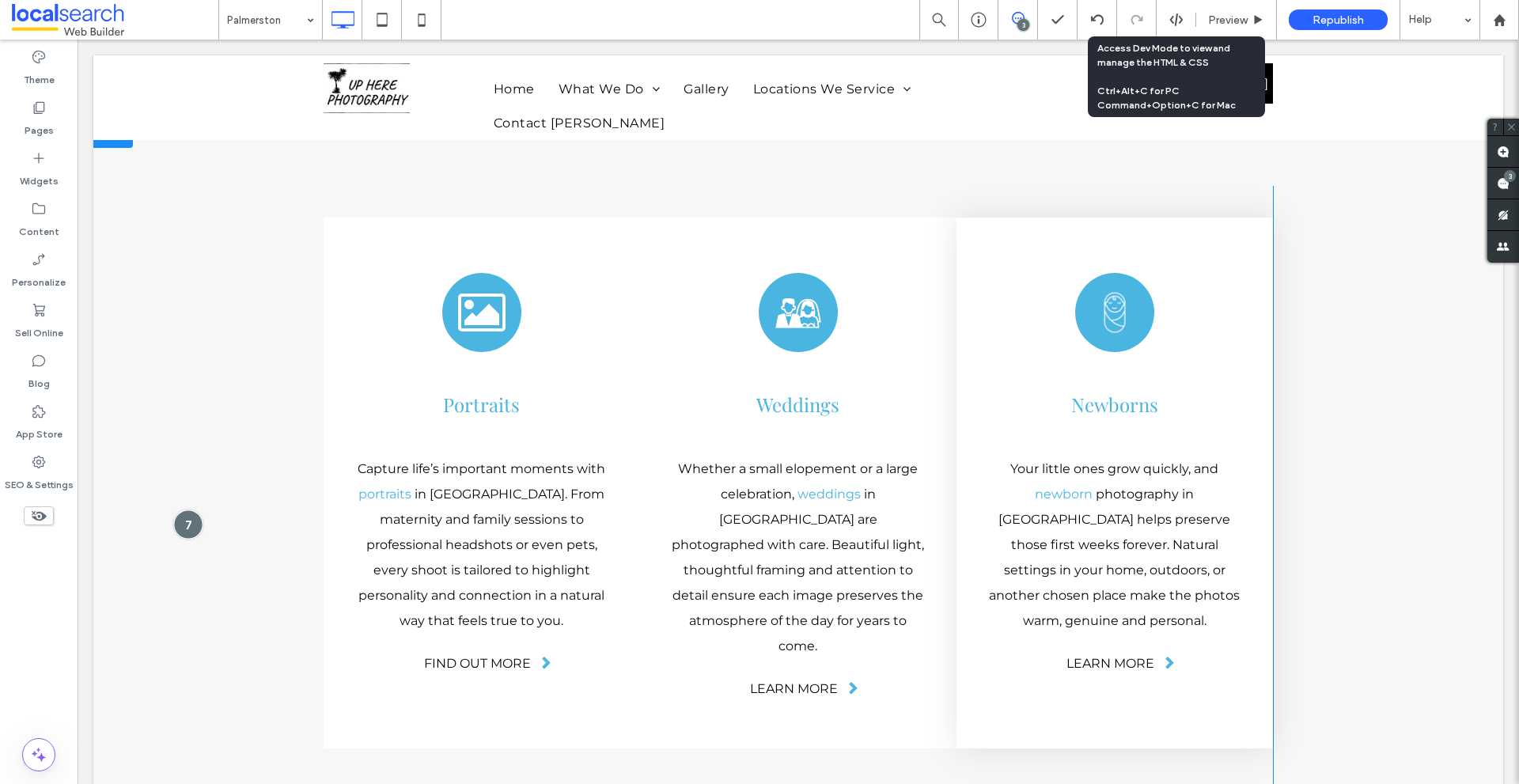
click at [192, 510] on div at bounding box center [188, 525] width 30 height 30
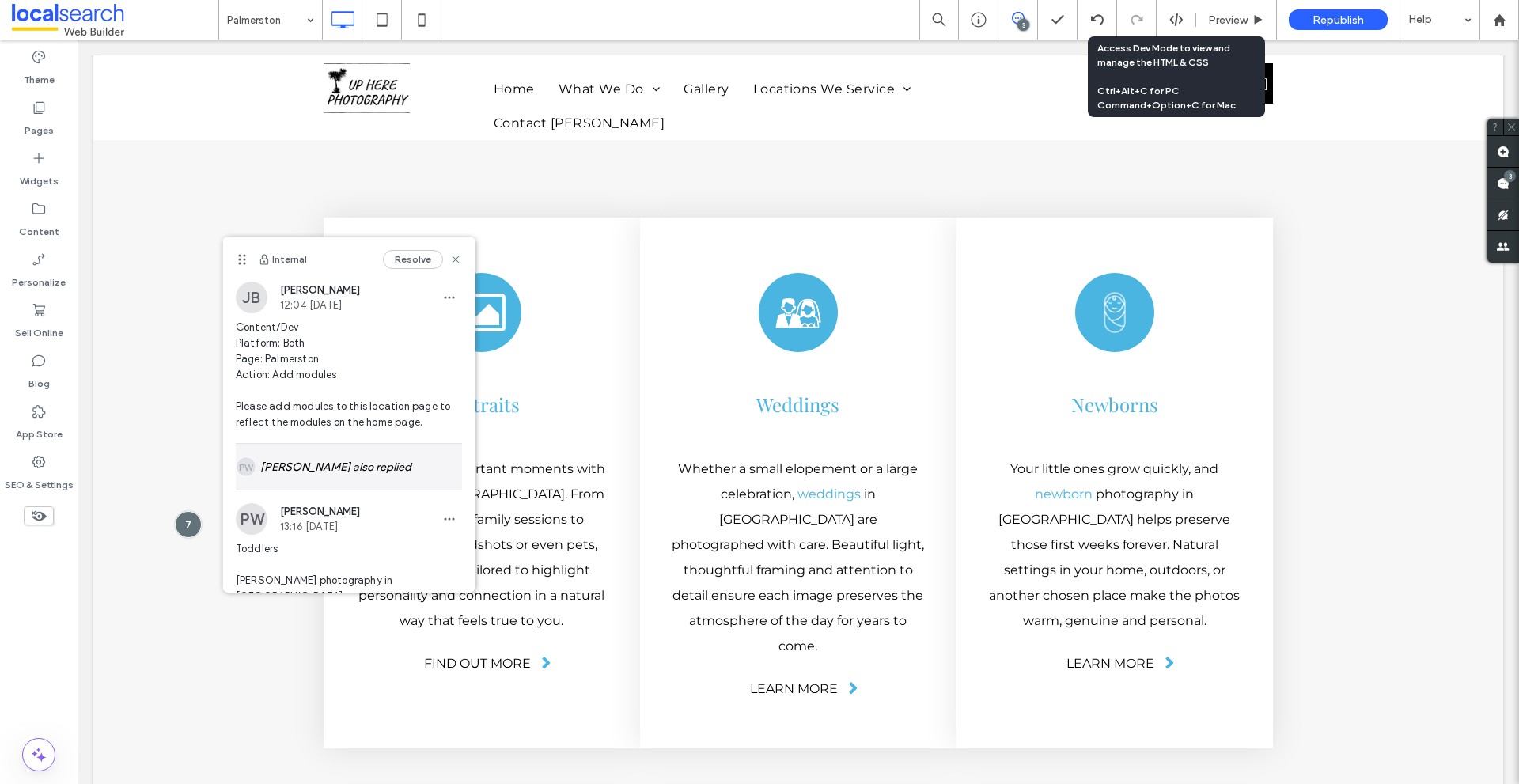
scroll to position [277, 0]
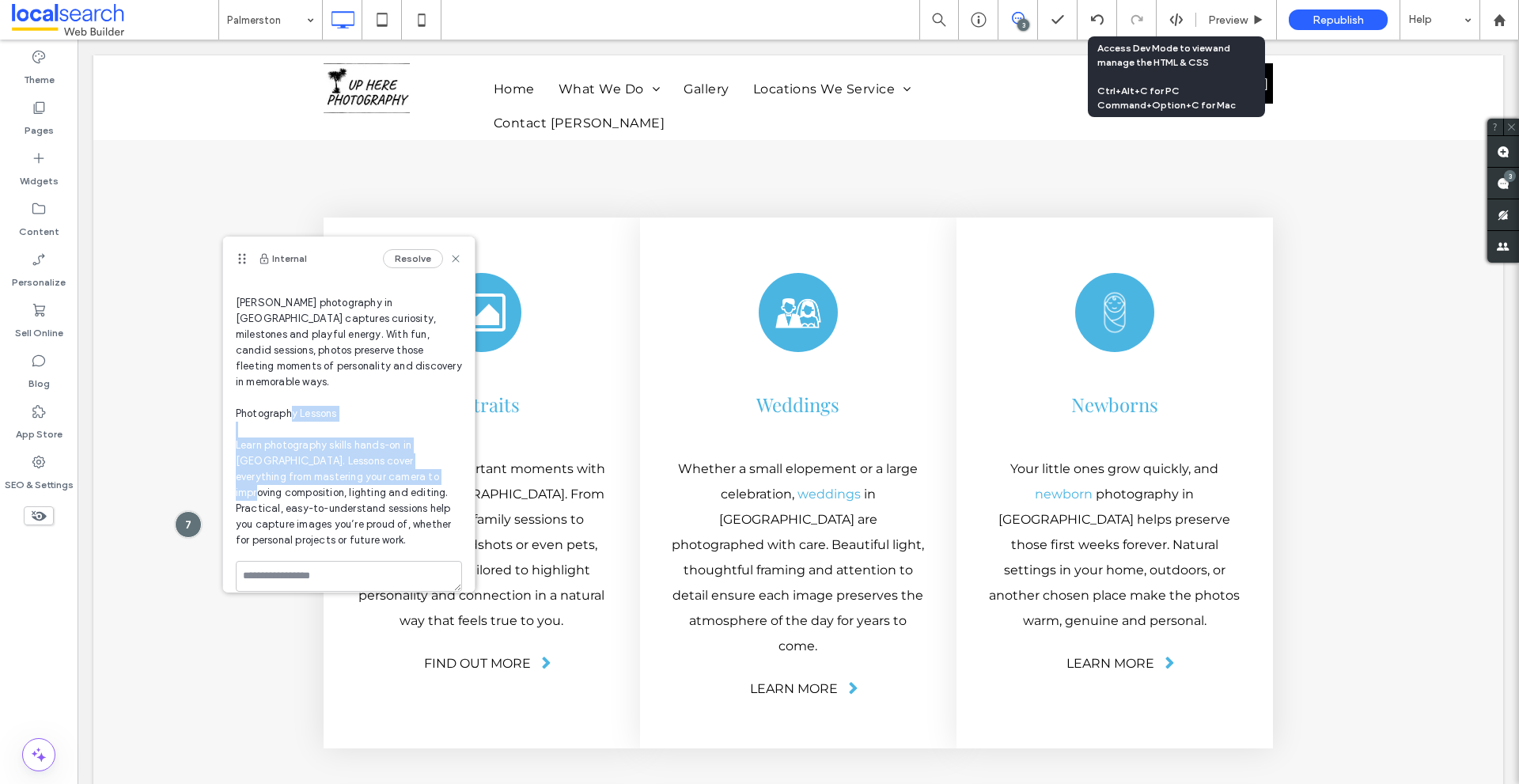
drag, startPoint x: 246, startPoint y: 431, endPoint x: 303, endPoint y: 470, distance: 69.1
click at [303, 470] on span "Toddlers [PERSON_NAME] photography in [GEOGRAPHIC_DATA] captures curiosity, mil…" at bounding box center [349, 406] width 227 height 285
click at [241, 410] on span "Toddlers [PERSON_NAME] photography in [GEOGRAPHIC_DATA] captures curiosity, mil…" at bounding box center [349, 406] width 227 height 285
click at [243, 420] on span "Toddlers [PERSON_NAME] photography in [GEOGRAPHIC_DATA] captures curiosity, mil…" at bounding box center [349, 406] width 227 height 285
drag, startPoint x: 243, startPoint y: 420, endPoint x: 255, endPoint y: 431, distance: 16.3
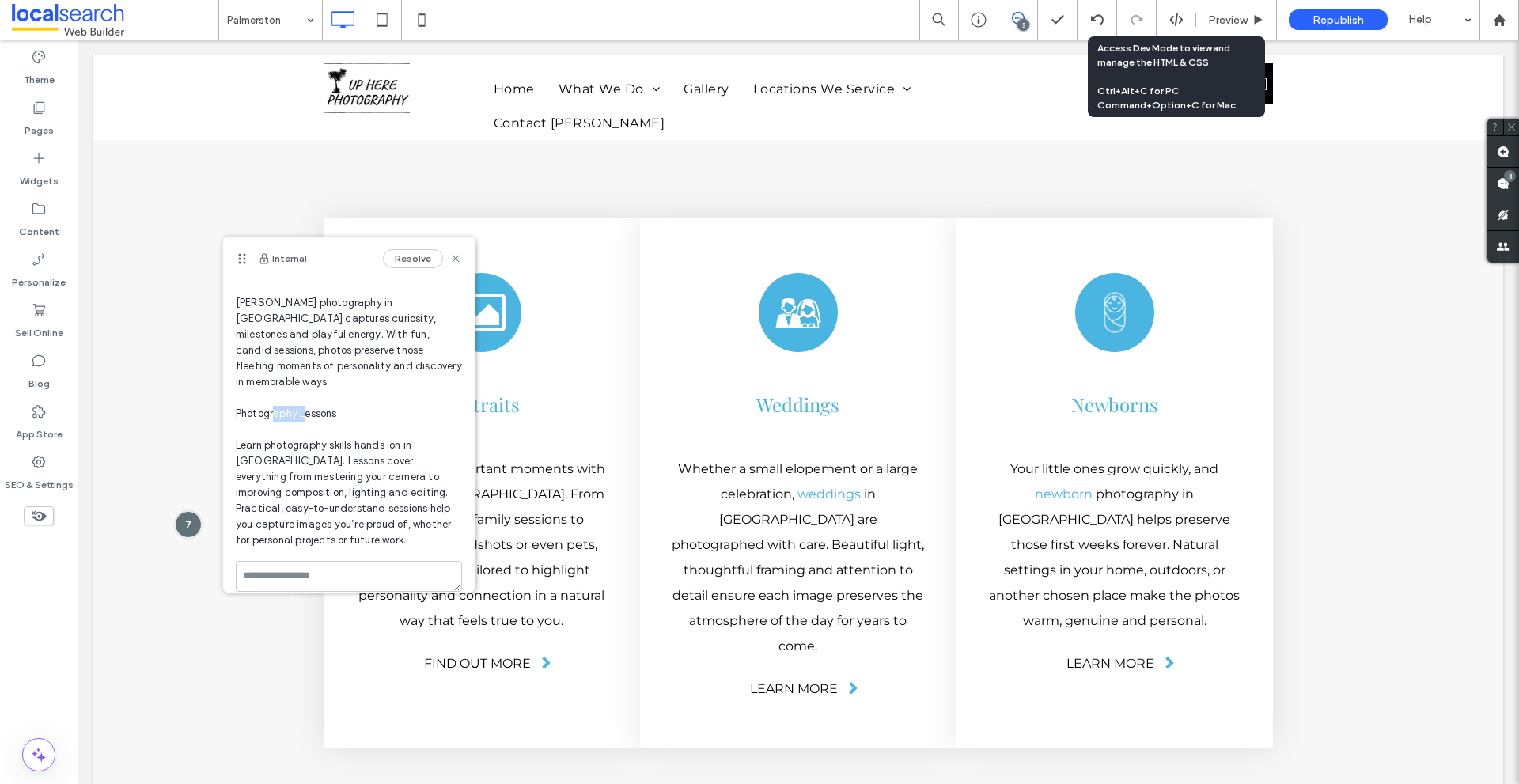
click at [255, 431] on span "Toddlers [PERSON_NAME] photography in [GEOGRAPHIC_DATA] captures curiosity, mil…" at bounding box center [349, 406] width 227 height 285
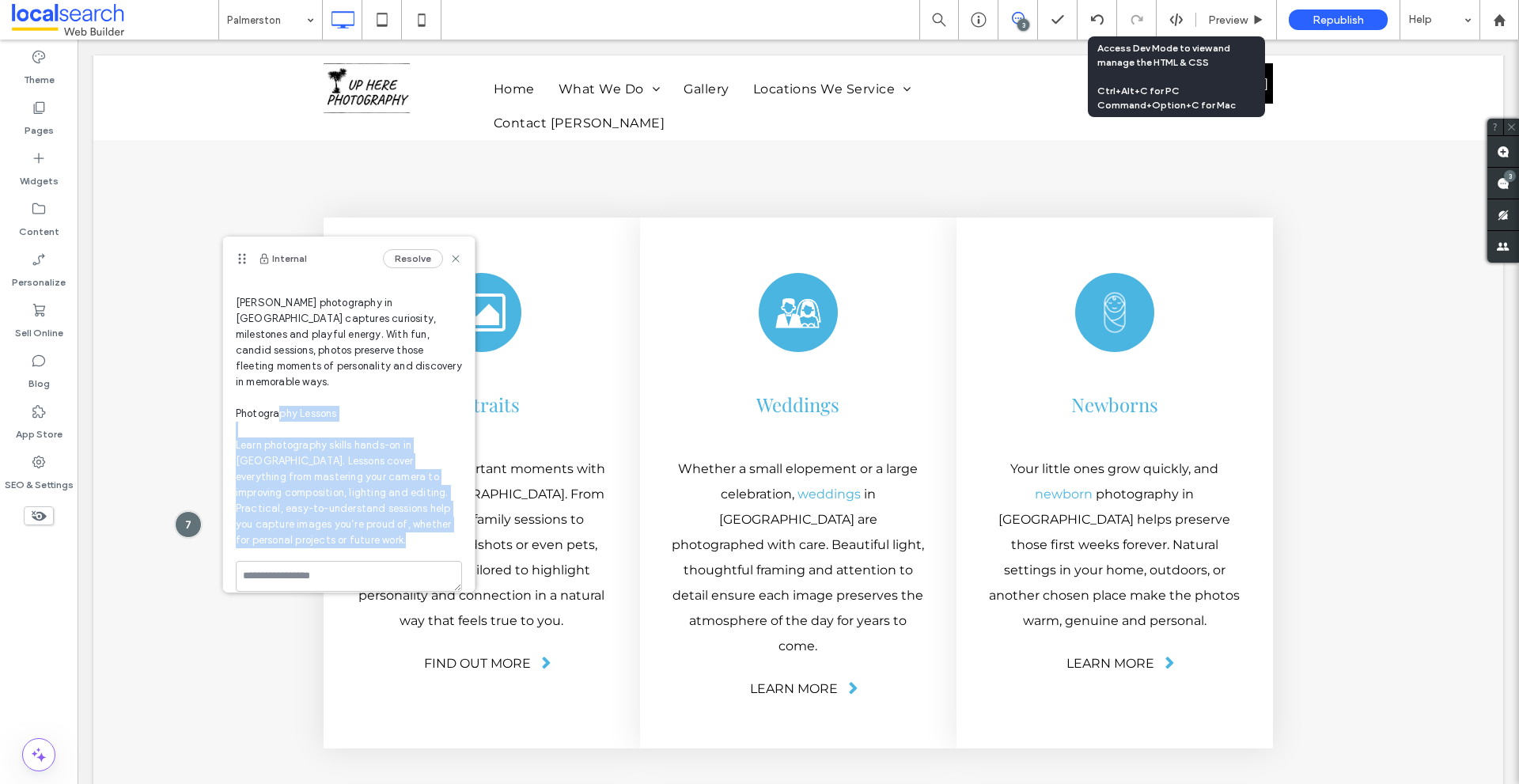
drag, startPoint x: 255, startPoint y: 431, endPoint x: 395, endPoint y: 520, distance: 165.9
click at [395, 520] on span "Toddlers [PERSON_NAME] photography in [GEOGRAPHIC_DATA] captures curiosity, mil…" at bounding box center [349, 406] width 227 height 285
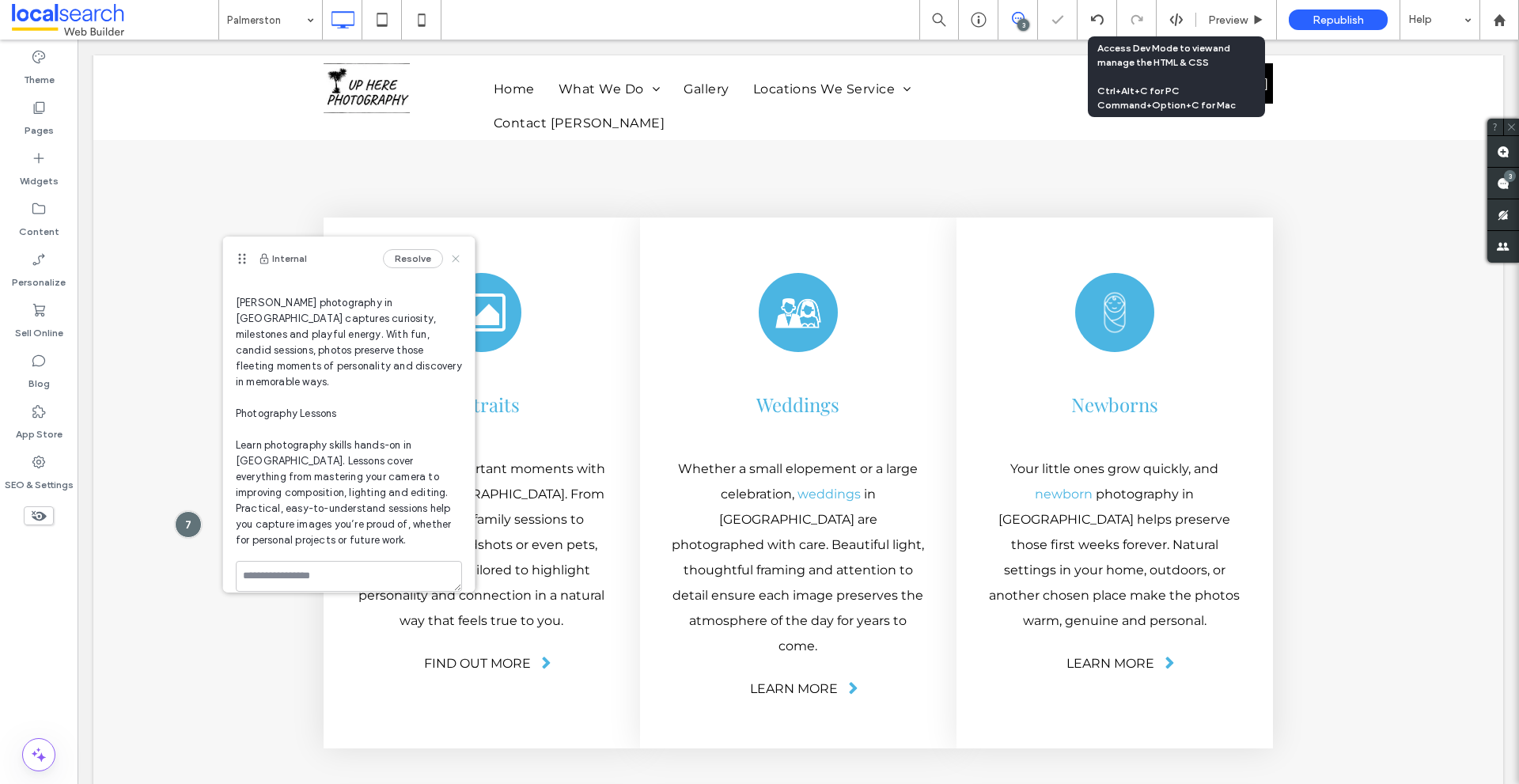
click at [449, 262] on icon at bounding box center [455, 258] width 12 height 12
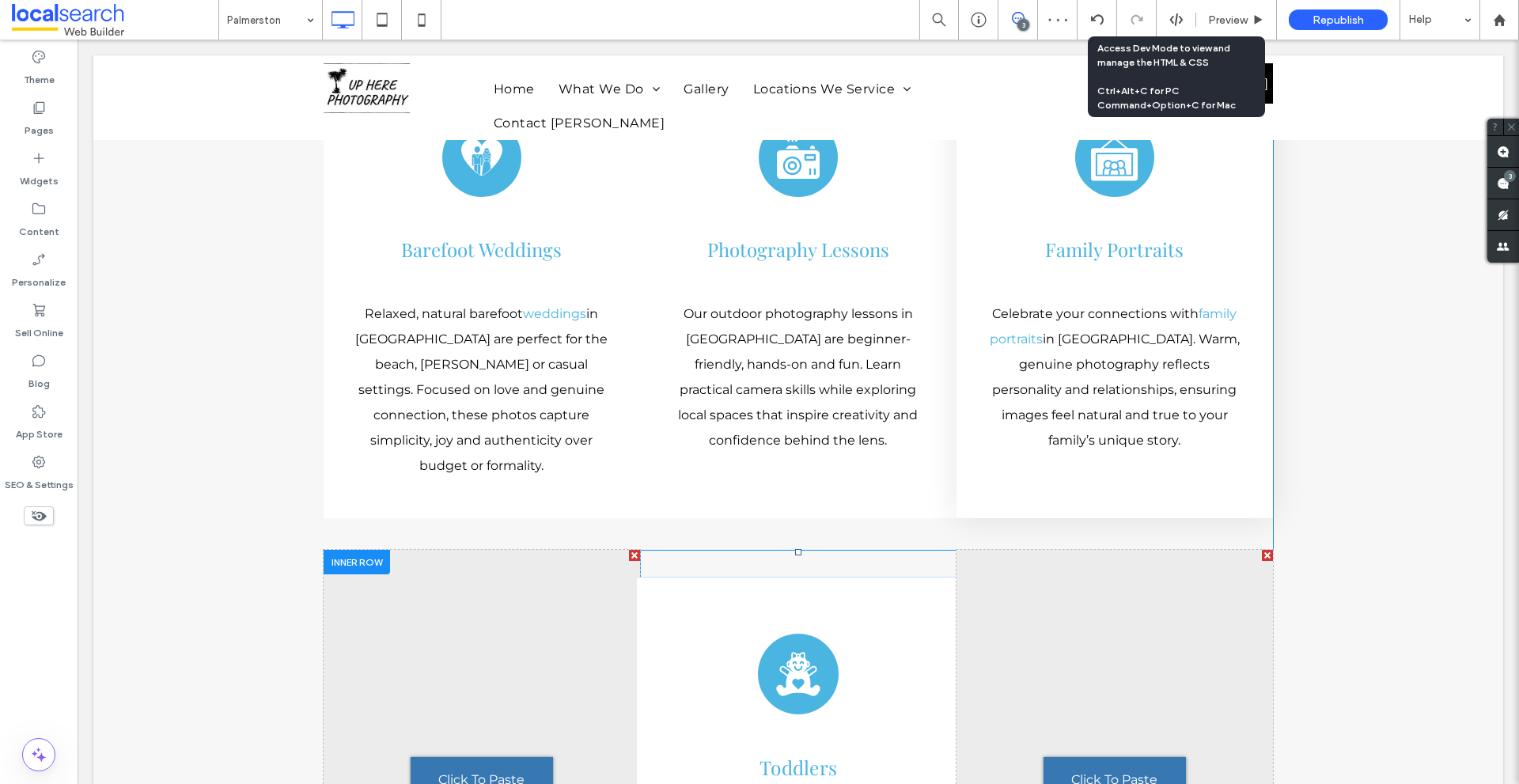
scroll to position [5117, 0]
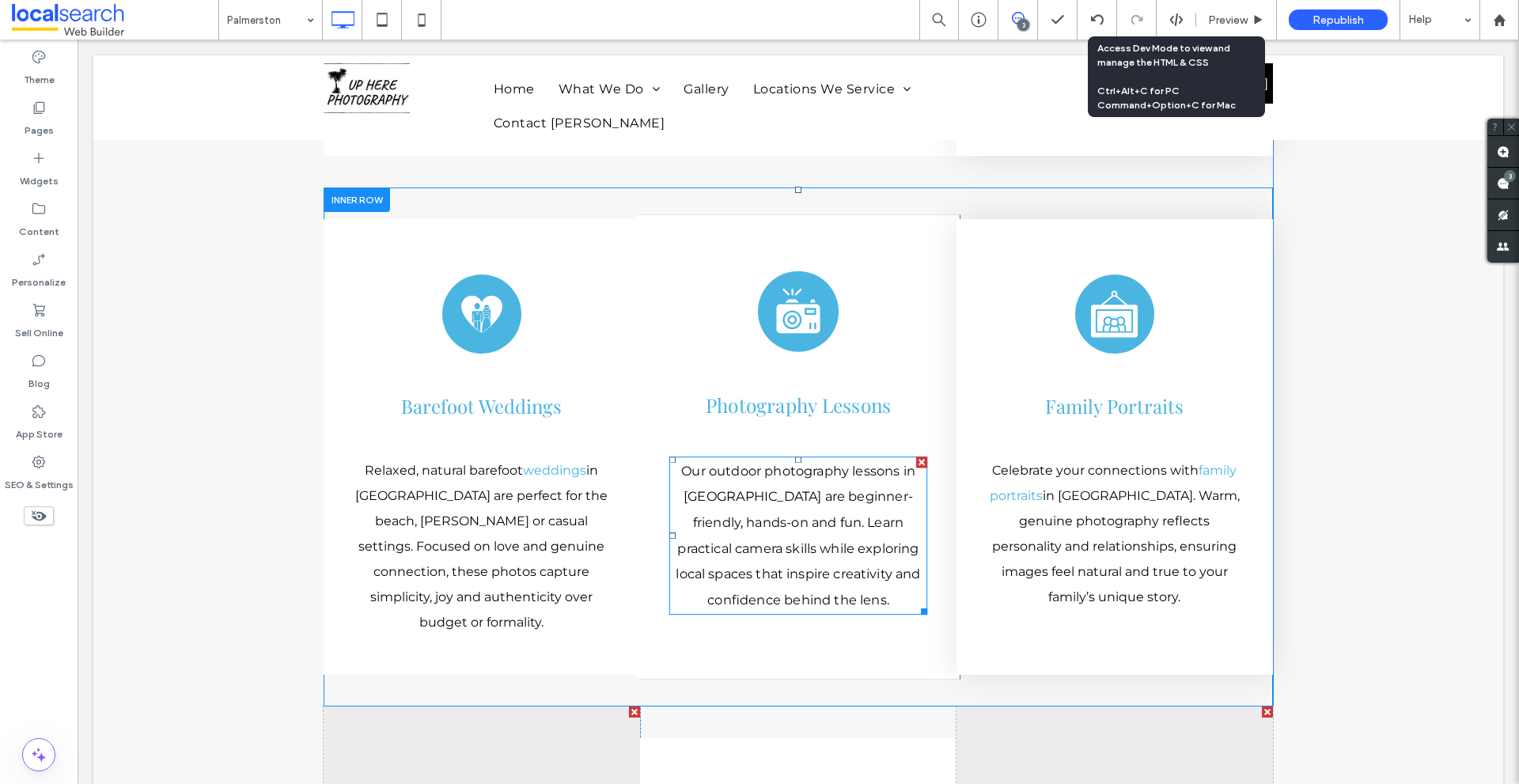
click at [798, 463] on span "Our outdoor photography lessons in [GEOGRAPHIC_DATA] are beginner-friendly, han…" at bounding box center [798, 535] width 245 height 144
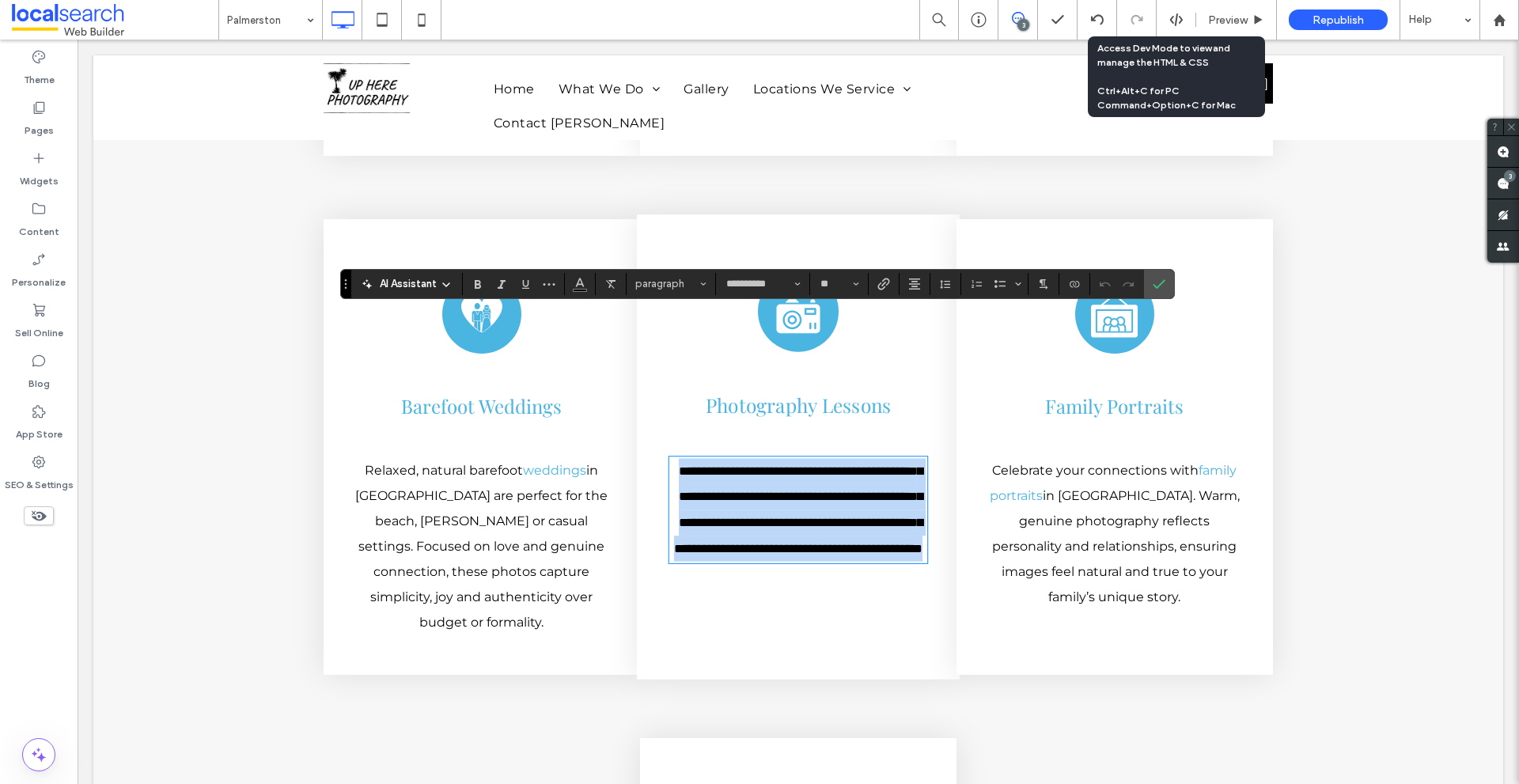
paste div
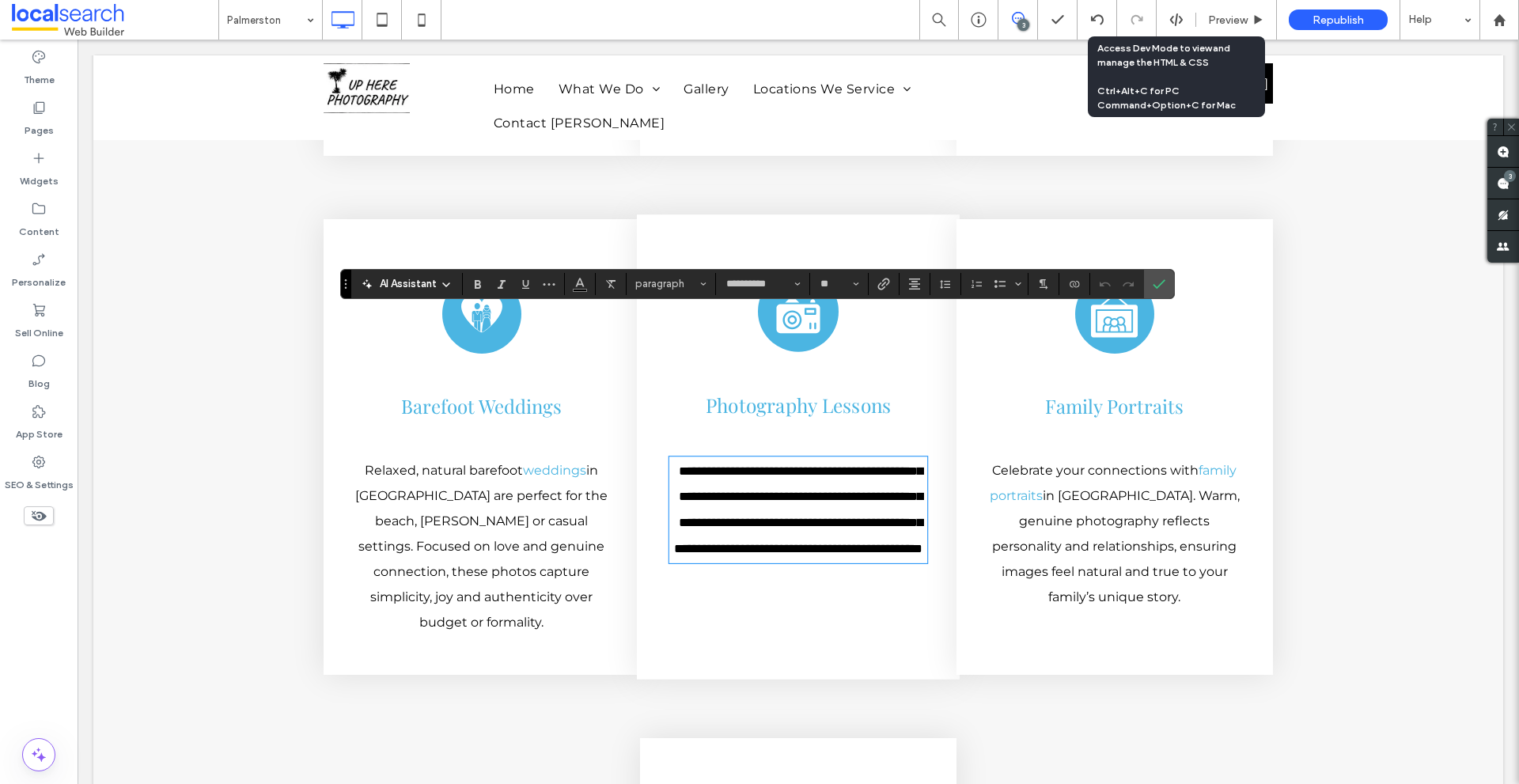
scroll to position [0, 0]
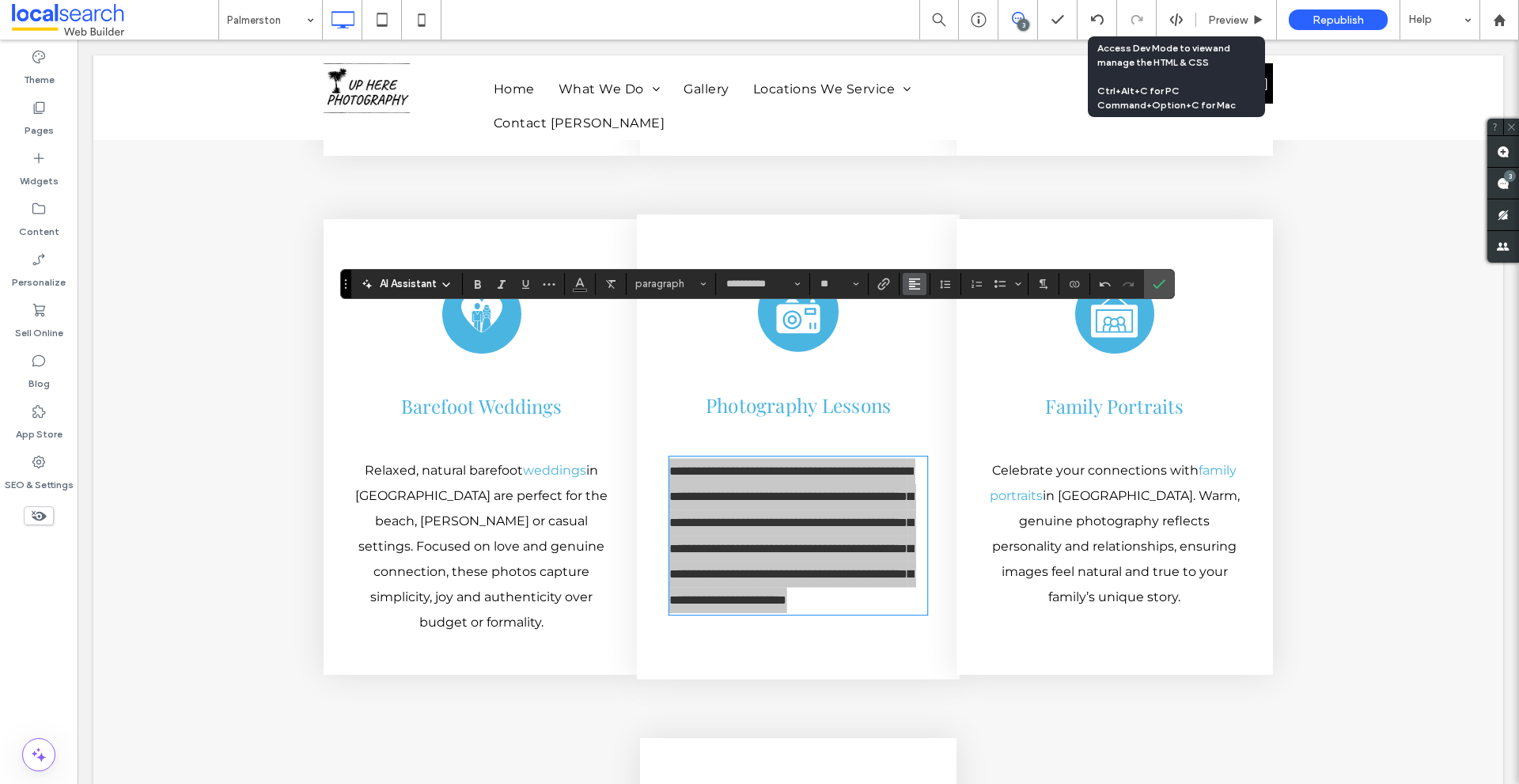
click at [917, 284] on use "Alignment" at bounding box center [914, 283] width 11 height 11
click at [940, 329] on label "ui.textEditor.alignment.center" at bounding box center [929, 332] width 55 height 23
click at [1155, 282] on icon "Confirm" at bounding box center [1159, 283] width 12 height 12
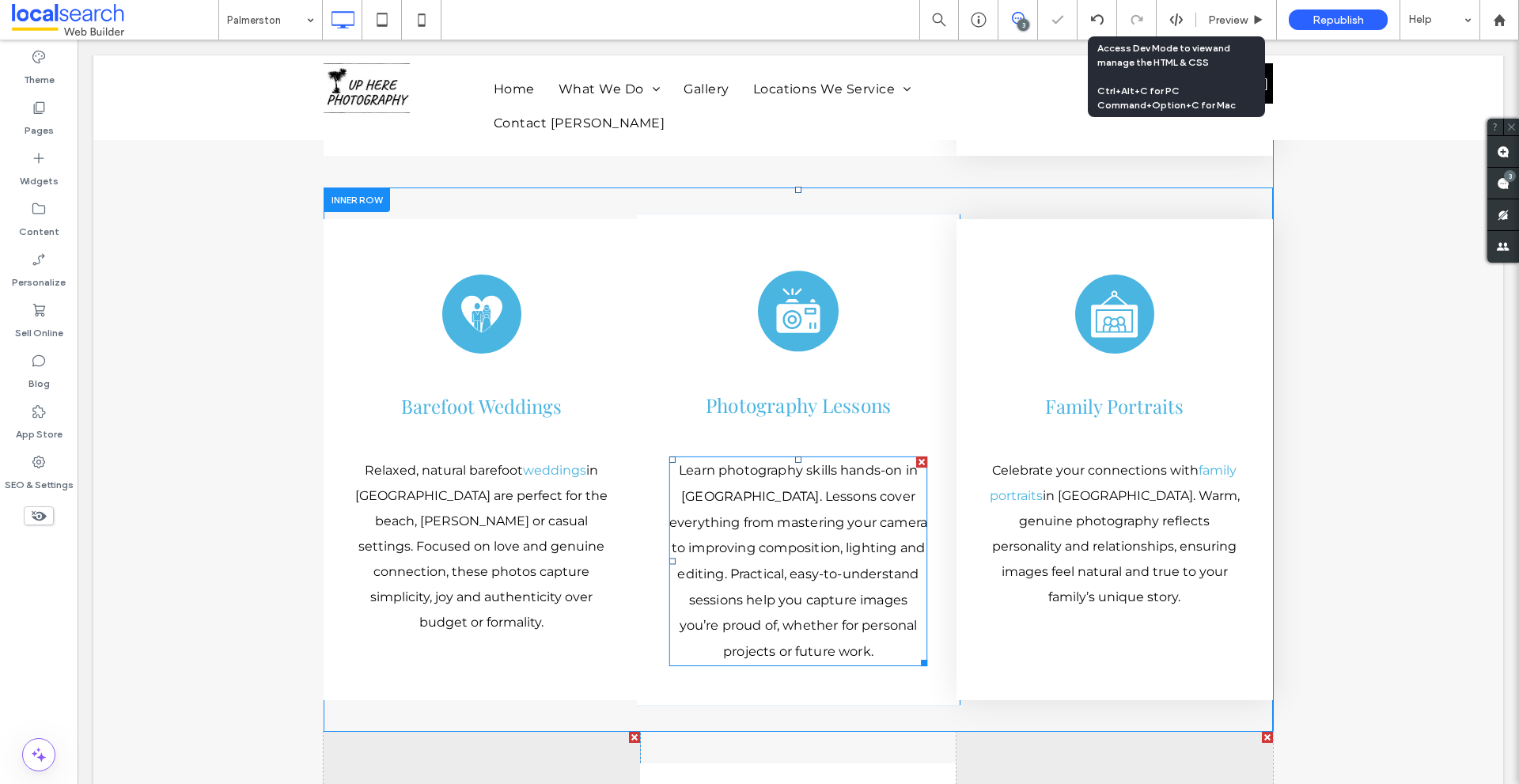
click at [746, 457] on p "Learn photography skills hands-on in [GEOGRAPHIC_DATA]. Lessons cover everythin…" at bounding box center [798, 560] width 258 height 206
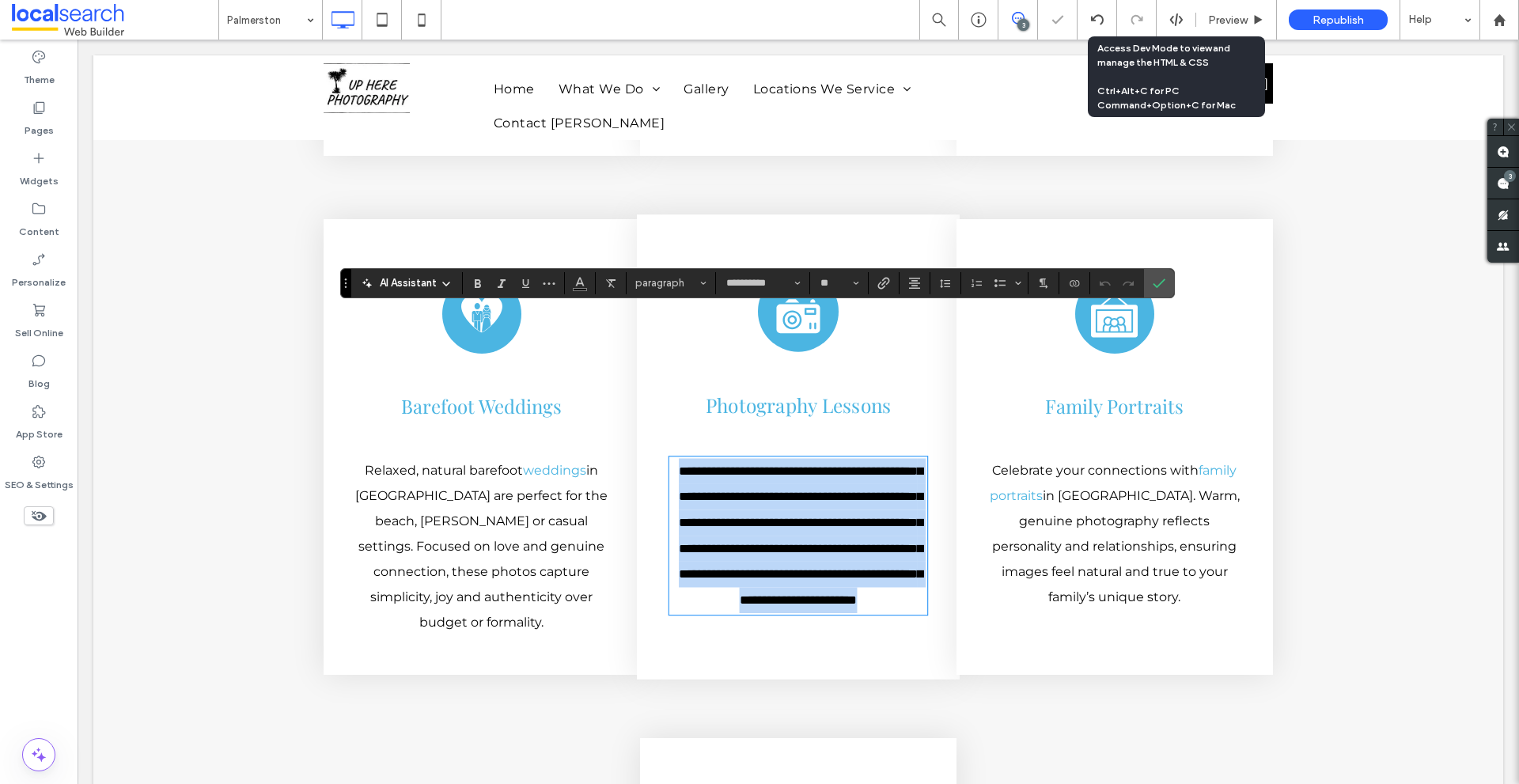
click at [788, 458] on p "**********" at bounding box center [798, 535] width 258 height 155
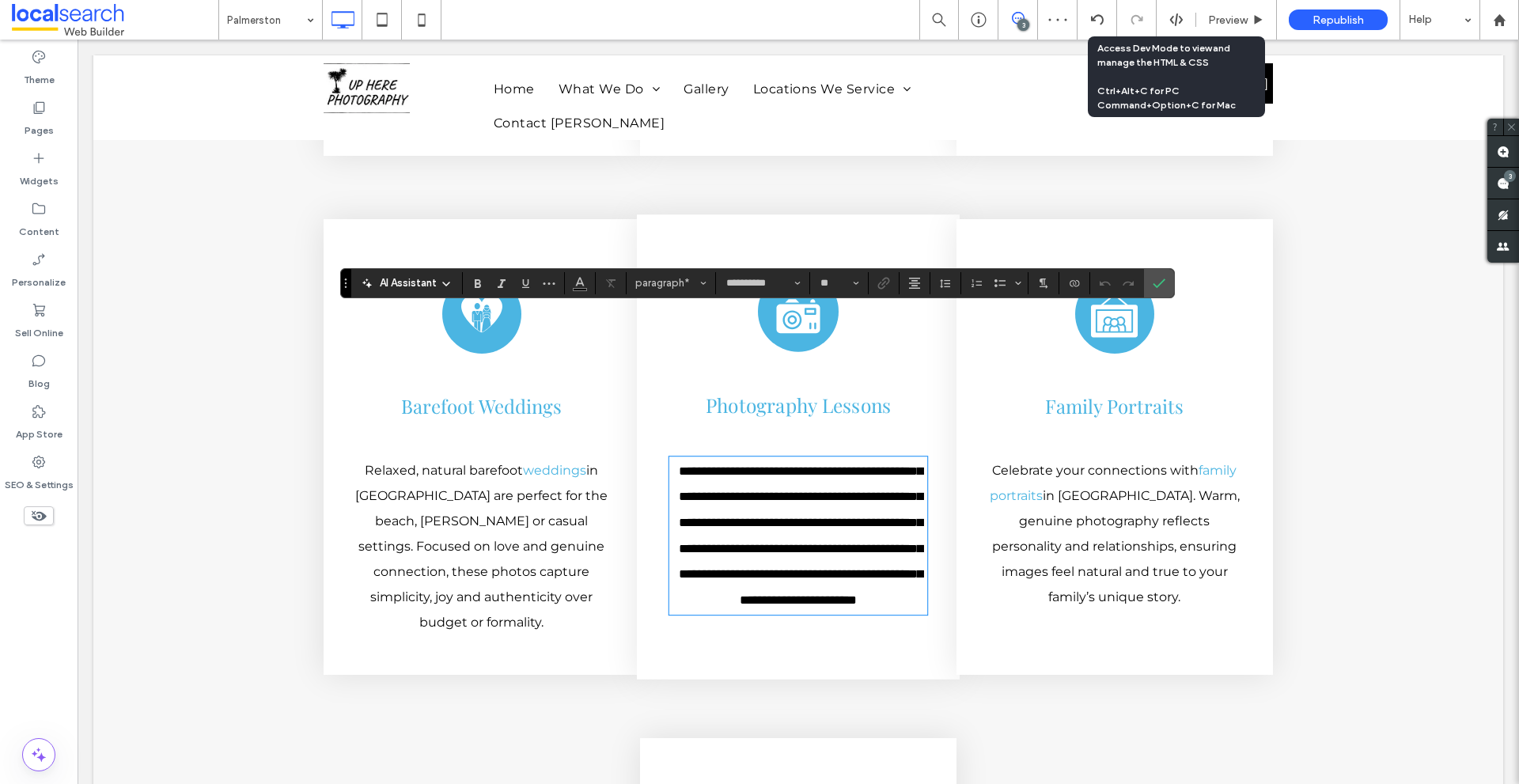
click at [743, 464] on span "**********" at bounding box center [801, 534] width 244 height 141
drag, startPoint x: 743, startPoint y: 331, endPoint x: 803, endPoint y: 328, distance: 60.1
click at [803, 464] on span "**********" at bounding box center [801, 534] width 244 height 141
copy span "**********"
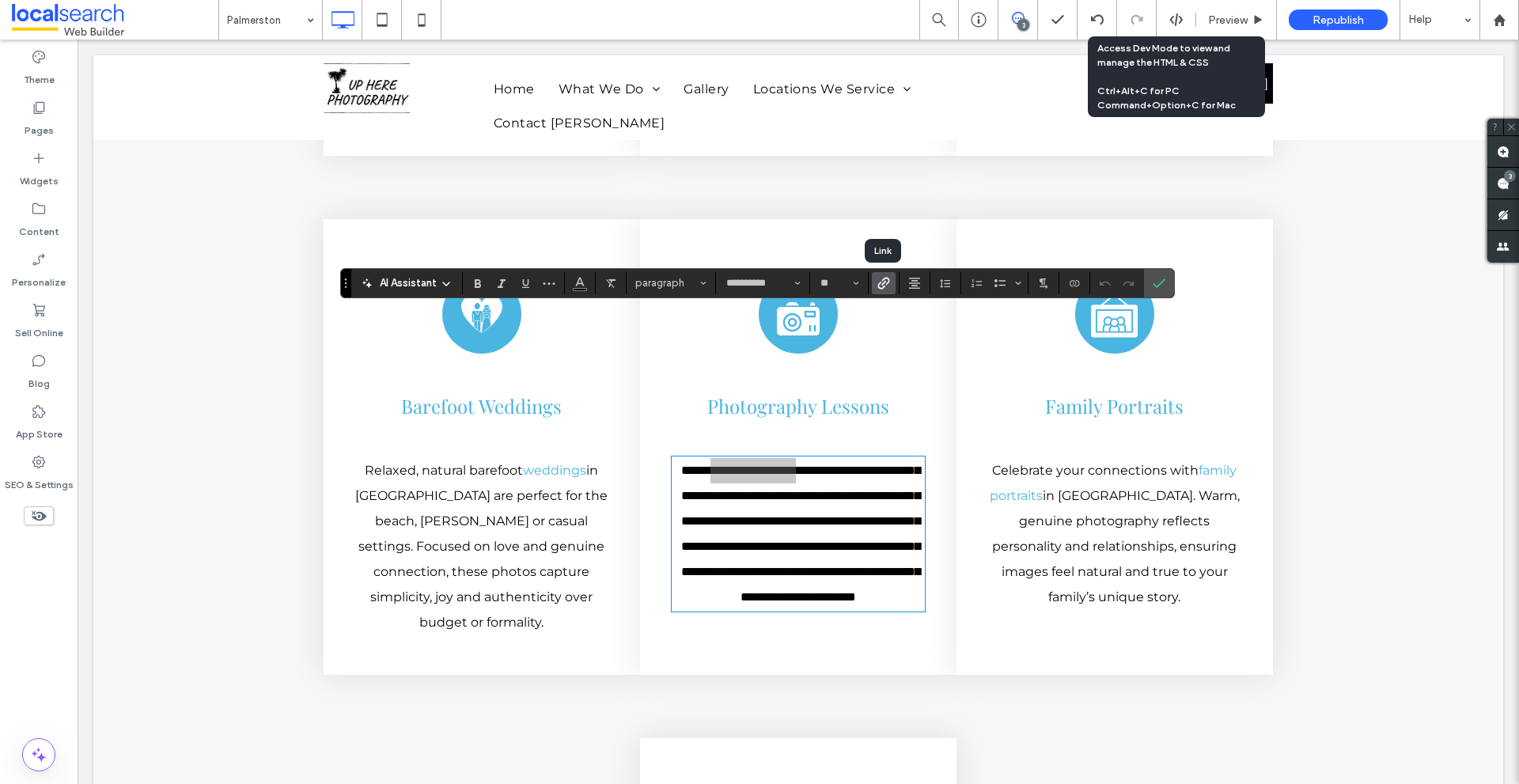
click at [883, 284] on icon "Link" at bounding box center [883, 282] width 12 height 12
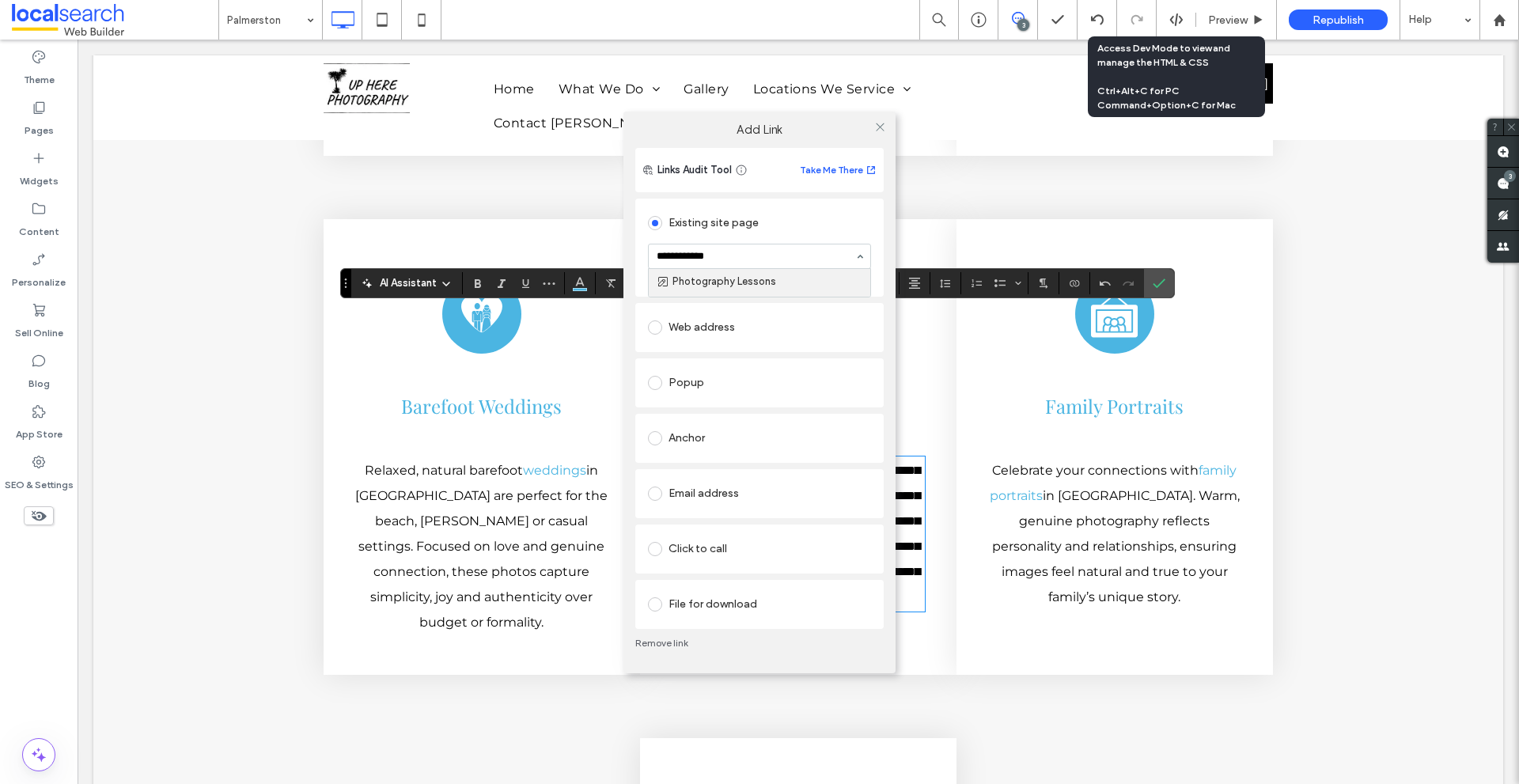
type input "**********"
click at [870, 134] on div at bounding box center [879, 127] width 24 height 24
click at [879, 132] on icon at bounding box center [879, 126] width 11 height 11
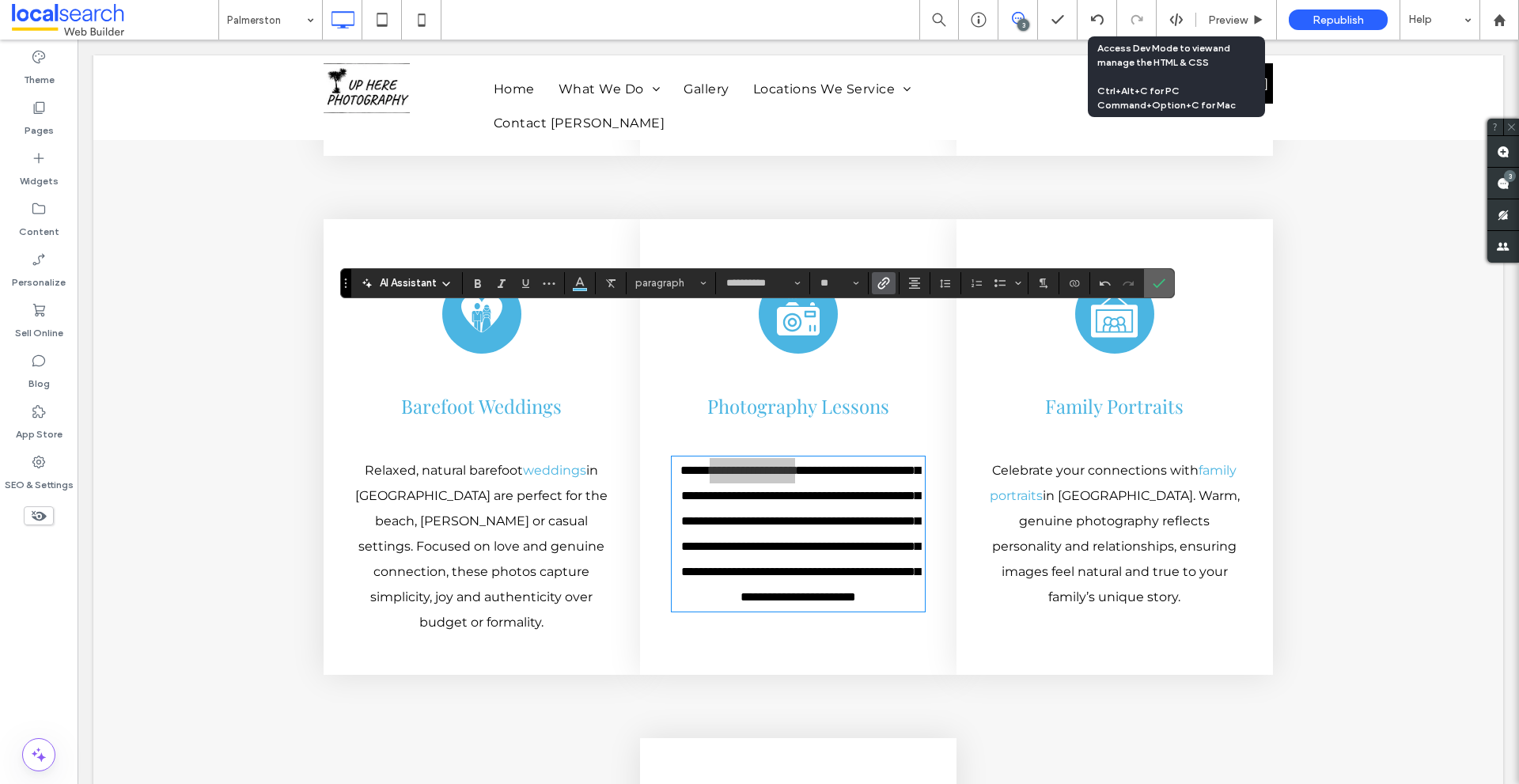
click at [1162, 283] on icon "Confirm" at bounding box center [1159, 282] width 12 height 12
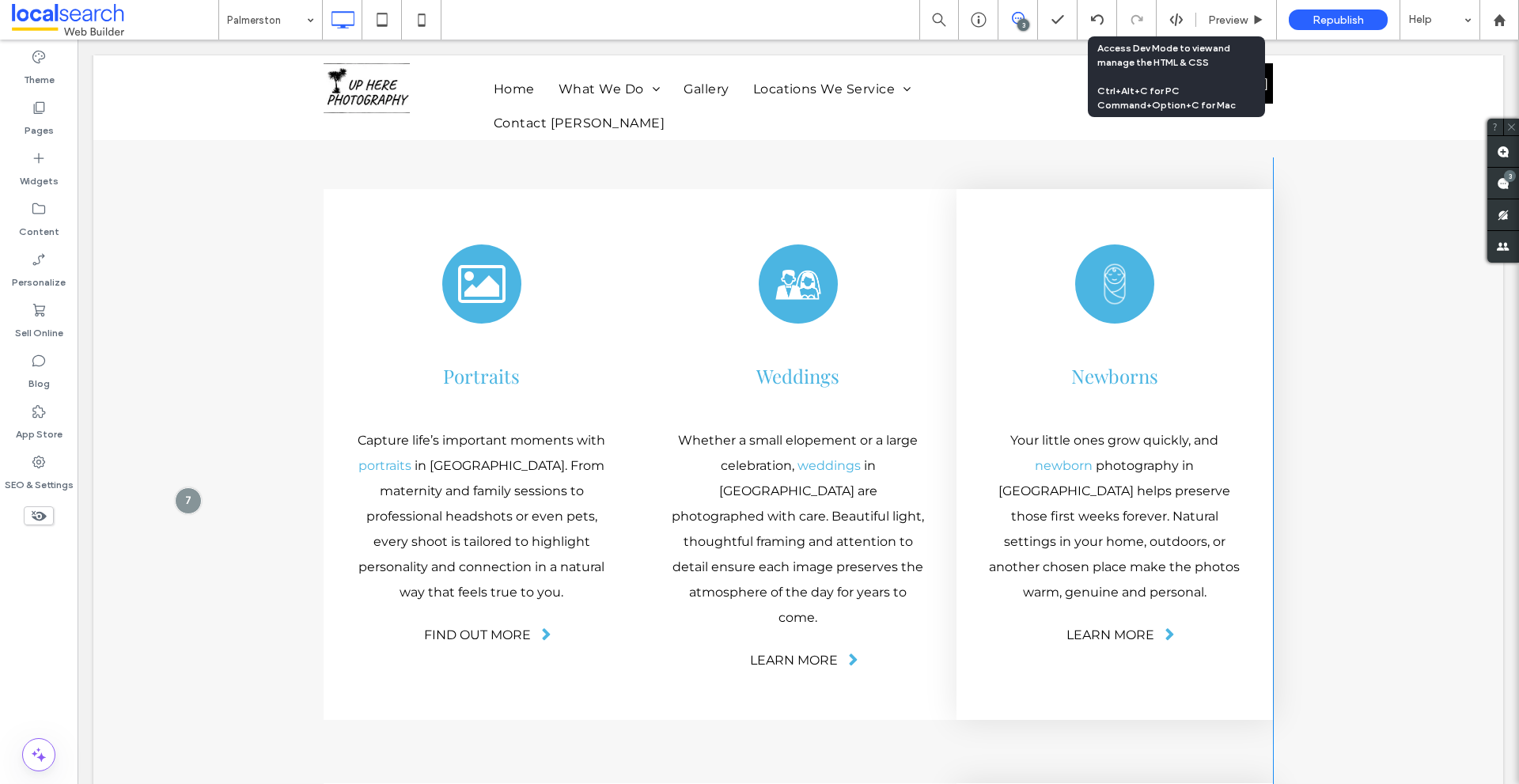
scroll to position [3931, 0]
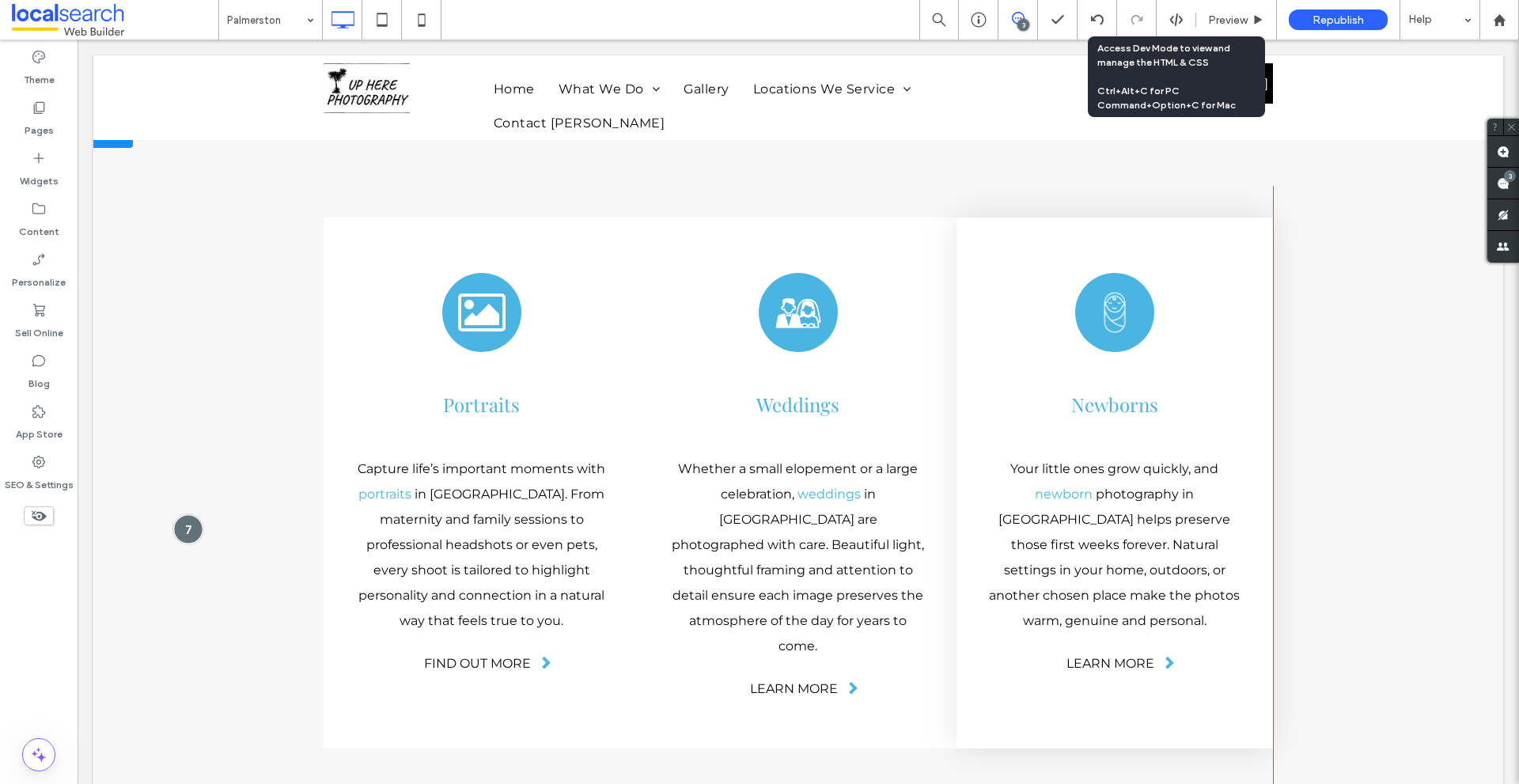
click at [193, 514] on div at bounding box center [188, 529] width 30 height 30
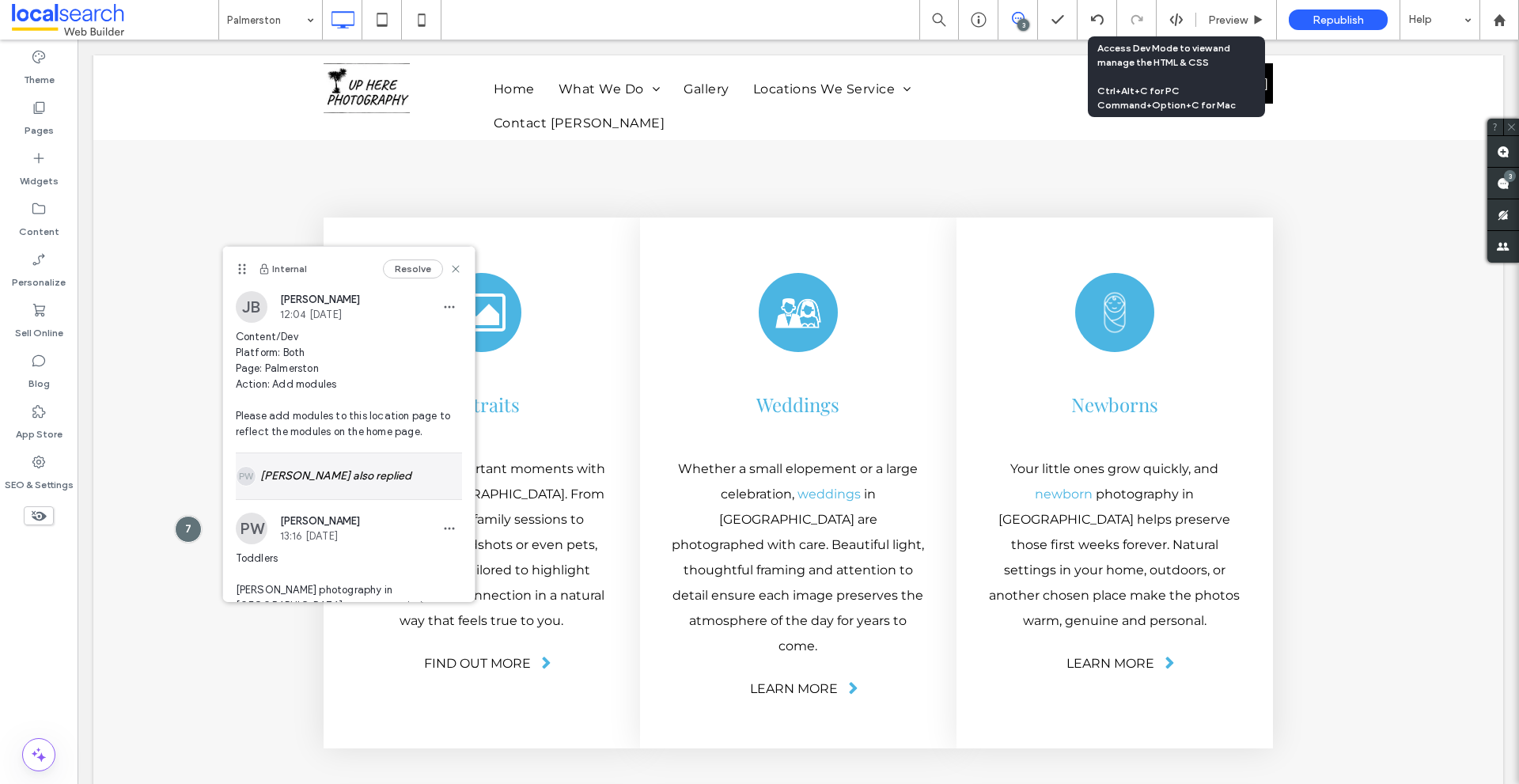
click at [274, 474] on div "[PERSON_NAME] also replied" at bounding box center [349, 476] width 227 height 46
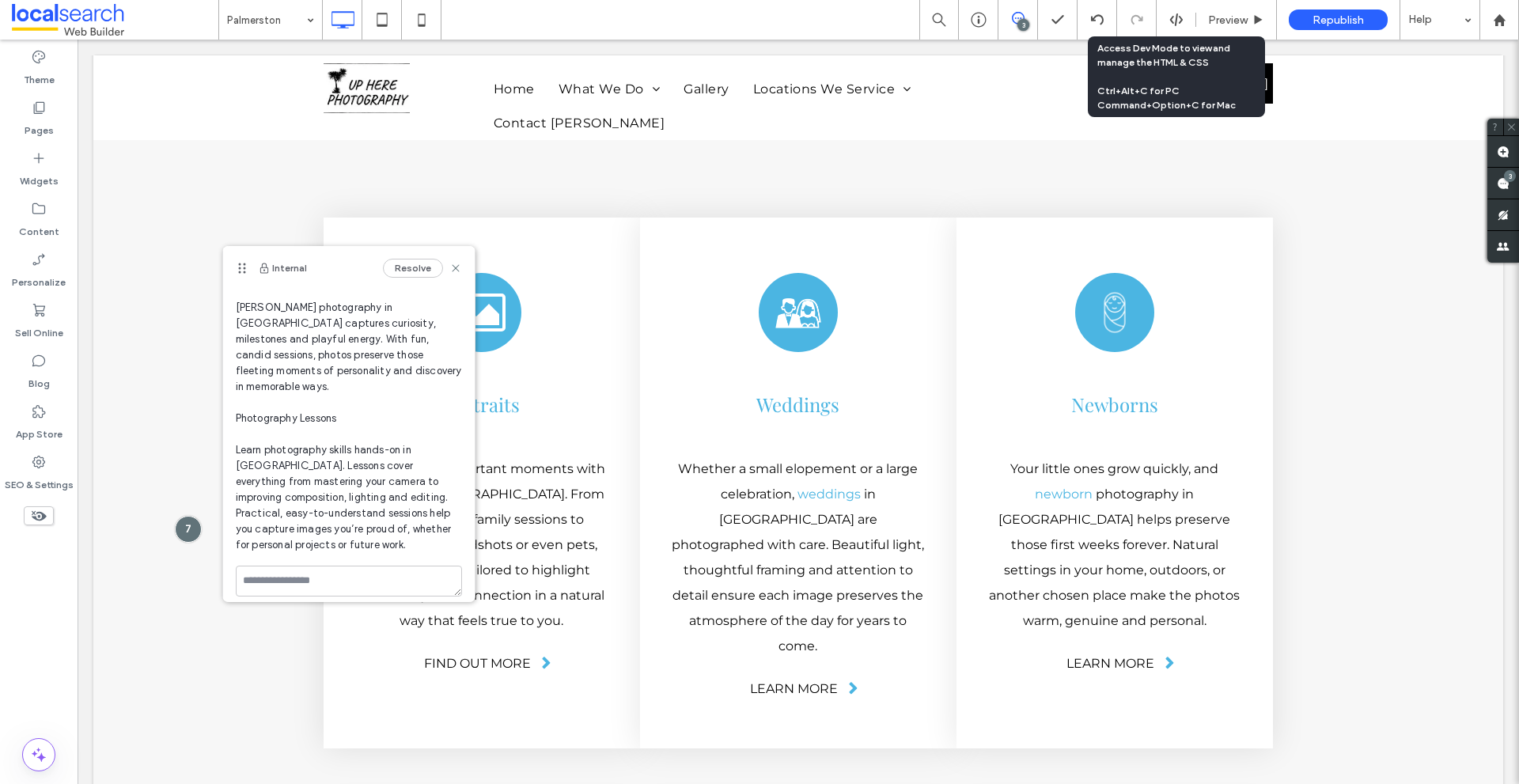
scroll to position [1437, 0]
click at [449, 273] on icon at bounding box center [455, 268] width 12 height 12
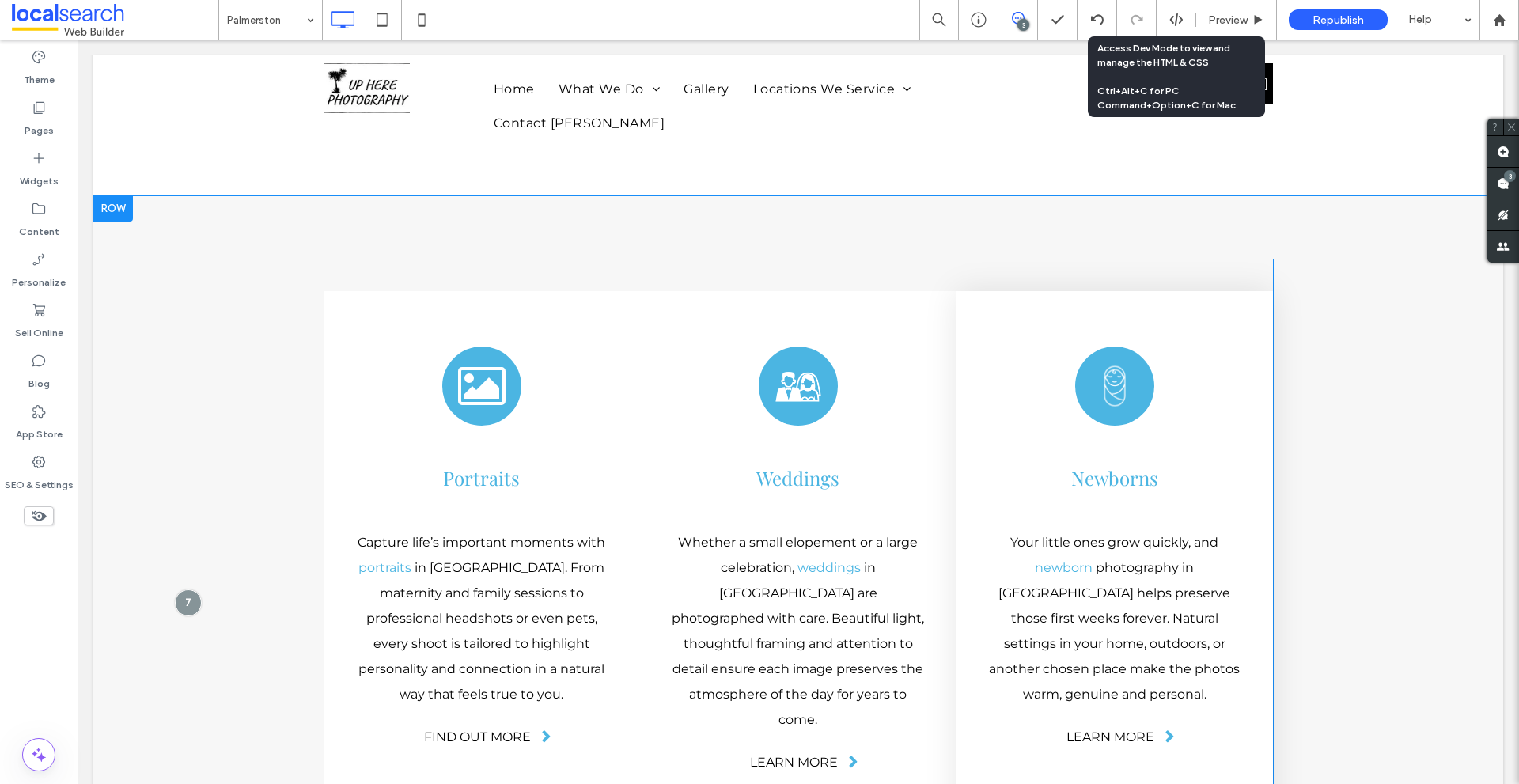
scroll to position [3851, 0]
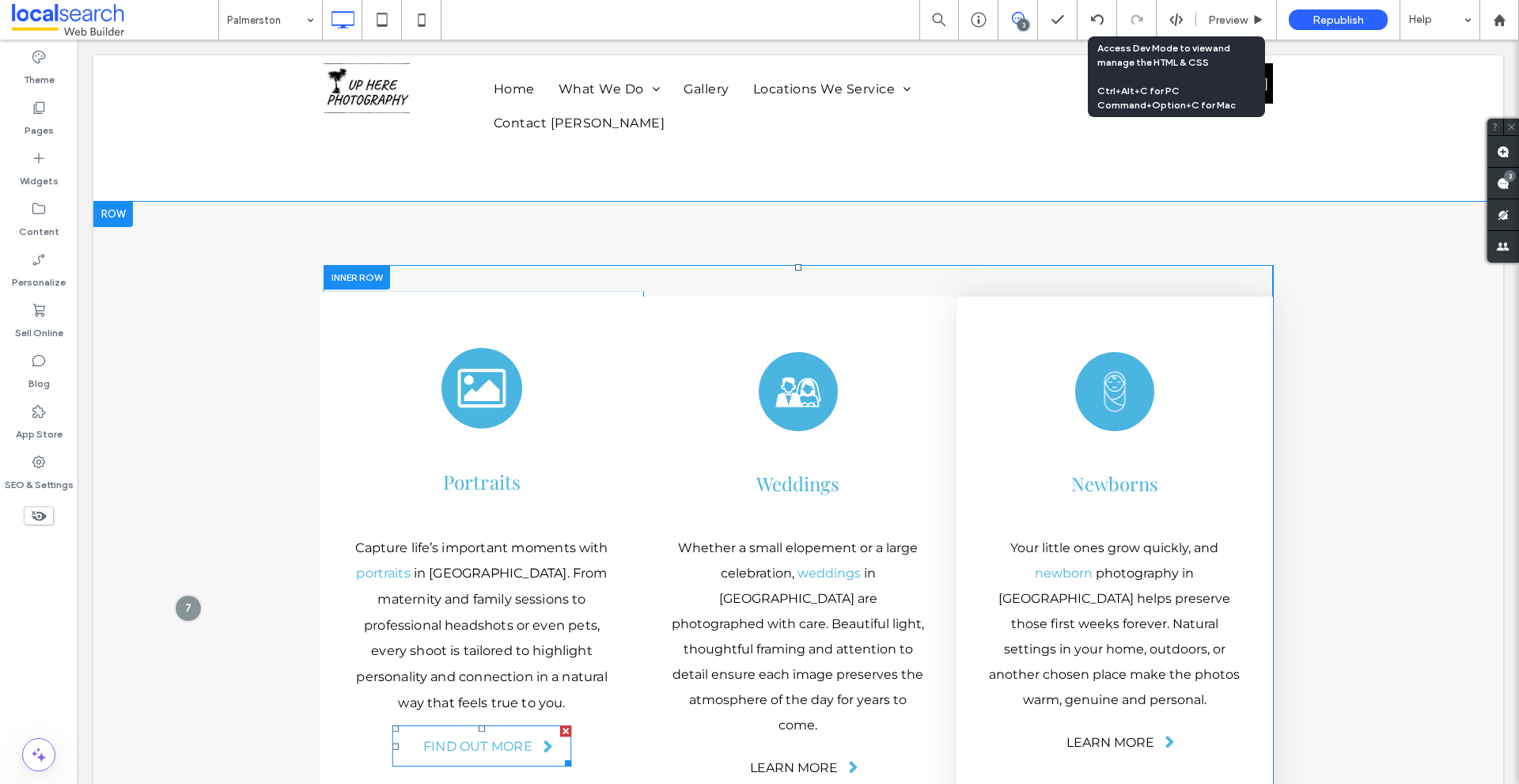
click at [498, 725] on span "Find Out More" at bounding box center [477, 745] width 109 height 41
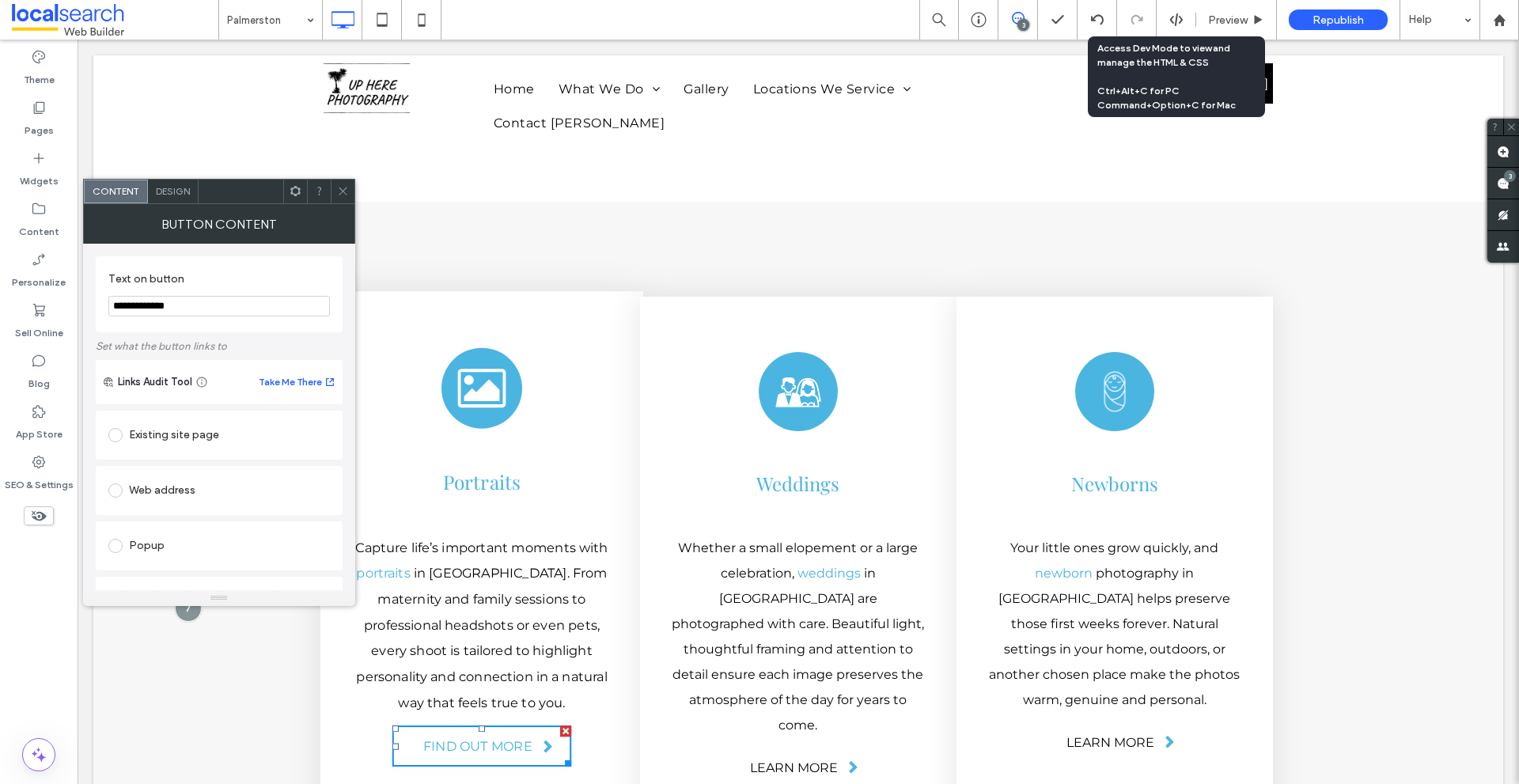
click at [560, 725] on div at bounding box center [565, 730] width 11 height 11
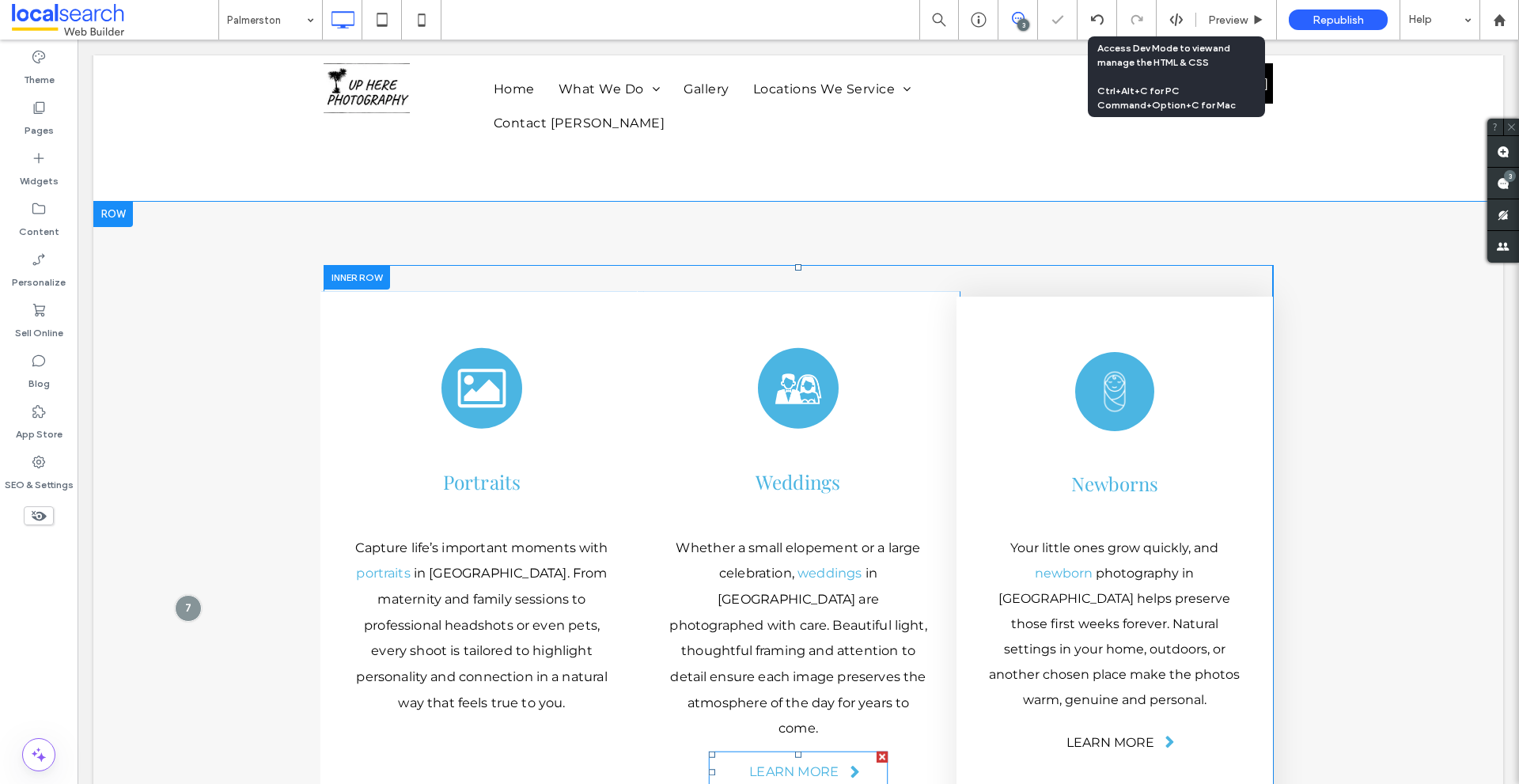
click at [878, 750] on div at bounding box center [881, 755] width 11 height 11
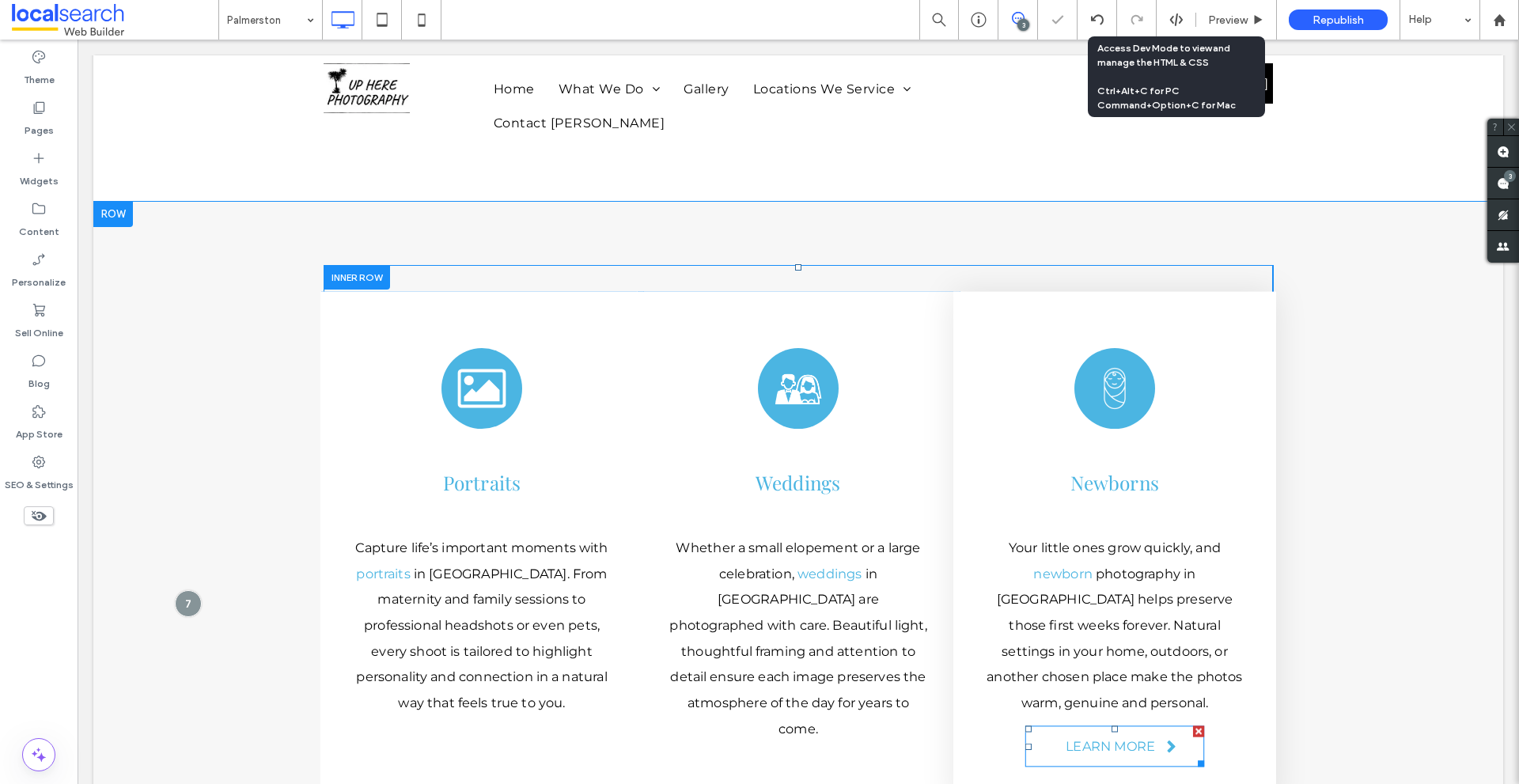
click at [1193, 725] on div at bounding box center [1198, 730] width 11 height 11
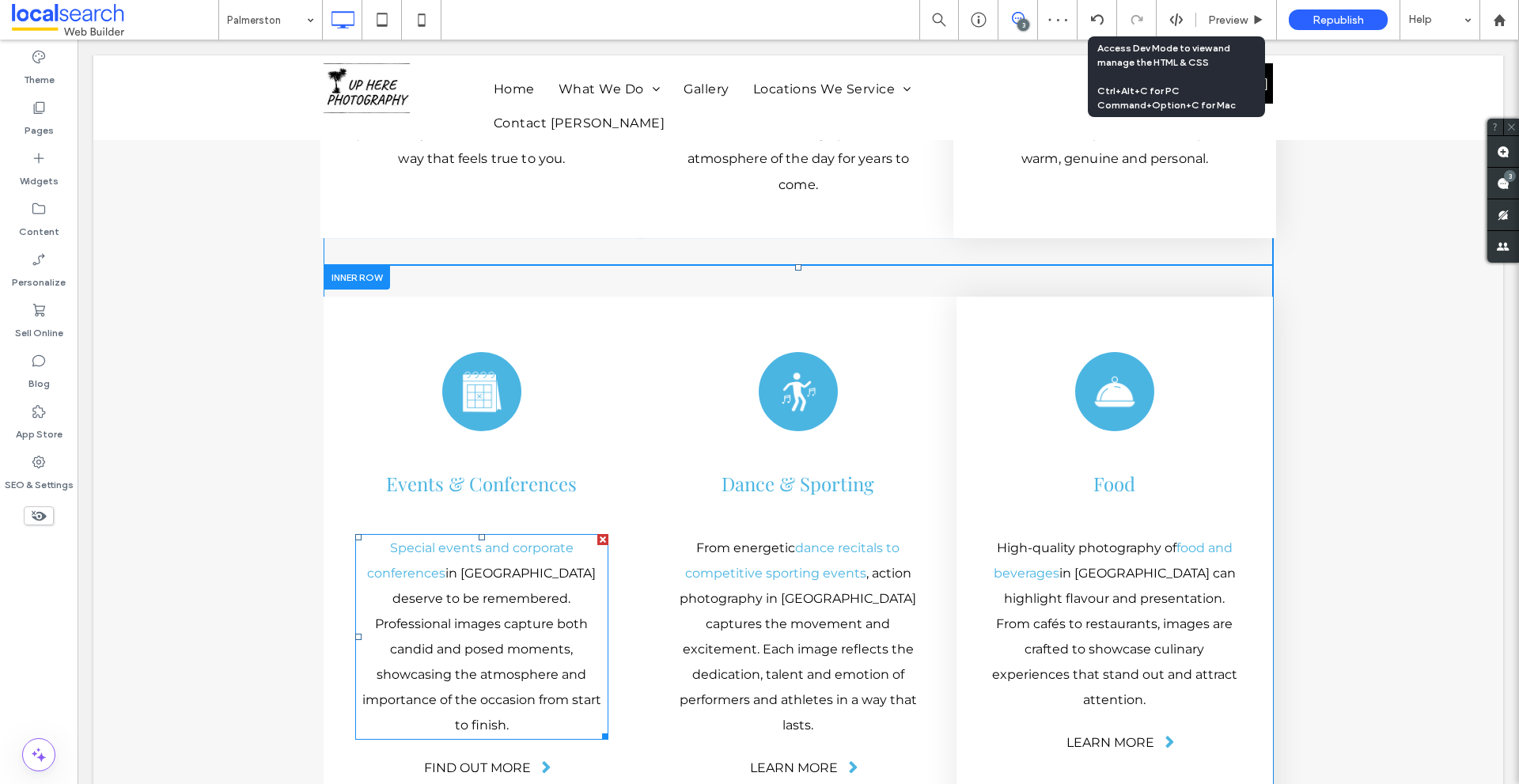
scroll to position [4484, 0]
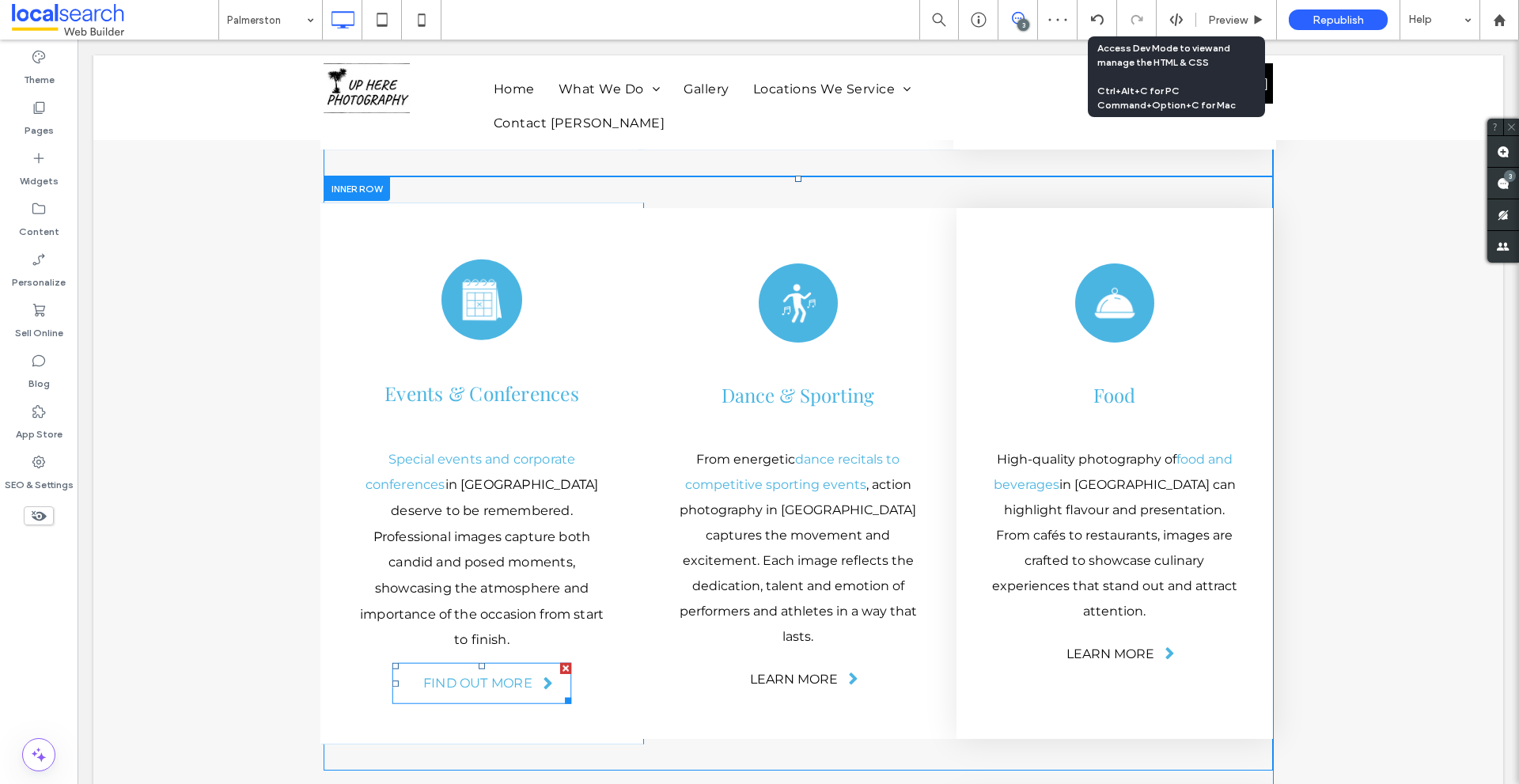
click at [560, 662] on div at bounding box center [565, 667] width 11 height 11
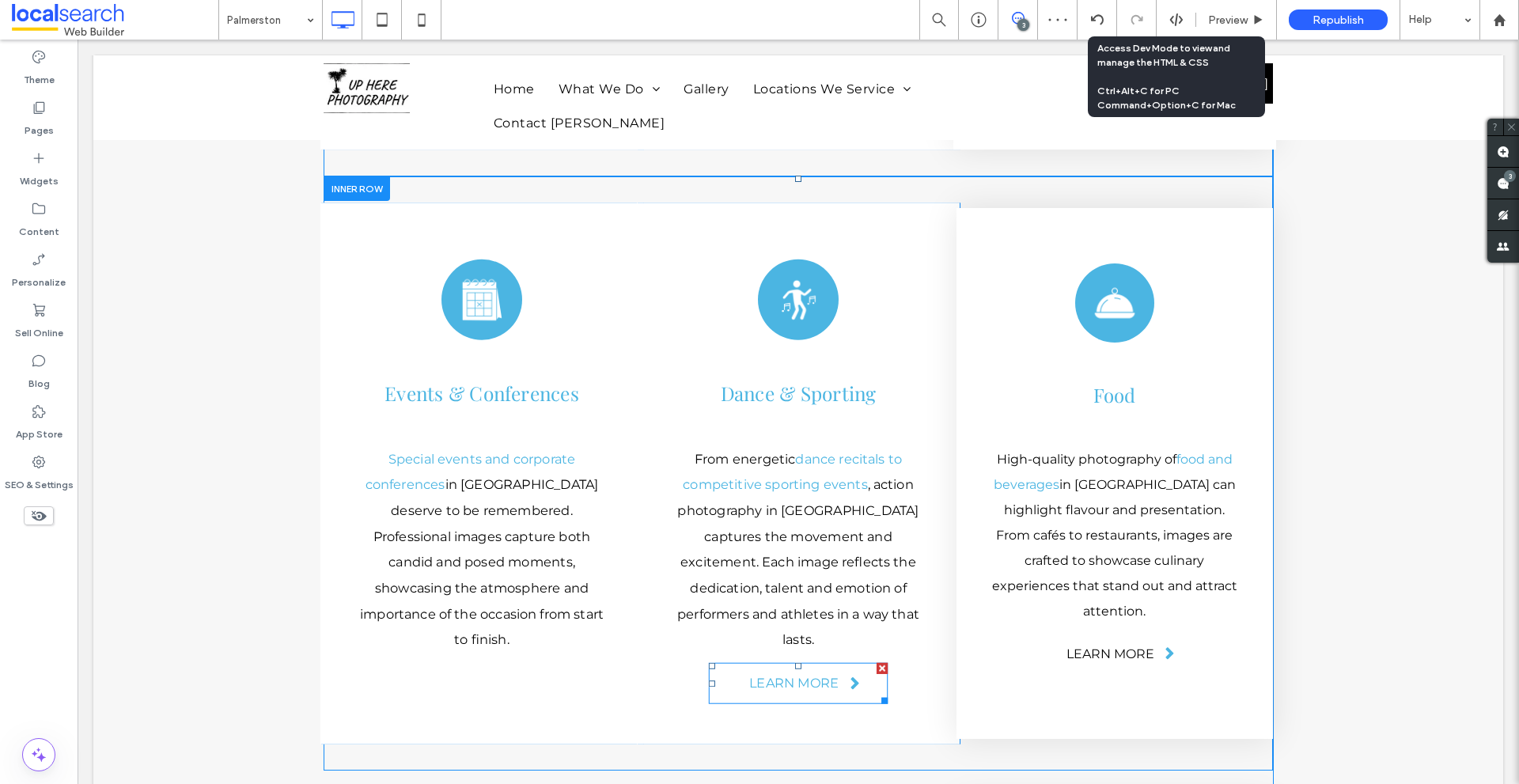
click at [876, 662] on div at bounding box center [881, 667] width 11 height 11
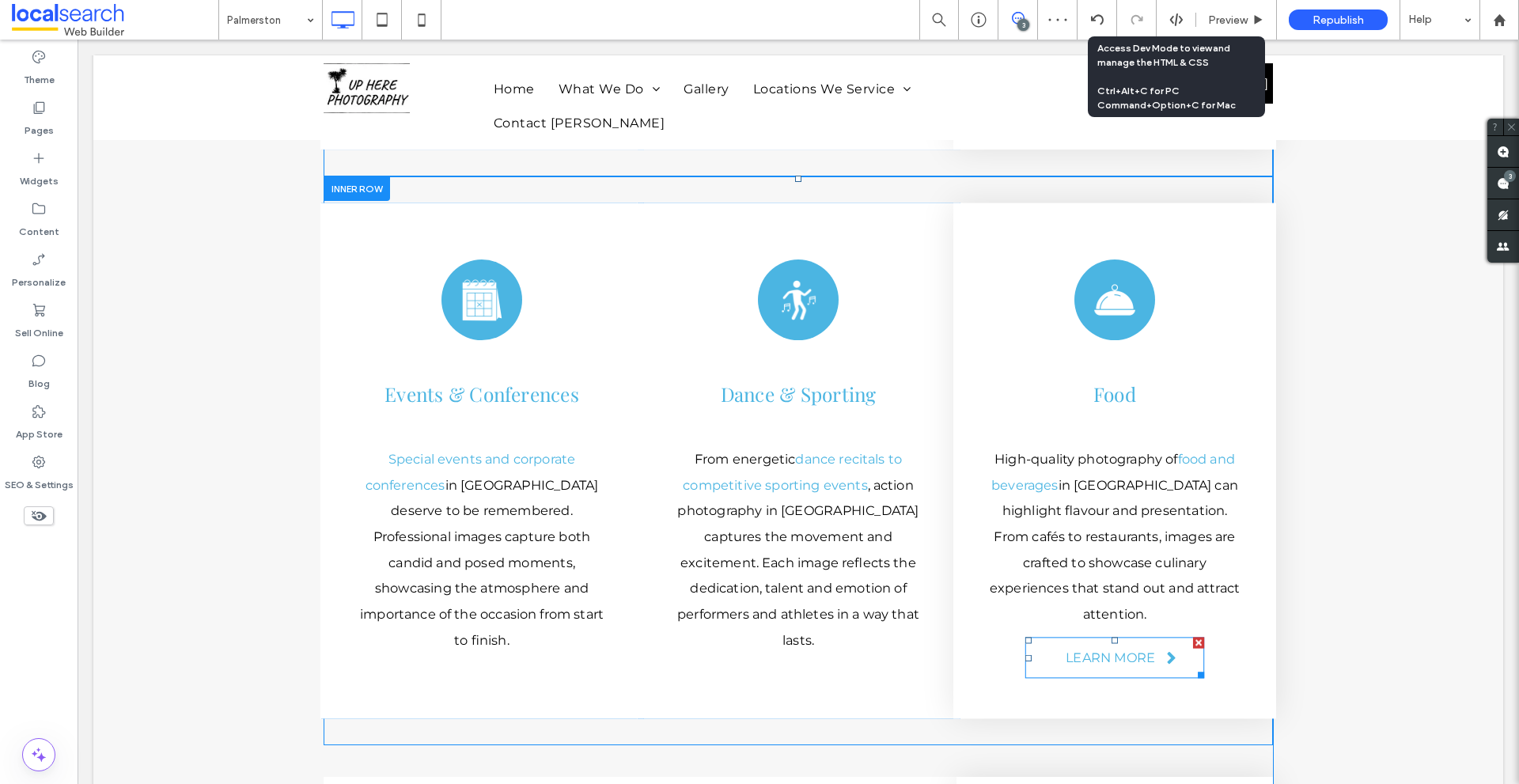
click at [1193, 636] on div at bounding box center [1198, 641] width 11 height 11
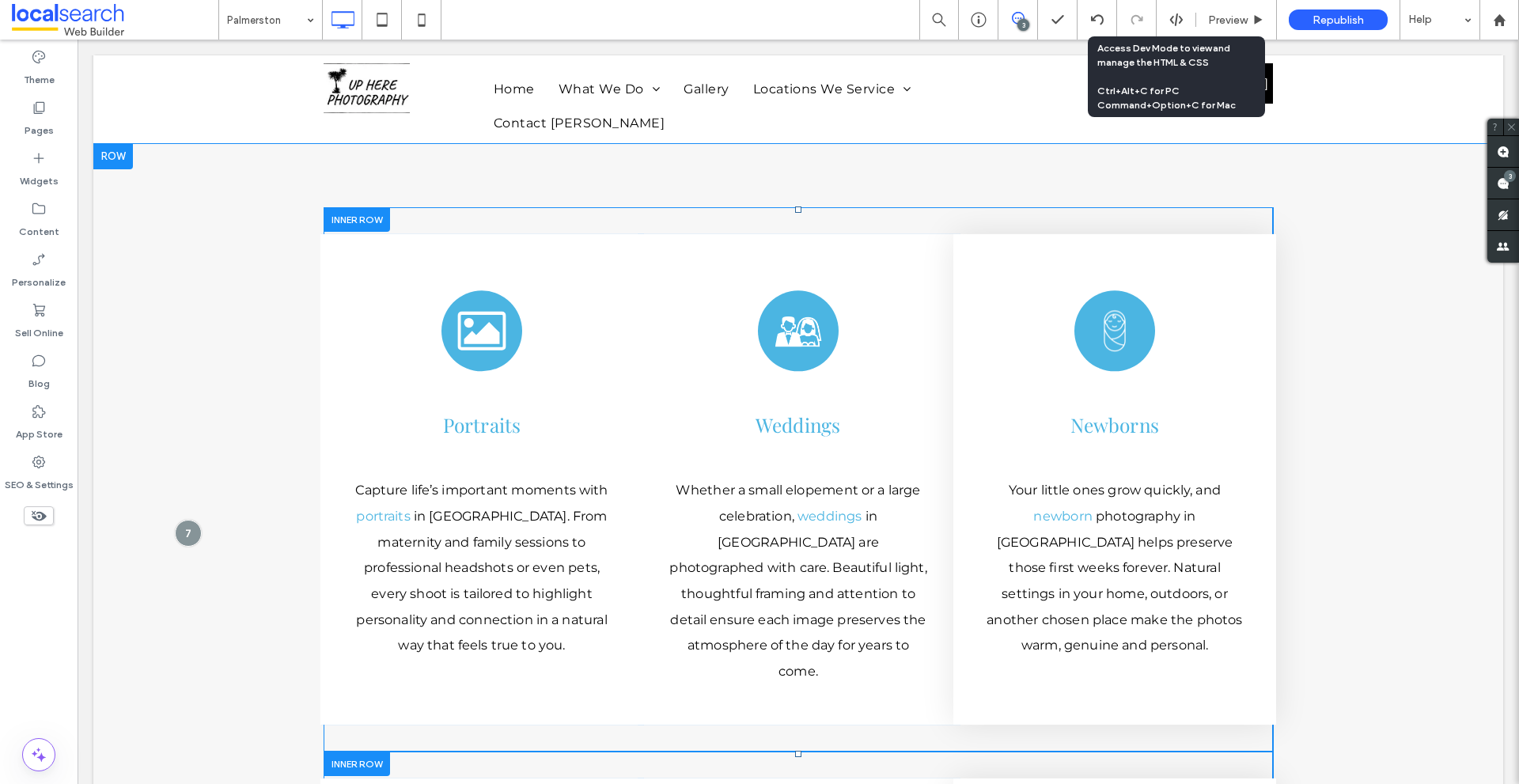
scroll to position [3873, 0]
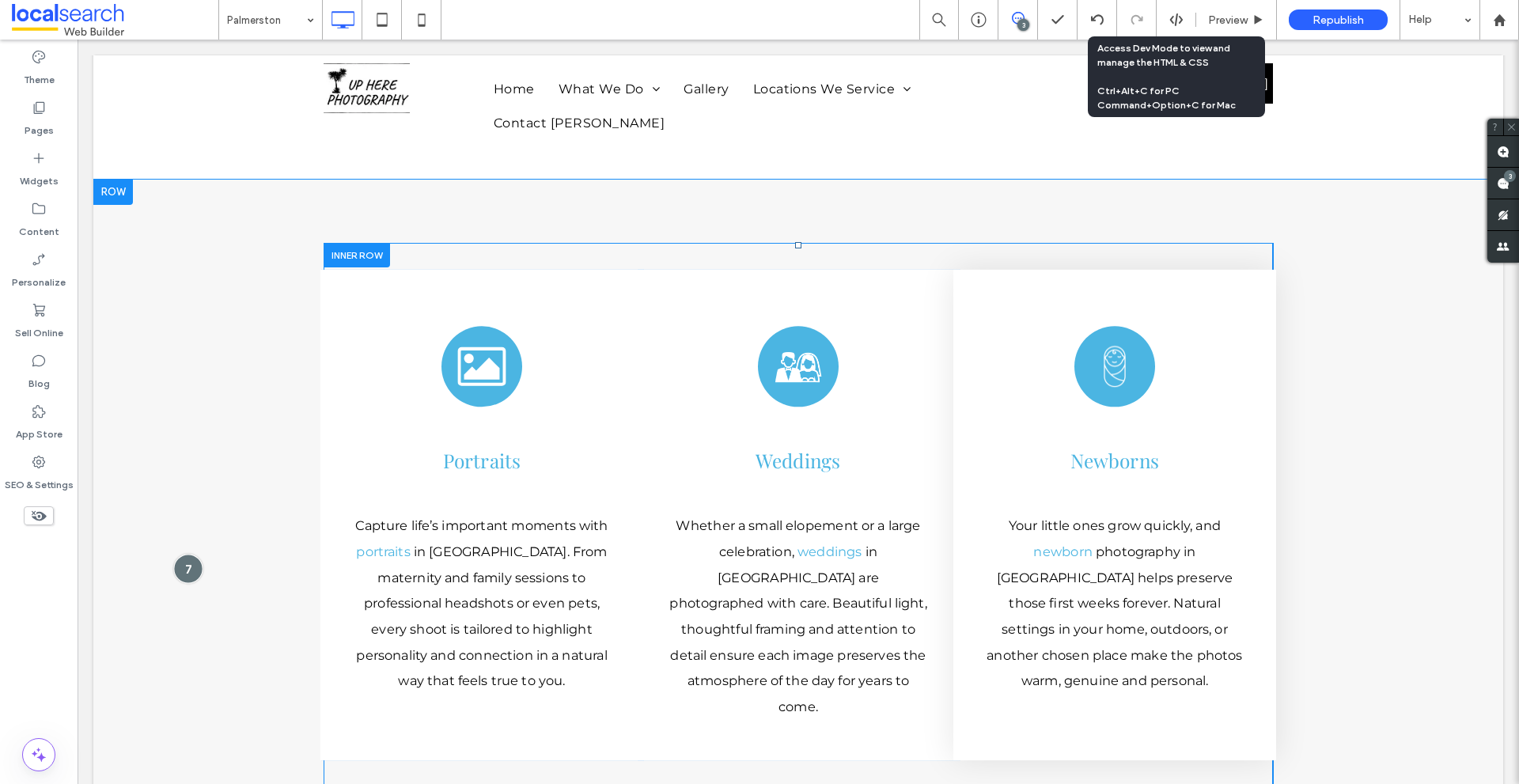
click at [189, 553] on div at bounding box center [188, 568] width 30 height 30
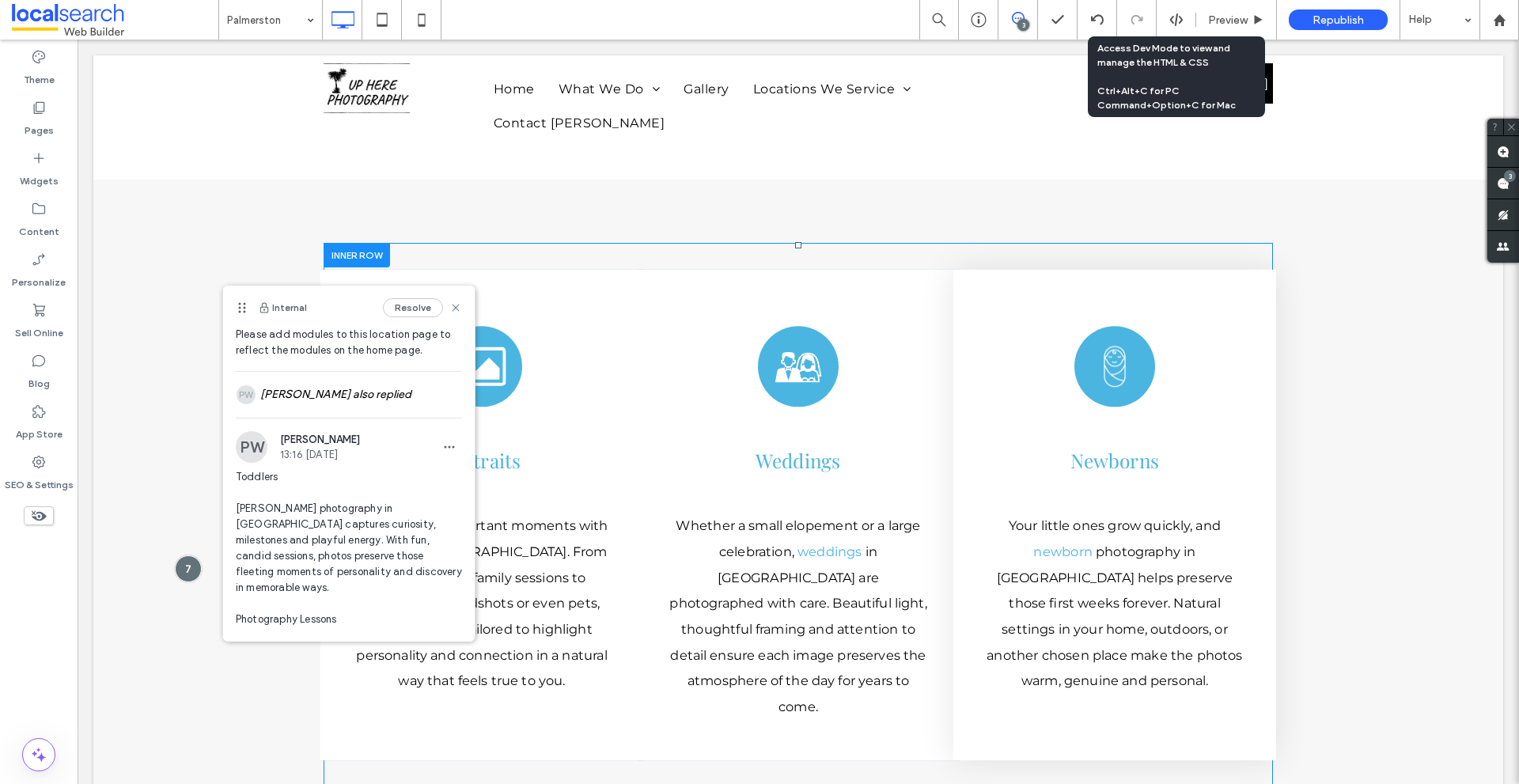
scroll to position [277, 0]
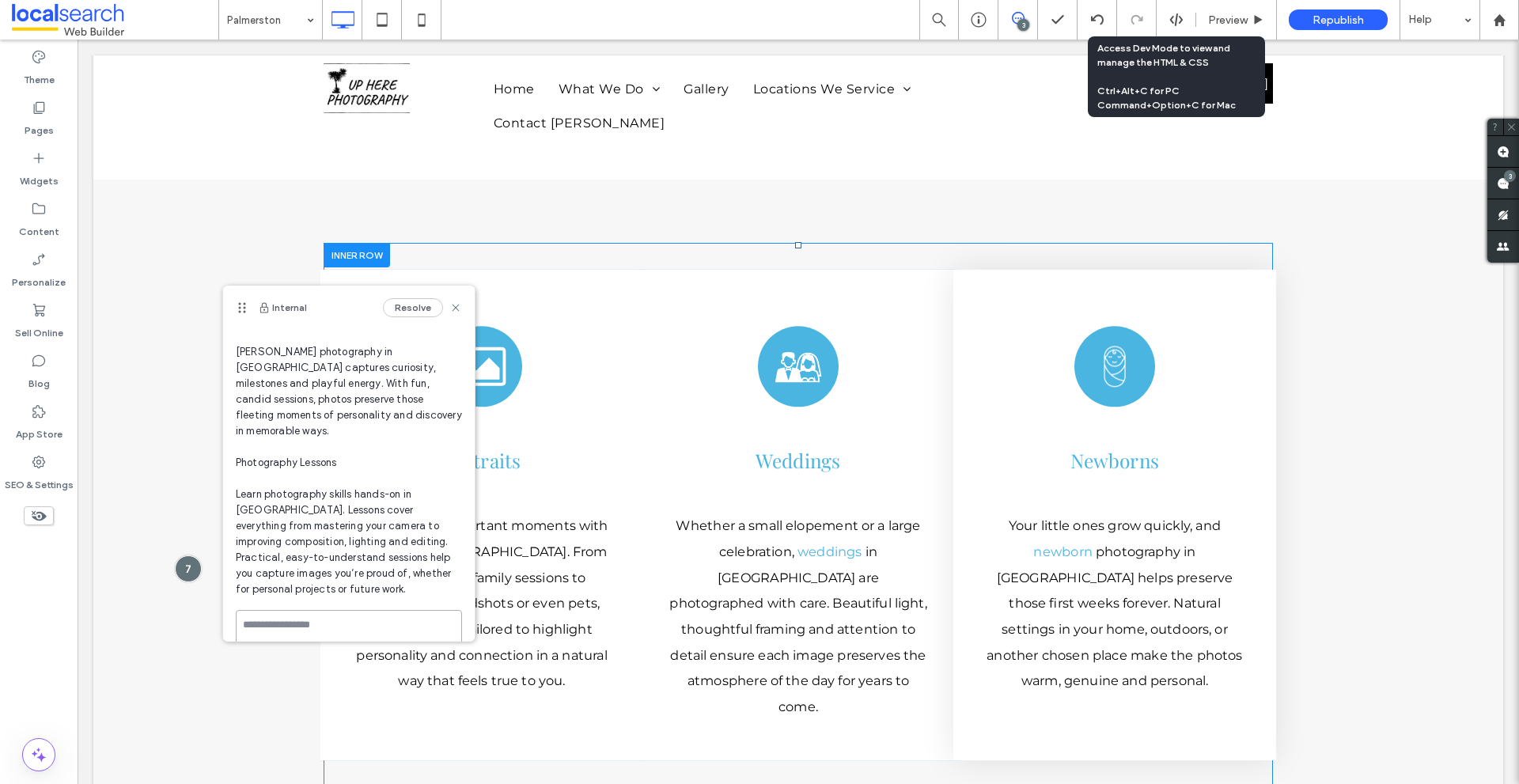
click at [338, 616] on textarea at bounding box center [349, 649] width 227 height 79
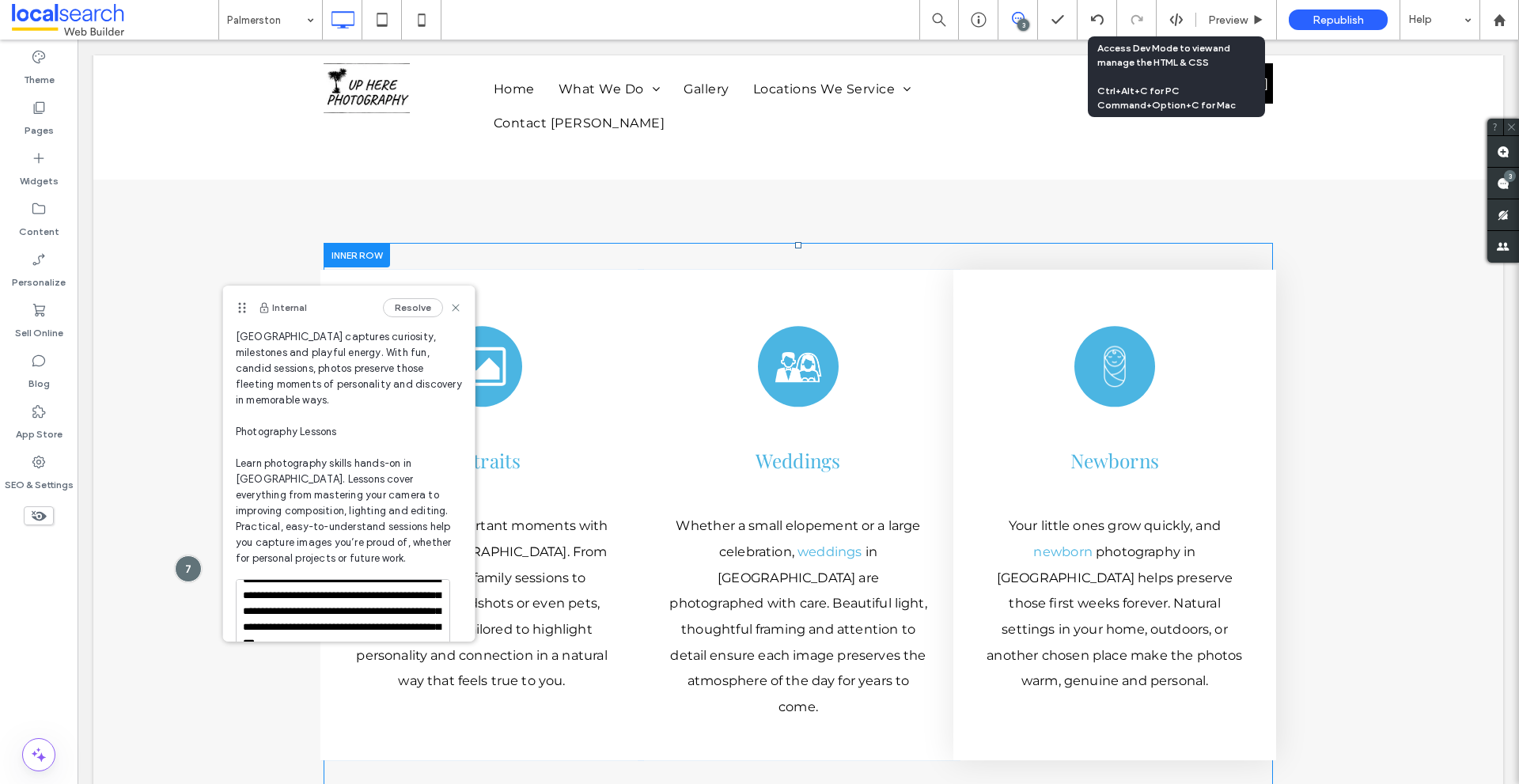
scroll to position [0, 0]
click at [331, 579] on textarea "**********" at bounding box center [342, 618] width 214 height 79
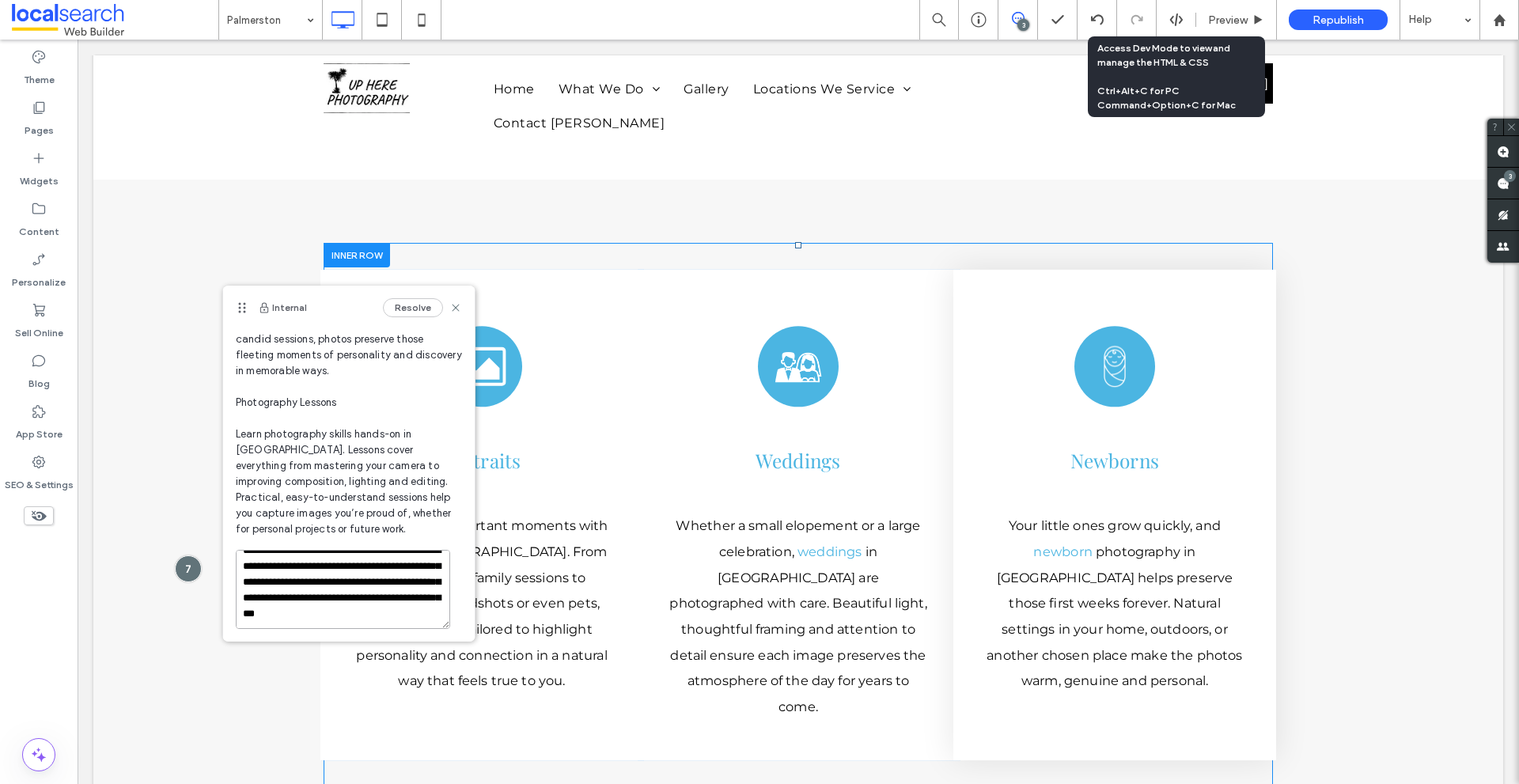
scroll to position [364, 0]
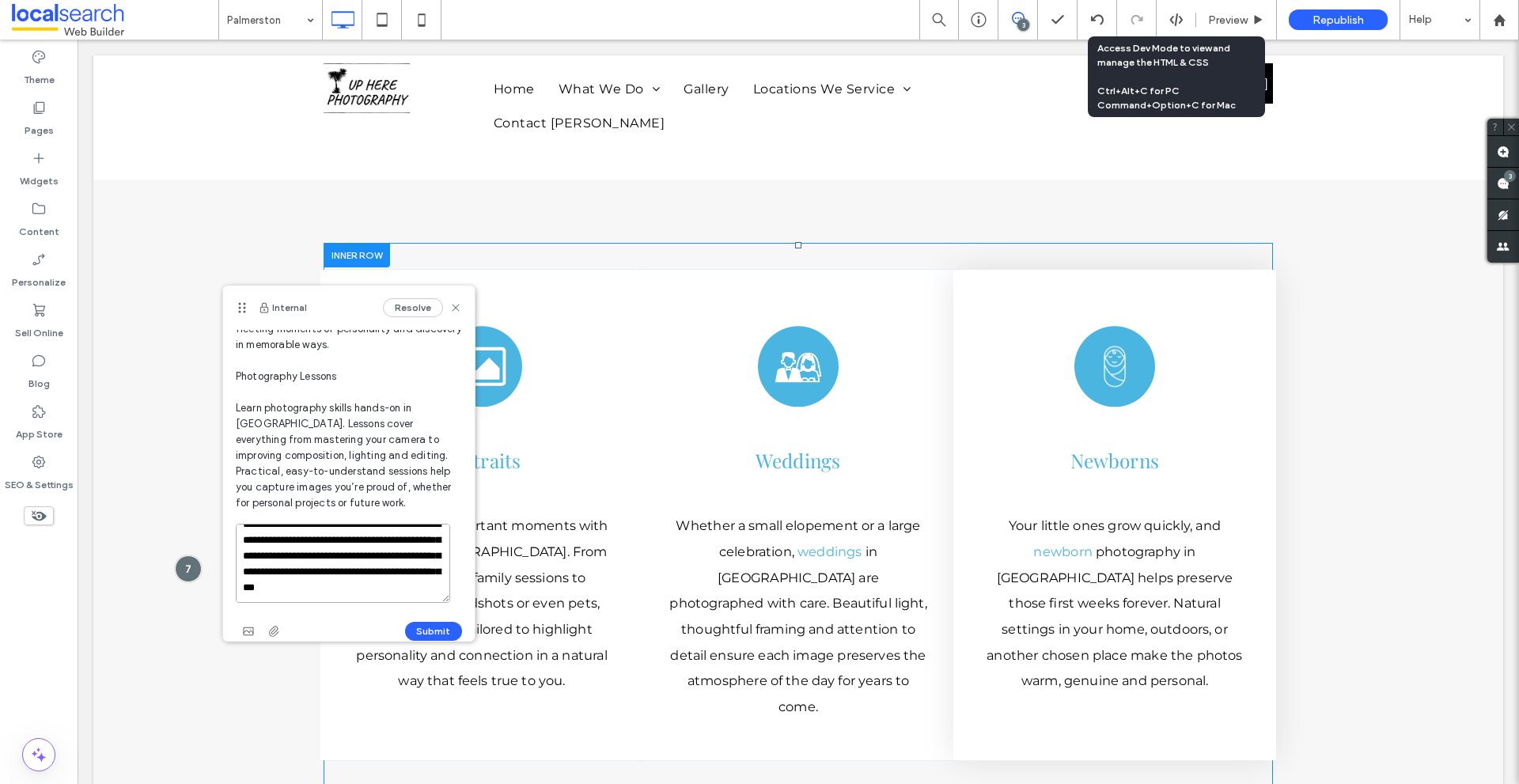
drag, startPoint x: 331, startPoint y: 576, endPoint x: 339, endPoint y: 630, distance: 54.6
click at [339, 630] on div "**********" at bounding box center [349, 590] width 251 height 133
paste textarea
type textarea "**********"
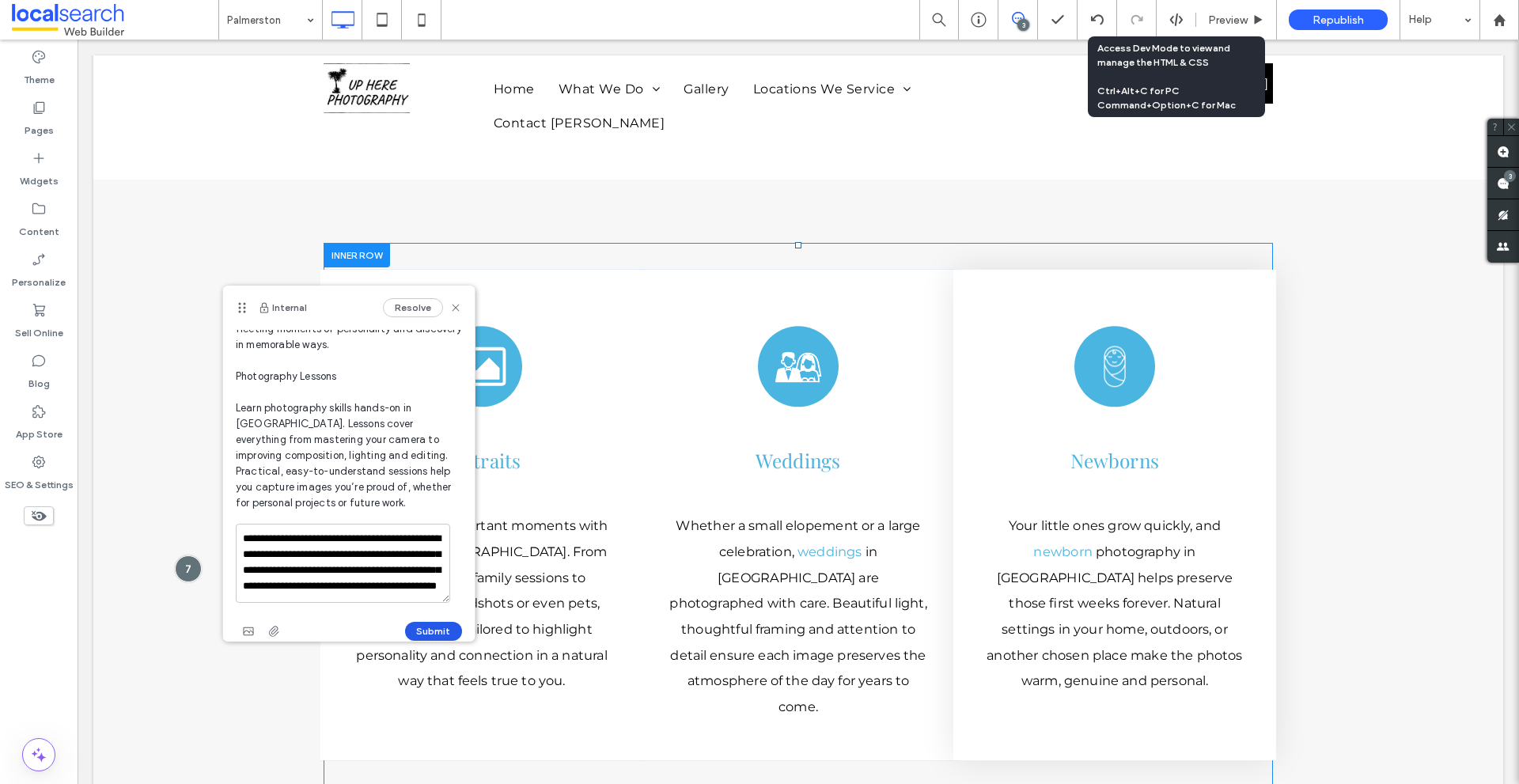
click at [413, 621] on button "Submit" at bounding box center [433, 630] width 57 height 19
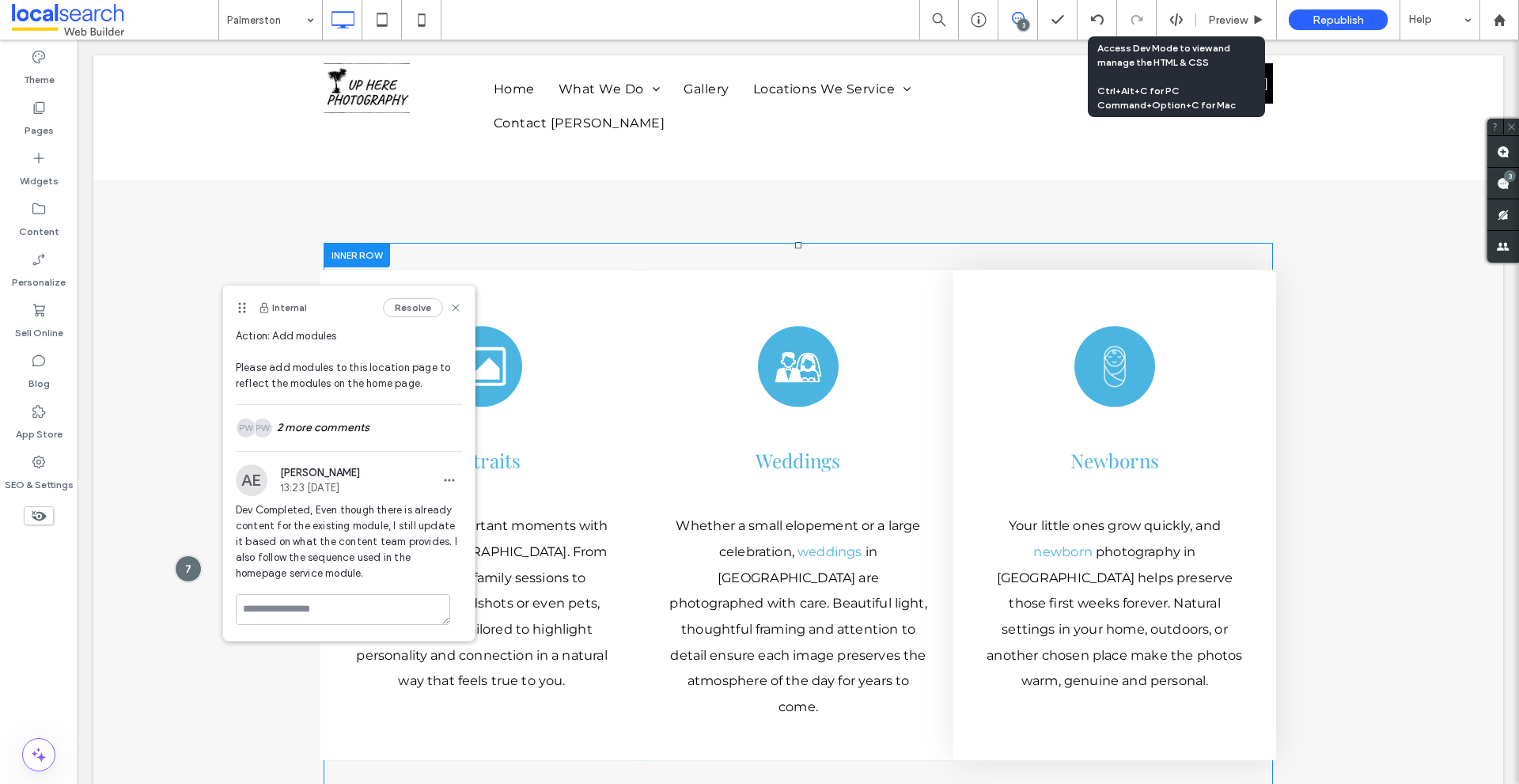
scroll to position [88, 0]
click at [452, 305] on use at bounding box center [455, 307] width 7 height 7
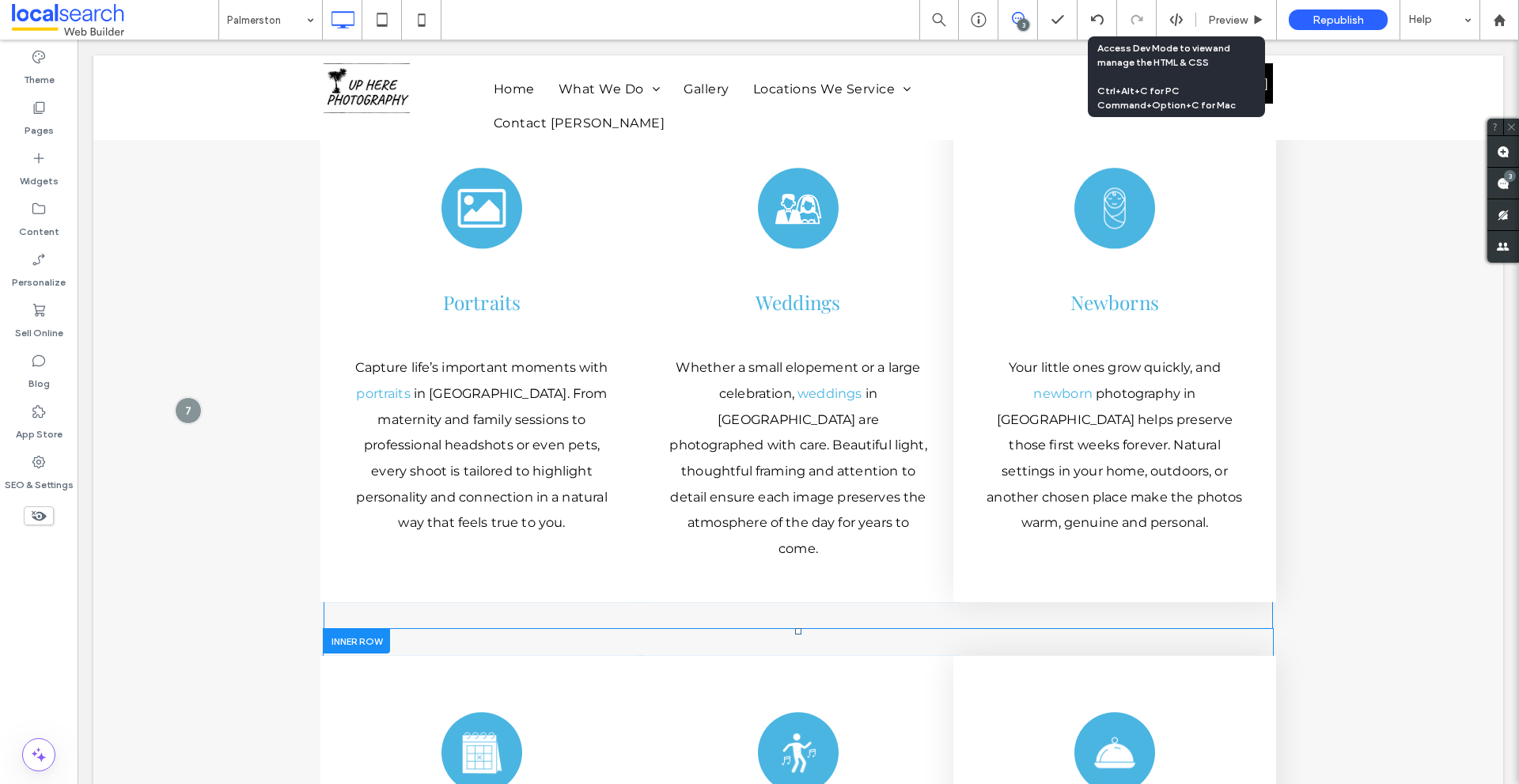
scroll to position [3794, 0]
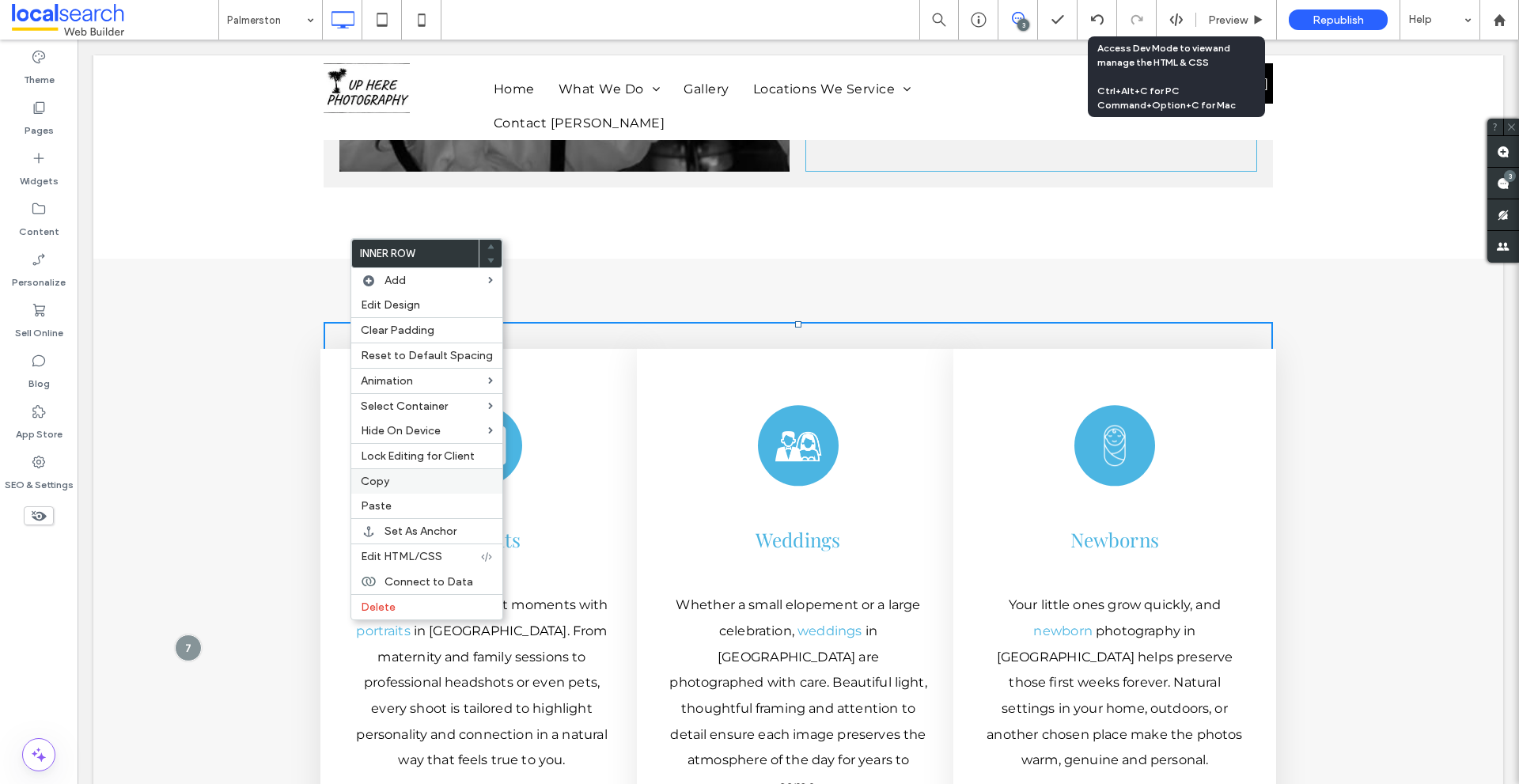
click at [368, 478] on span "Copy" at bounding box center [374, 481] width 29 height 13
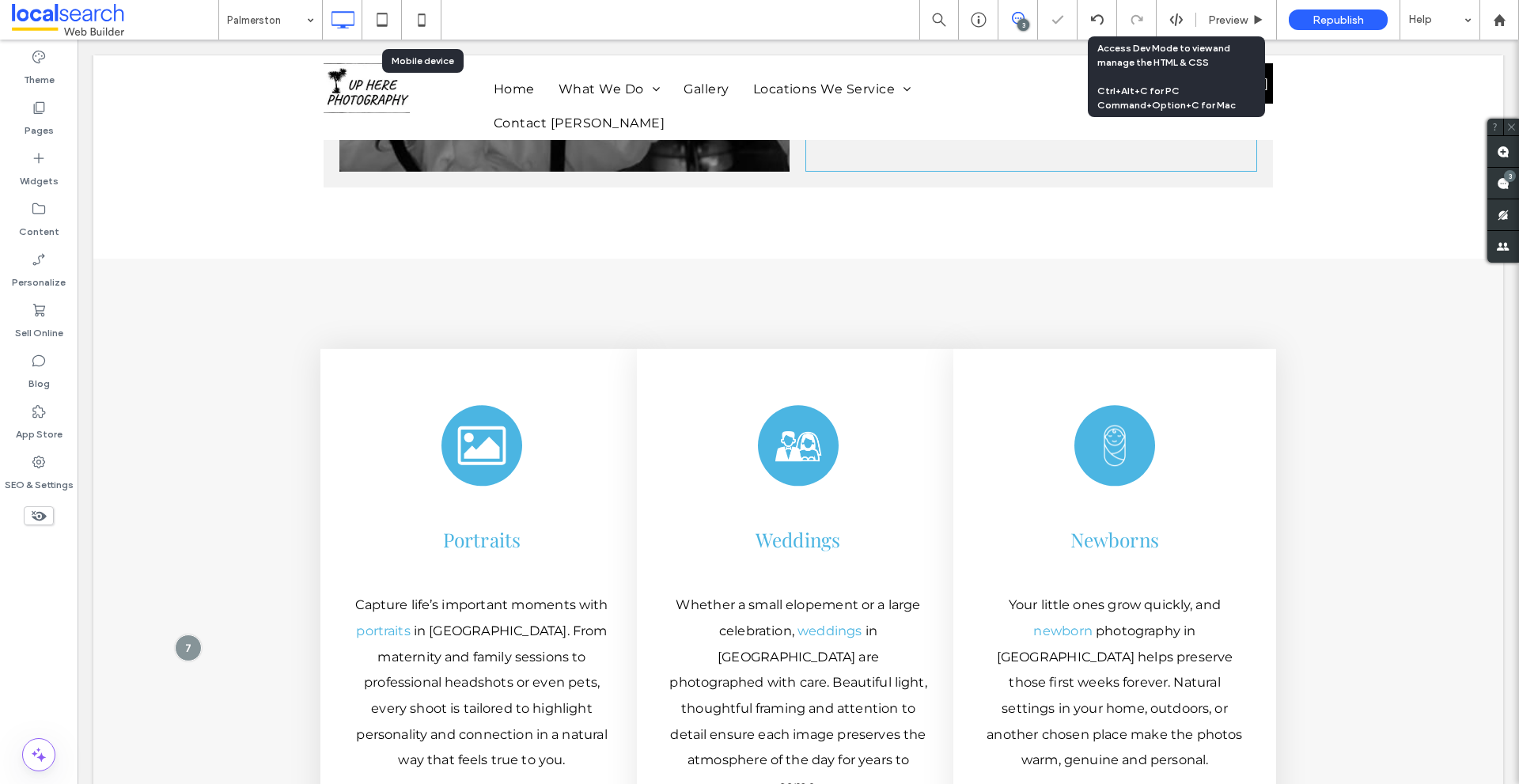
click at [429, 25] on icon at bounding box center [421, 20] width 32 height 32
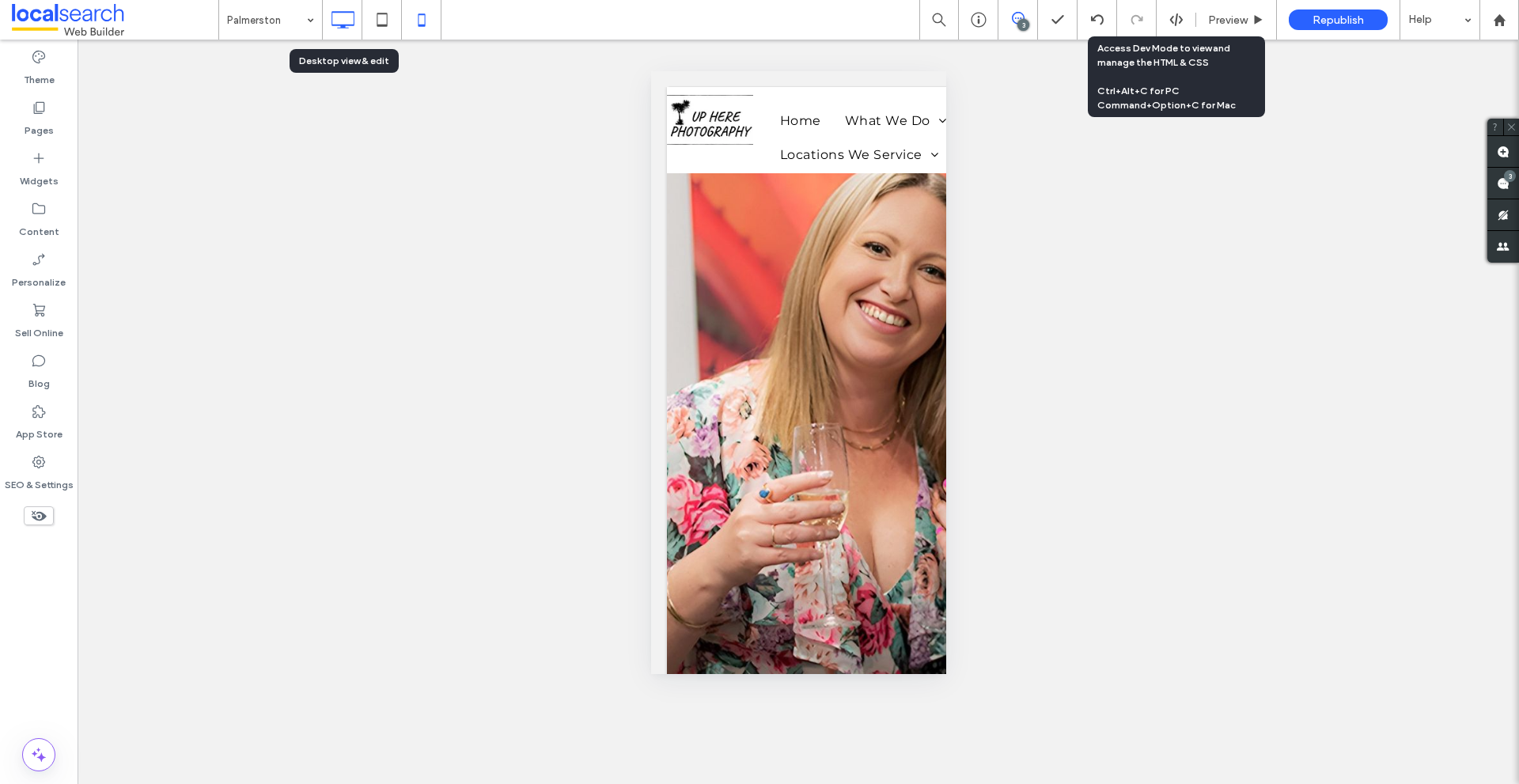
click at [333, 34] on icon at bounding box center [342, 20] width 32 height 32
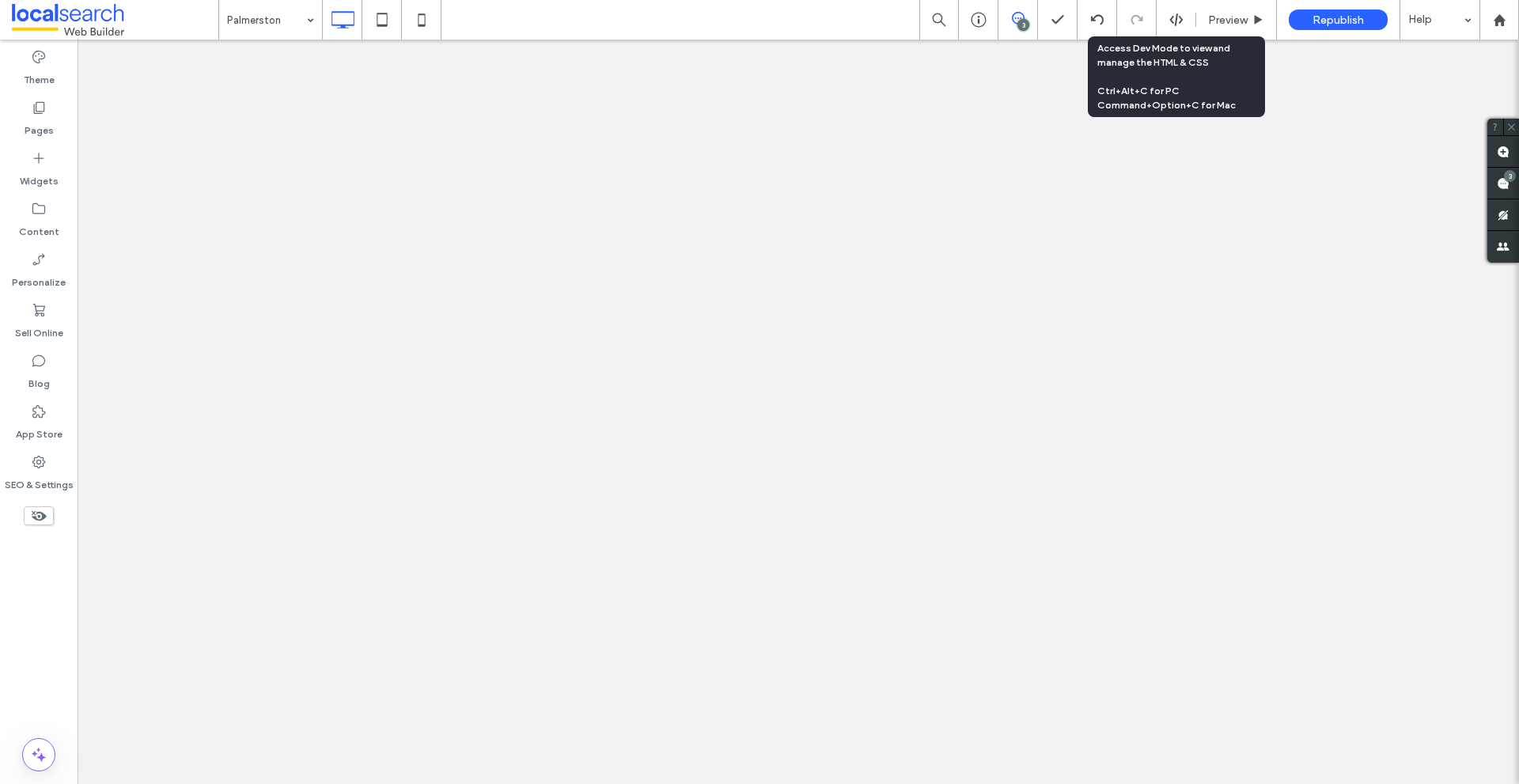
click at [265, 23] on div at bounding box center [760, 392] width 1519 height 784
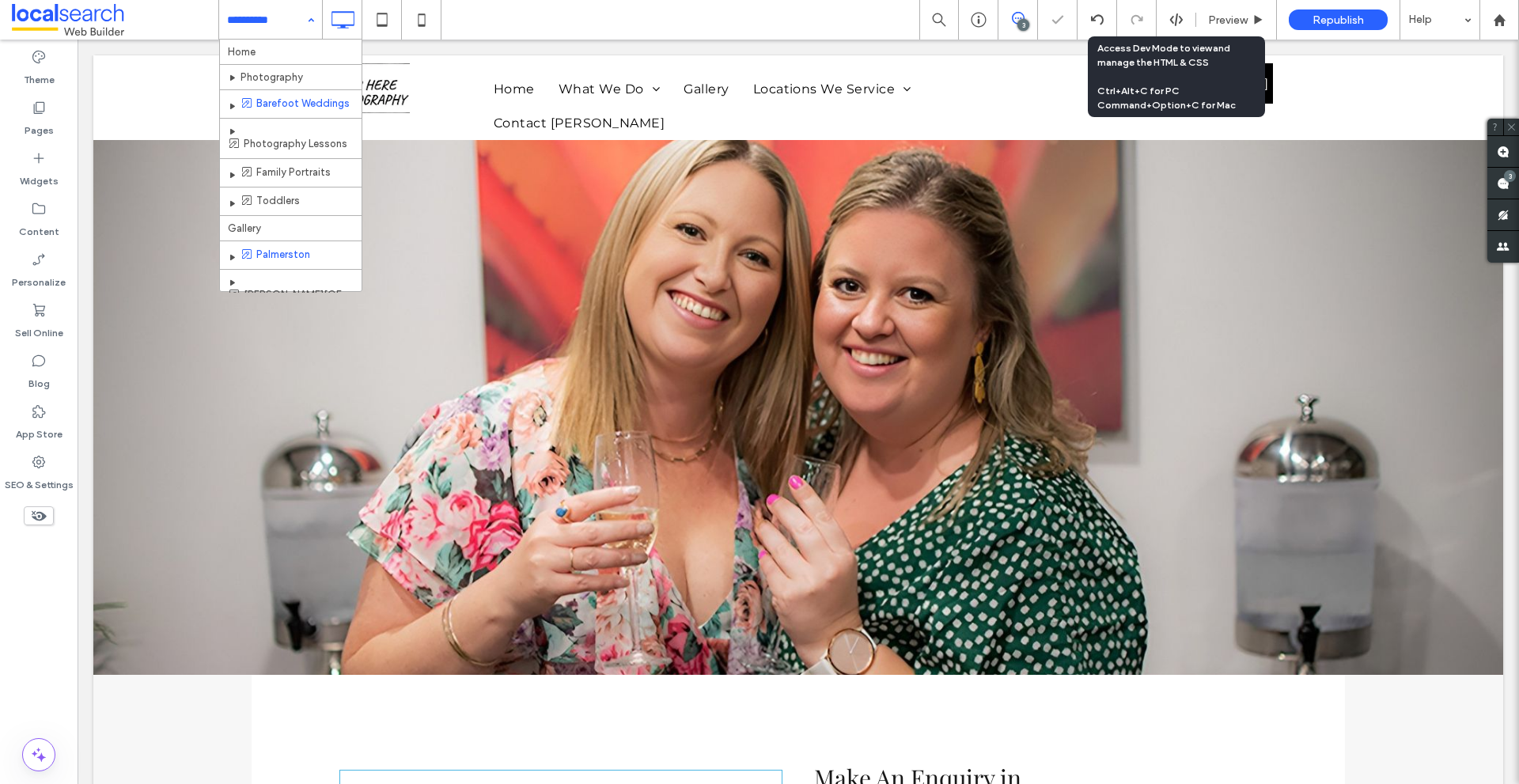
scroll to position [42, 0]
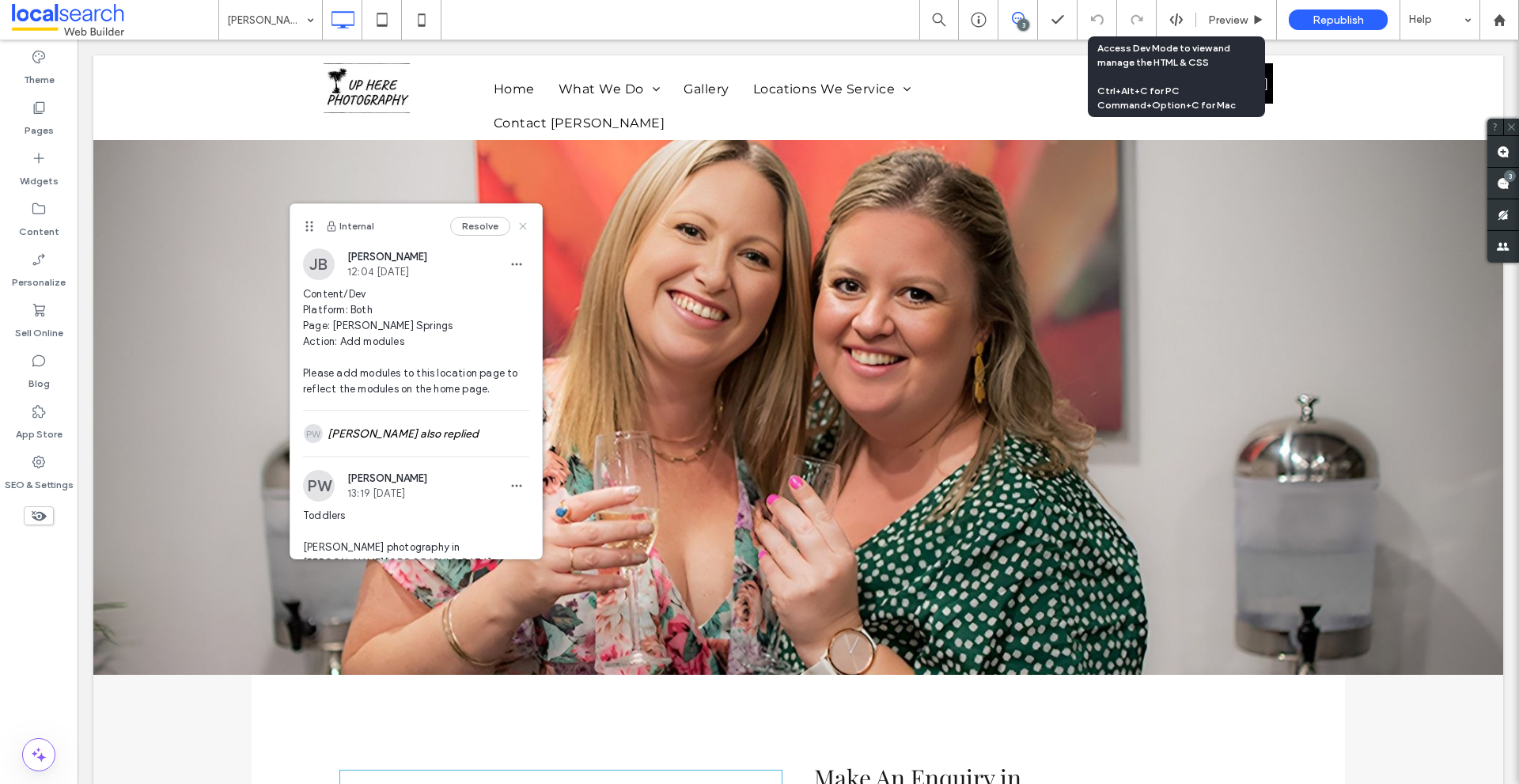
click at [516, 227] on icon at bounding box center [522, 226] width 12 height 12
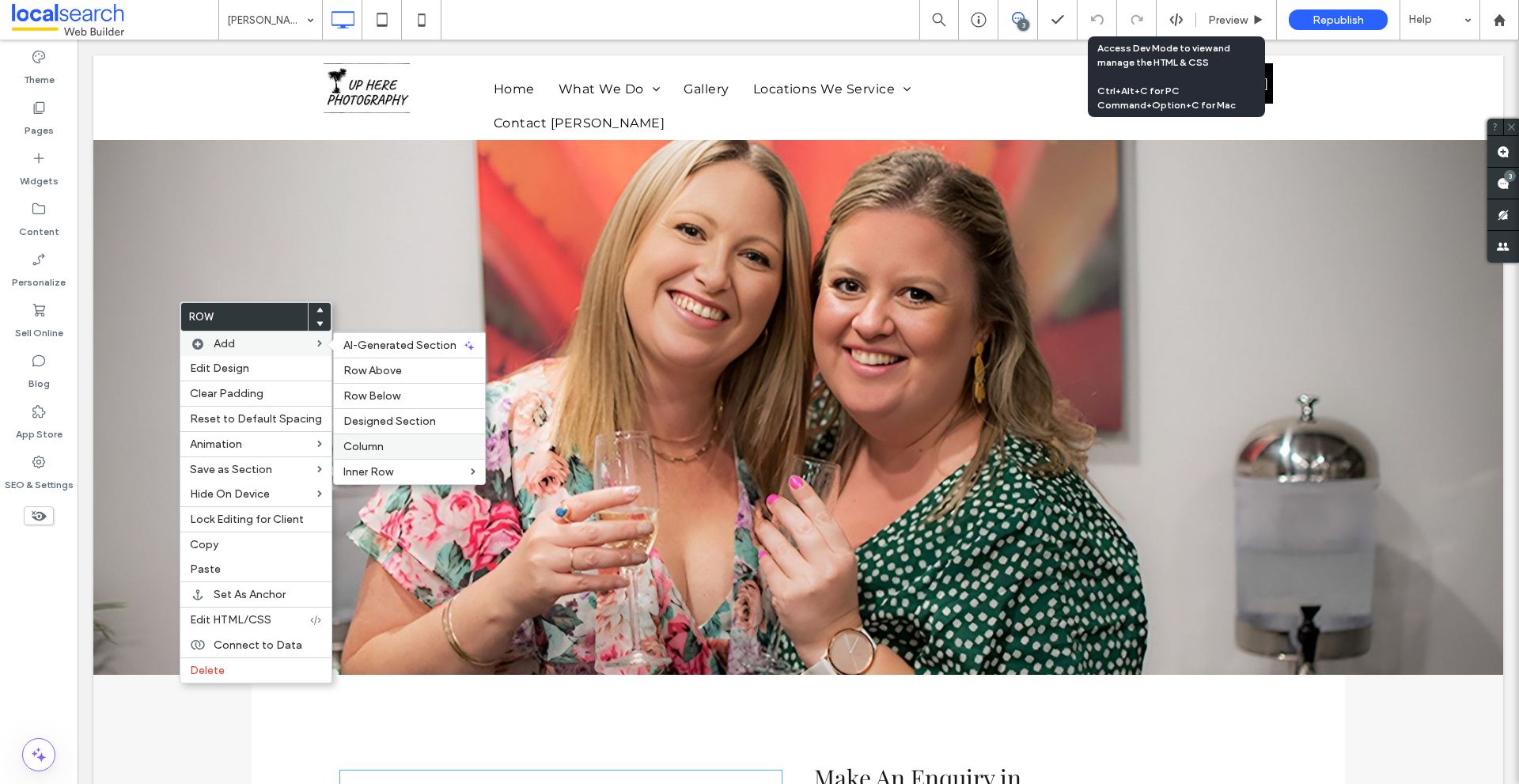
click at [355, 440] on span "Column" at bounding box center [363, 447] width 40 height 13
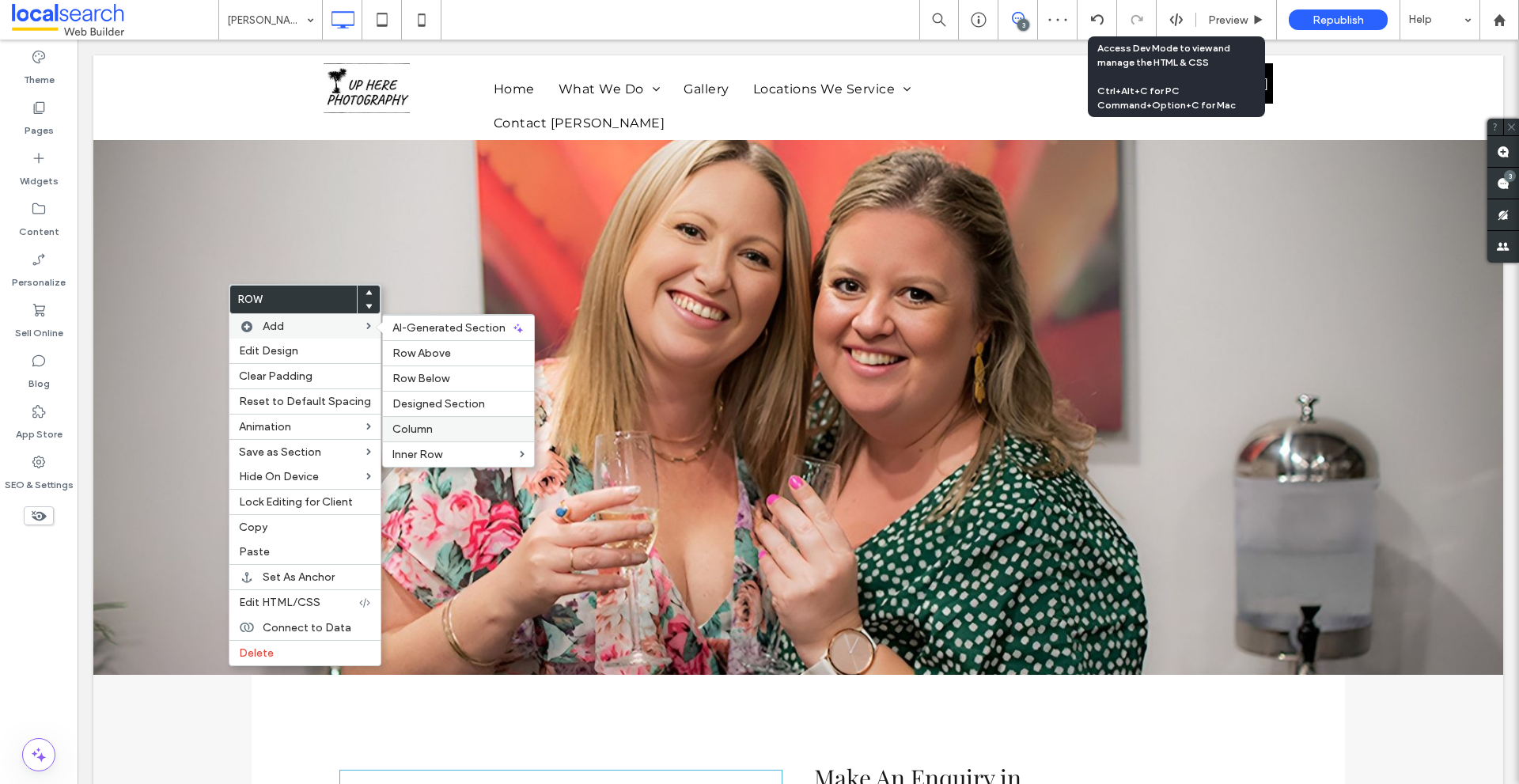
click at [403, 429] on span "Column" at bounding box center [412, 429] width 40 height 13
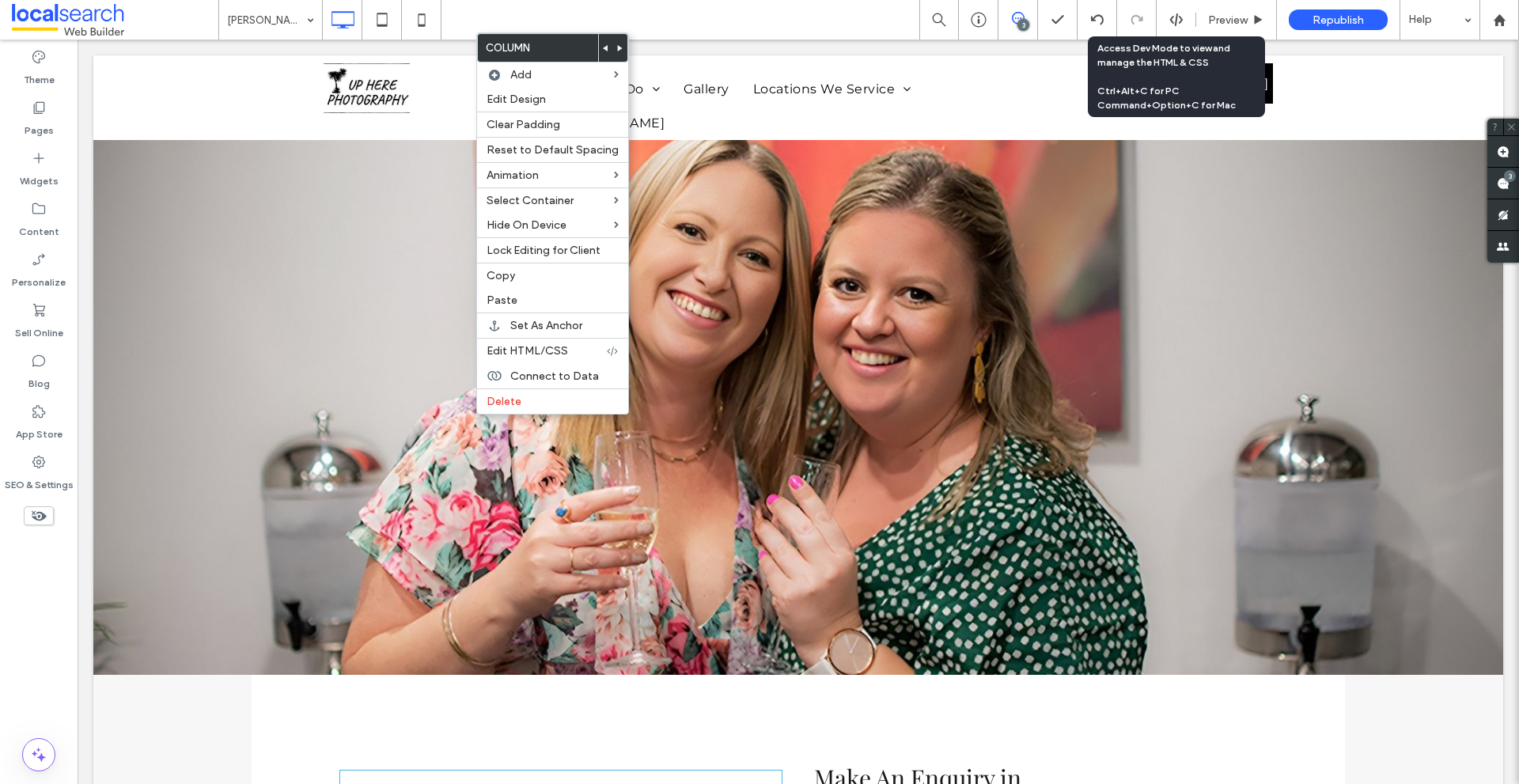
click at [603, 49] on use at bounding box center [605, 48] width 5 height 7
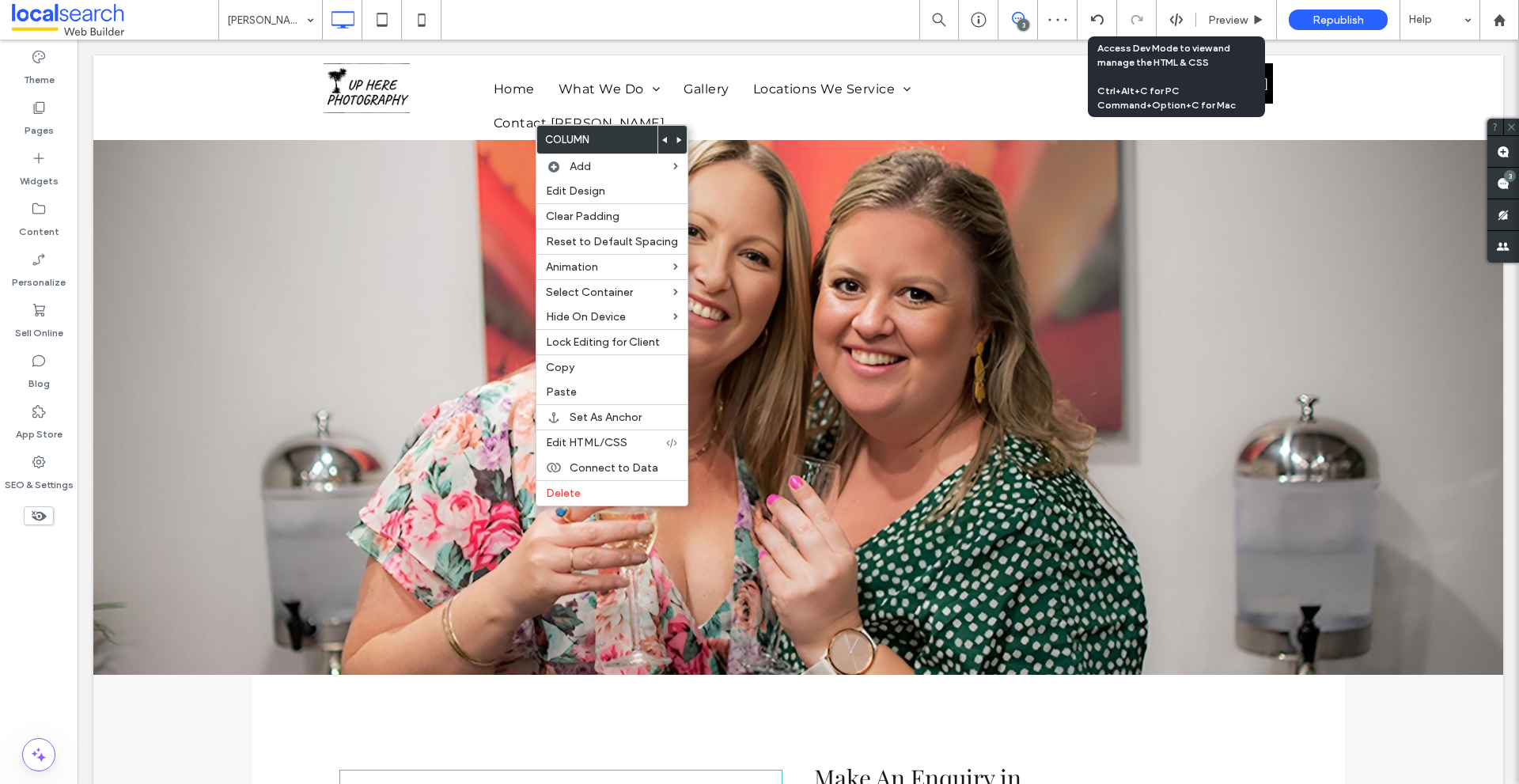
click at [662, 140] on icon at bounding box center [665, 140] width 7 height 7
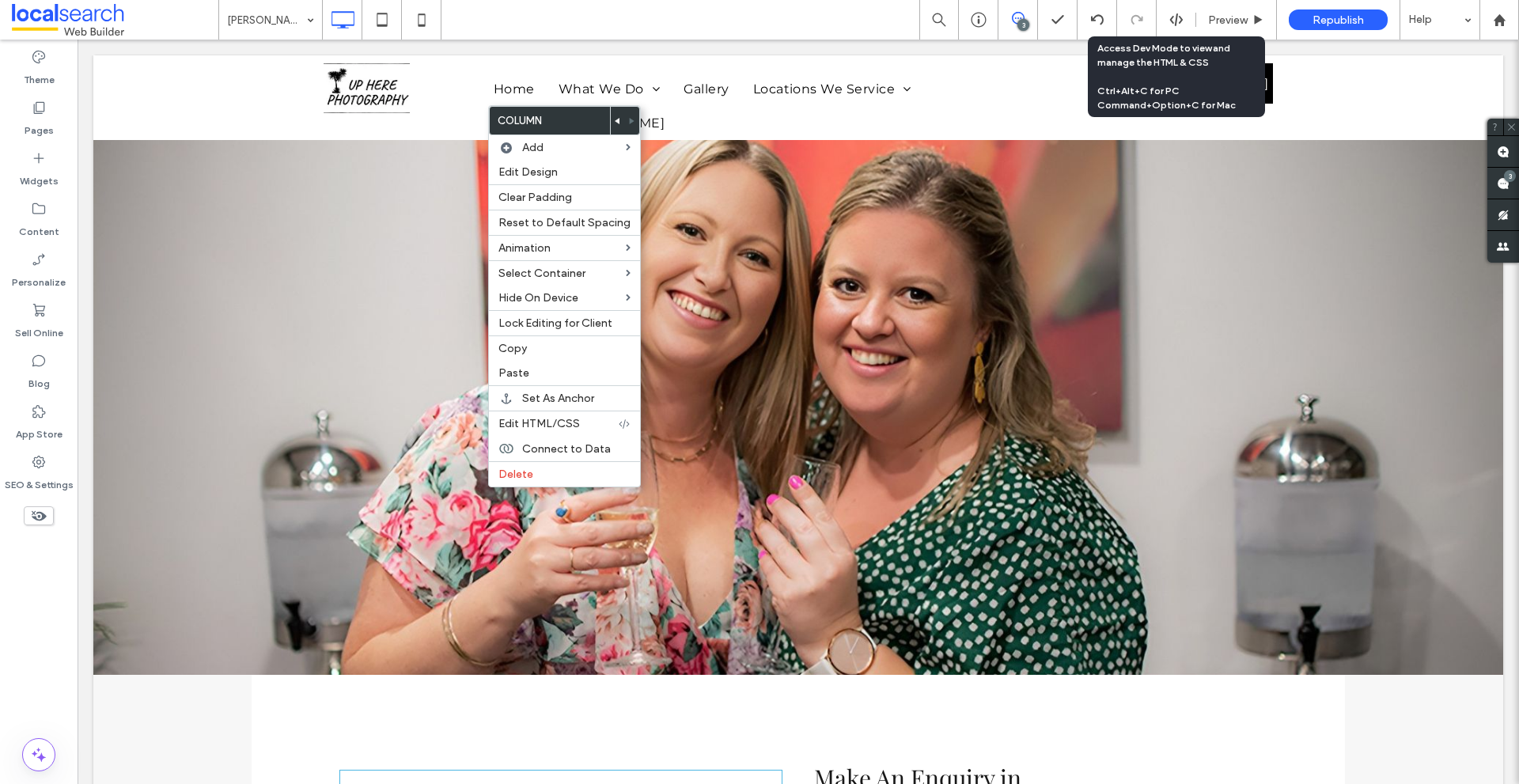
click at [616, 119] on div at bounding box center [617, 121] width 14 height 28
click at [615, 118] on icon at bounding box center [618, 121] width 7 height 7
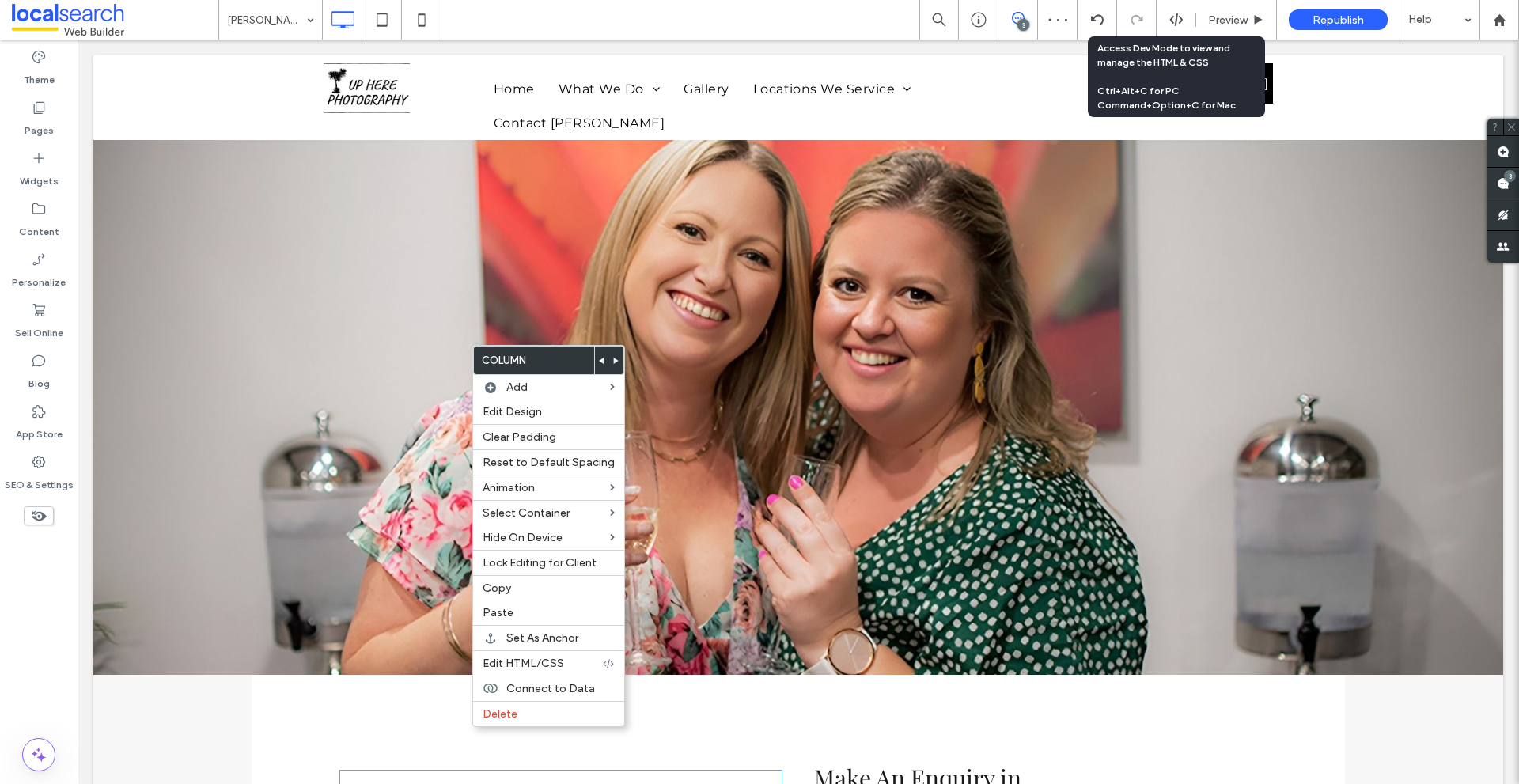
click at [599, 358] on icon at bounding box center [602, 360] width 7 height 7
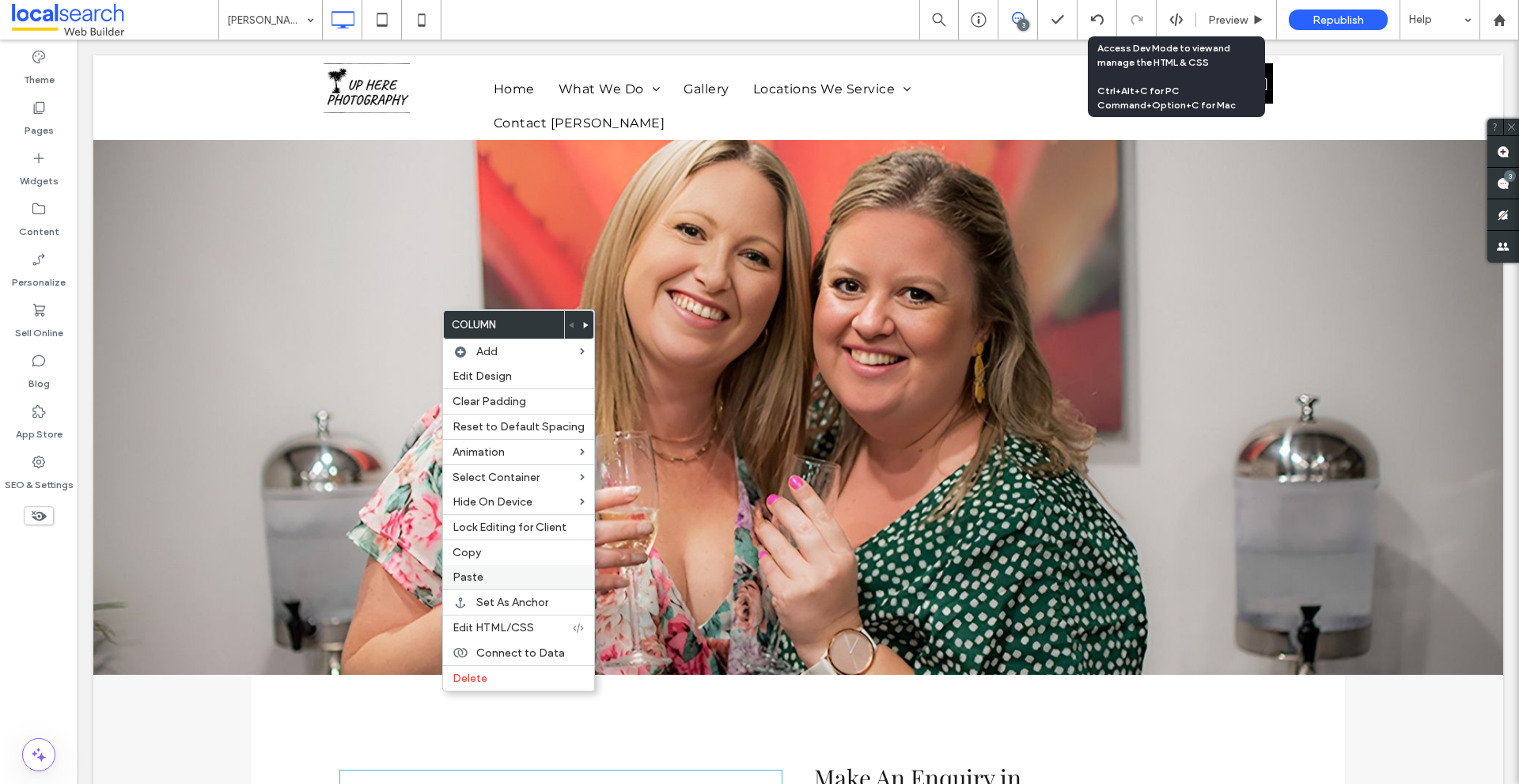
click at [470, 582] on span "Paste" at bounding box center [468, 577] width 31 height 13
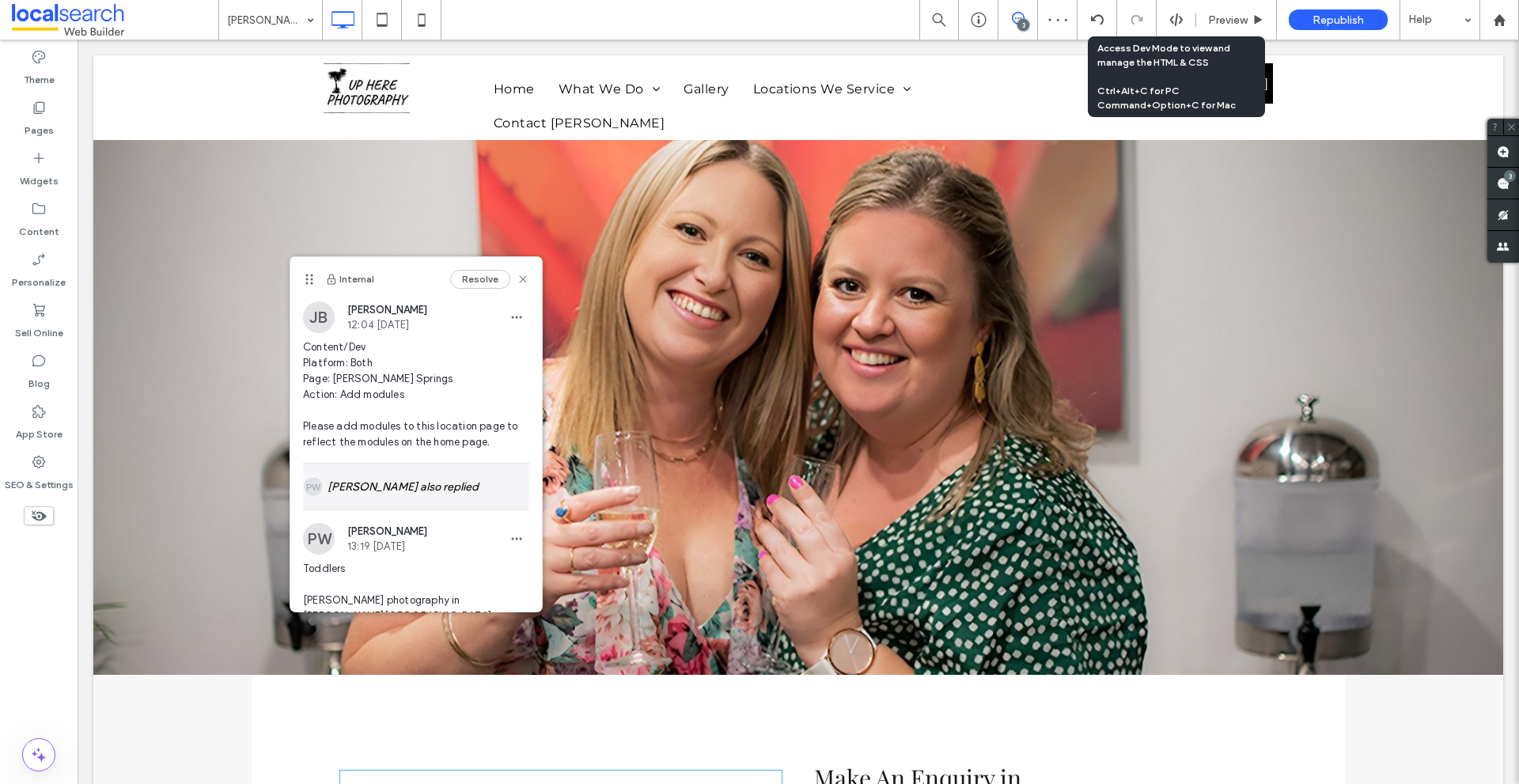
click at [360, 479] on div "[PERSON_NAME] also replied" at bounding box center [416, 487] width 227 height 46
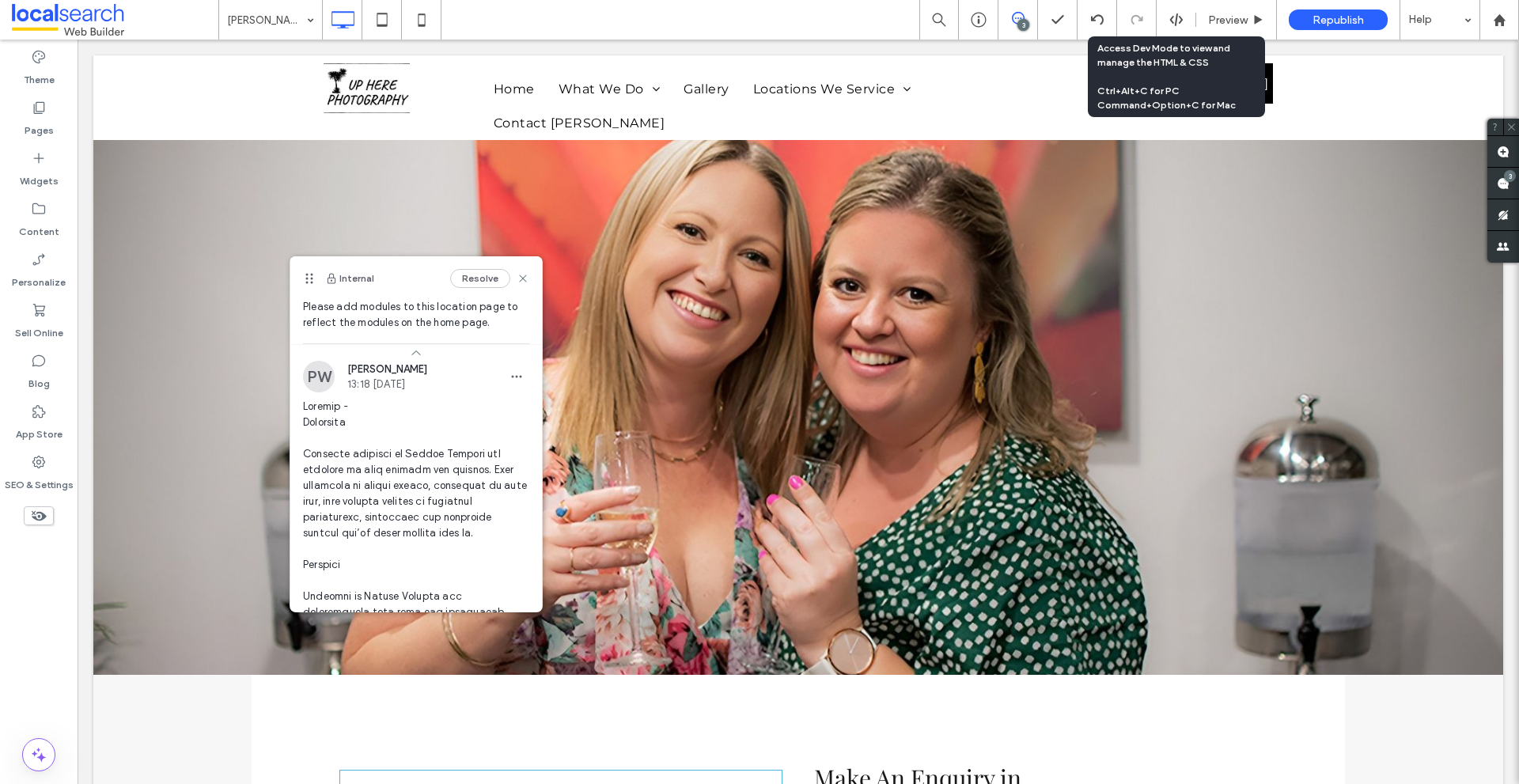
scroll to position [158, 0]
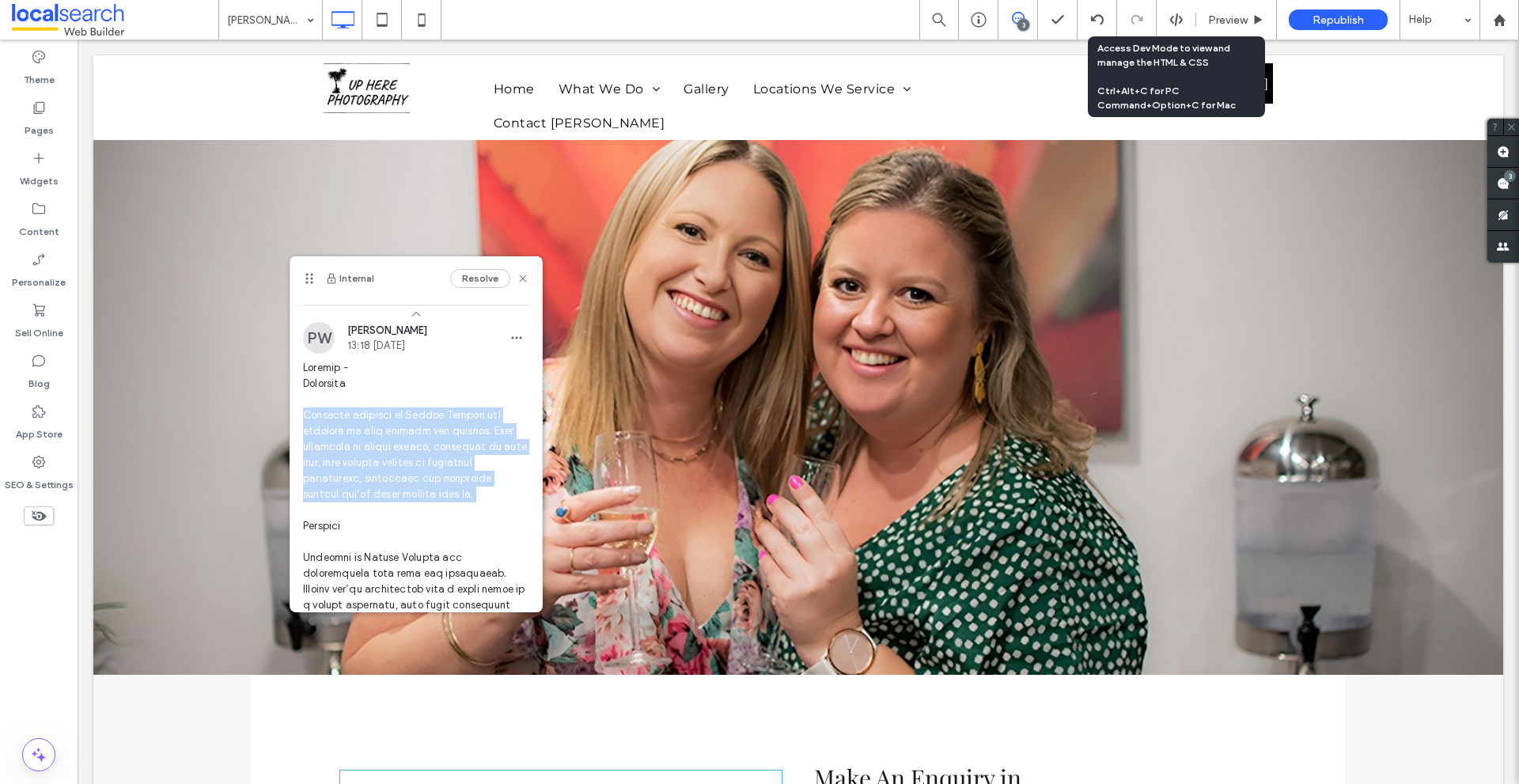
drag, startPoint x: 322, startPoint y: 413, endPoint x: 317, endPoint y: 507, distance: 94.1
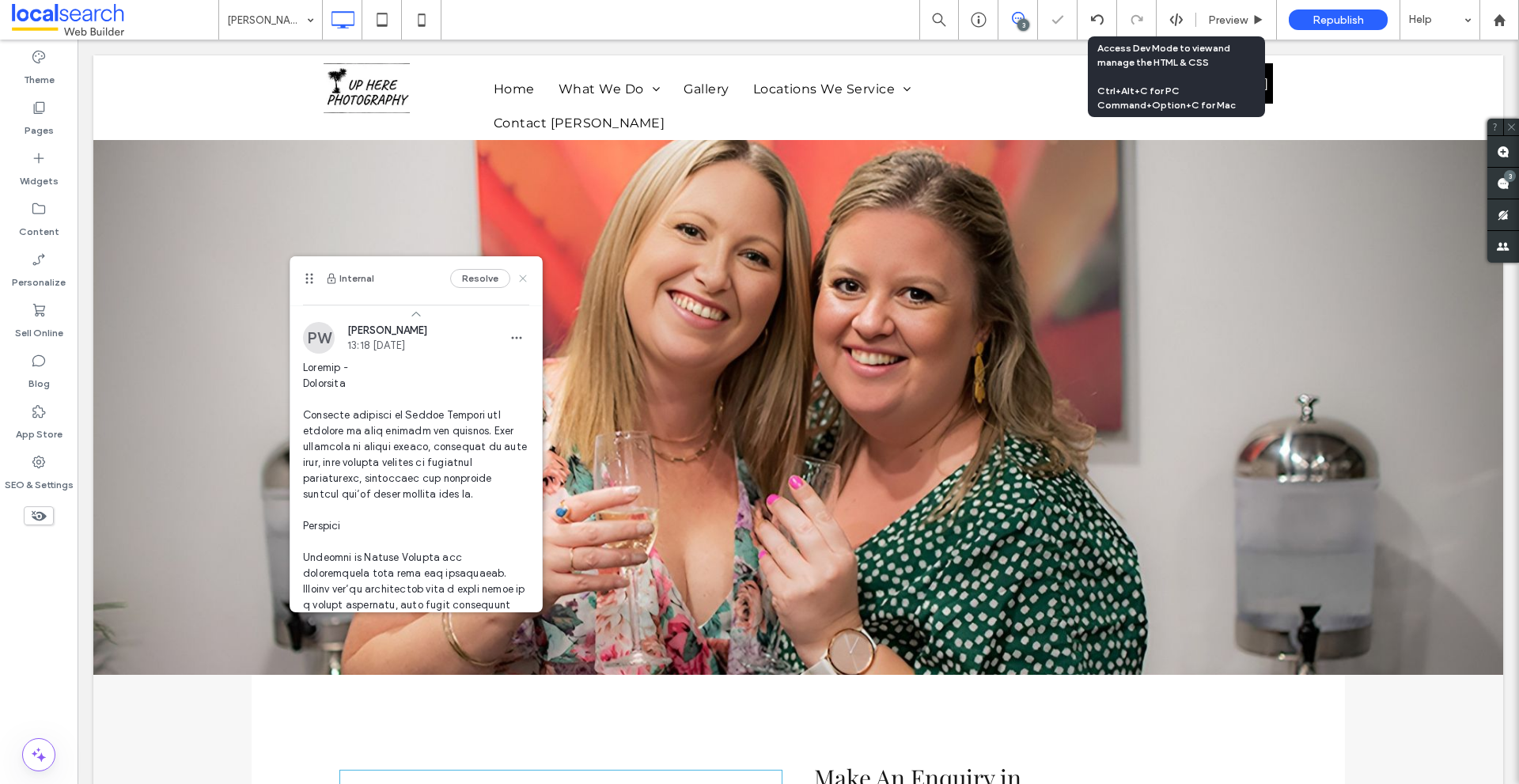
click at [519, 276] on use at bounding box center [522, 278] width 7 height 7
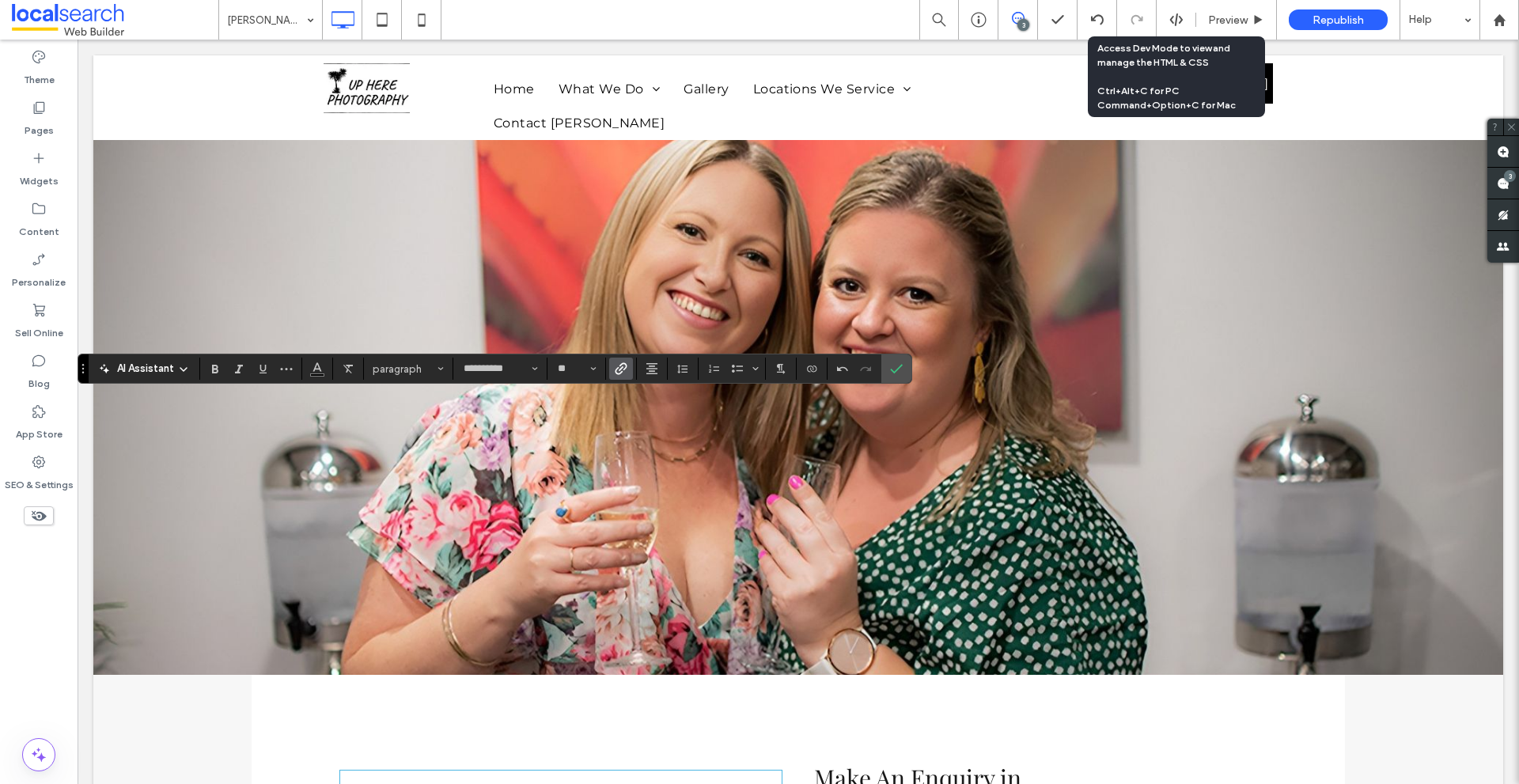
click at [621, 368] on icon "Link" at bounding box center [621, 368] width 12 height 12
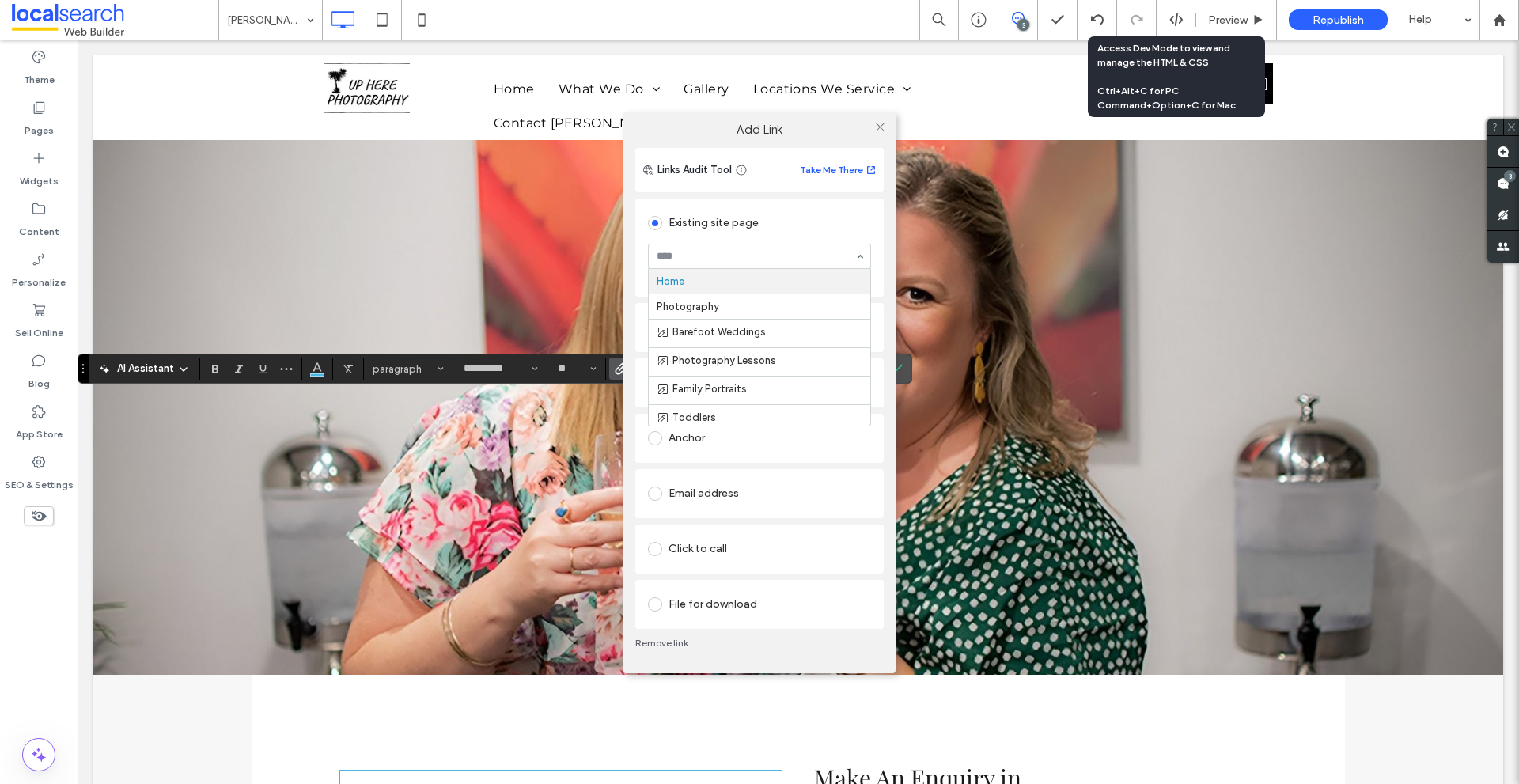
paste input "********"
type input "********"
click at [742, 430] on div "Anchor" at bounding box center [760, 438] width 223 height 25
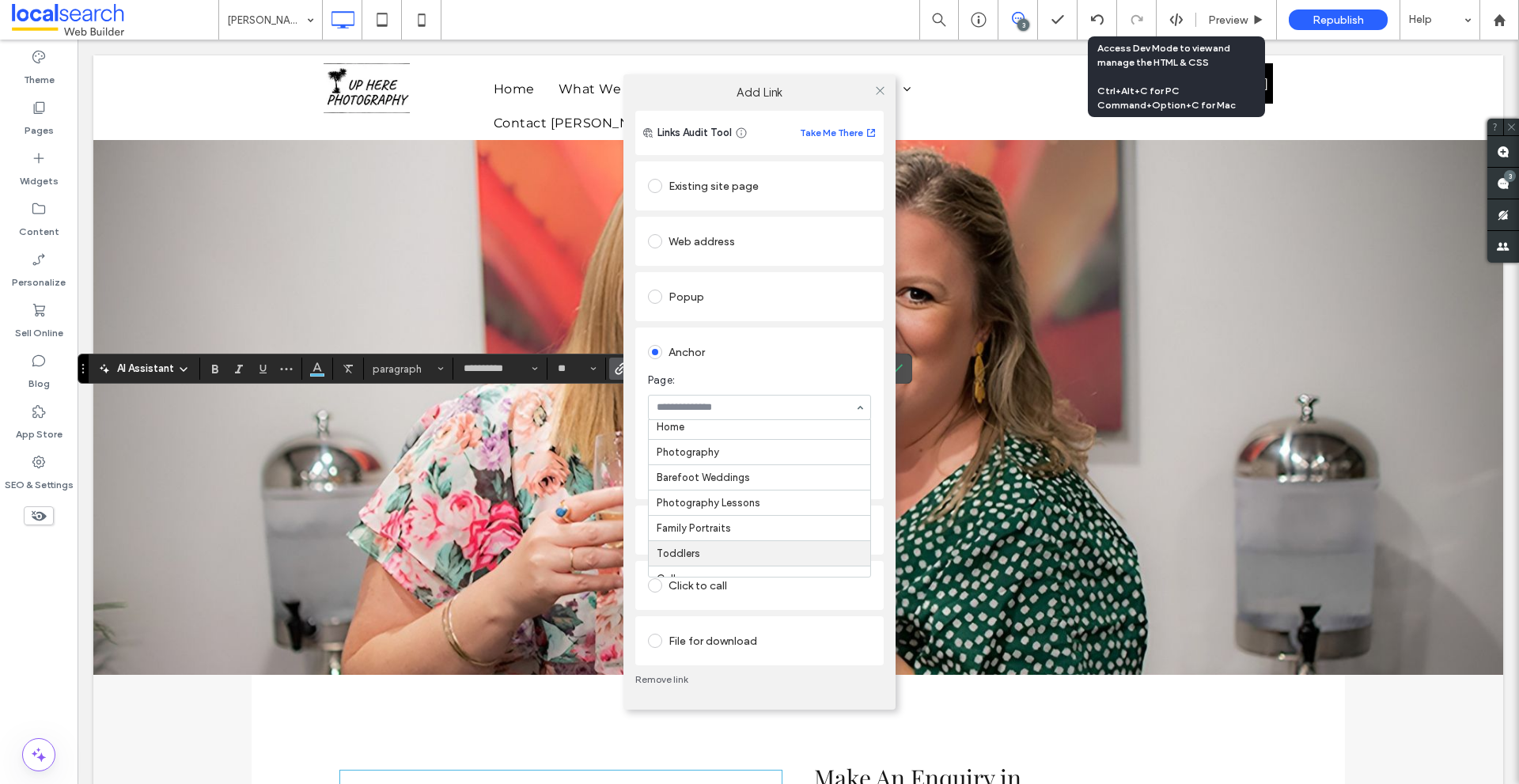
scroll to position [0, 0]
paste input "********"
type input "********"
click at [883, 95] on icon at bounding box center [879, 90] width 11 height 11
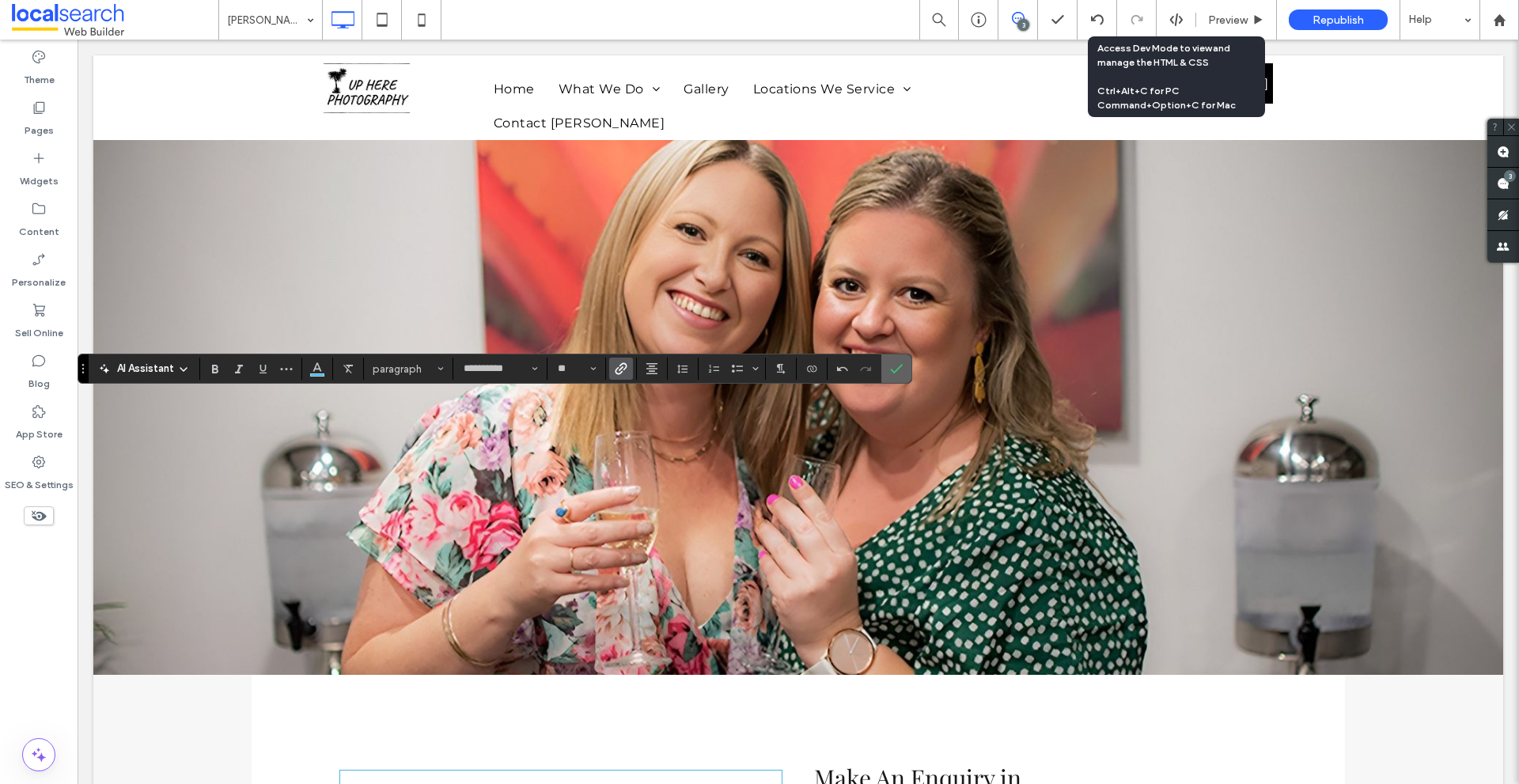
click at [893, 360] on span "Confirm" at bounding box center [893, 369] width 7 height 29
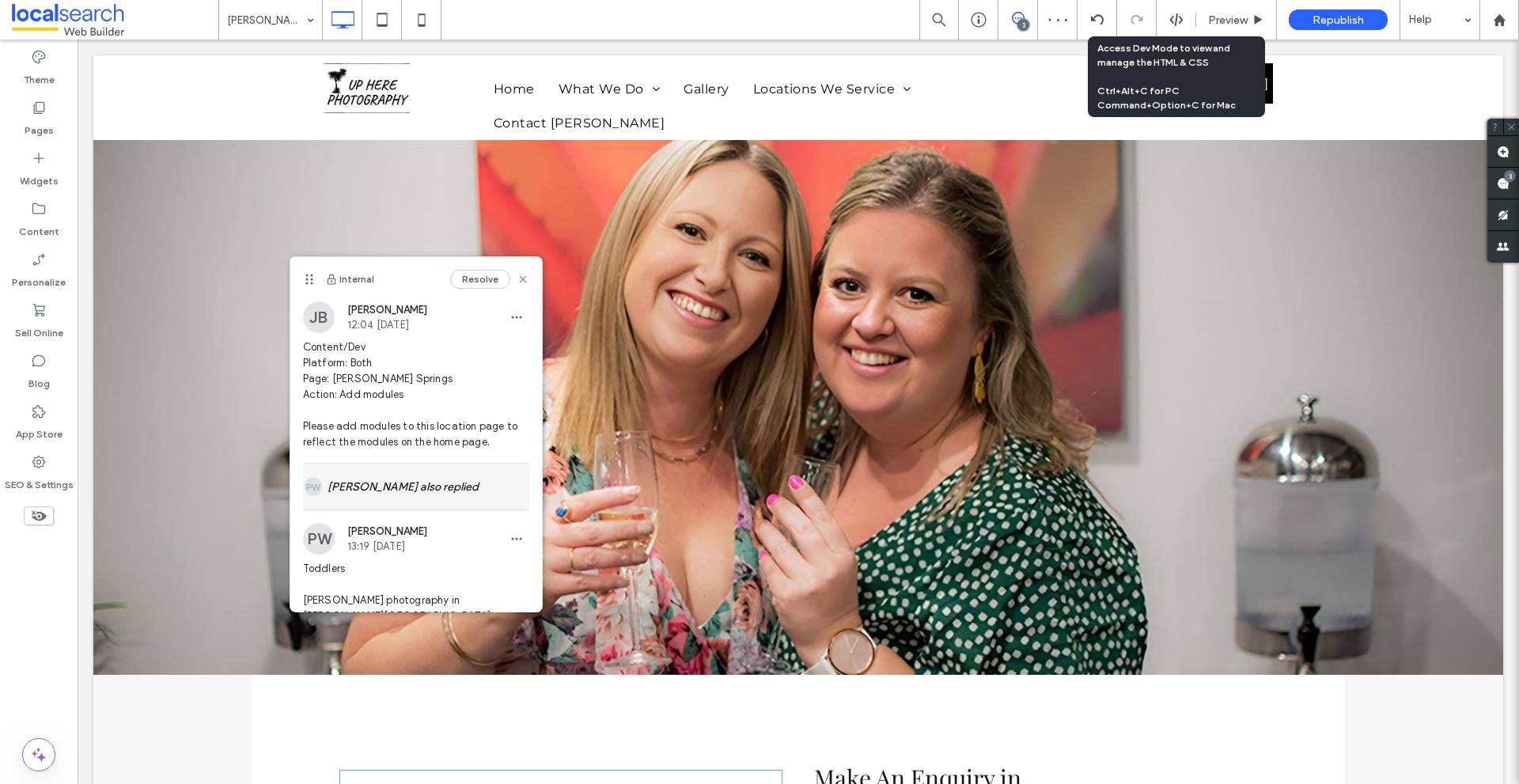
click at [372, 470] on div "[PERSON_NAME] also replied" at bounding box center [416, 487] width 227 height 46
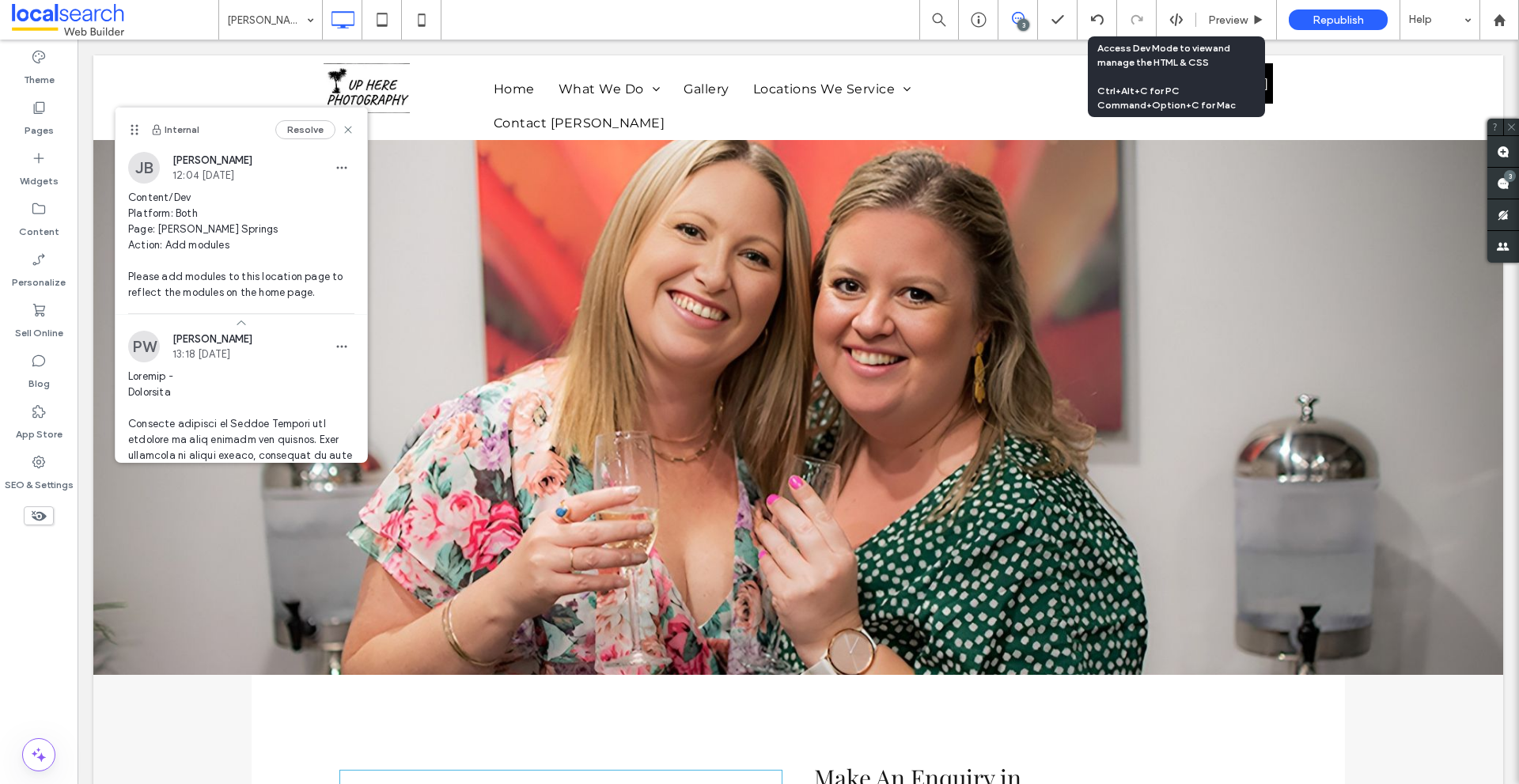
drag, startPoint x: 312, startPoint y: 283, endPoint x: 124, endPoint y: 129, distance: 243.0
click at [131, 129] on use at bounding box center [134, 130] width 7 height 11
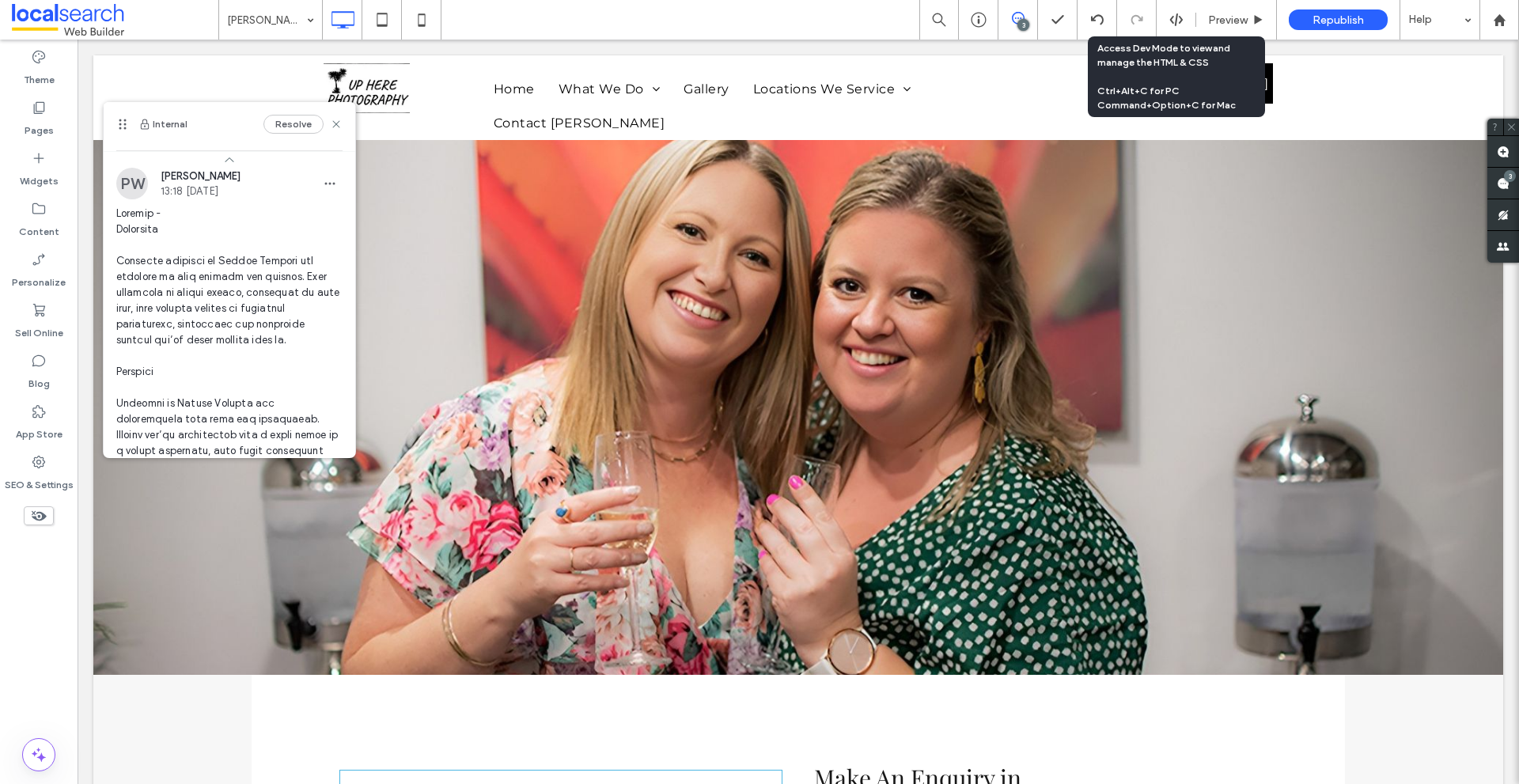
scroll to position [237, 0]
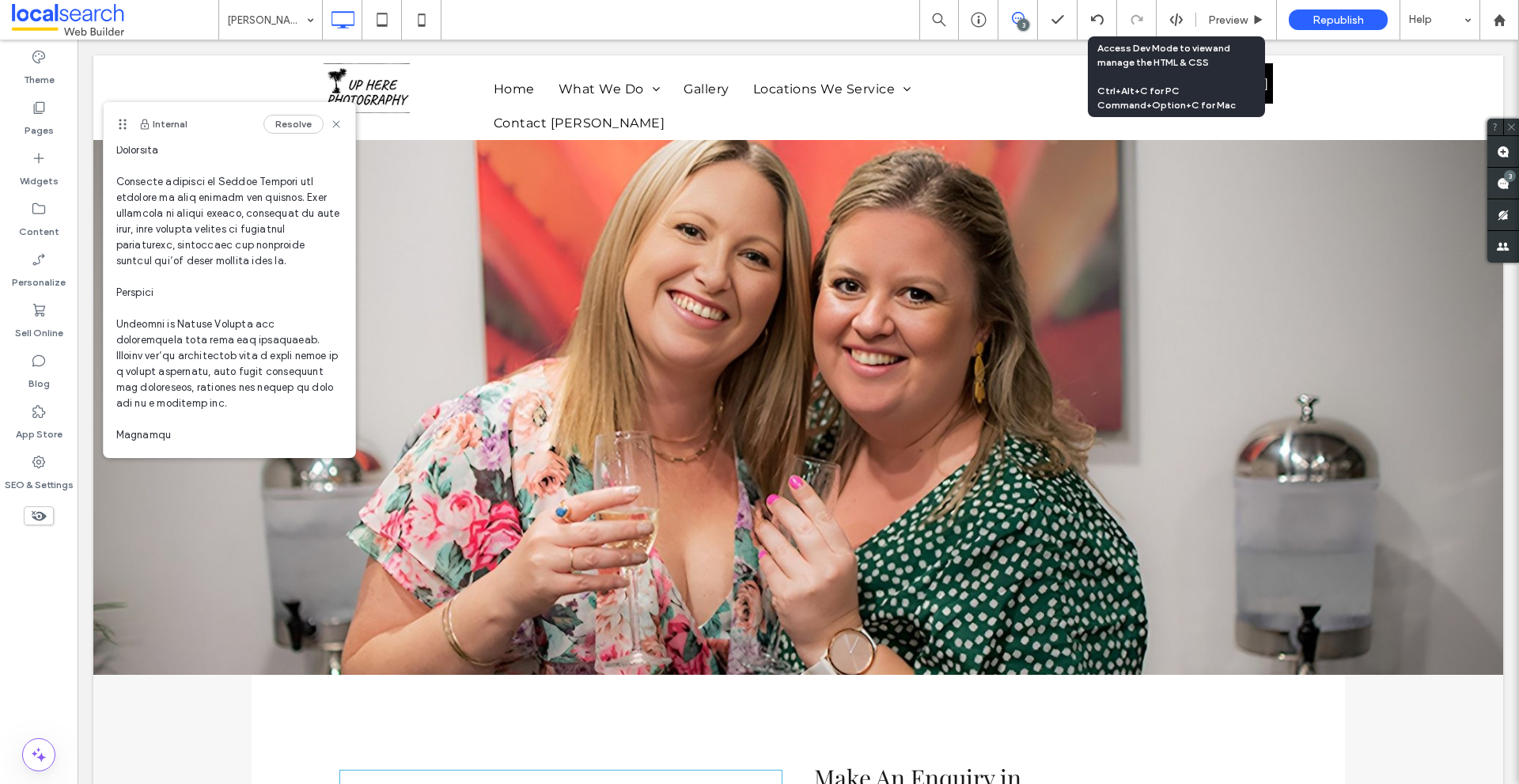
click at [135, 344] on span at bounding box center [230, 680] width 227 height 1107
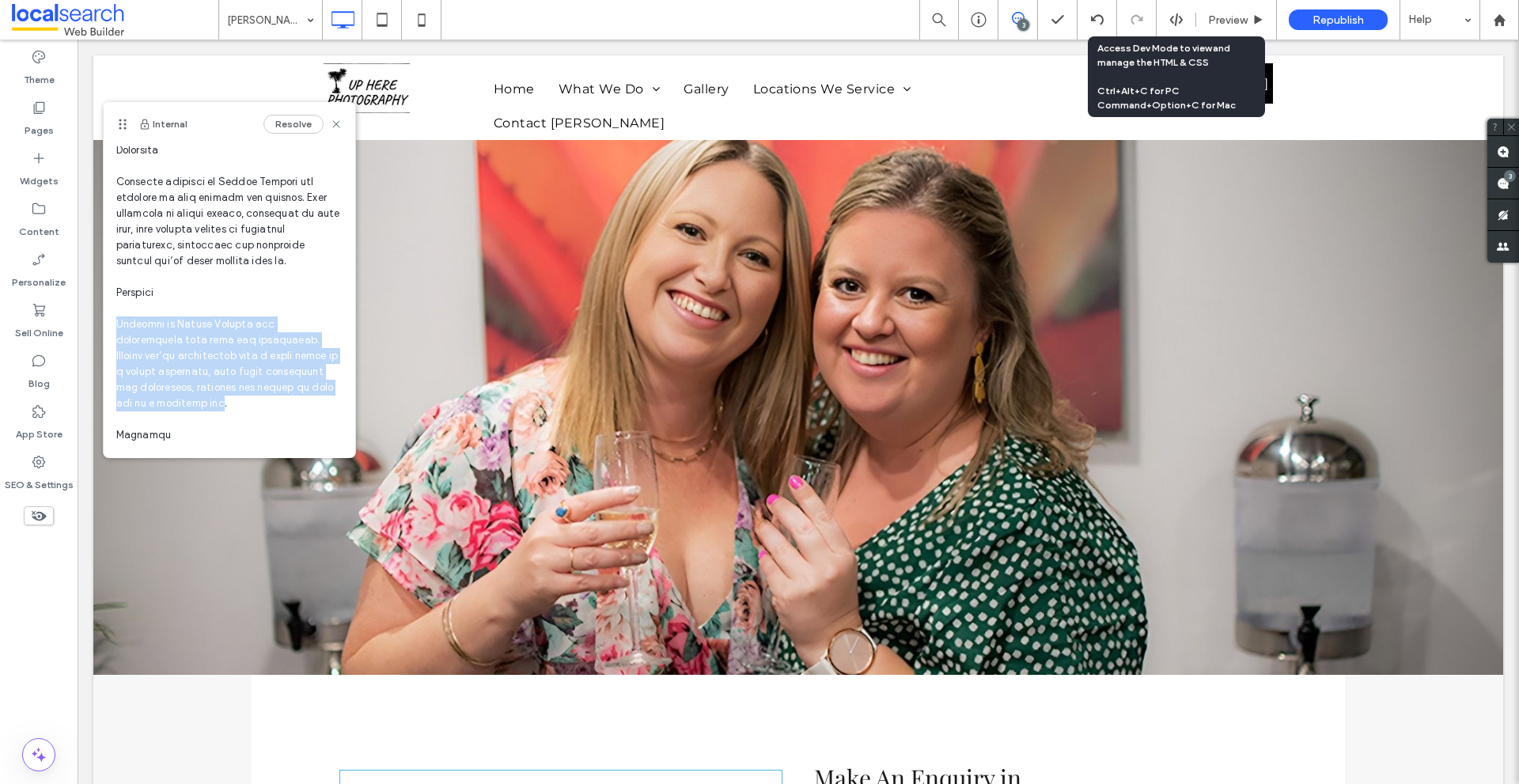
drag, startPoint x: 135, startPoint y: 344, endPoint x: 282, endPoint y: 412, distance: 162.0
click at [282, 412] on span at bounding box center [230, 680] width 227 height 1107
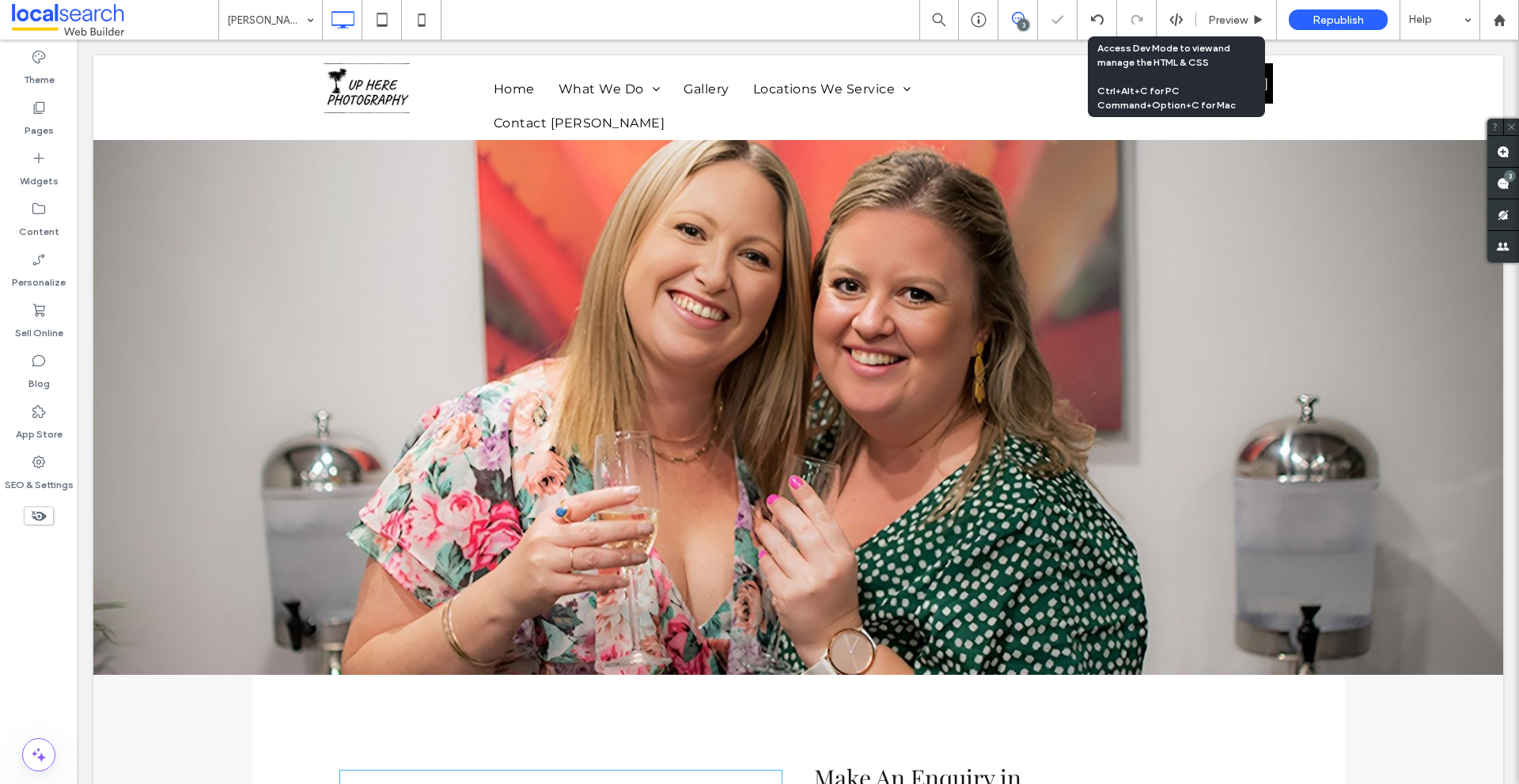
type input "**********"
type input "**"
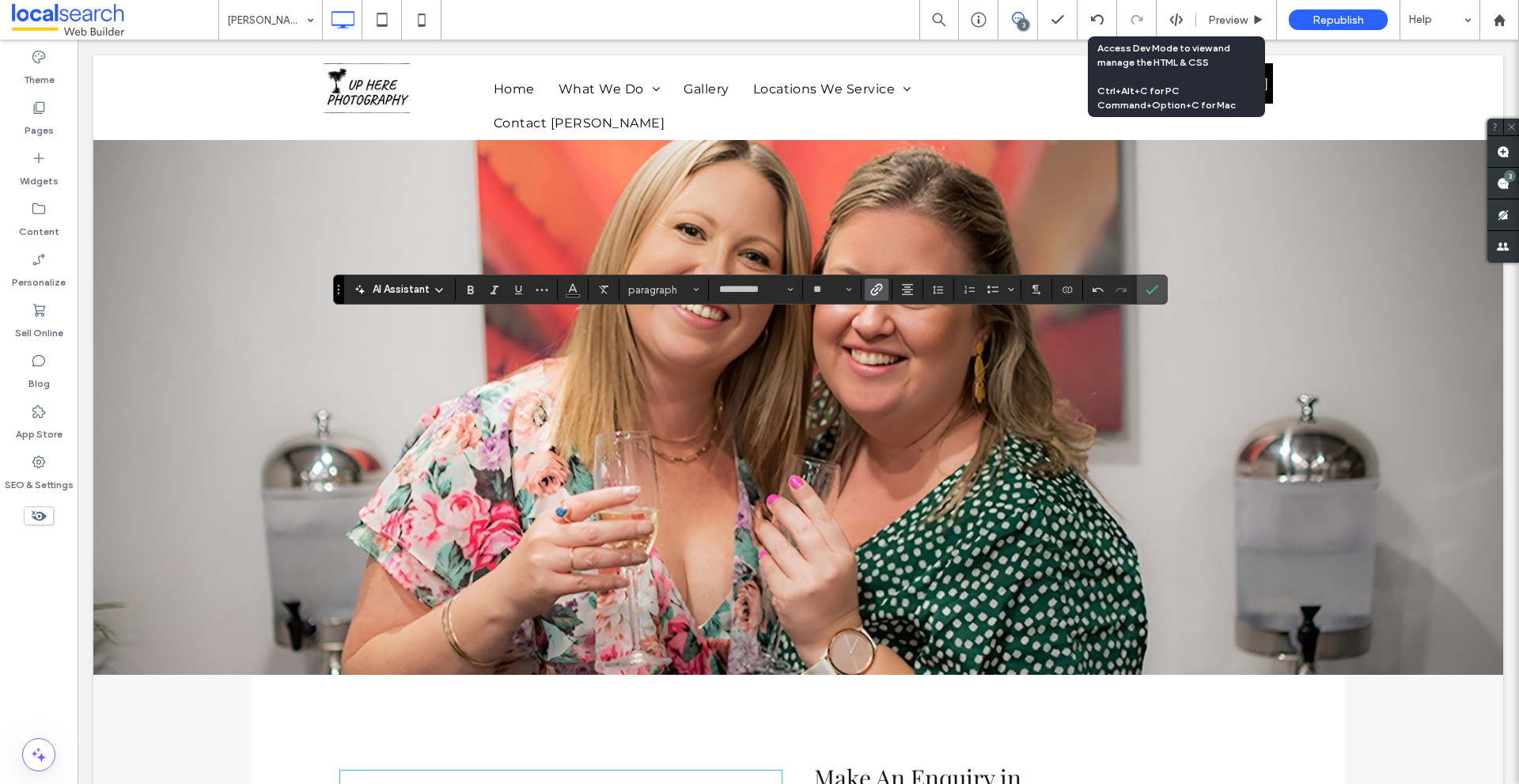
click at [878, 290] on icon "Link" at bounding box center [876, 289] width 12 height 12
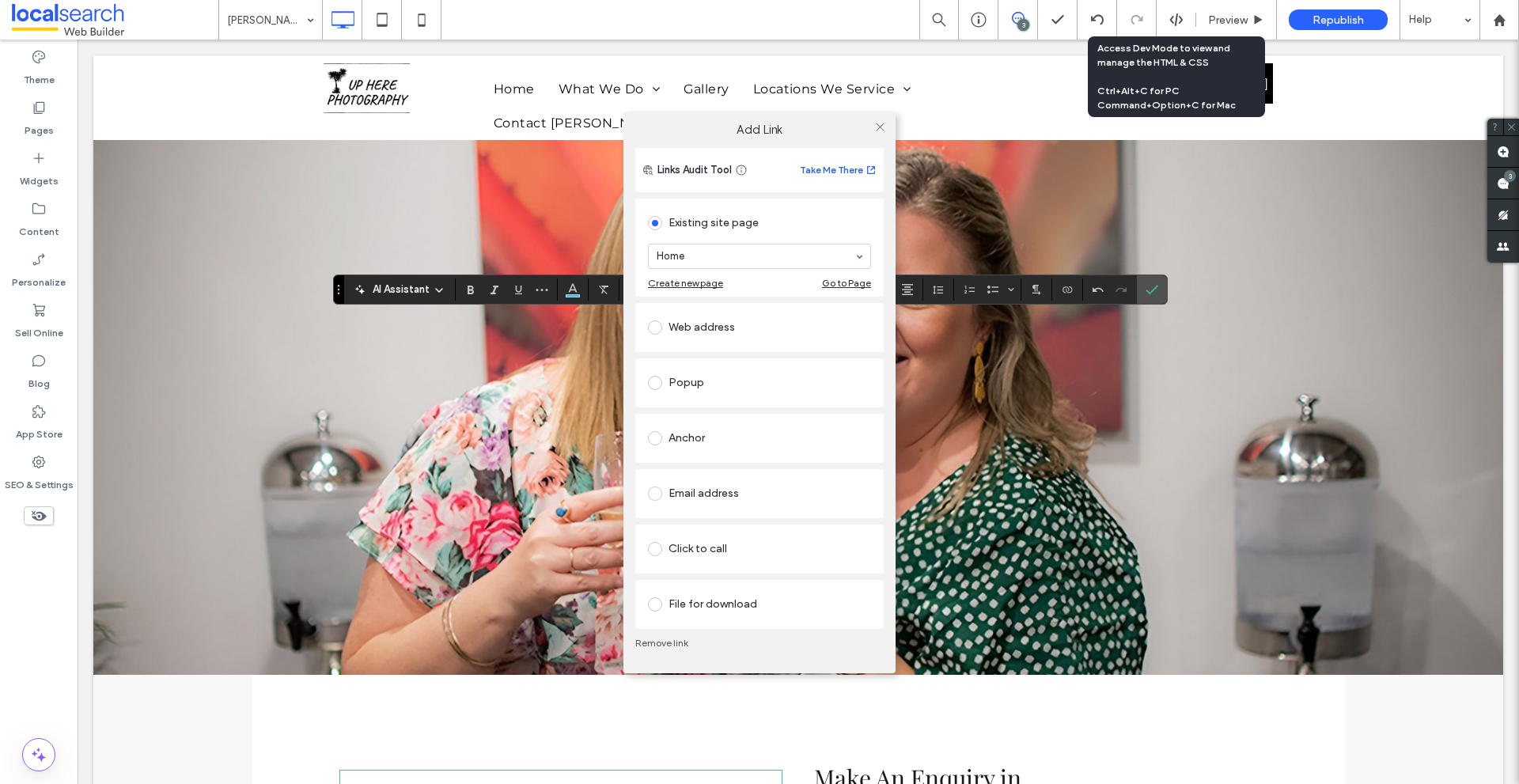
click at [706, 435] on div "Anchor" at bounding box center [760, 438] width 223 height 25
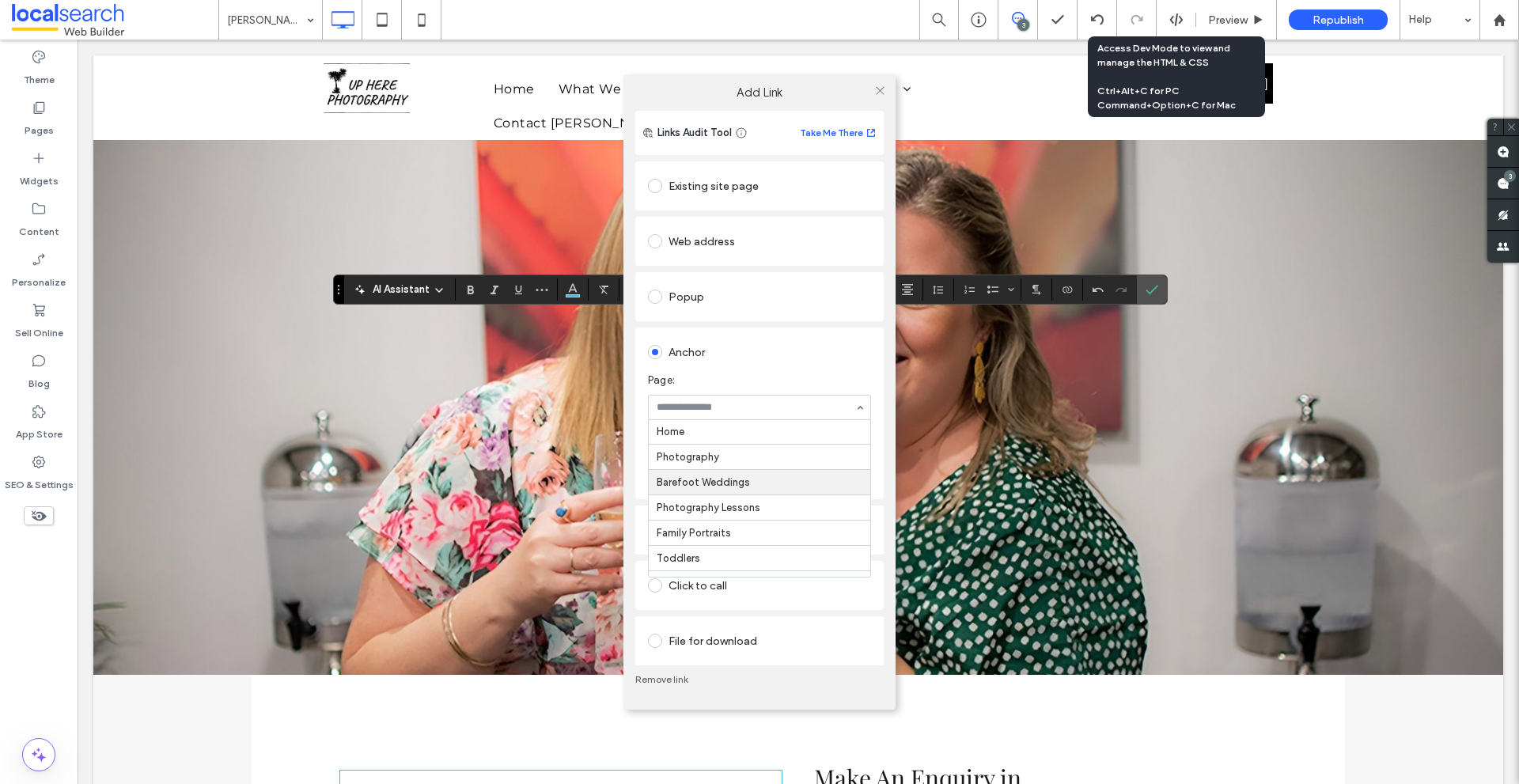
scroll to position [0, 0]
paste input "********"
type input "********"
click at [883, 93] on icon at bounding box center [879, 90] width 11 height 11
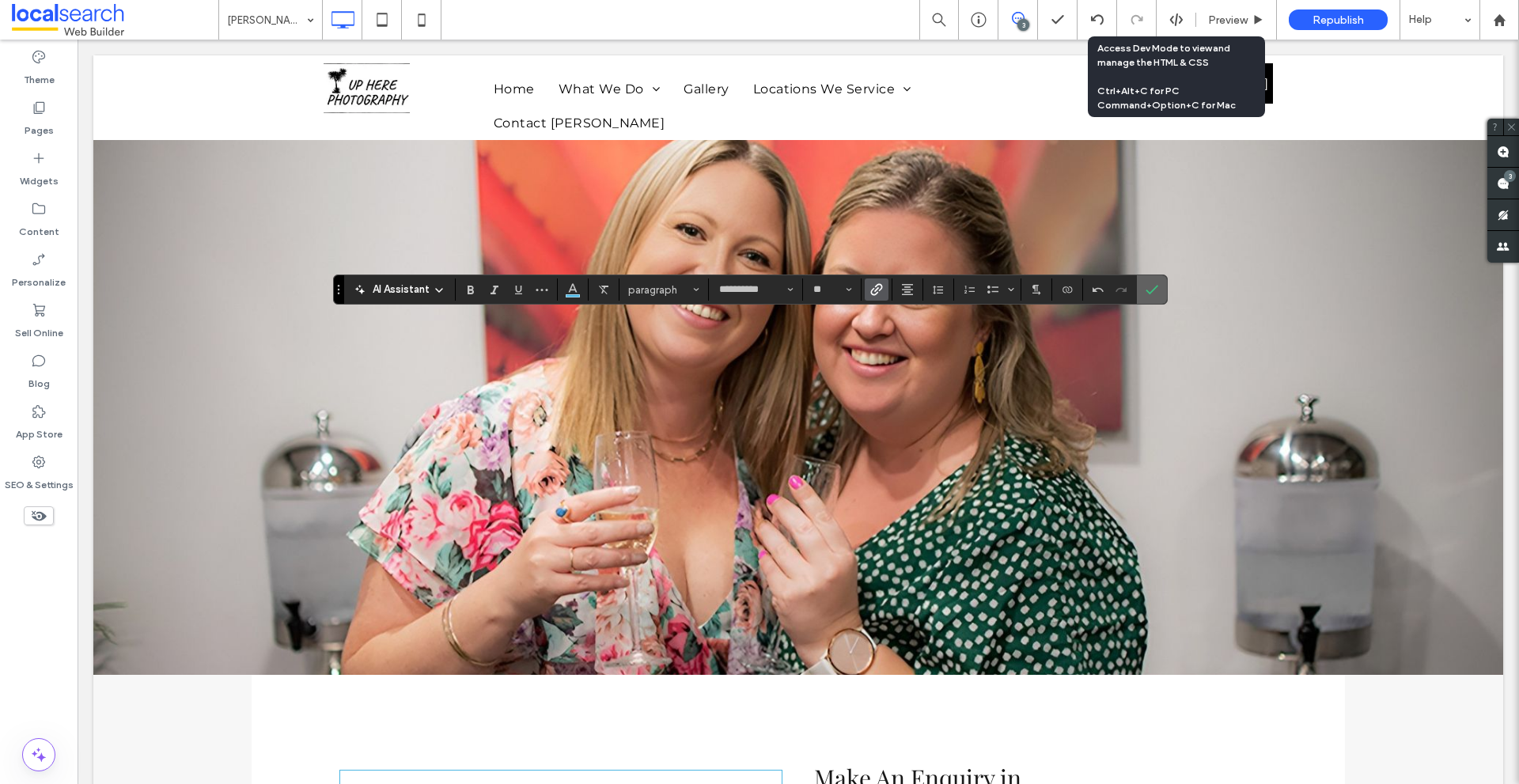
click at [1150, 286] on icon "Confirm" at bounding box center [1151, 289] width 12 height 12
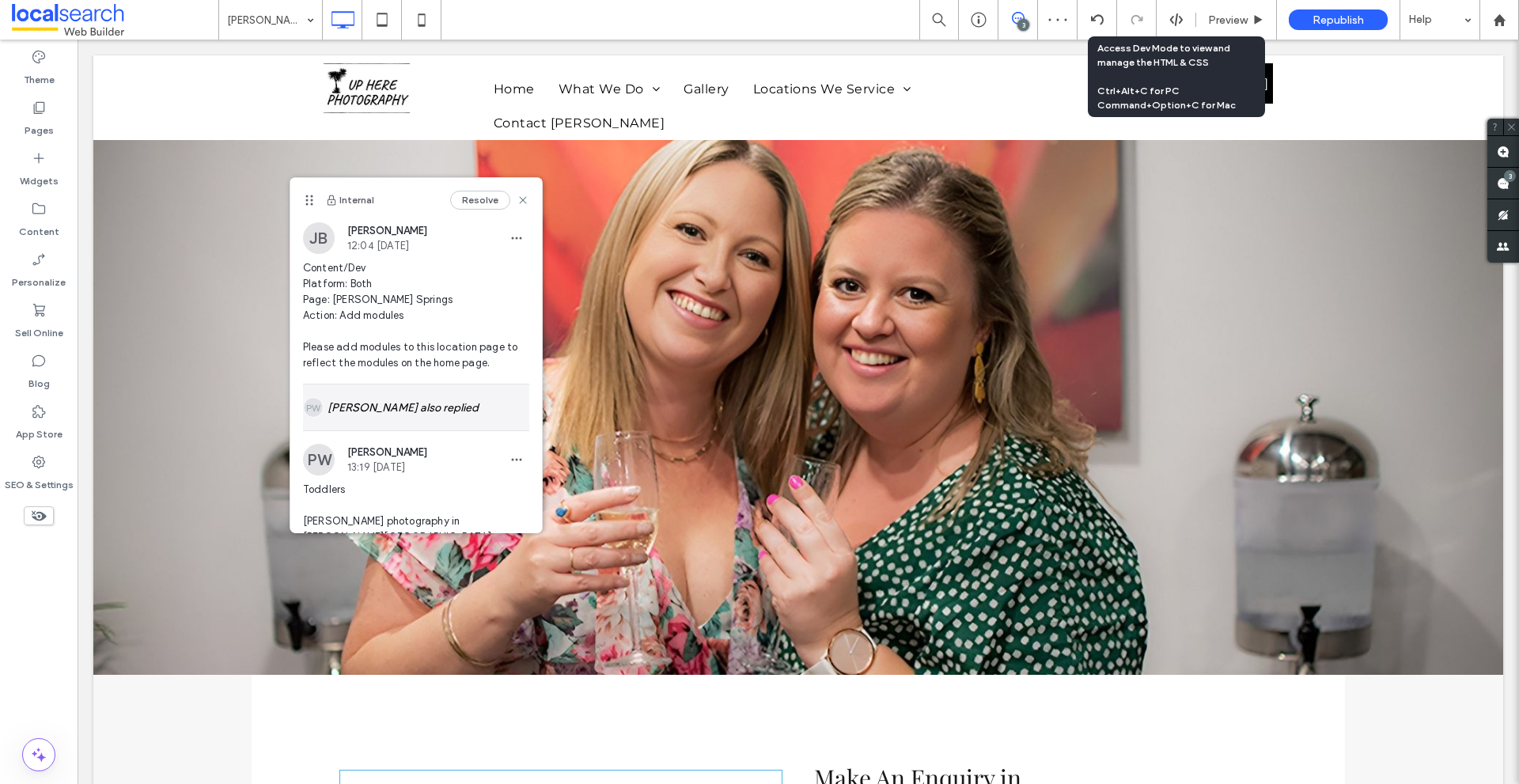
click at [382, 403] on div "[PERSON_NAME] also replied" at bounding box center [416, 407] width 227 height 46
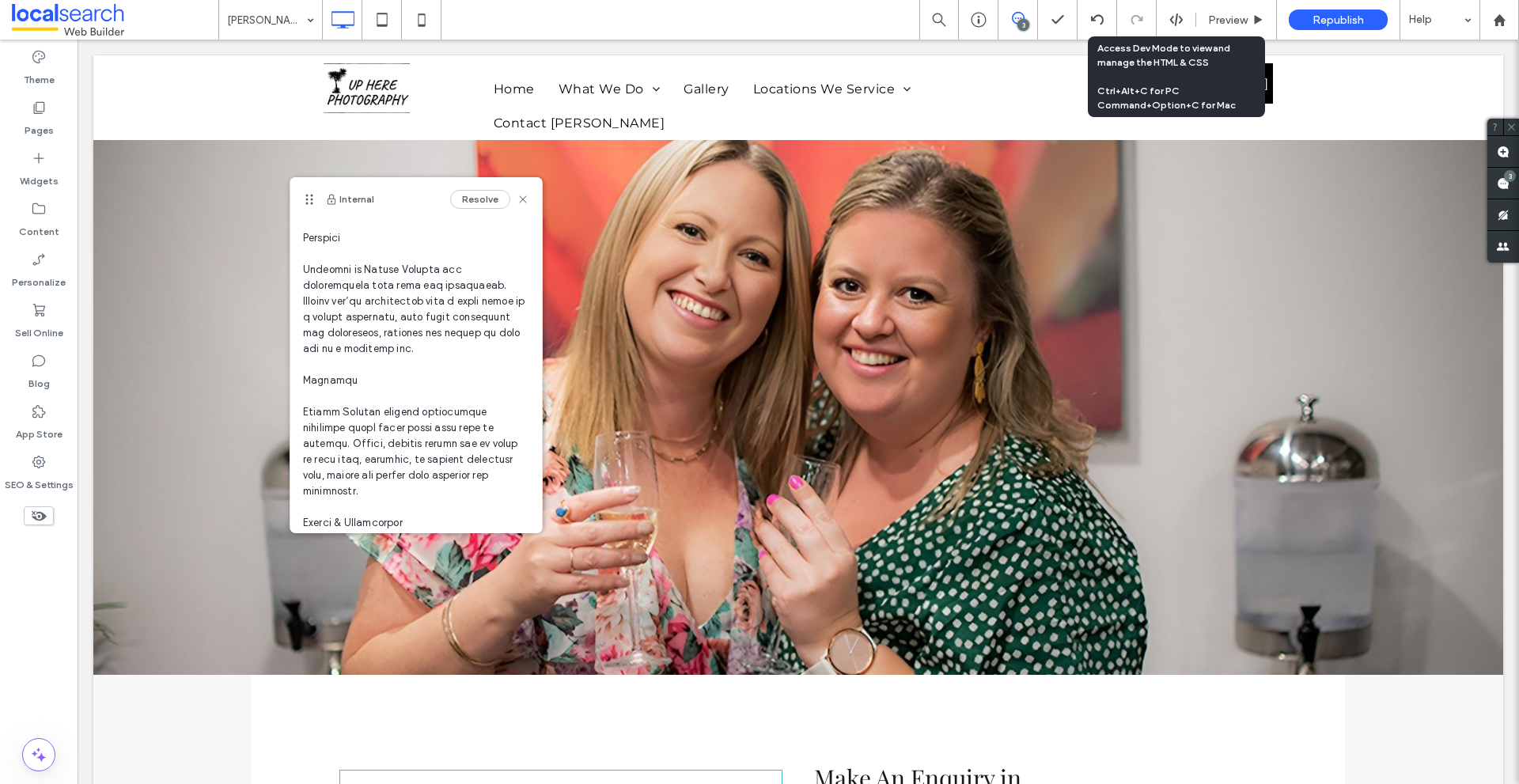
scroll to position [396, 0]
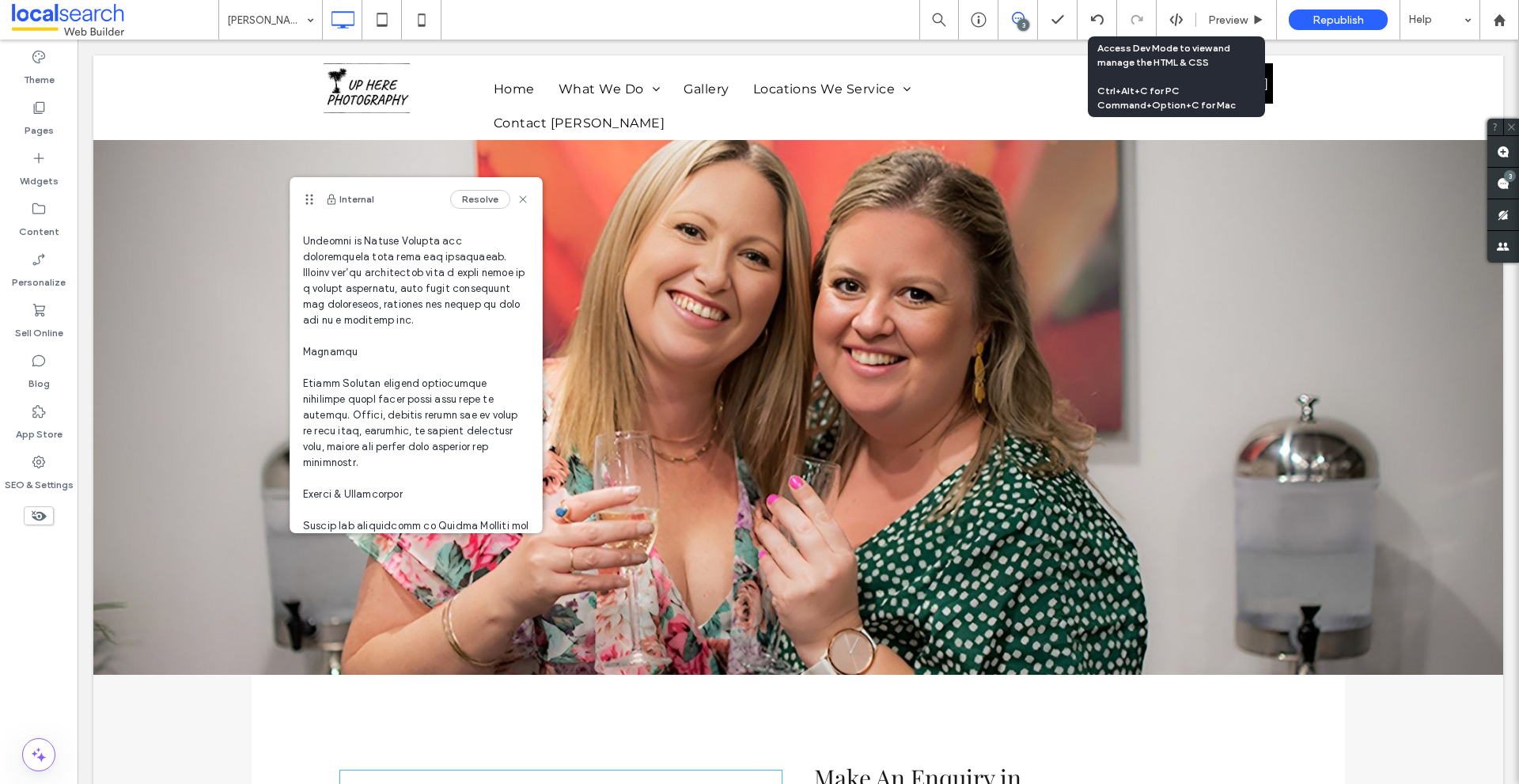
click at [327, 397] on span at bounding box center [416, 597] width 227 height 1107
drag, startPoint x: 327, startPoint y: 397, endPoint x: 359, endPoint y: 474, distance: 83.4
click at [359, 474] on span at bounding box center [416, 597] width 227 height 1107
click at [519, 201] on use at bounding box center [522, 199] width 7 height 7
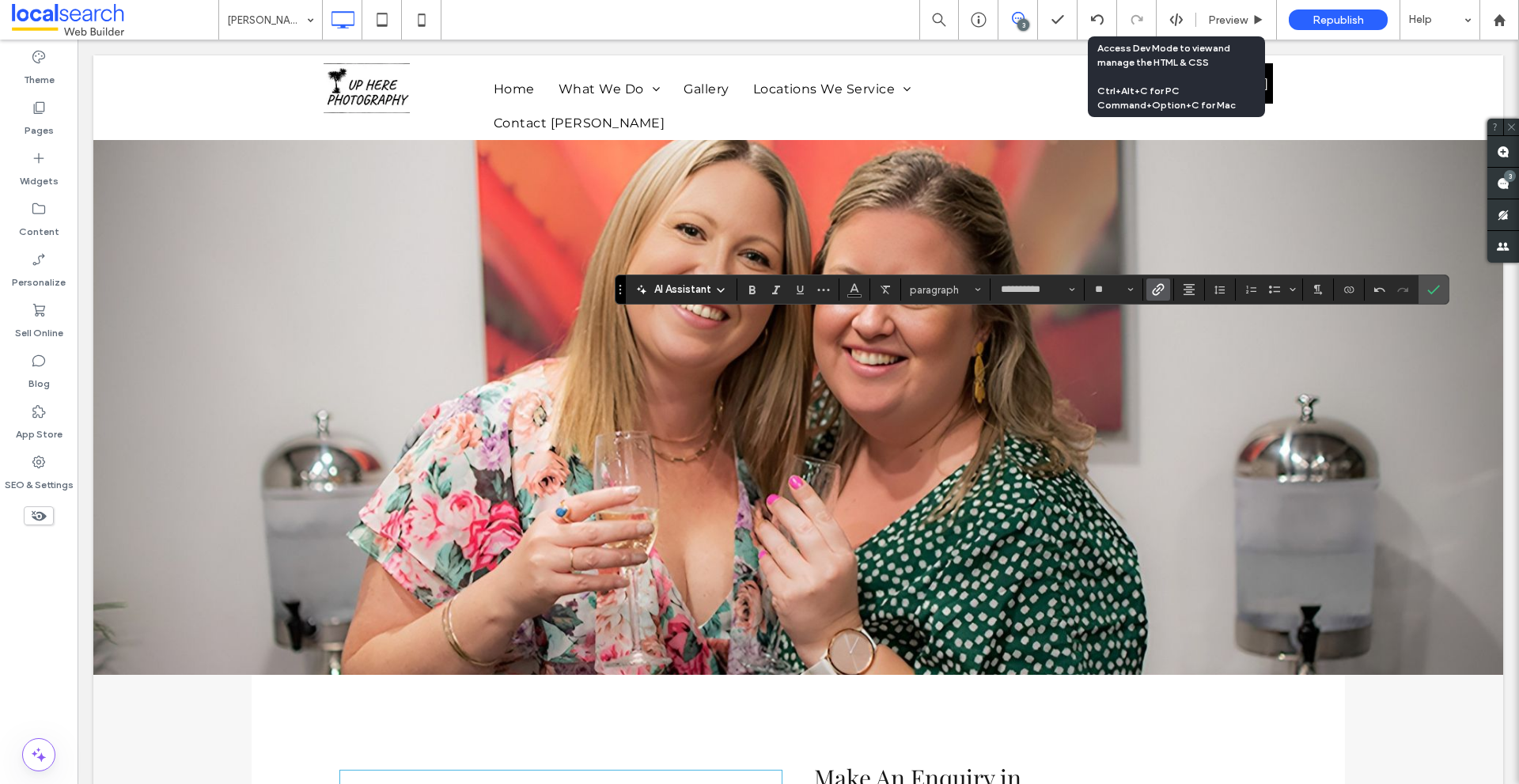
click at [1157, 291] on use "Link" at bounding box center [1158, 290] width 11 height 11
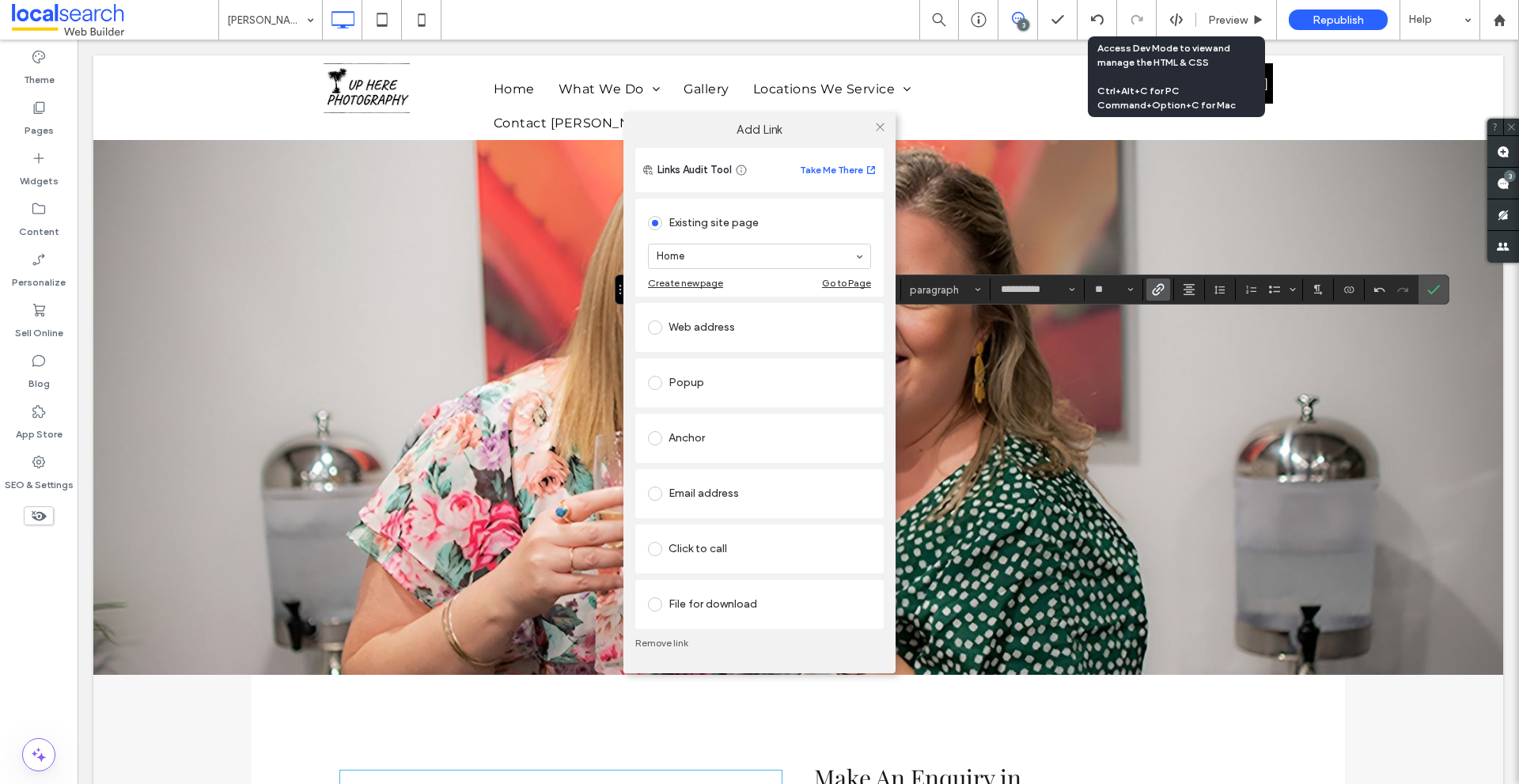
click at [704, 426] on div "Anchor" at bounding box center [760, 438] width 223 height 25
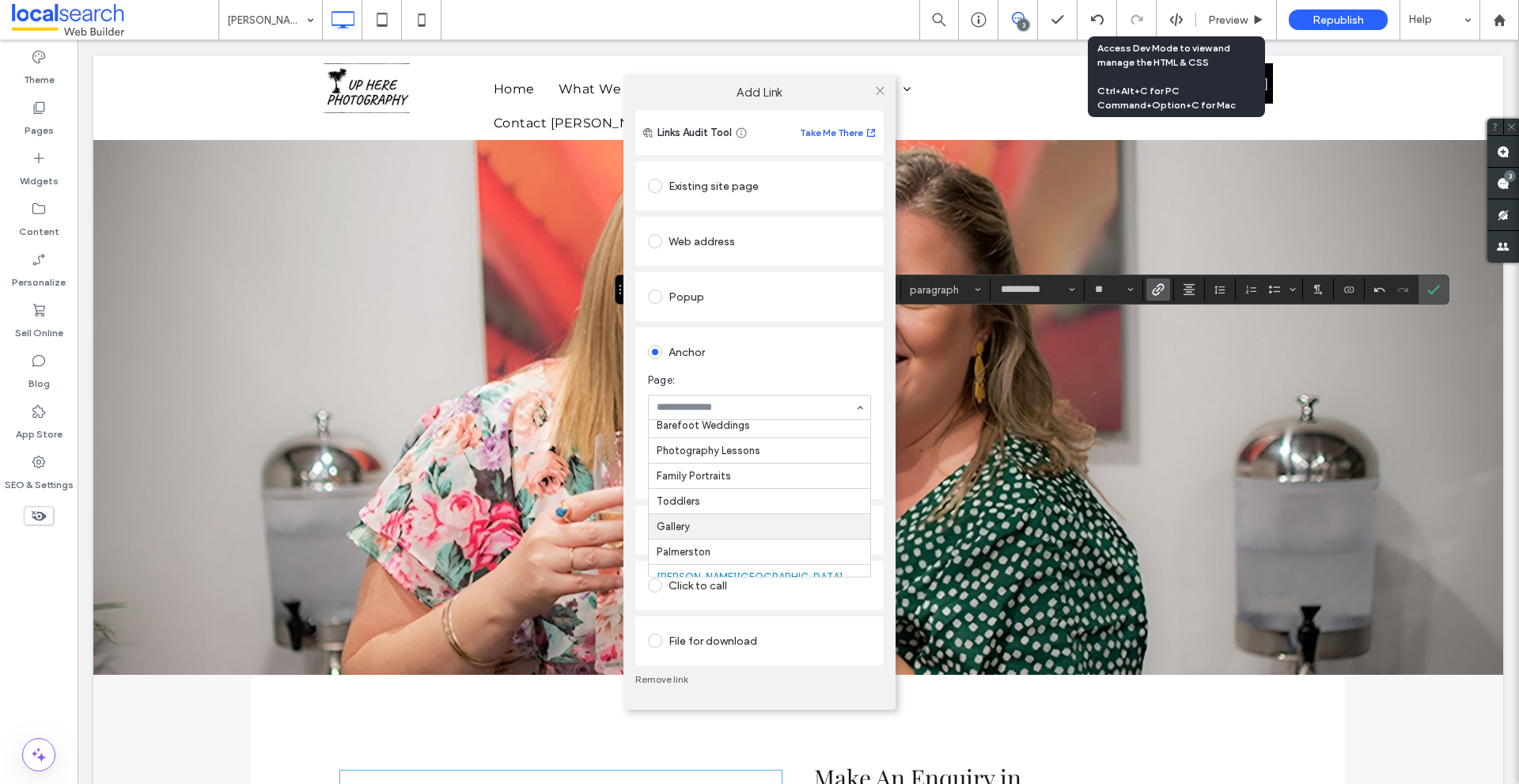
scroll to position [0, 0]
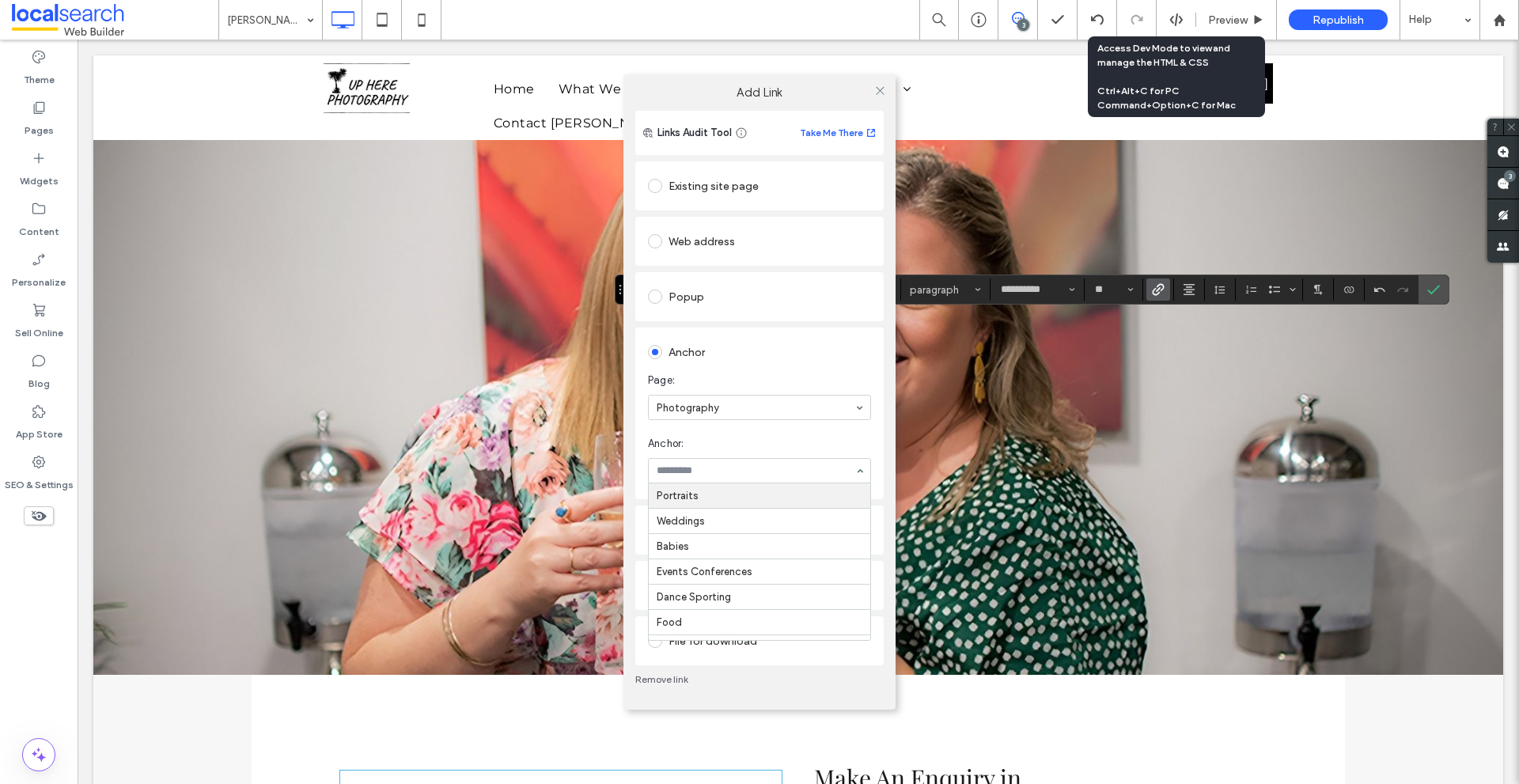
paste input "*******"
type input "***"
click at [880, 88] on icon at bounding box center [879, 90] width 11 height 11
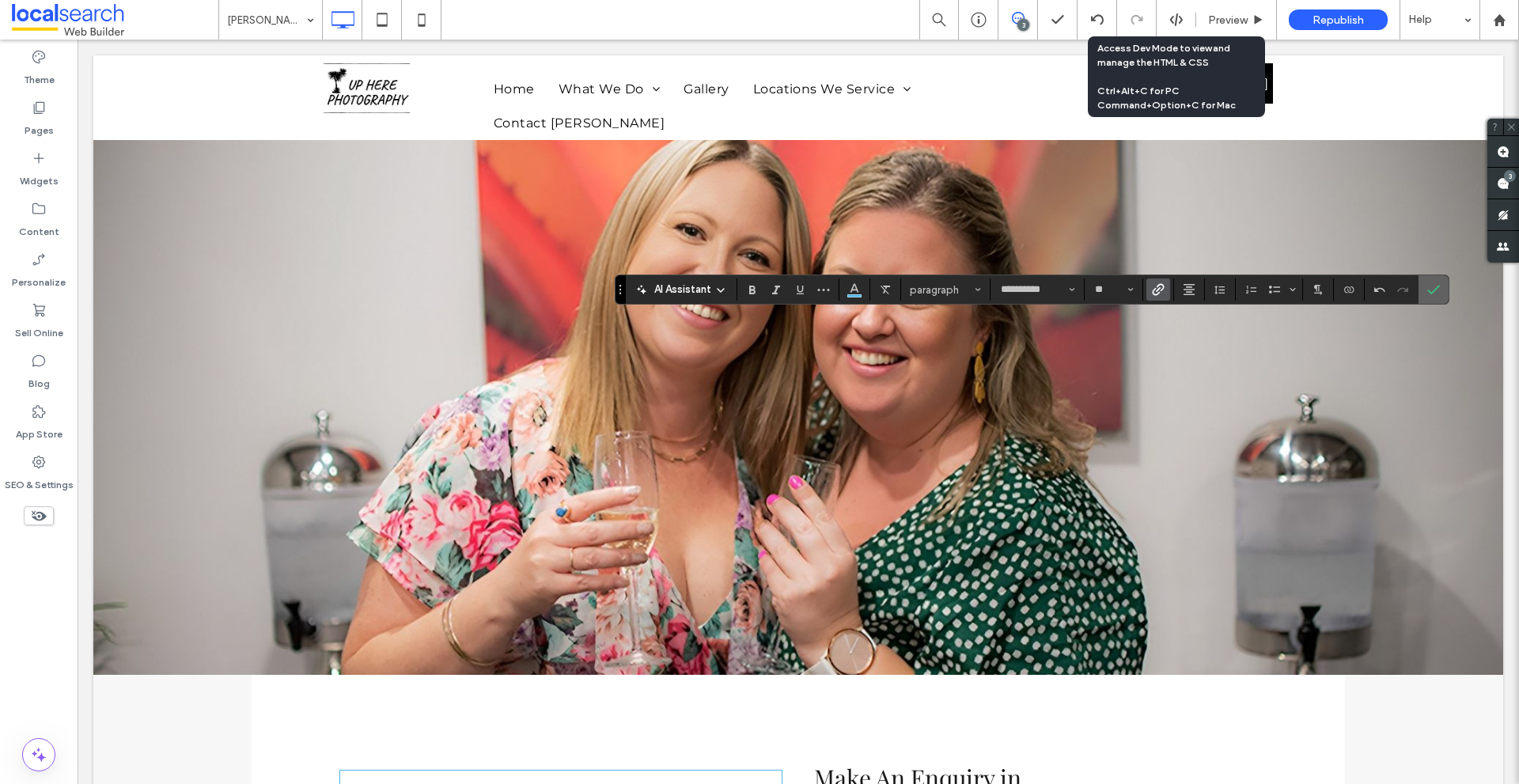
click at [1439, 289] on label "Confirm" at bounding box center [1433, 289] width 24 height 29
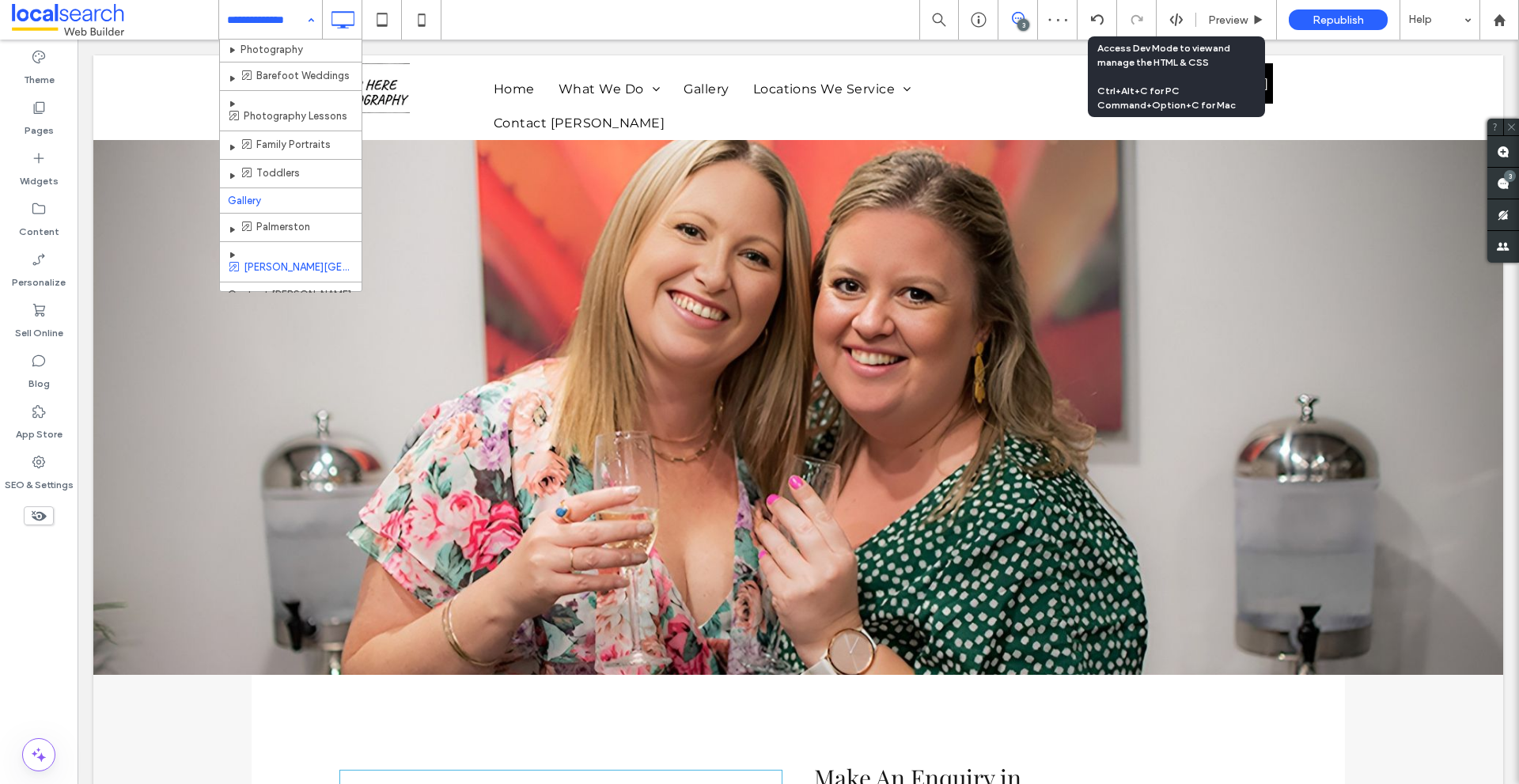
scroll to position [42, 0]
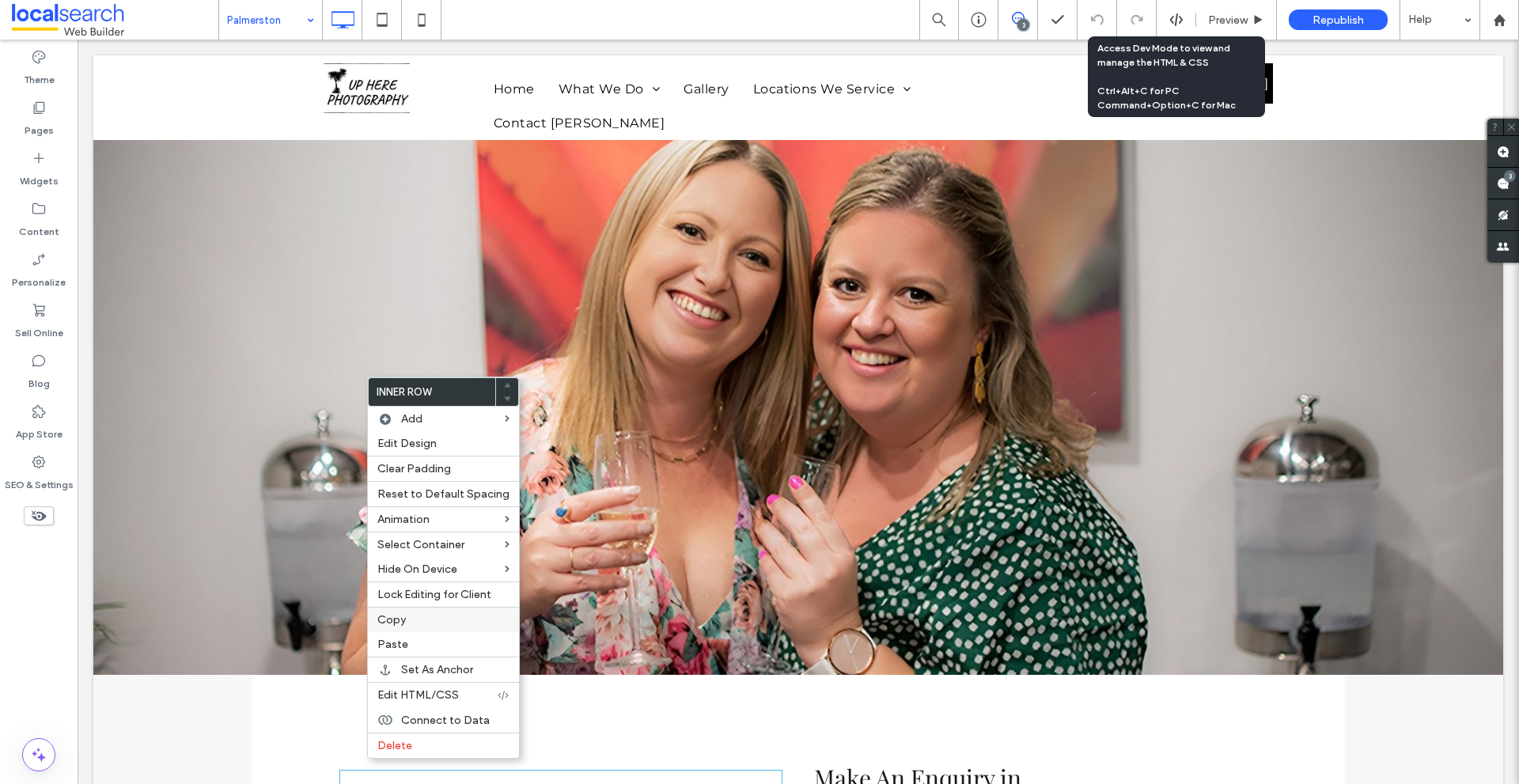
click at [388, 612] on div "Copy" at bounding box center [443, 619] width 151 height 25
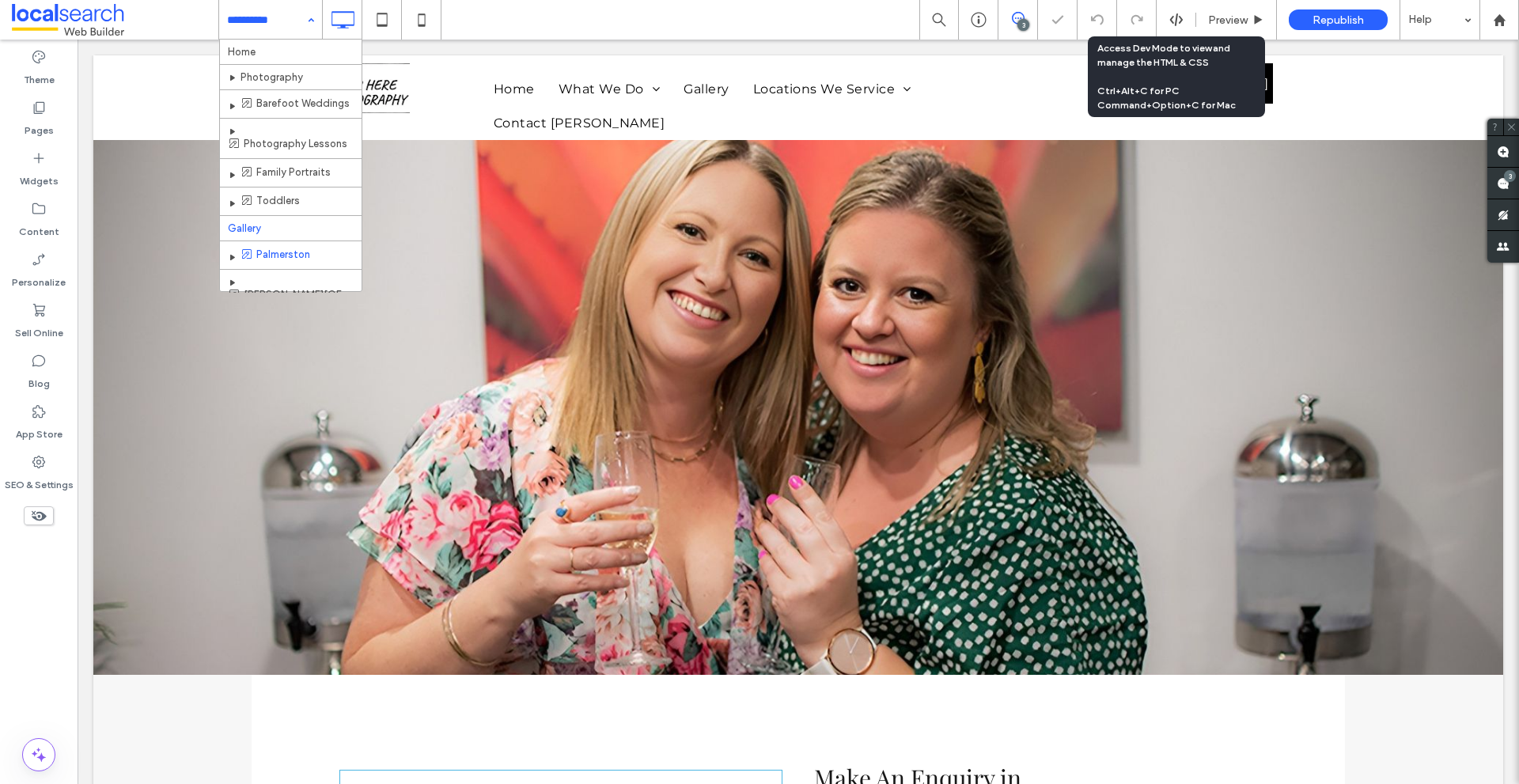
scroll to position [42, 0]
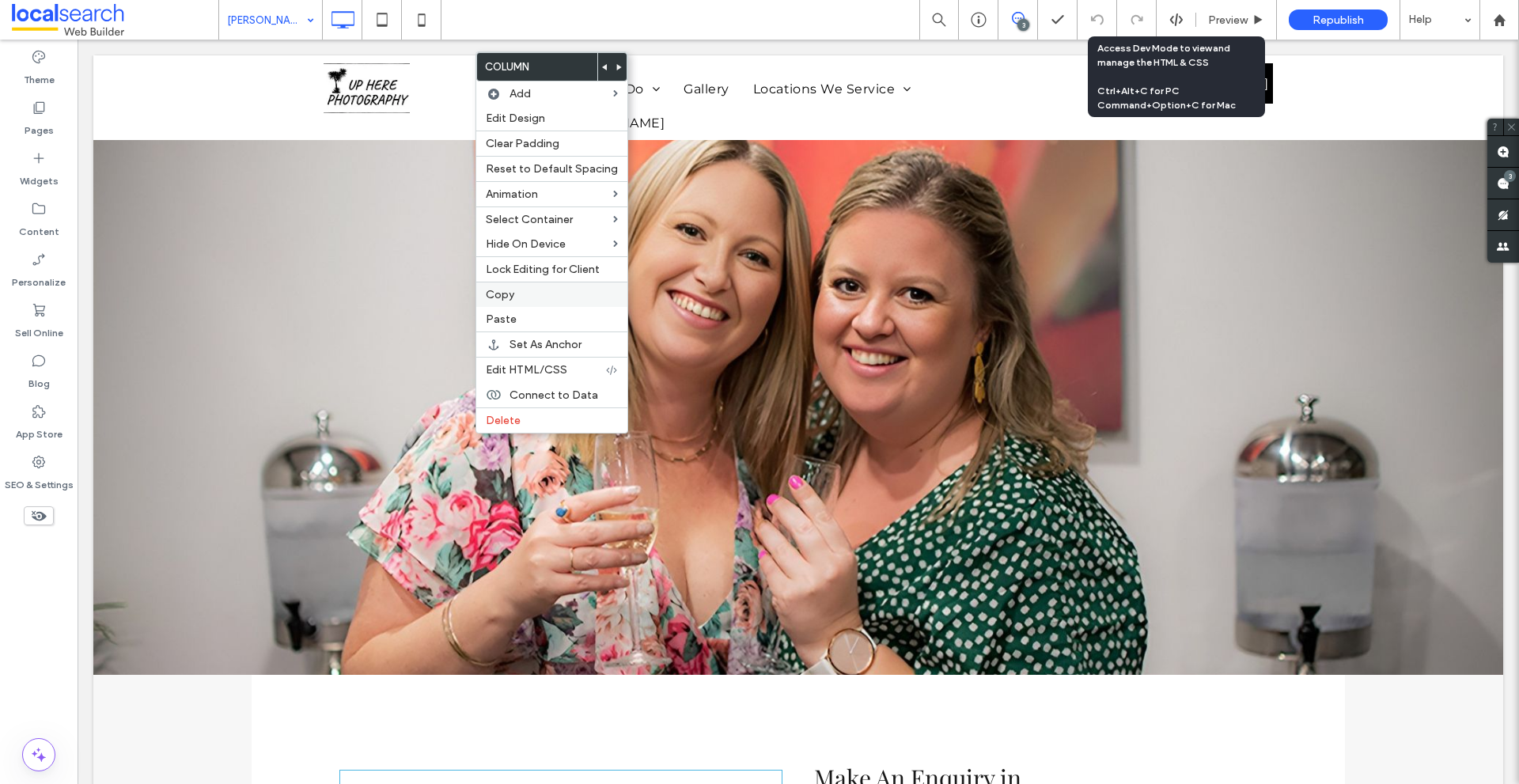
click at [516, 306] on div "Copy" at bounding box center [552, 294] width 151 height 25
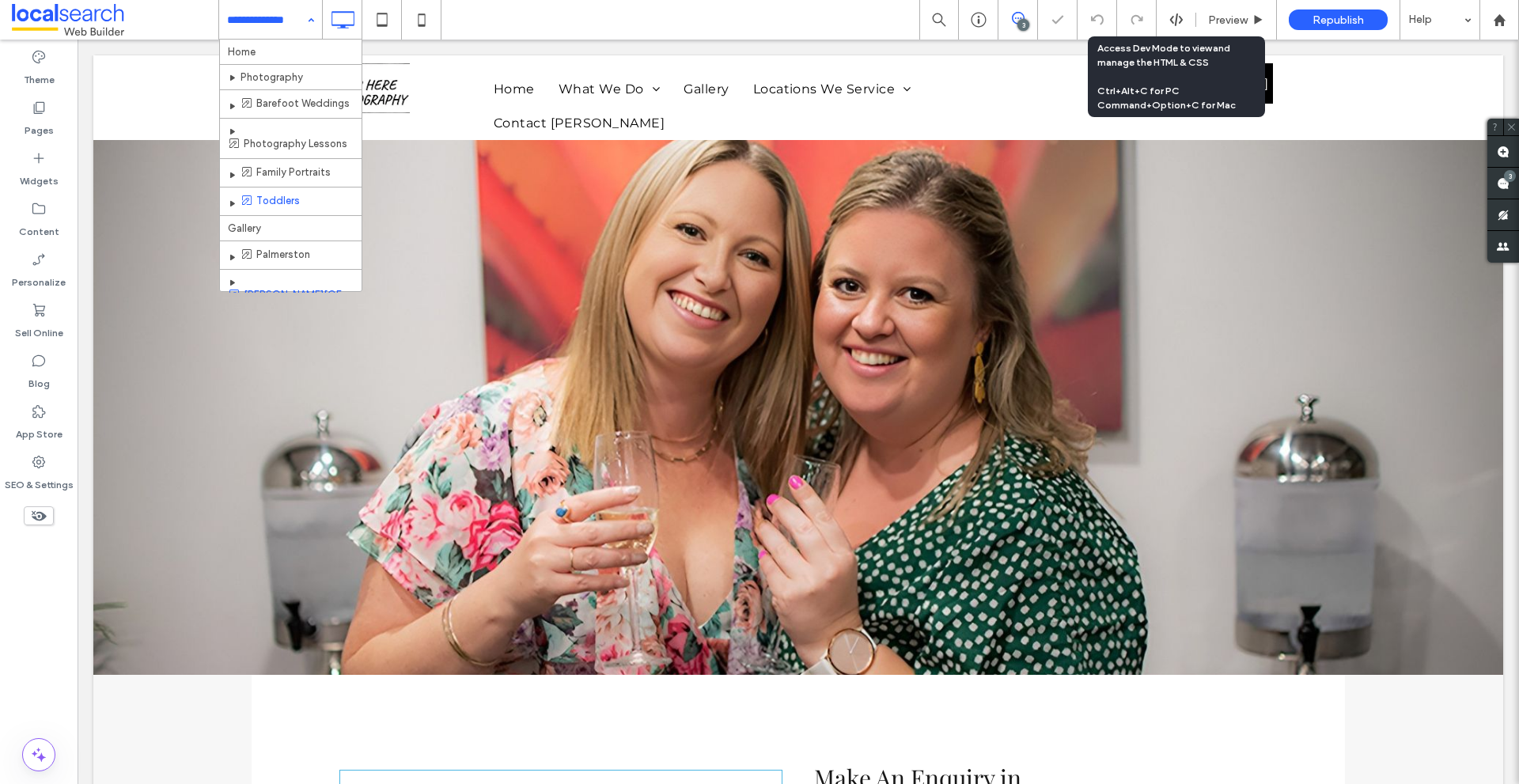
scroll to position [42, 0]
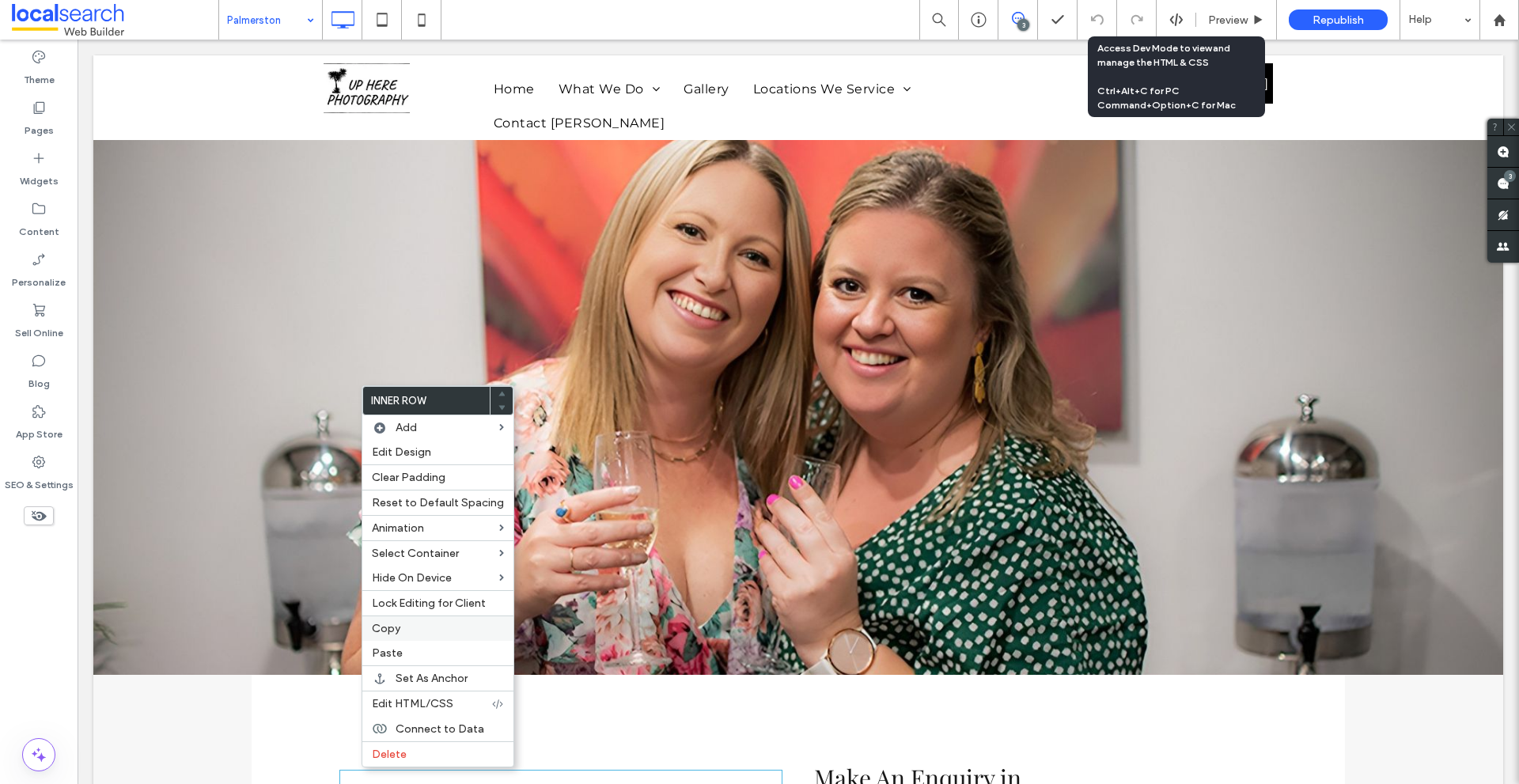
click at [388, 624] on span "Copy" at bounding box center [386, 628] width 29 height 13
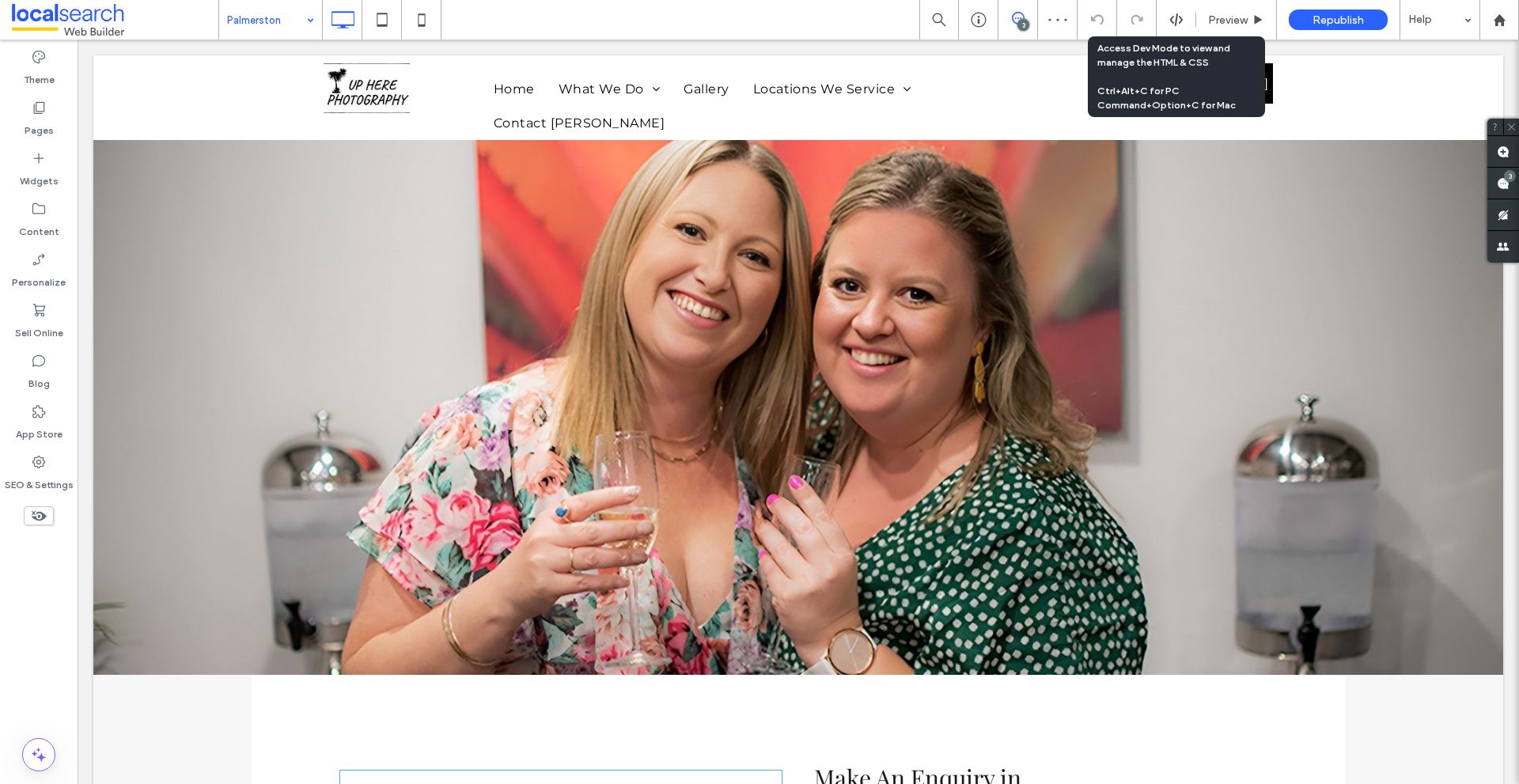
drag, startPoint x: 243, startPoint y: 17, endPoint x: 249, endPoint y: 26, distance: 10.8
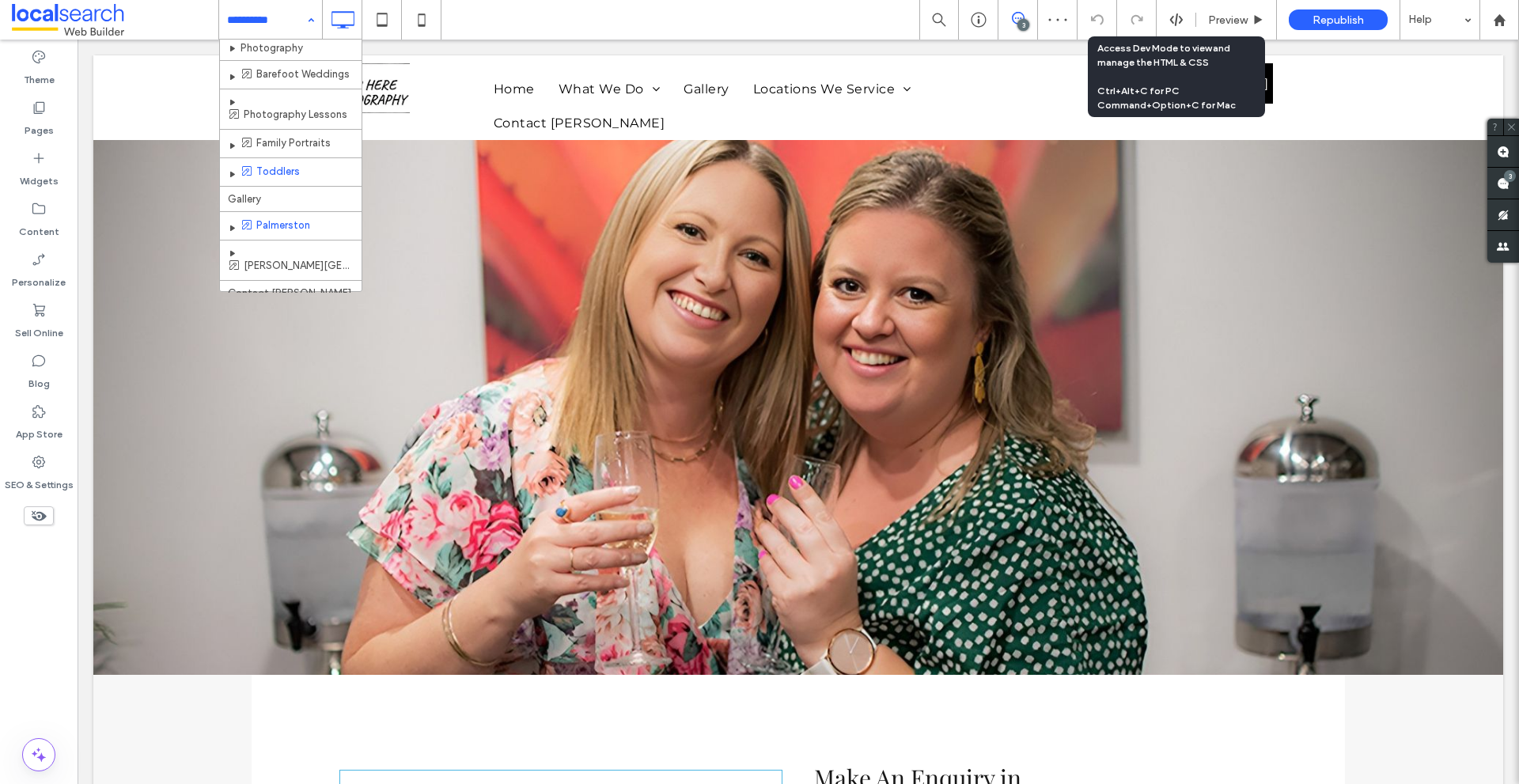
scroll to position [42, 0]
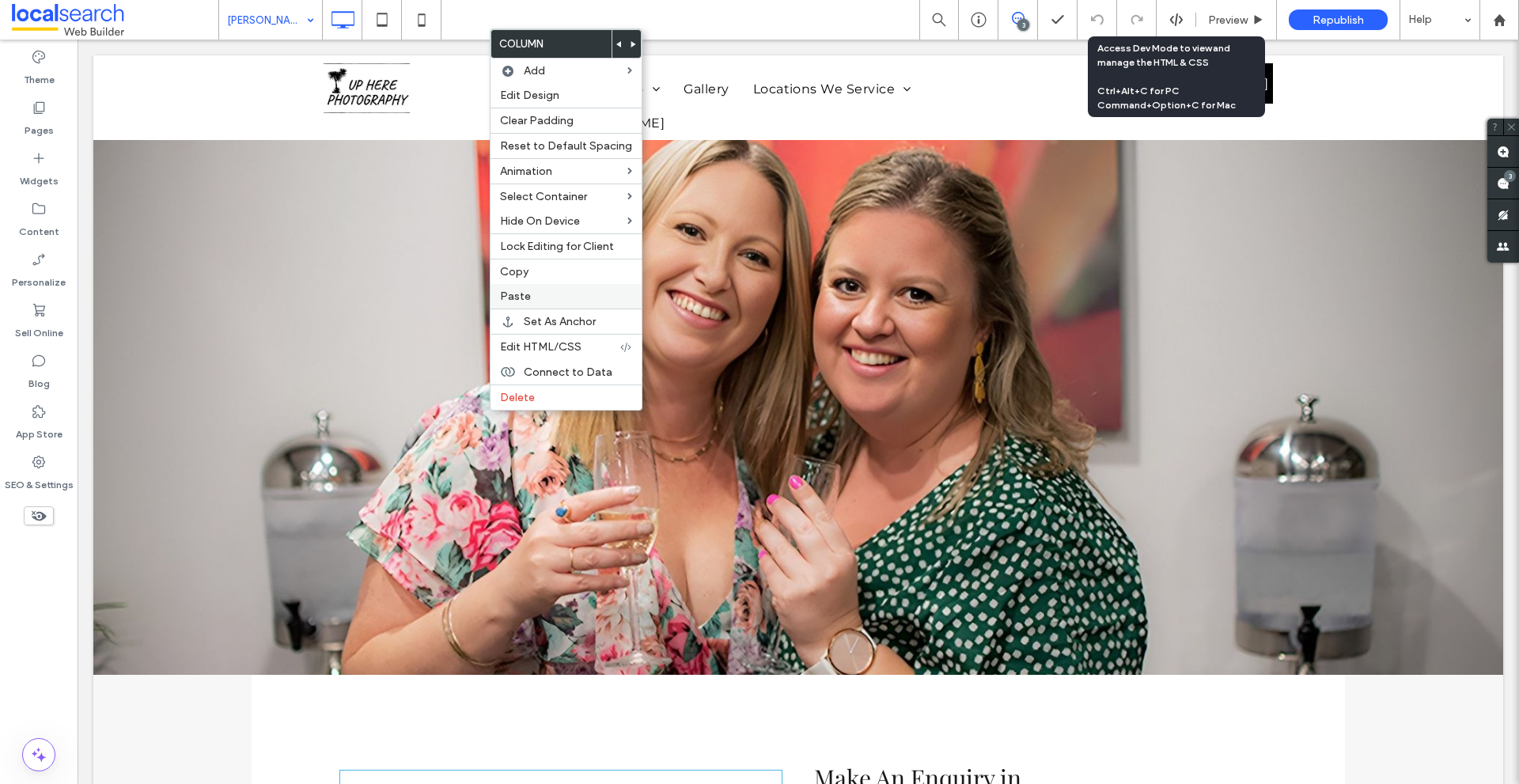
click at [530, 290] on label "Paste" at bounding box center [566, 296] width 132 height 13
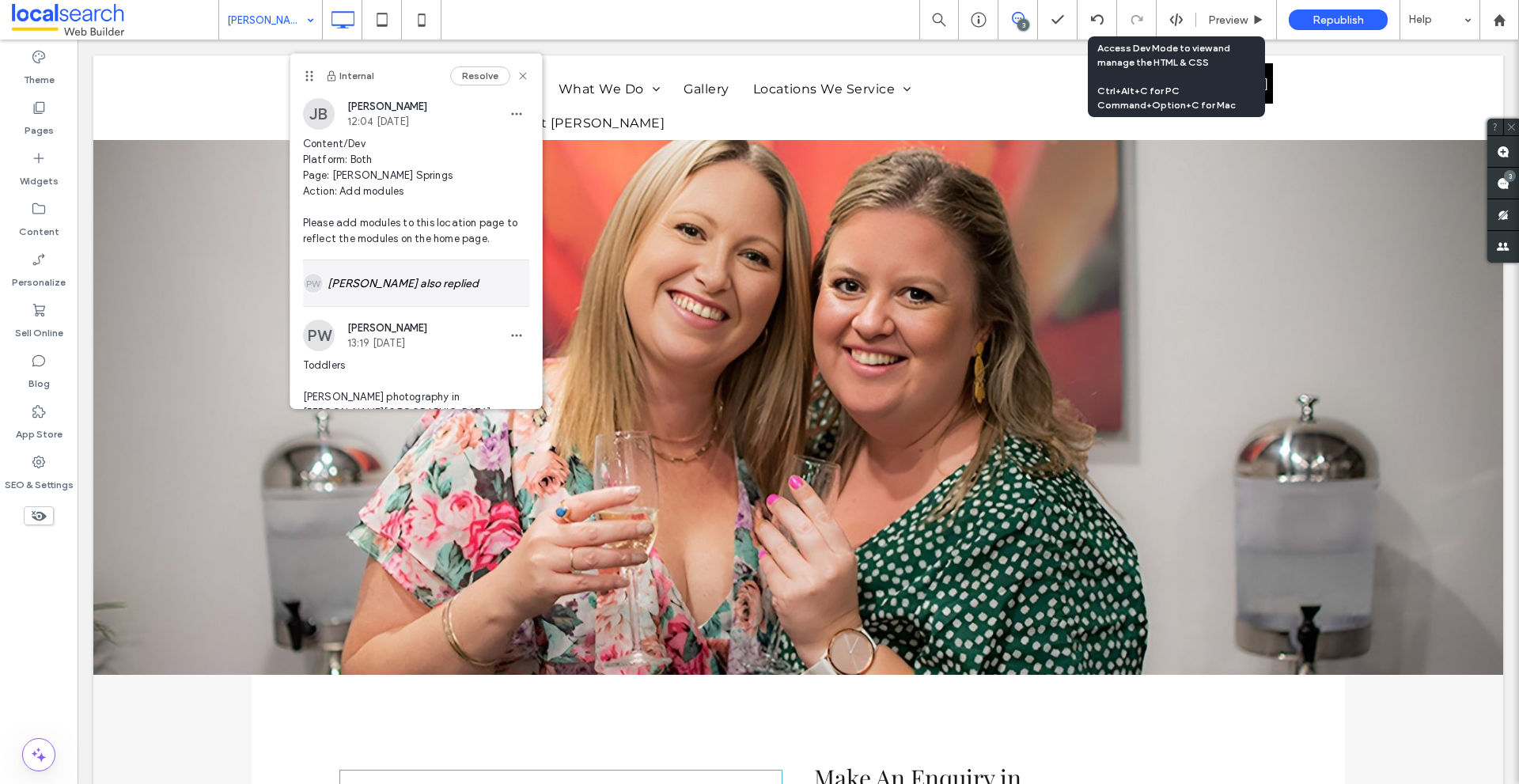
click at [346, 281] on div "[PERSON_NAME] also replied" at bounding box center [416, 283] width 227 height 46
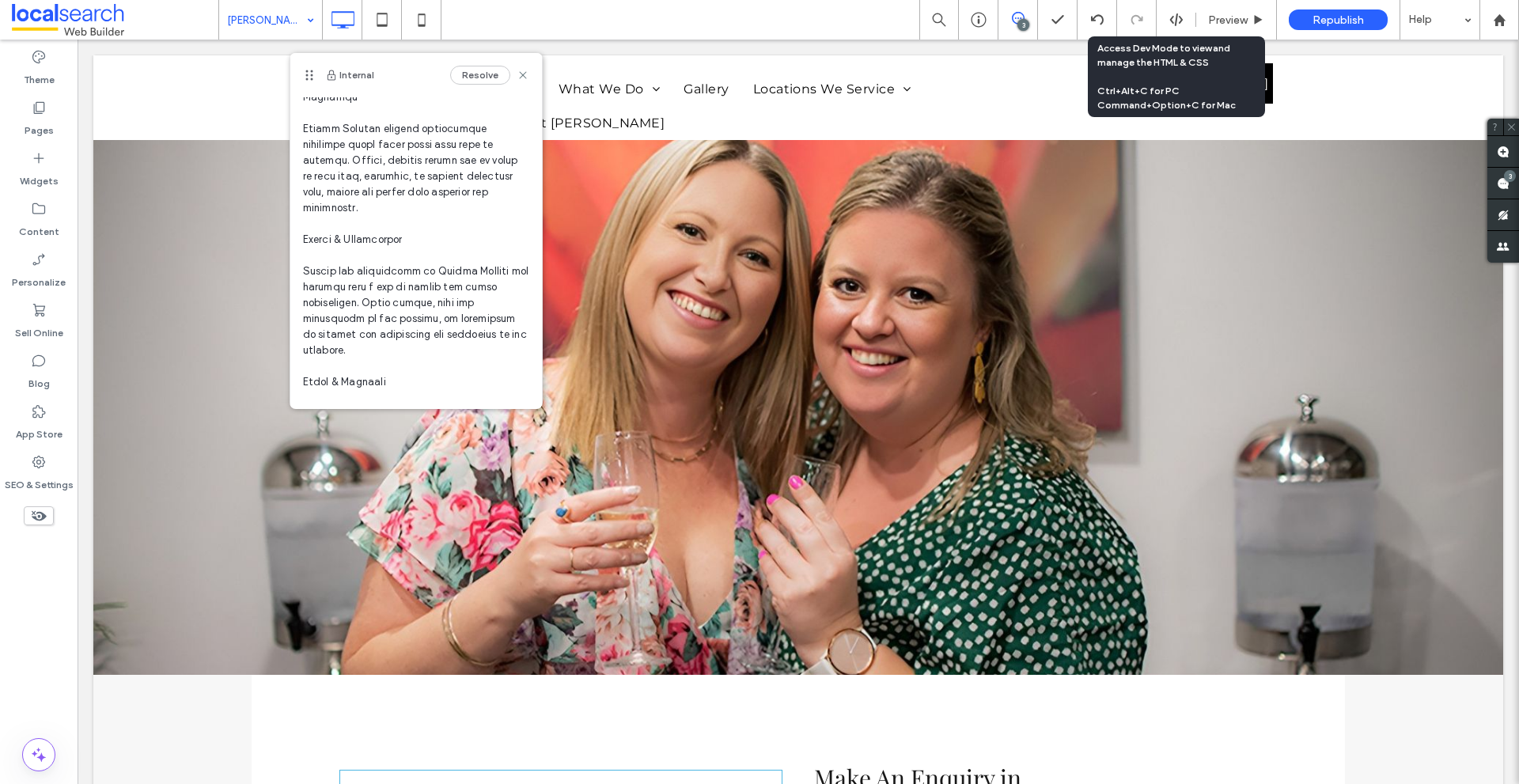
scroll to position [553, 0]
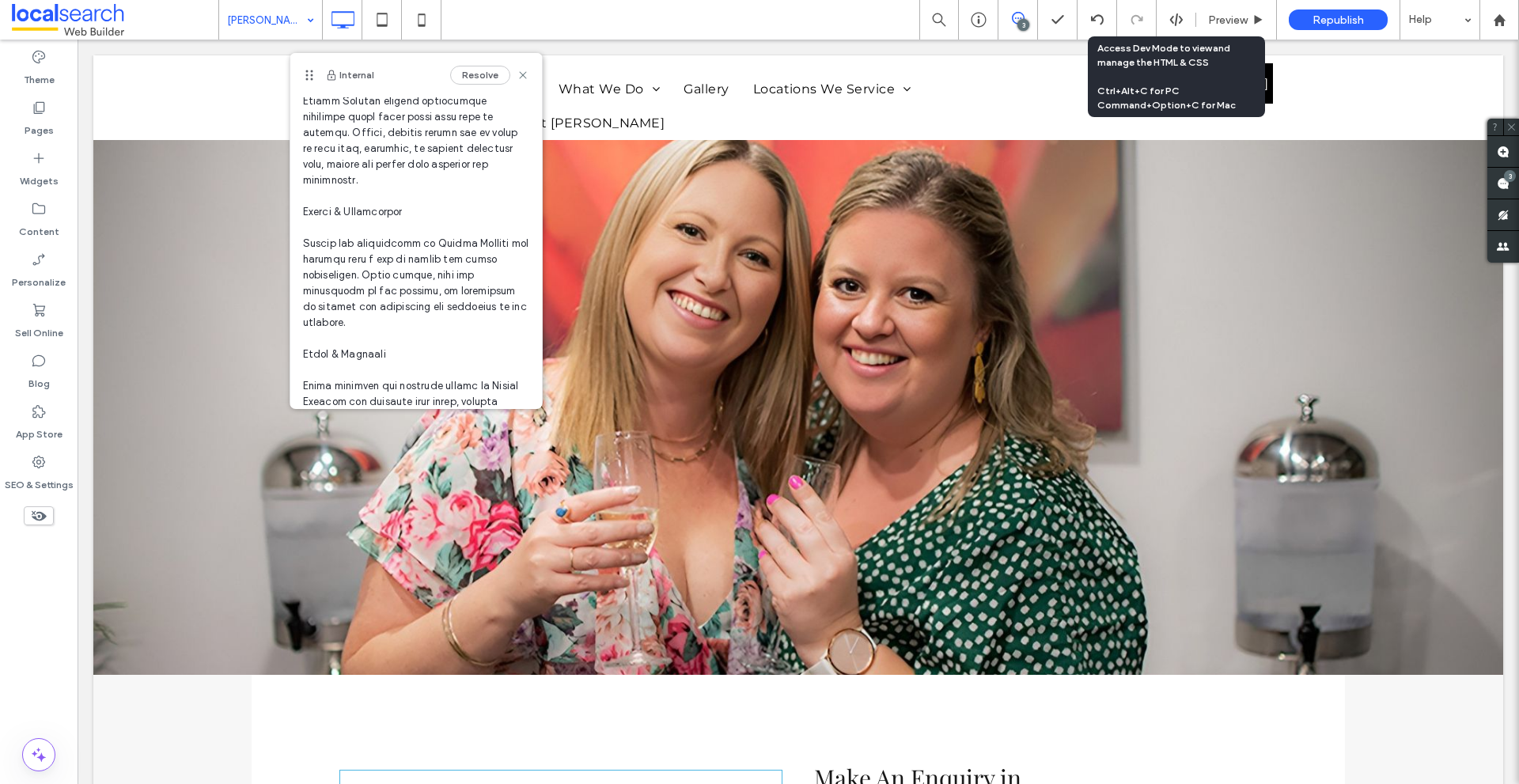
click at [317, 254] on span at bounding box center [416, 314] width 227 height 1107
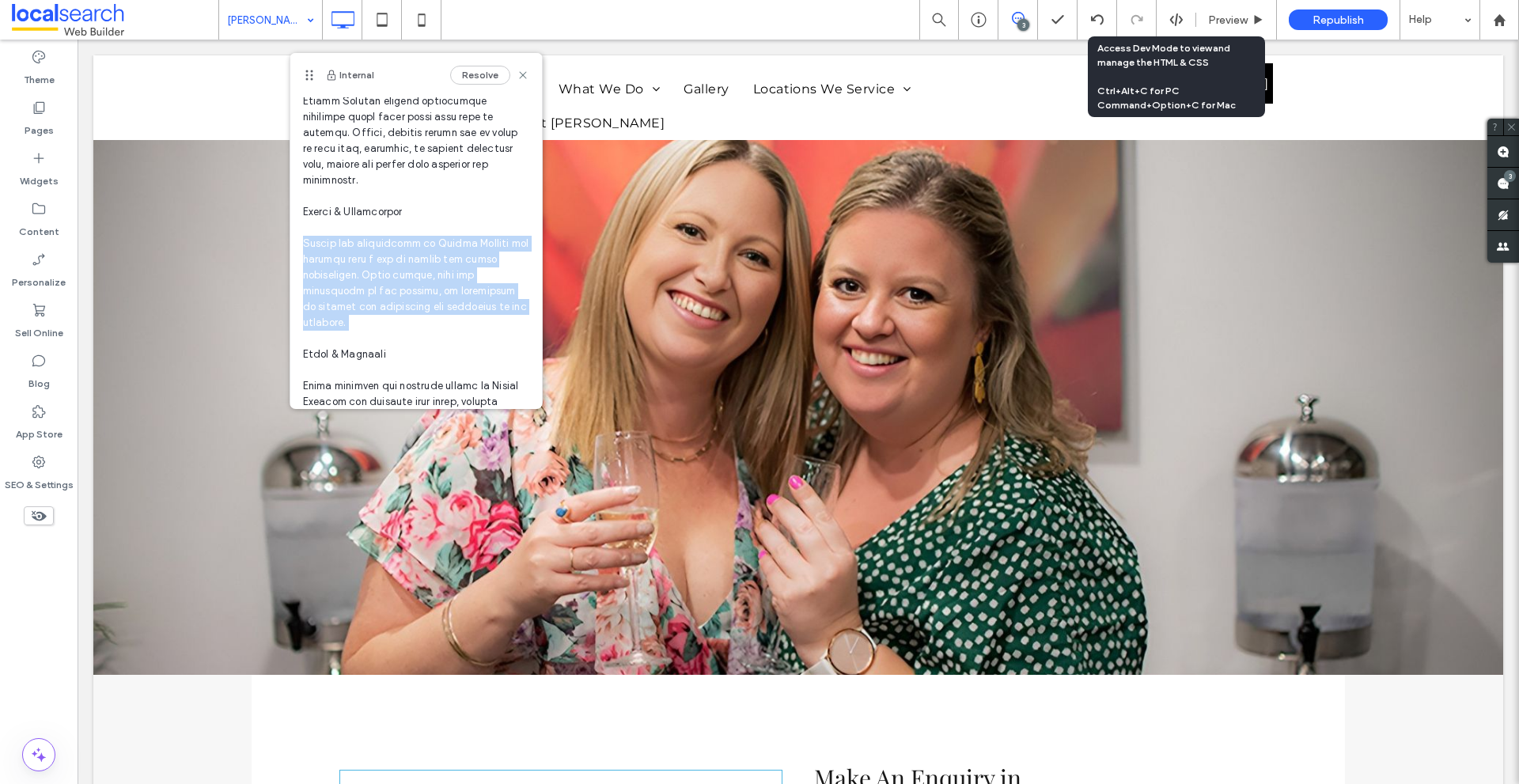
drag, startPoint x: 317, startPoint y: 254, endPoint x: 370, endPoint y: 334, distance: 96.0
click at [370, 334] on span at bounding box center [416, 314] width 227 height 1107
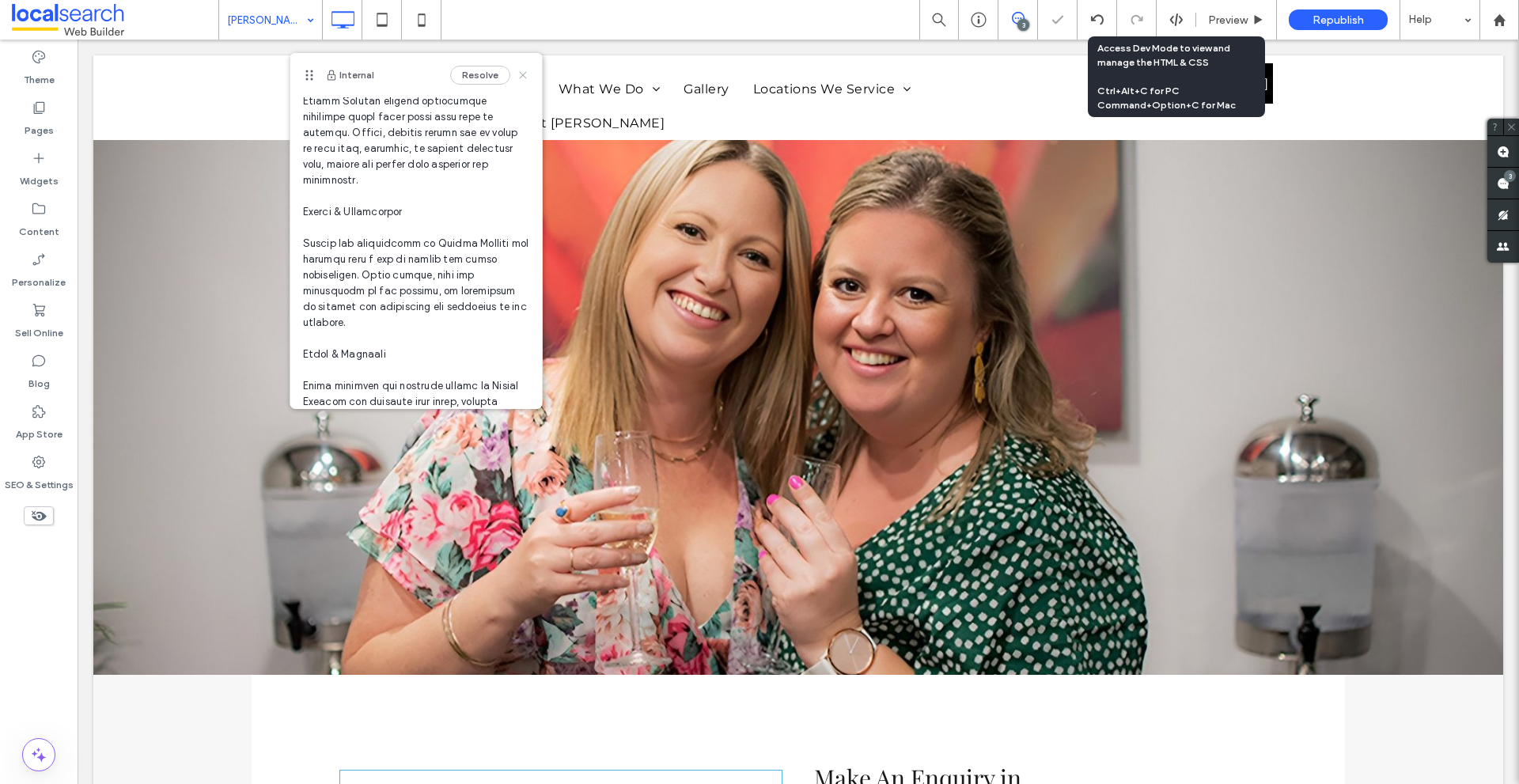
click at [516, 76] on icon at bounding box center [522, 75] width 12 height 12
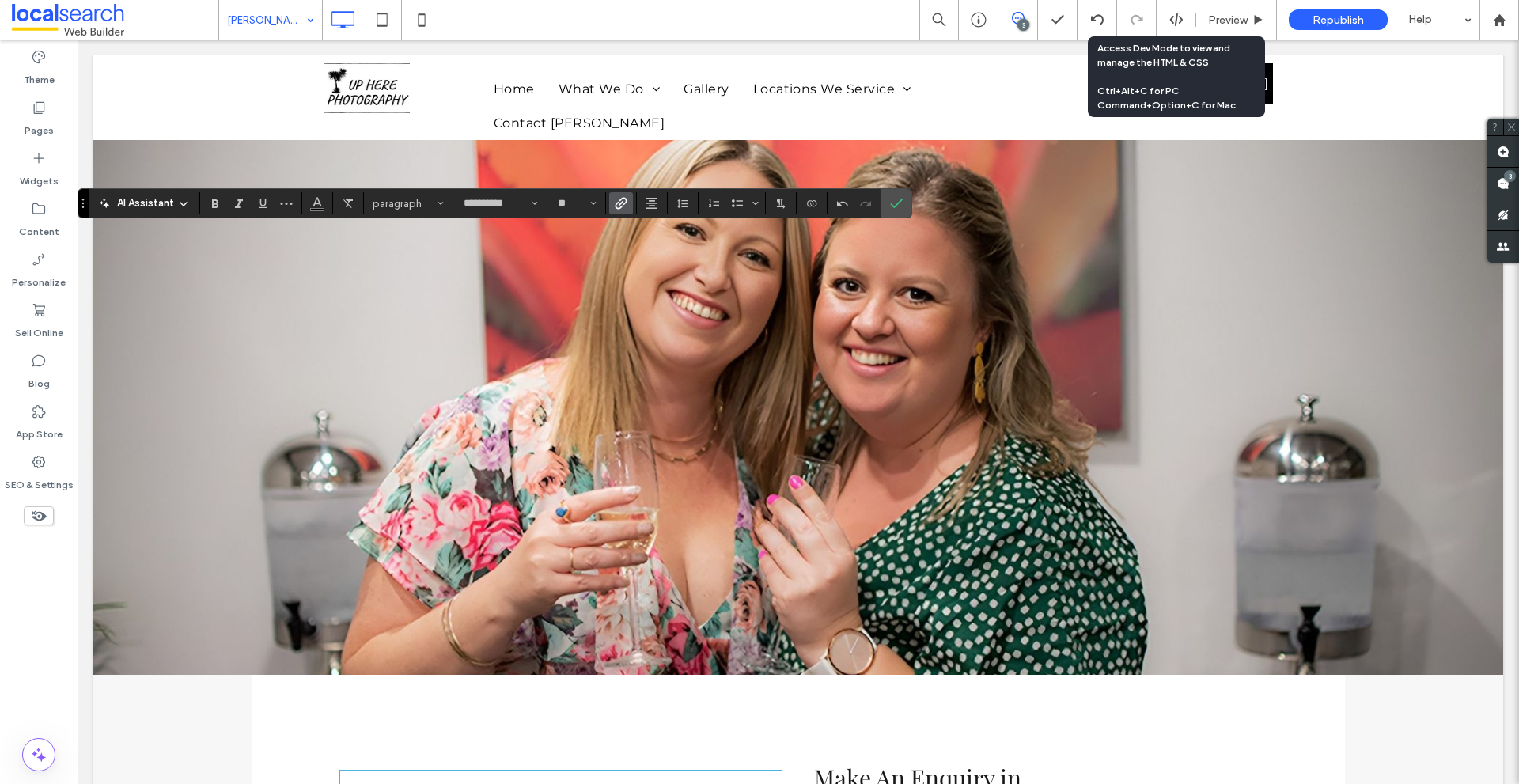
click at [618, 196] on span "Link" at bounding box center [618, 203] width 7 height 22
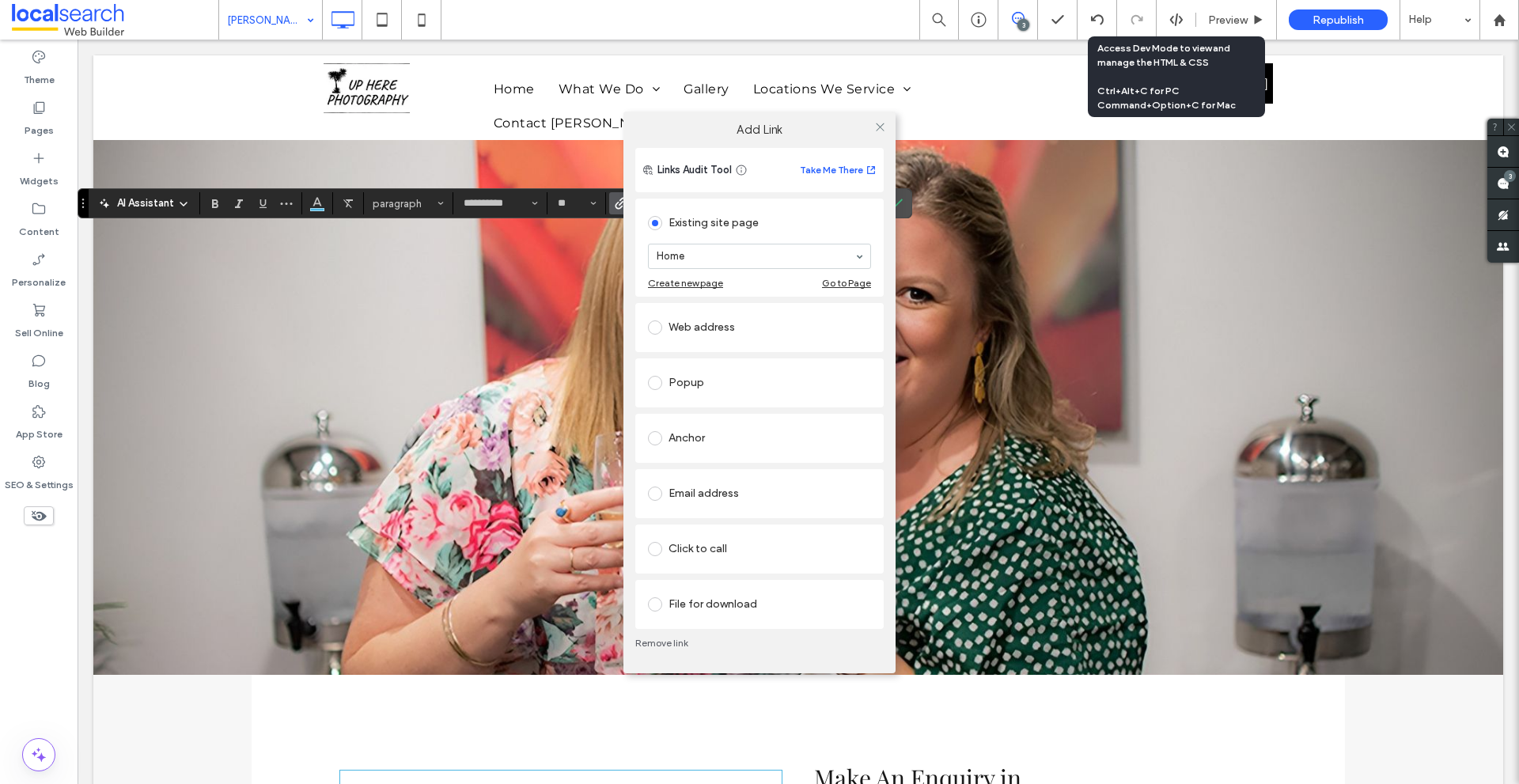
click at [714, 444] on div "Anchor" at bounding box center [760, 438] width 223 height 25
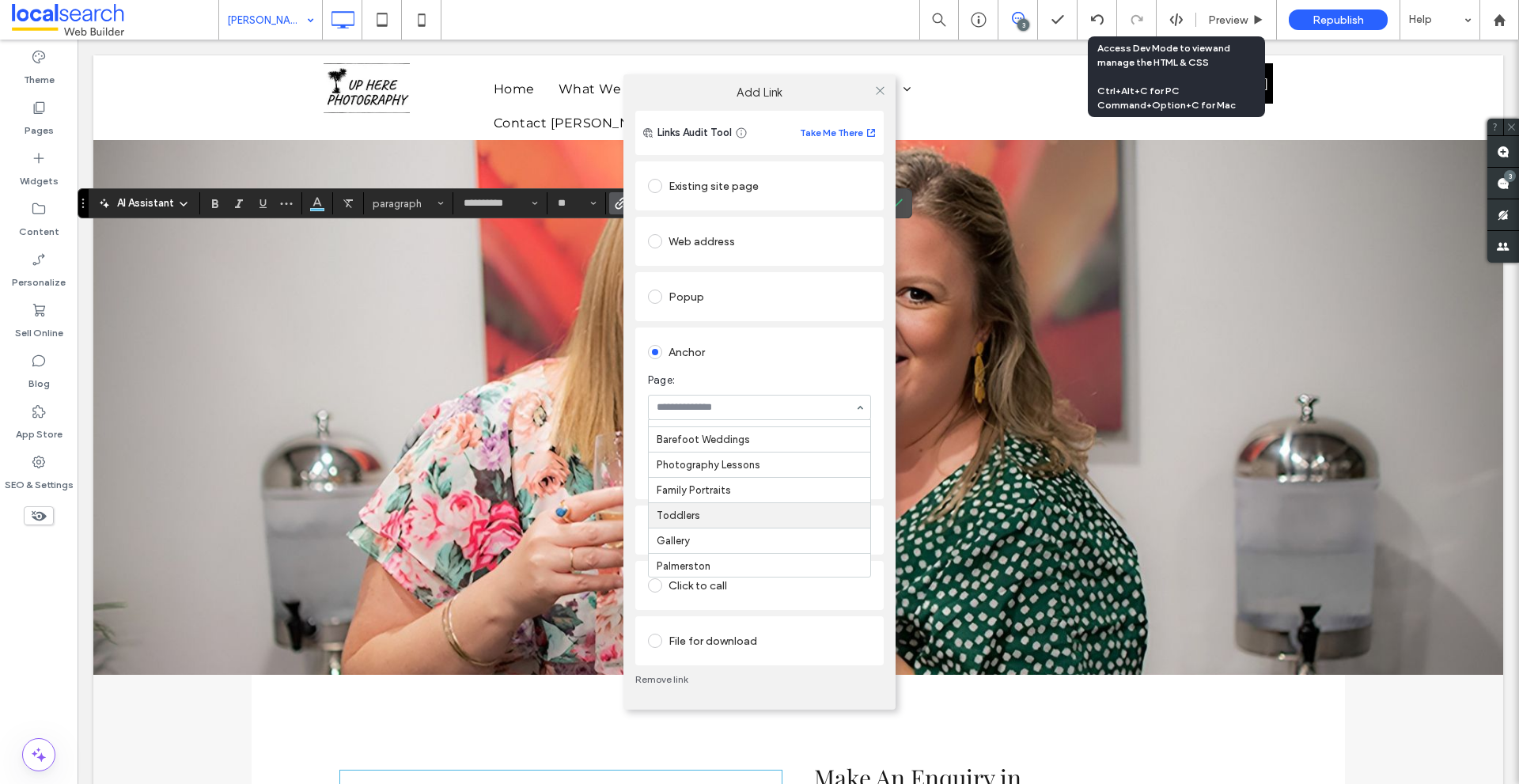
scroll to position [0, 0]
type input "***"
click at [879, 87] on icon at bounding box center [879, 90] width 11 height 11
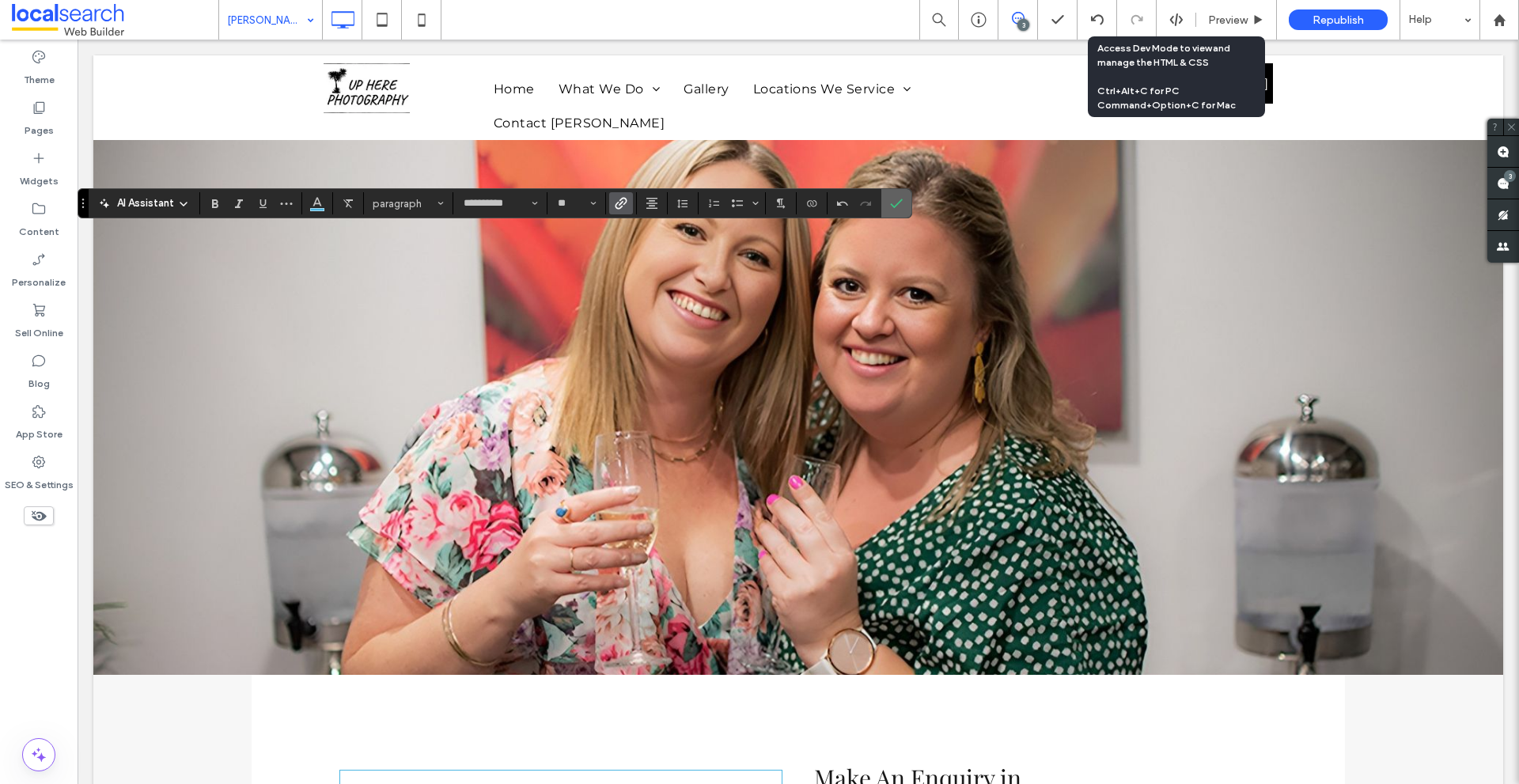
click at [897, 200] on icon "Confirm" at bounding box center [896, 203] width 12 height 12
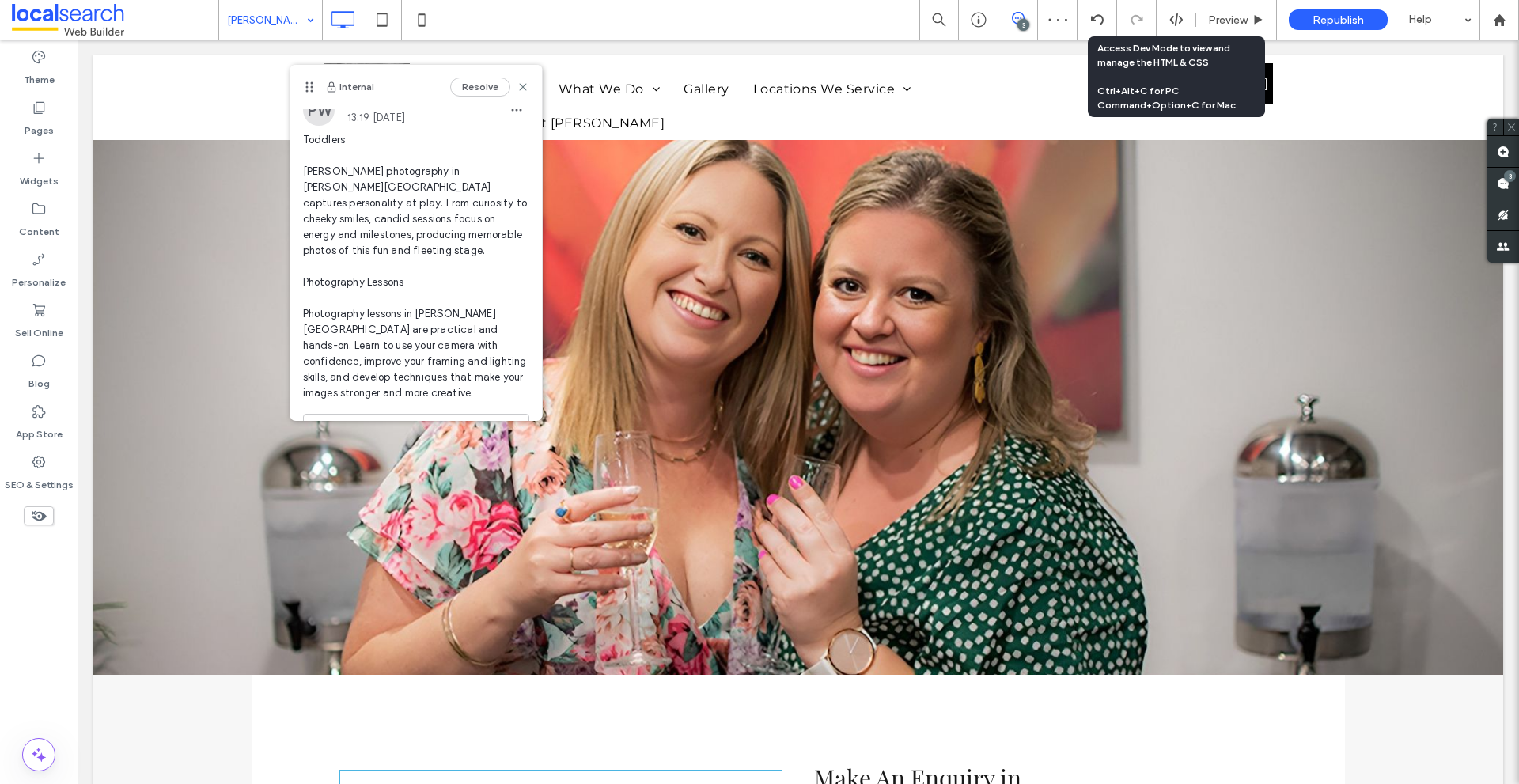
scroll to position [158, 0]
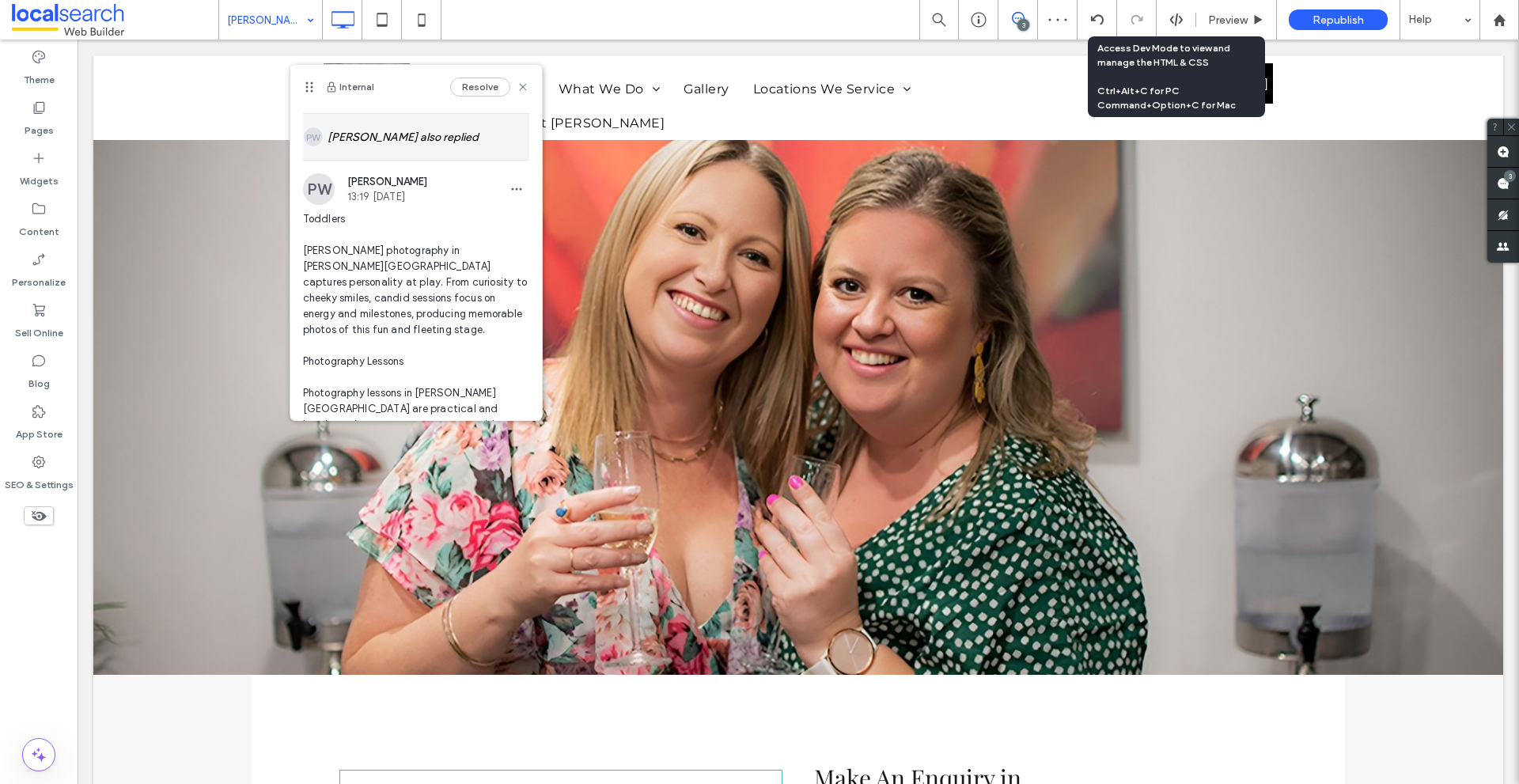
click at [374, 151] on div "[PERSON_NAME] also replied" at bounding box center [416, 137] width 227 height 46
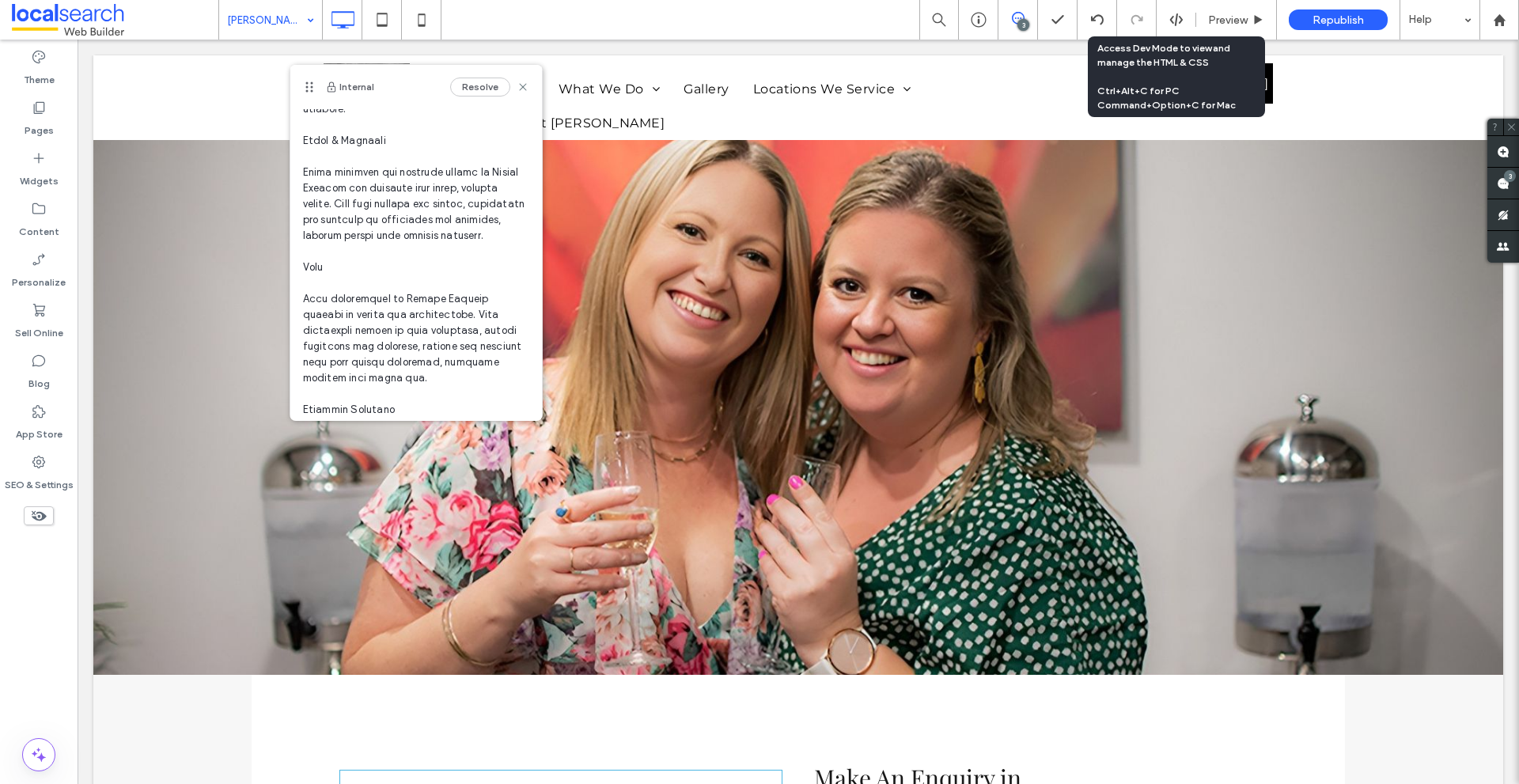
scroll to position [791, 0]
click at [318, 181] on span at bounding box center [416, 89] width 227 height 1107
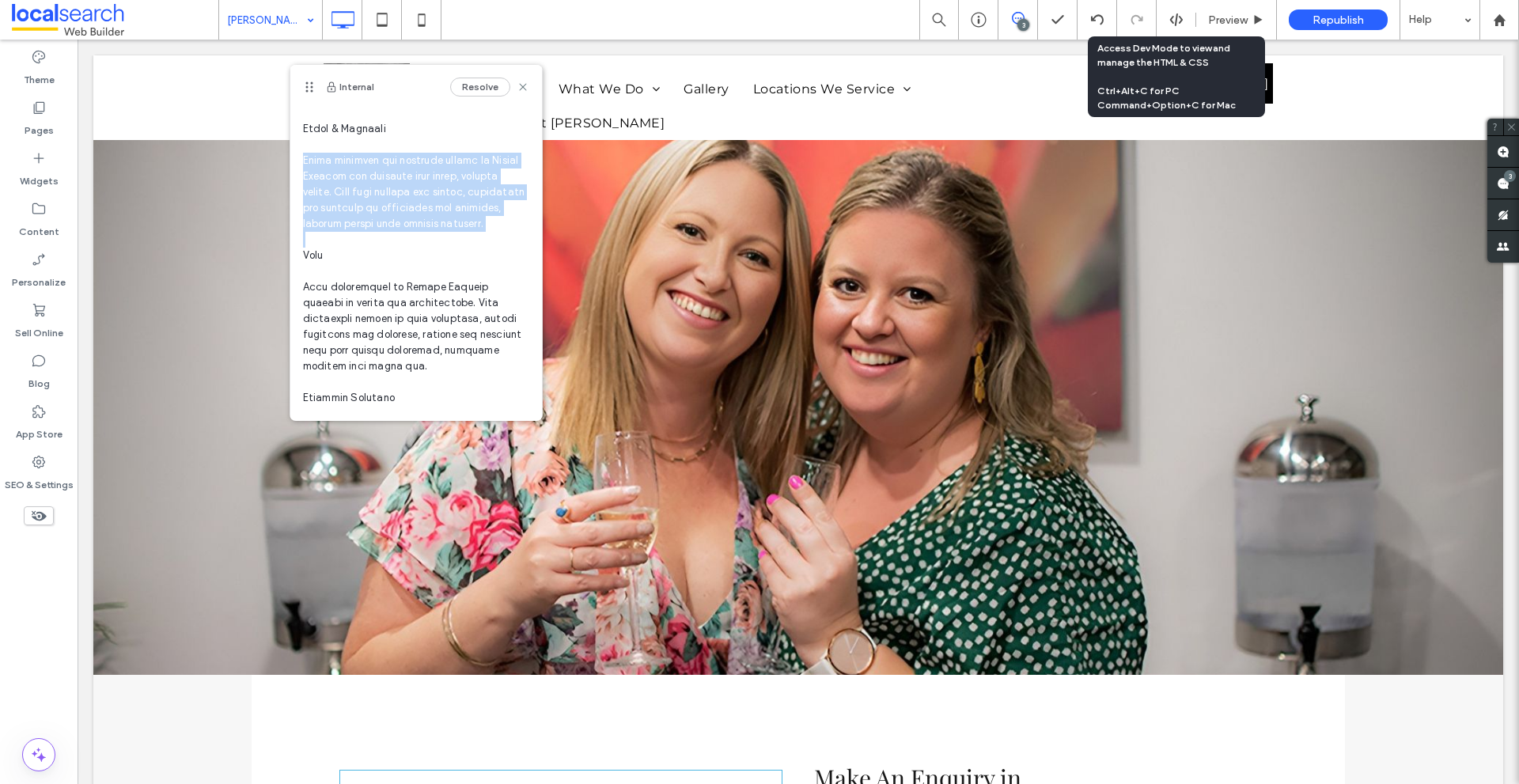
drag, startPoint x: 318, startPoint y: 181, endPoint x: 384, endPoint y: 264, distance: 106.0
click at [384, 264] on span at bounding box center [416, 89] width 227 height 1107
click at [379, 247] on span at bounding box center [416, 89] width 227 height 1107
drag, startPoint x: 388, startPoint y: 257, endPoint x: 304, endPoint y: 180, distance: 114.0
click at [304, 180] on span at bounding box center [416, 89] width 227 height 1107
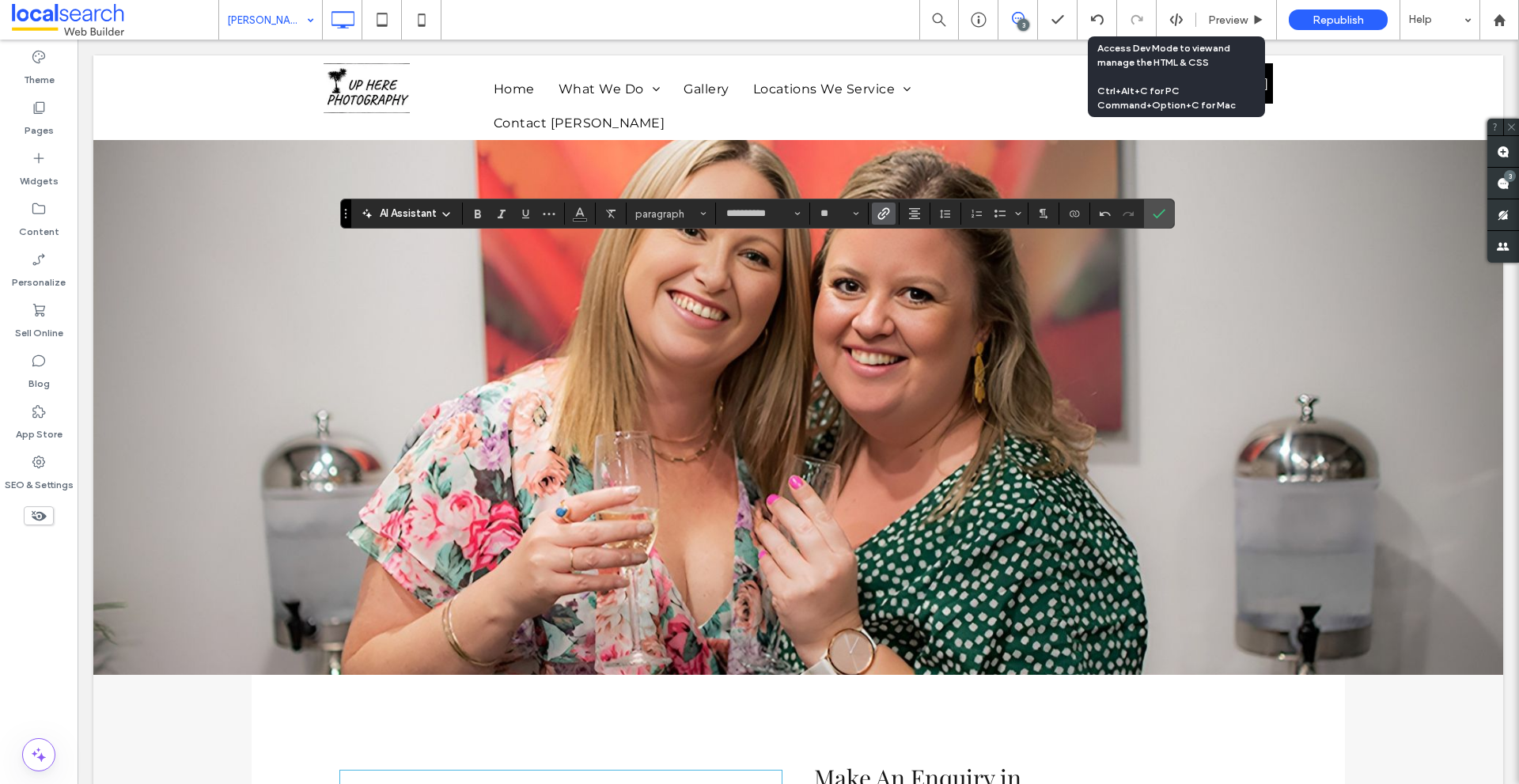
click at [891, 213] on label "Link" at bounding box center [883, 213] width 24 height 22
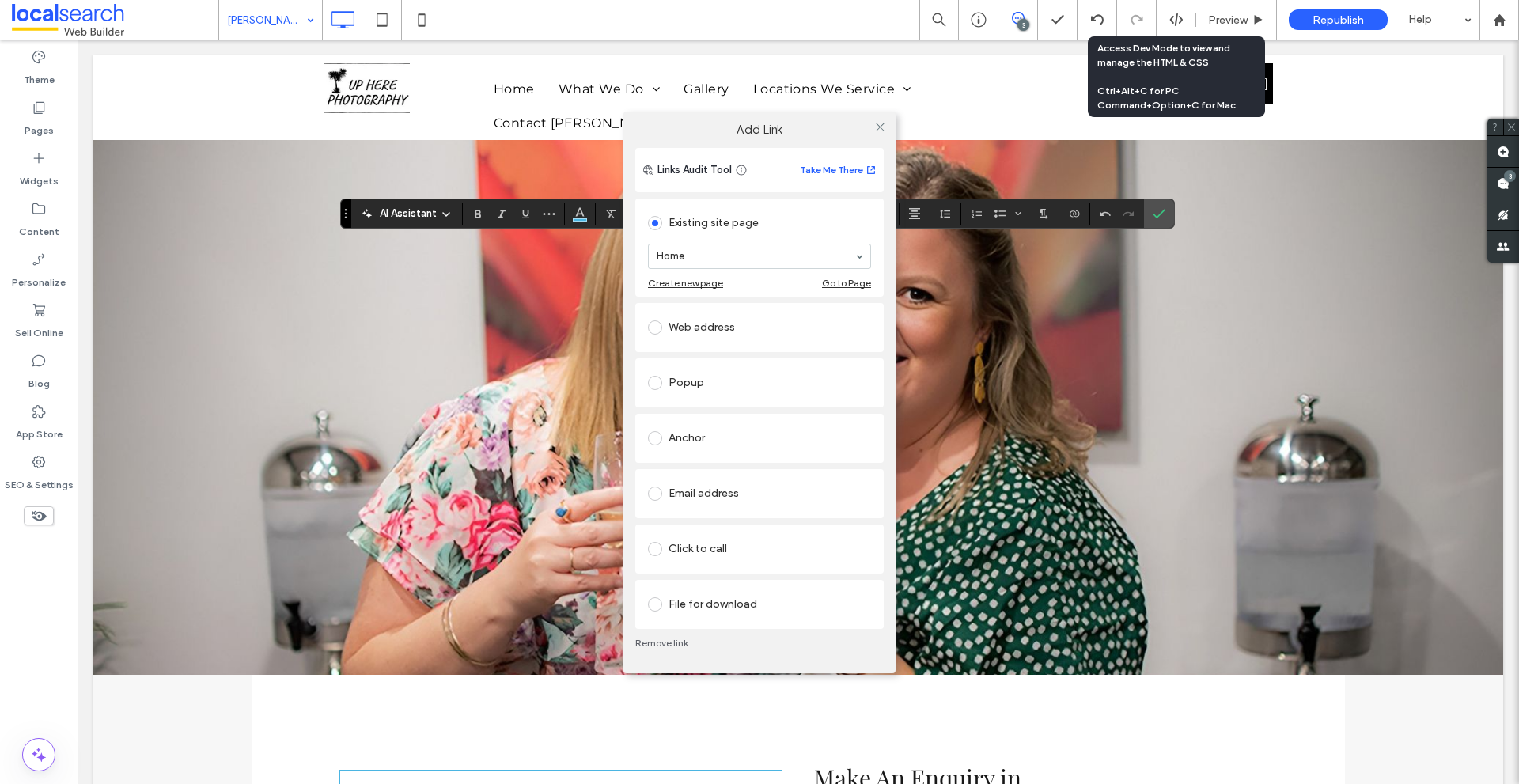
click at [718, 438] on div "Anchor" at bounding box center [760, 438] width 223 height 25
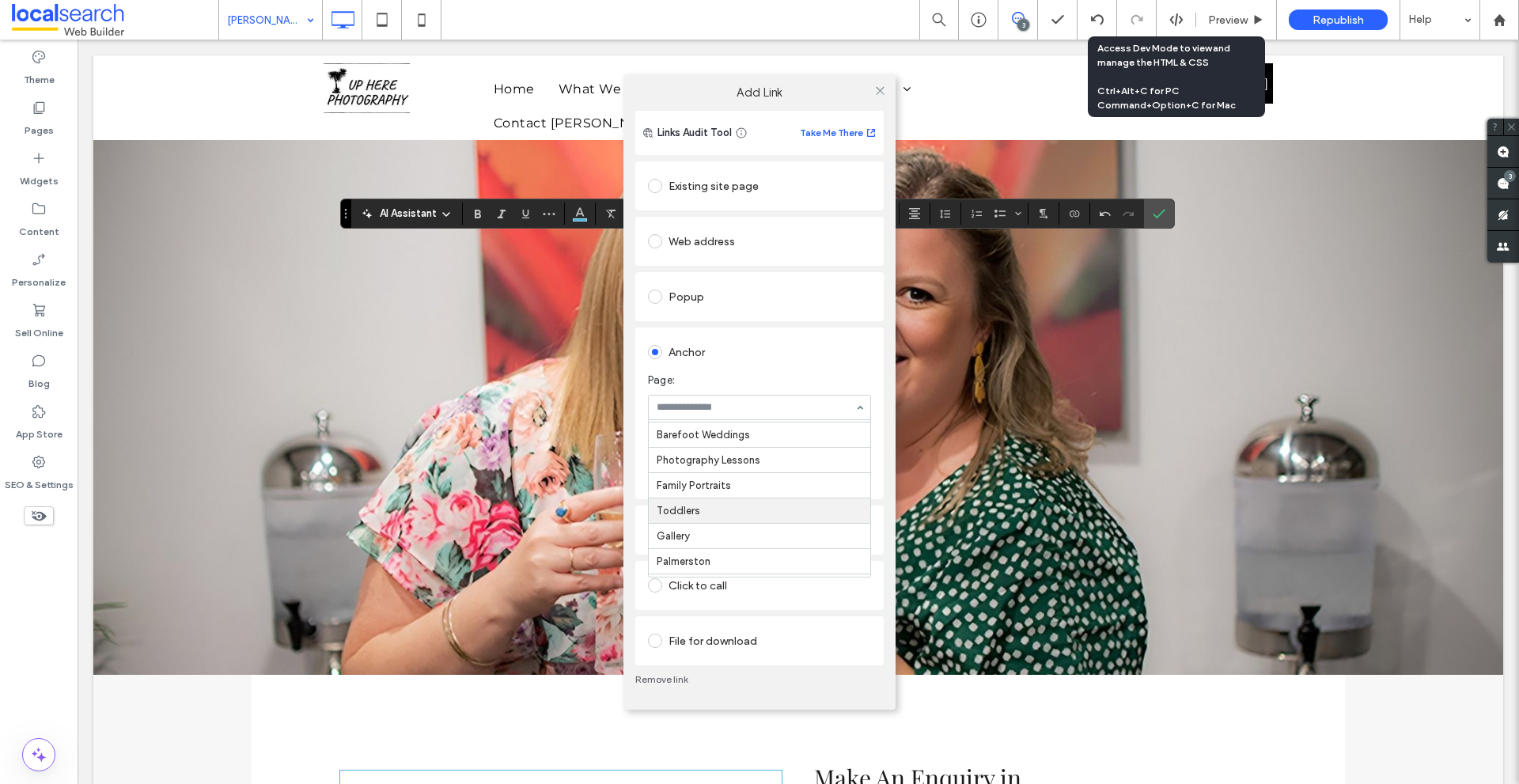
scroll to position [0, 0]
type input "**"
click at [879, 85] on icon at bounding box center [879, 90] width 11 height 11
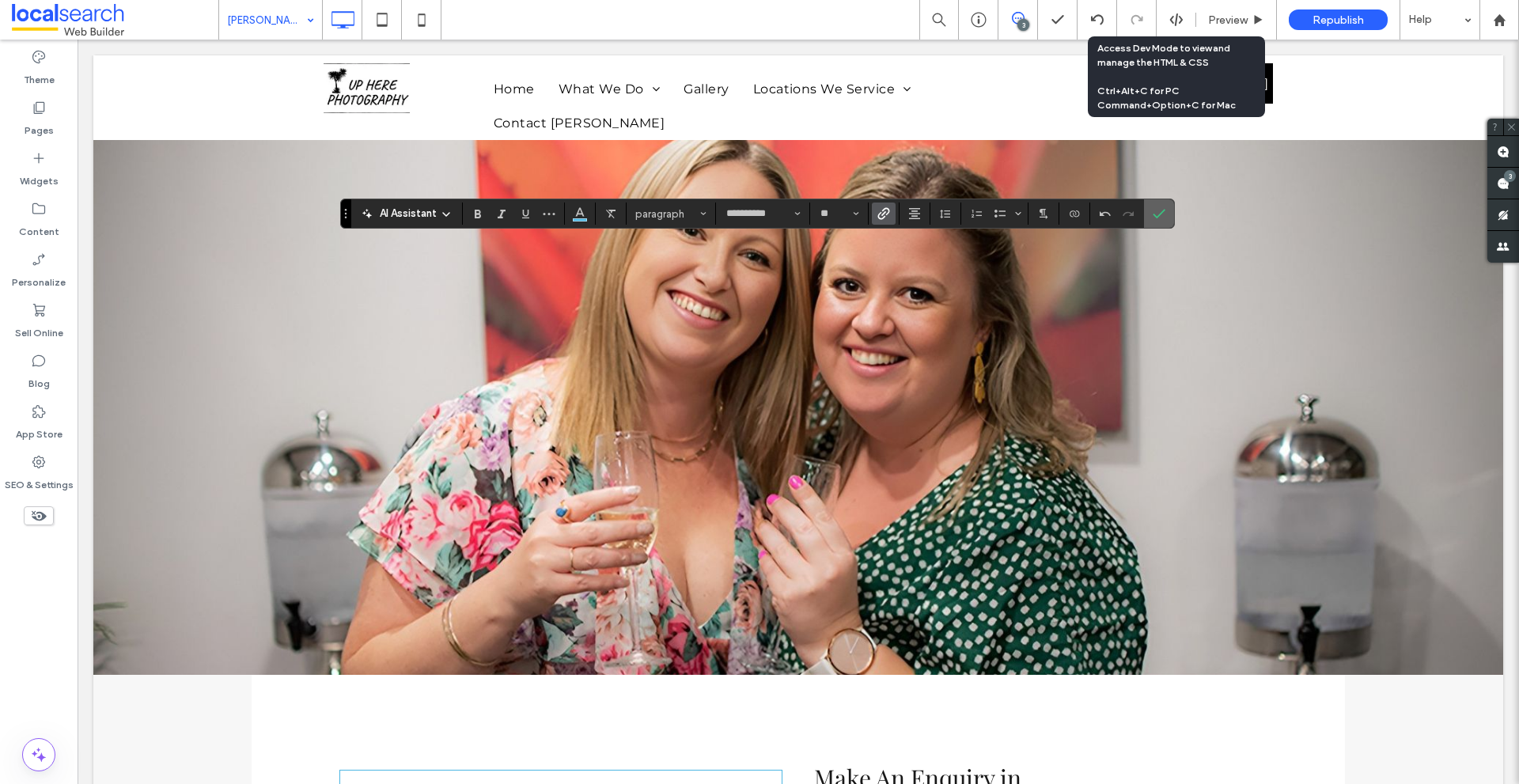
click at [1153, 208] on icon "Confirm" at bounding box center [1159, 213] width 12 height 12
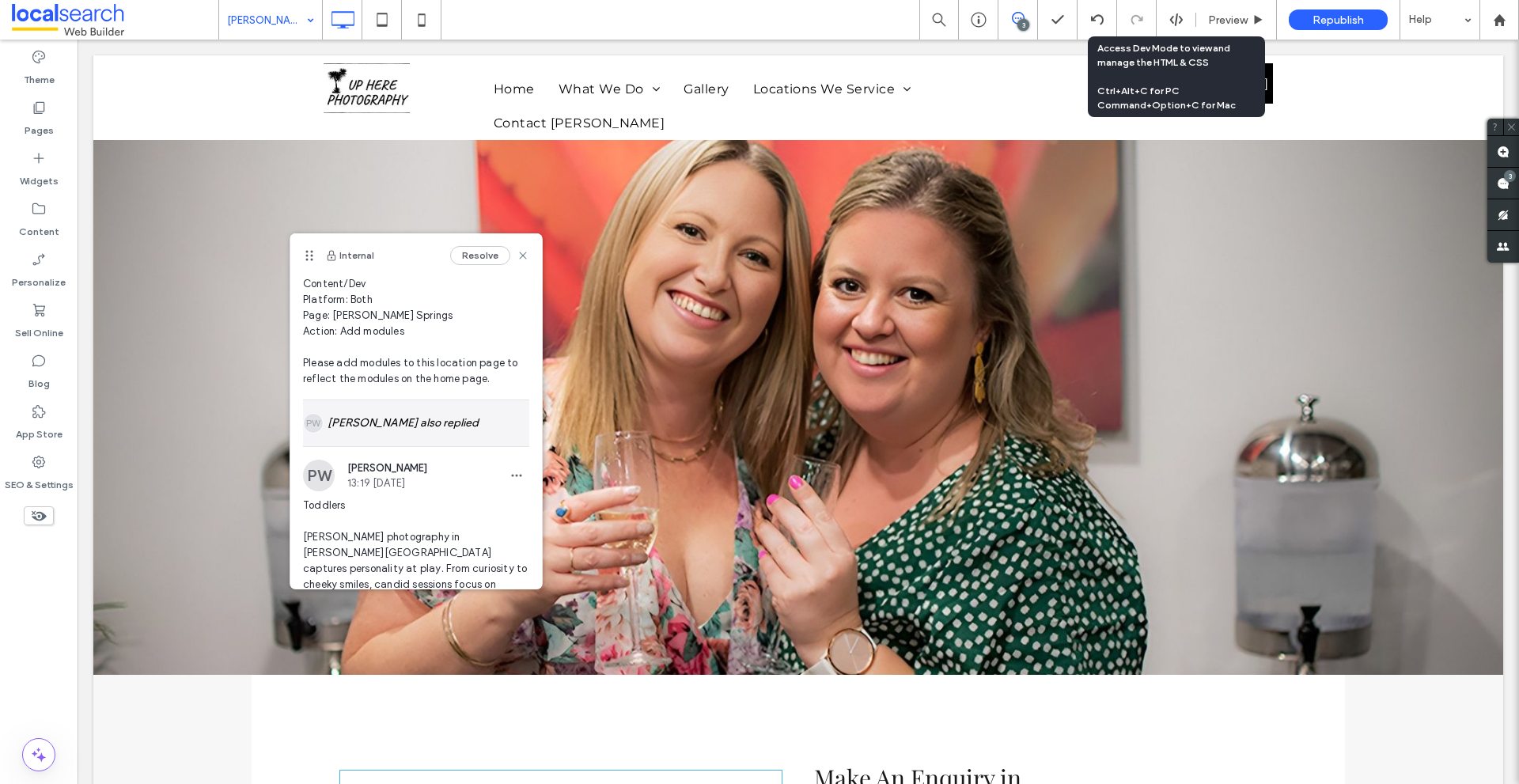
click at [348, 433] on div "[PERSON_NAME] also replied" at bounding box center [416, 423] width 227 height 46
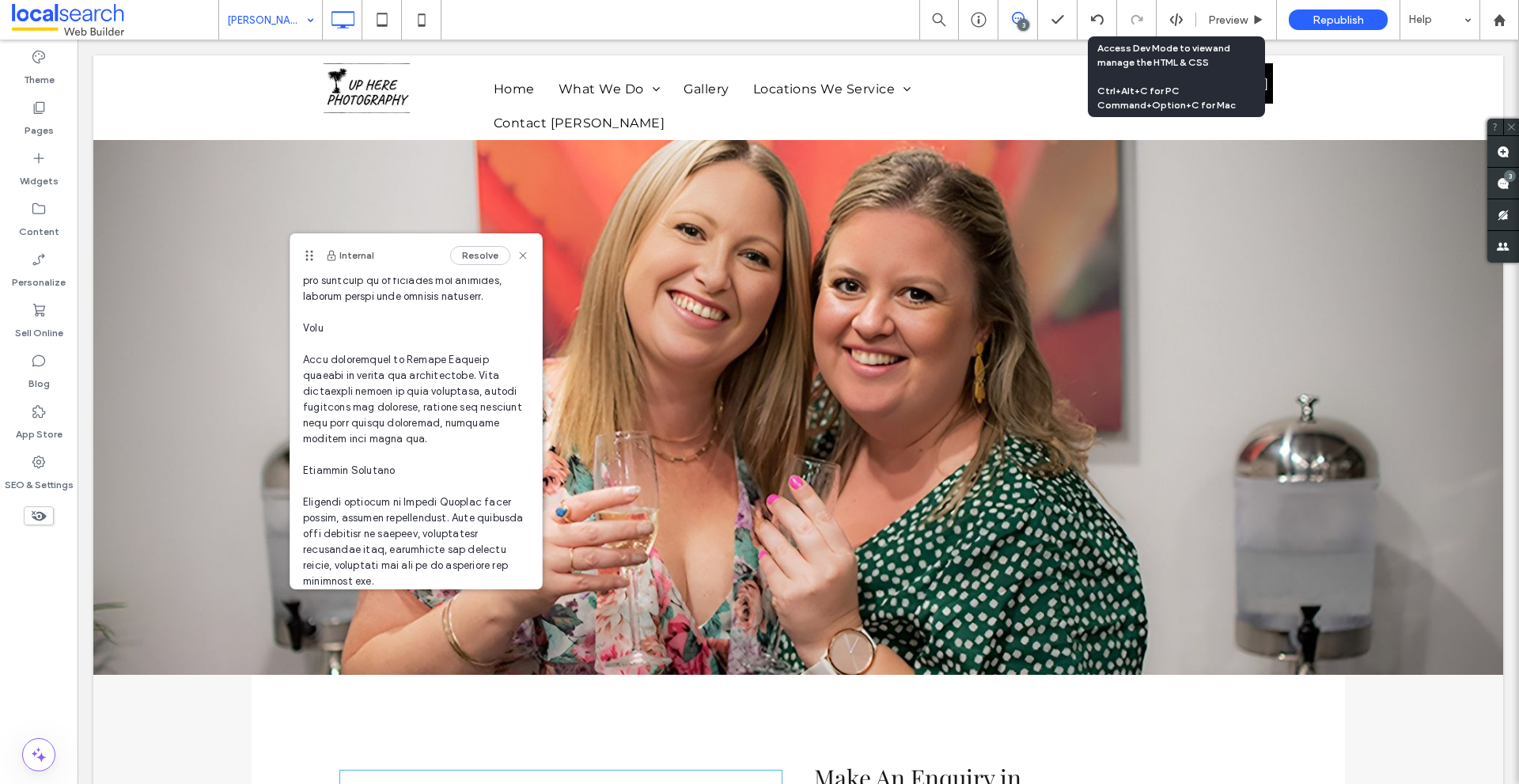
scroll to position [910, 0]
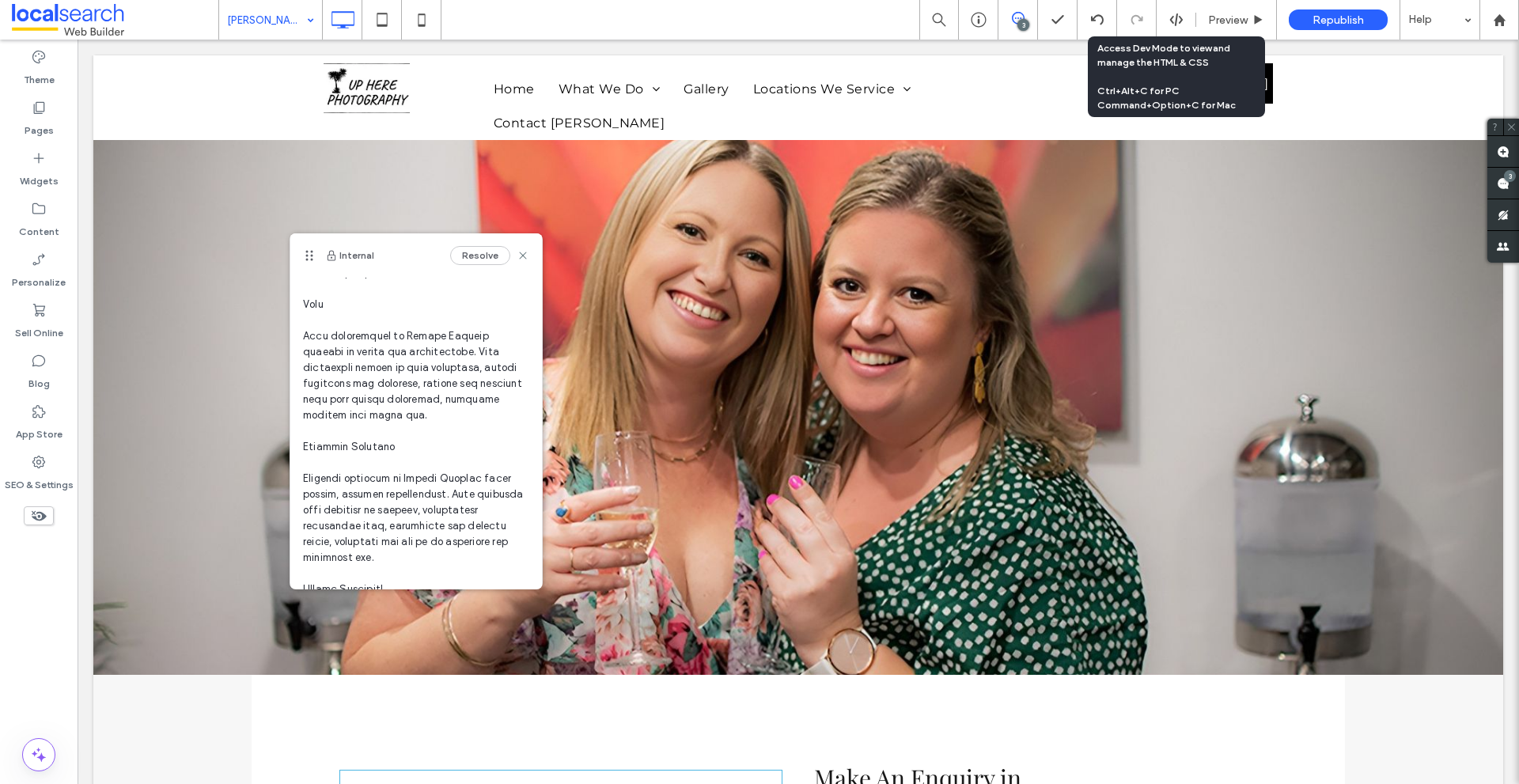
click at [323, 368] on span at bounding box center [416, 138] width 227 height 1107
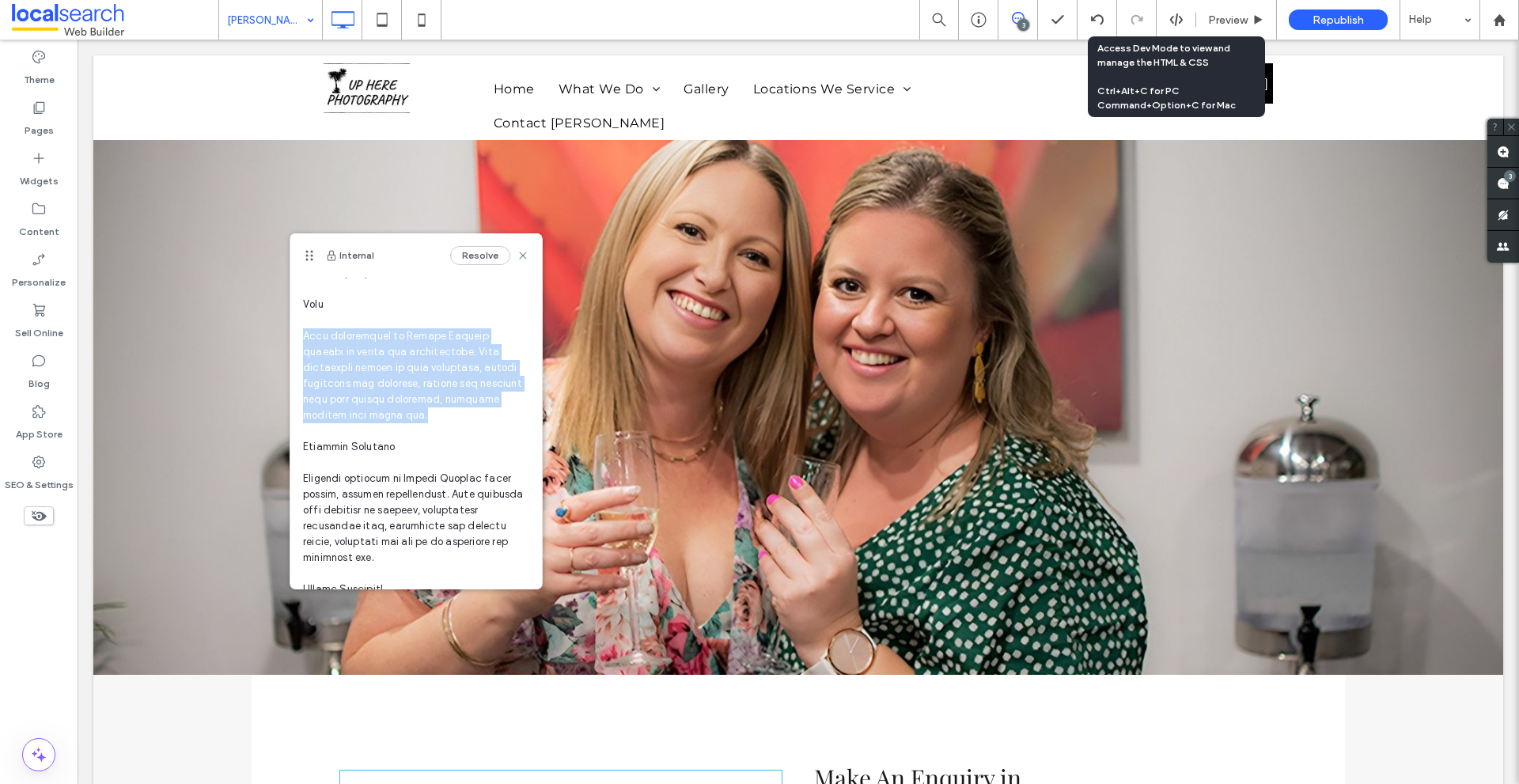
drag, startPoint x: 323, startPoint y: 368, endPoint x: 372, endPoint y: 443, distance: 89.6
click at [372, 443] on span at bounding box center [416, 138] width 227 height 1107
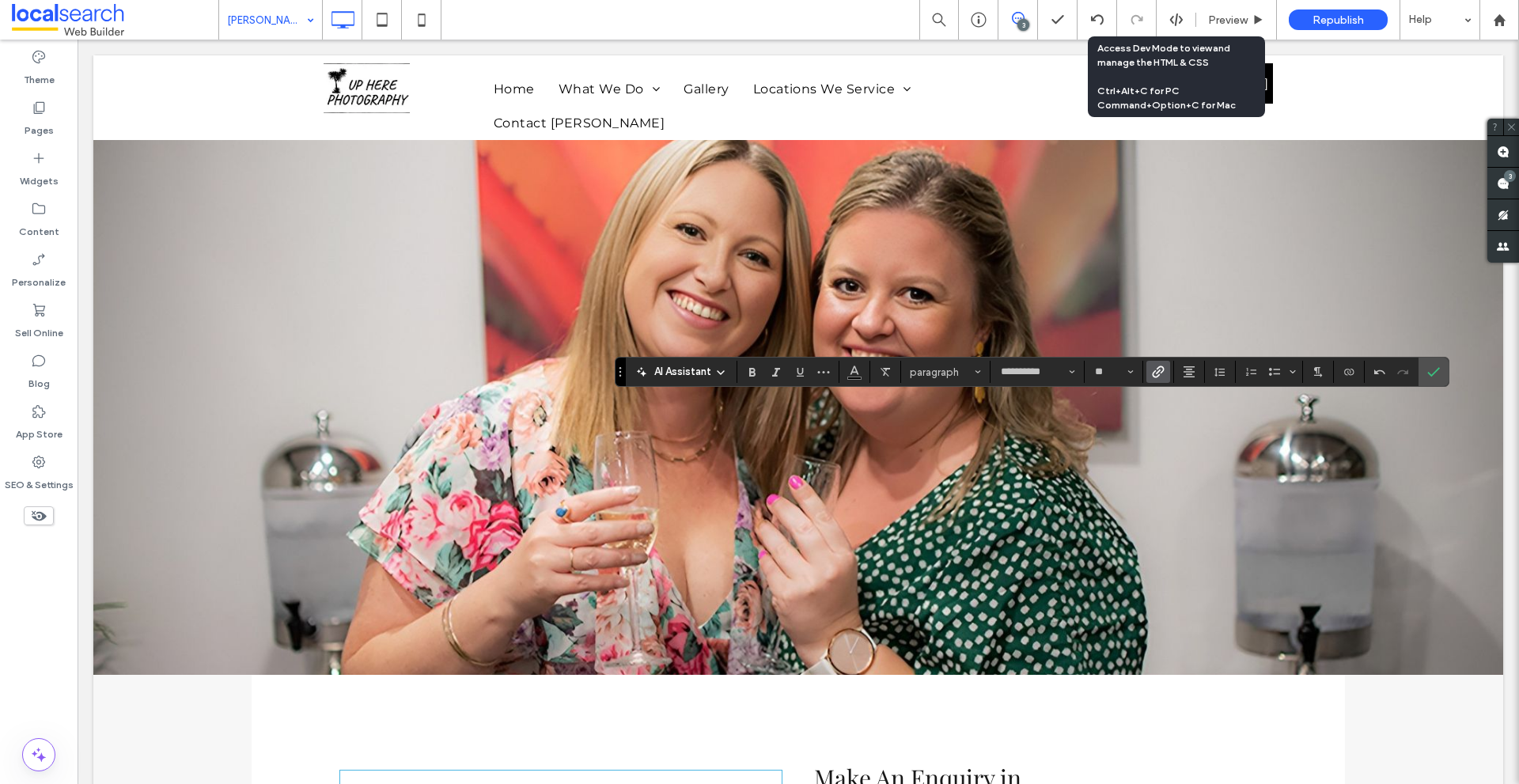
click at [1163, 368] on icon "Link" at bounding box center [1158, 371] width 12 height 12
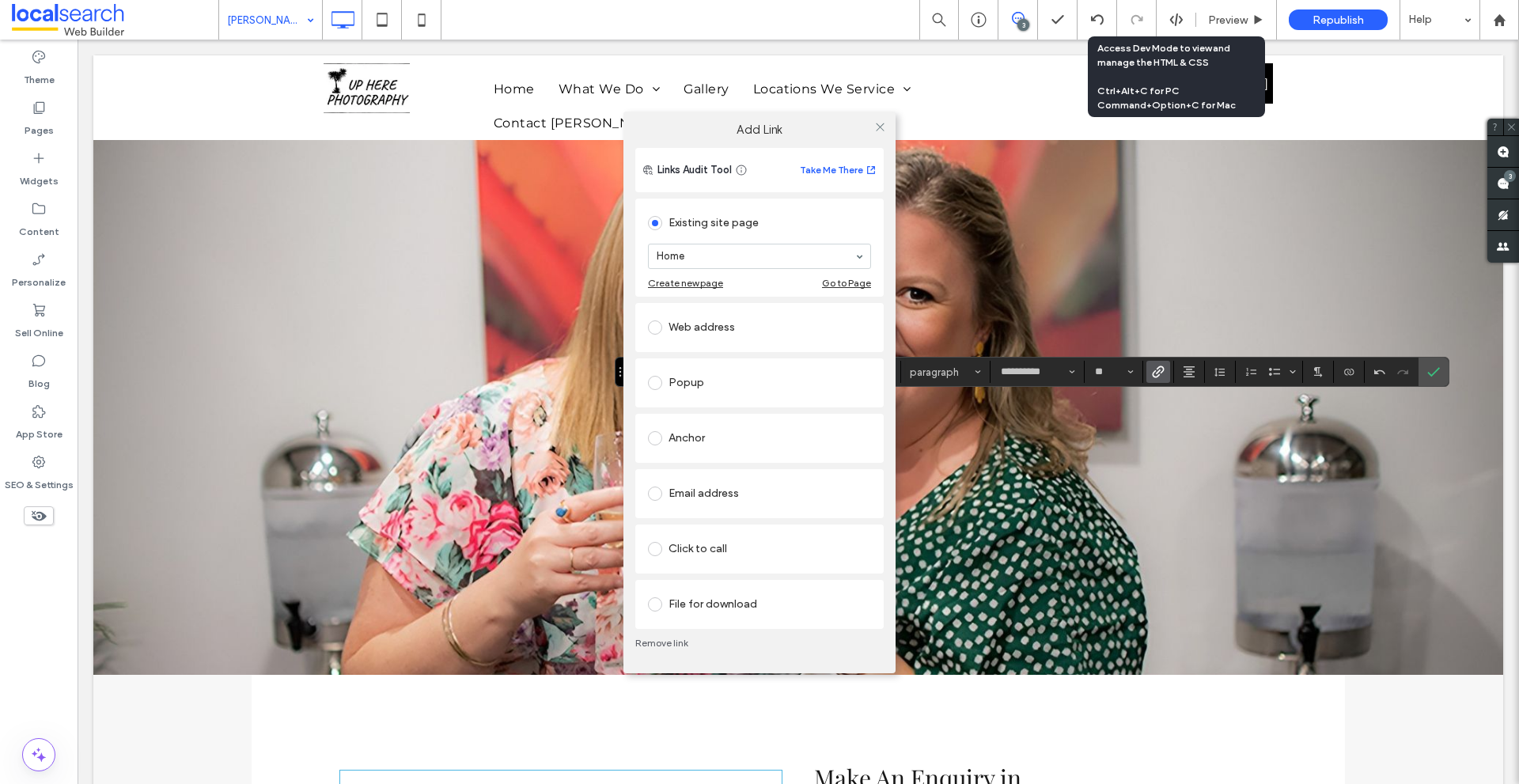
click at [699, 442] on div "Anchor" at bounding box center [760, 438] width 223 height 25
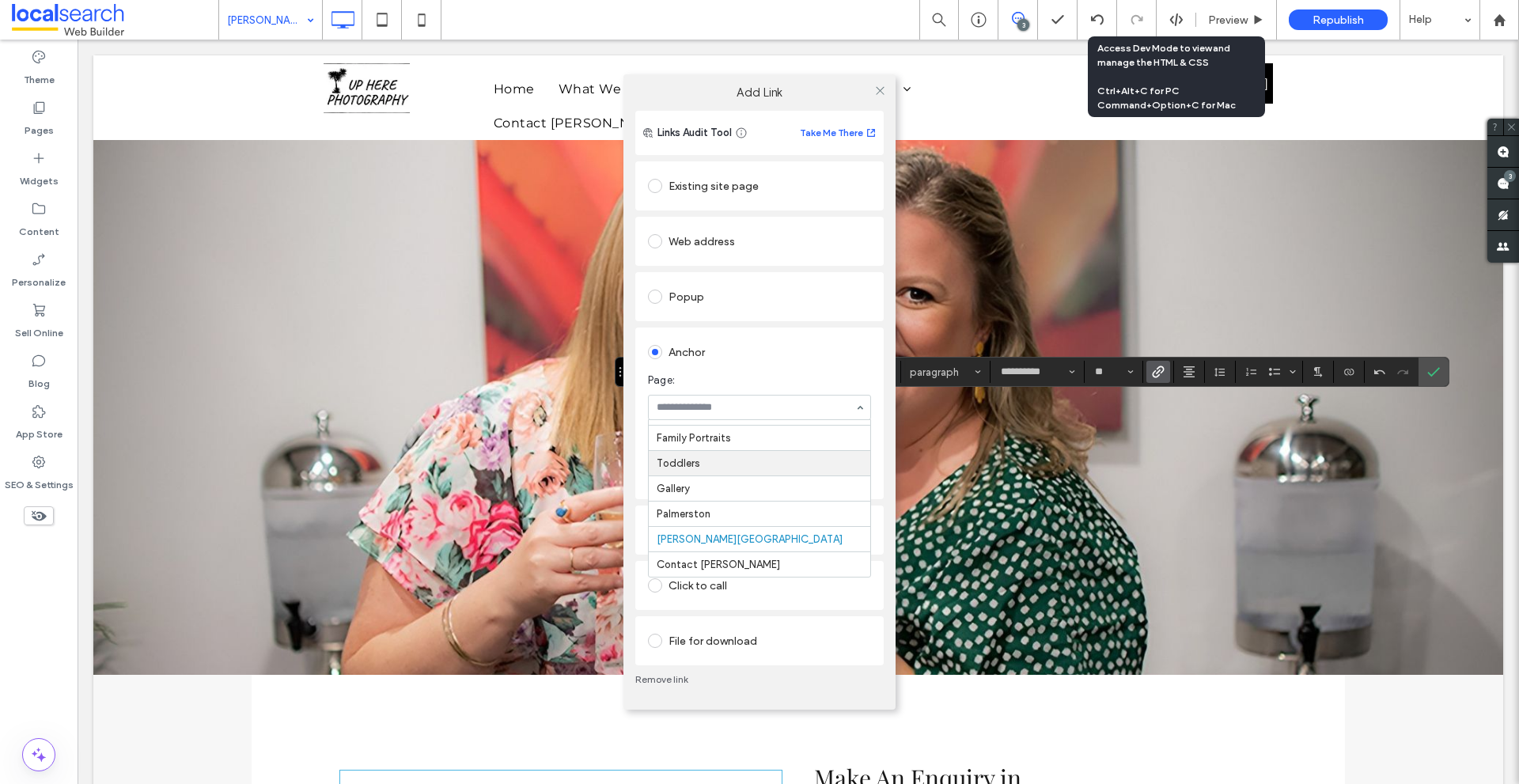
scroll to position [0, 0]
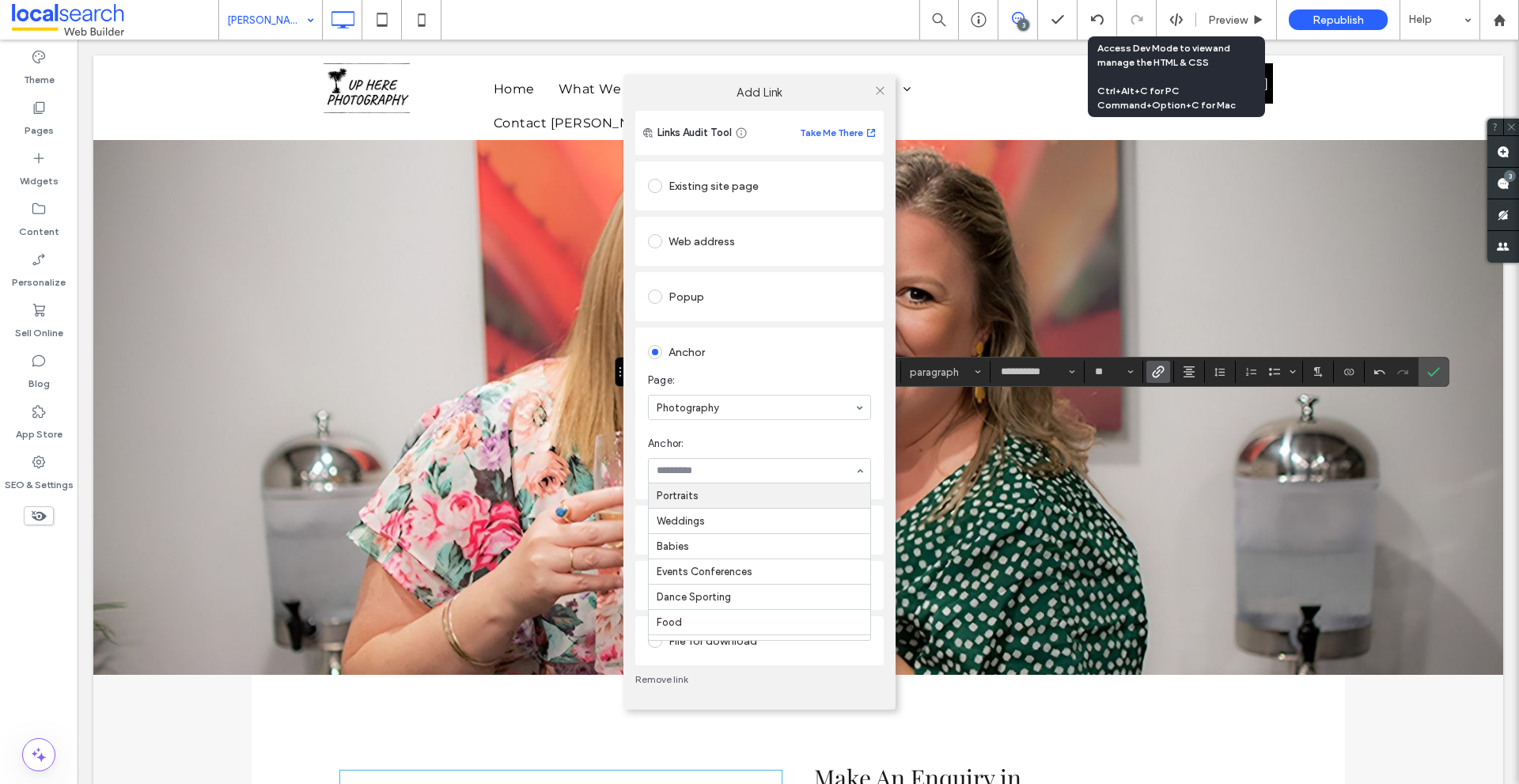
type input "*"
click at [880, 95] on icon at bounding box center [879, 90] width 11 height 11
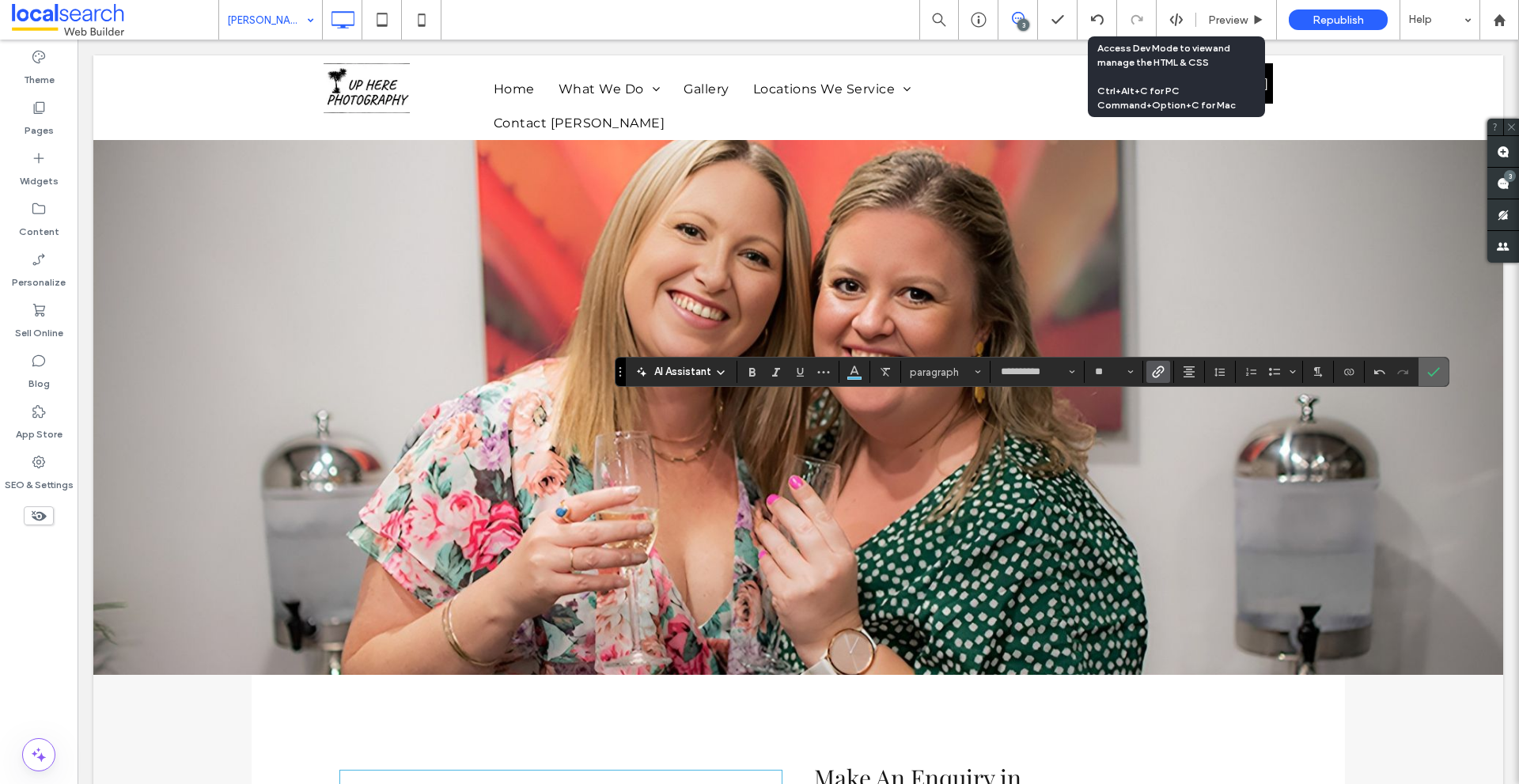
click at [1421, 373] on label "Confirm" at bounding box center [1433, 371] width 24 height 29
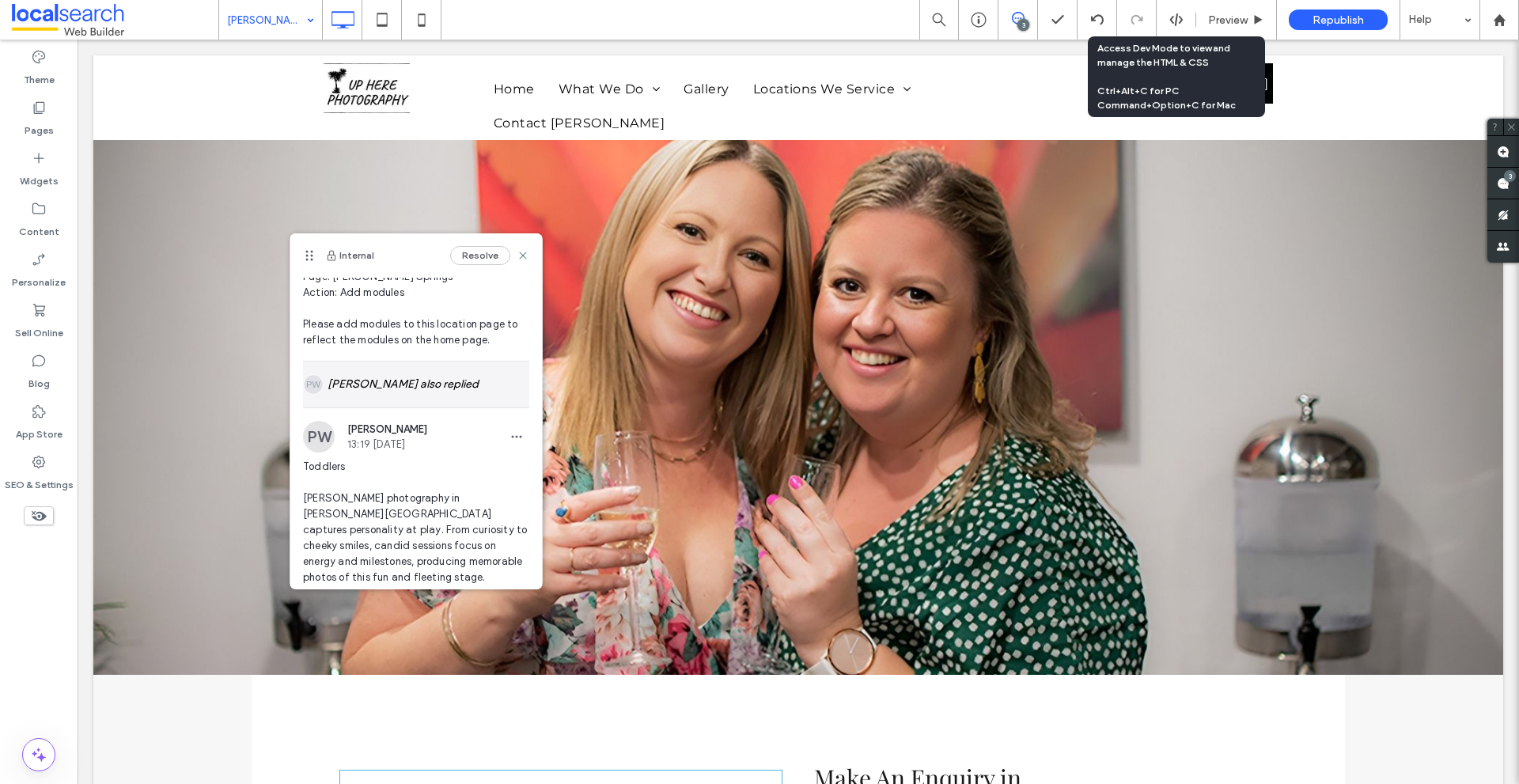
click at [394, 383] on div "[PERSON_NAME] also replied" at bounding box center [416, 384] width 227 height 46
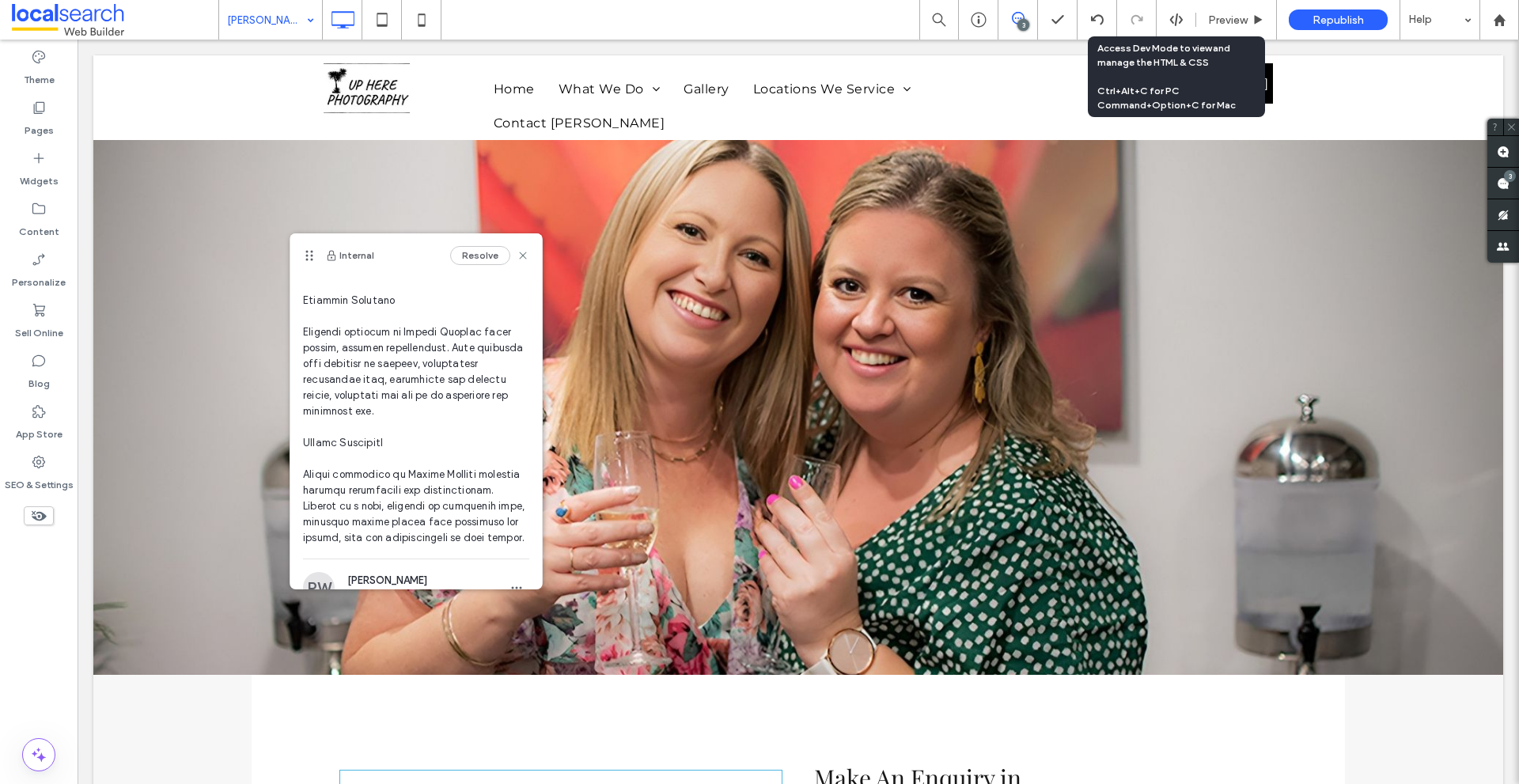
scroll to position [1055, 0]
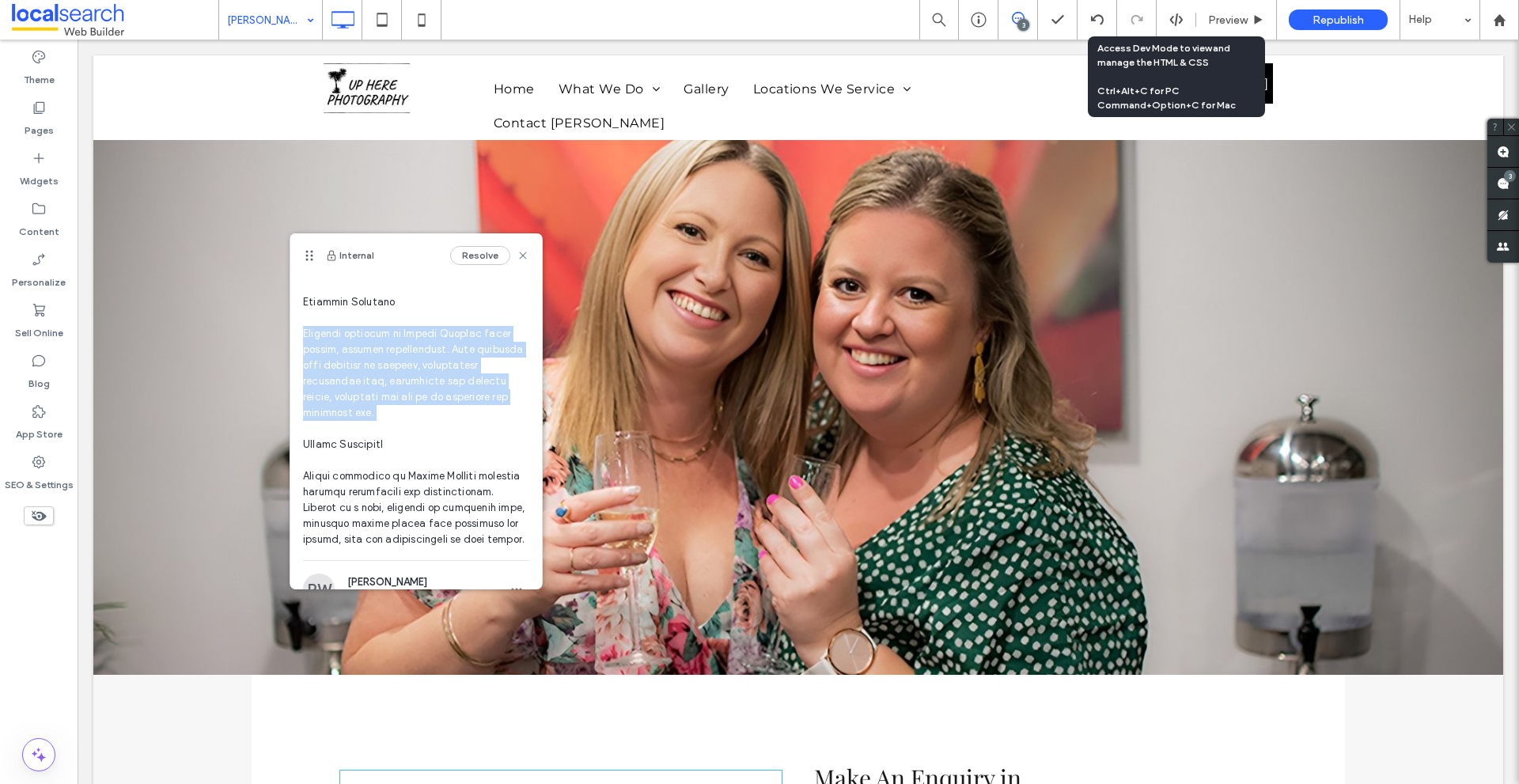
drag, startPoint x: 325, startPoint y: 364, endPoint x: 402, endPoint y: 447, distance: 113.2
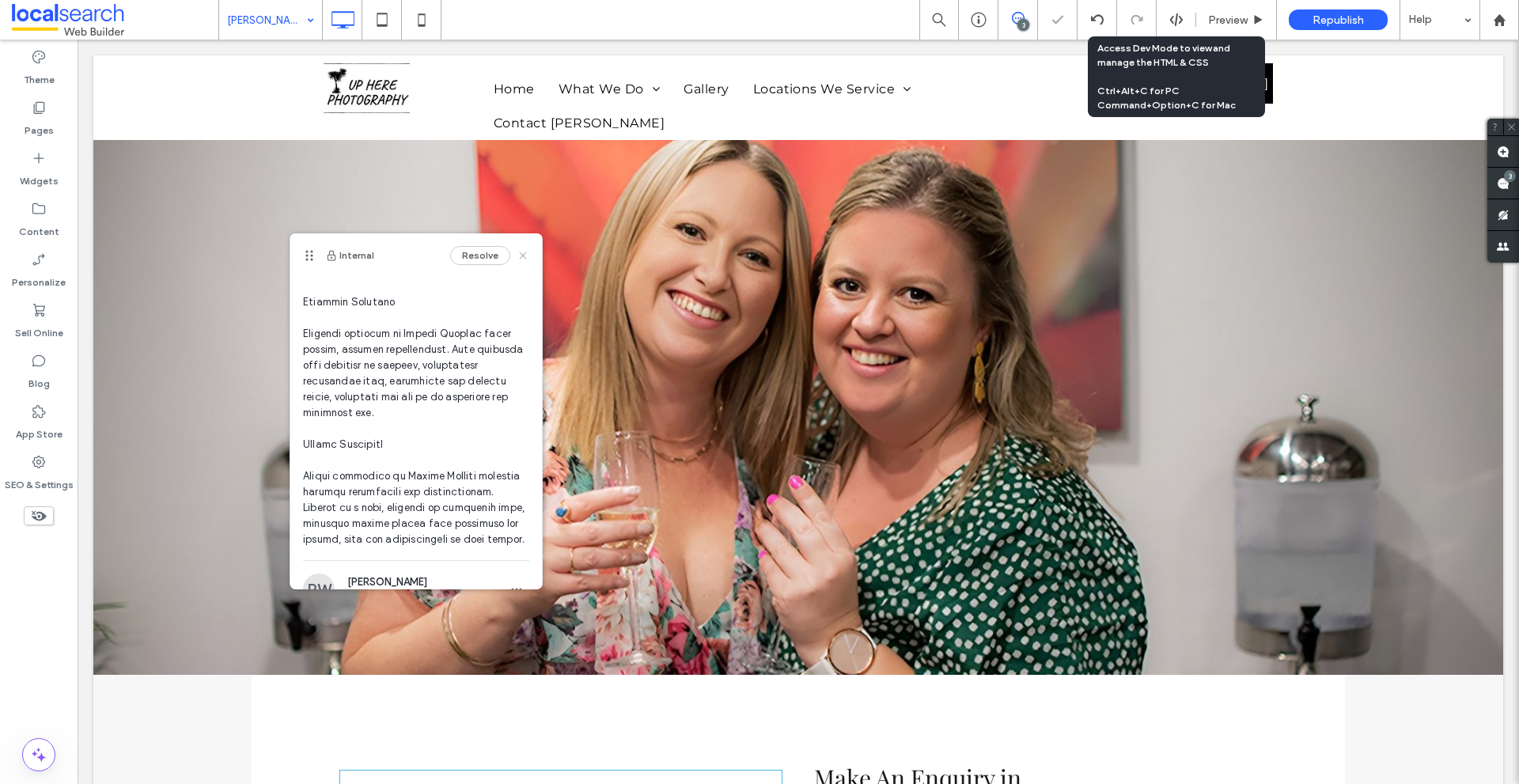
click at [516, 260] on icon at bounding box center [522, 254] width 12 height 12
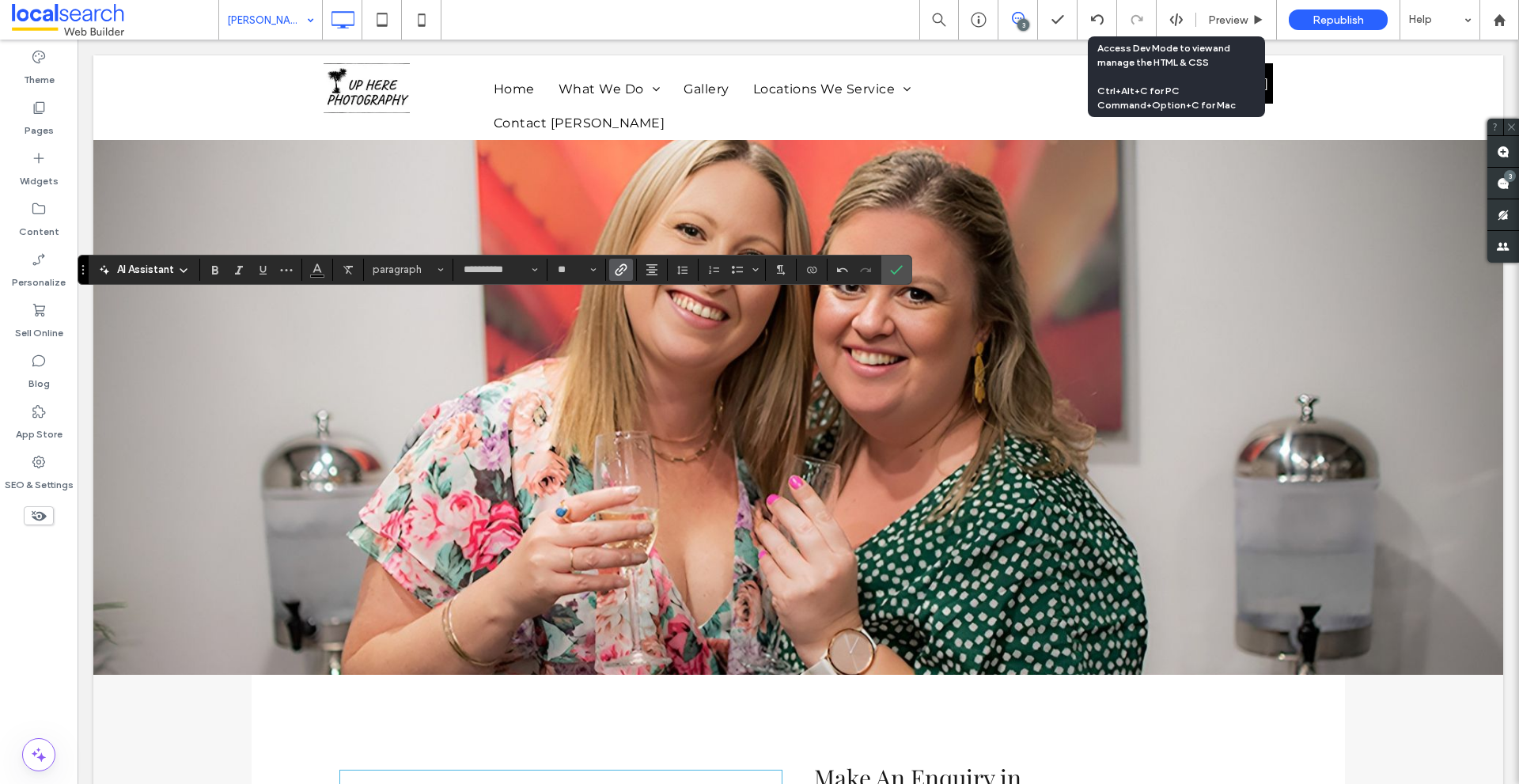
click at [626, 264] on icon "Link" at bounding box center [621, 269] width 12 height 12
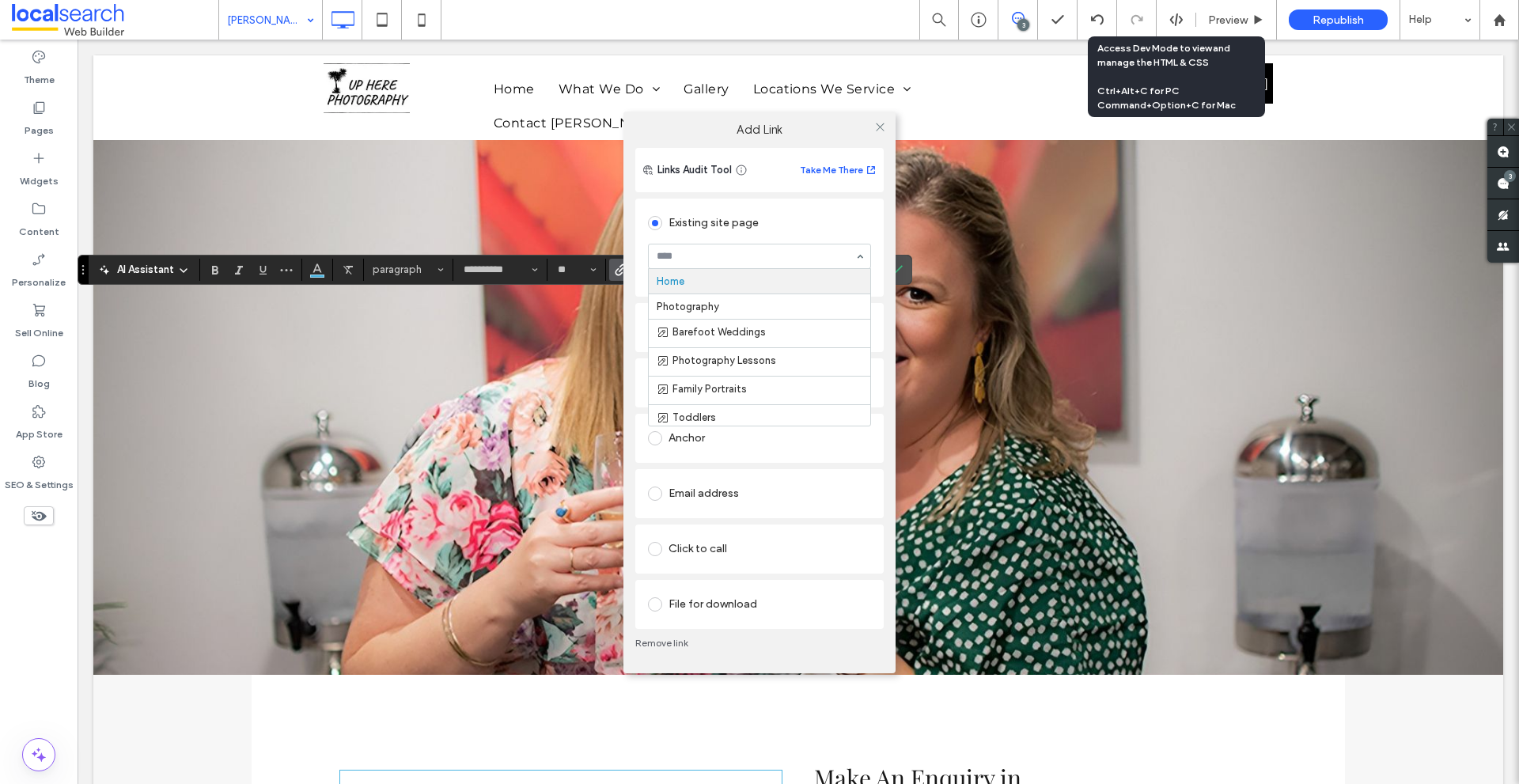
paste input "**********"
type input "**********"
click at [874, 126] on icon at bounding box center [879, 126] width 11 height 11
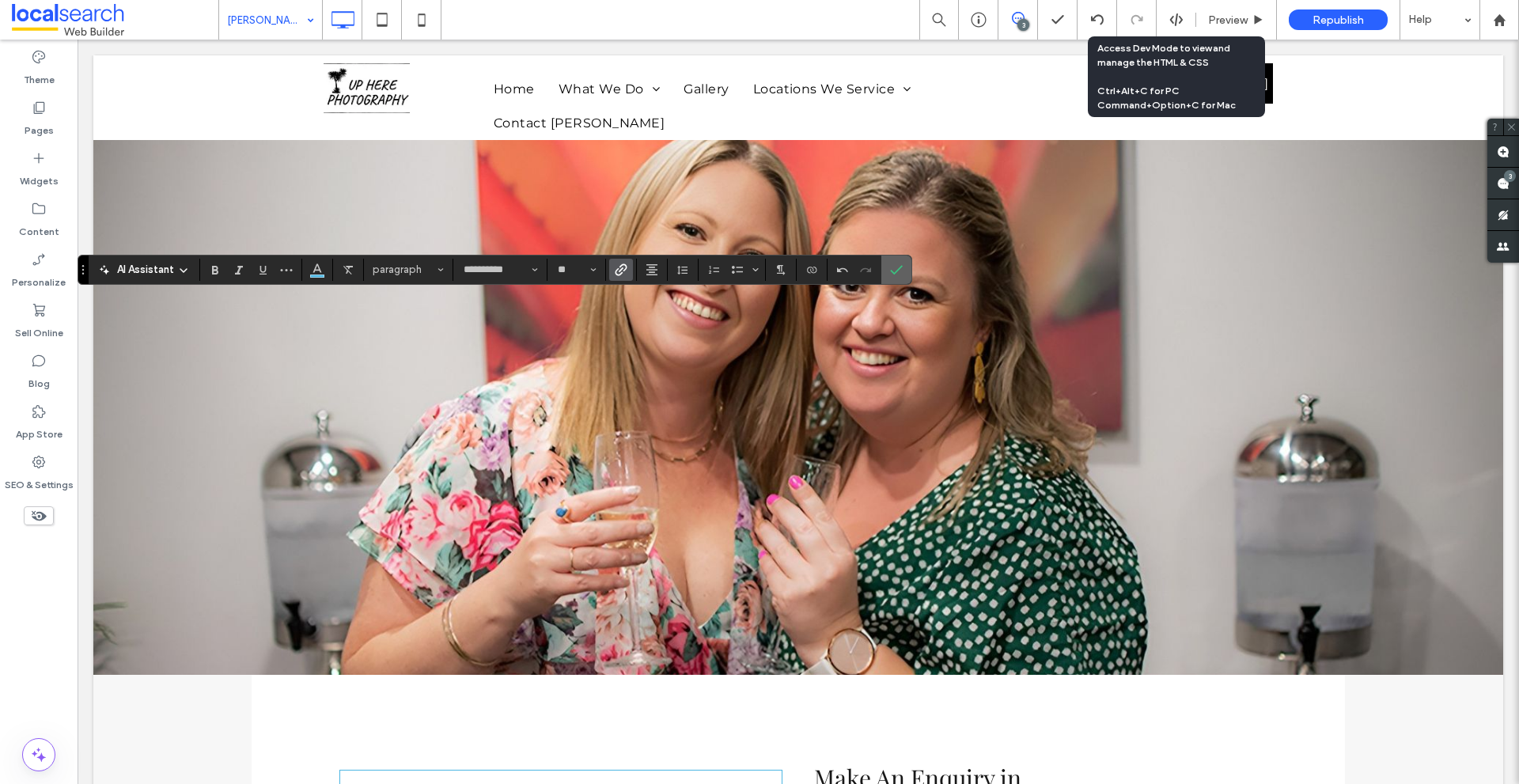
click at [892, 266] on icon "Confirm" at bounding box center [896, 269] width 12 height 12
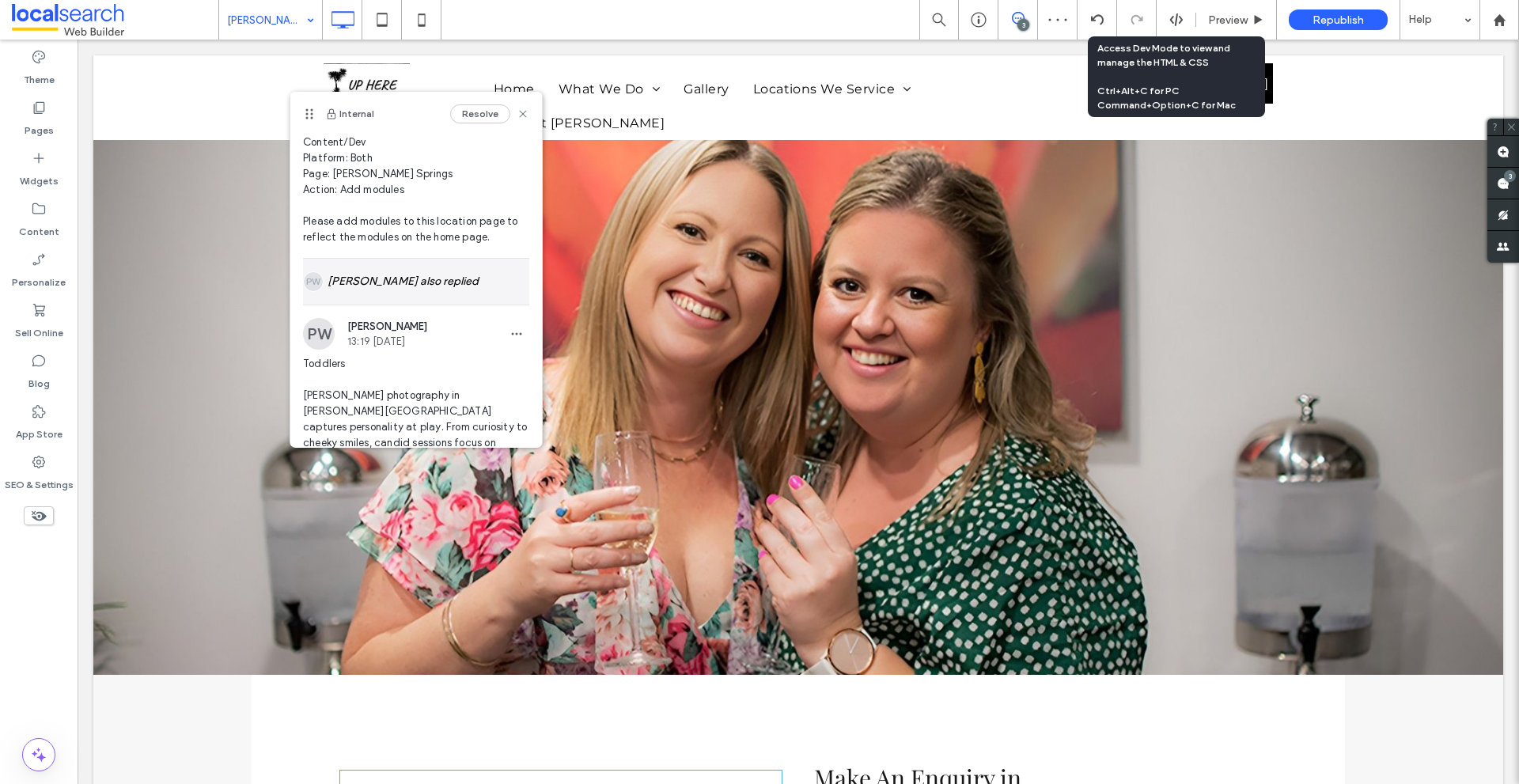
click at [337, 283] on div "[PERSON_NAME] also replied" at bounding box center [416, 282] width 227 height 46
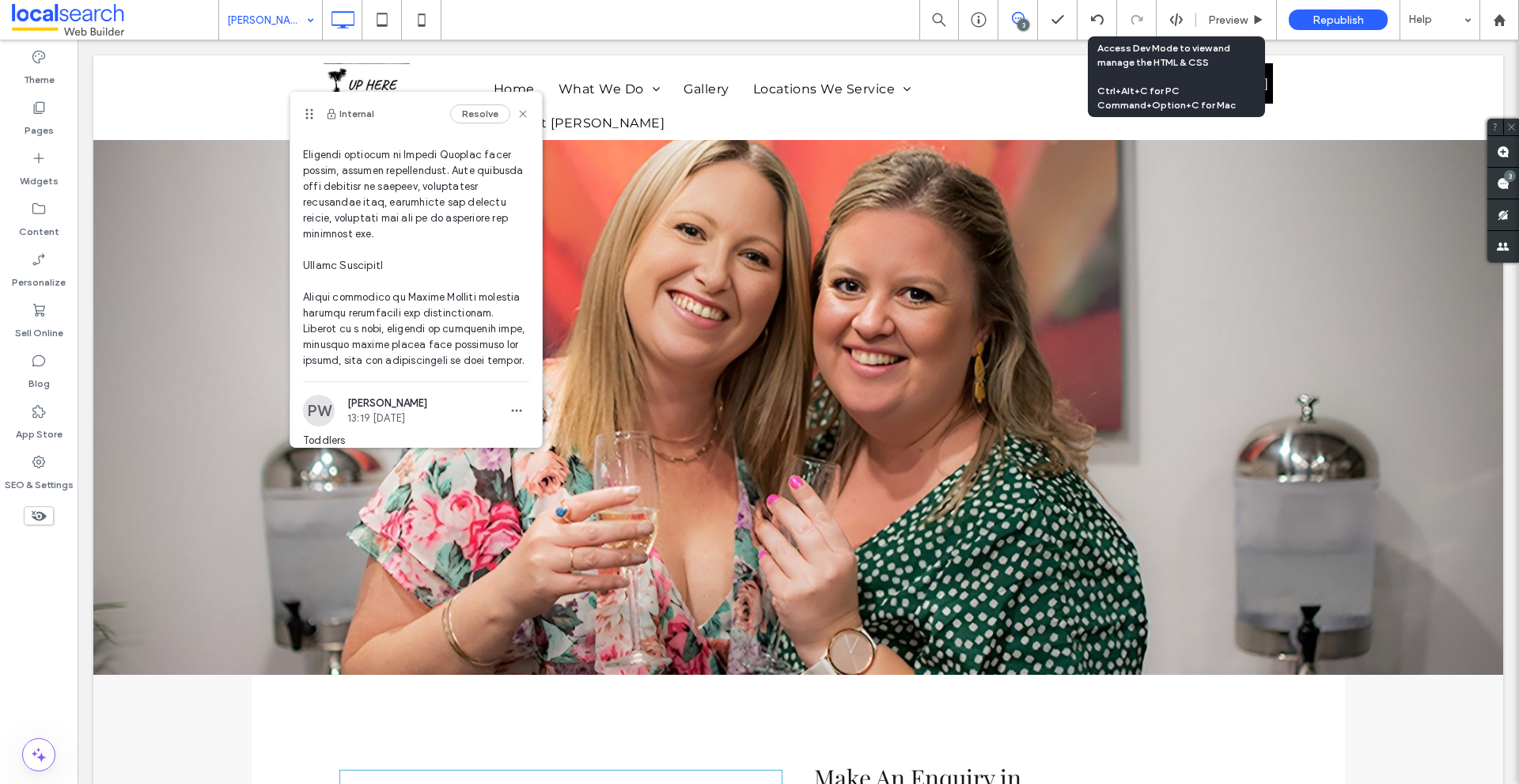
scroll to position [1090, 0]
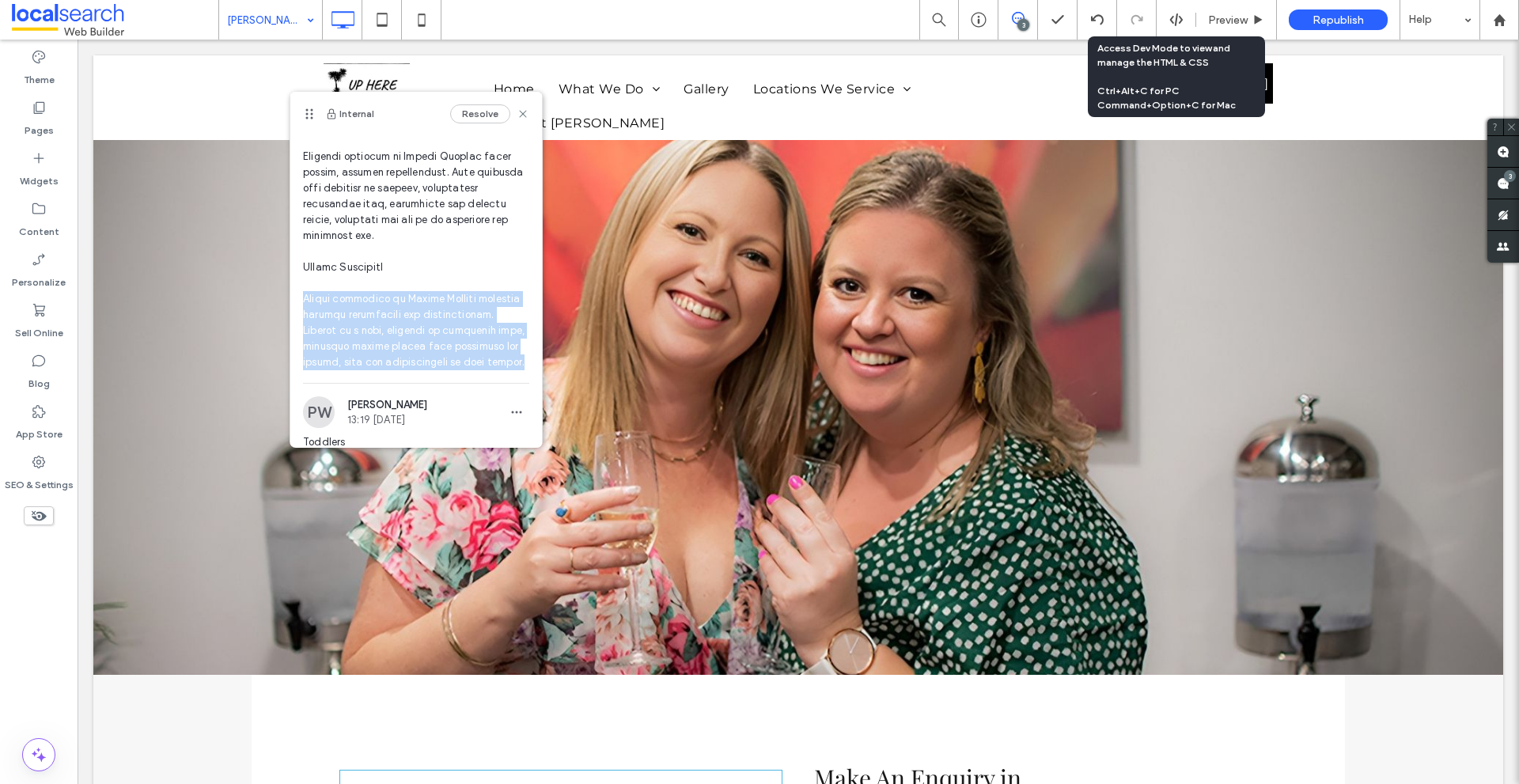
drag, startPoint x: 312, startPoint y: 332, endPoint x: 333, endPoint y: 406, distance: 76.9
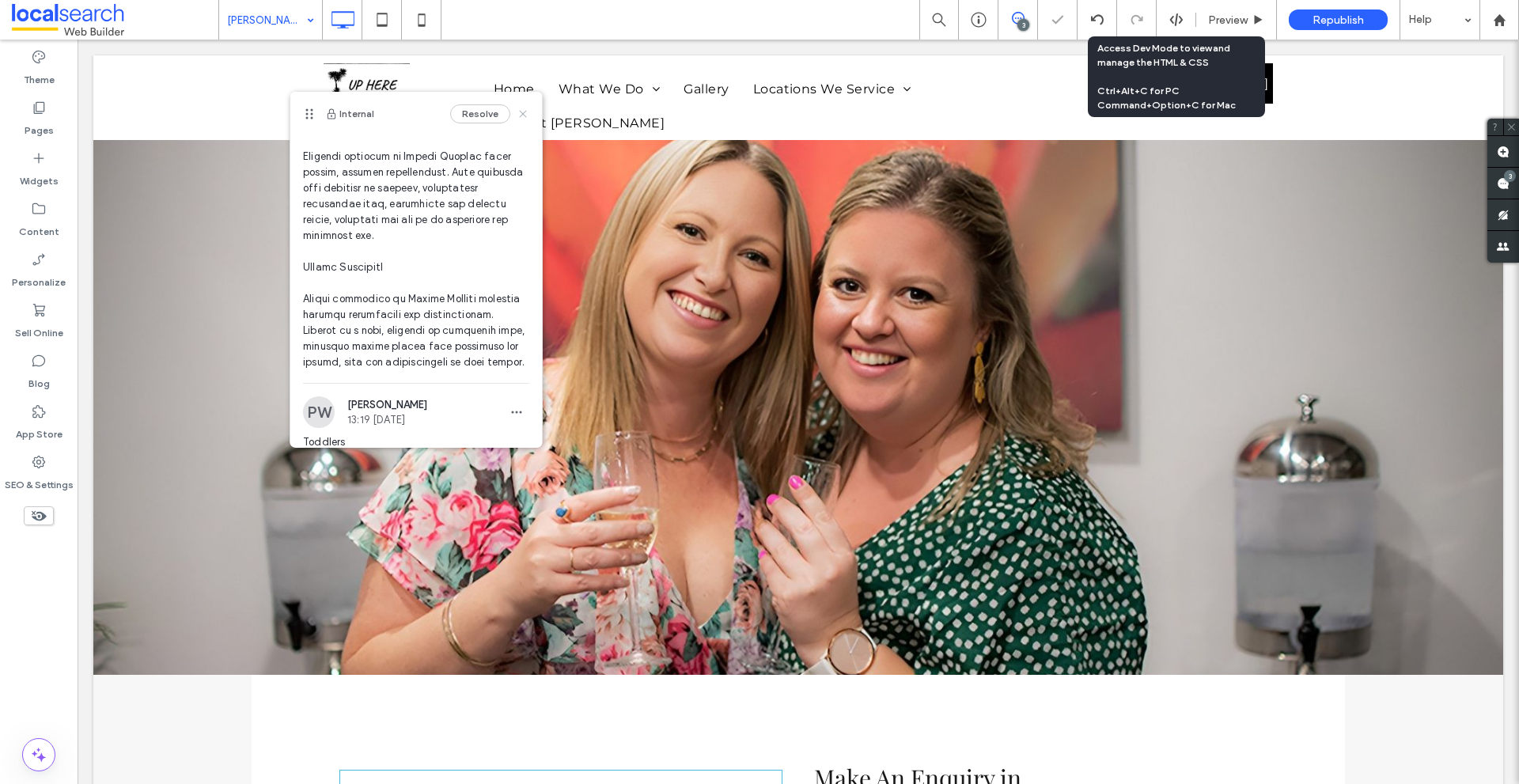
click at [516, 108] on icon at bounding box center [522, 113] width 12 height 12
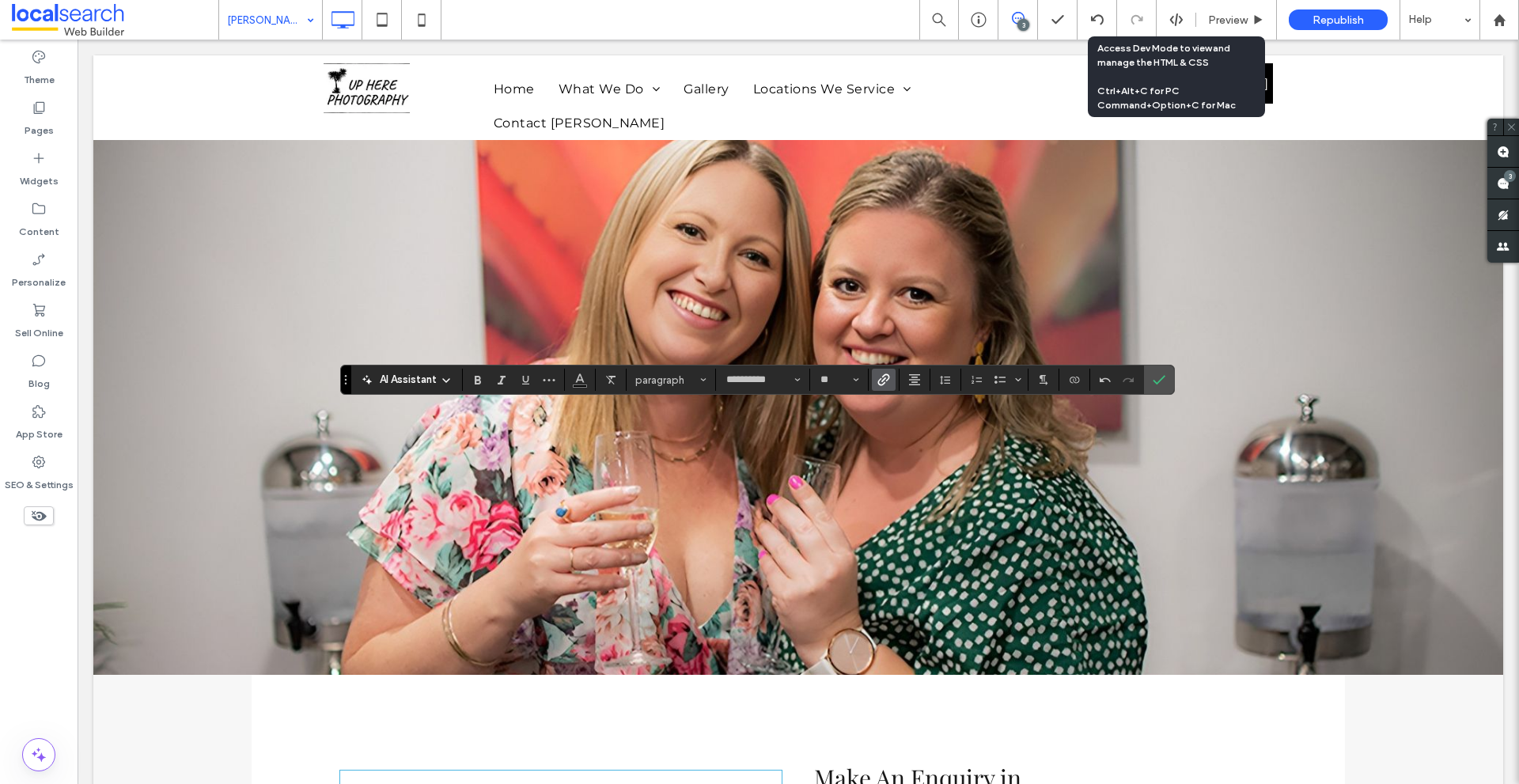
click at [880, 382] on icon "Link" at bounding box center [883, 379] width 12 height 12
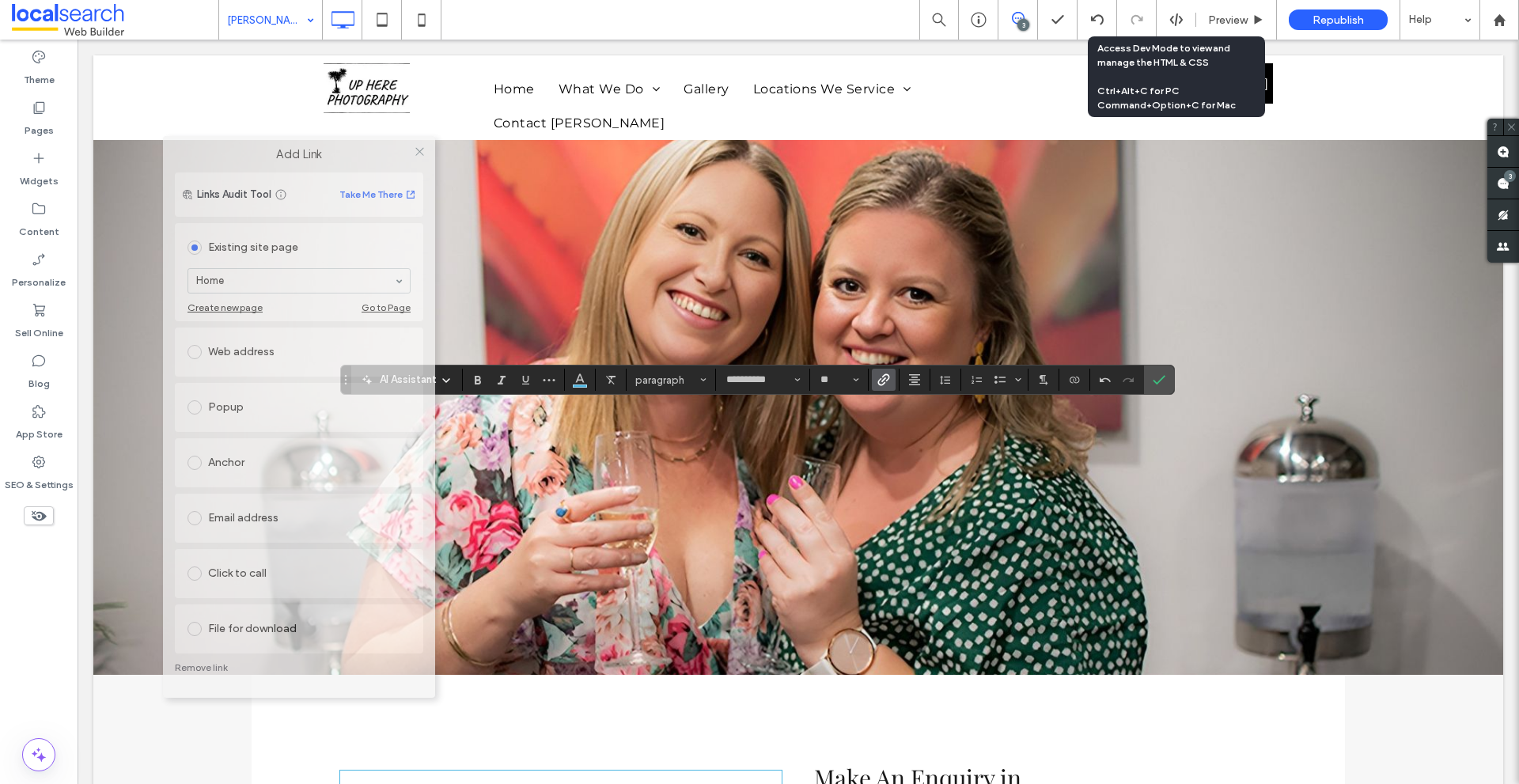
drag, startPoint x: 743, startPoint y: 136, endPoint x: 282, endPoint y: 161, distance: 461.7
click at [282, 161] on label "Add Link" at bounding box center [299, 154] width 250 height 14
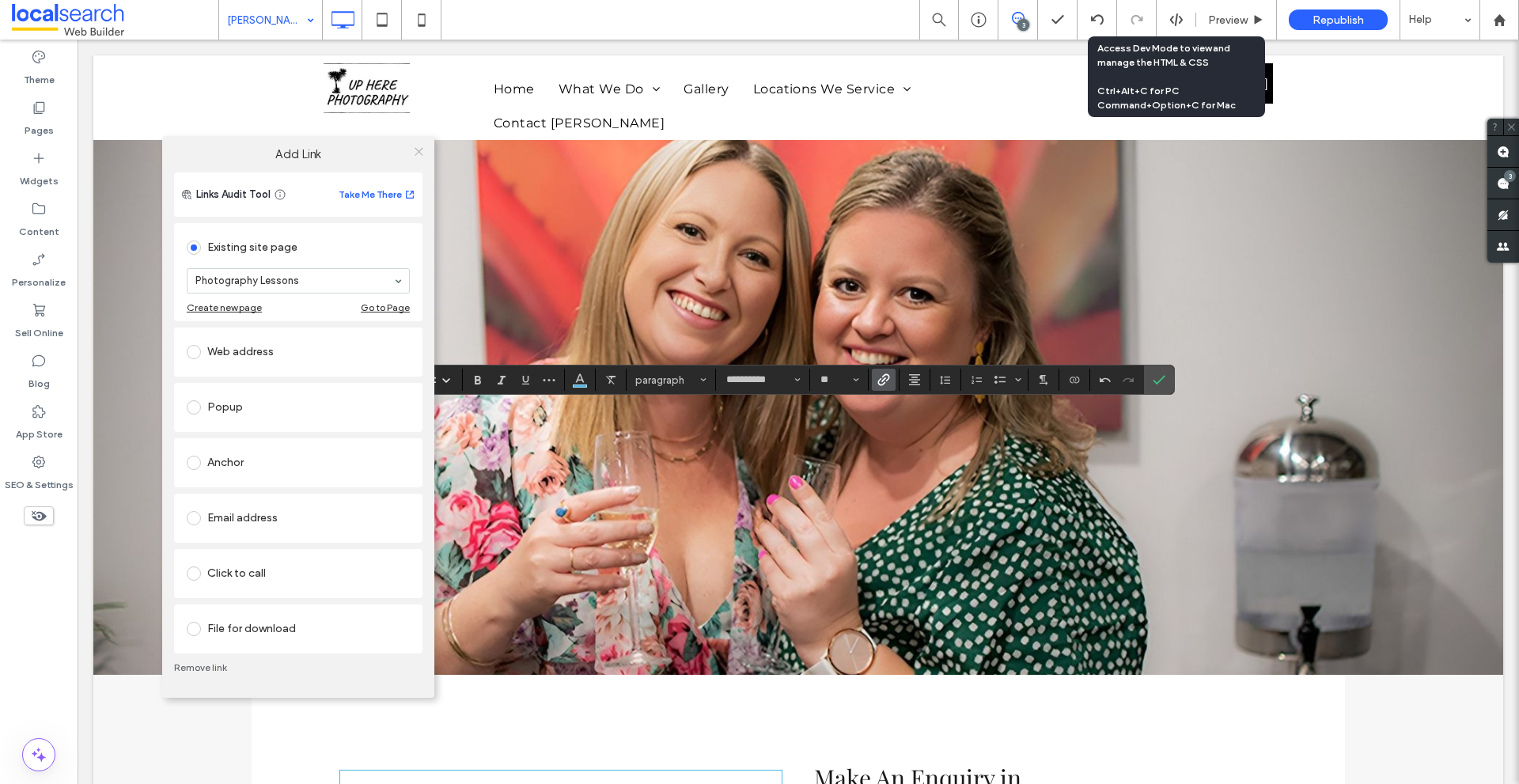
click at [416, 154] on icon at bounding box center [419, 151] width 11 height 11
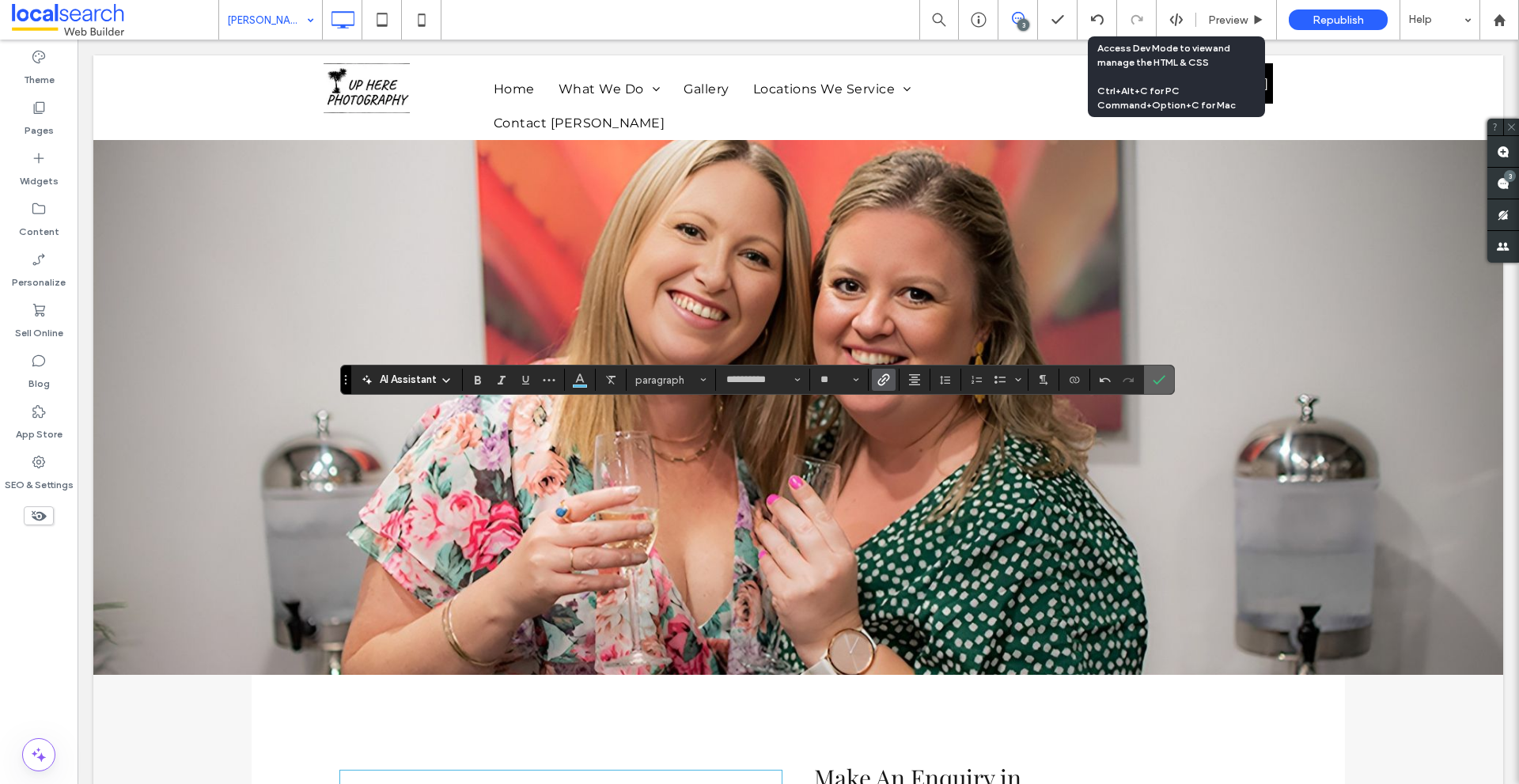
click at [1163, 383] on icon "Confirm" at bounding box center [1159, 379] width 12 height 12
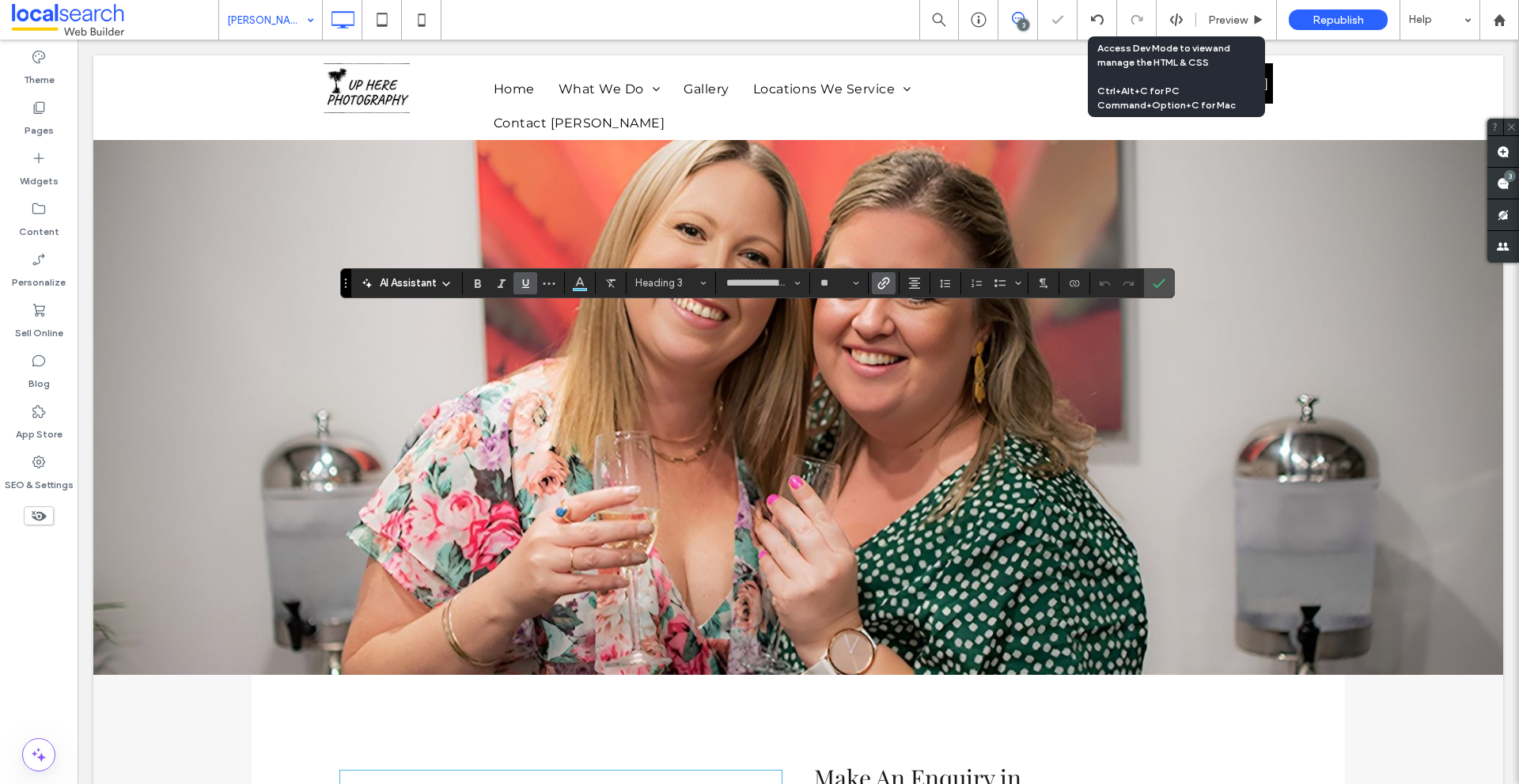
click at [887, 287] on icon "Link" at bounding box center [883, 282] width 12 height 12
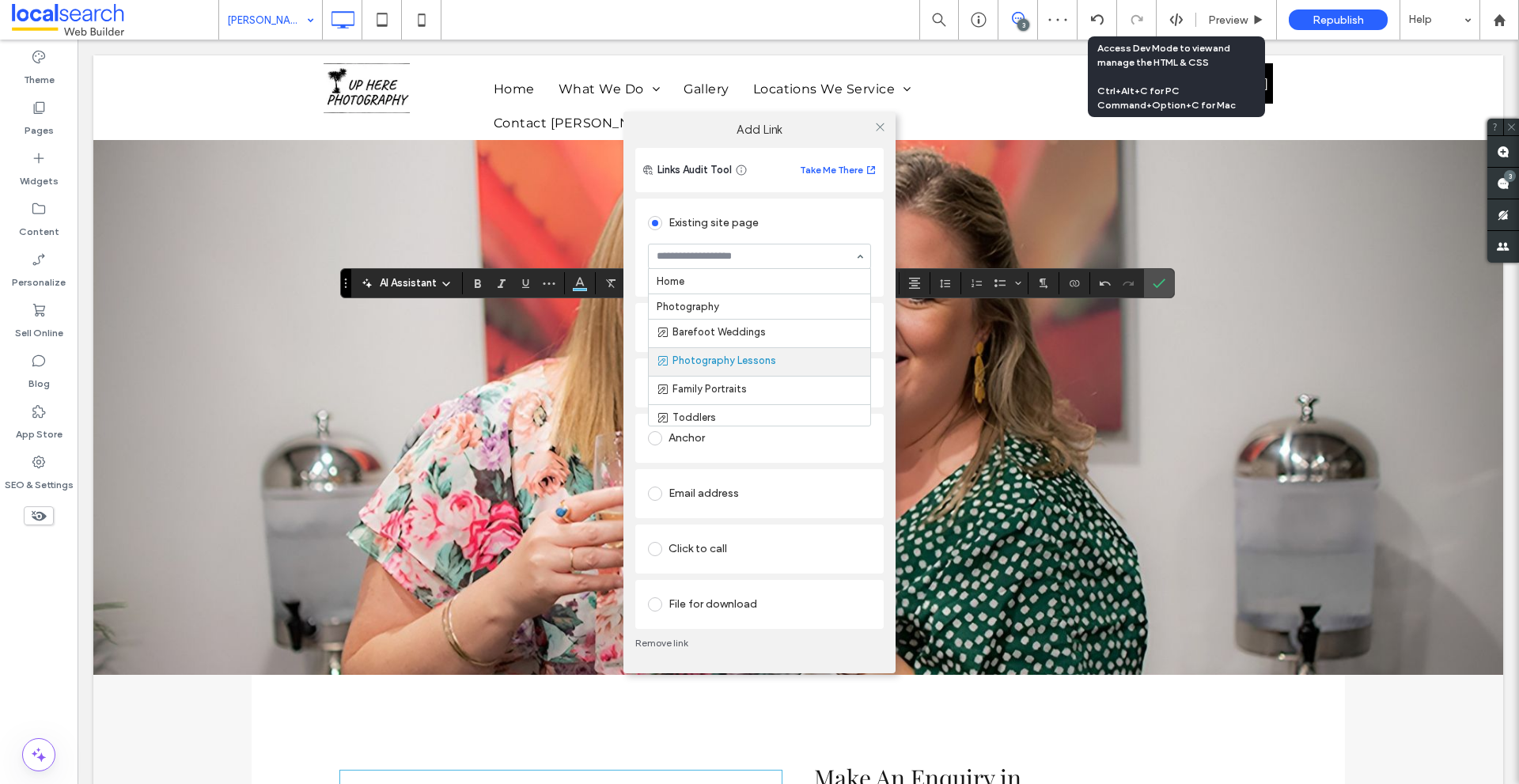
scroll to position [79, 0]
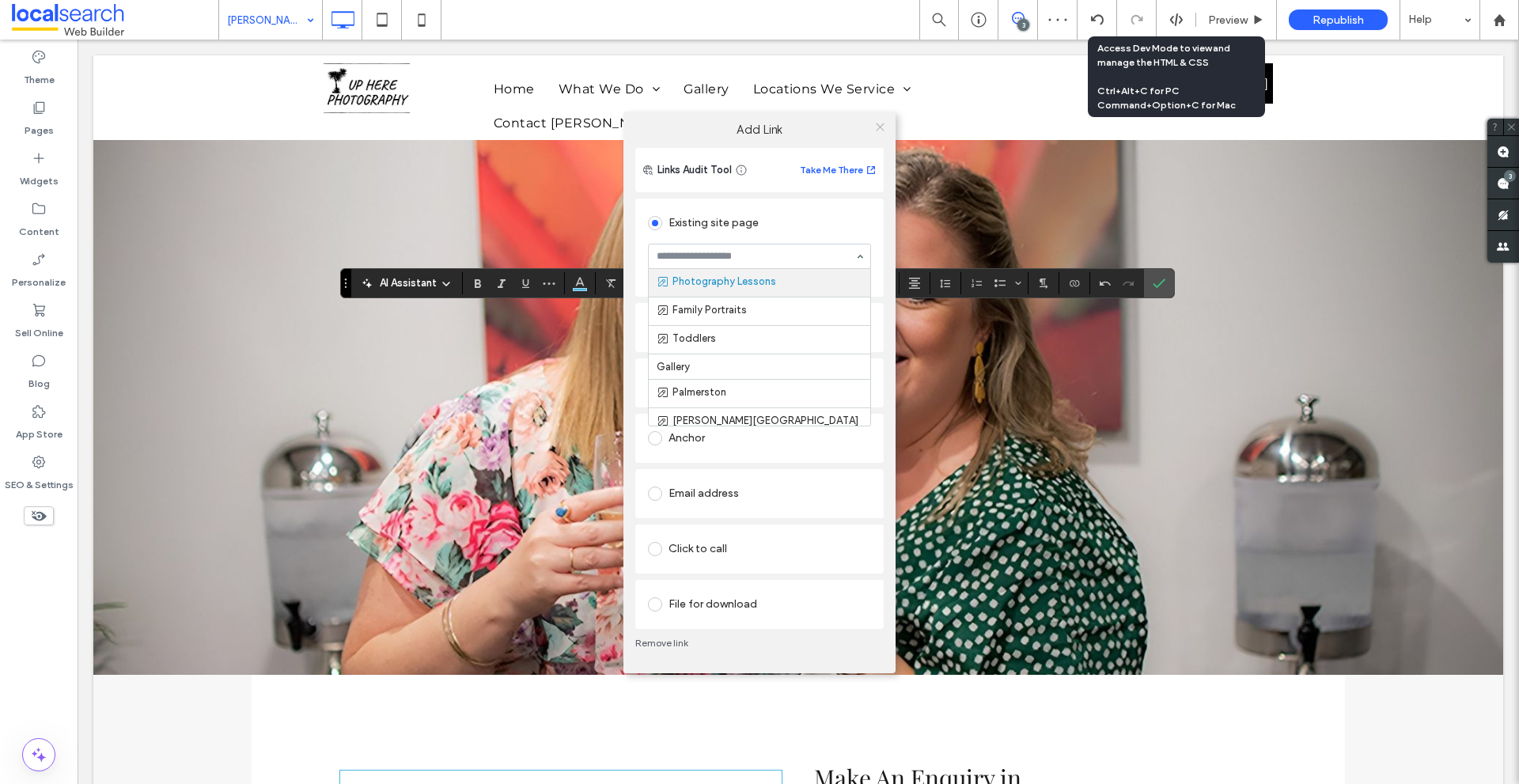
click at [881, 128] on icon at bounding box center [879, 126] width 11 height 11
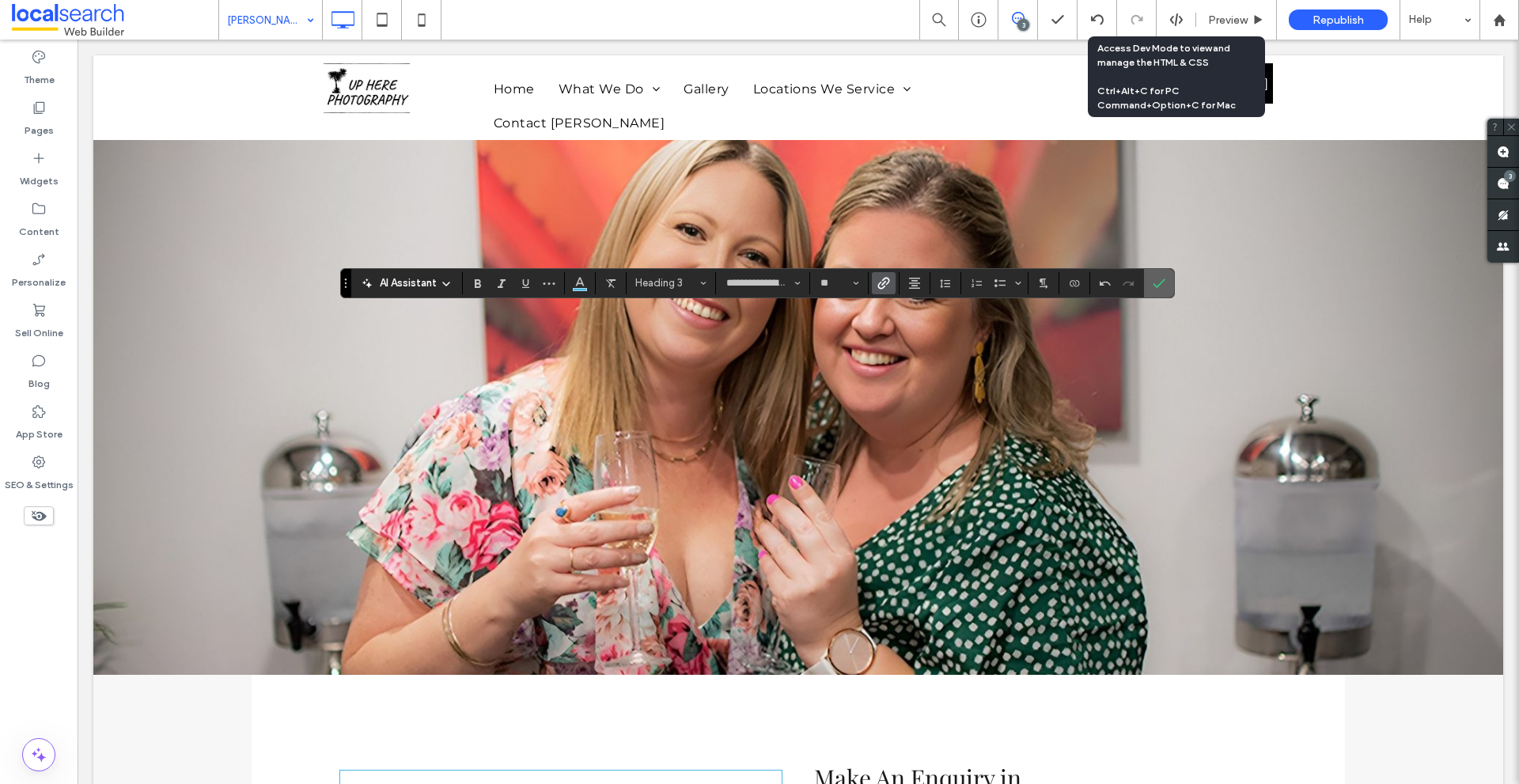
click at [1163, 273] on span "Confirm" at bounding box center [1159, 283] width 12 height 27
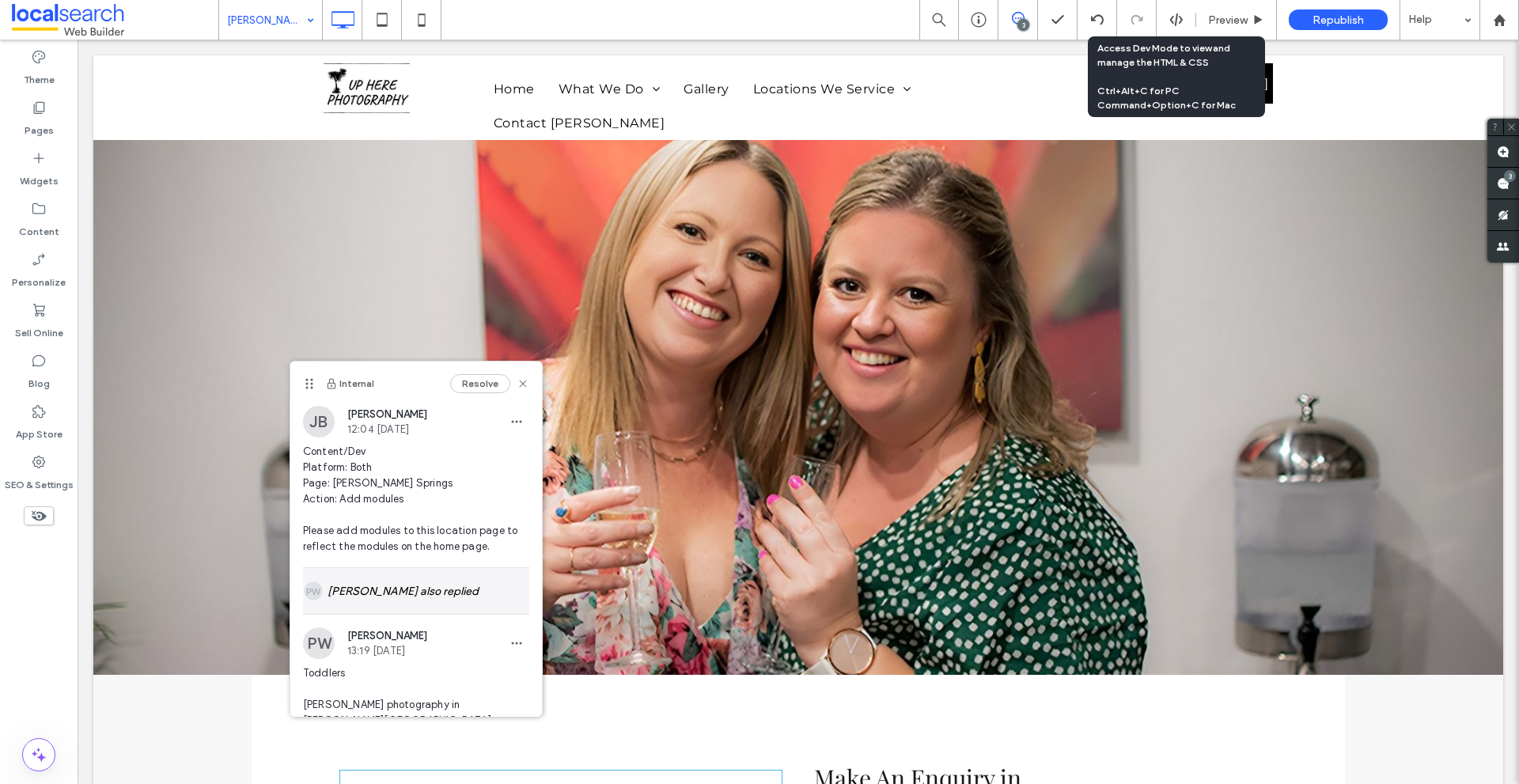
click at [396, 612] on div "[PERSON_NAME] also replied" at bounding box center [416, 591] width 227 height 46
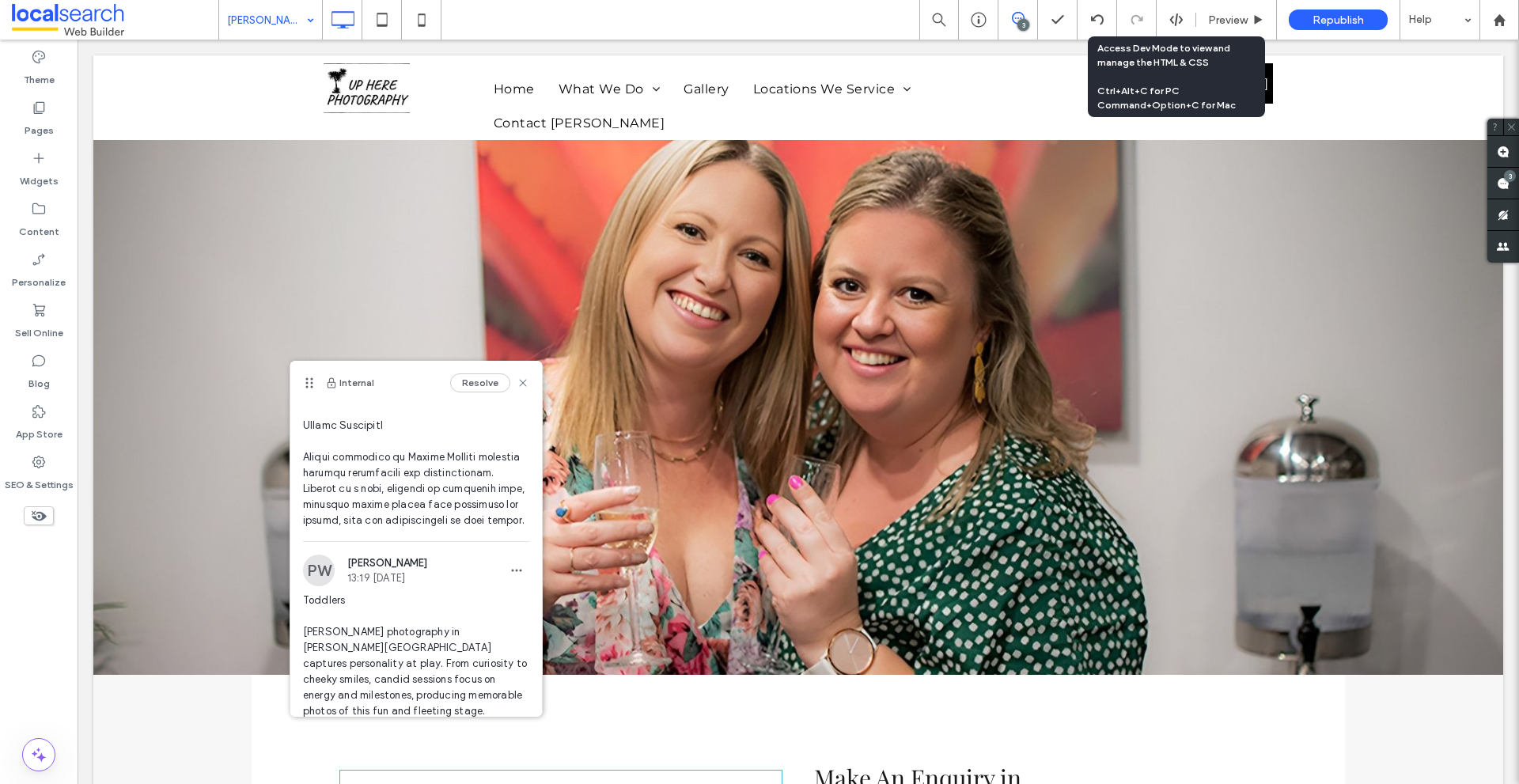
scroll to position [1454, 0]
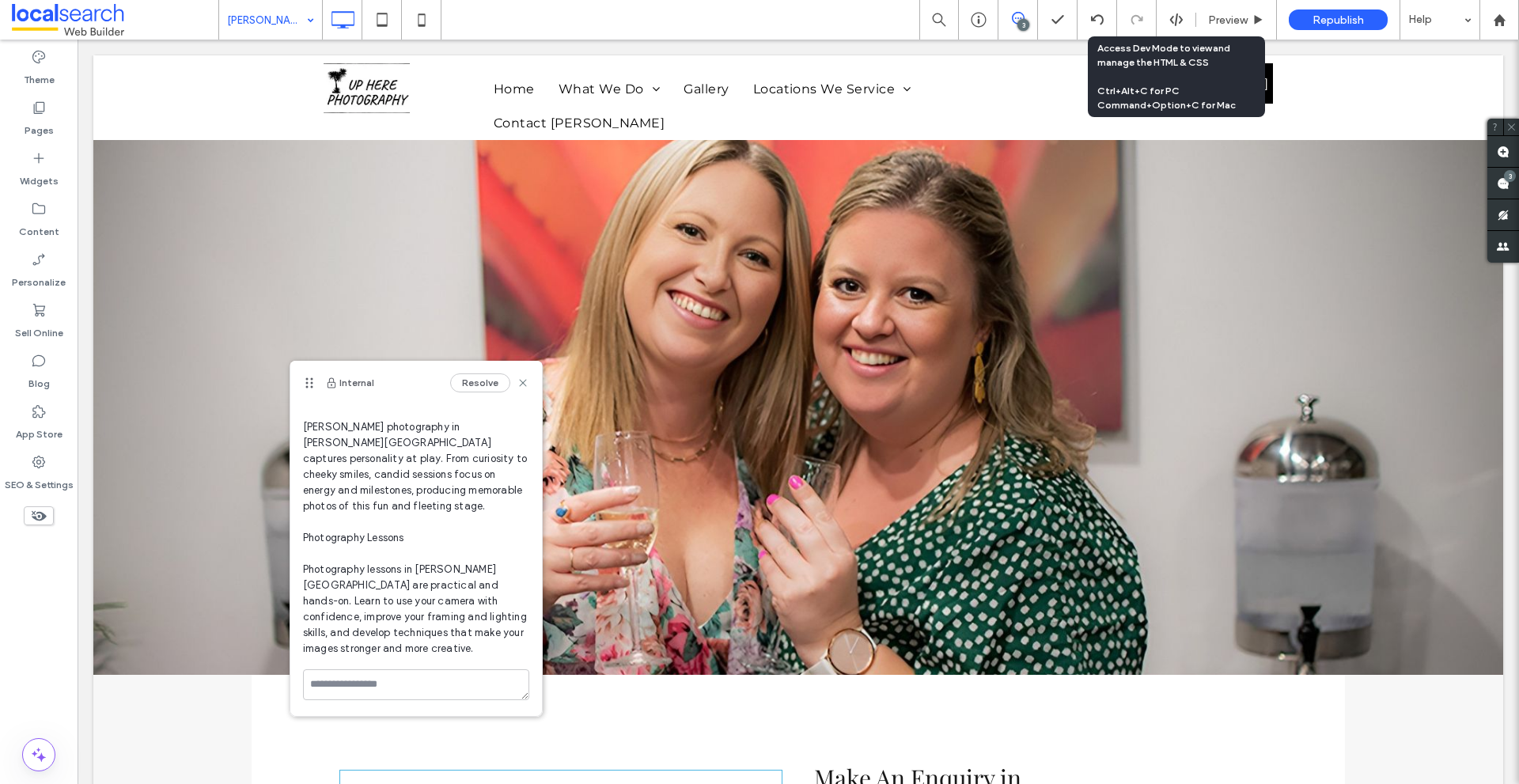
click at [334, 573] on span "Toddlers [PERSON_NAME] photography in [PERSON_NAME][GEOGRAPHIC_DATA] captures p…" at bounding box center [416, 522] width 227 height 269
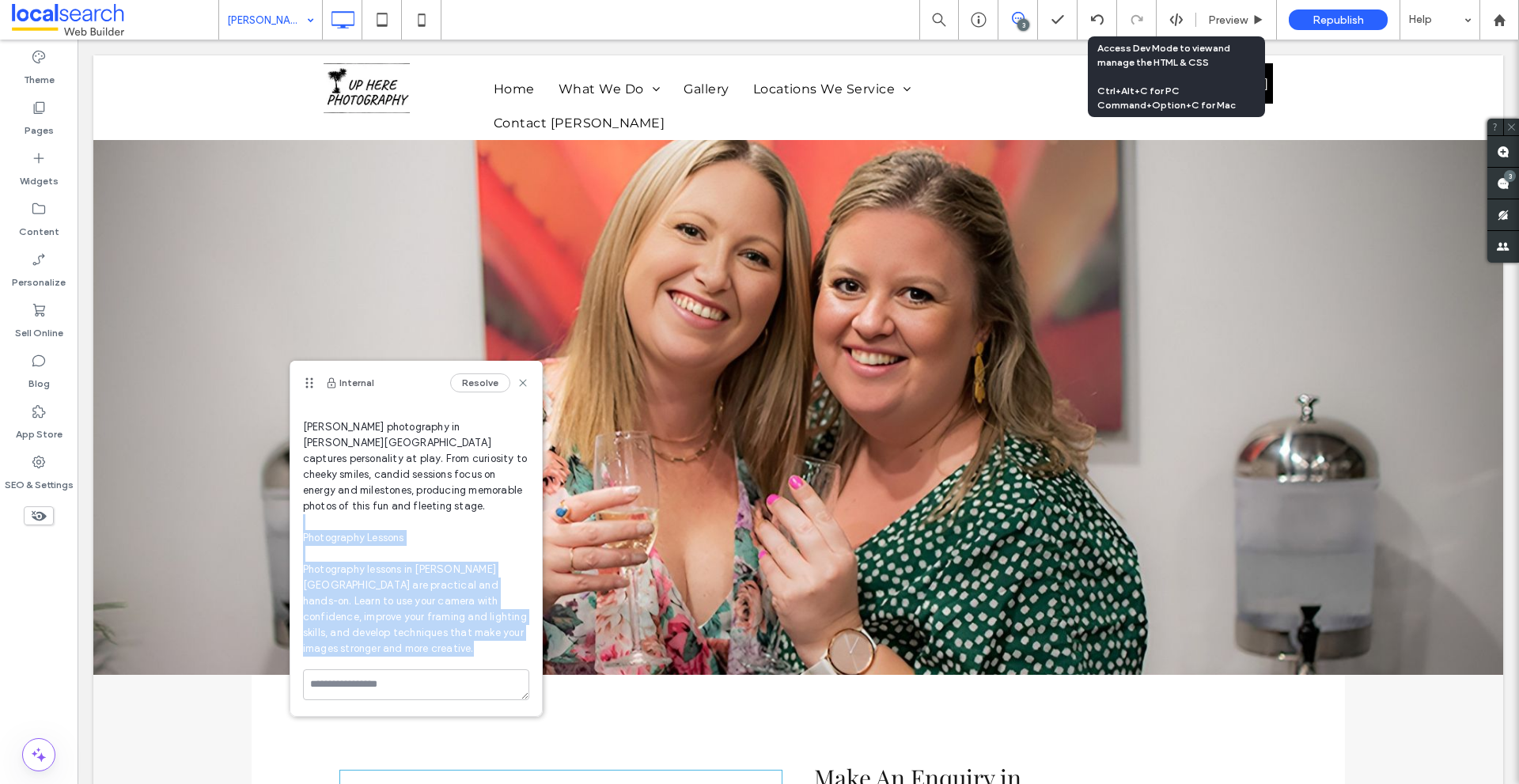
drag, startPoint x: 334, startPoint y: 573, endPoint x: 393, endPoint y: 646, distance: 93.9
click at [393, 646] on span "Toddlers [PERSON_NAME] photography in [PERSON_NAME][GEOGRAPHIC_DATA] captures p…" at bounding box center [416, 522] width 227 height 269
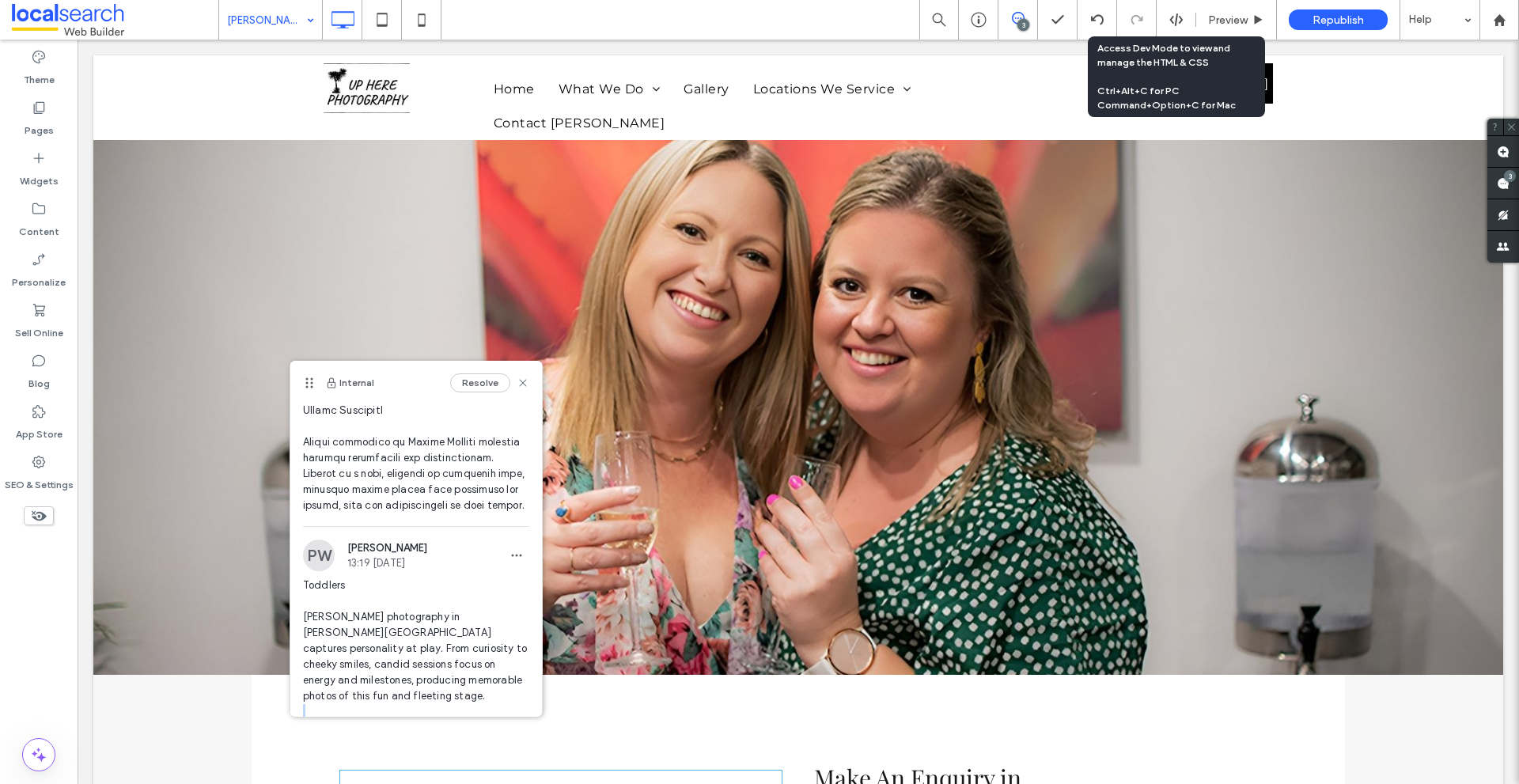
scroll to position [1295, 0]
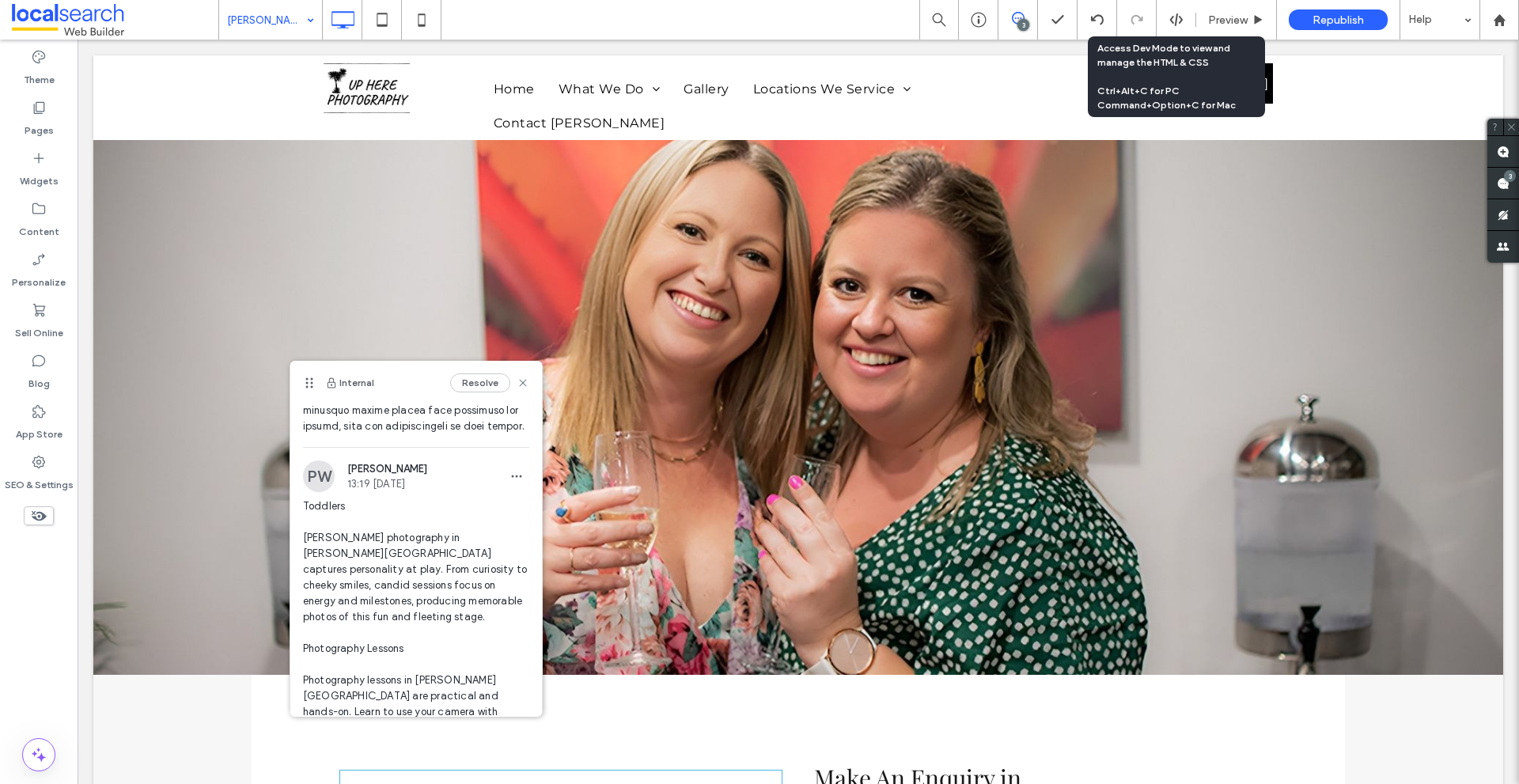
click at [326, 582] on span "Toddlers [PERSON_NAME] photography in [PERSON_NAME][GEOGRAPHIC_DATA] captures p…" at bounding box center [416, 633] width 227 height 269
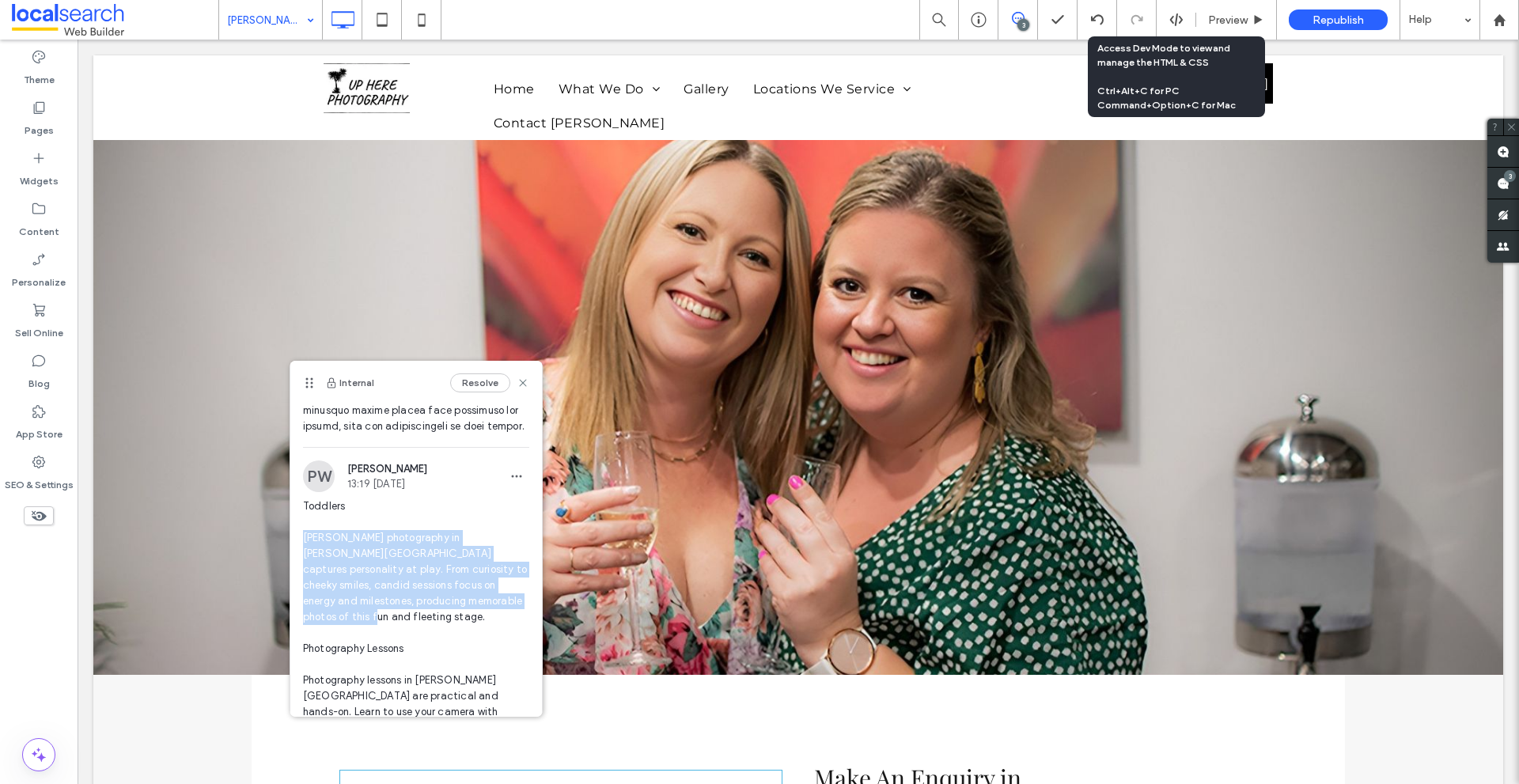
drag, startPoint x: 326, startPoint y: 582, endPoint x: 331, endPoint y: 660, distance: 78.2
click at [331, 660] on span "Toddlers [PERSON_NAME] photography in [PERSON_NAME][GEOGRAPHIC_DATA] captures p…" at bounding box center [416, 633] width 227 height 269
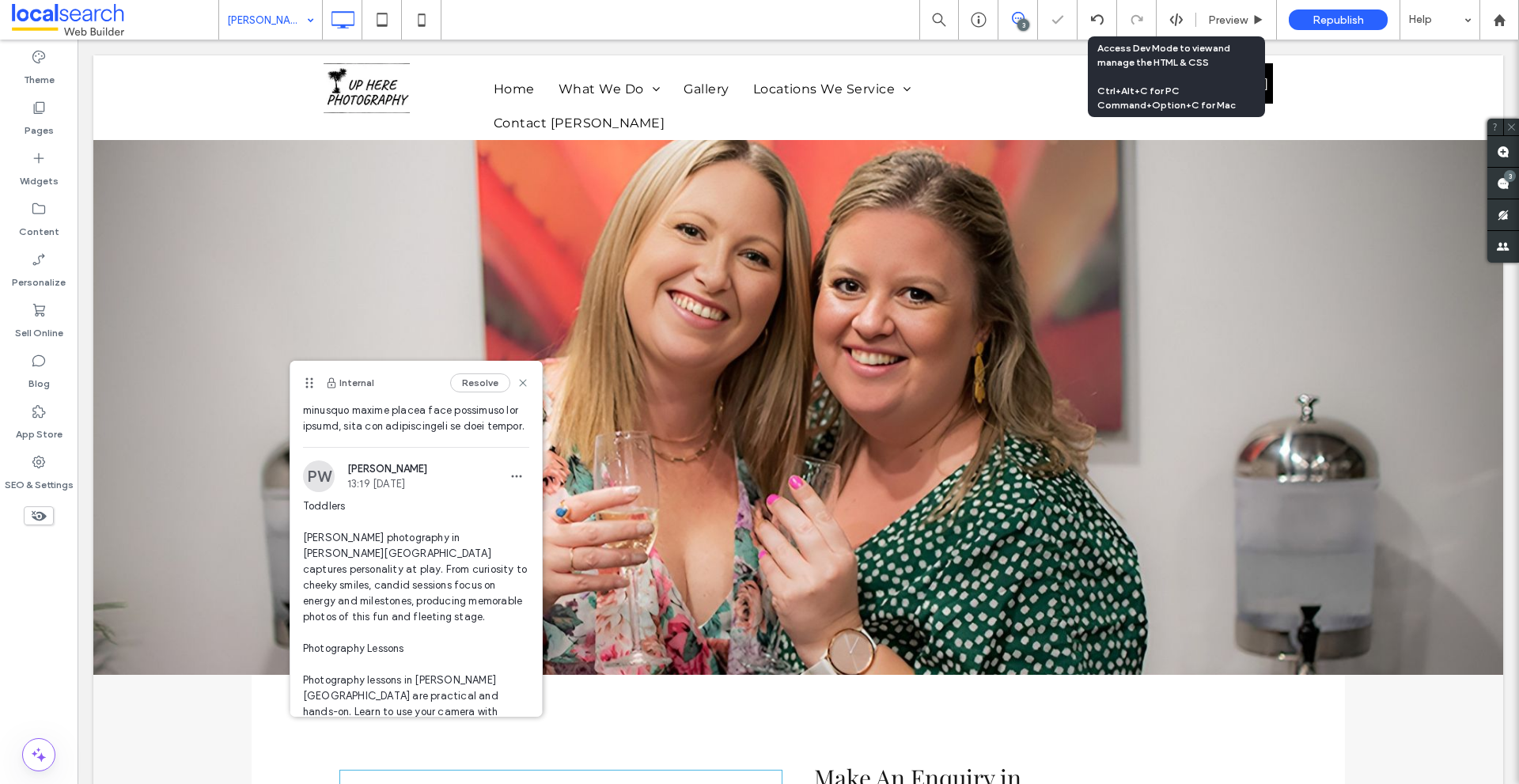
click at [509, 376] on div "Resolve" at bounding box center [489, 383] width 79 height 19
click at [516, 378] on icon at bounding box center [522, 383] width 12 height 12
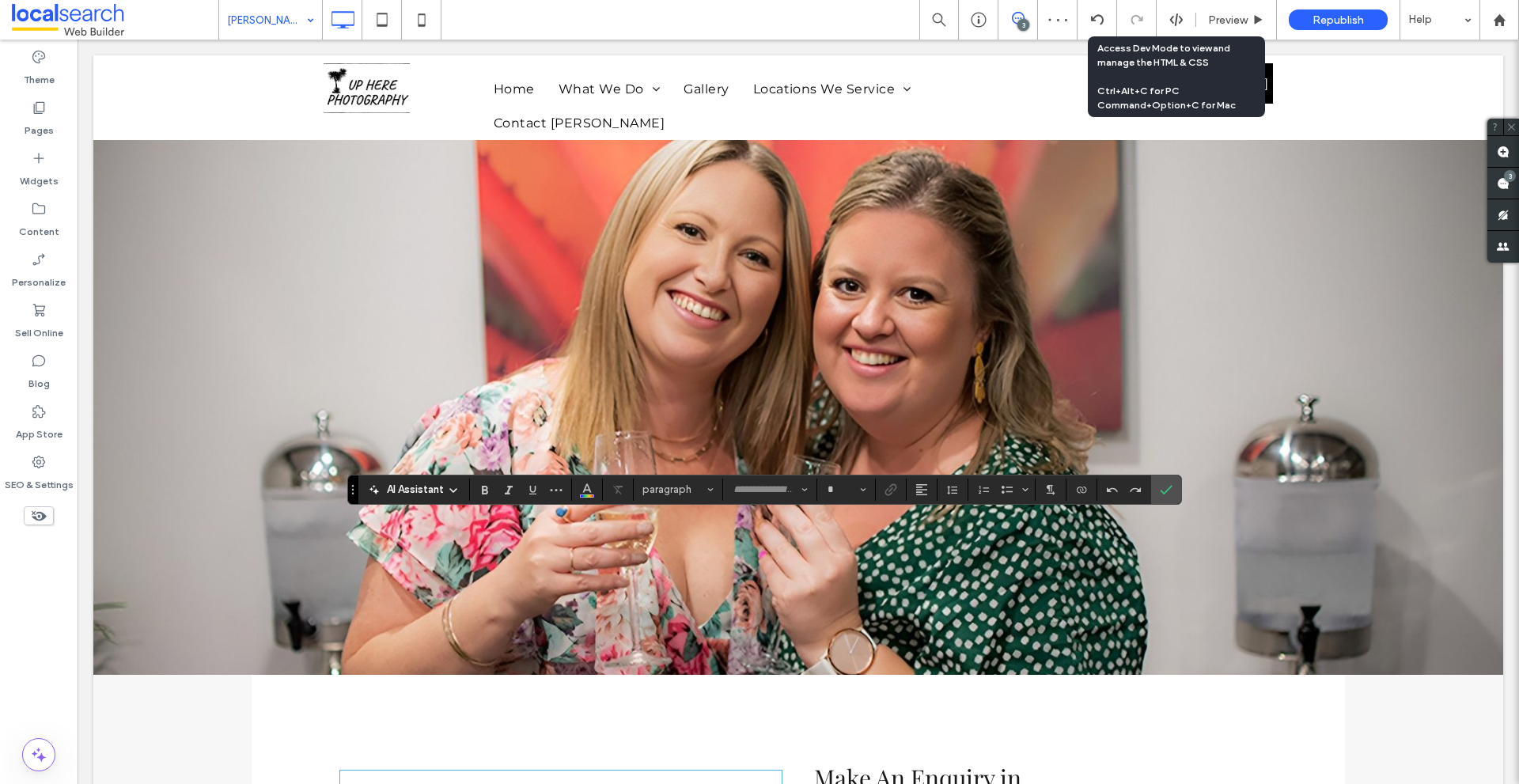
type input "**********"
type input "**"
click at [888, 490] on icon "Link" at bounding box center [890, 489] width 12 height 12
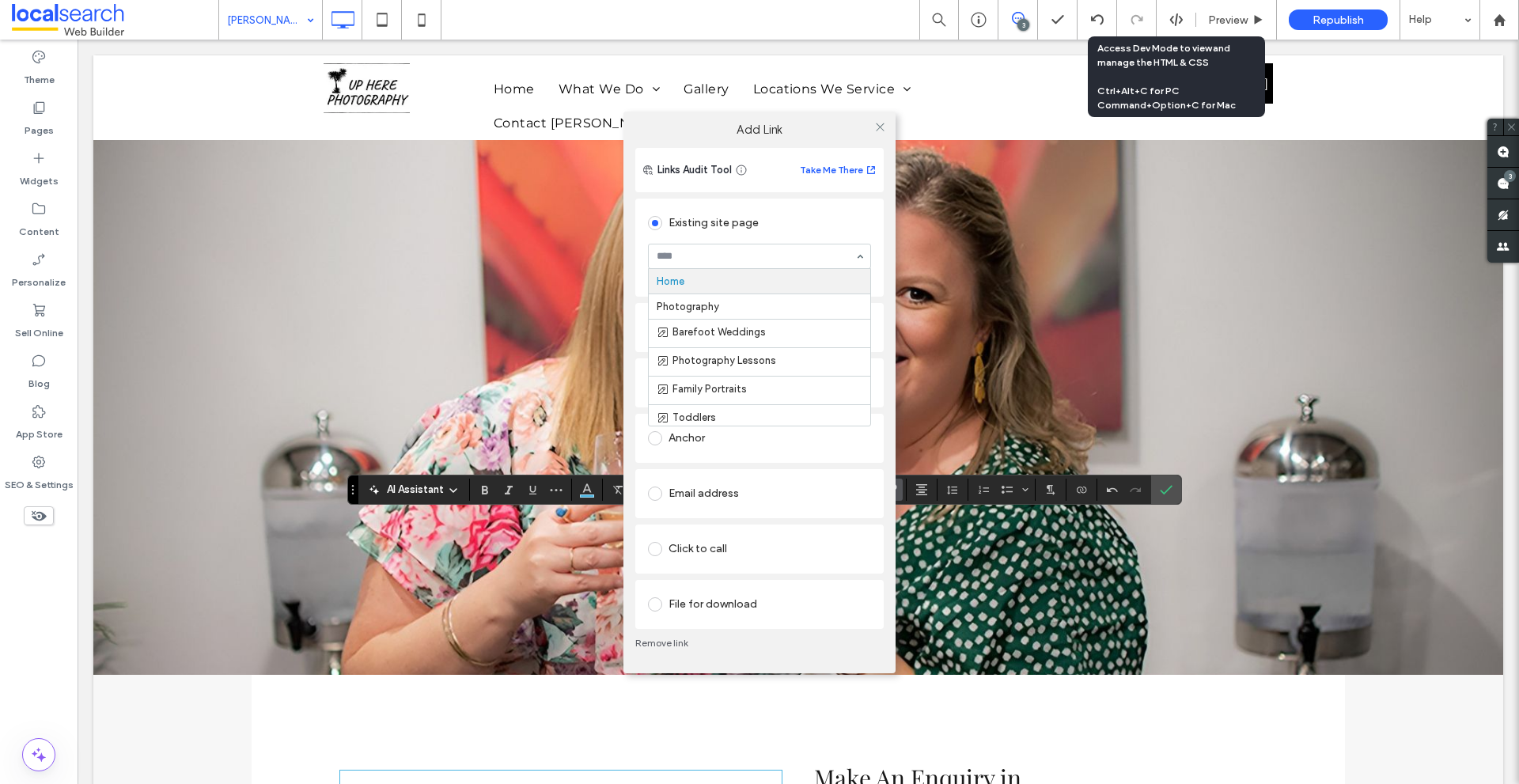
paste input "*******"
type input "*******"
click at [872, 122] on div at bounding box center [879, 127] width 24 height 24
click at [874, 128] on icon at bounding box center [879, 126] width 11 height 11
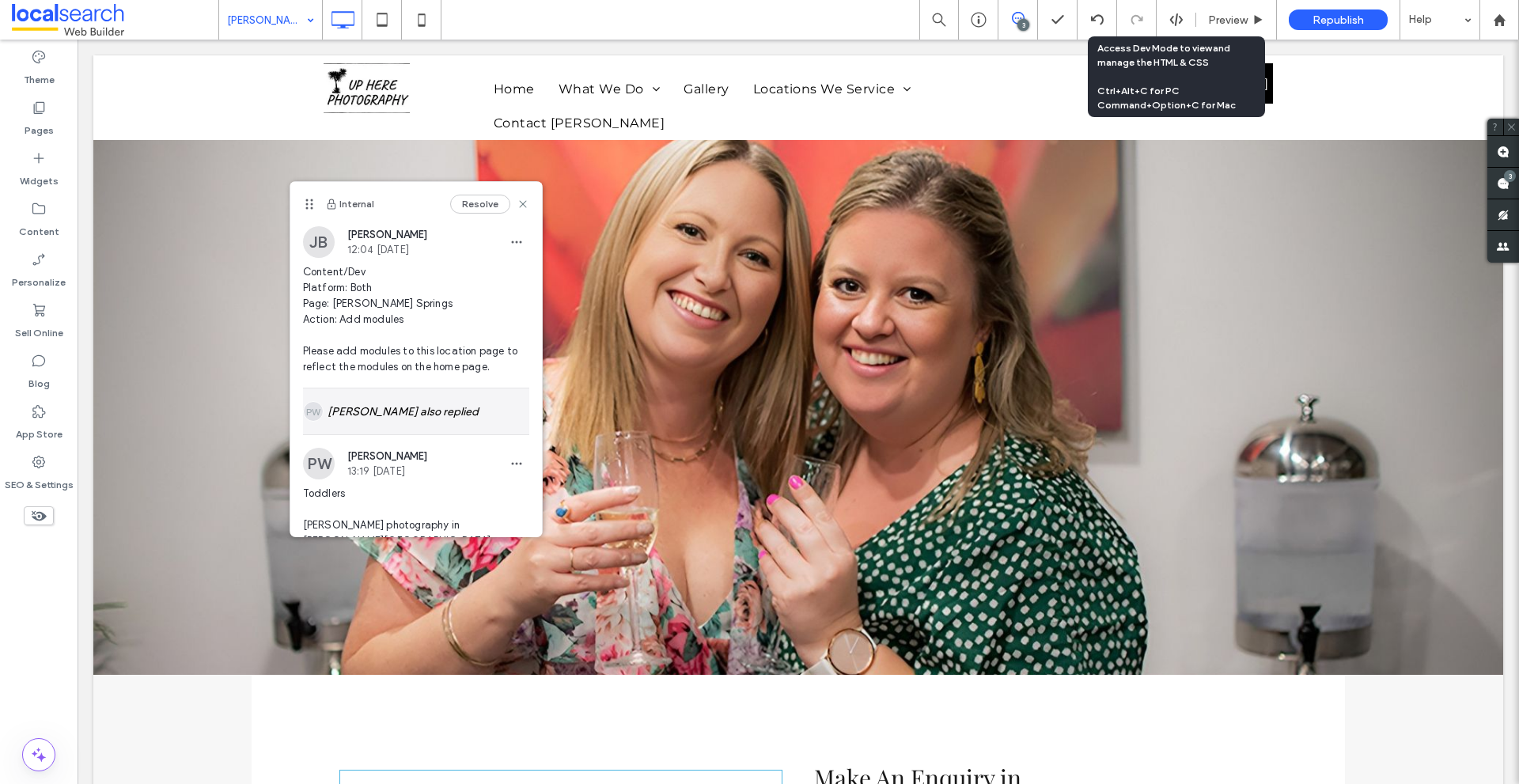
click at [339, 401] on div "[PERSON_NAME] also replied" at bounding box center [416, 411] width 227 height 46
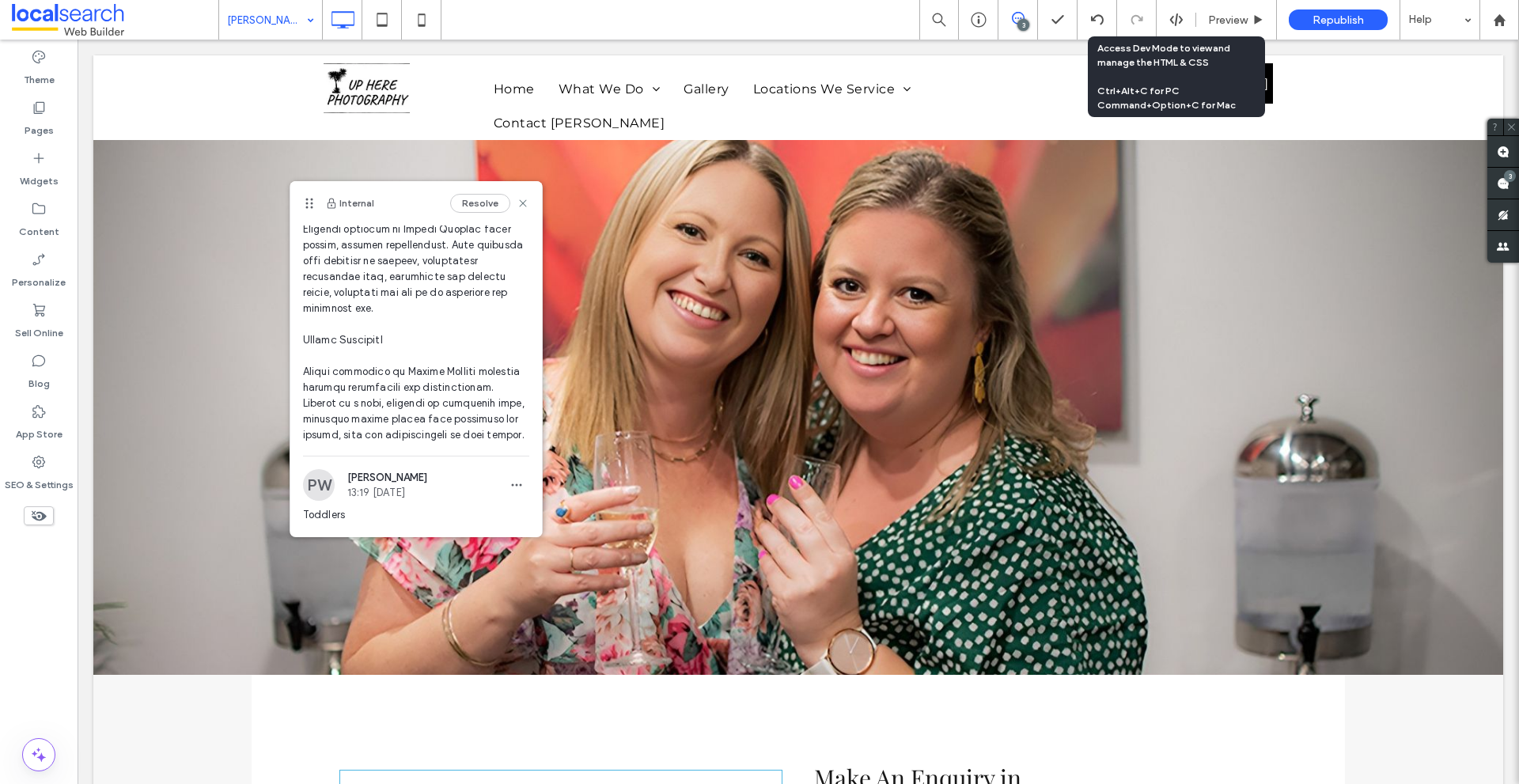
scroll to position [1186, 0]
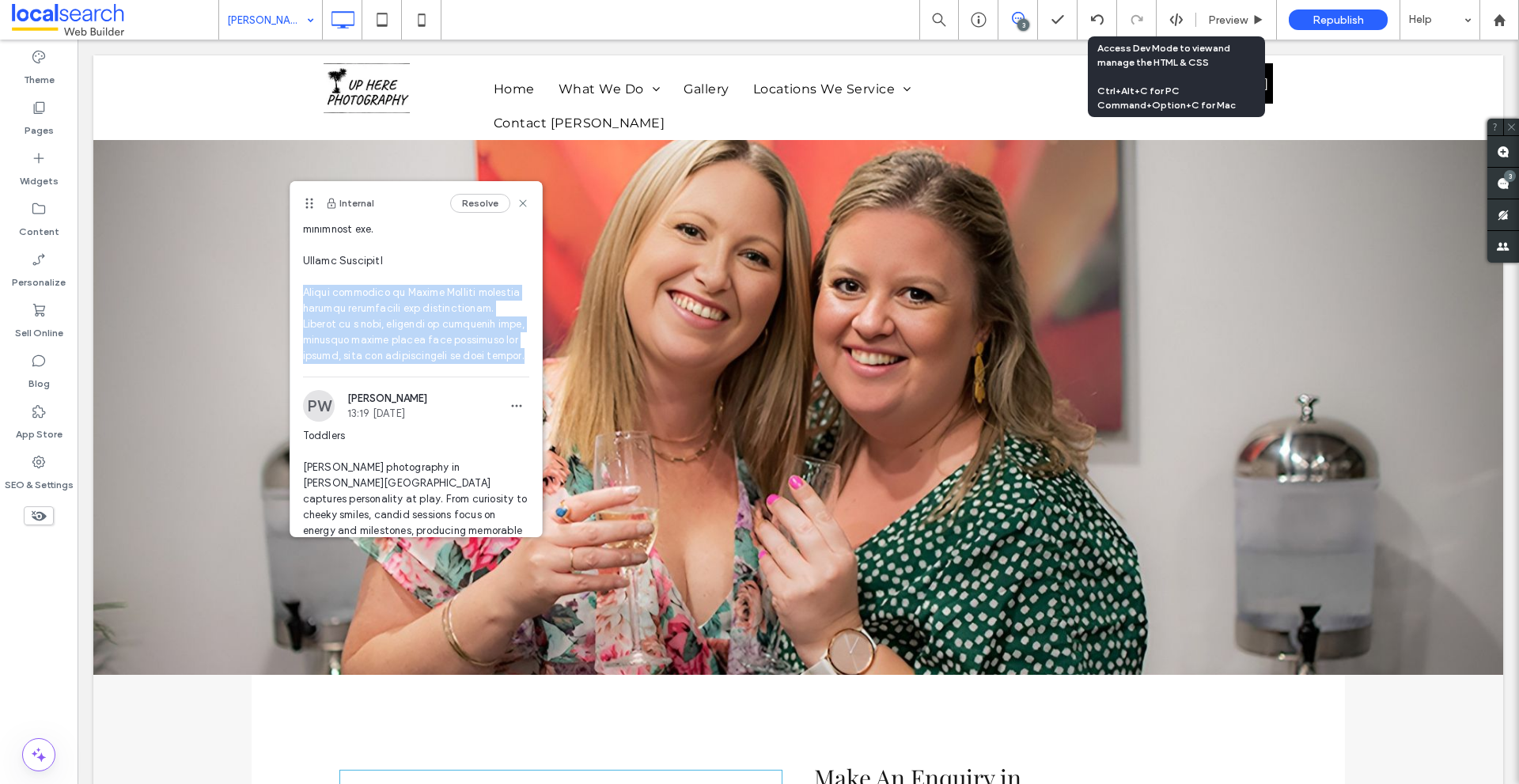
drag, startPoint x: 313, startPoint y: 321, endPoint x: 331, endPoint y: 401, distance: 82.0
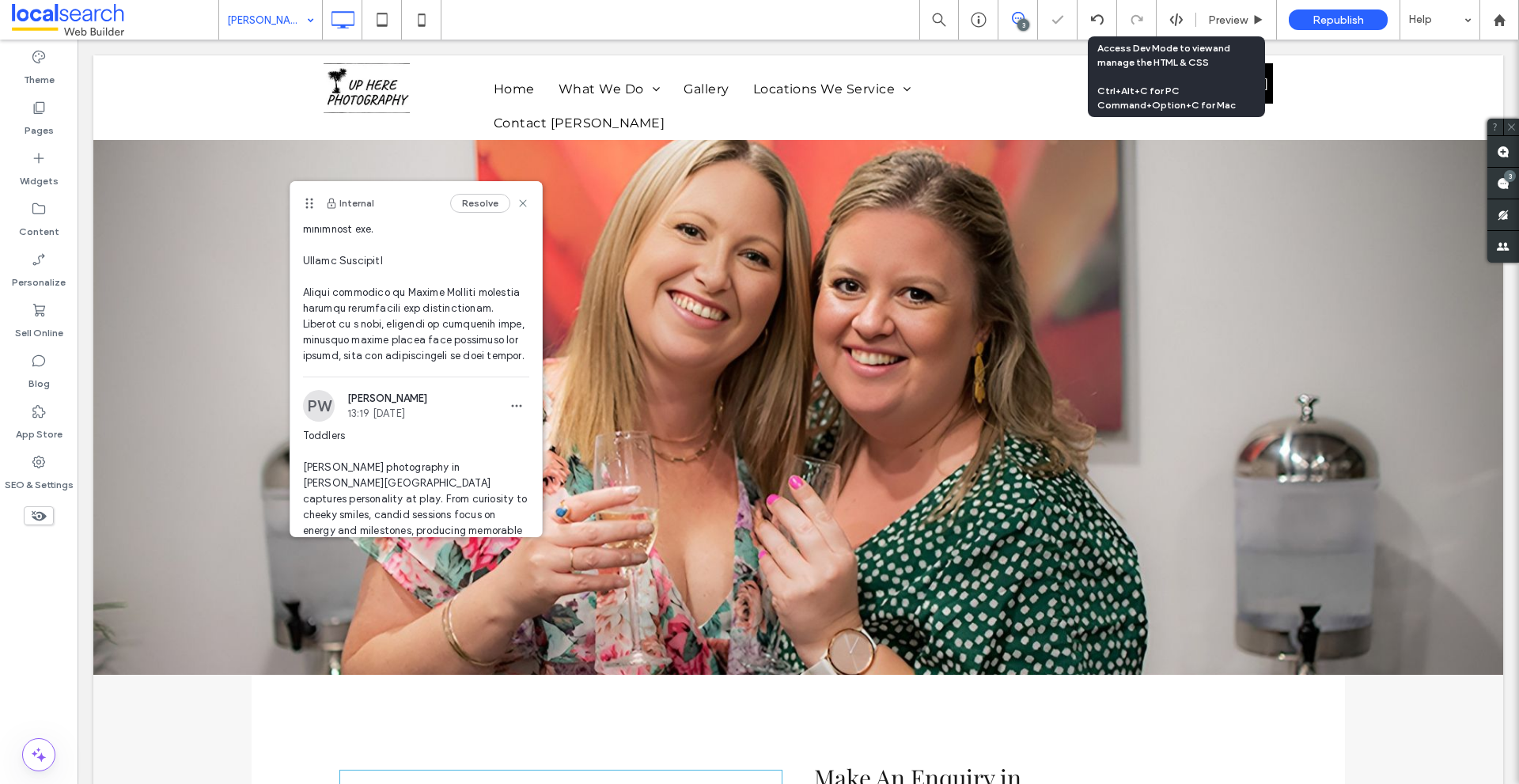
click at [363, 346] on div at bounding box center [760, 392] width 1519 height 784
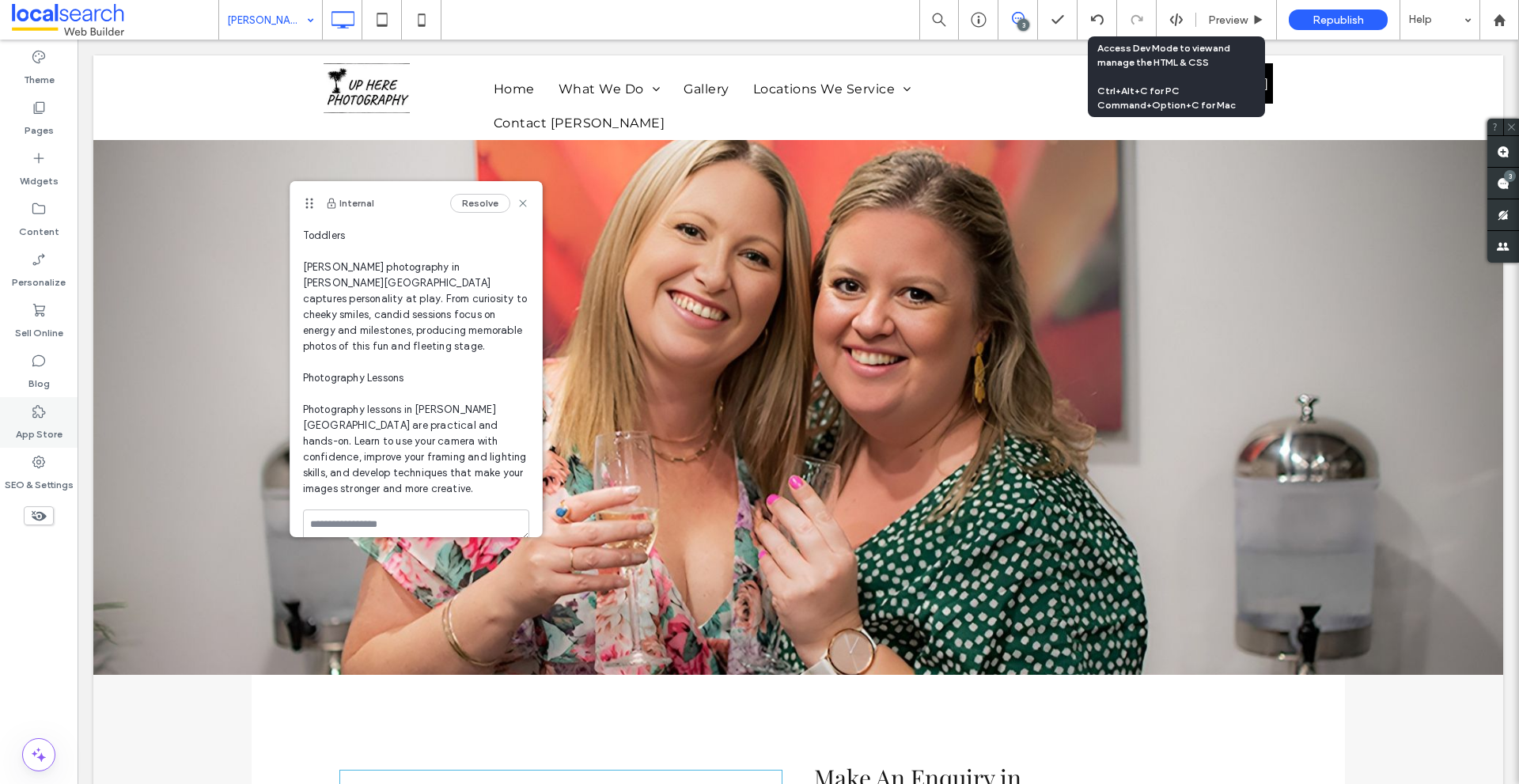
scroll to position [1424, 0]
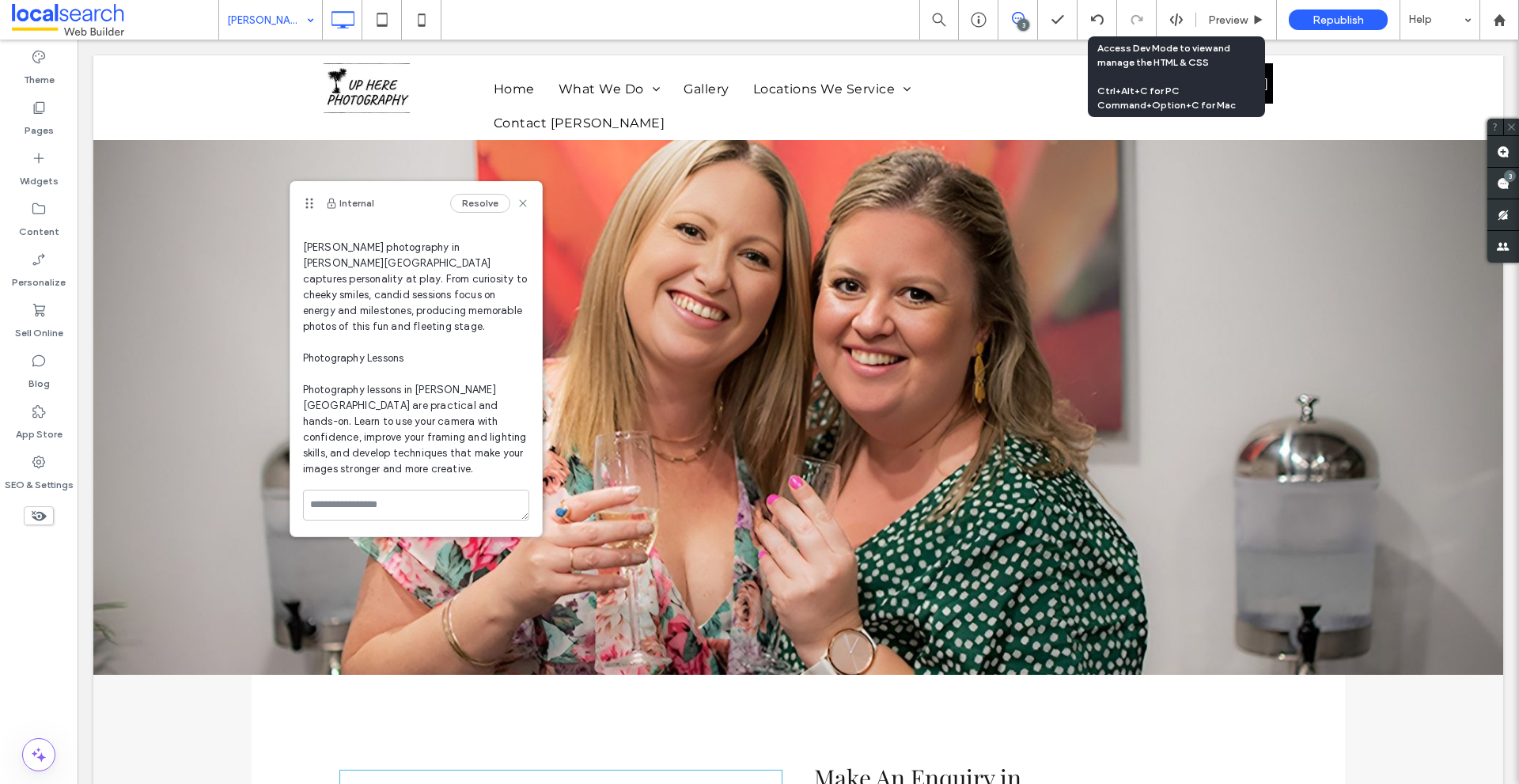
click at [333, 420] on span "Toddlers [PERSON_NAME] photography in [PERSON_NAME][GEOGRAPHIC_DATA] captures p…" at bounding box center [416, 342] width 227 height 269
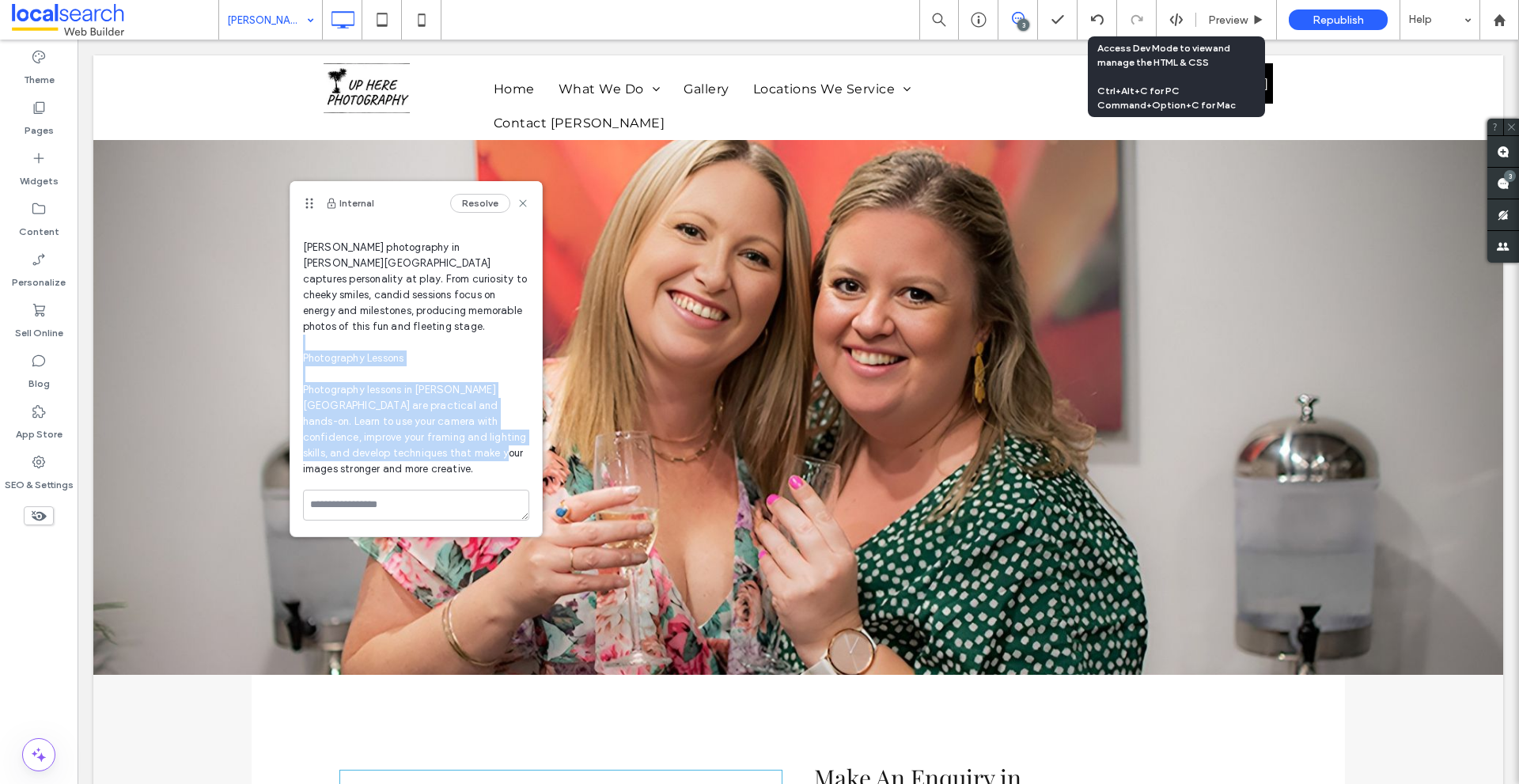
drag, startPoint x: 333, startPoint y: 420, endPoint x: 388, endPoint y: 499, distance: 96.3
click at [388, 477] on span "Toddlers [PERSON_NAME] photography in [PERSON_NAME][GEOGRAPHIC_DATA] captures p…" at bounding box center [416, 342] width 227 height 269
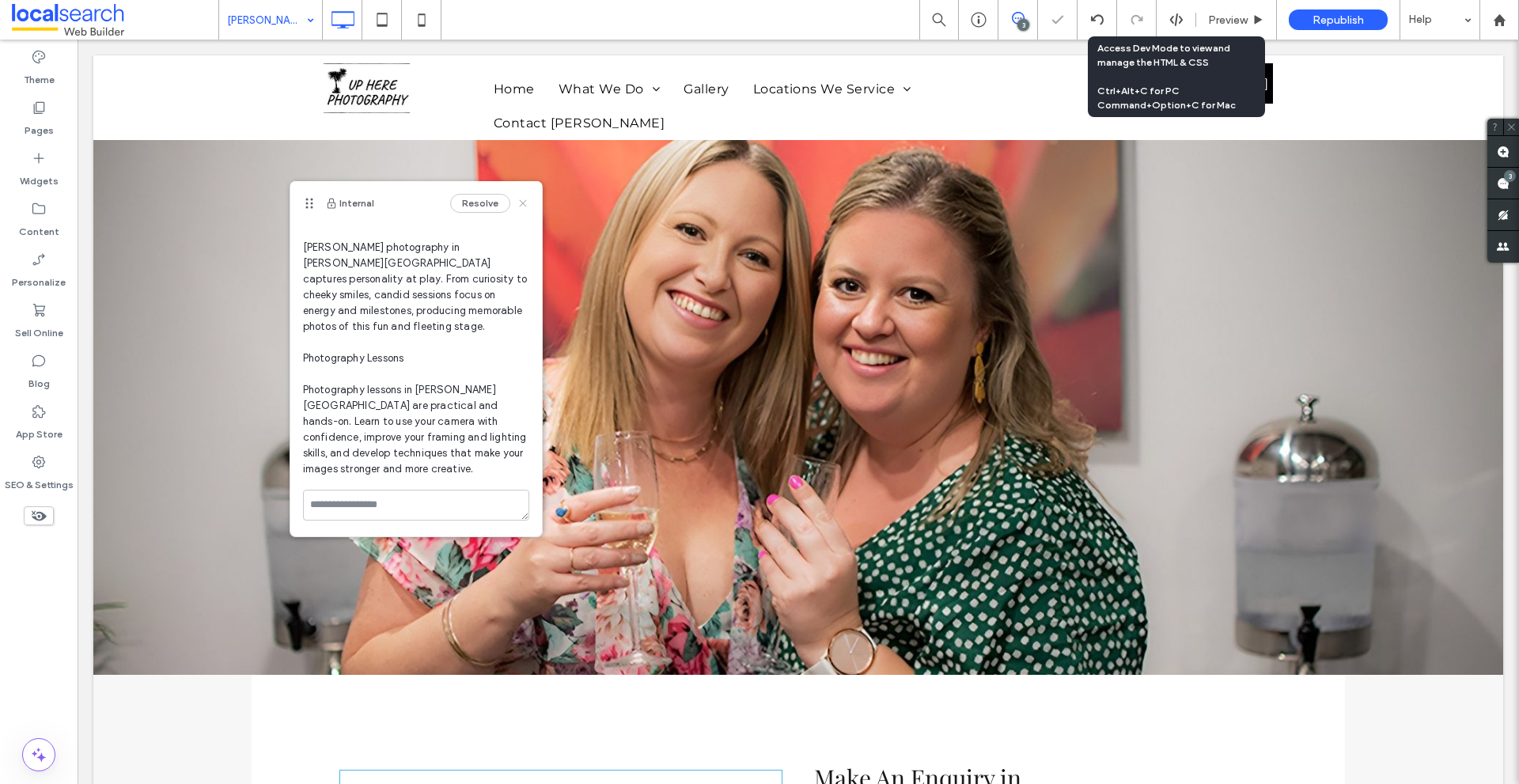
click at [519, 207] on use at bounding box center [522, 204] width 7 height 7
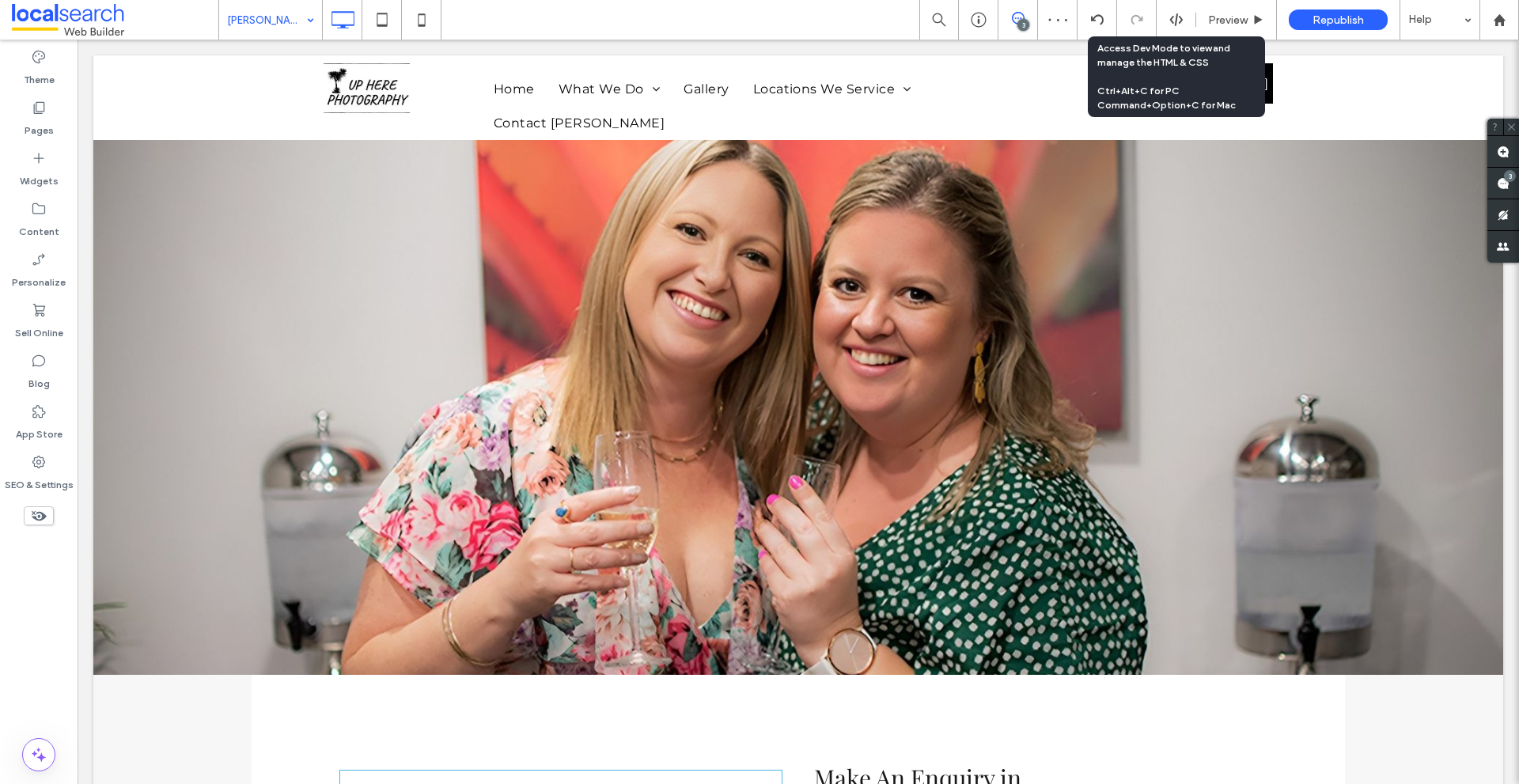
type input "**********"
type input "**"
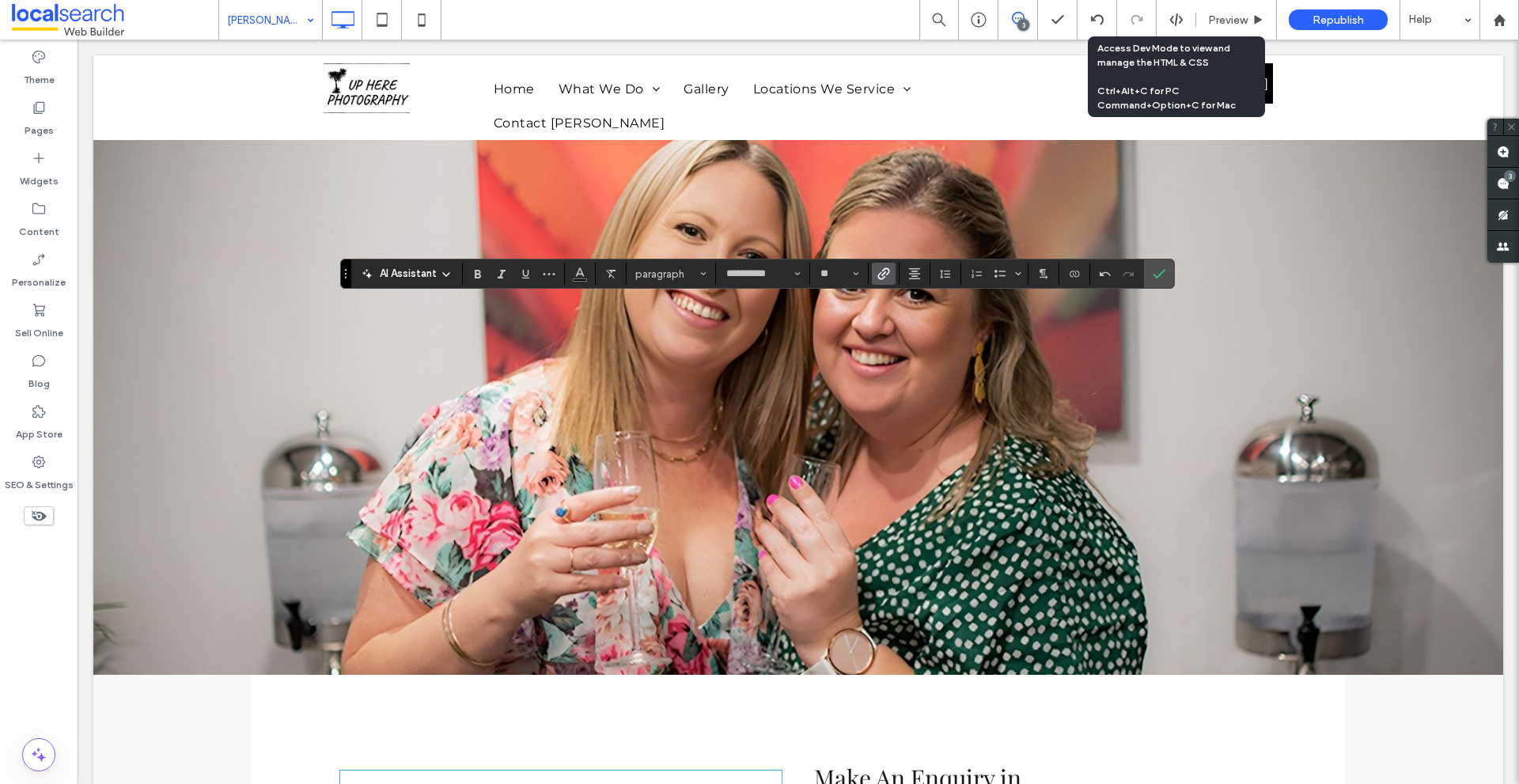
click at [892, 271] on label "Link" at bounding box center [883, 273] width 24 height 22
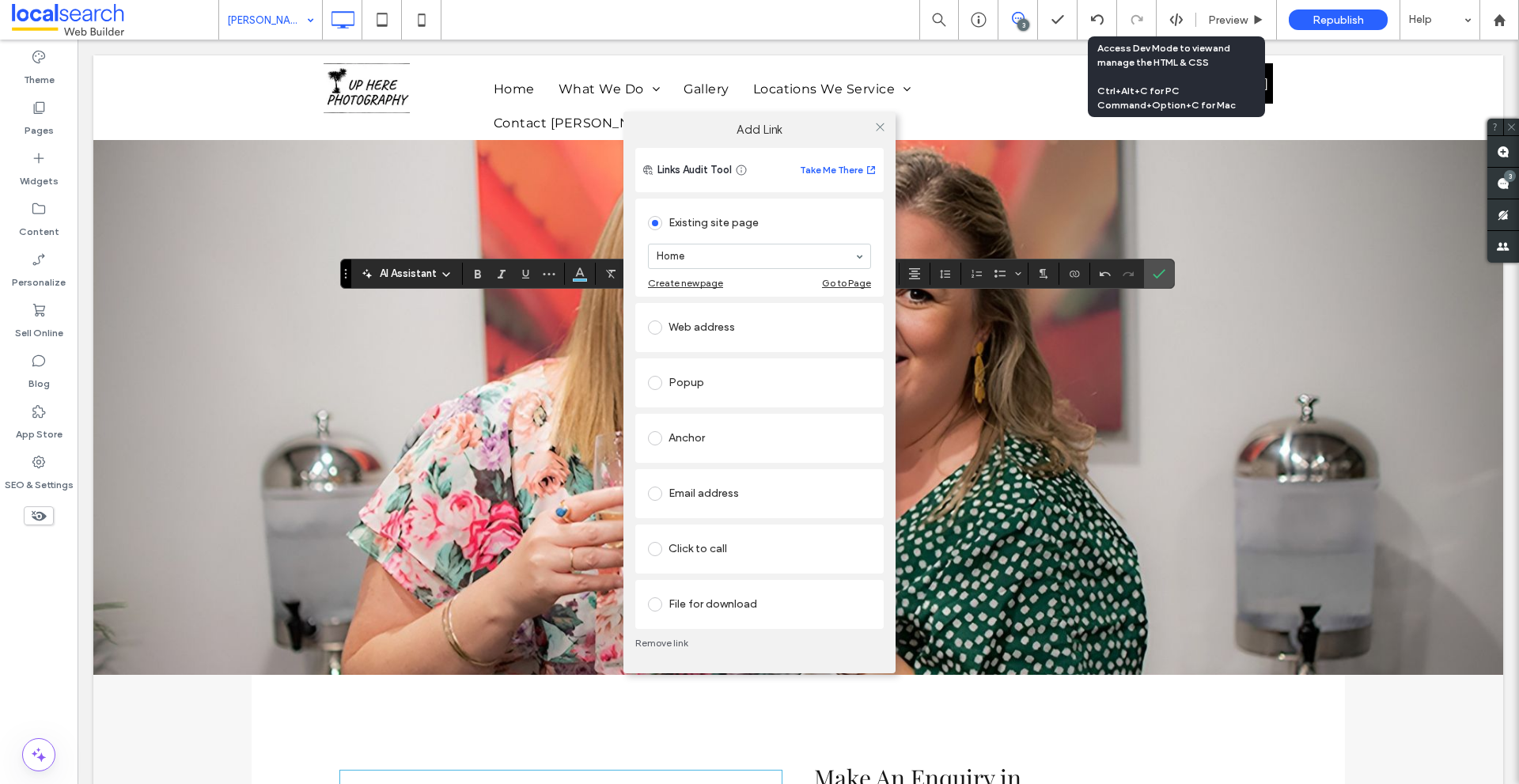
click at [738, 237] on section "Home" at bounding box center [760, 256] width 223 height 41
paste input "**********"
type input "**********"
click at [885, 128] on icon at bounding box center [879, 126] width 11 height 11
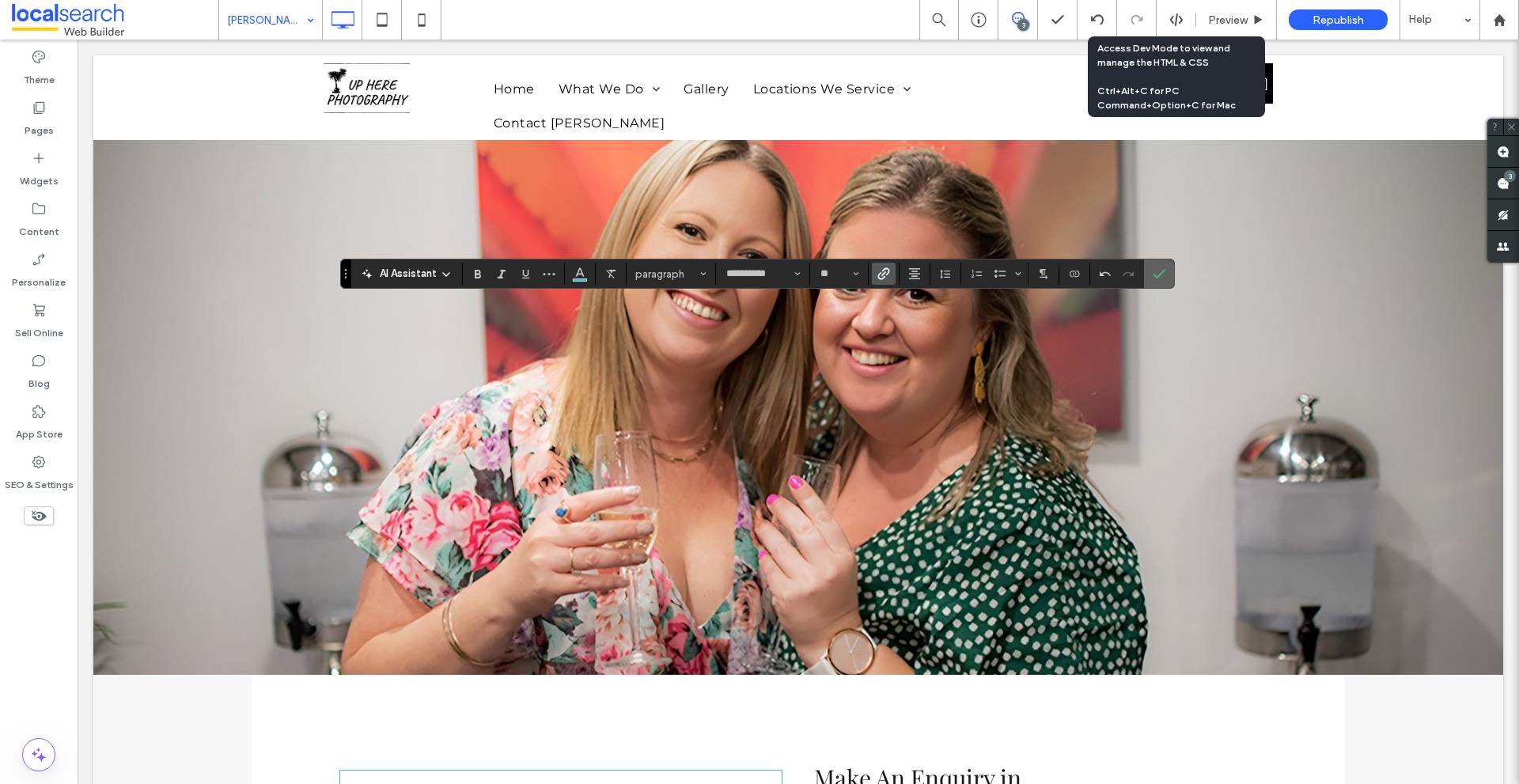
click at [1153, 276] on icon "Confirm" at bounding box center [1159, 273] width 12 height 12
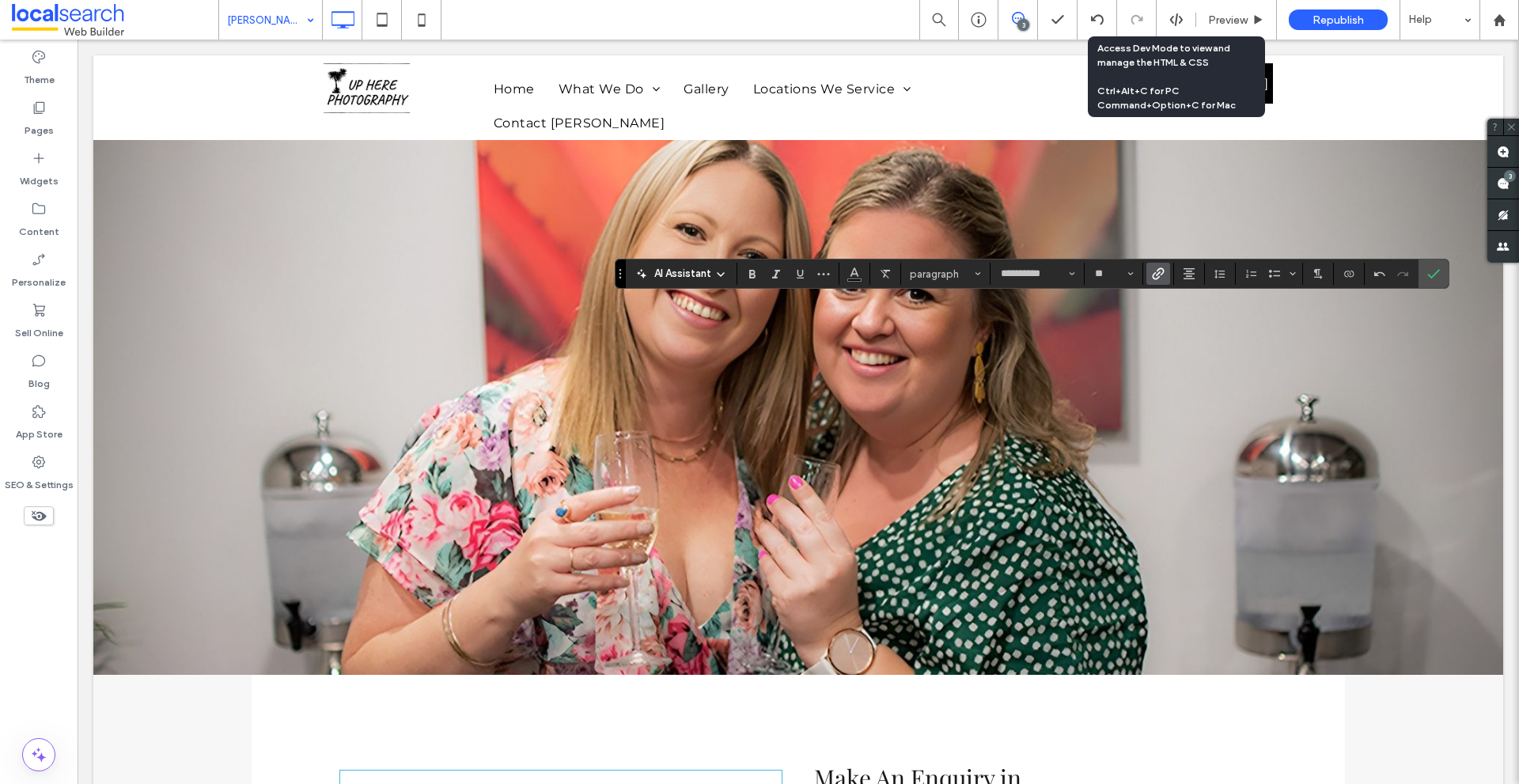
click at [1163, 265] on span "Link" at bounding box center [1158, 273] width 12 height 21
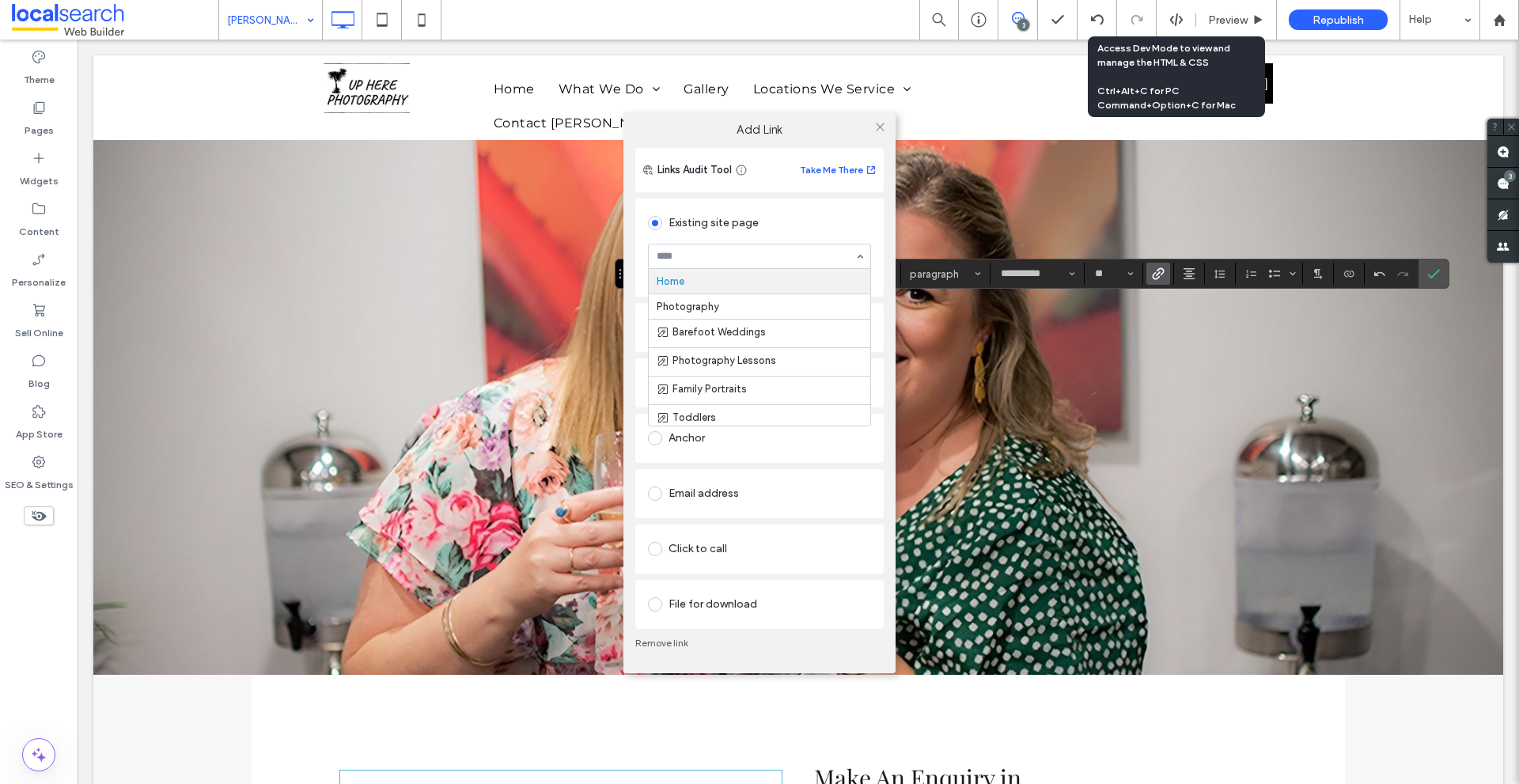
paste input "**********"
type input "**********"
click at [882, 123] on icon at bounding box center [879, 126] width 11 height 11
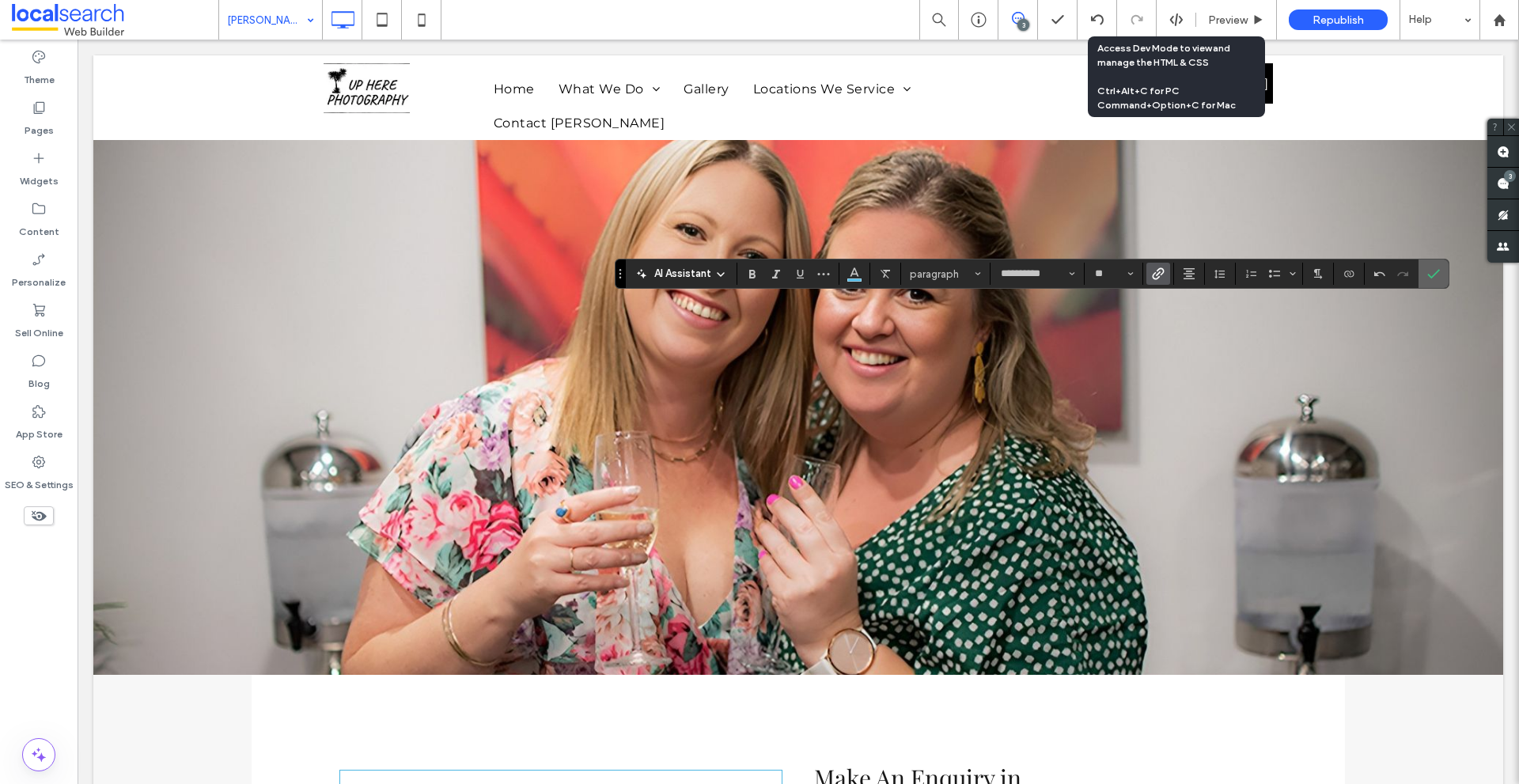
click at [1437, 282] on span "Confirm" at bounding box center [1433, 273] width 12 height 27
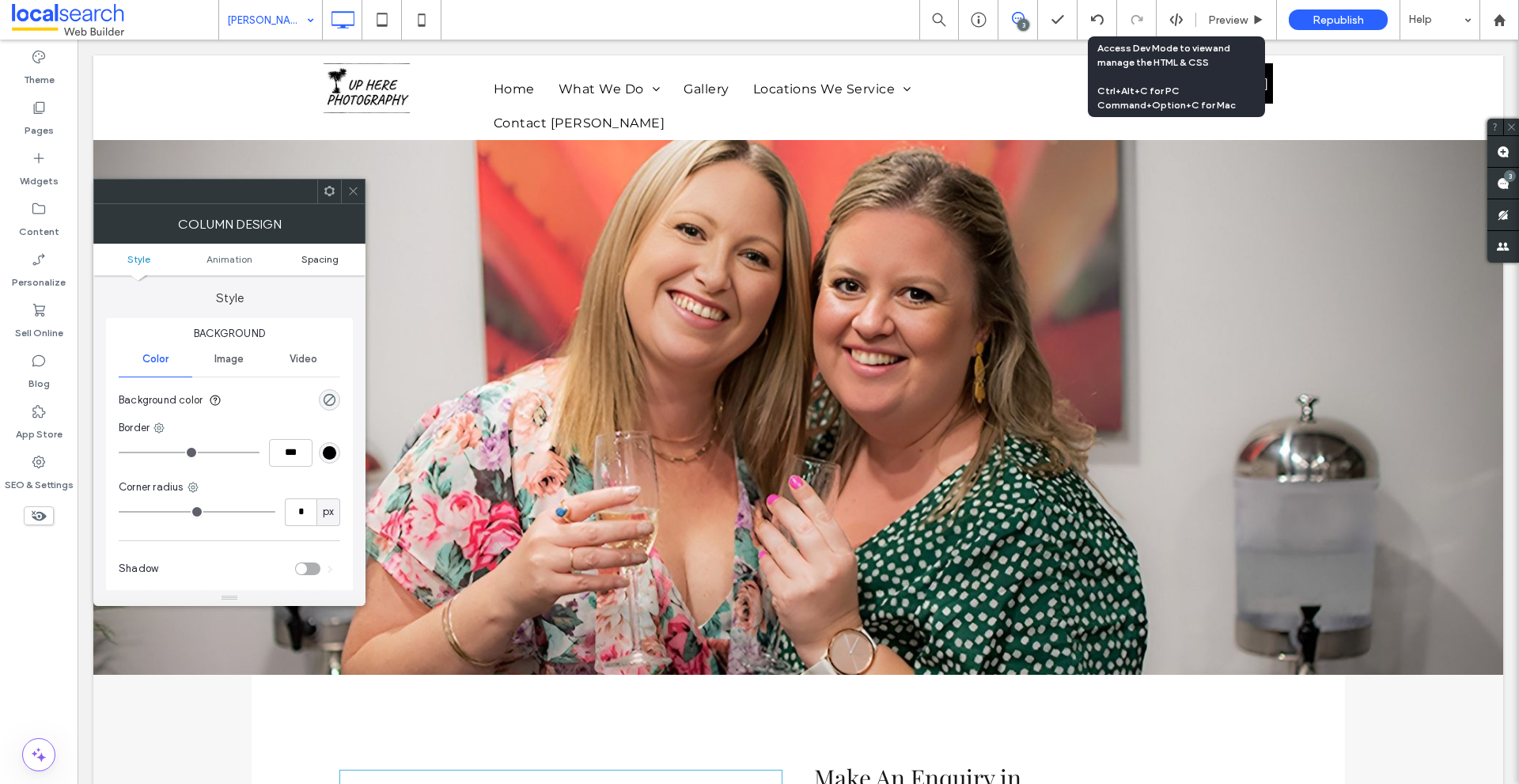
click at [339, 256] on link "Spacing" at bounding box center [319, 259] width 91 height 11
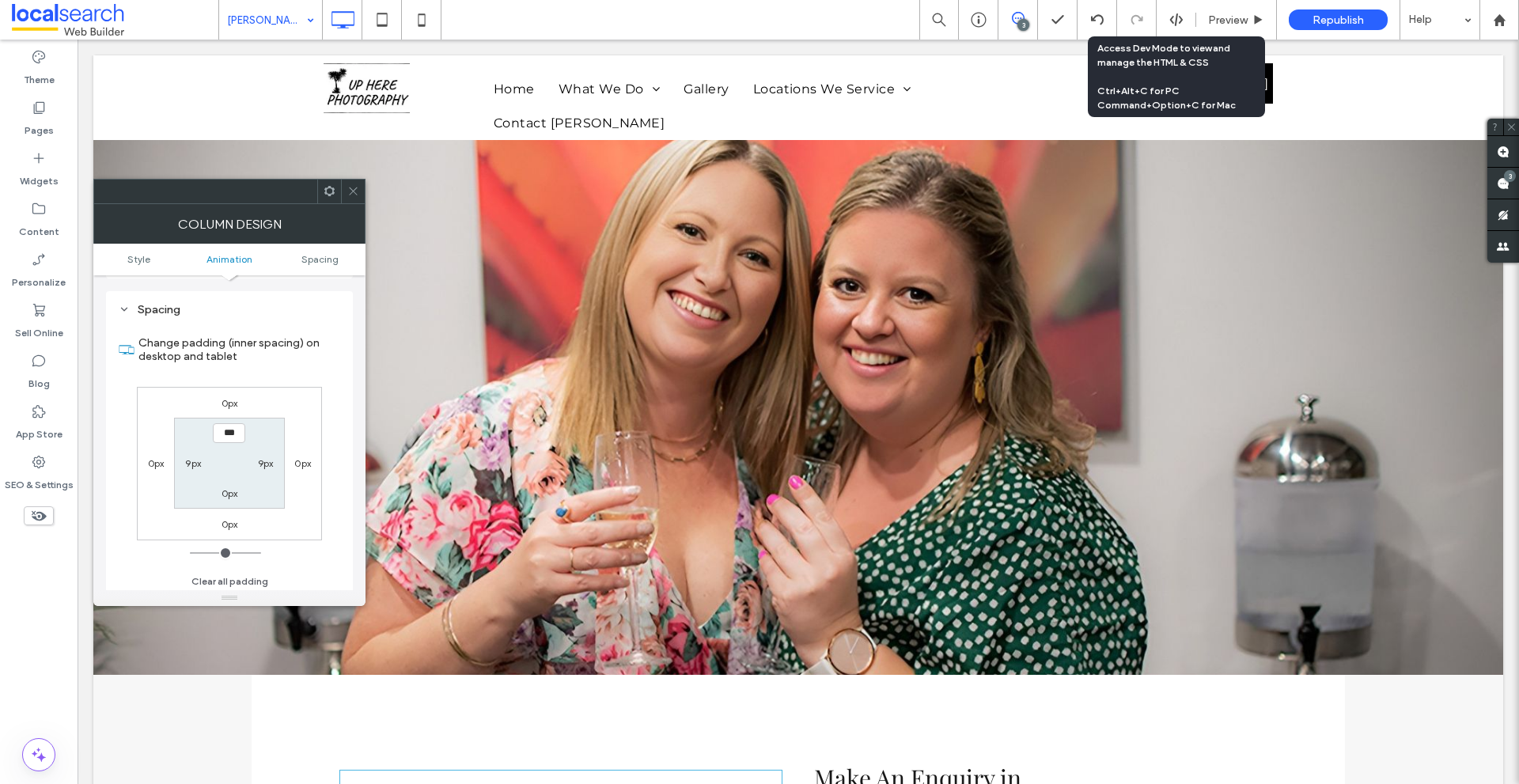
scroll to position [371, 0]
click at [185, 465] on label "9px" at bounding box center [192, 460] width 16 height 11
type input "*"
click at [260, 464] on label "9px" at bounding box center [265, 460] width 16 height 11
type input "*"
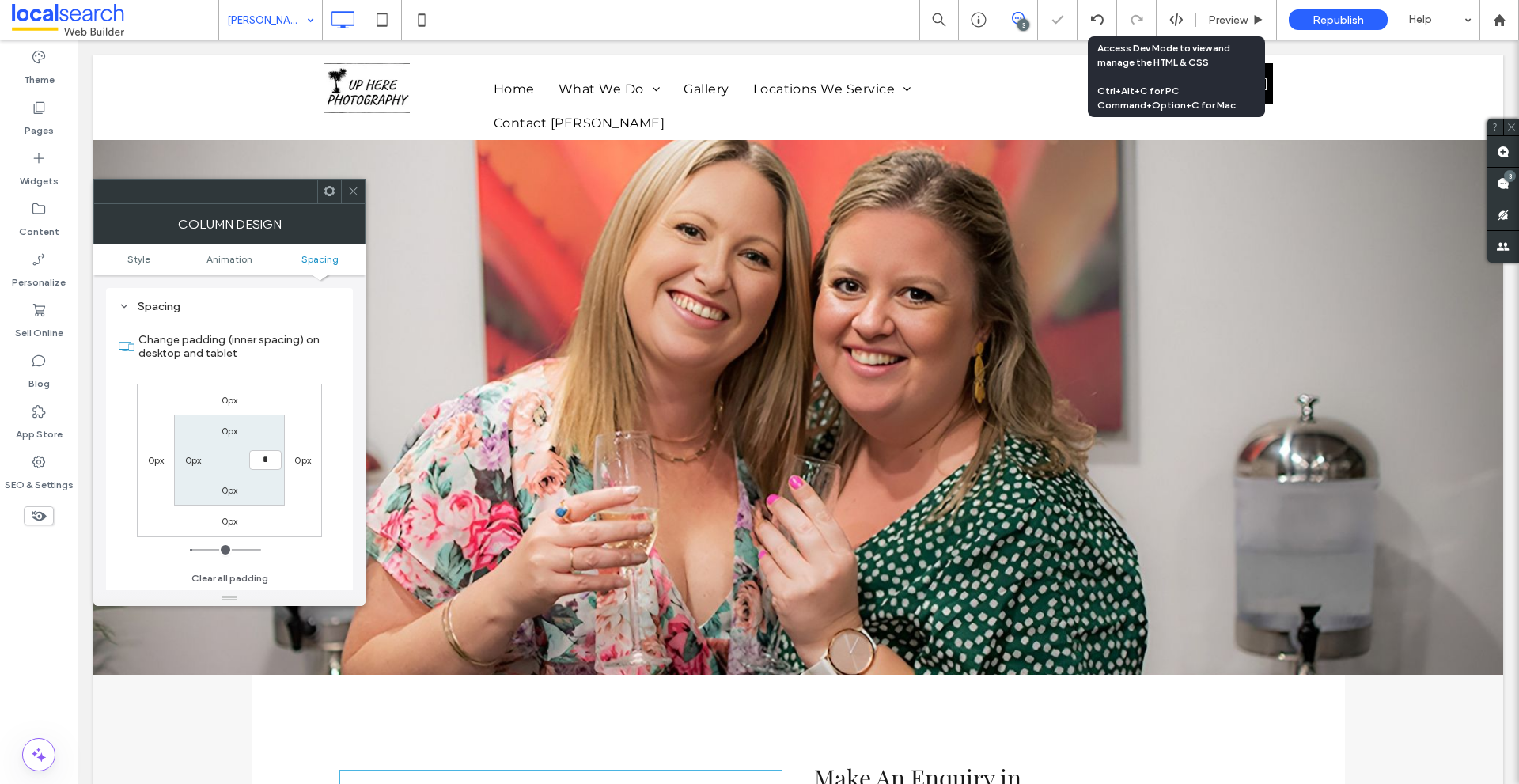
type input "*"
type input "***"
click at [285, 417] on div "0px 0px 0px 0px 0px *** 0px 0px" at bounding box center [229, 460] width 185 height 154
click at [350, 195] on use at bounding box center [353, 191] width 8 height 8
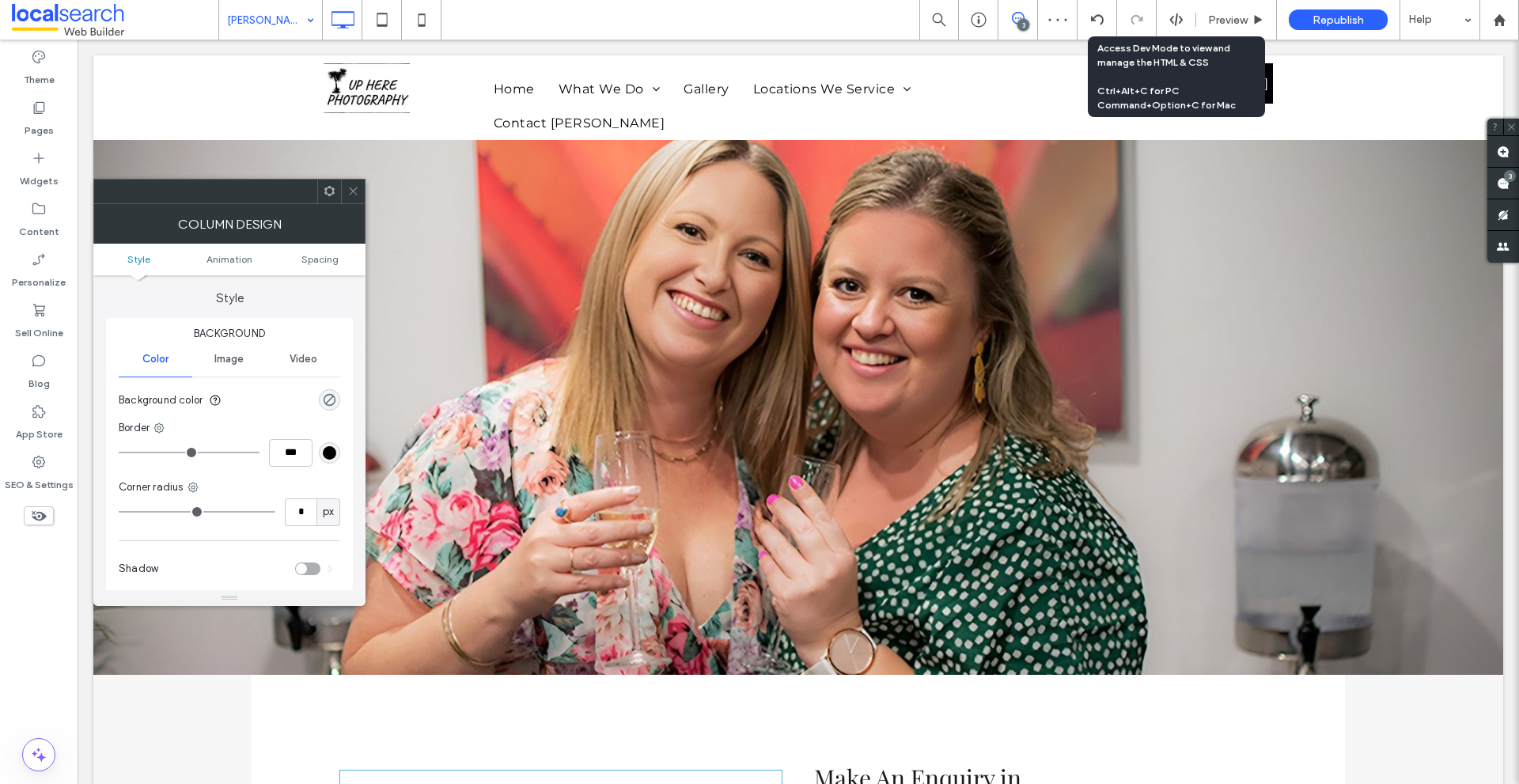
click at [330, 265] on ul "Style Animation Spacing" at bounding box center [229, 259] width 272 height 32
click at [337, 256] on span "Spacing" at bounding box center [319, 259] width 37 height 11
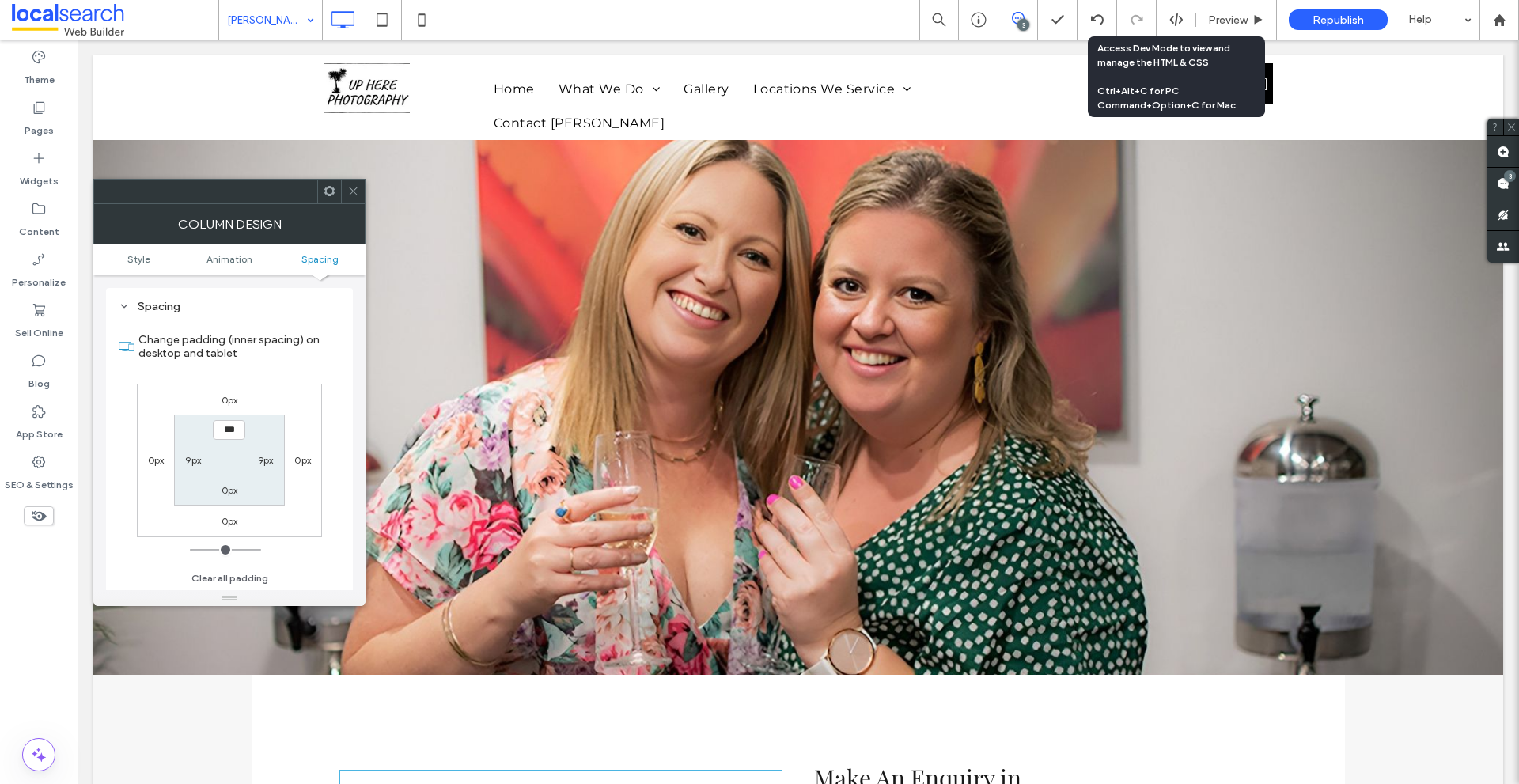
click at [270, 458] on label "9px" at bounding box center [265, 460] width 16 height 11
type input "*"
type input "***"
click at [195, 457] on label "9px" at bounding box center [192, 460] width 16 height 11
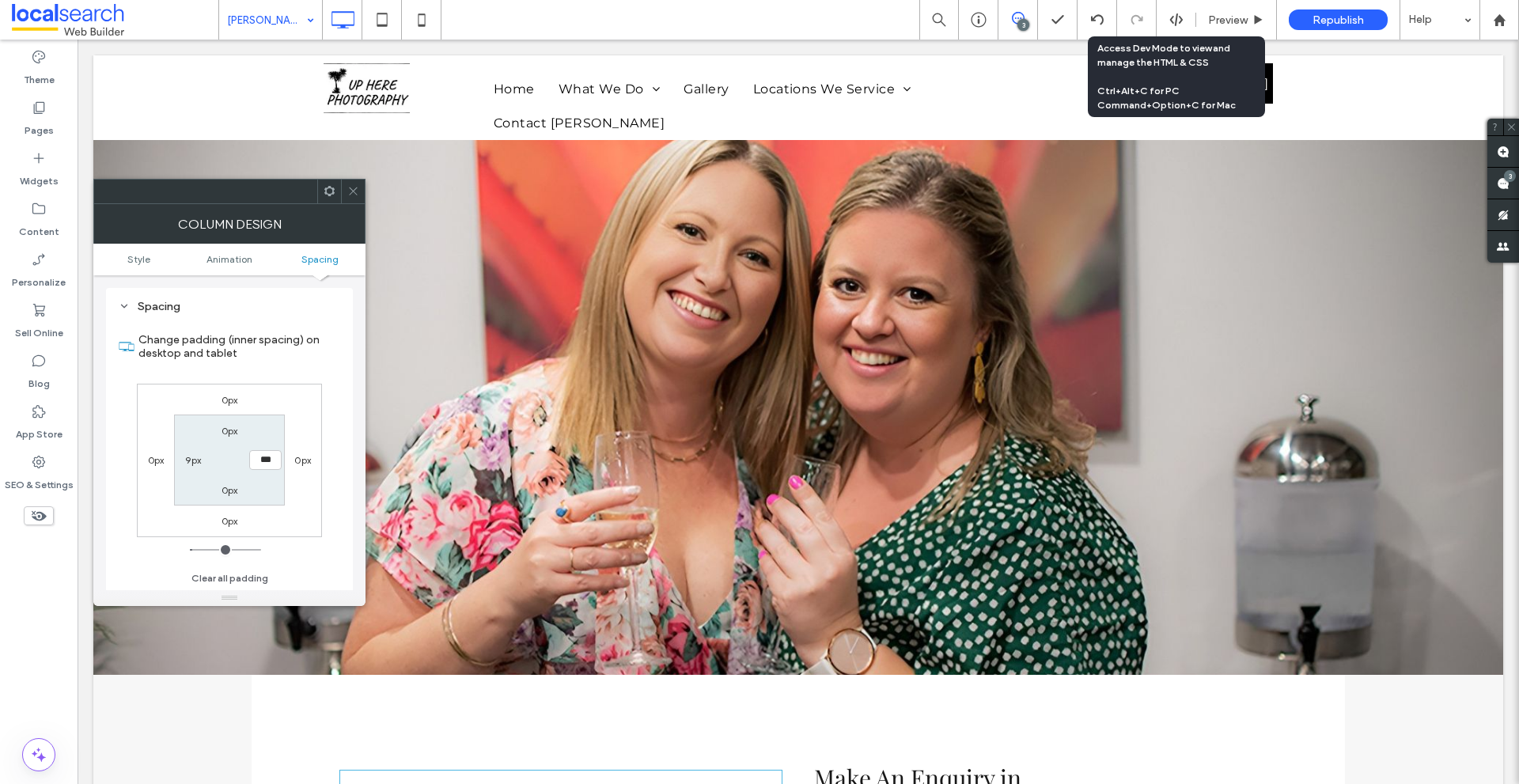
type input "*"
click at [273, 392] on div "0px 0px 0px 0px 0px 0px 0px ***" at bounding box center [229, 460] width 185 height 154
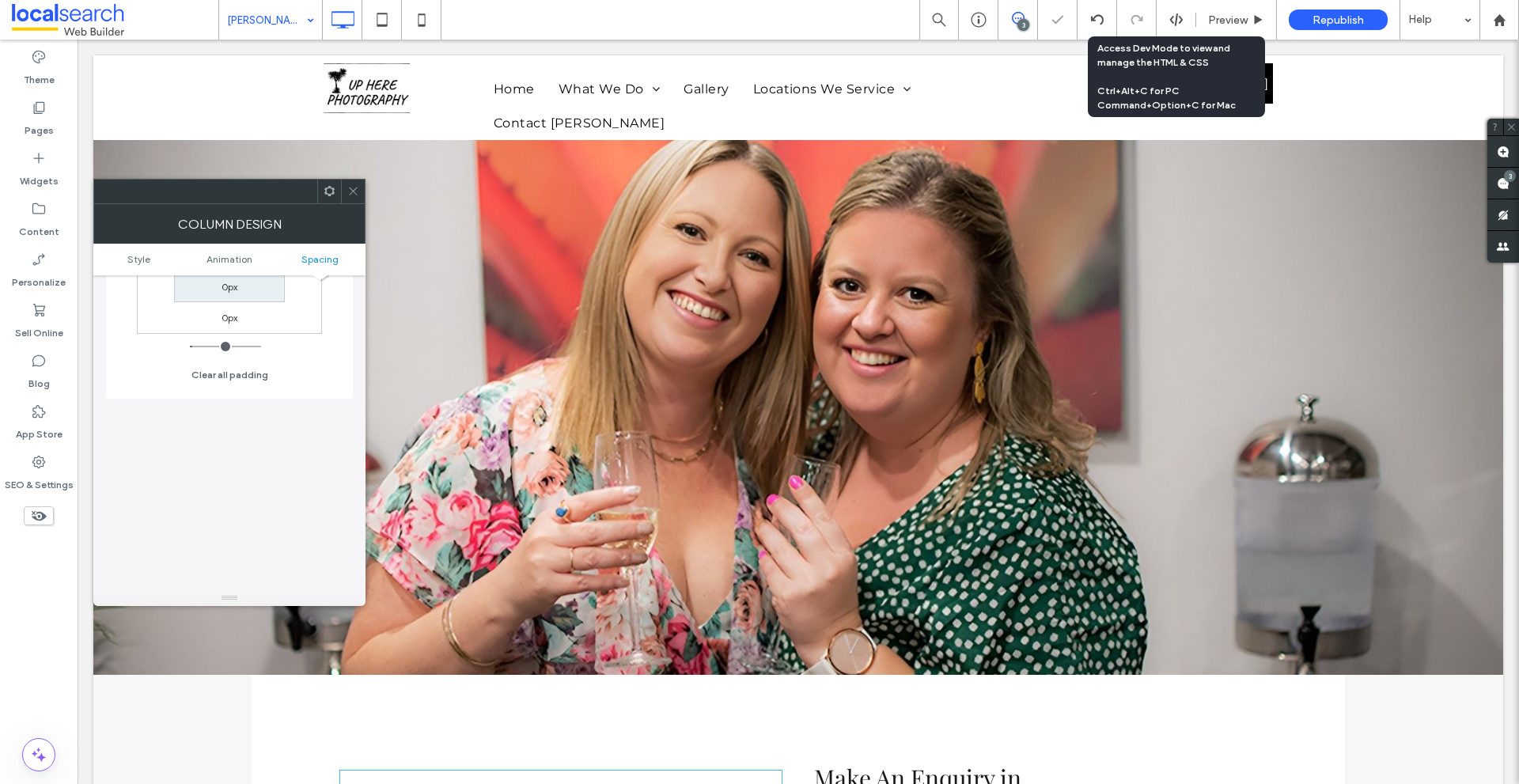
scroll to position [488, 0]
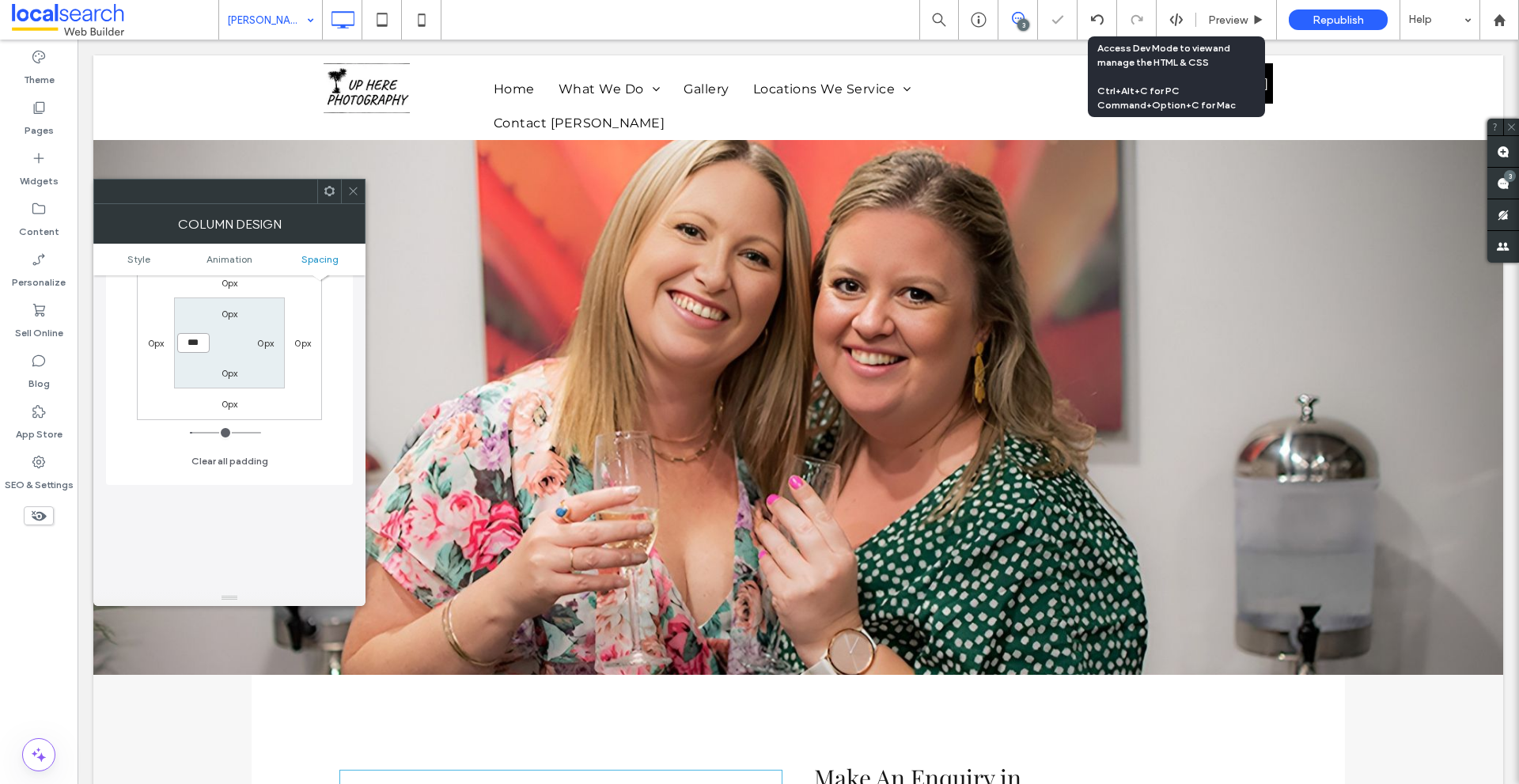
click at [191, 348] on input "***" at bounding box center [193, 343] width 32 height 20
type input "*"
type input "***"
click at [284, 300] on section "0px 0px 0px ***" at bounding box center [229, 342] width 110 height 91
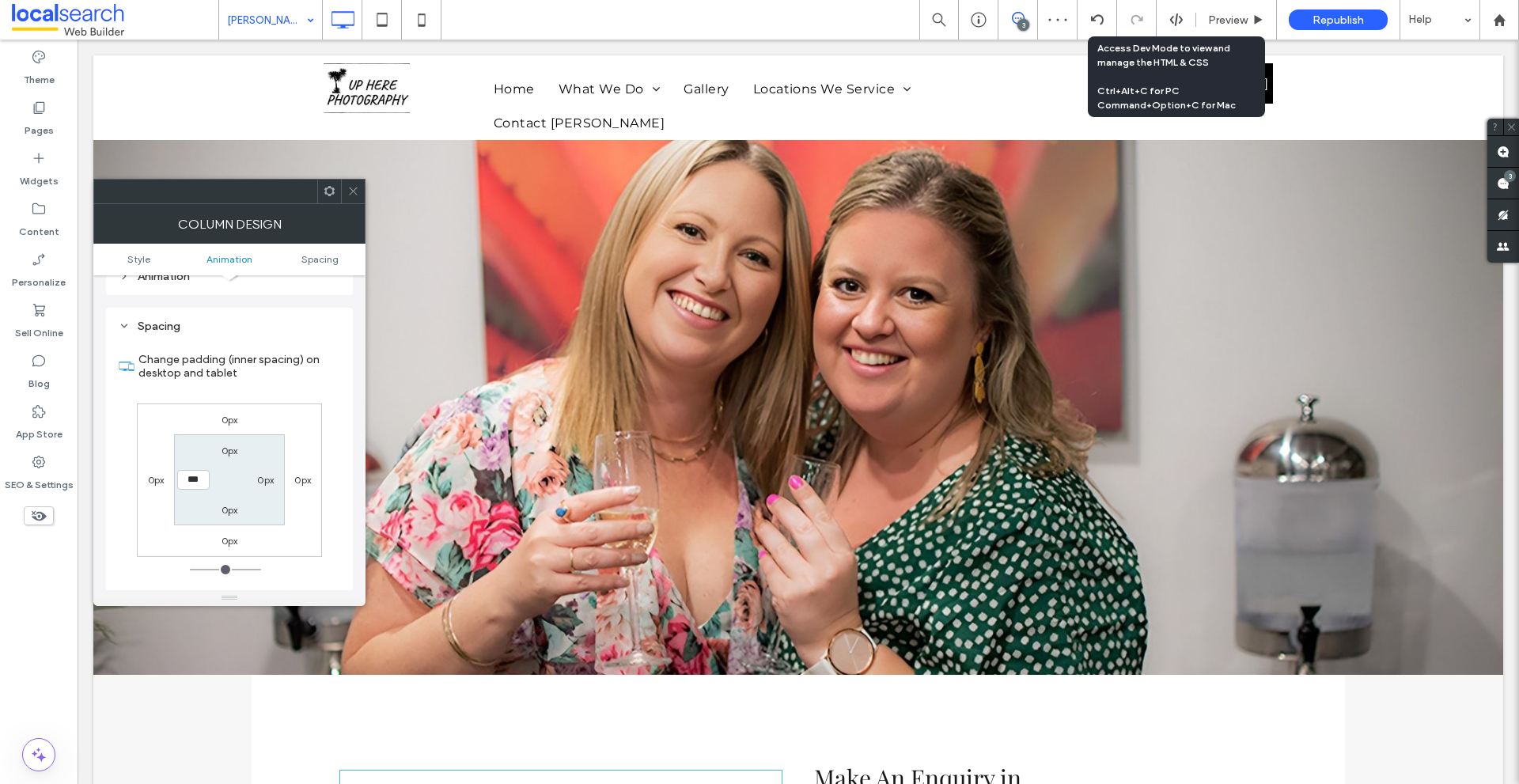
scroll to position [250, 0]
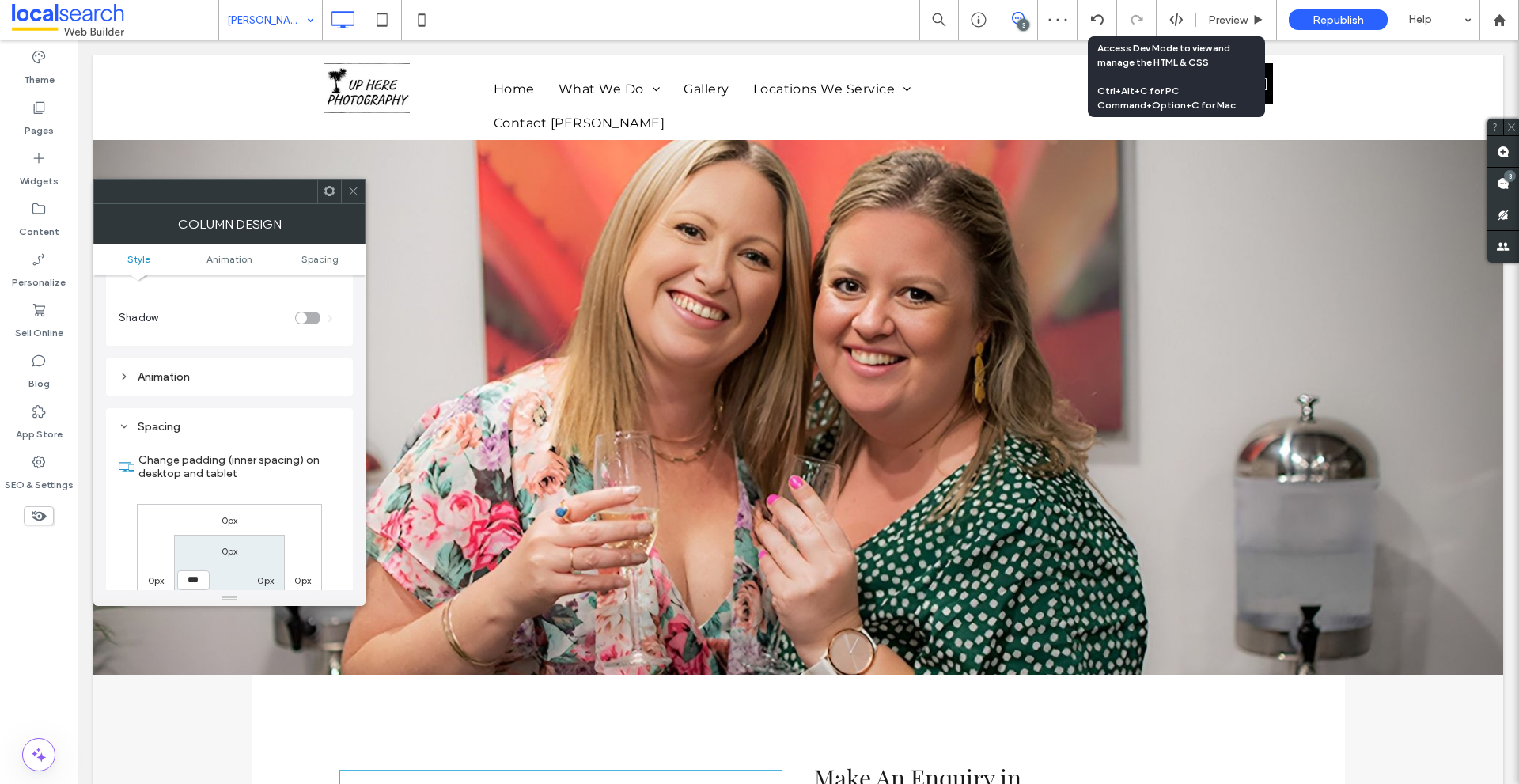
click at [346, 187] on div at bounding box center [352, 191] width 24 height 24
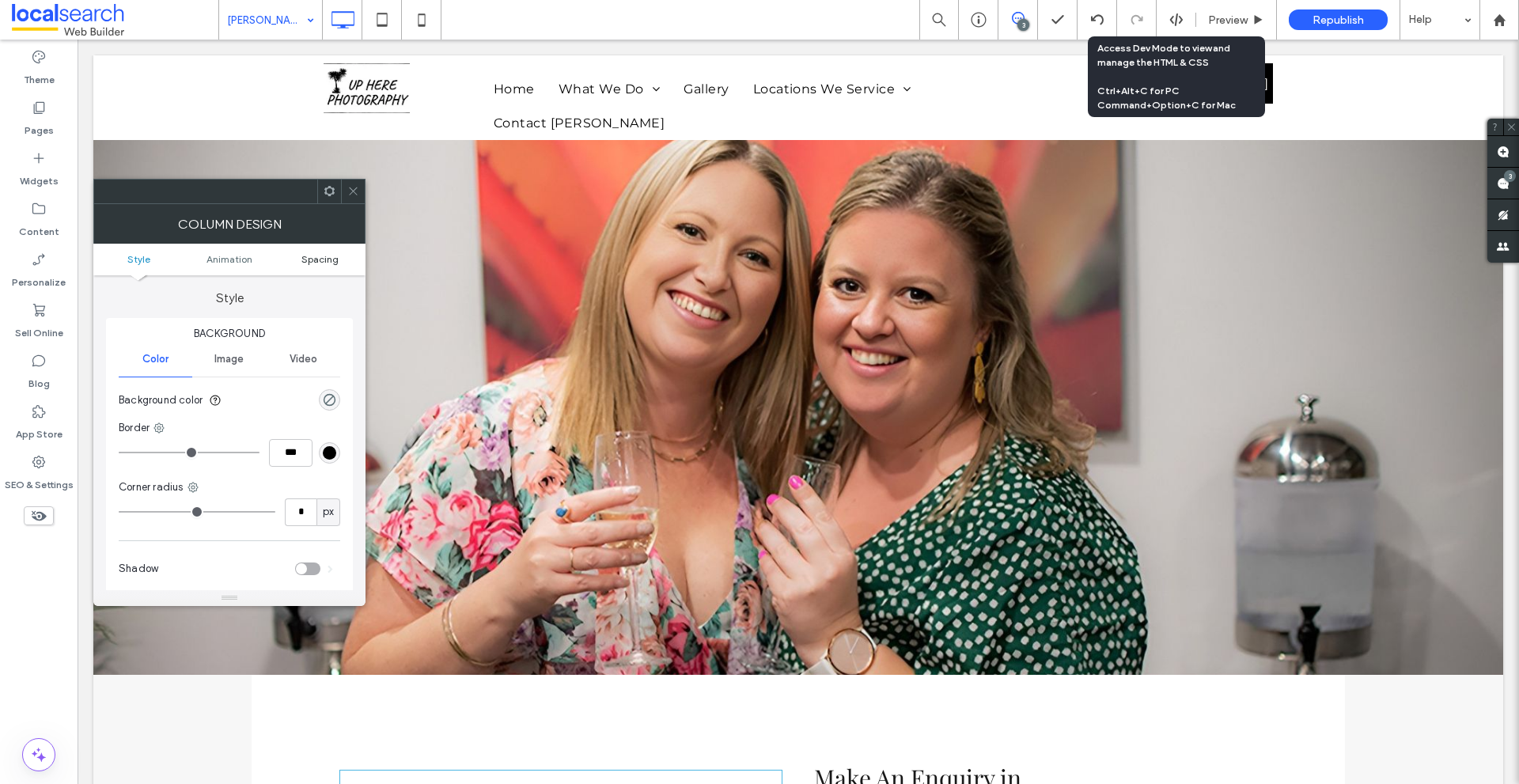
click at [325, 256] on span "Spacing" at bounding box center [319, 259] width 37 height 11
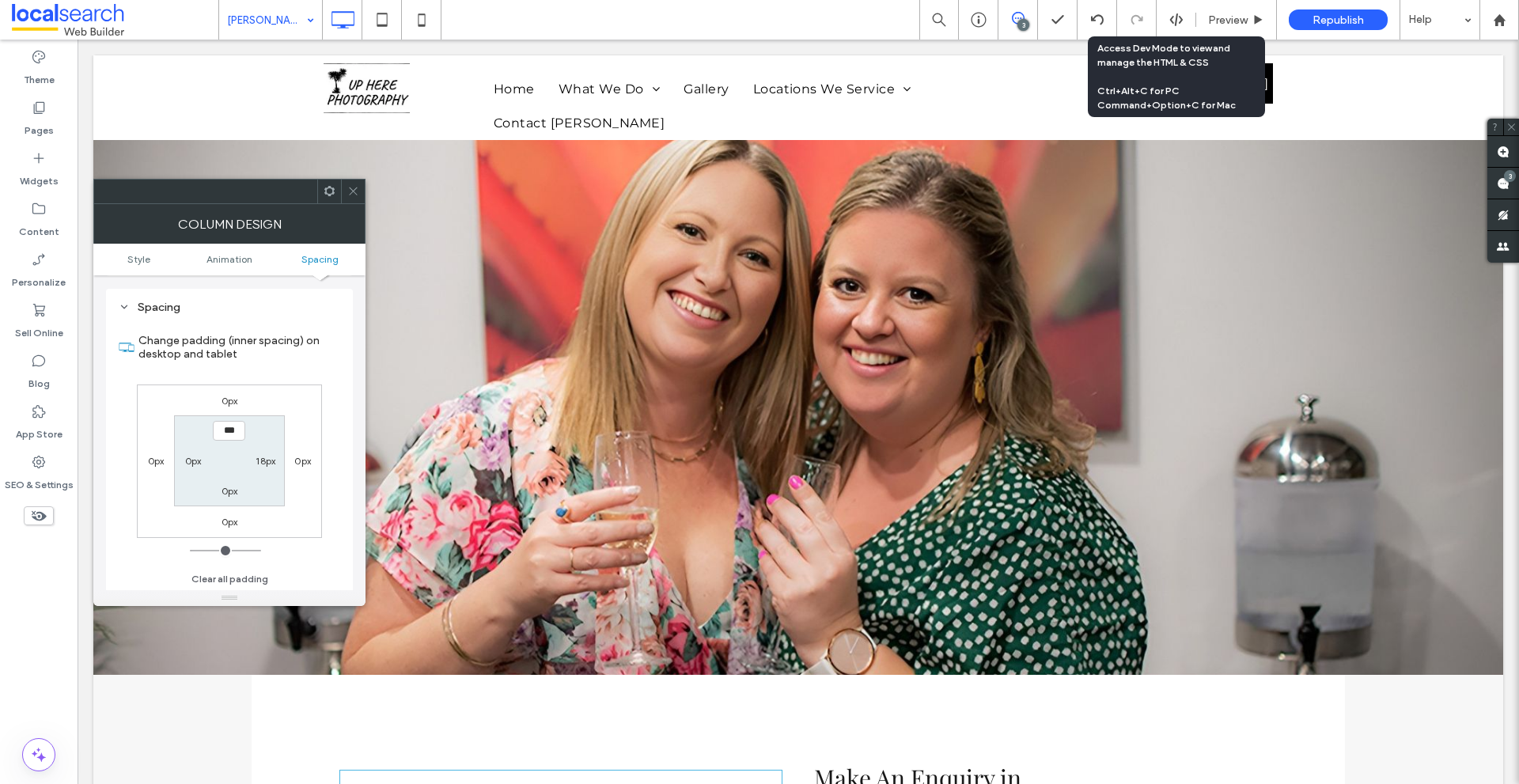
scroll to position [371, 0]
click at [260, 457] on label "18px" at bounding box center [265, 460] width 20 height 11
type input "**"
type input "*"
type input "***"
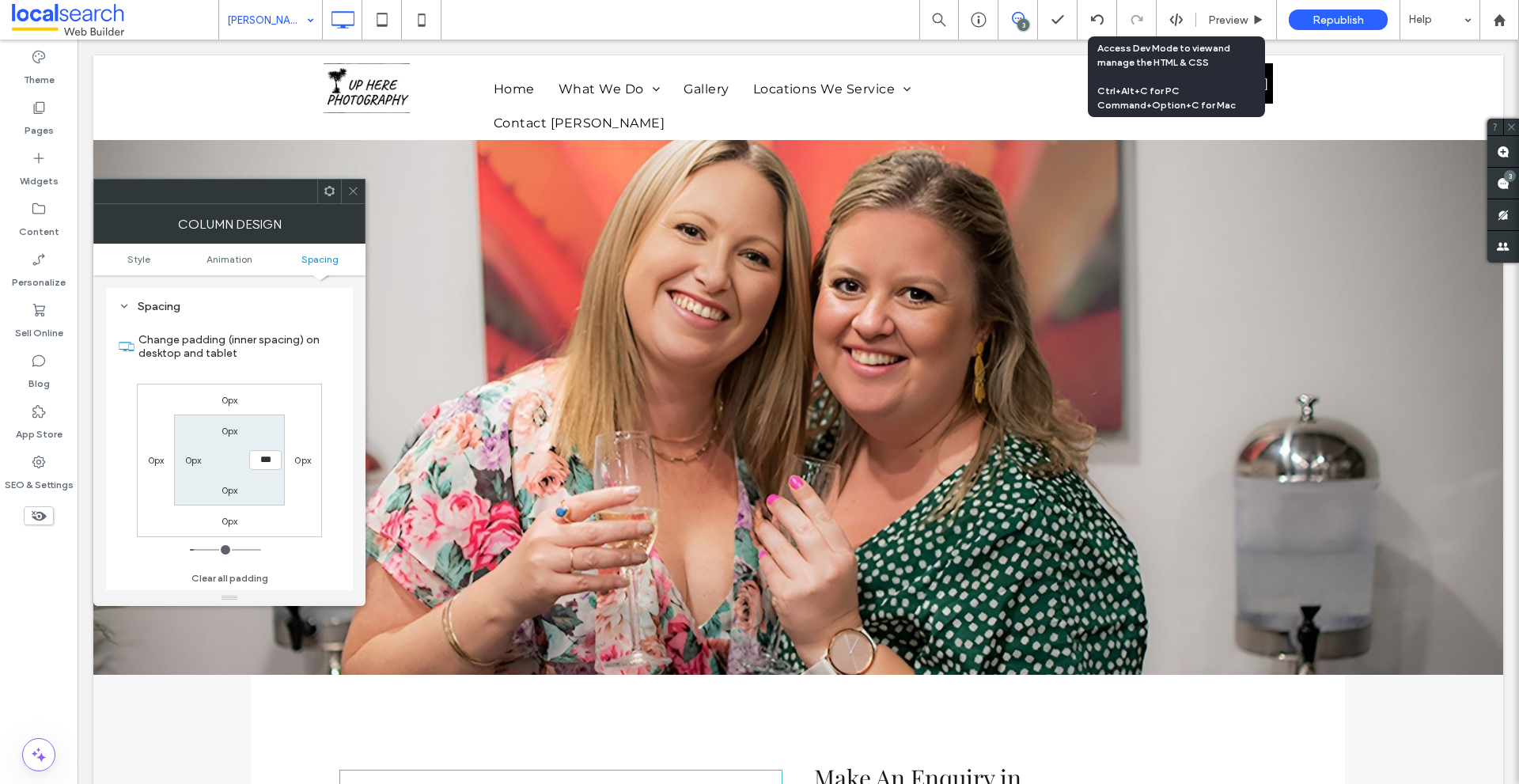
click at [288, 419] on div "0px 0px 0px 0px 0px *** 0px 0px" at bounding box center [229, 460] width 185 height 154
click at [353, 184] on span at bounding box center [353, 191] width 11 height 24
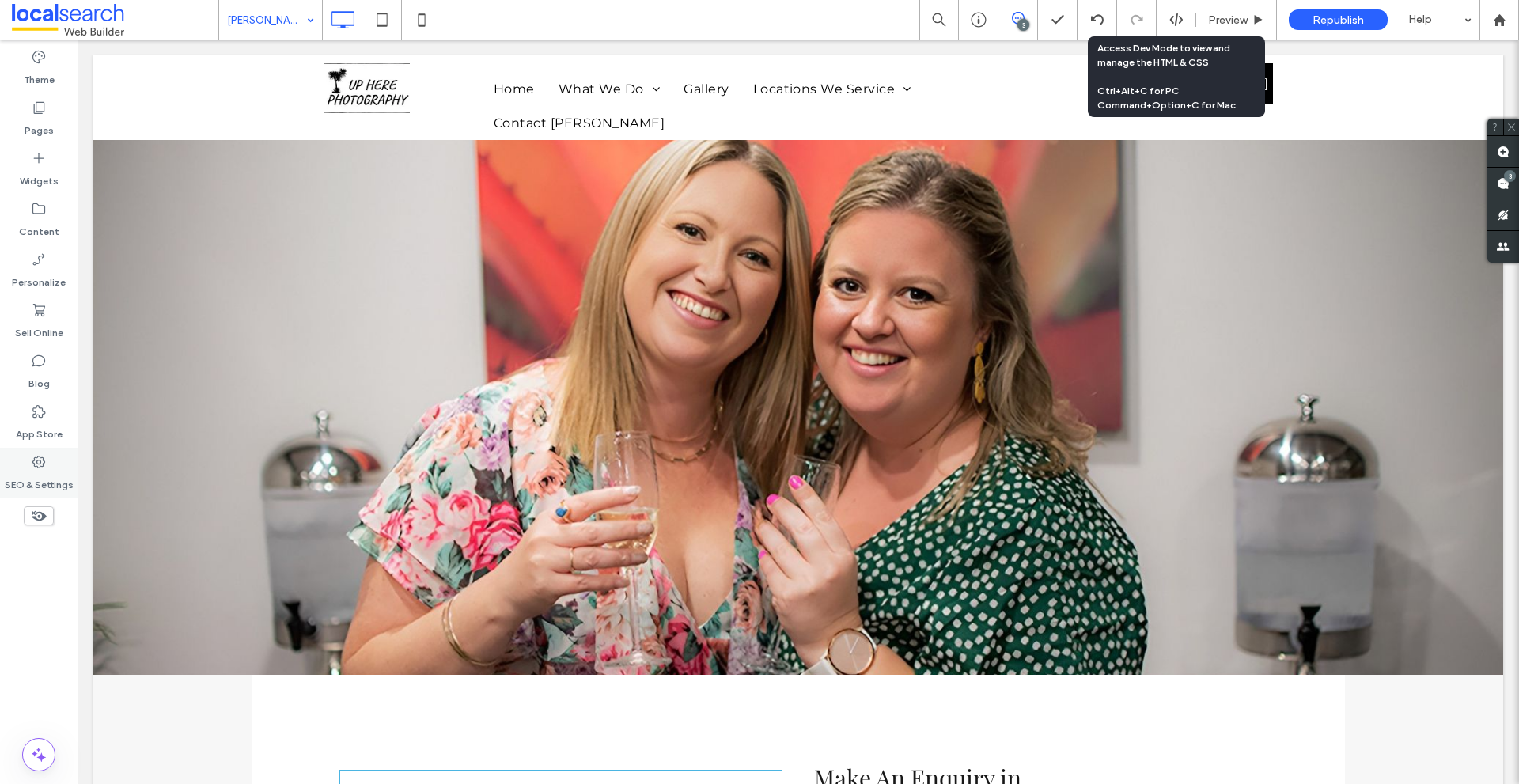
click at [48, 469] on div "SEO & Settings" at bounding box center [39, 473] width 77 height 51
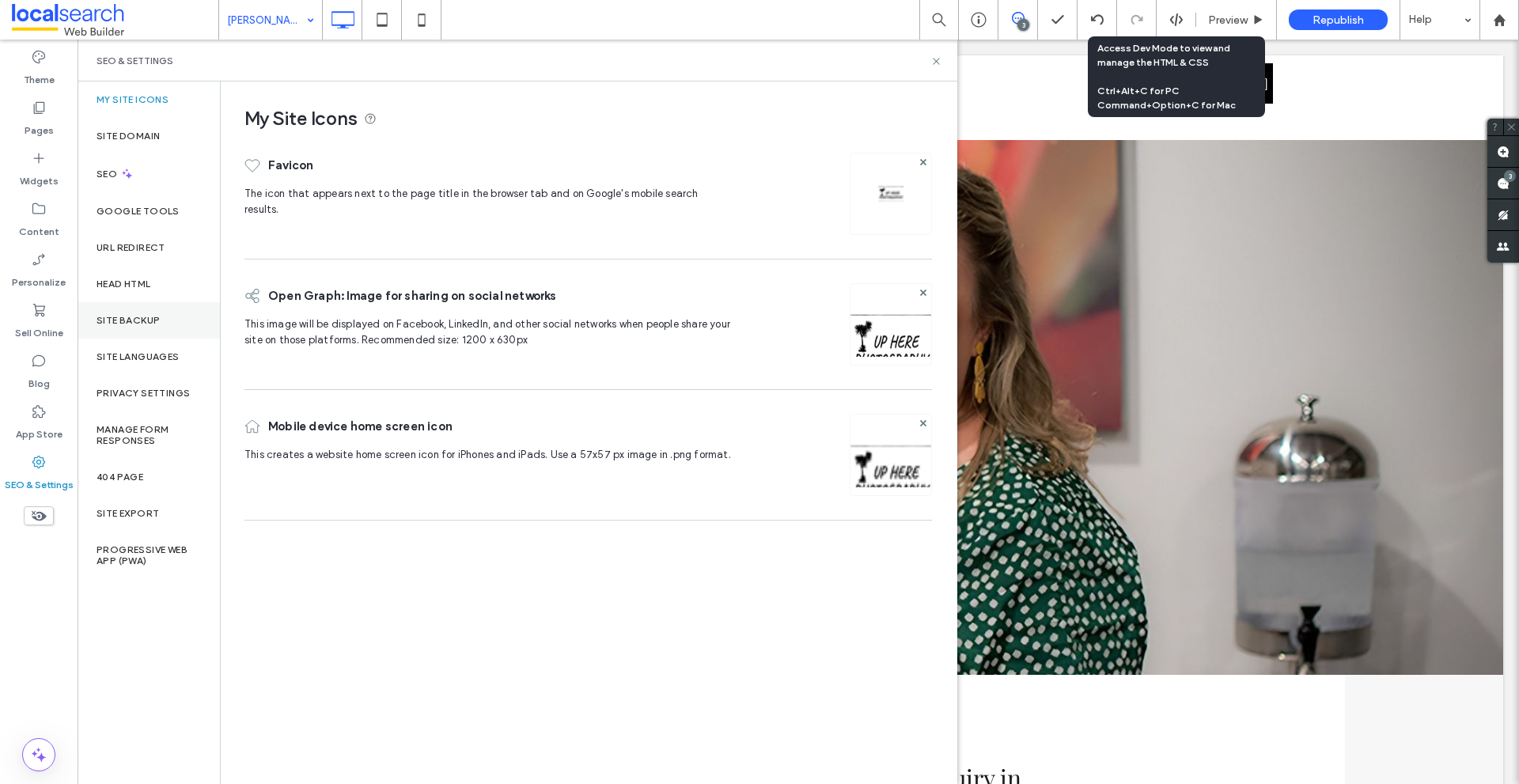
click at [140, 323] on label "Site Backup" at bounding box center [128, 319] width 63 height 11
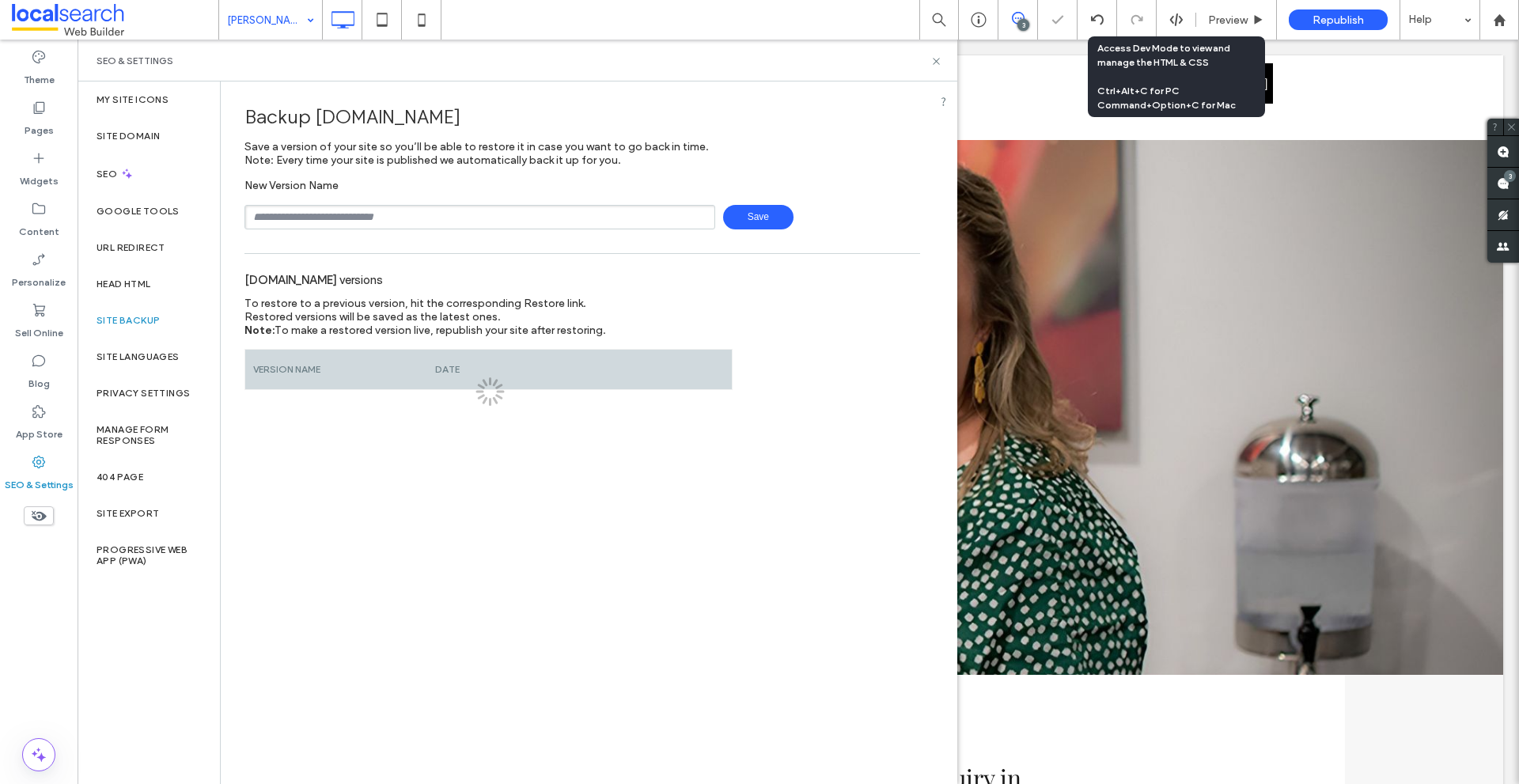
click at [287, 221] on input "text" at bounding box center [480, 218] width 470 height 25
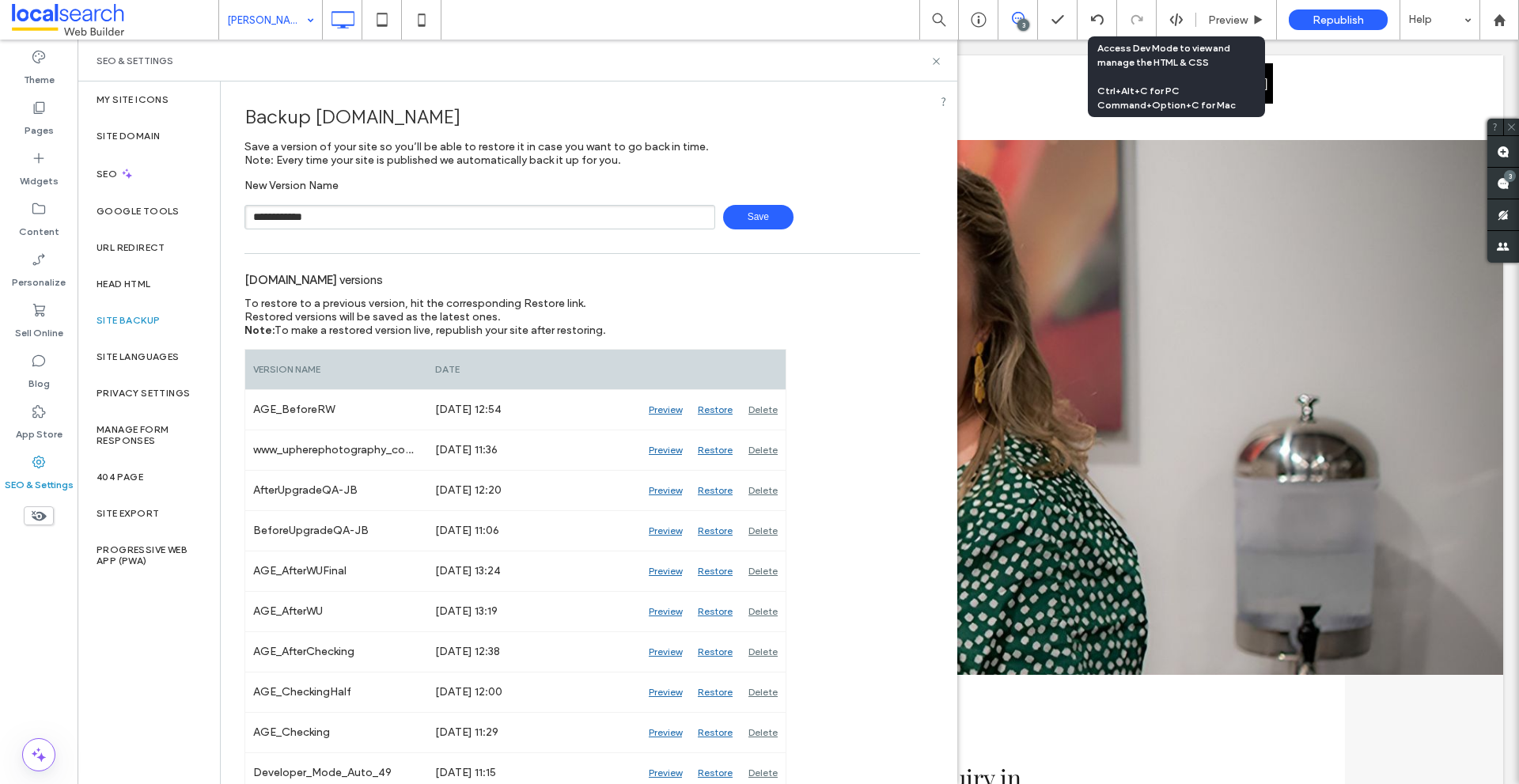
click at [754, 214] on span "Save" at bounding box center [758, 218] width 71 height 25
click at [503, 214] on input "**********" at bounding box center [480, 218] width 470 height 25
type input "**********"
click at [774, 212] on span "Save" at bounding box center [758, 218] width 71 height 25
click at [938, 65] on icon at bounding box center [936, 61] width 11 height 11
